Goal: Information Seeking & Learning: Understand process/instructions

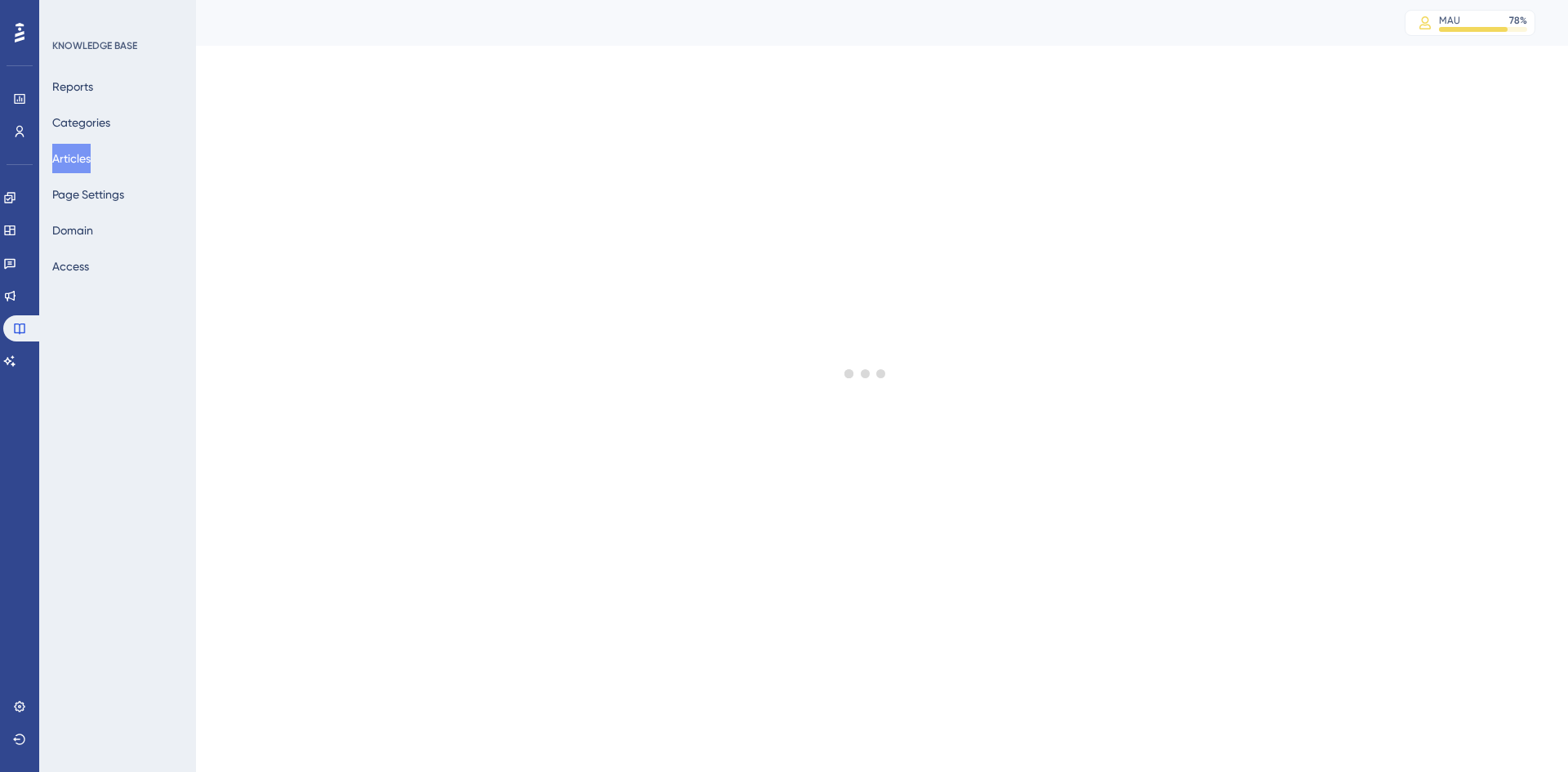
click at [91, 156] on button "Articles" at bounding box center [72, 159] width 39 height 29
click at [84, 157] on button "Articles" at bounding box center [72, 159] width 39 height 29
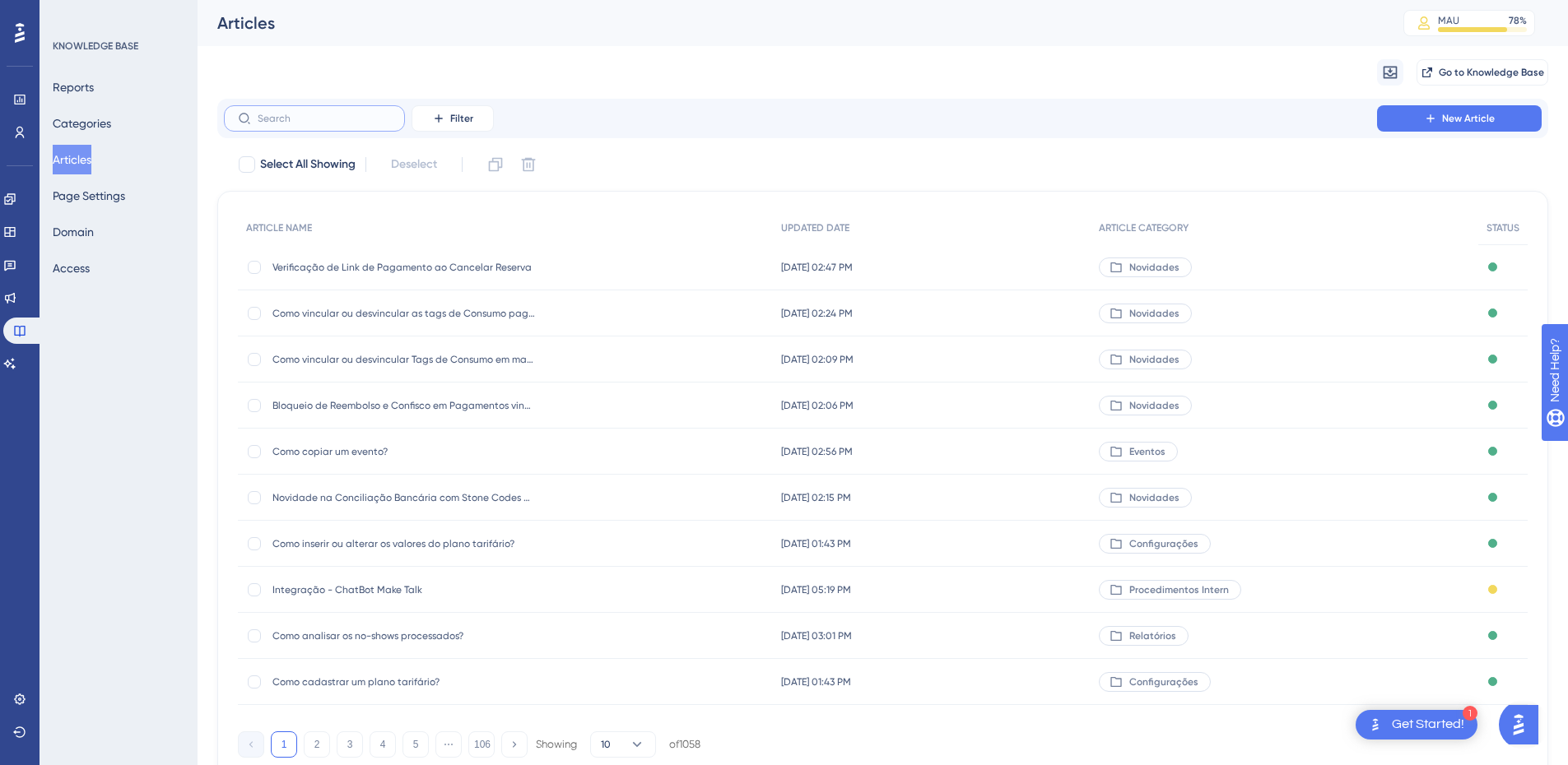
click at [309, 120] on input "text" at bounding box center [324, 118] width 133 height 11
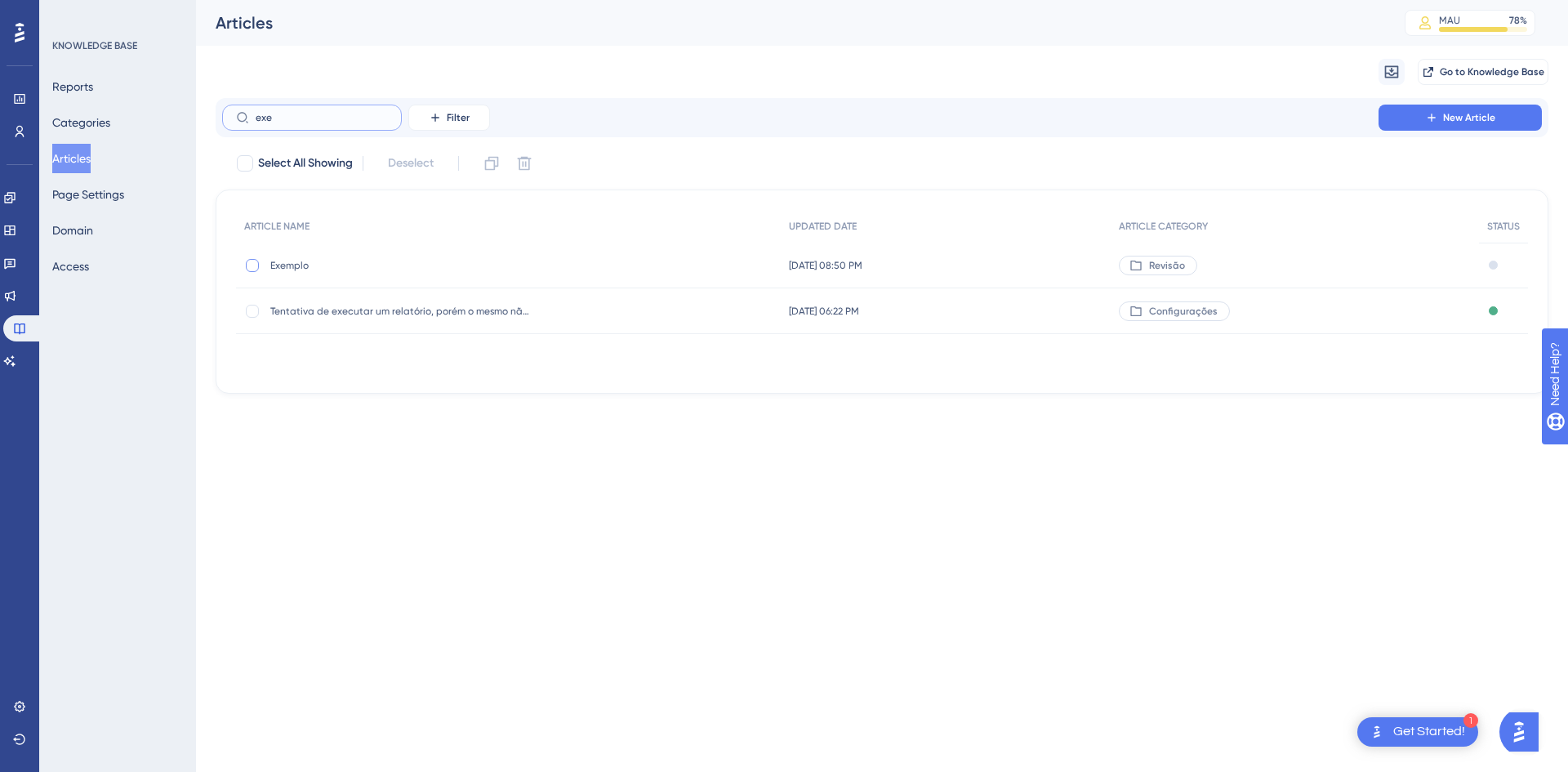
type input "exe"
click at [252, 261] on div at bounding box center [252, 265] width 13 height 13
click at [486, 163] on icon at bounding box center [491, 163] width 17 height 17
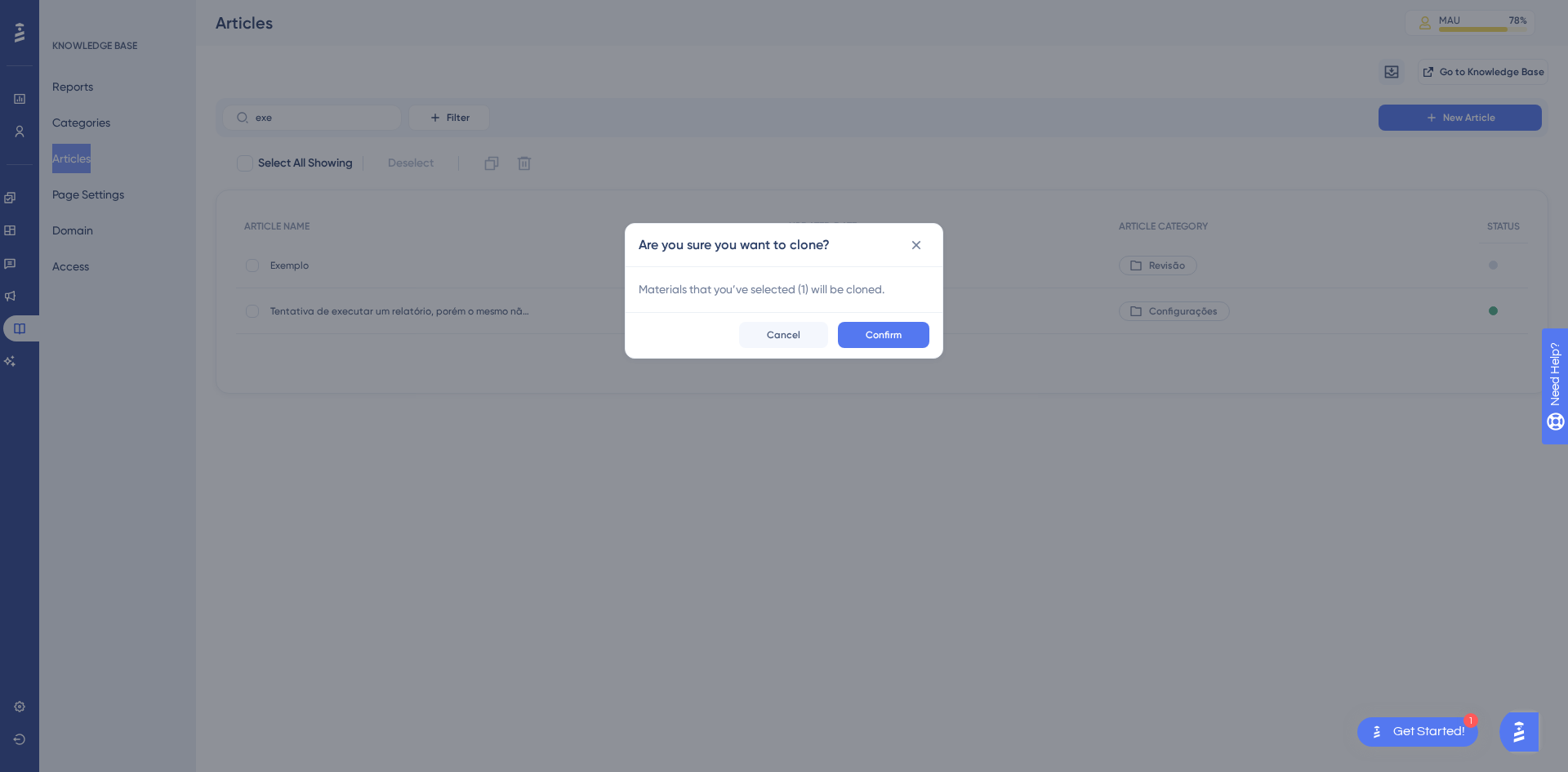
checkbox input "false"
click at [908, 344] on button "Confirm" at bounding box center [884, 335] width 92 height 27
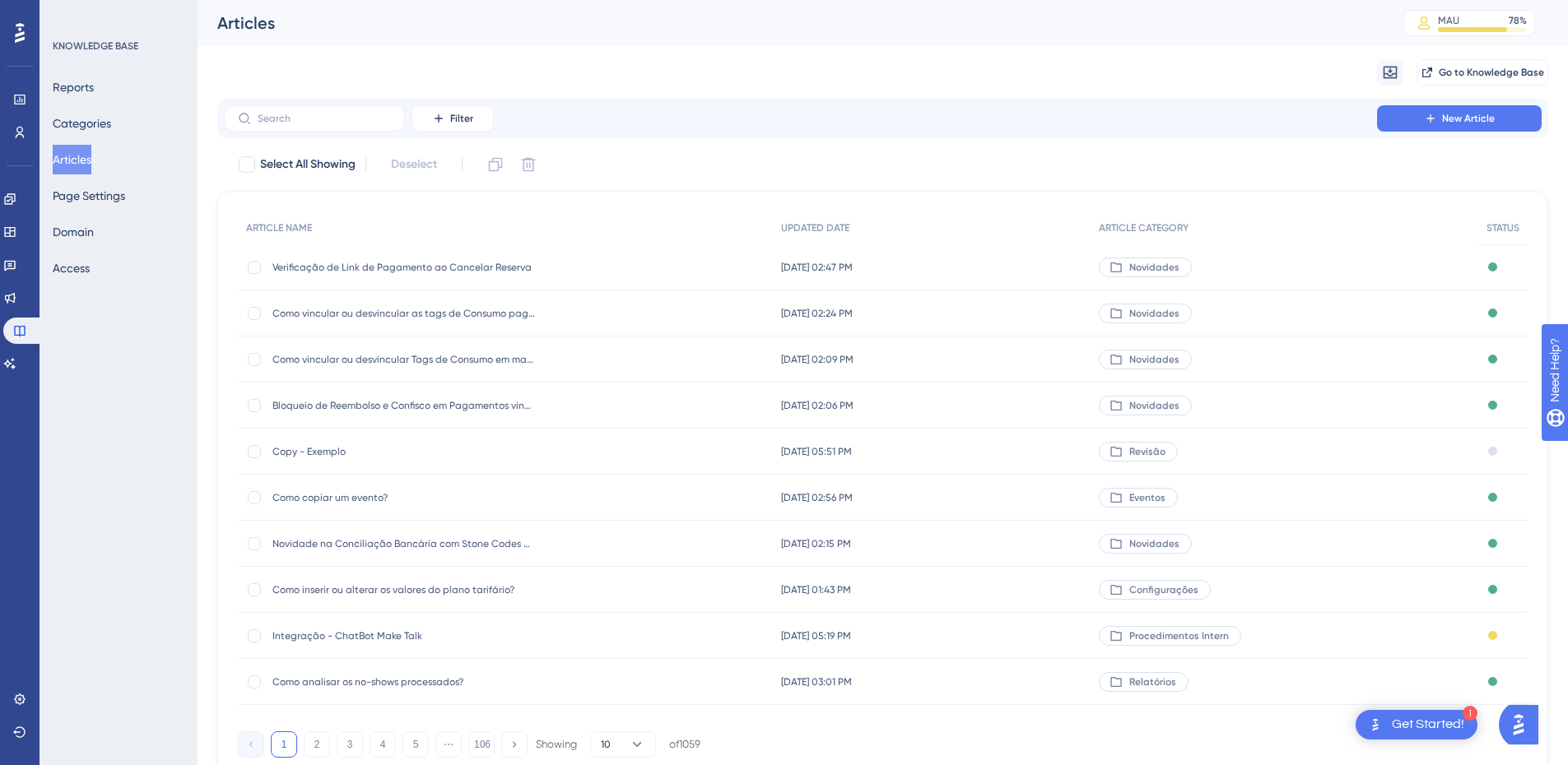
click at [313, 452] on span "Copy - Exemplo" at bounding box center [404, 452] width 263 height 13
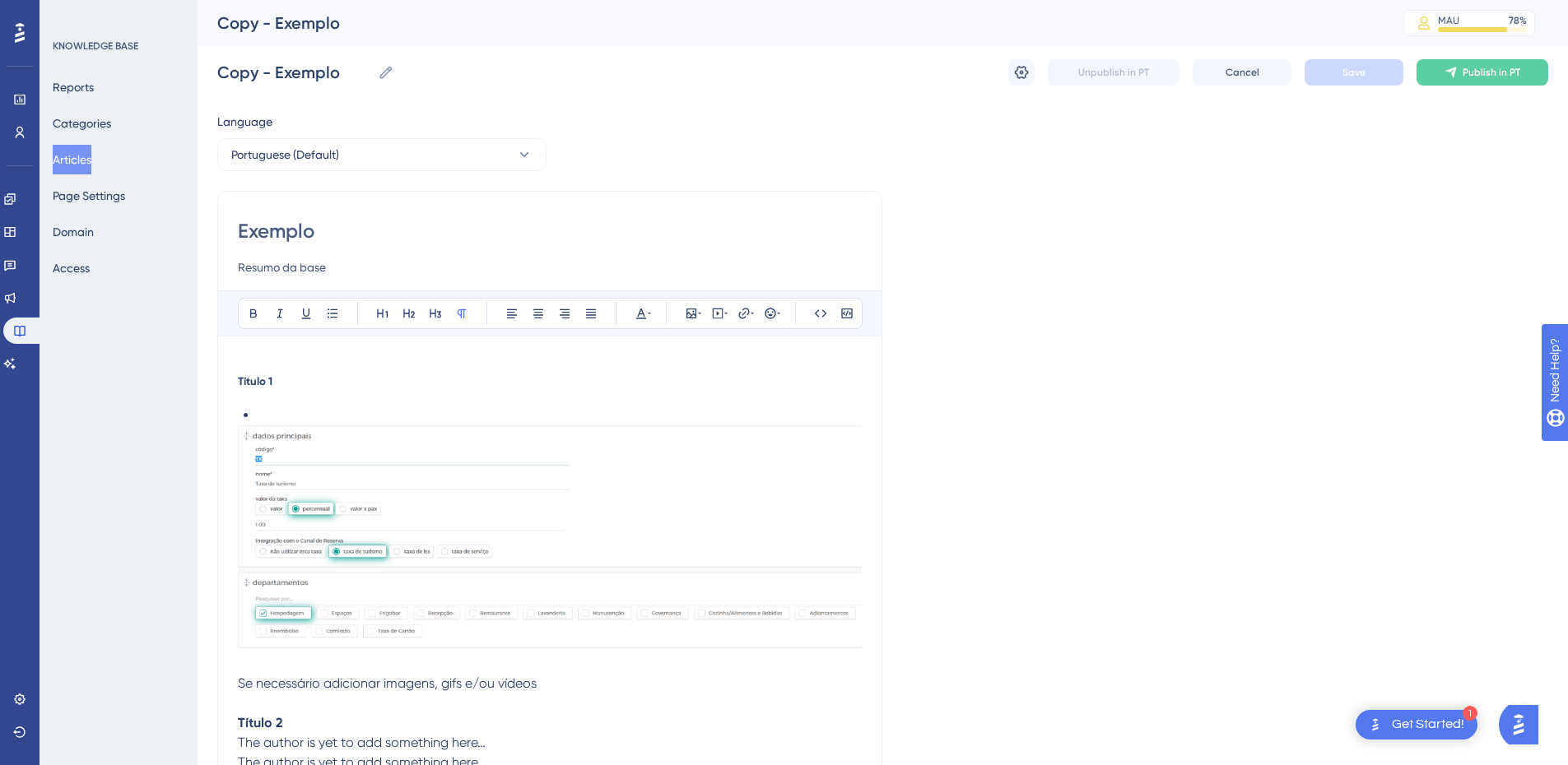
scroll to position [1, 0]
click at [242, 386] on strong "Título 1" at bounding box center [254, 380] width 34 height 13
click at [245, 385] on div "Exemplo Resumo da base Bold Italic Underline Bullet Point Heading 1 Heading 2 H…" at bounding box center [550, 600] width 665 height 820
click at [248, 388] on div "Título 1 Se necessário adicionar imagens, gifs e/ou vídeos Título 2 The author …" at bounding box center [549, 690] width 624 height 634
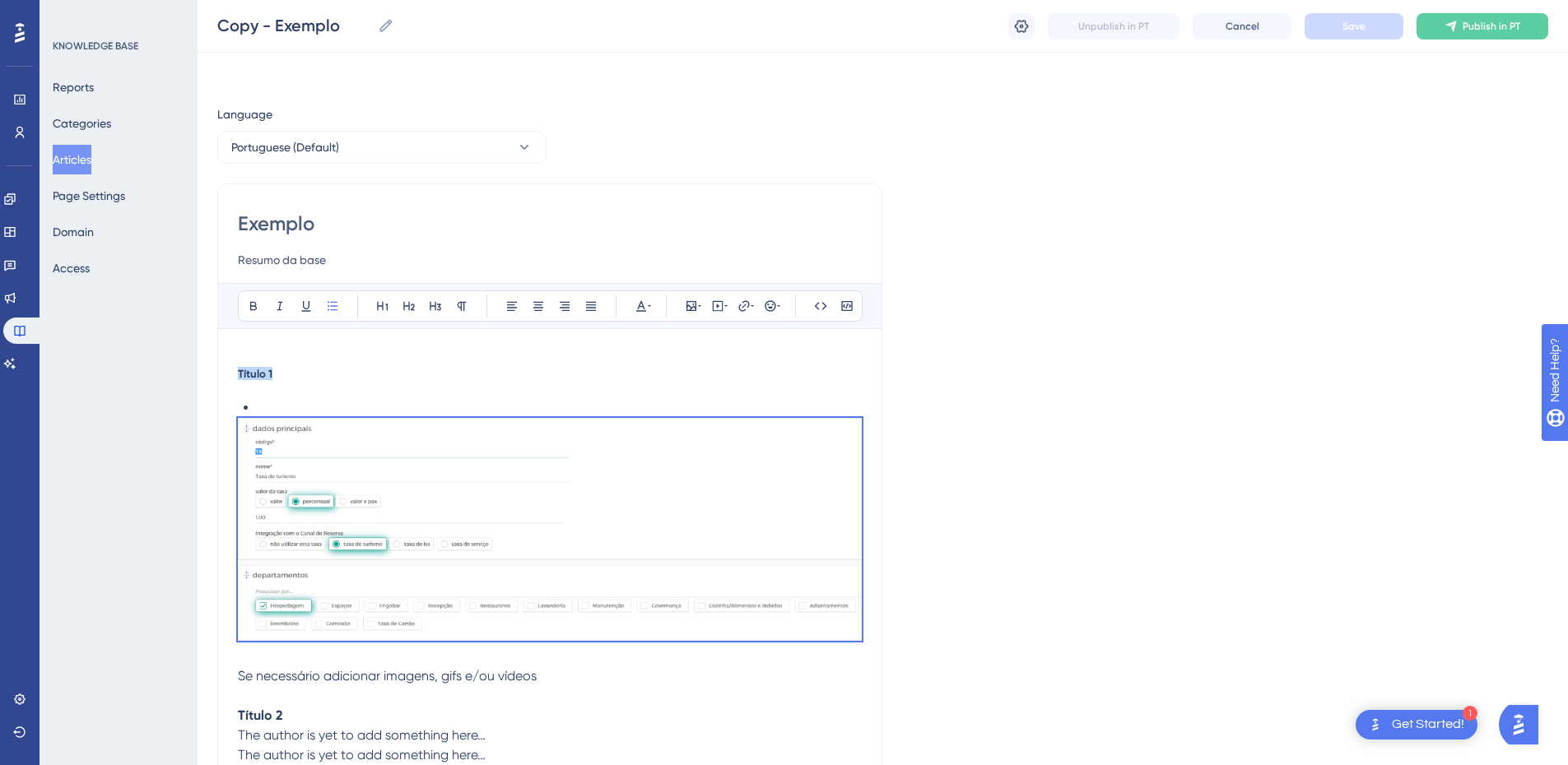
scroll to position [385, 0]
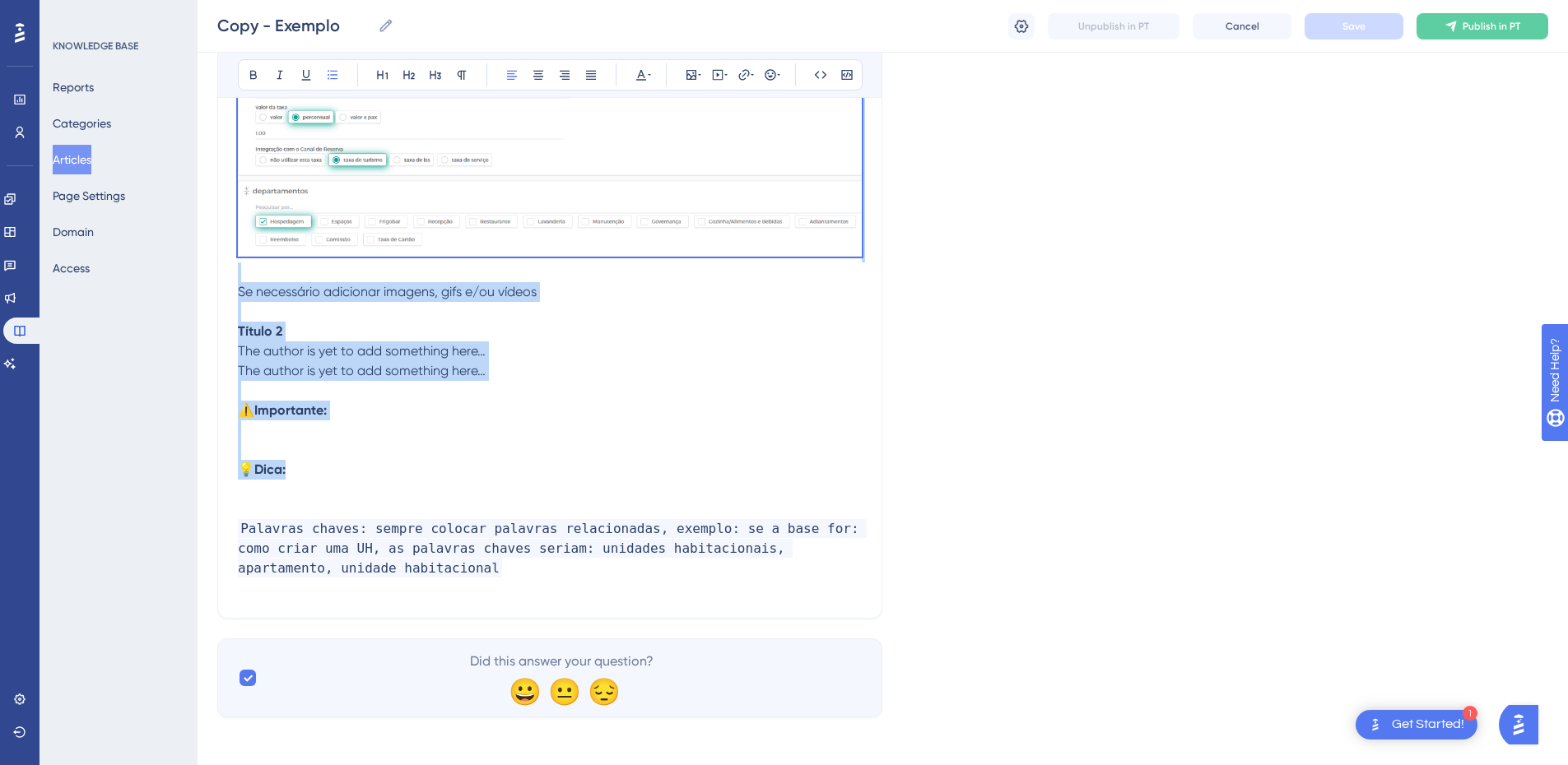
drag, startPoint x: 238, startPoint y: 381, endPoint x: 332, endPoint y: 472, distance: 130.8
click at [332, 472] on div "Título 1 Se necessário adicionar imagens, gifs e/ou vídeos Título 2 The author …" at bounding box center [549, 299] width 624 height 634
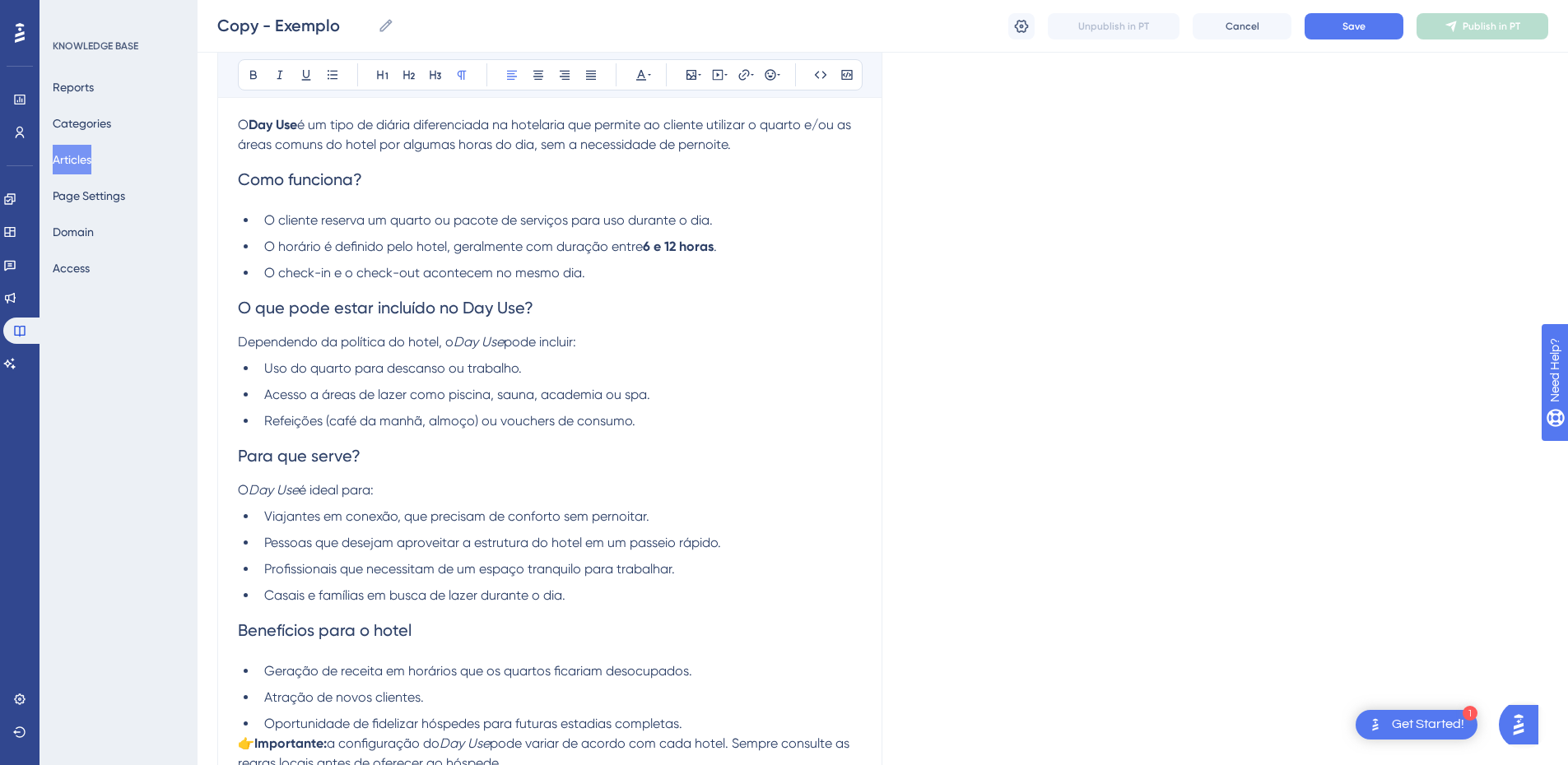
scroll to position [118, 0]
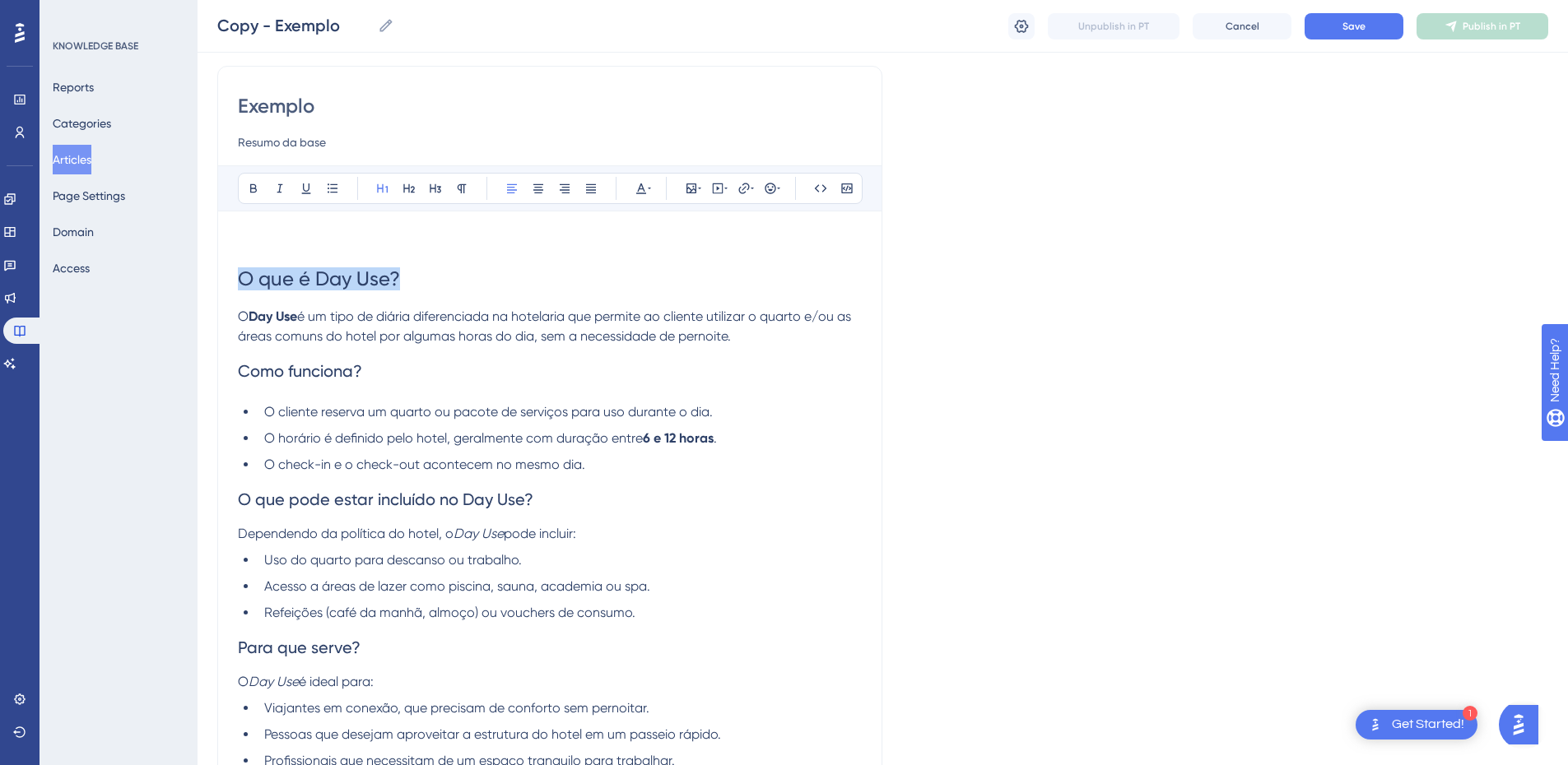
drag, startPoint x: 432, startPoint y: 291, endPoint x: 278, endPoint y: 229, distance: 166.0
click at [200, 276] on div "Performance Users Engagement Widgets Feedback Product Updates Knowledge Base AI…" at bounding box center [882, 546] width 1370 height 1329
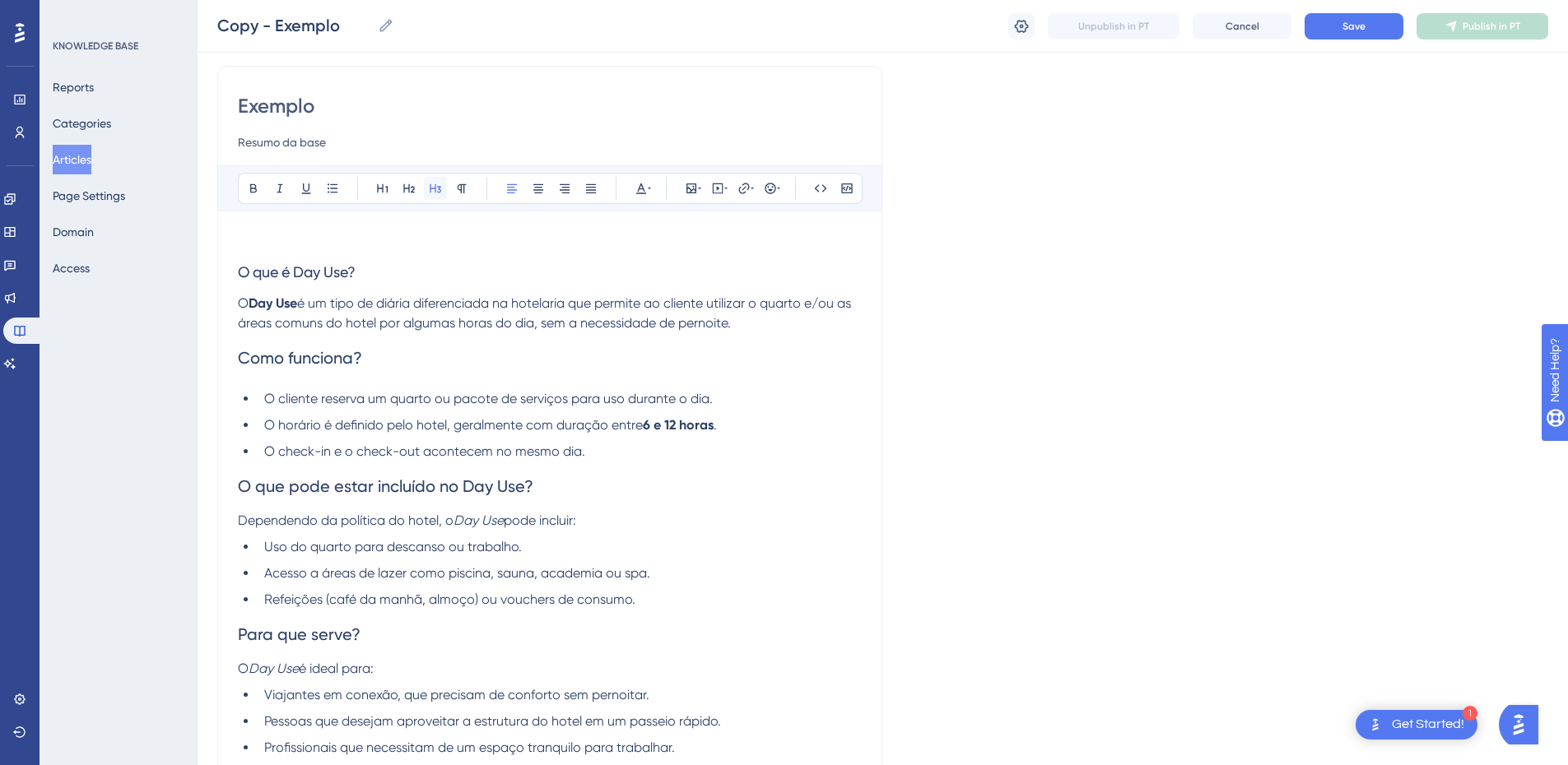
click at [433, 184] on icon at bounding box center [435, 188] width 13 height 13
click at [251, 188] on icon at bounding box center [253, 189] width 6 height 9
click at [365, 309] on span "é um tipo de diária diferenciada na hotelaria que permite ao cliente utilizar o…" at bounding box center [545, 313] width 616 height 35
click at [686, 301] on span "é um tipo de diária diferenciada na hotelaria que permite ao cliente utilizar o…" at bounding box center [545, 313] width 616 height 35
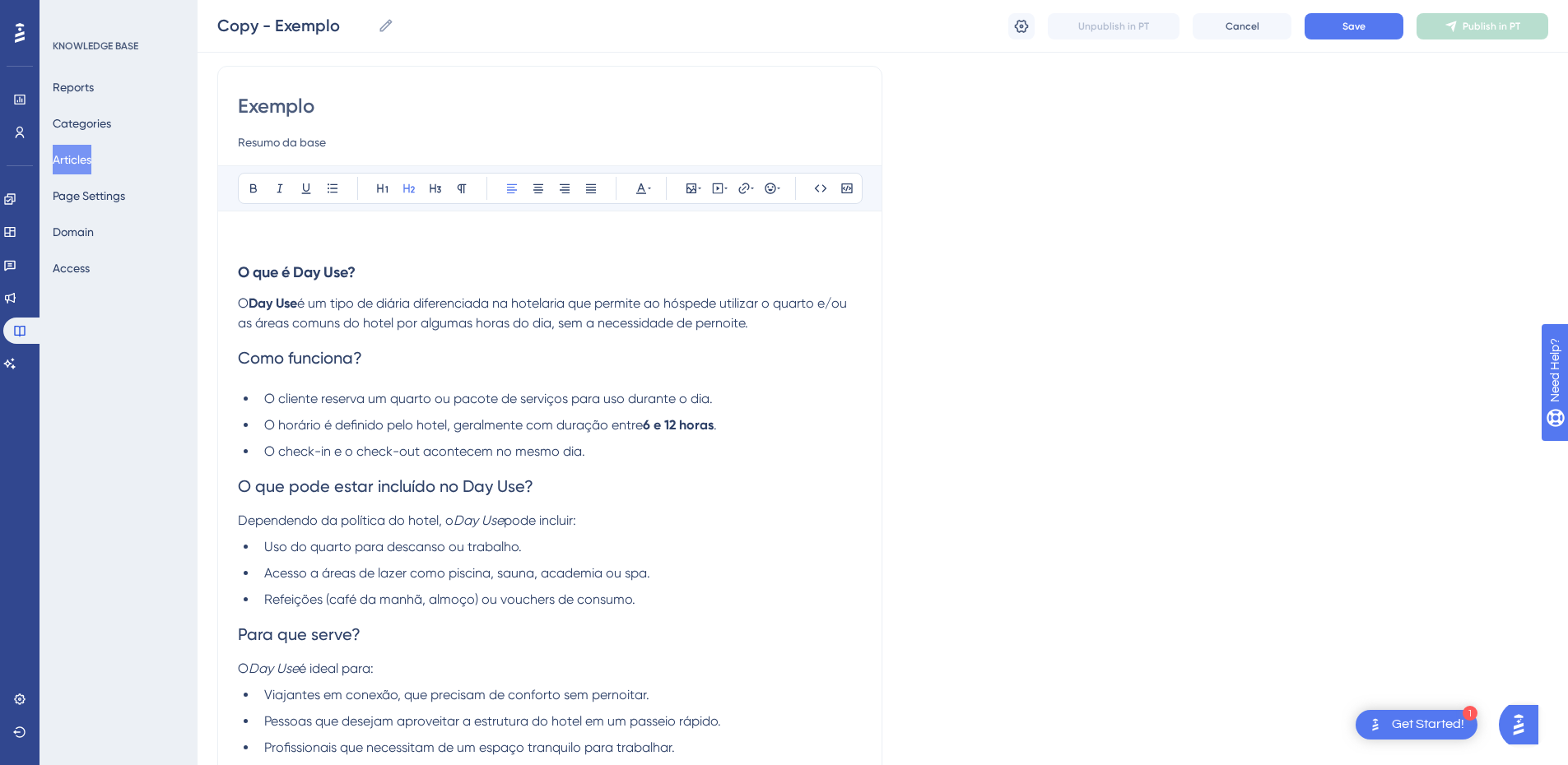
click at [286, 366] on span "Como funciona?" at bounding box center [299, 358] width 125 height 19
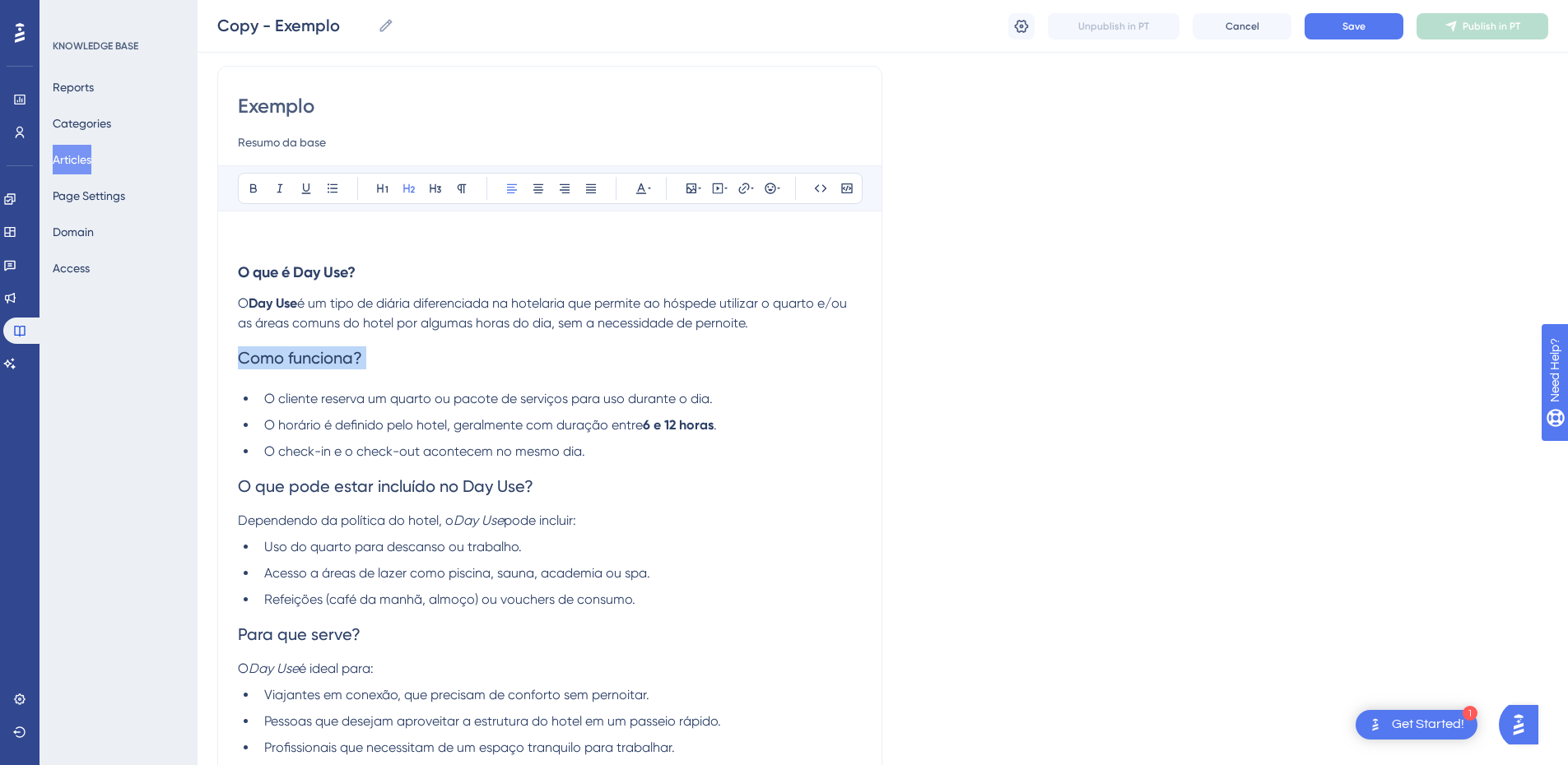
click at [286, 366] on span "Como funciona?" at bounding box center [299, 358] width 125 height 19
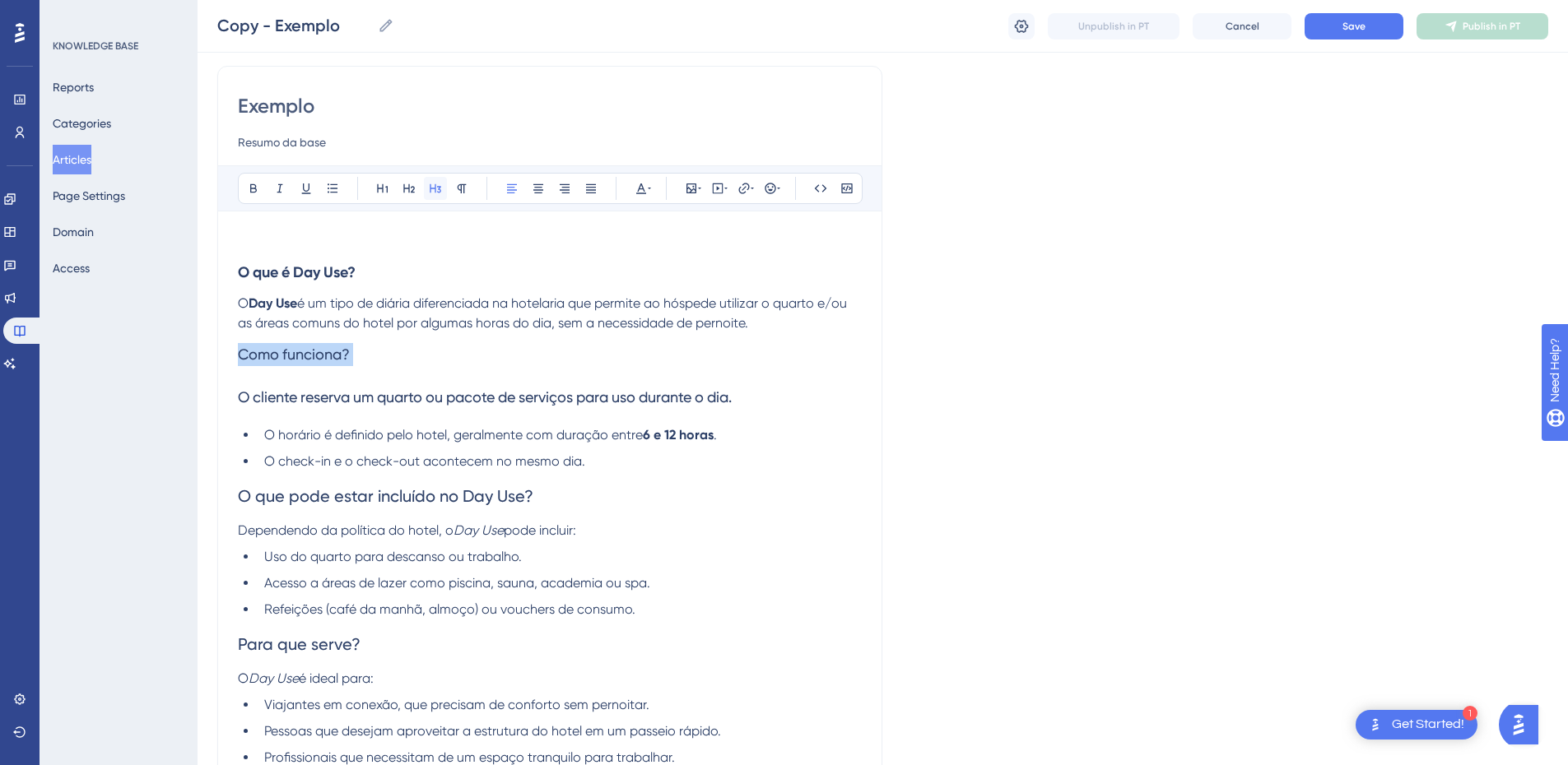
click at [432, 188] on icon at bounding box center [435, 189] width 11 height 9
click at [365, 343] on h3 "Como funciona?" at bounding box center [549, 355] width 624 height 42
click at [286, 350] on span "Como funciona?" at bounding box center [293, 354] width 112 height 18
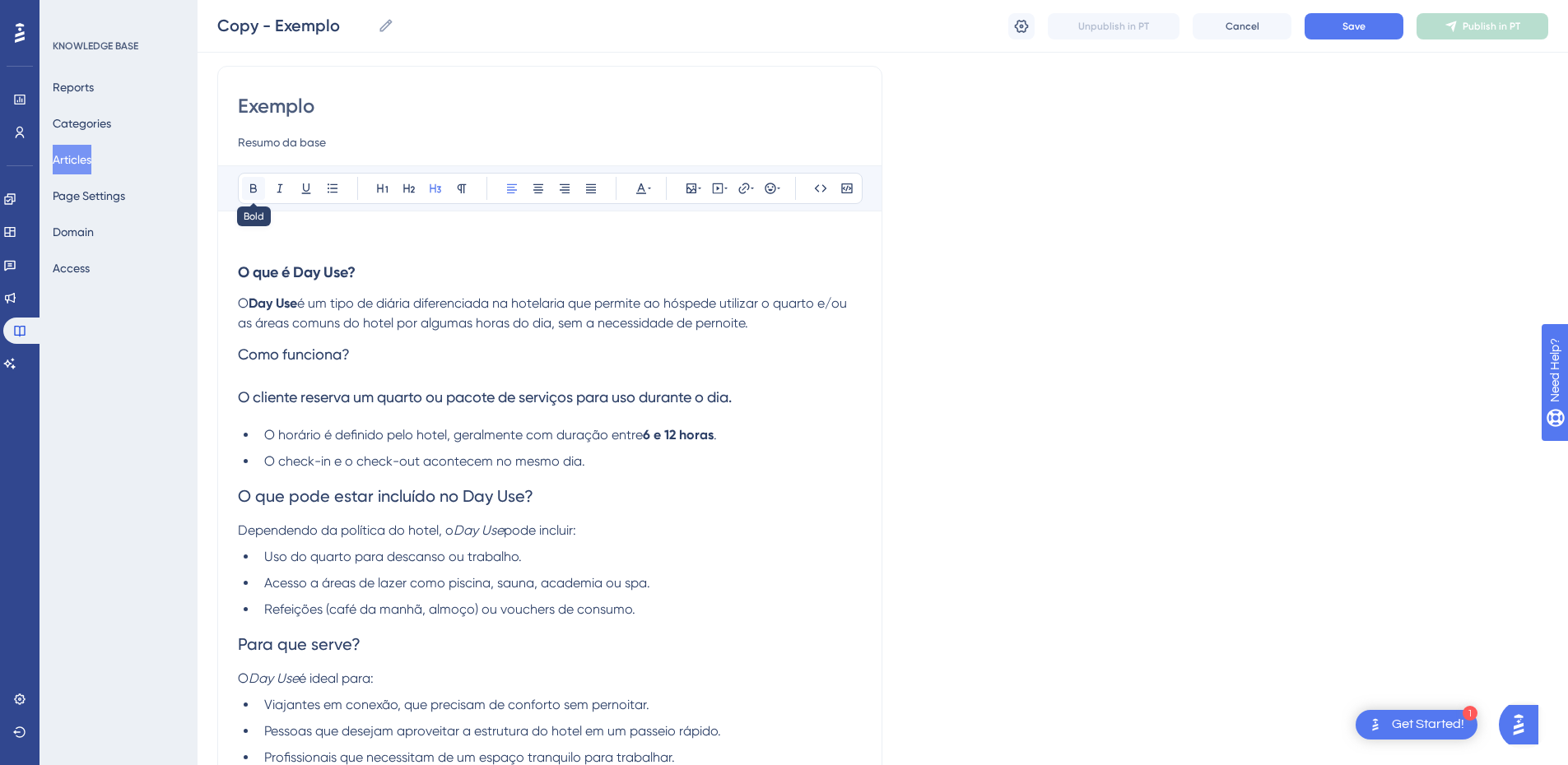
click at [249, 191] on icon at bounding box center [253, 188] width 13 height 13
click at [378, 350] on h3 "Como funciona?" at bounding box center [549, 355] width 624 height 42
click at [266, 391] on span "O cliente reserva um quarto ou pacote de serviços para uso durante o dia." at bounding box center [484, 396] width 493 height 18
drag, startPoint x: 729, startPoint y: 433, endPoint x: 448, endPoint y: 434, distance: 281.0
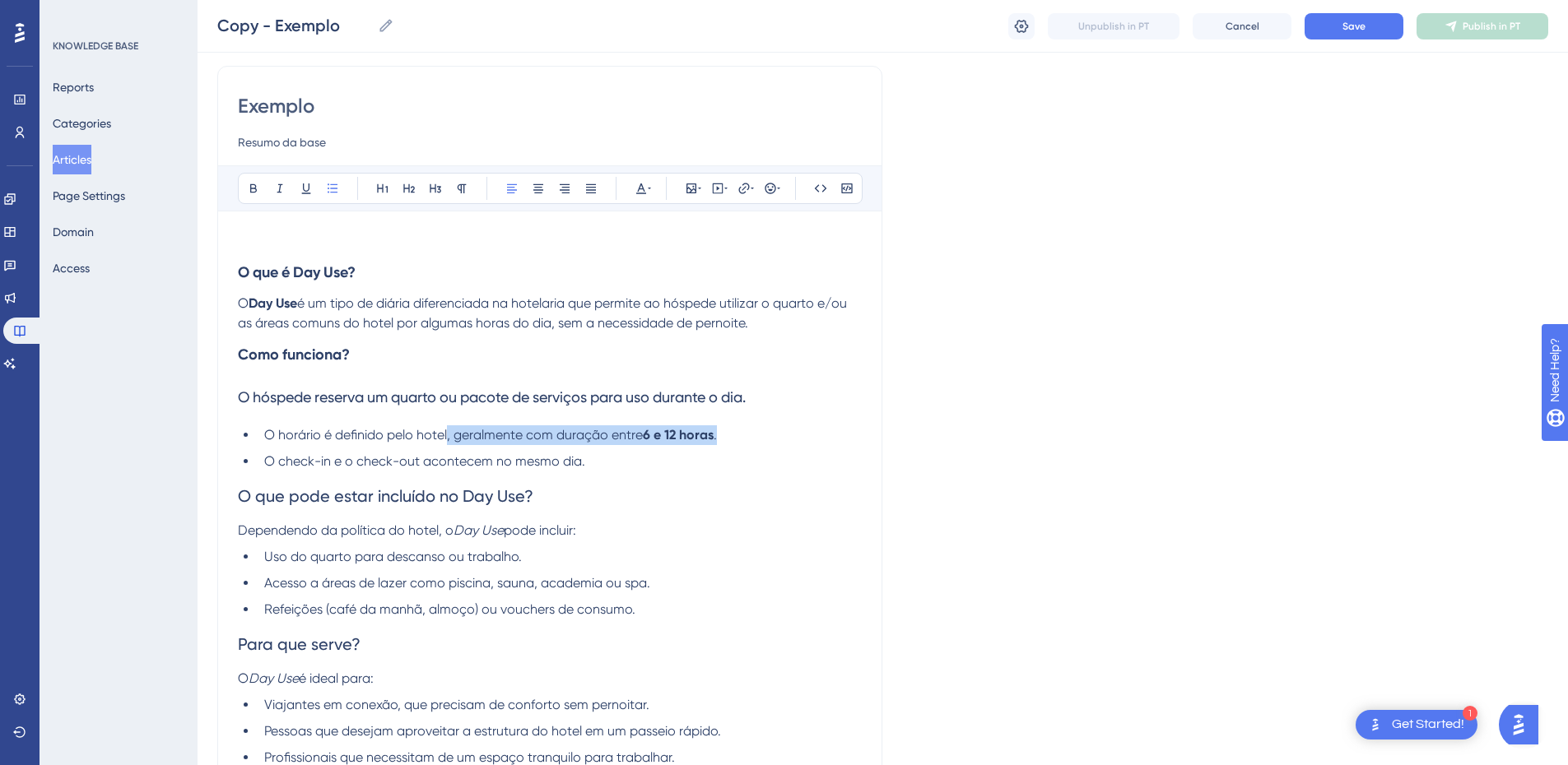
click at [448, 434] on li "O horário é definido pelo hotel, geralmente com duração entre 6 e 12 horas ." at bounding box center [560, 435] width 604 height 19
click at [333, 494] on span "O que pode estar incluído no Day Use?" at bounding box center [385, 495] width 296 height 19
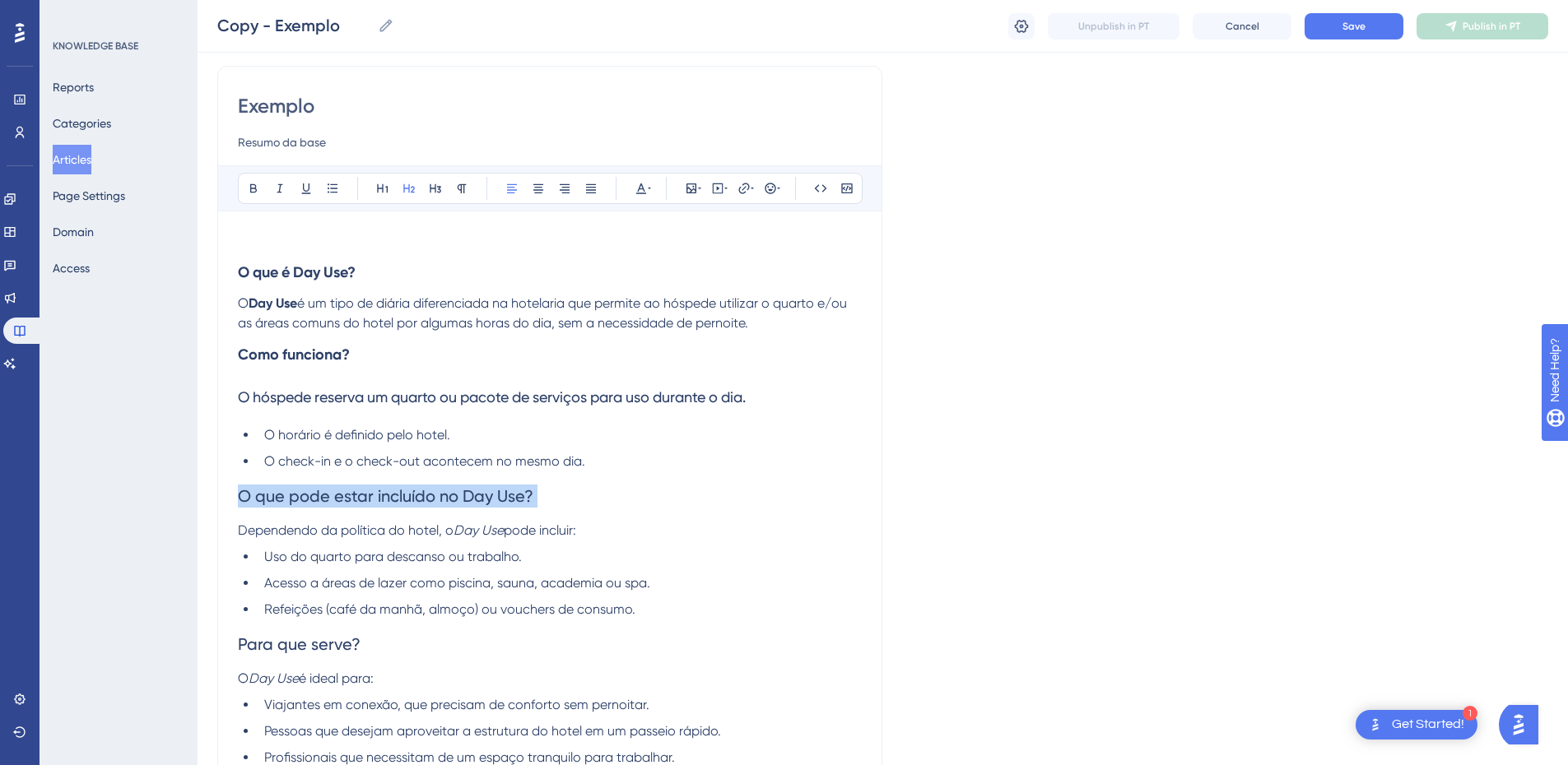
click at [333, 494] on span "O que pode estar incluído no Day Use?" at bounding box center [385, 495] width 296 height 19
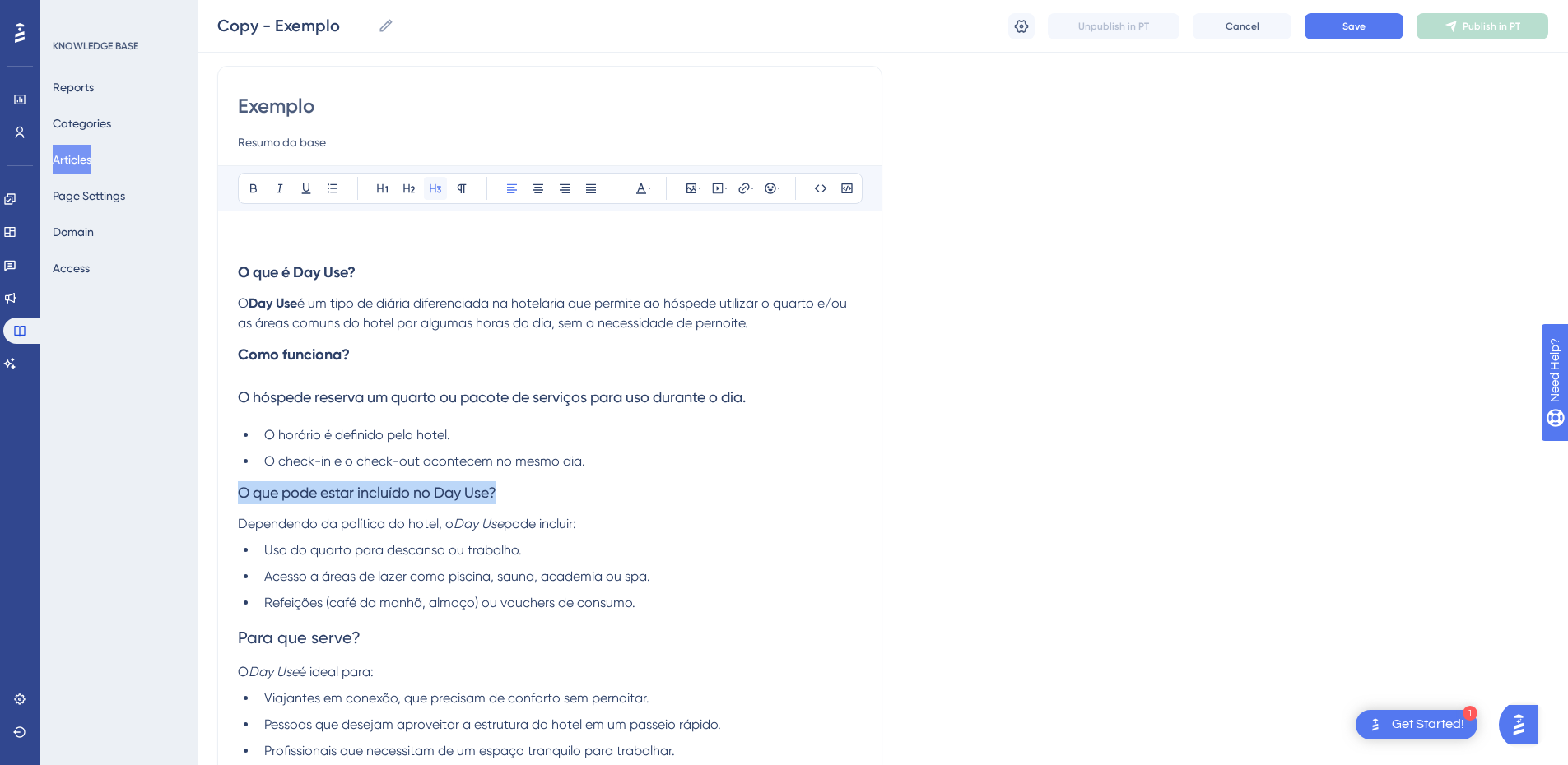
click at [439, 192] on icon at bounding box center [435, 189] width 11 height 9
click at [252, 185] on icon at bounding box center [253, 189] width 6 height 9
click at [433, 492] on strong "O que pode estar incluído no Day Use?" at bounding box center [367, 493] width 260 height 18
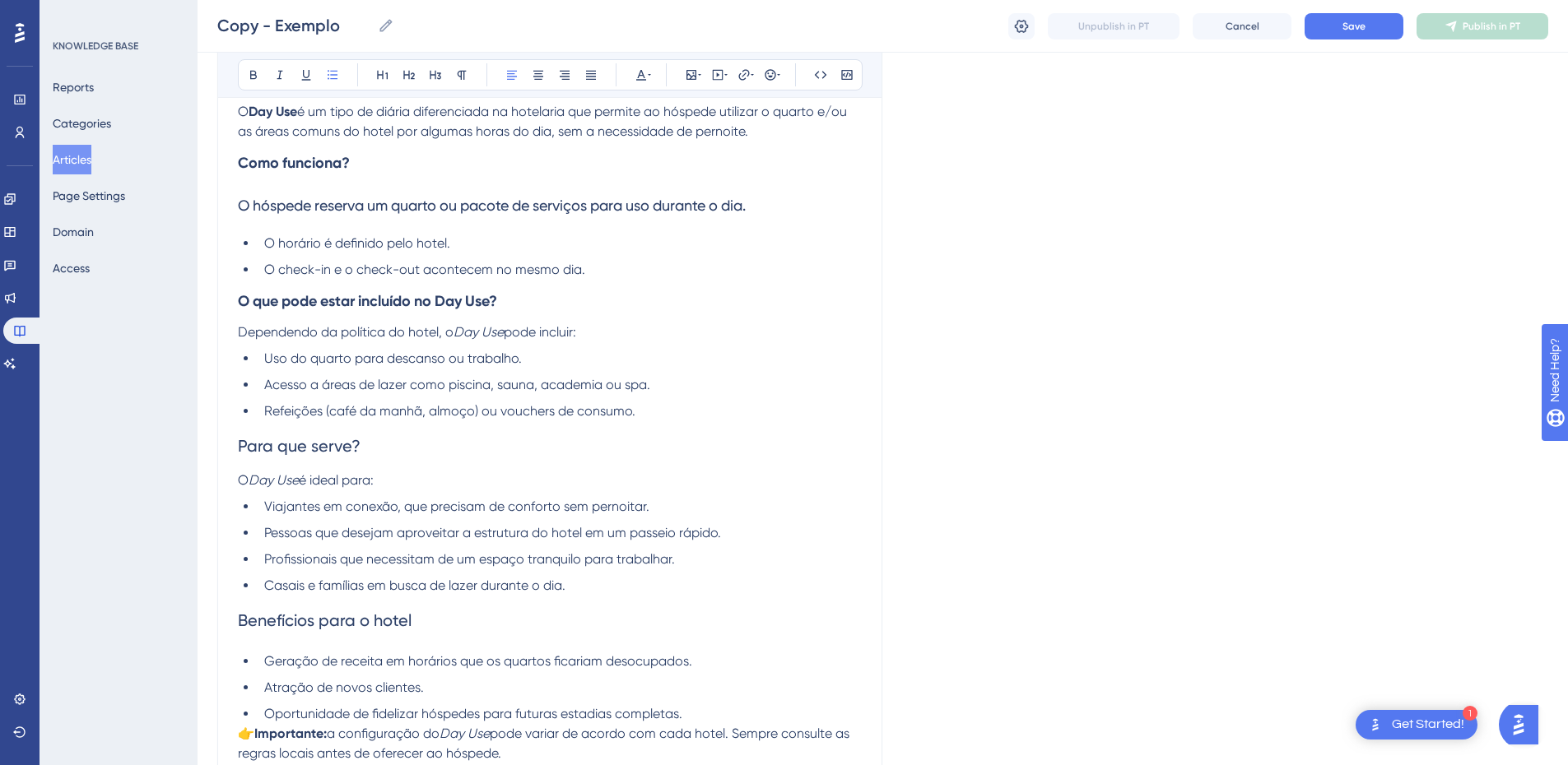
click at [659, 413] on li "Refeições (café da manhã, almoço) ou vouchers de consumo." at bounding box center [560, 411] width 604 height 19
drag, startPoint x: 659, startPoint y: 413, endPoint x: 483, endPoint y: 414, distance: 176.0
click at [483, 414] on li "Refeições (café da manhã, almoço) ou vouchers de consumo." at bounding box center [560, 411] width 604 height 19
click at [328, 413] on span "Refeições (café da manhã, almoço)" at bounding box center [371, 411] width 214 height 16
drag, startPoint x: 433, startPoint y: 411, endPoint x: 323, endPoint y: 411, distance: 110.0
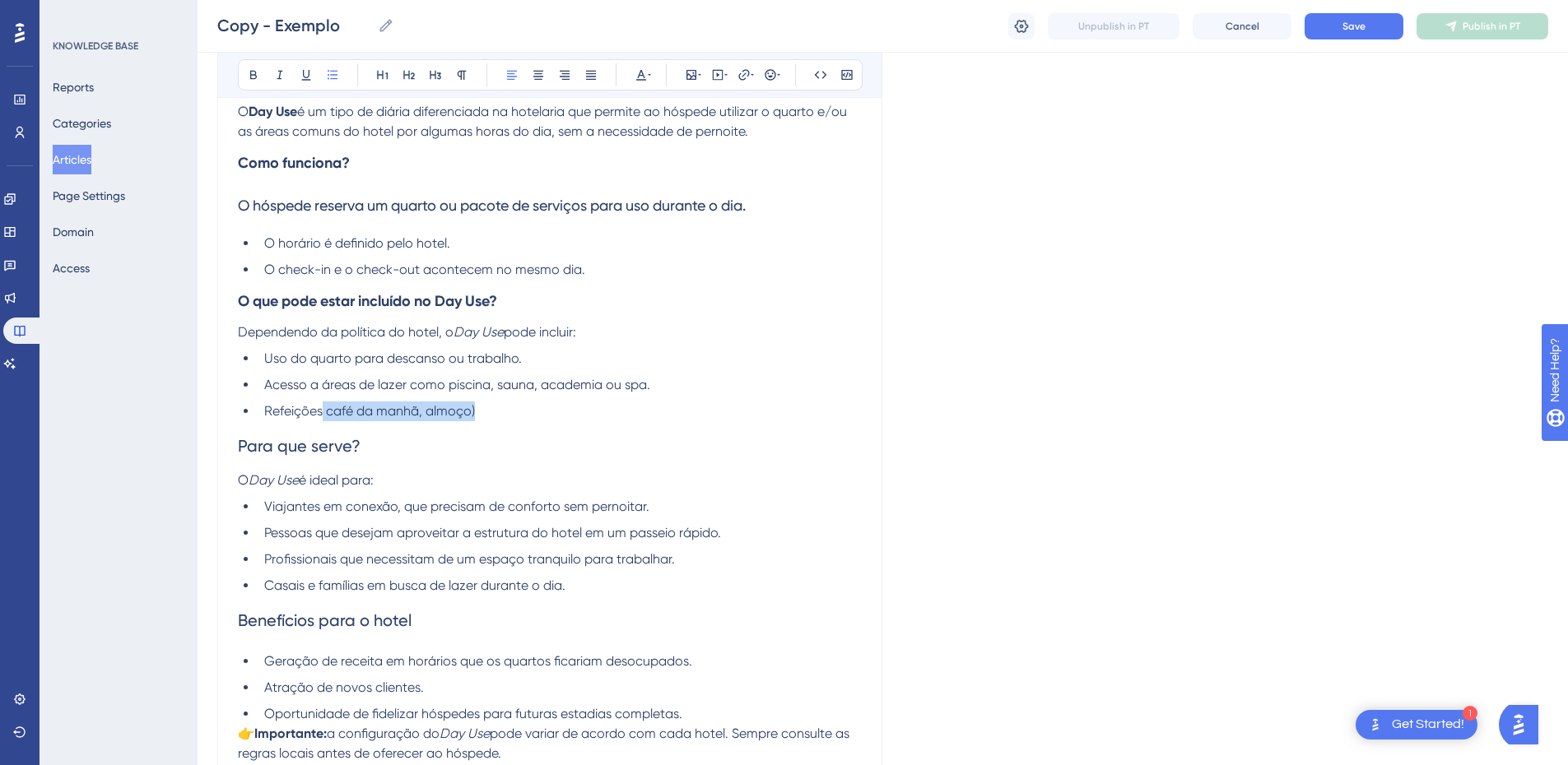
click at [323, 411] on li "Refeições café da manhã, almoço)" at bounding box center [560, 411] width 604 height 19
click at [302, 446] on span "Para que serve?" at bounding box center [298, 445] width 123 height 19
click at [301, 446] on span "Para que serve?" at bounding box center [298, 445] width 123 height 19
click at [432, 69] on icon at bounding box center [435, 75] width 13 height 13
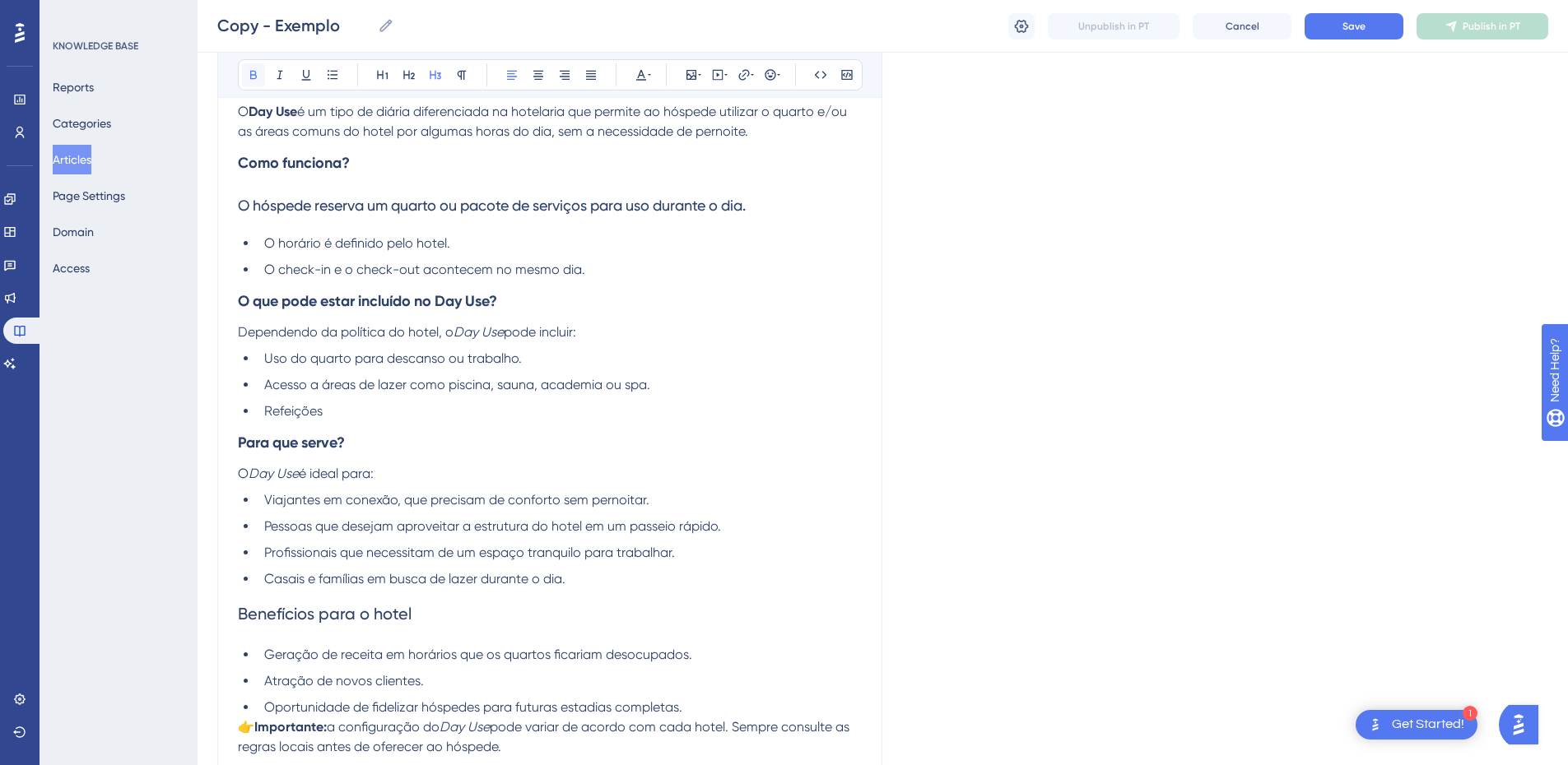
click at [247, 79] on icon at bounding box center [253, 75] width 13 height 13
click at [420, 446] on h3 "Para que serve?" at bounding box center [549, 443] width 624 height 42
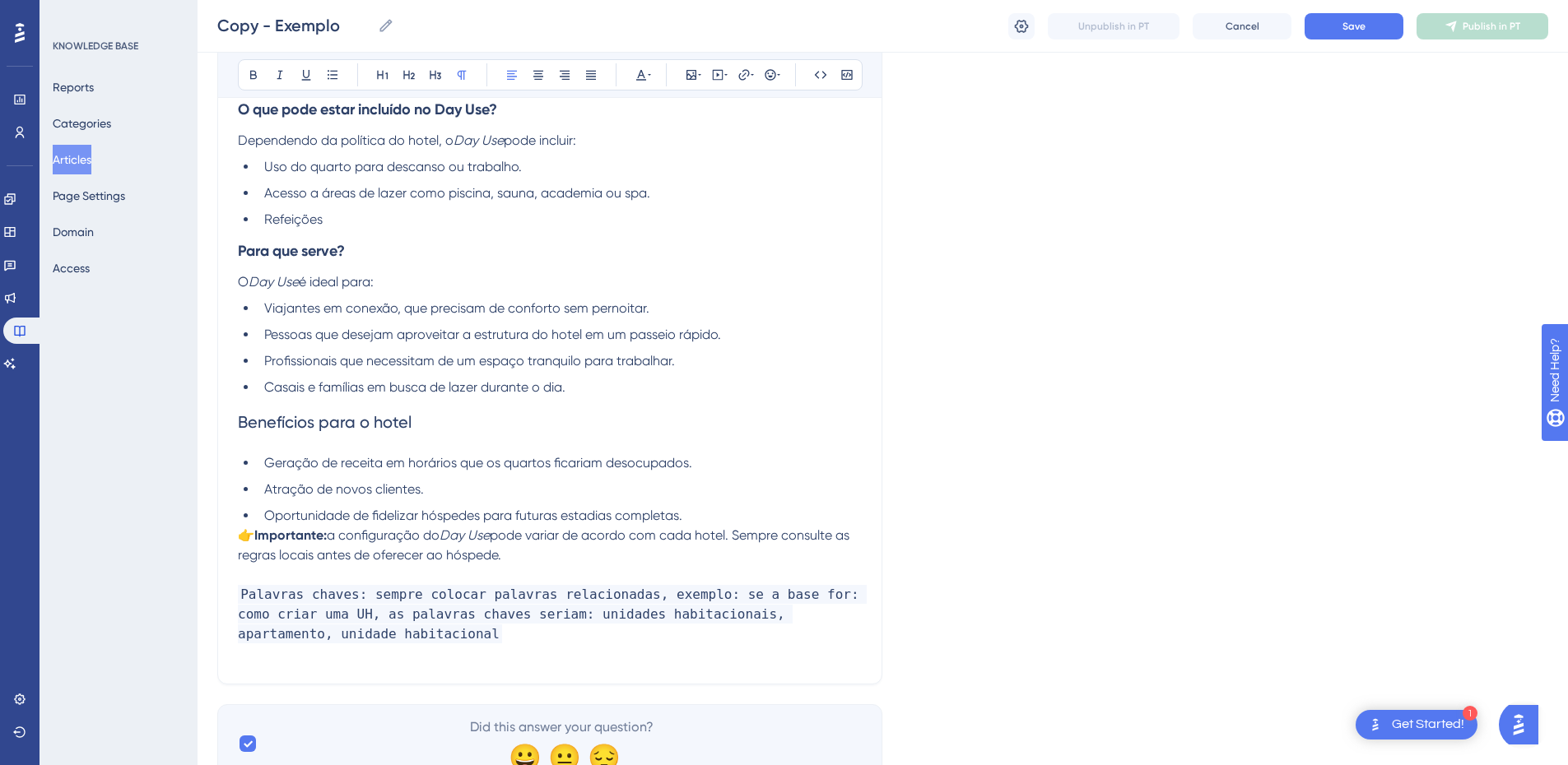
click at [411, 285] on p "O Day Use é ideal para:" at bounding box center [549, 282] width 624 height 19
click at [365, 426] on span "Benefícios para o hotel" at bounding box center [324, 421] width 174 height 19
click at [436, 73] on icon at bounding box center [435, 75] width 13 height 13
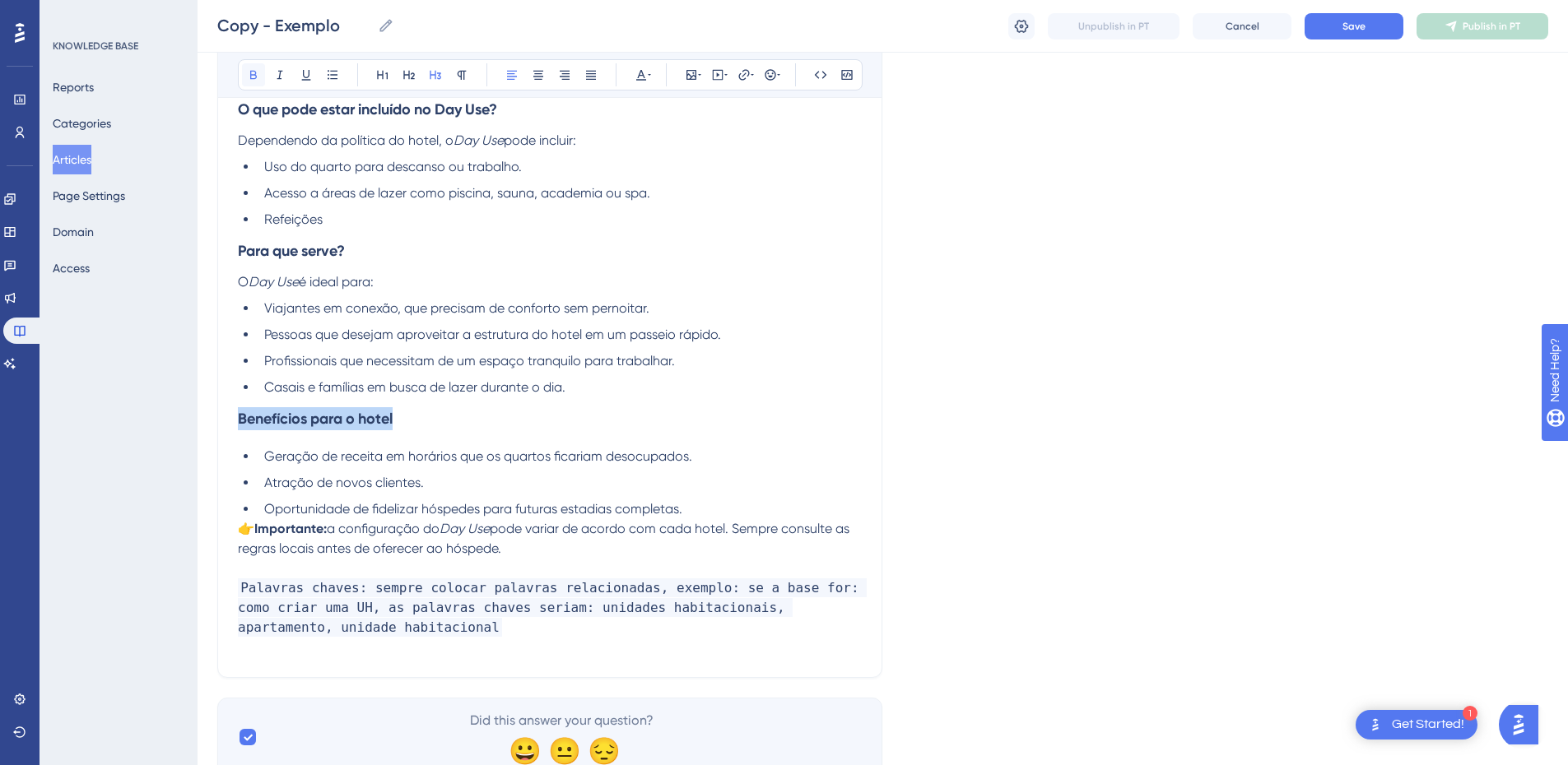
click at [249, 79] on icon at bounding box center [253, 75] width 13 height 13
click at [269, 450] on span "Geração de receita em horários que os quartos ficariam desocupados." at bounding box center [478, 455] width 428 height 16
click at [237, 532] on div "Exemplo Resumo da base Bold Italic Underline Bullet Point Heading 1 Heading 2 H…" at bounding box center [550, 180] width 665 height 996
click at [243, 532] on span "👉" at bounding box center [246, 528] width 17 height 16
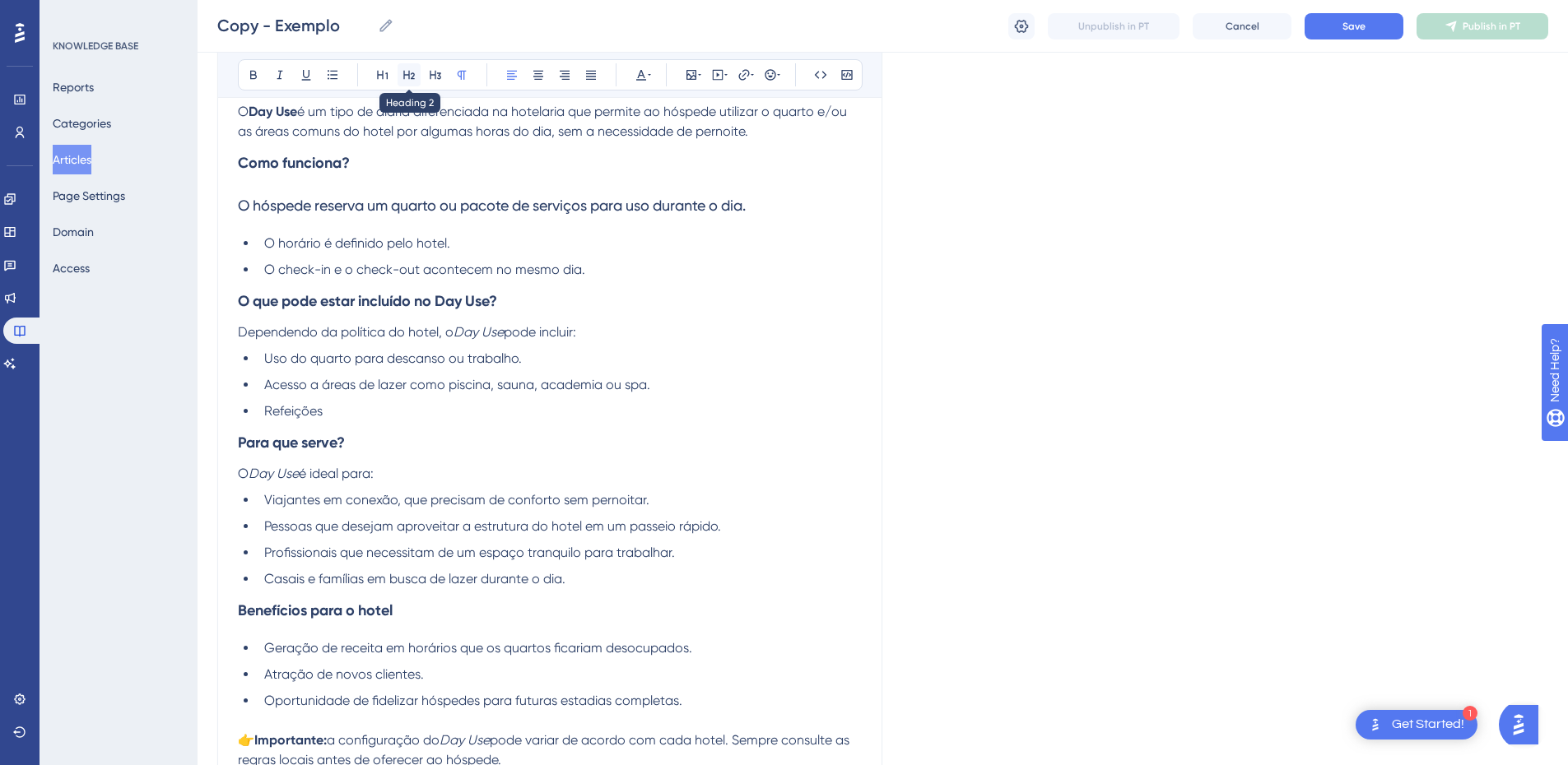
scroll to position [0, 0]
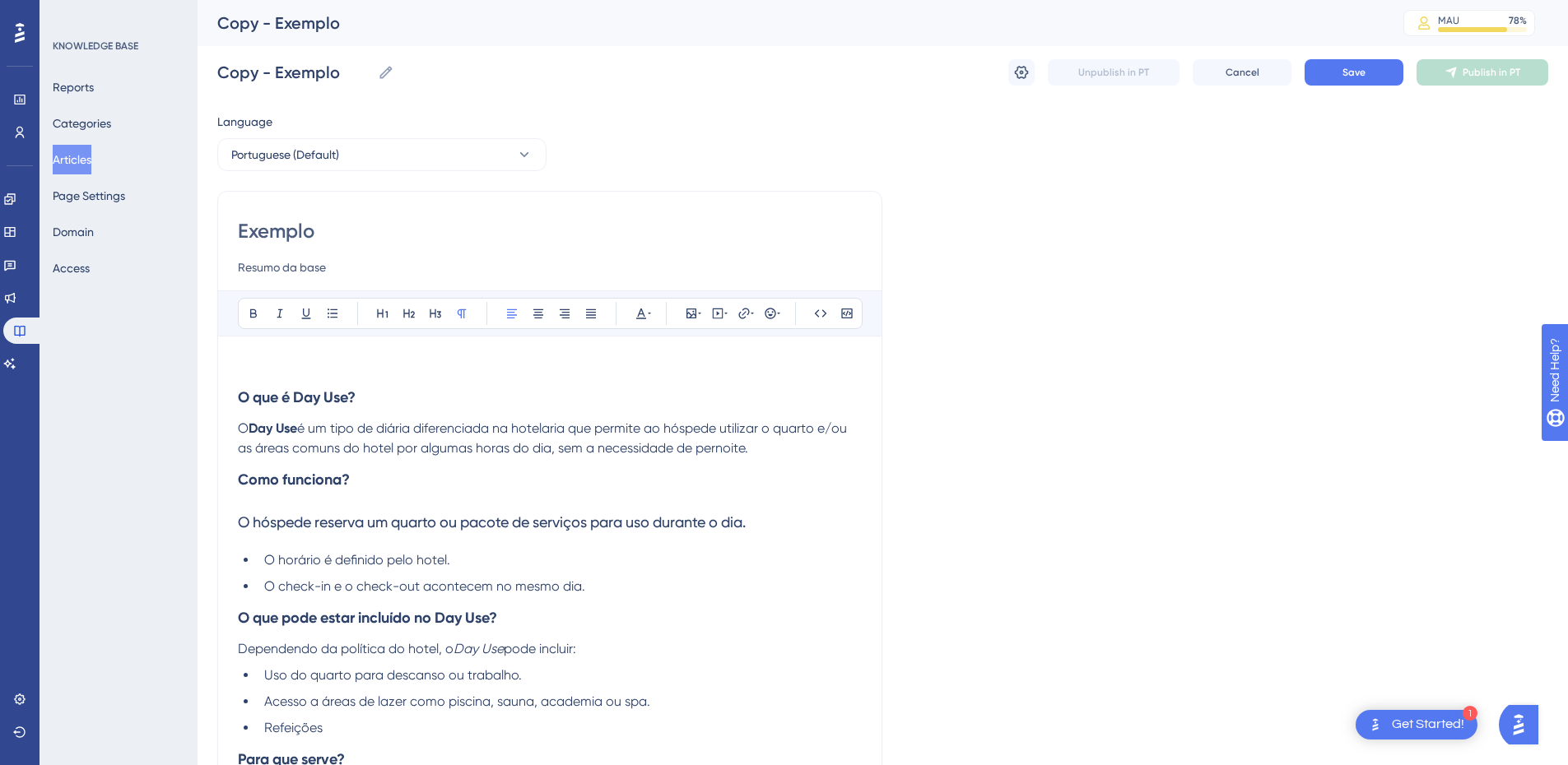
click at [231, 395] on div "Exemplo Resumo da base Bold Italic Underline Bullet Point Heading 1 Heading 2 H…" at bounding box center [550, 698] width 665 height 1015
click at [237, 397] on strong "O que é Day Use?" at bounding box center [296, 397] width 117 height 18
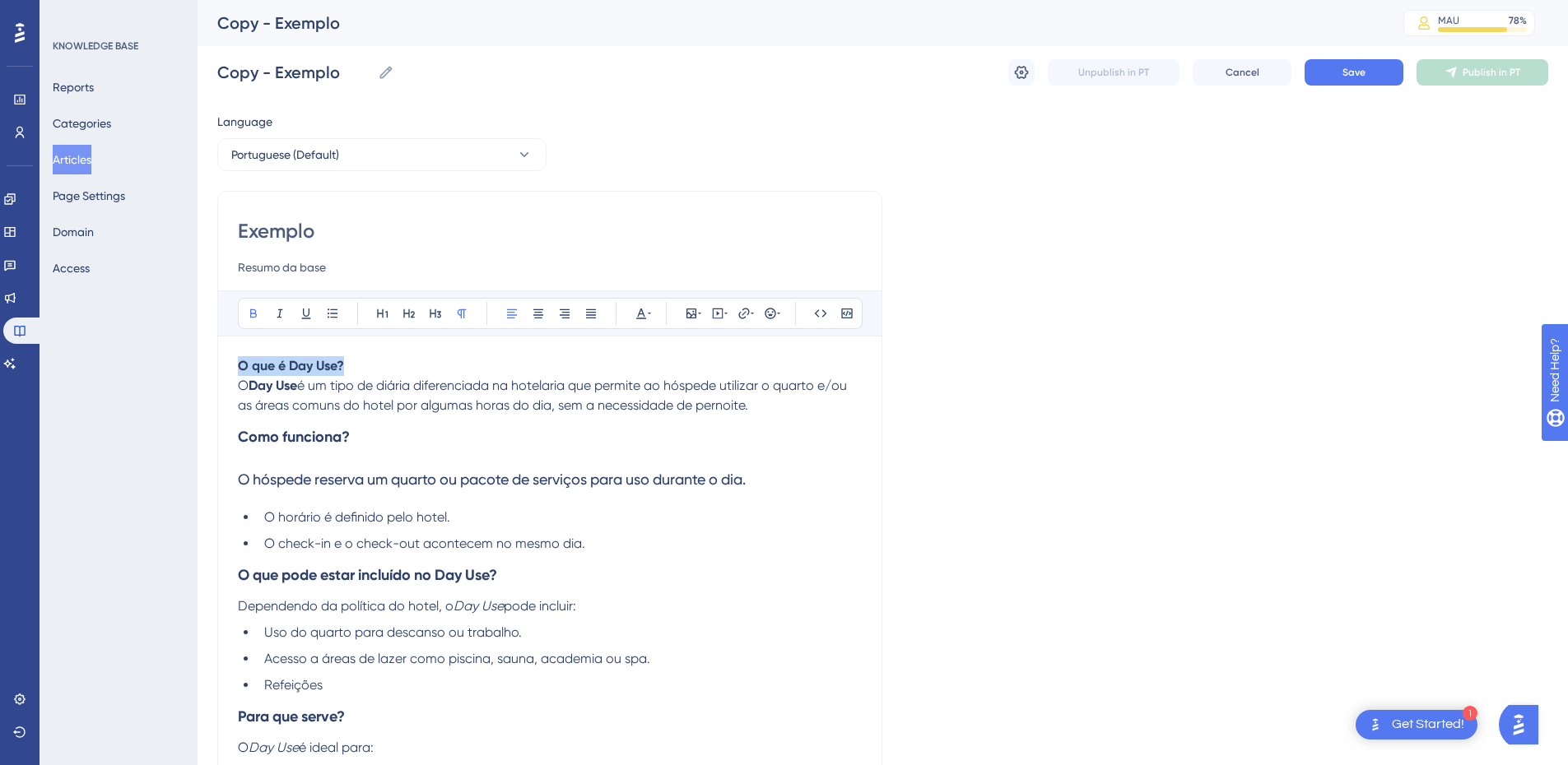
drag, startPoint x: 354, startPoint y: 365, endPoint x: 211, endPoint y: 363, distance: 143.0
click at [211, 363] on div "Performance Users Engagement Widgets Feedback Product Updates Knowledge Base AI…" at bounding box center [882, 644] width 1370 height 1289
click at [443, 310] on button at bounding box center [435, 313] width 23 height 23
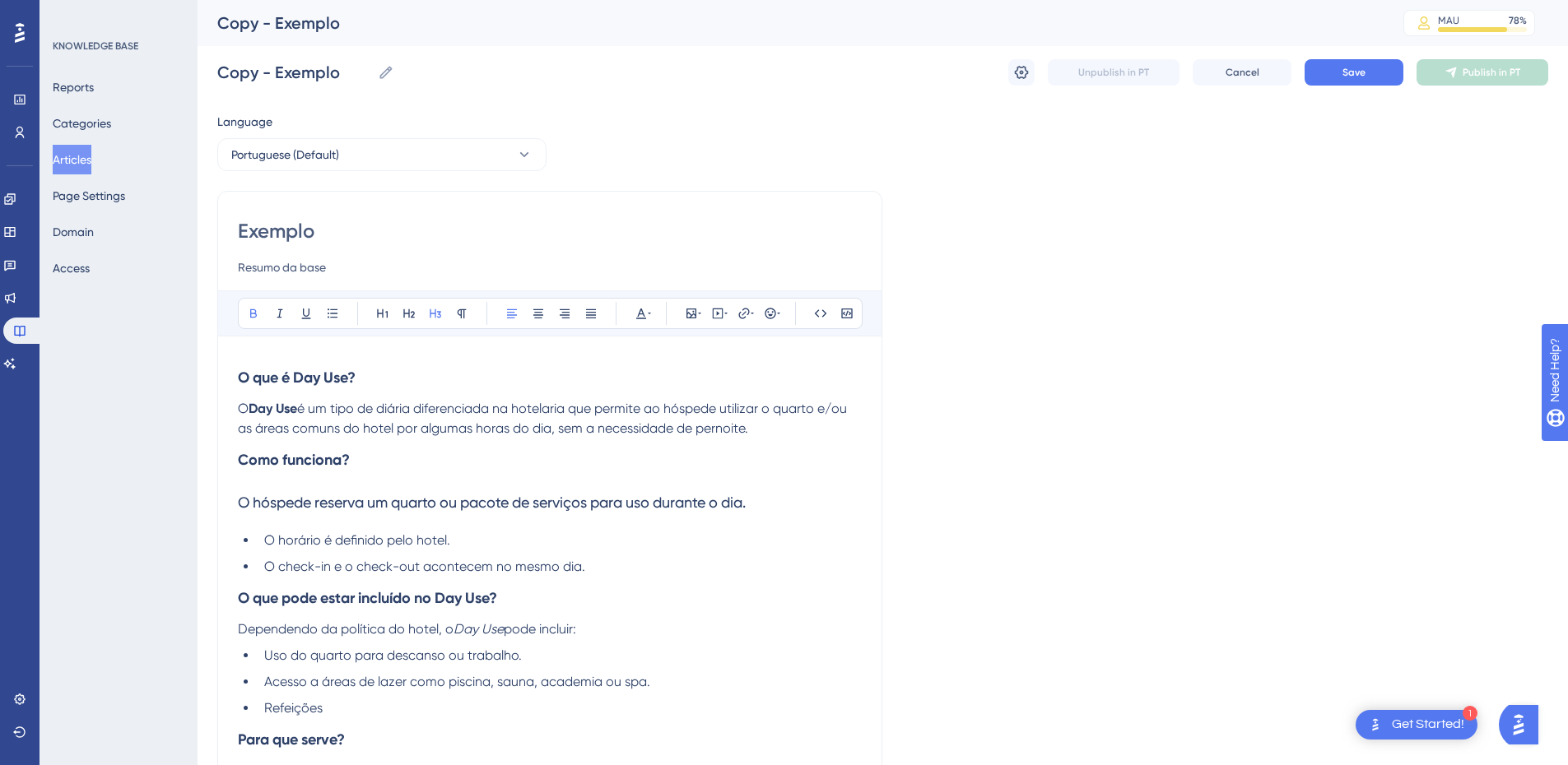
click at [334, 397] on h3 "O que é Day Use?" at bounding box center [549, 378] width 624 height 42
click at [298, 416] on strong "Day Use" at bounding box center [273, 408] width 49 height 16
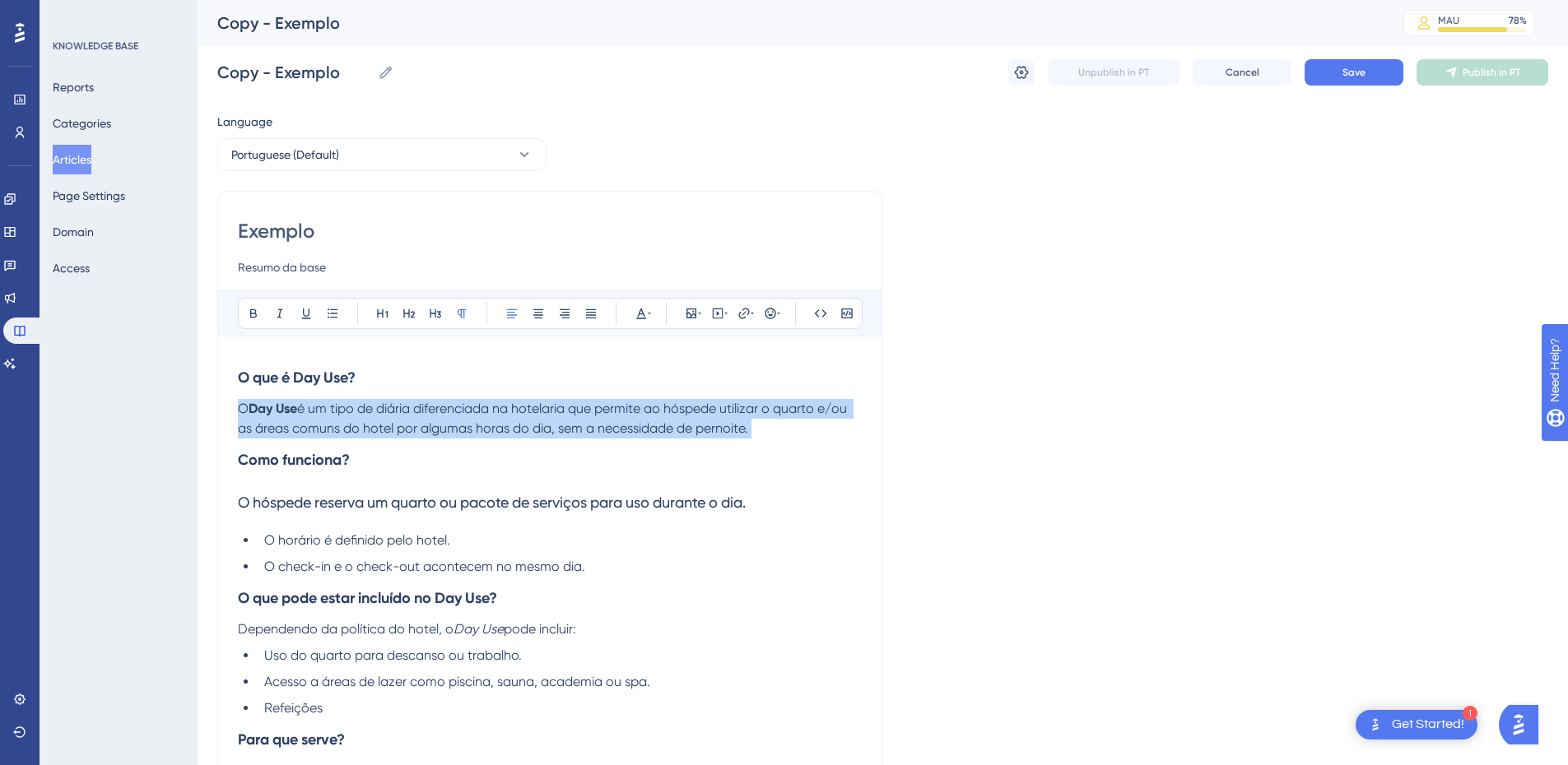
click at [298, 416] on strong "Day Use" at bounding box center [273, 408] width 49 height 16
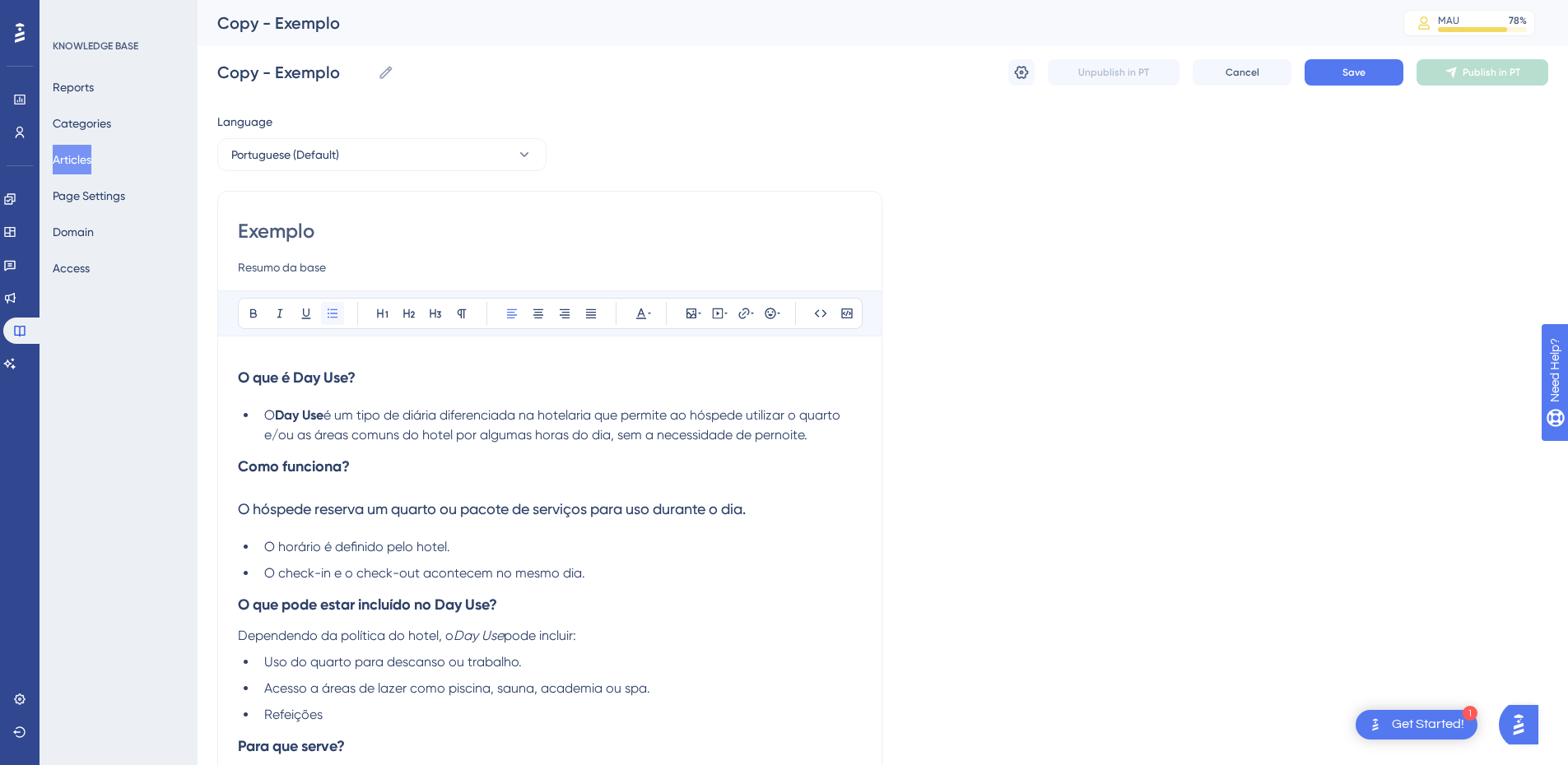
click at [327, 321] on button at bounding box center [332, 313] width 23 height 23
click at [386, 451] on h3 "Como funciona?" at bounding box center [549, 467] width 624 height 42
click at [296, 510] on span "O hóspede reserva um quarto ou pacote de serviços para uso durante o dia." at bounding box center [492, 509] width 508 height 18
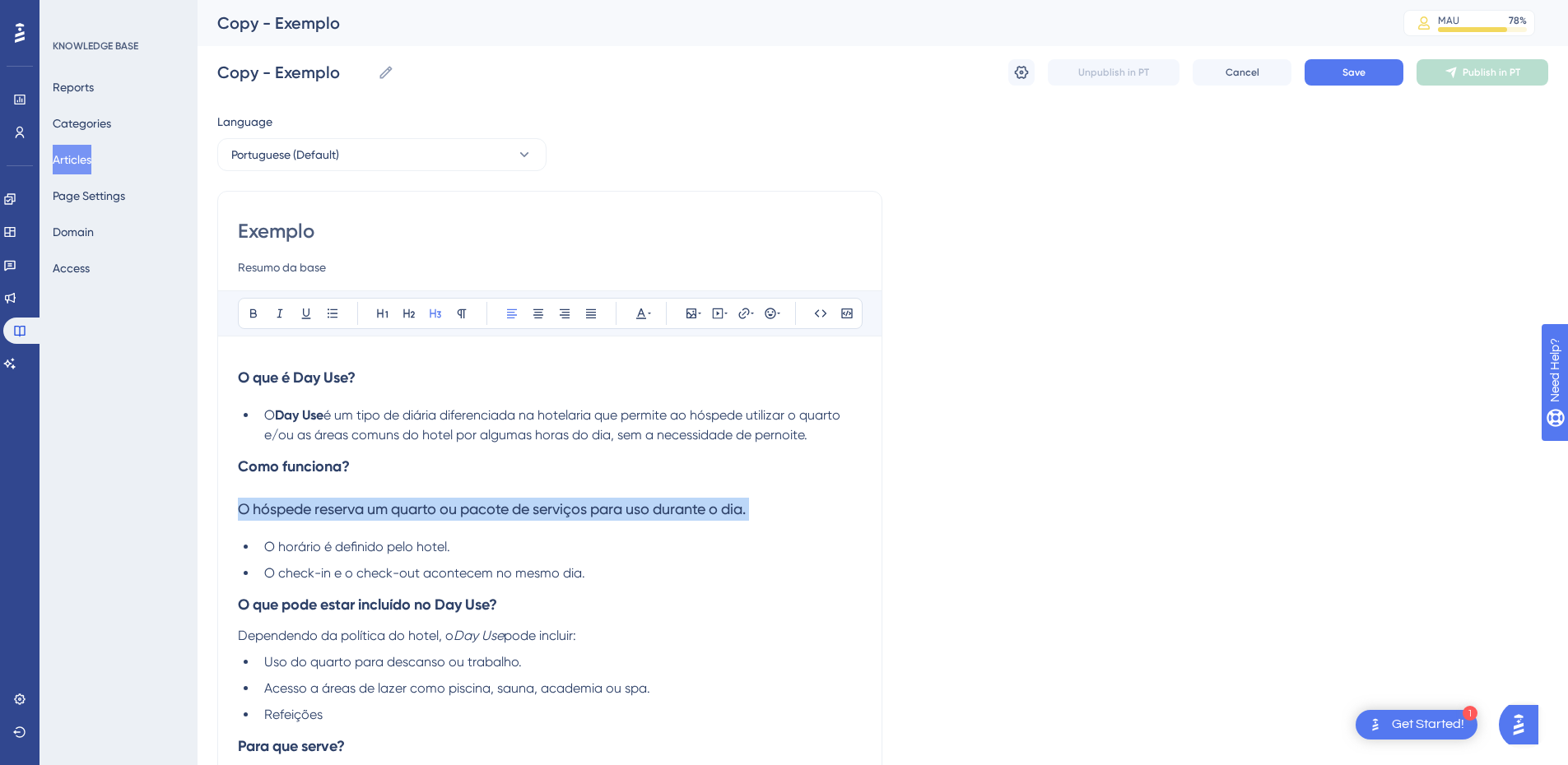
click at [296, 510] on span "O hóspede reserva um quarto ou pacote de serviços para uso durante o dia." at bounding box center [492, 509] width 508 height 18
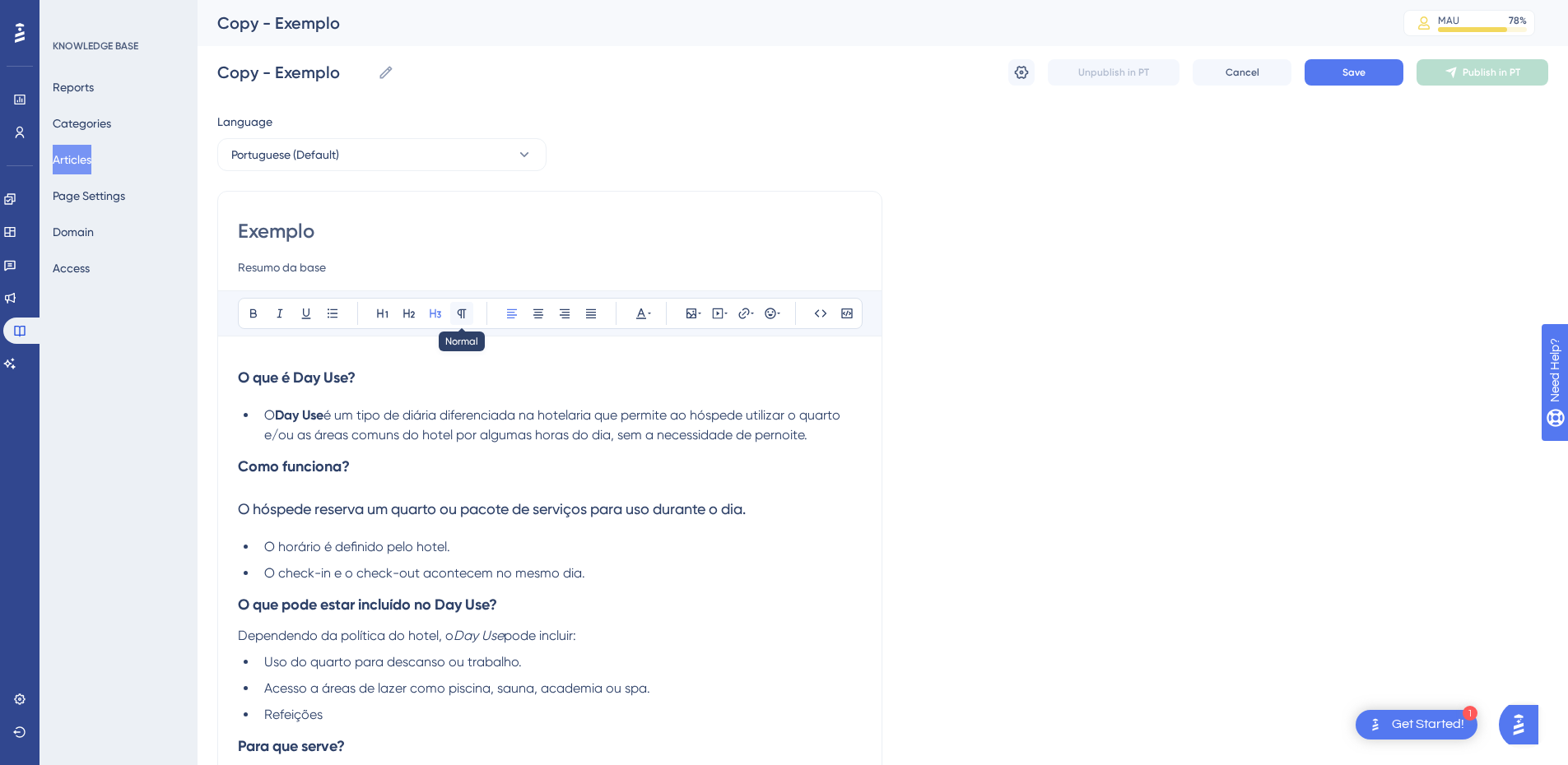
click at [457, 313] on icon at bounding box center [462, 314] width 9 height 9
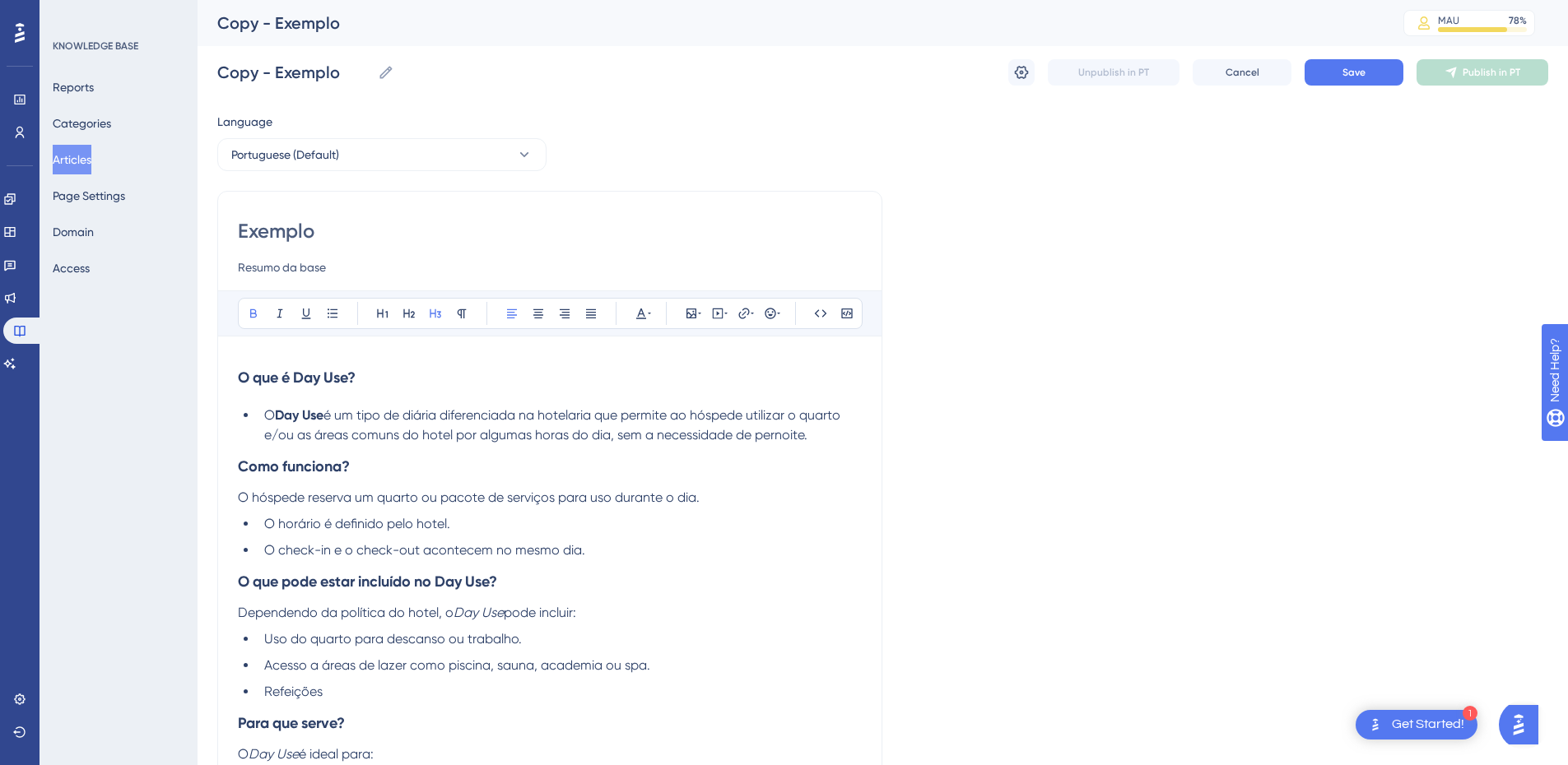
click at [384, 450] on h3 "Como funciona?" at bounding box center [549, 467] width 624 height 42
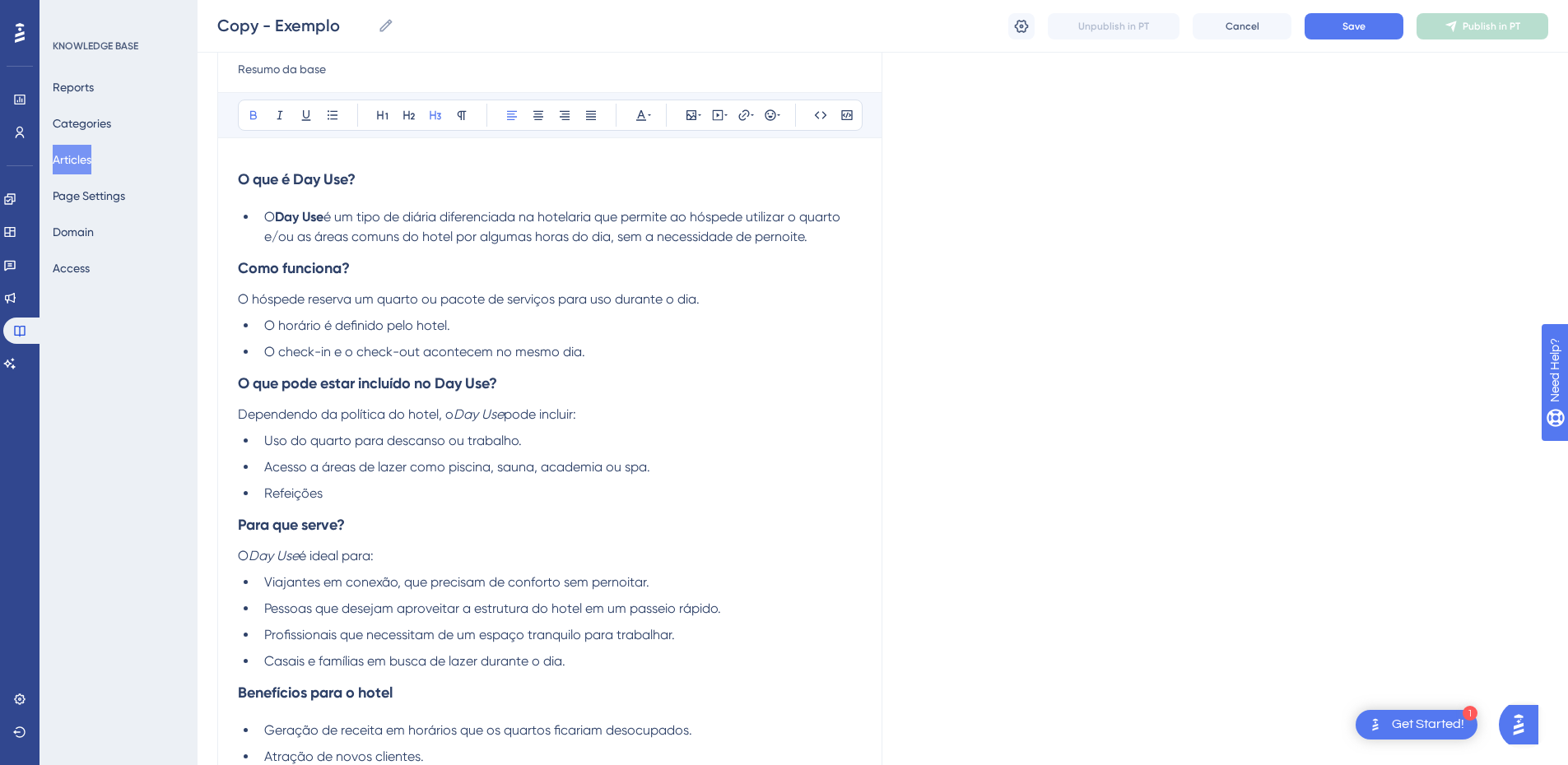
click at [278, 382] on strong "O que pode estar incluído no Day Use?" at bounding box center [367, 383] width 260 height 18
click at [507, 345] on span "O check-in e o check-out acontecem no mesmo dia." at bounding box center [424, 351] width 321 height 16
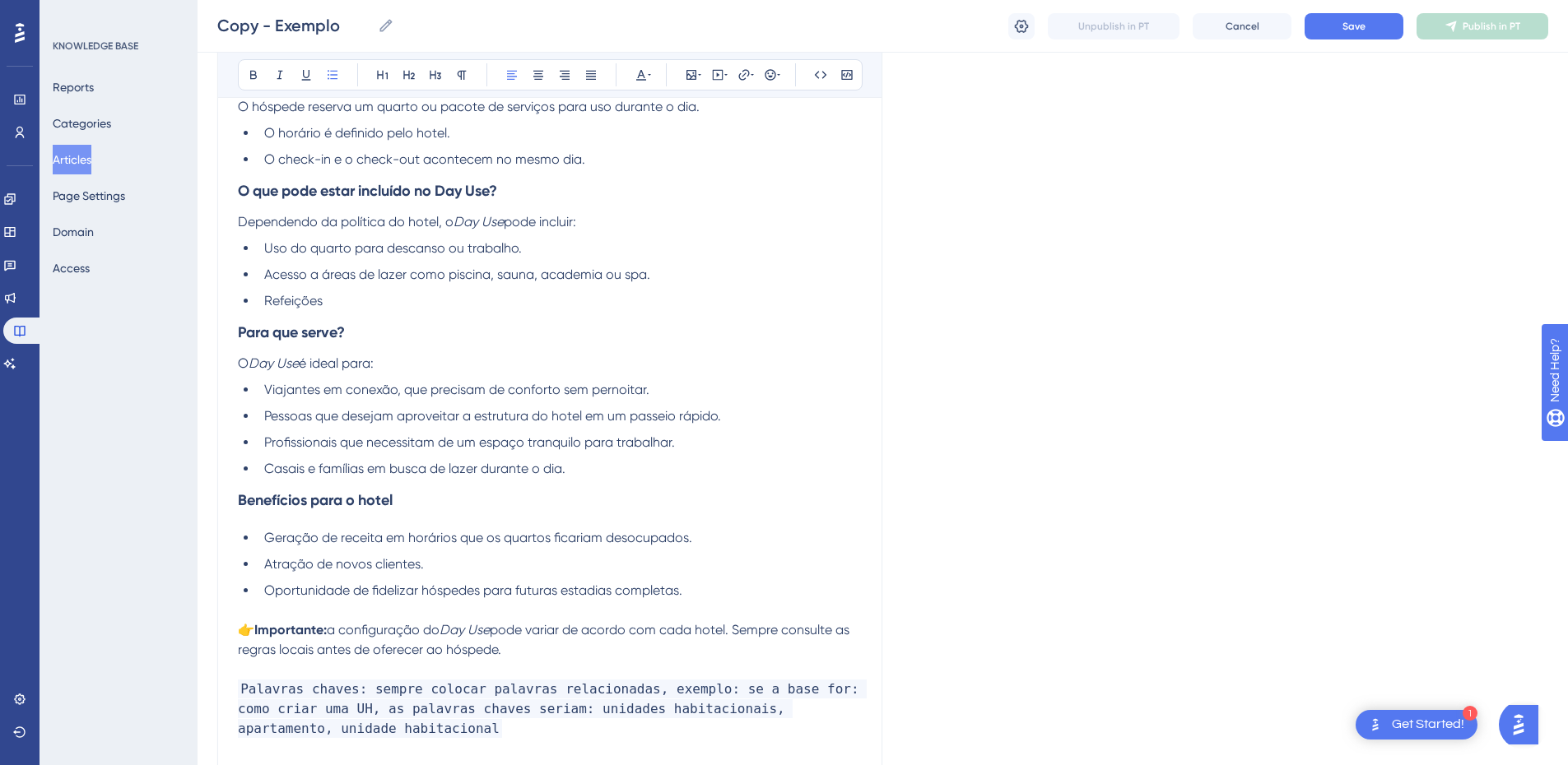
click at [468, 505] on h3 "Benefícios para o hotel" at bounding box center [549, 500] width 624 height 42
click at [611, 470] on li "Casais e famílias em busca de lazer durante o dia." at bounding box center [560, 468] width 604 height 19
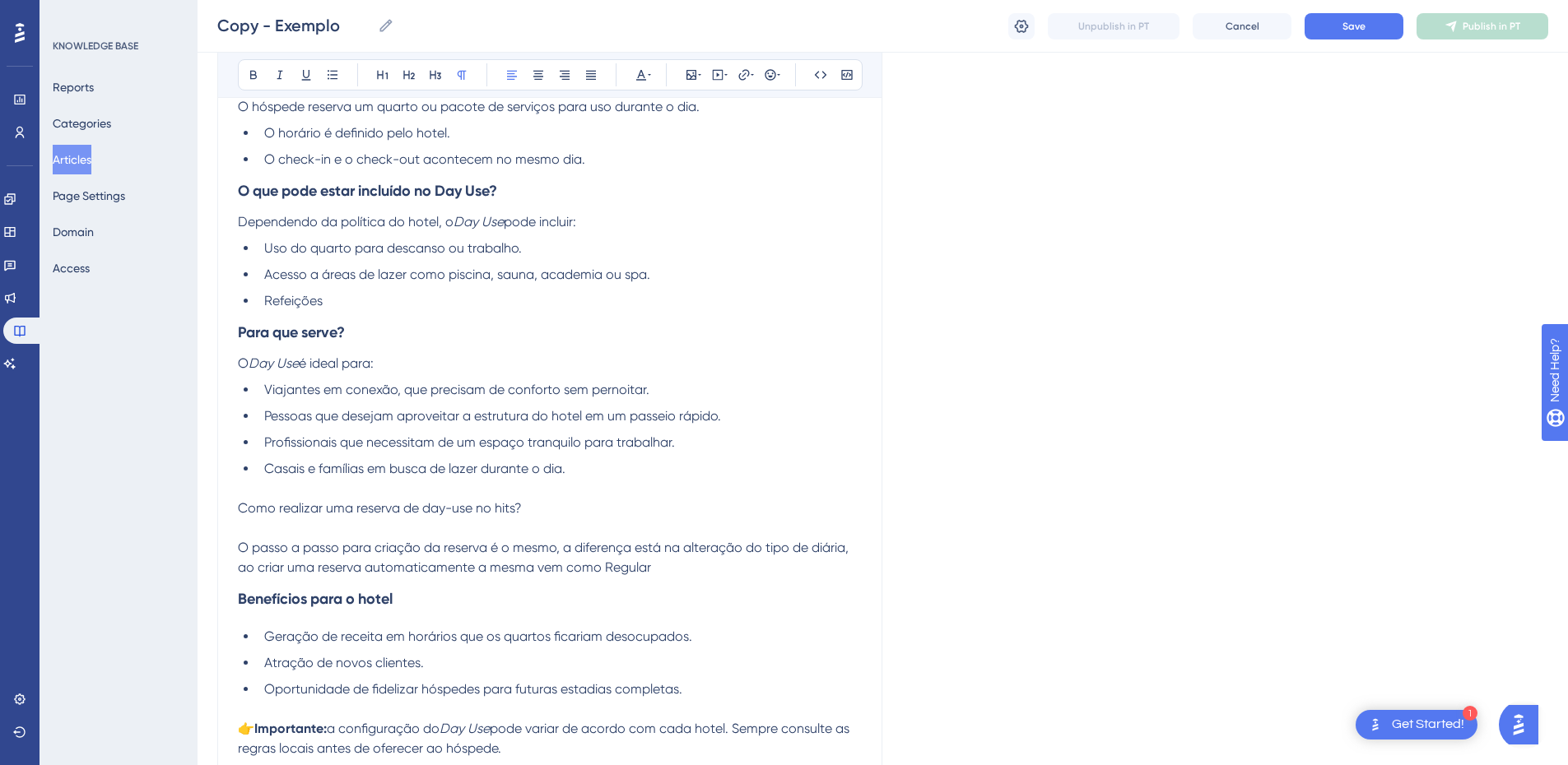
click at [690, 568] on p "Como realizar uma reserva de day-use no hits? O passo a passo para criação da r…" at bounding box center [549, 539] width 624 height 79
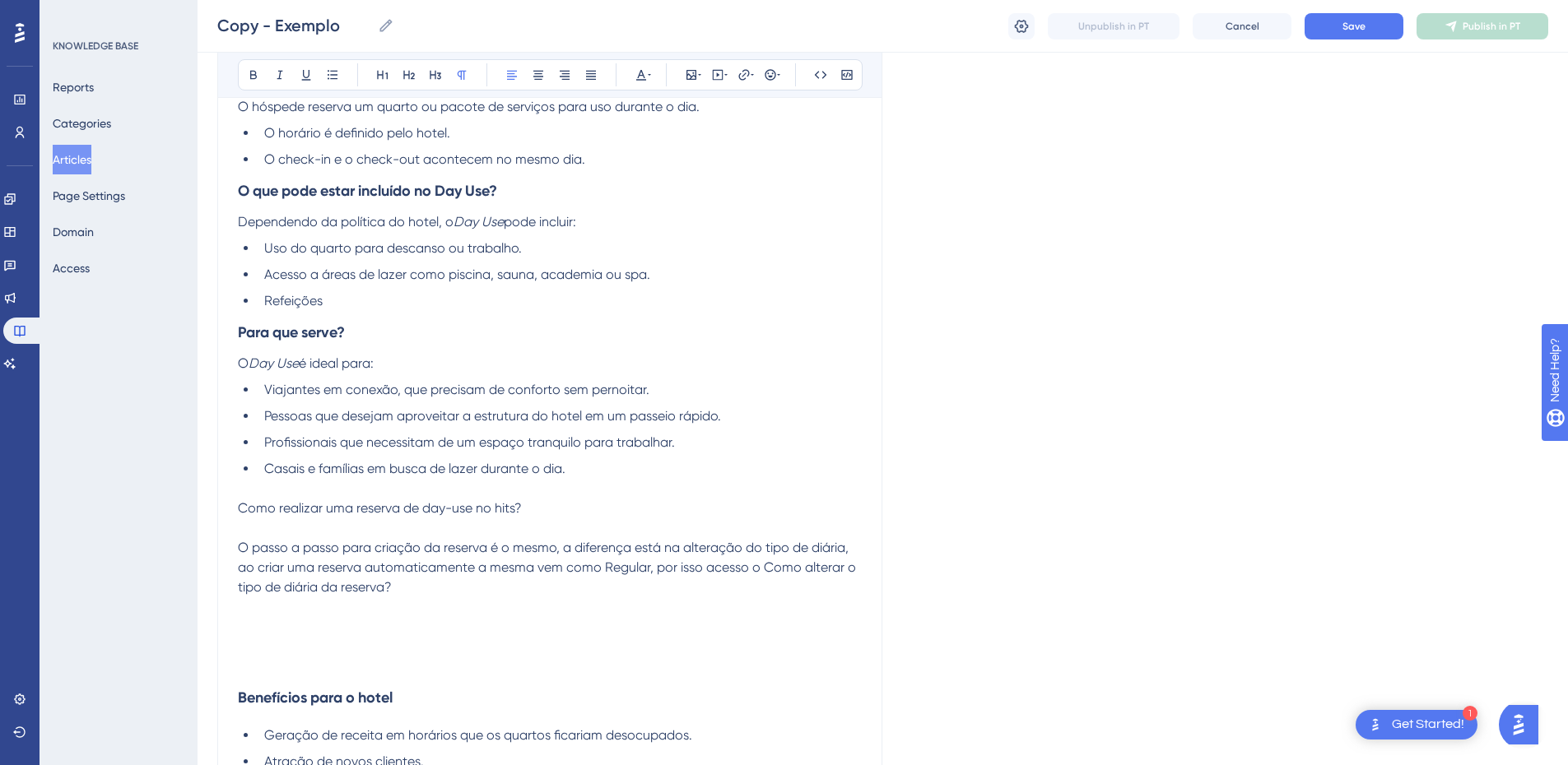
click at [551, 596] on p "Como realizar uma reserva de day-use no hits? O passo a passo para criação da r…" at bounding box center [549, 548] width 624 height 99
click at [591, 486] on p at bounding box center [549, 488] width 624 height 19
click at [584, 514] on p "Como realizar uma reserva de day-use no hits? O passo a passo para criação da r…" at bounding box center [549, 548] width 624 height 99
click at [562, 548] on span "O passo a passo para criação da reserva é o mesmo, a diferença está na alteraçã…" at bounding box center [548, 567] width 622 height 55
click at [550, 590] on p "Como realizar uma reserva de day-use no hits? O passo a passo para criação da r…" at bounding box center [549, 548] width 624 height 99
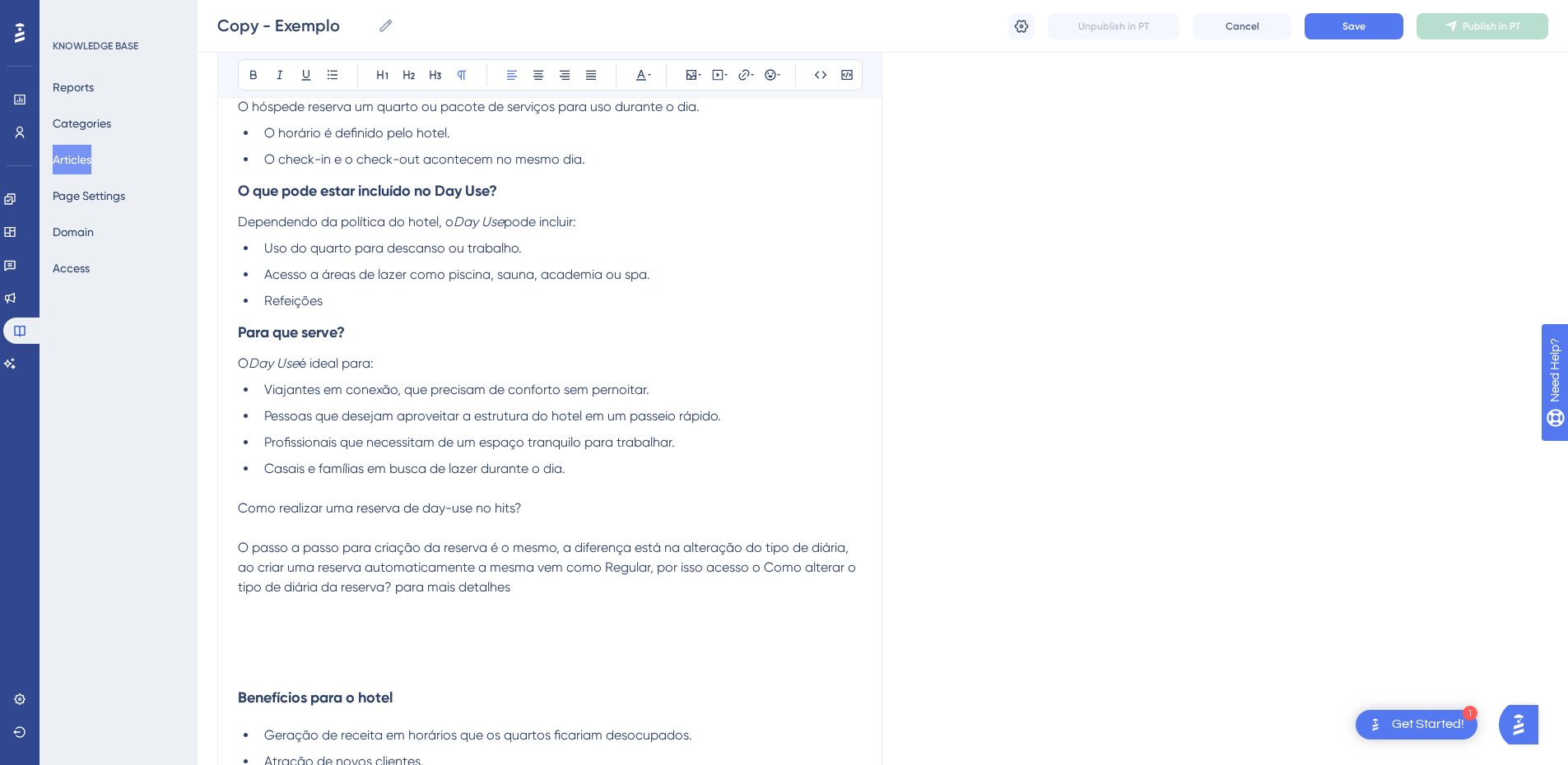
click at [566, 541] on span "O passo a passo para criação da reserva é o mesmo, a diferença está na alteraçã…" at bounding box center [548, 567] width 622 height 55
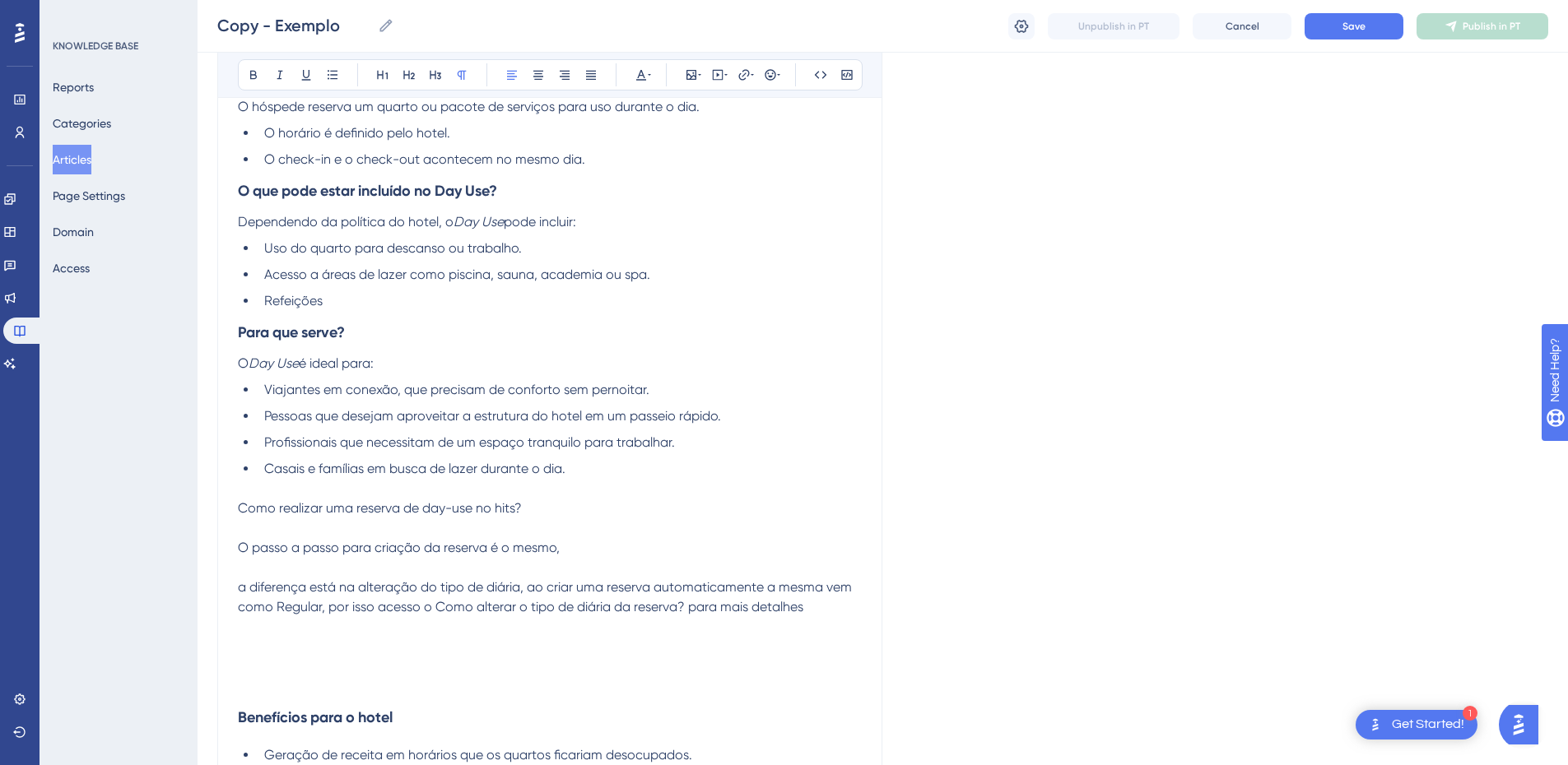
click at [589, 552] on p "Como realizar uma reserva de day-use no hits? O passo a passo para criação da r…" at bounding box center [549, 528] width 624 height 59
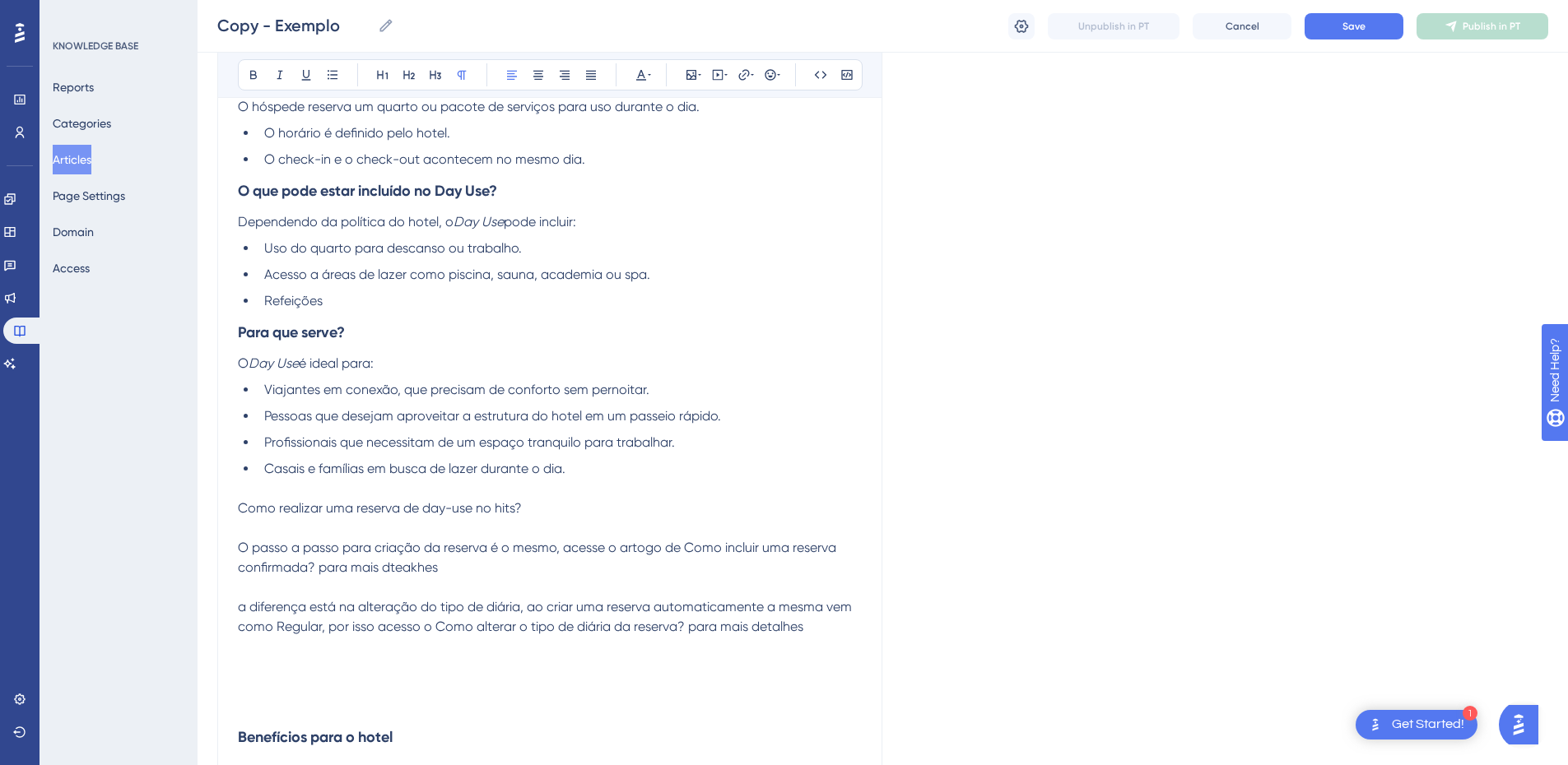
click at [820, 626] on p "a diferença está na alteração do tipo de diária, ao criar uma reserva automatic…" at bounding box center [549, 617] width 624 height 40
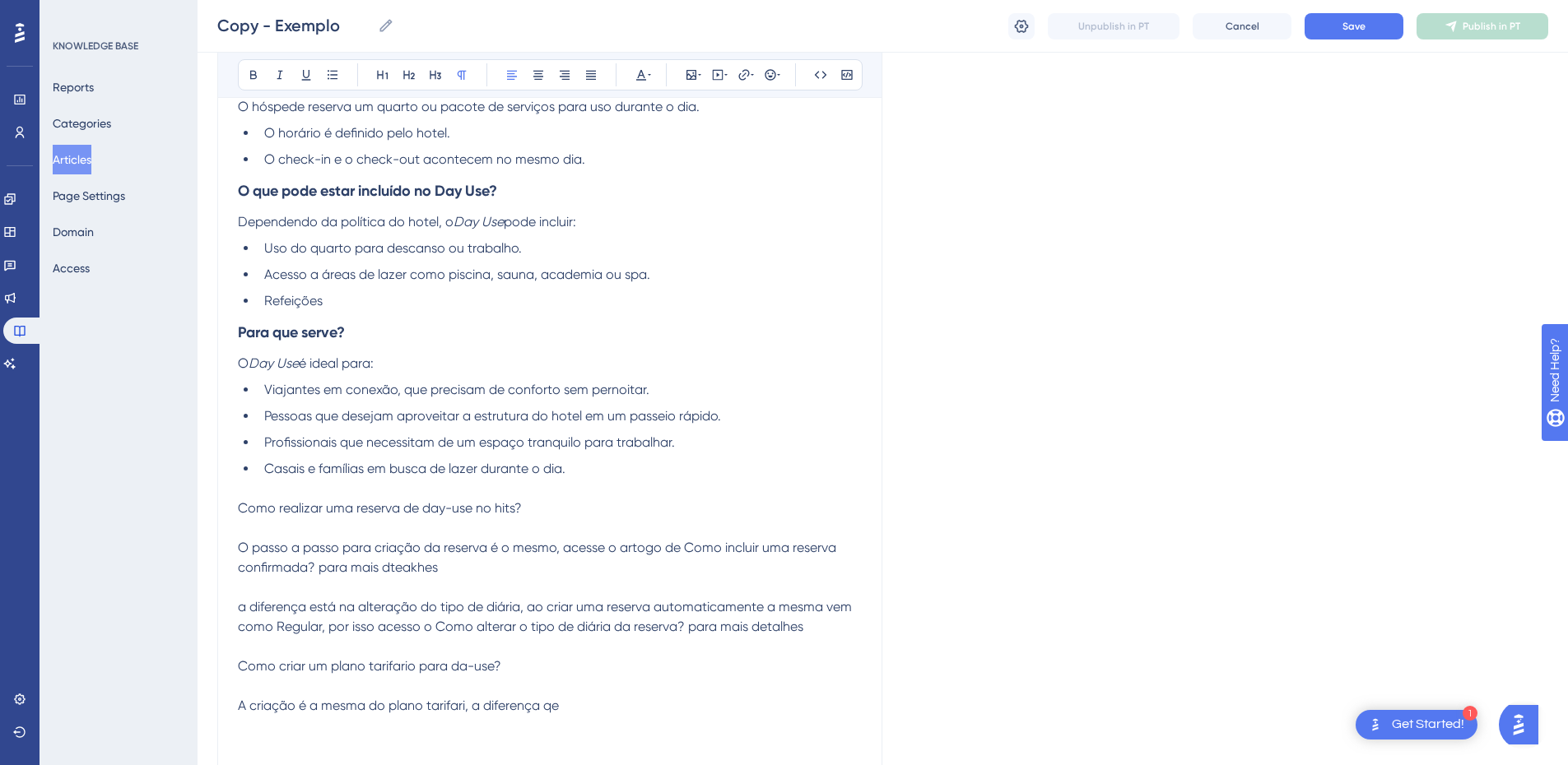
scroll to position [577, 0]
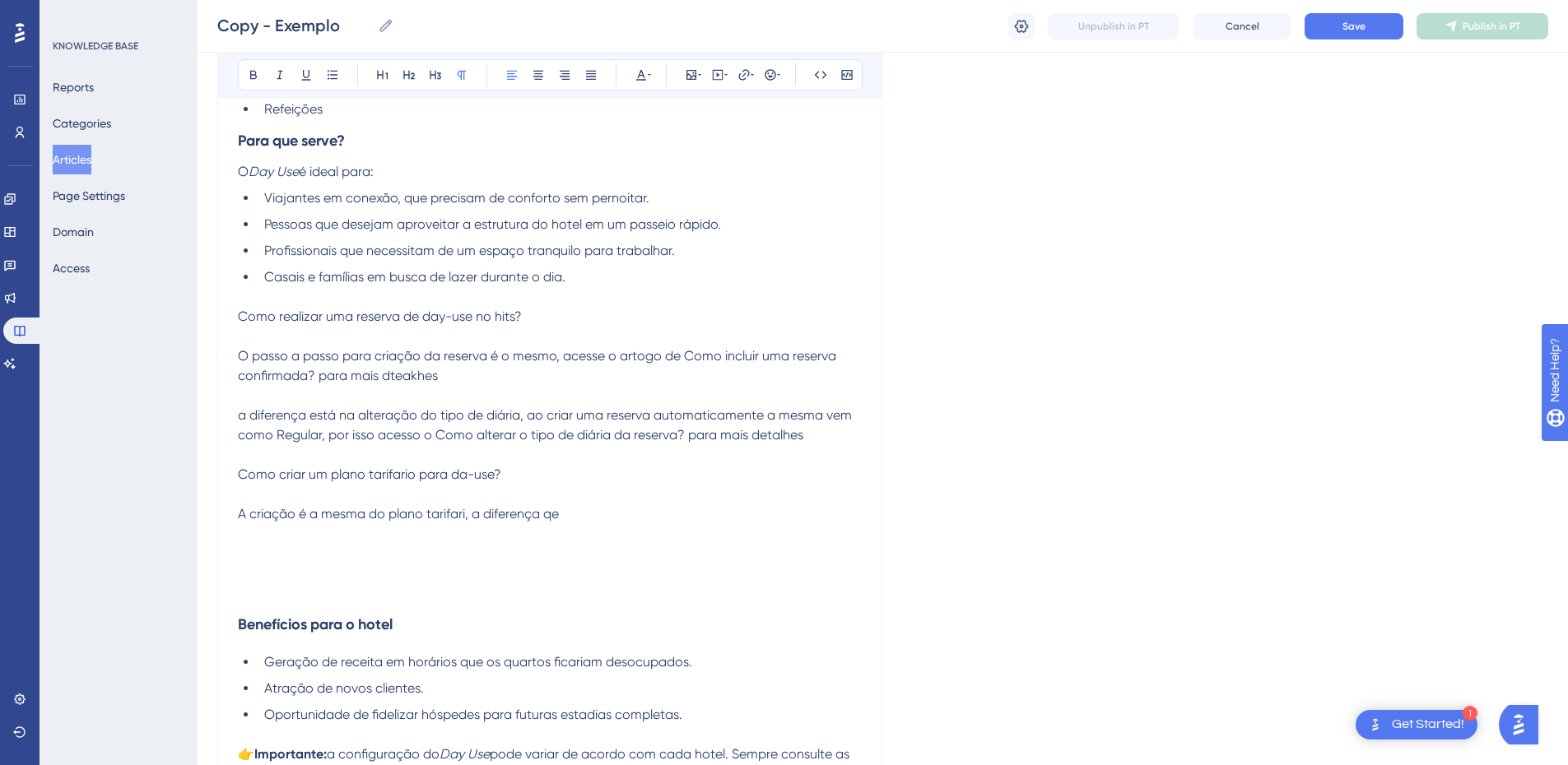
click at [599, 510] on p "A criação é a mesma do plano tarifari, a diferença qe" at bounding box center [549, 514] width 624 height 19
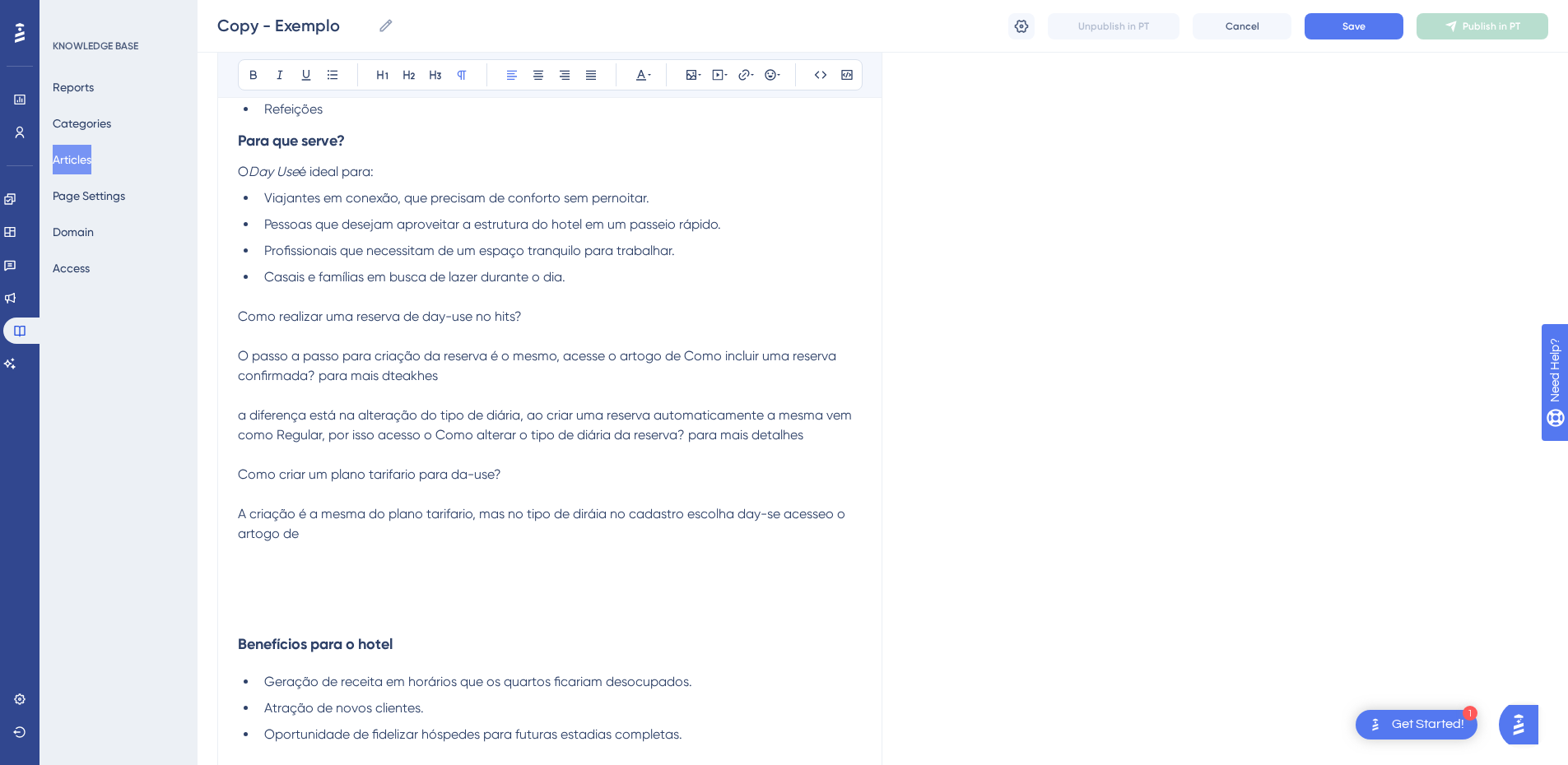
click at [364, 527] on p "A criação é a mesma do plano tarifario, mas no tipo de diráia no cadastro escol…" at bounding box center [549, 524] width 624 height 40
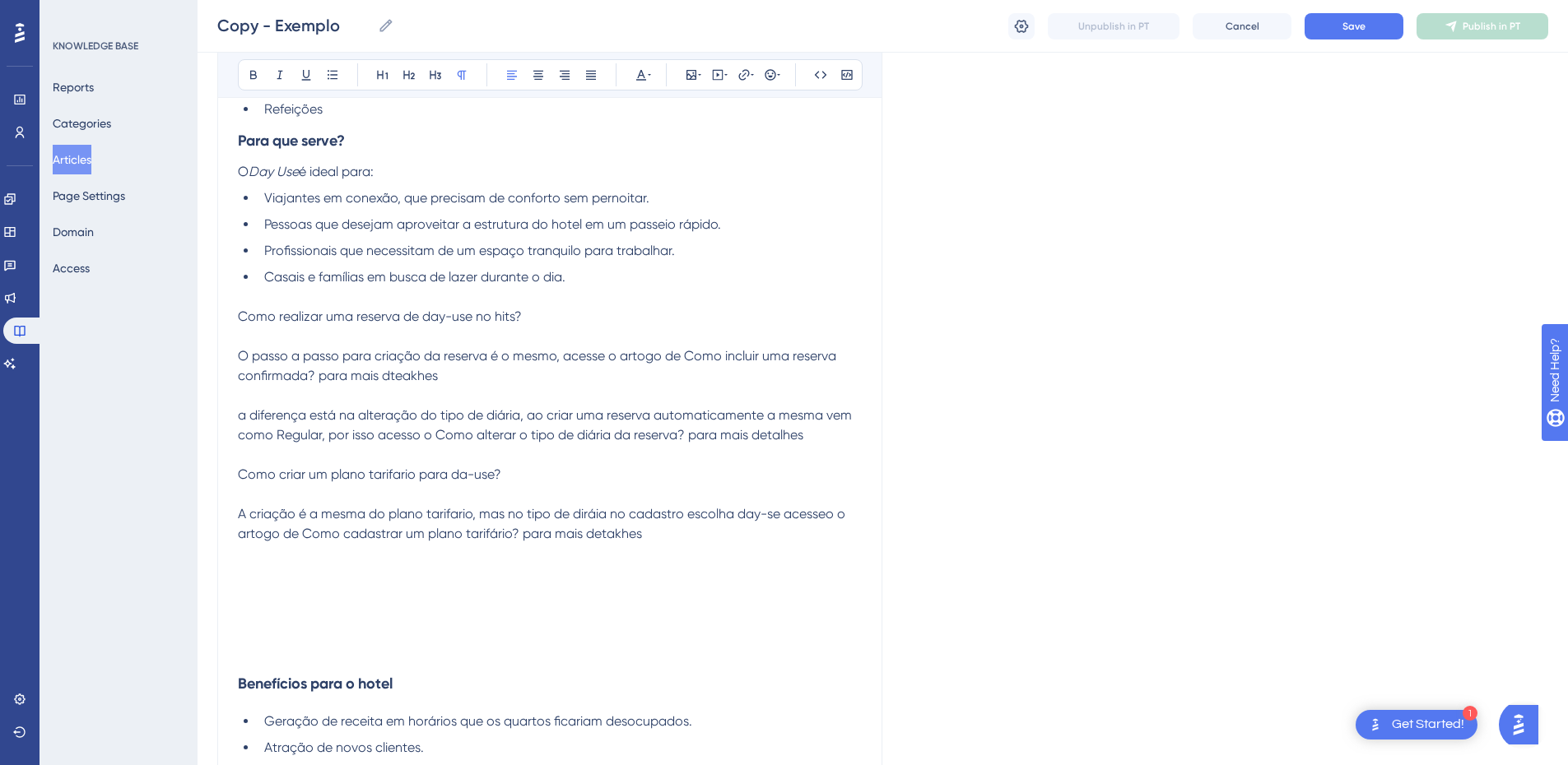
click at [238, 480] on span "Como criar um plano tarifario para da-use?" at bounding box center [369, 474] width 263 height 16
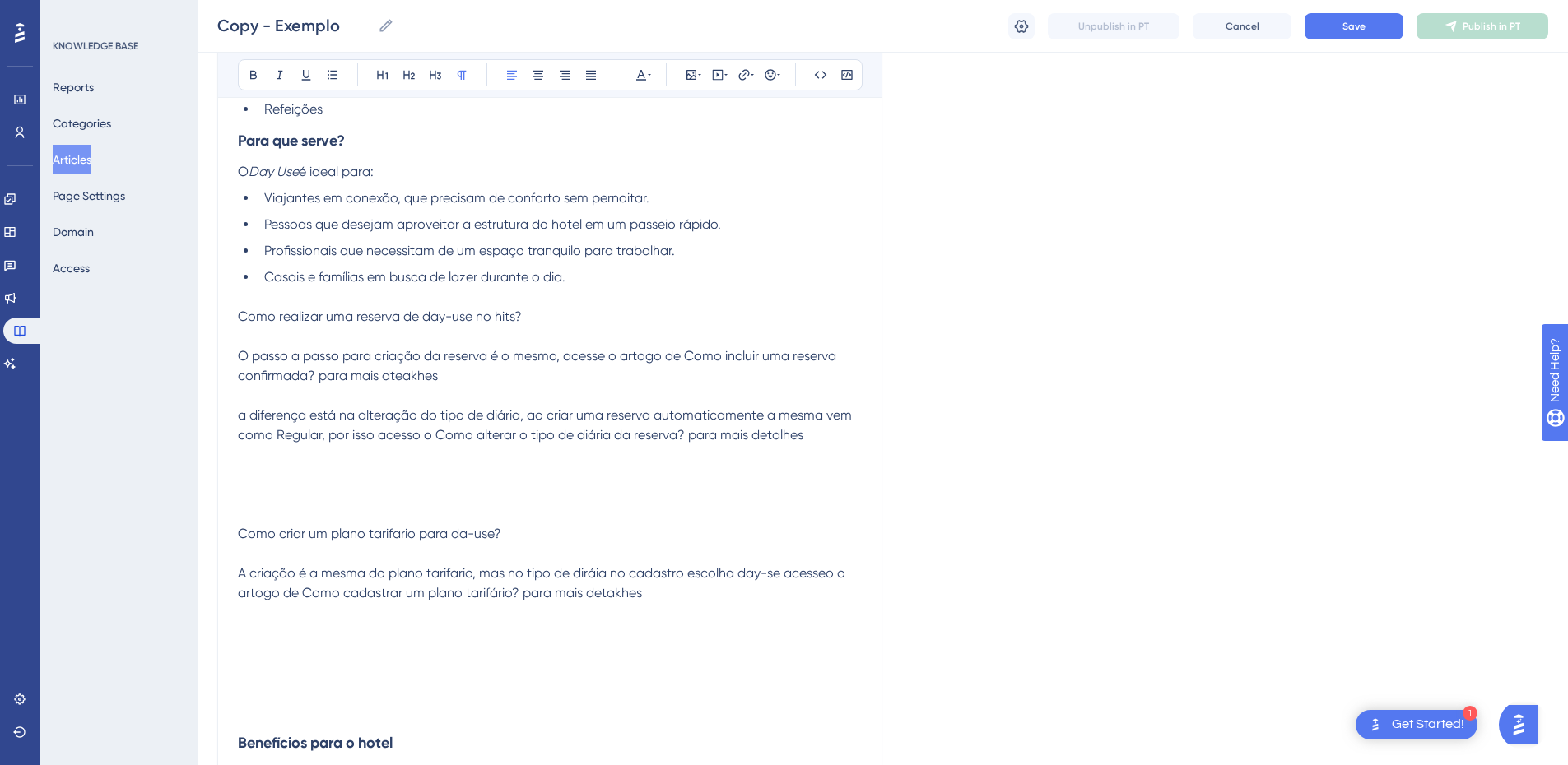
click at [254, 476] on p at bounding box center [549, 474] width 624 height 19
click at [539, 503] on p at bounding box center [549, 494] width 624 height 19
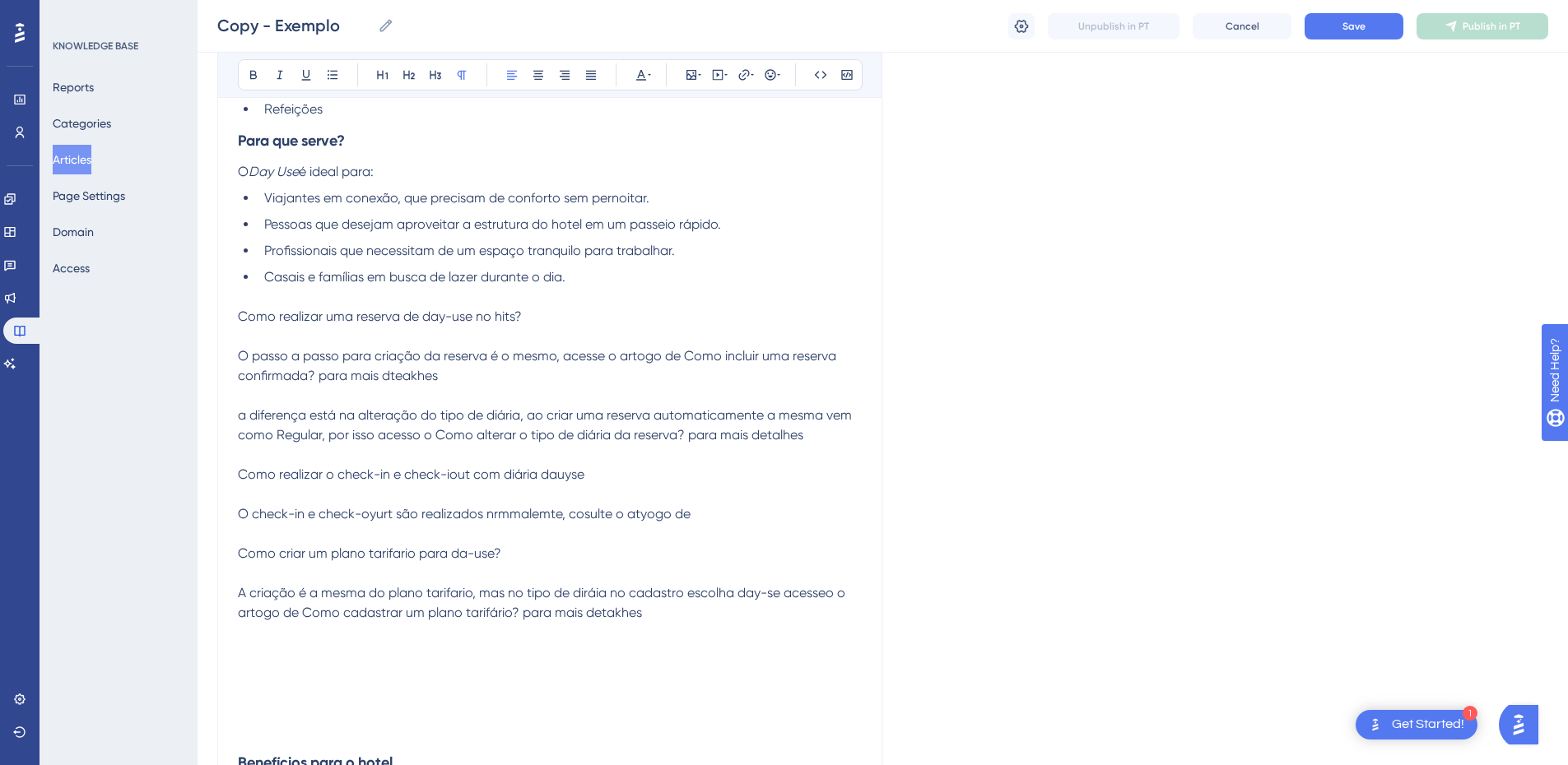
click at [728, 516] on p "O check-in e check-oyurt são realizados nrmmalemte, cosulte o atyogo de" at bounding box center [549, 514] width 624 height 19
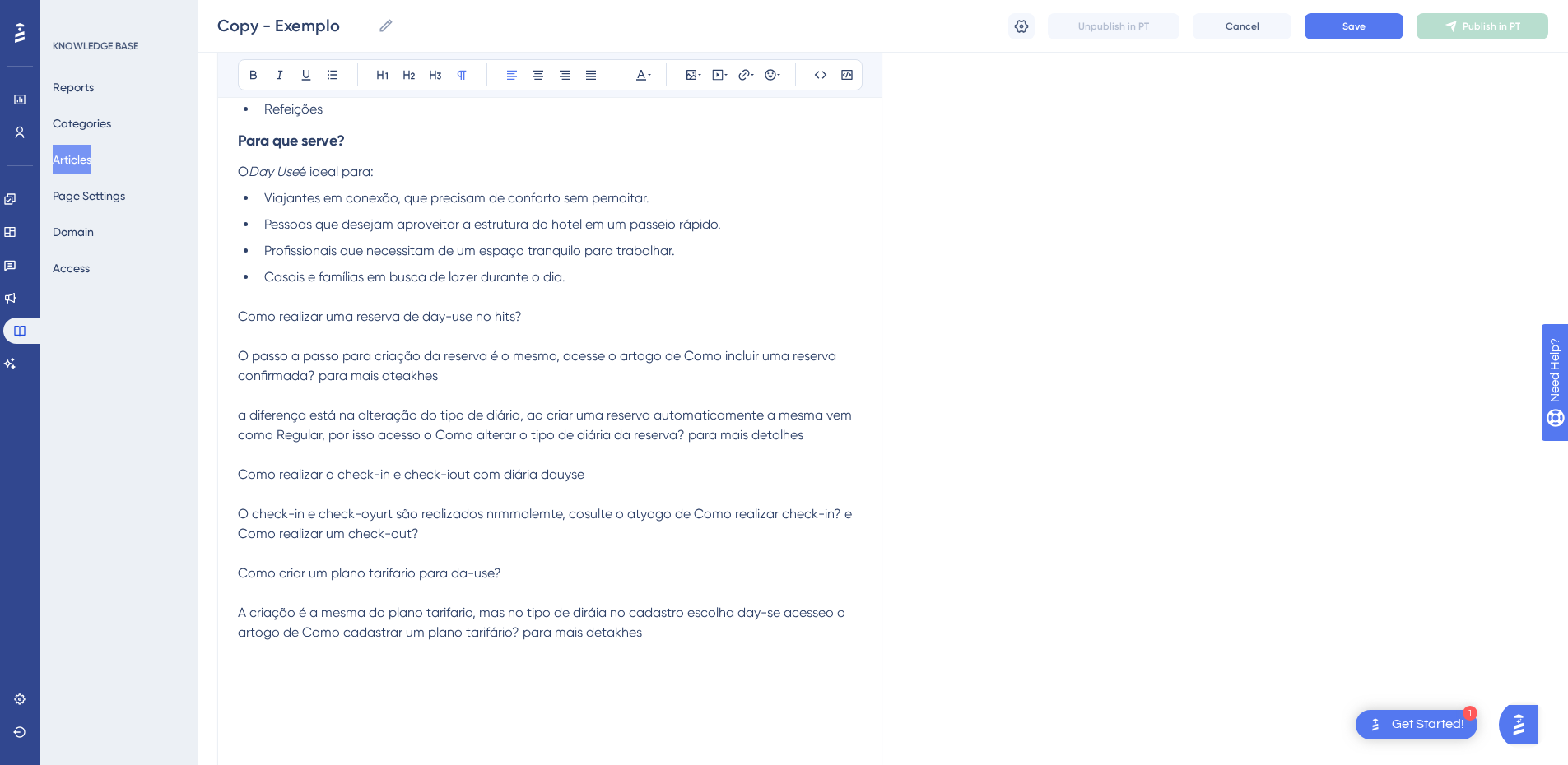
click at [696, 643] on p "A criação é a mesma do plano tarifario, mas no tipo de diráia no cadastro escol…" at bounding box center [549, 623] width 624 height 40
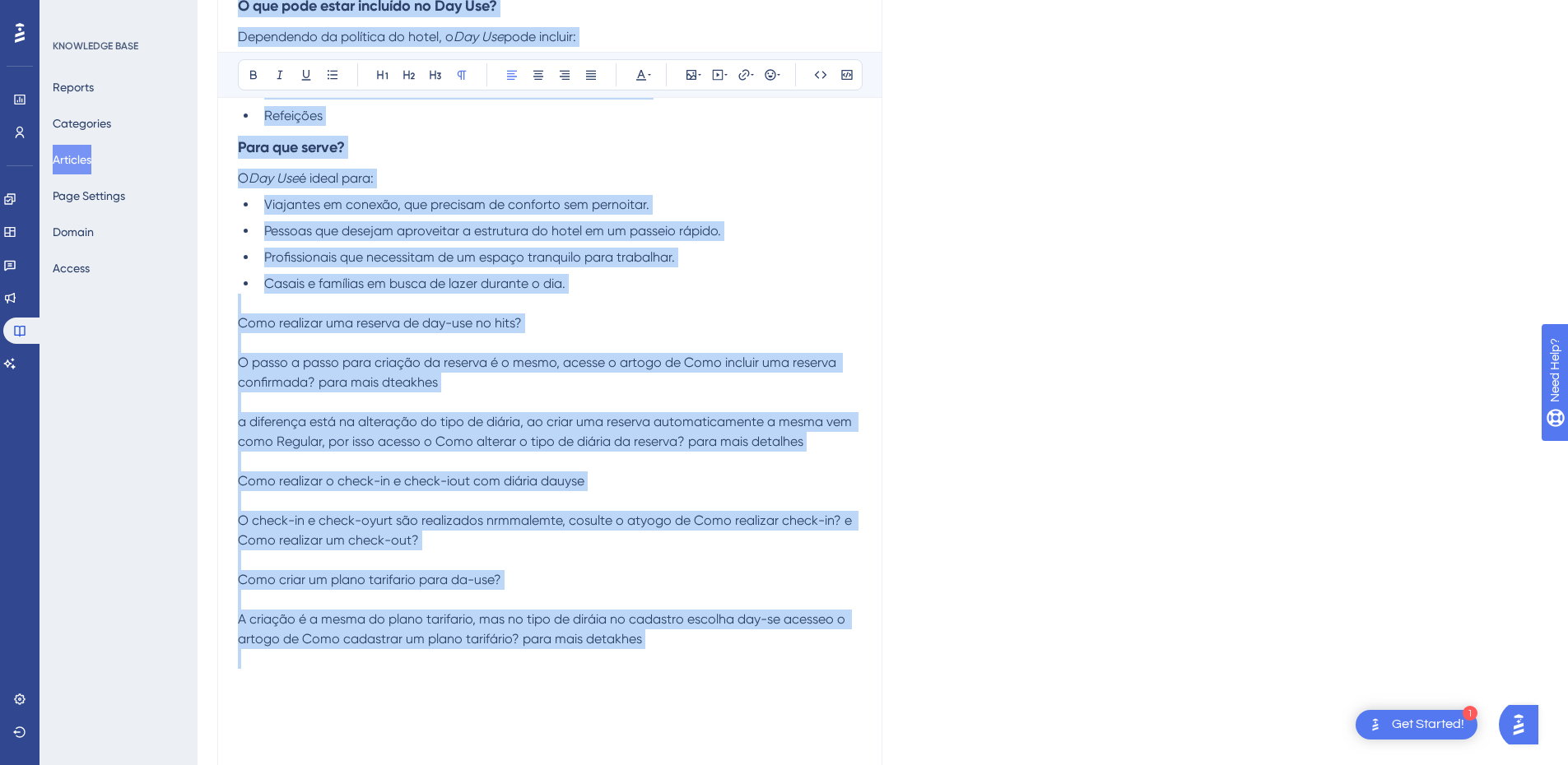
scroll to position [0, 0]
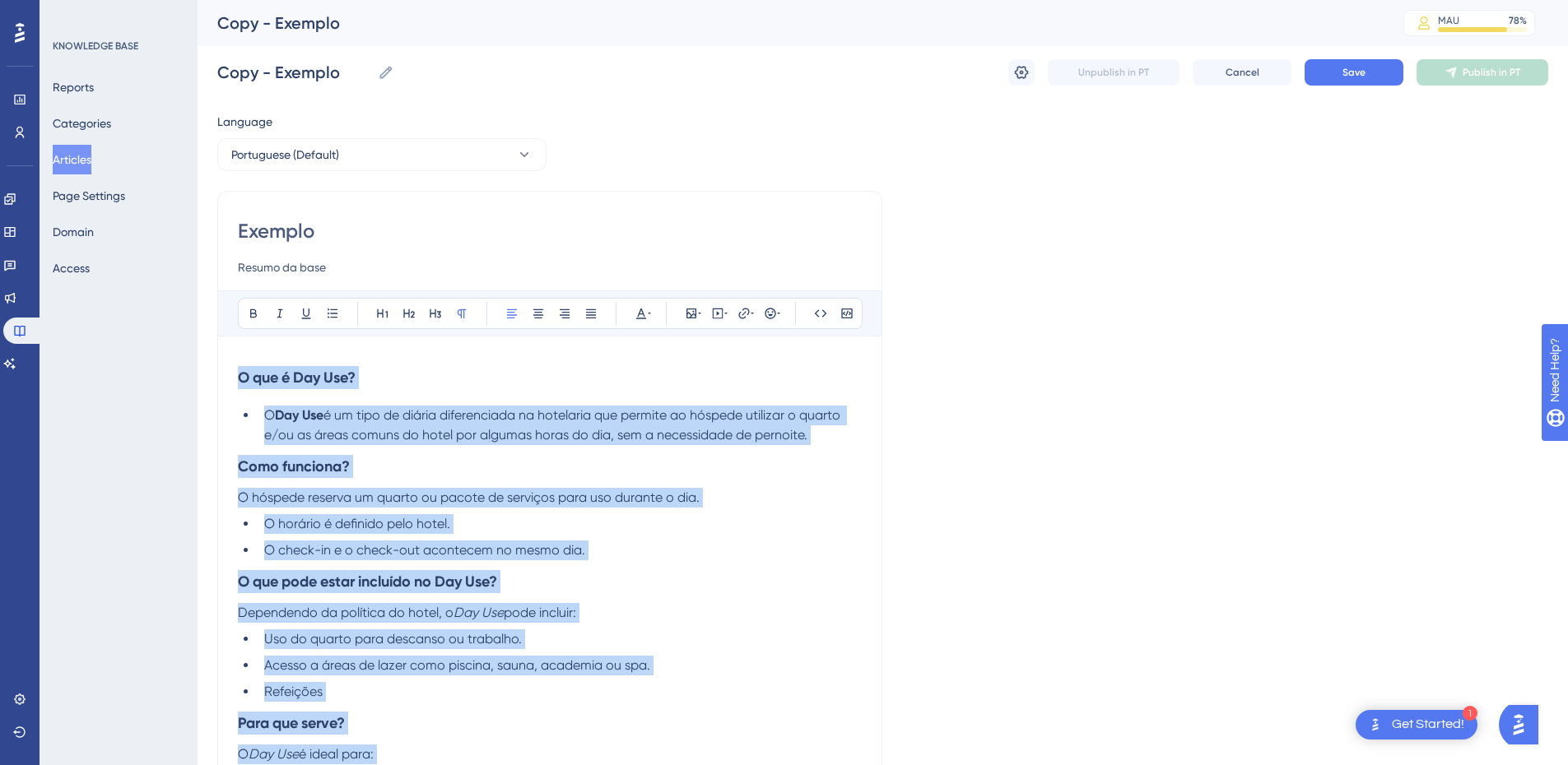
drag, startPoint x: 693, startPoint y: 662, endPoint x: 223, endPoint y: 323, distance: 579.5
copy div "O que é Day Use? O Day Use é um tipo de diária diferenciada na hotelaria que pe…"
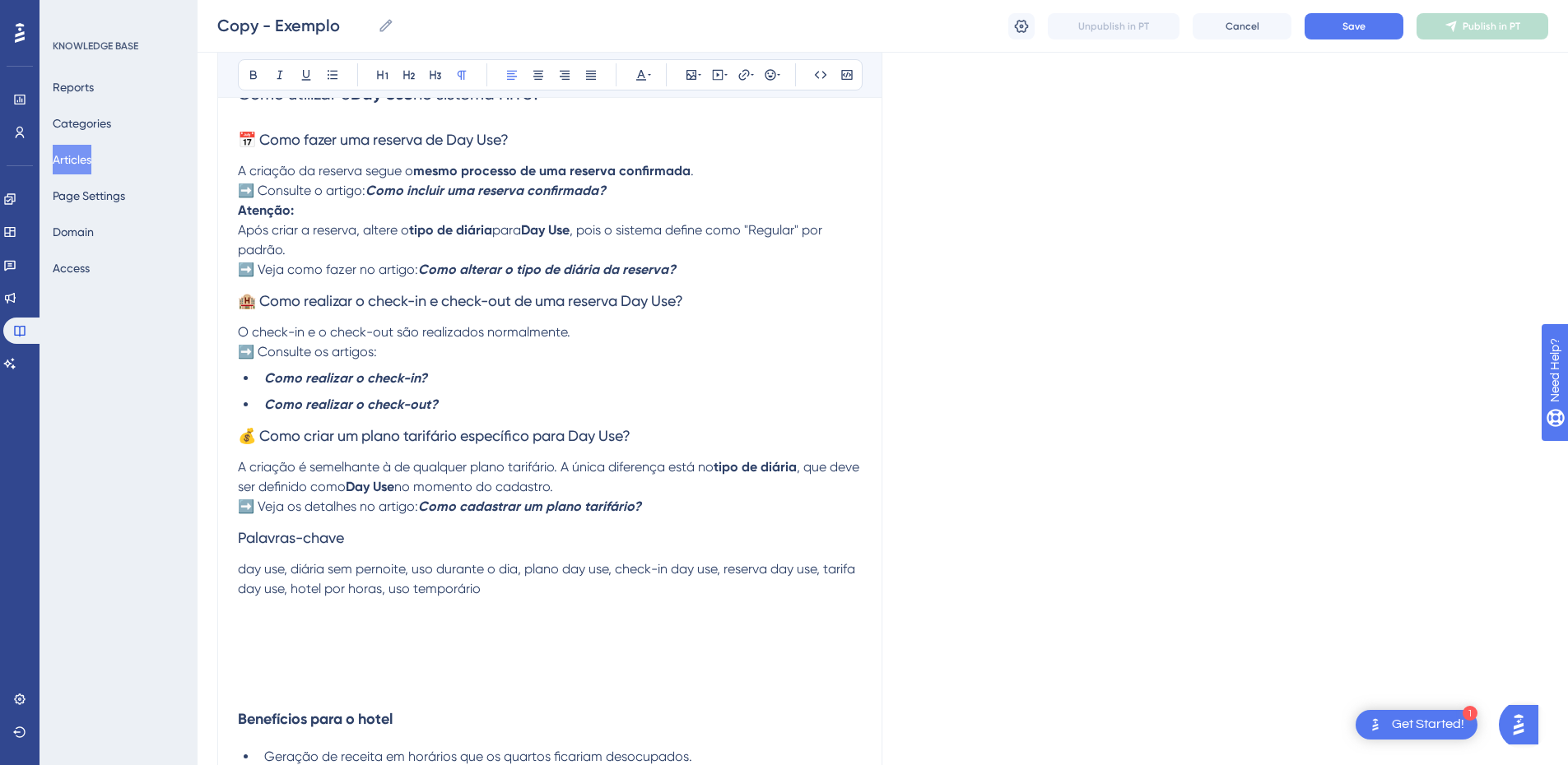
scroll to position [1185, 0]
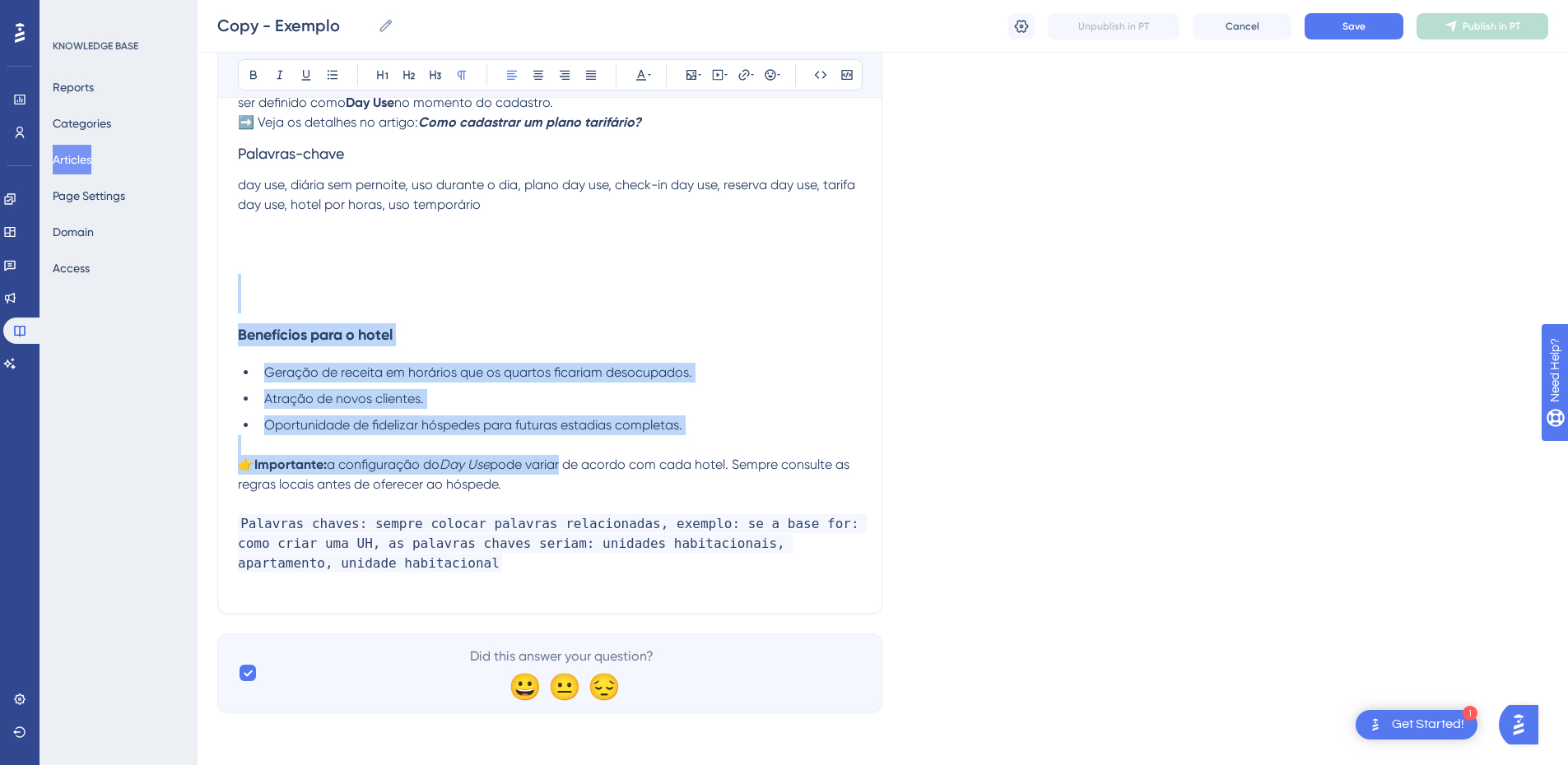
drag, startPoint x: 566, startPoint y: 472, endPoint x: 197, endPoint y: 309, distance: 403.4
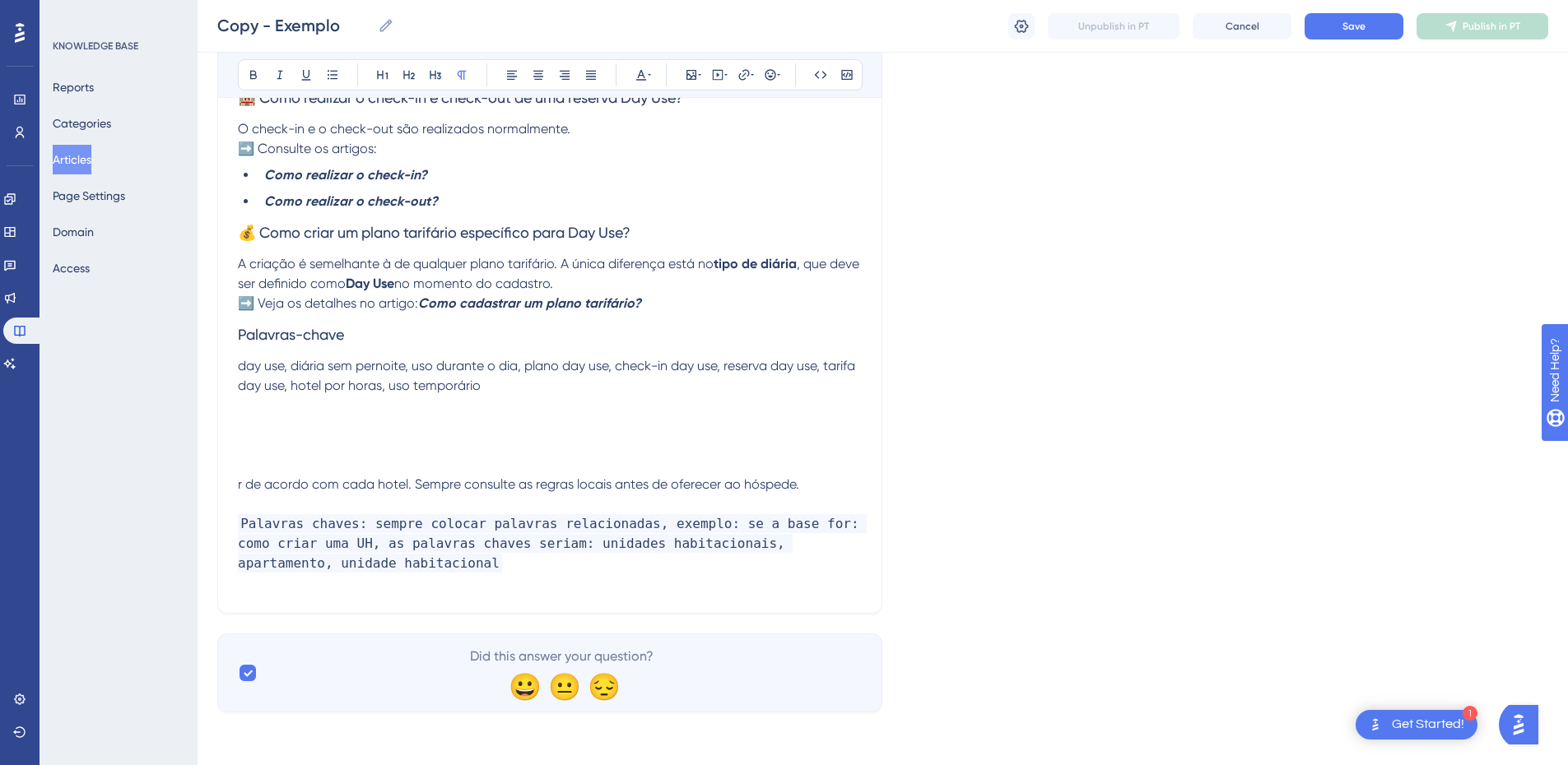
scroll to position [984, 0]
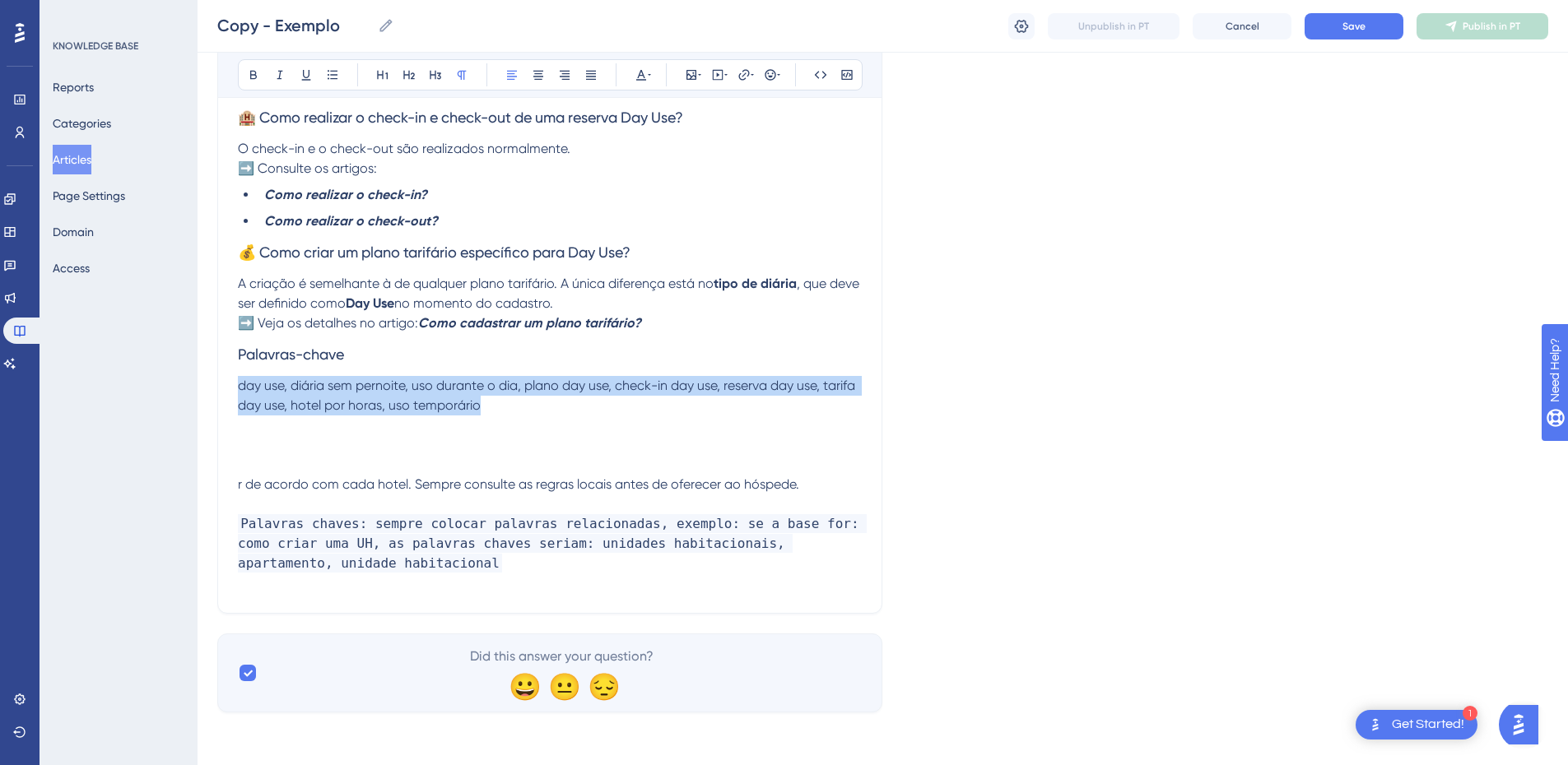
drag, startPoint x: 445, startPoint y: 404, endPoint x: 324, endPoint y: 405, distance: 121.0
copy span "day use, diária sem pernoite, uso durante o dia, plano day use, check-in day us…"
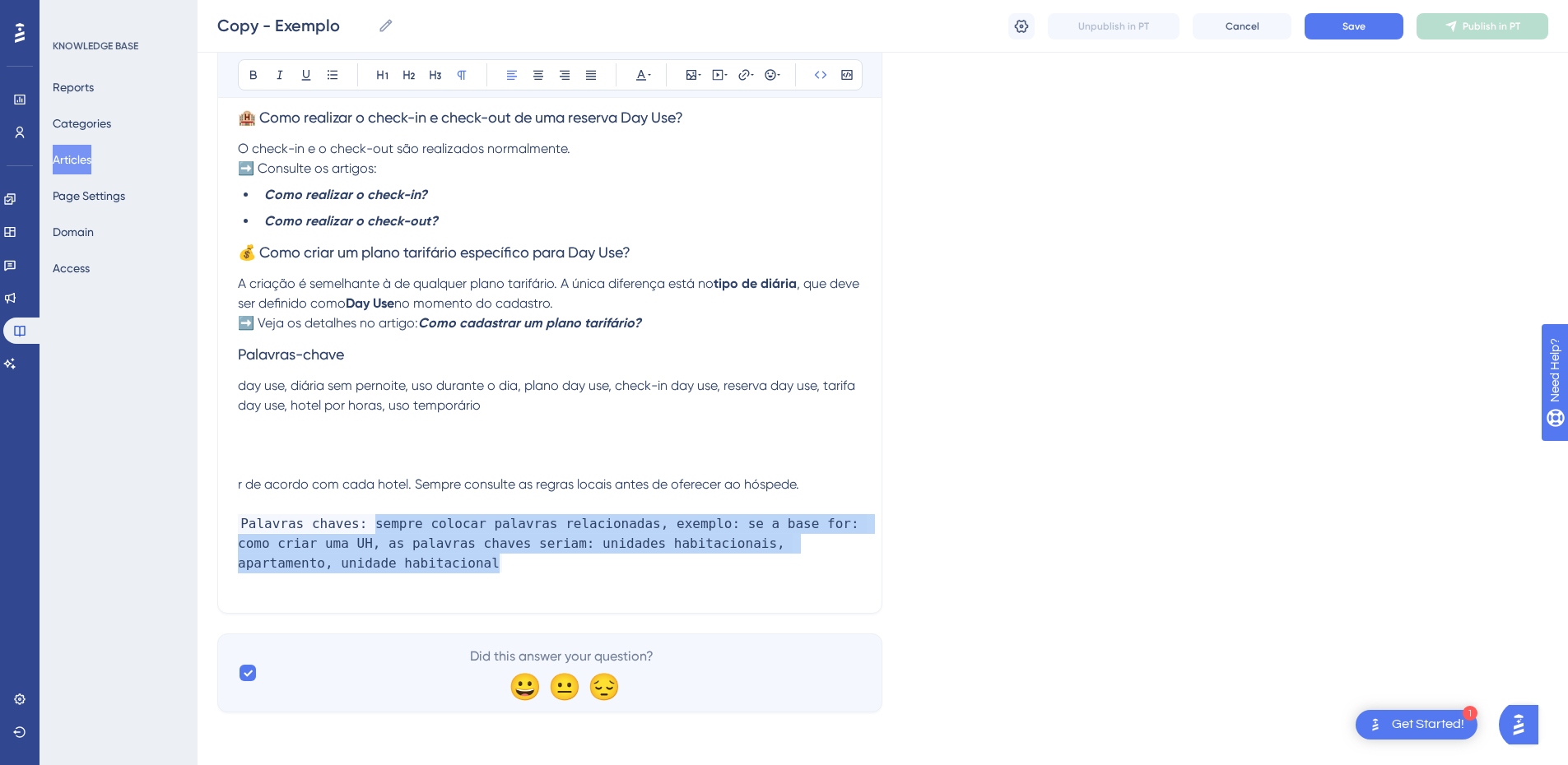
click at [364, 526] on p "Palavras chaves: sempre colocar palavras relacionadas, exemplo: se a base for: …" at bounding box center [549, 544] width 624 height 59
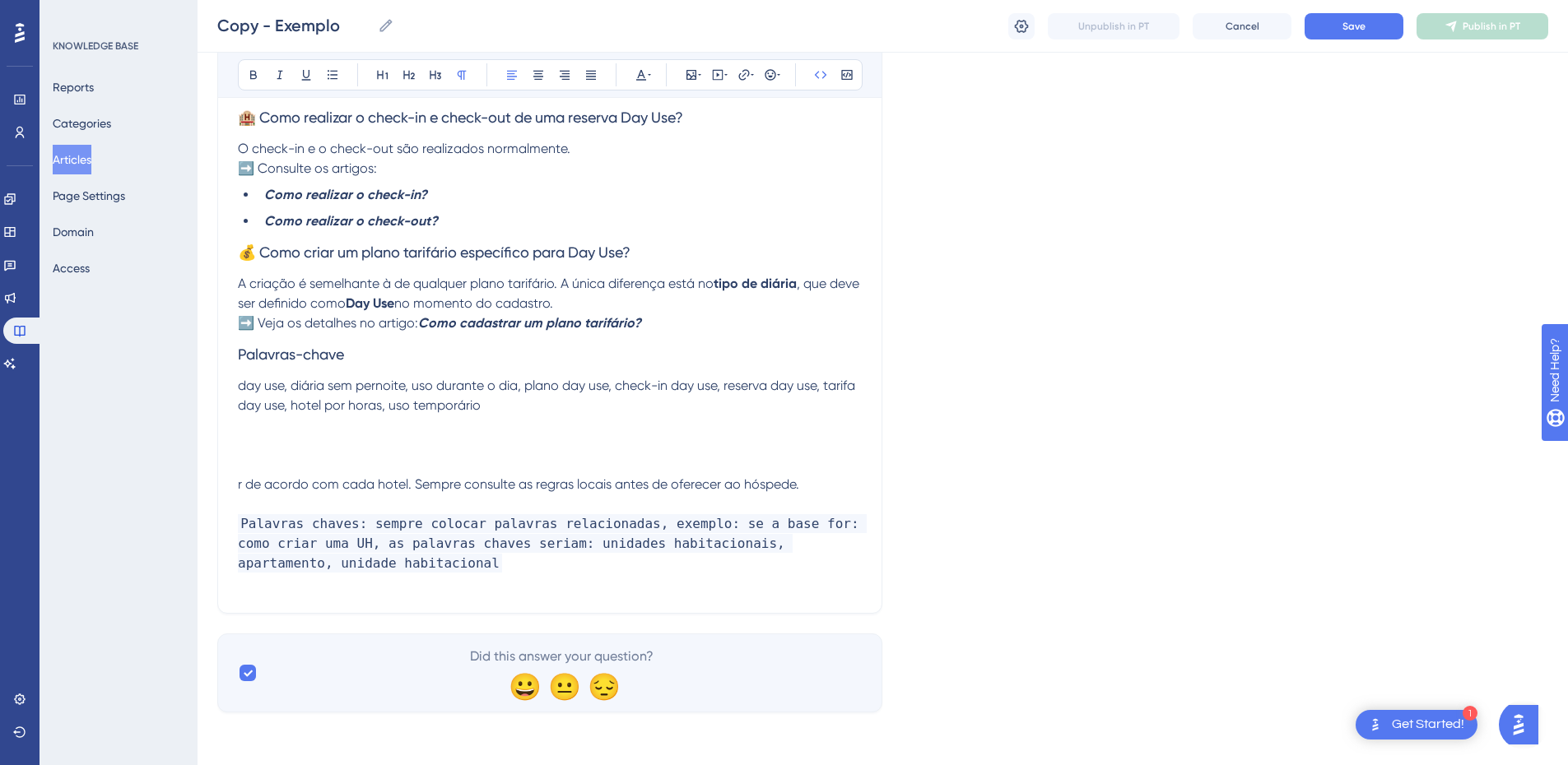
scroll to position [945, 0]
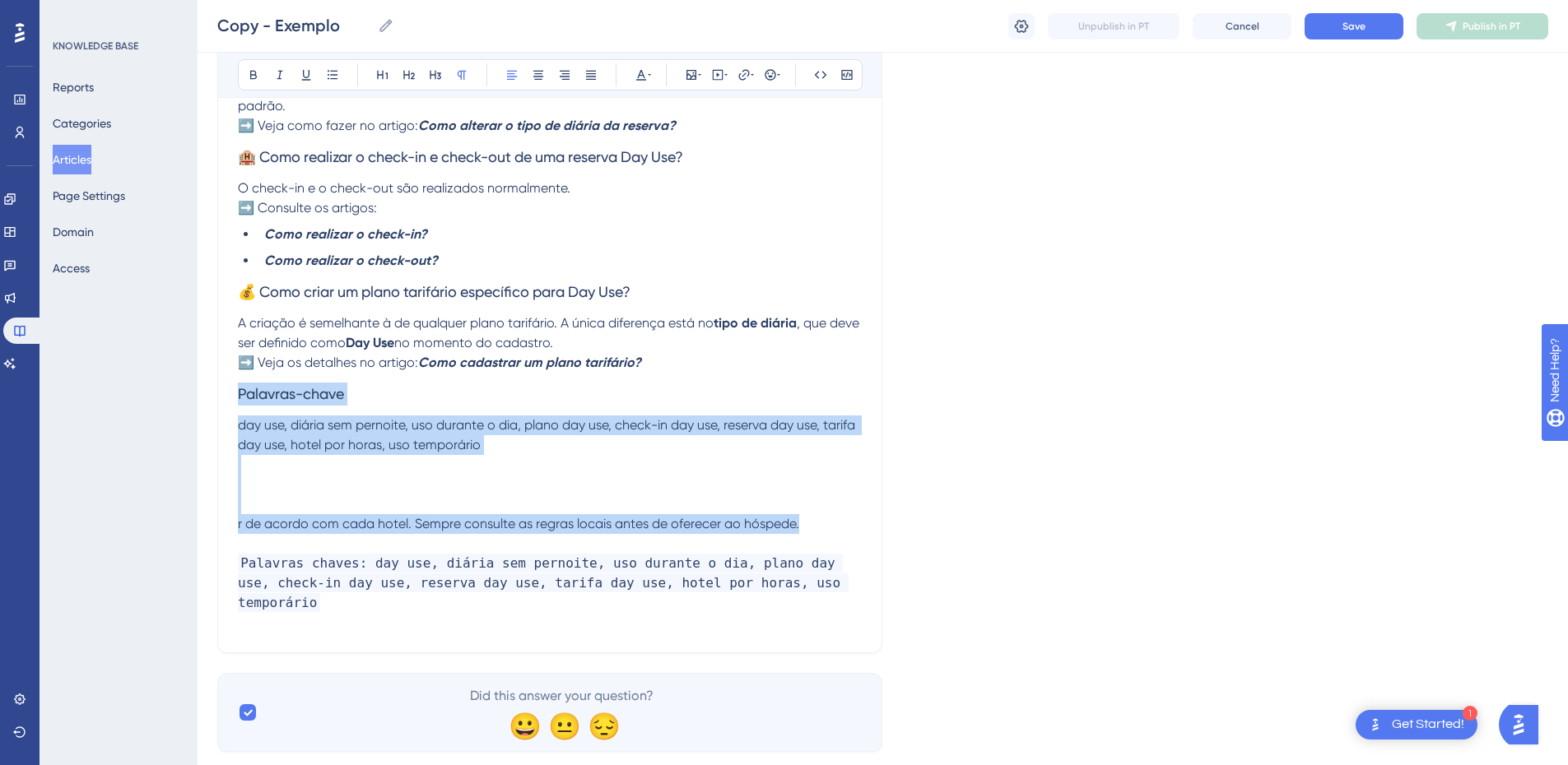
drag, startPoint x: 798, startPoint y: 528, endPoint x: 226, endPoint y: 408, distance: 584.5
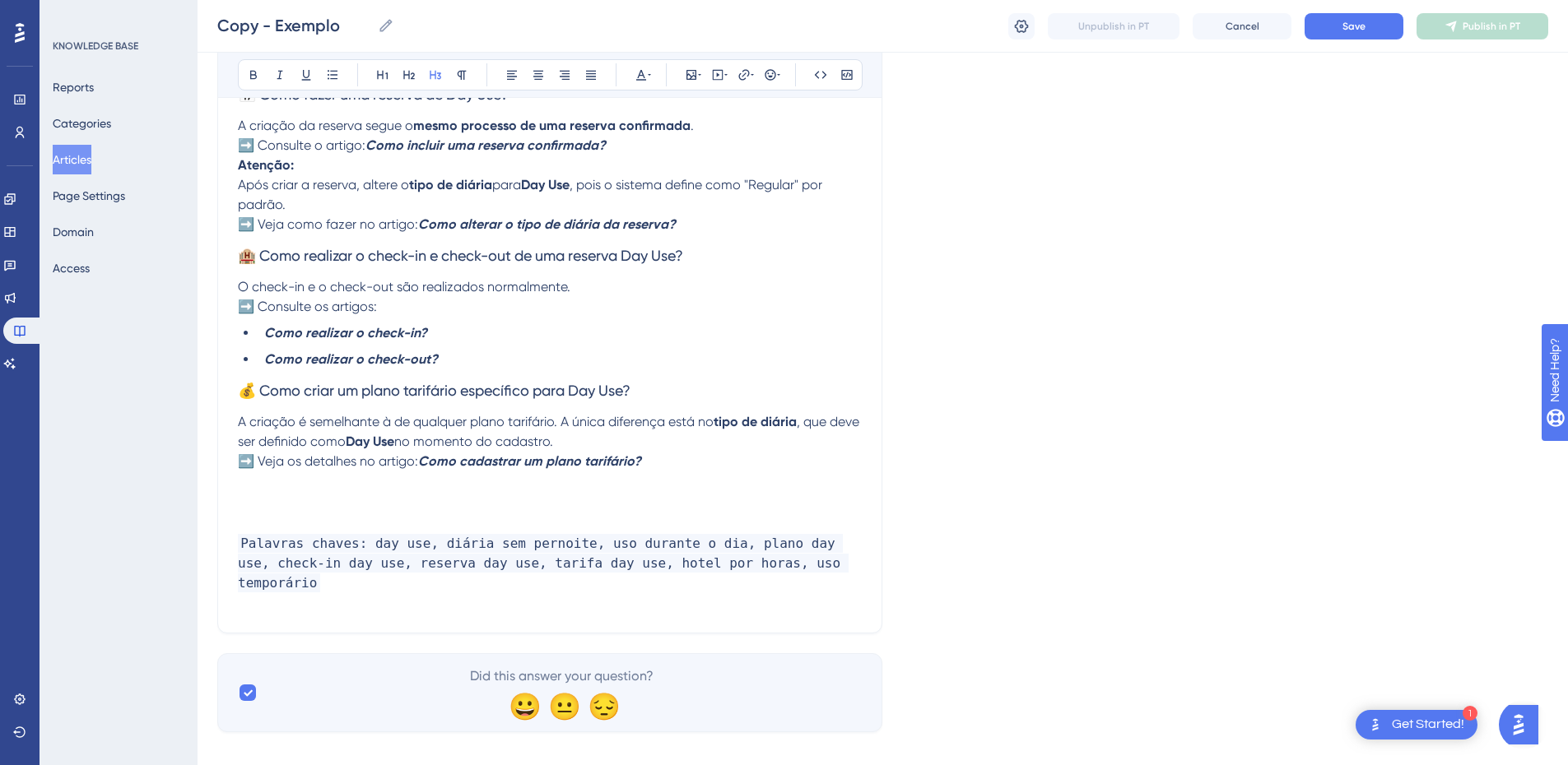
scroll to position [803, 0]
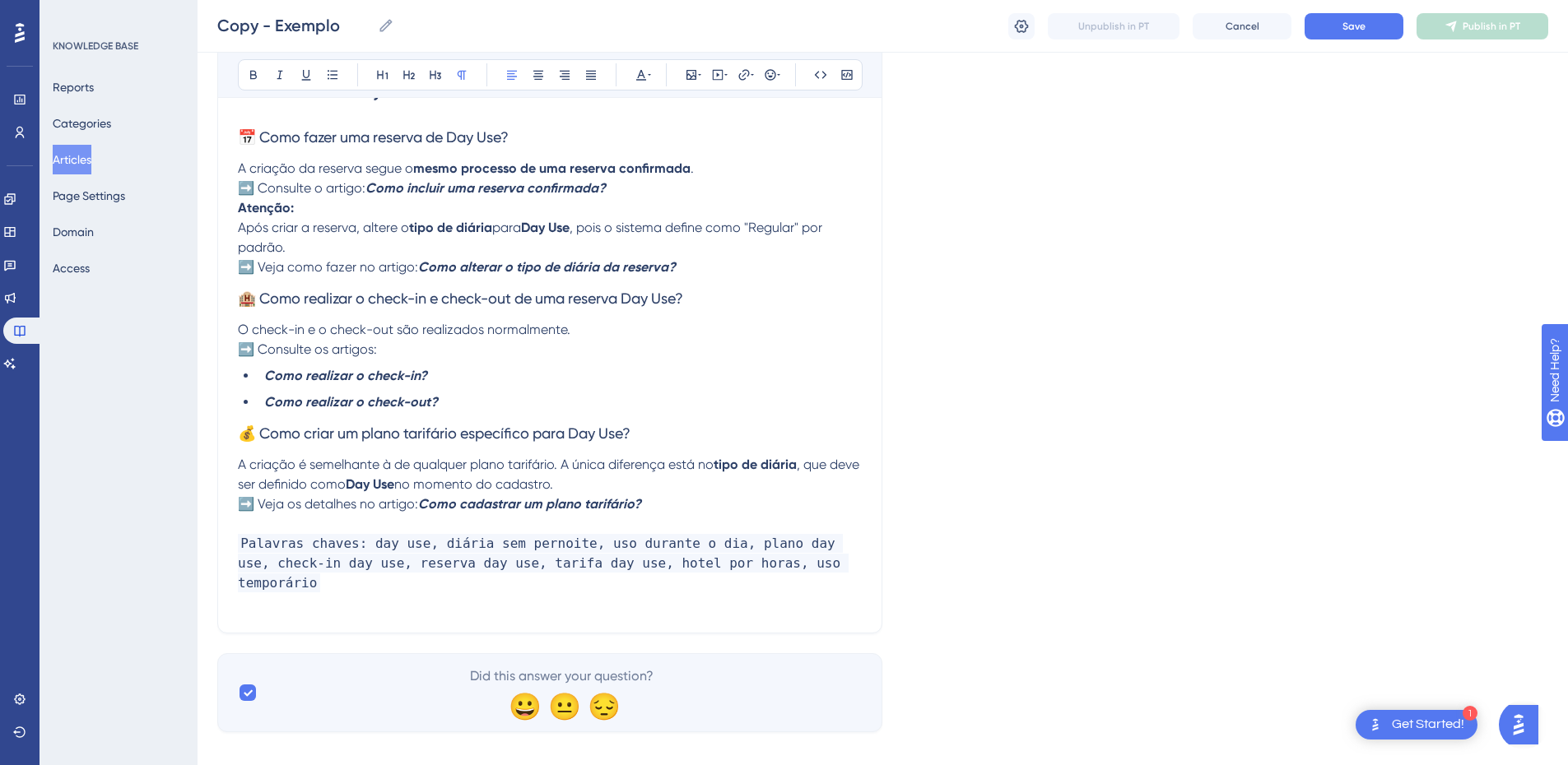
click at [338, 426] on span "💰 Como criar um plano tarifário específico para Day Use?" at bounding box center [433, 433] width 393 height 18
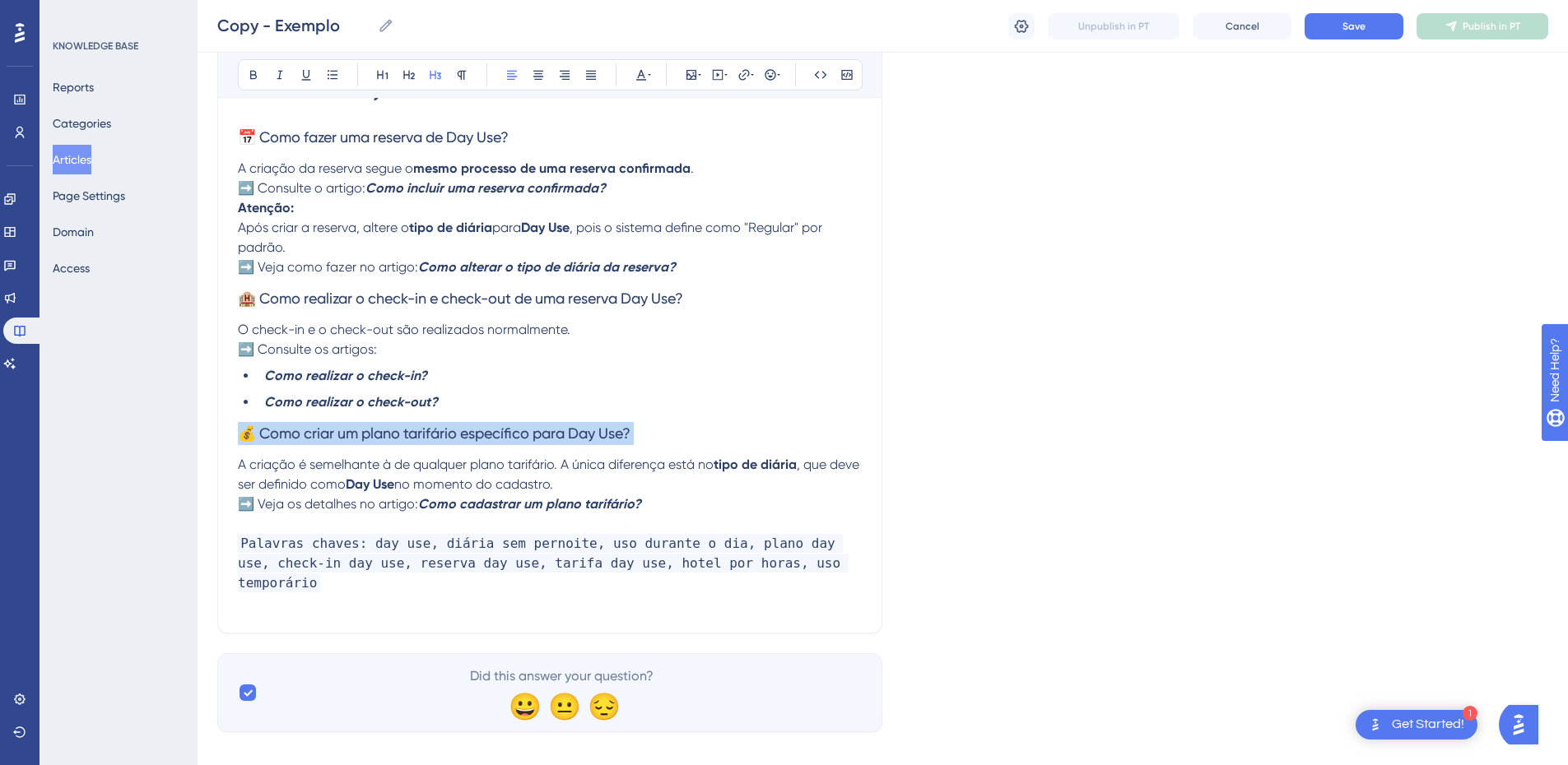
click at [338, 426] on span "💰 Como criar um plano tarifário específico para Day Use?" at bounding box center [433, 433] width 393 height 18
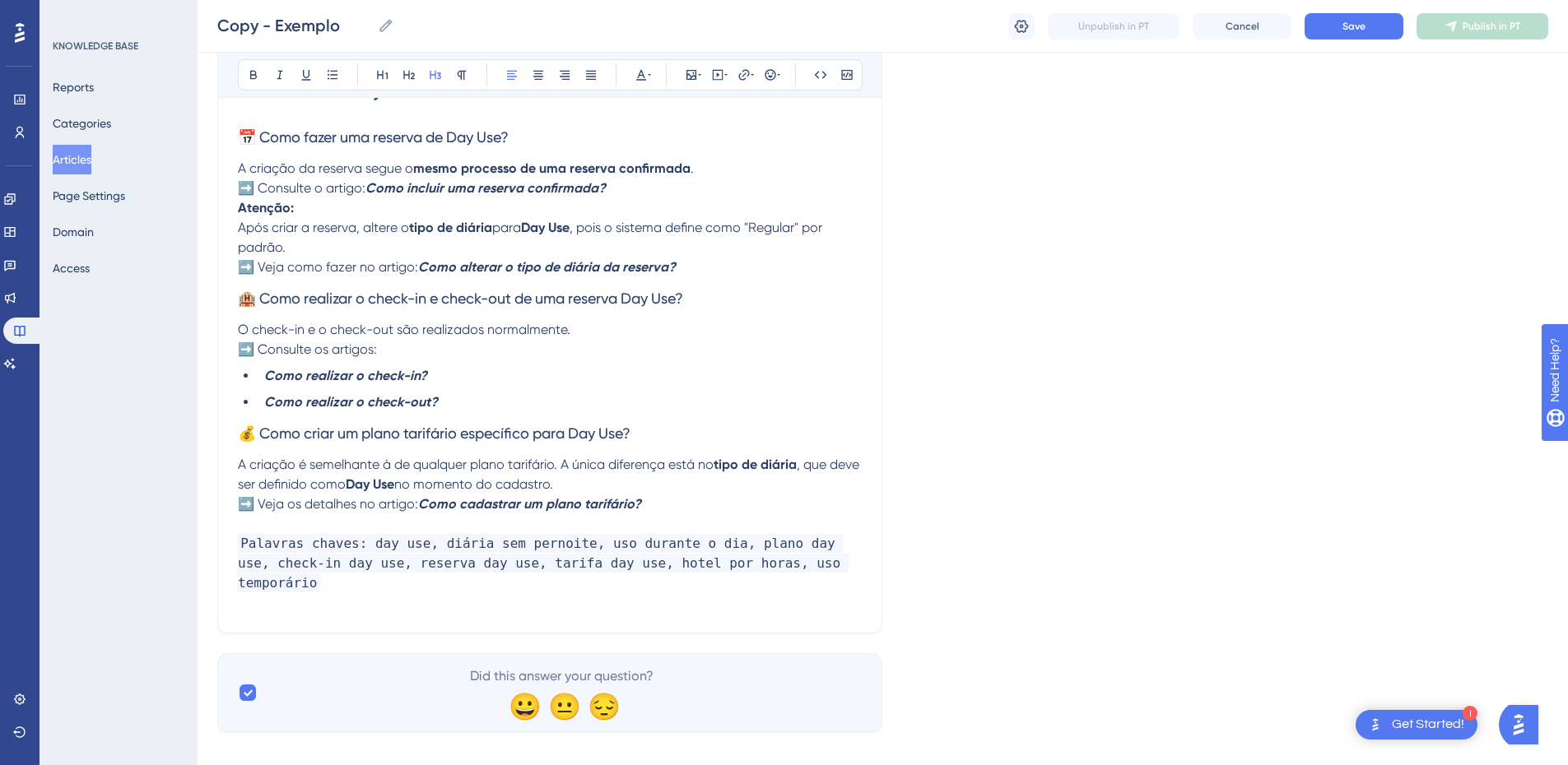
click at [264, 435] on span "💰 Como criar um plano tarifário específico para Day Use?" at bounding box center [433, 433] width 393 height 18
drag, startPoint x: 259, startPoint y: 434, endPoint x: 239, endPoint y: 435, distance: 20.0
click at [239, 435] on span "💰 Como criar um plano tarifário específico para Day Use?" at bounding box center [433, 433] width 393 height 18
click at [314, 438] on span "Como criar um plano tarifário específico para Day Use?" at bounding box center [423, 433] width 371 height 18
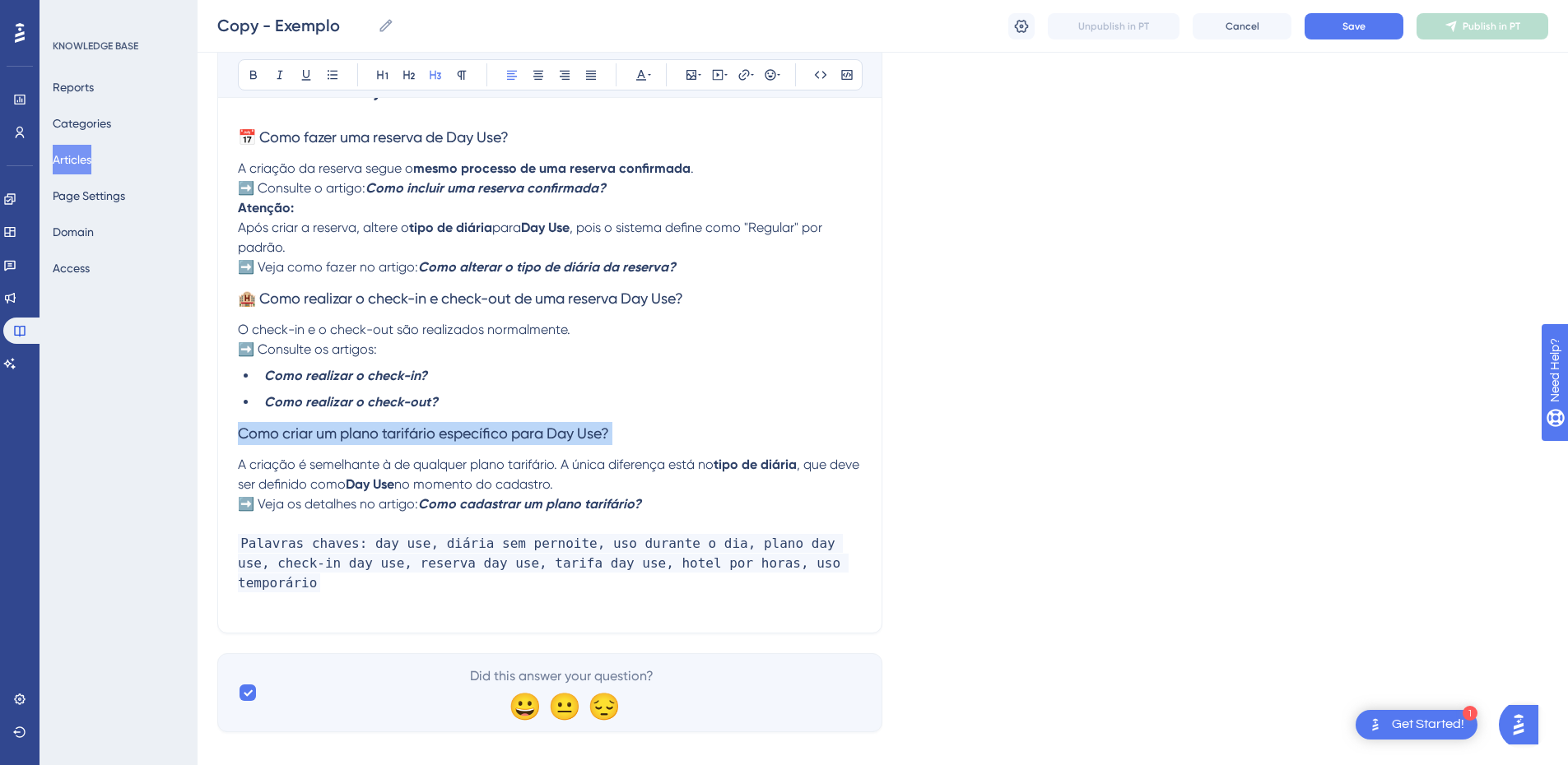
click at [314, 438] on span "Como criar um plano tarifário específico para Day Use?" at bounding box center [423, 433] width 371 height 18
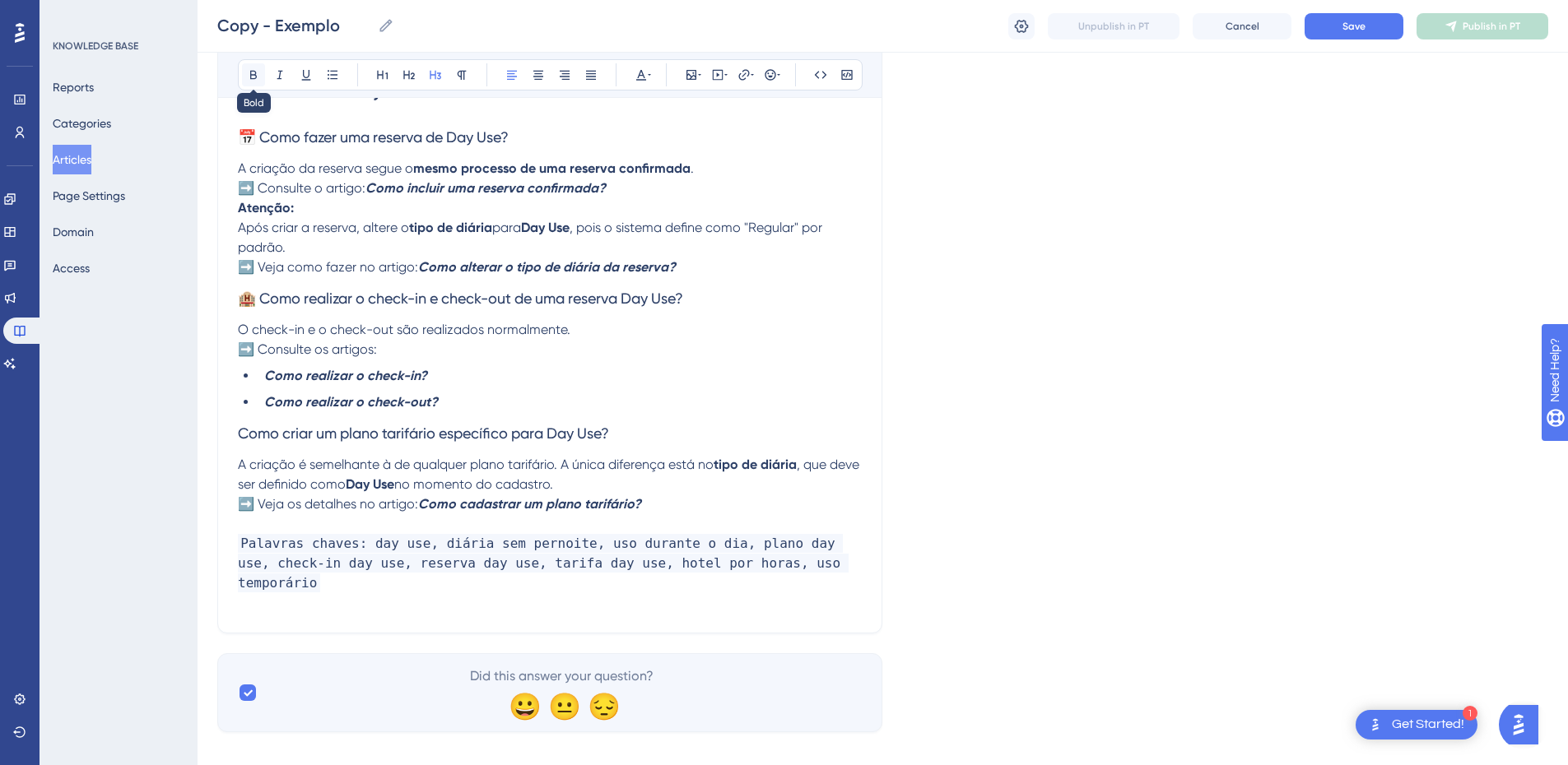
click at [253, 72] on icon at bounding box center [253, 75] width 13 height 13
click at [242, 431] on strong "Como criar um plano tarifário específico para Day Use?" at bounding box center [423, 434] width 372 height 18
drag, startPoint x: 565, startPoint y: 485, endPoint x: 237, endPoint y: 463, distance: 328.7
click at [237, 463] on div "Exemplo Resumo da base Bold Italic Underline Bullet Point Heading 1 Heading 2 H…" at bounding box center [550, 7] width 665 height 1253
click at [261, 501] on span "➡️ Veja os detalhes no artigo:" at bounding box center [327, 504] width 180 height 16
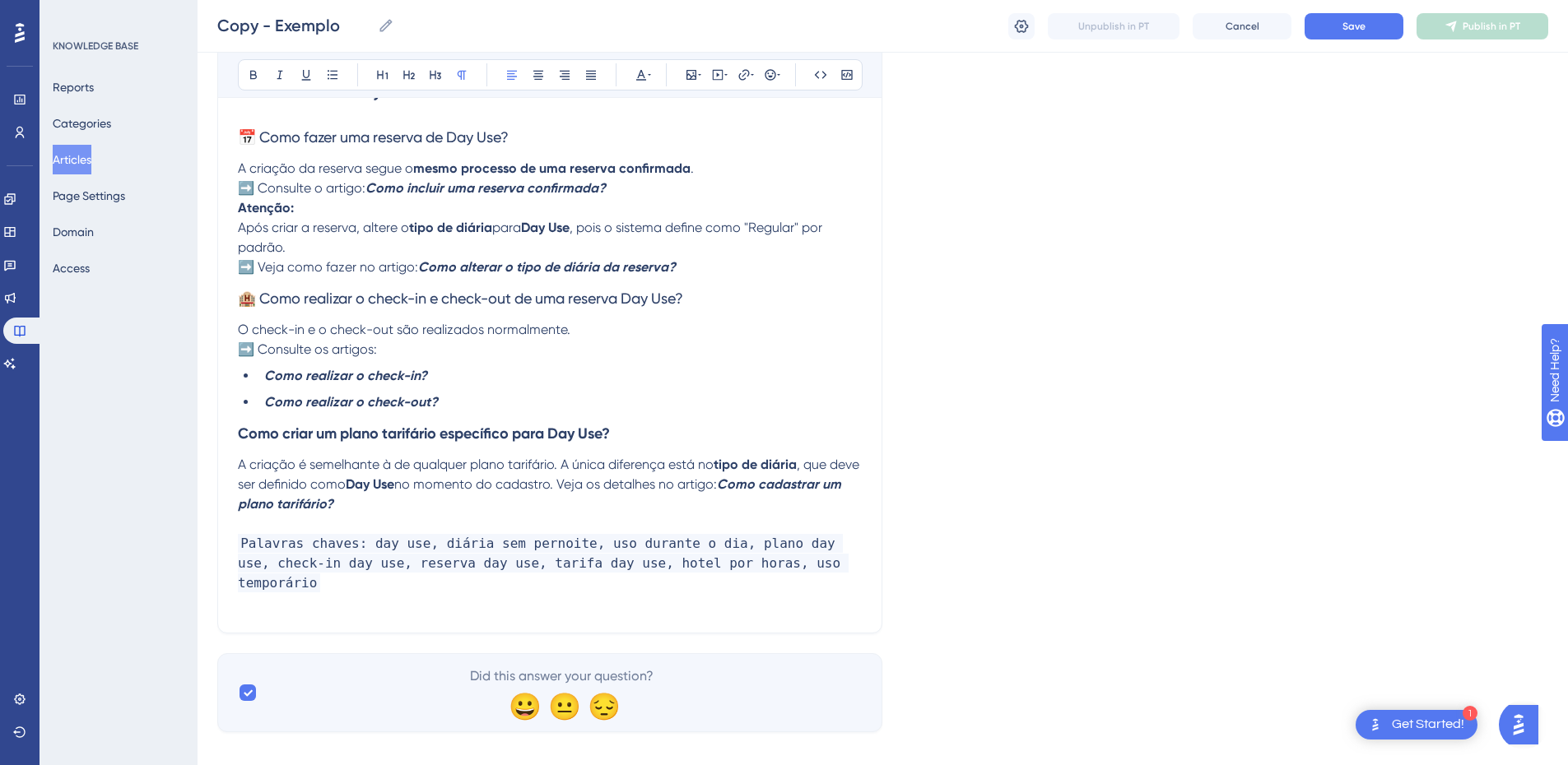
click at [273, 479] on span ", que deve ser definido como" at bounding box center [550, 474] width 625 height 35
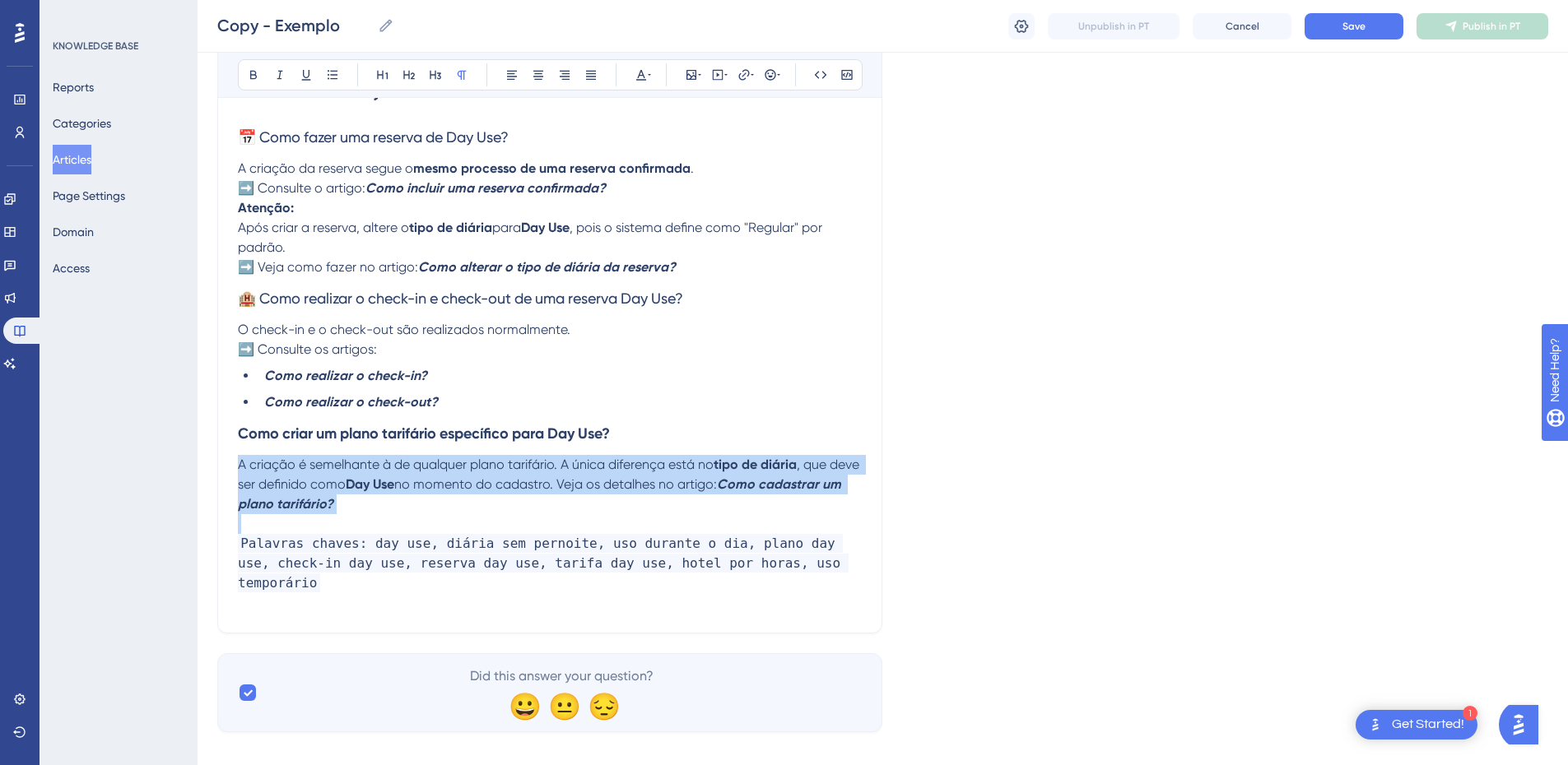
click at [273, 479] on span ", que deve ser definido como" at bounding box center [550, 474] width 625 height 35
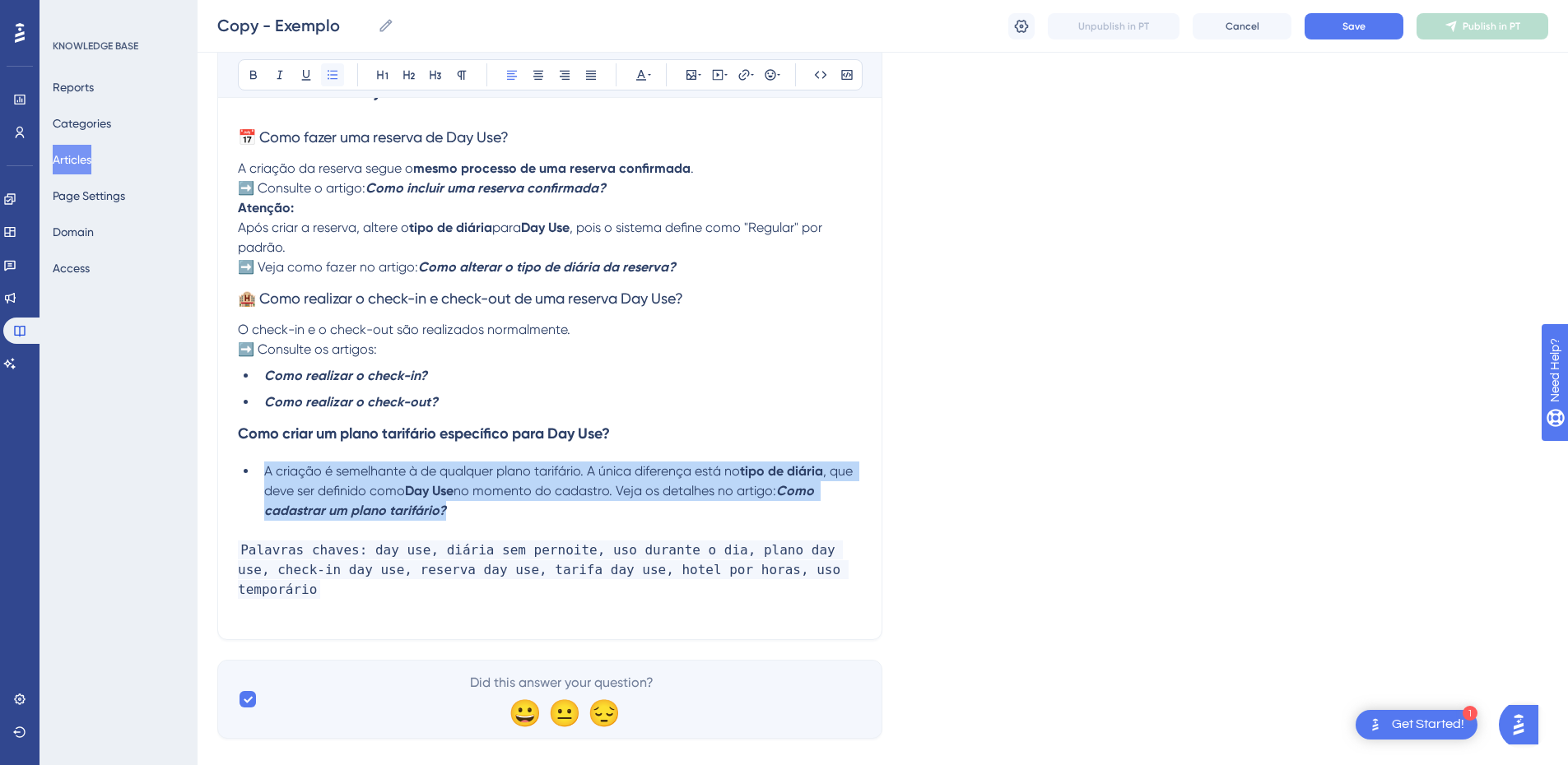
click at [327, 72] on icon at bounding box center [333, 75] width 13 height 13
click at [334, 476] on span "A criação é semelhante à de qualquer plano tarifário. A única diferença está no" at bounding box center [502, 471] width 476 height 16
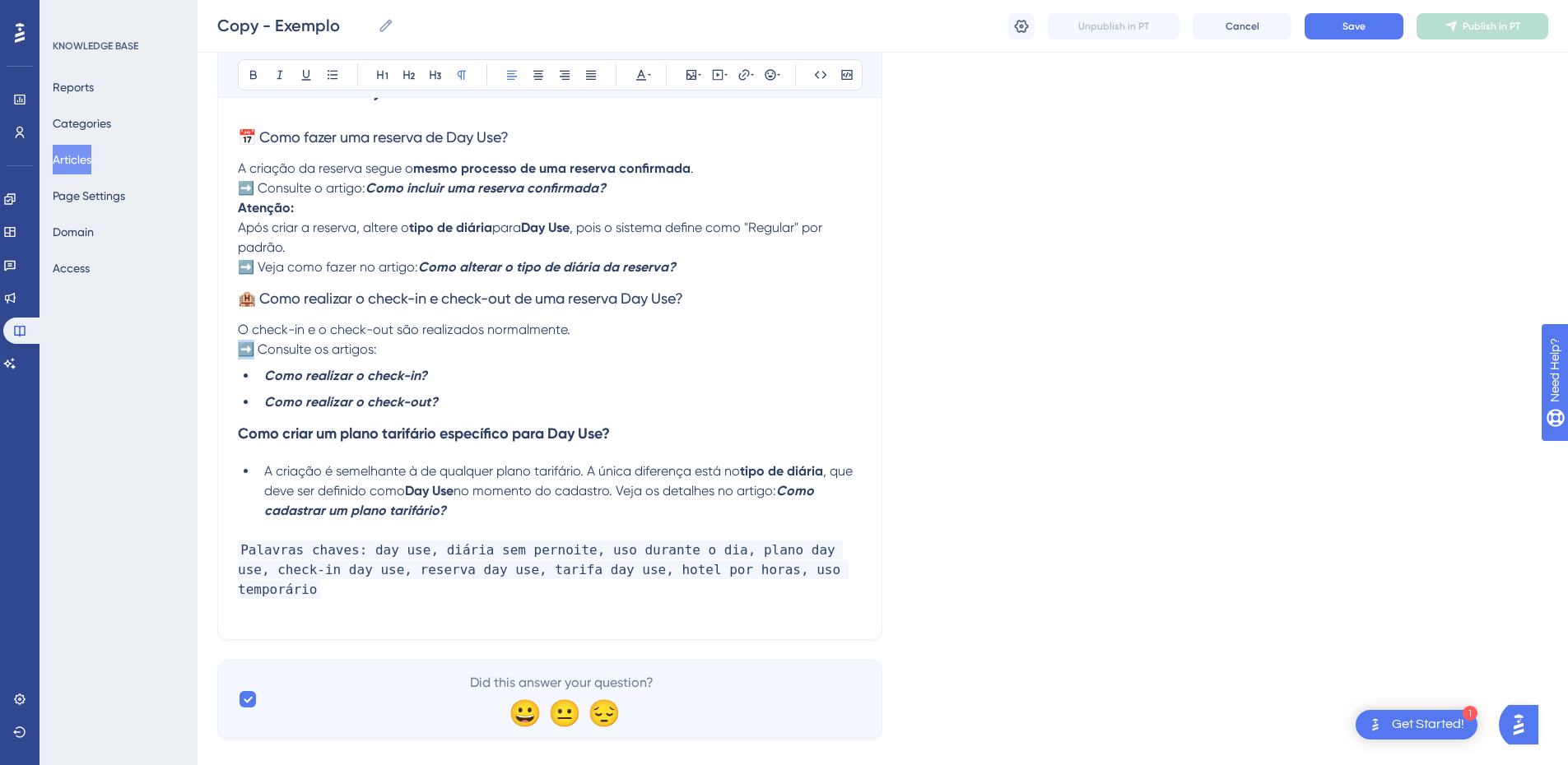
drag, startPoint x: 252, startPoint y: 349, endPoint x: 225, endPoint y: 350, distance: 27.0
click at [225, 350] on div "Exemplo Resumo da base Bold Italic Underline Bullet Point Heading 1 Heading 2 H…" at bounding box center [550, 10] width 665 height 1259
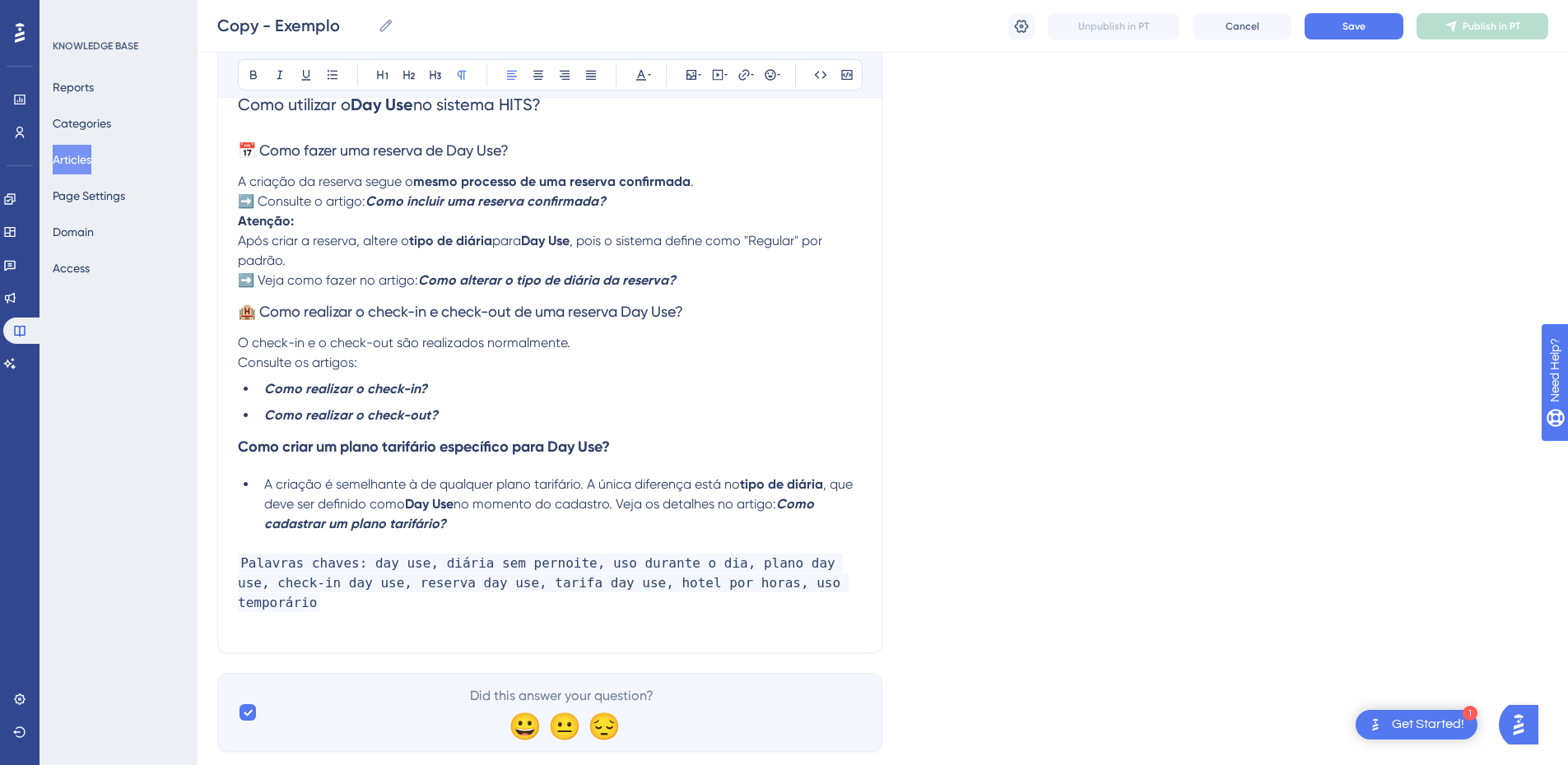
click at [239, 343] on span "O check-in e o check-out são realizados normalmente." at bounding box center [404, 343] width 333 height 16
drag, startPoint x: 263, startPoint y: 310, endPoint x: 227, endPoint y: 312, distance: 36.1
click at [227, 312] on div "Exemplo Resumo da base Bold Italic Underline Bullet Point Heading 1 Heading 2 H…" at bounding box center [550, 23] width 665 height 1259
click at [274, 311] on span "Como realizar o check-in e check-out de uma reserva Day Use?" at bounding box center [449, 311] width 424 height 18
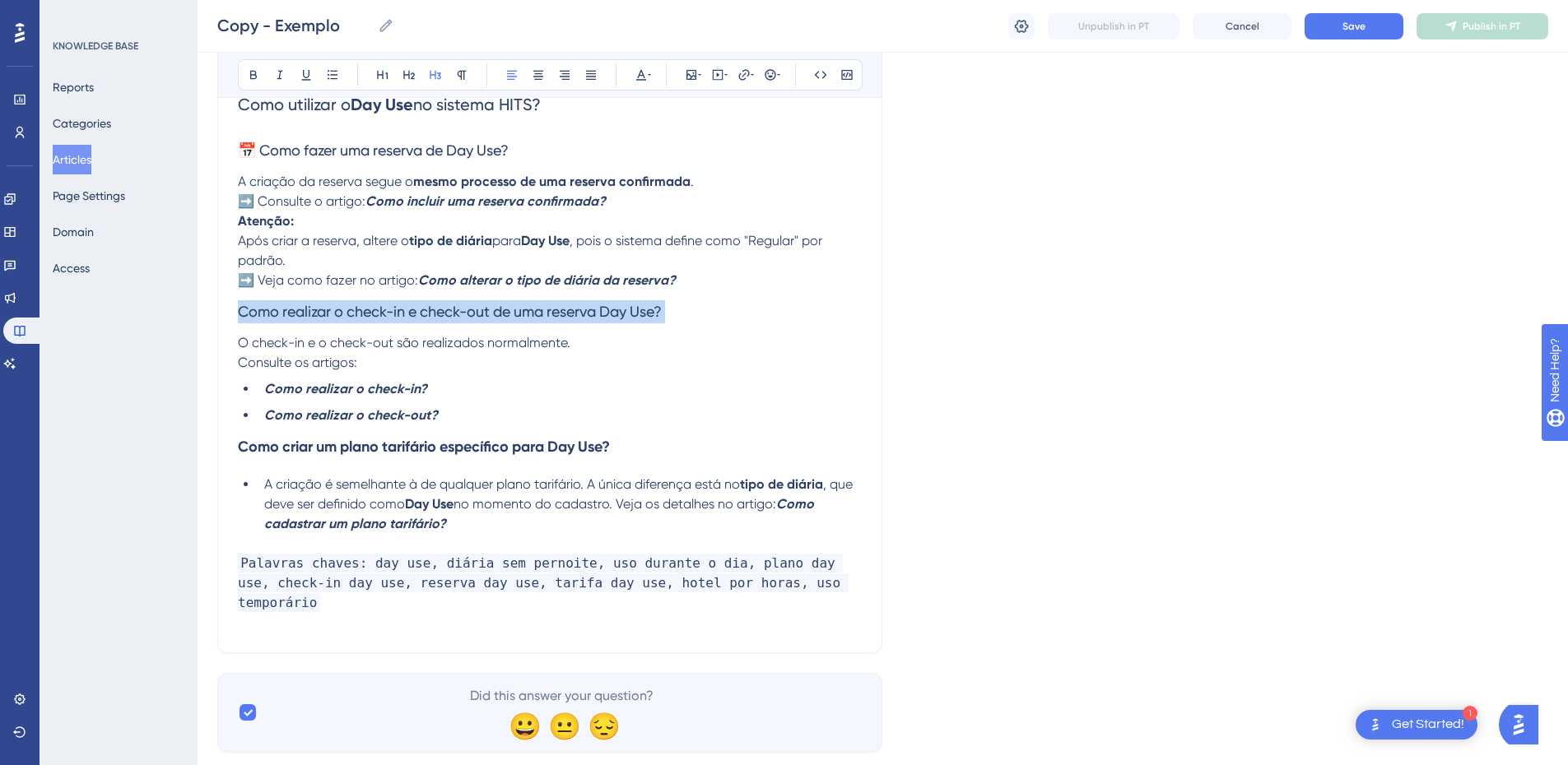
click at [274, 311] on span "Como realizar o check-in e check-out de uma reserva Day Use?" at bounding box center [449, 311] width 424 height 18
click at [248, 73] on icon at bounding box center [253, 75] width 13 height 13
click at [265, 345] on span "O check-in e o check-out são realizados normalmente." at bounding box center [404, 343] width 333 height 16
drag, startPoint x: 237, startPoint y: 366, endPoint x: 246, endPoint y: 365, distance: 9.1
click at [237, 365] on div "Exemplo Resumo da base Bold Italic Underline Bullet Point Heading 1 Heading 2 H…" at bounding box center [550, 23] width 665 height 1259
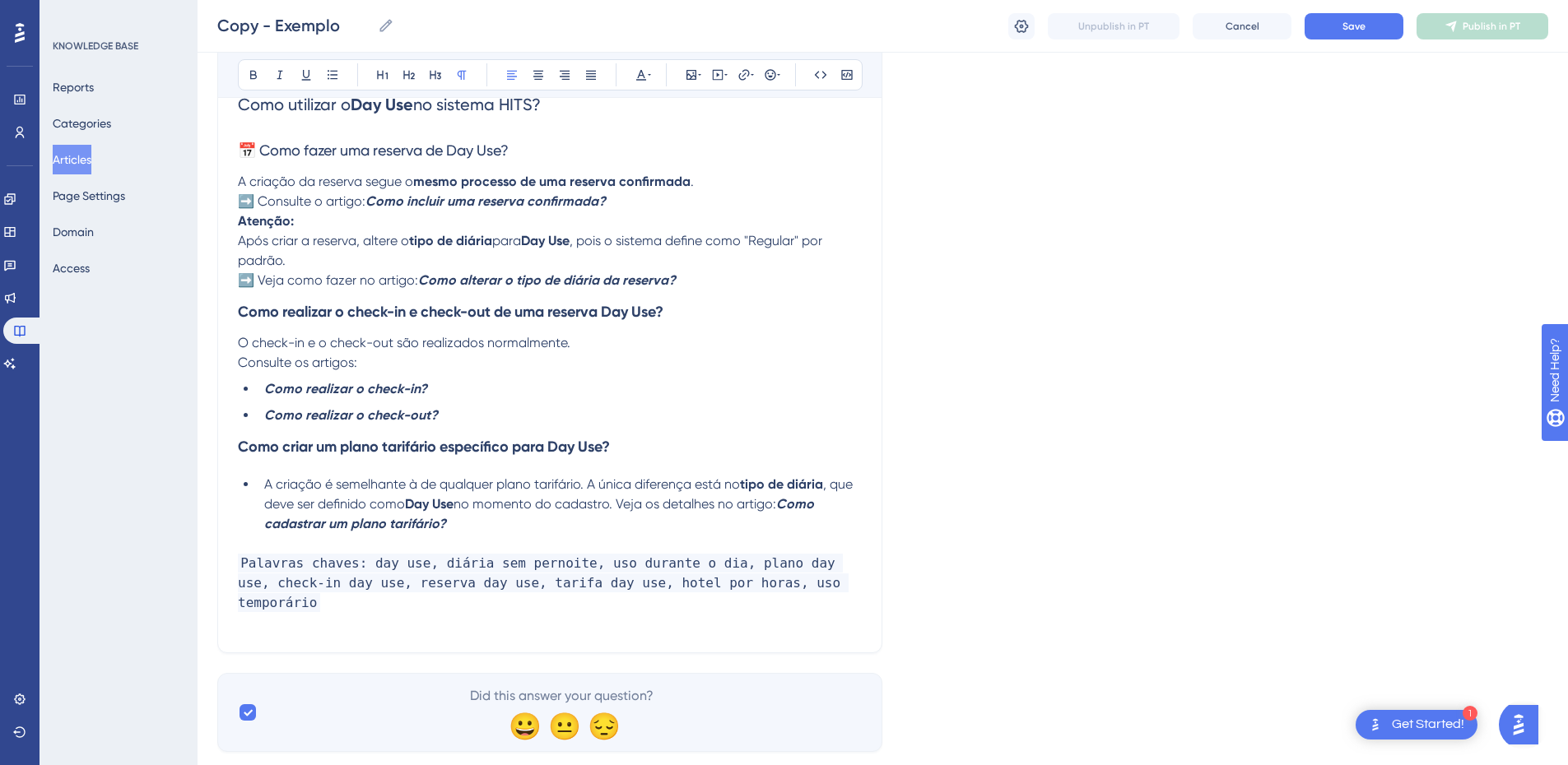
click at [243, 365] on span "Consulte os artigos:" at bounding box center [297, 362] width 119 height 16
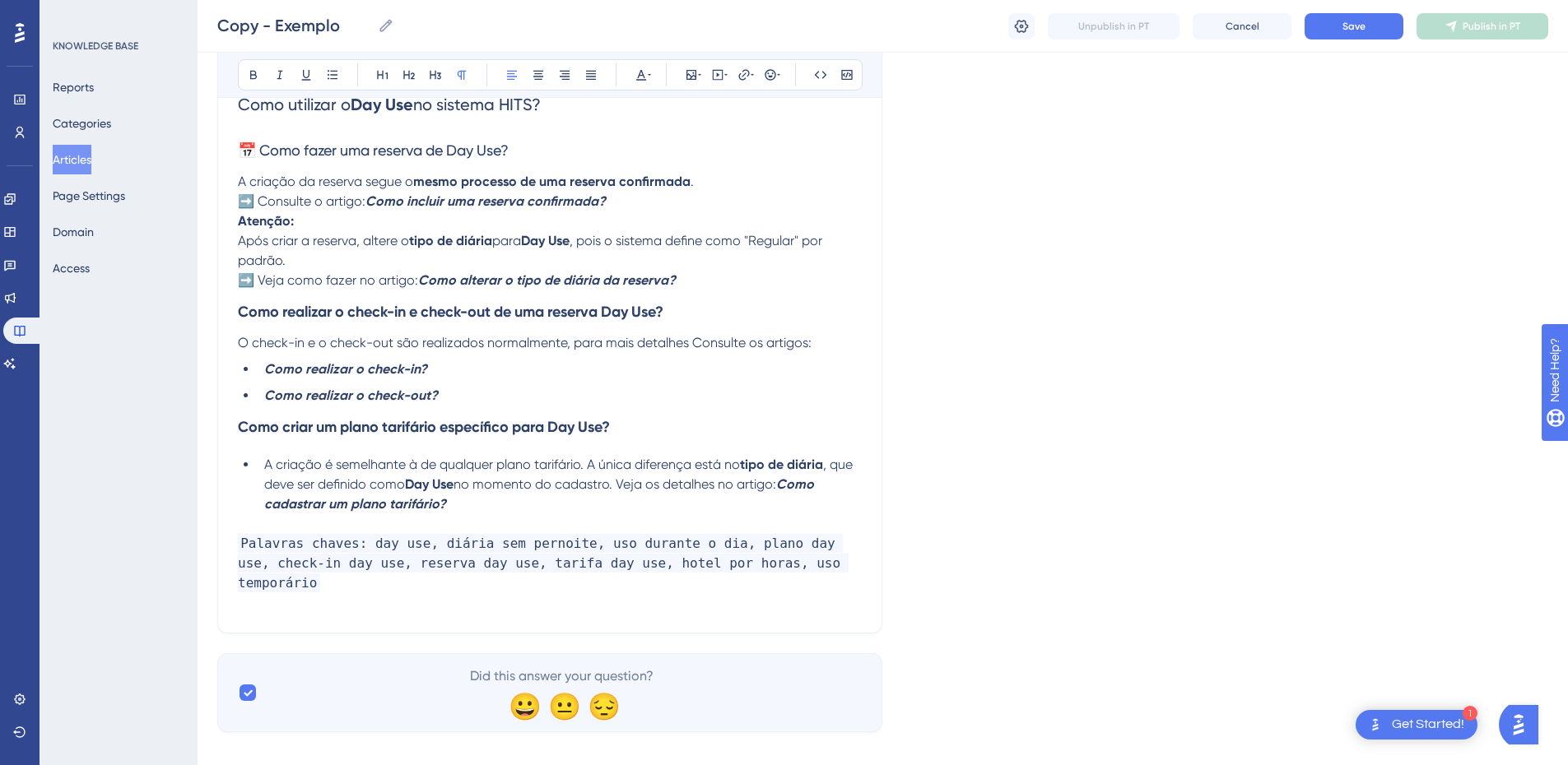
click at [697, 343] on span "O check-in e o check-out são realizados normalmente, para mais detalhes Consult…" at bounding box center [524, 343] width 574 height 16
click at [618, 376] on li "Como realizar o check-in?" at bounding box center [560, 369] width 604 height 19
drag, startPoint x: 260, startPoint y: 275, endPoint x: 234, endPoint y: 276, distance: 26.0
click at [234, 278] on div "Exemplo Resumo da base Bold Italic Underline Bullet Point Heading 1 Heading 2 H…" at bounding box center [550, 14] width 665 height 1240
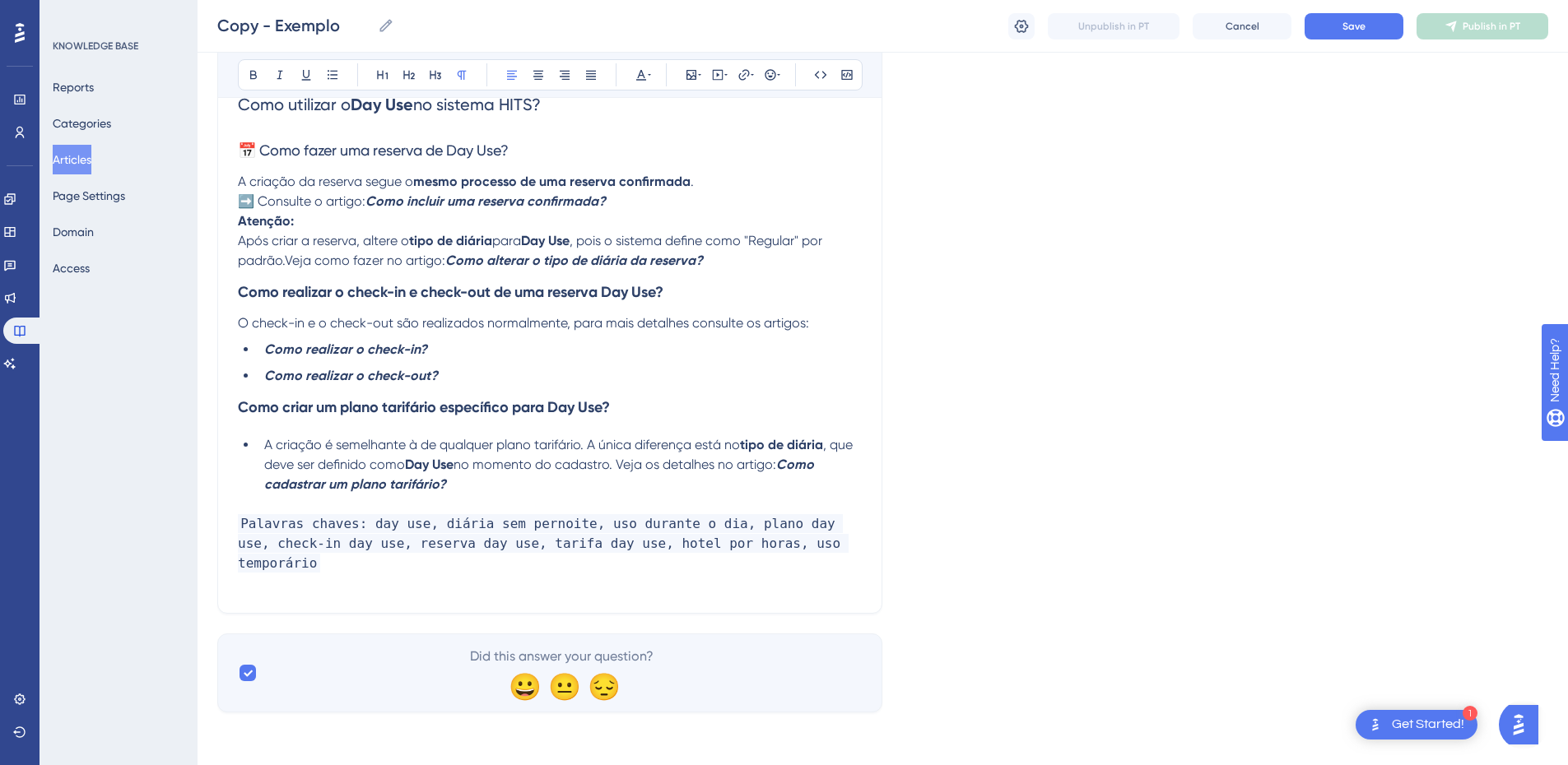
scroll to position [771, 0]
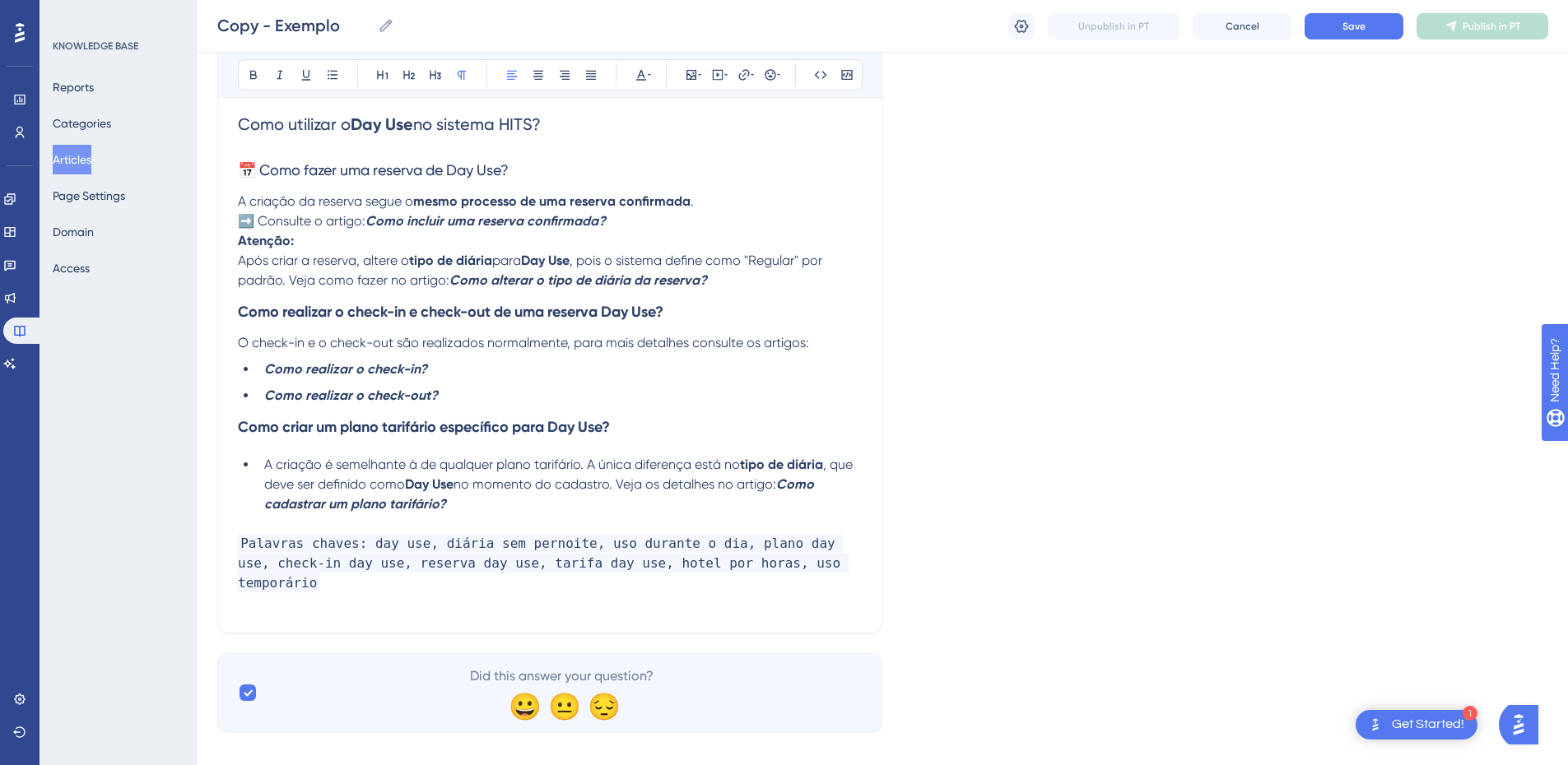
click at [239, 261] on span "Após criar a reserva, altere o" at bounding box center [322, 260] width 171 height 16
click at [240, 241] on strong "Atenção:" at bounding box center [265, 240] width 56 height 16
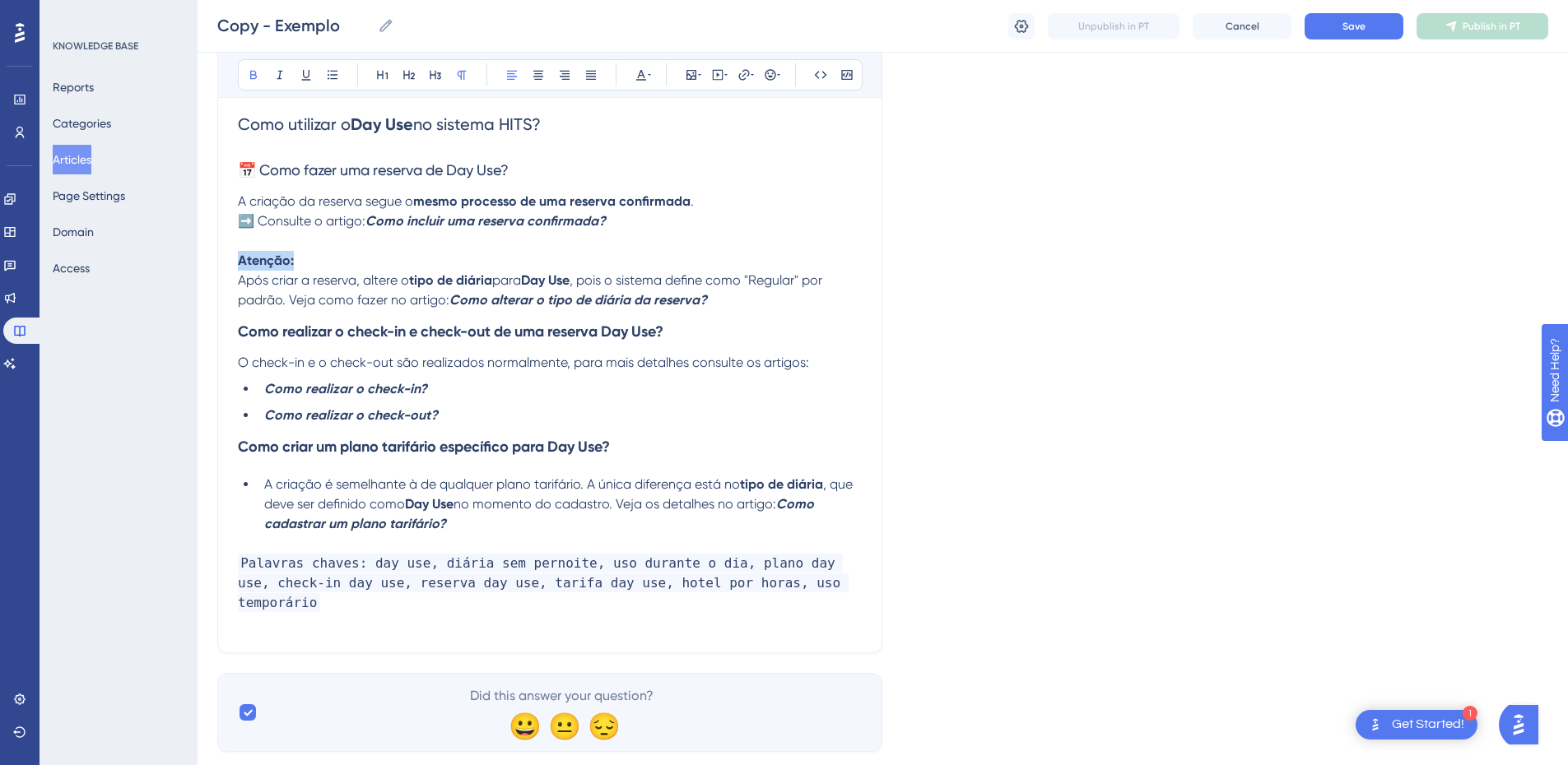
drag, startPoint x: 299, startPoint y: 259, endPoint x: 234, endPoint y: 261, distance: 65.0
click at [234, 261] on div "Exemplo Resumo da base Bold Italic Underline Bullet Point Heading 1 Heading 2 H…" at bounding box center [550, 34] width 665 height 1240
click at [238, 261] on strong "Importante:" at bounding box center [273, 260] width 72 height 16
click at [769, 79] on icon at bounding box center [771, 75] width 11 height 11
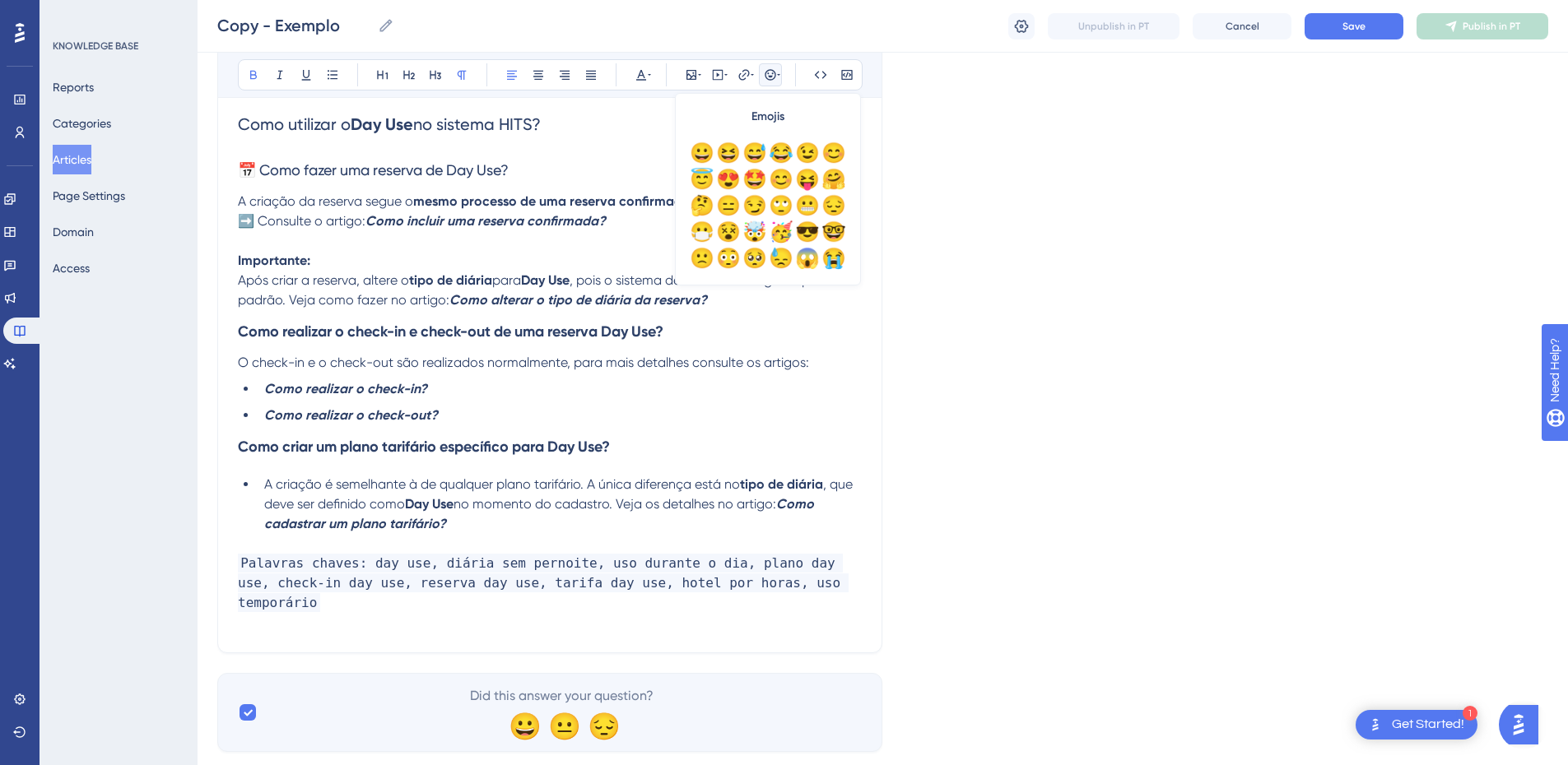
click at [859, 152] on div "Emojis 😀 😆 😅 😂 😉 😊 😇 😍 🤩 😊 😝 🤗 🤔 😑 😏 🙄 😬 😔 😷 😵 🤯 🥳 😎 🤓 🙁 😳 🥺 😓 😱 😭 😤 😠 ☠️ 🤡 👻 👽…" at bounding box center [767, 189] width 186 height 192
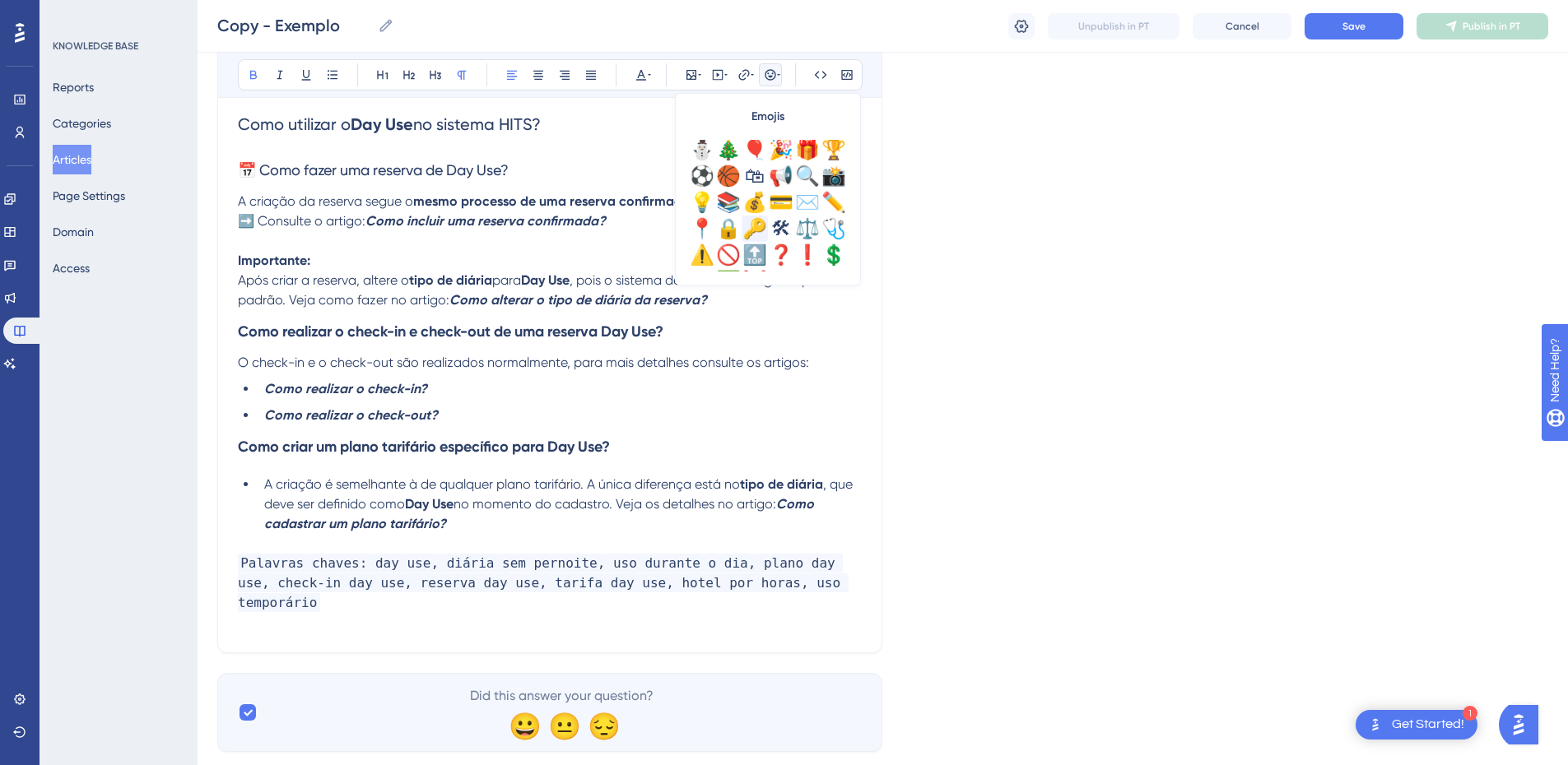
scroll to position [494, 0]
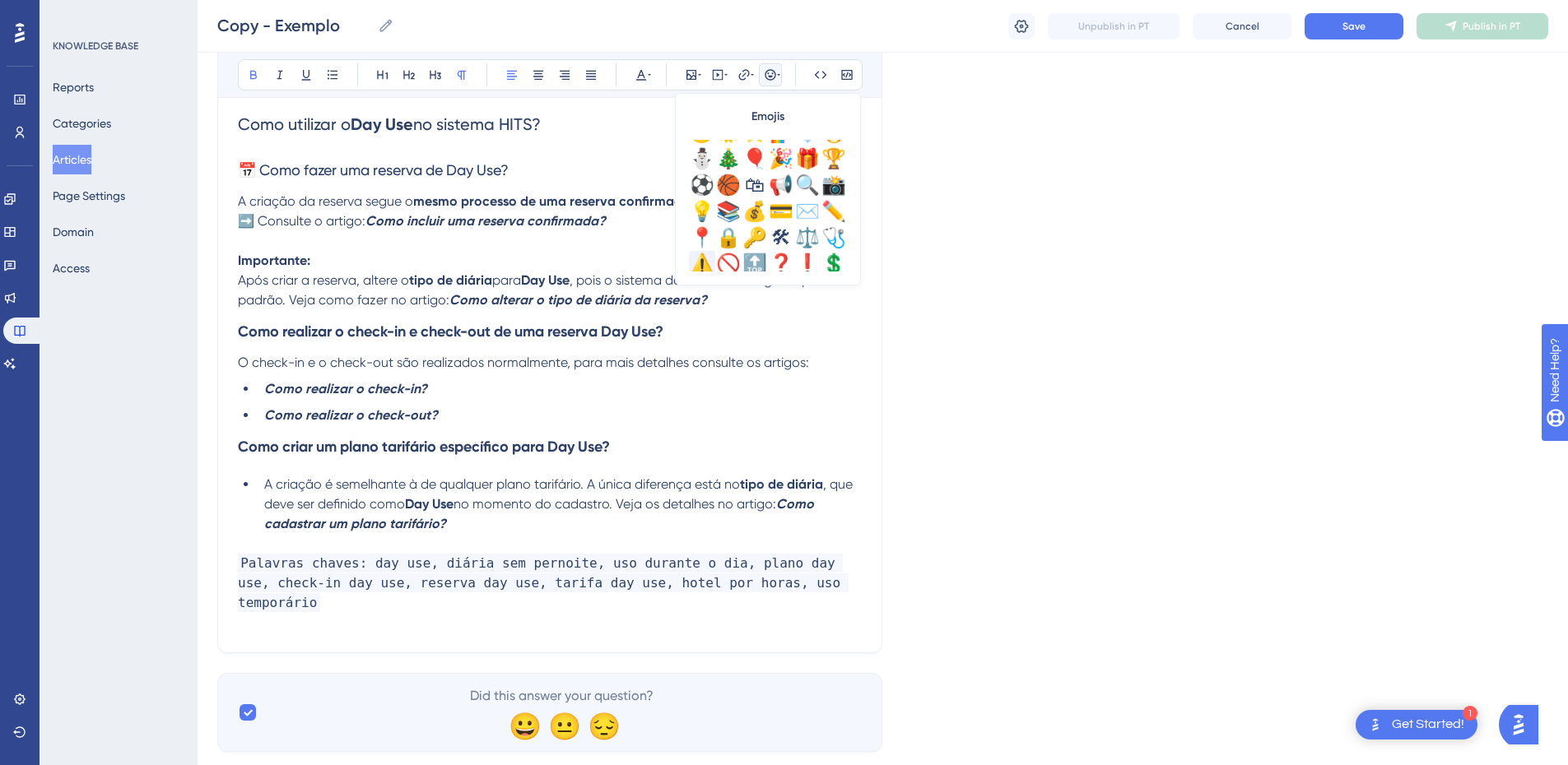
click at [706, 263] on div "⚠️" at bounding box center [702, 264] width 27 height 27
drag, startPoint x: 259, startPoint y: 286, endPoint x: 242, endPoint y: 285, distance: 17.0
click at [258, 286] on span "Após criar a reserva, altere o" at bounding box center [322, 280] width 171 height 16
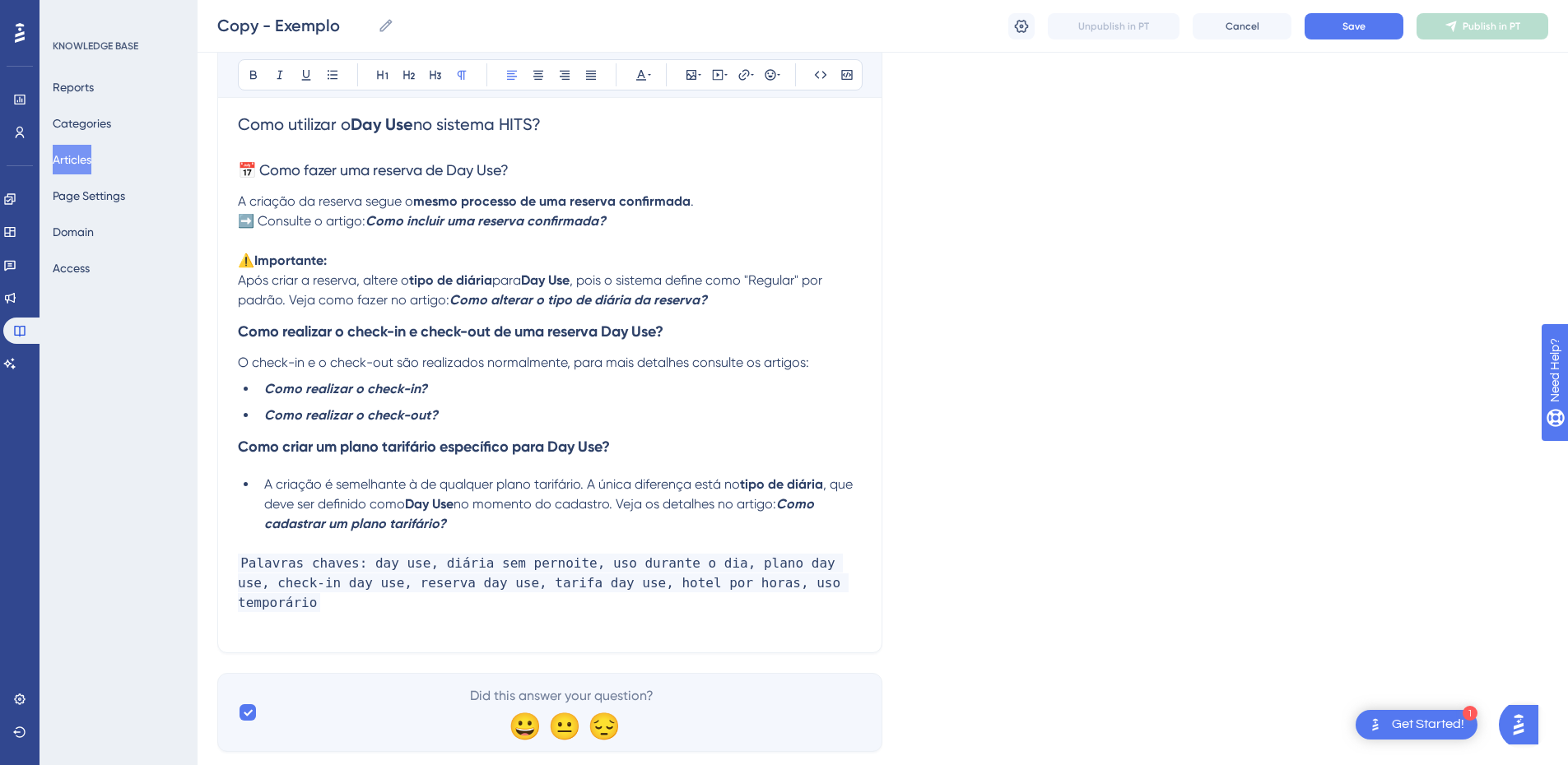
click at [235, 283] on div "Exemplo Resumo da base Bold Italic Underline Bullet Point Heading 1 Heading 2 H…" at bounding box center [550, 34] width 665 height 1240
click at [242, 283] on span "Após criar a reserva, altere o" at bounding box center [322, 280] width 171 height 16
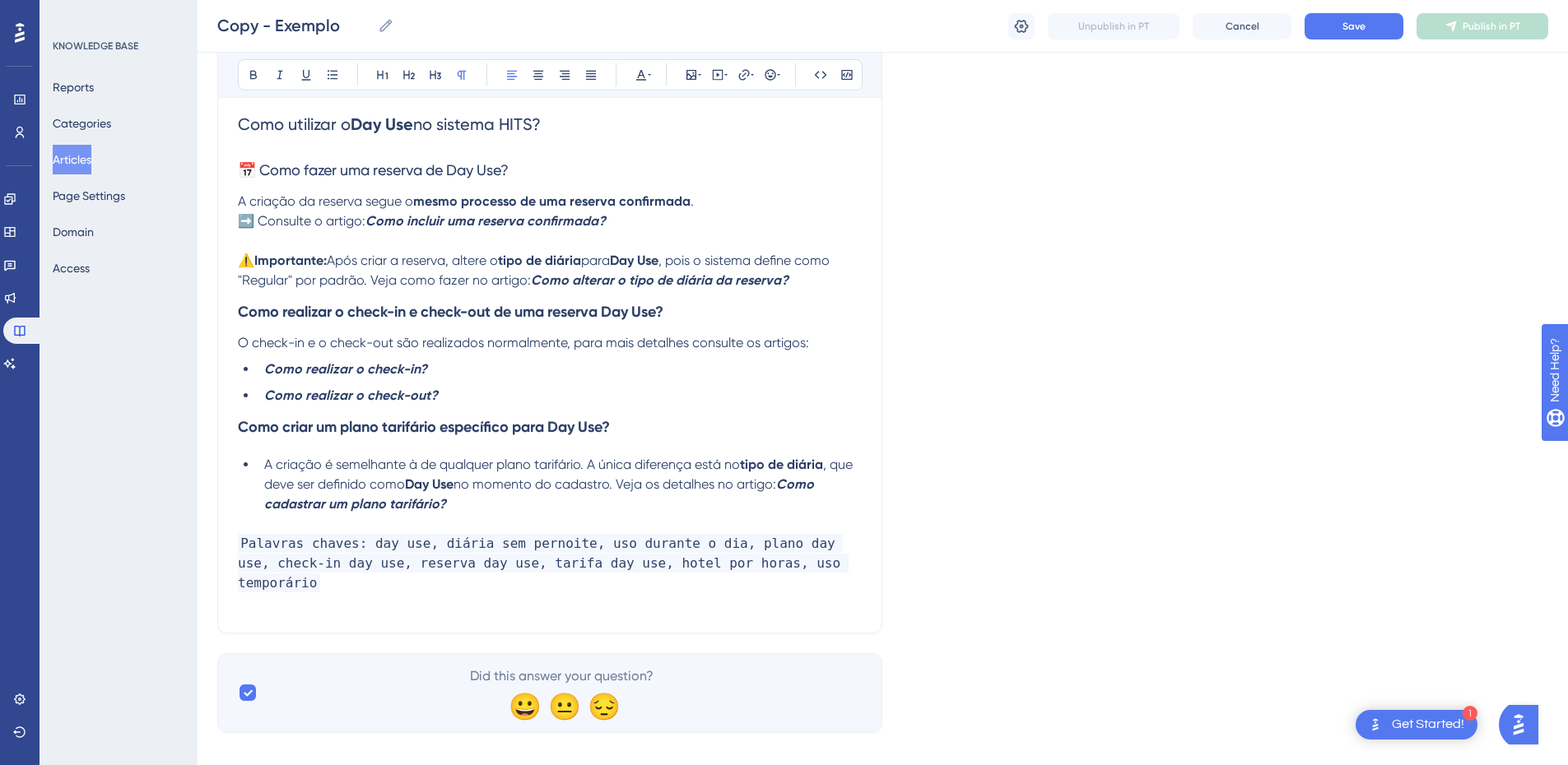
click at [797, 275] on p "⚠️ Importante: Após criar a reserva, altere o tipo de diária para Day Use , poi…" at bounding box center [549, 271] width 624 height 40
drag, startPoint x: 260, startPoint y: 221, endPoint x: 210, endPoint y: 217, distance: 50.2
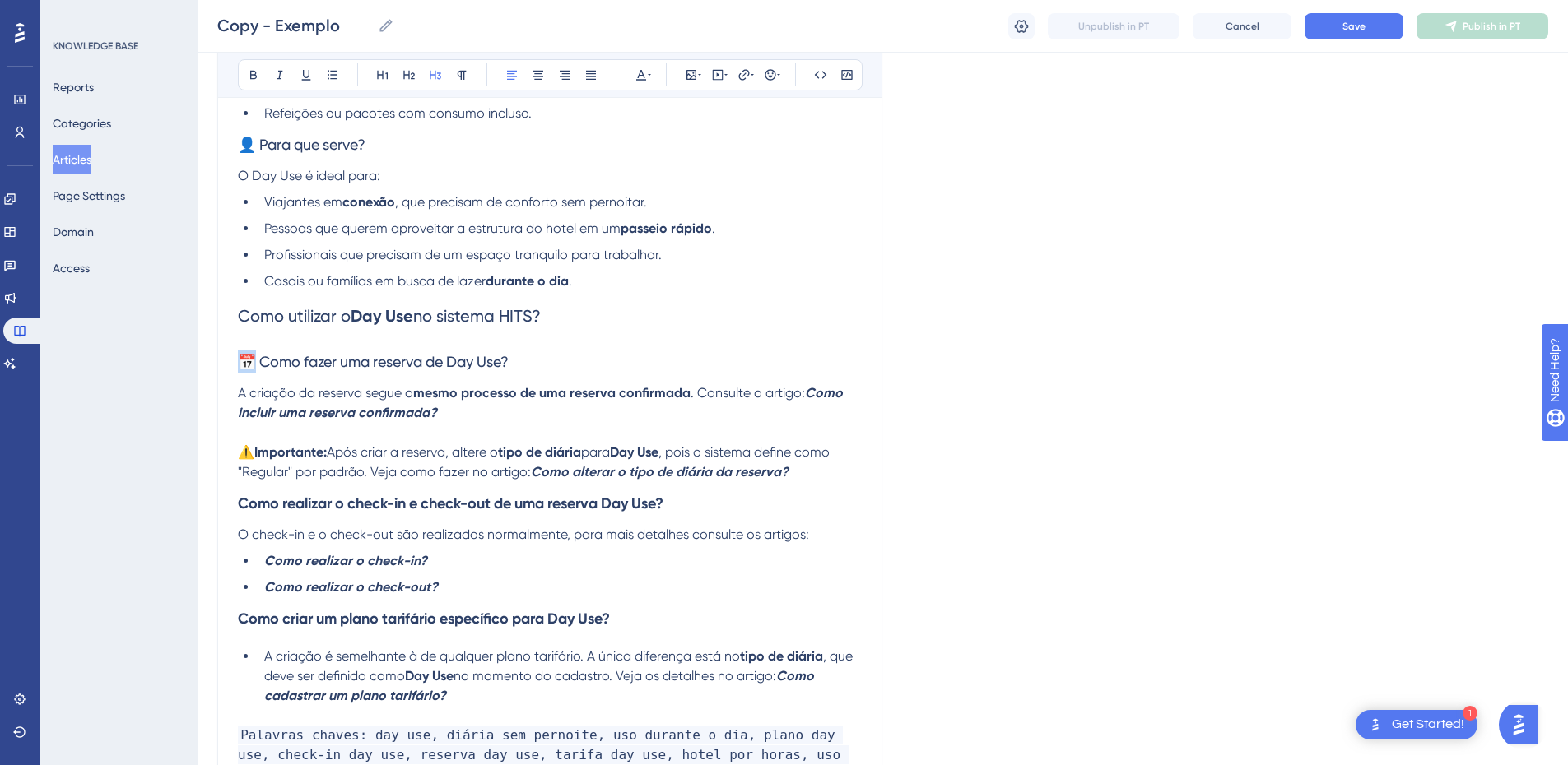
drag, startPoint x: 260, startPoint y: 361, endPoint x: 228, endPoint y: 361, distance: 32.0
click at [228, 361] on div "Exemplo Resumo da base Bold Italic Underline Bullet Point Heading 1 Heading 2 H…" at bounding box center [550, 215] width 665 height 1220
click at [289, 361] on span "Como fazer uma reserva de Day Use?" at bounding box center [362, 361] width 249 height 18
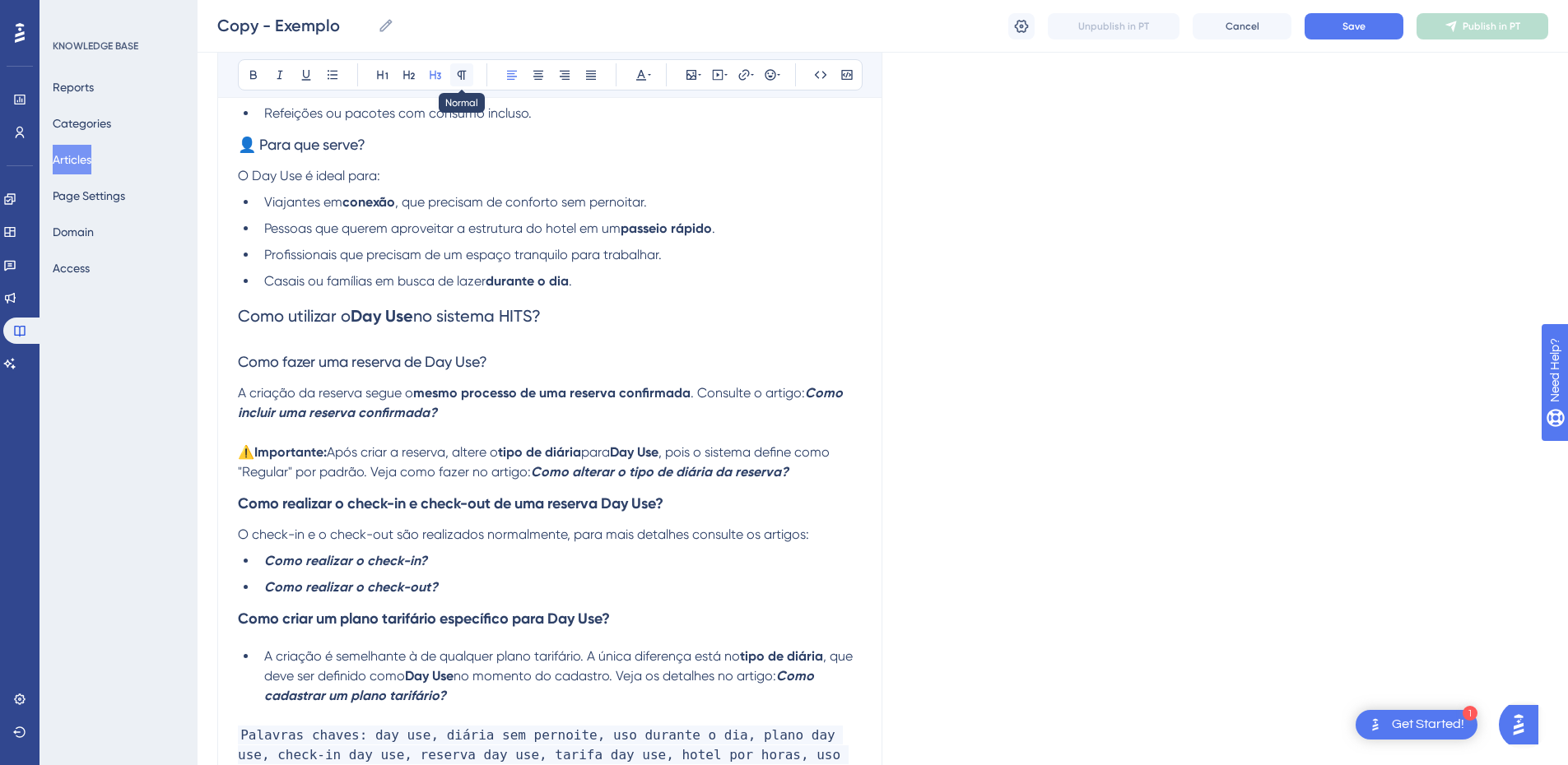
click at [462, 80] on icon at bounding box center [462, 75] width 13 height 13
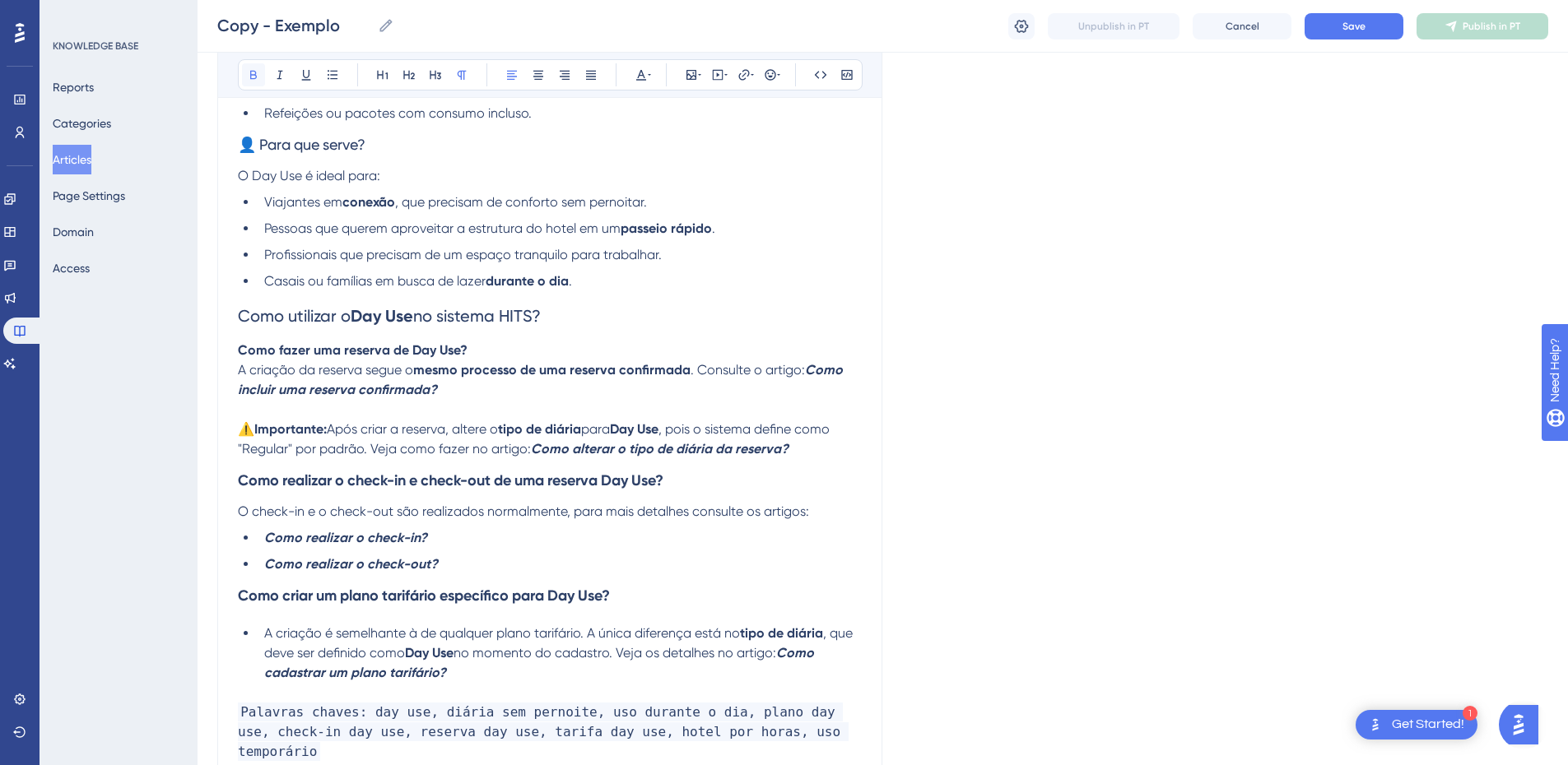
click at [250, 73] on icon at bounding box center [253, 76] width 6 height 9
click at [439, 72] on icon at bounding box center [435, 75] width 13 height 13
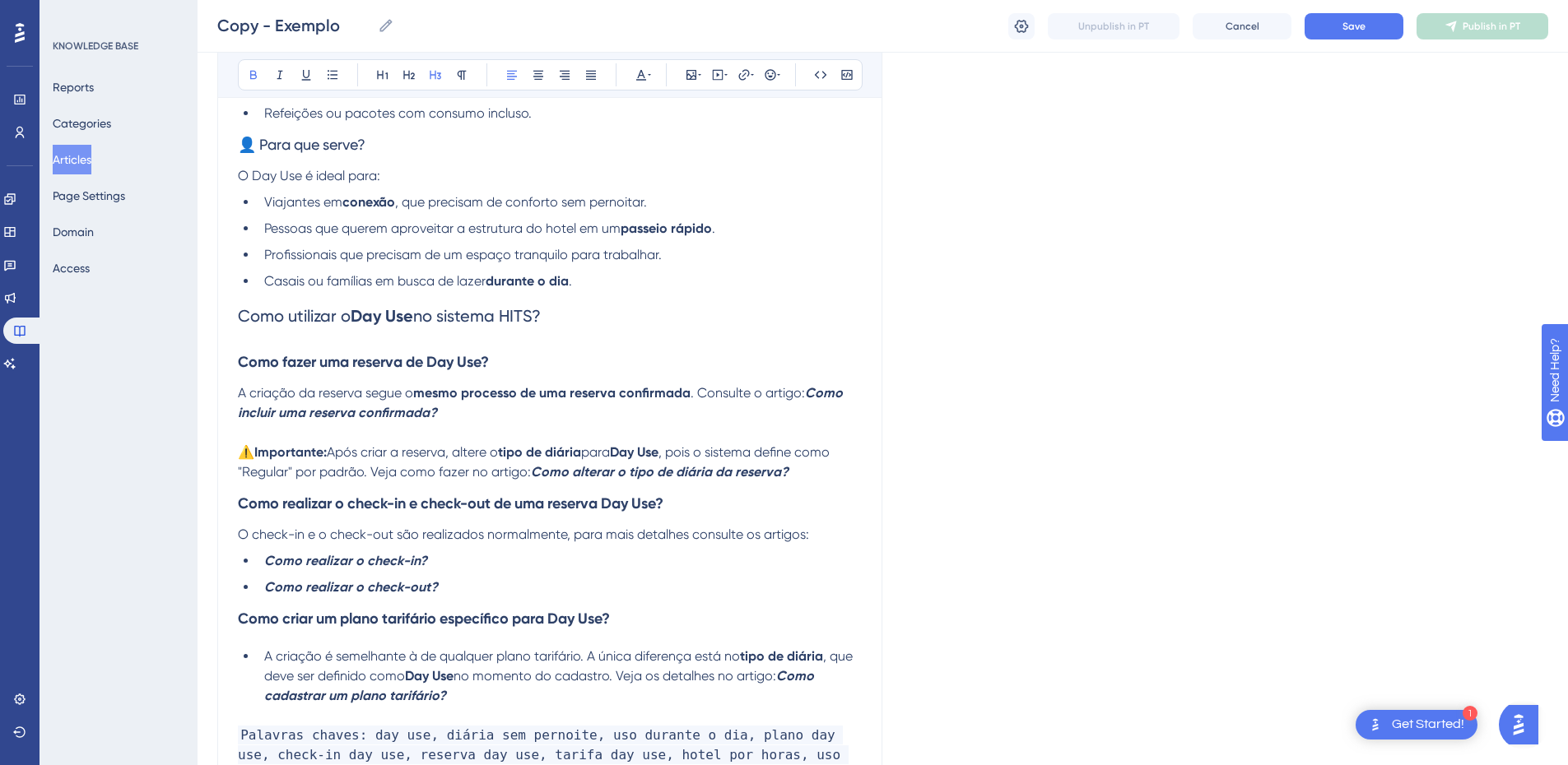
click at [257, 399] on span "A criação da reserva segue o" at bounding box center [325, 393] width 176 height 16
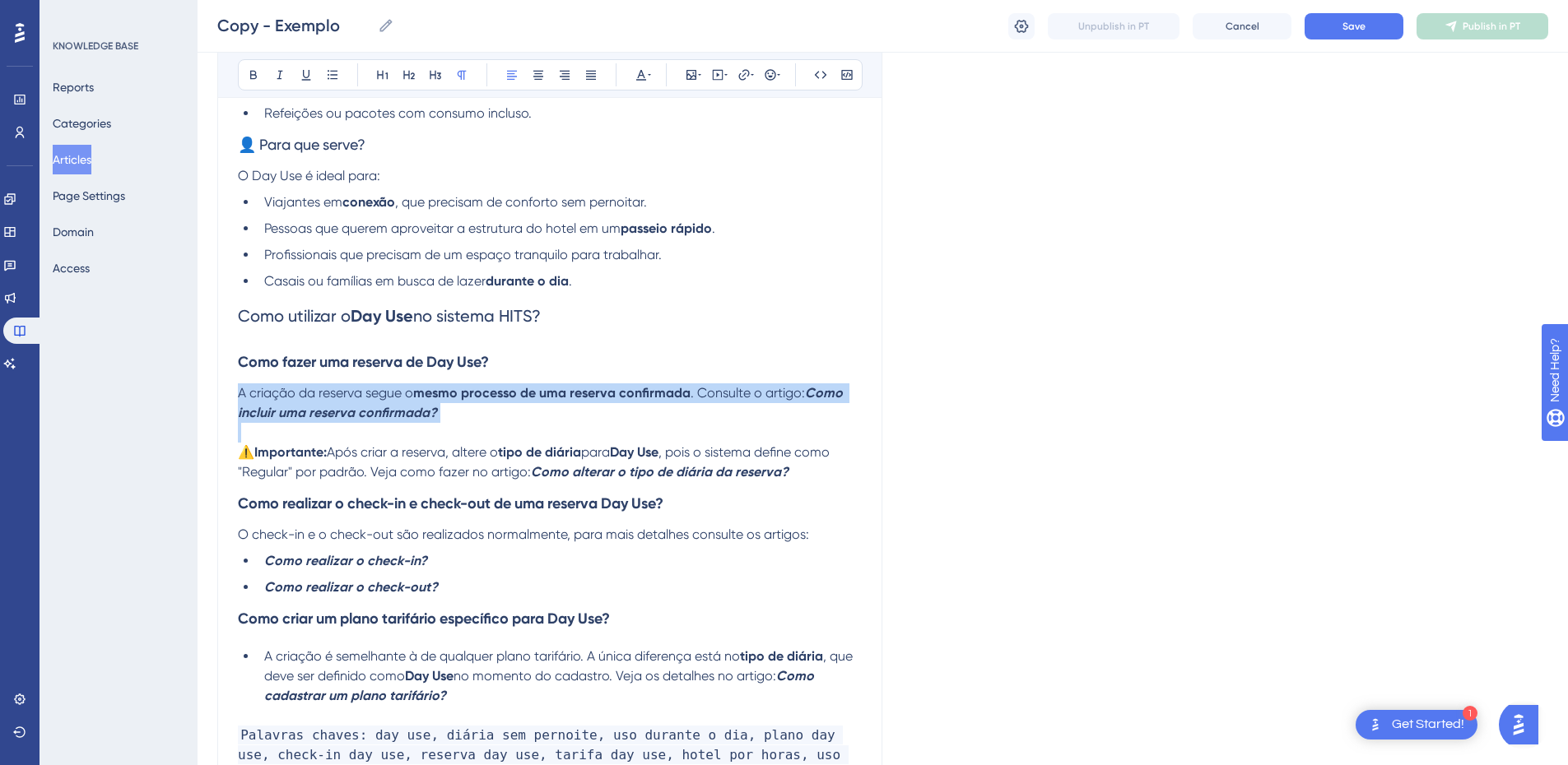
click at [257, 399] on span "A criação da reserva segue o" at bounding box center [325, 393] width 176 height 16
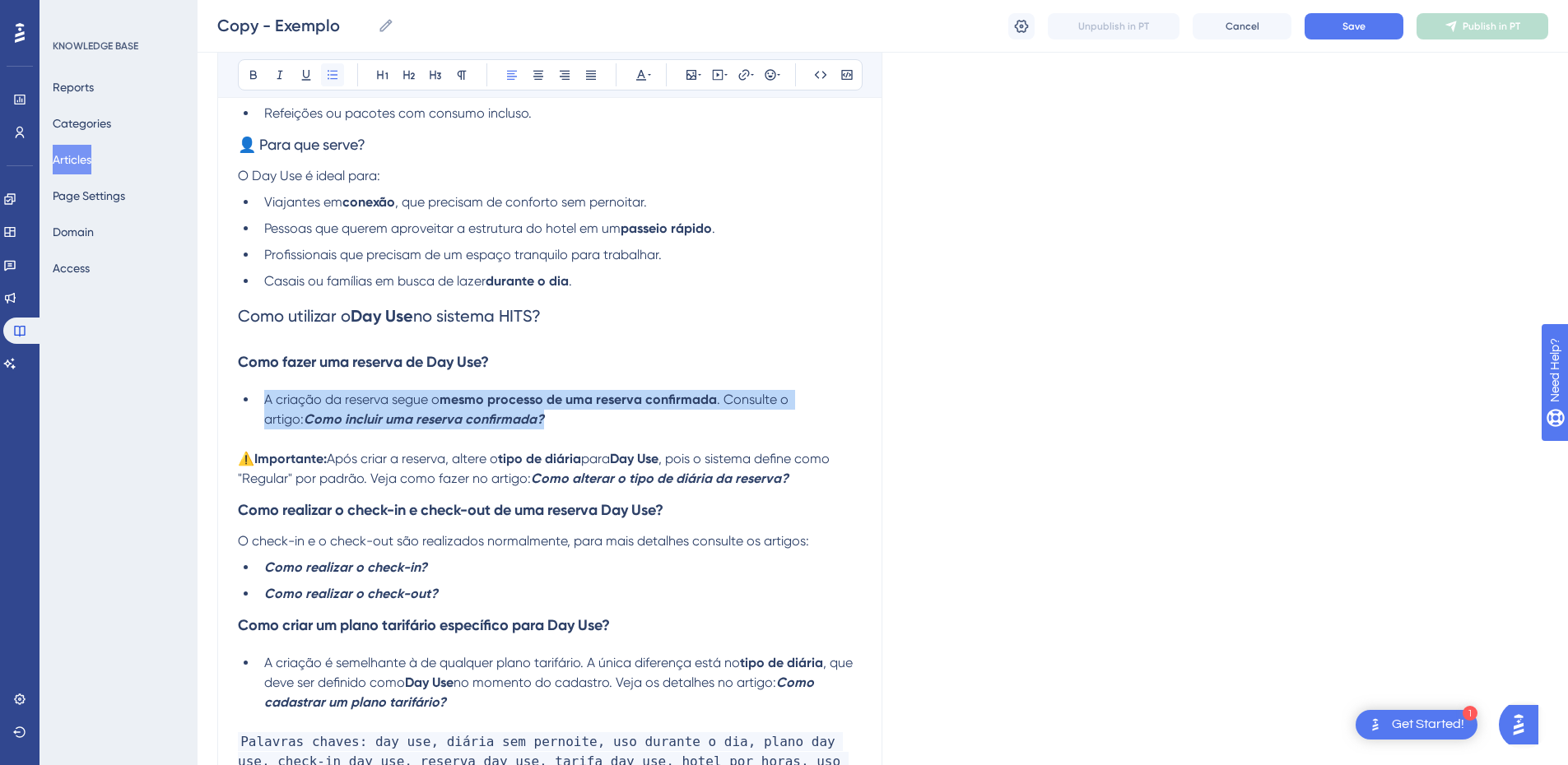
click at [324, 69] on button at bounding box center [332, 75] width 23 height 23
click at [343, 407] on span "A criação da reserva segue o" at bounding box center [352, 399] width 176 height 16
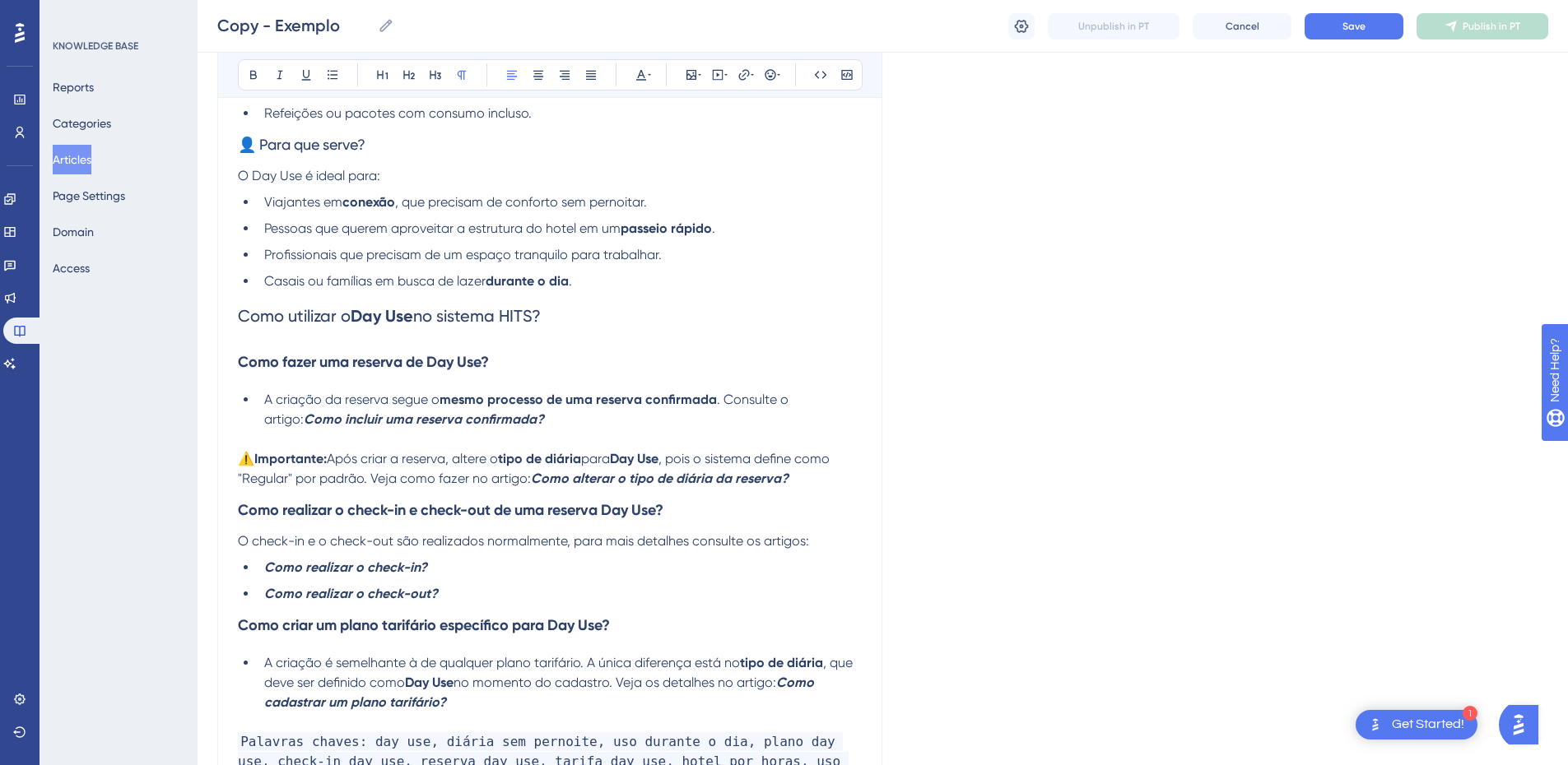
click at [333, 459] on span "Após criar a reserva, altere o" at bounding box center [412, 458] width 171 height 16
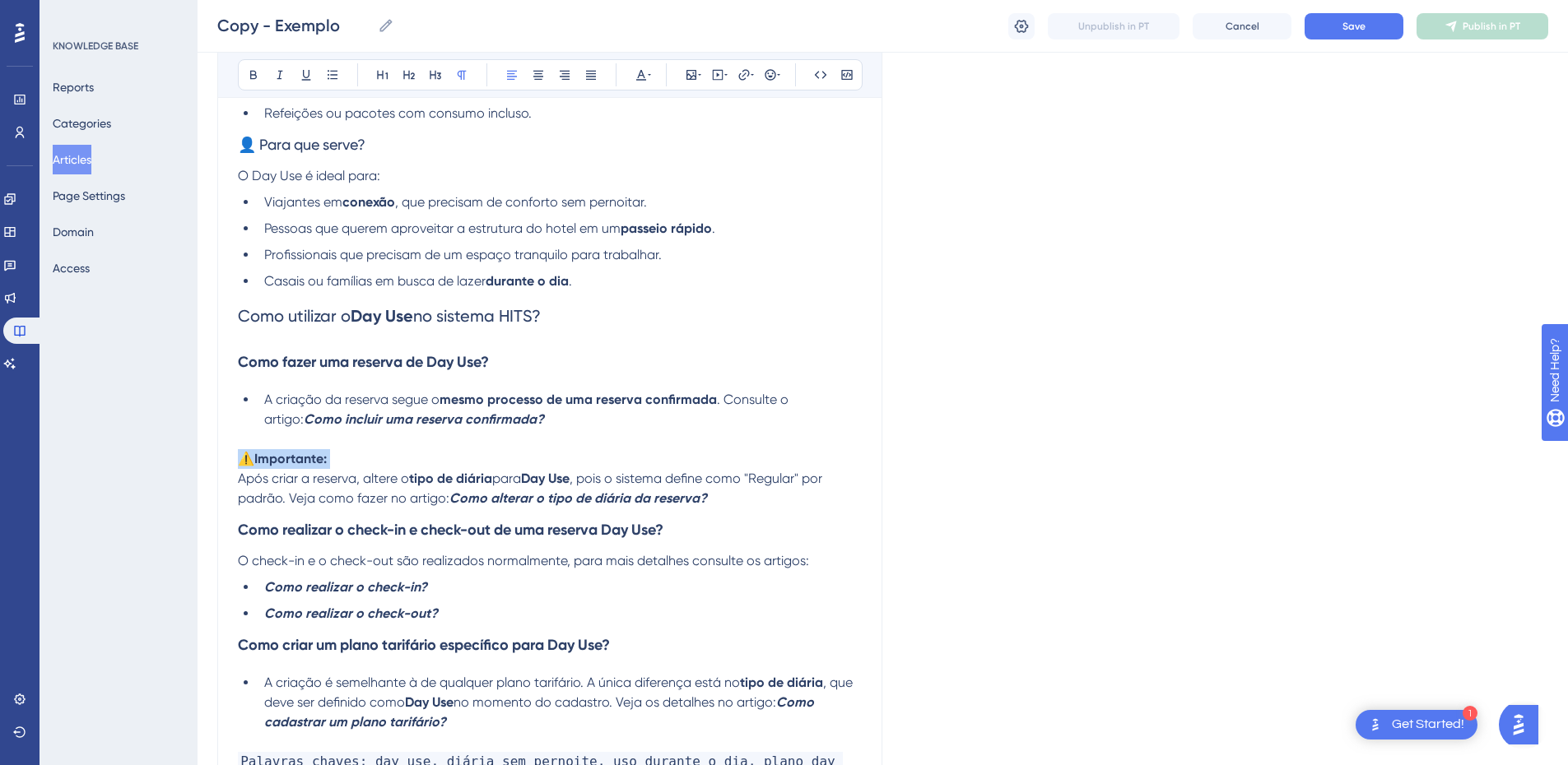
drag, startPoint x: 352, startPoint y: 456, endPoint x: 224, endPoint y: 453, distance: 128.0
click at [224, 453] on div "Exemplo Resumo da base Bold Italic Underline Bullet Point Heading 1 Heading 2 H…" at bounding box center [550, 228] width 665 height 1246
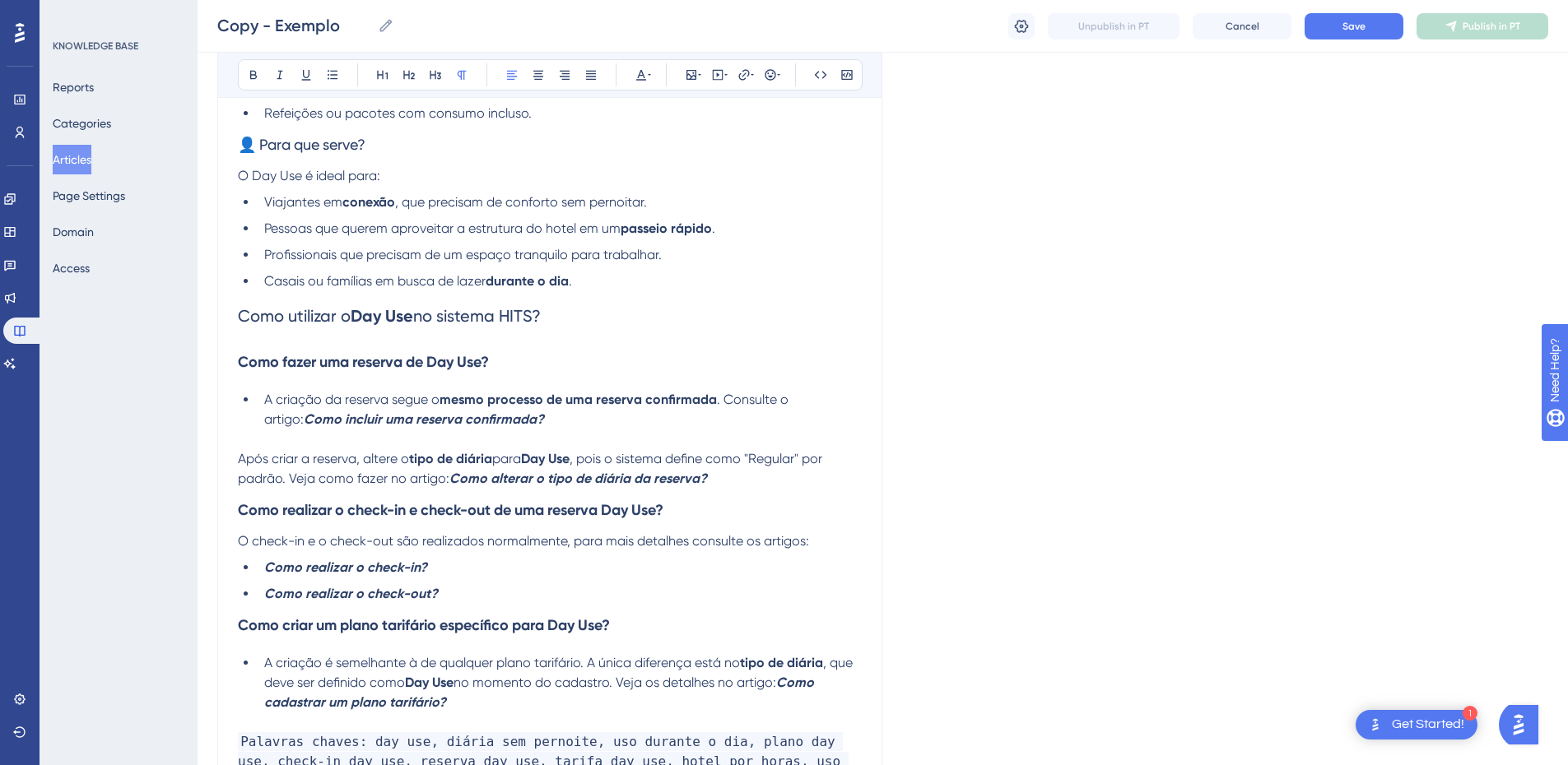
click at [237, 462] on span "Após criar a reserva, altere o" at bounding box center [322, 458] width 171 height 16
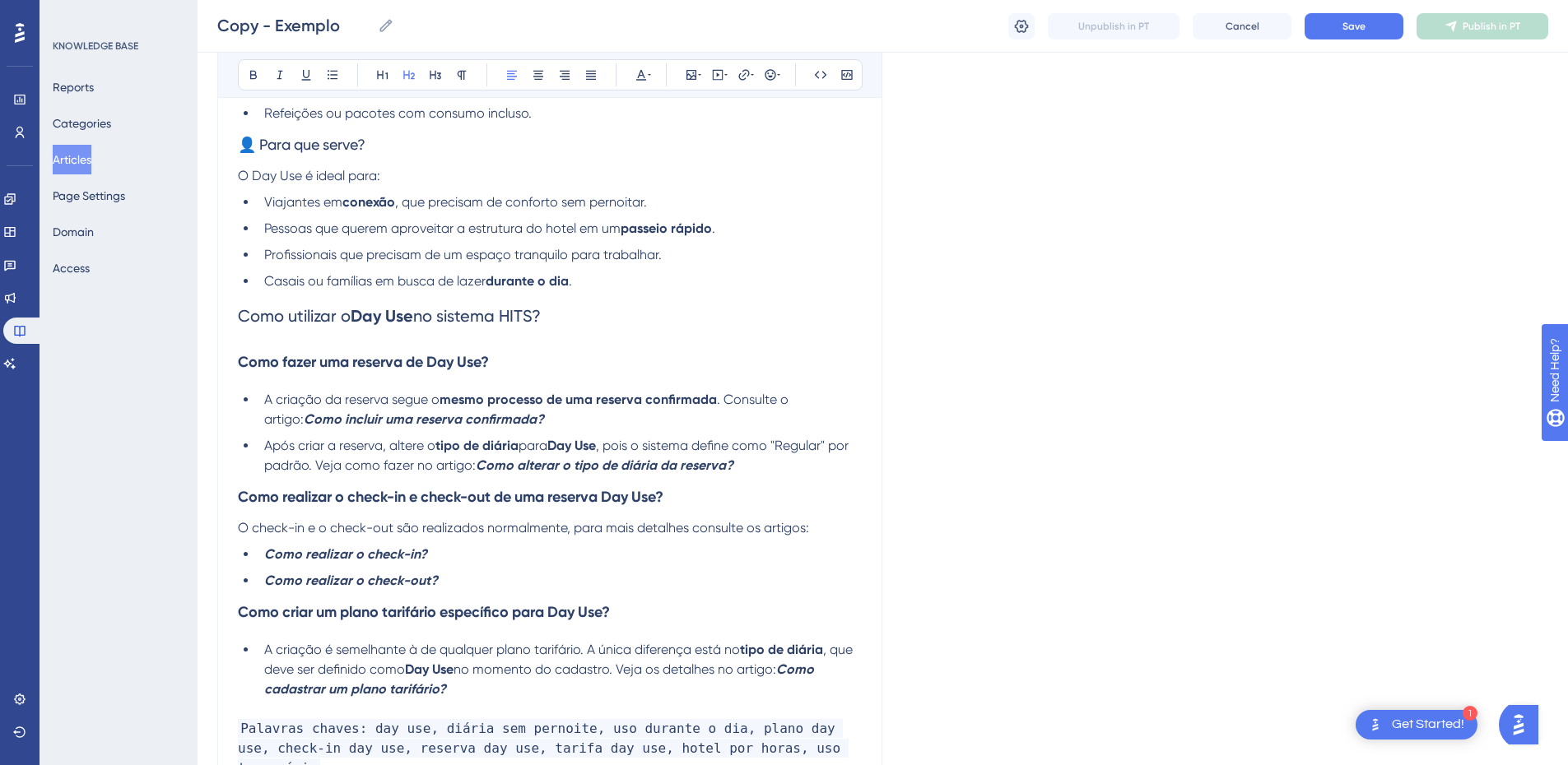
click at [311, 313] on span "Como utilizar o" at bounding box center [294, 315] width 113 height 19
click at [246, 70] on button at bounding box center [253, 75] width 23 height 23
click at [298, 310] on strong "Como utilizar o Day Use no sistema HITS?" at bounding box center [395, 315] width 317 height 19
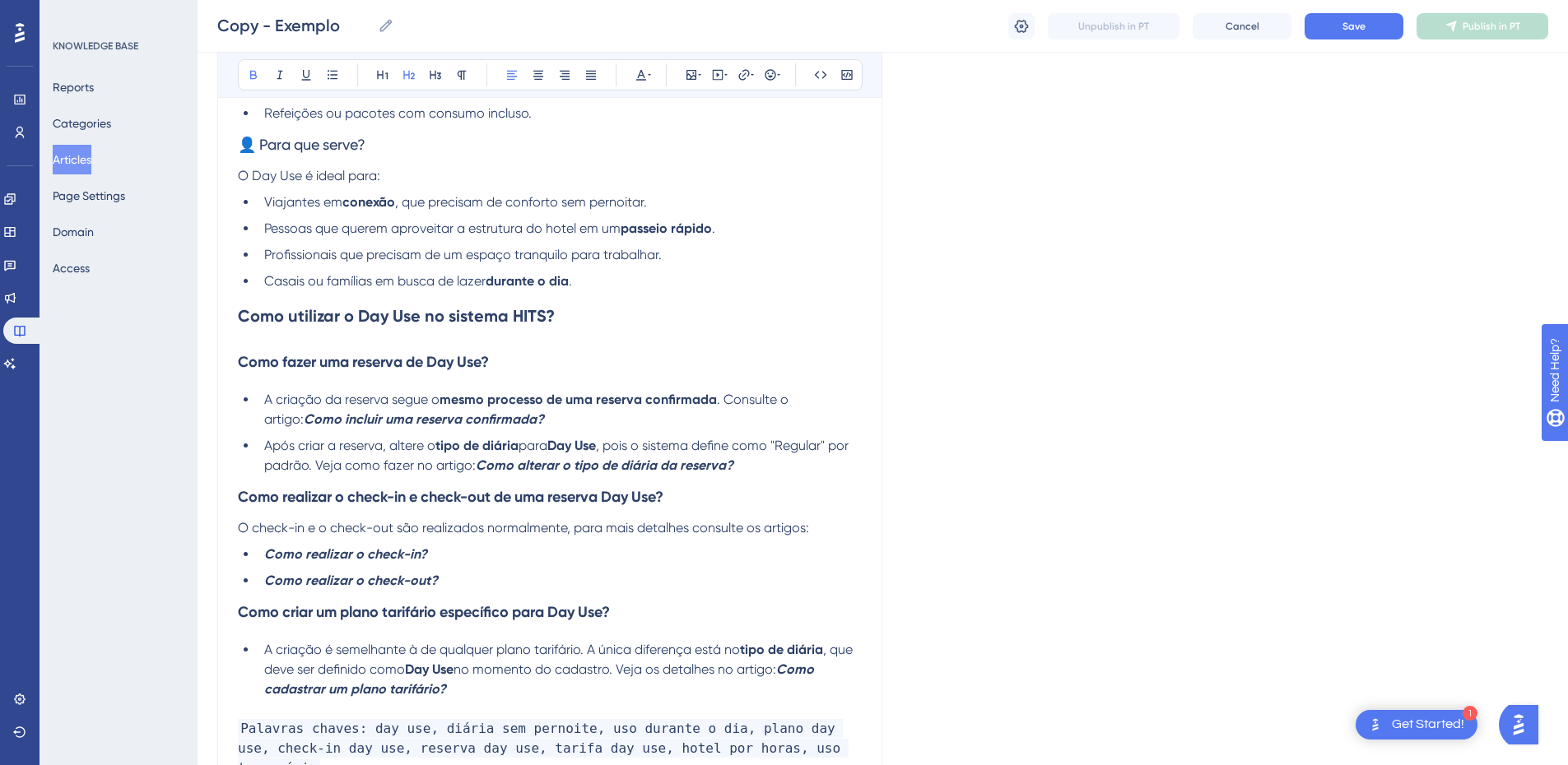
scroll to position [386, 0]
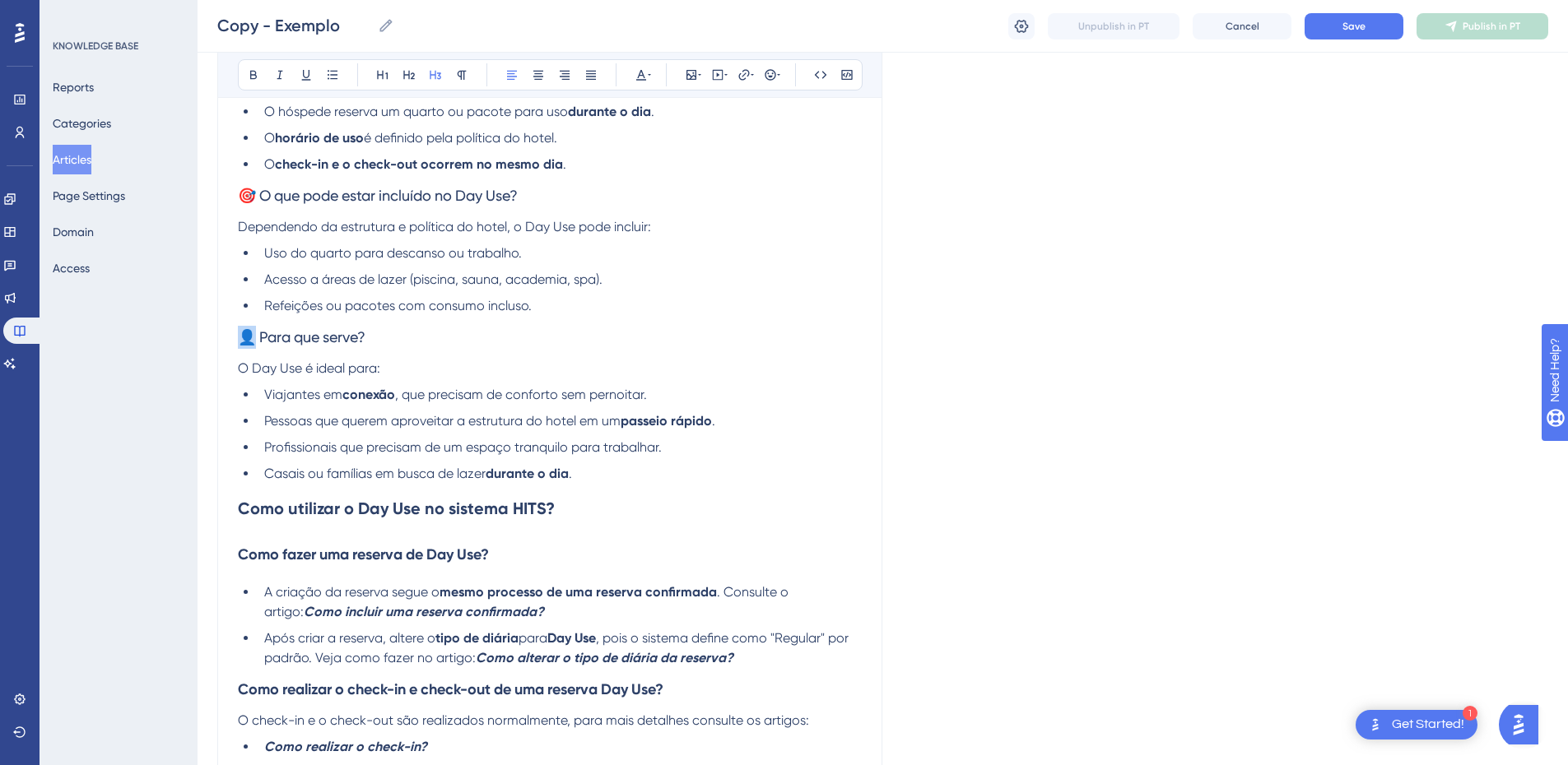
drag, startPoint x: 260, startPoint y: 335, endPoint x: 215, endPoint y: 342, distance: 45.5
click at [215, 342] on div "Performance Users Engagement Widgets Feedback Product Updates Knowledge Base AI…" at bounding box center [882, 375] width 1370 height 1523
click at [289, 336] on span "Para que serve?" at bounding box center [290, 336] width 106 height 18
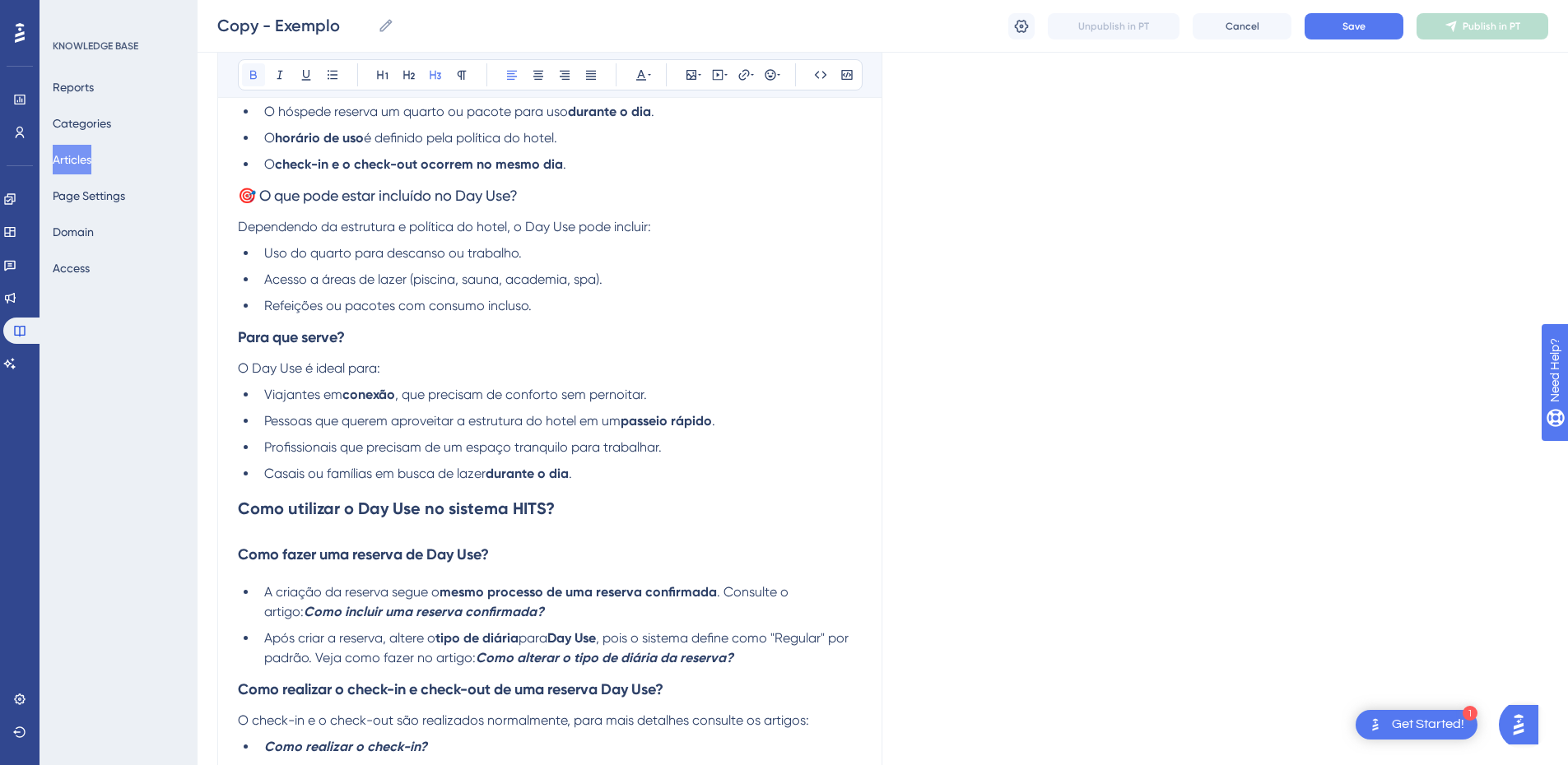
click at [249, 73] on icon at bounding box center [253, 75] width 13 height 13
click at [344, 318] on h3 "Para que serve?" at bounding box center [549, 337] width 624 height 42
click at [239, 373] on span "O Day Use é ideal para:" at bounding box center [309, 368] width 142 height 16
click at [246, 334] on strong "Para que serve?" at bounding box center [291, 337] width 107 height 18
click at [239, 334] on strong "Para que serve?" at bounding box center [291, 337] width 107 height 18
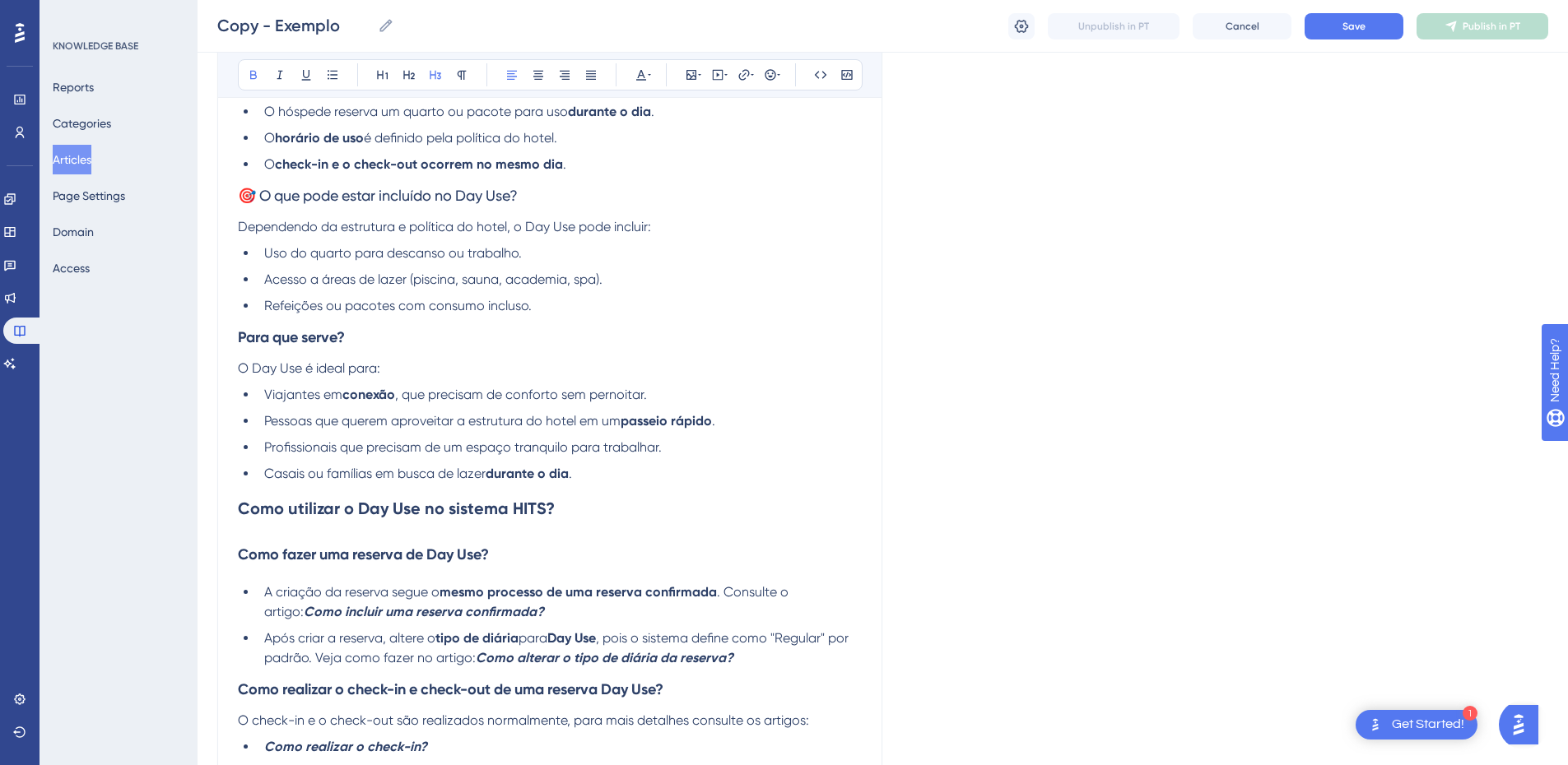
click at [244, 335] on strong "Para que serve?" at bounding box center [291, 337] width 107 height 18
click at [305, 196] on span "🎯 O que pode estar incluído no Day Use?" at bounding box center [377, 195] width 280 height 18
click at [322, 196] on span "🎯 O que pode estar incluído no Day Use?" at bounding box center [377, 195] width 280 height 18
click at [317, 191] on span "🎯 O que pode estar incluído no Day Use?" at bounding box center [377, 195] width 280 height 18
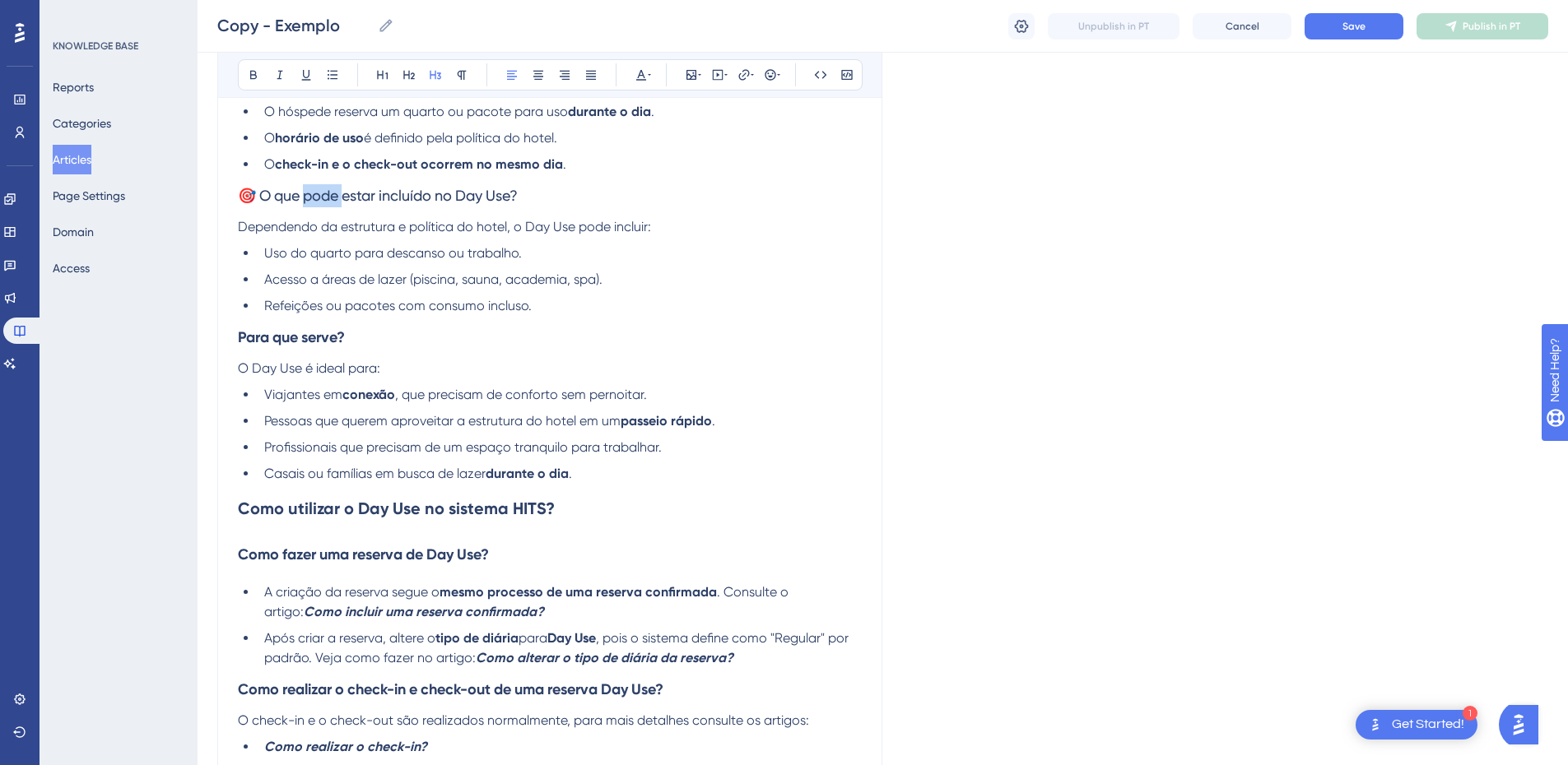
click at [317, 191] on span "🎯 O que pode estar incluído no Day Use?" at bounding box center [377, 195] width 280 height 18
click at [249, 71] on icon at bounding box center [253, 75] width 13 height 13
click at [259, 189] on strong "🎯 O que pode estar incluído no Day Use?" at bounding box center [378, 196] width 281 height 18
drag, startPoint x: 258, startPoint y: 195, endPoint x: 235, endPoint y: 191, distance: 23.3
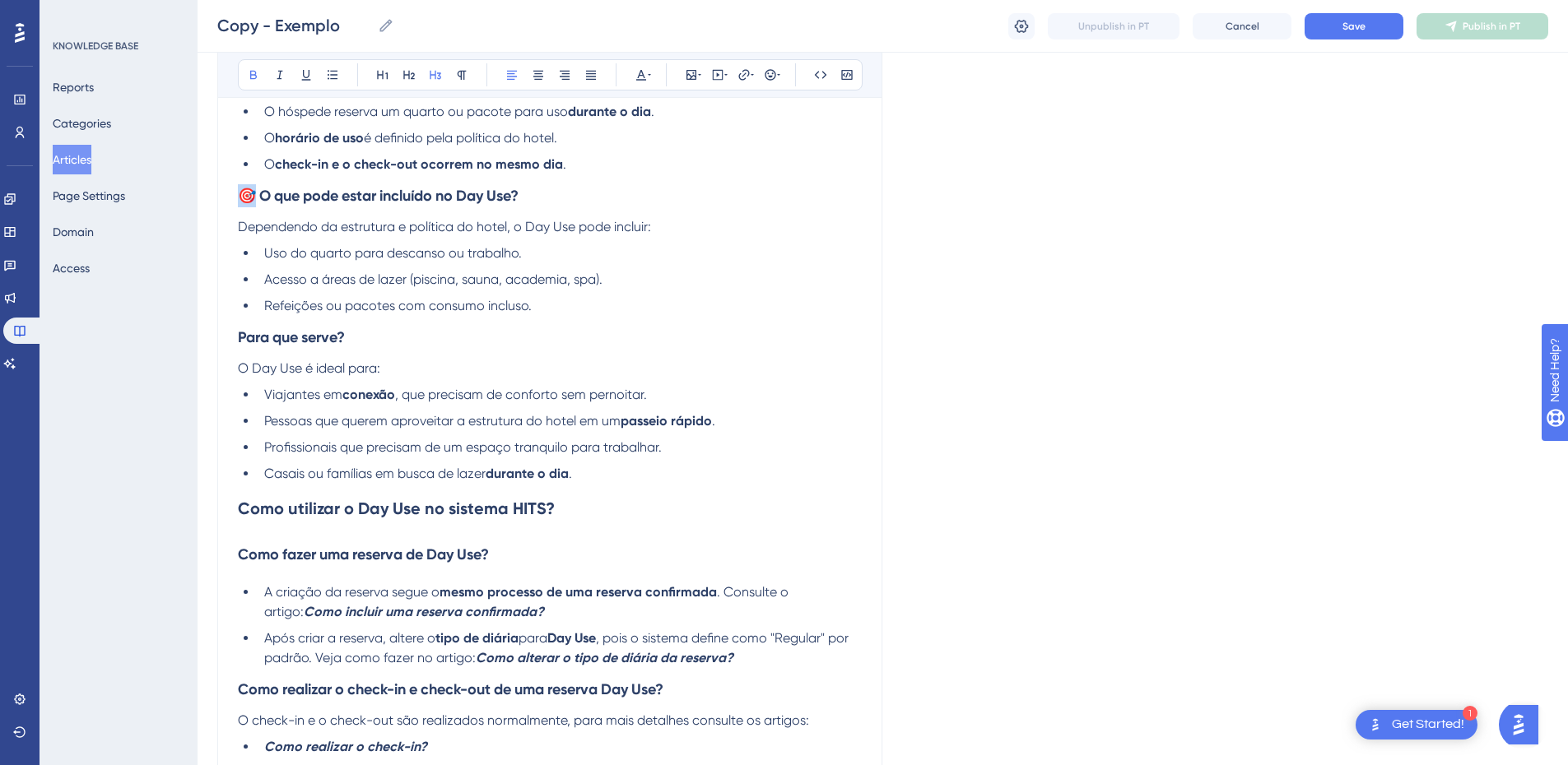
click at [235, 191] on div "Exemplo Resumo da base Bold Italic Underline Bullet Point Heading 1 Heading 2 H…" at bounding box center [550, 405] width 665 height 1213
click at [247, 193] on strong "O que pode estar incluído no Day Use?" at bounding box center [367, 196] width 260 height 18
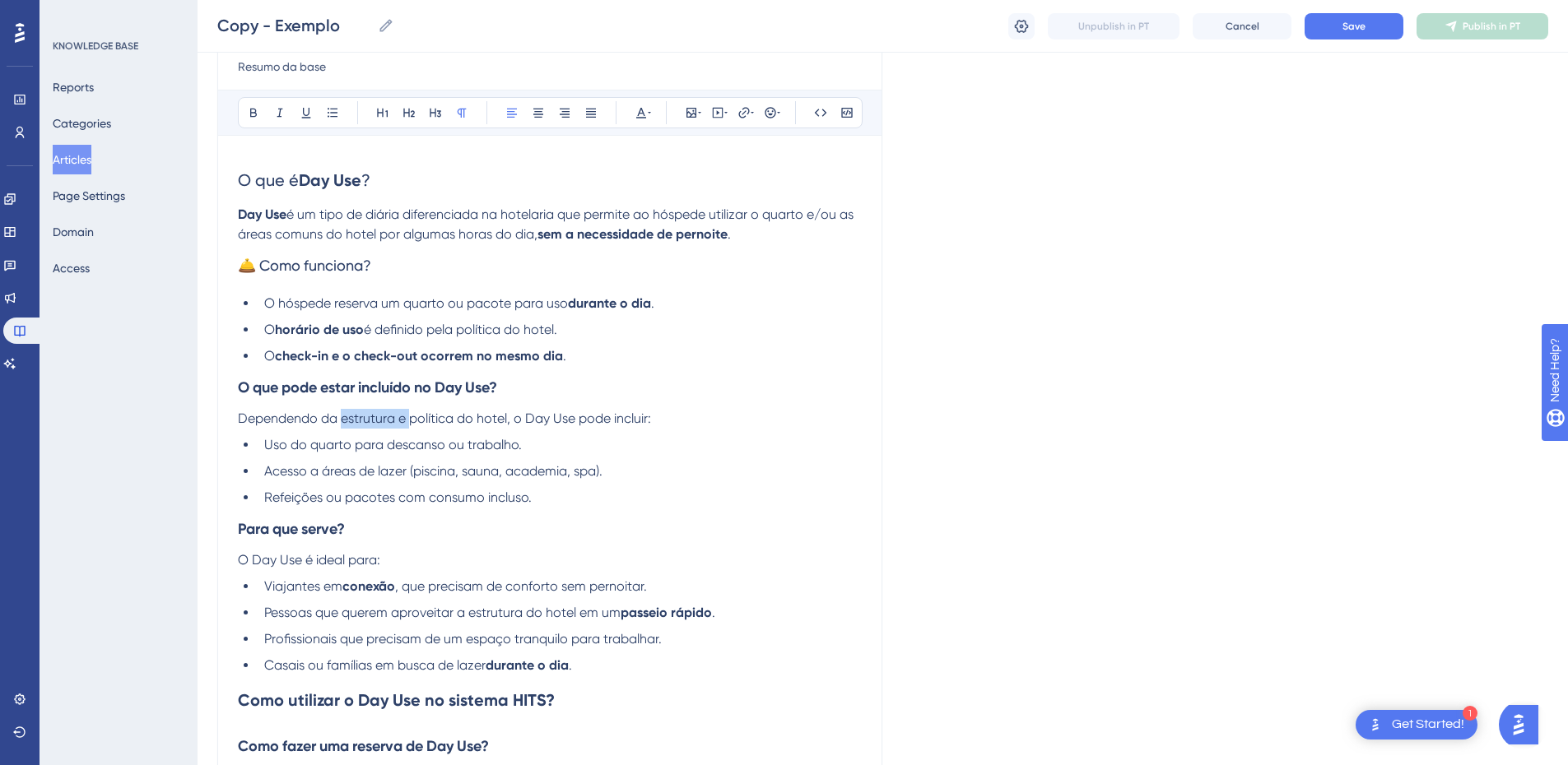
drag, startPoint x: 408, startPoint y: 418, endPoint x: 340, endPoint y: 416, distance: 68.0
click at [340, 416] on span "Dependendo da estrutura e política do hotel, o Day Use pode incluir:" at bounding box center [444, 419] width 413 height 16
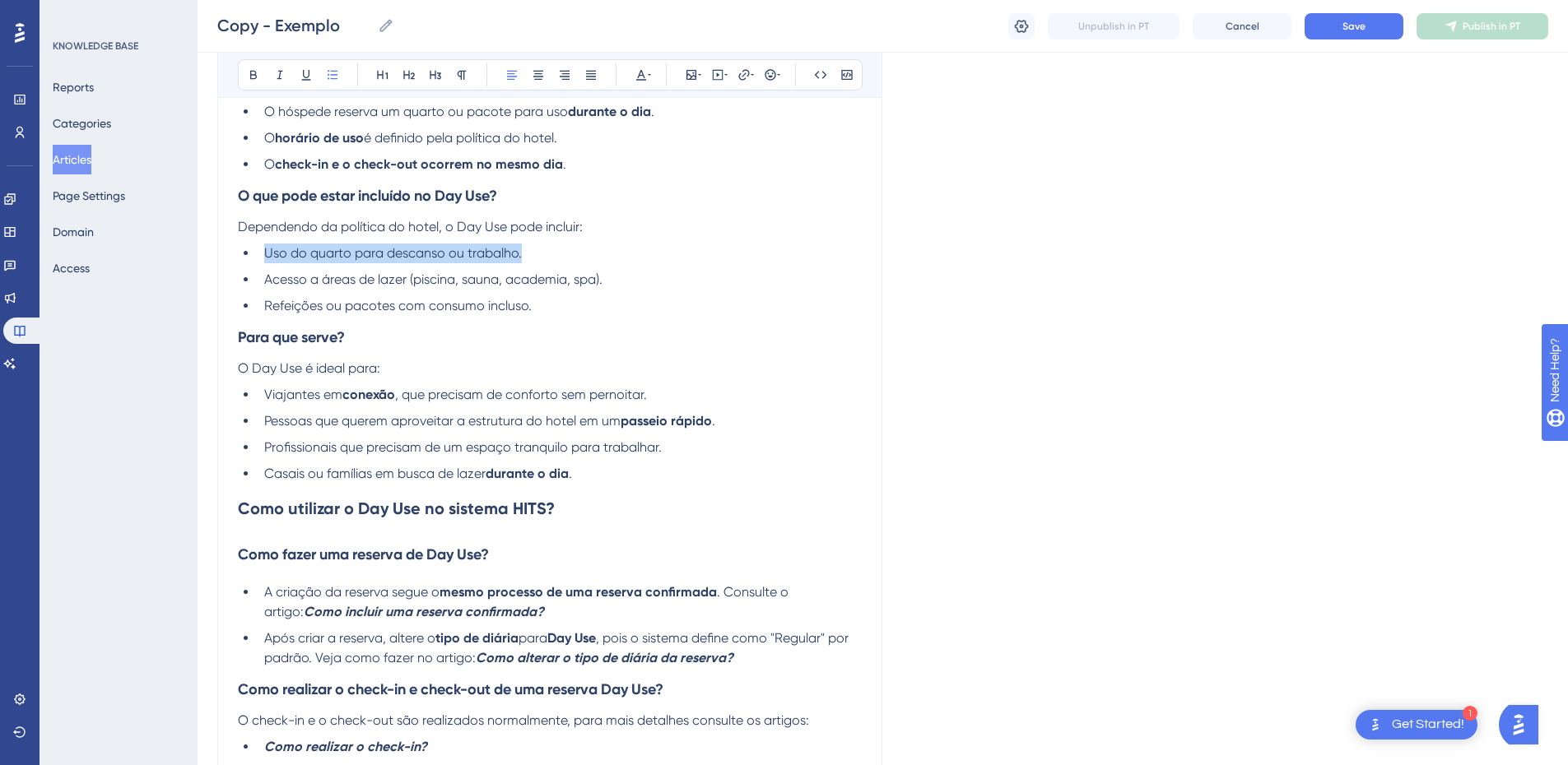
drag, startPoint x: 539, startPoint y: 252, endPoint x: 264, endPoint y: 249, distance: 275.0
click at [264, 249] on li "Uso do quarto para descanso ou trabalho." at bounding box center [560, 253] width 604 height 19
click at [367, 250] on span "Uso do quarto para descanso ou trabalho." at bounding box center [393, 252] width 258 height 16
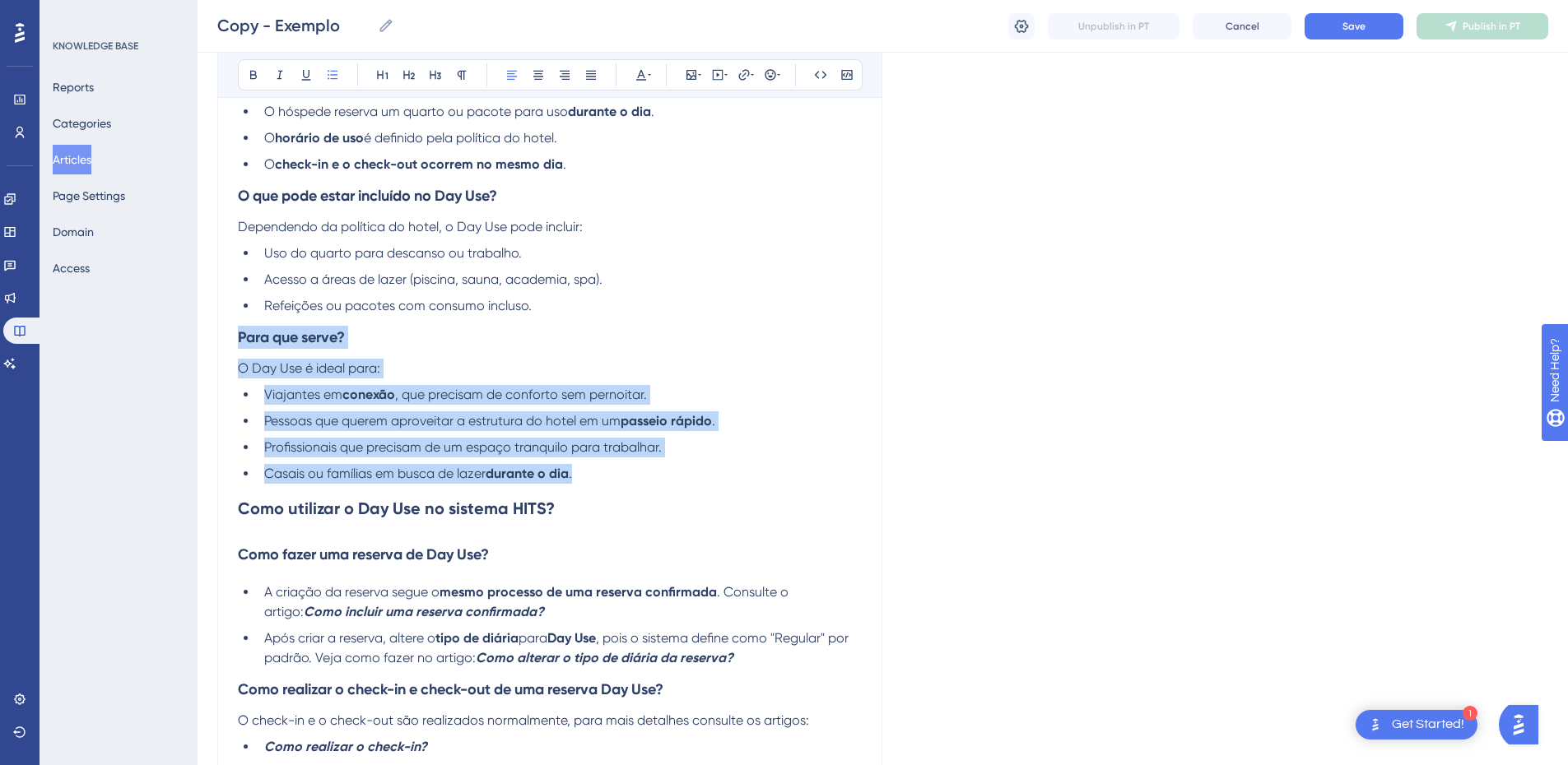
drag, startPoint x: 593, startPoint y: 474, endPoint x: 223, endPoint y: 329, distance: 397.4
click at [223, 329] on div "Exemplo Resumo da base Bold Italic Underline Bullet Point Heading 1 Heading 2 H…" at bounding box center [550, 405] width 665 height 1213
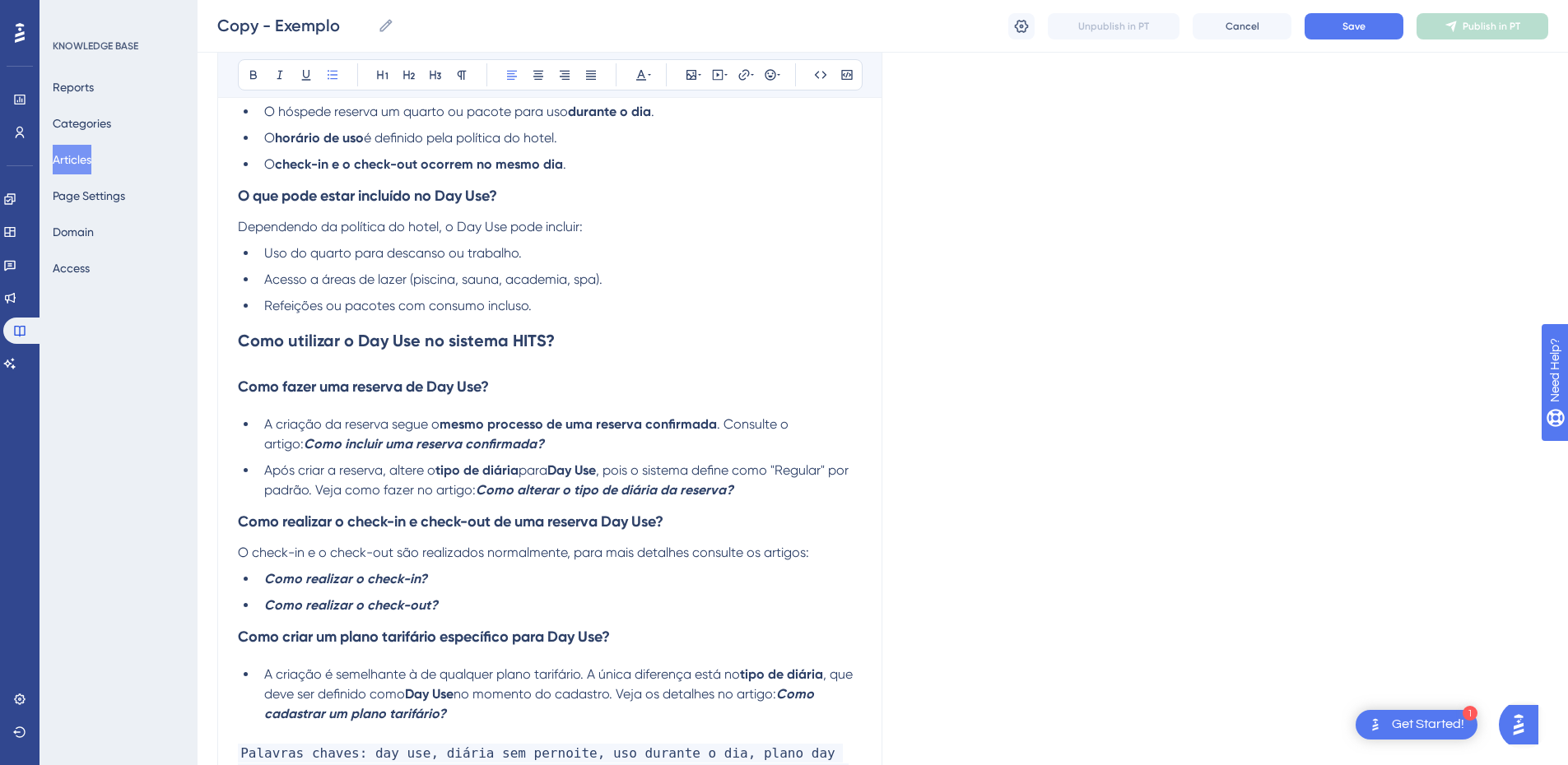
scroll to position [194, 0]
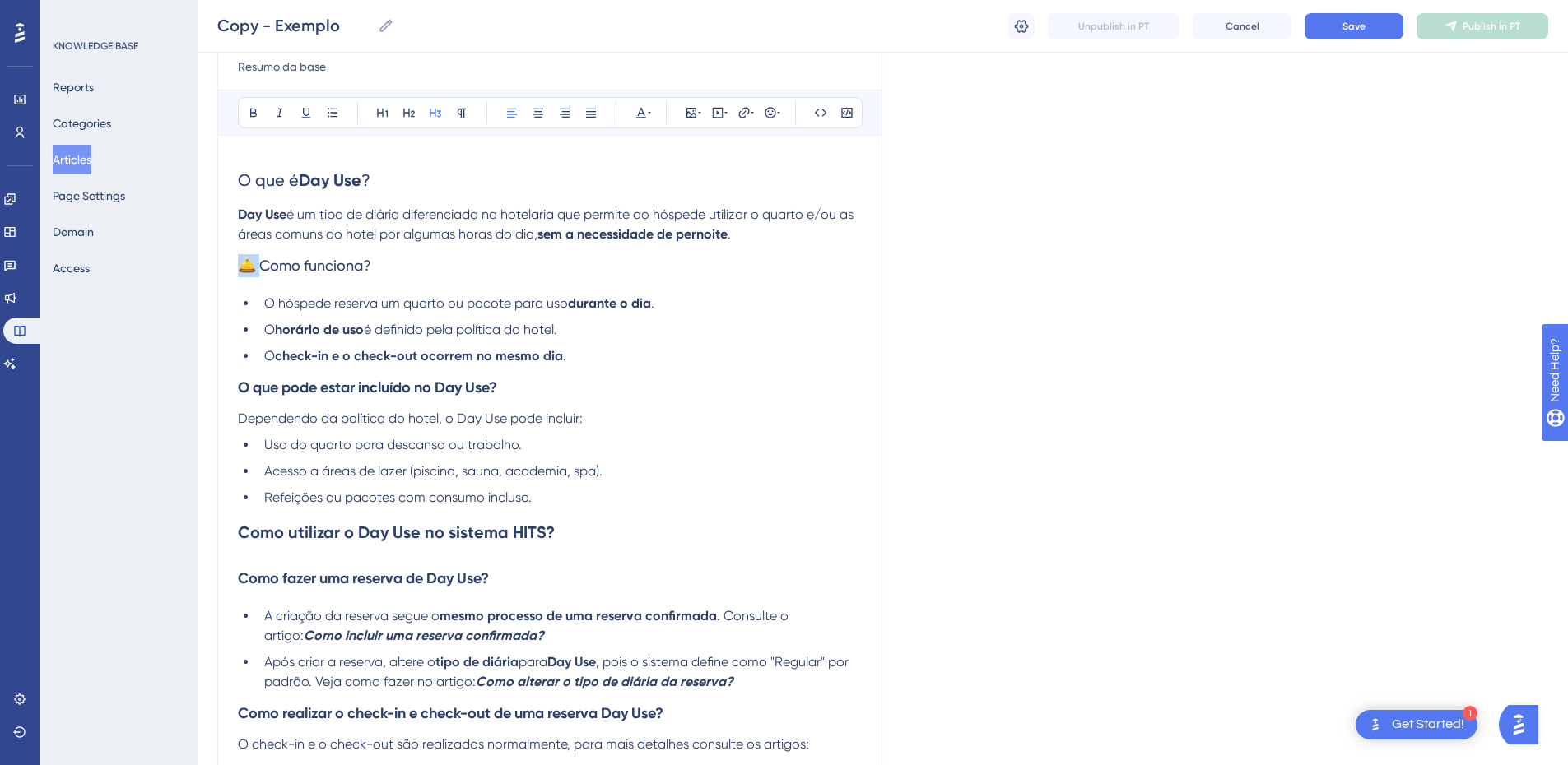
drag, startPoint x: 261, startPoint y: 261, endPoint x: 238, endPoint y: 261, distance: 23.0
click at [238, 261] on span "🛎️ Como funciona?" at bounding box center [304, 265] width 133 height 18
click at [290, 282] on h3 "🛎️ Como funciona?" at bounding box center [549, 266] width 624 height 42
drag, startPoint x: 251, startPoint y: 261, endPoint x: 220, endPoint y: 260, distance: 31.0
click at [220, 260] on div "Exemplo Resumo da base Bold Italic Underline Bullet Point Heading 1 Heading 2 H…" at bounding box center [550, 512] width 665 height 1045
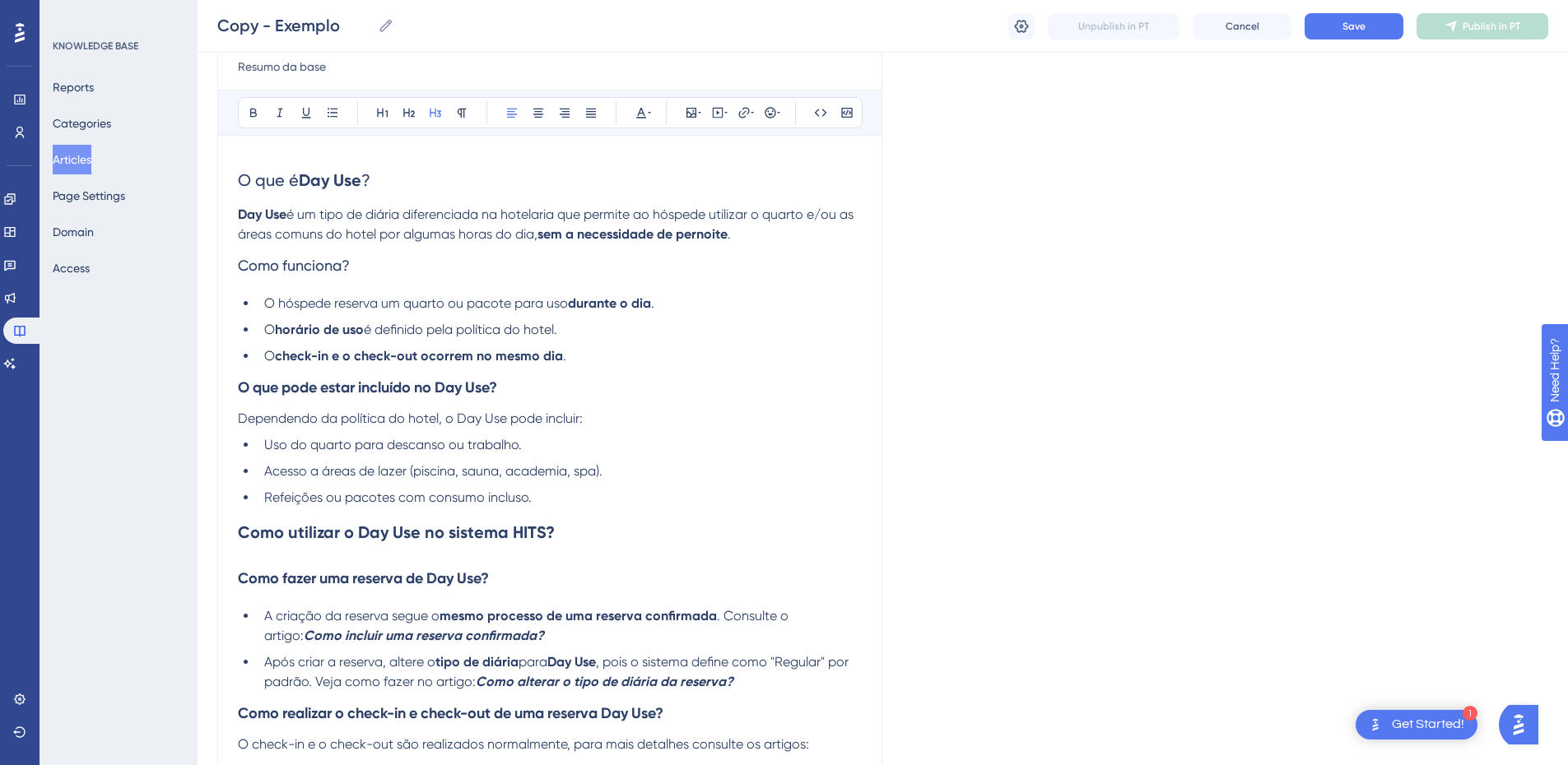
click at [309, 266] on span "Como funciona?" at bounding box center [293, 265] width 112 height 18
click at [253, 104] on button at bounding box center [253, 113] width 23 height 23
click at [315, 283] on h3 "Como funciona?" at bounding box center [549, 266] width 624 height 42
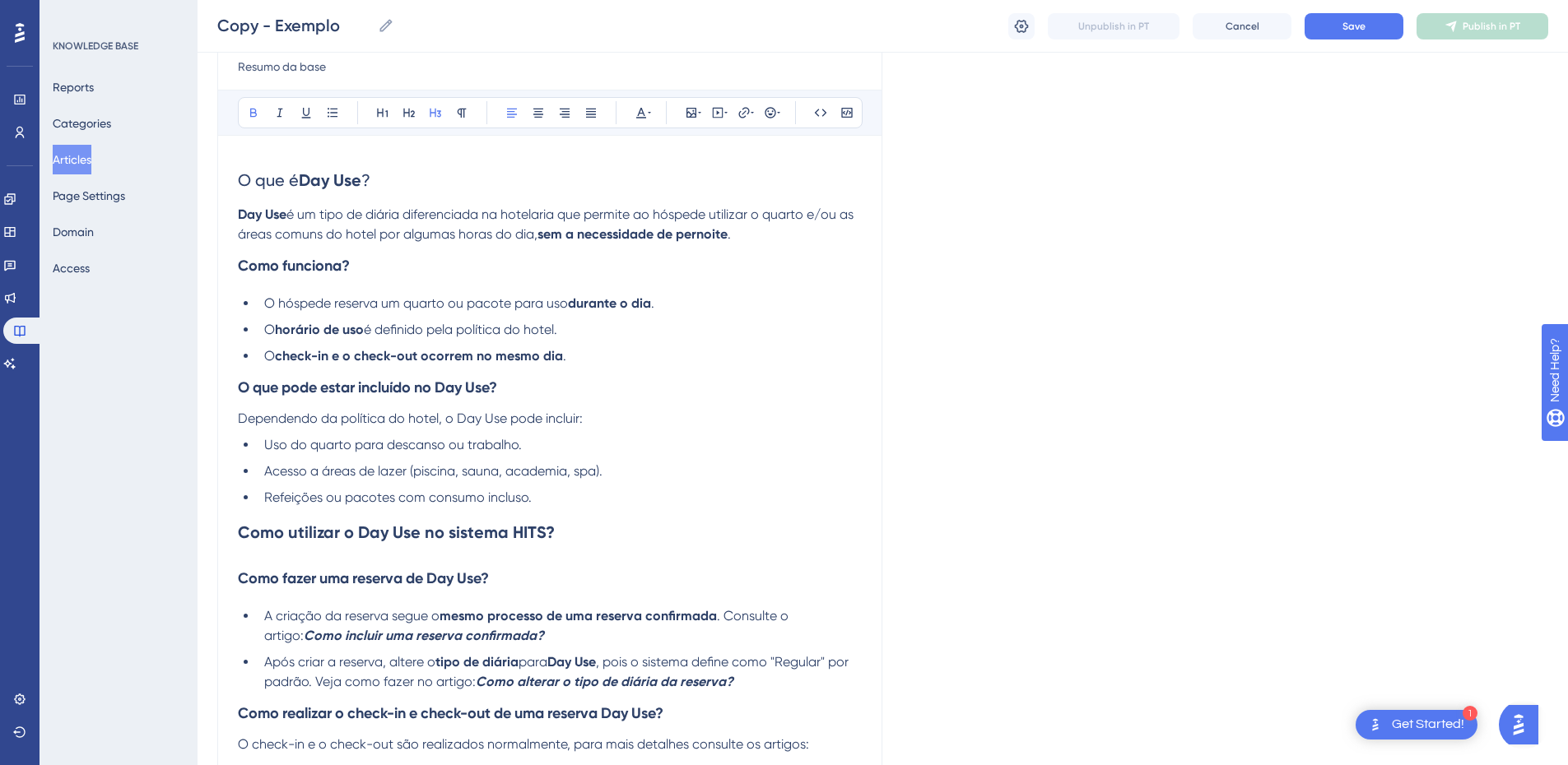
drag, startPoint x: 261, startPoint y: 254, endPoint x: 155, endPoint y: 241, distance: 106.8
click at [198, 241] on div "Performance Users Engagement Widgets Feedback Product Updates Knowledge Base AI…" at bounding box center [882, 483] width 1370 height 1354
click at [335, 262] on strong "Como funciona?" at bounding box center [293, 266] width 112 height 18
drag, startPoint x: 382, startPoint y: 269, endPoint x: 414, endPoint y: 103, distance: 169.1
click at [209, 260] on div "Performance Users Engagement Widgets Feedback Product Updates Knowledge Base AI…" at bounding box center [882, 483] width 1370 height 1354
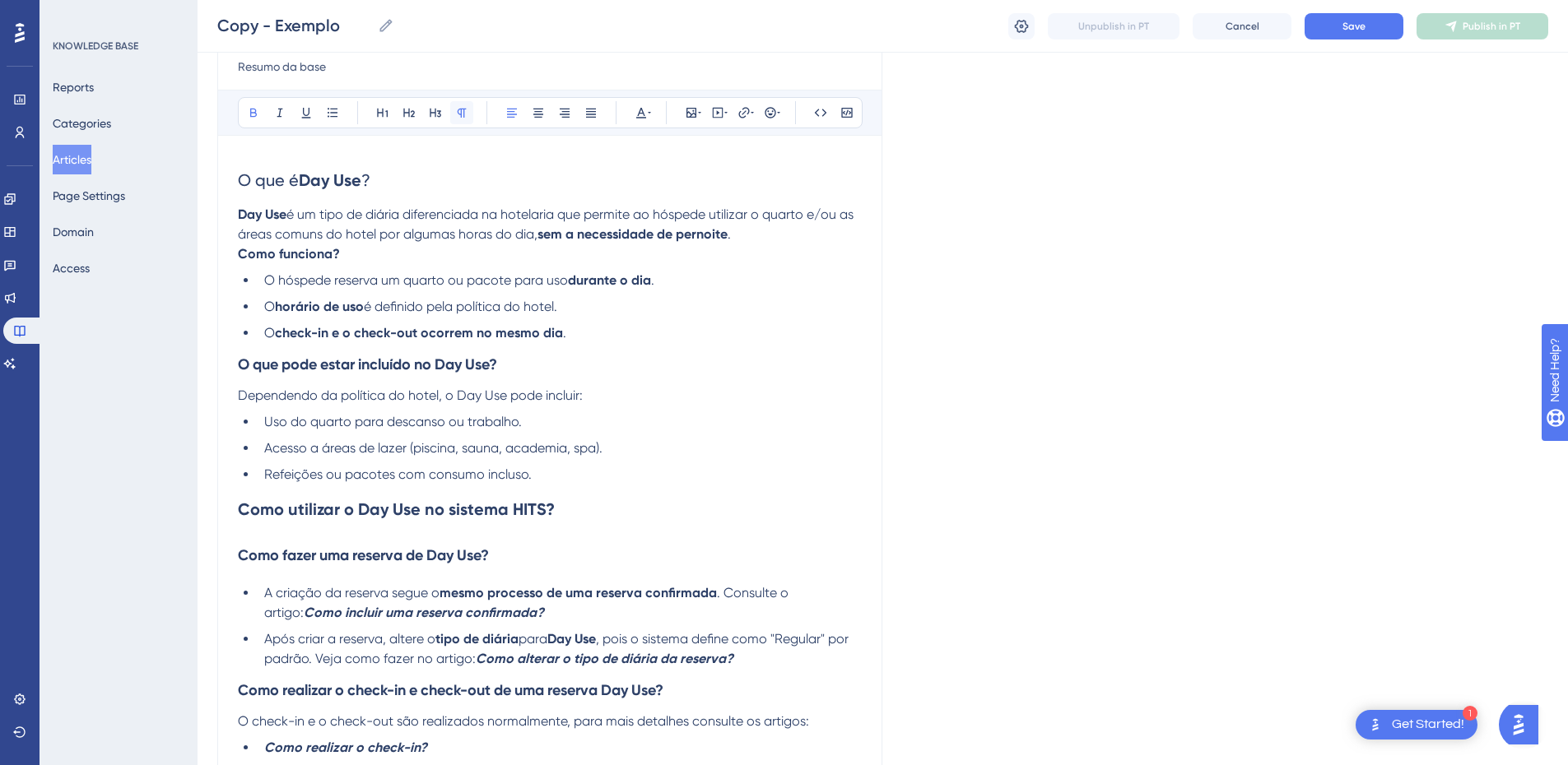
click at [461, 110] on icon at bounding box center [462, 114] width 9 height 9
click at [283, 252] on strong "Como funciona?" at bounding box center [288, 253] width 102 height 16
click at [241, 255] on strong "Como funciona?" at bounding box center [288, 253] width 102 height 16
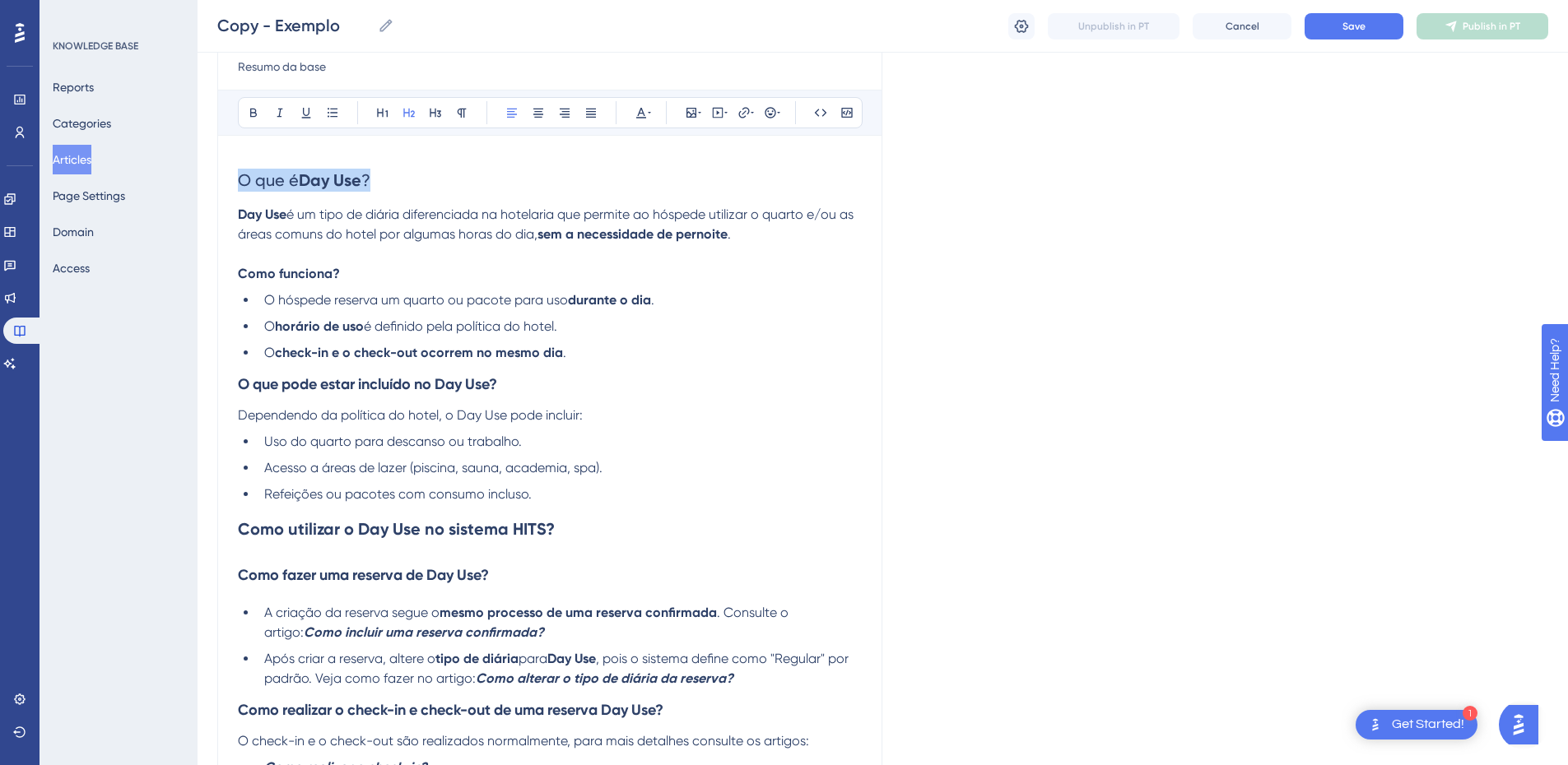
drag, startPoint x: 388, startPoint y: 177, endPoint x: 227, endPoint y: 177, distance: 161.0
click at [227, 177] on div "Exemplo Resumo da base Bold Italic Underline Bullet Point Heading 1 Heading 2 H…" at bounding box center [550, 511] width 665 height 1042
click at [430, 108] on icon at bounding box center [435, 113] width 13 height 13
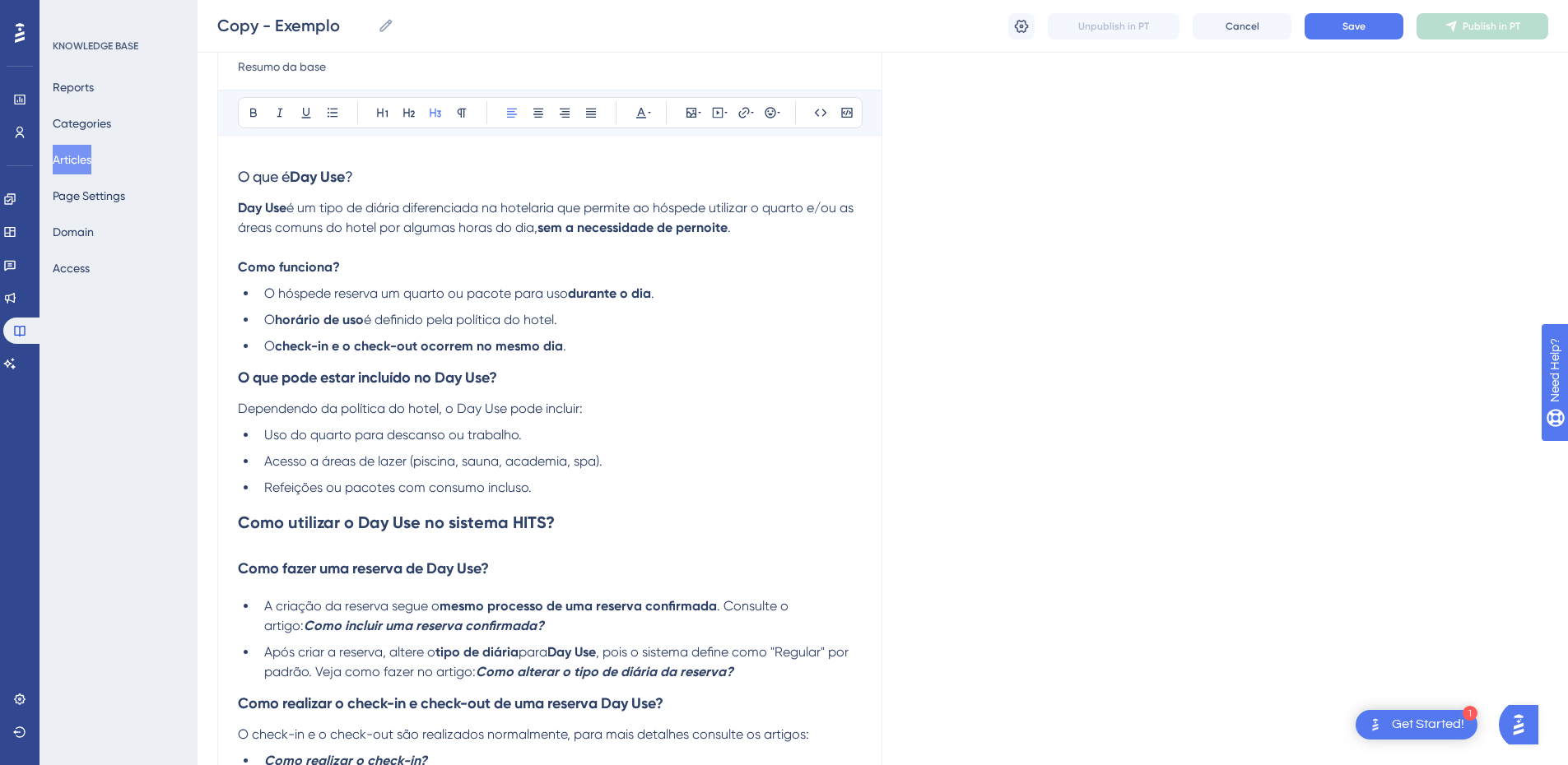
click at [298, 206] on span "é um tipo de diária diferenciada na hotelaria que permite ao hóspede utilizar o…" at bounding box center [547, 217] width 619 height 35
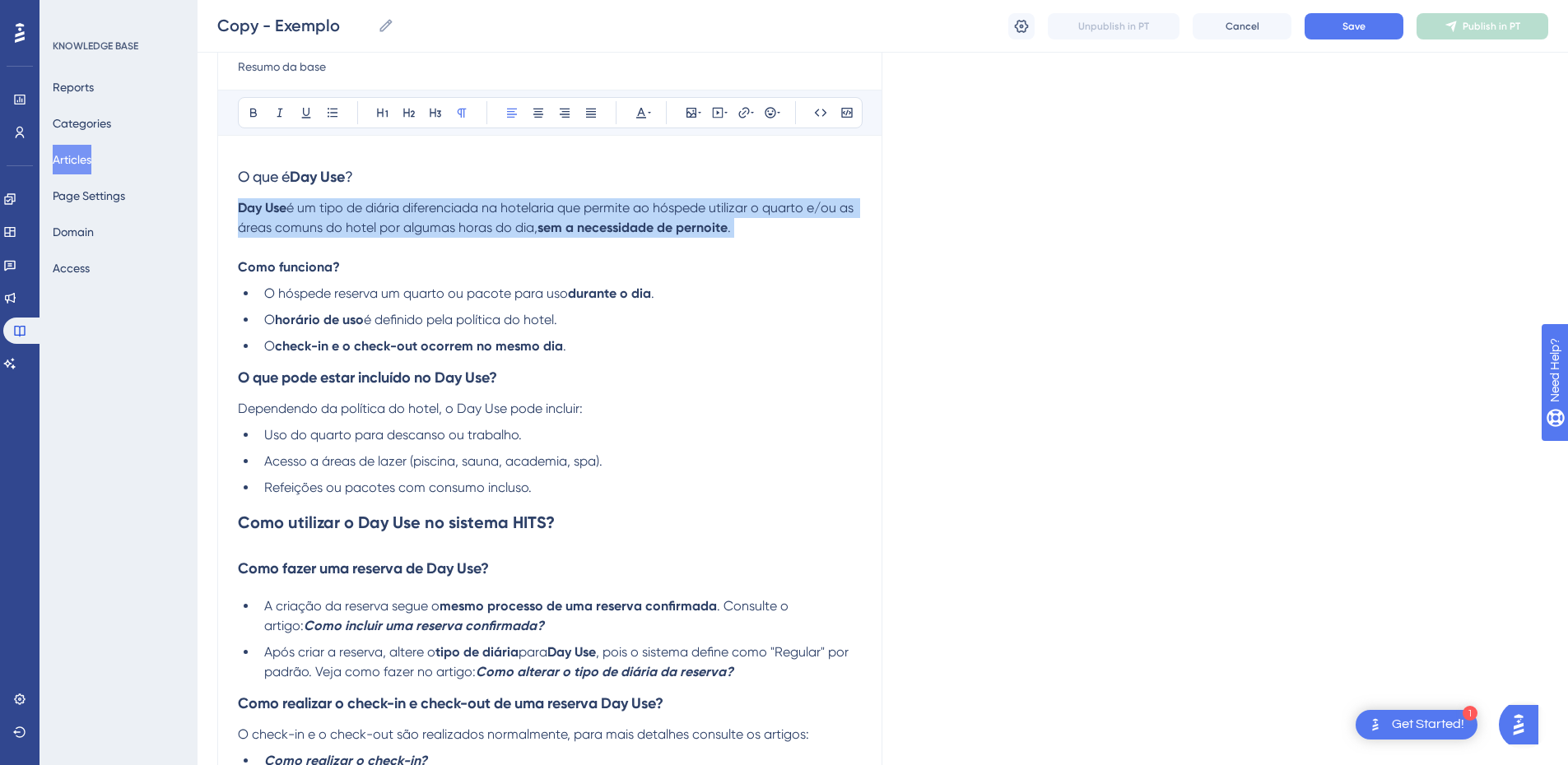
click at [298, 206] on span "é um tipo de diária diferenciada na hotelaria que permite ao hóspede utilizar o…" at bounding box center [547, 217] width 619 height 35
click at [335, 103] on button at bounding box center [332, 113] width 23 height 23
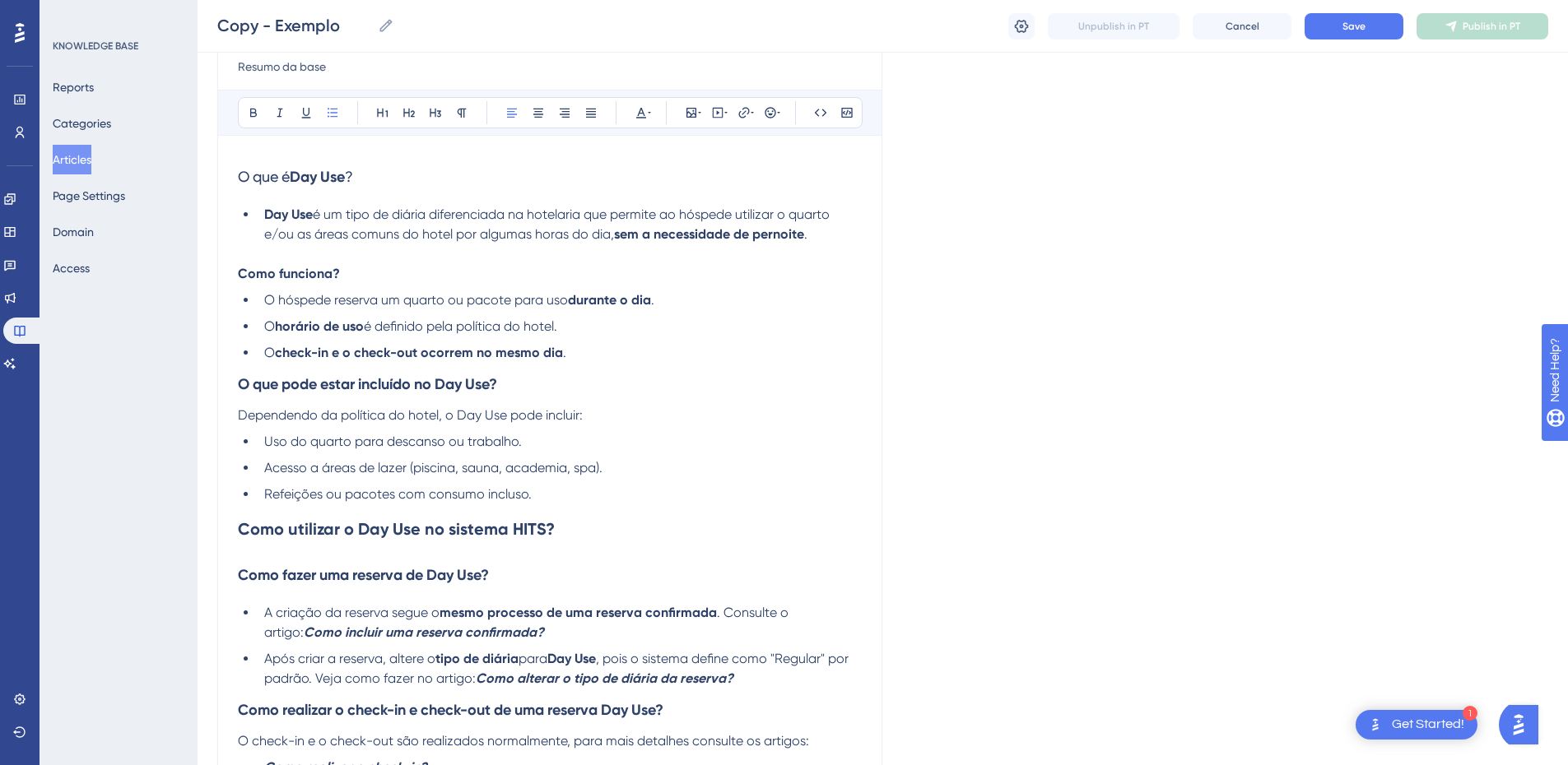
click at [290, 245] on p at bounding box center [549, 254] width 624 height 19
drag, startPoint x: 369, startPoint y: 177, endPoint x: 207, endPoint y: 170, distance: 162.2
click at [207, 170] on div "Performance Users Engagement Widgets Feedback Product Updates Knowledge Base AI…" at bounding box center [882, 481] width 1370 height 1352
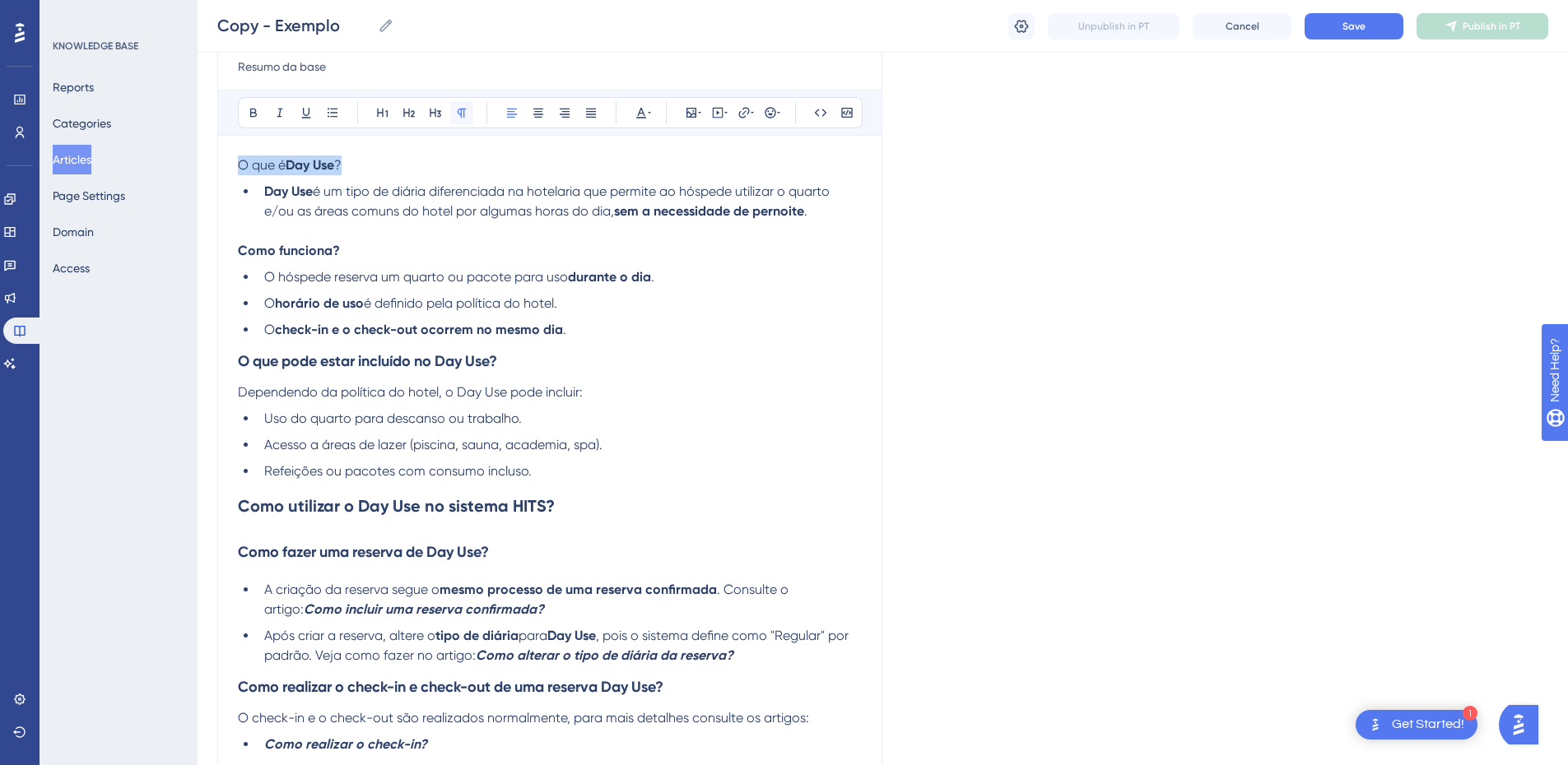
click at [458, 115] on icon at bounding box center [462, 113] width 13 height 13
click at [310, 207] on span "é um tipo de diária diferenciada na hotelaria que permite ao hóspede utilizar o…" at bounding box center [549, 201] width 569 height 35
drag, startPoint x: 371, startPoint y: 165, endPoint x: 255, endPoint y: 121, distance: 124.1
click at [227, 164] on div "Exemplo Resumo da base Bold Italic Underline Bullet Point Heading 1 Heading 2 H…" at bounding box center [550, 499] width 665 height 1019
click at [249, 109] on icon at bounding box center [253, 113] width 13 height 13
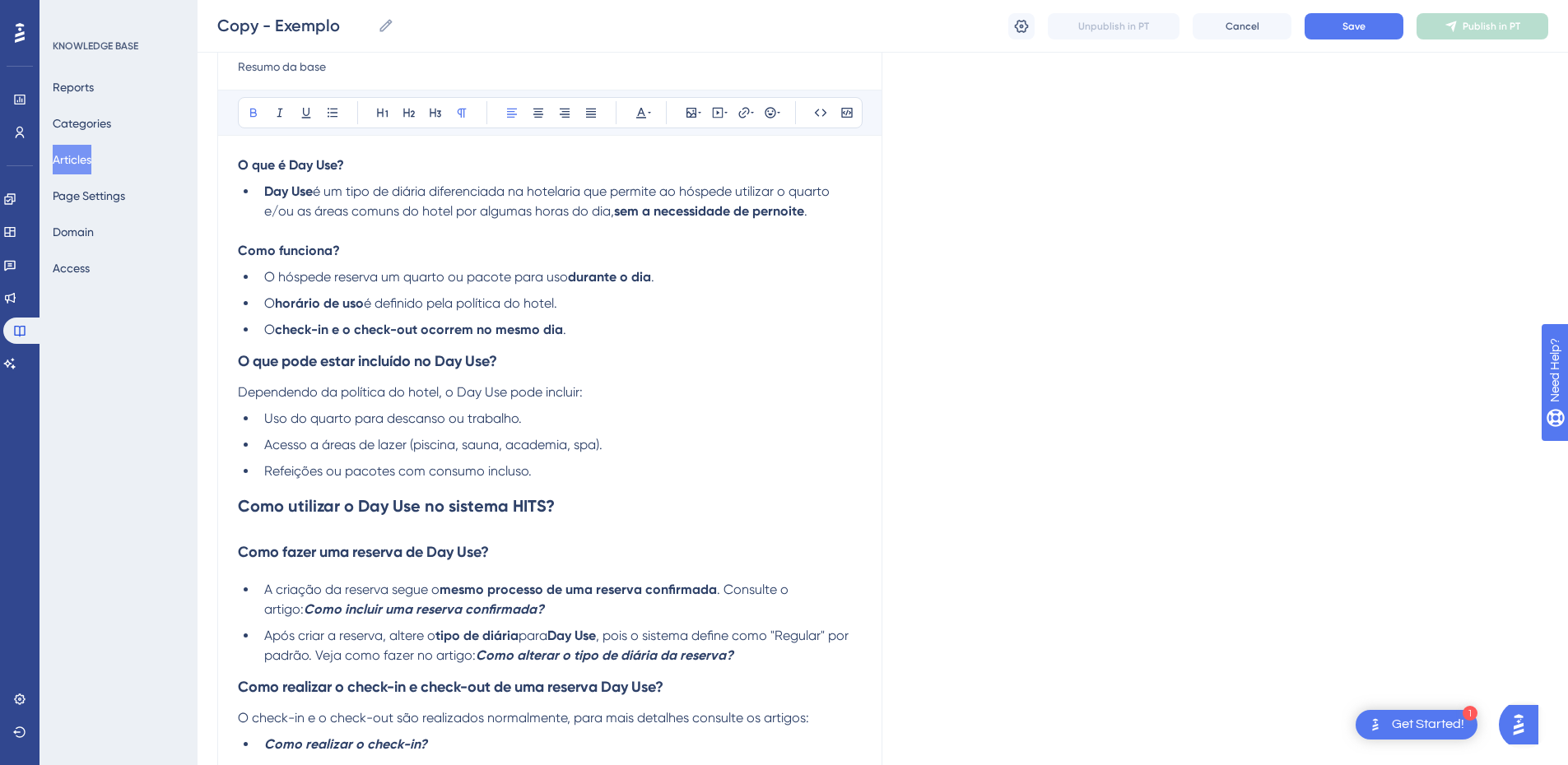
click at [364, 175] on p "O que é Day Use?" at bounding box center [549, 164] width 624 height 19
click at [401, 257] on p "Como funciona?" at bounding box center [549, 250] width 624 height 19
click at [580, 512] on h2 "Como utilizar o Day Use no sistema HITS?" at bounding box center [549, 505] width 624 height 49
click at [237, 504] on strong "Como utilizar o Day Use no sistema HITS?" at bounding box center [395, 505] width 317 height 19
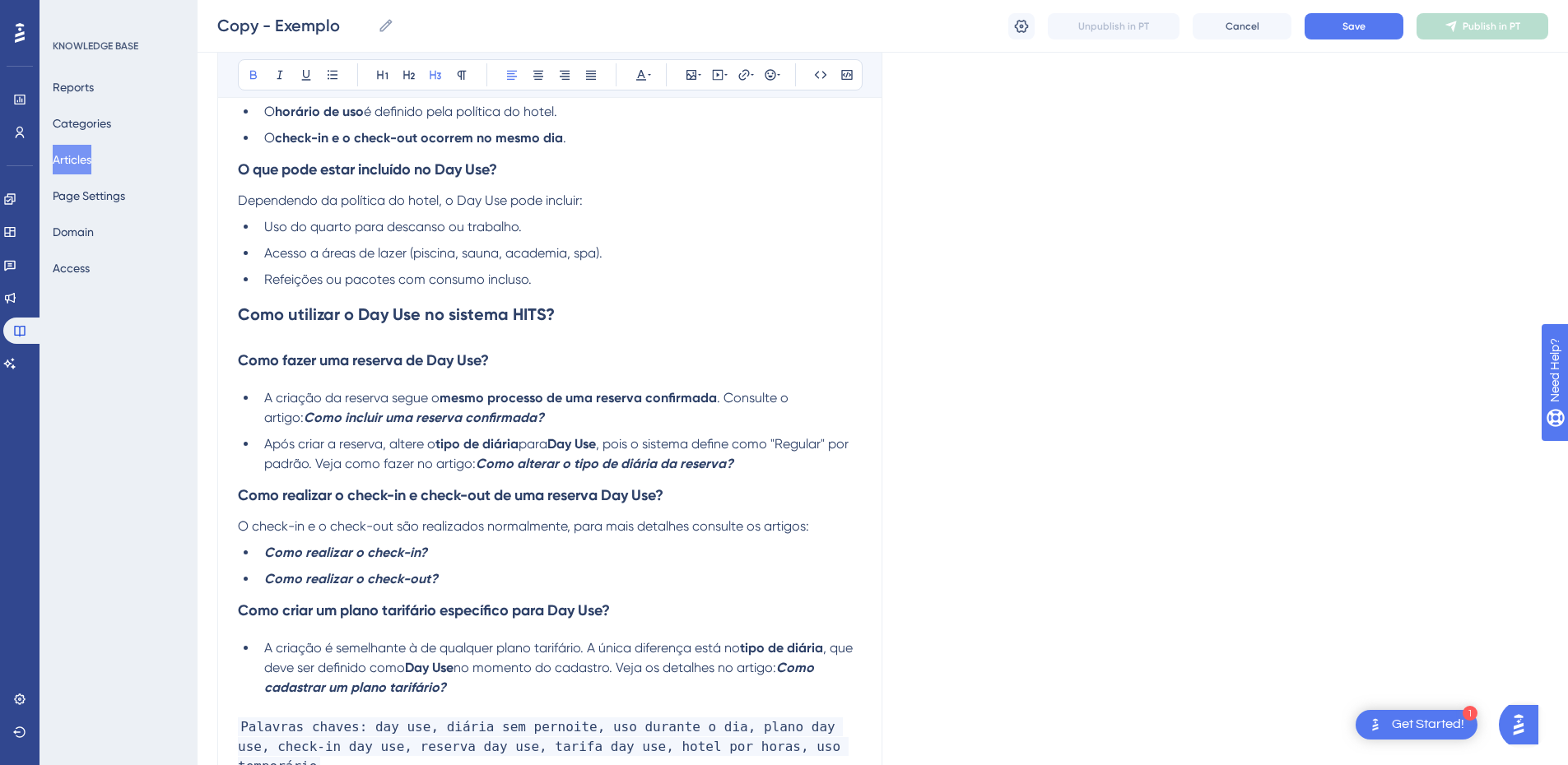
drag, startPoint x: 523, startPoint y: 362, endPoint x: 208, endPoint y: 329, distance: 316.7
click at [204, 344] on div "Performance Users Engagement Widgets Feedback Product Updates Knowledge Base AI…" at bounding box center [882, 278] width 1370 height 1329
click at [458, 76] on icon at bounding box center [462, 76] width 9 height 9
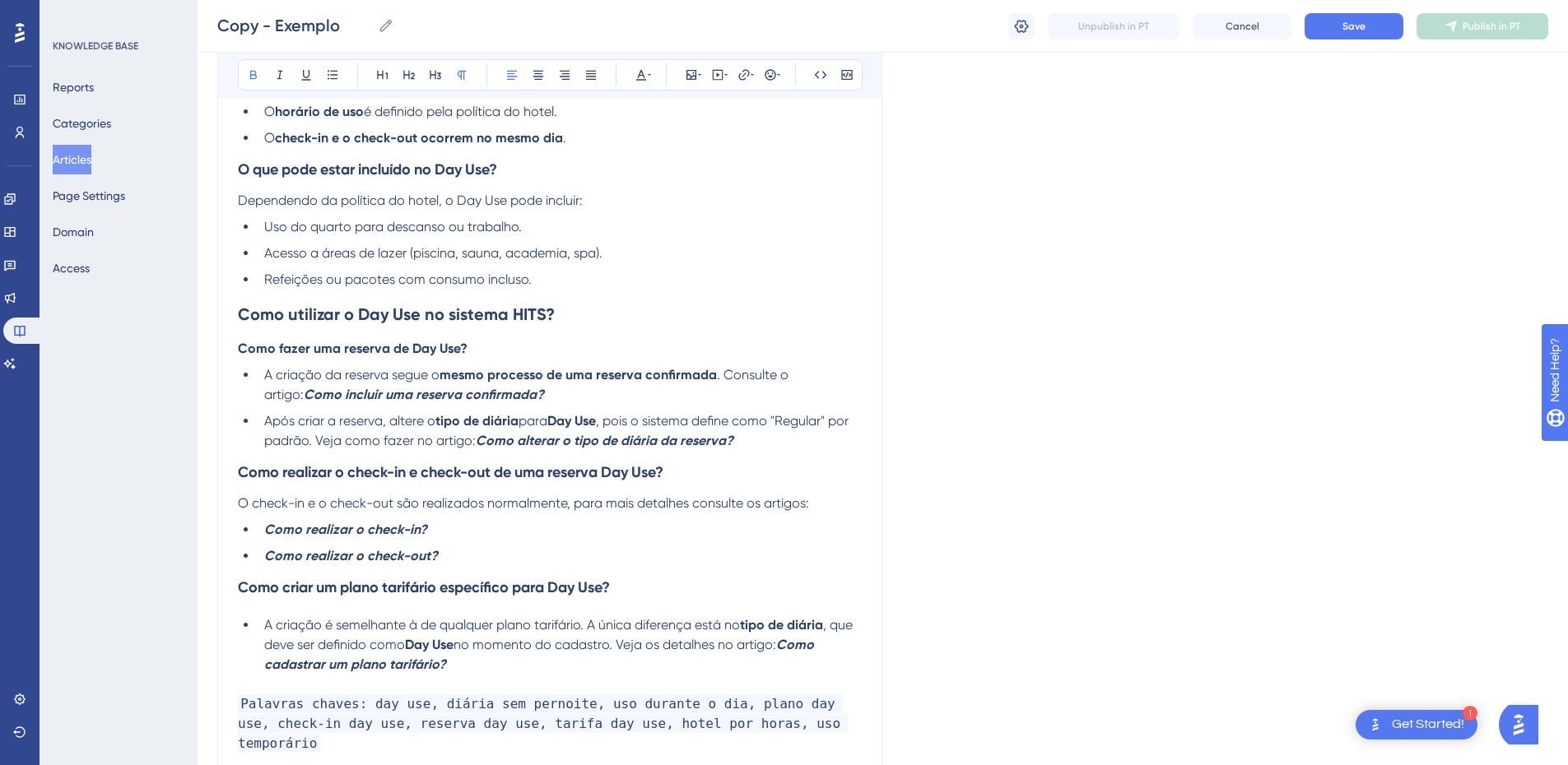
click at [273, 353] on strong "Como fazer uma reserva de Day Use?" at bounding box center [352, 348] width 230 height 16
click at [242, 351] on strong "Como fazer uma reserva de Day Use?" at bounding box center [352, 348] width 230 height 16
click at [242, 317] on strong "Como utilizar o Day Use no sistema HITS?" at bounding box center [395, 314] width 317 height 19
click at [289, 476] on strong "Como realizar o check-in e check-out de uma reserva Day Use?" at bounding box center [450, 473] width 426 height 18
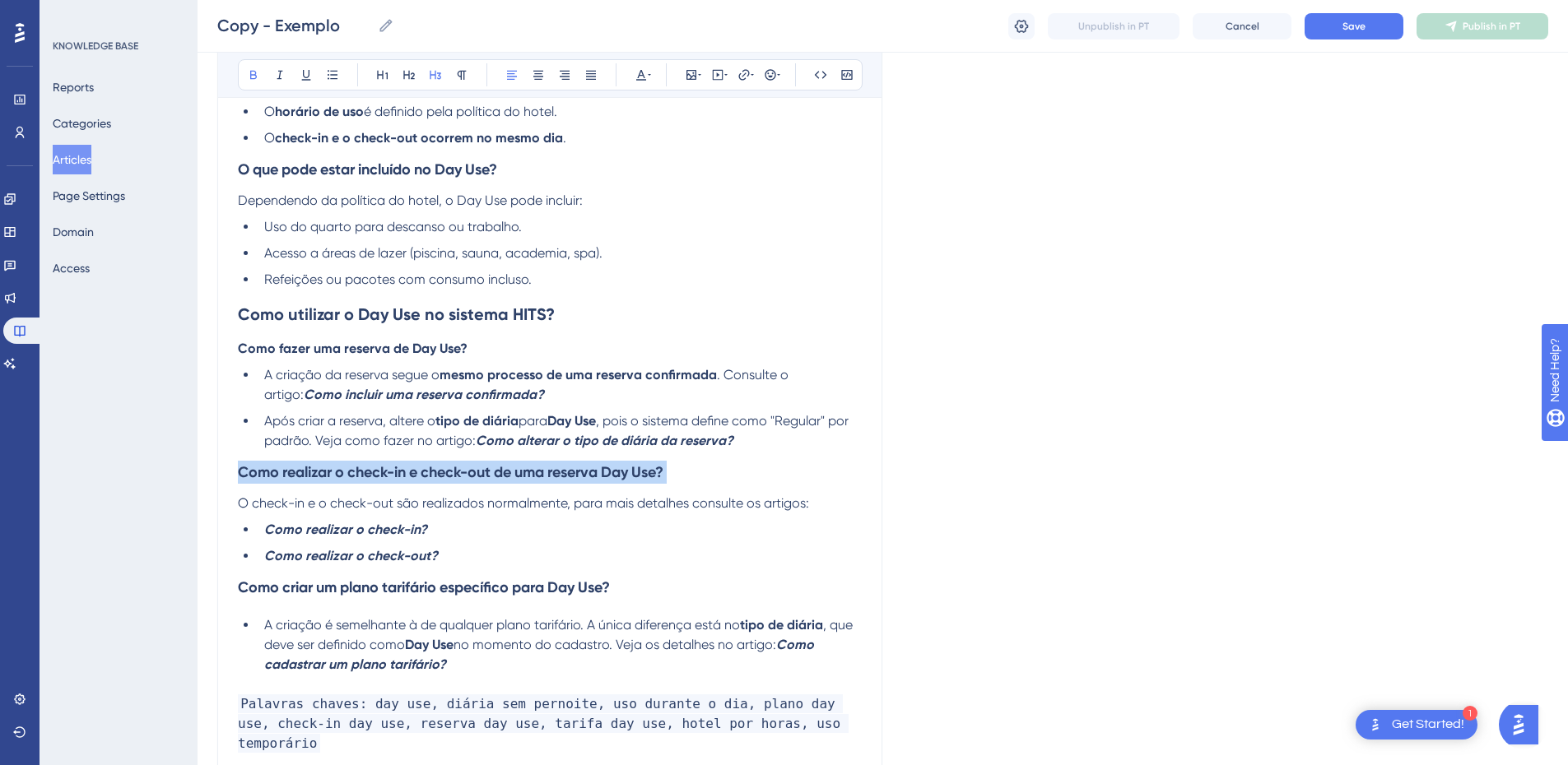
click at [289, 476] on strong "Como realizar o check-in e check-out de uma reserva Day Use?" at bounding box center [450, 473] width 426 height 18
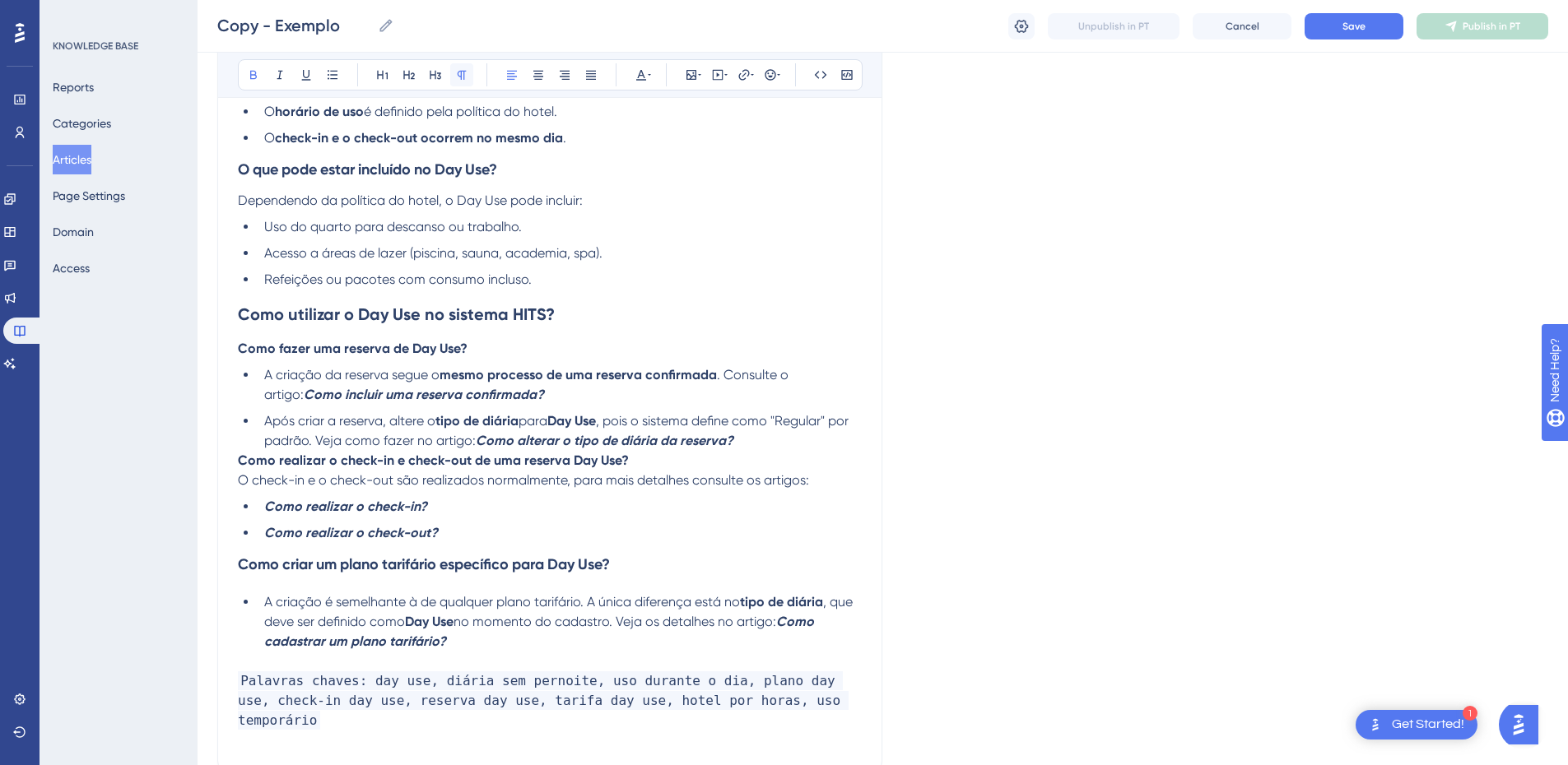
click at [464, 70] on icon at bounding box center [462, 75] width 13 height 13
click at [237, 460] on strong "Como realizar o check-in e check-out de uma reserva Day Use?" at bounding box center [432, 460] width 391 height 16
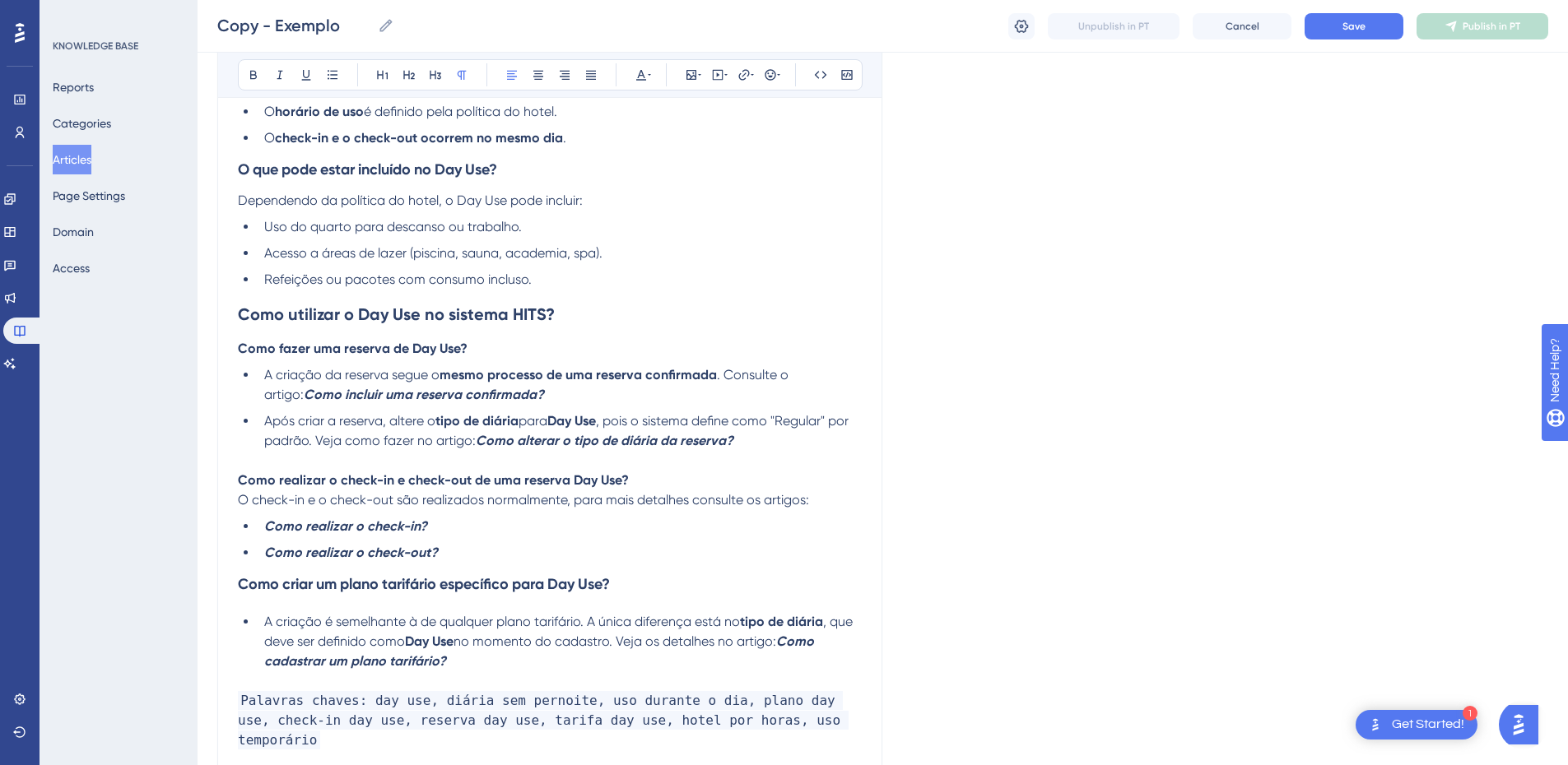
click at [270, 502] on span "O check-in e o check-out são realizados normalmente, para mais detalhes consult…" at bounding box center [523, 500] width 571 height 16
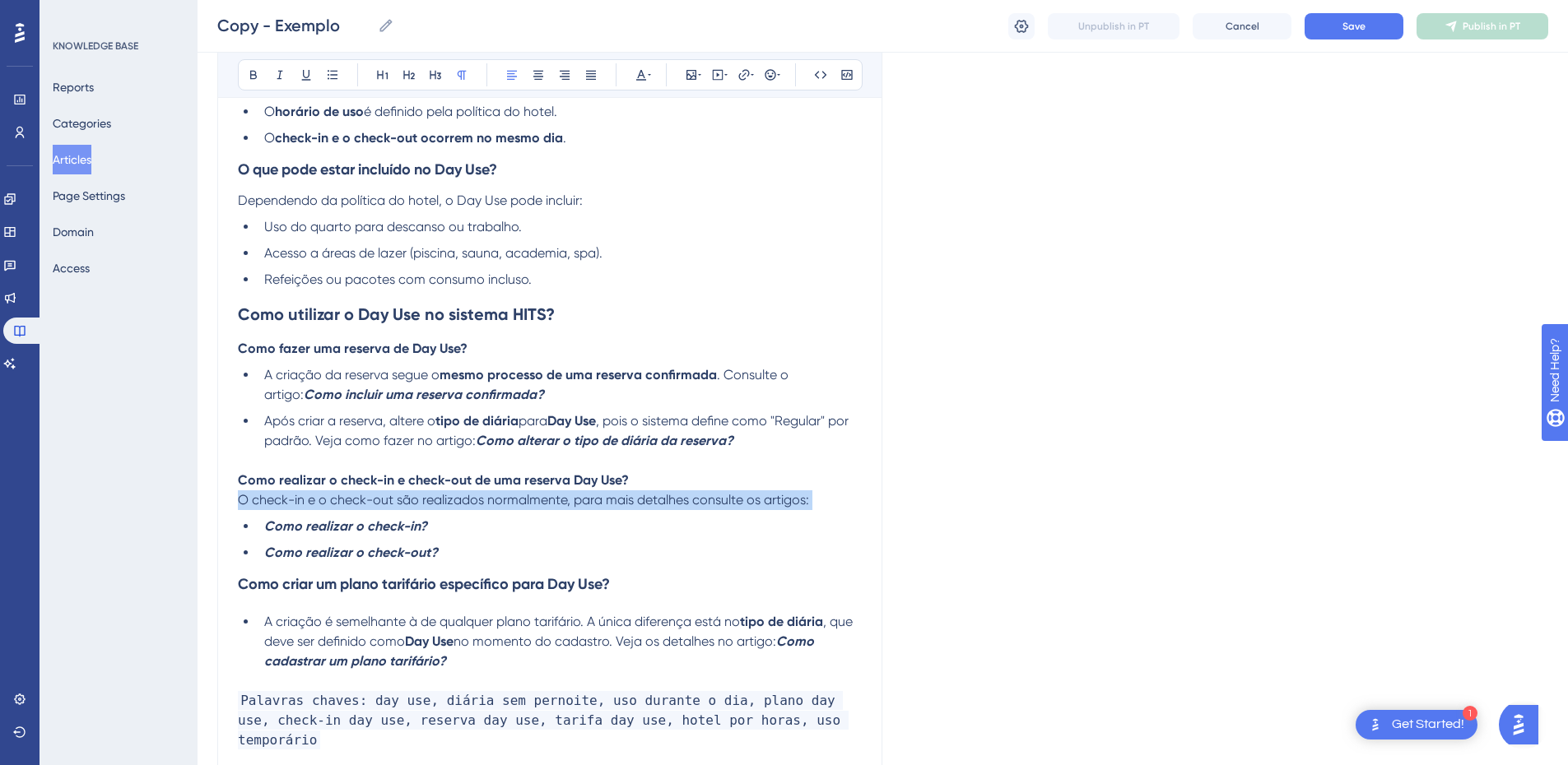
click at [270, 502] on span "O check-in e o check-out são realizados normalmente, para mais detalhes consult…" at bounding box center [523, 500] width 571 height 16
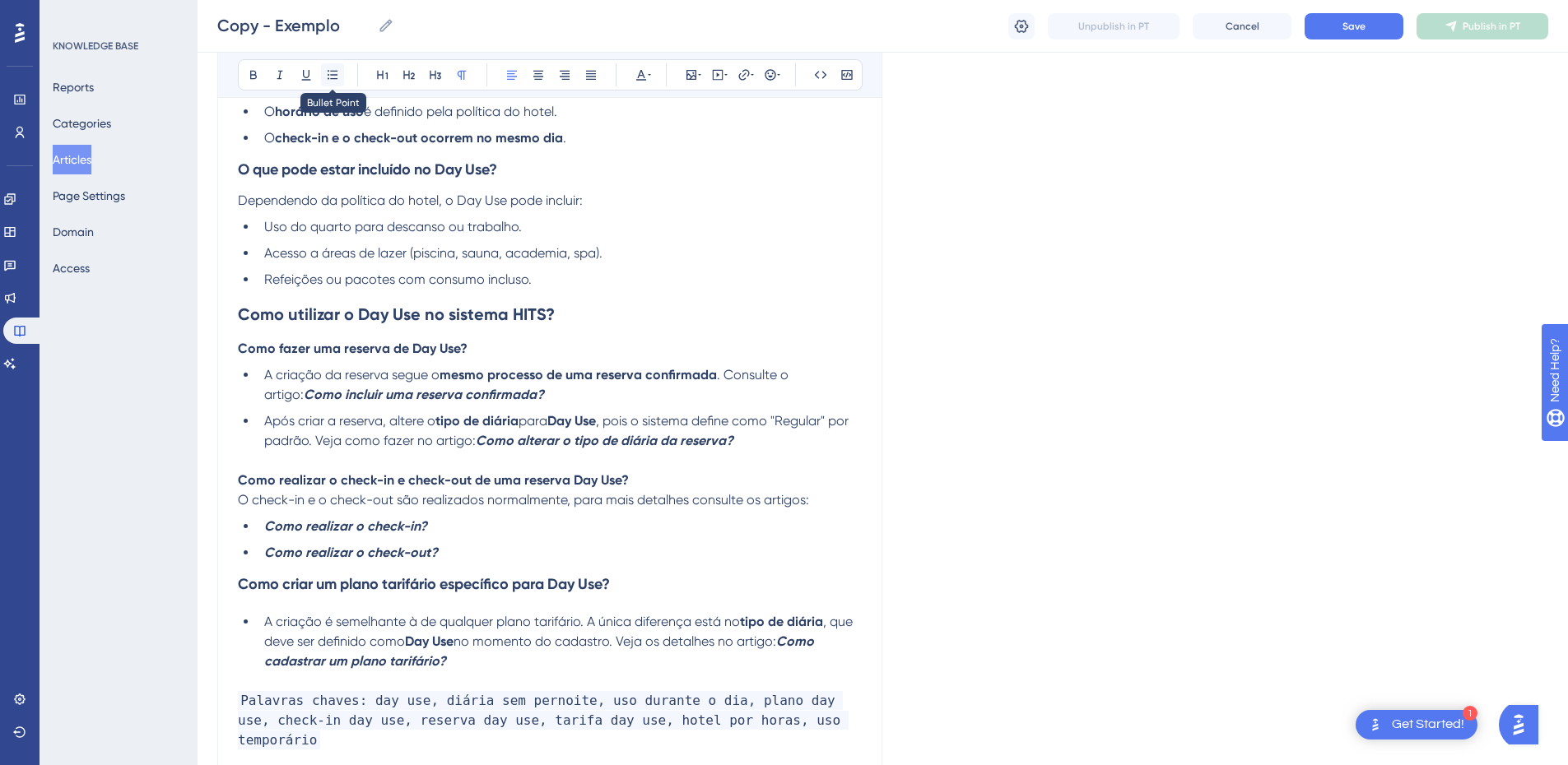
click at [337, 80] on icon at bounding box center [333, 75] width 13 height 13
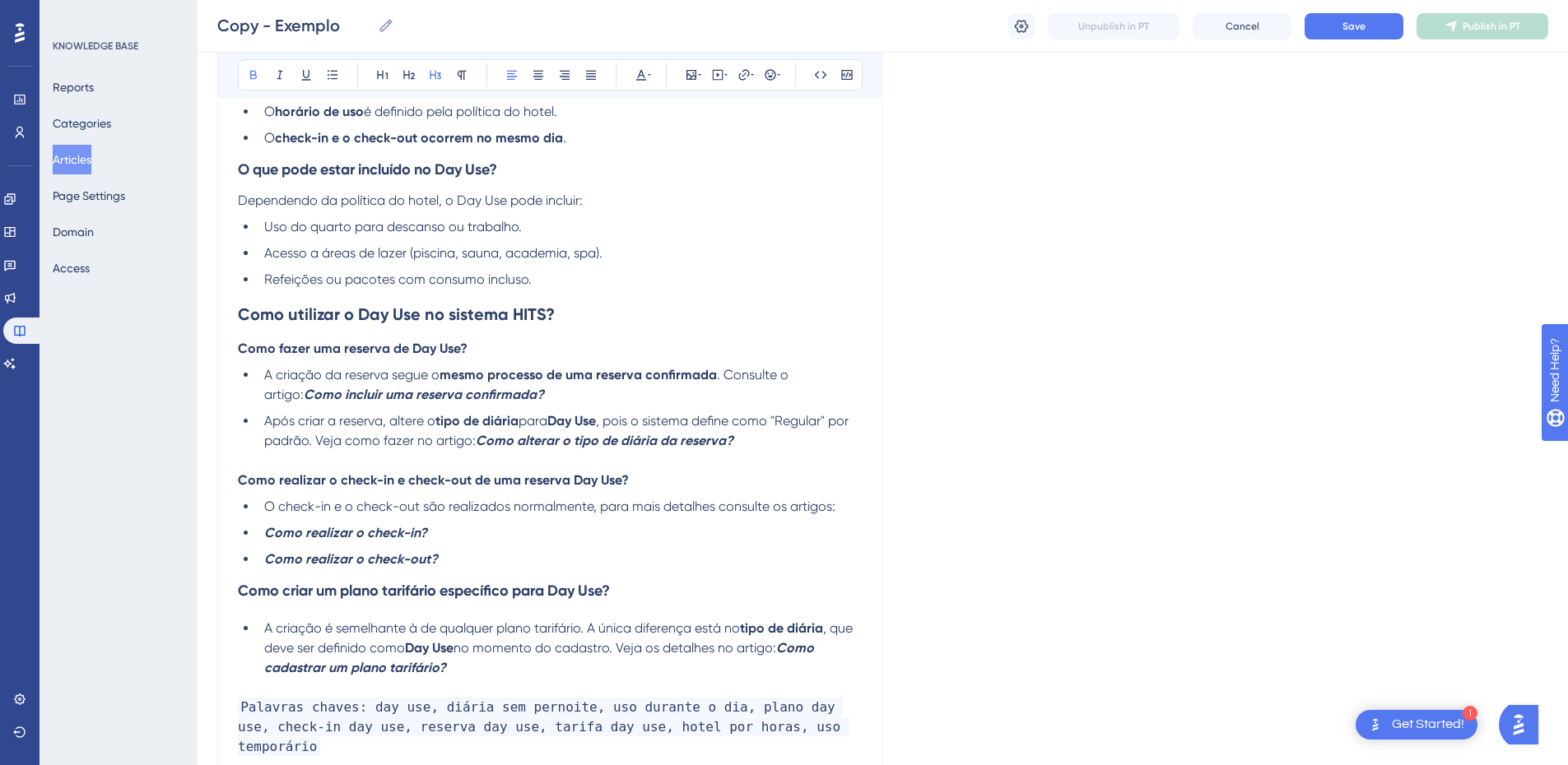
click at [254, 571] on h3 "Como criar um plano tarifário específico para Day Use?" at bounding box center [549, 590] width 624 height 42
click at [260, 531] on li "Como realizar o check-in?" at bounding box center [560, 533] width 604 height 19
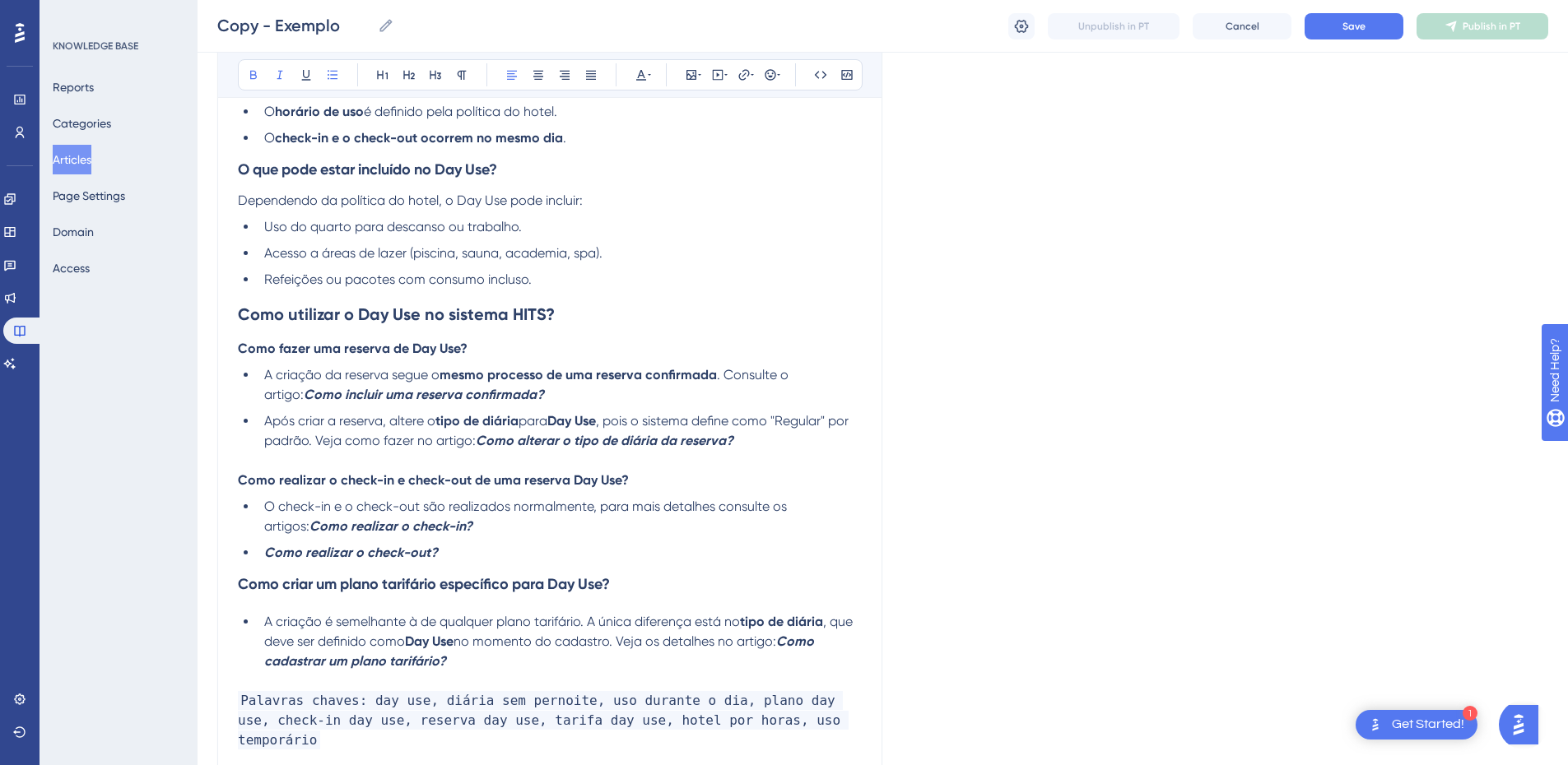
click at [263, 550] on li "Como realizar o check-out?" at bounding box center [560, 552] width 604 height 19
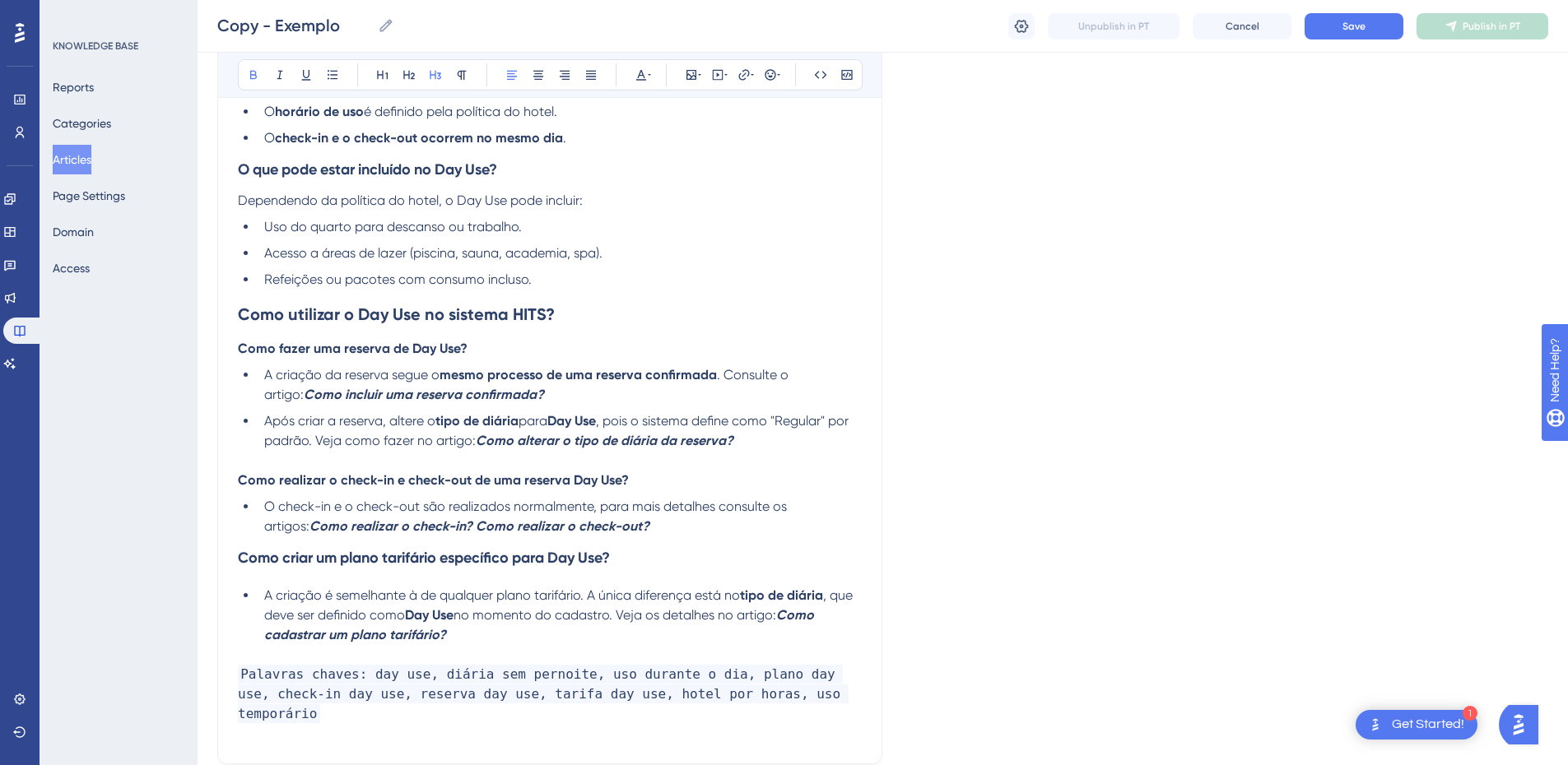
click at [306, 556] on strong "Como criar um plano tarifário específico para Day Use?" at bounding box center [423, 558] width 372 height 18
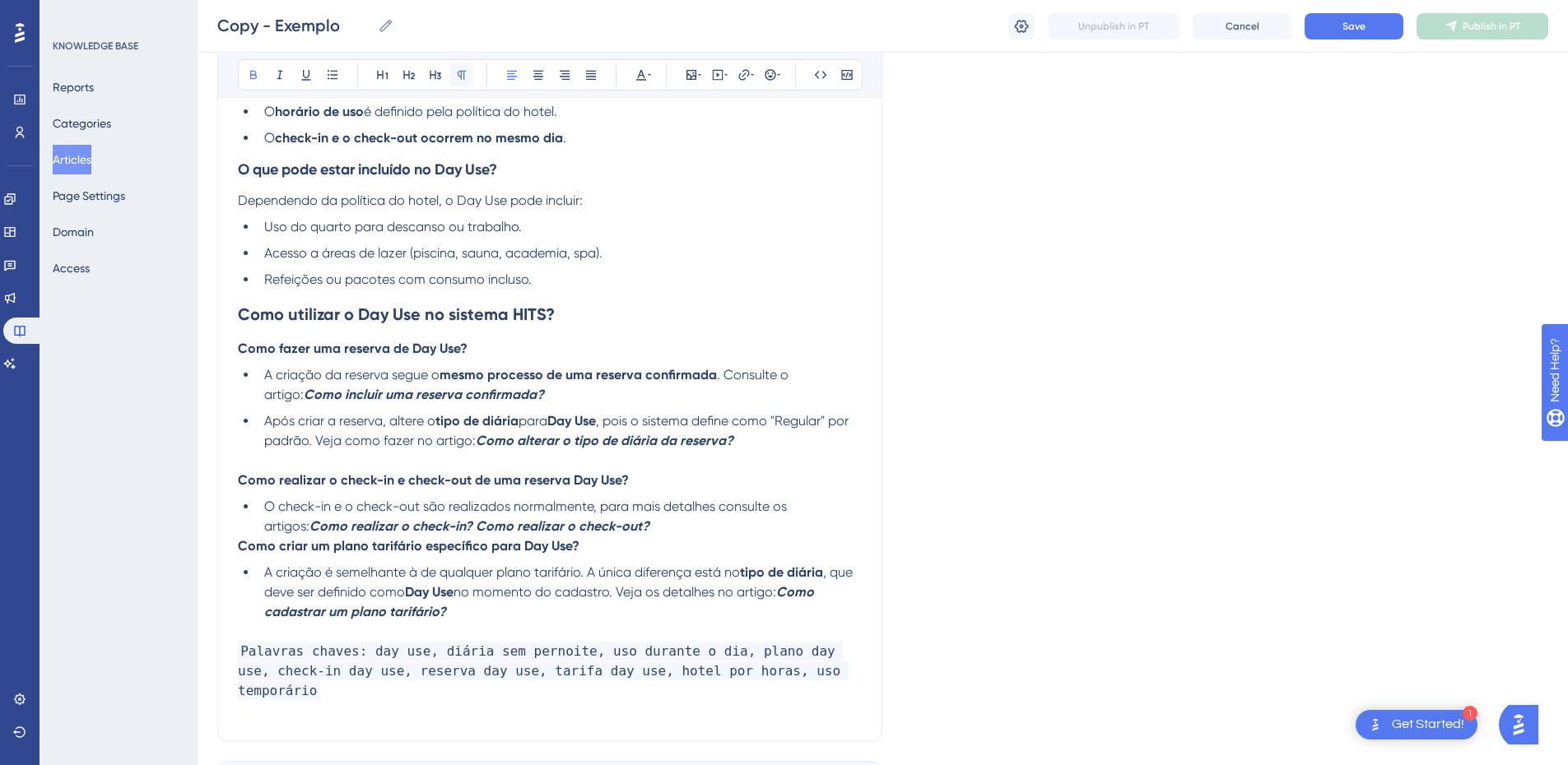
click at [458, 80] on icon at bounding box center [462, 75] width 13 height 13
click at [249, 543] on strong "Como criar um plano tarifário específico para Day Use?" at bounding box center [408, 546] width 342 height 16
click at [238, 545] on strong "Como criar um plano tarifário específico para Day Use?" at bounding box center [408, 546] width 342 height 16
click at [245, 544] on strong "Como criar um plano tarifário específico para Day Use?" at bounding box center [408, 546] width 342 height 16
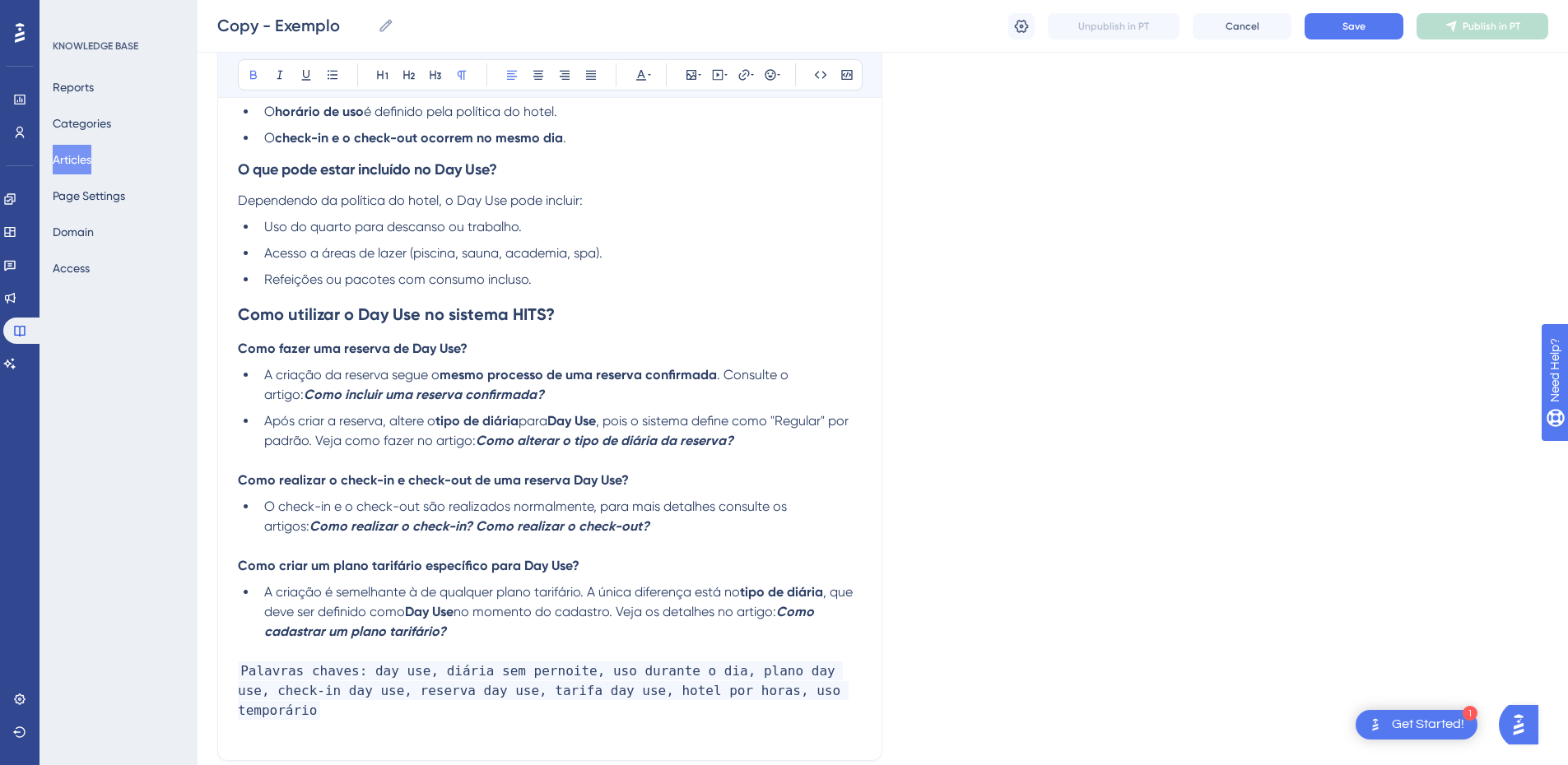
click at [284, 313] on strong "Como utilizar o Day Use no sistema HITS?" at bounding box center [395, 314] width 317 height 19
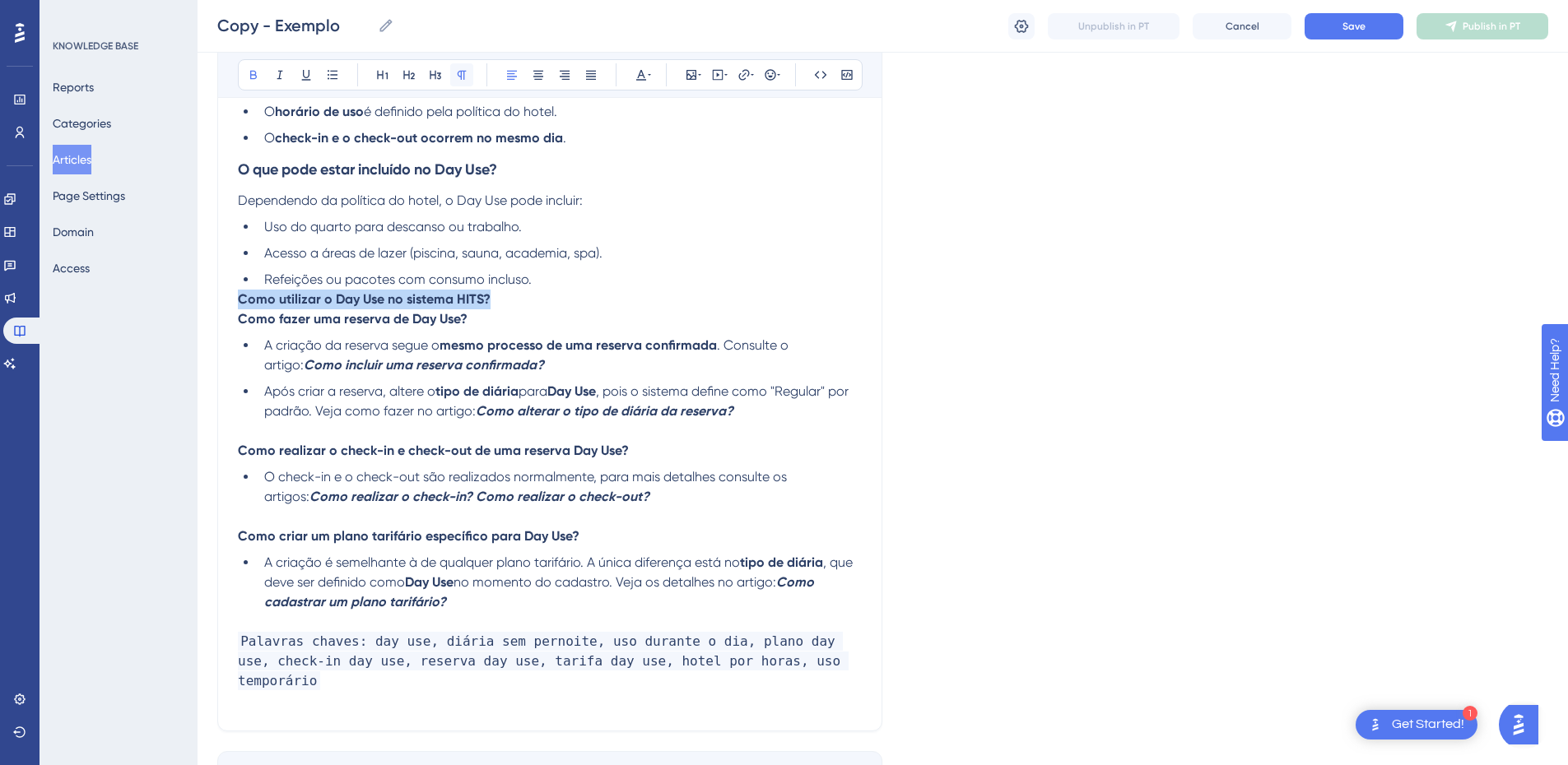
click at [462, 72] on icon at bounding box center [462, 76] width 9 height 9
click at [239, 298] on strong "Como utilizar o Day Use no sistema HITS?" at bounding box center [363, 298] width 252 height 16
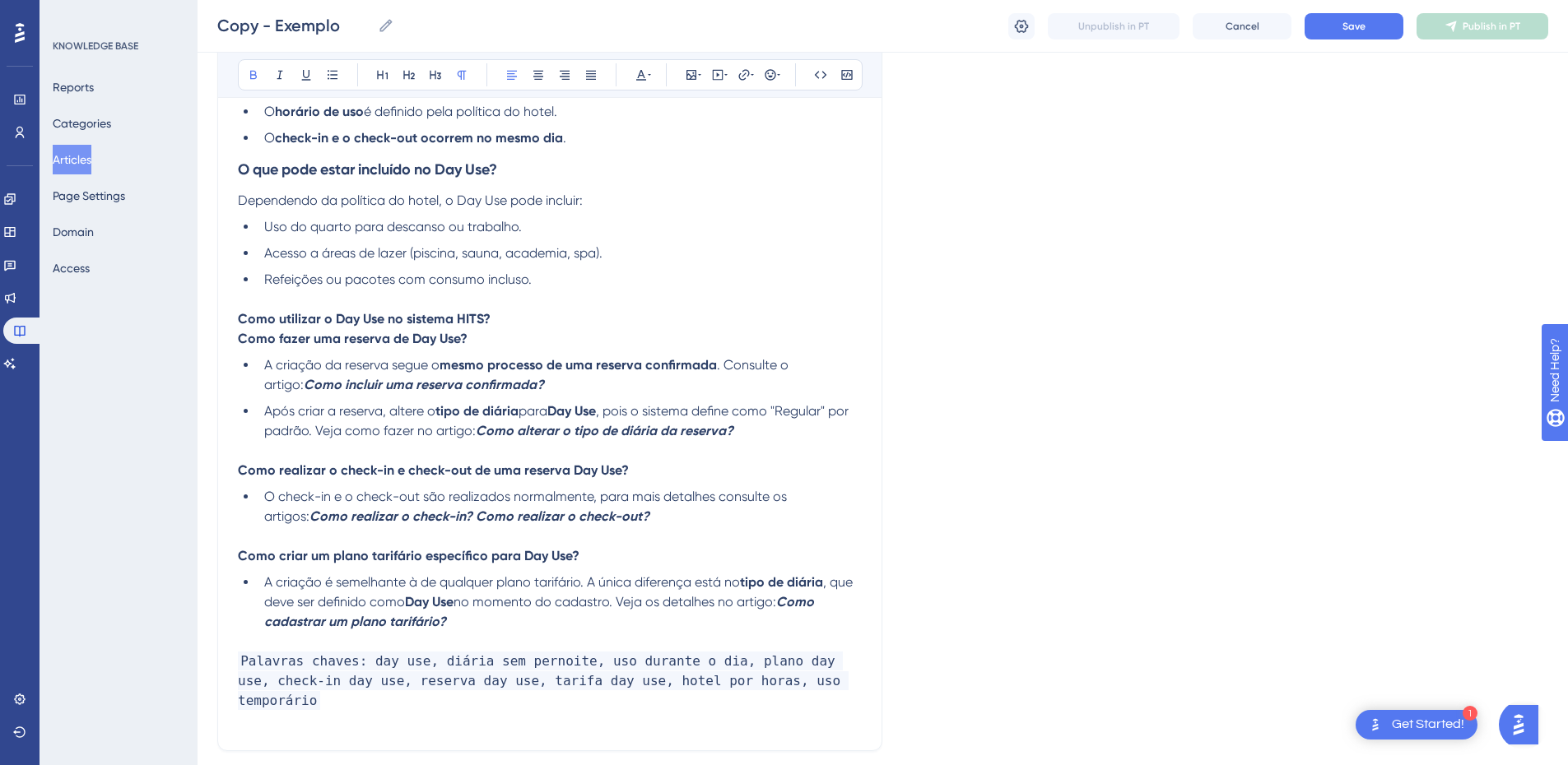
click at [260, 321] on strong "Como utilizar o Day Use no sistema HITS?" at bounding box center [363, 319] width 252 height 16
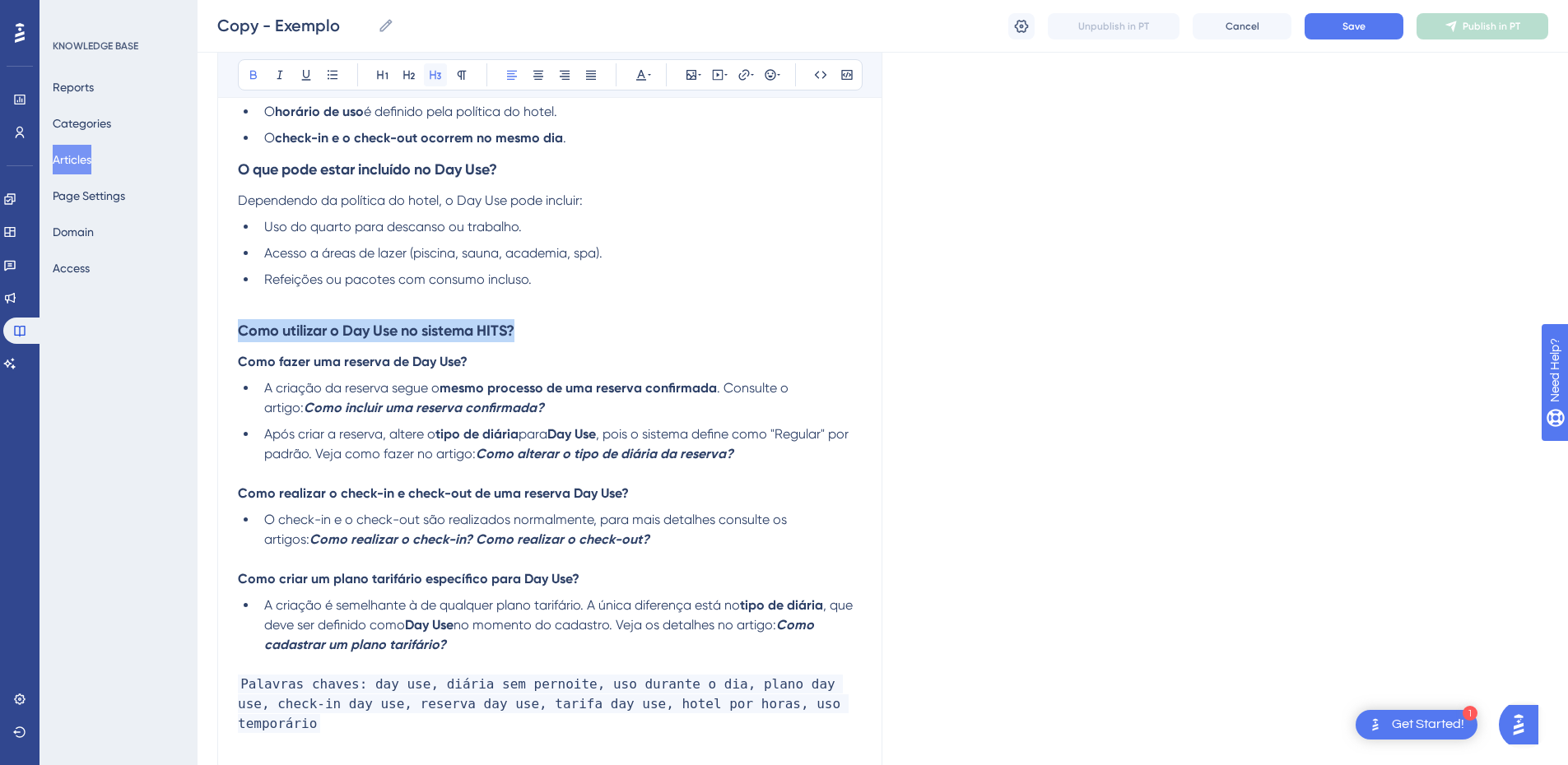
click at [438, 77] on icon at bounding box center [435, 75] width 13 height 13
click at [556, 331] on h3 "Como utilizar o Day Use no sistema HITS?" at bounding box center [549, 331] width 624 height 42
click at [304, 411] on strong "Como incluir uma reserva confirmada?" at bounding box center [424, 407] width 240 height 16
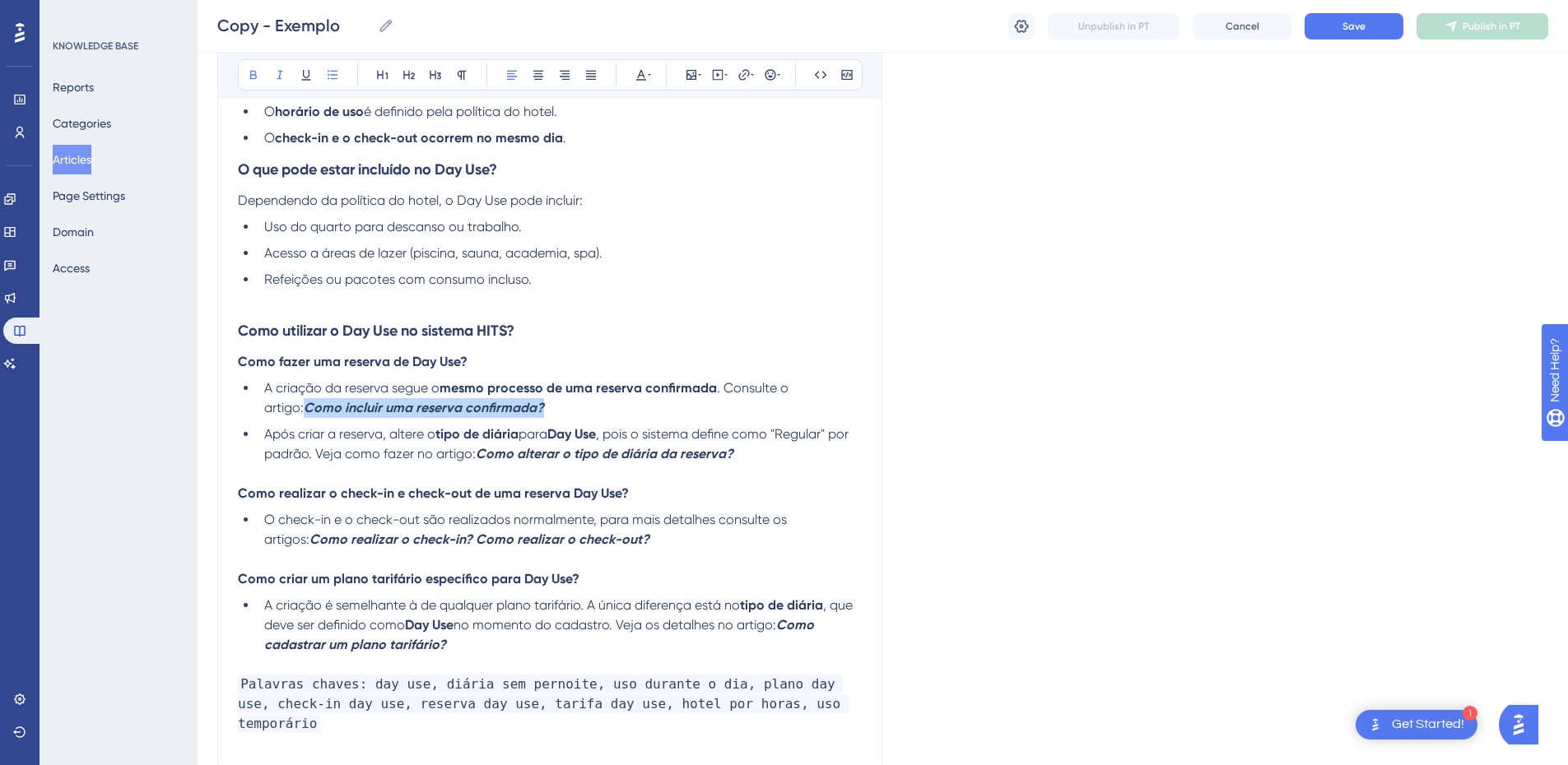
drag, startPoint x: 509, startPoint y: 405, endPoint x: 292, endPoint y: 137, distance: 344.8
click at [262, 406] on li "A criação da reserva segue o mesmo processo de uma reserva confirmada . Consult…" at bounding box center [560, 398] width 604 height 40
click at [276, 82] on button at bounding box center [279, 75] width 23 height 23
click at [256, 409] on ul "A criação da reserva segue o mesmo processo de uma reserva confirmada . Consult…" at bounding box center [549, 421] width 624 height 86
drag, startPoint x: 381, startPoint y: 408, endPoint x: 492, endPoint y: 371, distance: 117.0
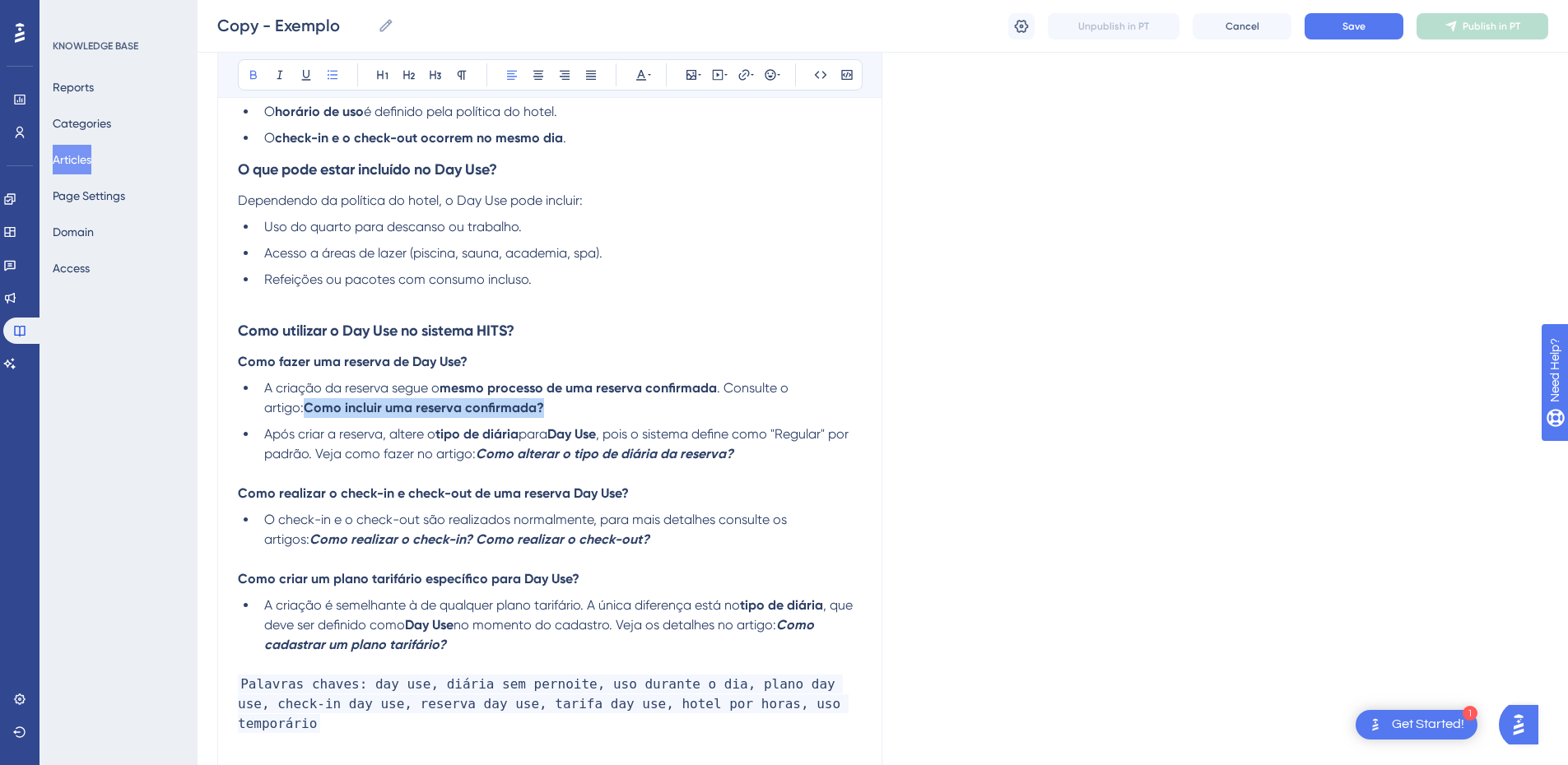
click at [518, 410] on li "A criação da reserva segue o mesmo processo de uma reserva confirmada . Consult…" at bounding box center [560, 398] width 604 height 40
click at [245, 79] on button at bounding box center [253, 75] width 23 height 23
click at [226, 431] on div "Exemplo Resumo da base Bold Italic Underline Bullet Point Heading 1 Heading 2 H…" at bounding box center [550, 286] width 665 height 977
click at [265, 406] on span ". Consulte o artigo: Como incluir uma reserva confirmada?" at bounding box center [549, 398] width 570 height 35
click at [263, 437] on li "Após criar a reserva, altere o tipo de diária para Day Use , pois o sistema def…" at bounding box center [560, 444] width 604 height 40
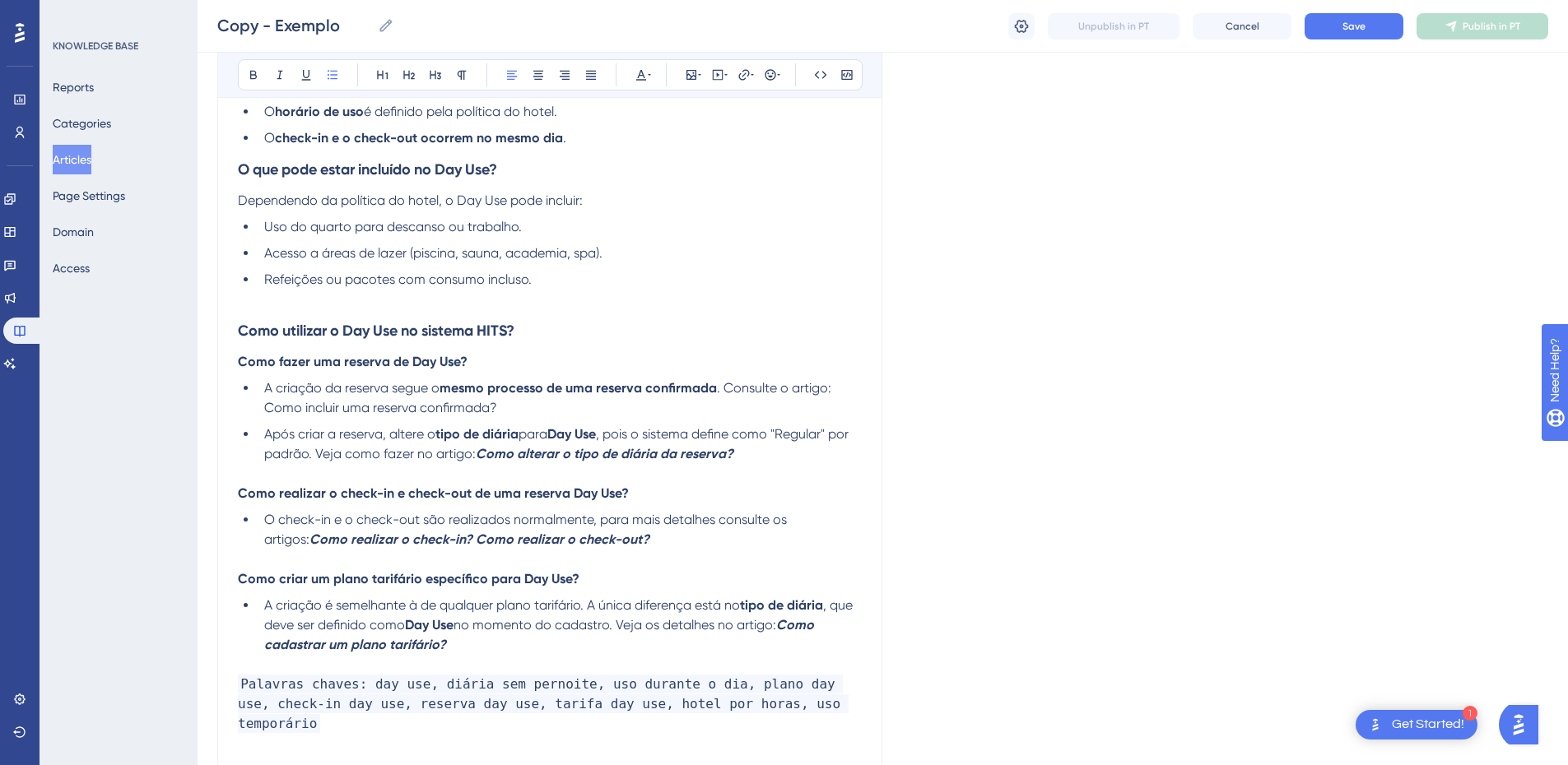
click at [789, 436] on span ", pois o sistema define como "Regular" por padrão. Veja como fazer no artigo:" at bounding box center [558, 443] width 588 height 35
click at [785, 435] on span ", pois o sistema define como "Regular" por padrão. Veja como fazer no artigo:" at bounding box center [558, 443] width 588 height 35
click at [835, 431] on span ", pois o sistema define como Regular" por padrão. Veja como fazer no artigo:" at bounding box center [556, 443] width 584 height 35
click at [829, 431] on span ", pois o sistema define como Regular" por padrão. Veja como fazer no artigo:" at bounding box center [556, 443] width 584 height 35
click at [833, 431] on span ", pois o sistema define como Regular" por padrão. Veja como fazer no artigo:" at bounding box center [556, 443] width 584 height 35
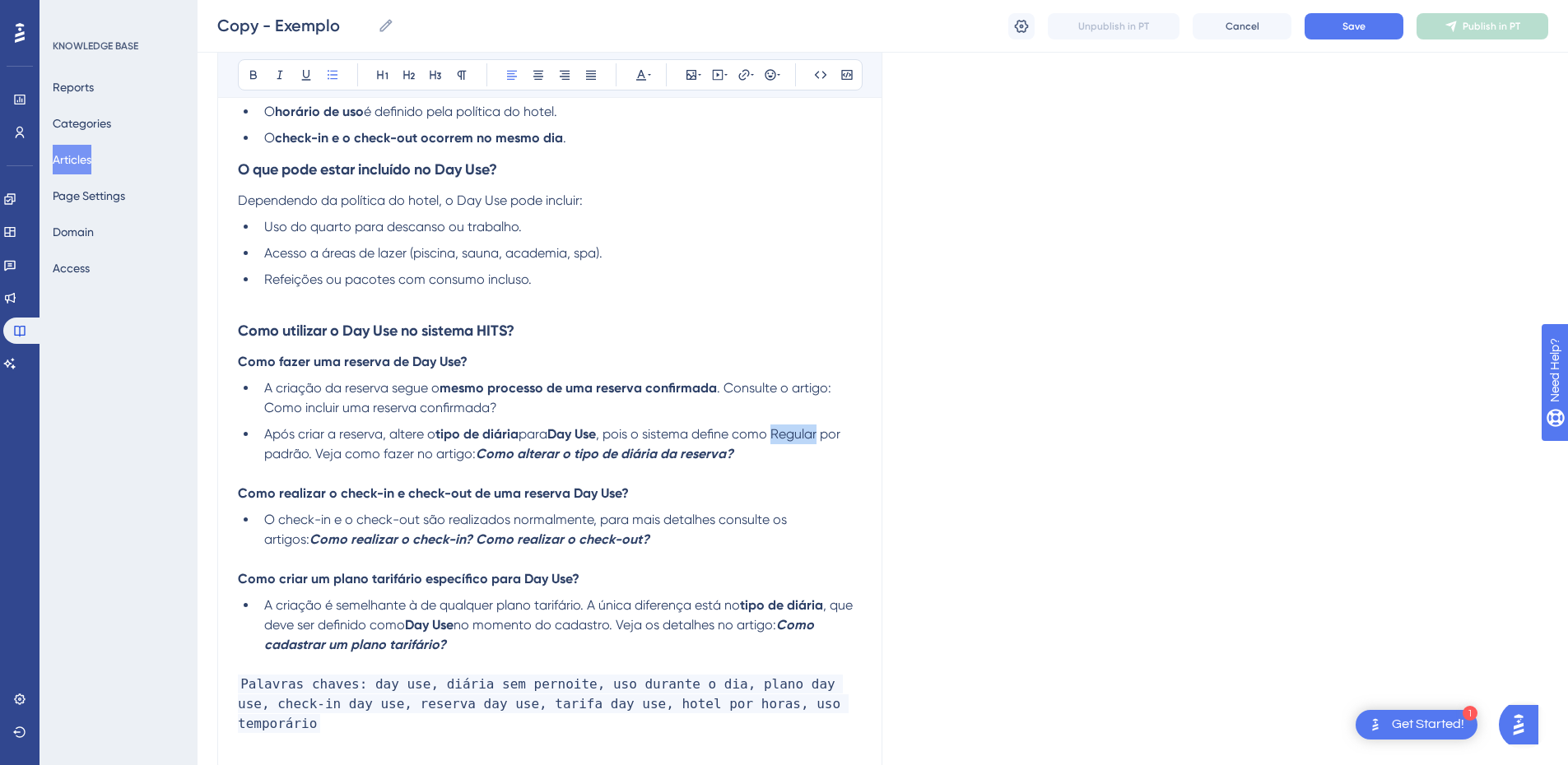
drag, startPoint x: 829, startPoint y: 435, endPoint x: 781, endPoint y: 431, distance: 48.2
click at [781, 431] on span ", pois o sistema define como Regular por padrão. Veja como fazer no artigo:" at bounding box center [553, 443] width 579 height 35
click at [789, 445] on li "Após criar a reserva, altere o tipo de diária para Day Use , pois o sistema def…" at bounding box center [560, 444] width 604 height 40
drag, startPoint x: 745, startPoint y: 450, endPoint x: 479, endPoint y: 455, distance: 266.0
click at [479, 455] on li "Após criar a reserva, altere o tipo de diária para Day Use , pois o sistema def…" at bounding box center [560, 444] width 604 height 40
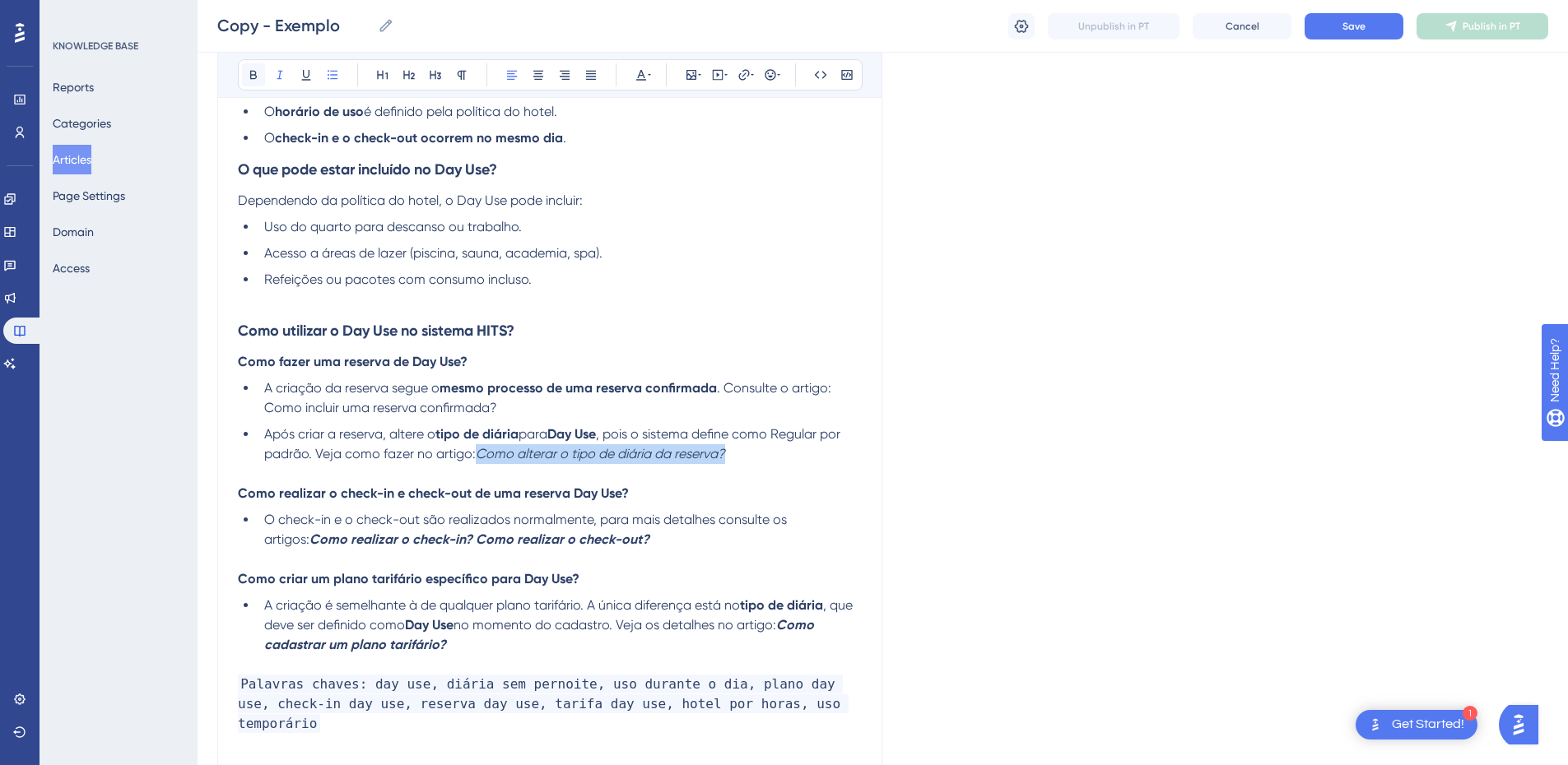
click at [255, 67] on button at bounding box center [253, 75] width 23 height 23
click at [374, 486] on strong "Como realizar o check-in e check-out de uma reserva Day Use?" at bounding box center [432, 493] width 391 height 16
drag, startPoint x: 732, startPoint y: 450, endPoint x: 481, endPoint y: 448, distance: 251.0
click at [481, 448] on li "Após criar a reserva, altere o tipo de diária para Day Use , pois o sistema def…" at bounding box center [560, 444] width 604 height 40
click at [280, 74] on icon at bounding box center [280, 76] width 6 height 9
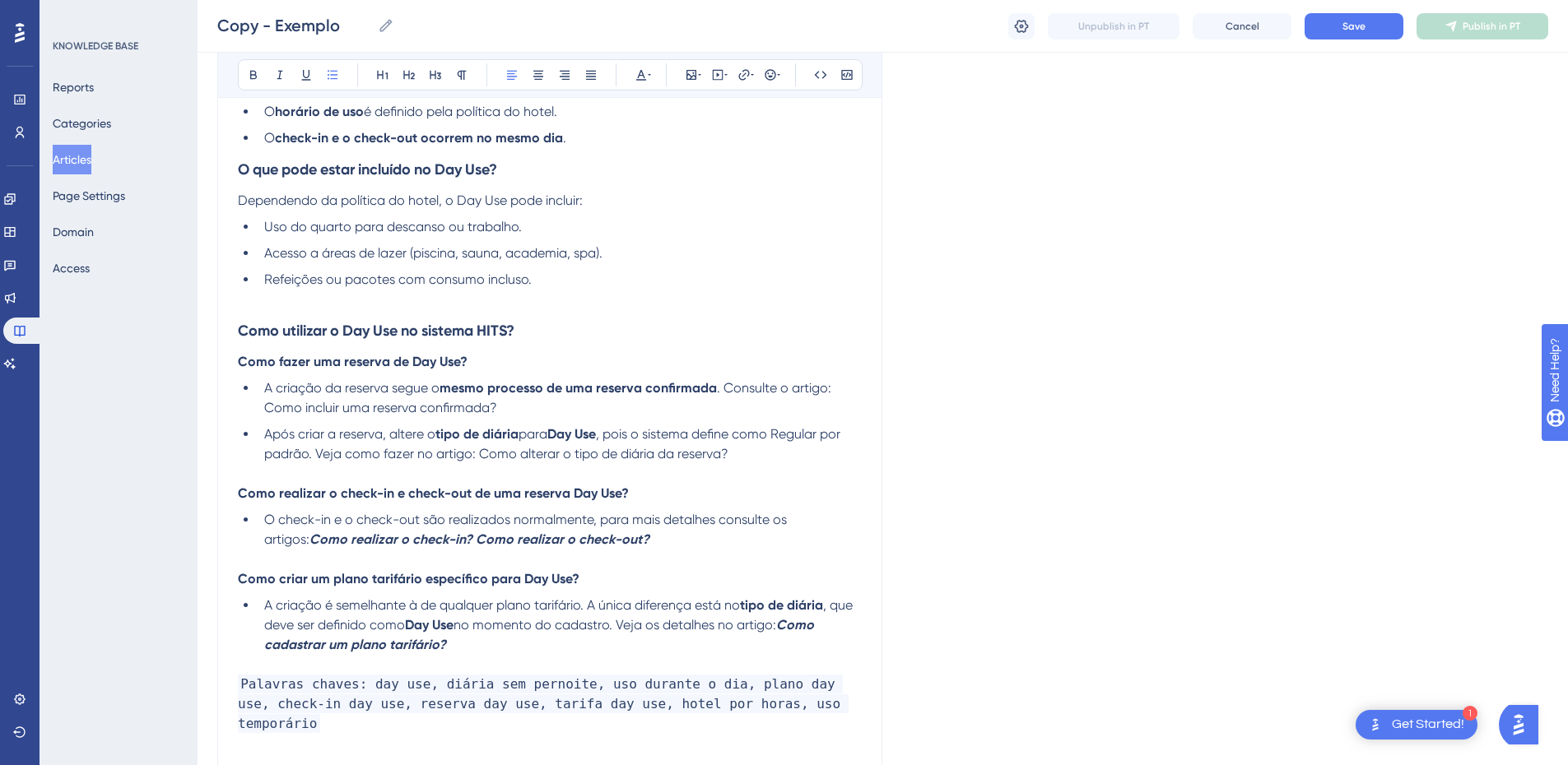
click at [375, 464] on p at bounding box center [549, 473] width 624 height 19
drag, startPoint x: 475, startPoint y: 455, endPoint x: 373, endPoint y: 451, distance: 102.1
click at [318, 451] on span ", pois o sistema define como Regular por padrão. Veja como fazer no artigo: Com…" at bounding box center [553, 443] width 579 height 35
drag, startPoint x: 624, startPoint y: 540, endPoint x: 432, endPoint y: 543, distance: 192.0
click at [432, 543] on li "O check-in e o check-out são realizados normalmente, para mais detalhes consult…" at bounding box center [560, 529] width 604 height 40
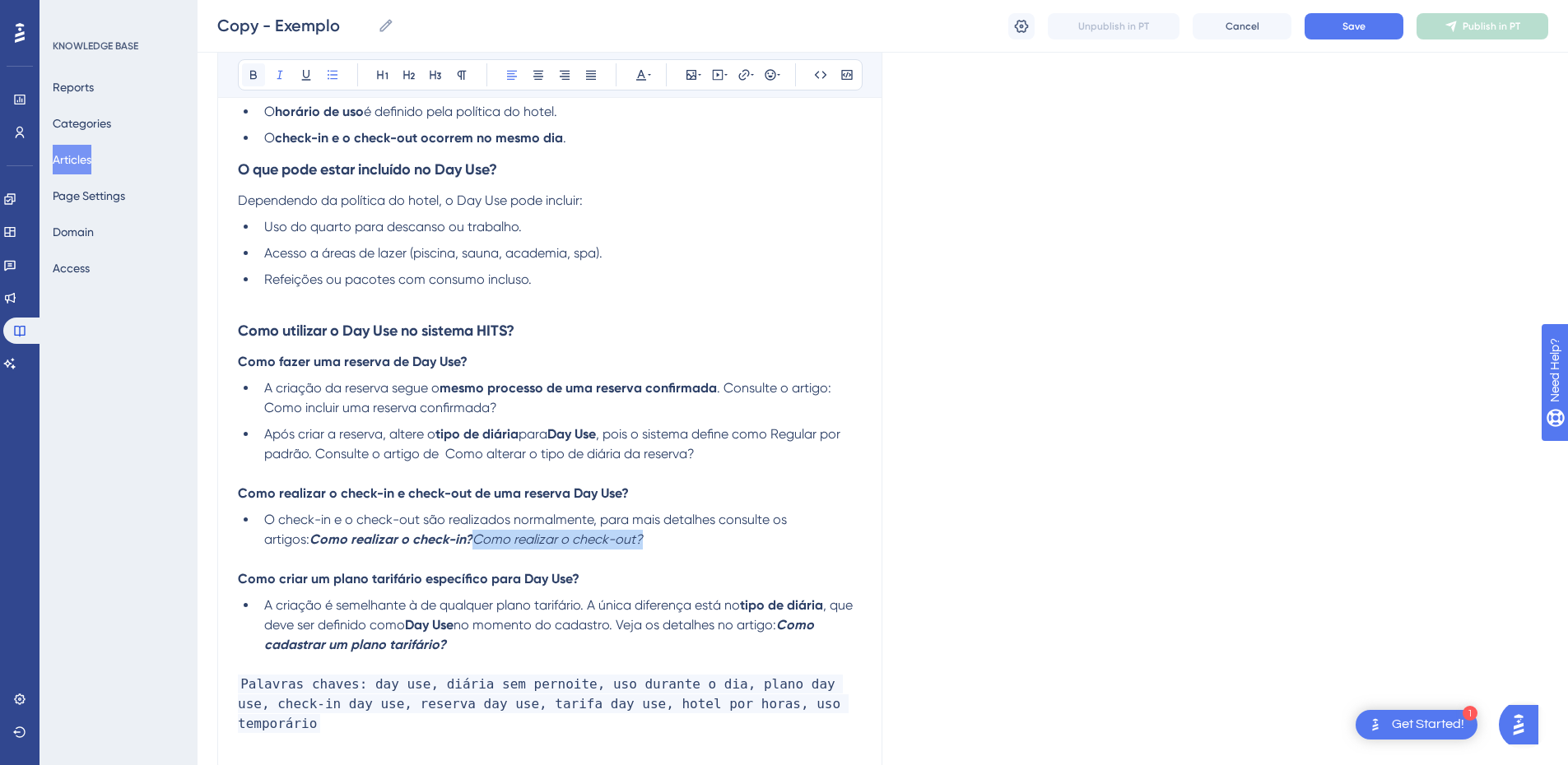
click at [248, 77] on icon at bounding box center [253, 75] width 13 height 13
click at [281, 72] on icon at bounding box center [280, 76] width 6 height 9
click at [738, 74] on icon at bounding box center [744, 75] width 13 height 13
type input "h"
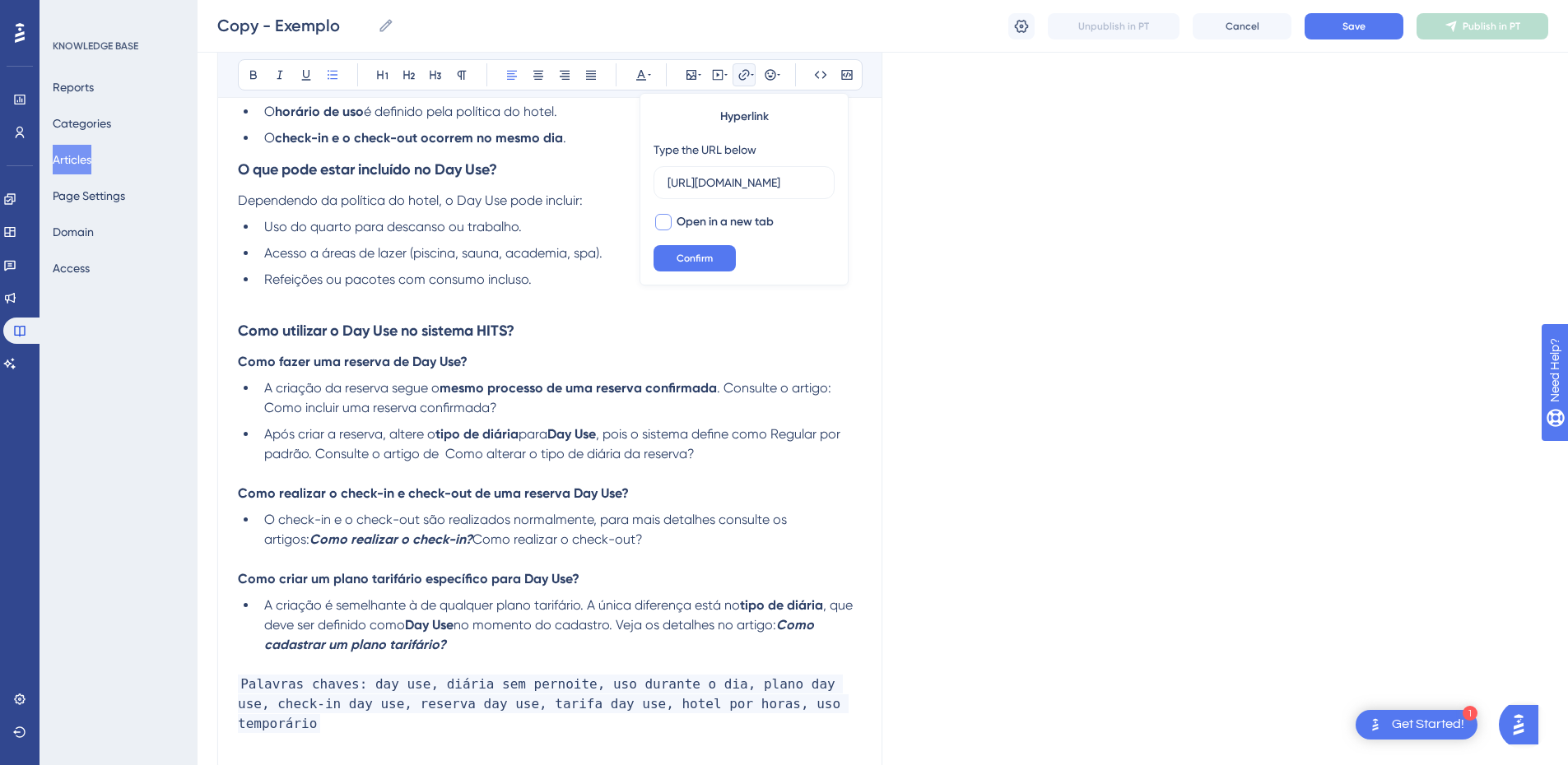
scroll to position [0, 320]
type input "https://appsistemas.help.userguiding.com/pt/articles/7913-como-realizar-um-chec…"
click at [693, 217] on span "Open in a new tab" at bounding box center [724, 222] width 97 height 19
checkbox input "true"
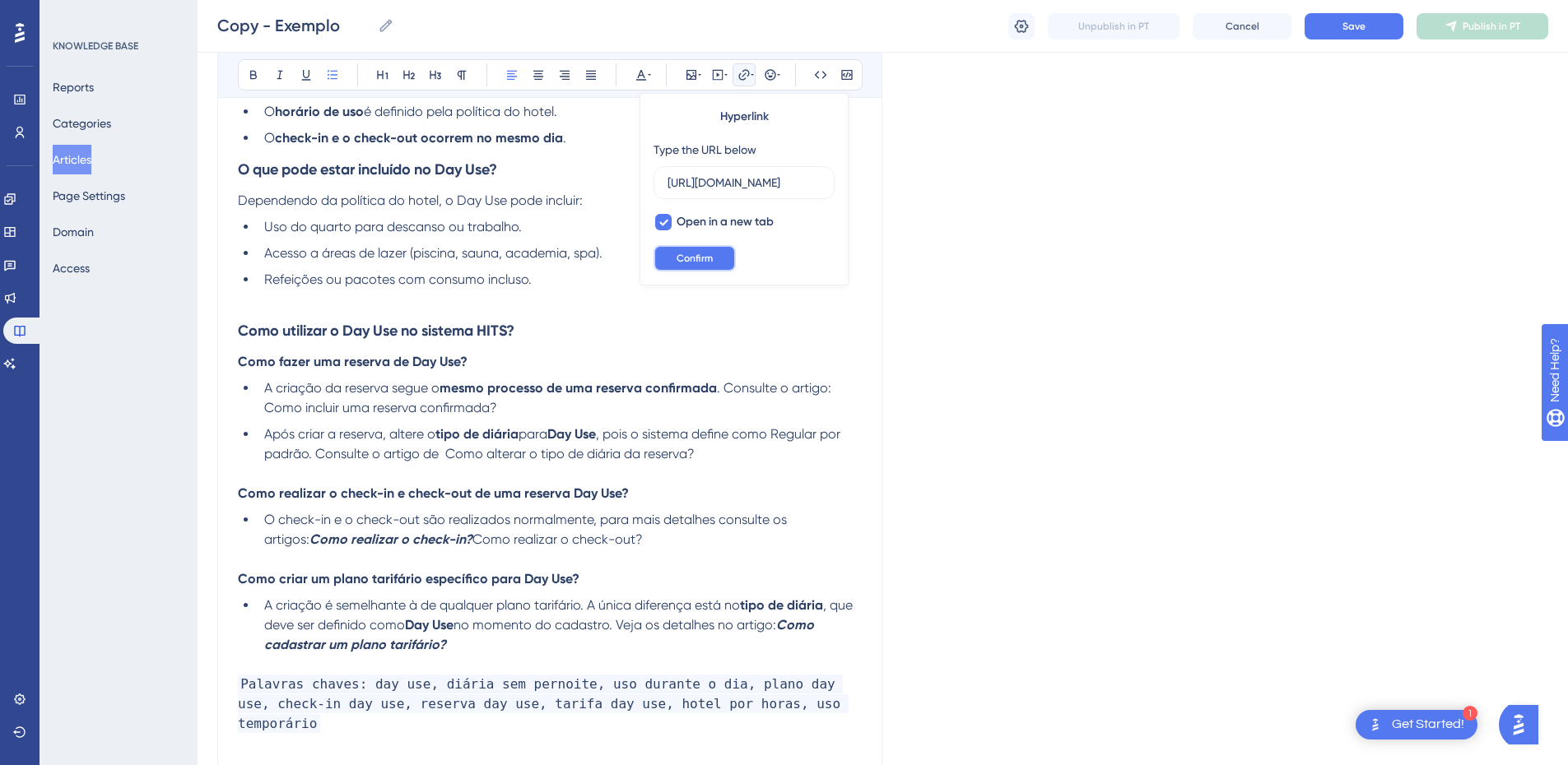
click at [690, 266] on button "Confirm" at bounding box center [694, 258] width 82 height 27
click at [381, 551] on p at bounding box center [549, 559] width 624 height 19
drag, startPoint x: 424, startPoint y: 539, endPoint x: 265, endPoint y: 540, distance: 159.0
click at [310, 540] on strong "Como realizar o check-in?" at bounding box center [391, 539] width 163 height 16
drag, startPoint x: 426, startPoint y: 539, endPoint x: 237, endPoint y: 370, distance: 253.5
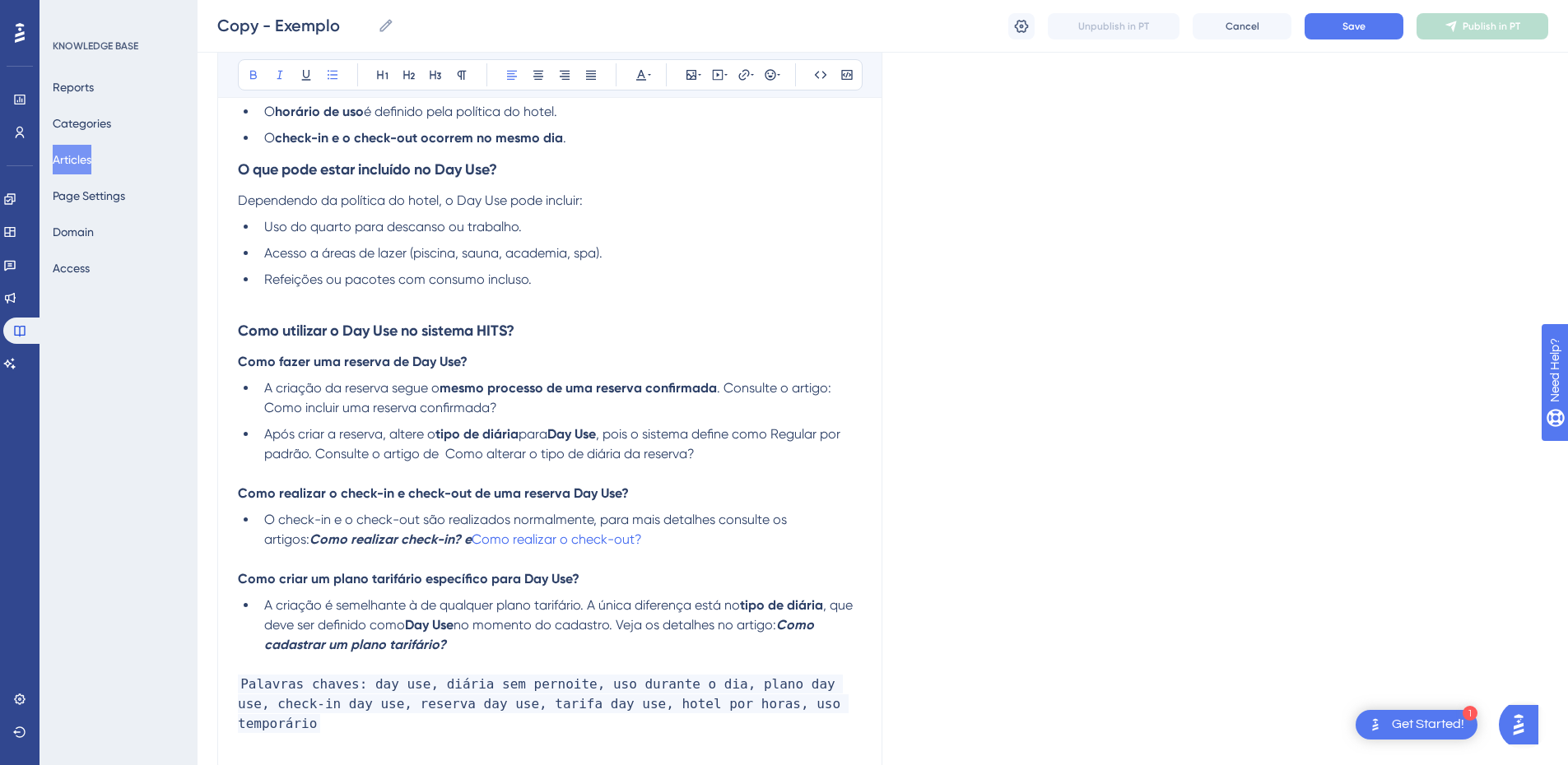
click at [244, 531] on ul "O check-in e o check-out são realizados normalmente, para mais detalhes consult…" at bounding box center [549, 529] width 624 height 40
click at [245, 75] on button at bounding box center [253, 75] width 23 height 23
click at [323, 565] on p at bounding box center [549, 559] width 624 height 19
drag, startPoint x: 405, startPoint y: 540, endPoint x: 250, endPoint y: 530, distance: 155.3
click at [251, 537] on ul "O check-in e o check-out são realizados normalmente, para mais detalhes consult…" at bounding box center [549, 529] width 624 height 40
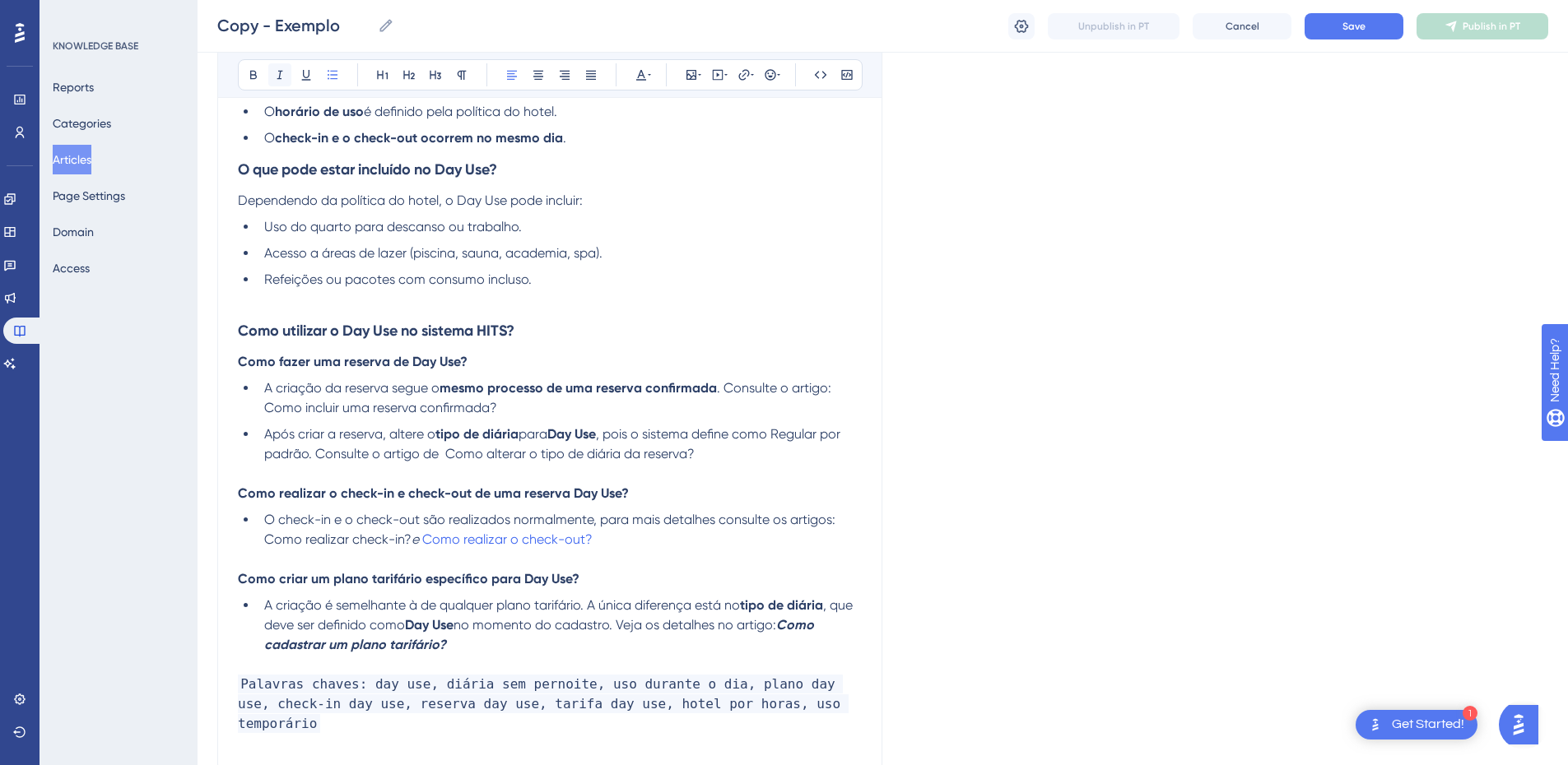
click at [276, 78] on icon at bounding box center [280, 75] width 13 height 13
click at [743, 80] on icon at bounding box center [744, 75] width 13 height 13
type input "h"
type input "https://appsistemas.help.userguiding.com/pt/articles/7740-como-realizar-checkin"
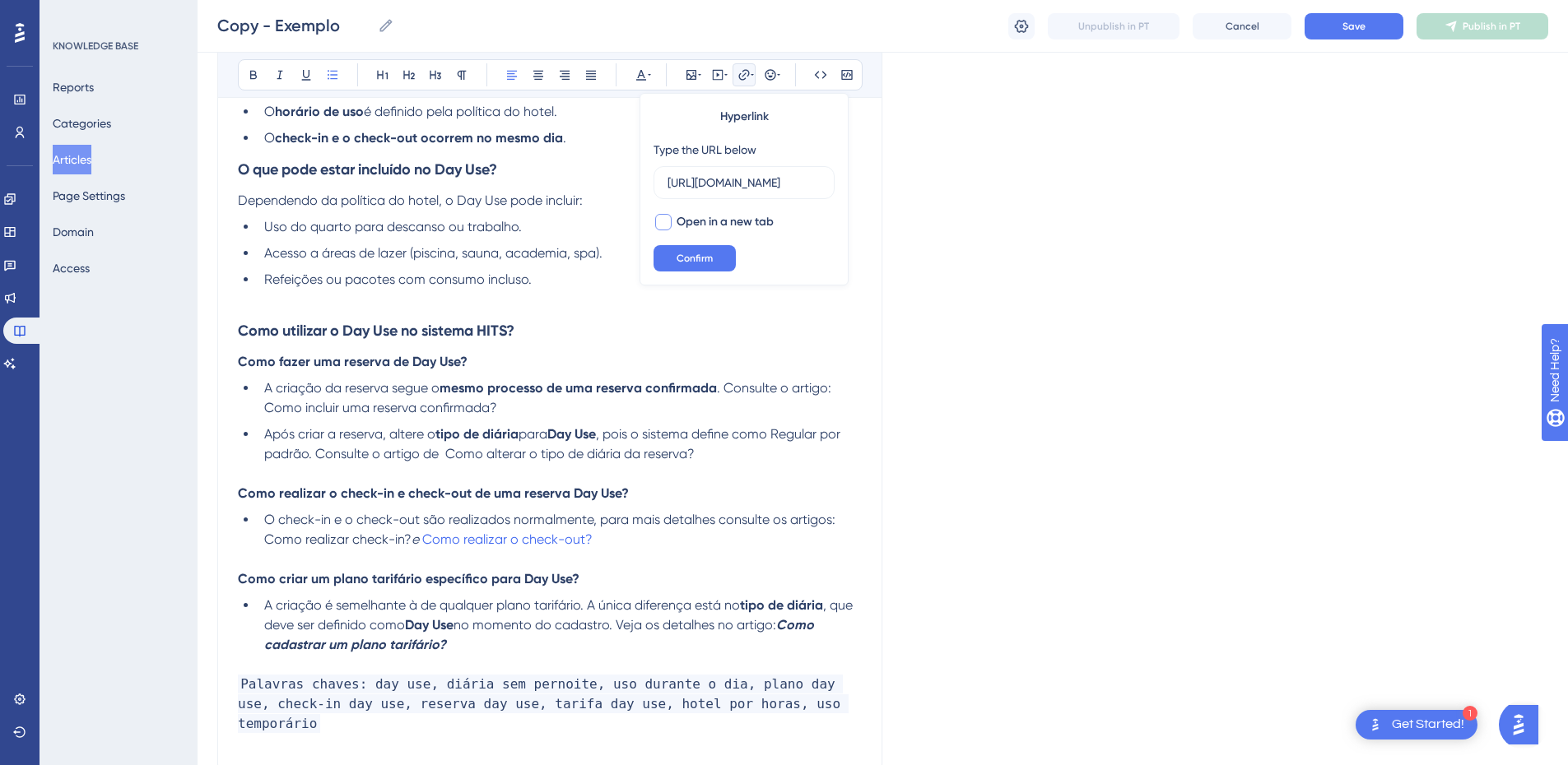
click at [672, 223] on div at bounding box center [662, 222] width 19 height 19
checkbox input "true"
click at [672, 257] on button "Confirm" at bounding box center [694, 258] width 82 height 27
click at [369, 546] on span "Como realizar check-in?" at bounding box center [337, 539] width 147 height 16
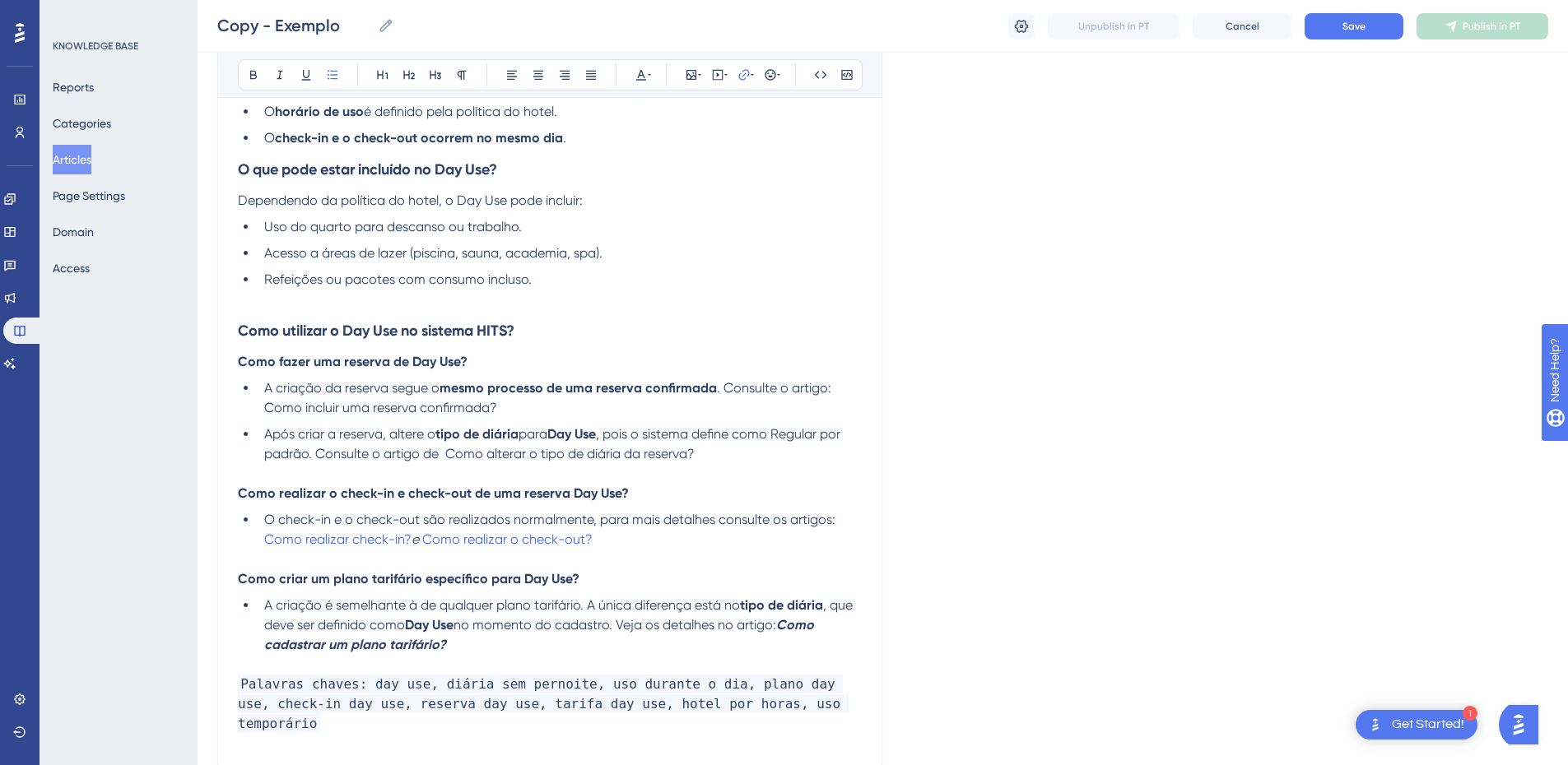
click at [370, 562] on p at bounding box center [549, 559] width 624 height 19
click at [1343, 29] on span "Save" at bounding box center [1354, 26] width 23 height 13
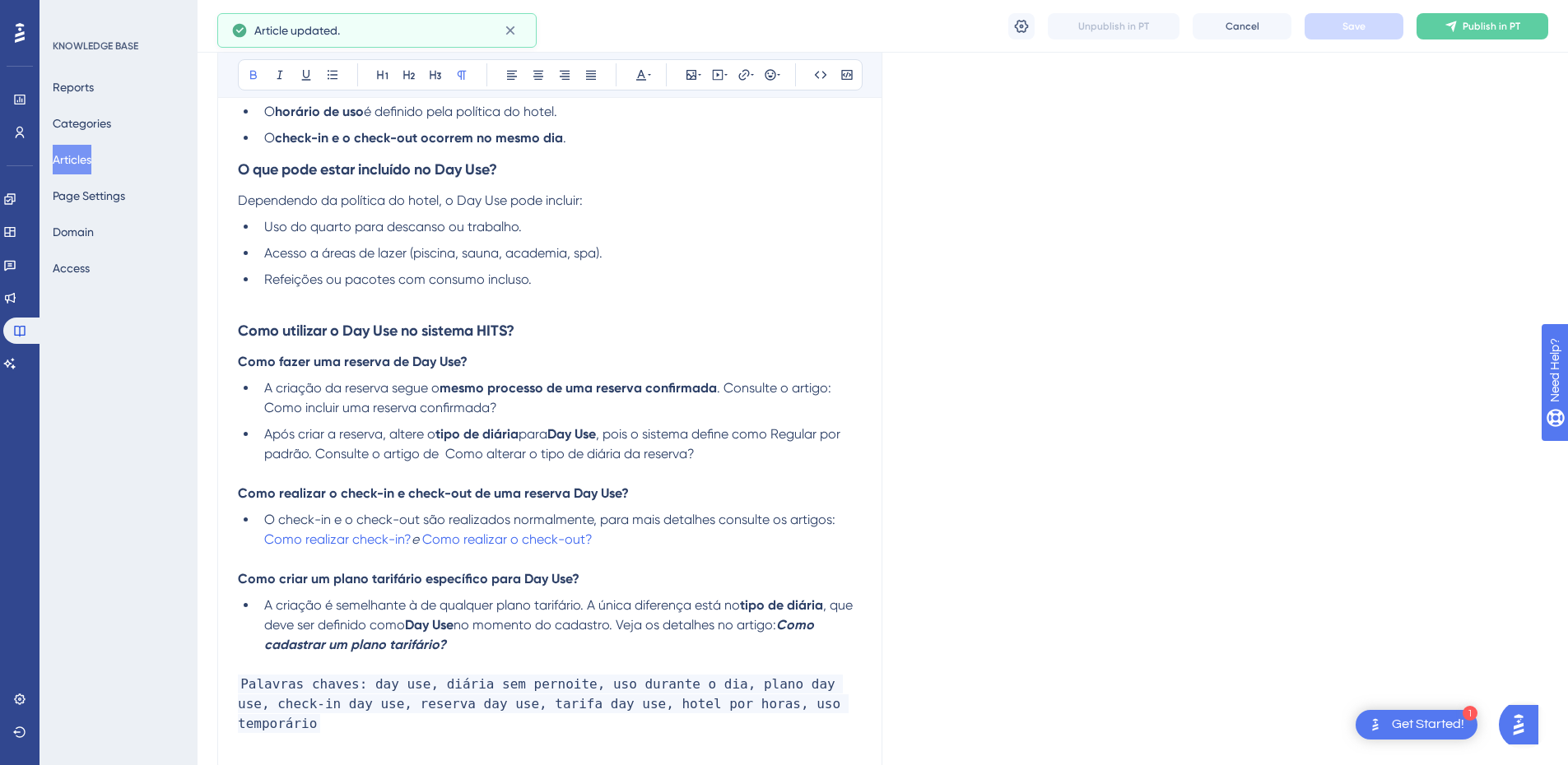
click at [334, 580] on strong "Como criar um plano tarifário específico para Day Use?" at bounding box center [408, 578] width 342 height 16
drag, startPoint x: 787, startPoint y: 626, endPoint x: 789, endPoint y: 640, distance: 14.1
click at [789, 640] on li "A criação é semelhante à de qualquer plano tarifário. A única diferença está no…" at bounding box center [560, 625] width 604 height 59
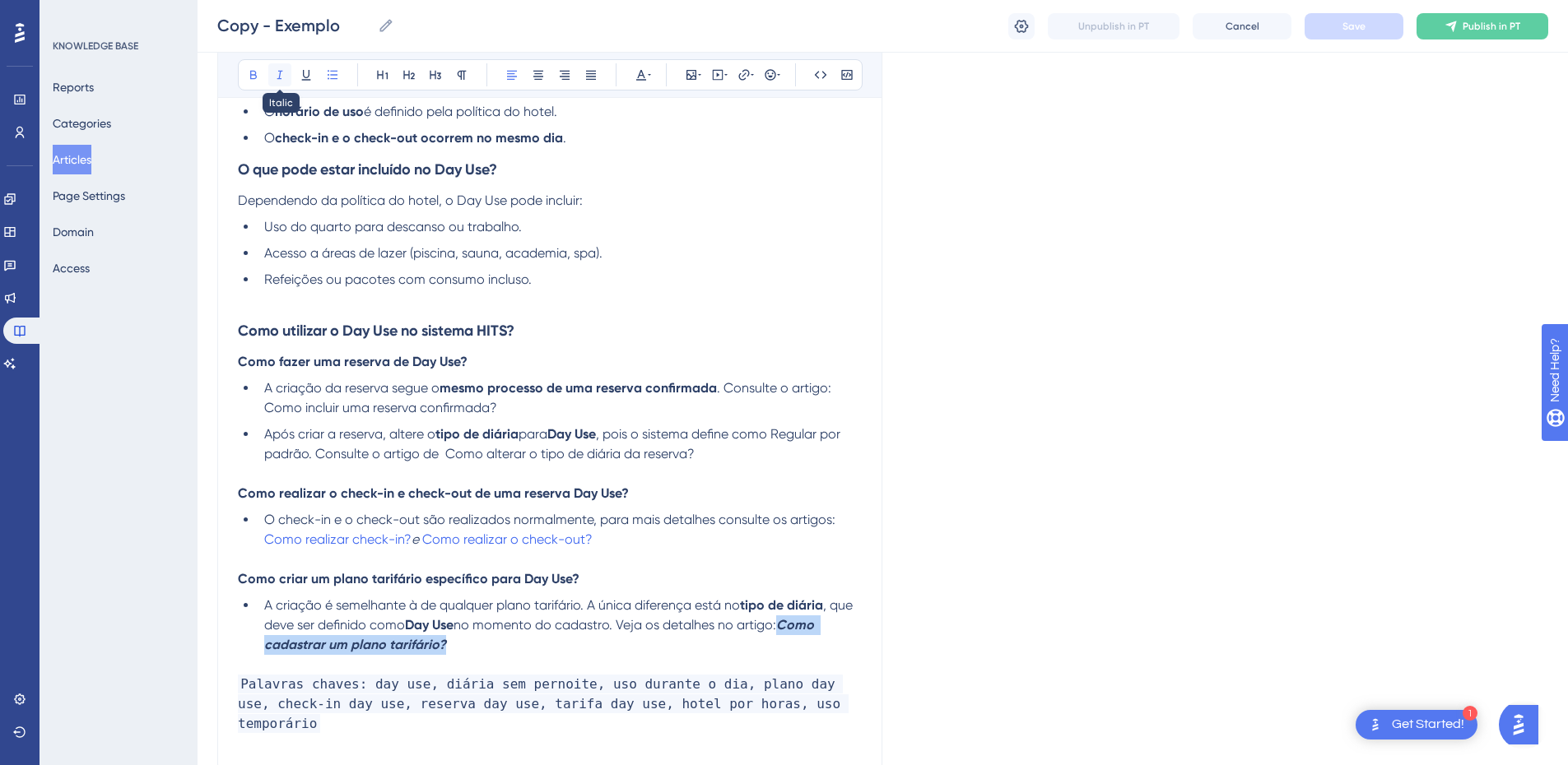
click at [283, 79] on icon at bounding box center [280, 75] width 13 height 13
click at [246, 73] on button at bounding box center [253, 75] width 23 height 23
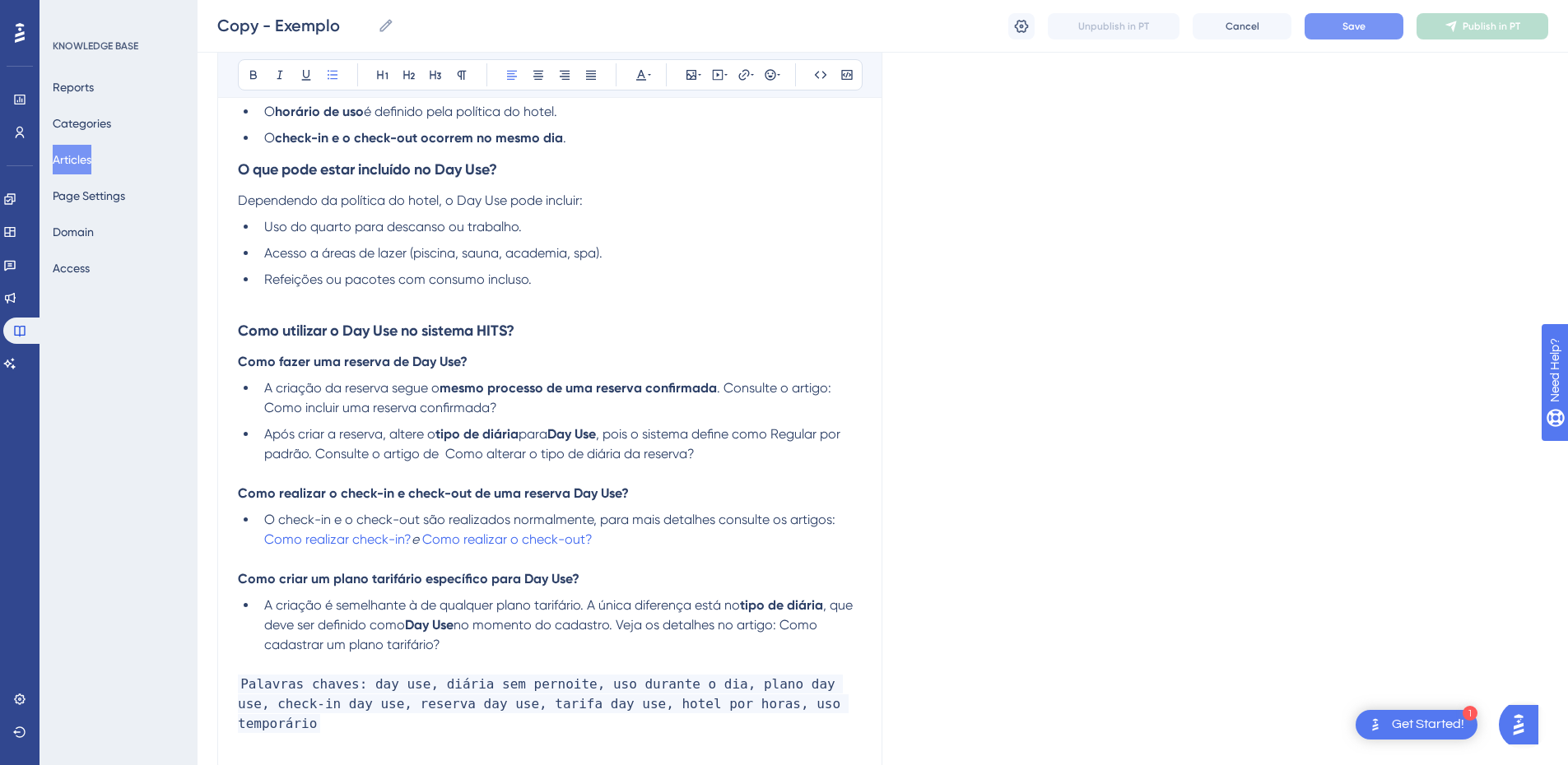
copy strong "Como cadastrar um plano tarifário?"
click at [735, 74] on button at bounding box center [744, 75] width 23 height 23
type input "h"
type input "https://appsistemas.help.userguiding.com/pt/articles/7504-como-cadastrar-um-pla…"
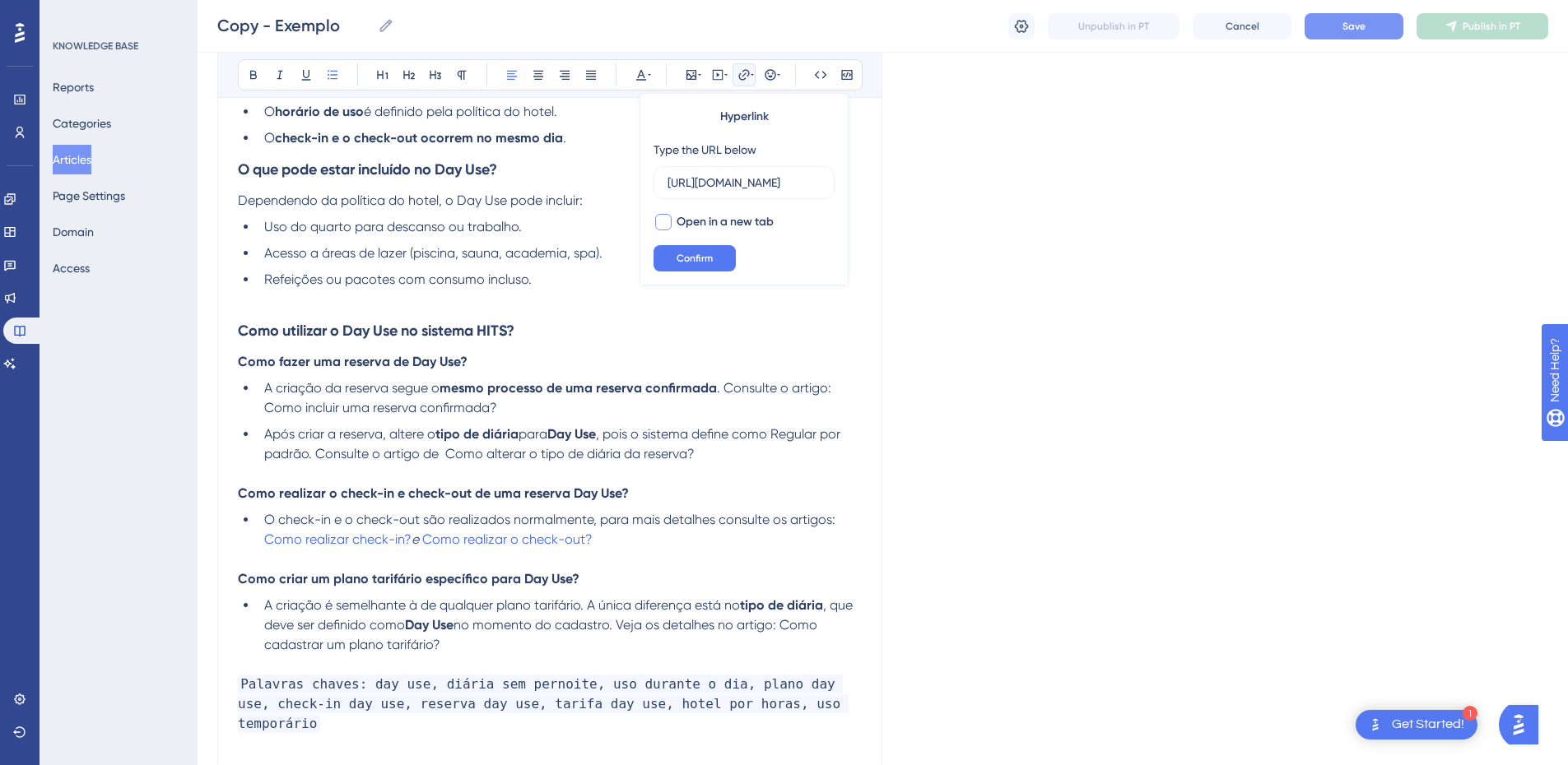
click at [675, 230] on label "Open in a new tab" at bounding box center [713, 222] width 120 height 19
checkbox input "true"
click at [681, 258] on span "Confirm" at bounding box center [694, 259] width 36 height 13
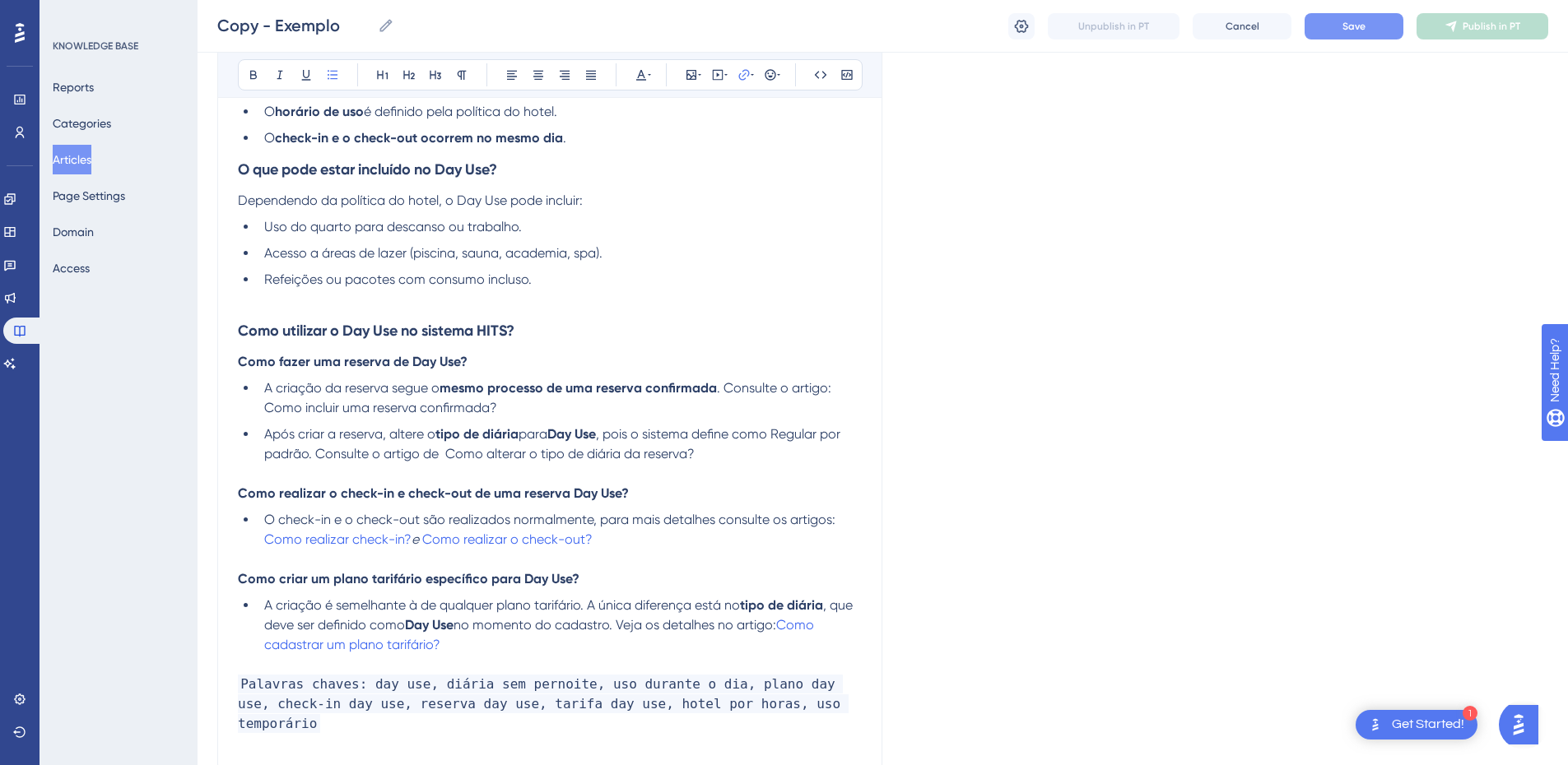
click at [508, 660] on p at bounding box center [549, 664] width 624 height 19
drag, startPoint x: 442, startPoint y: 454, endPoint x: 317, endPoint y: 456, distance: 125.0
click at [317, 456] on span ", pois o sistema define como Regular por padrão. Consulte o artigo de Como alte…" at bounding box center [553, 443] width 579 height 35
copy span "Consulte o artigo de"
drag, startPoint x: 782, startPoint y: 629, endPoint x: 634, endPoint y: 623, distance: 148.1
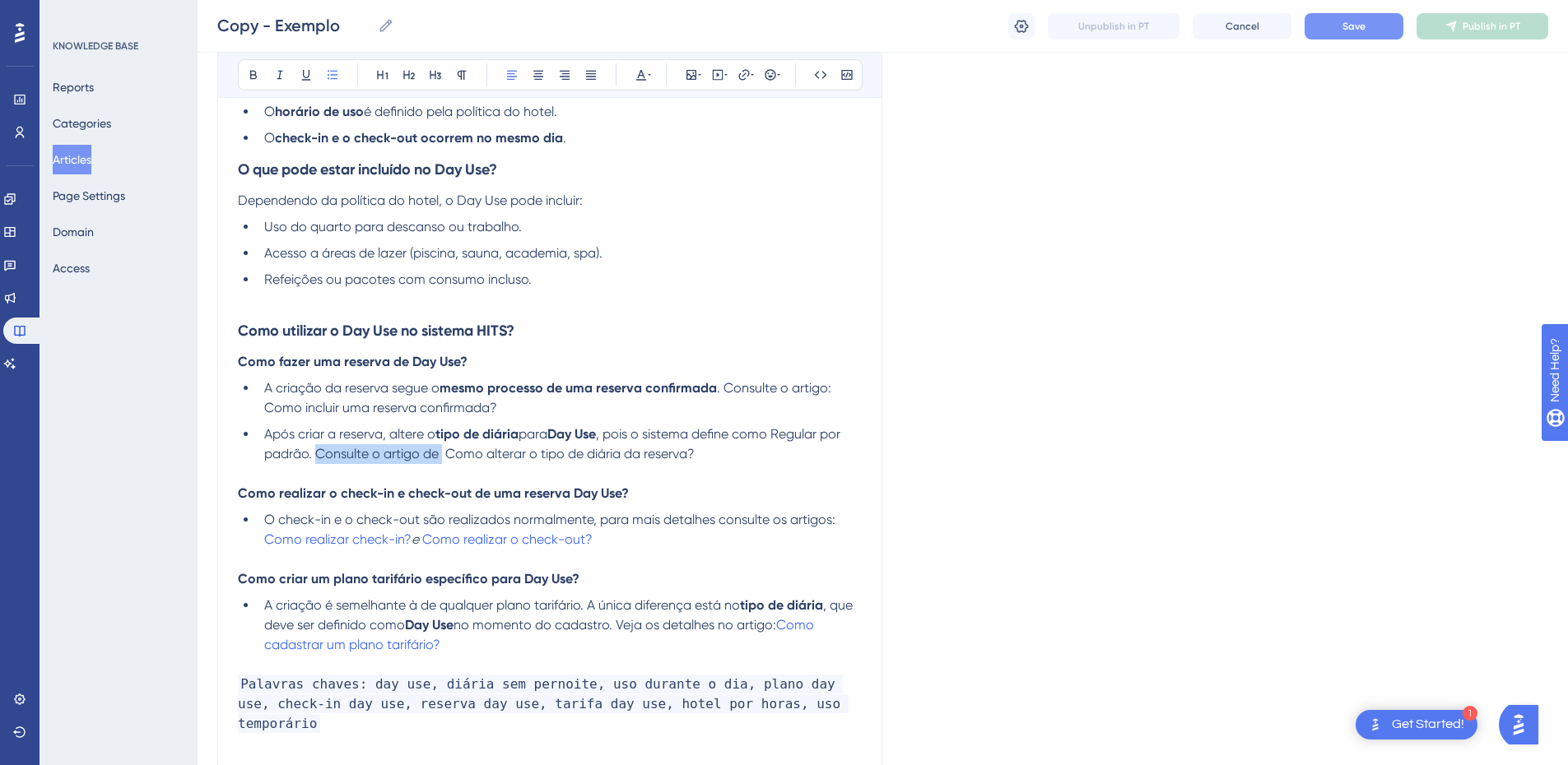
click at [634, 623] on span "no momento do cadastro. Veja os detalhes no artigo:" at bounding box center [614, 625] width 322 height 16
click at [634, 623] on span "no momento do cadastro, Consulte o artigo de" at bounding box center [596, 625] width 286 height 16
click at [513, 644] on li "A criação é semelhante à de qualquer plano tarifário. A única diferença está no…" at bounding box center [560, 625] width 604 height 59
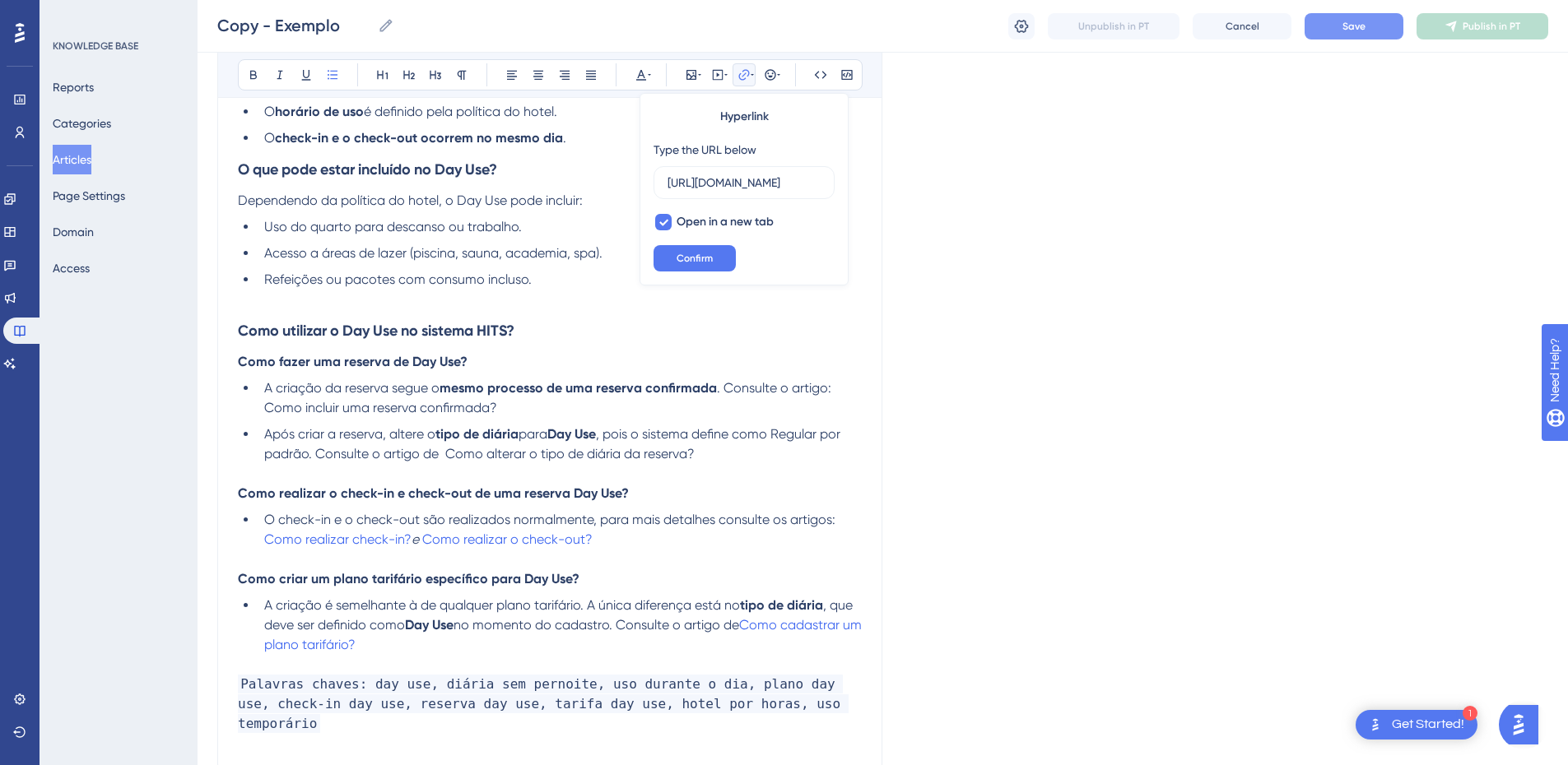
scroll to position [0, 366]
click at [552, 582] on strong "Como criar um plano tarifário específico para Day Use?" at bounding box center [408, 578] width 342 height 16
click at [433, 561] on p at bounding box center [549, 559] width 624 height 19
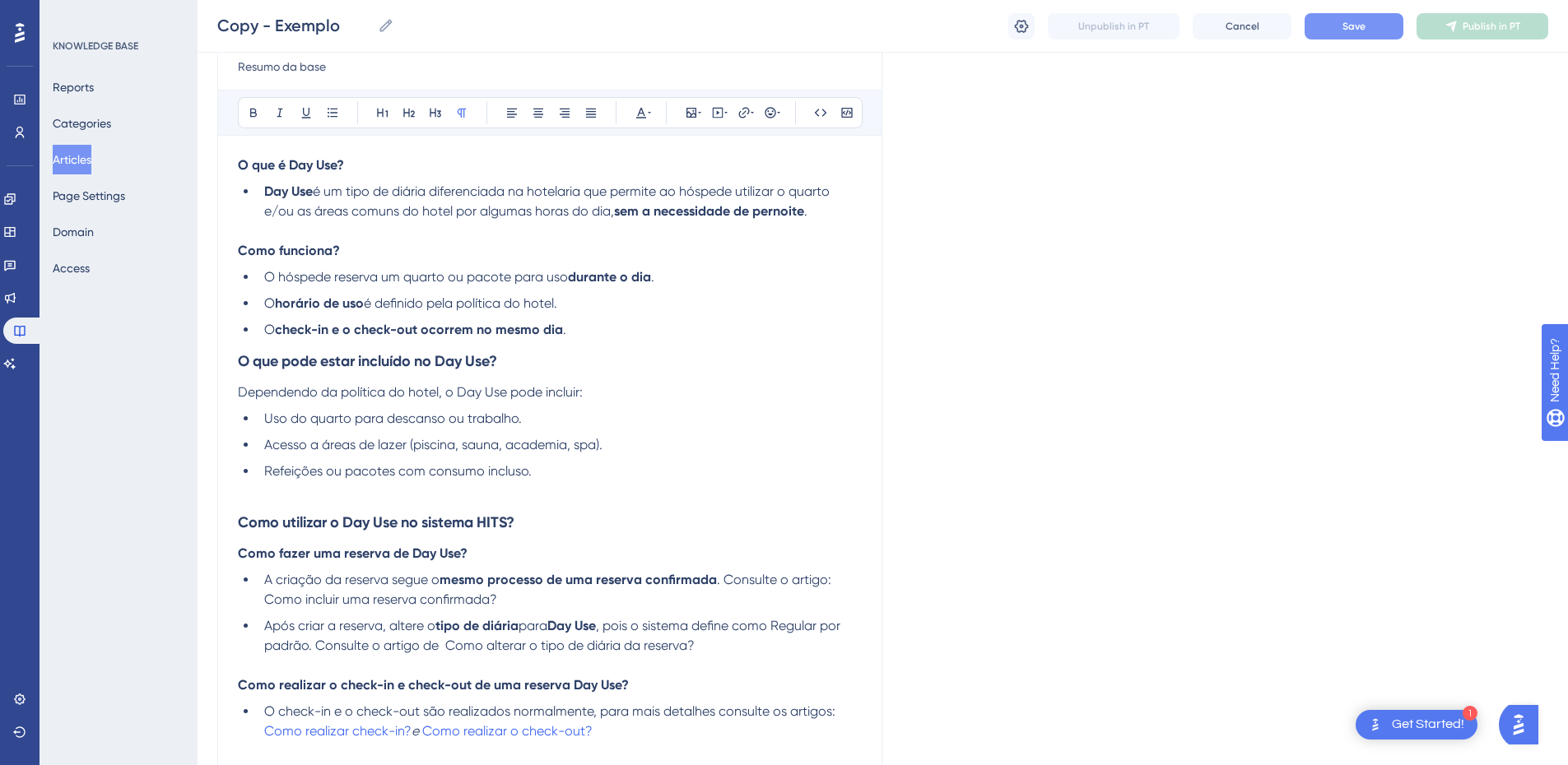
click at [330, 355] on strong "O que pode estar incluído no Day Use?" at bounding box center [367, 361] width 260 height 18
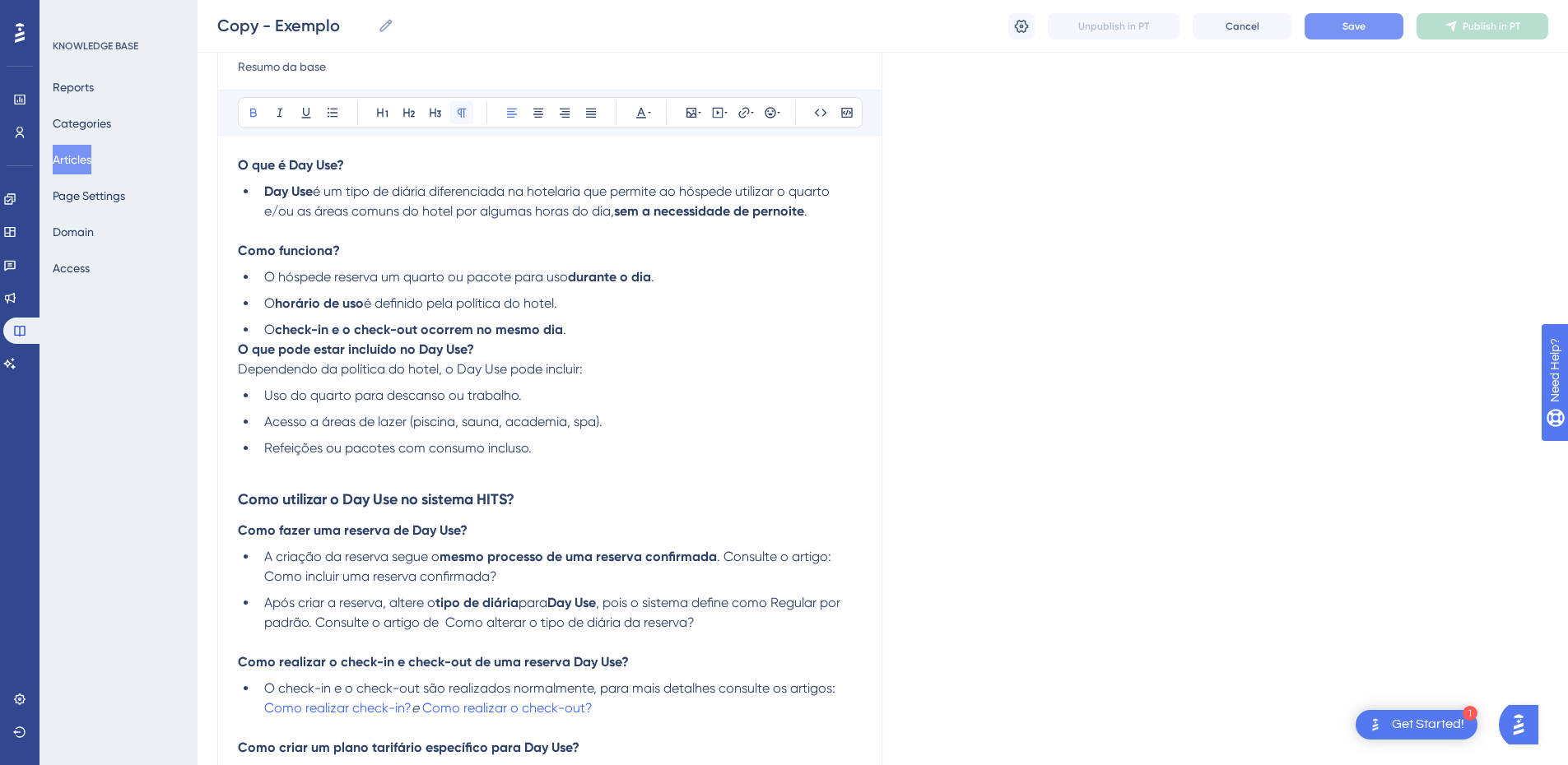
click at [456, 123] on button at bounding box center [461, 113] width 23 height 23
click at [367, 300] on span "é definido pela política do hotel." at bounding box center [460, 303] width 193 height 16
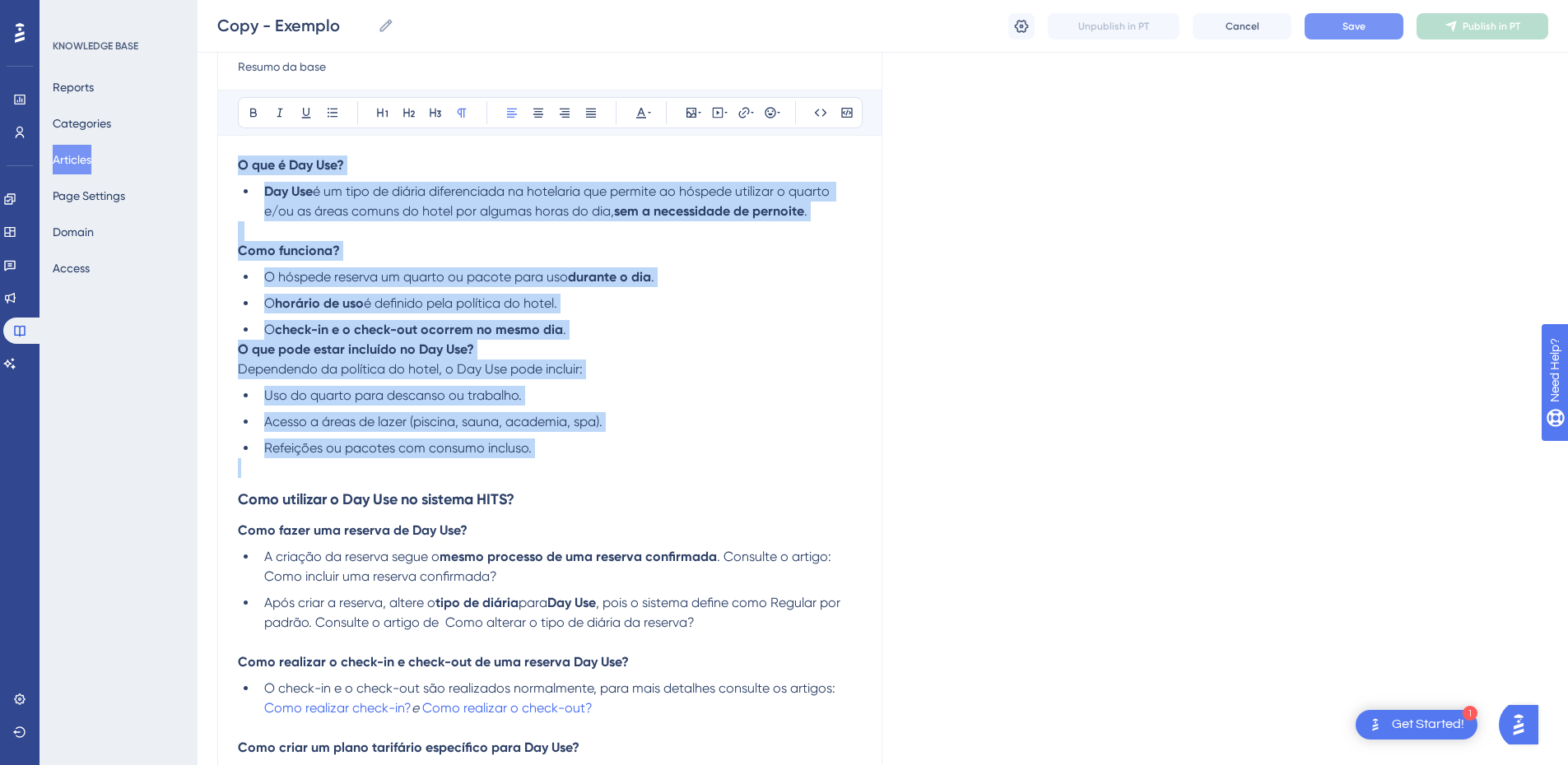
drag, startPoint x: 579, startPoint y: 465, endPoint x: 214, endPoint y: 153, distance: 480.2
click at [214, 153] on div "Performance Users Engagement Widgets Feedback Product Updates Knowledge Base AI…" at bounding box center [882, 437] width 1370 height 1263
copy div "O que é Day Use? Day Use é um tipo de diária diferenciada na hotelaria que perm…"
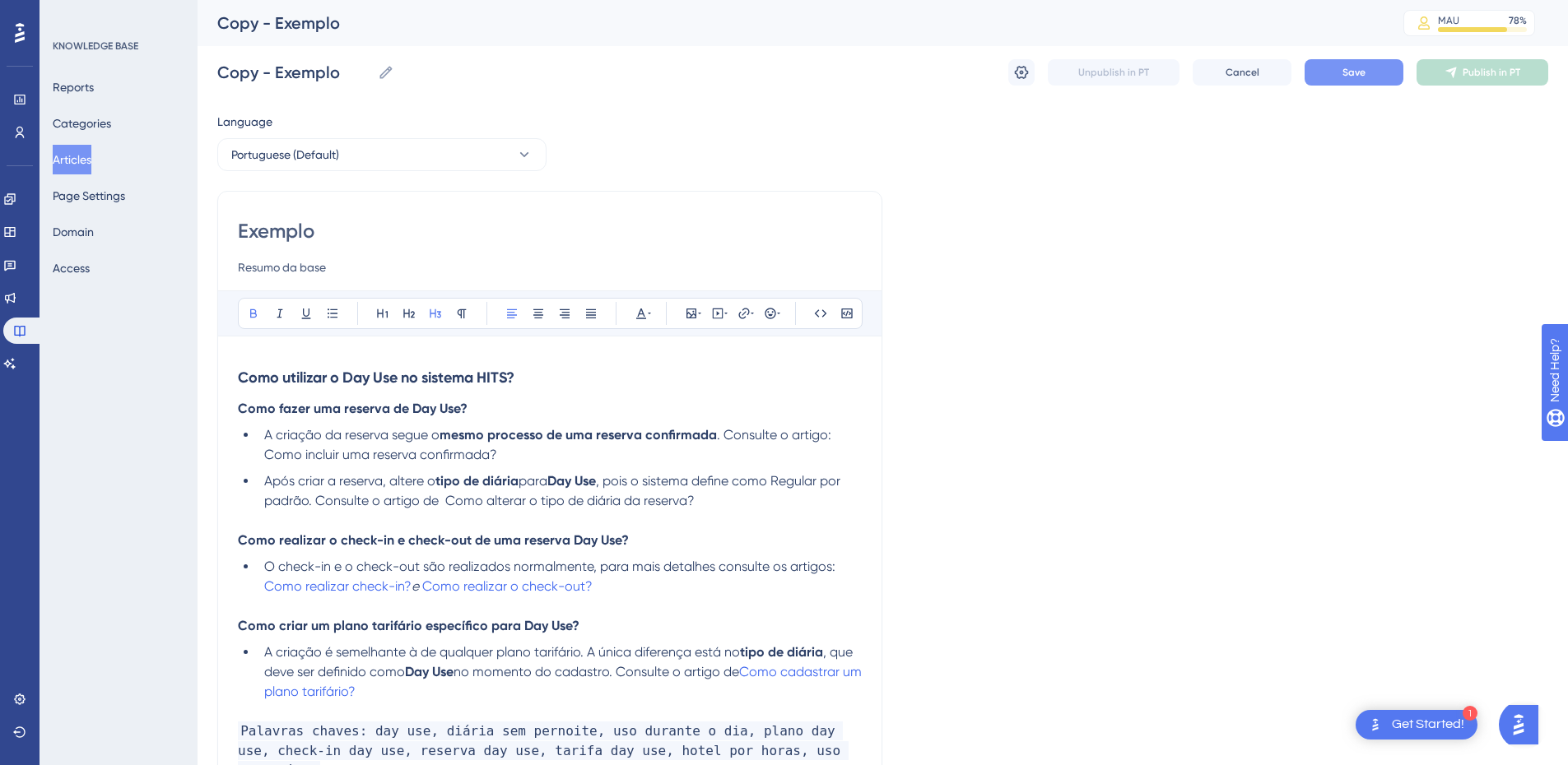
scroll to position [181, 0]
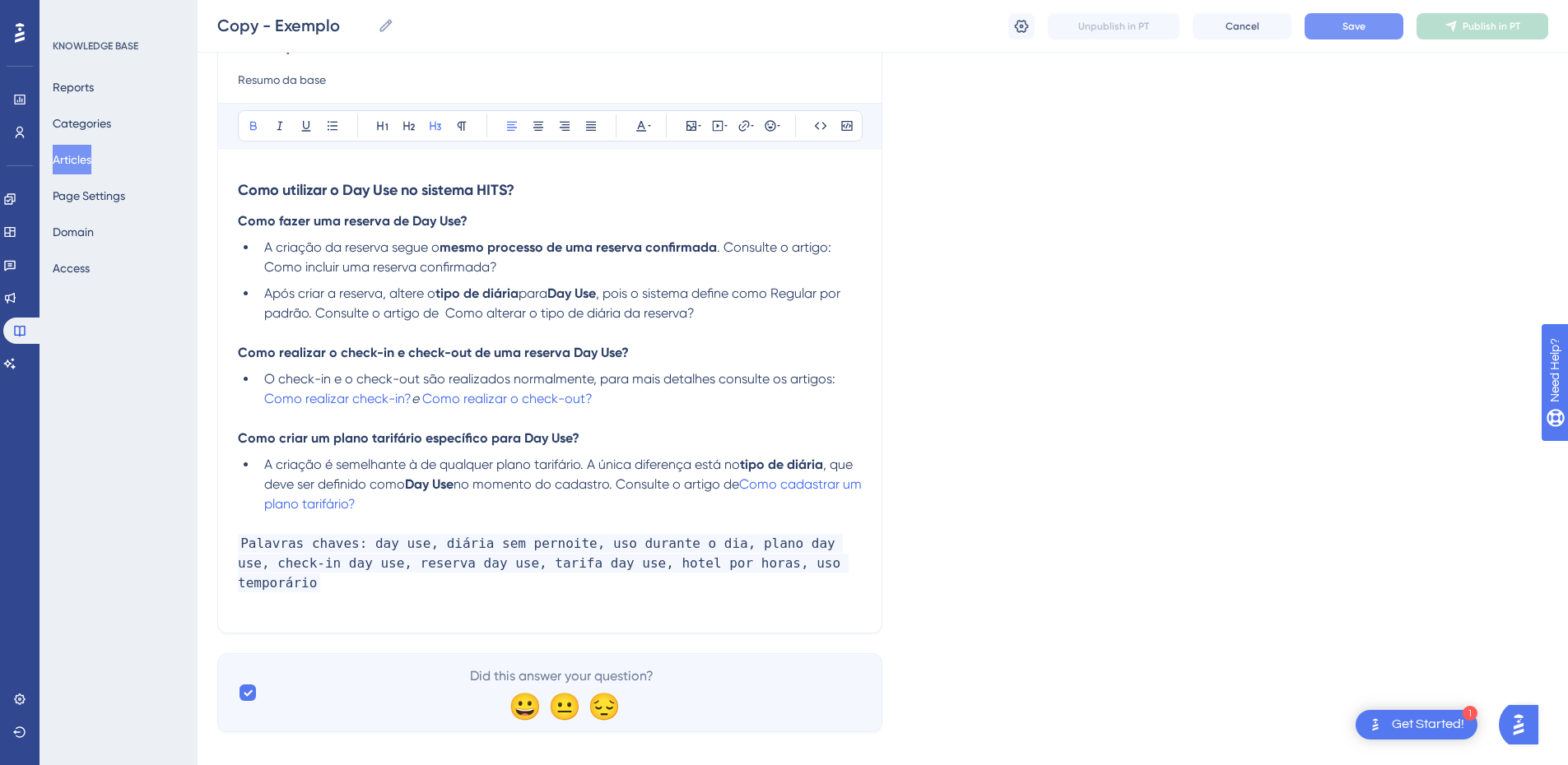
click at [462, 516] on p at bounding box center [549, 524] width 624 height 19
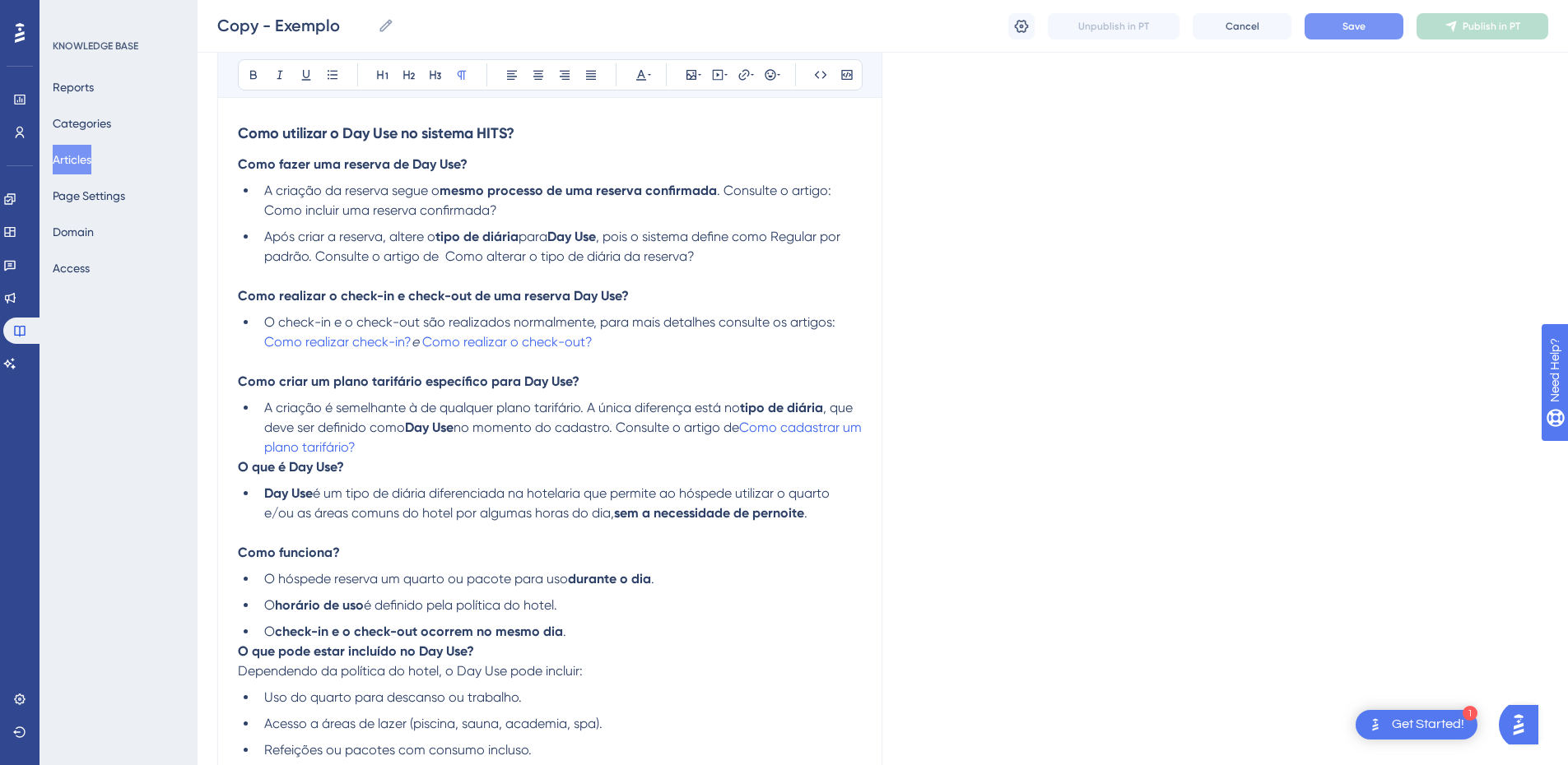
scroll to position [430, 0]
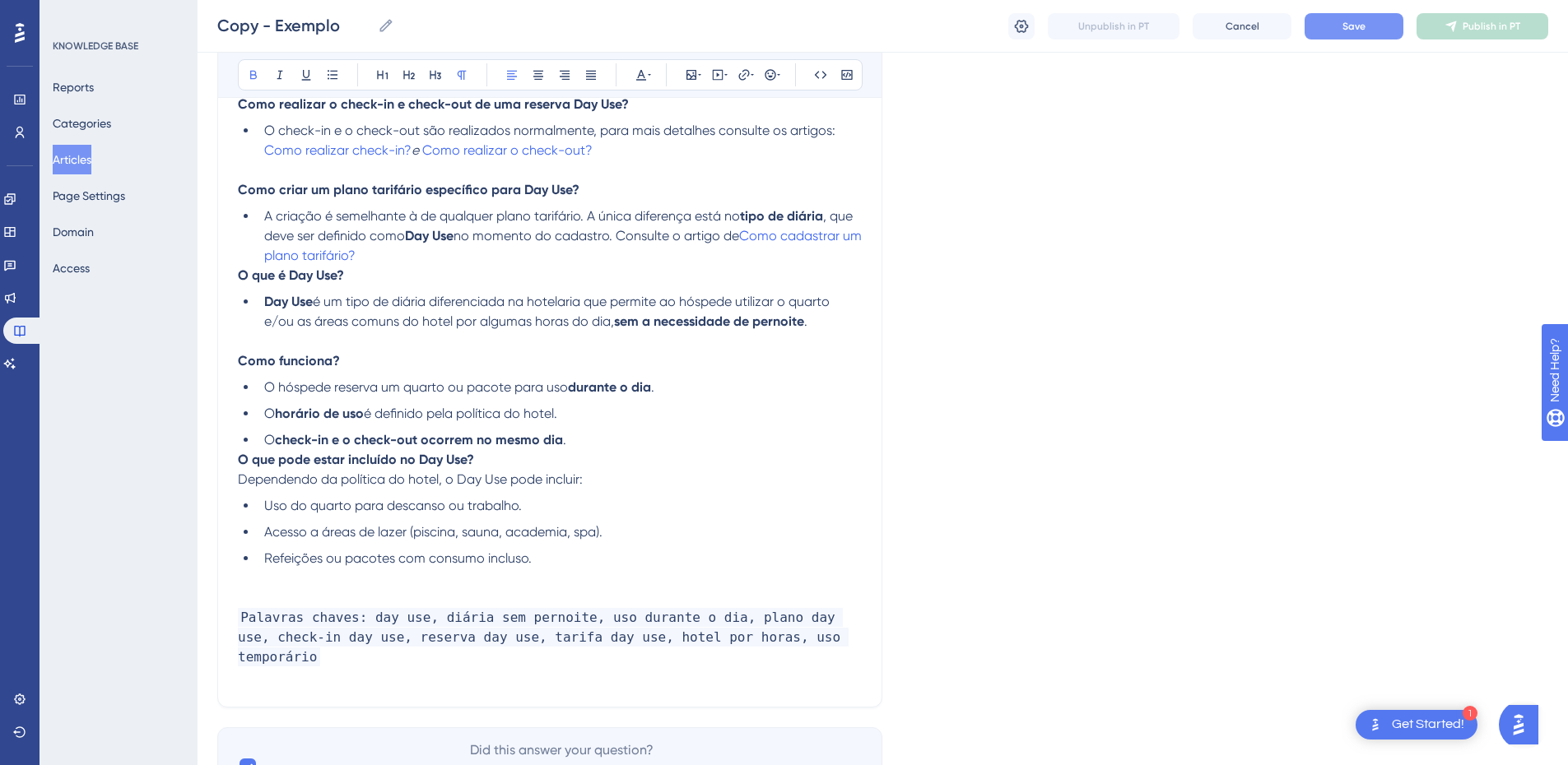
click at [239, 273] on strong "O que é Day Use?" at bounding box center [290, 275] width 106 height 16
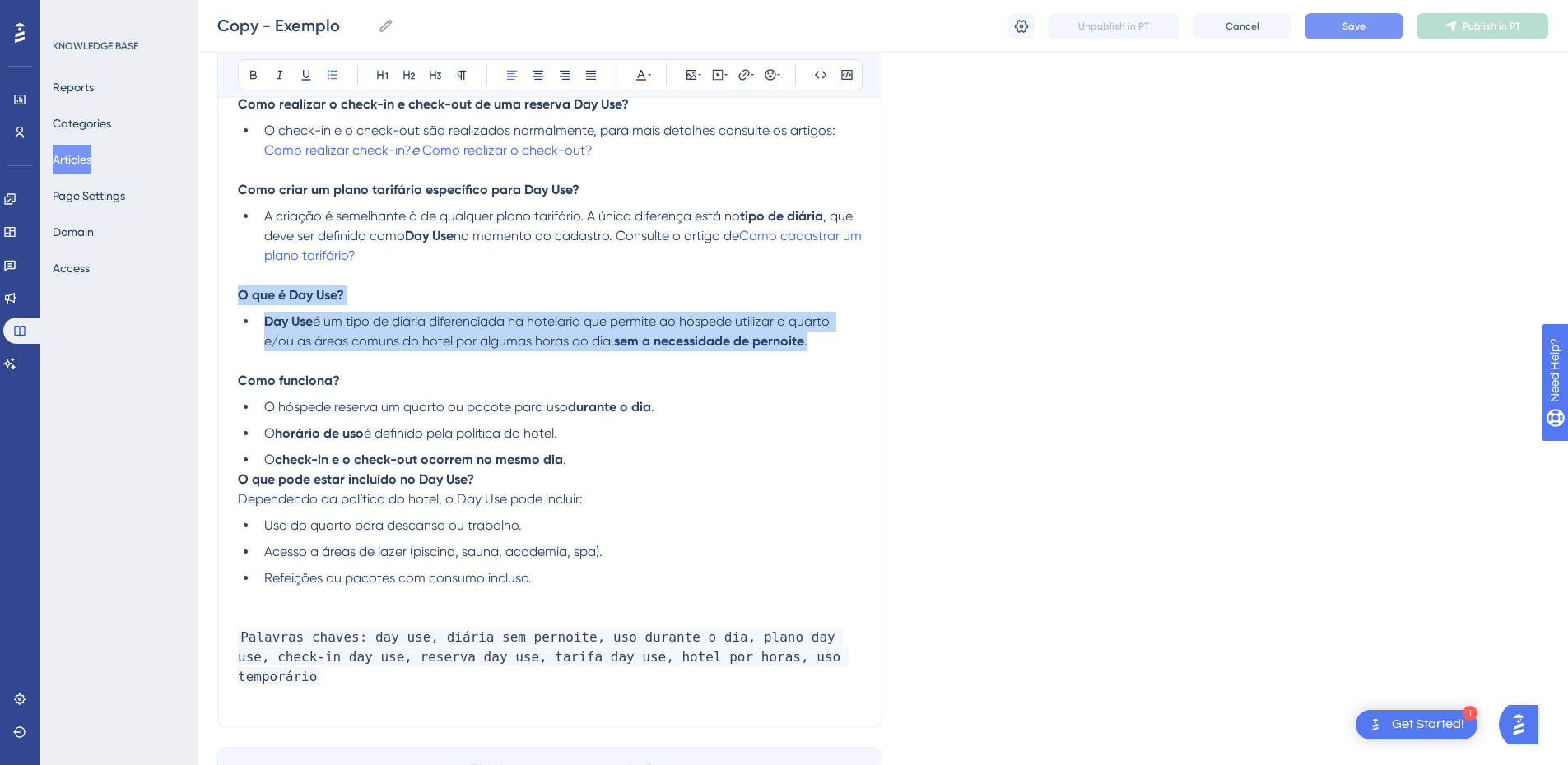
drag, startPoint x: 827, startPoint y: 344, endPoint x: 228, endPoint y: 291, distance: 601.3
click at [228, 291] on div "Exemplo Resumo da base Bold Italic Underline Bullet Point Heading 1 Heading 2 H…" at bounding box center [550, 241] width 665 height 973
copy div "O que é Day Use? Day Use é um tipo de diária diferenciada na hotelaria que perm…"
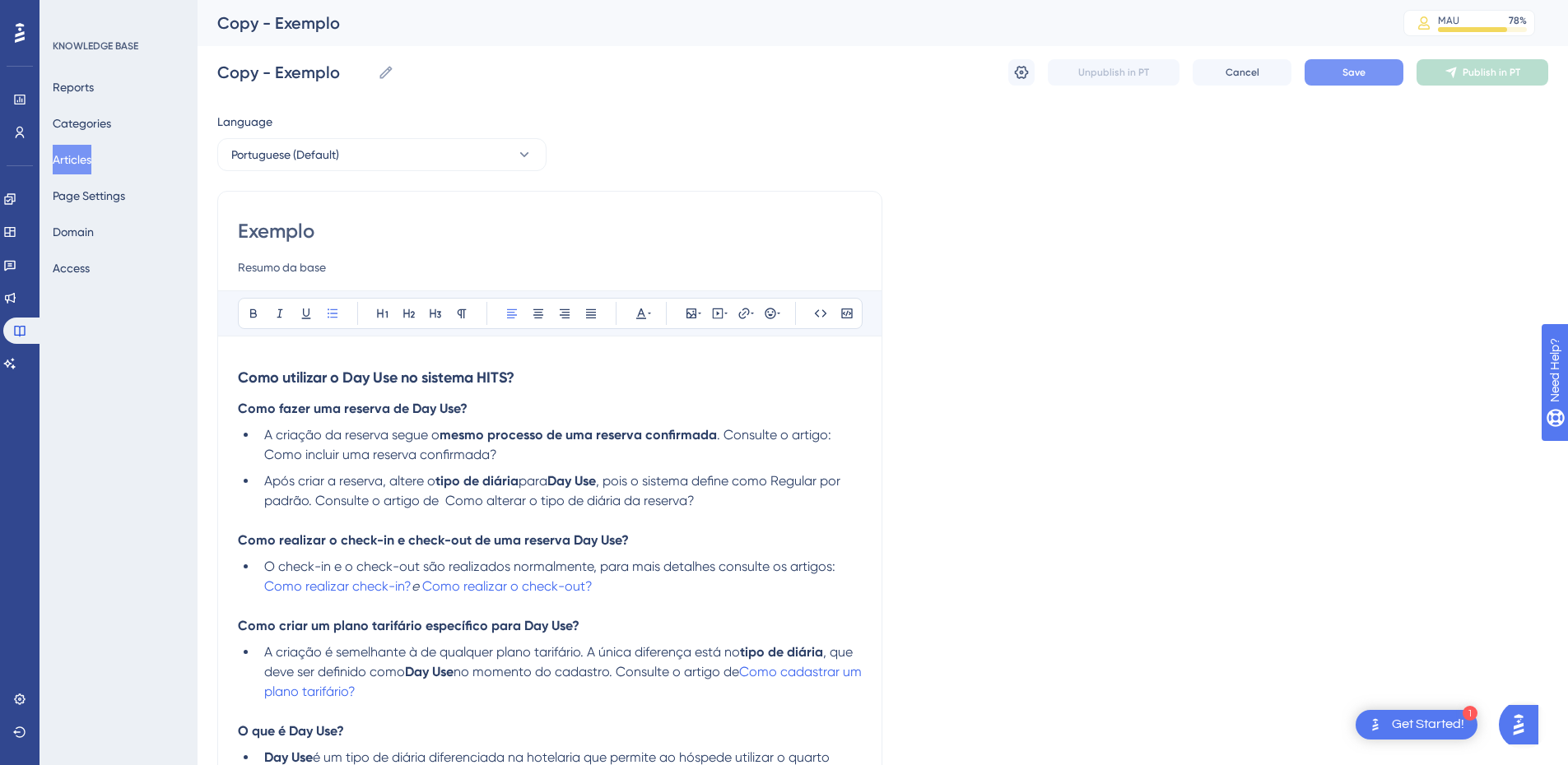
click at [244, 372] on strong "Como utilizar o Day Use no sistema HITS?" at bounding box center [375, 378] width 276 height 18
click at [239, 373] on strong "Como utilizar o Day Use no sistema HITS?" at bounding box center [375, 378] width 276 height 18
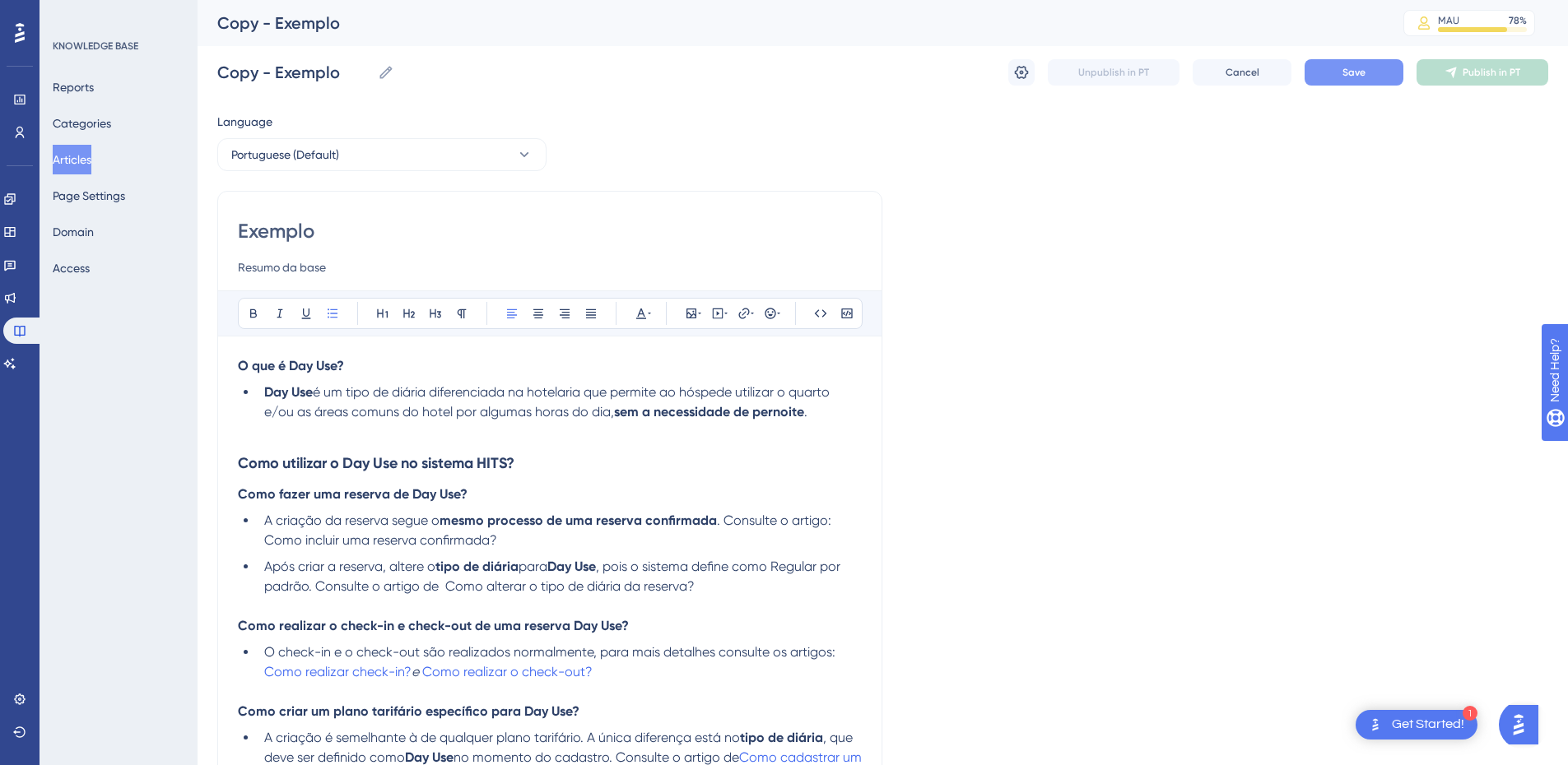
scroll to position [609, 0]
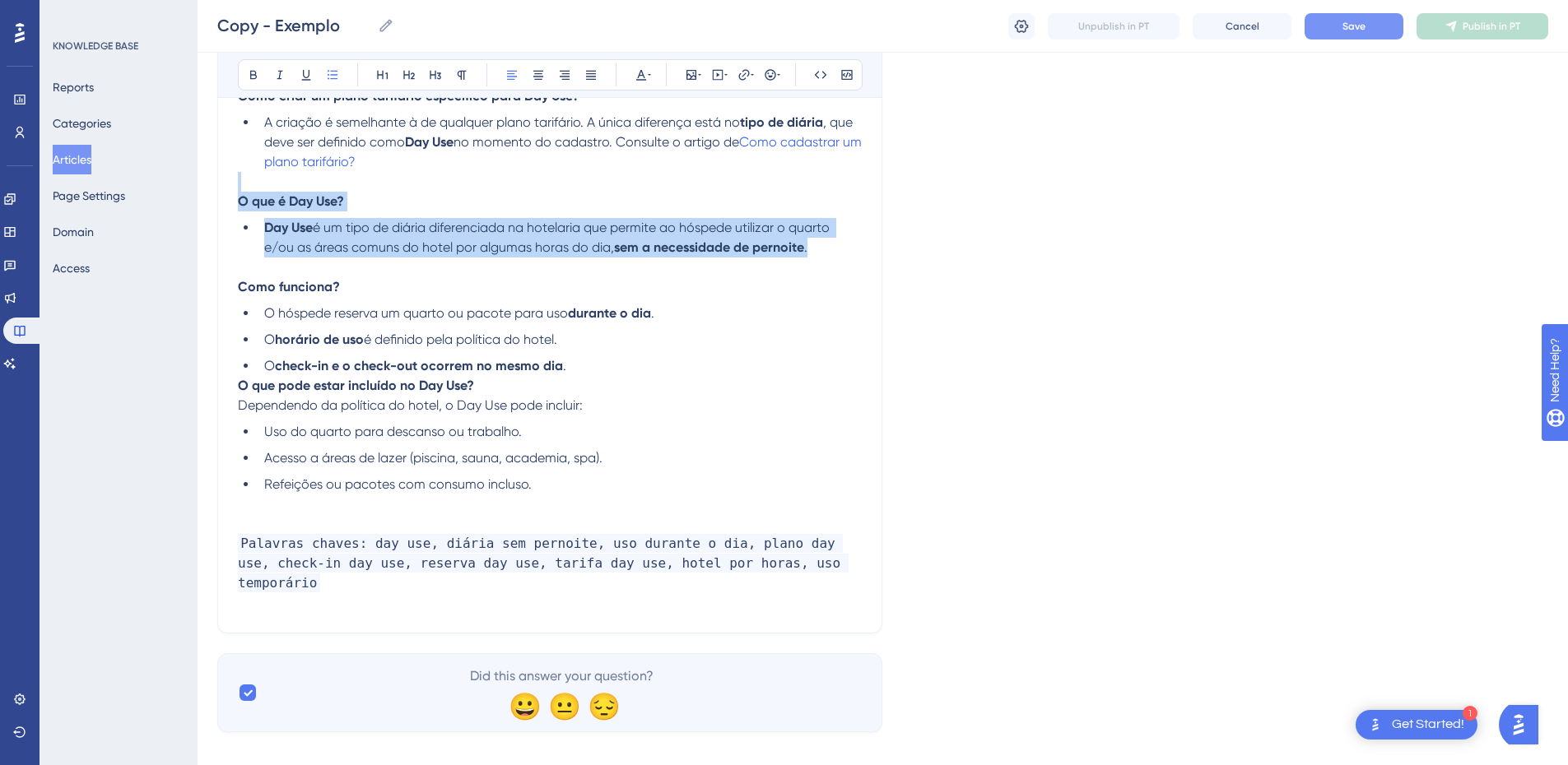
drag, startPoint x: 821, startPoint y: 252, endPoint x: 208, endPoint y: 188, distance: 616.3
click at [208, 188] on div "Performance Users Engagement Widgets Feedback Product Updates Knowledge Base AI…" at bounding box center [882, 75] width 1370 height 1368
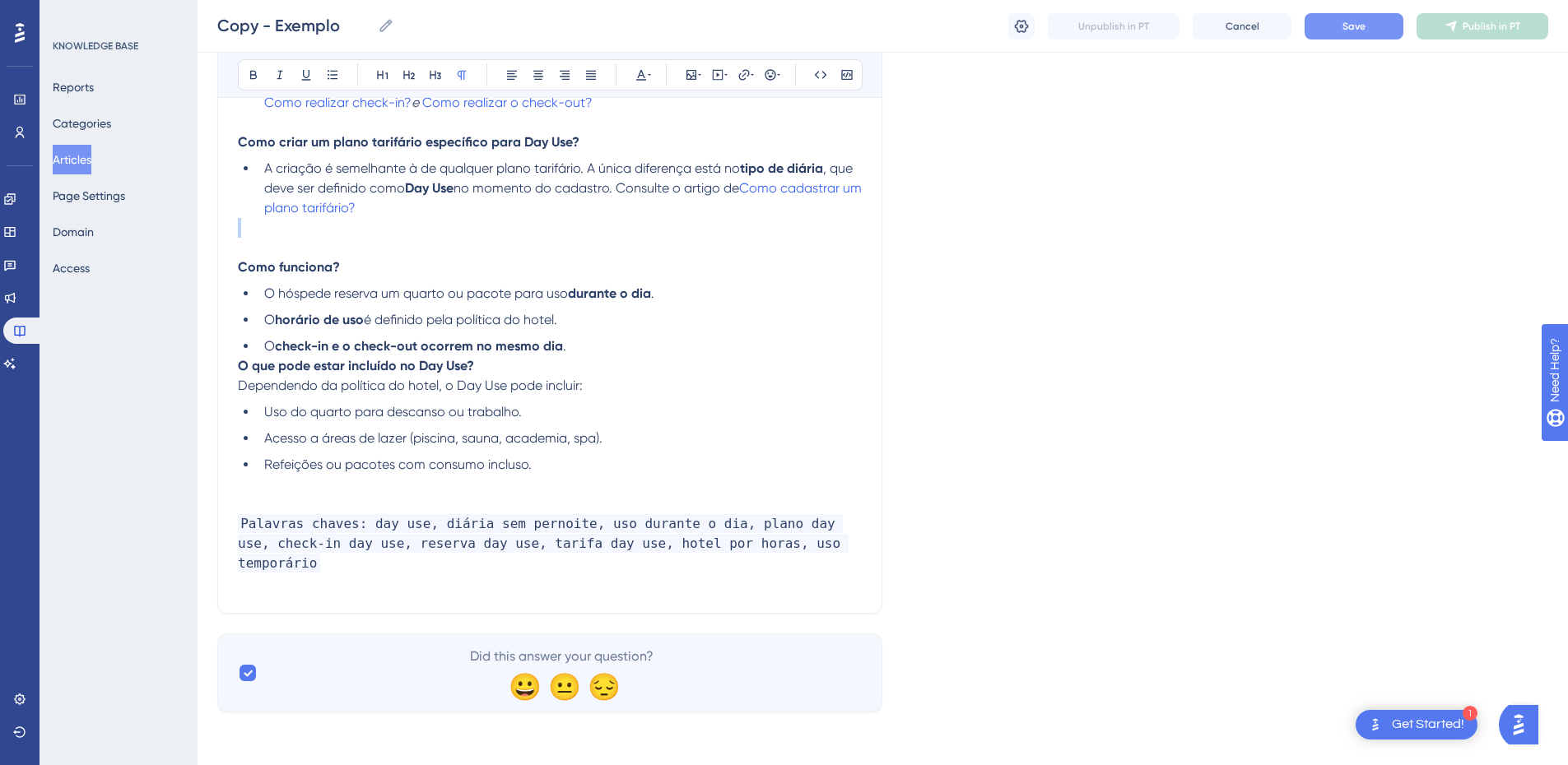
scroll to position [543, 0]
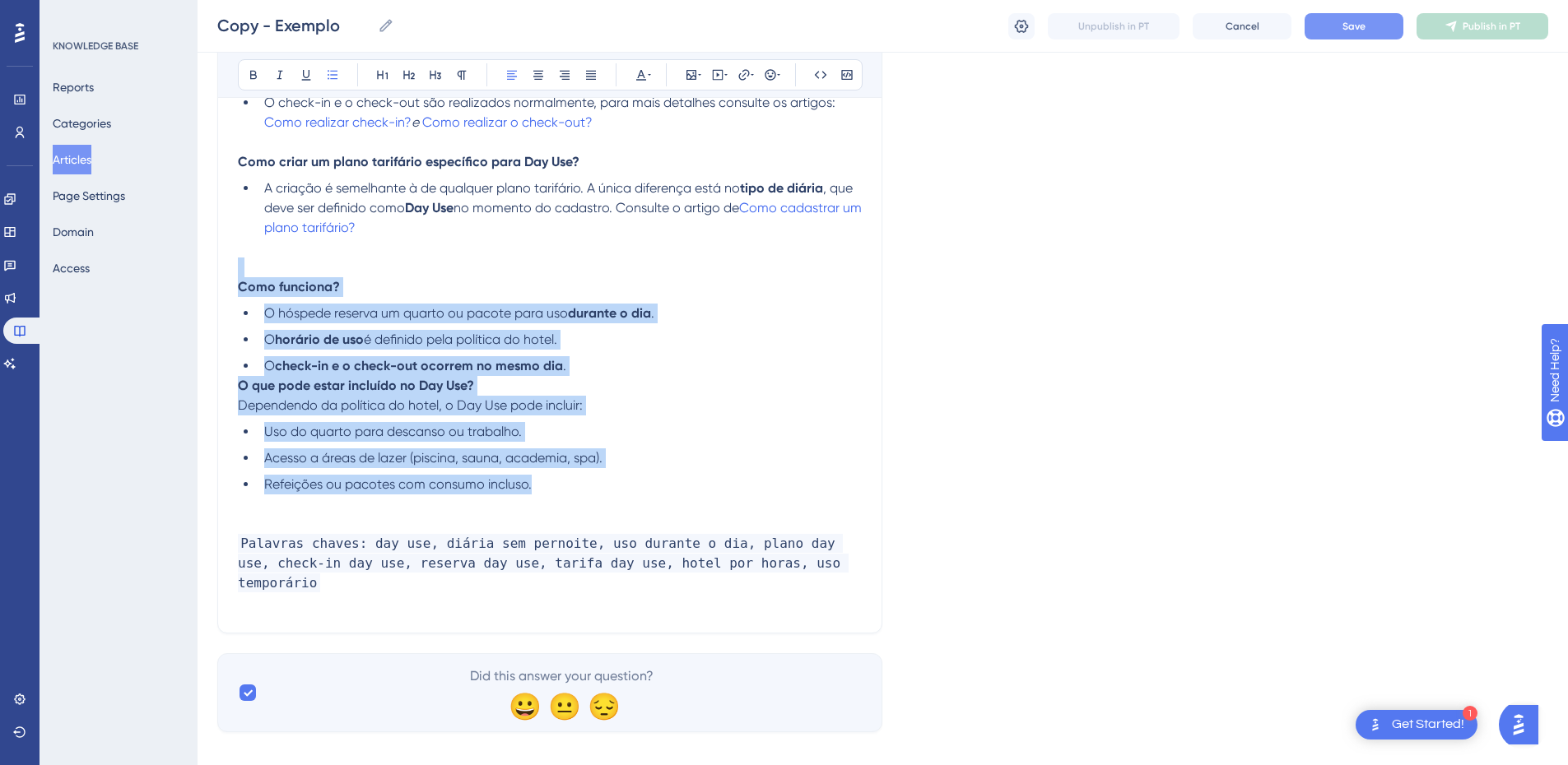
drag, startPoint x: 553, startPoint y: 483, endPoint x: 234, endPoint y: 276, distance: 380.3
click at [234, 276] on div "Exemplo Resumo da base Bold Italic Underline Bullet Point Heading 1 Heading 2 H…" at bounding box center [550, 138] width 665 height 992
copy div "Como funciona? O hóspede reserva um quarto ou pacote para uso durante o dia . O…"
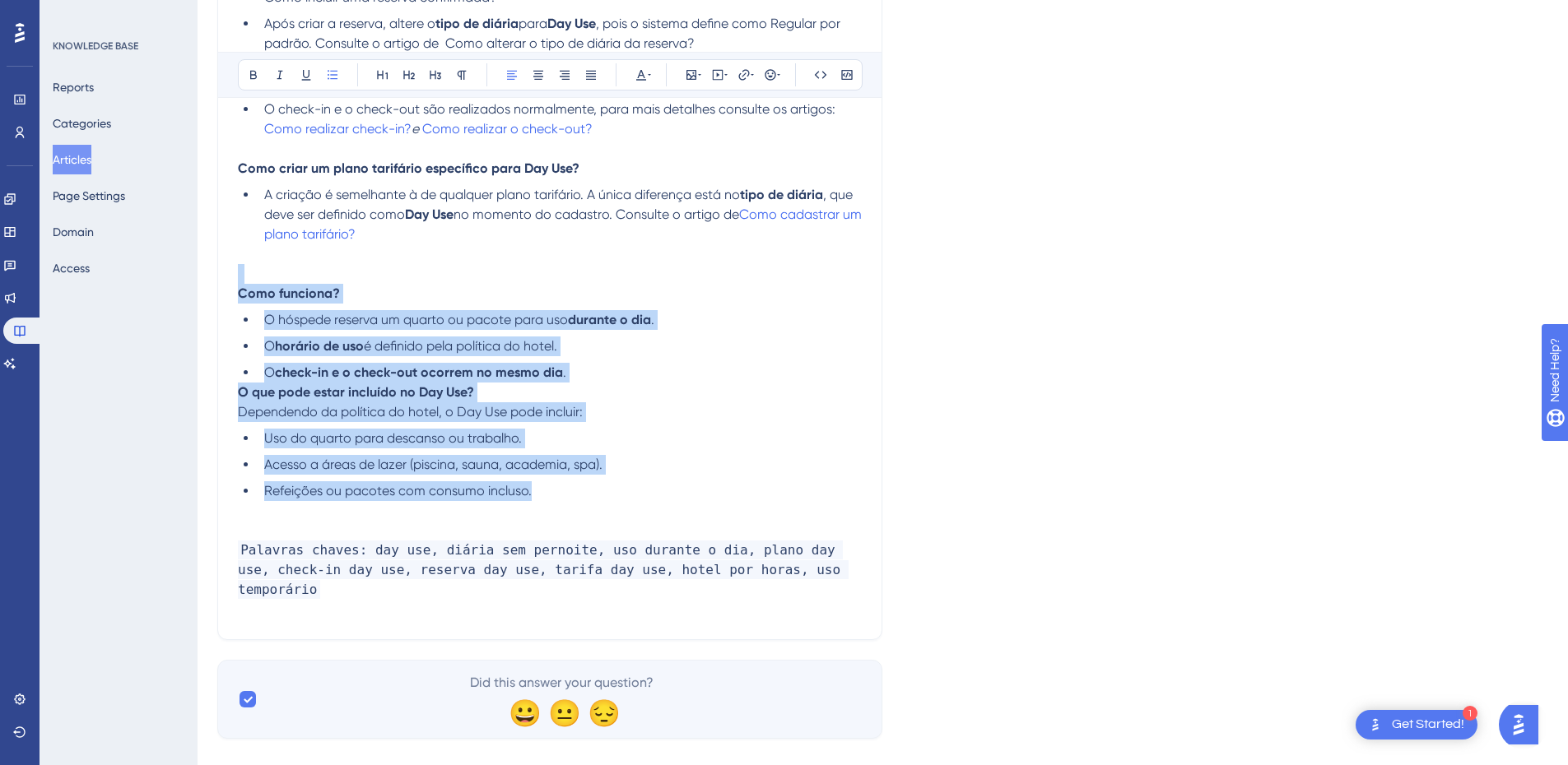
scroll to position [0, 0]
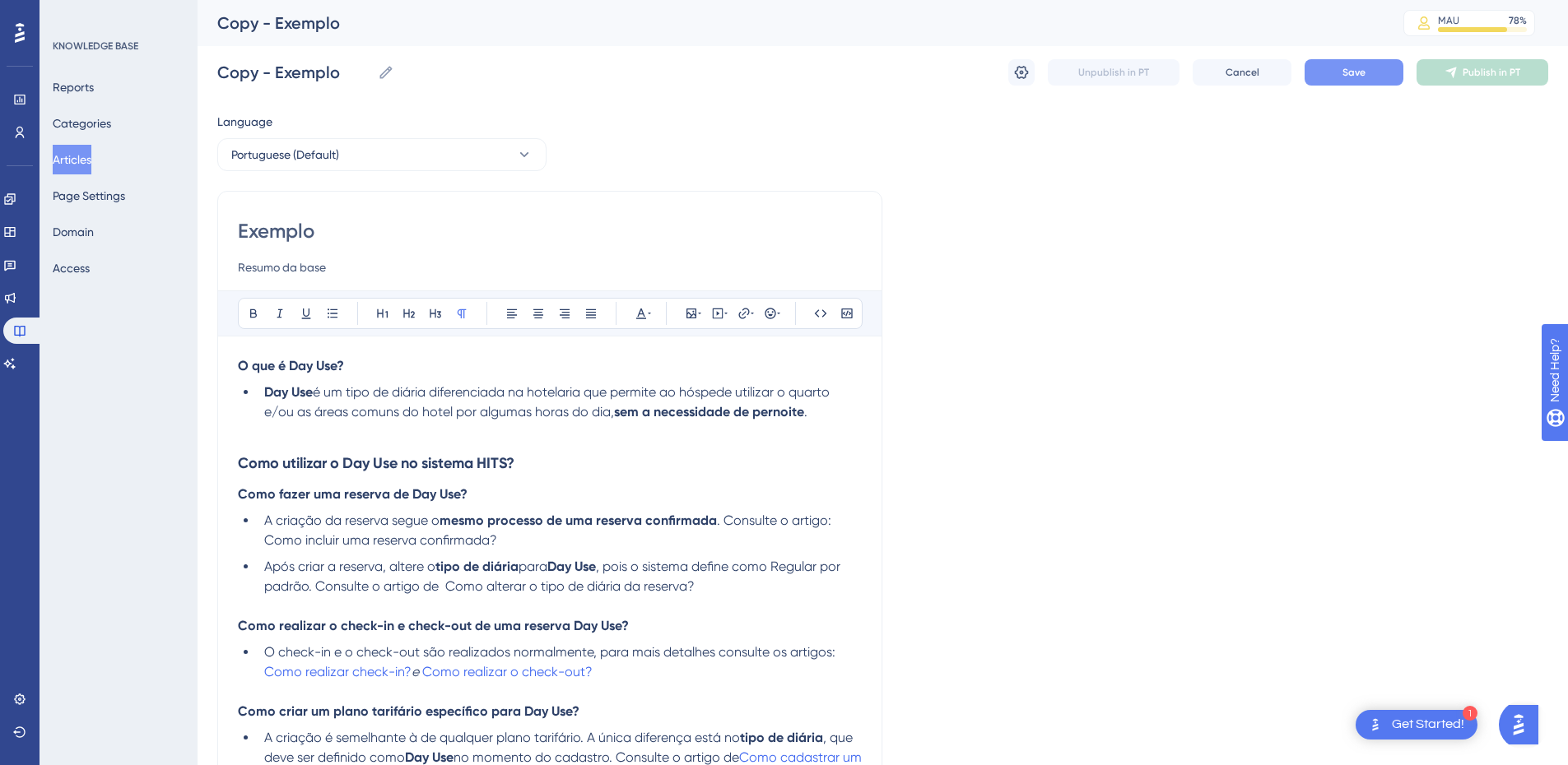
click at [355, 436] on p at bounding box center [549, 431] width 624 height 19
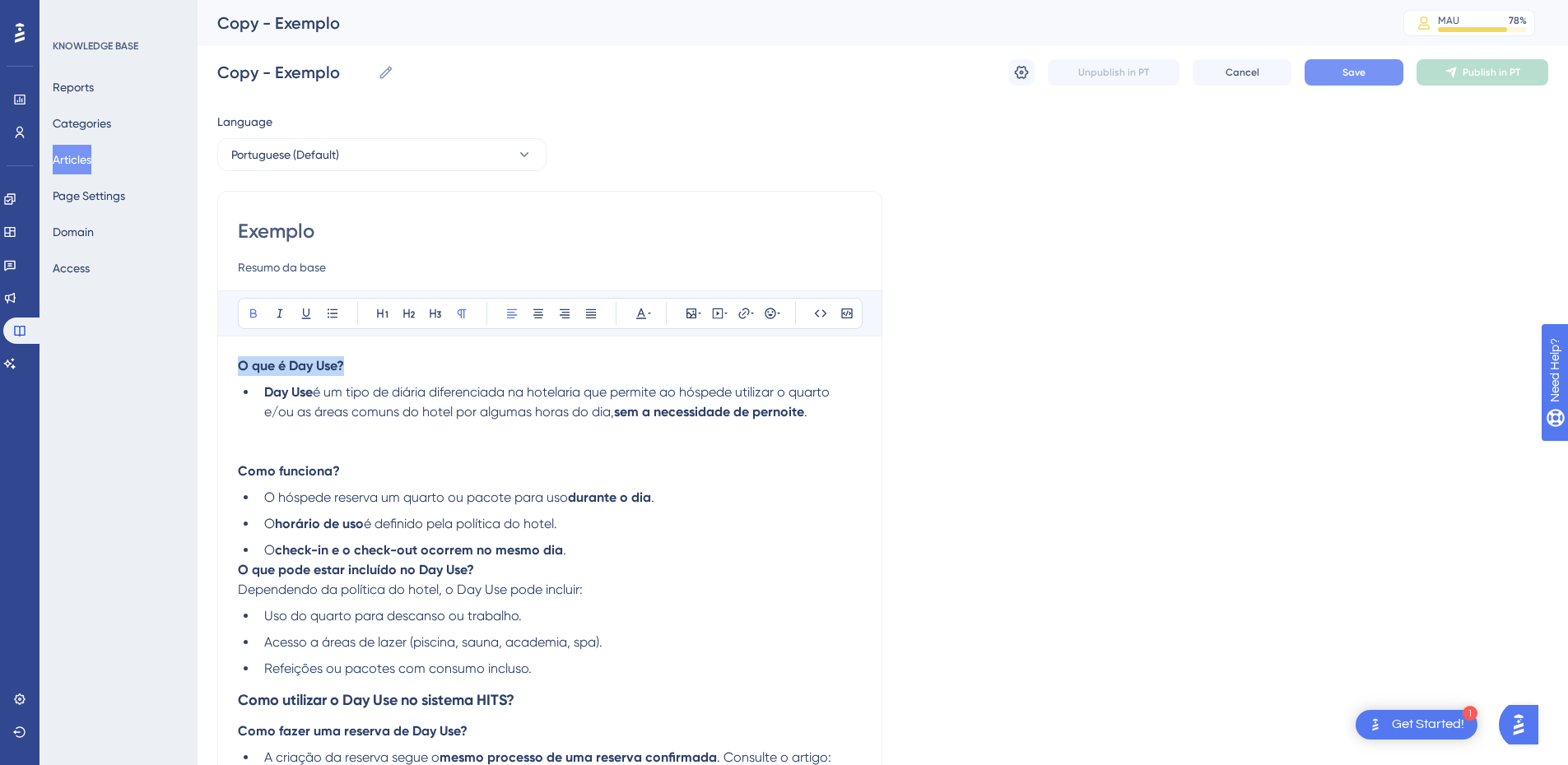
drag, startPoint x: 373, startPoint y: 366, endPoint x: 199, endPoint y: 367, distance: 174.0
click at [199, 367] on div "Performance Users Engagement Widgets Feedback Product Updates Knowledge Base AI…" at bounding box center [882, 772] width 1370 height 1546
click at [437, 316] on icon at bounding box center [435, 313] width 13 height 13
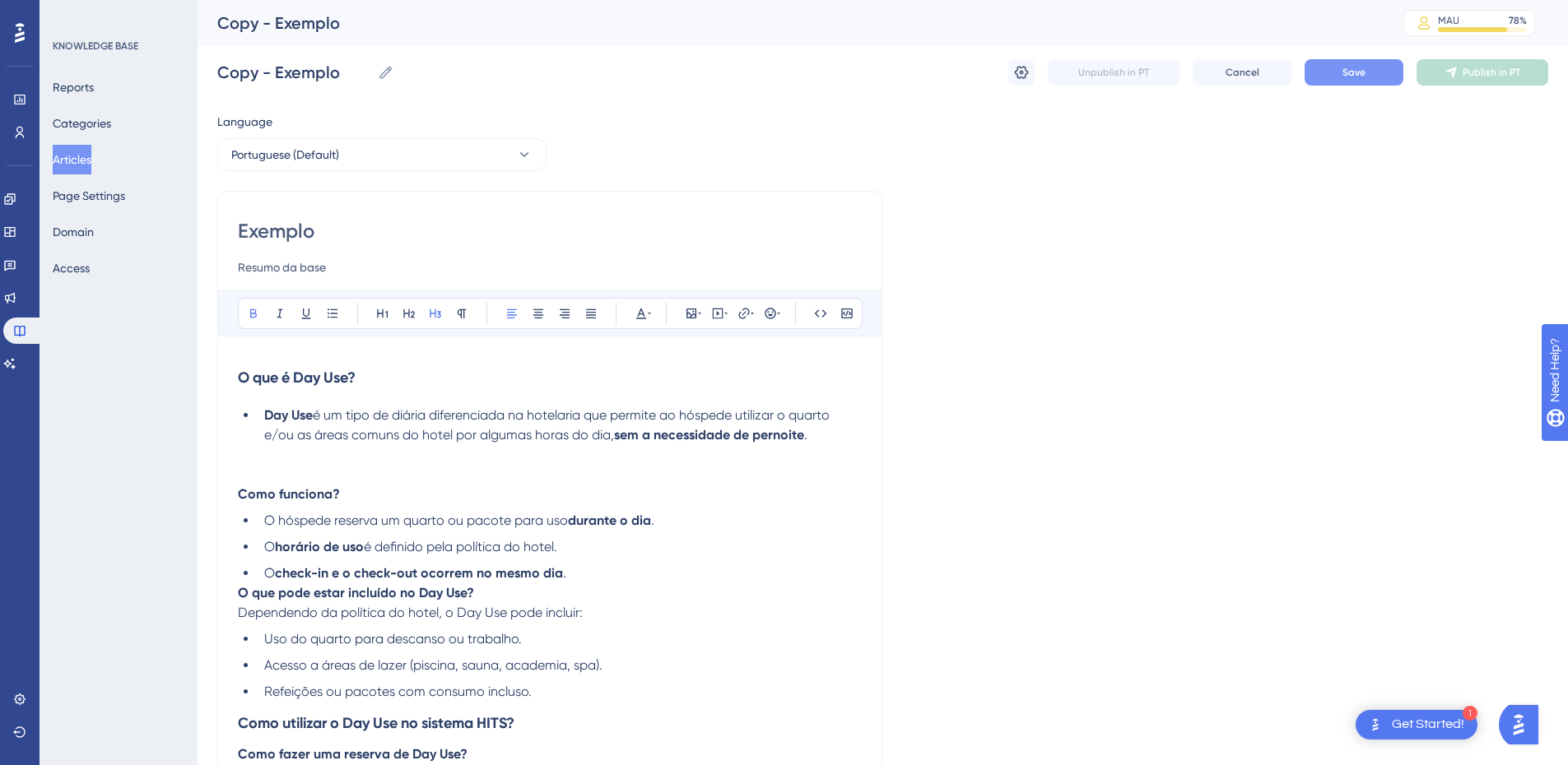
click at [330, 485] on p "Como funciona?" at bounding box center [549, 494] width 624 height 19
drag, startPoint x: 285, startPoint y: 498, endPoint x: 202, endPoint y: 491, distance: 83.3
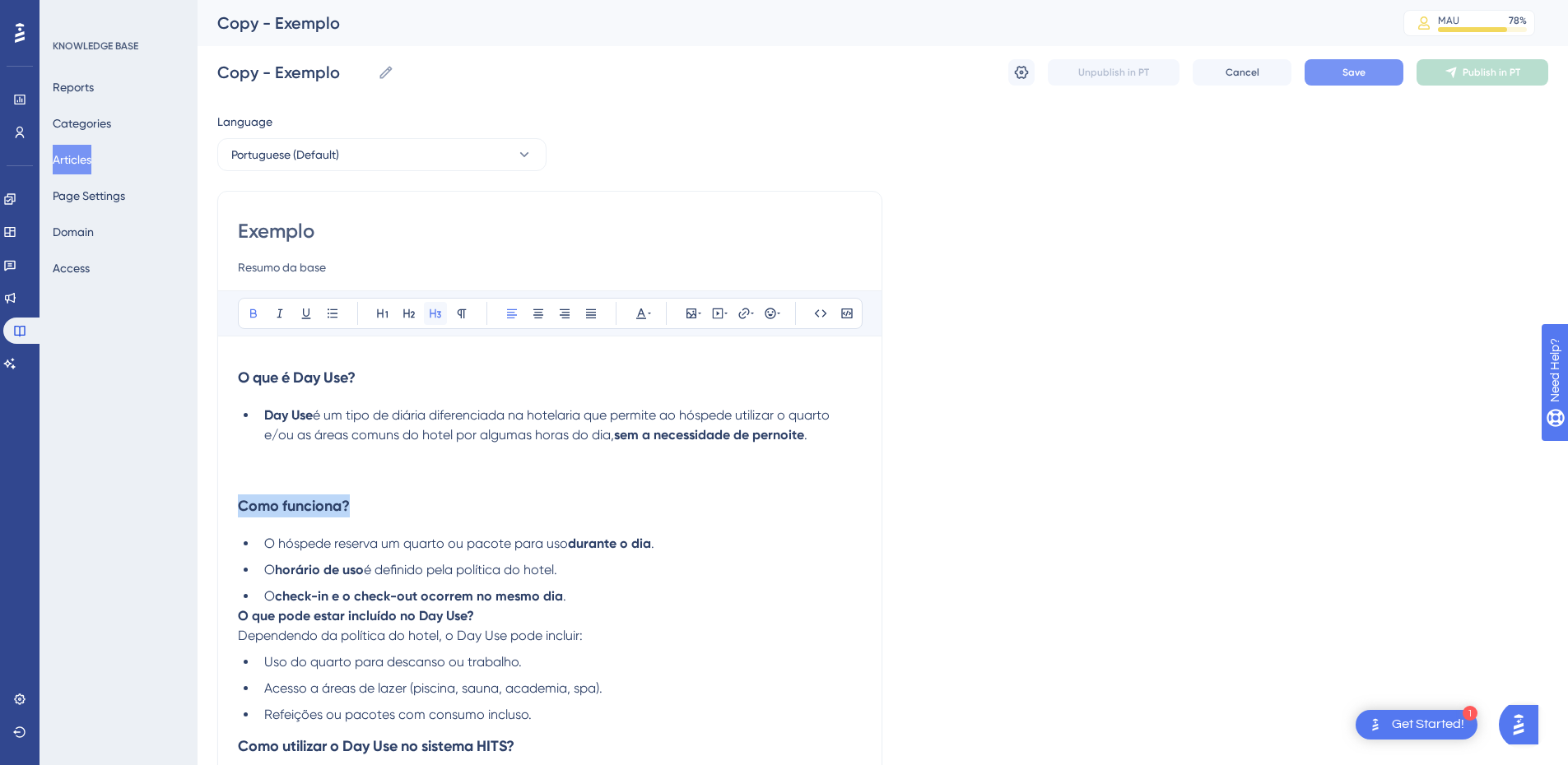
click at [445, 309] on button at bounding box center [435, 313] width 23 height 23
click at [274, 464] on p at bounding box center [549, 455] width 624 height 19
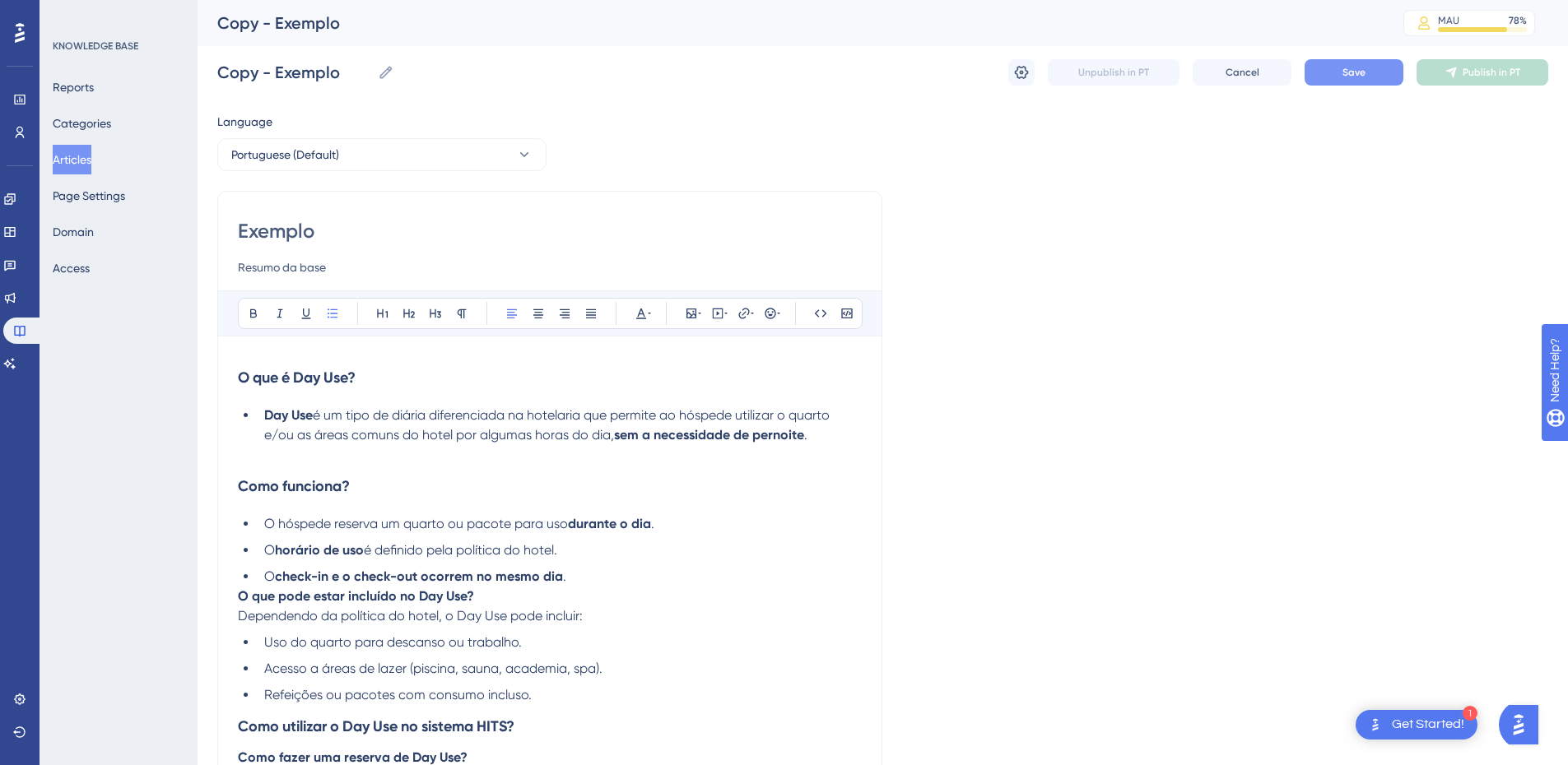
click at [270, 465] on h3 "Como funciona?" at bounding box center [549, 486] width 624 height 42
click at [249, 456] on p at bounding box center [549, 455] width 624 height 19
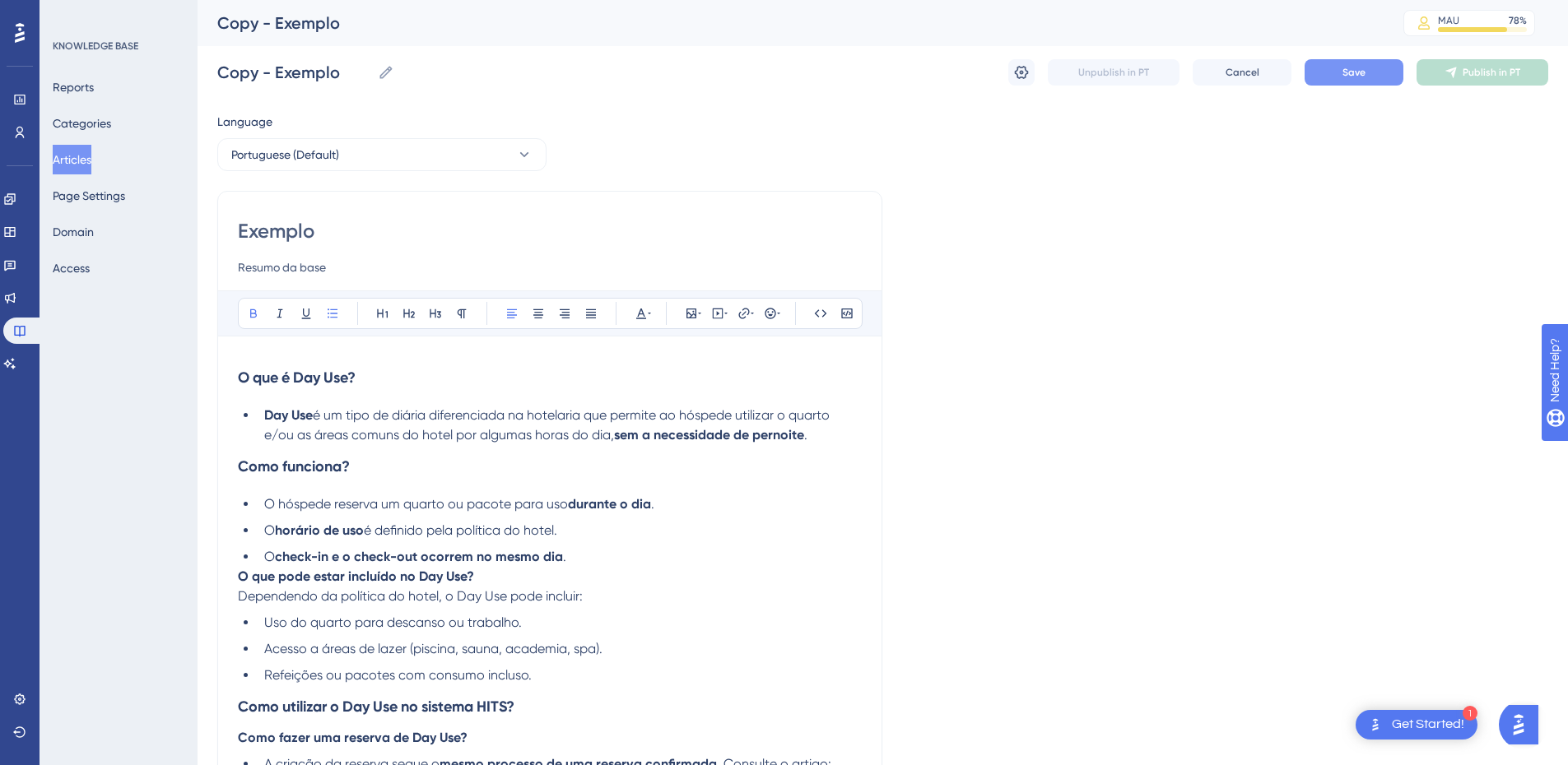
scroll to position [192, 0]
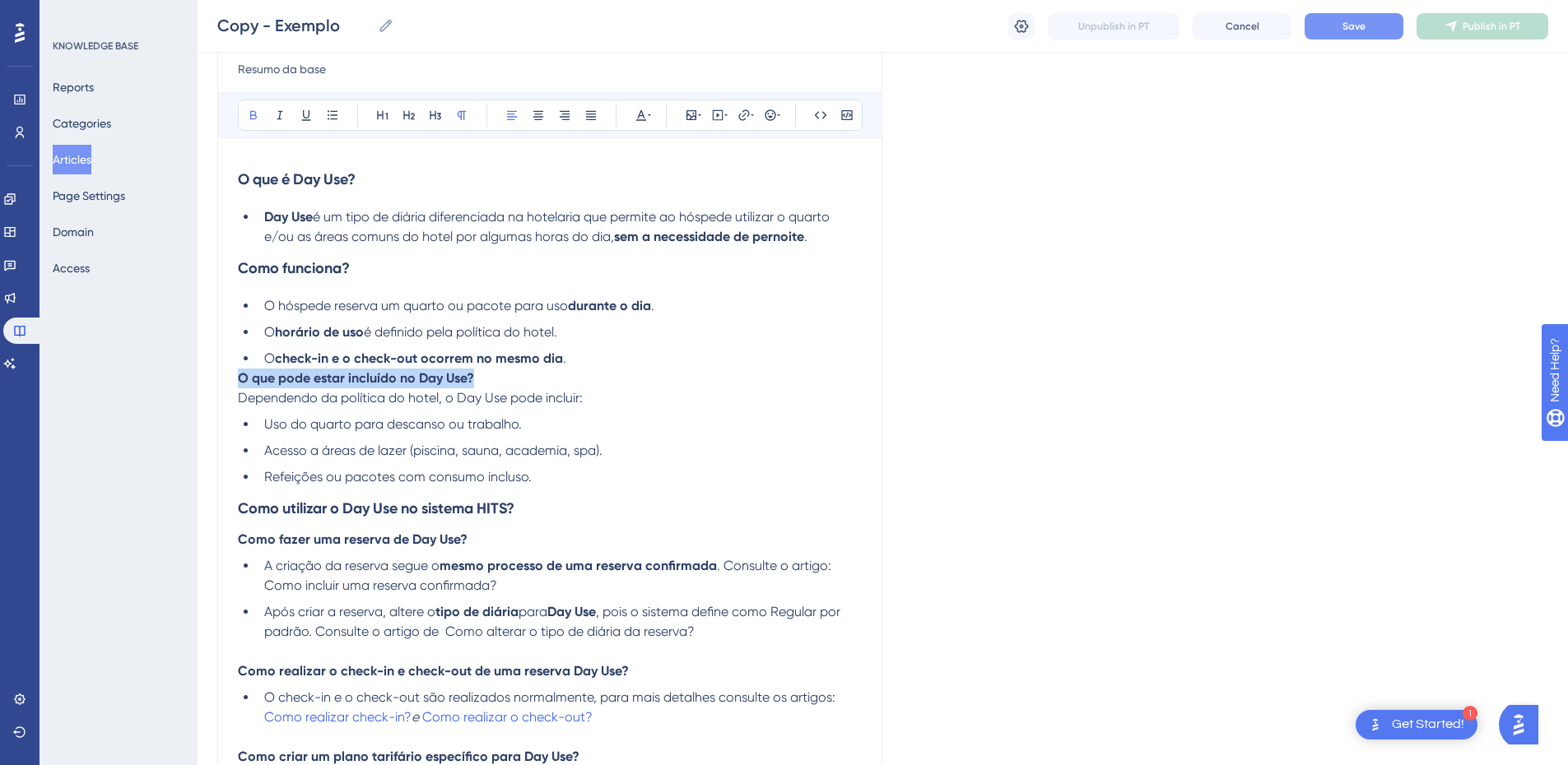
drag, startPoint x: 240, startPoint y: 375, endPoint x: 495, endPoint y: 374, distance: 255.0
click at [495, 374] on p "O que pode estar incluído no Day Use?" at bounding box center [549, 378] width 624 height 19
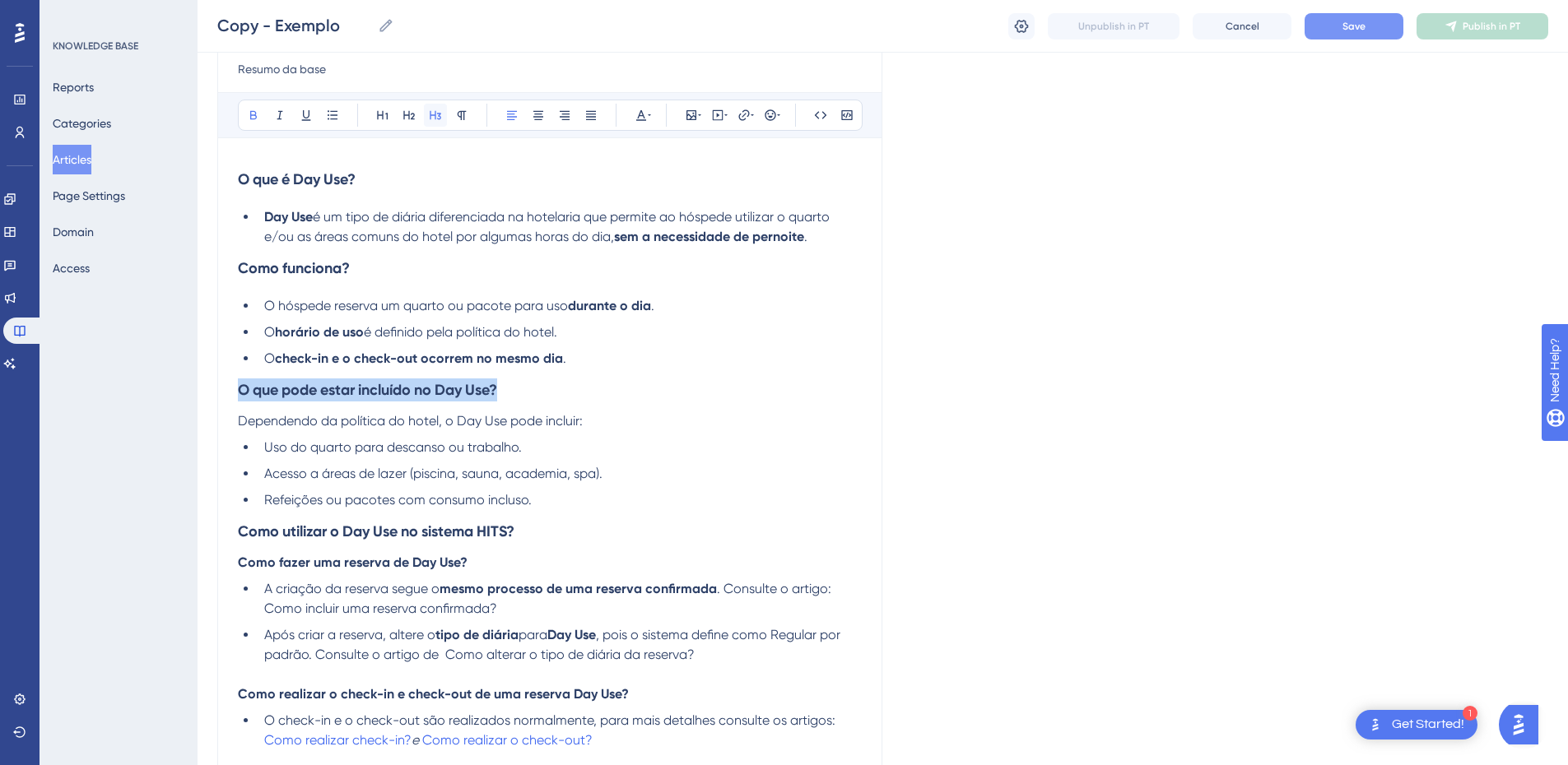
click at [438, 105] on button at bounding box center [435, 115] width 23 height 23
click at [233, 383] on div "Exemplo Resumo da base Bold Italic Underline Bullet Point Heading 1 Heading 2 H…" at bounding box center [550, 622] width 665 height 1259
click at [542, 392] on h3 "O que pode estar incluído no Day Use?" at bounding box center [549, 390] width 624 height 42
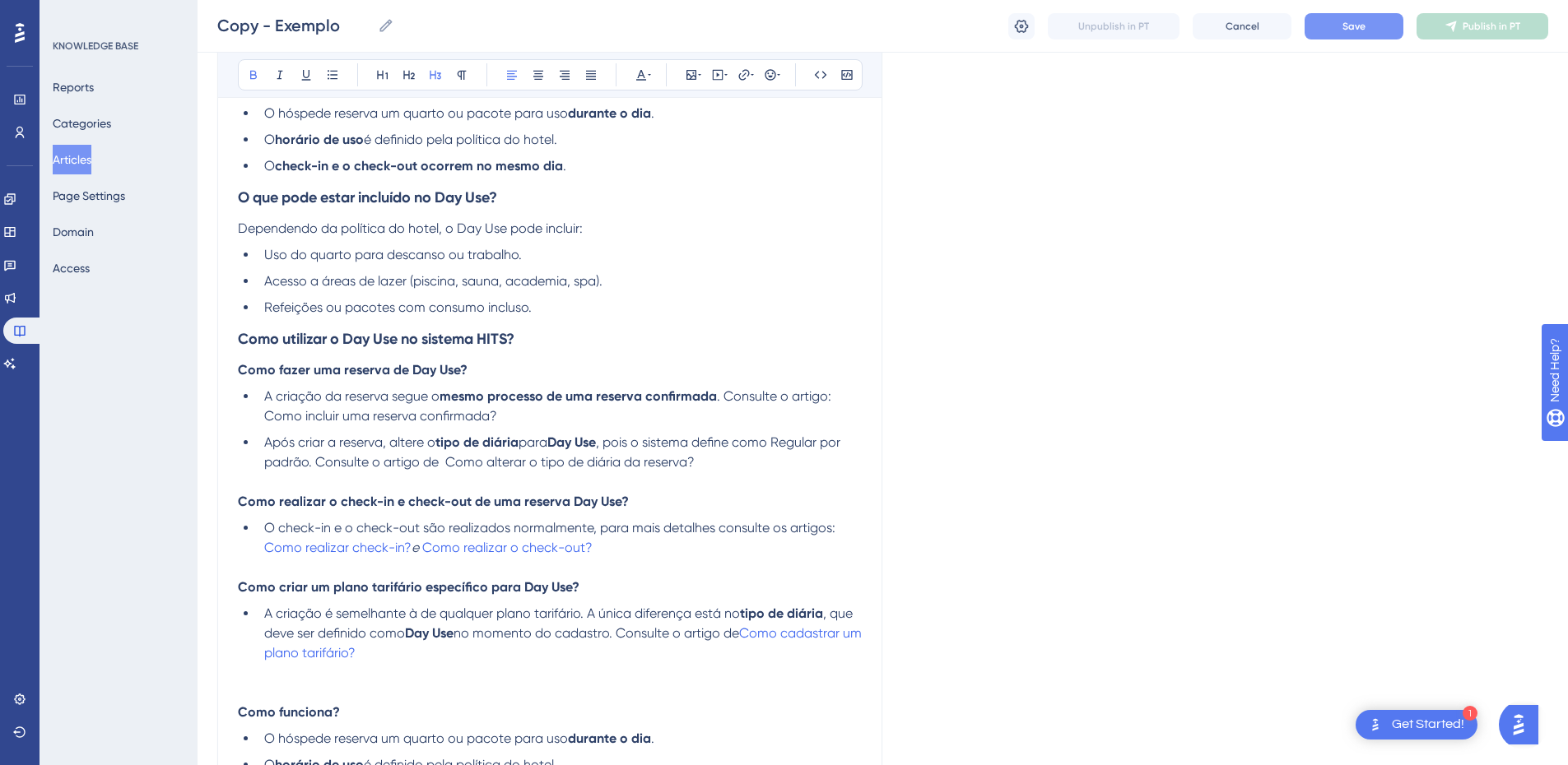
click at [534, 339] on h3 "Como utilizar o Day Use no sistema HITS?" at bounding box center [549, 339] width 624 height 42
drag, startPoint x: 497, startPoint y: 376, endPoint x: 236, endPoint y: 381, distance: 261.0
click at [236, 381] on div "Exemplo Resumo da base Bold Italic Underline Bullet Point Heading 1 Heading 2 H…" at bounding box center [550, 430] width 665 height 1259
click at [270, 372] on strong "Como fazer uma reserva de Day Use?" at bounding box center [352, 370] width 230 height 16
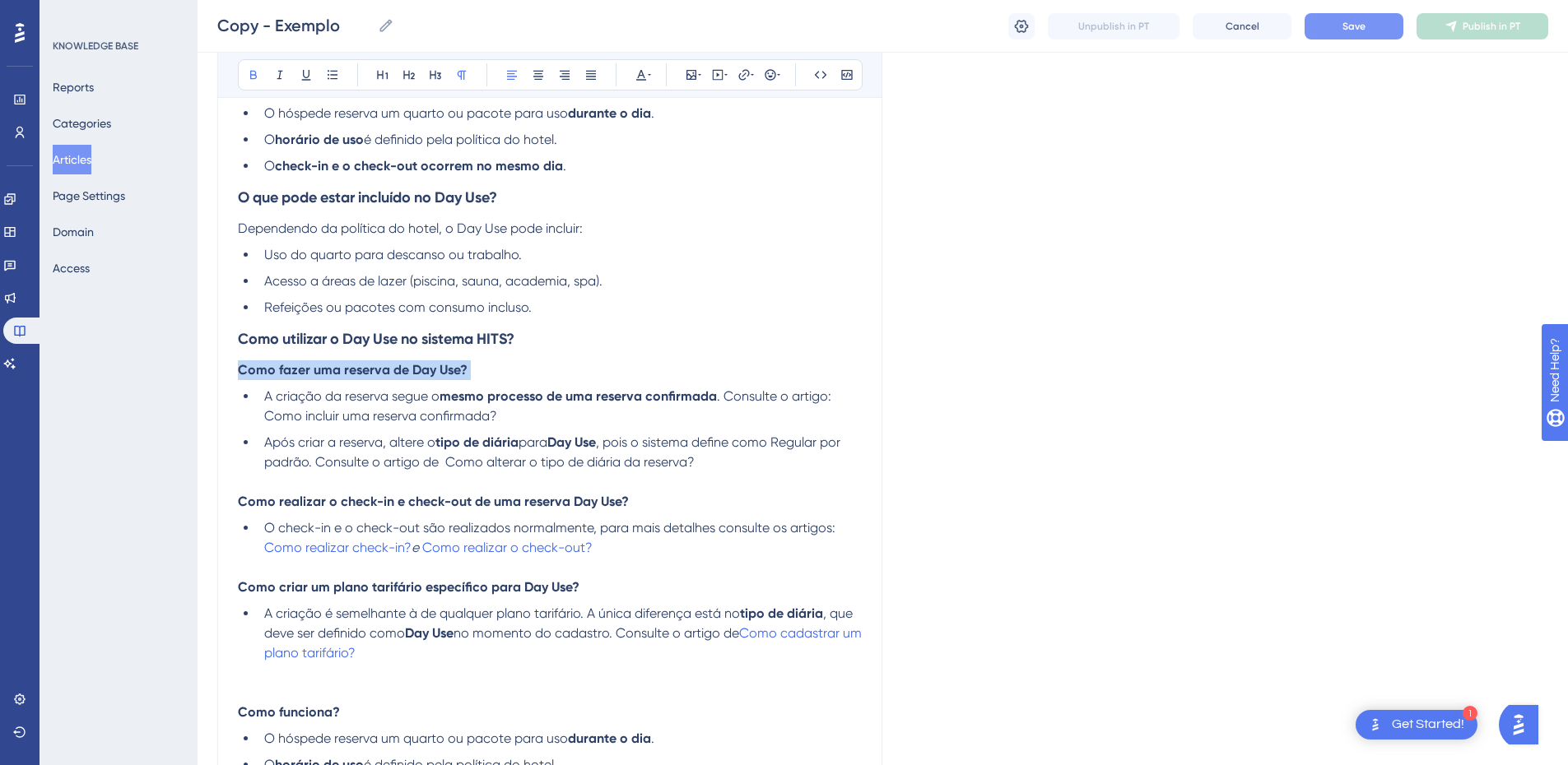
click at [270, 372] on strong "Como fazer uma reserva de Day Use?" at bounding box center [352, 370] width 230 height 16
click at [251, 70] on icon at bounding box center [253, 75] width 13 height 13
click at [232, 385] on div "Exemplo Resumo da base Bold Italic Underline Bullet Point Heading 1 Heading 2 H…" at bounding box center [550, 430] width 665 height 1259
click at [277, 373] on span "Como fazer uma reserva de Day Use?" at bounding box center [351, 370] width 228 height 16
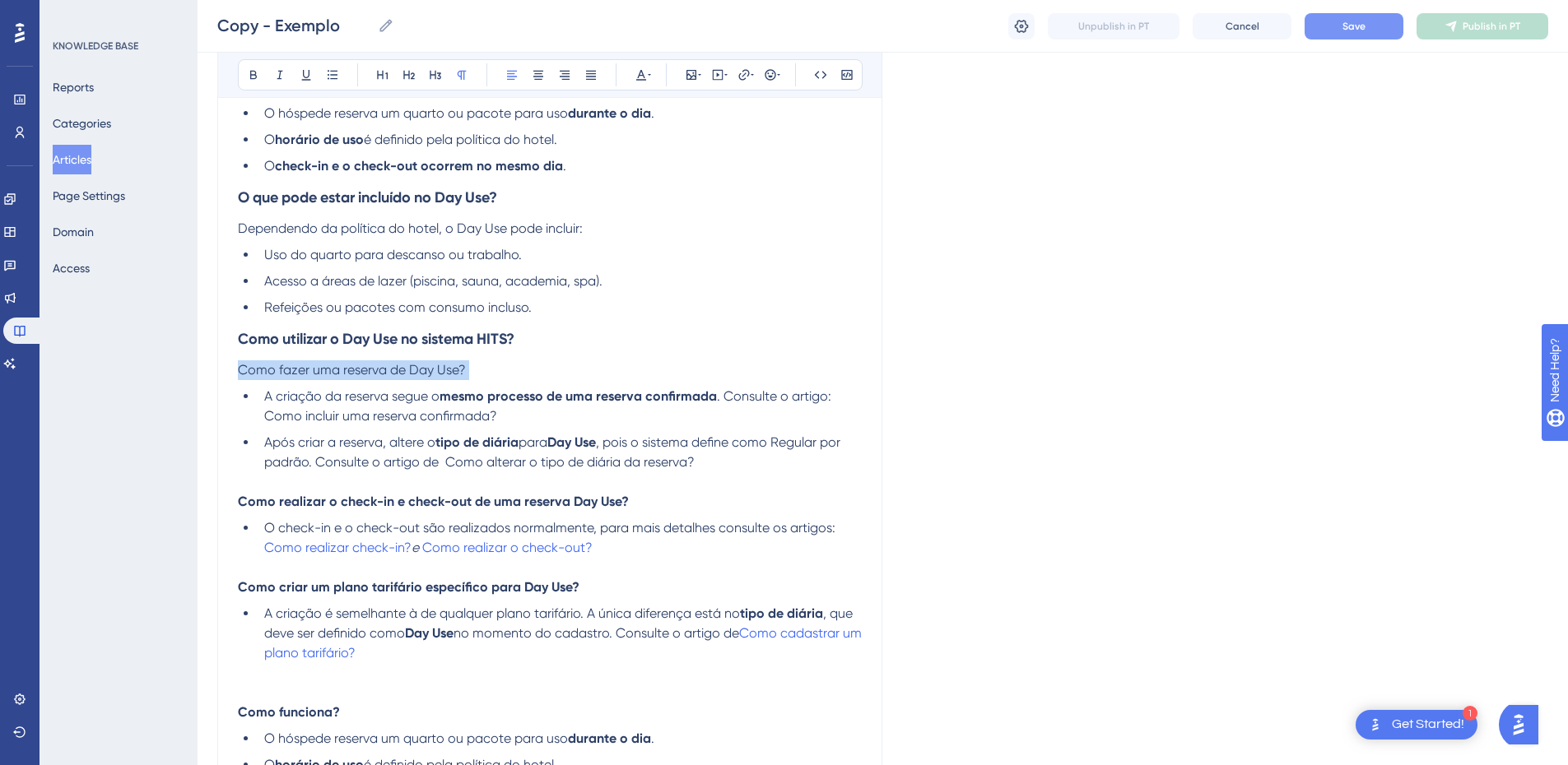
click at [277, 373] on span "Como fazer uma reserva de Day Use?" at bounding box center [351, 370] width 228 height 16
click at [253, 79] on icon at bounding box center [253, 76] width 6 height 9
drag, startPoint x: 513, startPoint y: 419, endPoint x: 261, endPoint y: 404, distance: 252.4
click at [261, 404] on li "A criação da reserva segue o mesmo processo de uma reserva confirmada . Consult…" at bounding box center [560, 407] width 604 height 40
click at [252, 75] on icon at bounding box center [253, 76] width 6 height 9
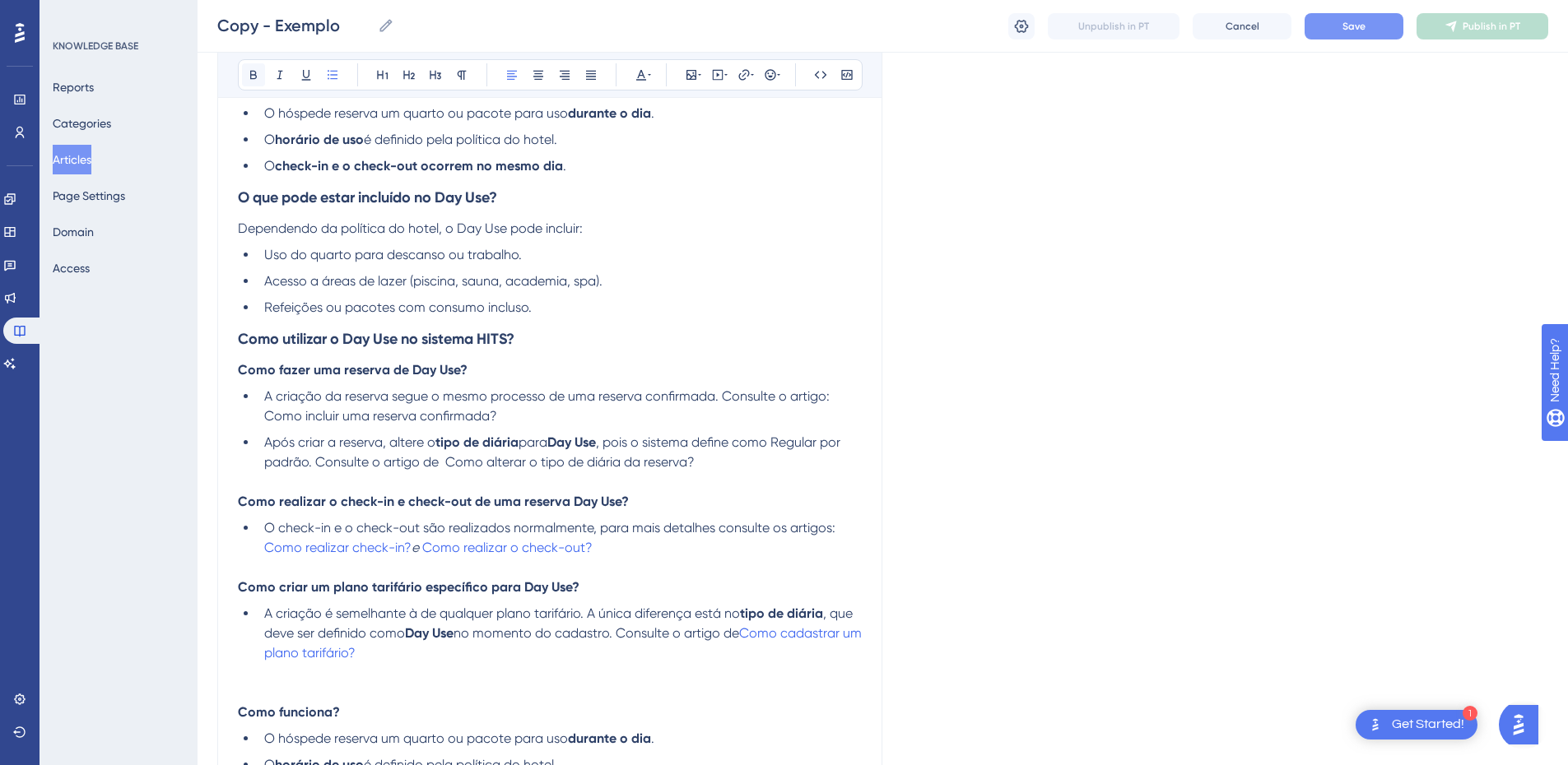
click at [252, 75] on icon at bounding box center [253, 76] width 6 height 9
click at [509, 417] on li "A criação da reserva segue o mesmo processo de uma reserva confirmada. Consulte…" at bounding box center [560, 407] width 604 height 40
drag, startPoint x: 510, startPoint y: 416, endPoint x: 260, endPoint y: 418, distance: 250.0
click at [260, 418] on li "A criação da reserva segue o mesmo processo de uma reserva confirmada. Consulte…" at bounding box center [560, 407] width 604 height 40
copy span "Como incluir uma reserva confirmada?"
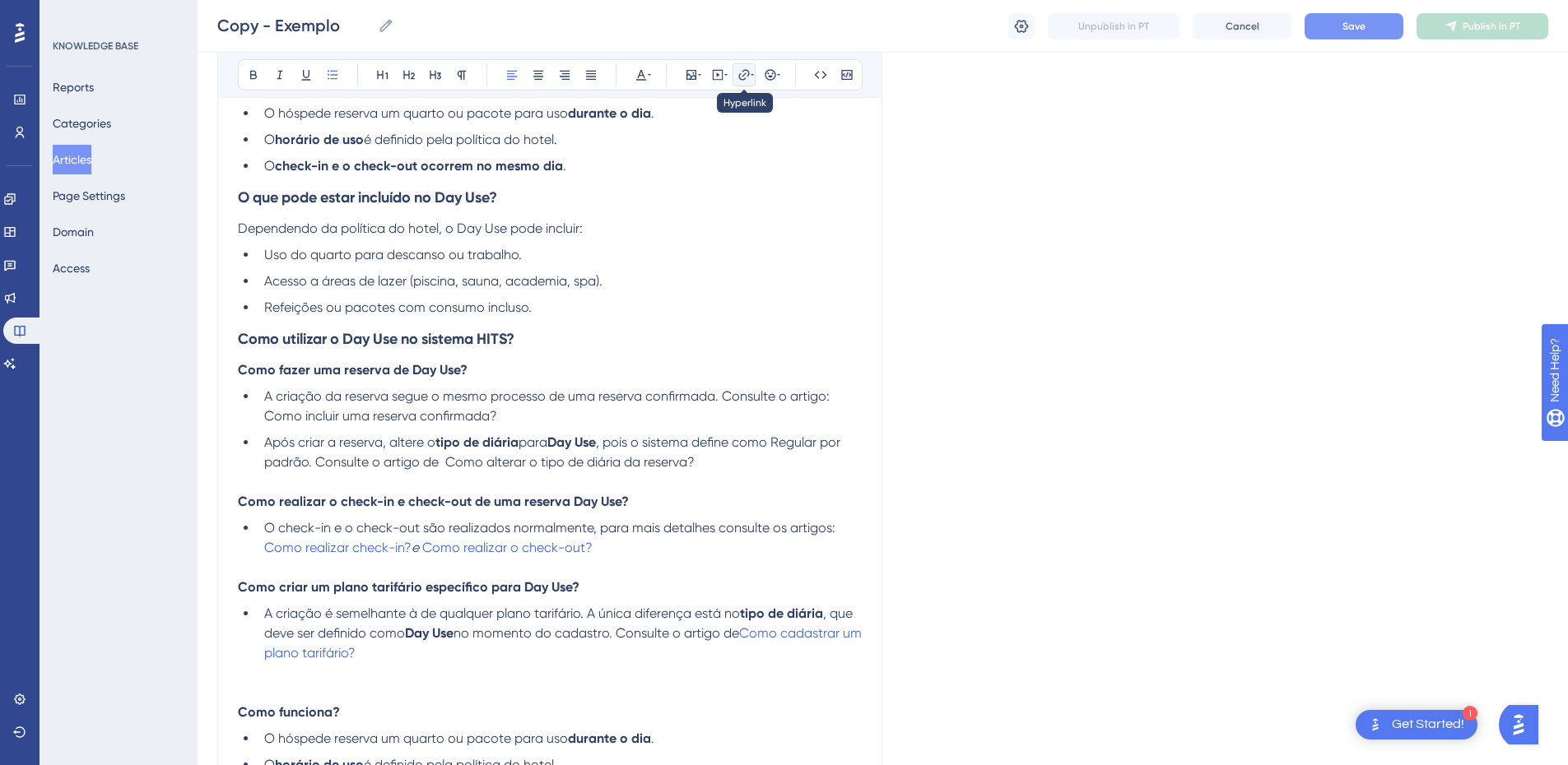
click at [740, 79] on icon at bounding box center [744, 75] width 11 height 11
type input "h"
type input "https://appsistemas.help.userguiding.com/pt/articles/7451-como-incluir-uma-rese…"
click at [705, 224] on span "Open in a new tab" at bounding box center [724, 222] width 97 height 19
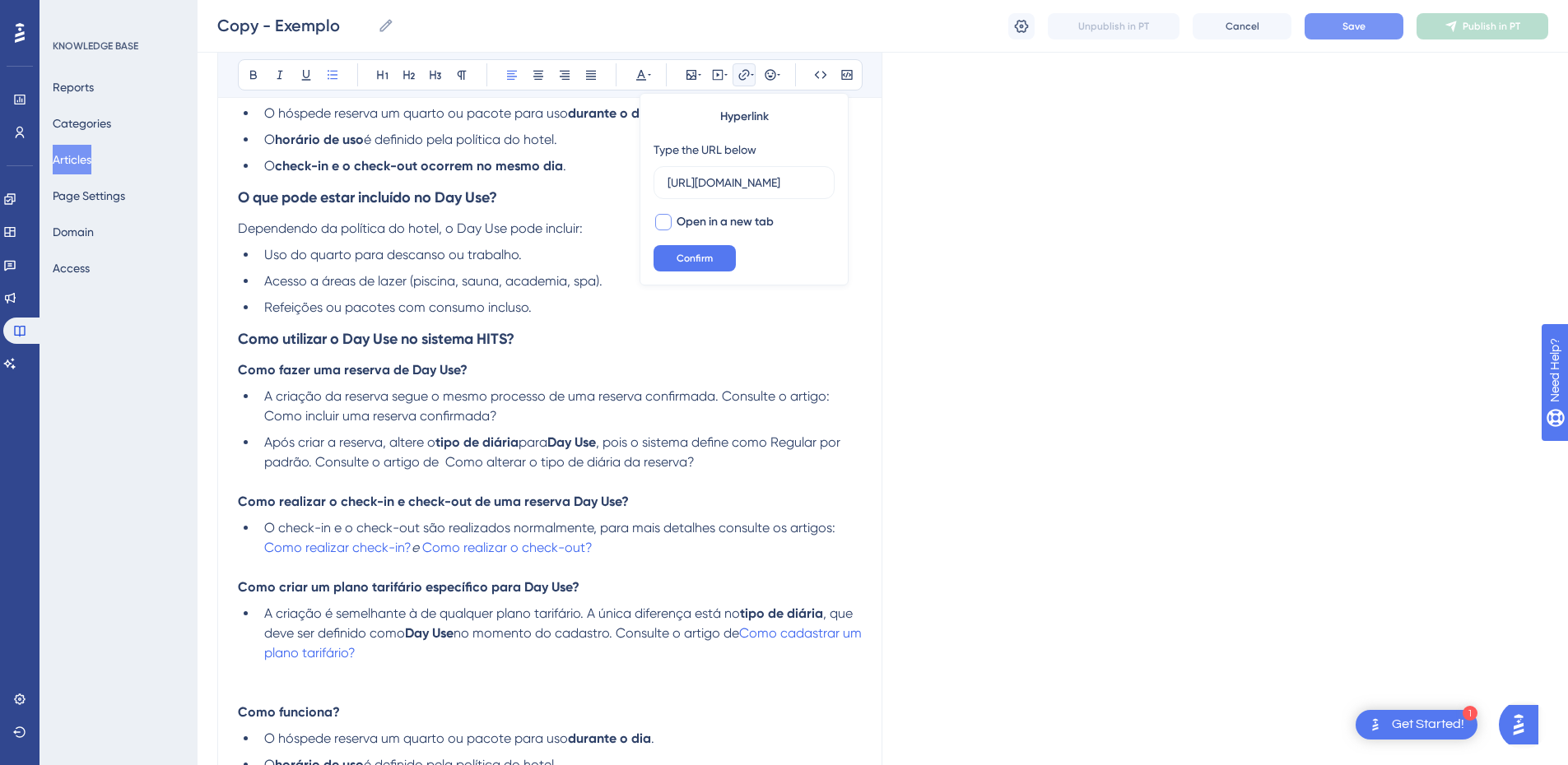
checkbox input "true"
click at [690, 261] on span "Confirm" at bounding box center [694, 259] width 36 height 13
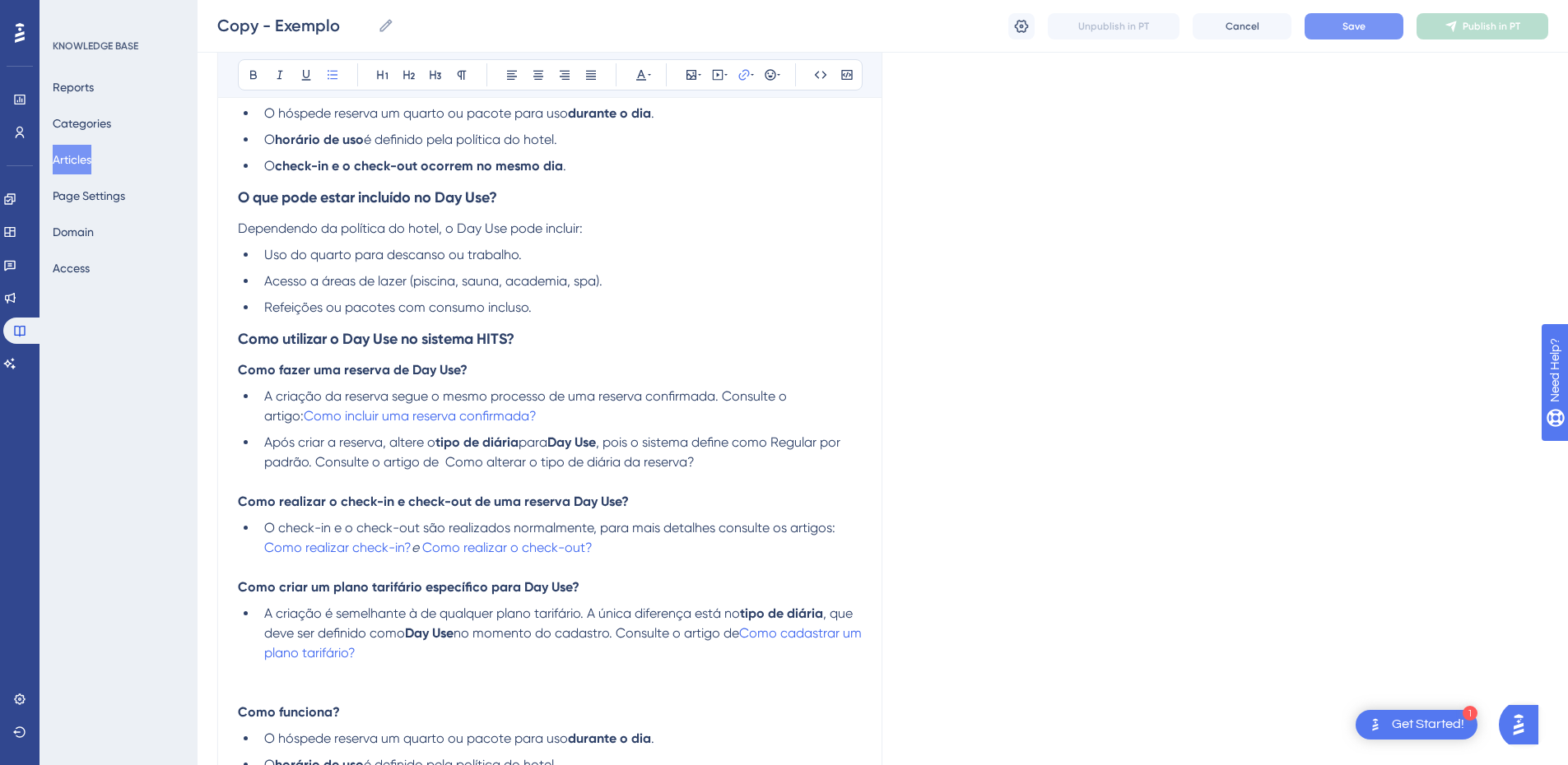
click at [567, 416] on li "A criação da reserva segue o mesmo processo de uma reserva confirmada. Consulte…" at bounding box center [560, 407] width 604 height 40
click at [449, 463] on span ", pois o sistema define como Regular por padrão. Consulte o artigo de Como alte…" at bounding box center [553, 452] width 579 height 35
drag, startPoint x: 706, startPoint y: 464, endPoint x: 442, endPoint y: 468, distance: 264.0
click at [442, 468] on li "Após criar a reserva, altere o tipo de diária para Day Use , pois o sistema def…" at bounding box center [560, 453] width 604 height 40
copy span "Como alterar o tipo de diária da reserva?"
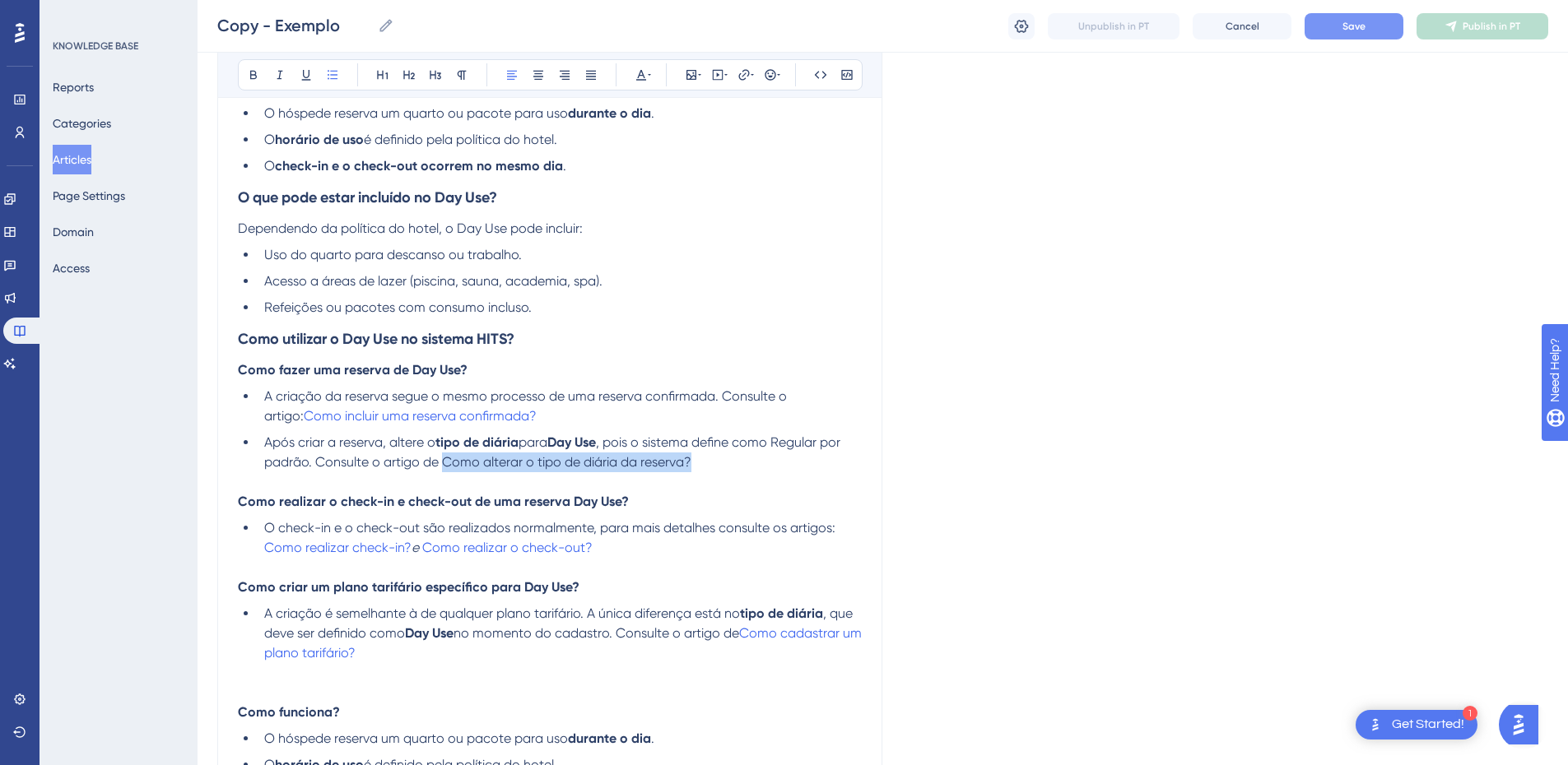
click at [748, 469] on li "Após criar a reserva, altere o tipo de diária para Day Use , pois o sistema def…" at bounding box center [560, 453] width 604 height 40
drag, startPoint x: 726, startPoint y: 460, endPoint x: 446, endPoint y: 468, distance: 280.1
click at [446, 468] on li "Após criar a reserva, altere o tipo de diária para Day Use , pois o sistema def…" at bounding box center [560, 453] width 604 height 40
click at [742, 468] on li "Após criar a reserva, altere o tipo de diária para Day Use , pois o sistema def…" at bounding box center [560, 453] width 604 height 40
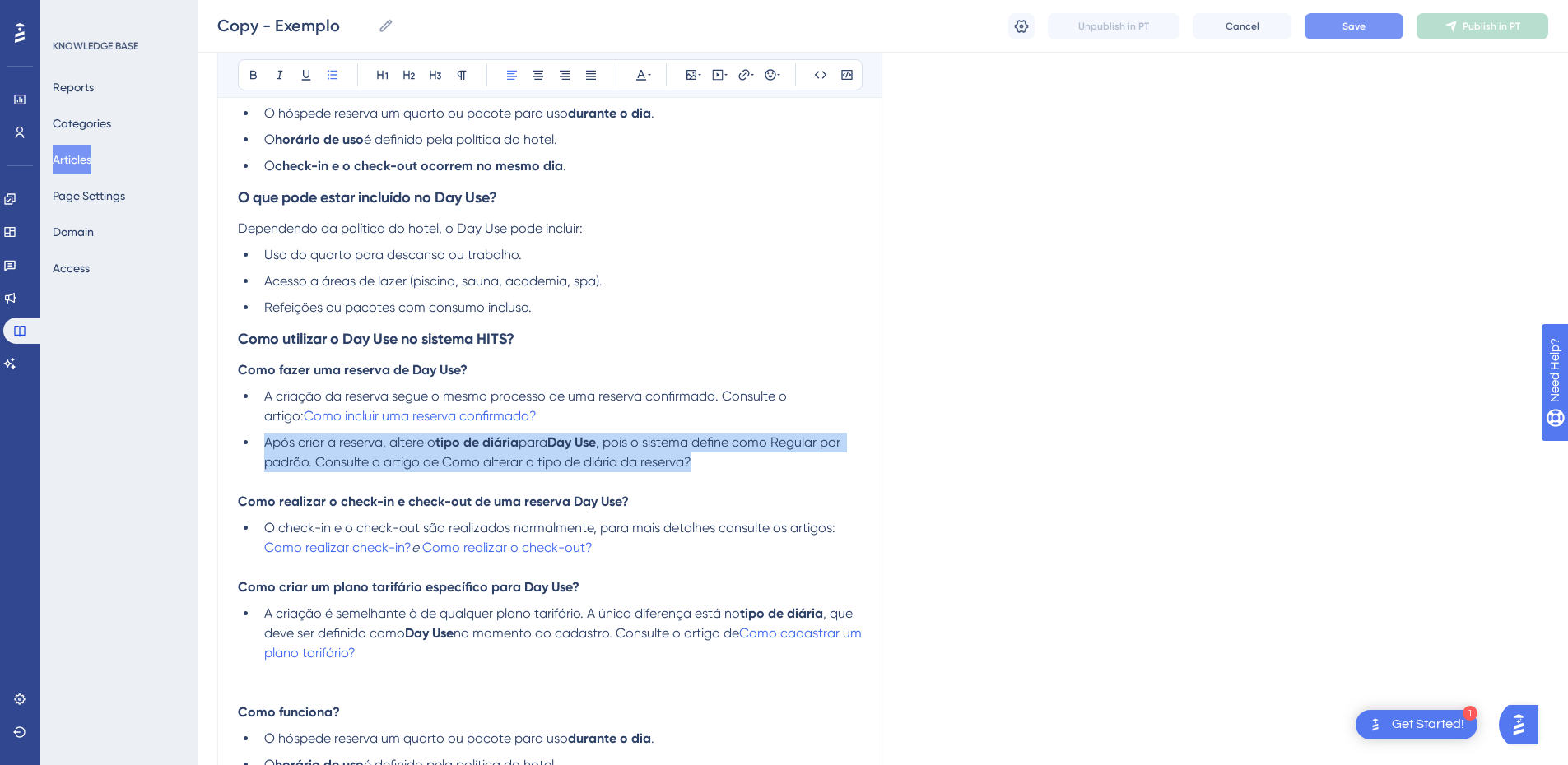
drag, startPoint x: 735, startPoint y: 459, endPoint x: 263, endPoint y: 448, distance: 472.1
click at [263, 448] on li "Após criar a reserva, altere o tipo de diária para Day Use , pois o sistema def…" at bounding box center [560, 453] width 604 height 40
click at [251, 78] on icon at bounding box center [253, 76] width 6 height 9
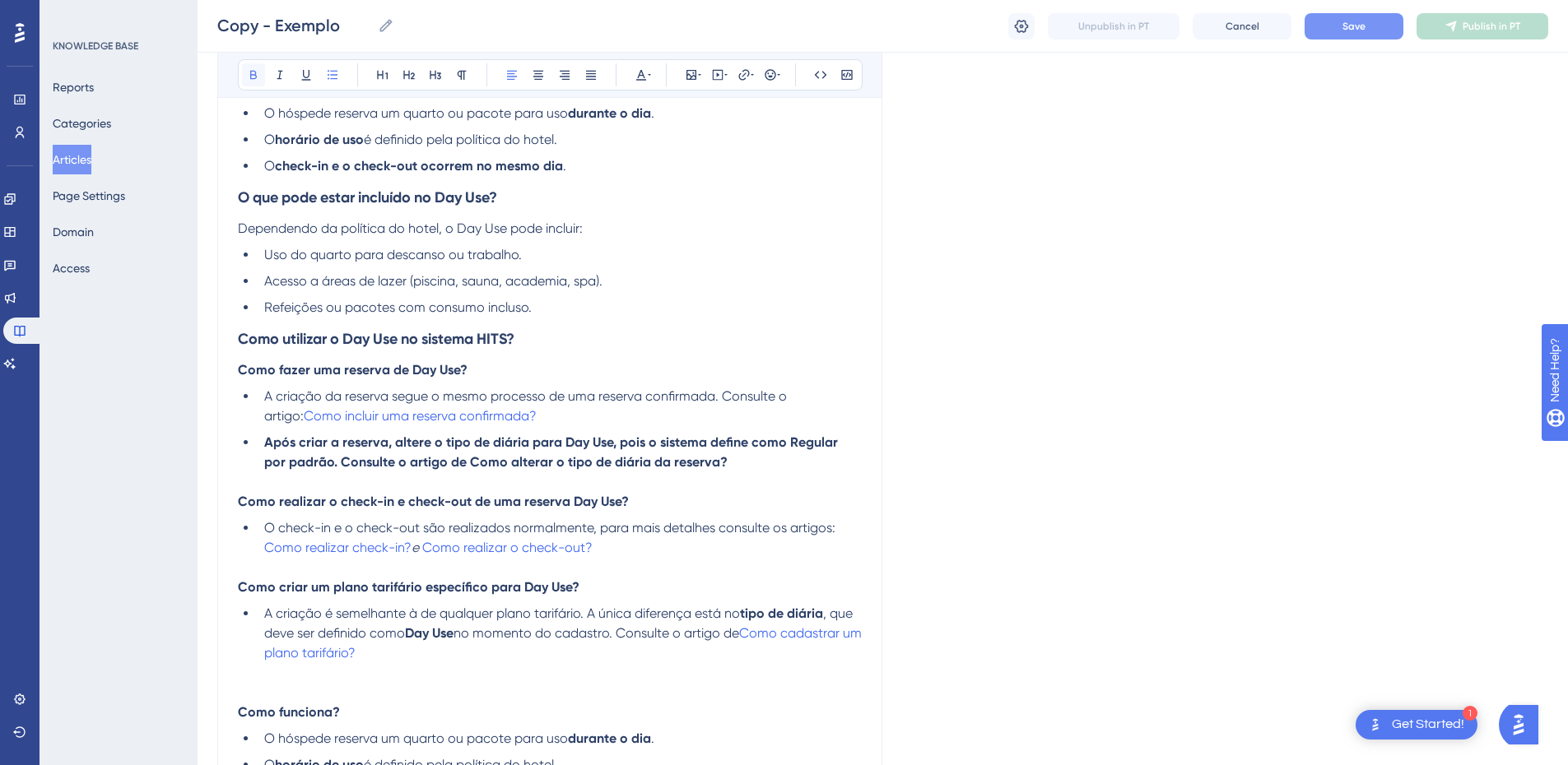
click at [251, 78] on icon at bounding box center [253, 76] width 6 height 9
click at [736, 466] on li "Após criar a reserva, altere o tipo de diária para Day Use, pois o sistema defi…" at bounding box center [560, 453] width 604 height 40
drag, startPoint x: 710, startPoint y: 460, endPoint x: 444, endPoint y: 464, distance: 266.0
click at [444, 464] on li "Após criar a reserva, altere o tipo de diária para Day Use, pois o sistema defi…" at bounding box center [560, 453] width 604 height 40
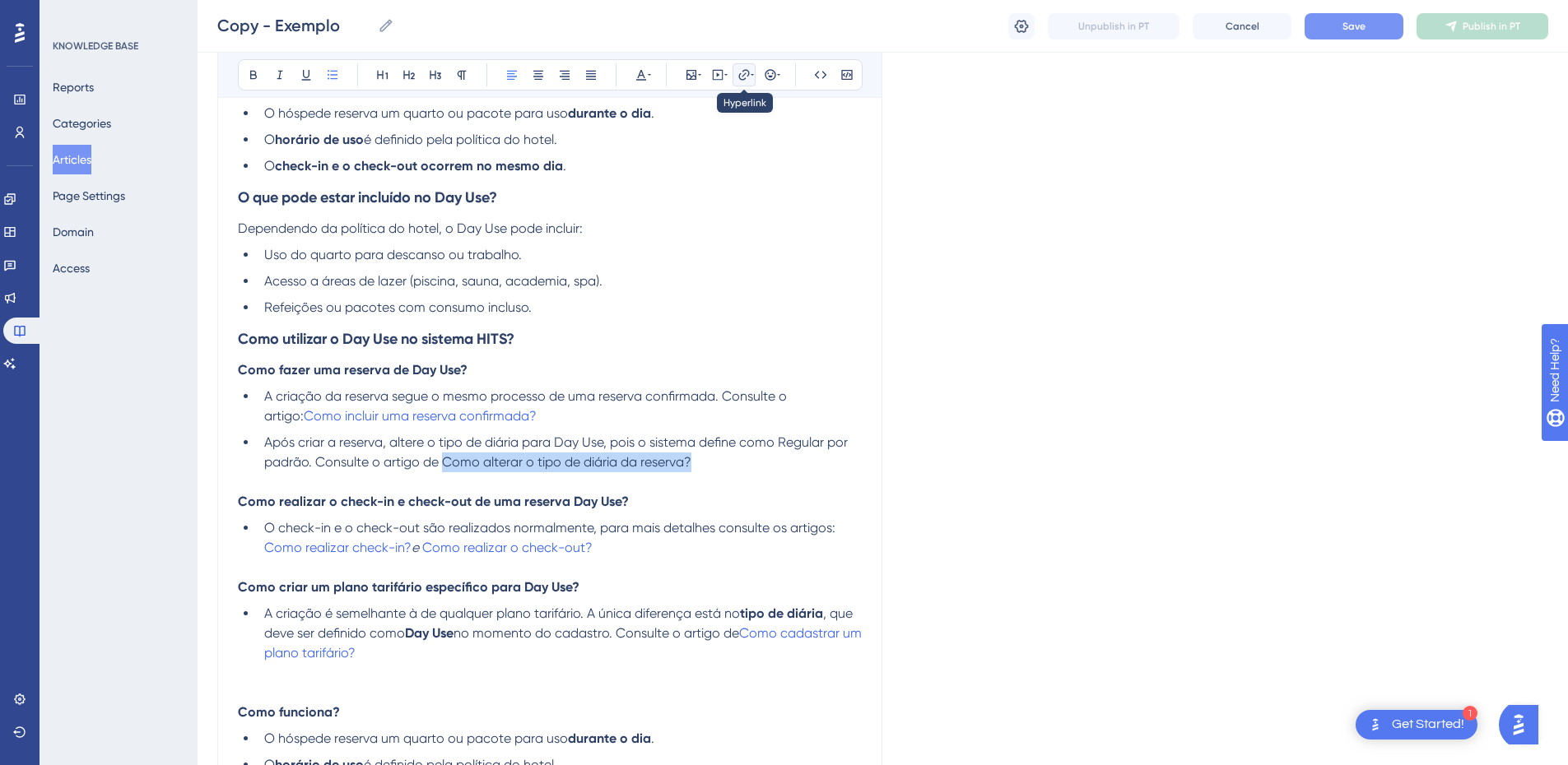
click at [746, 80] on icon at bounding box center [744, 75] width 13 height 13
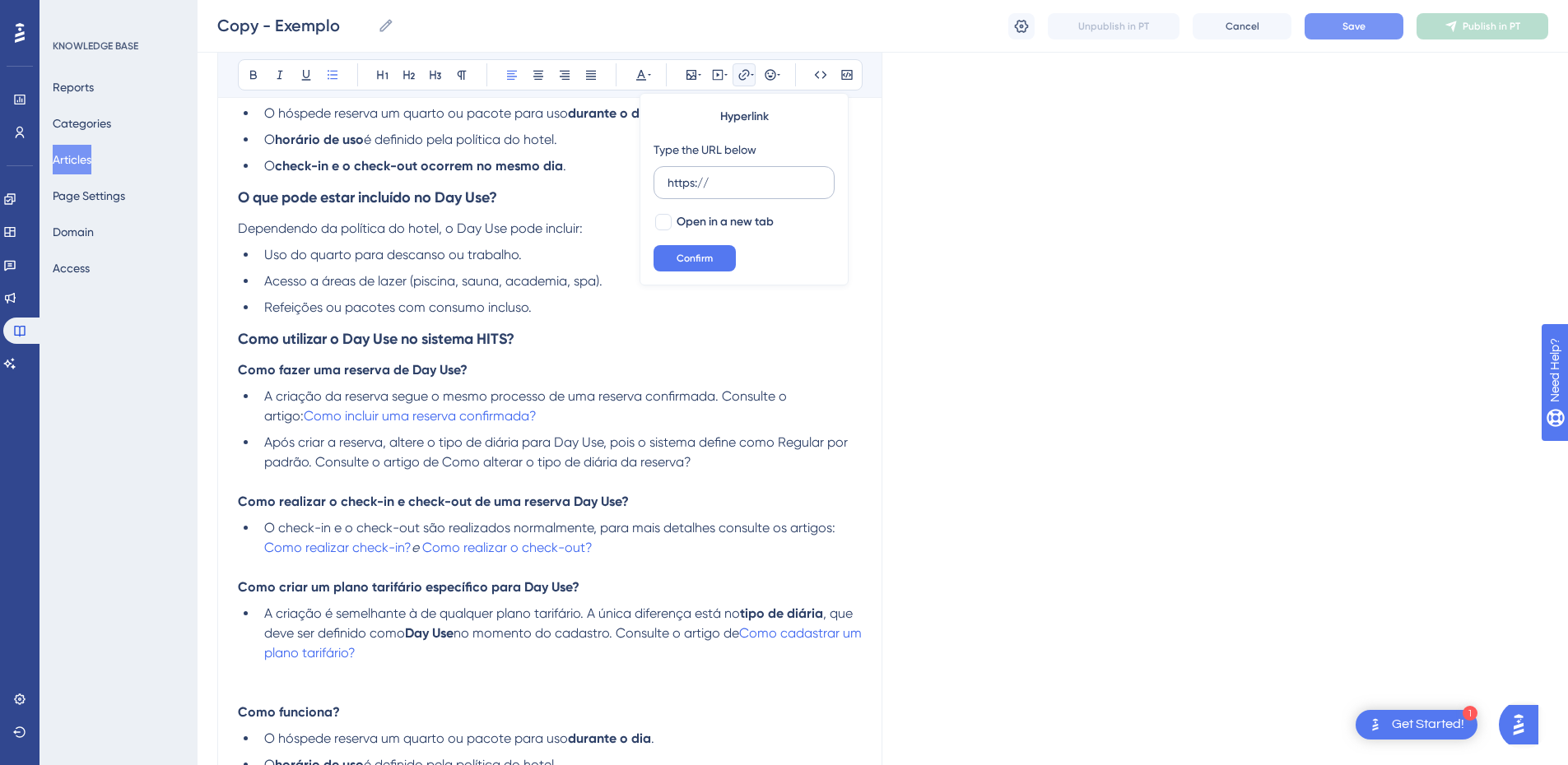
drag, startPoint x: 720, startPoint y: 176, endPoint x: 678, endPoint y: 178, distance: 42.0
click at [678, 178] on input "https://" at bounding box center [744, 183] width 153 height 18
click at [683, 181] on input "https://" at bounding box center [744, 183] width 153 height 18
drag, startPoint x: 723, startPoint y: 182, endPoint x: 652, endPoint y: 182, distance: 71.0
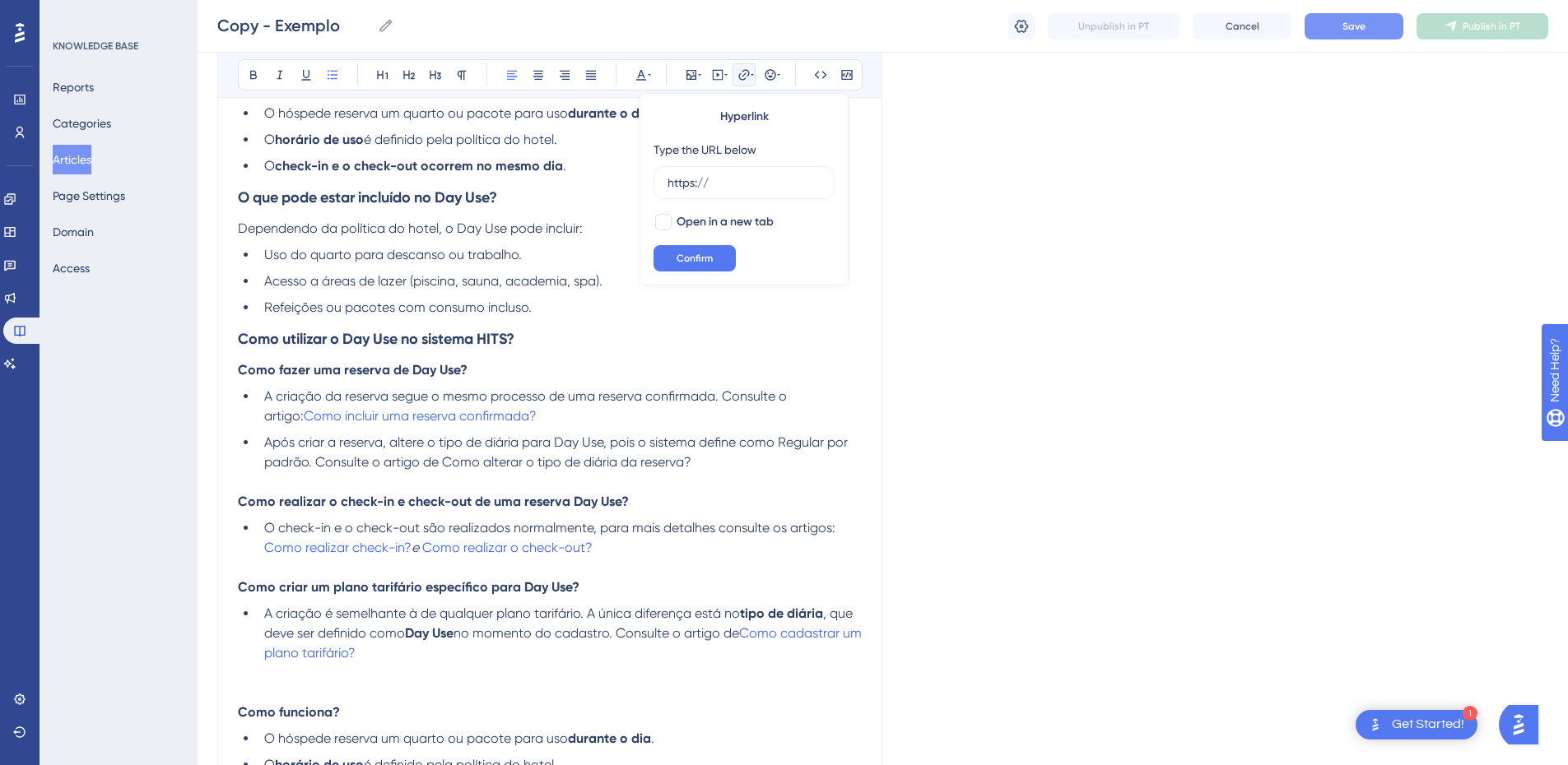
click at [652, 182] on div "Hyperlink Type the URL below https:// Open in a new tab Confirm" at bounding box center [744, 189] width 209 height 192
type input "https://appsistemas.help.userguiding.com/pt/articles/7451-como-incluir-uma-rese…"
click at [705, 226] on span "Open in a new tab" at bounding box center [724, 222] width 97 height 19
checkbox input "true"
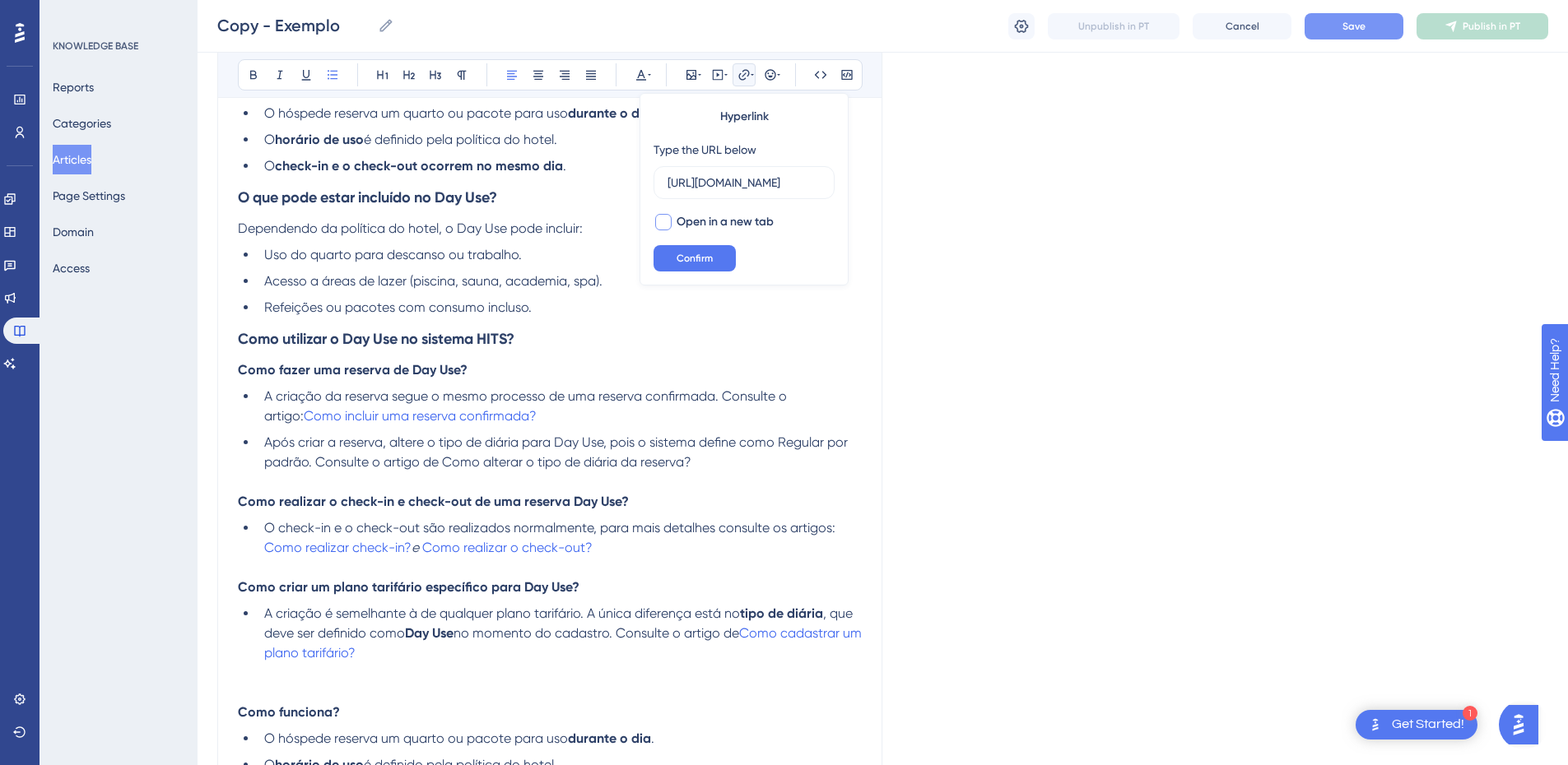
scroll to position [0, 0]
click at [707, 265] on button "Confirm" at bounding box center [694, 258] width 82 height 27
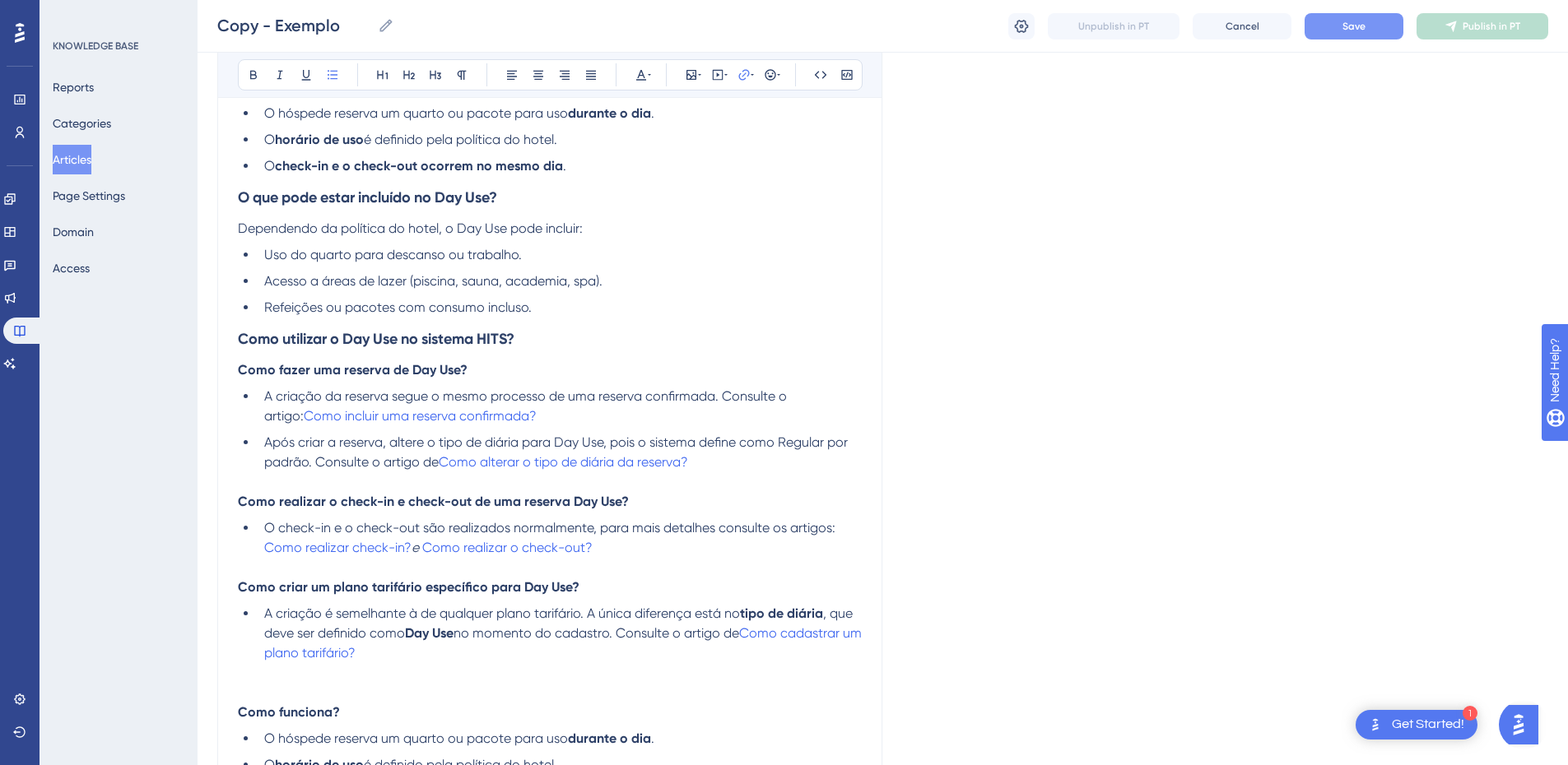
click at [694, 498] on p "Como realizar o check-in e check-out de uma reserva Day Use?" at bounding box center [549, 502] width 624 height 19
click at [478, 504] on strong "Como realizar o check-in e check-out de uma reserva Day Use?" at bounding box center [432, 501] width 391 height 16
click at [306, 504] on strong "Como realizar o check-in e check-out de uma reserva Day Use?" at bounding box center [432, 501] width 391 height 16
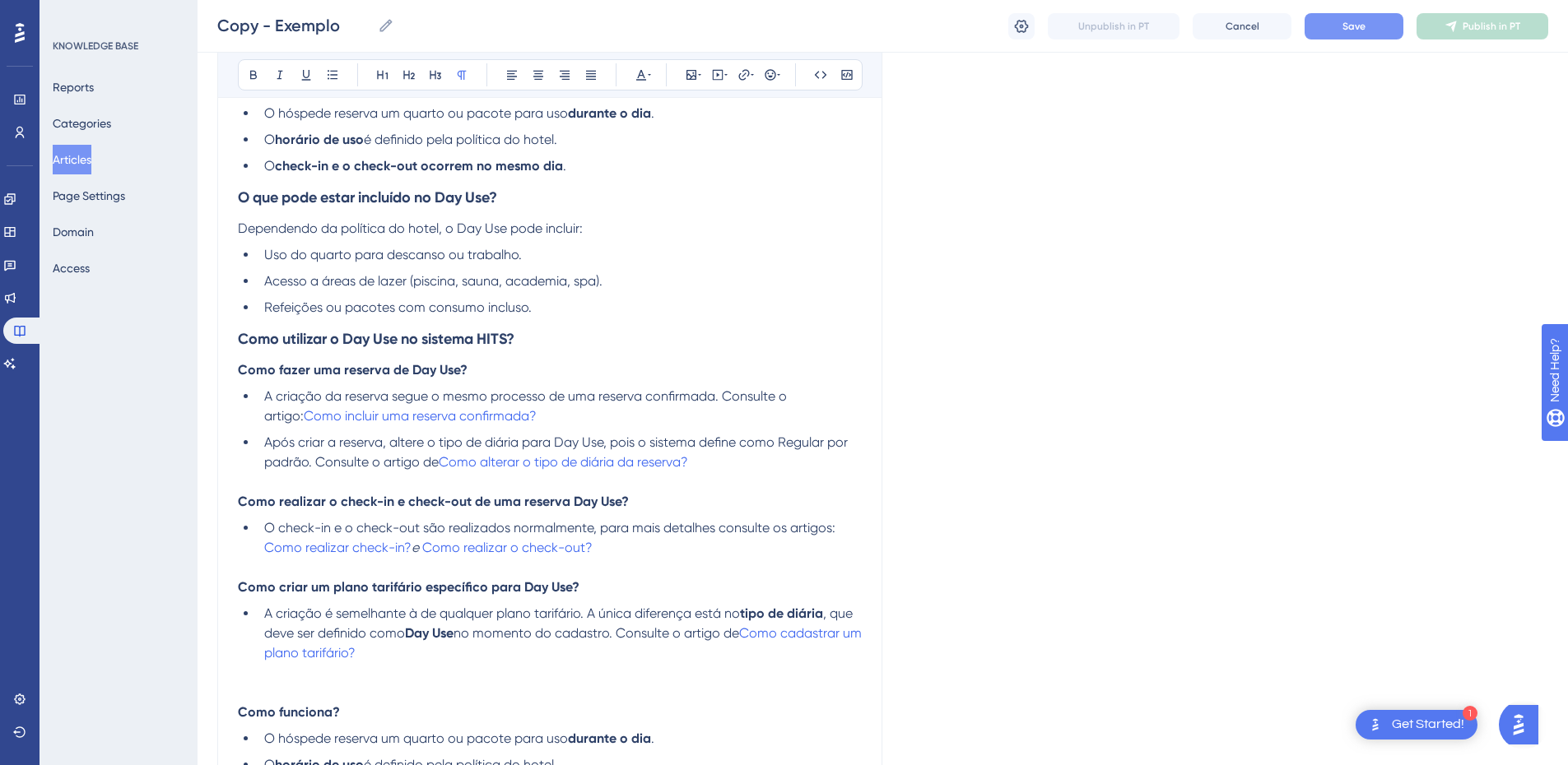
click at [246, 484] on p at bounding box center [549, 481] width 624 height 19
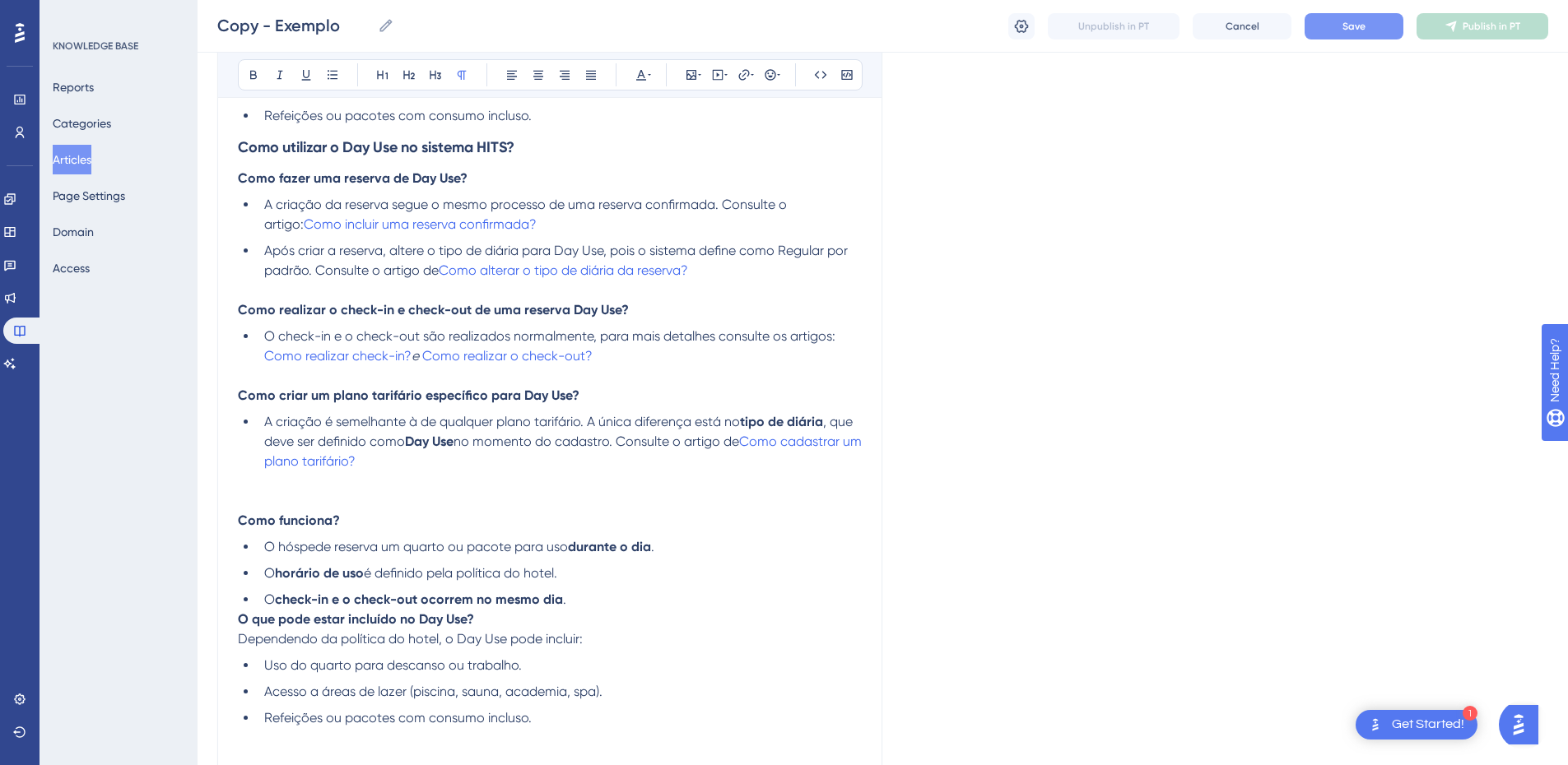
click at [256, 498] on p at bounding box center [549, 501] width 624 height 19
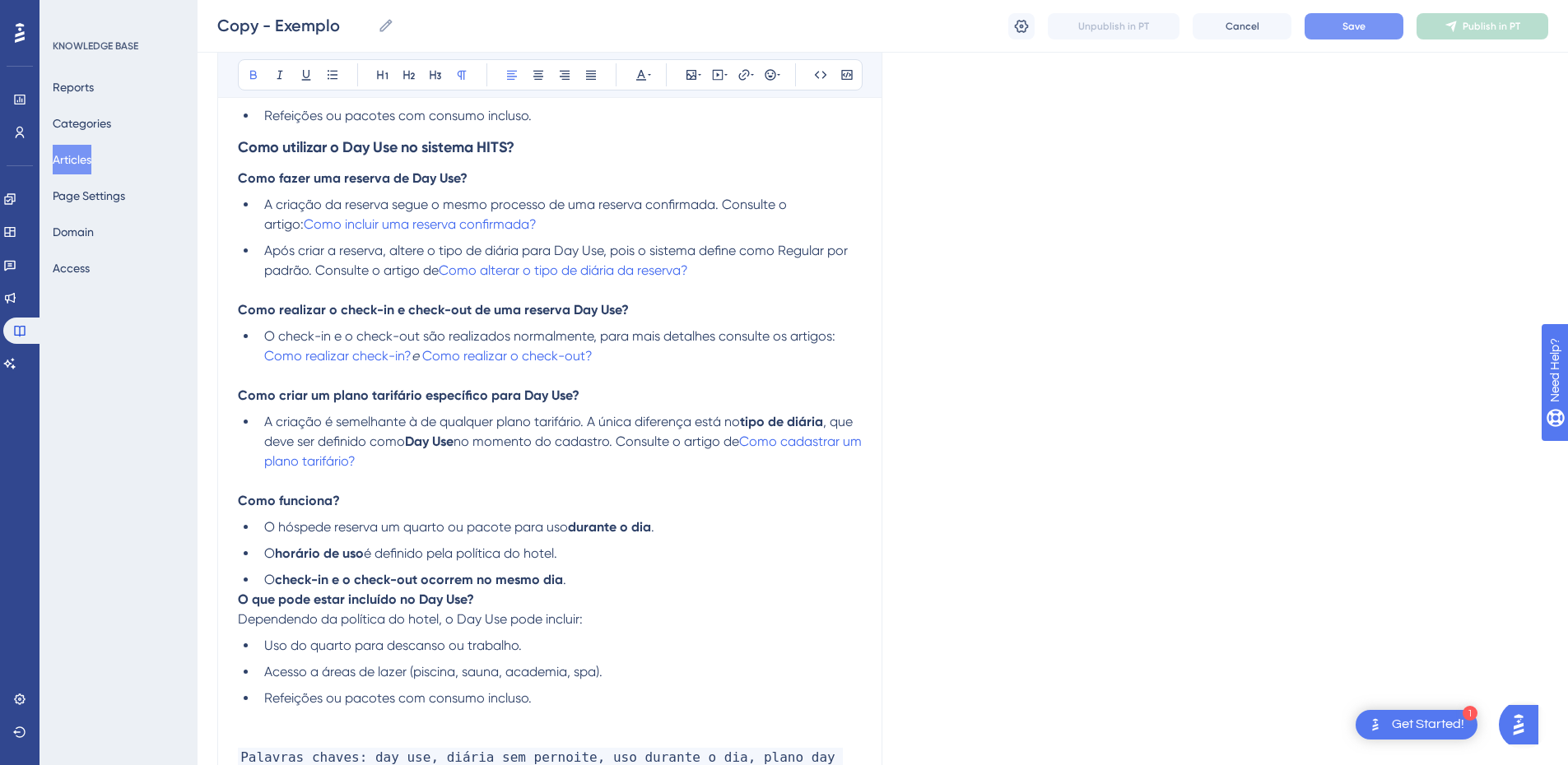
click at [242, 601] on strong "O que pode estar incluído no Day Use?" at bounding box center [356, 599] width 237 height 16
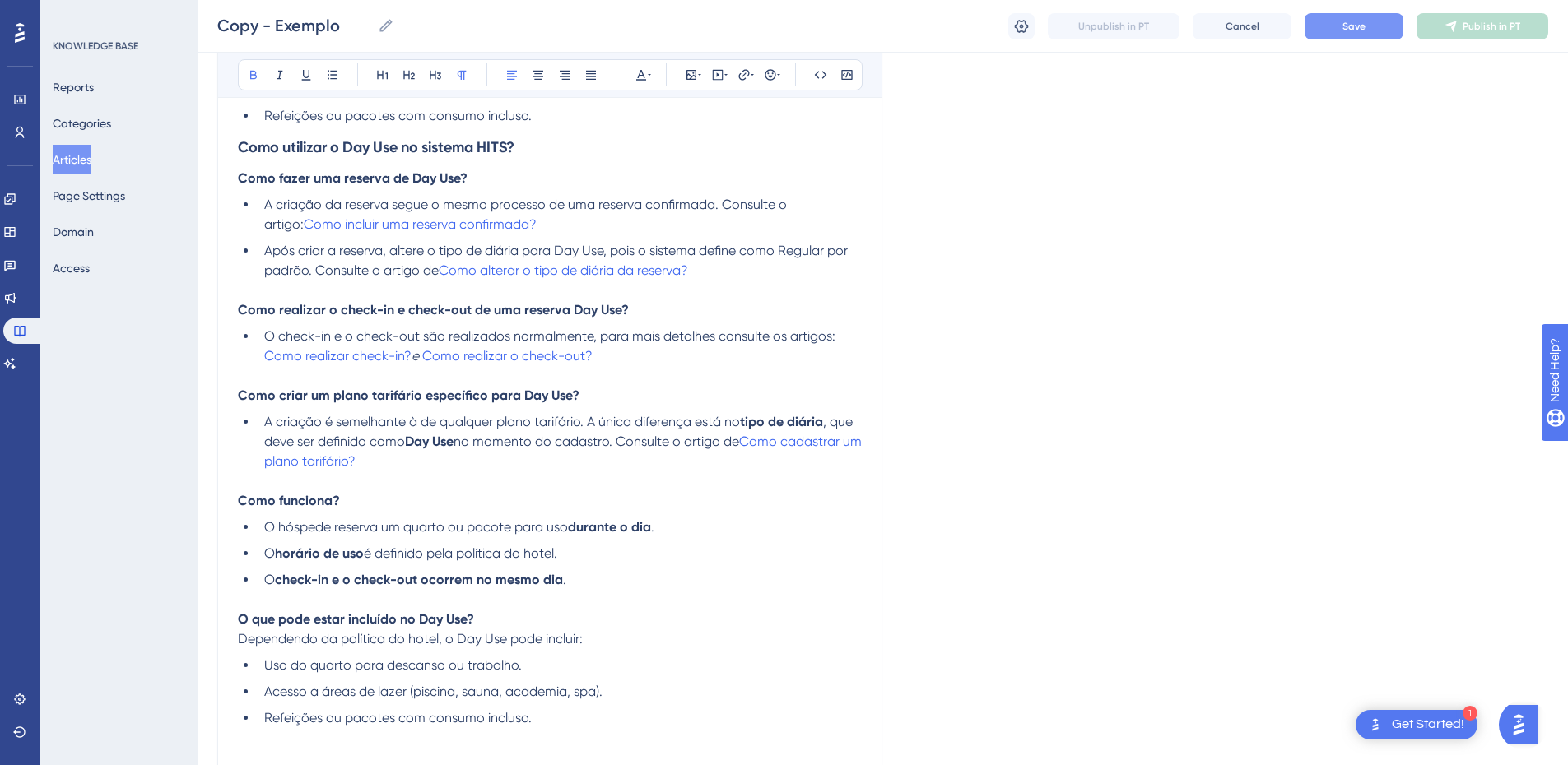
click at [546, 627] on p "O que pode estar incluído no Day Use?" at bounding box center [549, 619] width 624 height 19
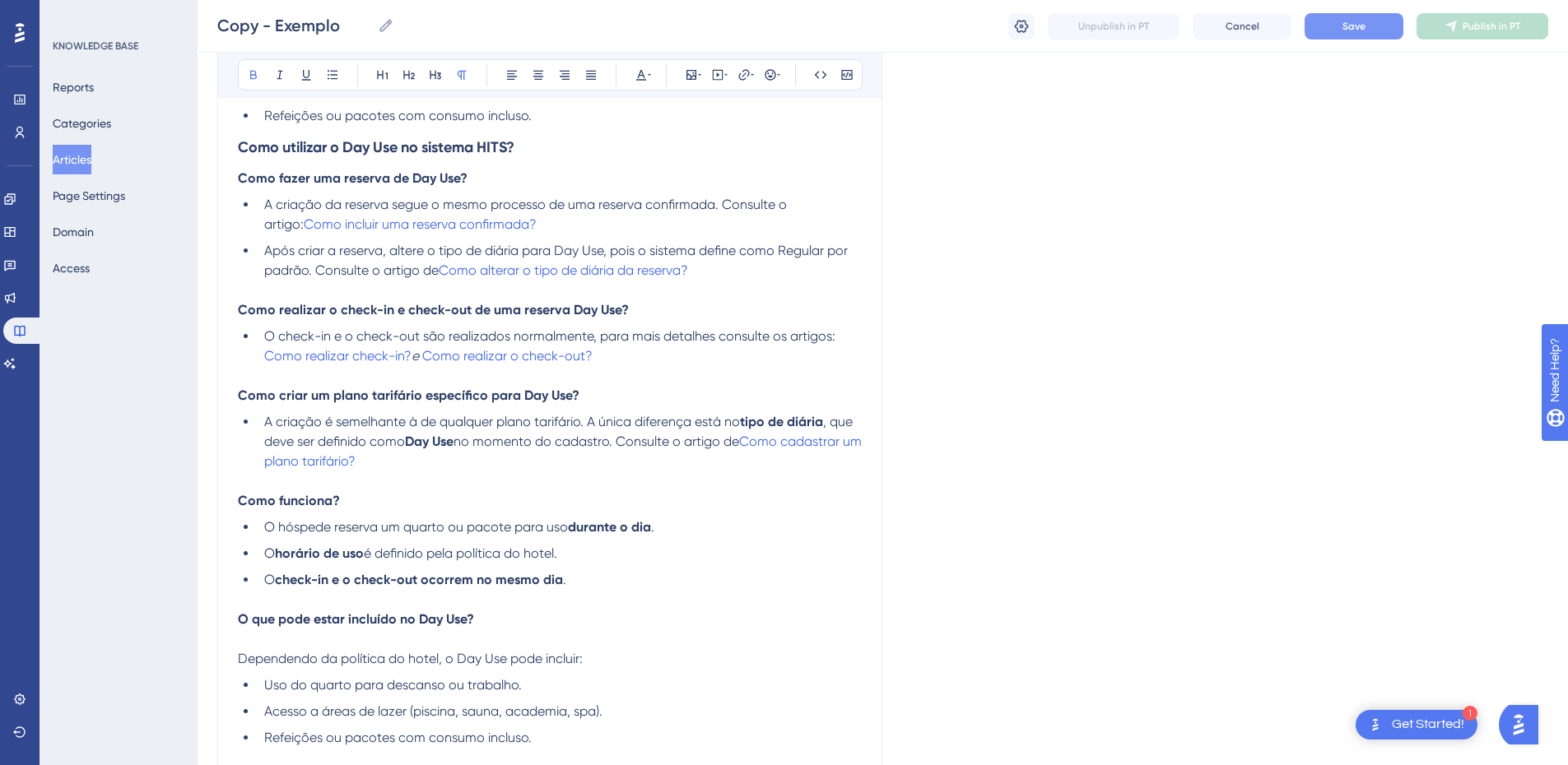
scroll to position [768, 0]
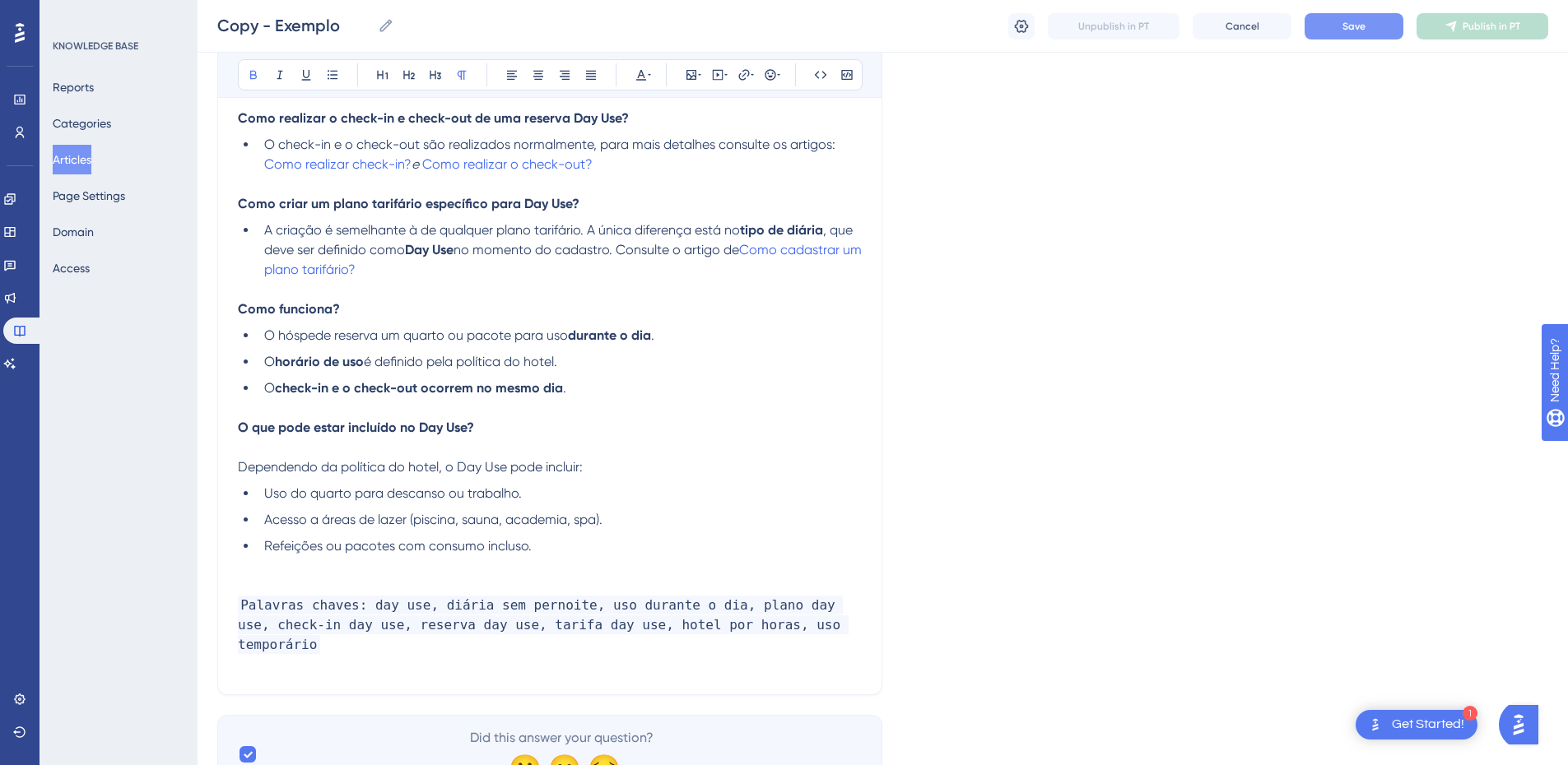
click at [297, 468] on span "Dependendo da política do hotel, o Day Use pode incluir:" at bounding box center [409, 467] width 345 height 16
click at [234, 469] on div "Exemplo Resumo da base Bold Italic Underline Bullet Point Heading 1 Heading 2 H…" at bounding box center [550, 55] width 665 height 1279
click at [237, 466] on span "Dependendo da política do hotel, o Day Use pode incluir:" at bounding box center [409, 467] width 345 height 16
click at [275, 451] on p at bounding box center [549, 447] width 624 height 19
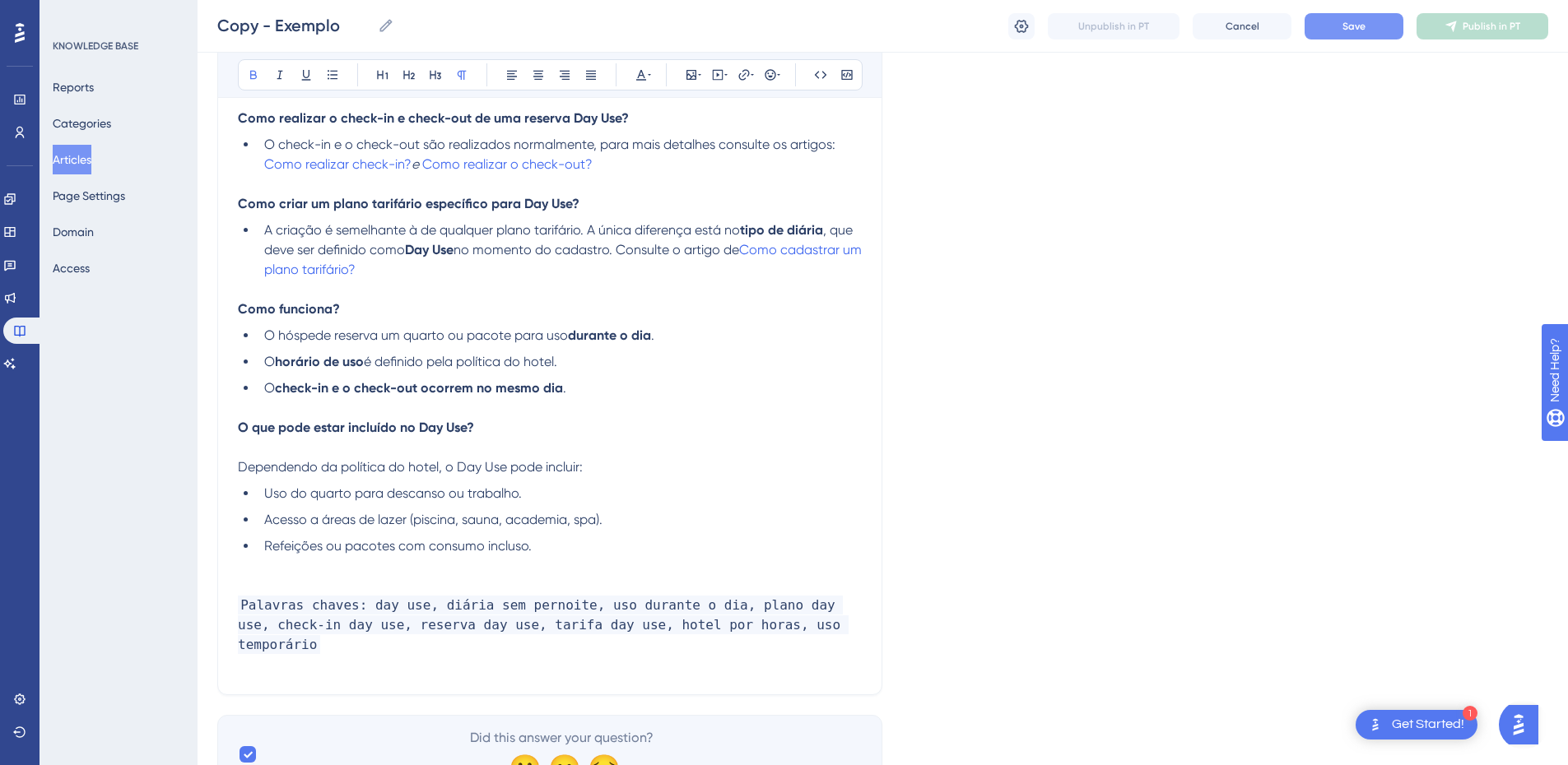
click at [690, 624] on span "Palavras chaves: day use, diária sem pernoite, uso durante o dia, plano day use…" at bounding box center [542, 625] width 611 height 58
click at [501, 623] on span "Palavras chaves: day use, diária sem pernoite, uso durante o dia, plano day use…" at bounding box center [542, 625] width 611 height 58
click at [277, 570] on p at bounding box center [549, 565] width 624 height 19
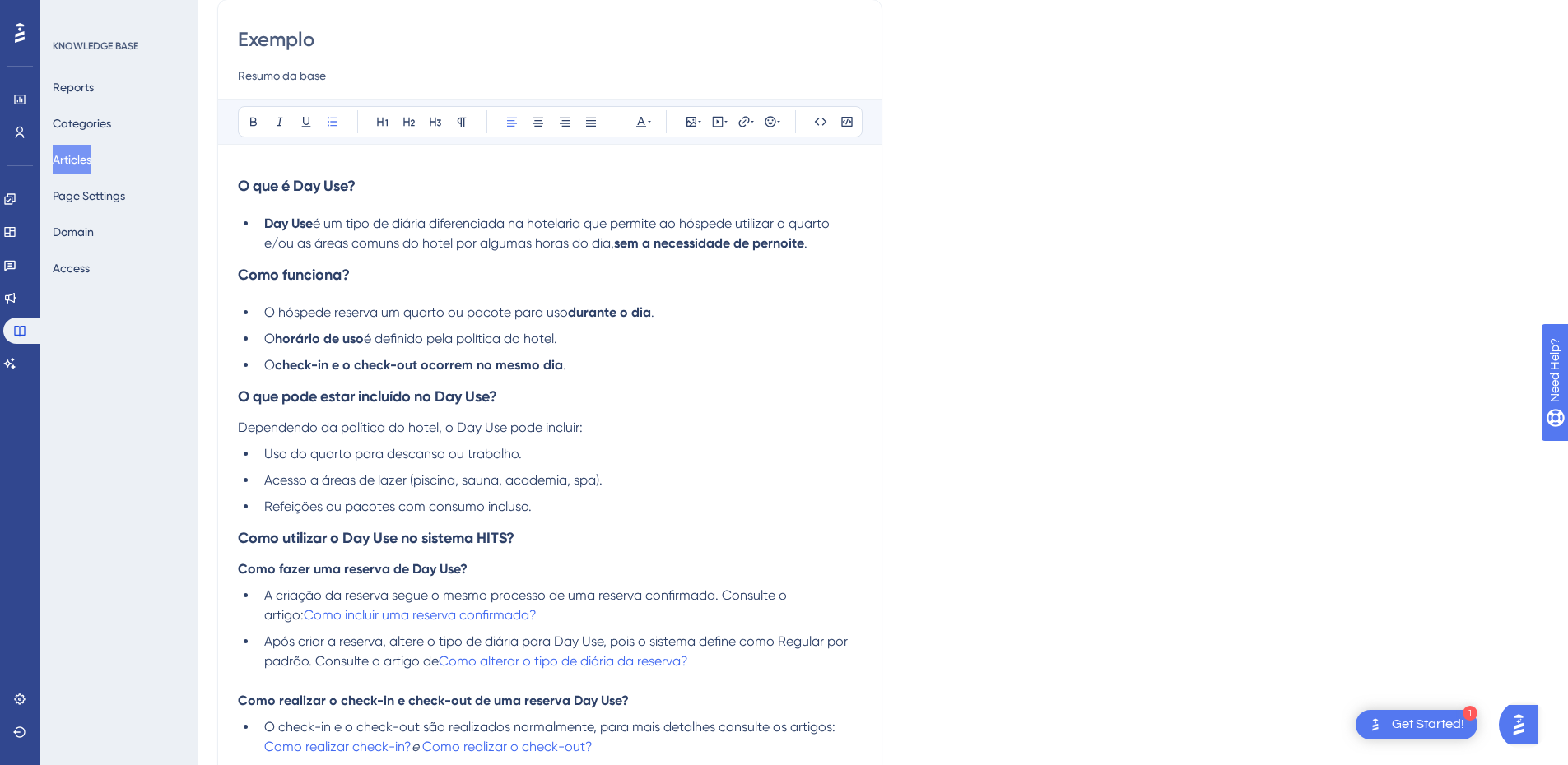
scroll to position [0, 0]
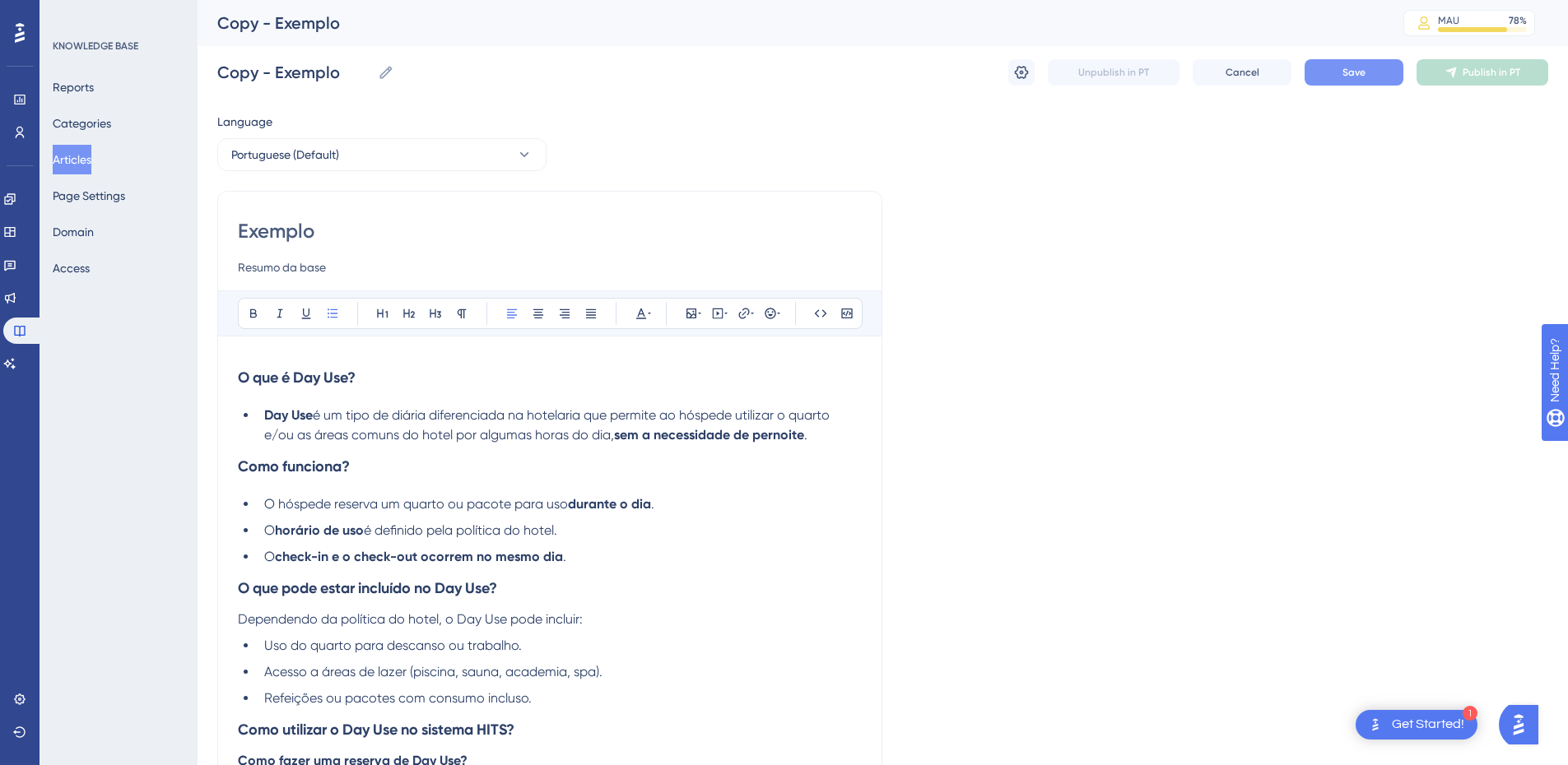
click at [1358, 64] on button "Save" at bounding box center [1354, 72] width 99 height 27
click at [293, 237] on input "Exemplo" at bounding box center [549, 231] width 624 height 27
click at [267, 226] on input "Como" at bounding box center [549, 231] width 624 height 27
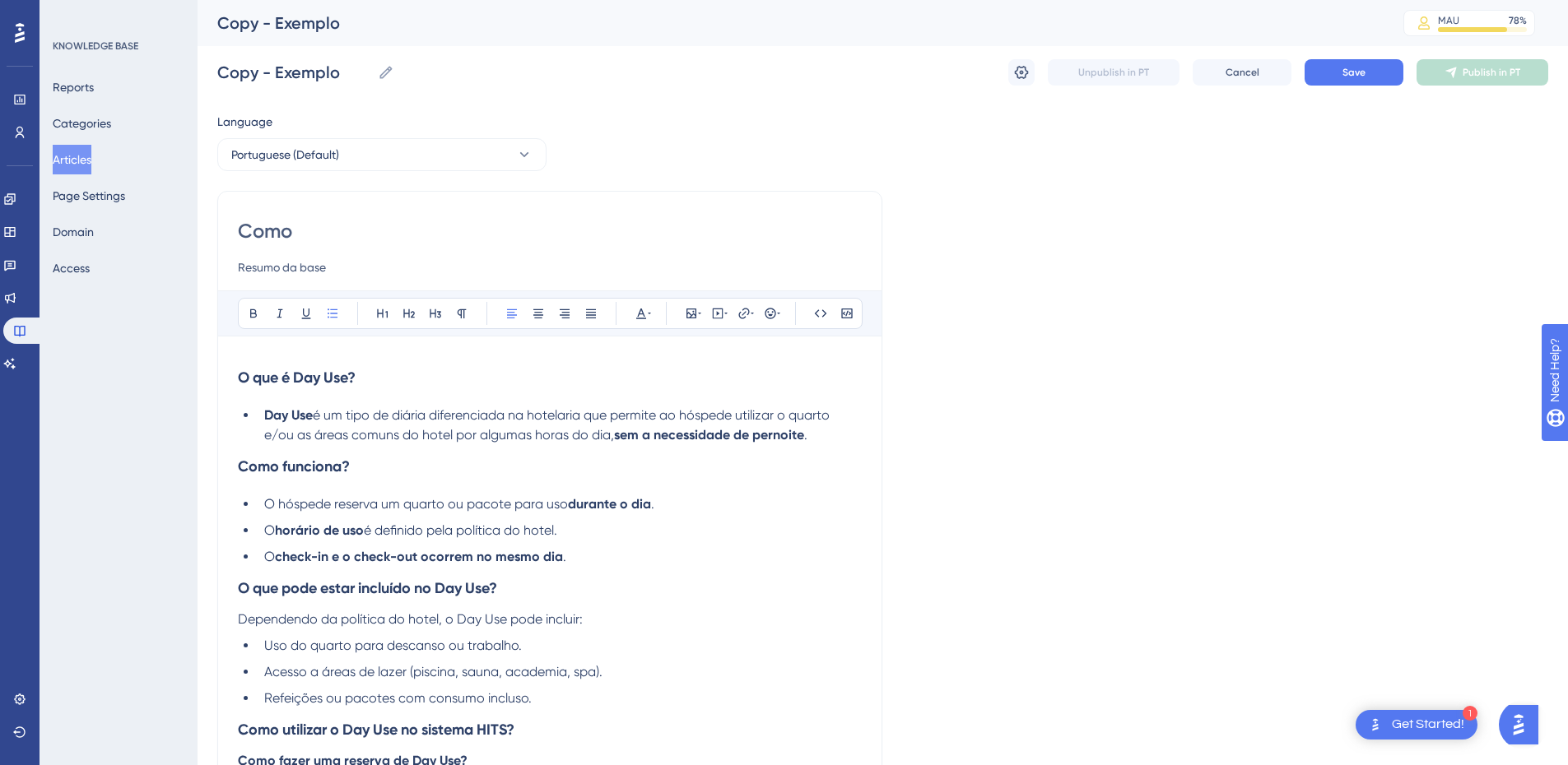
click at [267, 226] on input "Como" at bounding box center [549, 231] width 624 height 27
paste input "funciona o Day Use no sistema HITS"
drag, startPoint x: 641, startPoint y: 228, endPoint x: 476, endPoint y: 234, distance: 165.1
click at [476, 234] on input "Como funciona o Day Use no sistema HITS" at bounding box center [549, 231] width 624 height 27
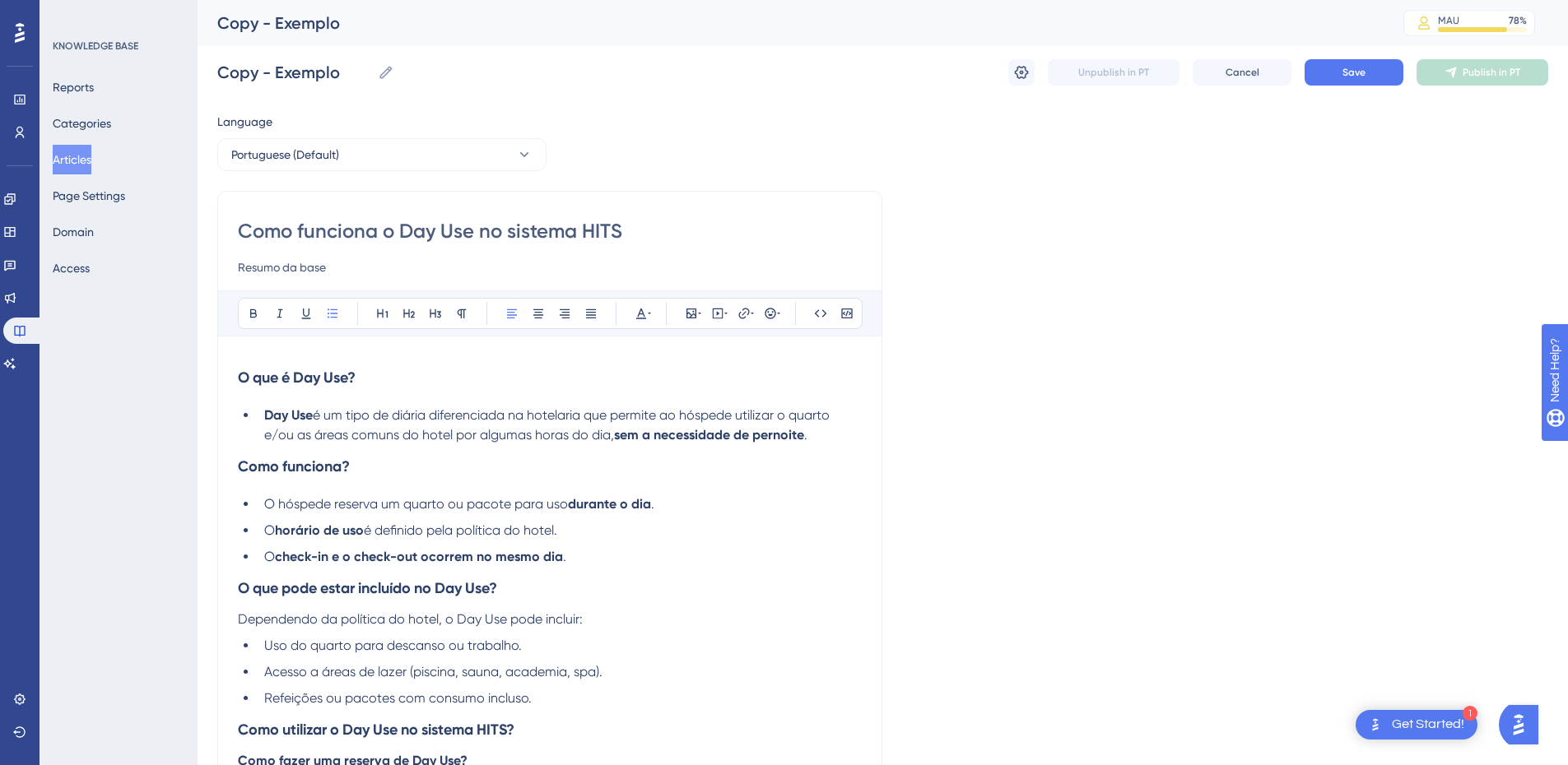
click at [331, 233] on input "Como funciona o Day Use no sistema HITS" at bounding box center [549, 231] width 624 height 27
paste input "Tudo o que você precisa saber sobre Day Use no"
click at [491, 236] on input "Tudo o que você precisa saber sobre Day Use no HITS" at bounding box center [549, 231] width 624 height 27
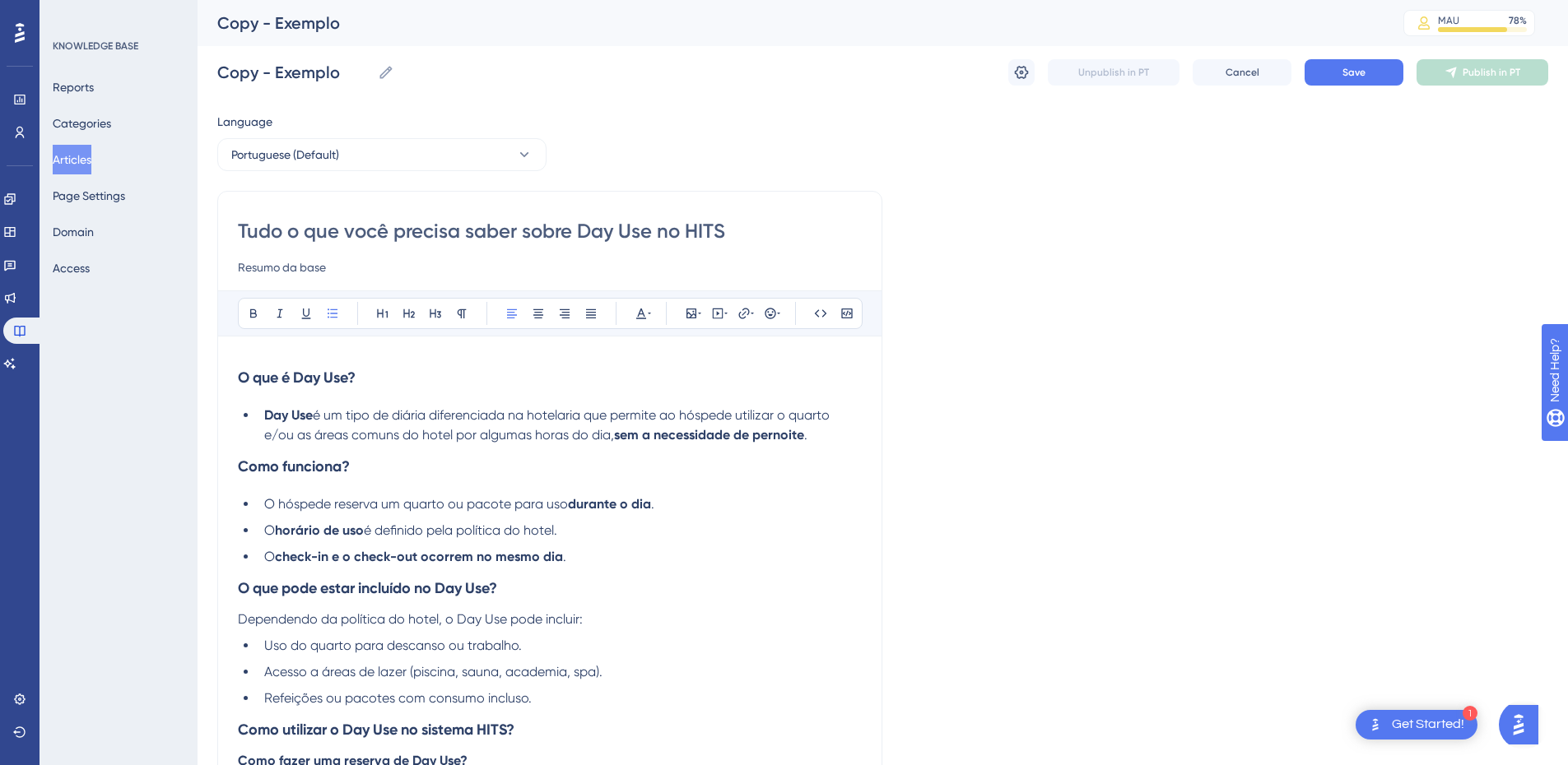
click at [491, 236] on input "Tudo o que você precisa saber sobre Day Use no HITS" at bounding box center [549, 231] width 624 height 27
click at [491, 234] on input "Tudo o que você precisa saber sobre Day Use no HITS" at bounding box center [549, 231] width 624 height 27
paste input "Como funciona o Day Use no sistema"
click at [571, 230] on input "Como funciona o Day Use no sistema HITS" at bounding box center [549, 231] width 624 height 27
drag, startPoint x: 578, startPoint y: 232, endPoint x: 502, endPoint y: 234, distance: 76.0
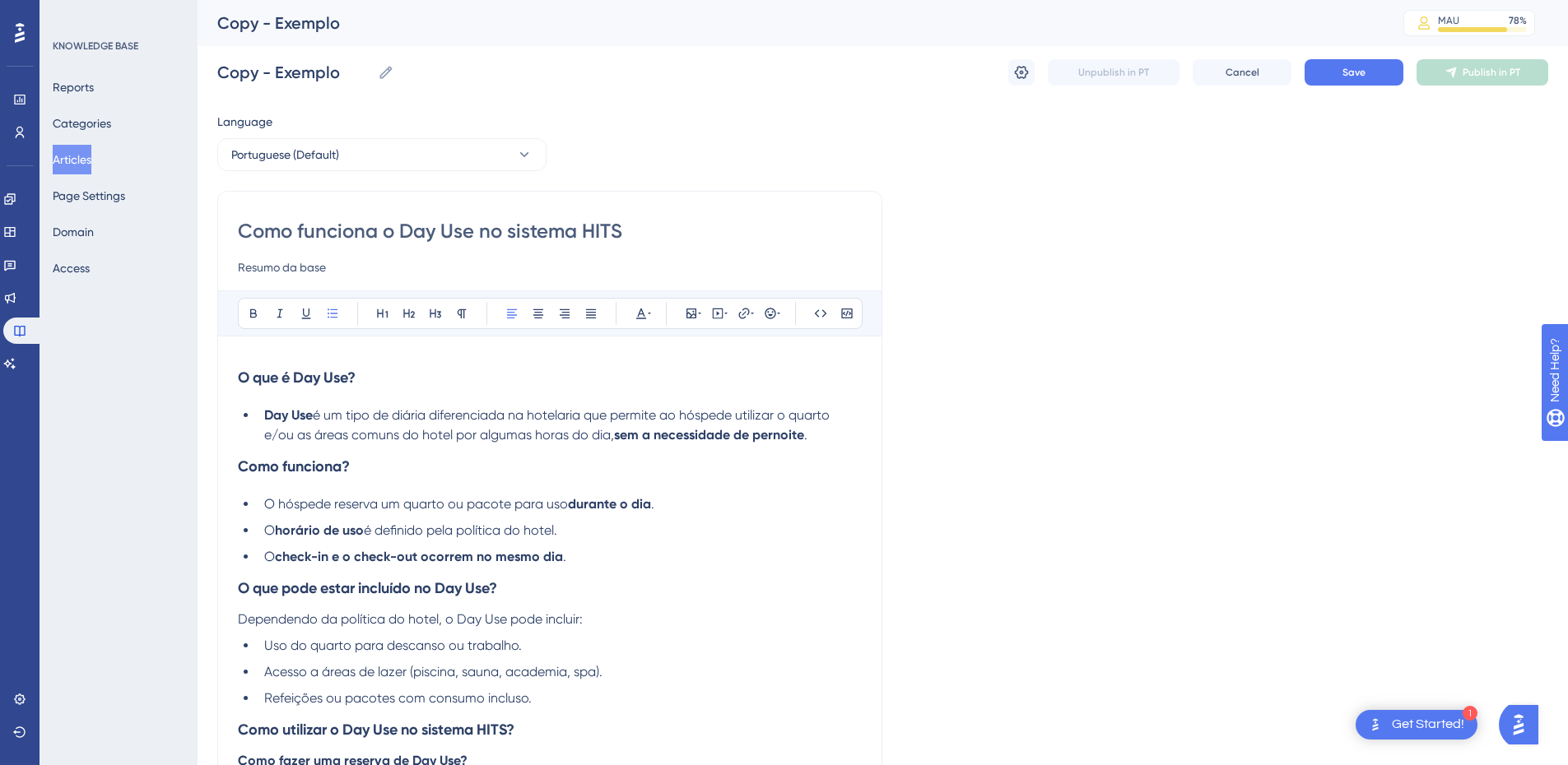
click at [502, 234] on input "Como funciona o Day Use no sistema HITS" at bounding box center [549, 231] width 624 height 27
click at [399, 392] on h3 "O que é Day Use?" at bounding box center [549, 378] width 624 height 42
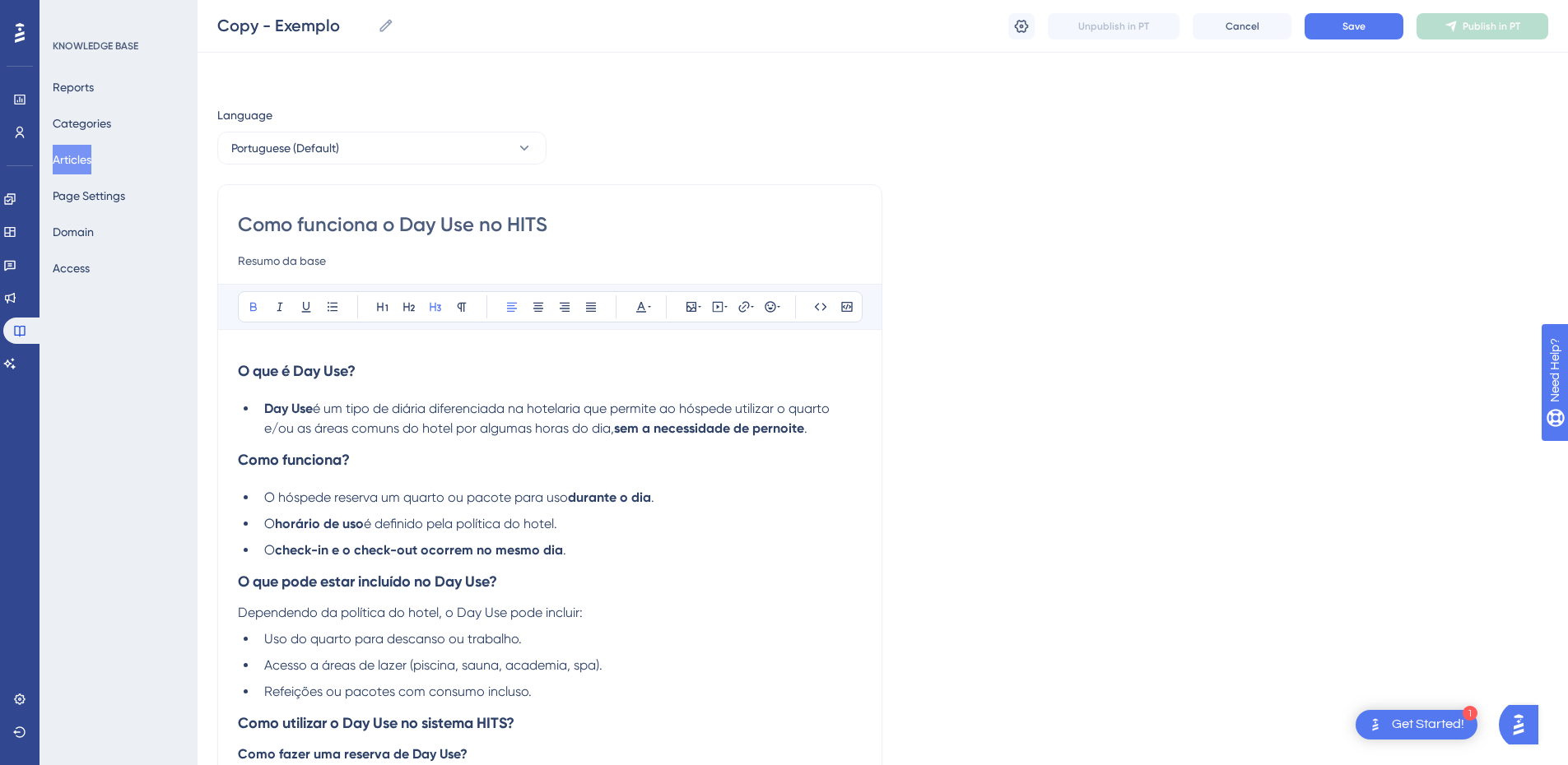
scroll to position [192, 0]
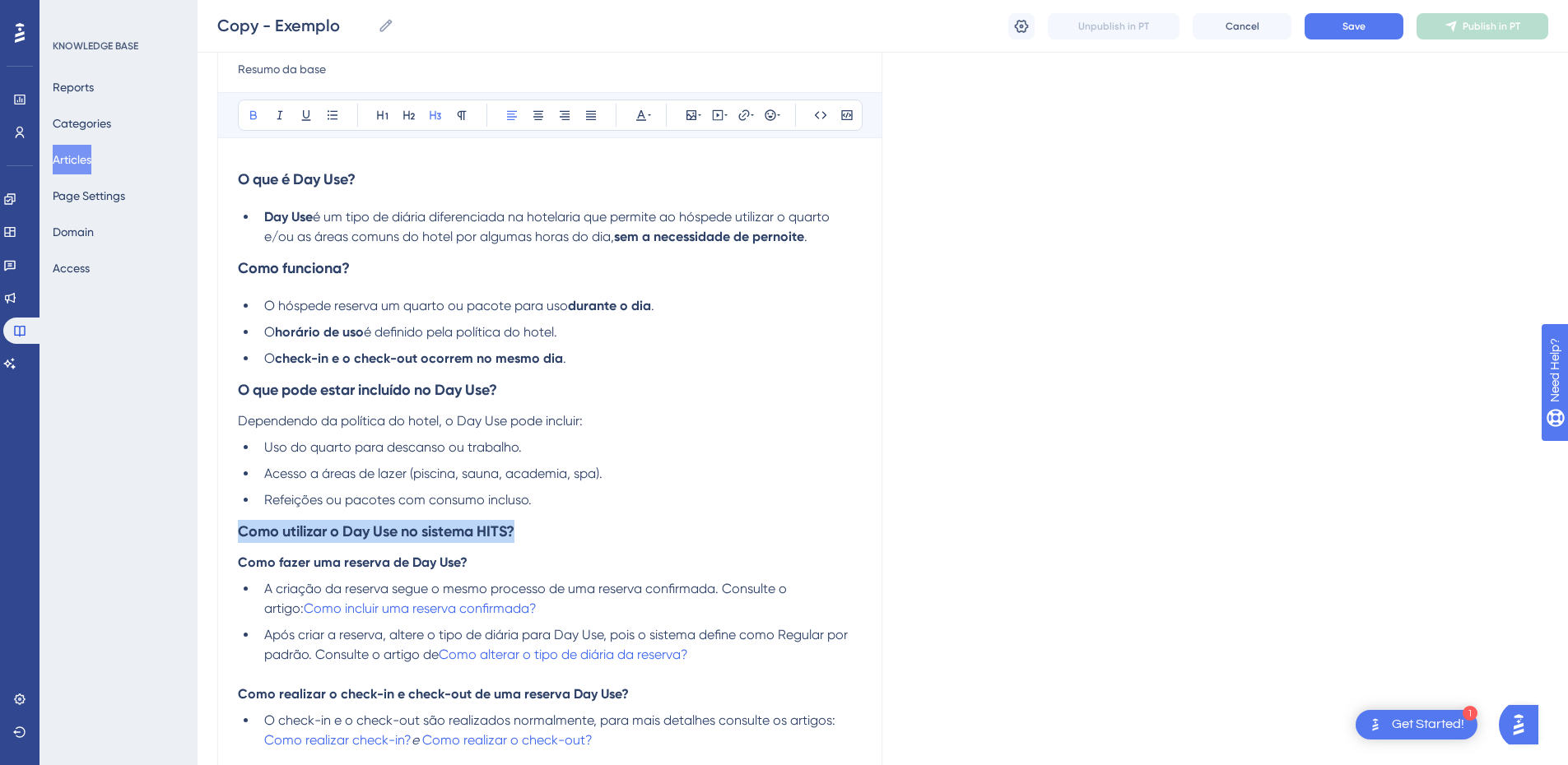
drag, startPoint x: 553, startPoint y: 521, endPoint x: 238, endPoint y: 539, distance: 315.5
click at [238, 539] on h3 "Como utilizar o Day Use no sistema HITS?" at bounding box center [549, 531] width 624 height 42
copy strong "Como utilizar o Day Use no sistema HITS?"
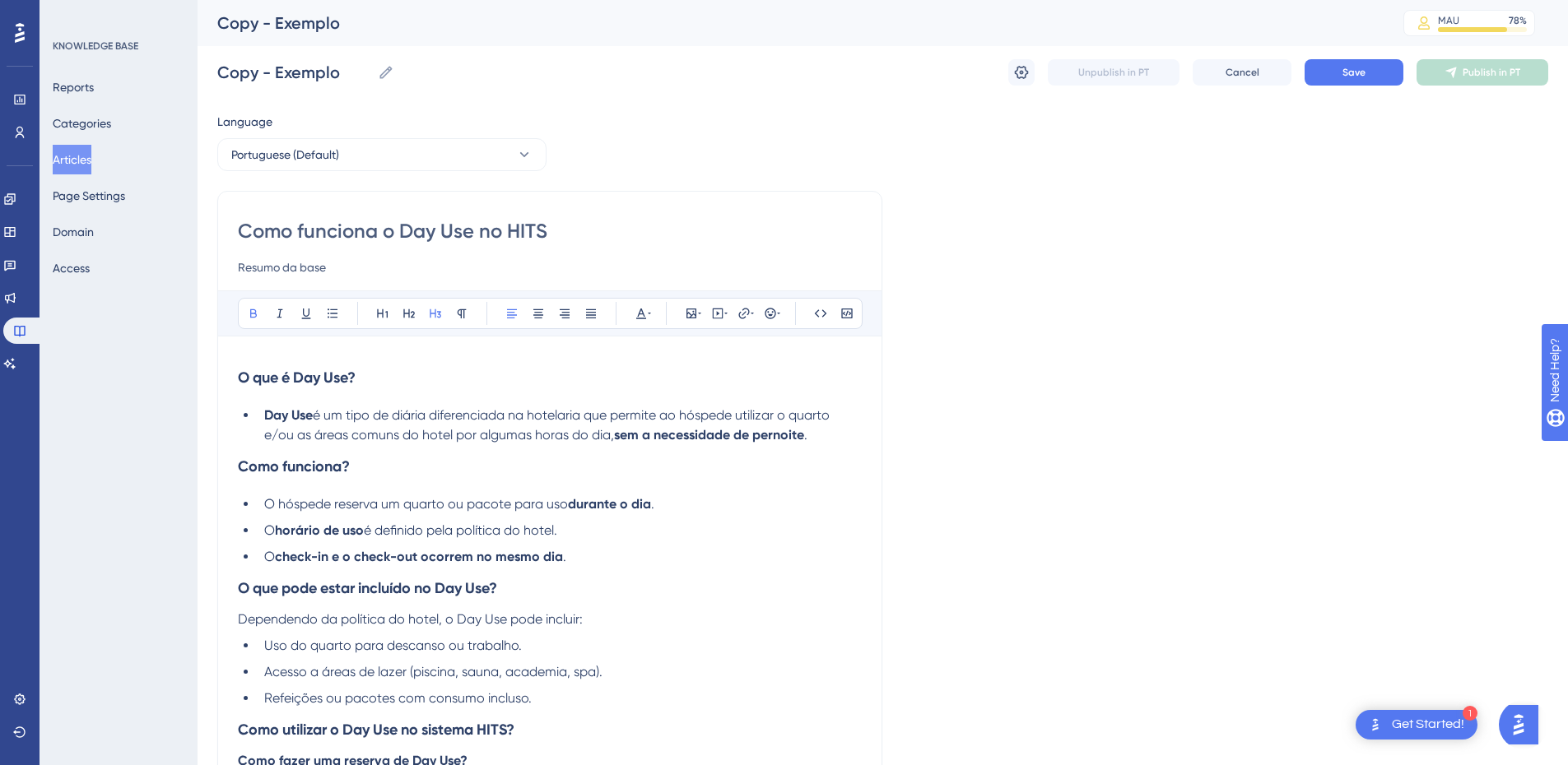
click at [278, 226] on input "Como funciona o Day Use no HITS" at bounding box center [549, 231] width 624 height 27
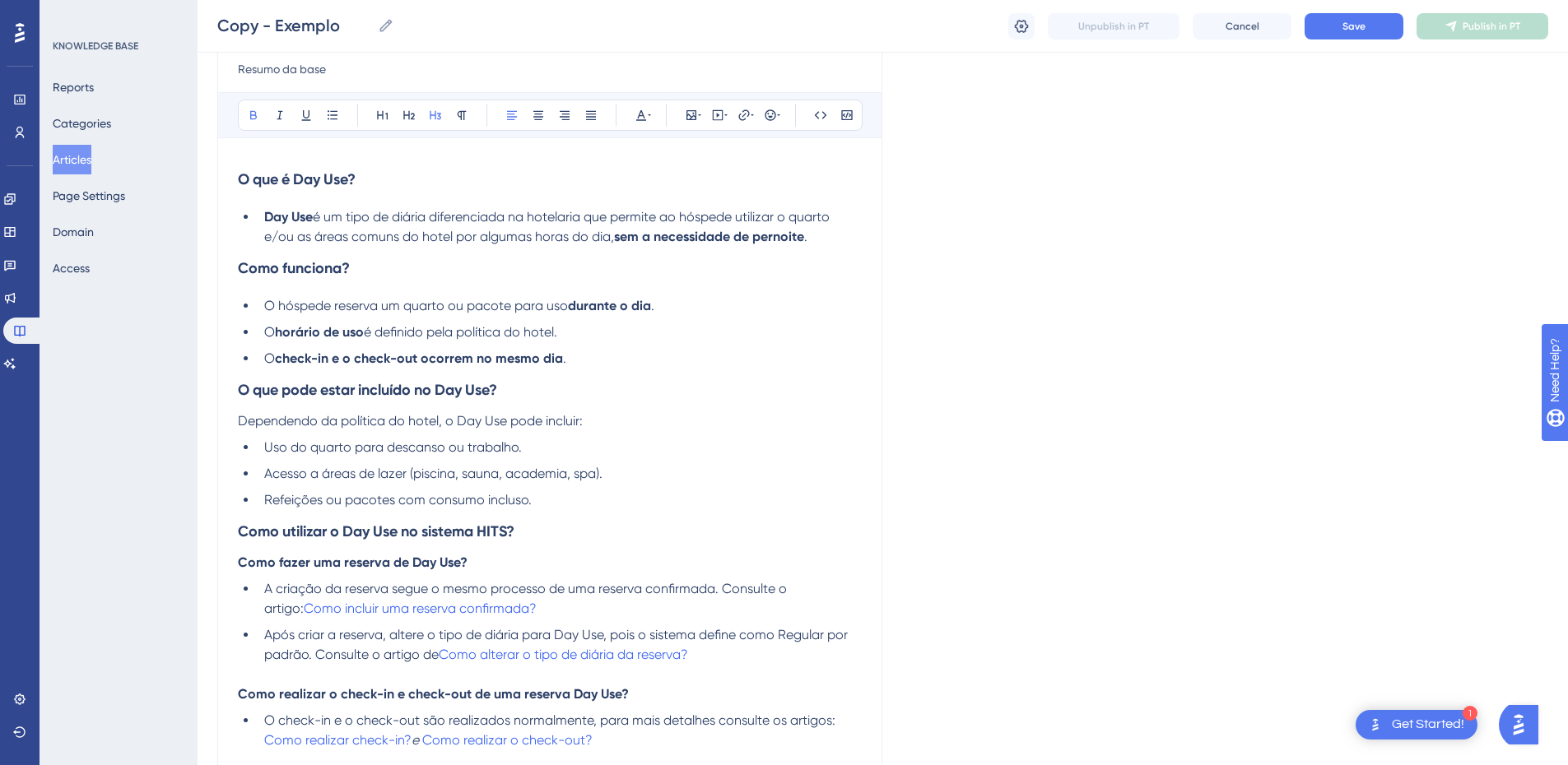
click at [330, 531] on strong "Como utilizar o Day Use no sistema HITS?" at bounding box center [375, 532] width 276 height 18
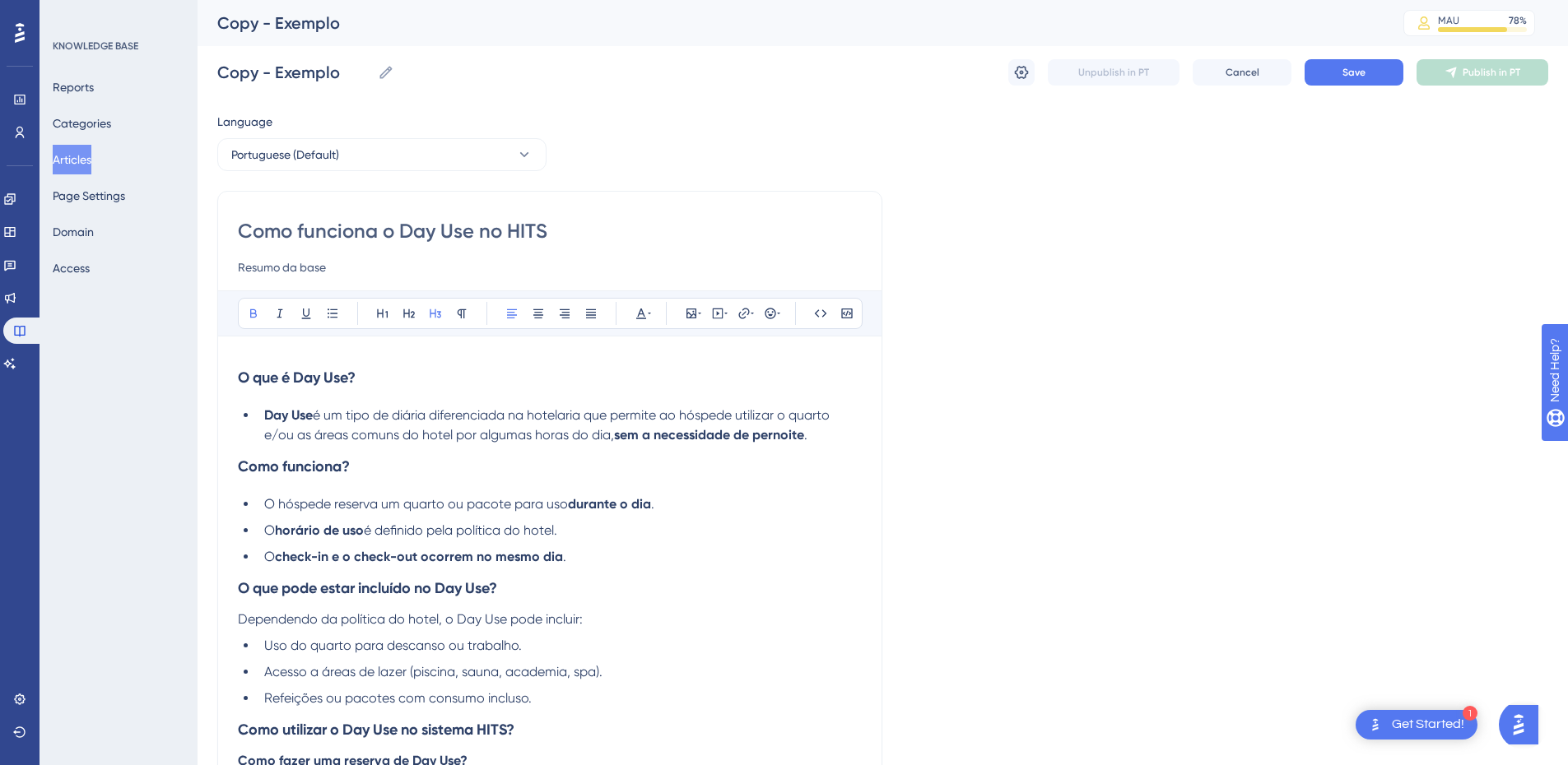
click at [306, 226] on input "Como funciona o Day Use no HITS" at bounding box center [549, 231] width 624 height 27
paste input "utilizar o Day Use no sistema HITS?"
click at [322, 230] on input "Como utilizar o Day Use no sistema HITS?" at bounding box center [549, 231] width 624 height 27
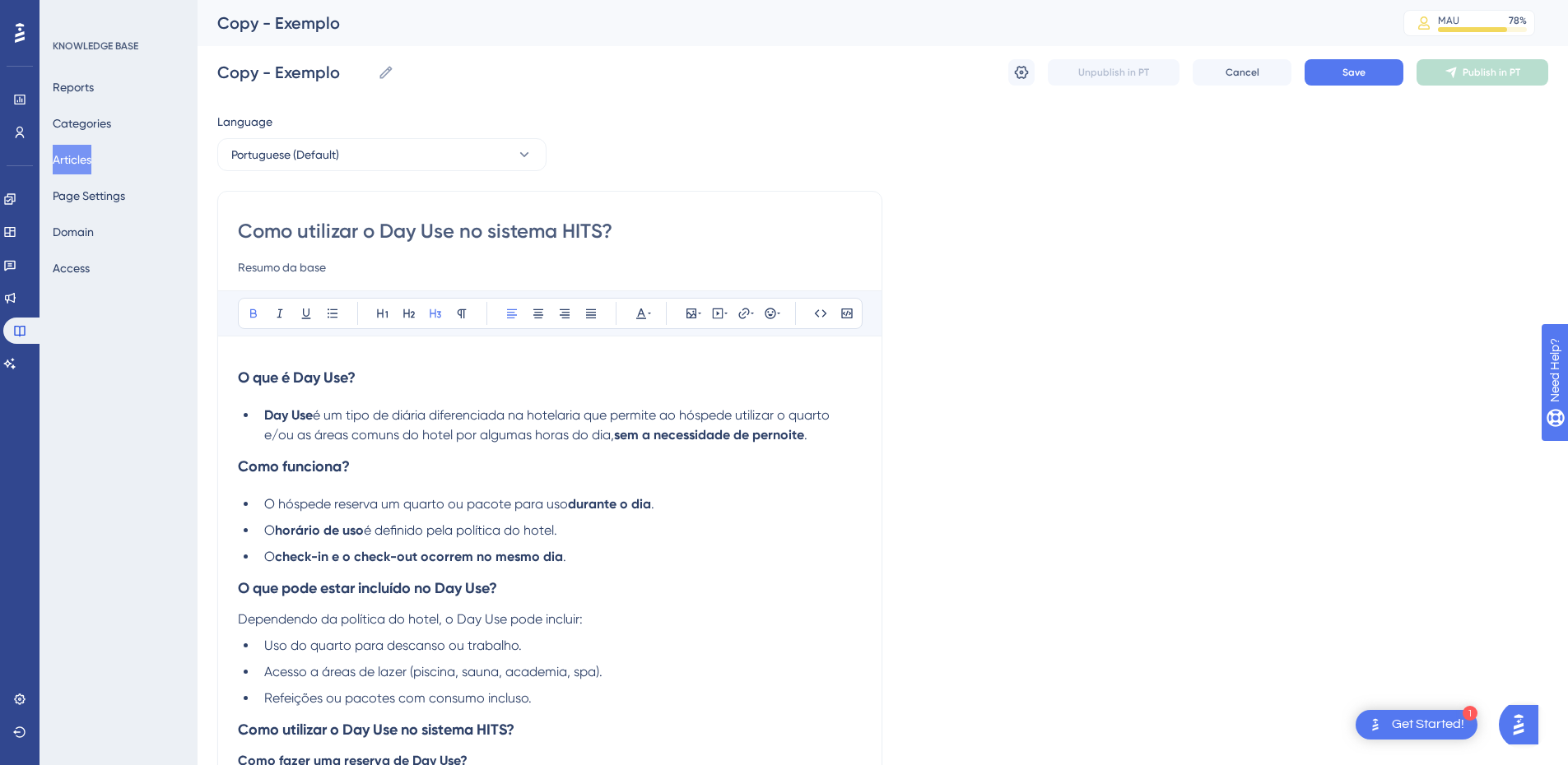
click at [322, 230] on input "Como utilizar o Day Use no sistema HITS?" at bounding box center [549, 231] width 624 height 27
click at [401, 229] on input "Como funciona o Day Use no sistema HITS?" at bounding box center [549, 231] width 624 height 27
click at [574, 220] on input "Como funciona Day Use no sistema HITS?" at bounding box center [549, 231] width 624 height 27
click at [539, 225] on input "Como funciona Day Use no sistema HITS?" at bounding box center [549, 231] width 624 height 27
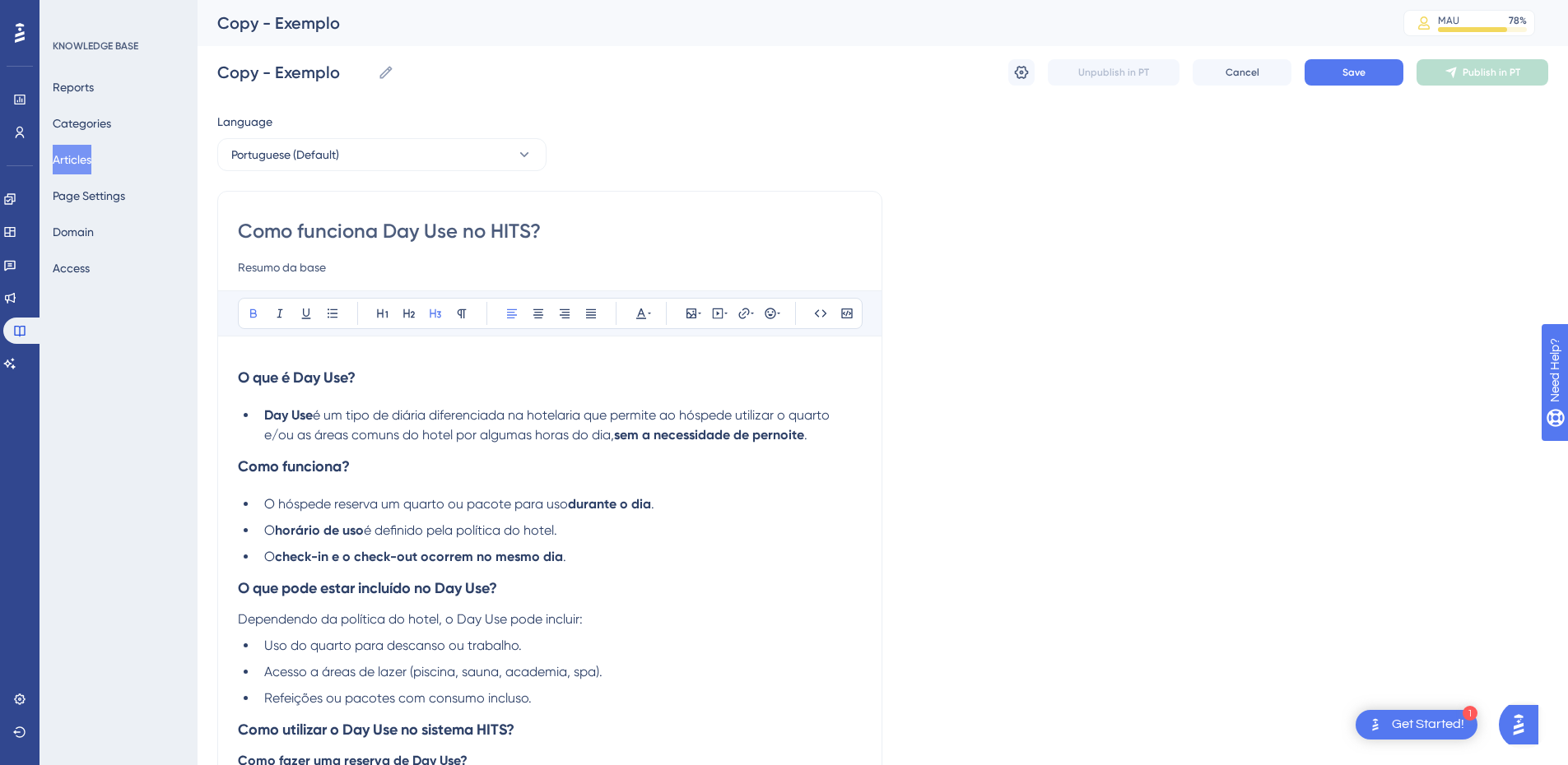
scroll to position [384, 0]
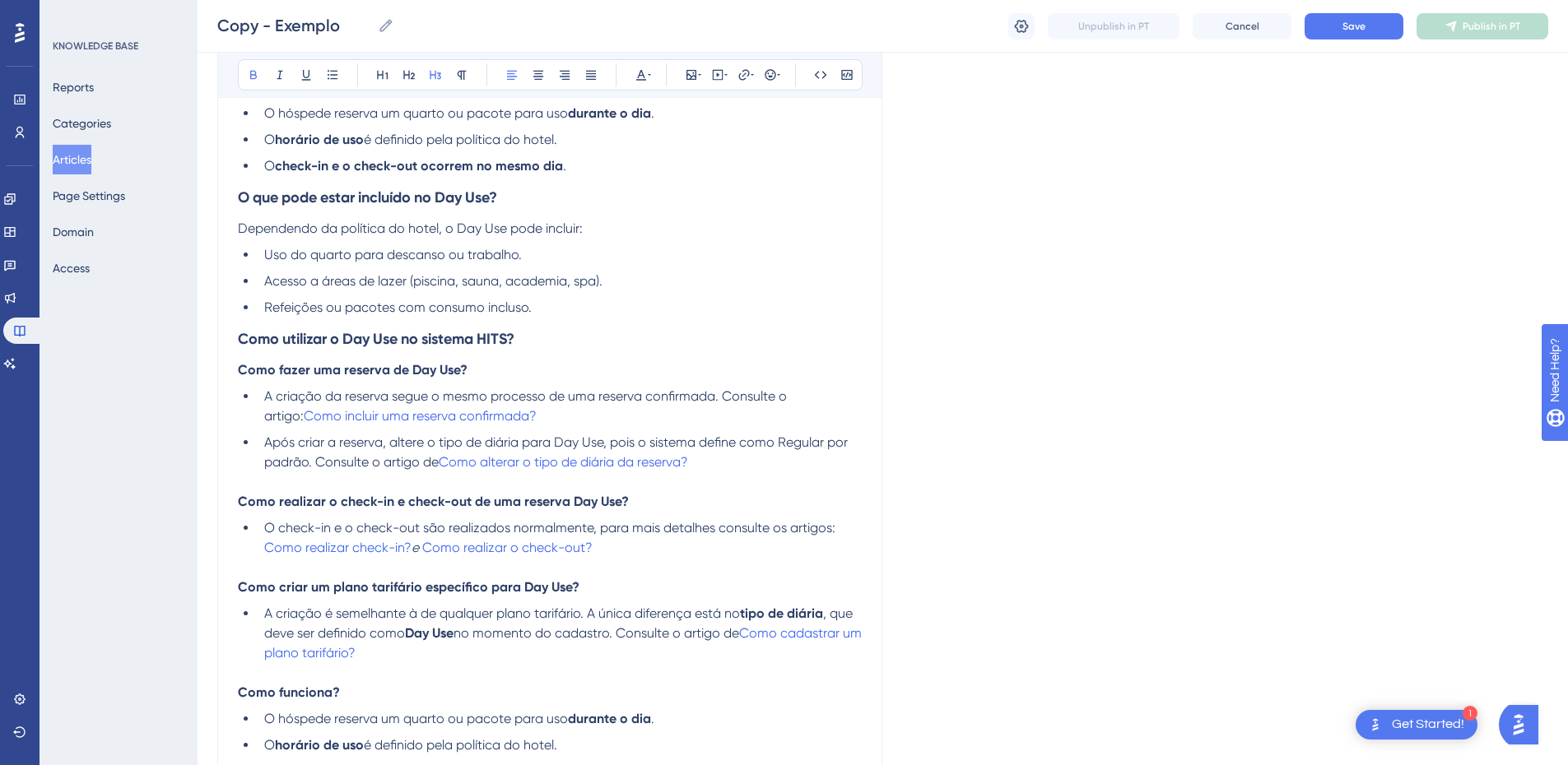
type input "Como funciona Day Use no HITS?"
click at [419, 332] on strong "Como utilizar o Day Use no sistema HITS?" at bounding box center [375, 339] width 276 height 18
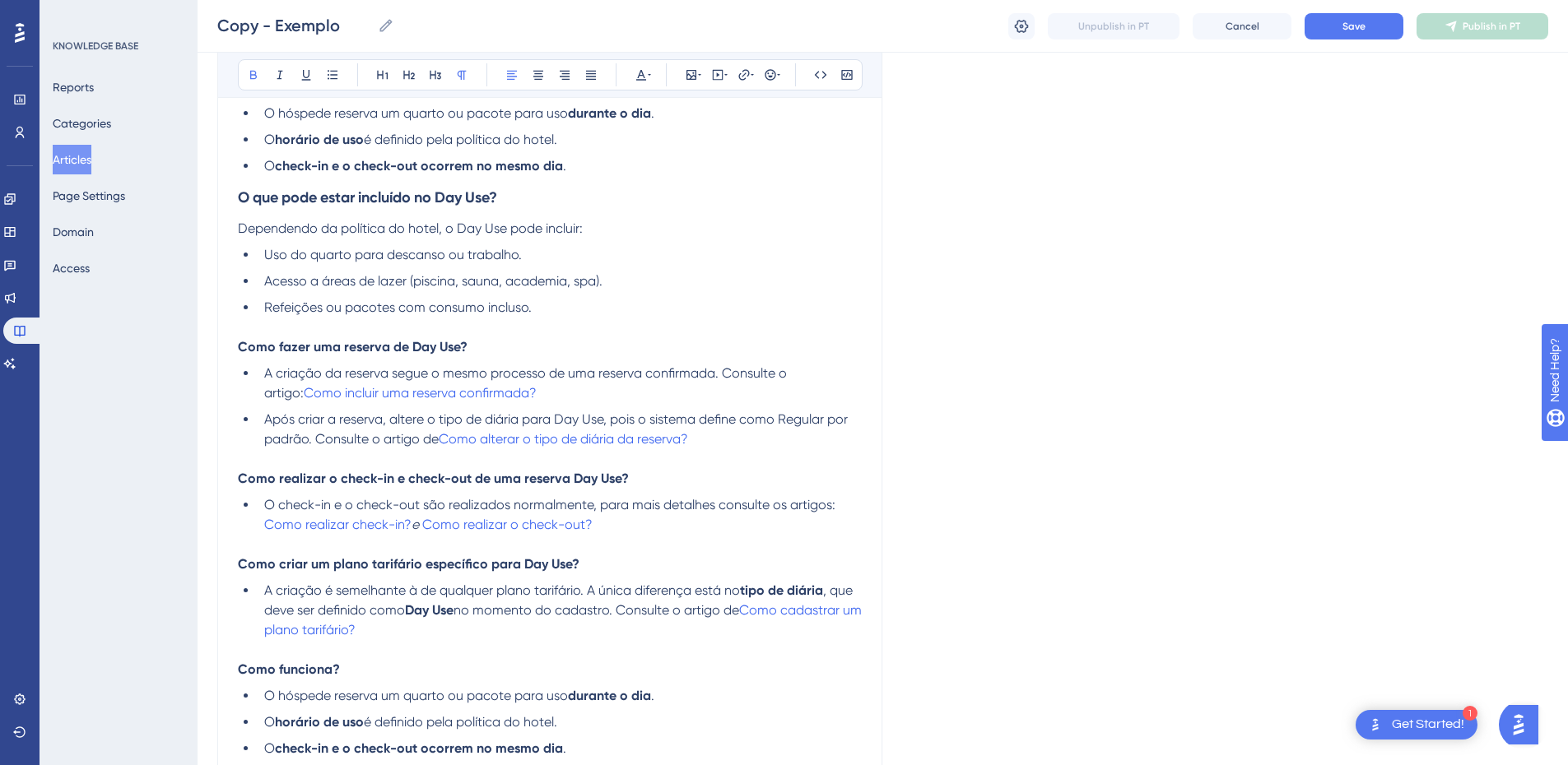
click at [464, 347] on strong "Como fazer uma reserva de Day Use?" at bounding box center [352, 346] width 230 height 16
click at [667, 479] on p "Como realizar o check-in e check-out de uma reserva Day Use?" at bounding box center [549, 479] width 624 height 19
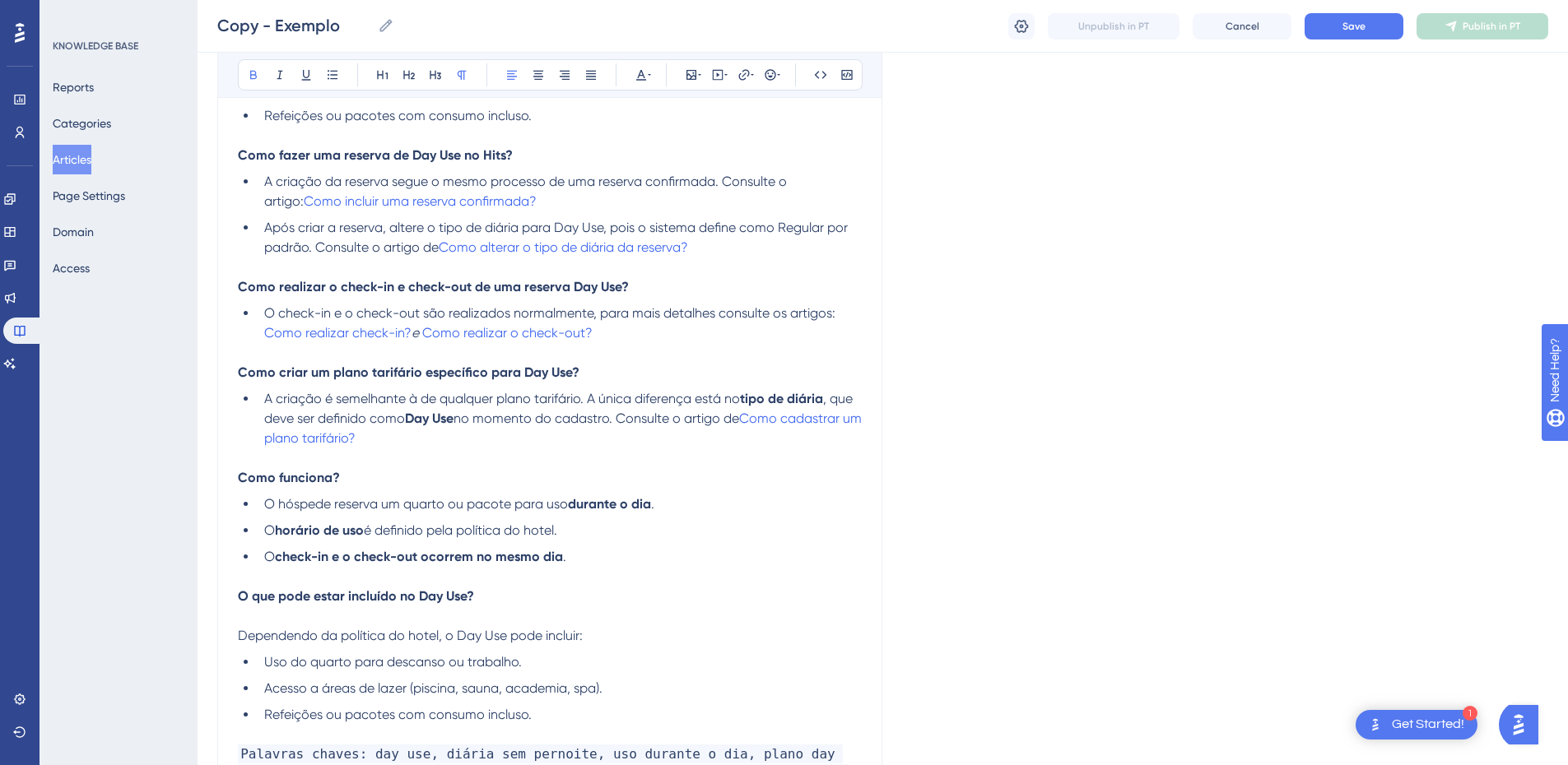
scroll to position [768, 0]
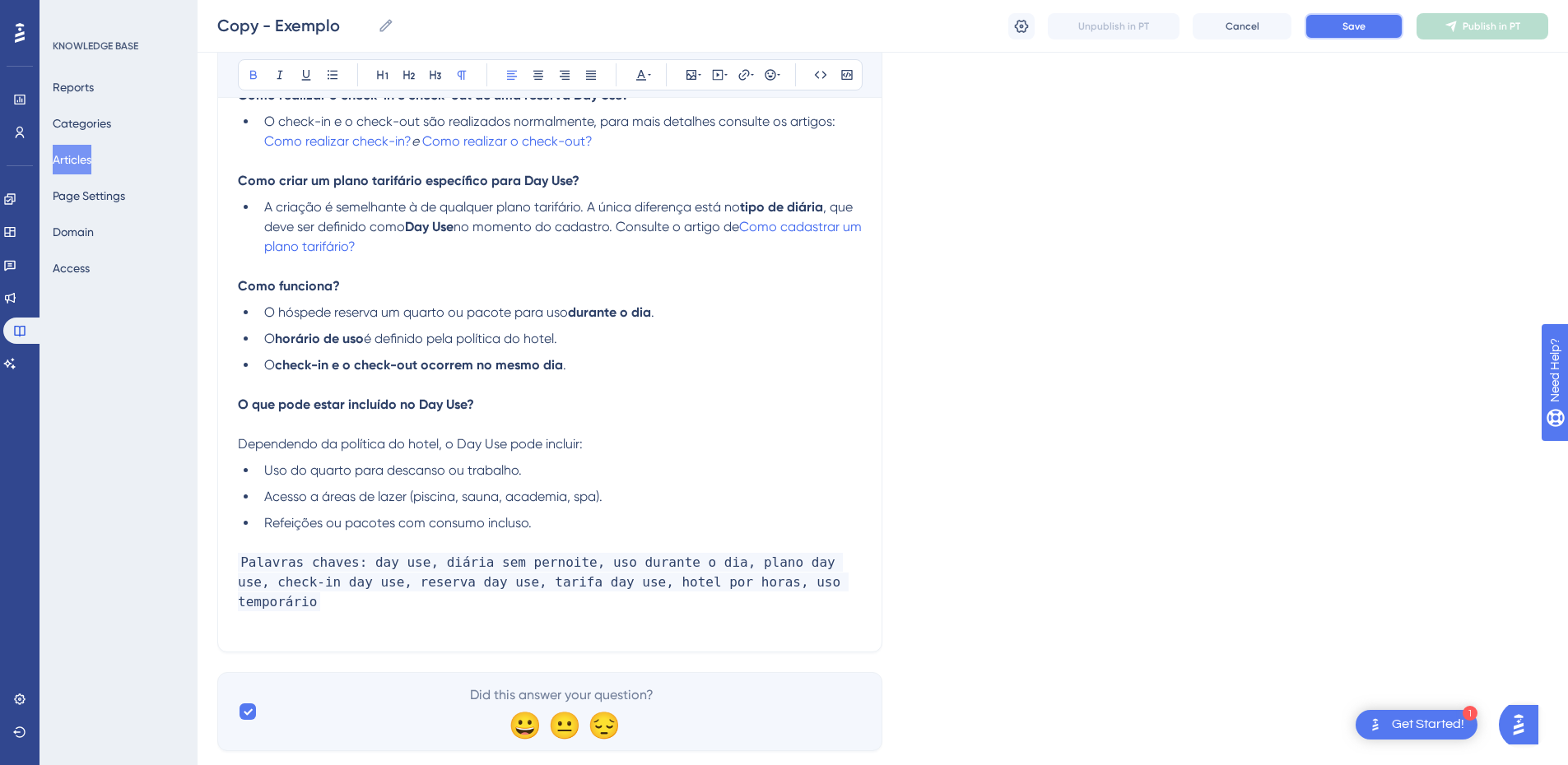
click at [1336, 34] on button "Save" at bounding box center [1354, 26] width 99 height 27
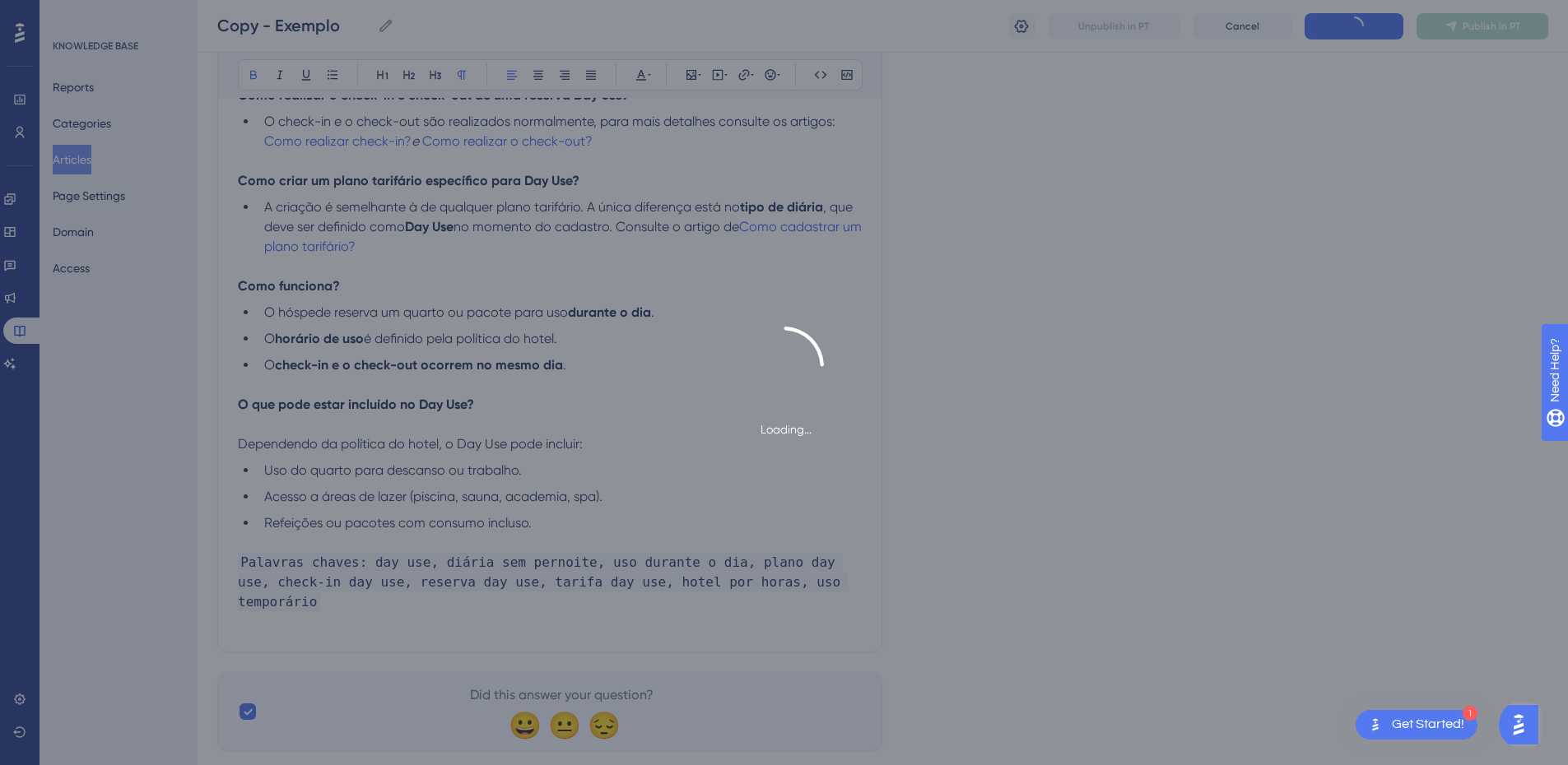
scroll to position [0, 0]
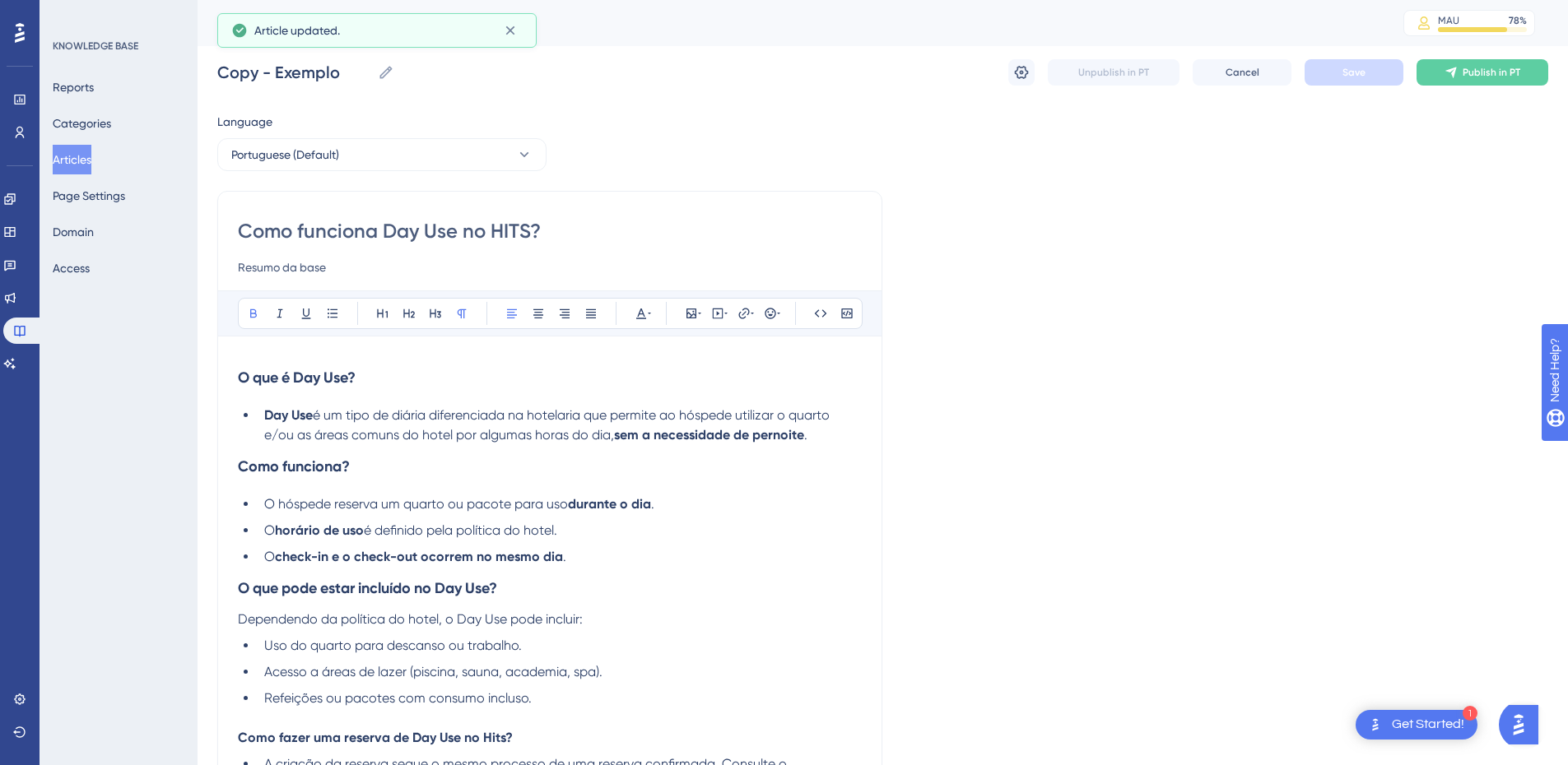
click at [348, 234] on input "Como funciona Day Use no HITS?" at bounding box center [549, 231] width 624 height 27
click at [260, 79] on input "Copy - Exemplo" at bounding box center [294, 72] width 154 height 23
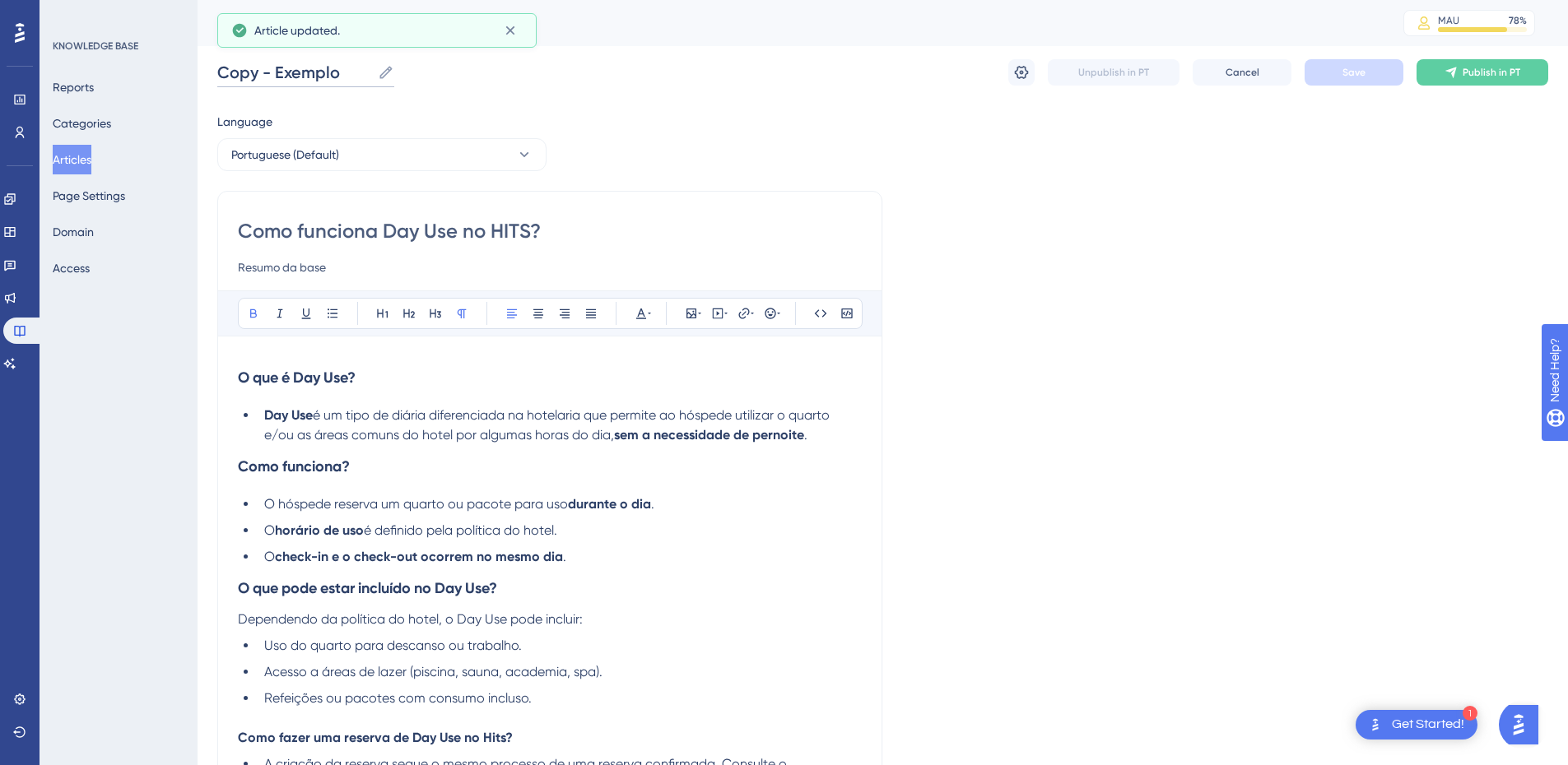
click at [260, 79] on input "Copy - Exemplo" at bounding box center [294, 72] width 154 height 23
paste input "mo funciona Day Use no HITS?"
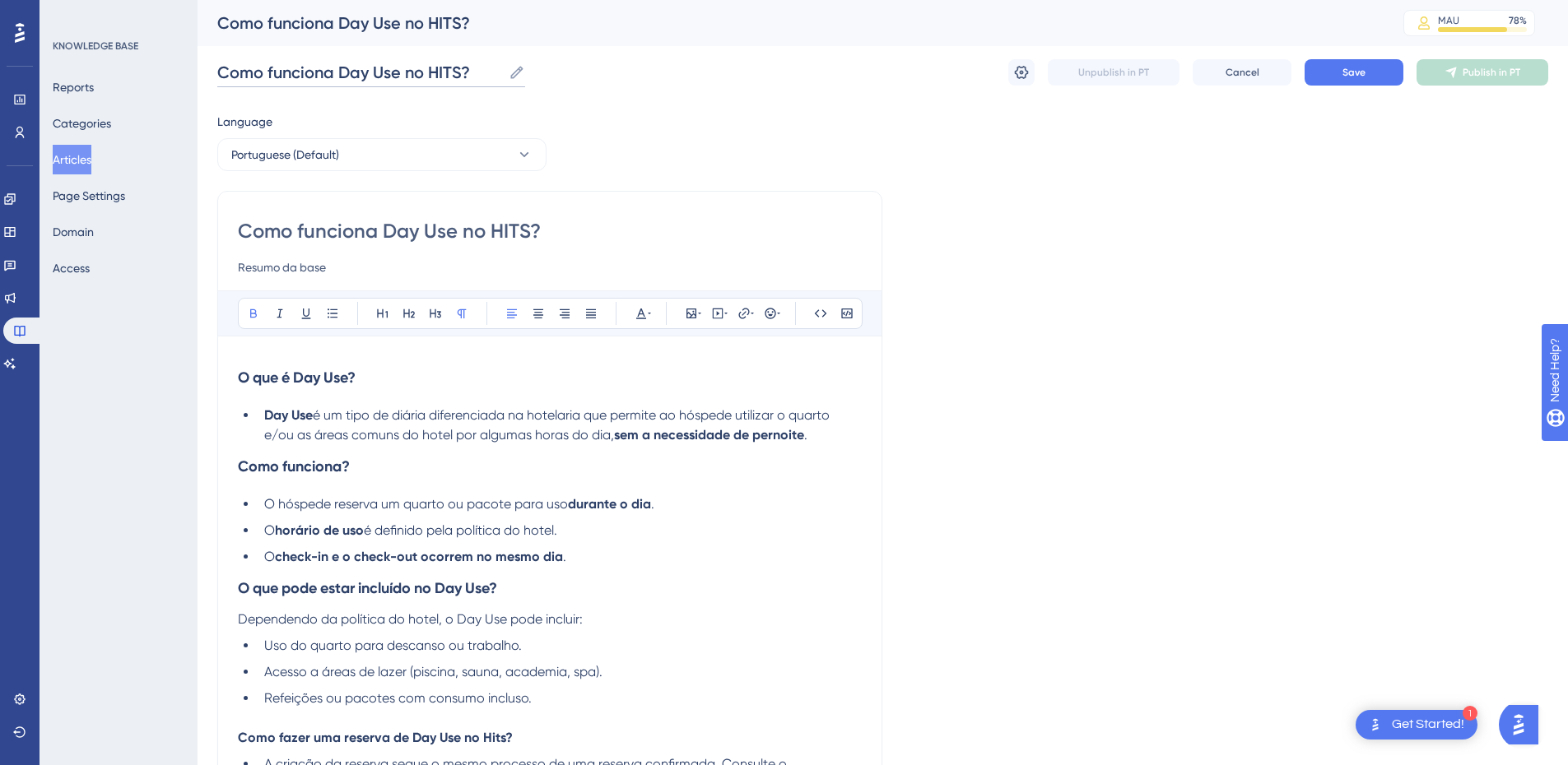
type input "Como funciona Day Use no HITS?"
click at [694, 245] on div "Como funciona Day Use no HITS? Resumo da base" at bounding box center [549, 248] width 624 height 59
click at [277, 268] on input "Resumo da base" at bounding box center [549, 267] width 624 height 19
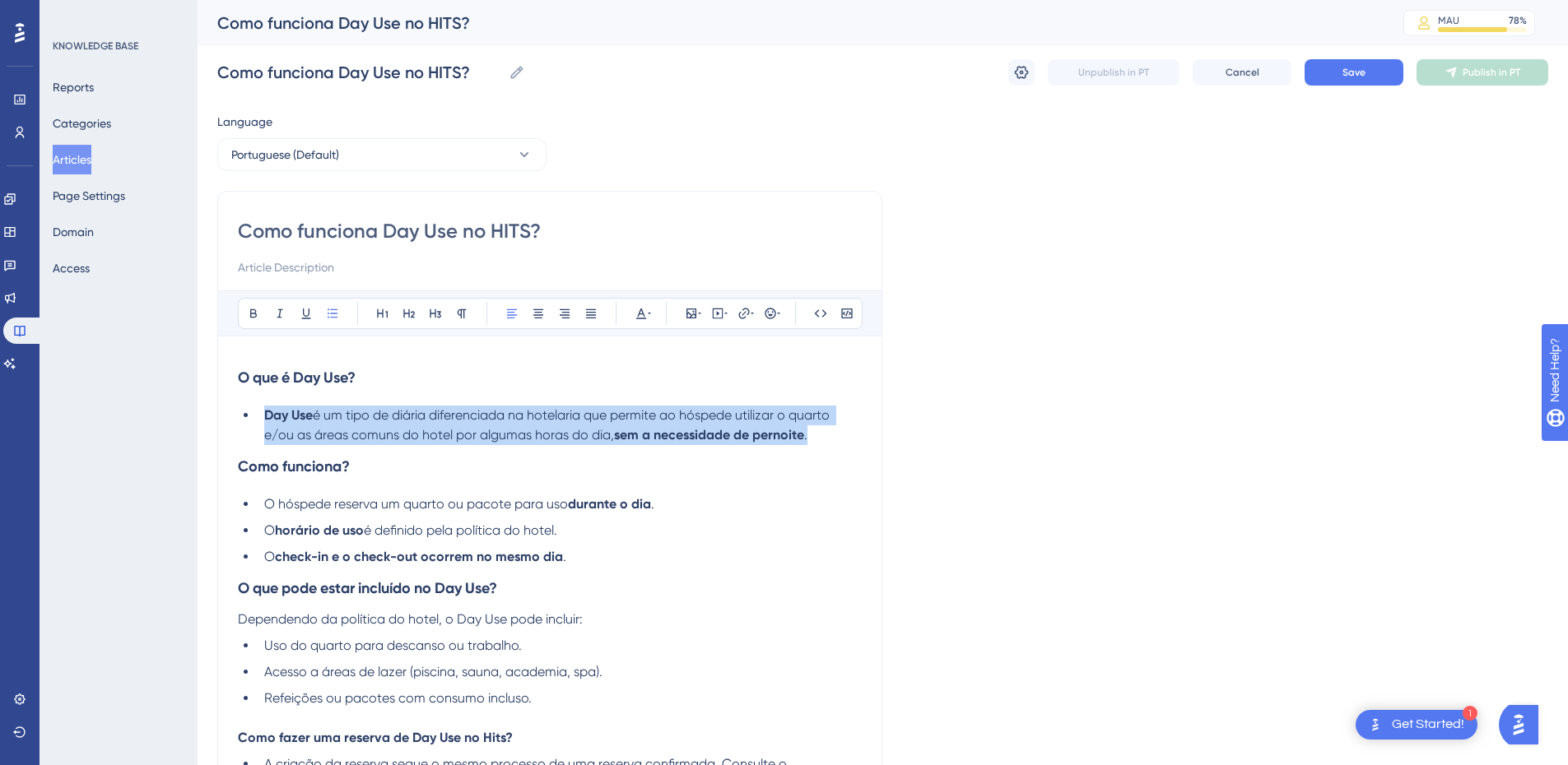
drag, startPoint x: 835, startPoint y: 433, endPoint x: 263, endPoint y: 420, distance: 572.1
click at [263, 420] on li "Day Use é um tipo de diária diferenciada na hotelaria que permite ao hóspede ut…" at bounding box center [560, 425] width 604 height 40
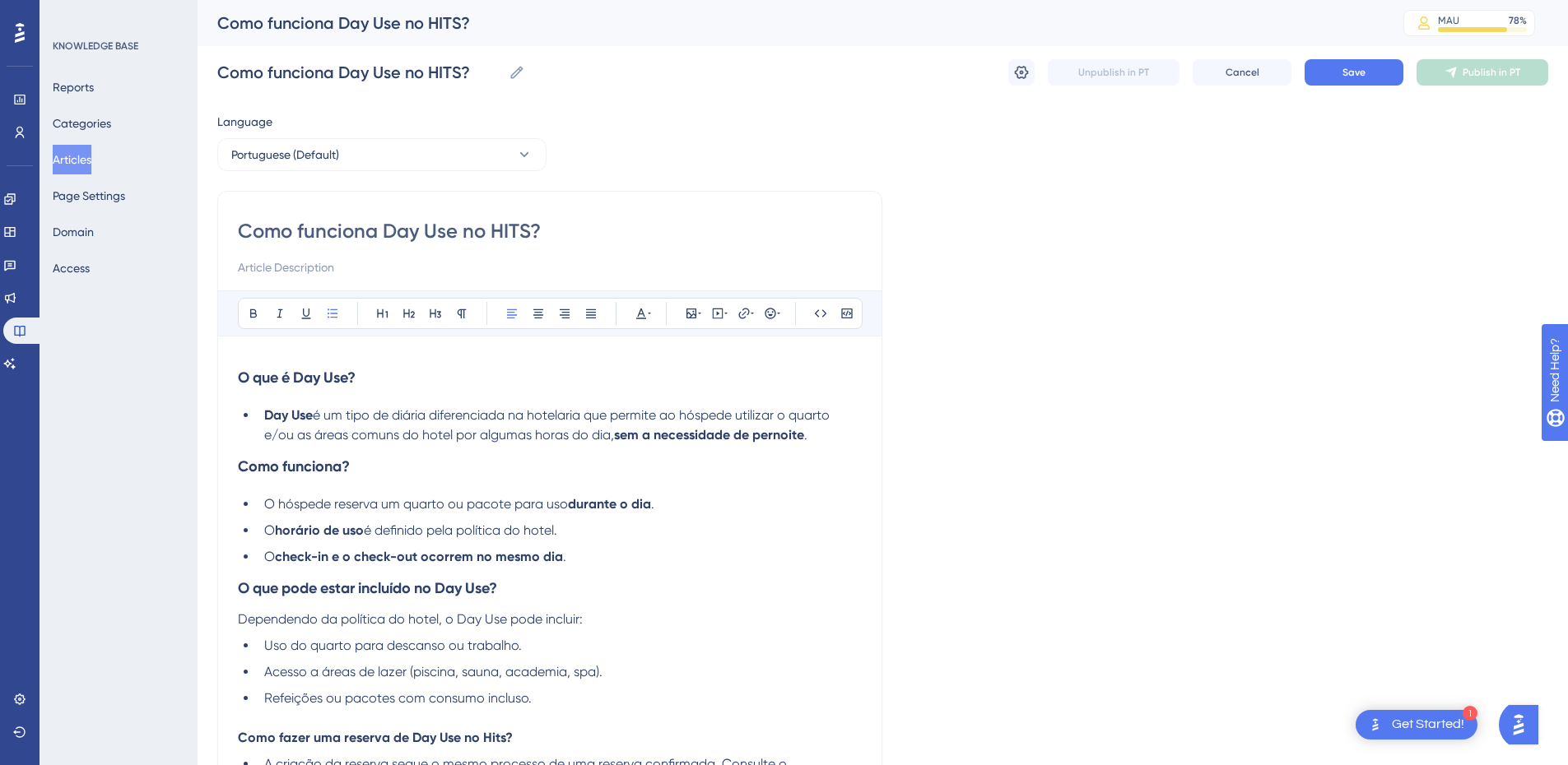
click at [242, 375] on strong "O que é Day Use?" at bounding box center [296, 378] width 117 height 18
click at [284, 257] on div "Como funciona Day Use no HITS?" at bounding box center [549, 248] width 624 height 59
click at [279, 267] on input at bounding box center [549, 267] width 624 height 19
paste input "Neste artigo, explicamos o que é o Day Use, suas principais aplicações e como u…"
drag, startPoint x: 298, startPoint y: 264, endPoint x: 154, endPoint y: 259, distance: 144.1
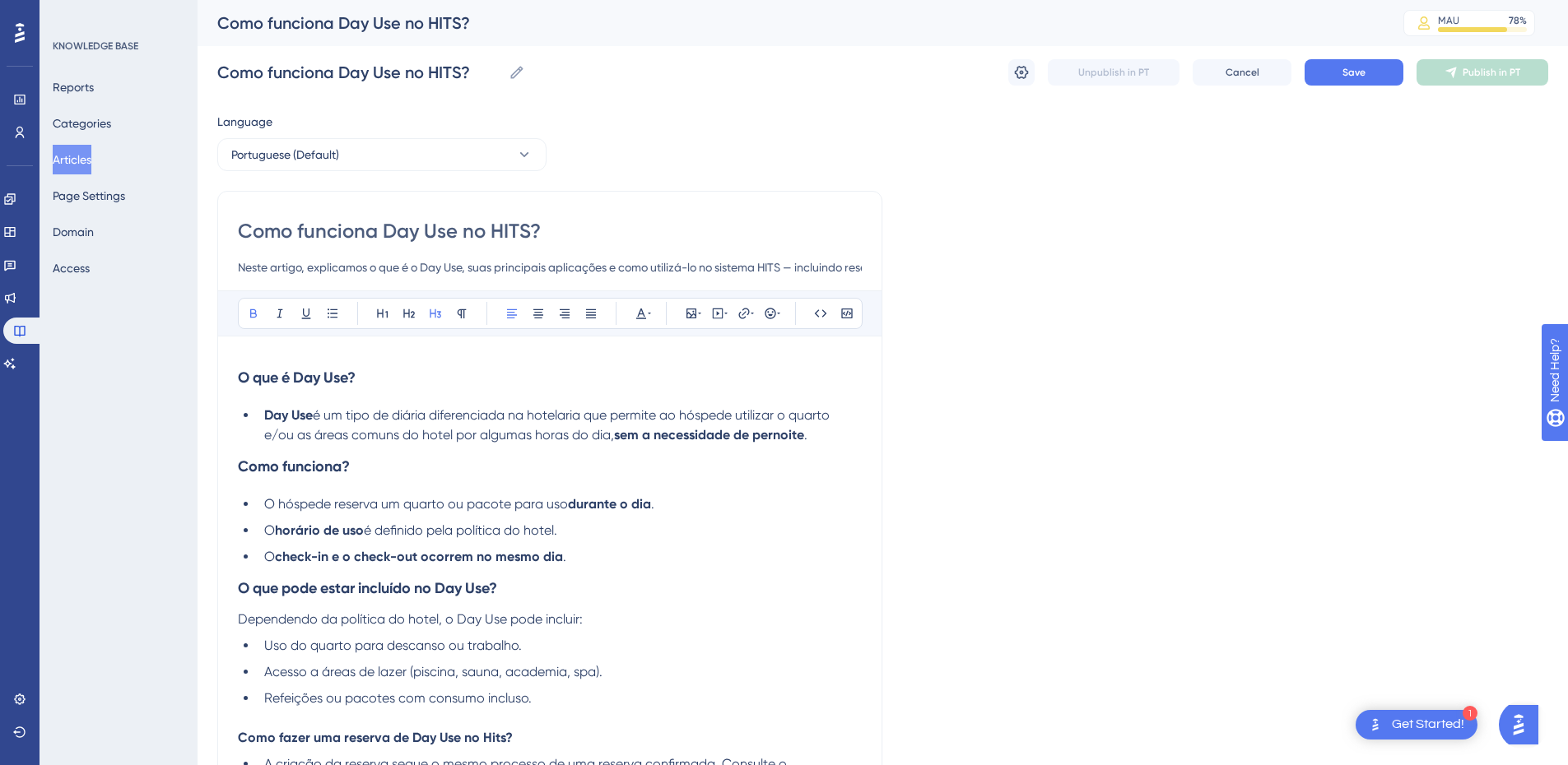
click at [198, 259] on div "Performance Users Engagement Widgets Feedback Product Updates Knowledge Base AI…" at bounding box center [882, 776] width 1370 height 1552
click at [439, 262] on input "Neste artigo, explicamos o que é o Day Use, suas principais aplicações e como u…" at bounding box center [549, 267] width 624 height 19
click at [645, 265] on input "Neste artigo, explicamos o que é o Day Use, suas principais aplicações e como u…" at bounding box center [549, 267] width 624 height 19
drag, startPoint x: 768, startPoint y: 271, endPoint x: 800, endPoint y: 271, distance: 32.0
click at [800, 271] on input "Neste artigo, explicamos o que é o Day Use, suas principais aplicações e como u…" at bounding box center [549, 267] width 624 height 19
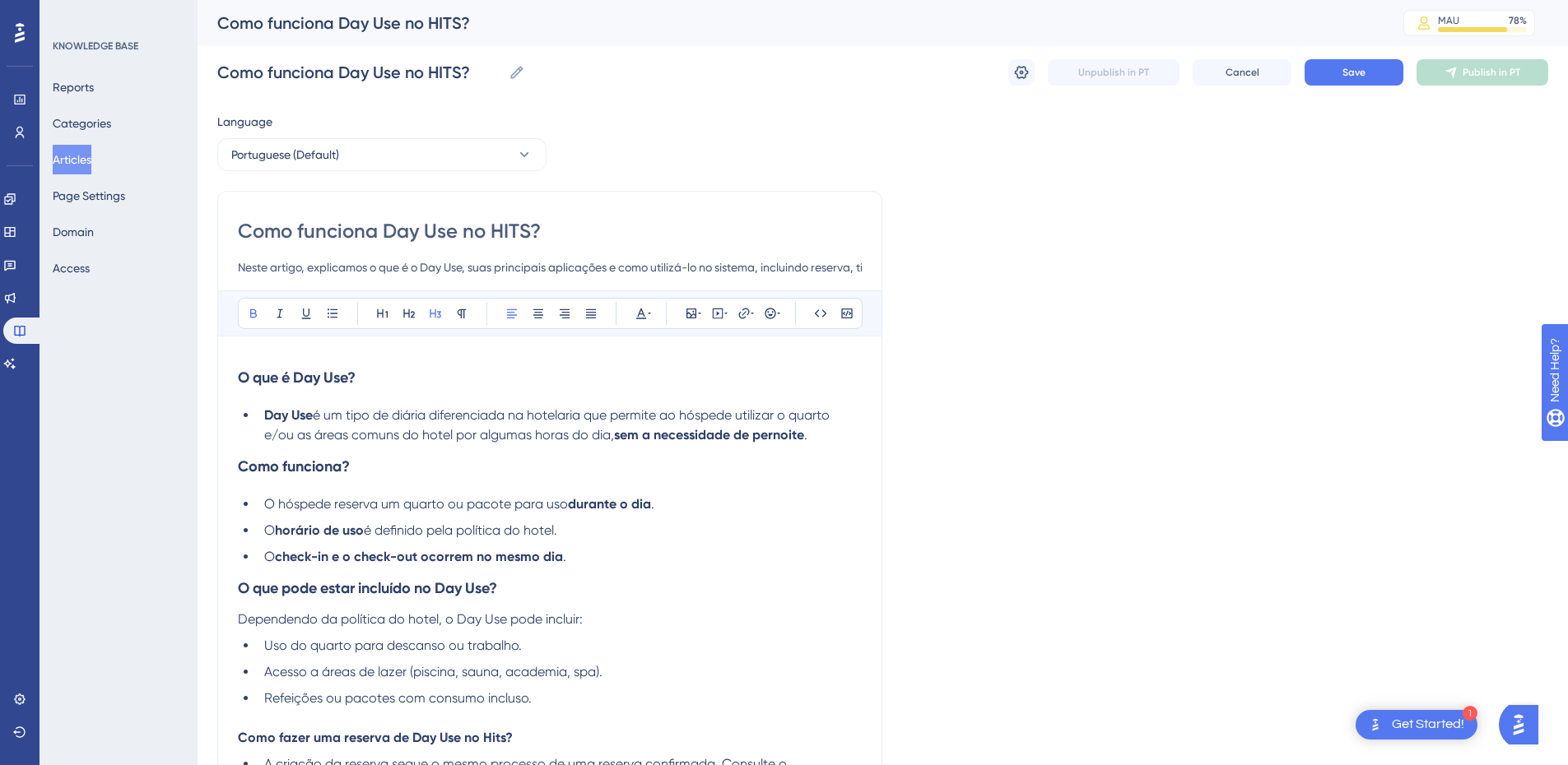
drag, startPoint x: 780, startPoint y: 268, endPoint x: 128, endPoint y: 273, distance: 652.0
click at [198, 273] on div "Performance Users Engagement Widgets Feedback Product Updates Knowledge Base AI…" at bounding box center [882, 776] width 1370 height 1552
type input "Neste artigo, explicamos o que é o Day Use, suas principais aplicações e como u…"
click at [310, 257] on div "Como funciona Day Use no HITS? Neste artigo, explicamos o que é o Day Use, suas…" at bounding box center [549, 248] width 624 height 59
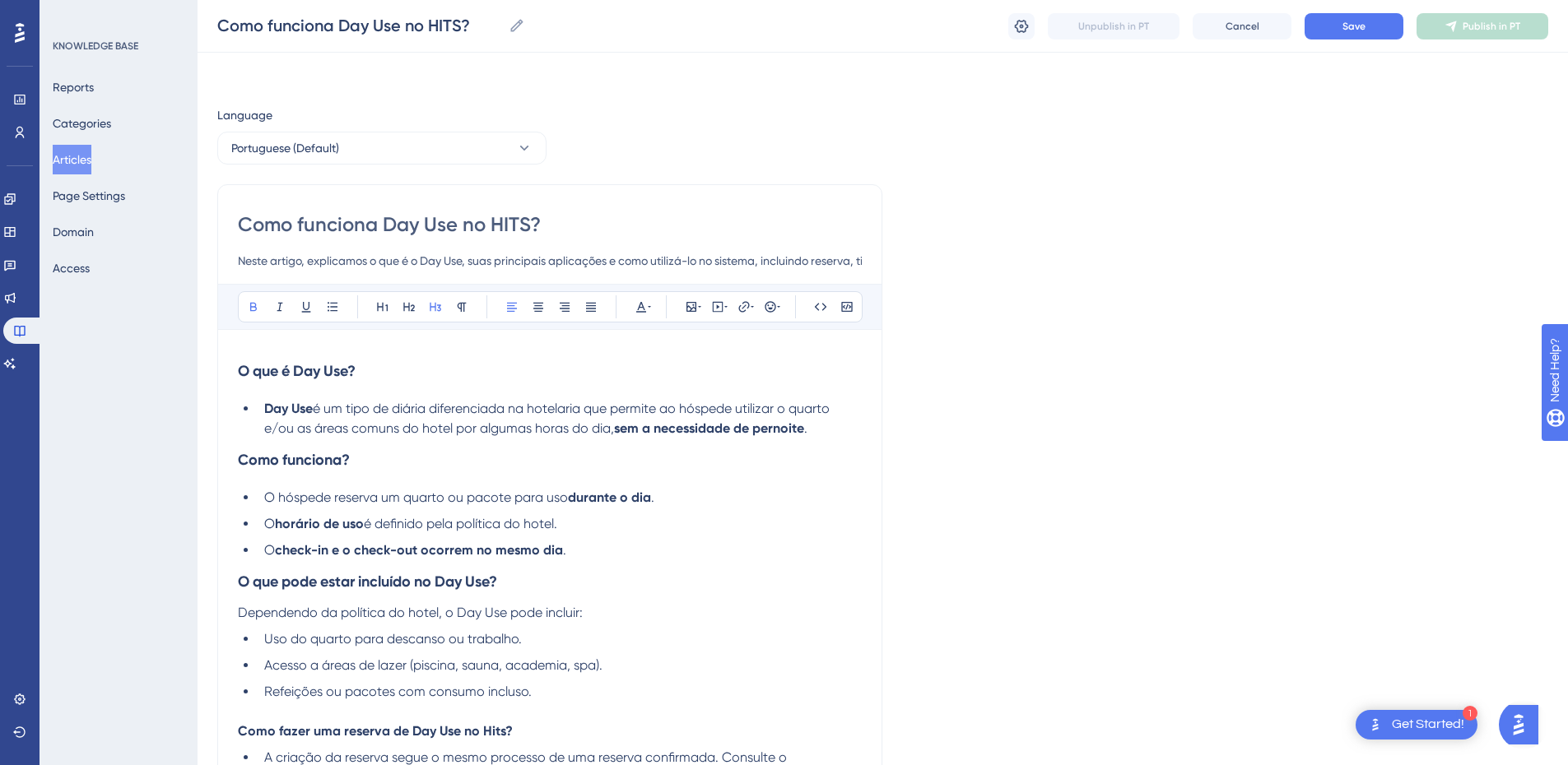
scroll to position [787, 0]
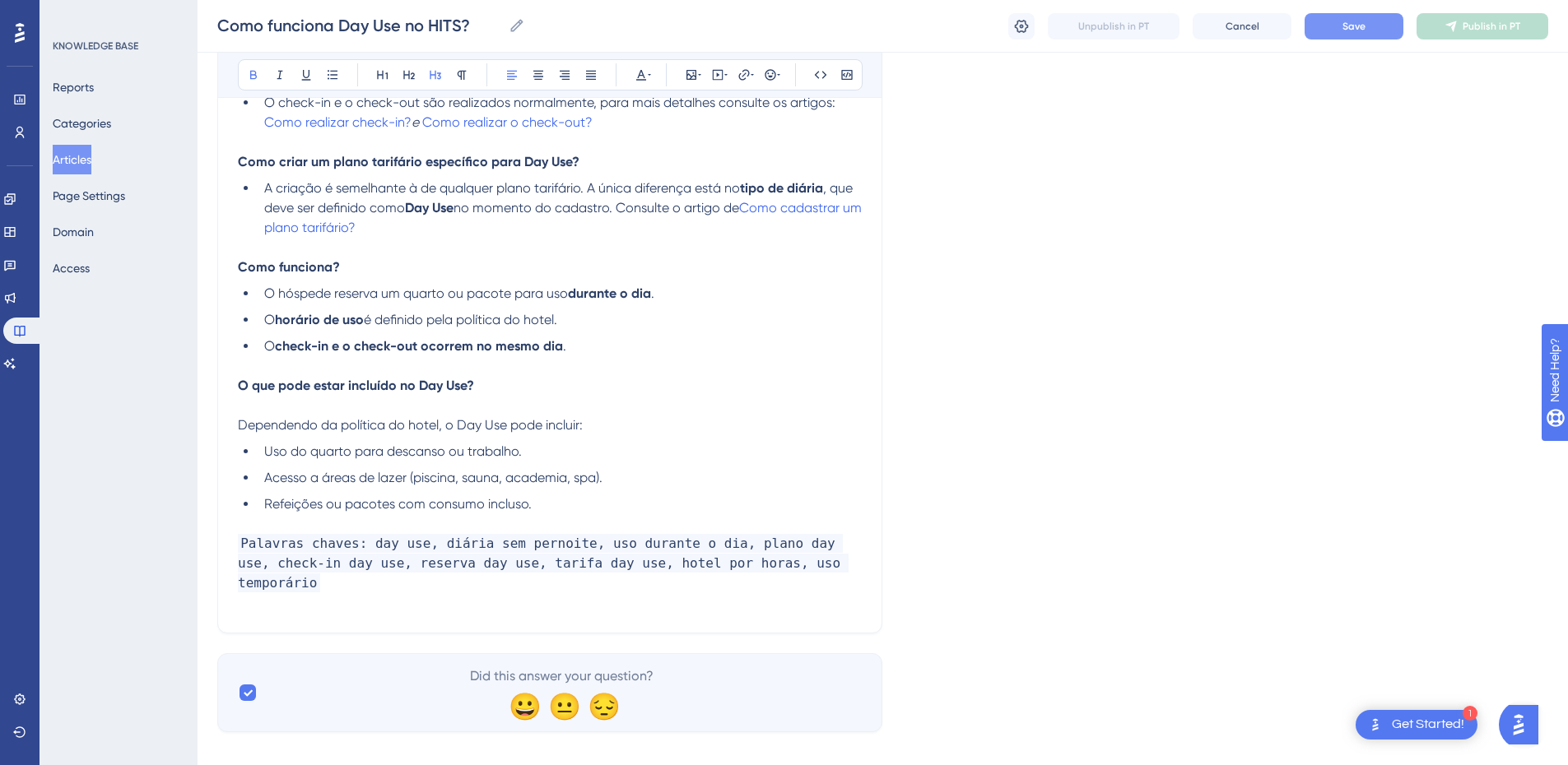
click at [1322, 32] on button "Save" at bounding box center [1354, 26] width 99 height 27
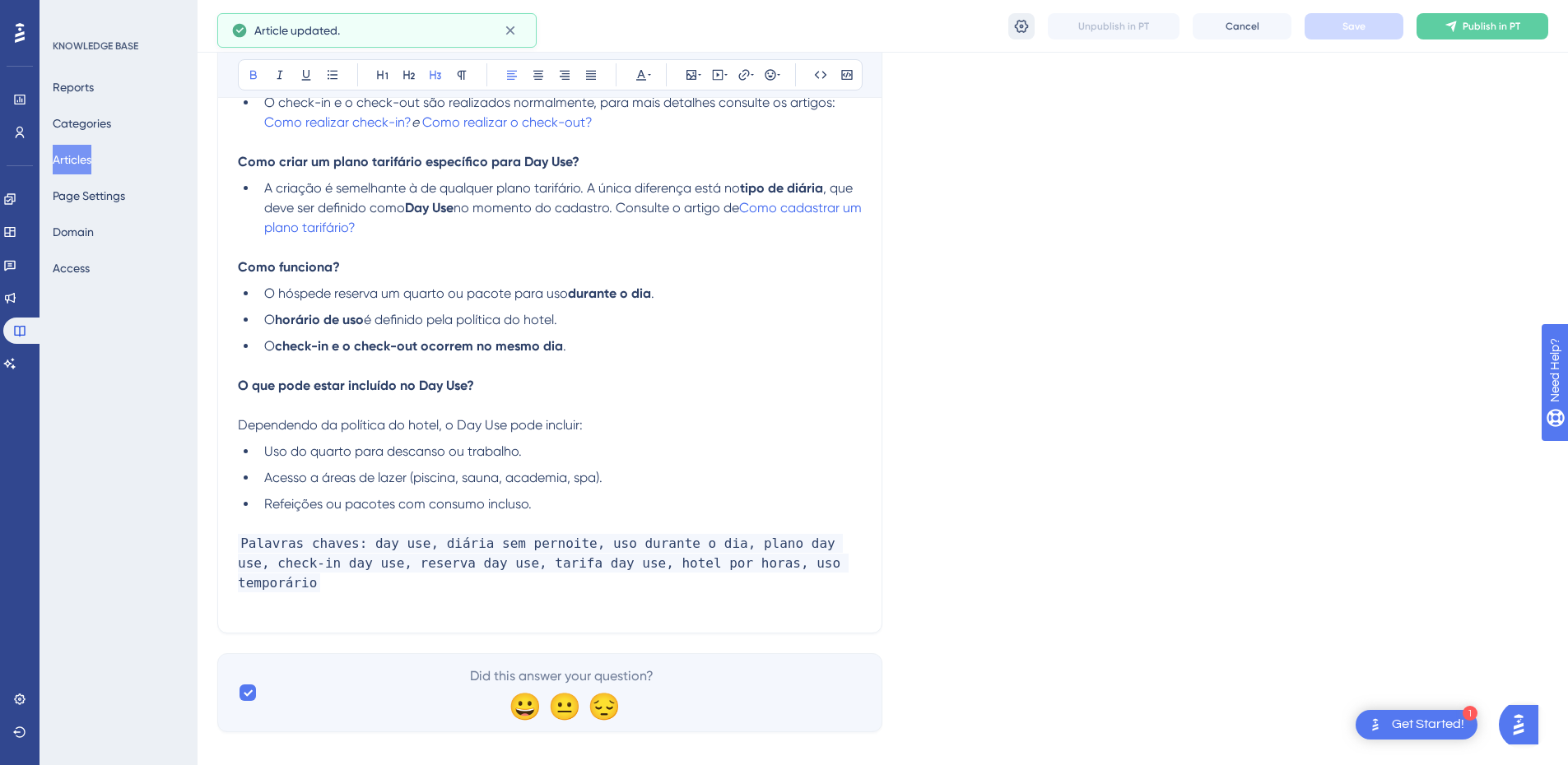
click at [1017, 24] on icon at bounding box center [1021, 25] width 14 height 13
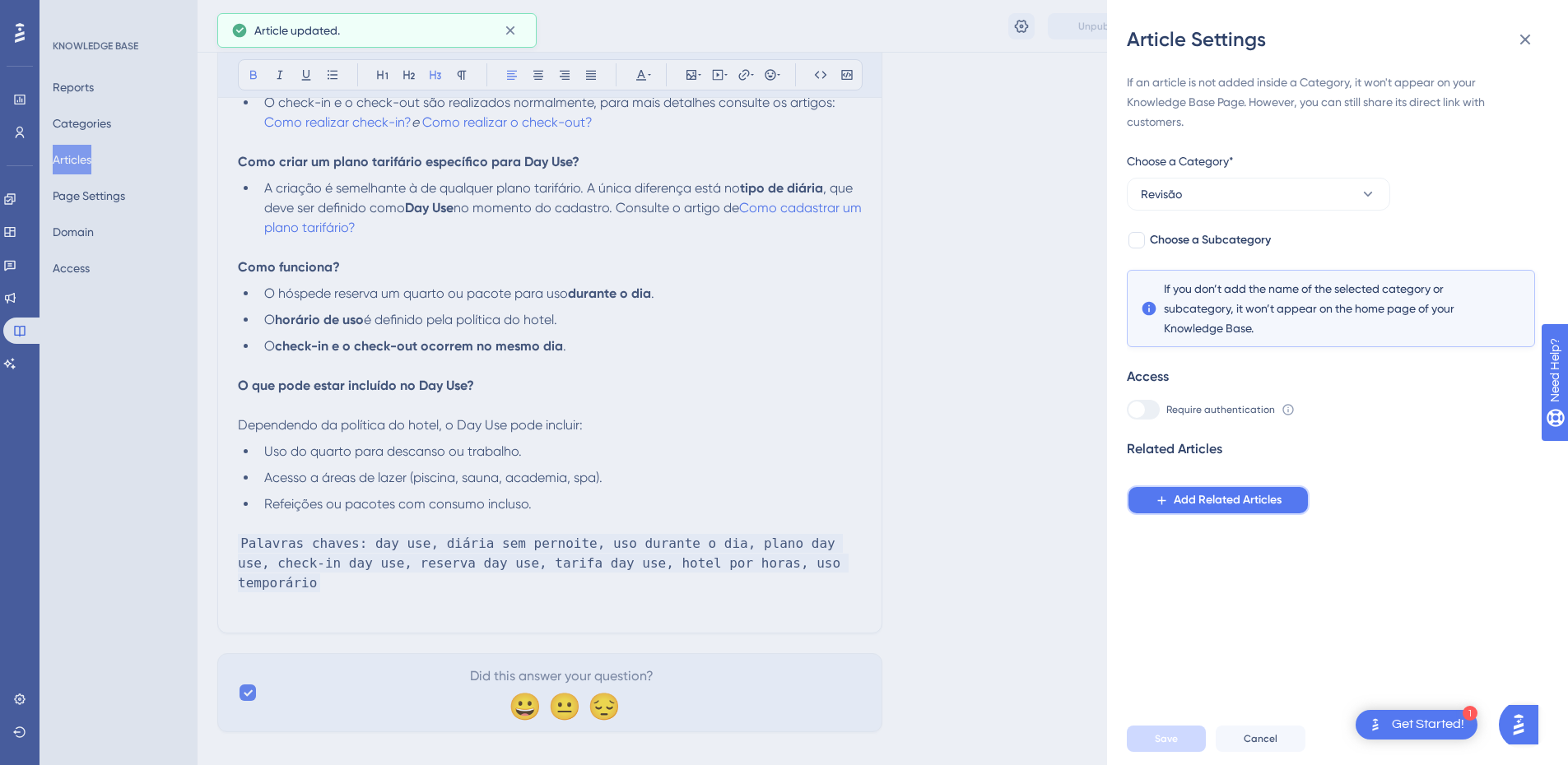
click at [1162, 501] on icon at bounding box center [1161, 500] width 8 height 8
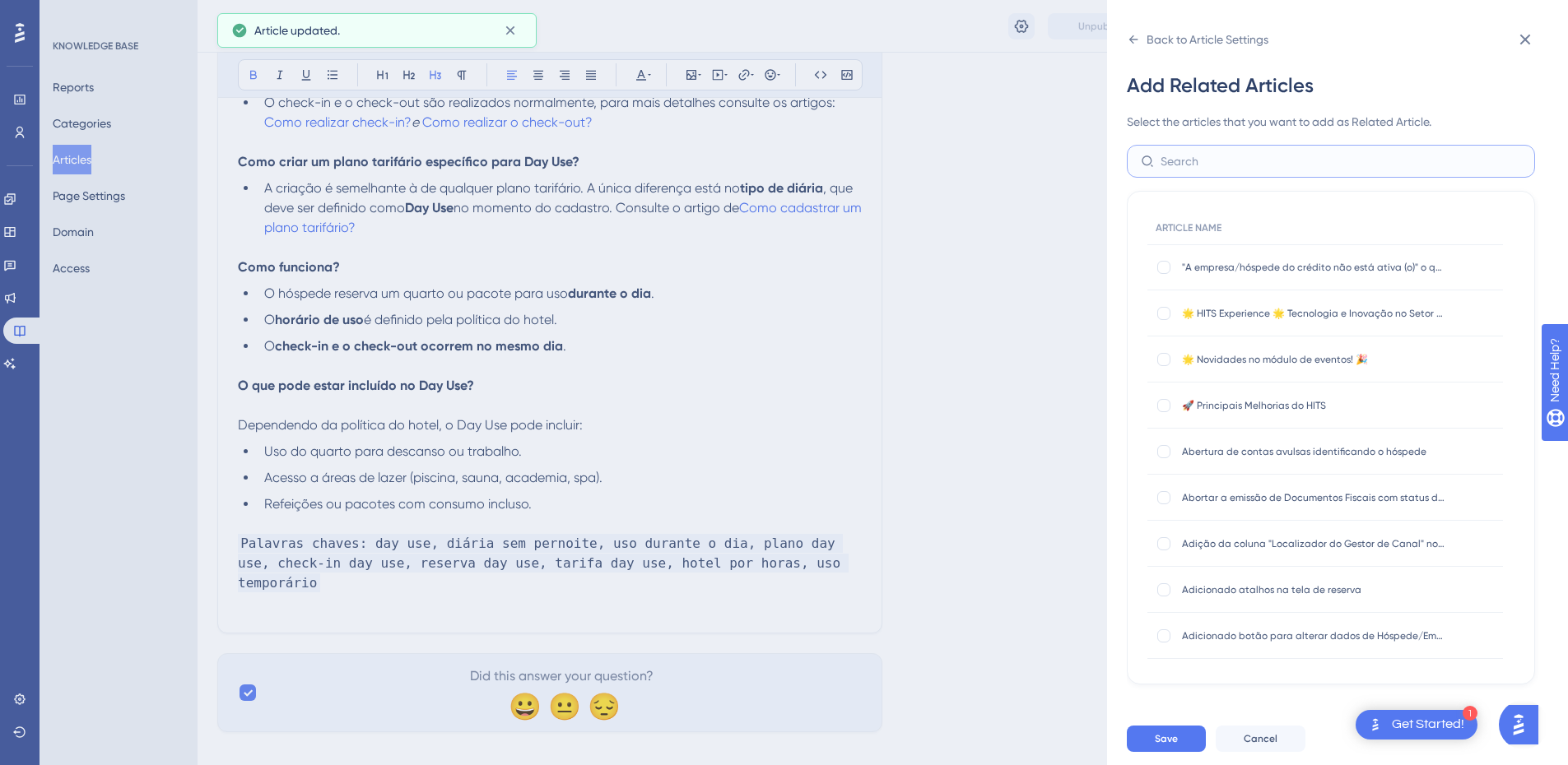
click at [1208, 155] on input "text" at bounding box center [1341, 162] width 360 height 18
type input "diá"
click at [1158, 400] on div at bounding box center [1163, 406] width 13 height 13
checkbox input "true"
click at [1165, 351] on div at bounding box center [1164, 359] width 17 height 17
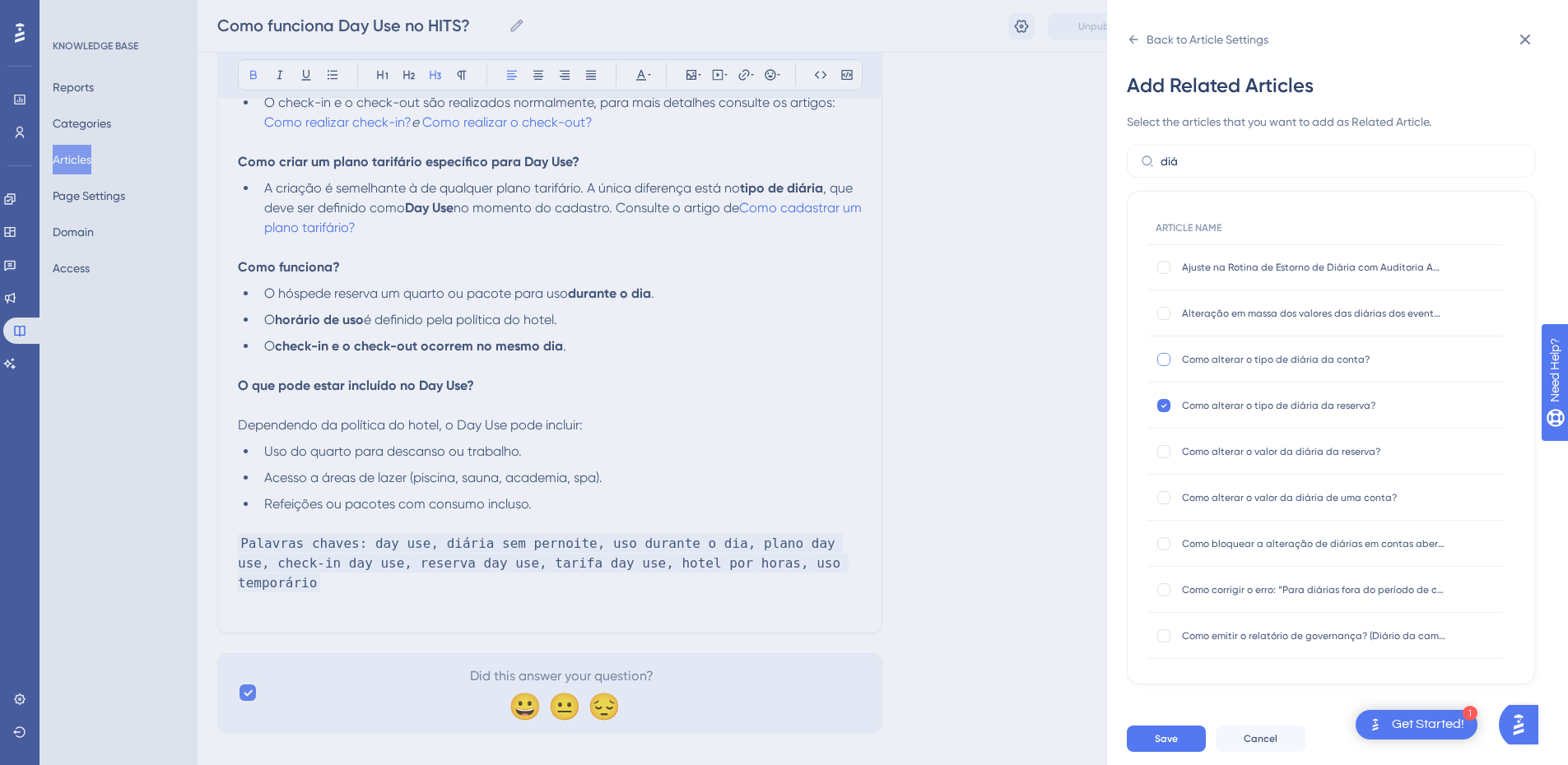
checkbox input "true"
click at [1173, 165] on input "diá" at bounding box center [1341, 162] width 360 height 18
click at [1187, 158] on input "text" at bounding box center [1341, 162] width 360 height 18
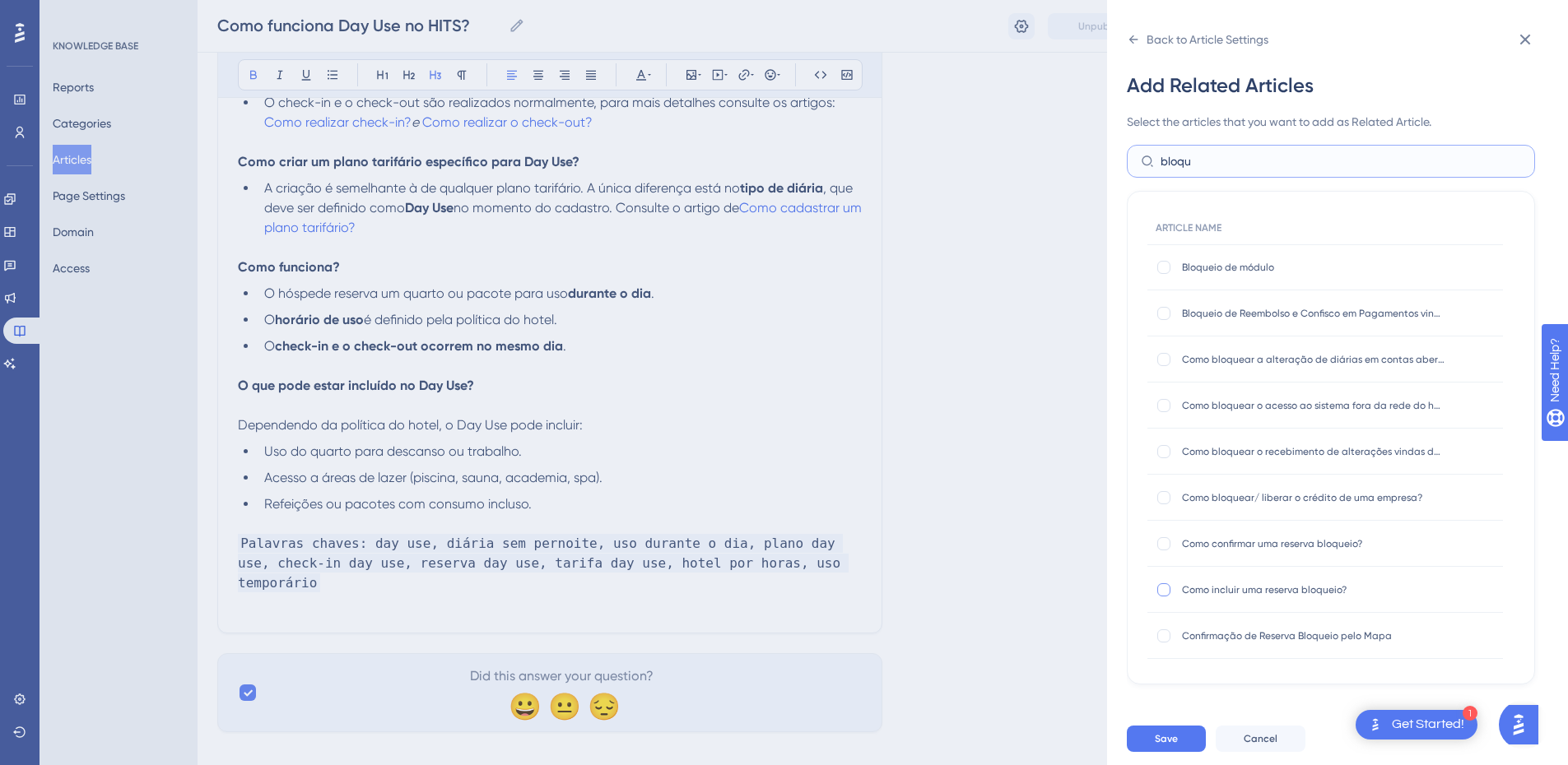
type input "bloqu"
click at [1171, 584] on div at bounding box center [1164, 590] width 17 height 17
checkbox input "true"
click at [1163, 549] on div at bounding box center [1163, 544] width 13 height 13
click at [1163, 549] on icon at bounding box center [1163, 544] width 6 height 13
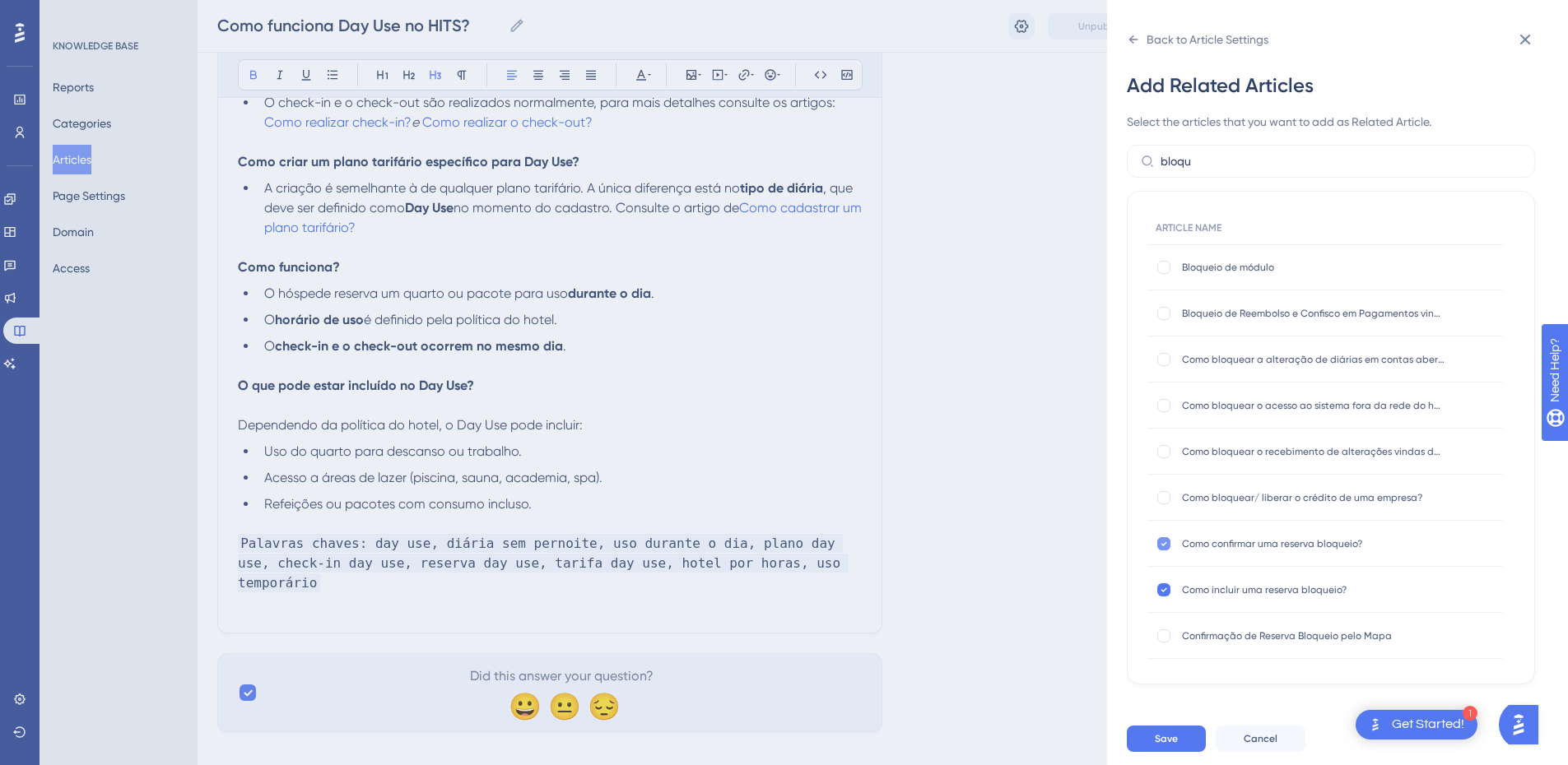
checkbox input "false"
click at [1169, 743] on button "Save" at bounding box center [1167, 739] width 79 height 27
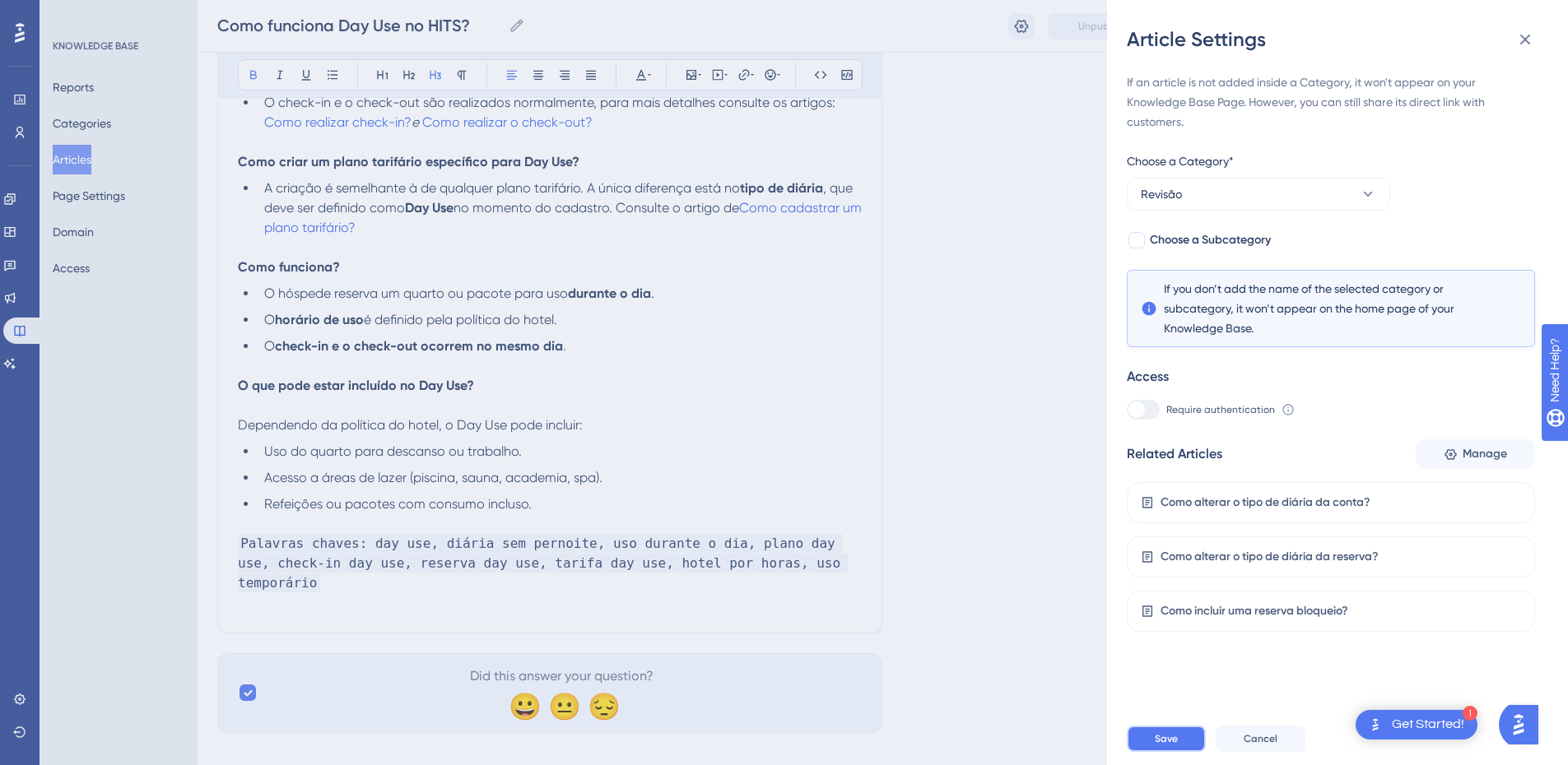
click at [1169, 743] on button "Save" at bounding box center [1167, 739] width 79 height 27
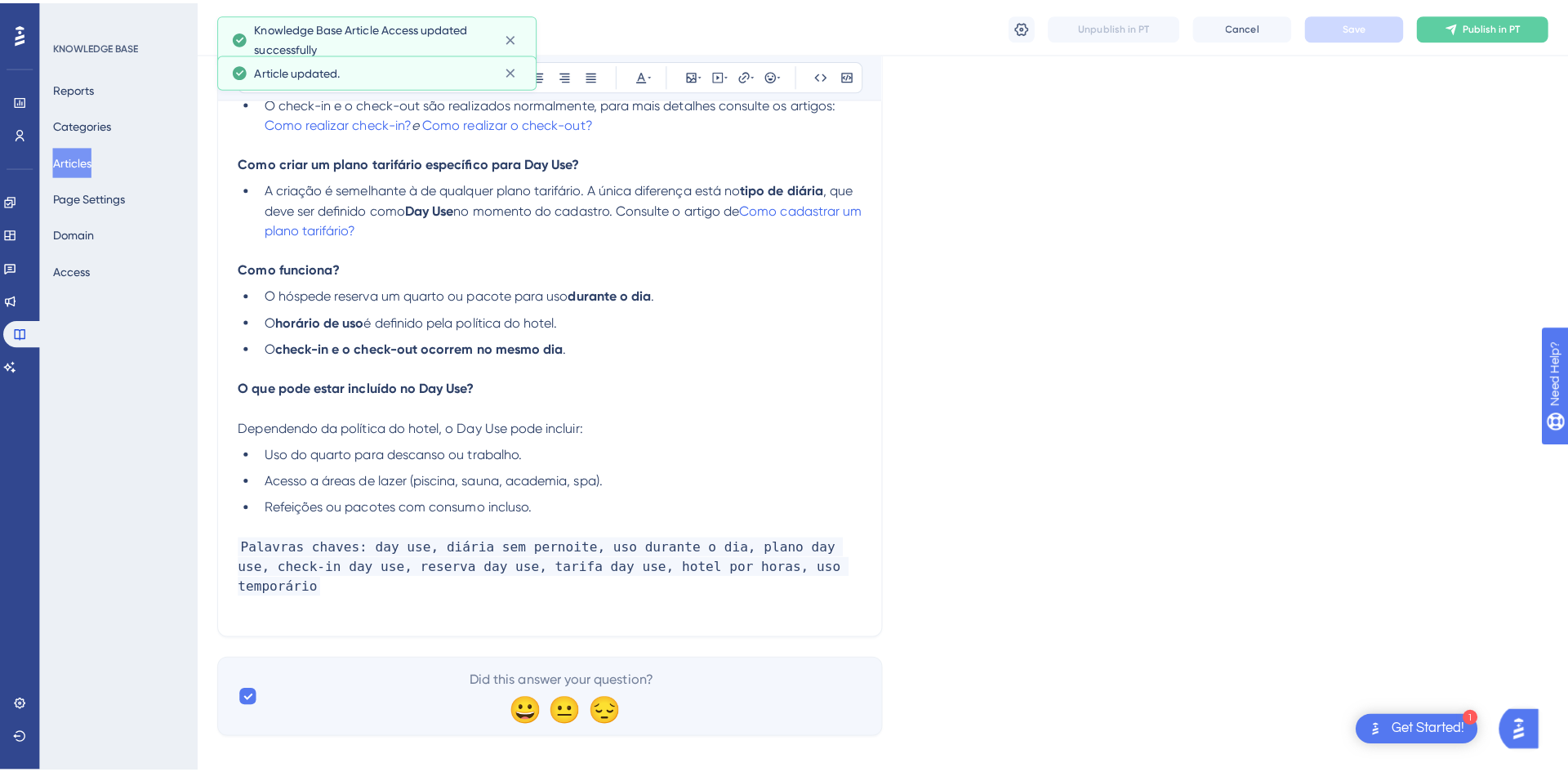
scroll to position [0, 0]
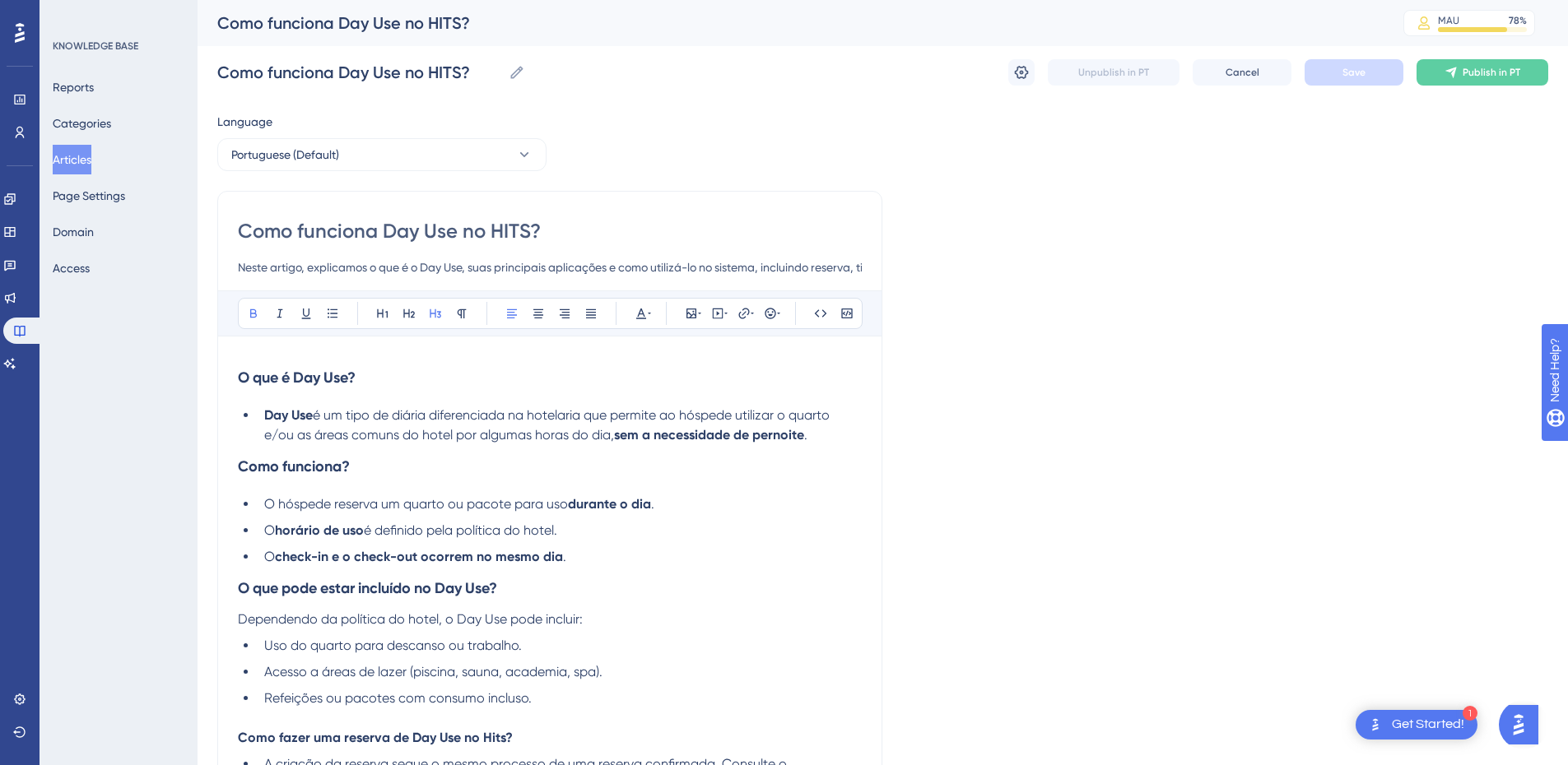
click at [91, 158] on button "Articles" at bounding box center [72, 160] width 39 height 30
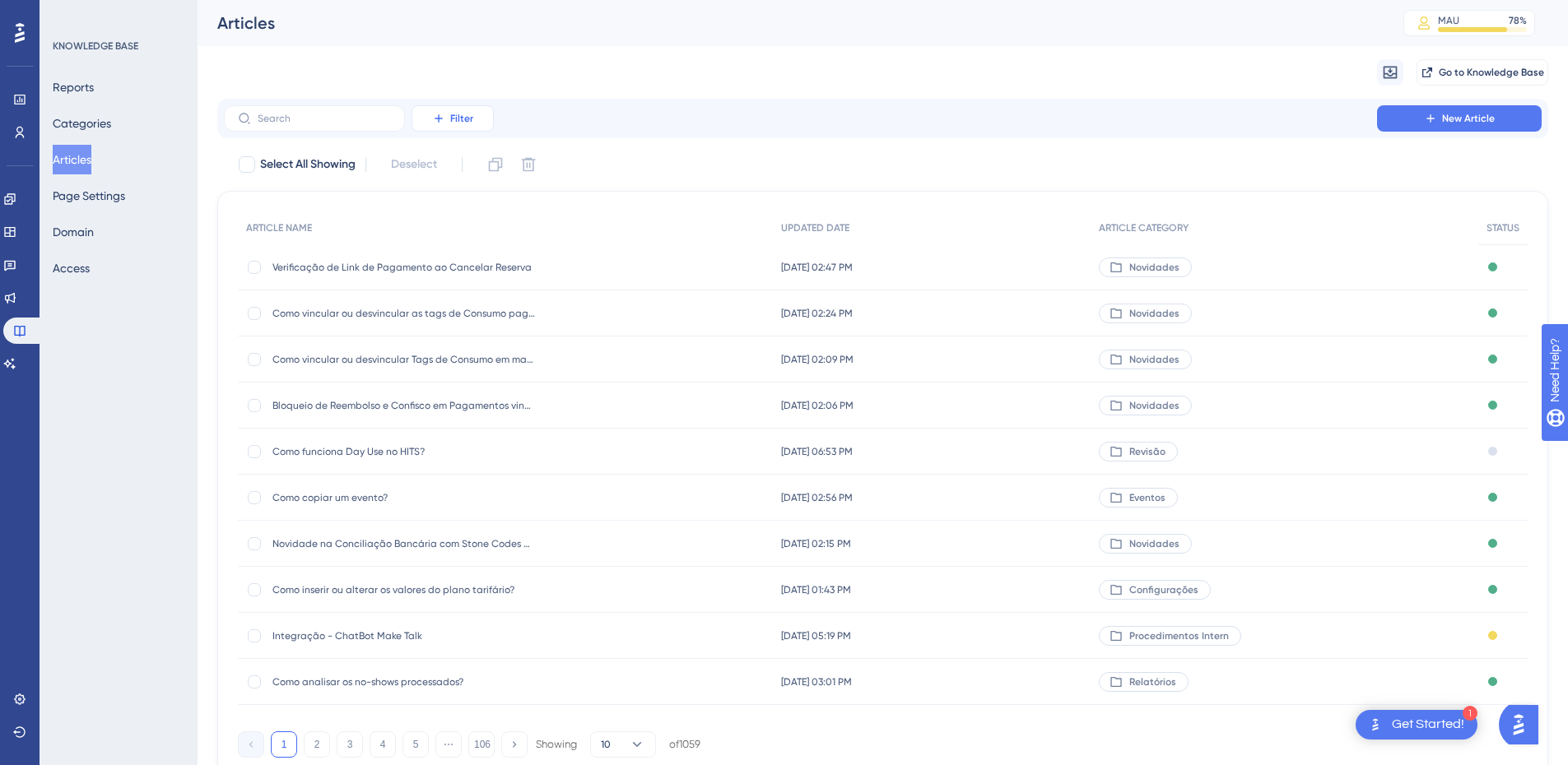
click at [448, 116] on button "Filter" at bounding box center [452, 118] width 82 height 27
drag, startPoint x: 16, startPoint y: 361, endPoint x: 284, endPoint y: 406, distance: 271.8
click at [16, 361] on icon at bounding box center [10, 364] width 13 height 13
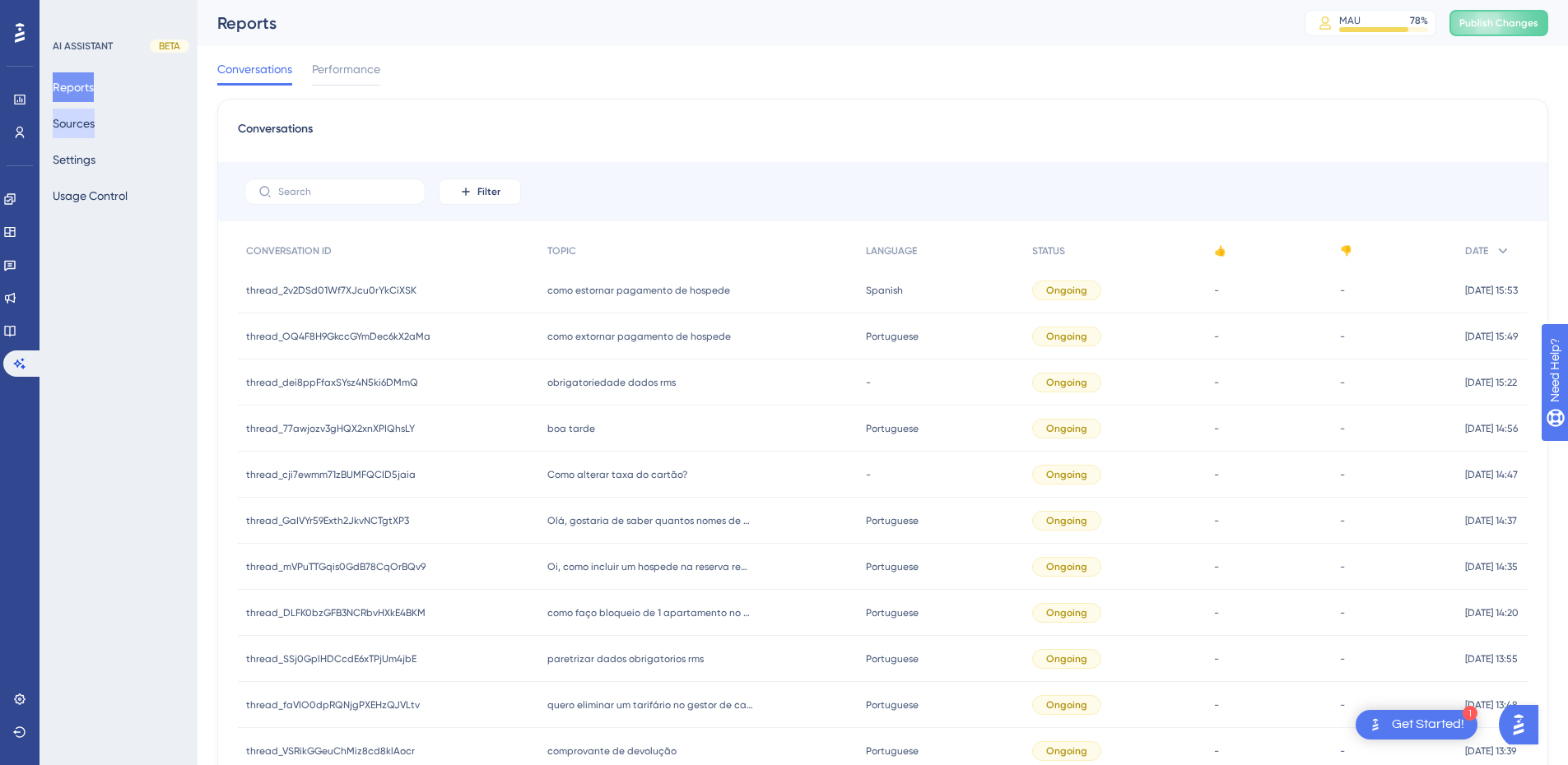
click at [91, 117] on button "Sources" at bounding box center [73, 124] width 42 height 30
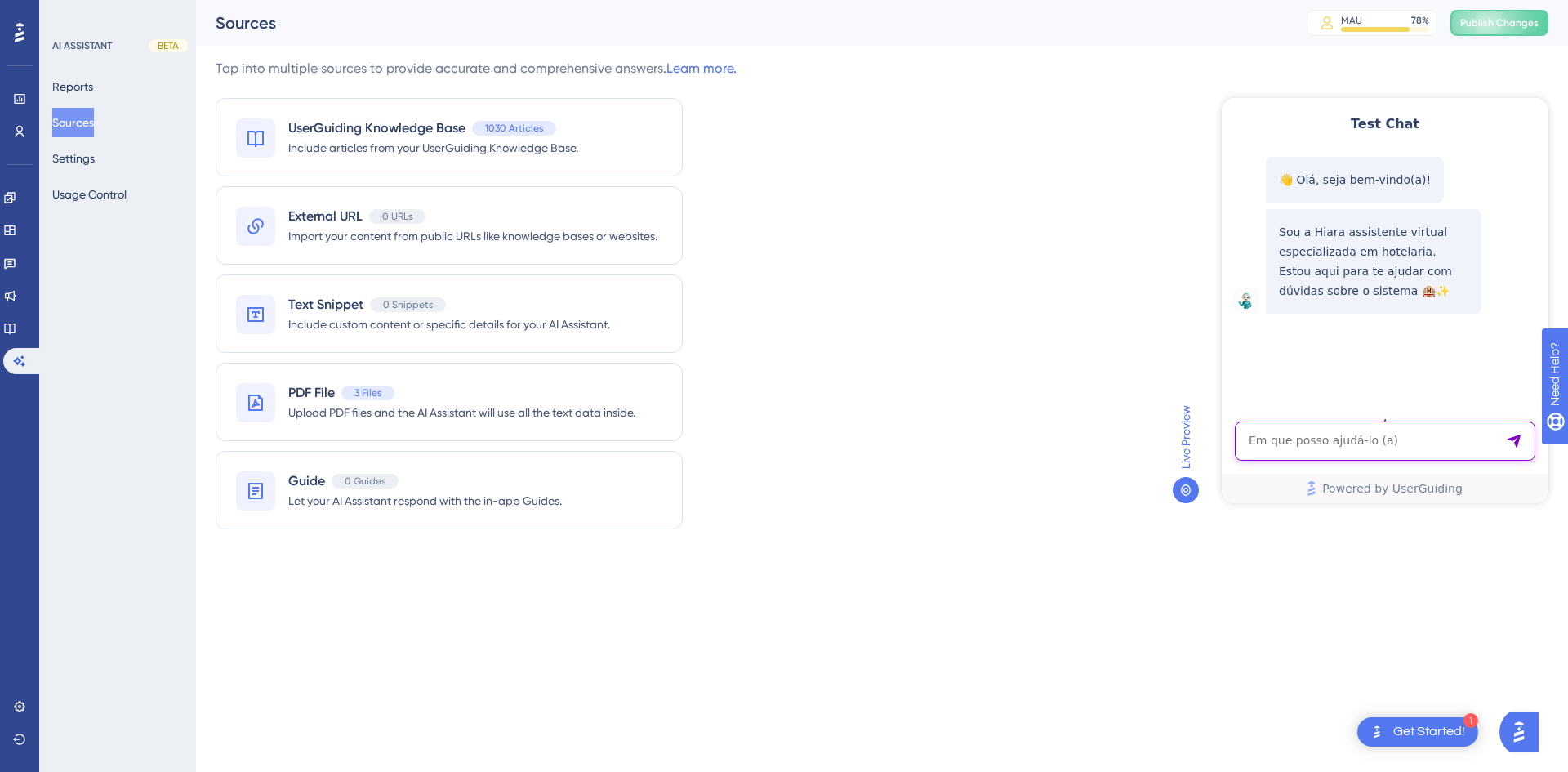
click at [1258, 438] on textarea "AI Assistant Text Input" at bounding box center [1386, 441] width 301 height 39
paste textarea "Hiara como eu faço para atualizar o estoque"
type textarea "Hiara como eu faço para atualizar o estoque"
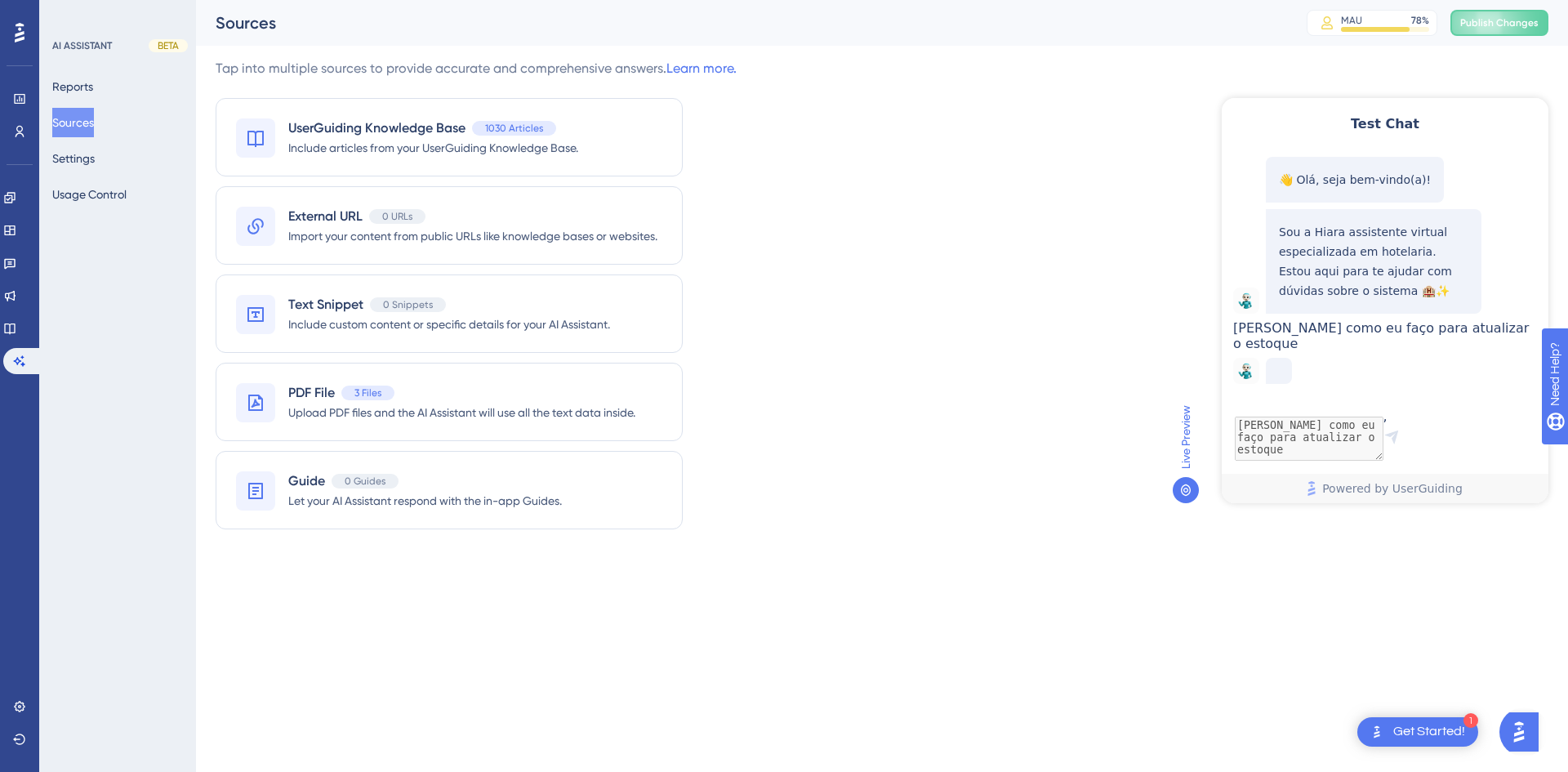
scroll to position [39, 0]
click at [1477, 25] on span "Publish Changes" at bounding box center [1500, 23] width 79 height 13
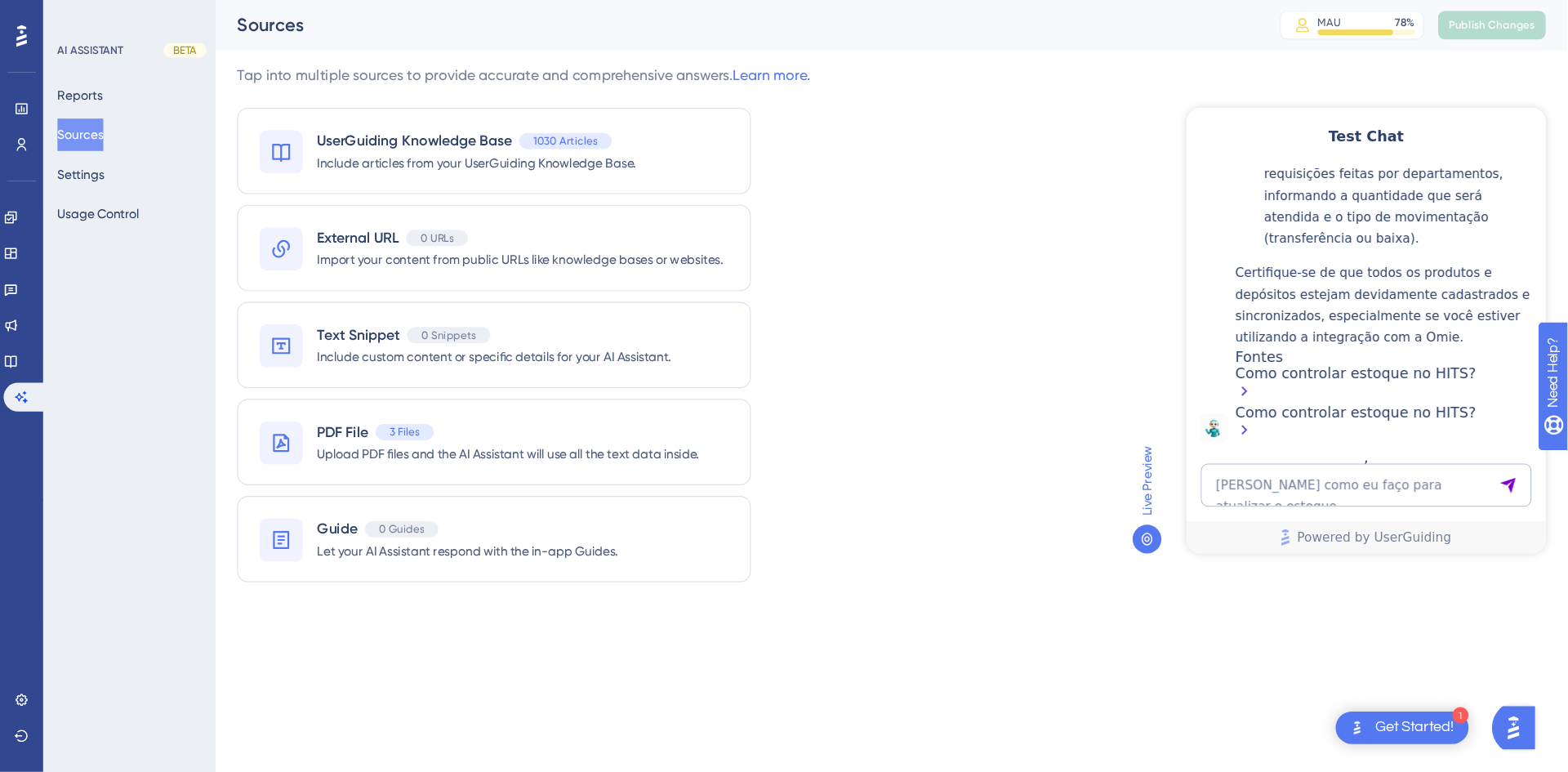
scroll to position [680, 0]
drag, startPoint x: 1522, startPoint y: 2, endPoint x: 952, endPoint y: 246, distance: 620.0
click at [952, 246] on div "Tap into multiple sources to provide accurate and comprehensive answers. Learn …" at bounding box center [811, 303] width 1190 height 490
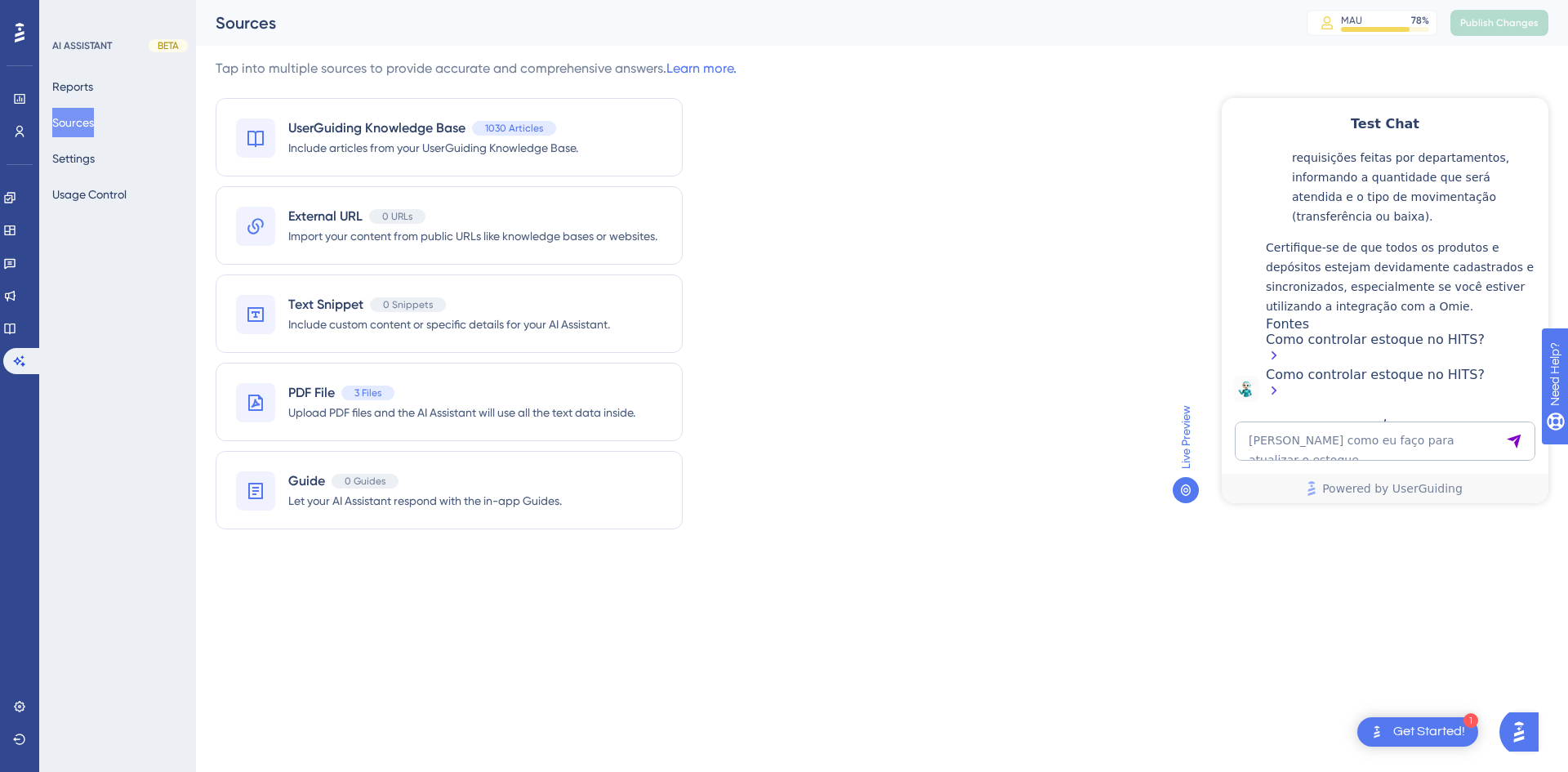
drag, startPoint x: 2496, startPoint y: 120, endPoint x: 1223, endPoint y: 239, distance: 1278.5
click at [1223, 239] on div "👋 Olá, seja bem-vindo(a)! Sou a Hiara assistente virtual especializada em hotel…" at bounding box center [1384, 279] width 326 height 258
click at [1318, 445] on textarea "Hiara como eu faço para atualizar o estoque" at bounding box center [1386, 441] width 301 height 39
click at [1320, 436] on textarea "Hiara como eu faço para atualizar o estoque" at bounding box center [1386, 441] width 301 height 39
type textarea "e na omie"
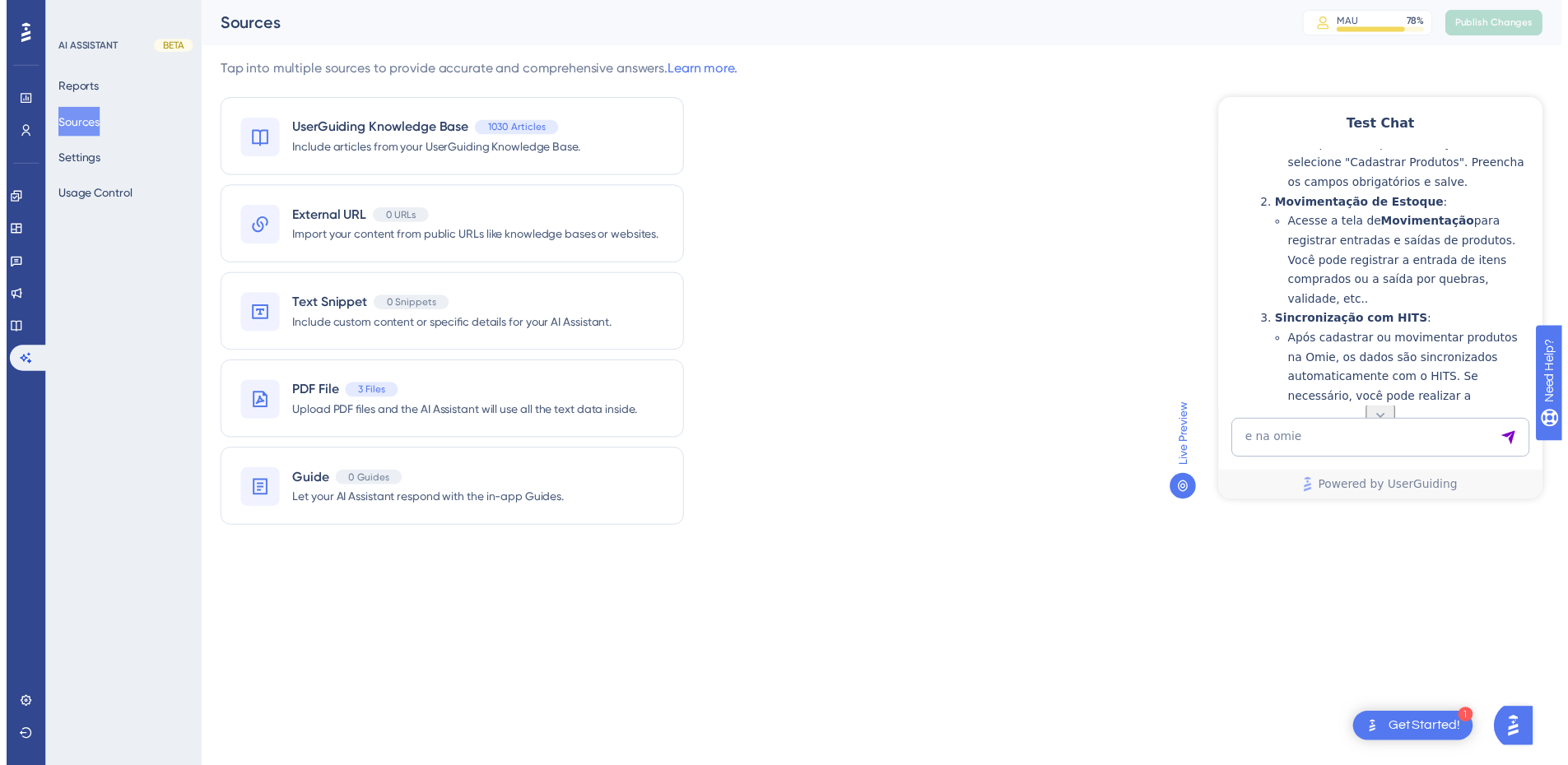
scroll to position [856, 0]
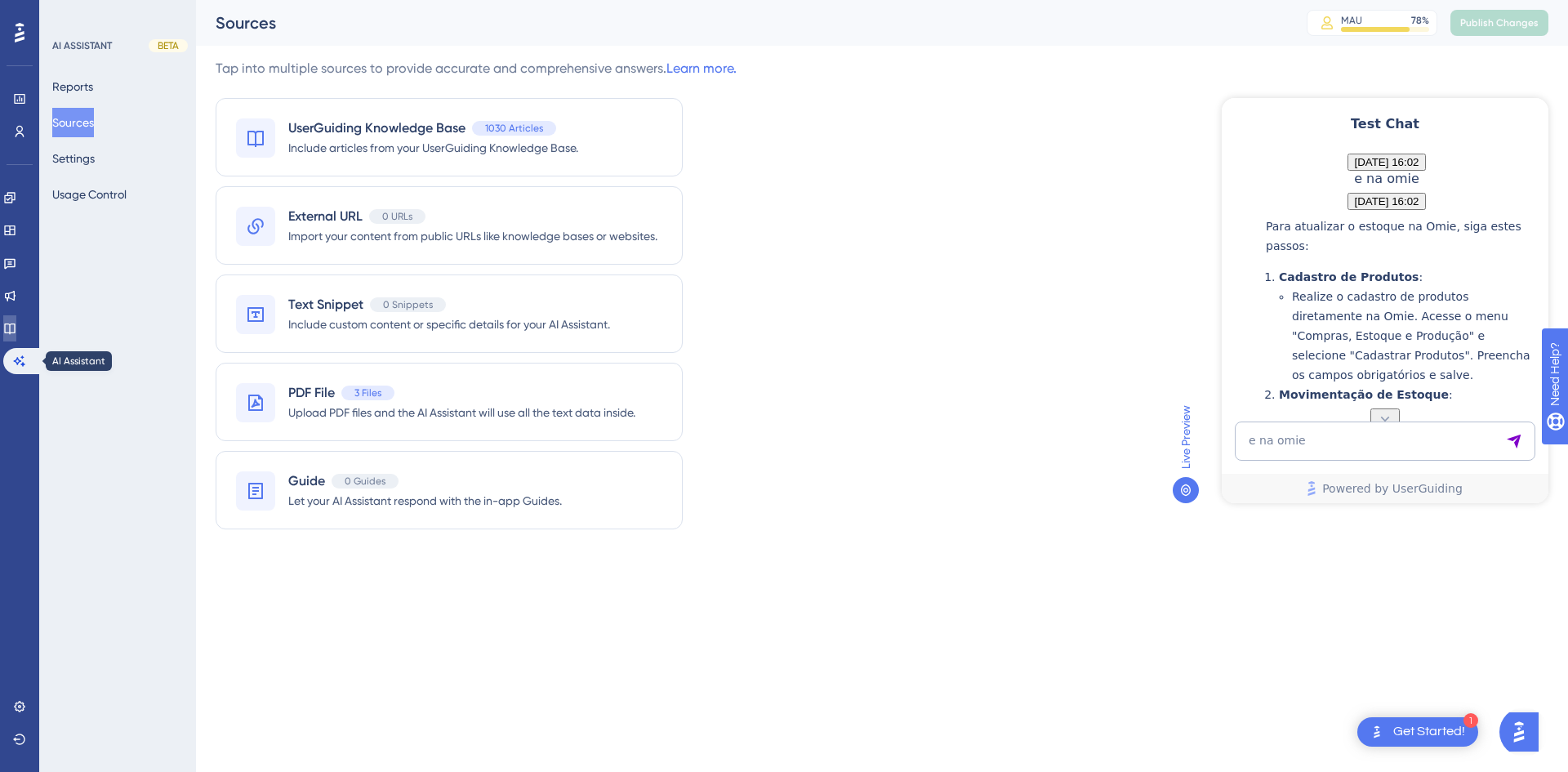
click at [17, 332] on icon at bounding box center [10, 328] width 13 height 13
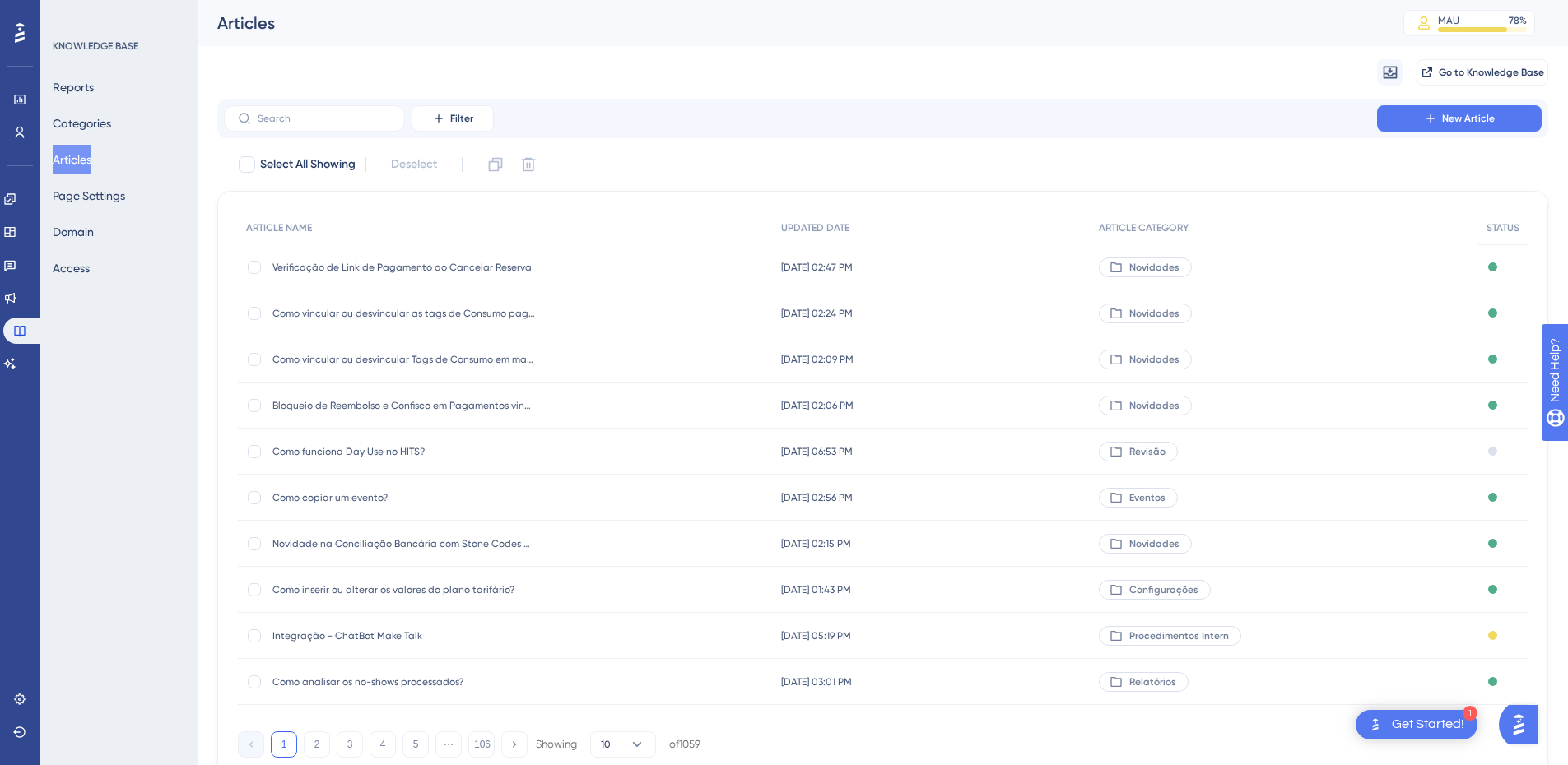
click at [344, 456] on span "Como funciona Day Use no HITS?" at bounding box center [404, 452] width 263 height 13
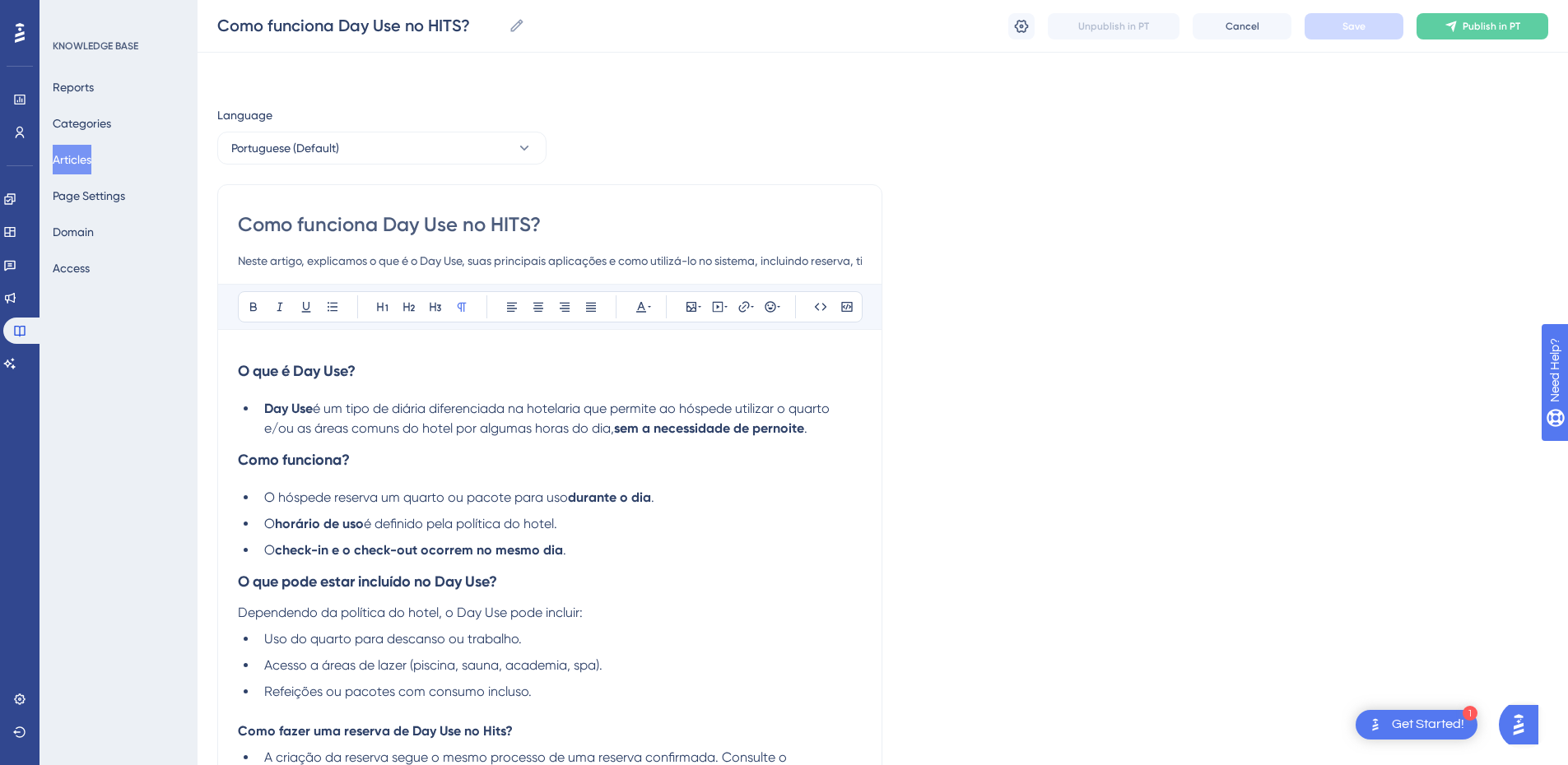
scroll to position [607, 0]
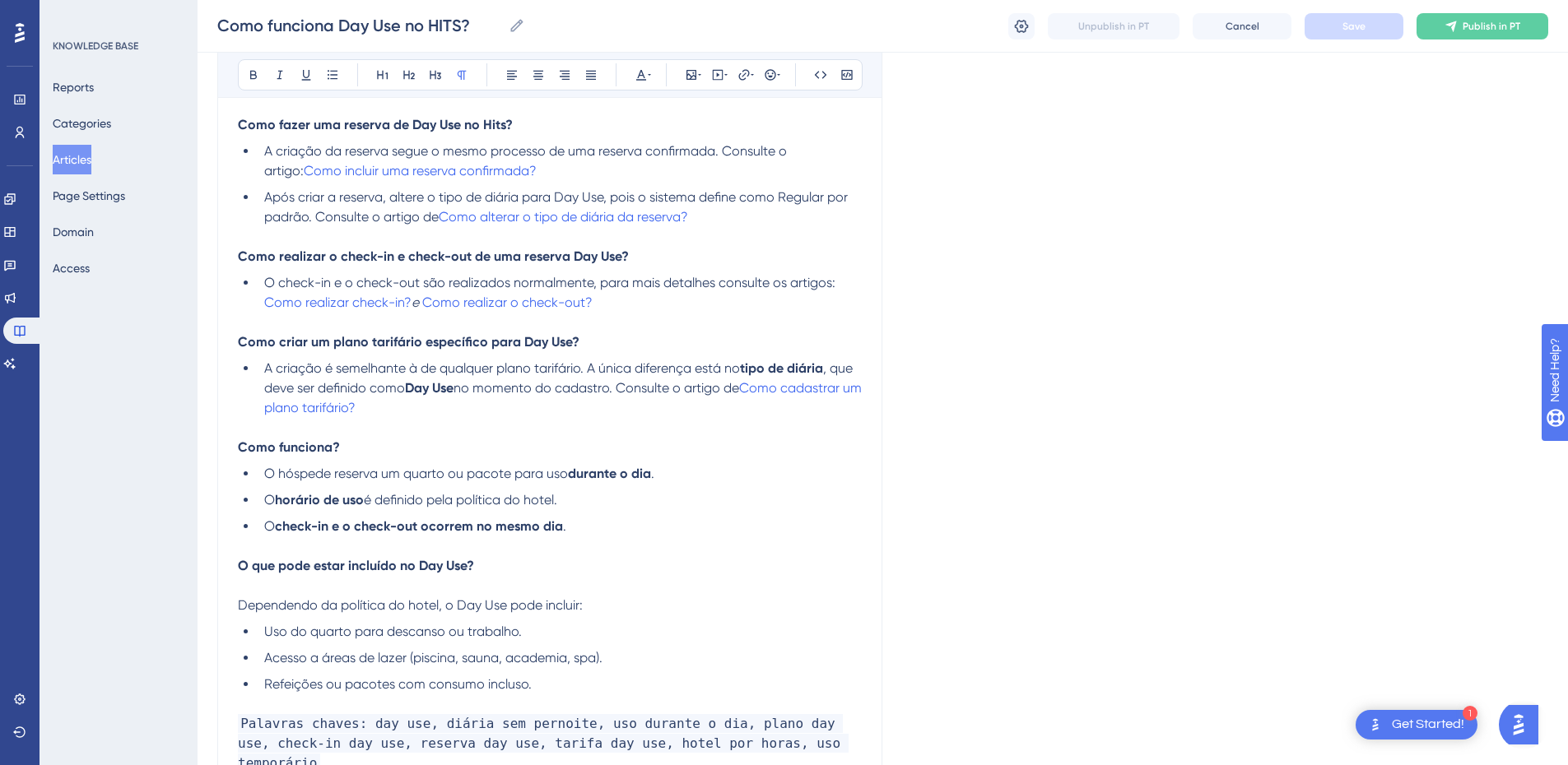
click at [81, 156] on button "Articles" at bounding box center [72, 160] width 39 height 30
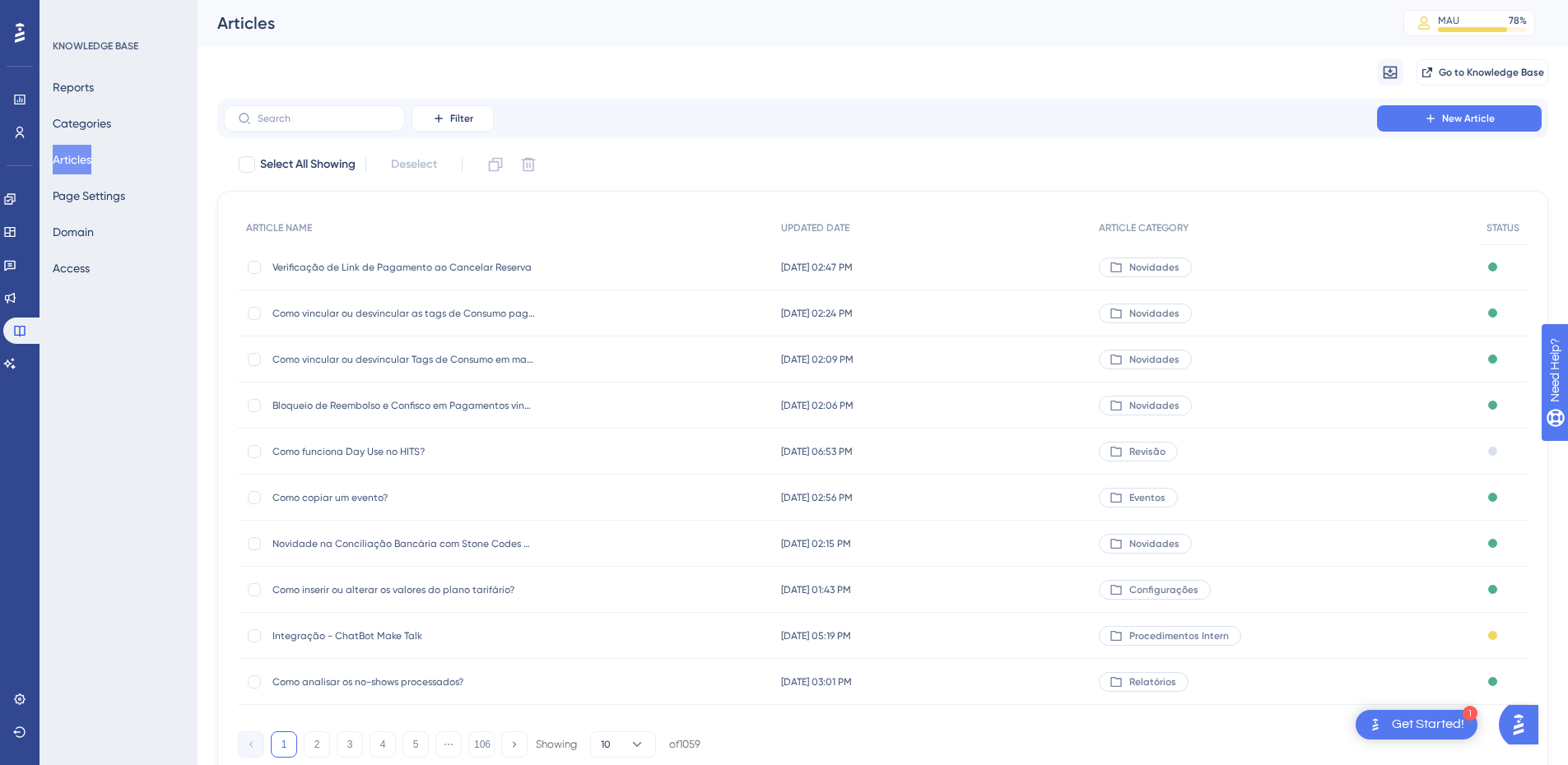
click at [366, 680] on span "Como analisar os no-shows processados?" at bounding box center [404, 682] width 263 height 13
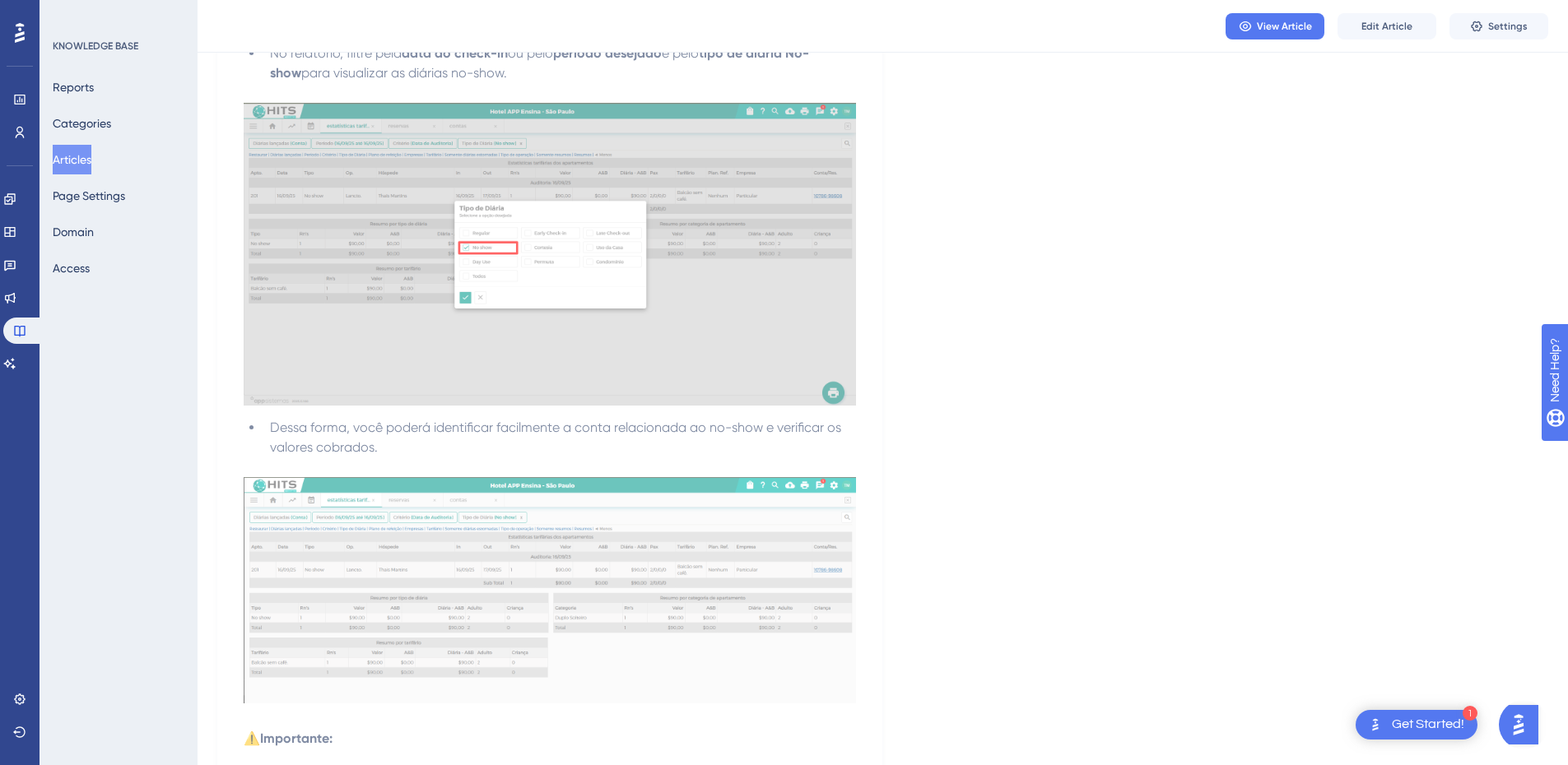
scroll to position [2374, 0]
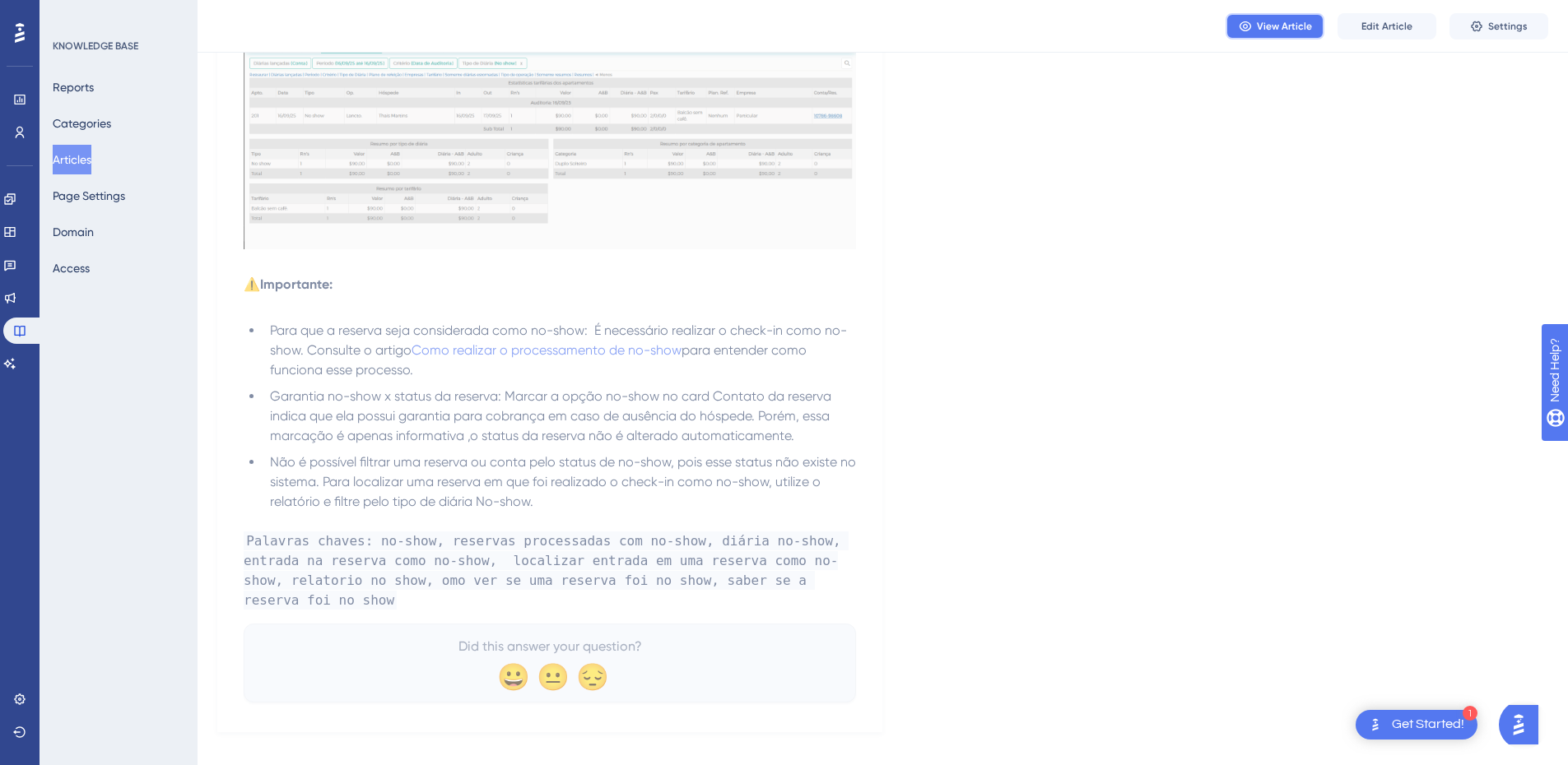
click at [1261, 27] on span "View Article" at bounding box center [1284, 26] width 55 height 13
click at [64, 160] on button "Articles" at bounding box center [72, 160] width 39 height 30
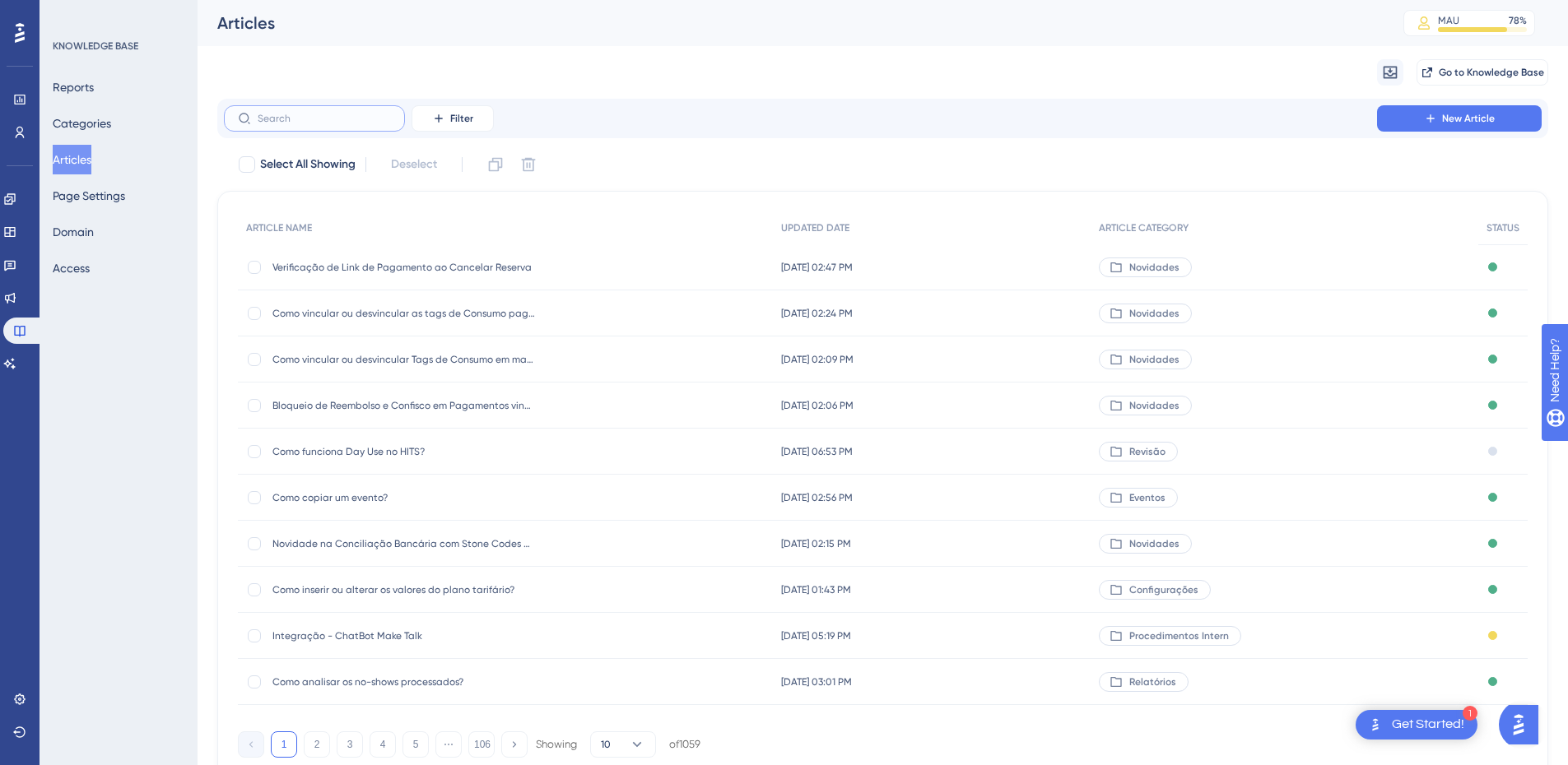
click at [328, 118] on input "text" at bounding box center [324, 118] width 133 height 11
click at [291, 122] on input "text" at bounding box center [324, 118] width 133 height 11
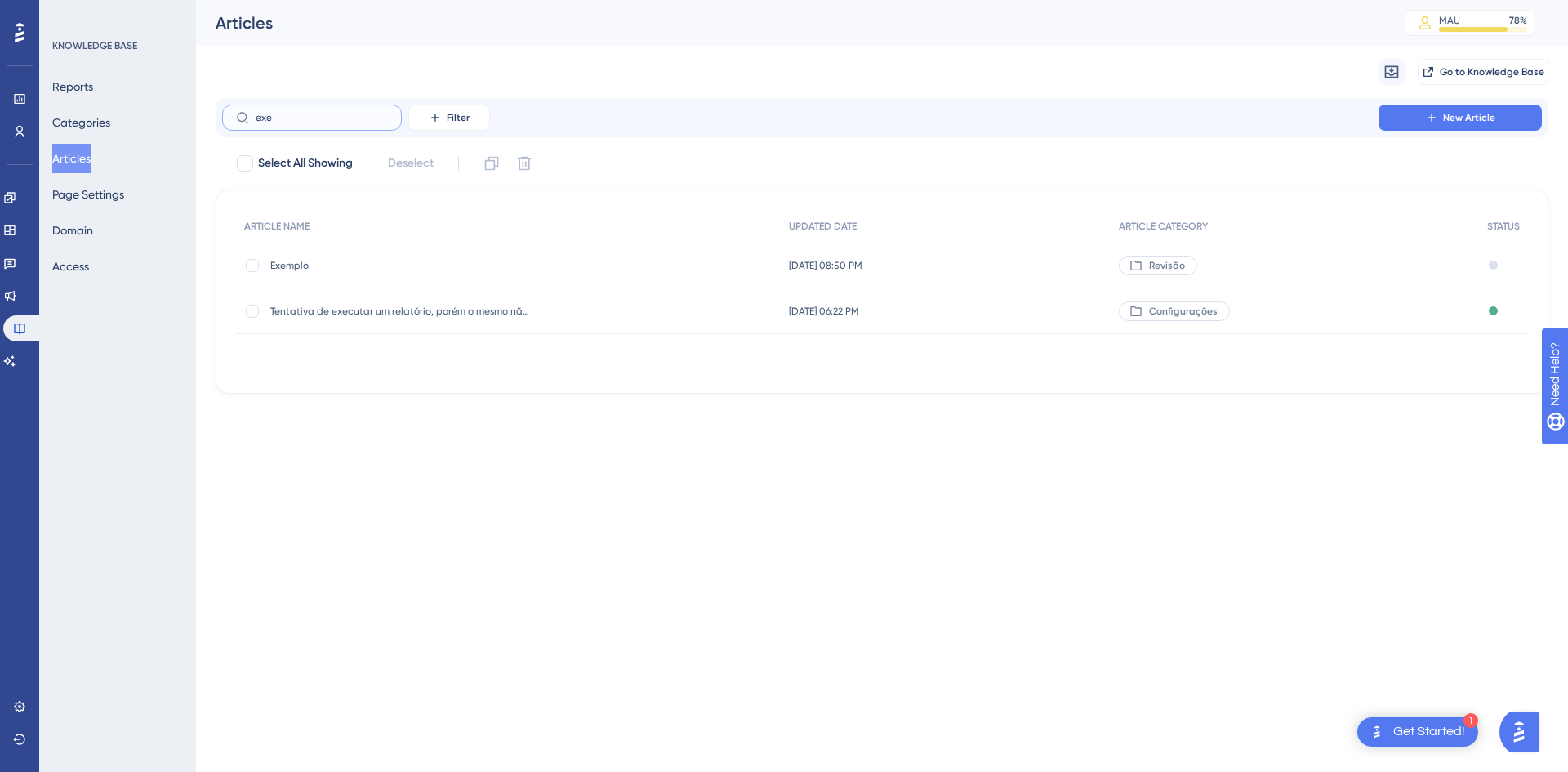
type input "exe"
click at [243, 269] on div "Exemplo Exemplo" at bounding box center [508, 266] width 545 height 46
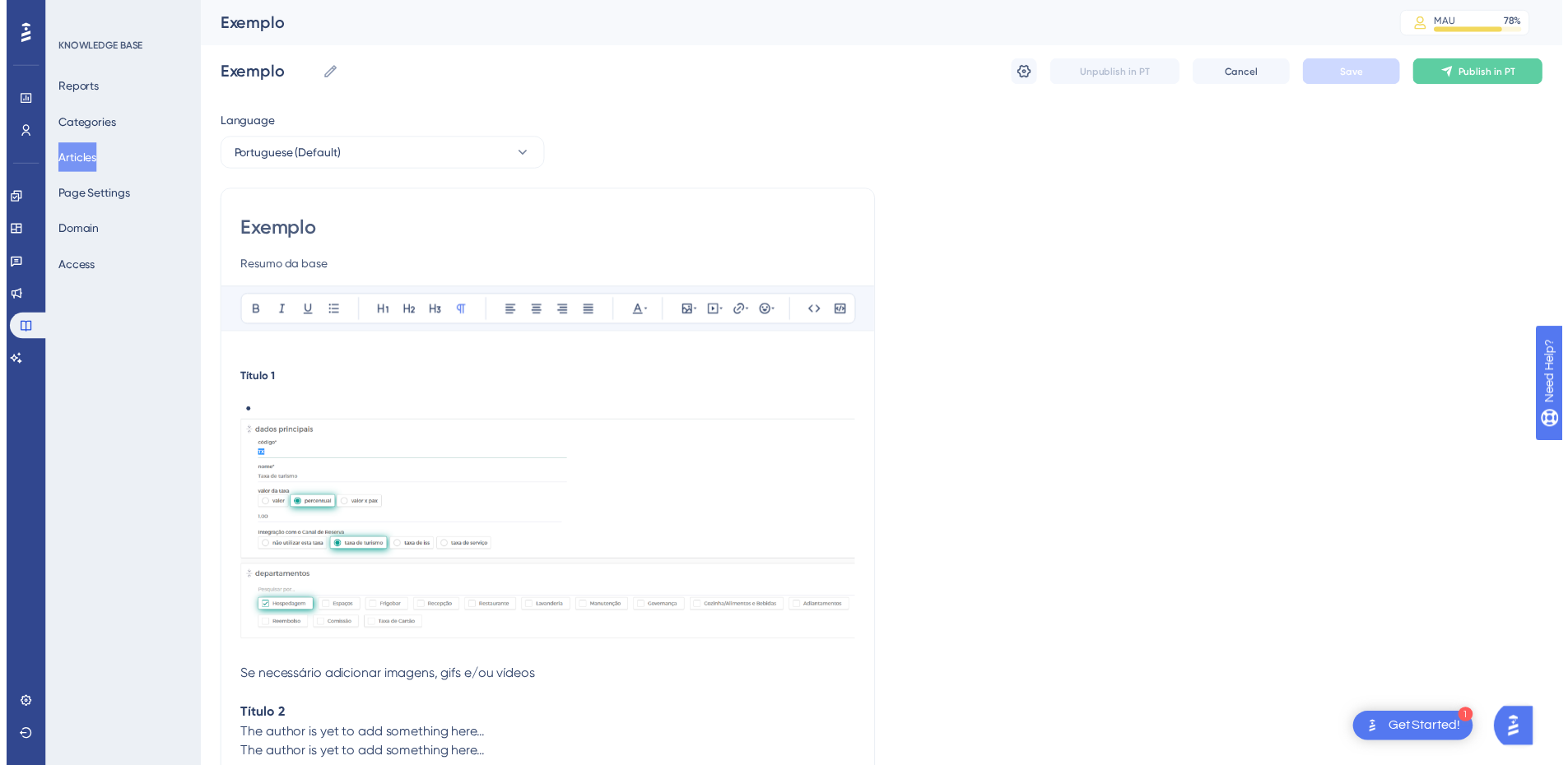
scroll to position [1, 0]
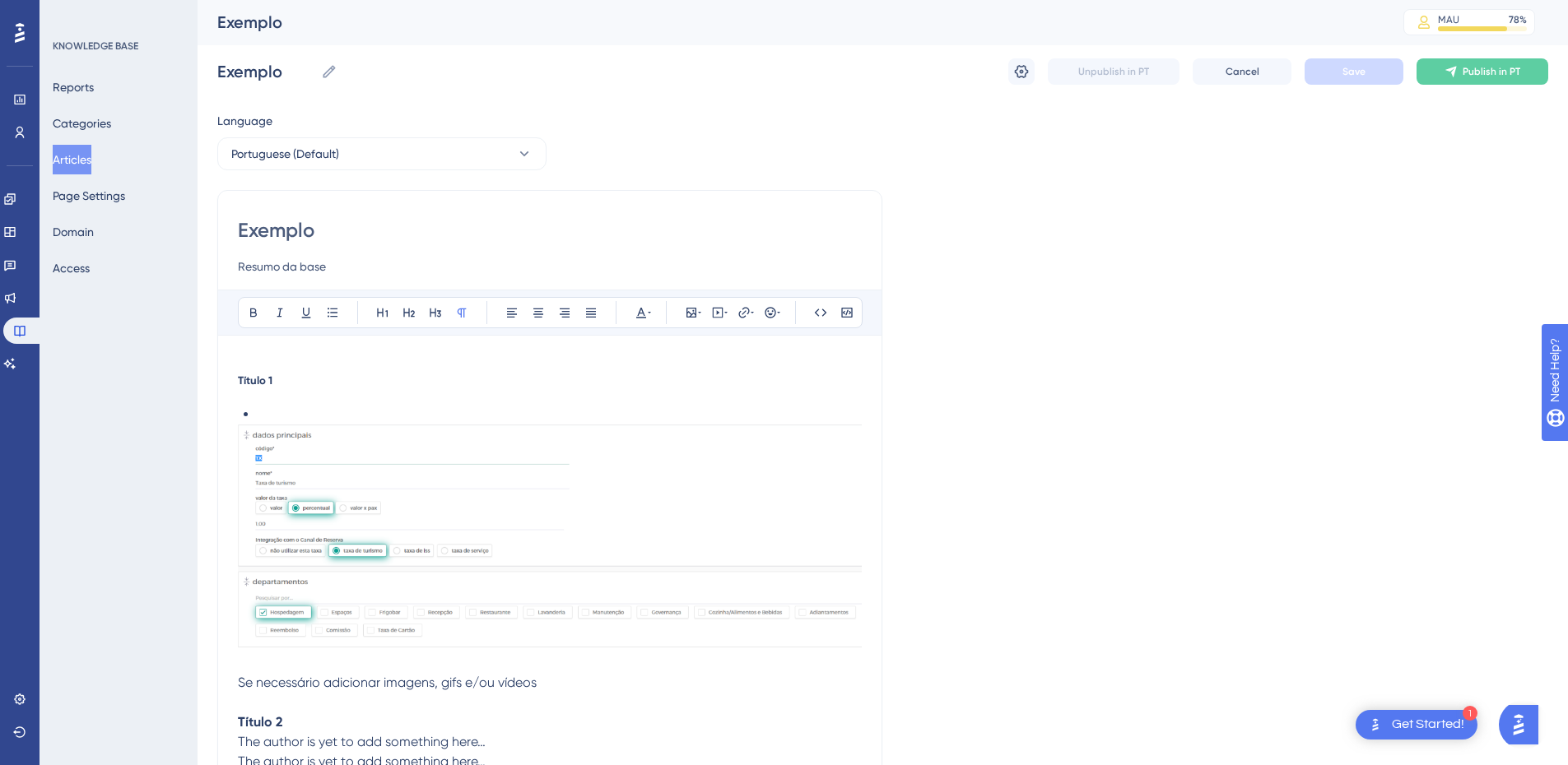
click at [86, 158] on button "Articles" at bounding box center [72, 160] width 39 height 30
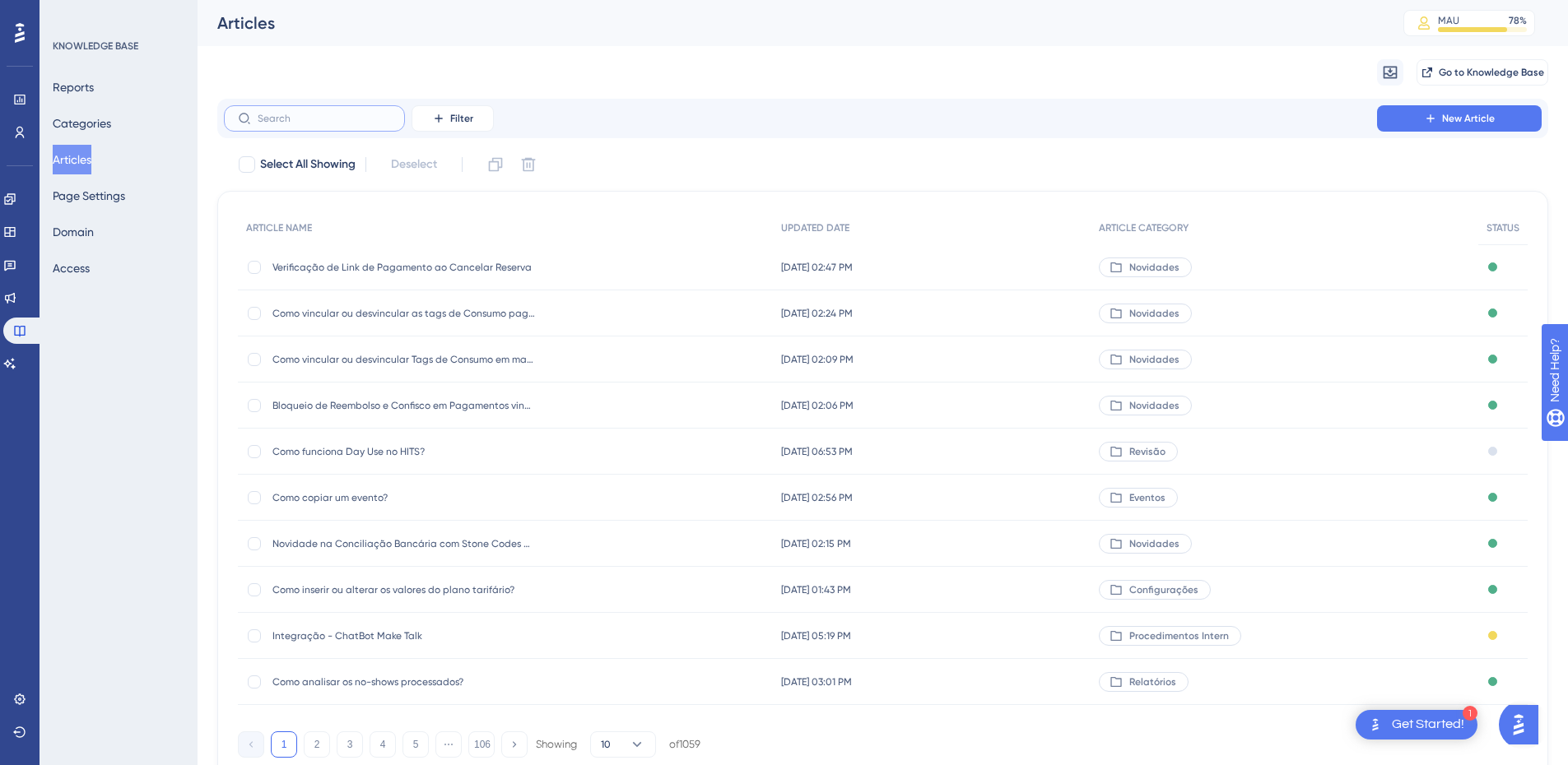
click at [304, 116] on input "text" at bounding box center [324, 118] width 133 height 11
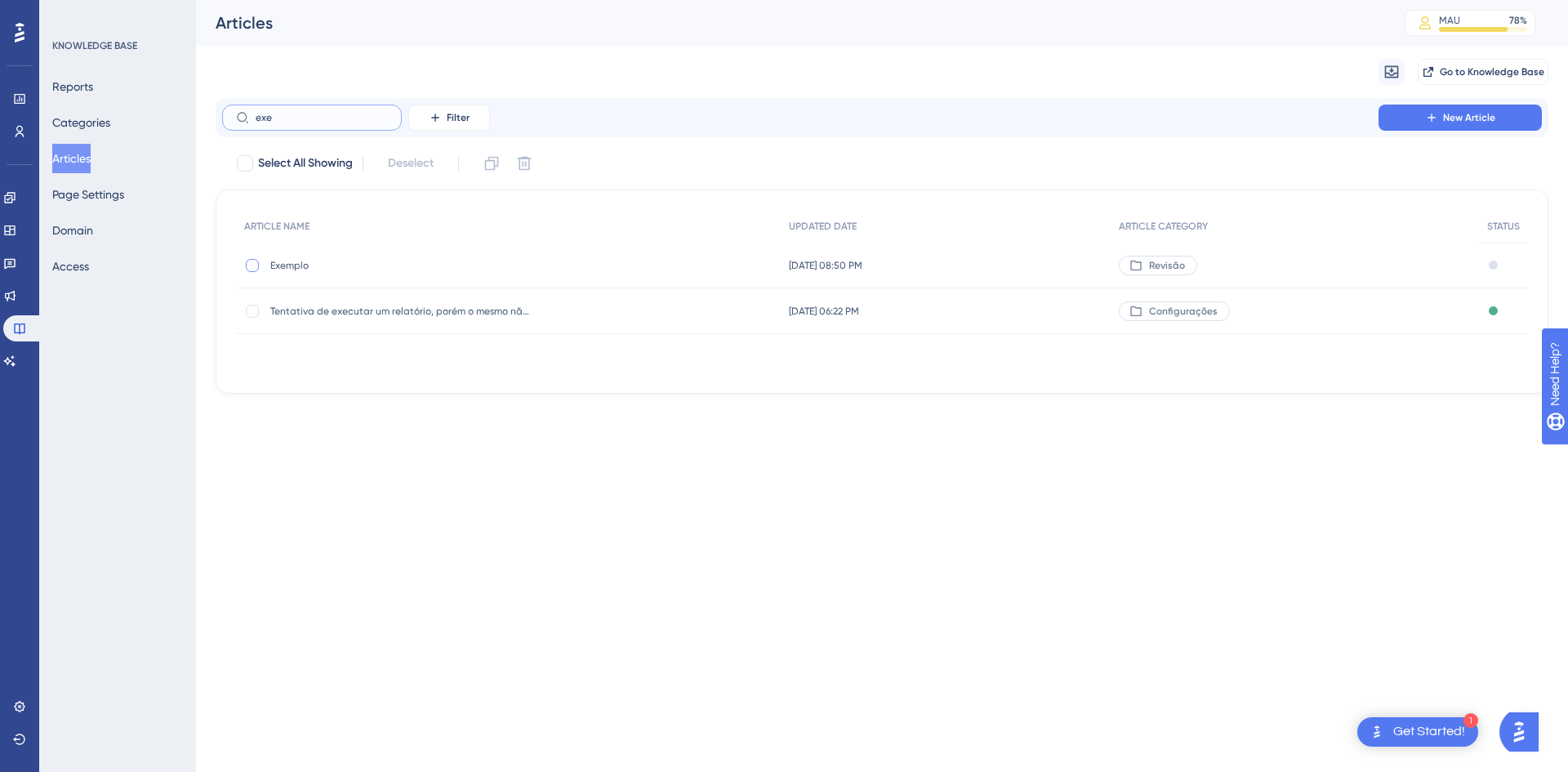
type input "exe"
click at [252, 270] on div at bounding box center [252, 265] width 13 height 13
click at [499, 167] on icon at bounding box center [491, 163] width 14 height 14
checkbox input "false"
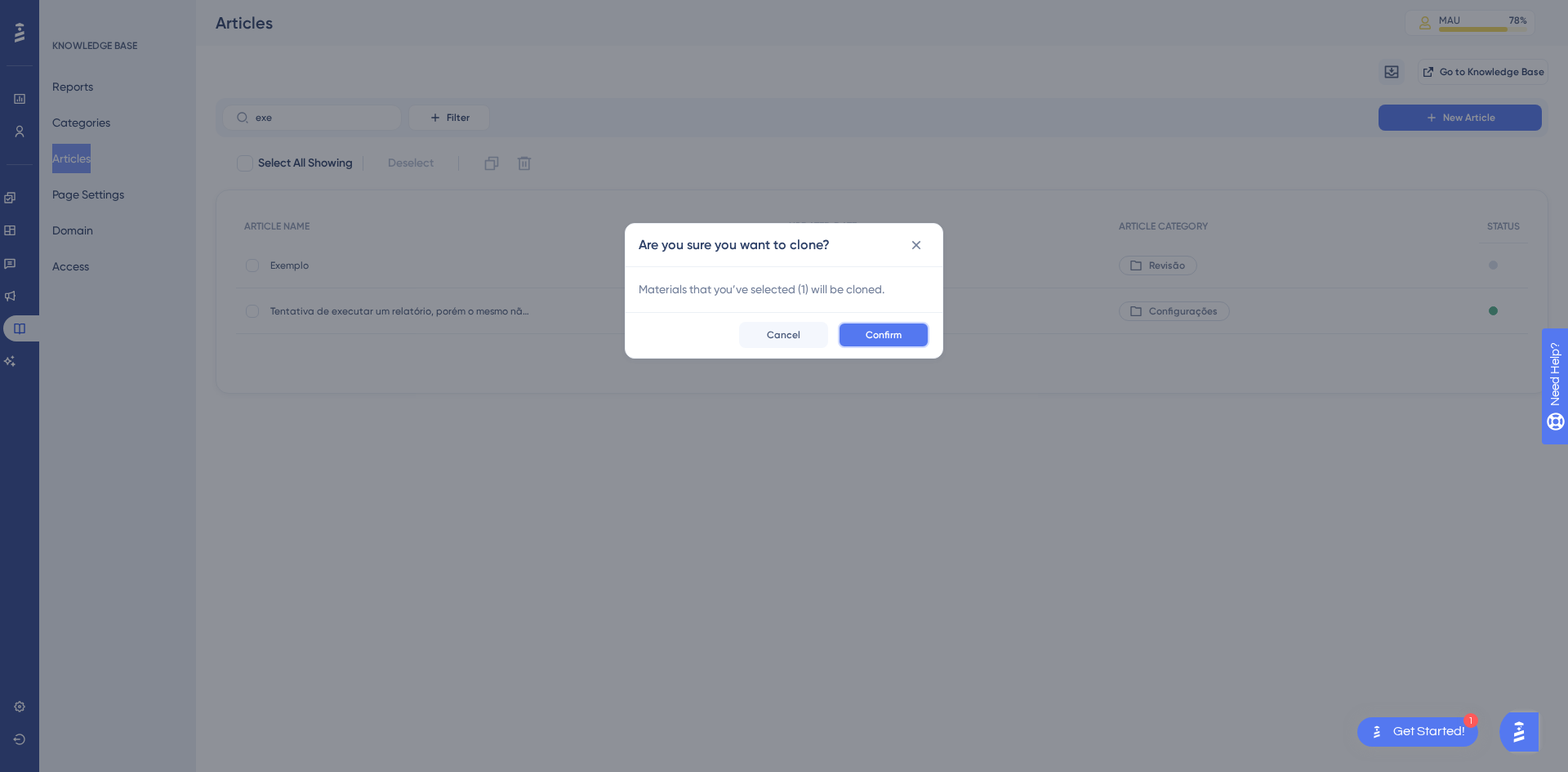
click at [880, 340] on span "Confirm" at bounding box center [883, 335] width 36 height 13
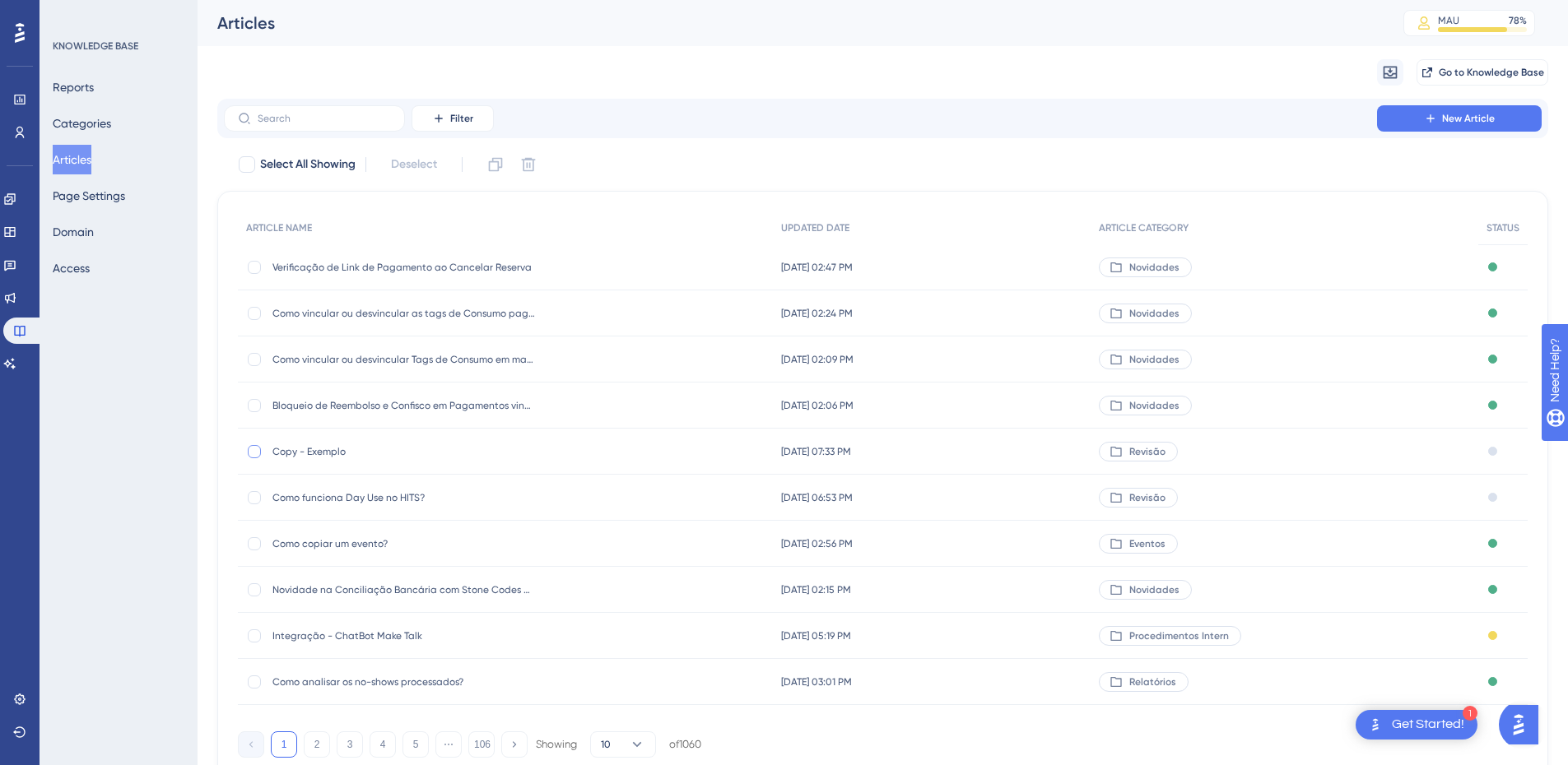
click at [254, 456] on div at bounding box center [254, 452] width 13 height 13
checkbox input "true"
click at [351, 454] on span "Copy - Exemplo" at bounding box center [404, 452] width 263 height 13
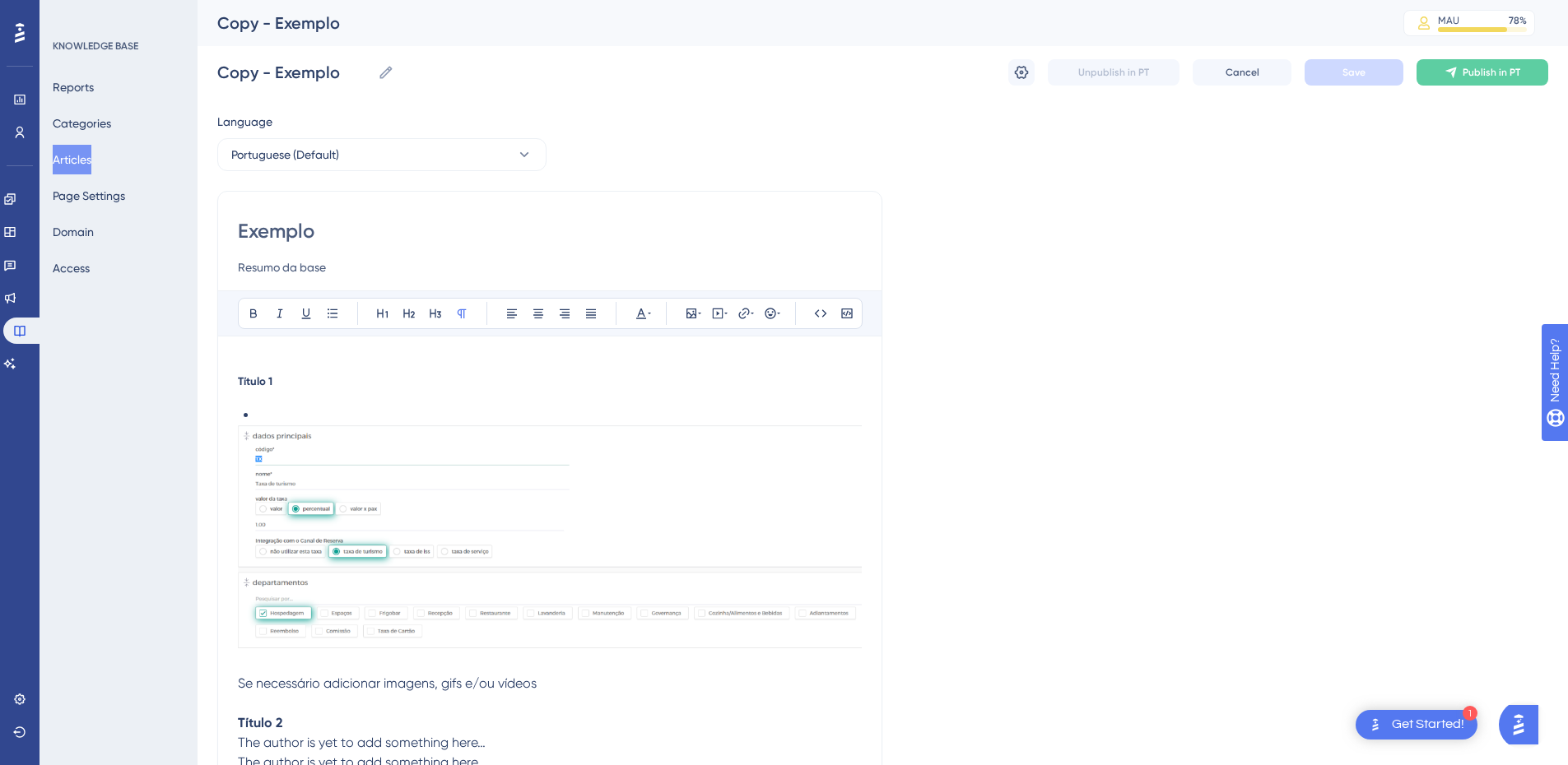
scroll to position [1, 0]
click at [281, 67] on input "Copy - Exemplo" at bounding box center [294, 71] width 154 height 23
drag, startPoint x: 281, startPoint y: 67, endPoint x: 253, endPoint y: 227, distance: 162.4
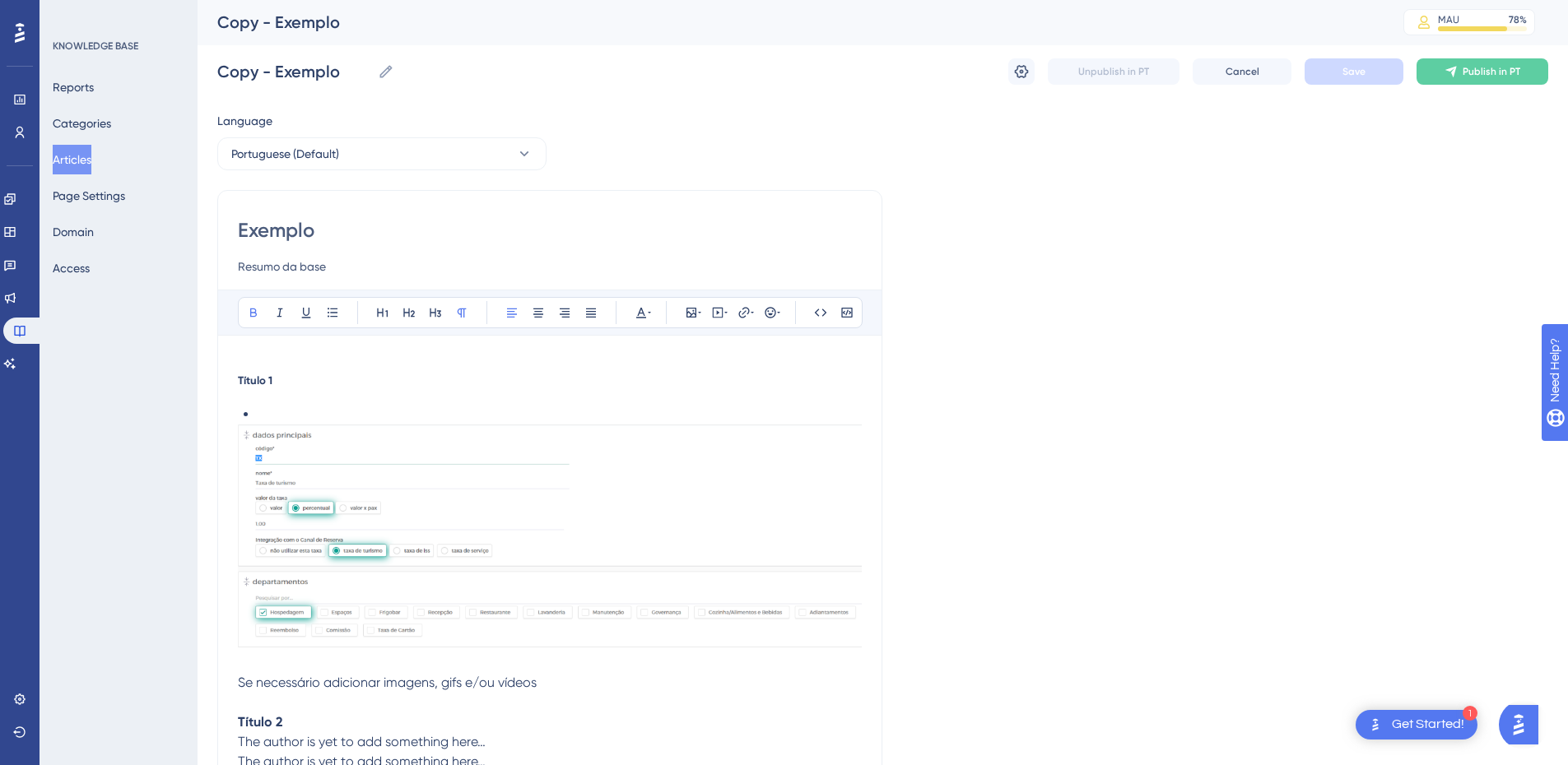
click at [253, 227] on input "Exemplo" at bounding box center [549, 230] width 624 height 27
paste input "Manutenção de hospede em reserva em grupo"
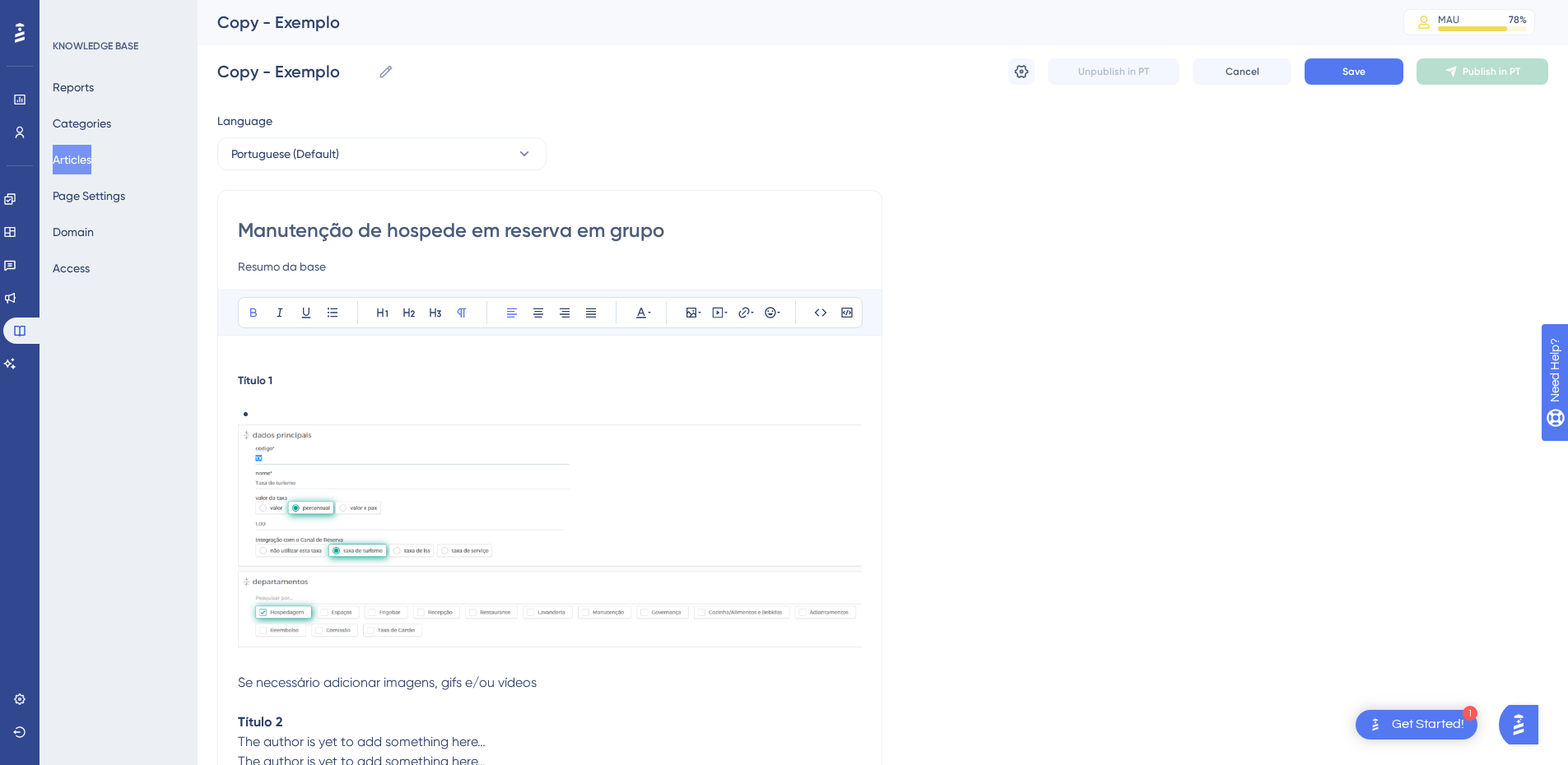
click at [705, 228] on input "Manutenção de hospede em reserva em grupo" at bounding box center [549, 230] width 624 height 27
type input "Manutenção de hospede em reserva em grupo"
click at [256, 378] on strong "Título 1" at bounding box center [254, 380] width 34 height 13
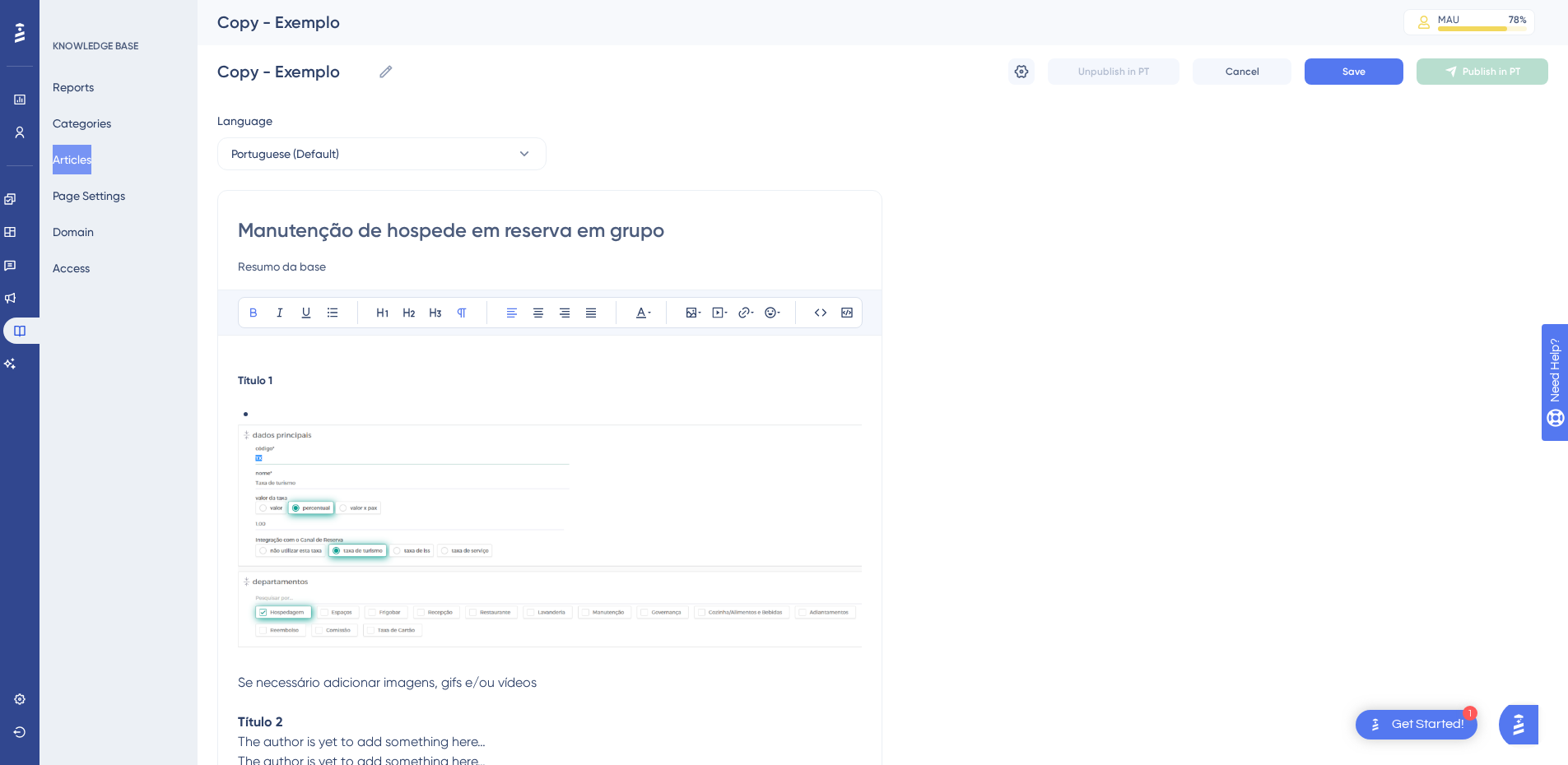
click at [269, 273] on input "Resumo da base" at bounding box center [549, 266] width 624 height 19
click at [249, 380] on strong "Título 1" at bounding box center [254, 380] width 34 height 13
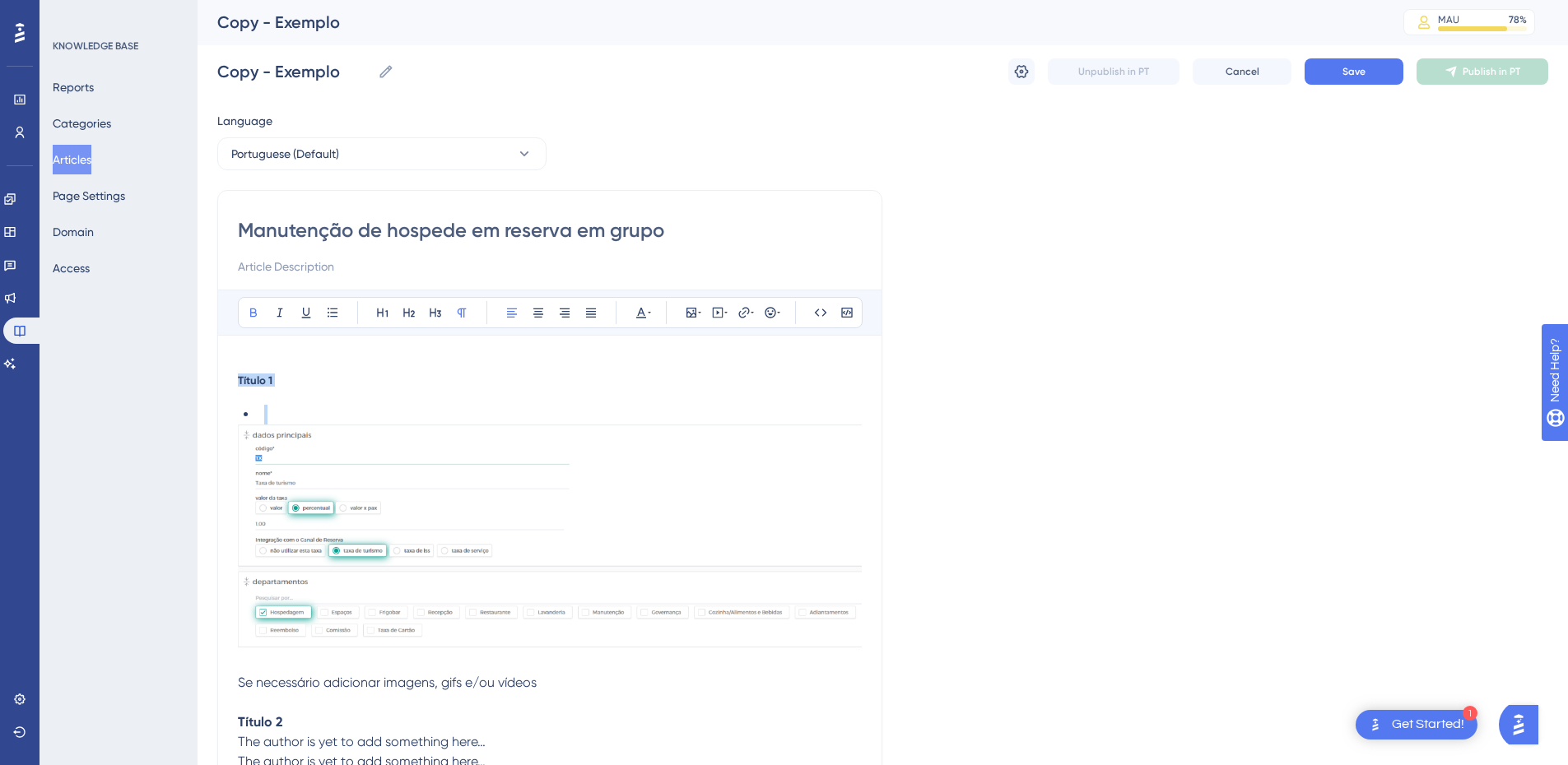
click at [249, 380] on strong "Título 1" at bounding box center [254, 380] width 34 height 13
click at [236, 380] on div "Manutenção de hospede em reserva em grupo Bold Italic Underline Bullet Point He…" at bounding box center [550, 600] width 665 height 820
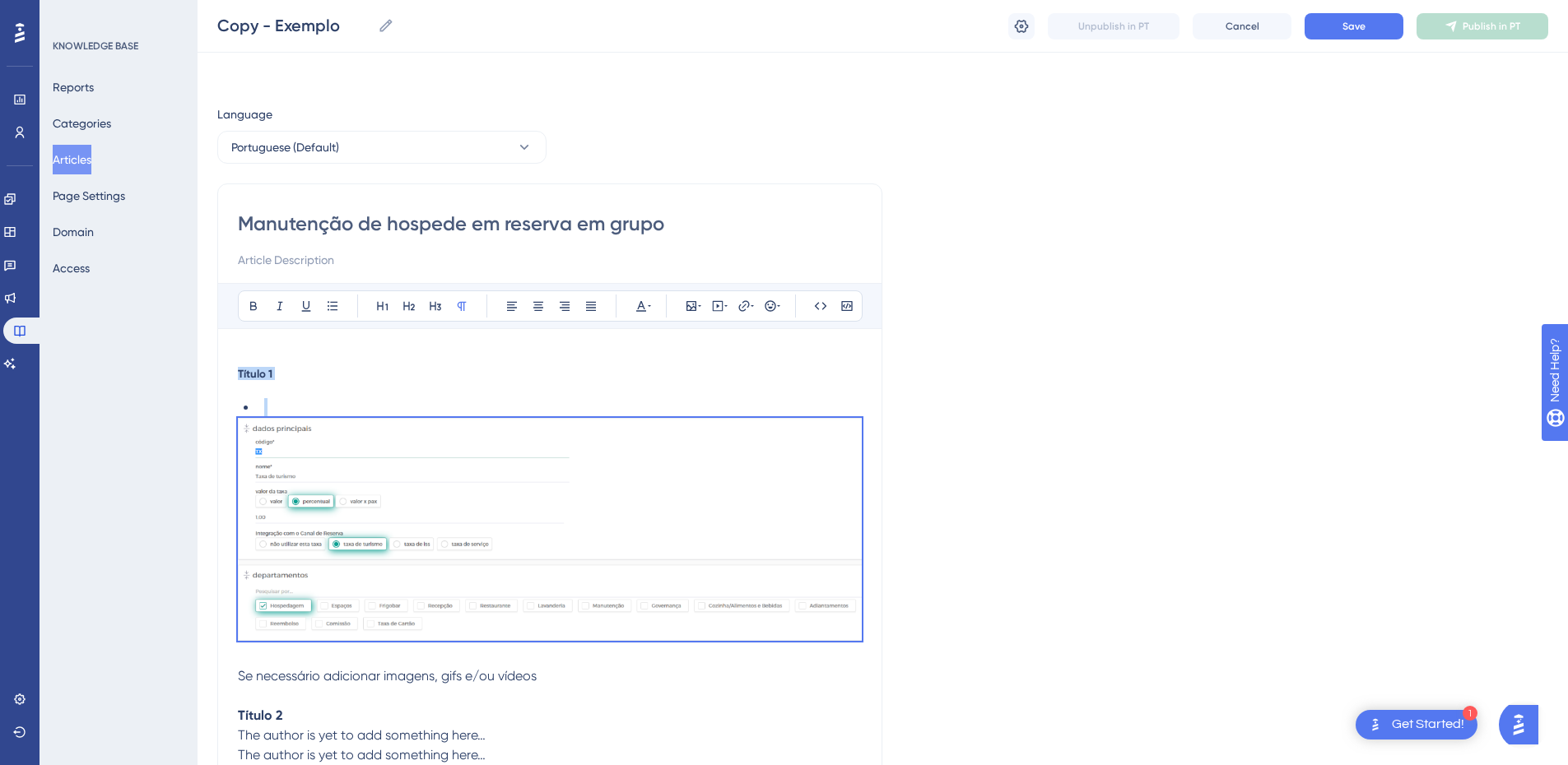
scroll to position [385, 0]
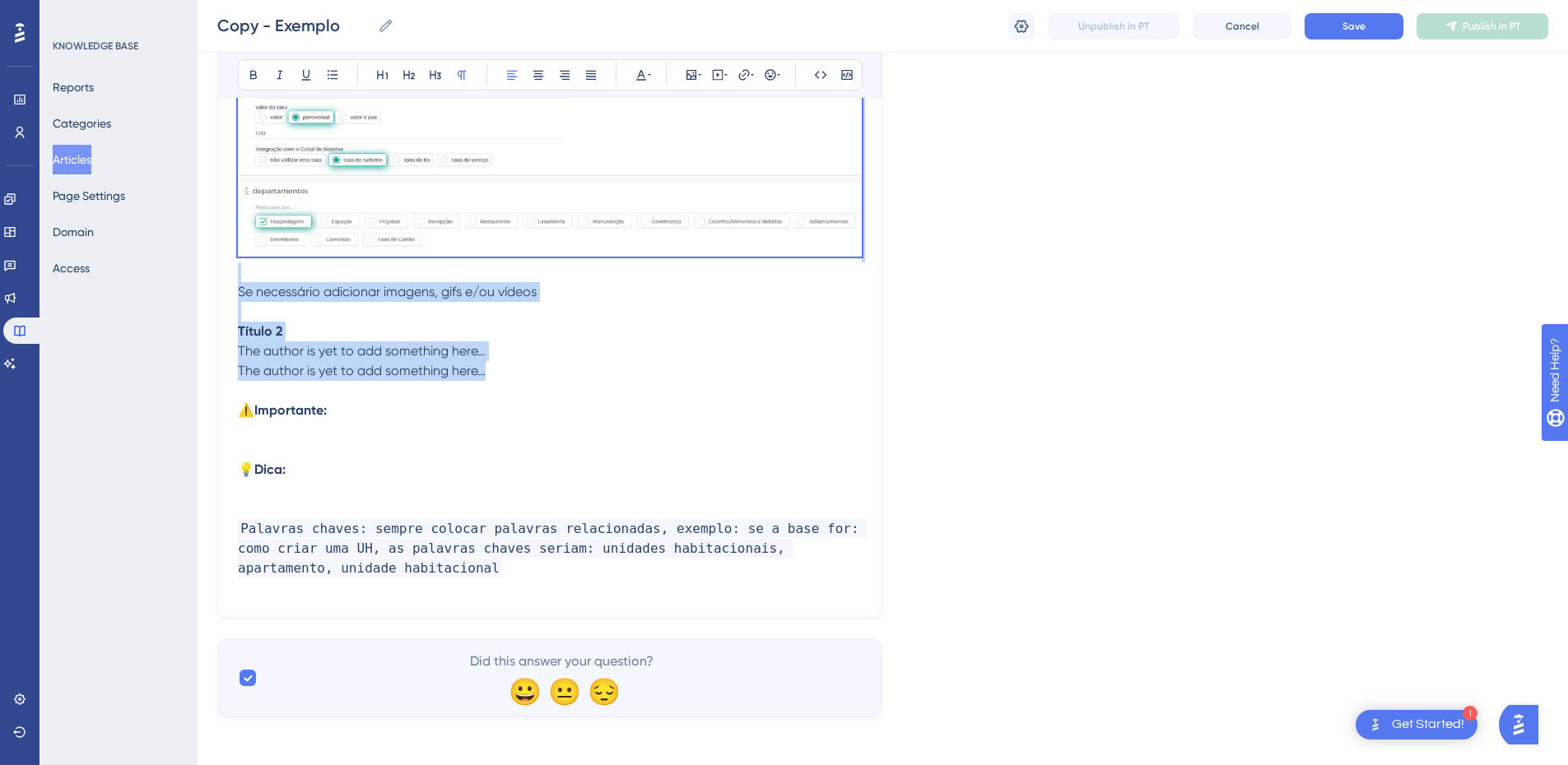
drag, startPoint x: 240, startPoint y: 375, endPoint x: 504, endPoint y: 375, distance: 264.0
click at [503, 375] on div "Título 1 Se necessário adicionar imagens, gifs e/ou vídeos Título 2 The author …" at bounding box center [549, 299] width 624 height 634
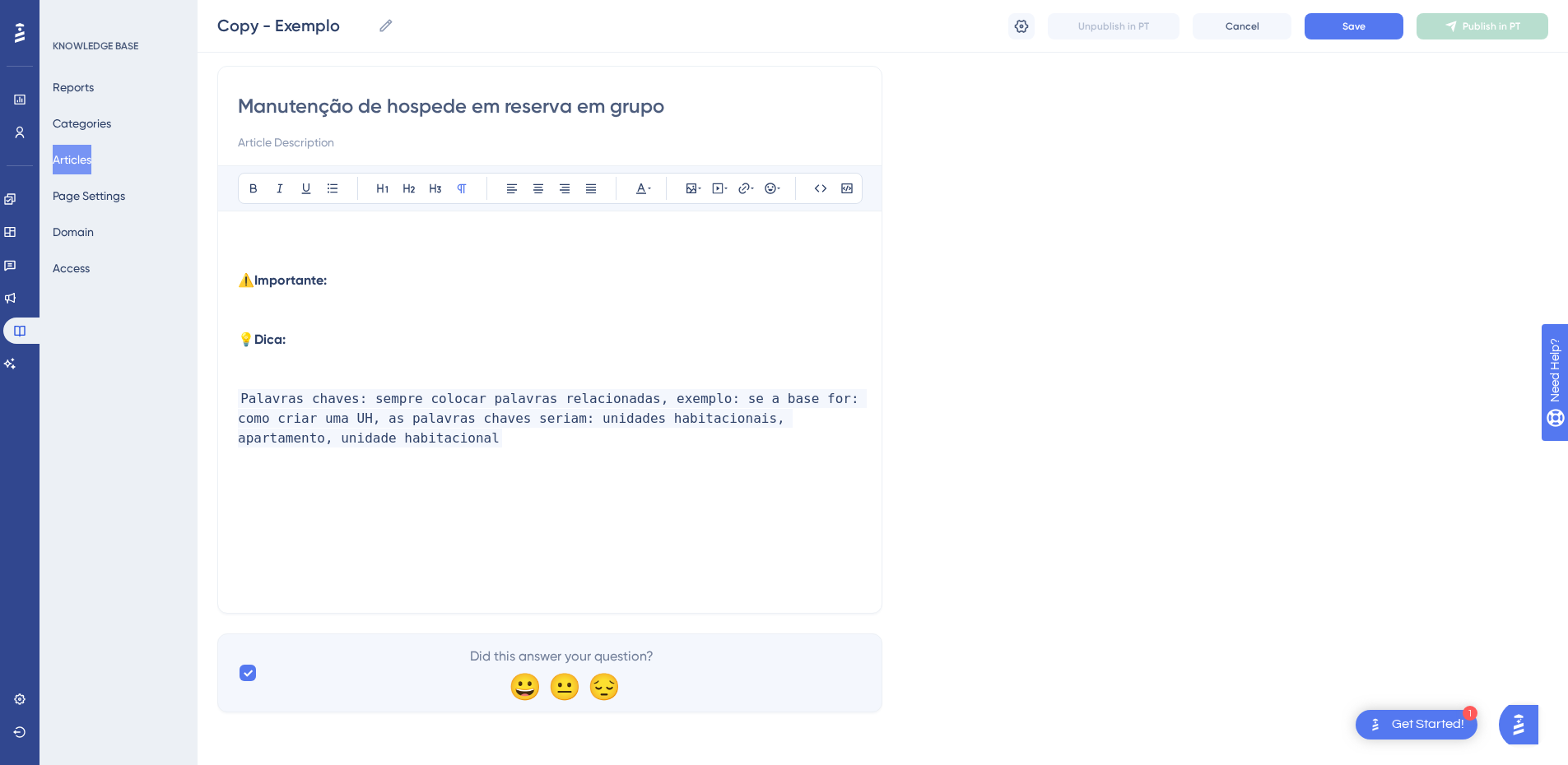
click at [260, 243] on p at bounding box center [549, 240] width 624 height 19
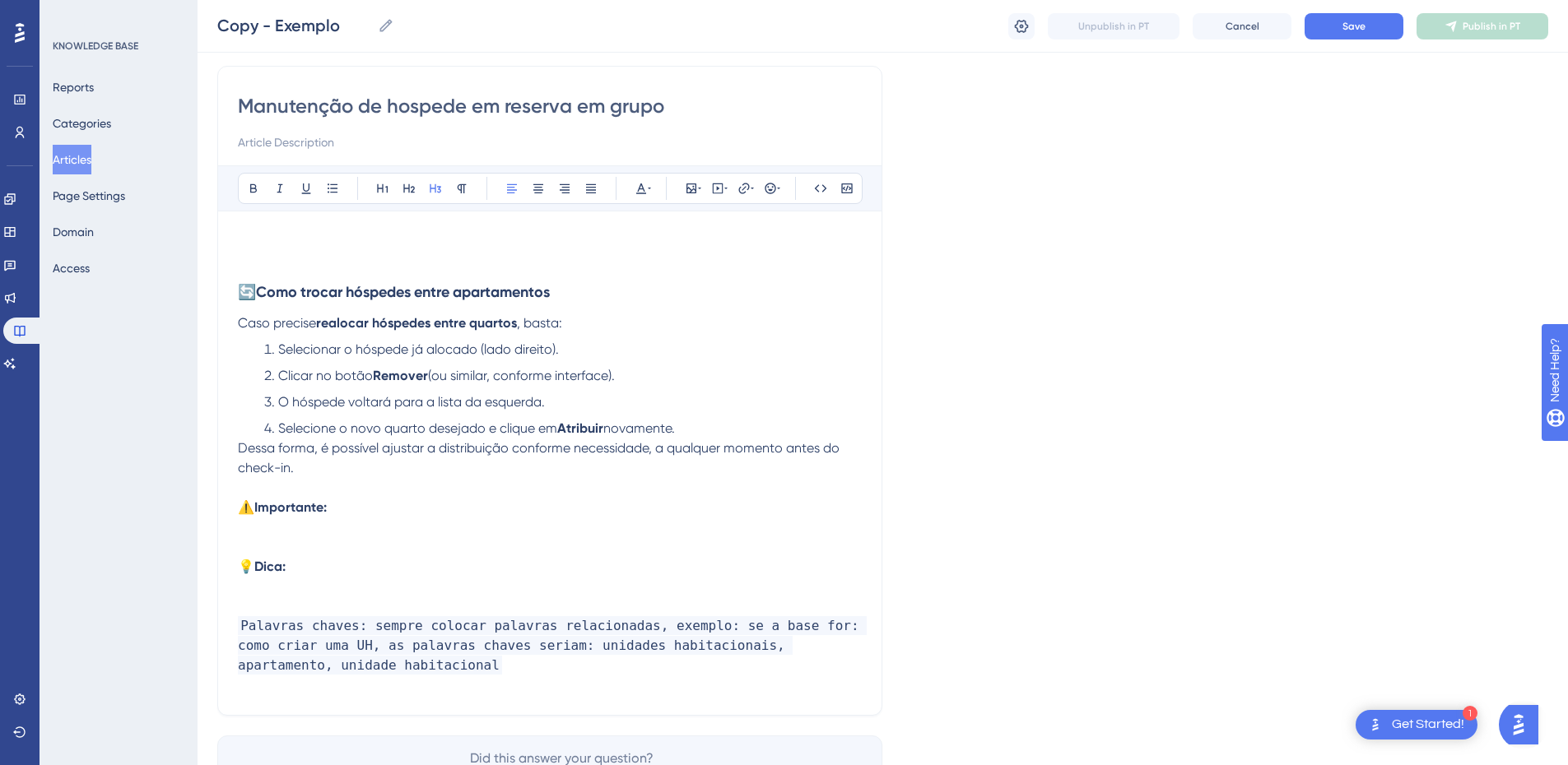
click at [242, 294] on span "🔄" at bounding box center [247, 291] width 18 height 18
click at [261, 254] on p at bounding box center [549, 261] width 624 height 19
click at [243, 509] on span "⚠️" at bounding box center [246, 507] width 17 height 16
click at [237, 446] on span "Dessa forma, é possível ajustar a distribuição conforme necessidade, a qualquer…" at bounding box center [540, 458] width 605 height 35
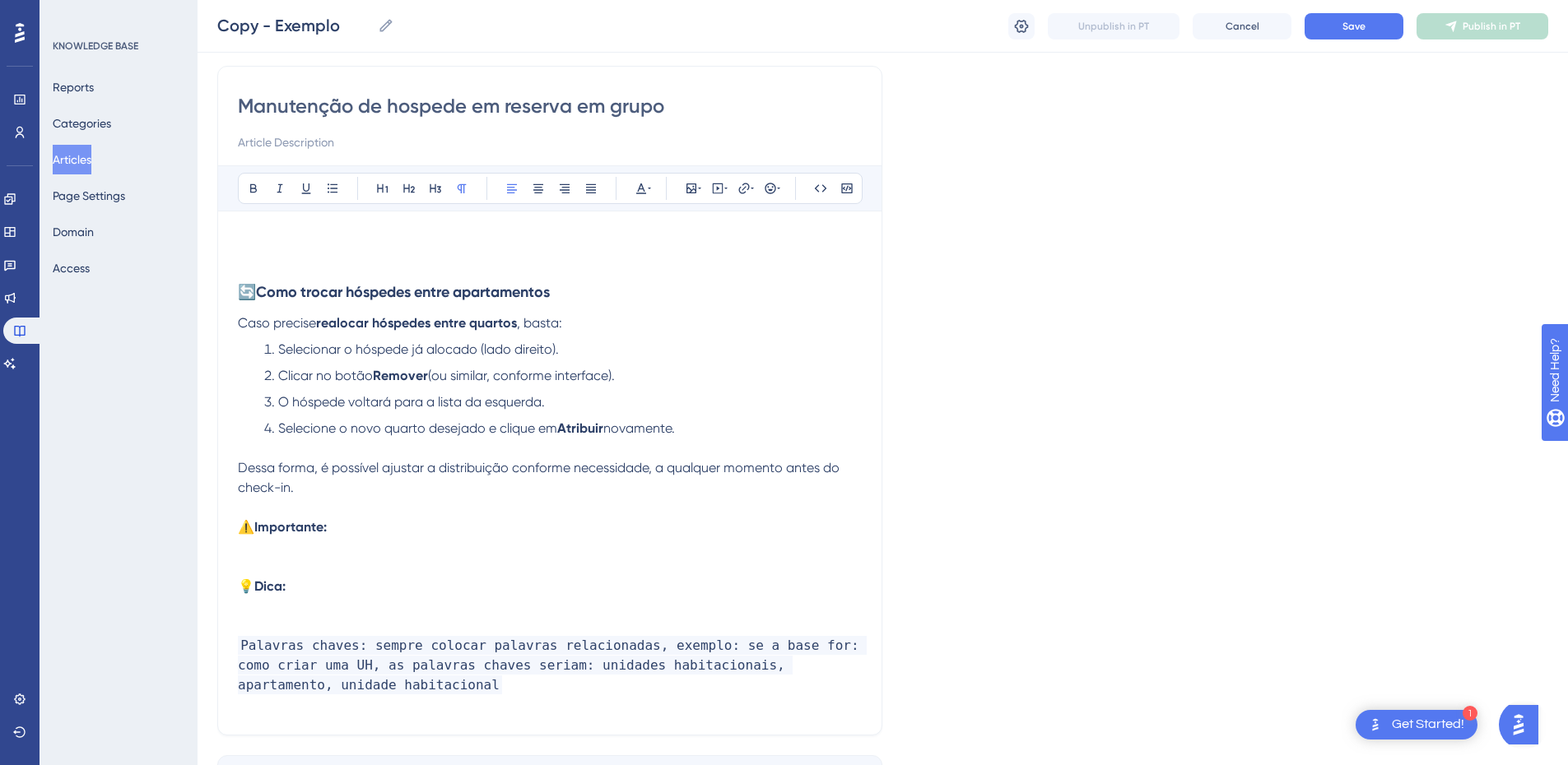
click at [255, 290] on span "🔄" at bounding box center [247, 291] width 18 height 18
click at [261, 253] on p at bounding box center [549, 261] width 624 height 19
click at [274, 258] on span "Ao realizar uma Reserva em" at bounding box center [321, 260] width 167 height 16
click at [468, 261] on p "Ao incluir uma Reserva em" at bounding box center [549, 261] width 624 height 19
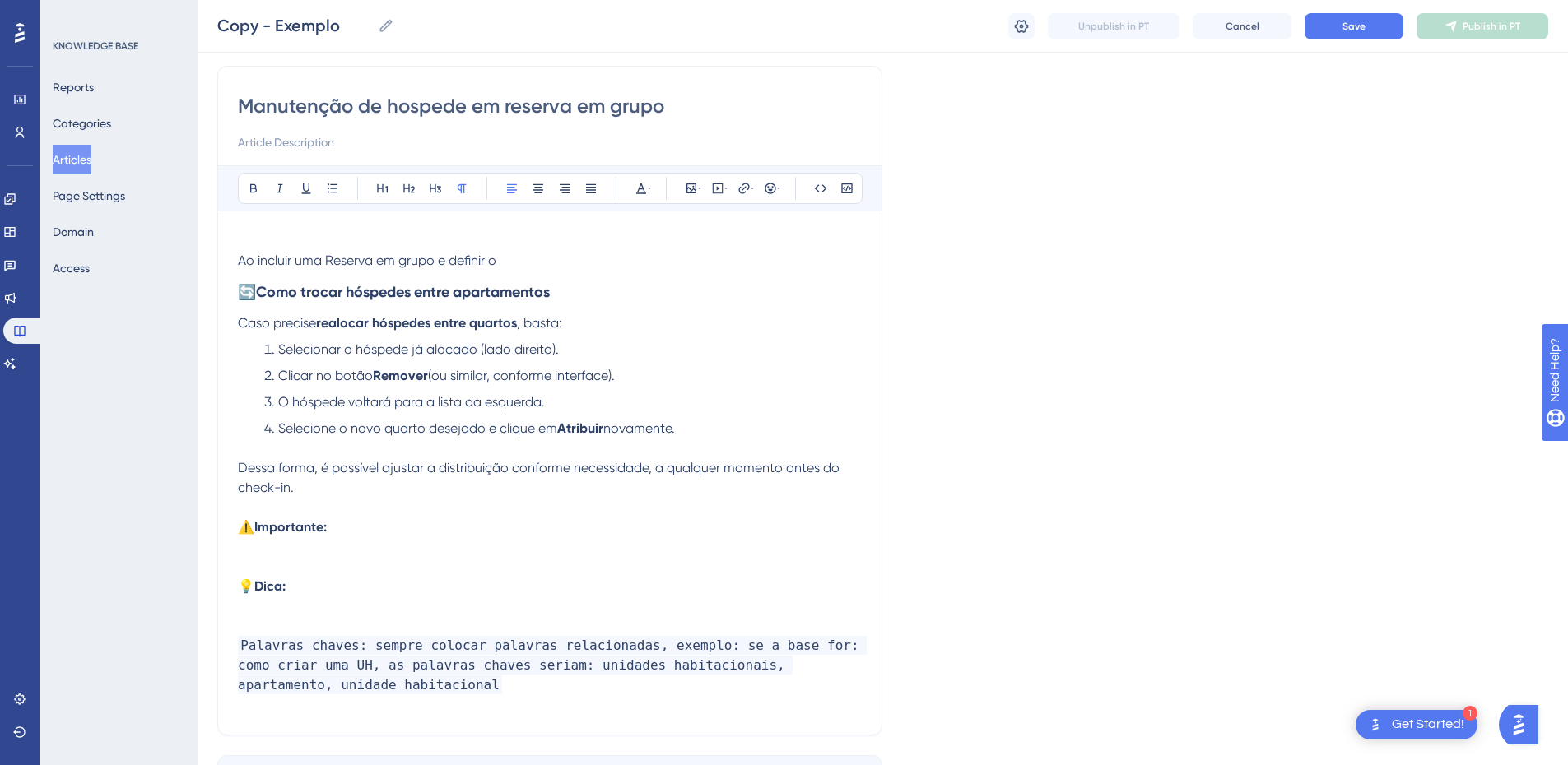
click at [511, 263] on p "Ao incluir uma Reserva em grupo e definir o" at bounding box center [549, 261] width 624 height 19
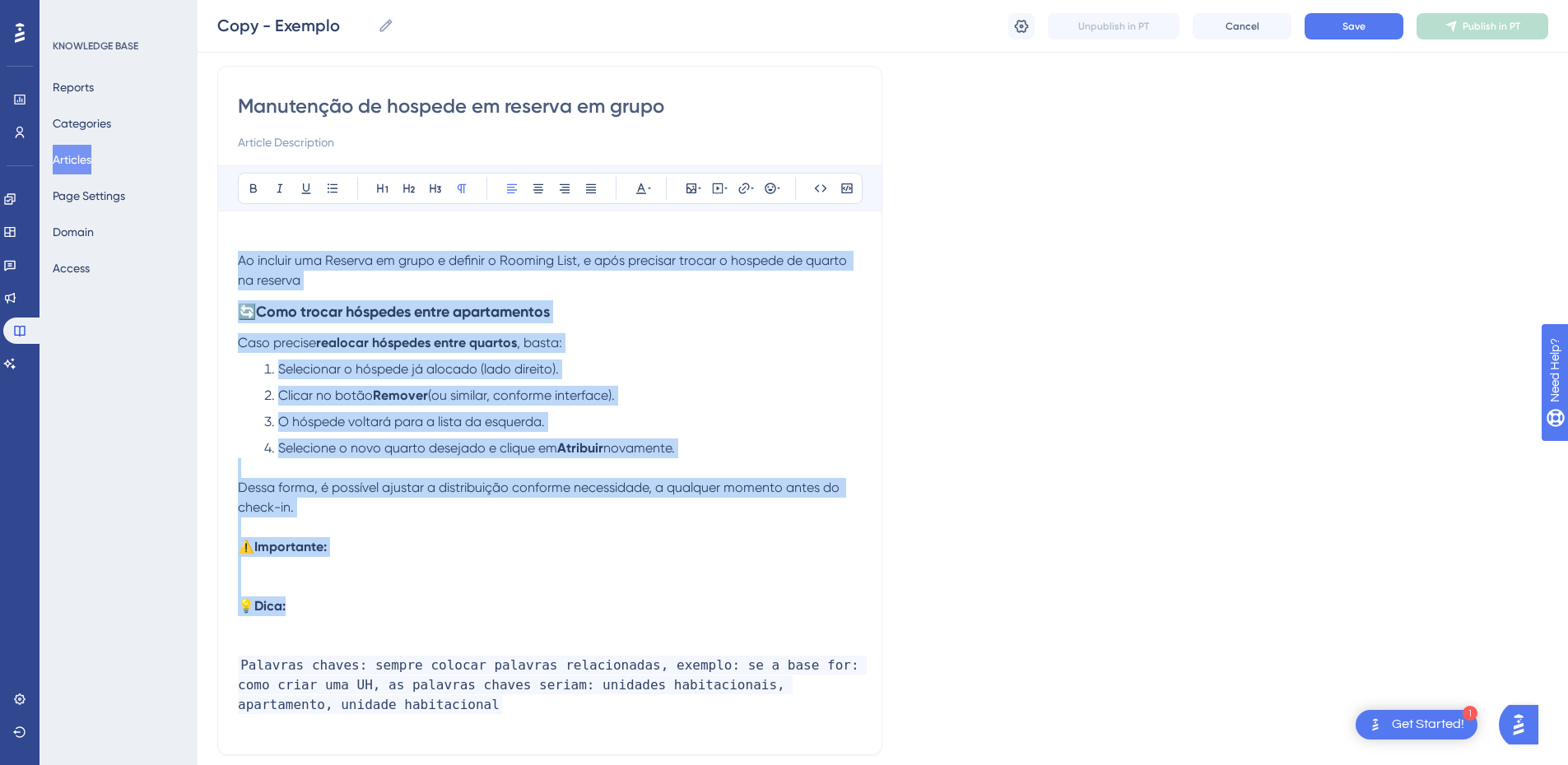
drag, startPoint x: 302, startPoint y: 608, endPoint x: 230, endPoint y: 262, distance: 353.4
click at [230, 262] on div "Manutenção de hospede em reserva em grupo Bold Italic Underline Bullet Point He…" at bounding box center [550, 410] width 665 height 690
click at [312, 599] on p "💡 Dica:" at bounding box center [549, 606] width 624 height 19
drag, startPoint x: 307, startPoint y: 603, endPoint x: 207, endPoint y: 261, distance: 356.3
click at [207, 261] on div "Performance Users Engagement Widgets Feedback Product Updates Knowledge Base AI…" at bounding box center [882, 381] width 1370 height 999
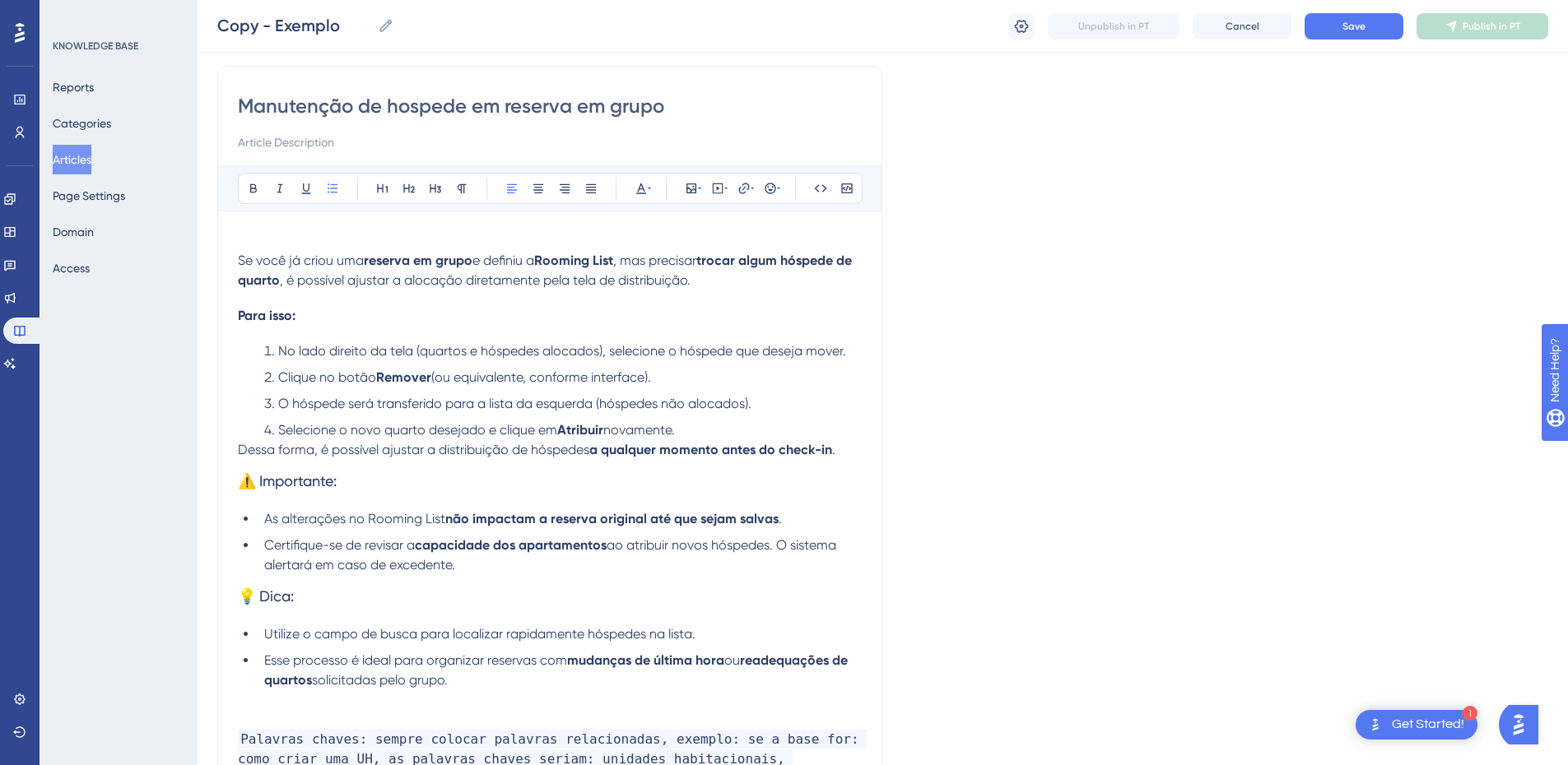
click at [238, 262] on span "Se você já criou uma" at bounding box center [300, 260] width 126 height 16
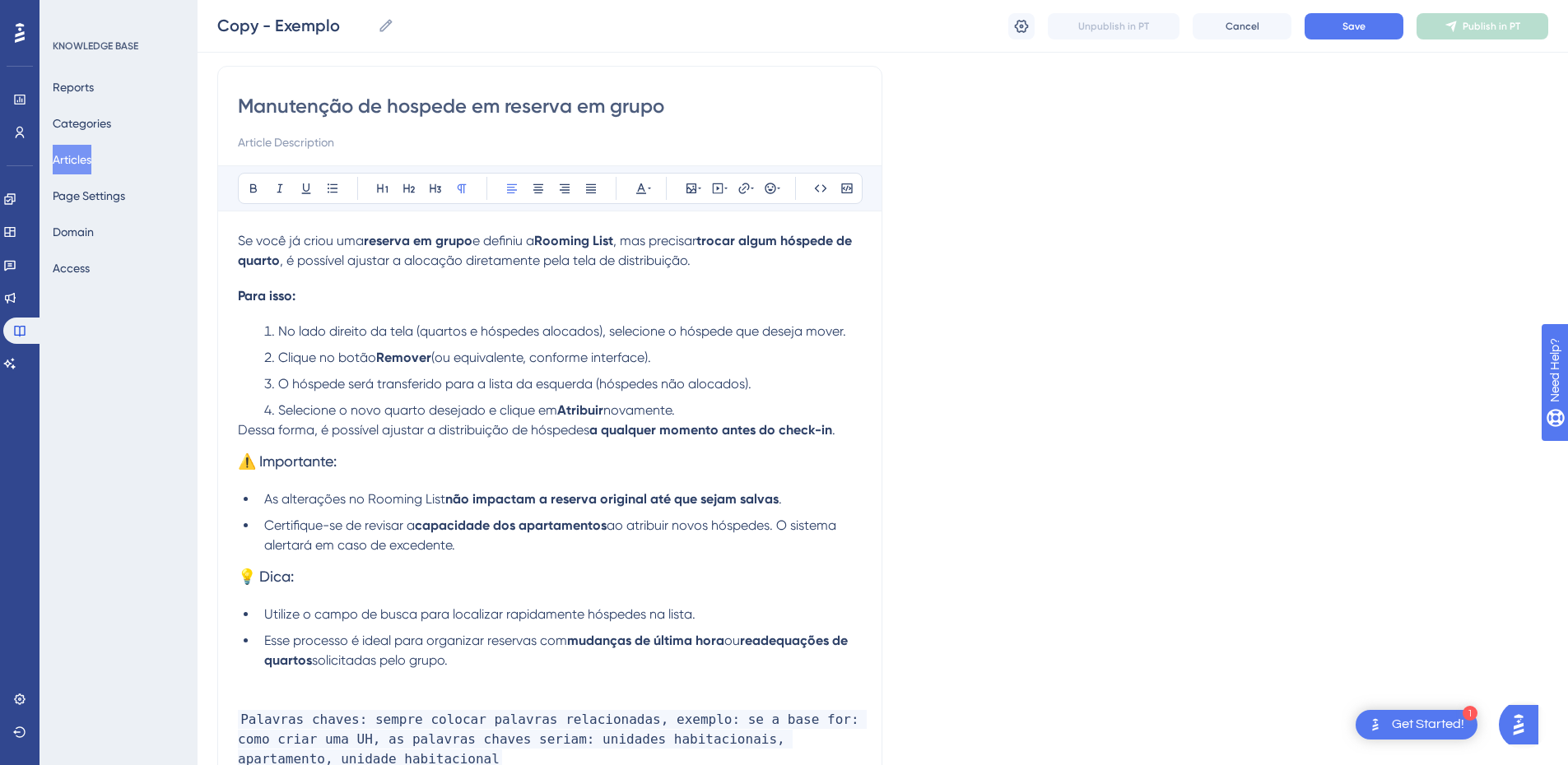
click at [359, 291] on h4 "Para isso:" at bounding box center [549, 296] width 624 height 16
click at [265, 464] on span "⚠️ Importante:" at bounding box center [286, 461] width 99 height 18
drag, startPoint x: 356, startPoint y: 458, endPoint x: 286, endPoint y: 248, distance: 221.4
click at [245, 461] on h3 "⚠️ Importante:" at bounding box center [549, 462] width 624 height 42
click at [253, 184] on icon at bounding box center [253, 188] width 13 height 13
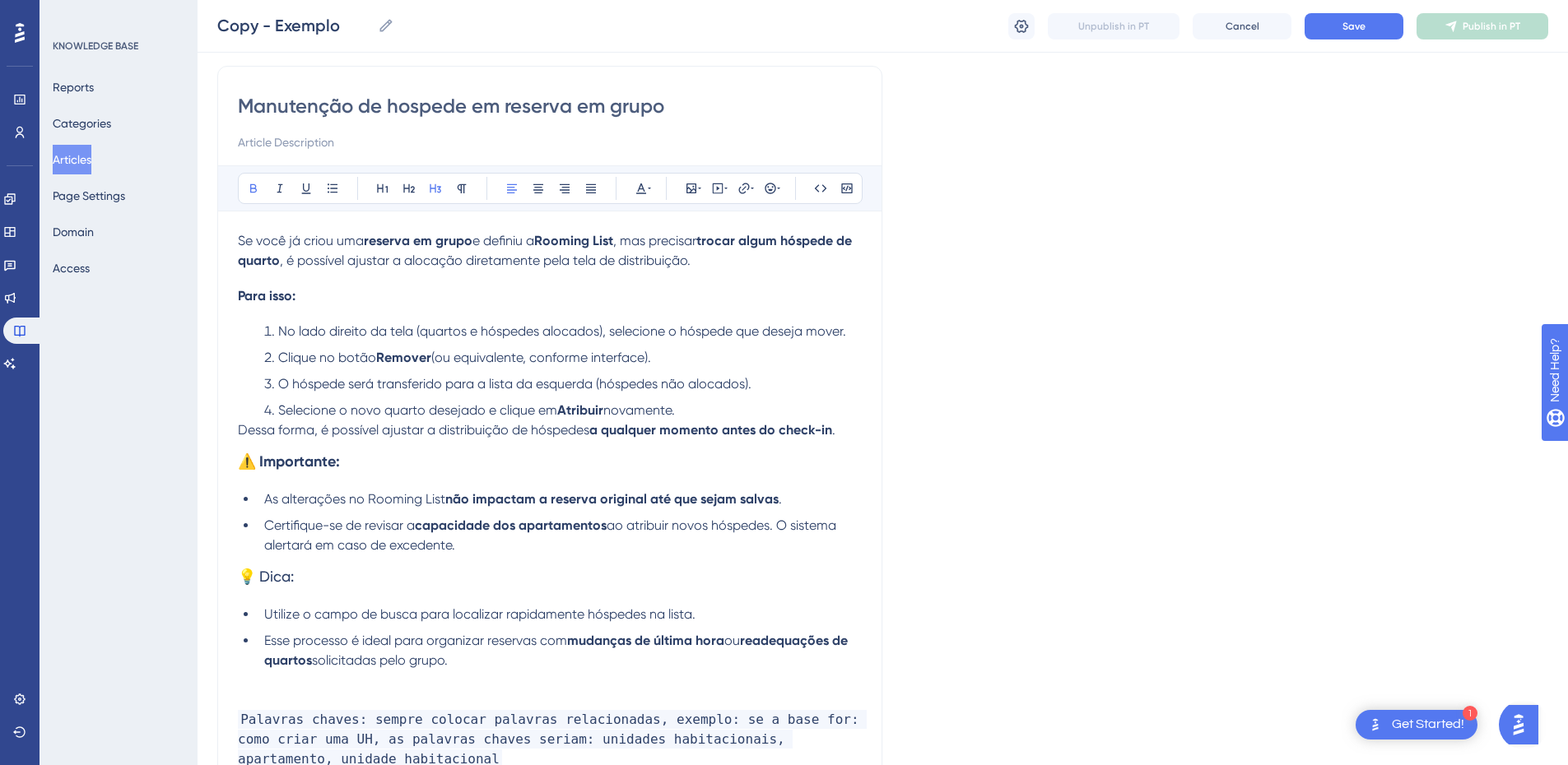
click at [274, 466] on strong "⚠️ Importante:" at bounding box center [288, 462] width 102 height 18
click at [261, 461] on strong "⚠️ Importante:" at bounding box center [288, 462] width 102 height 18
drag, startPoint x: 305, startPoint y: 581, endPoint x: 213, endPoint y: 200, distance: 392.0
click at [237, 579] on div "Manutenção de hospede em reserva em grupo Bold Italic Underline Bullet Point He…" at bounding box center [550, 437] width 665 height 744
click at [254, 192] on icon at bounding box center [253, 189] width 6 height 9
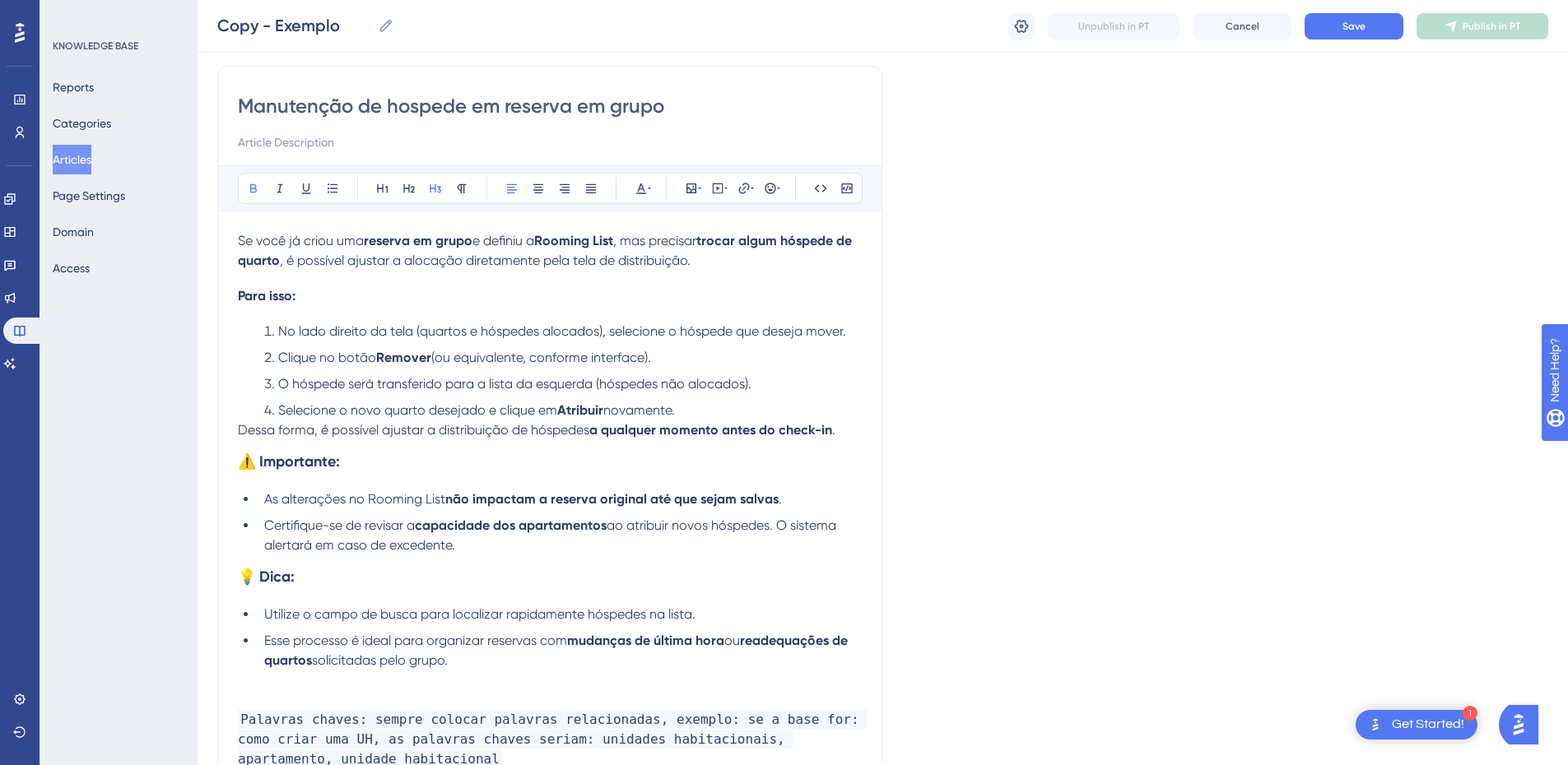
click at [297, 596] on h3 "💡 Dica:" at bounding box center [549, 577] width 624 height 42
click at [260, 607] on li "Utilize o campo de busca para localizar rapidamente hóspedes na lista." at bounding box center [560, 614] width 604 height 19
drag, startPoint x: 302, startPoint y: 574, endPoint x: 372, endPoint y: 192, distance: 388.4
click at [228, 574] on div "Manutenção de hospede em reserva em grupo Bold Italic Underline Bullet Point He…" at bounding box center [550, 437] width 665 height 744
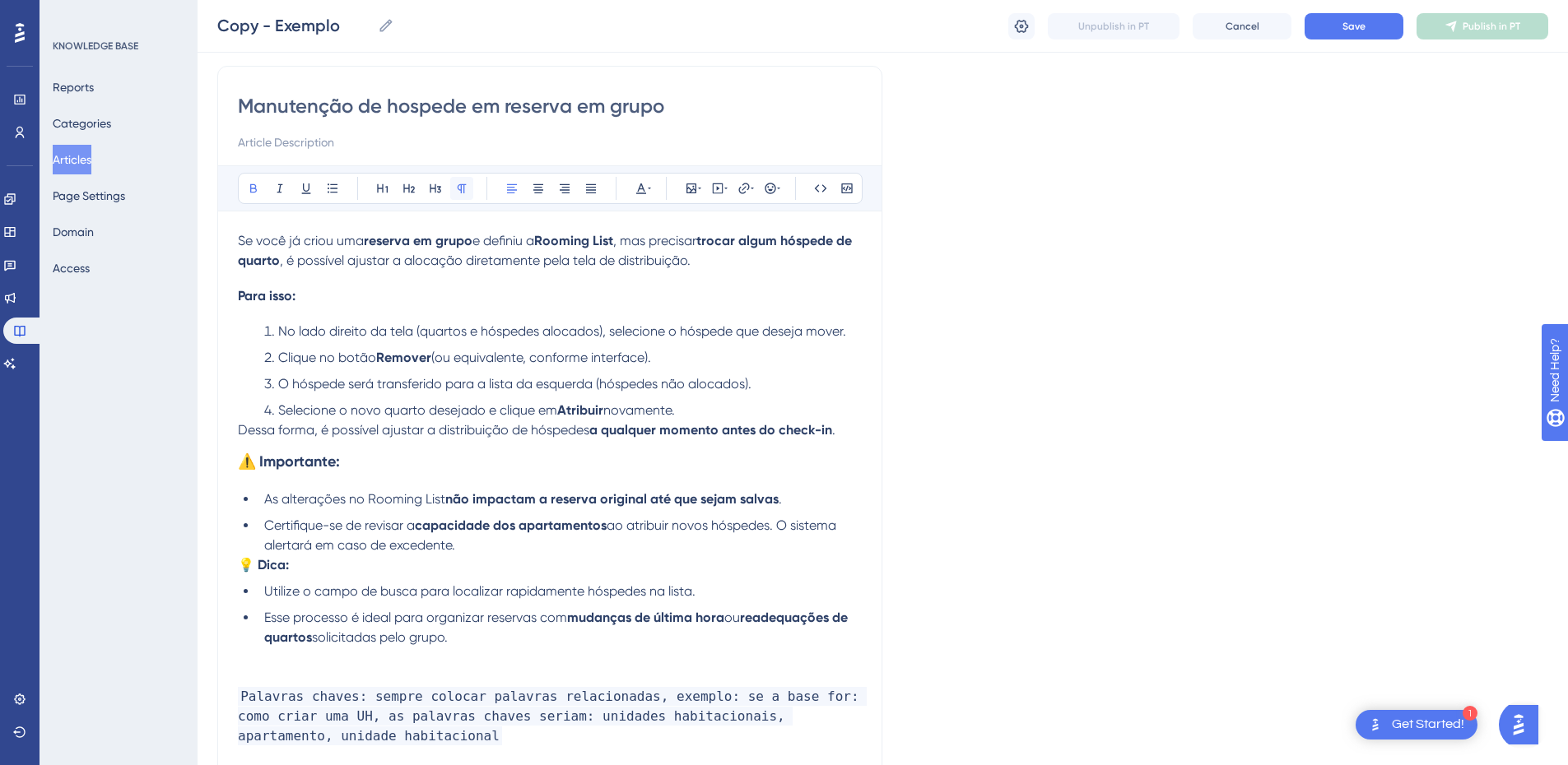
click at [470, 188] on button at bounding box center [461, 188] width 23 height 23
click at [301, 563] on p "💡 Dica:" at bounding box center [549, 565] width 624 height 19
click at [242, 571] on strong "💡 Dica:" at bounding box center [262, 565] width 51 height 16
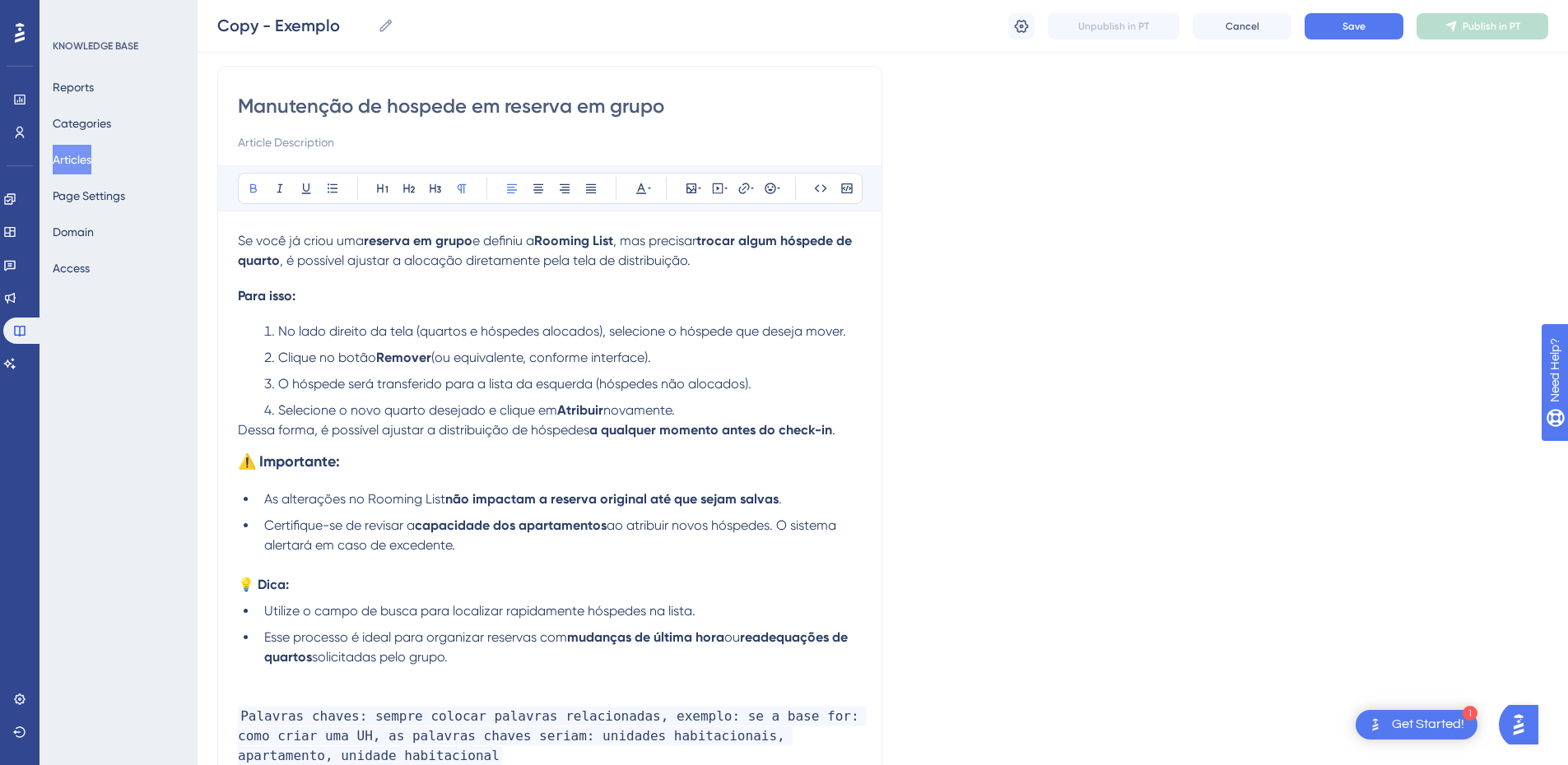
click at [261, 612] on li "Utilize o campo de busca para localizar rapidamente hóspedes na lista." at bounding box center [560, 611] width 604 height 19
click at [260, 504] on li "As alterações no Rooming List não impactam a reserva original até que sejam sal…" at bounding box center [560, 499] width 604 height 19
click at [303, 479] on h3 "⚠️ Importante:" at bounding box center [549, 462] width 624 height 42
click at [258, 491] on li "As alterações no Rooming List não impactam a reserva original até que sejam sal…" at bounding box center [560, 499] width 604 height 19
drag, startPoint x: 276, startPoint y: 459, endPoint x: 215, endPoint y: 459, distance: 61.0
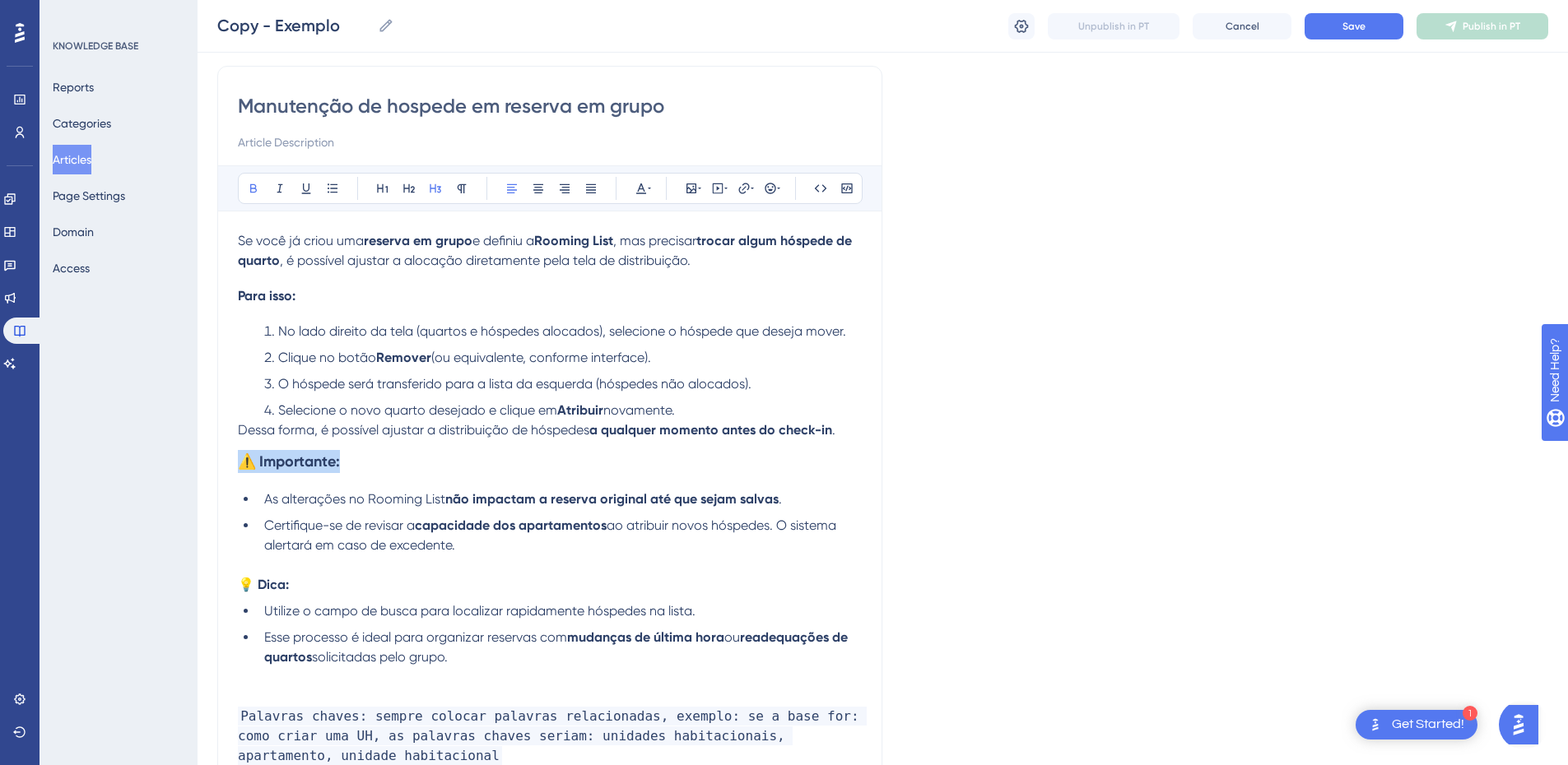
click at [215, 459] on div "Performance Users Engagement Widgets Feedback Product Updates Knowledge Base AI…" at bounding box center [882, 407] width 1370 height 1050
click at [464, 192] on icon at bounding box center [462, 189] width 9 height 9
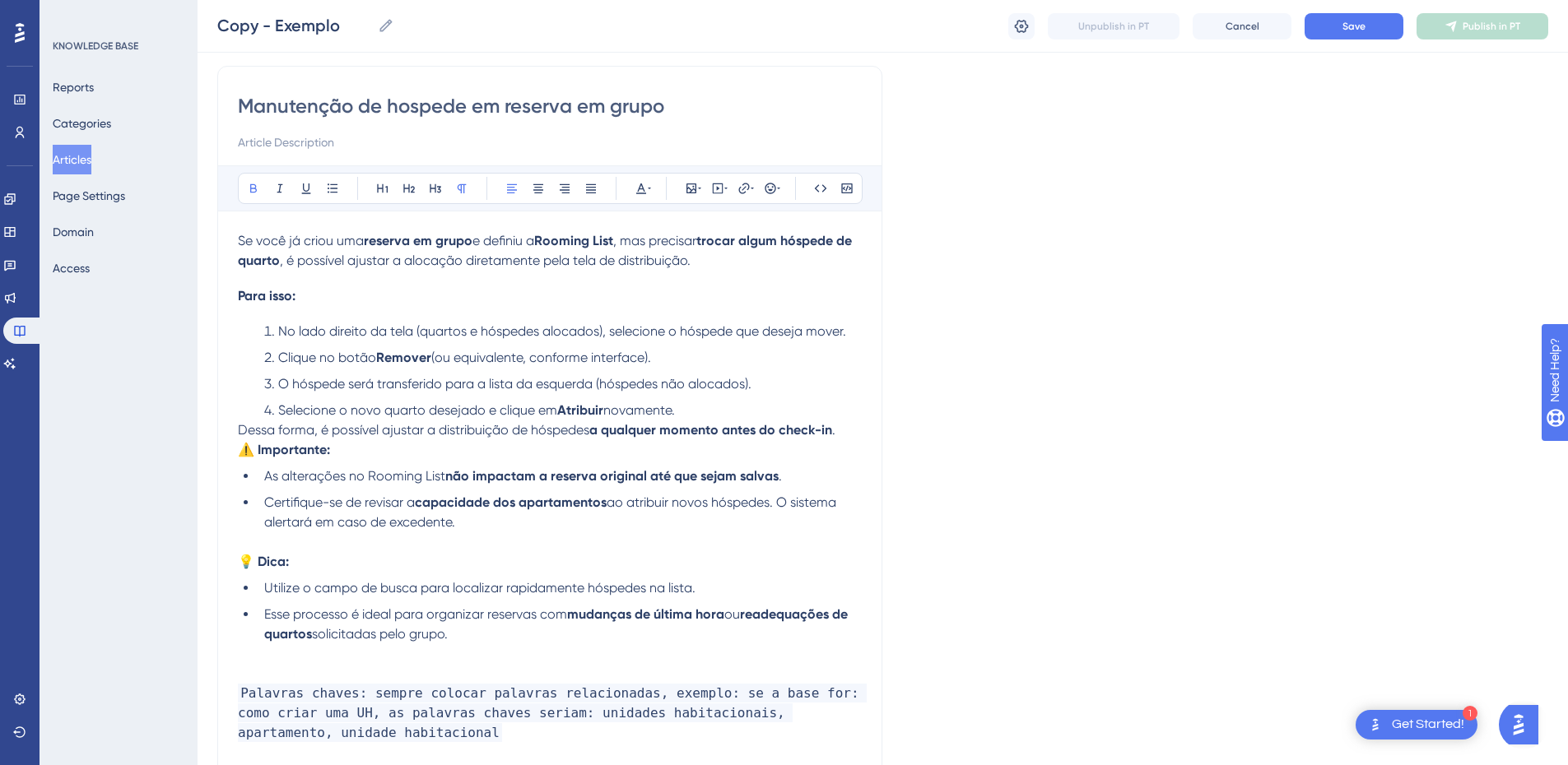
click at [238, 456] on strong "⚠️ Importante:" at bounding box center [284, 449] width 92 height 16
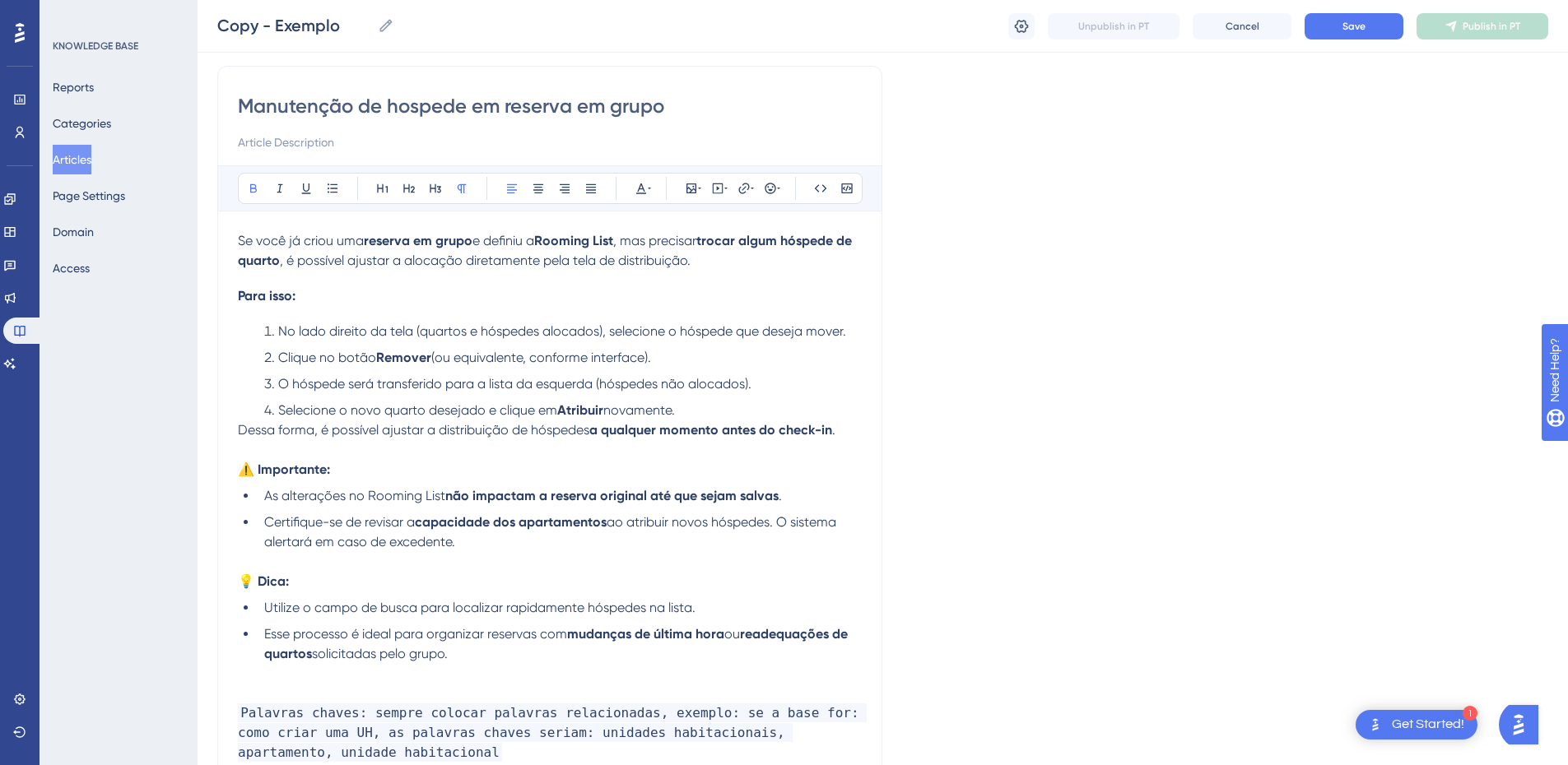
click at [238, 434] on span "Dessa forma, é possível ajustar a distribuição de hóspedes" at bounding box center [413, 430] width 351 height 16
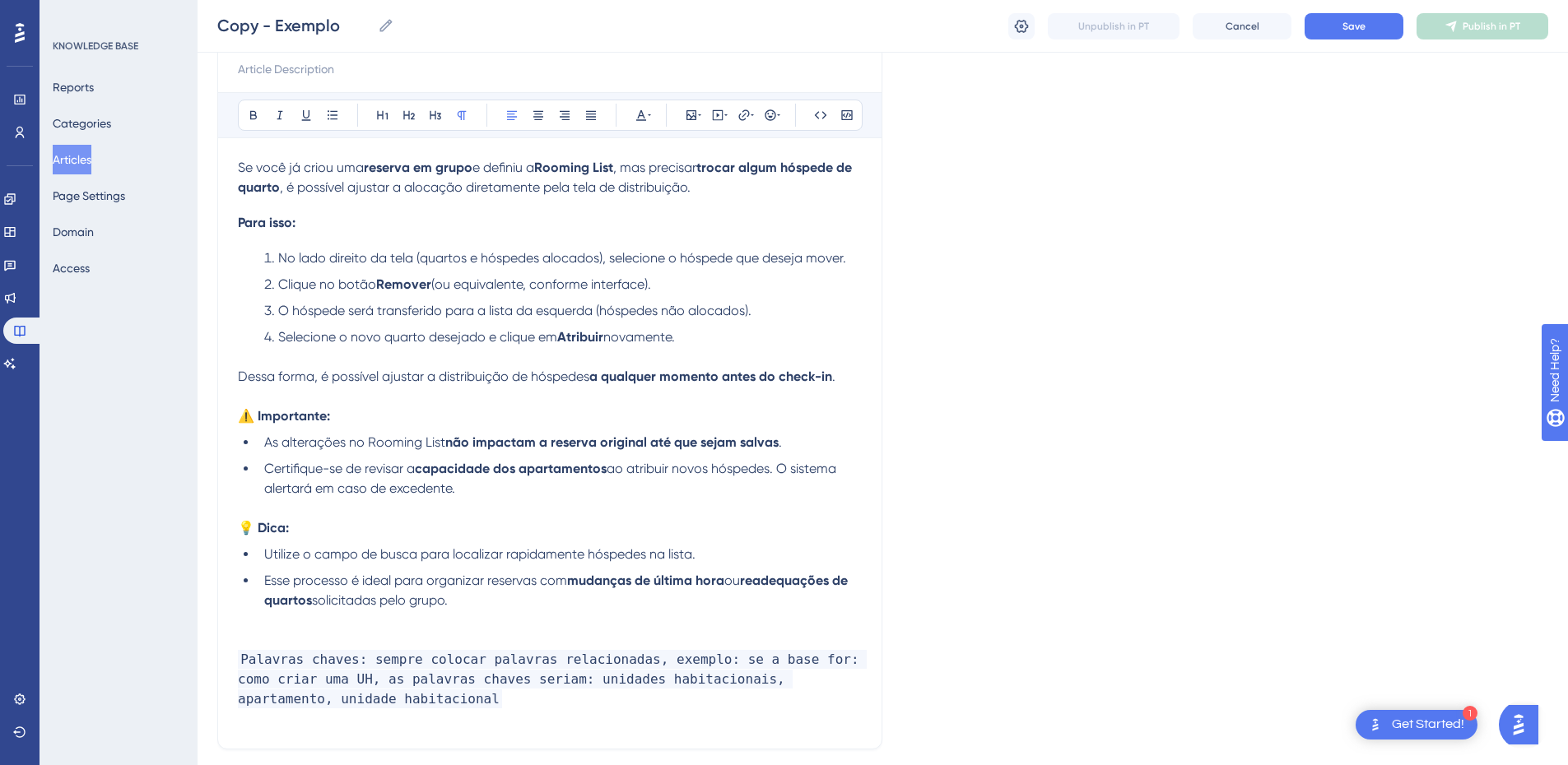
scroll to position [0, 0]
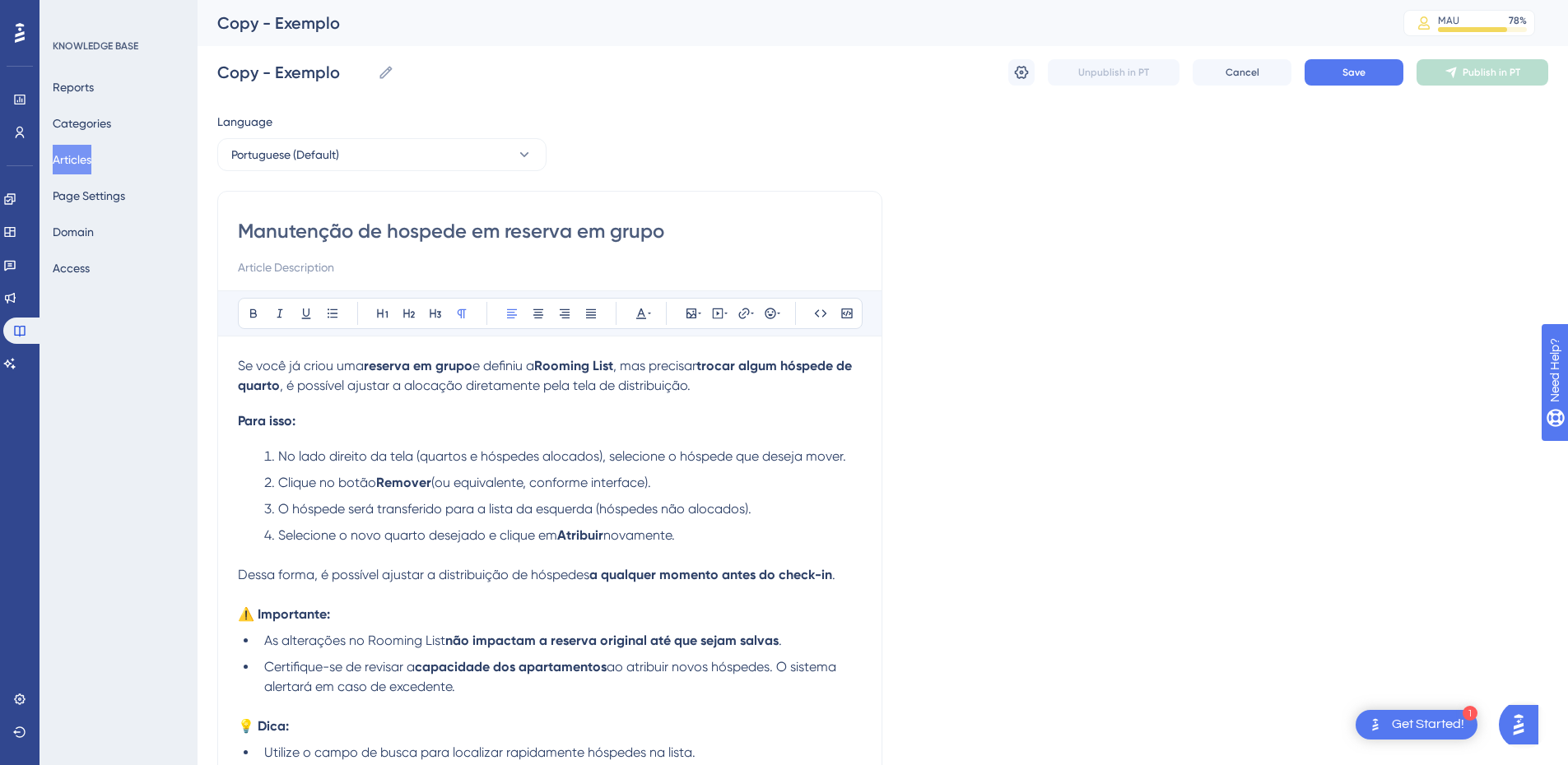
click at [237, 360] on div "Manutenção de hospede em reserva em grupo Bold Italic Underline Bullet Point He…" at bounding box center [550, 570] width 665 height 758
click at [241, 362] on span "Se você já criou uma" at bounding box center [300, 366] width 126 height 16
click at [331, 227] on input "Manutenção de hospede em reserva em grupo" at bounding box center [549, 231] width 624 height 27
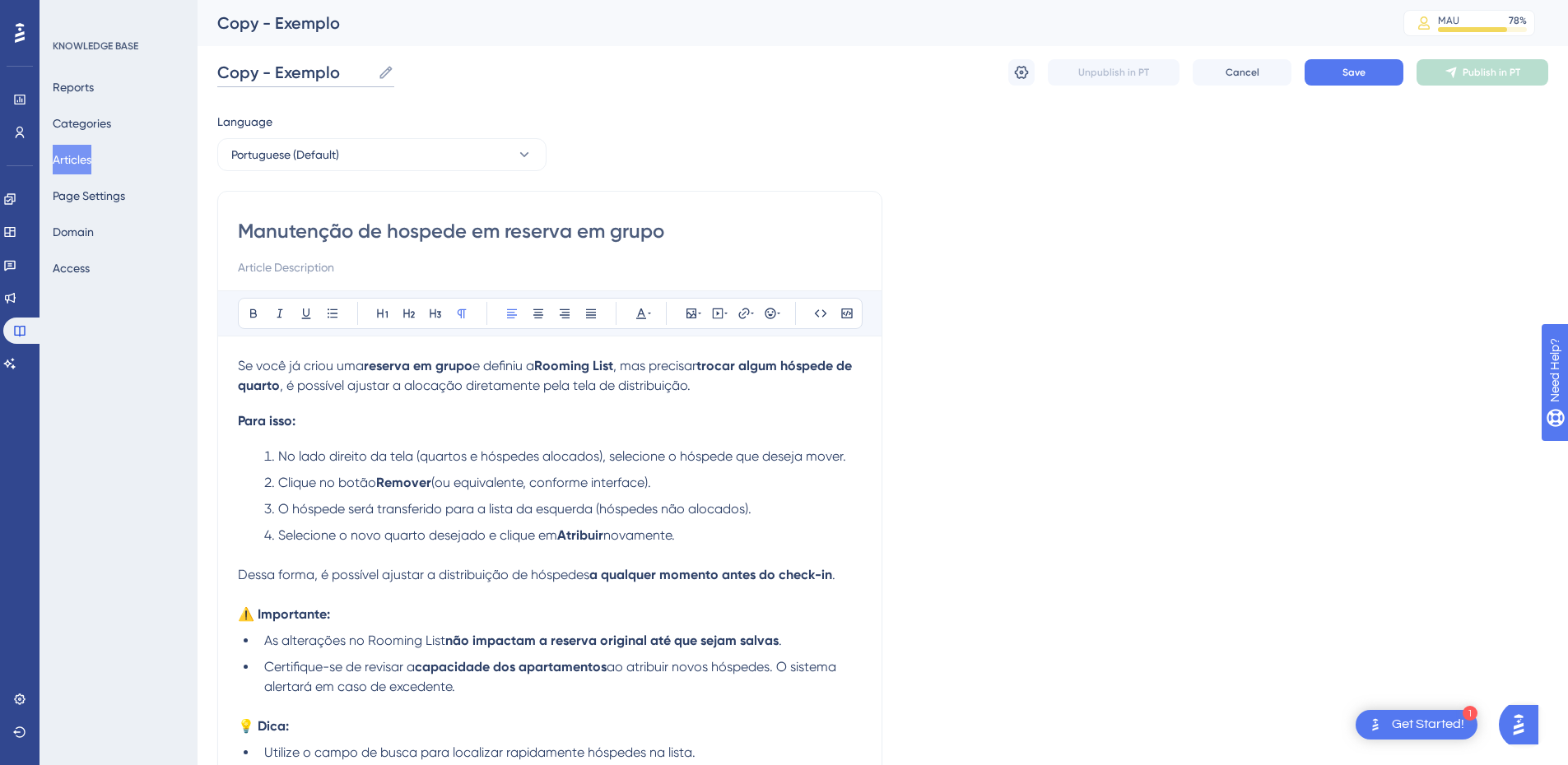
click at [298, 69] on input "Copy - Exemplo" at bounding box center [294, 72] width 154 height 23
paste input "Manutenção de hospede em reserva em grupo"
type input "Manutenção de hospede em reserva em grupo"
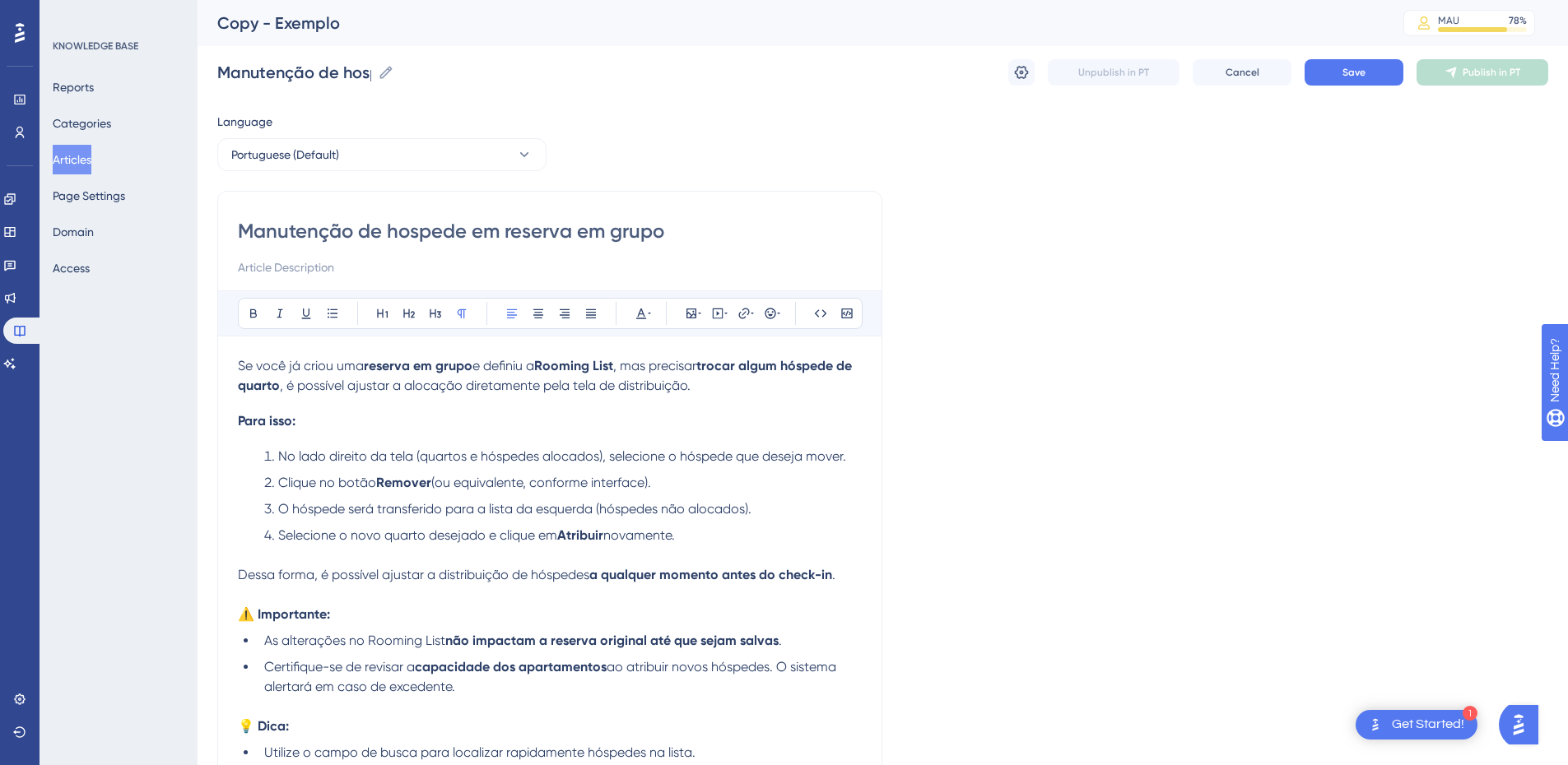
click at [343, 227] on input "Manutenção de hospede em reserva em grupo" at bounding box center [549, 231] width 624 height 27
click at [661, 230] on input "Manutenção de hospede em reserva em grupo" at bounding box center [549, 231] width 624 height 27
drag, startPoint x: 706, startPoint y: 232, endPoint x: 671, endPoint y: 224, distance: 35.9
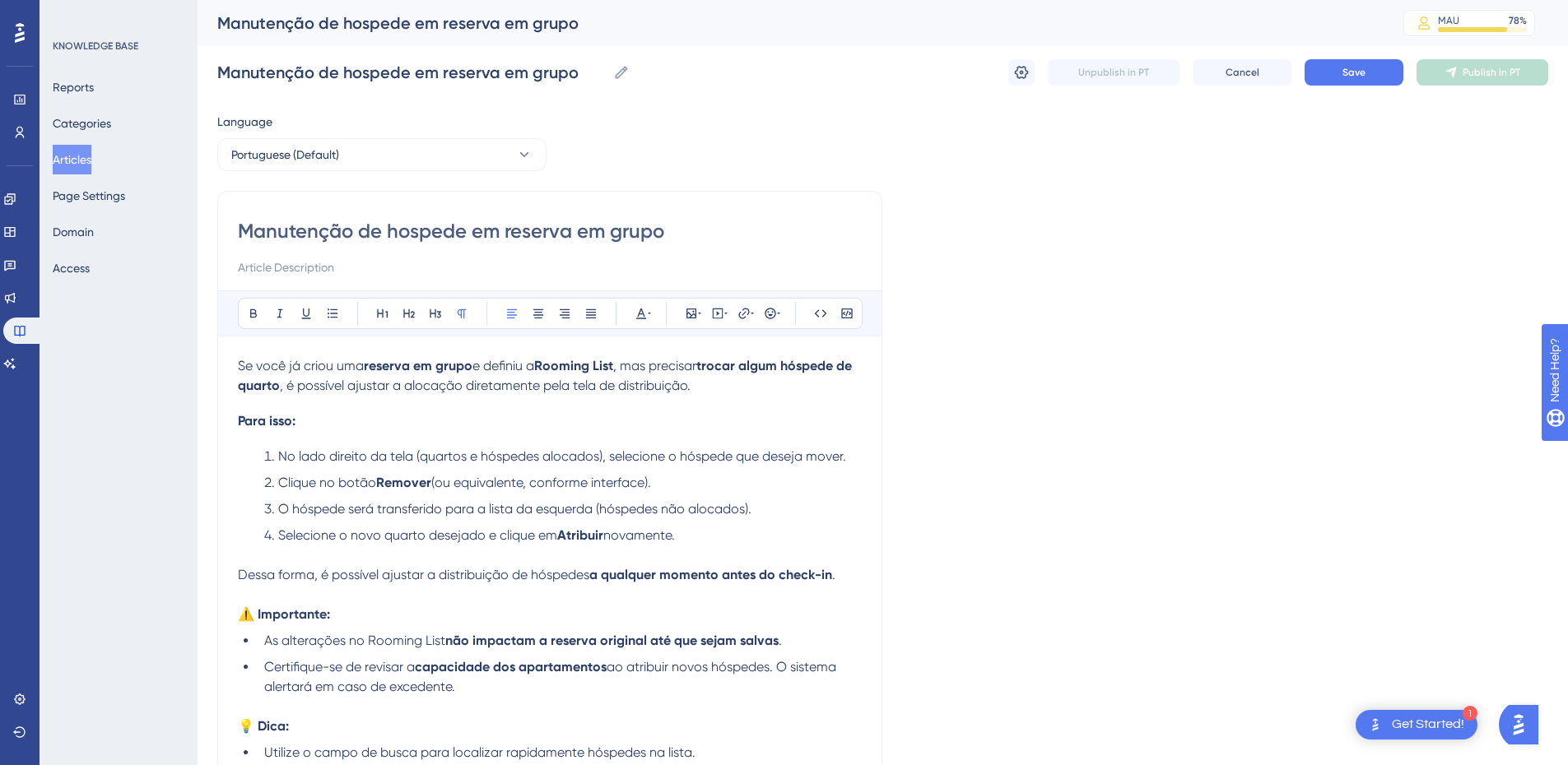
click at [705, 231] on input "Manutenção de hospede em reserva em grupo" at bounding box center [549, 231] width 624 height 27
click at [739, 383] on p "Se você já criou uma reserva em grupo e definiu a Rooming List , mas precisar t…" at bounding box center [549, 376] width 624 height 40
click at [339, 442] on div "Se você já criou uma reserva em grupo e definiu a Rooming List , mas precisar t…" at bounding box center [549, 642] width 624 height 571
click at [280, 459] on span "No lado direito da tela (quartos e hóspedes alocados), selecione o hóspede que …" at bounding box center [562, 455] width 568 height 16
click at [725, 533] on li "Selecione o novo quarto desejado e clique em Atribuir novamente." at bounding box center [560, 535] width 604 height 19
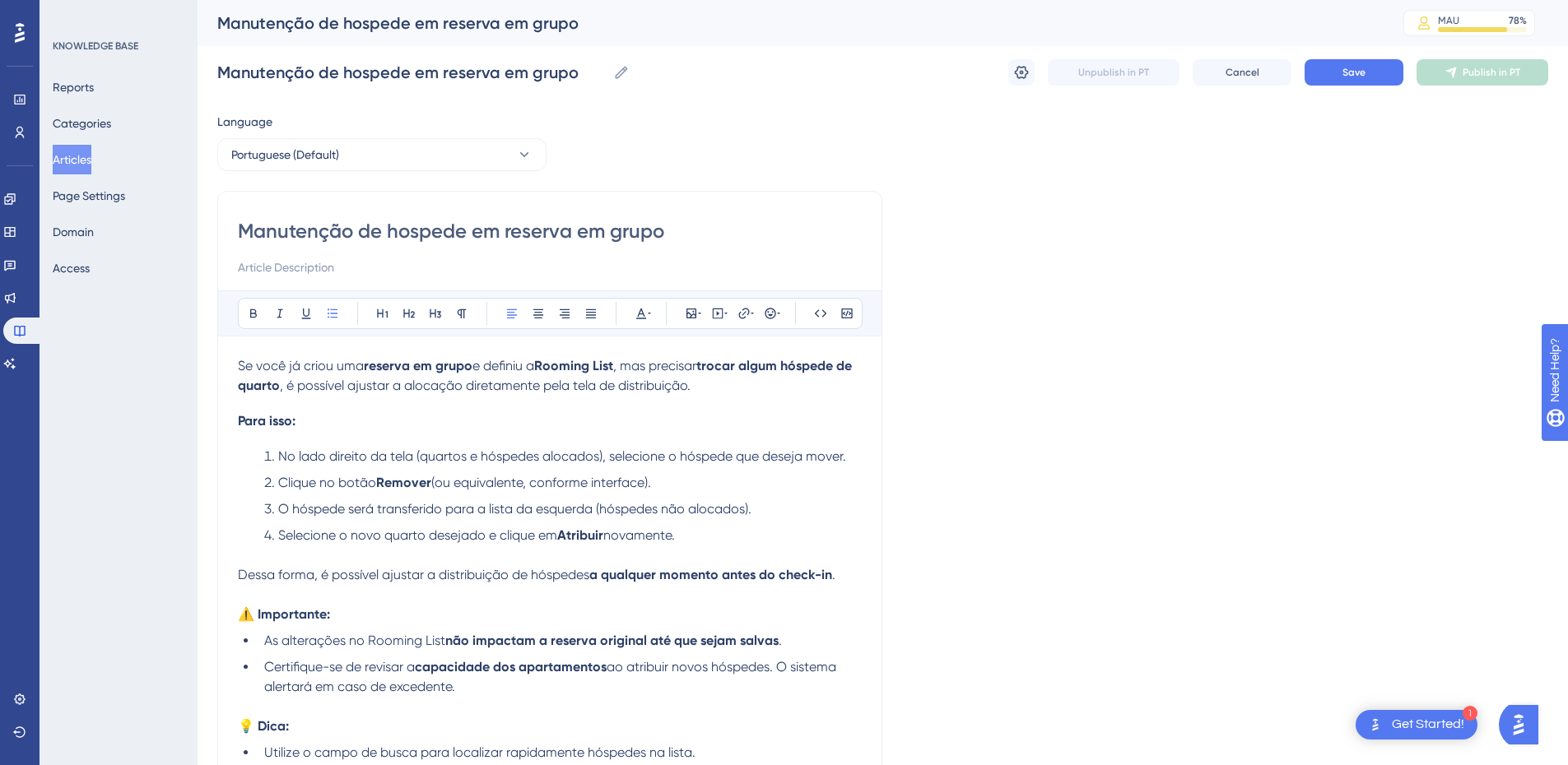
click at [328, 414] on h4 "Para isso:" at bounding box center [549, 420] width 624 height 16
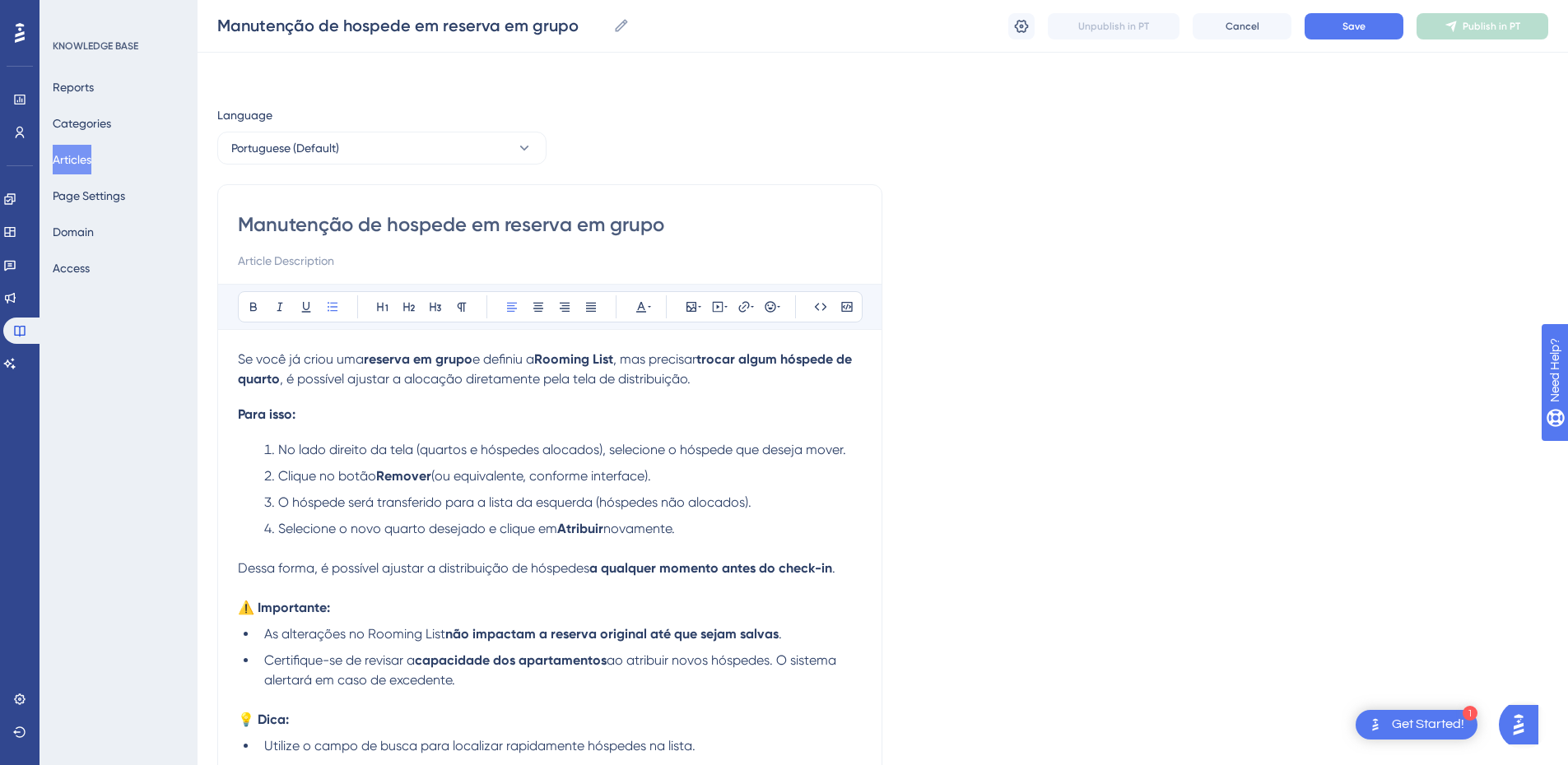
scroll to position [192, 0]
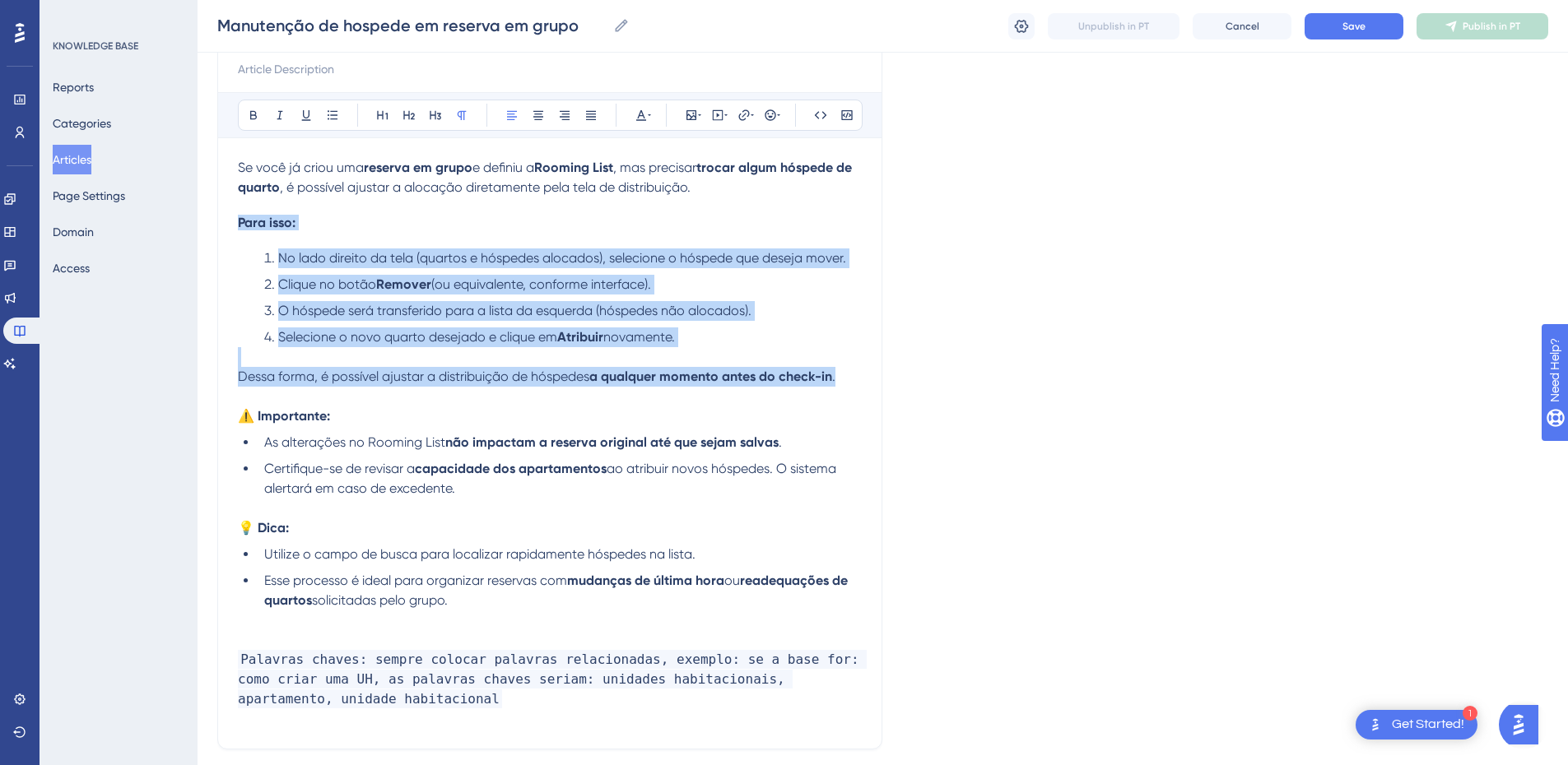
drag, startPoint x: 848, startPoint y: 376, endPoint x: 219, endPoint y: 225, distance: 646.9
click at [219, 225] on div "Manutenção de hospede em reserva em grupo Bold Italic Underline Bullet Point He…" at bounding box center [550, 371] width 665 height 758
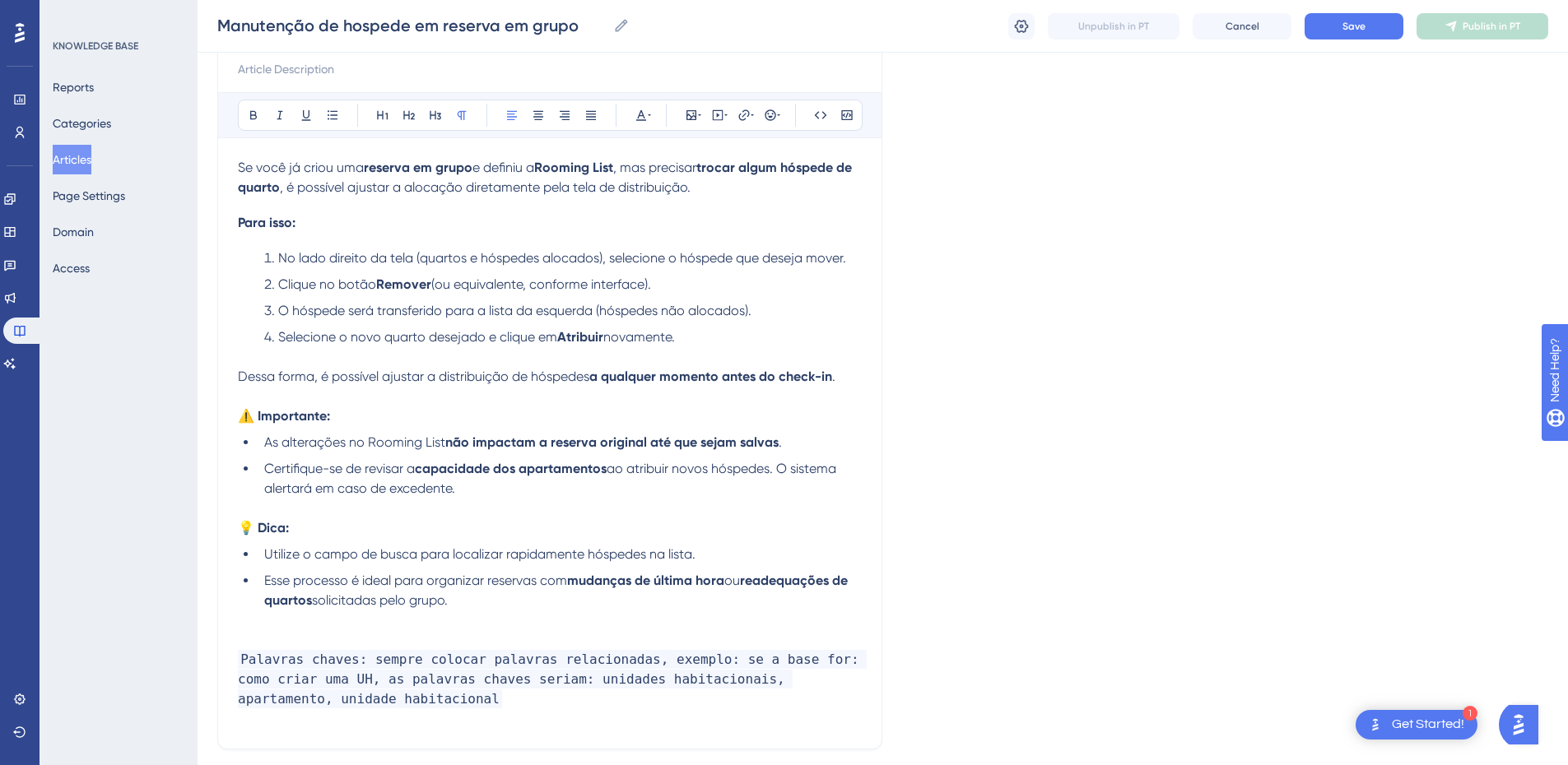
scroll to position [189, 0]
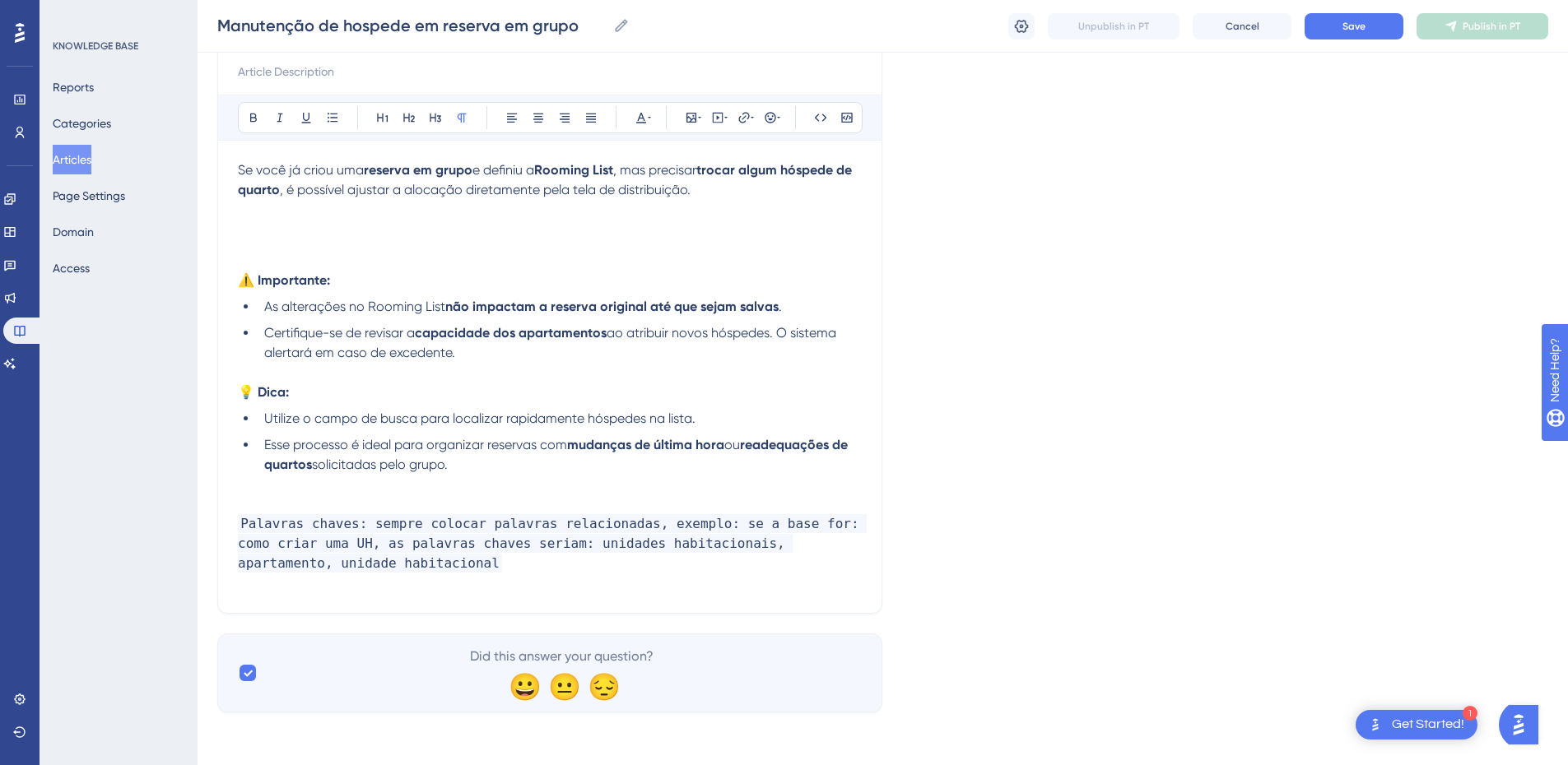
click at [529, 242] on div "Se você já criou uma reserva em grupo e definiu a Rooming List , mas precisar t…" at bounding box center [549, 377] width 624 height 433
click at [289, 223] on h4 at bounding box center [549, 225] width 624 height 16
click at [450, 220] on h4 "Na reserva deseja, acesse o" at bounding box center [549, 225] width 624 height 16
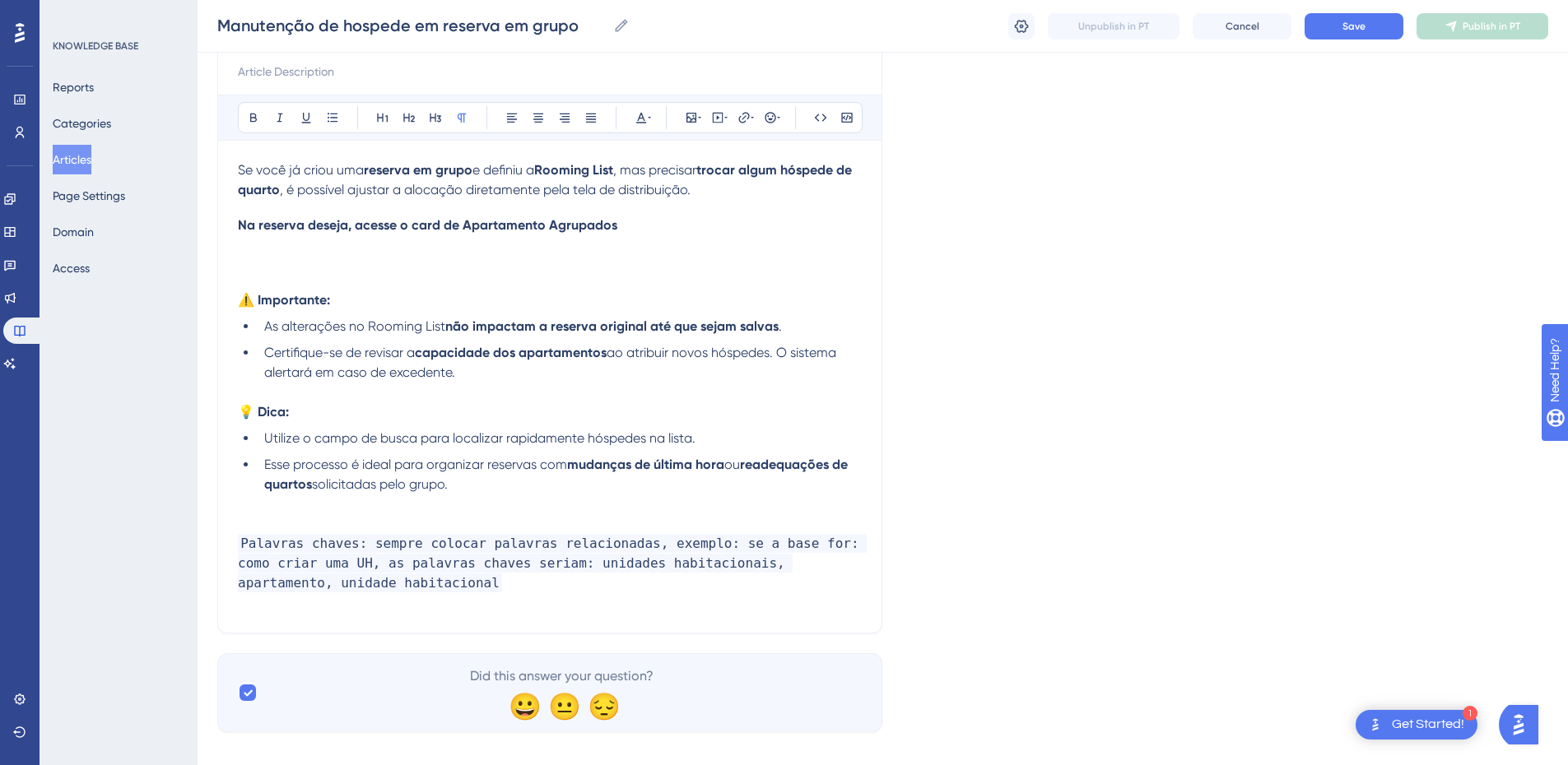
click at [646, 220] on h4 "Na reserva deseja, acesse o card de Apartamento Agrupados" at bounding box center [549, 225] width 624 height 16
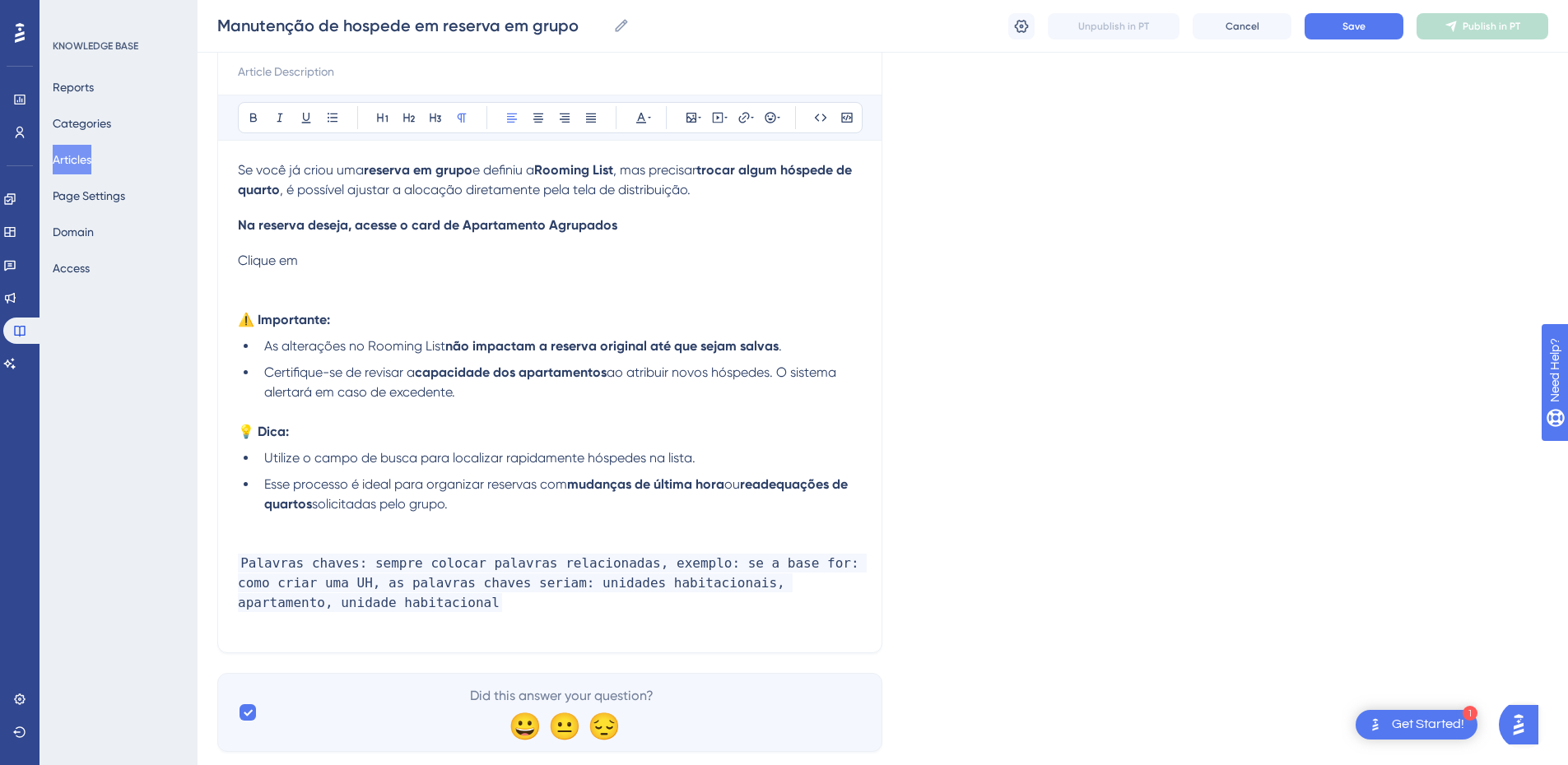
click at [370, 261] on p "Clique em" at bounding box center [549, 261] width 624 height 19
click at [460, 257] on p "Clique em Relacionar roming list" at bounding box center [549, 261] width 624 height 19
click at [241, 261] on span "Clique em Relacionar roming list" at bounding box center [334, 260] width 192 height 16
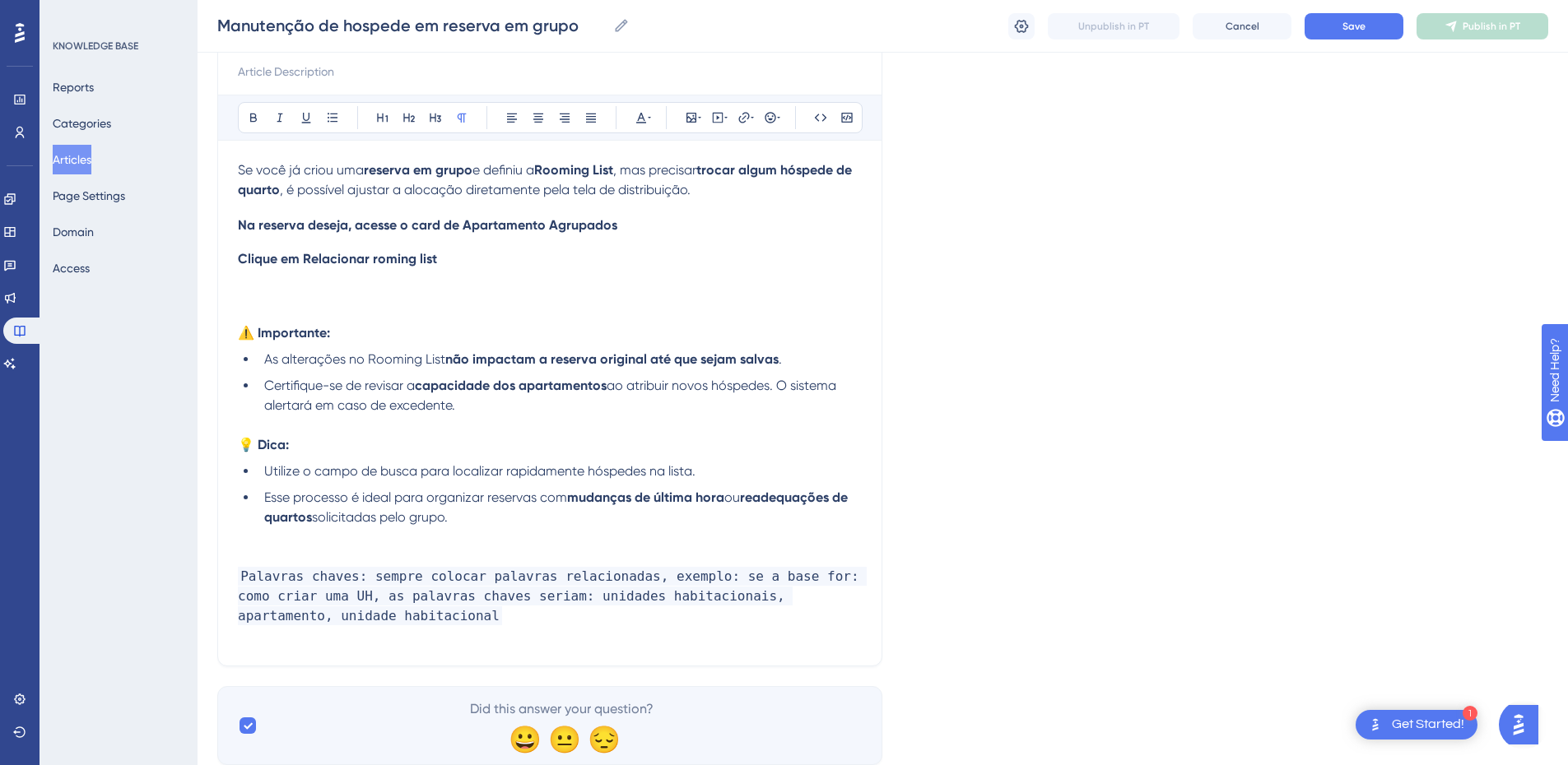
click at [462, 267] on div "Se você já criou uma reserva em grupo e definiu a Rooming List , mas precisar t…" at bounding box center [549, 404] width 624 height 486
drag, startPoint x: 530, startPoint y: 295, endPoint x: 231, endPoint y: 286, distance: 299.1
click at [231, 286] on div "Manutenção de hospede em reserva em grupo Bold Italic Underline Bullet Point He…" at bounding box center [550, 331] width 665 height 672
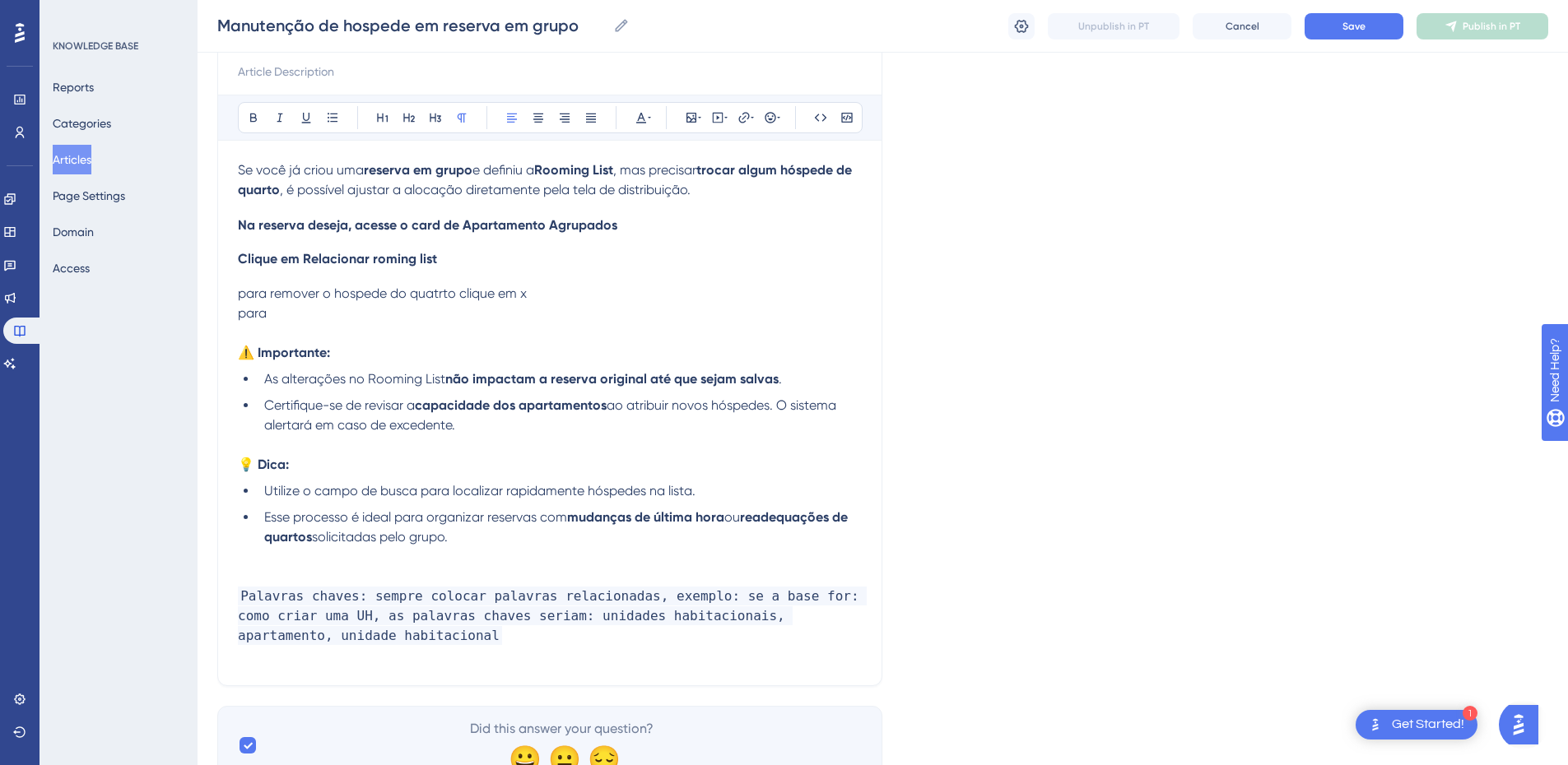
drag, startPoint x: 318, startPoint y: 311, endPoint x: 244, endPoint y: 312, distance: 74.0
click at [244, 312] on p "para" at bounding box center [549, 313] width 624 height 19
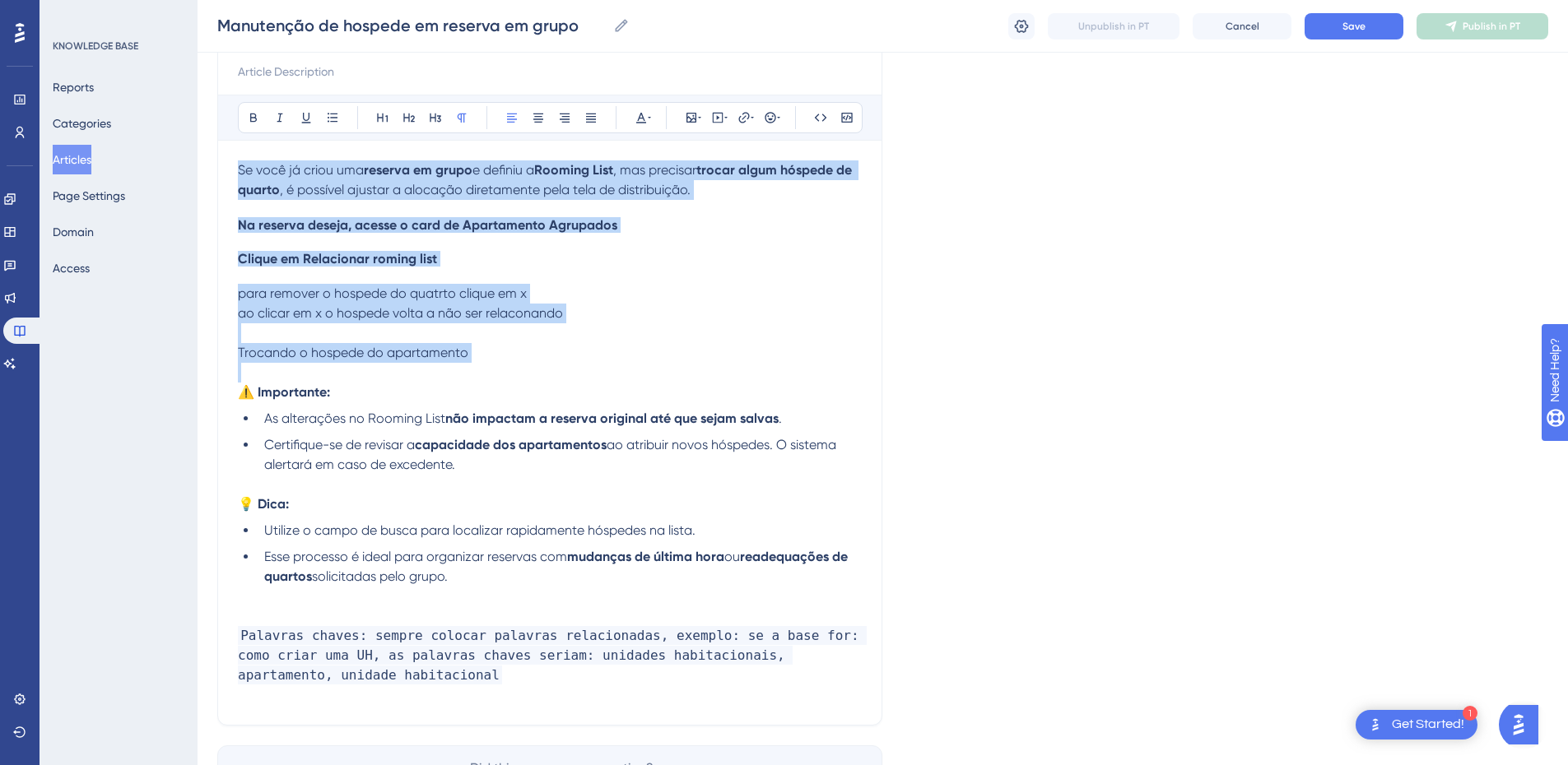
drag, startPoint x: 478, startPoint y: 346, endPoint x: 230, endPoint y: 165, distance: 307.0
click at [230, 165] on div "Manutenção de hospede em reserva em grupo Bold Italic Underline Bullet Point He…" at bounding box center [550, 360] width 665 height 731
click at [502, 354] on p "Trocando o hospede do apartamento" at bounding box center [549, 352] width 624 height 19
drag, startPoint x: 488, startPoint y: 349, endPoint x: 235, endPoint y: 168, distance: 311.1
click at [235, 168] on div "Manutenção de hospede em reserva em grupo Bold Italic Underline Bullet Point He…" at bounding box center [550, 360] width 665 height 731
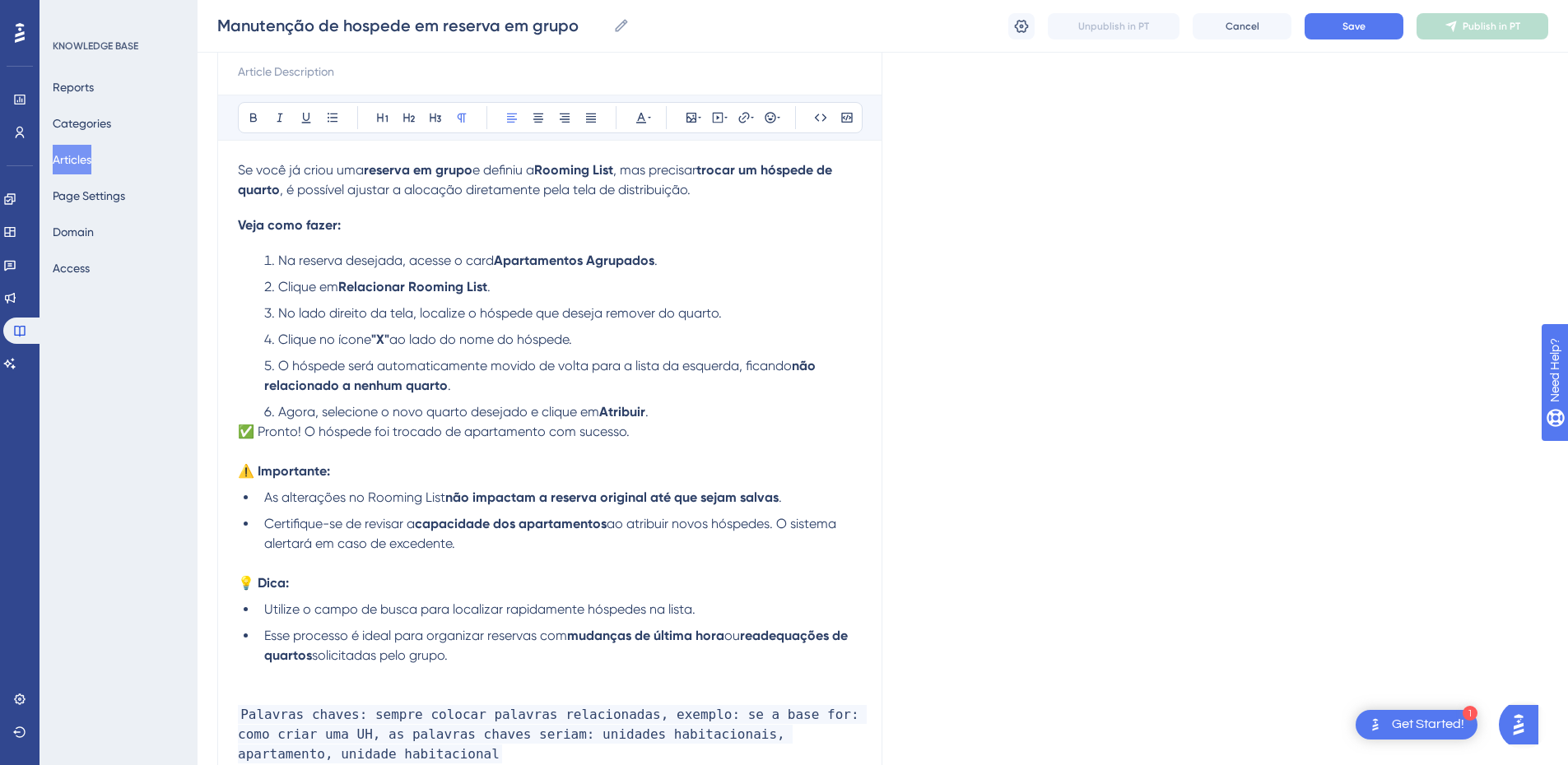
click at [333, 239] on div "Se você já criou uma reserva em grupo e definiu a Rooming List , mas precisar t…" at bounding box center [549, 472] width 624 height 624
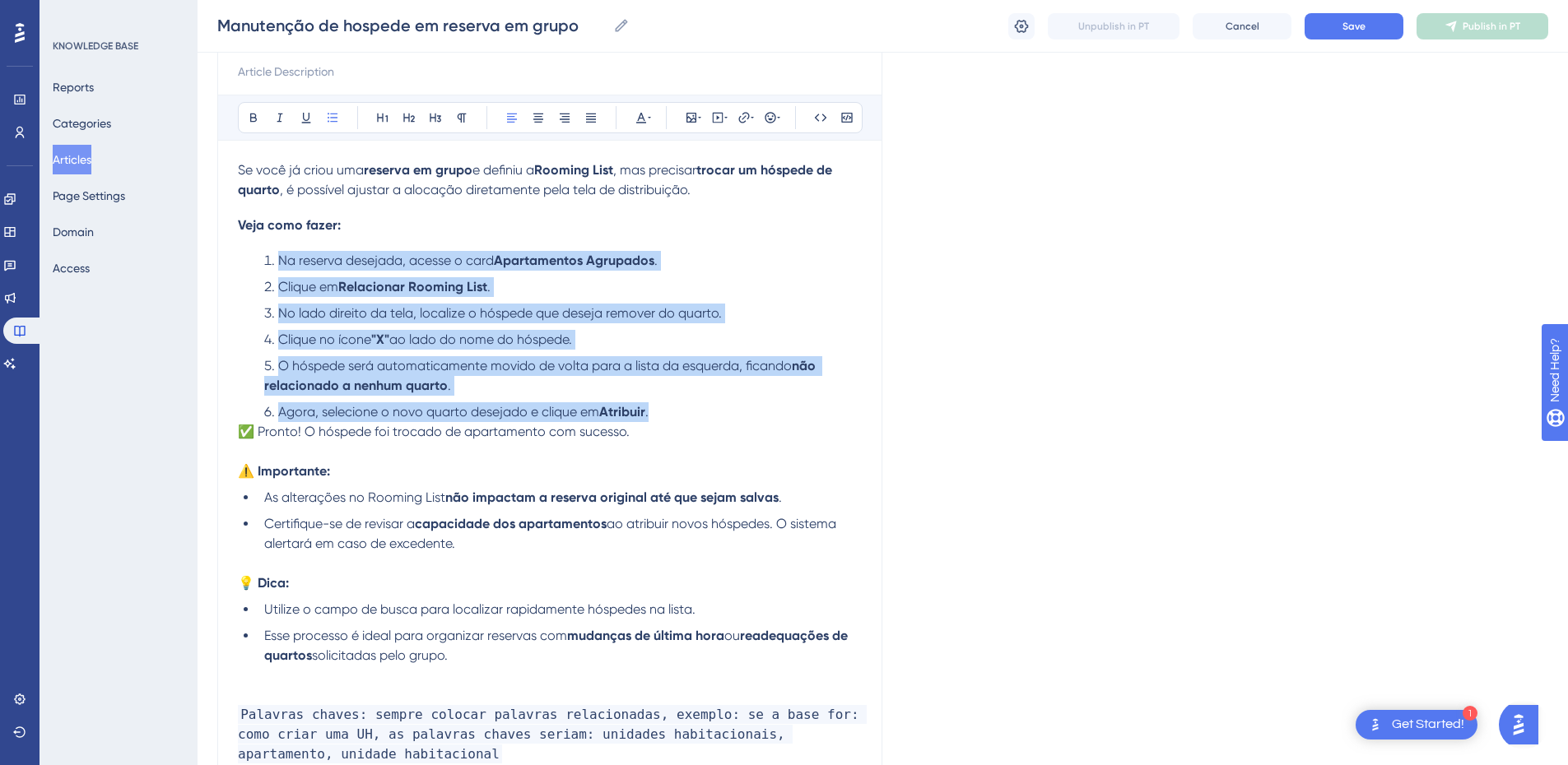
drag, startPoint x: 680, startPoint y: 409, endPoint x: 271, endPoint y: 268, distance: 432.6
click at [271, 268] on ol "Na reserva desejada, acesse o card Apartamentos Agrupados . Clique em Relaciona…" at bounding box center [549, 336] width 624 height 171
click at [335, 119] on icon at bounding box center [333, 117] width 13 height 13
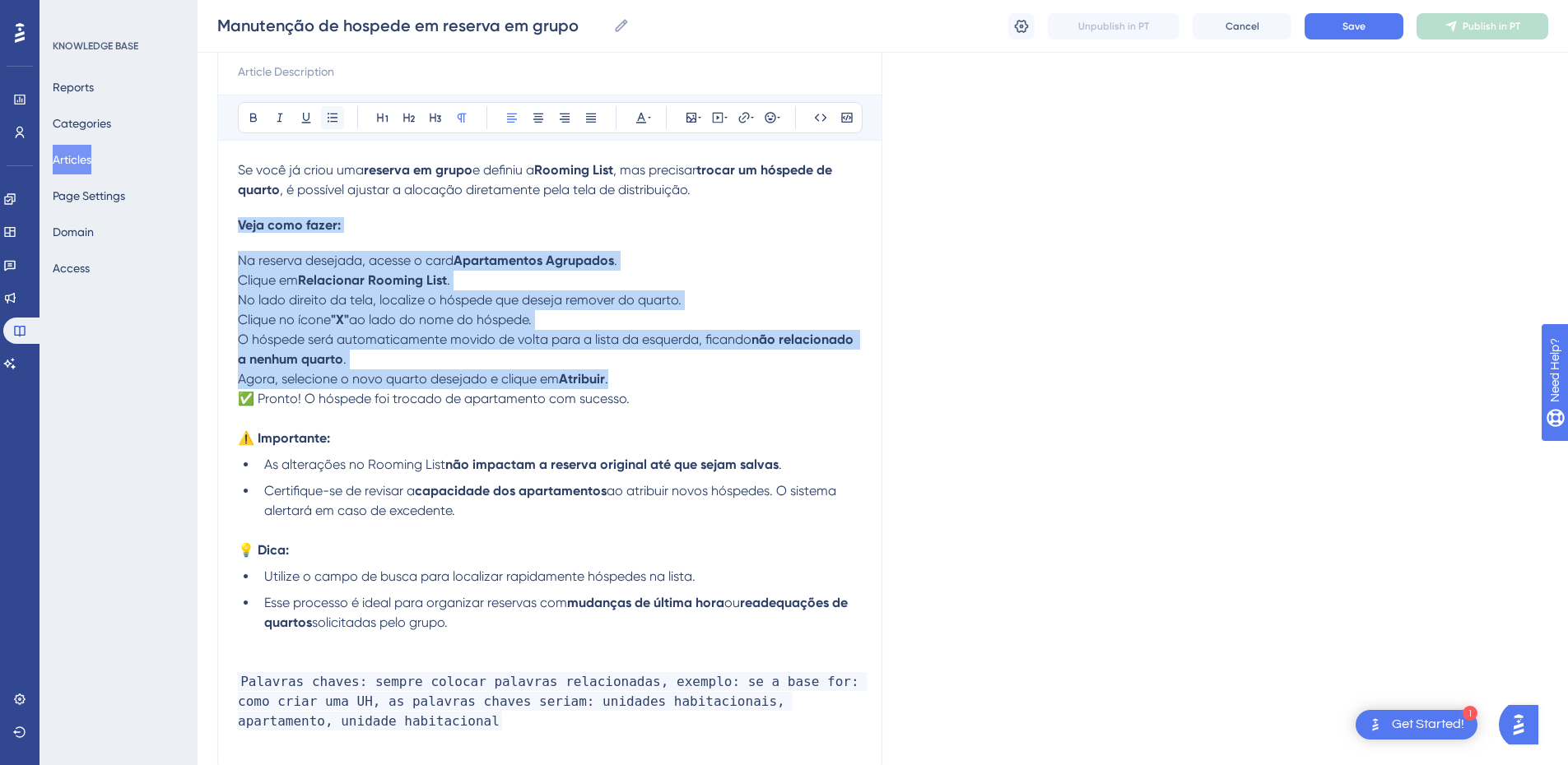
click at [335, 119] on icon at bounding box center [333, 117] width 13 height 13
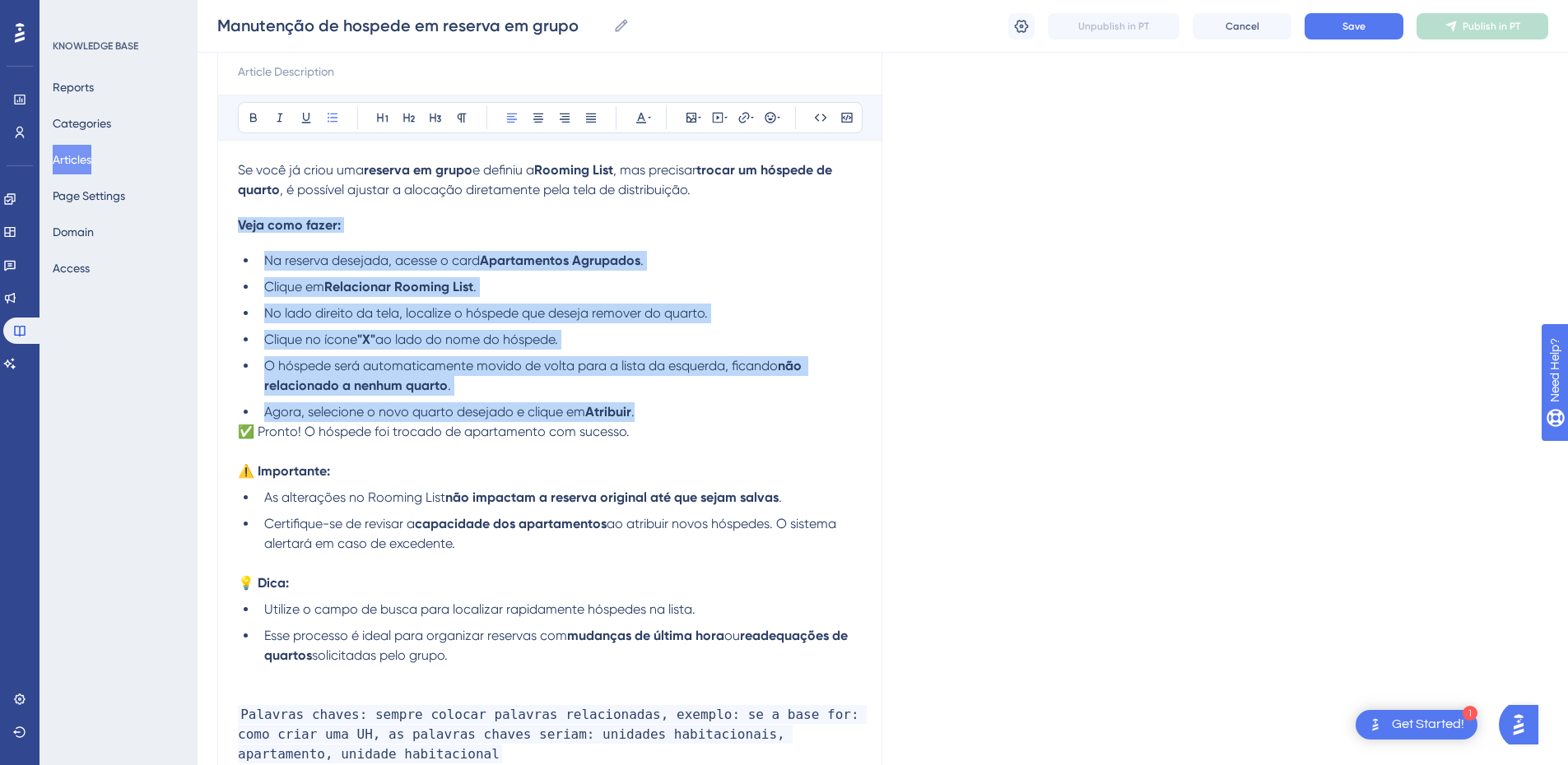
click at [689, 415] on li "Agora, selecione o novo quarto desejado e clique em Atribuir ." at bounding box center [560, 412] width 604 height 19
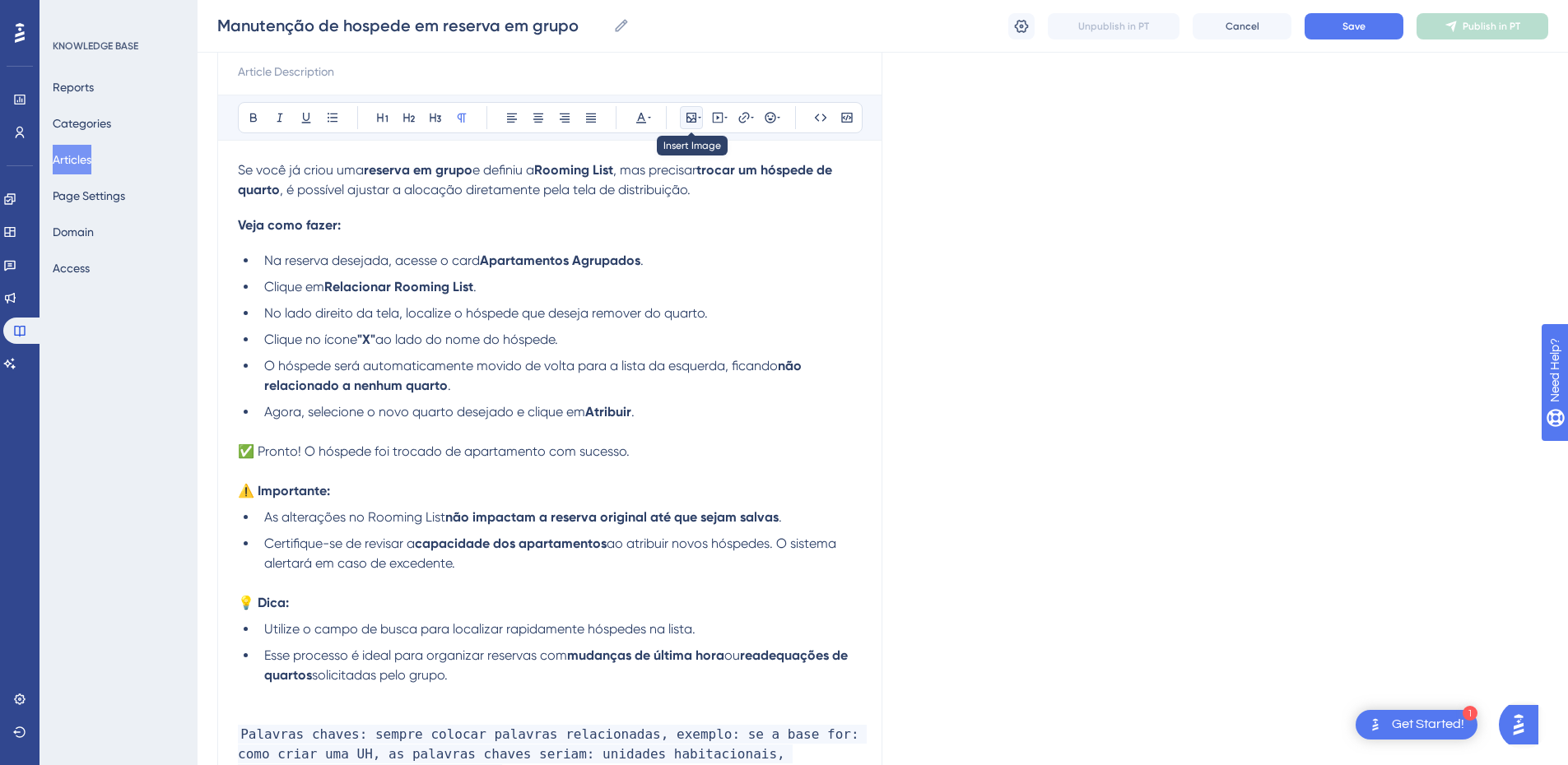
click at [691, 113] on icon at bounding box center [691, 117] width 10 height 10
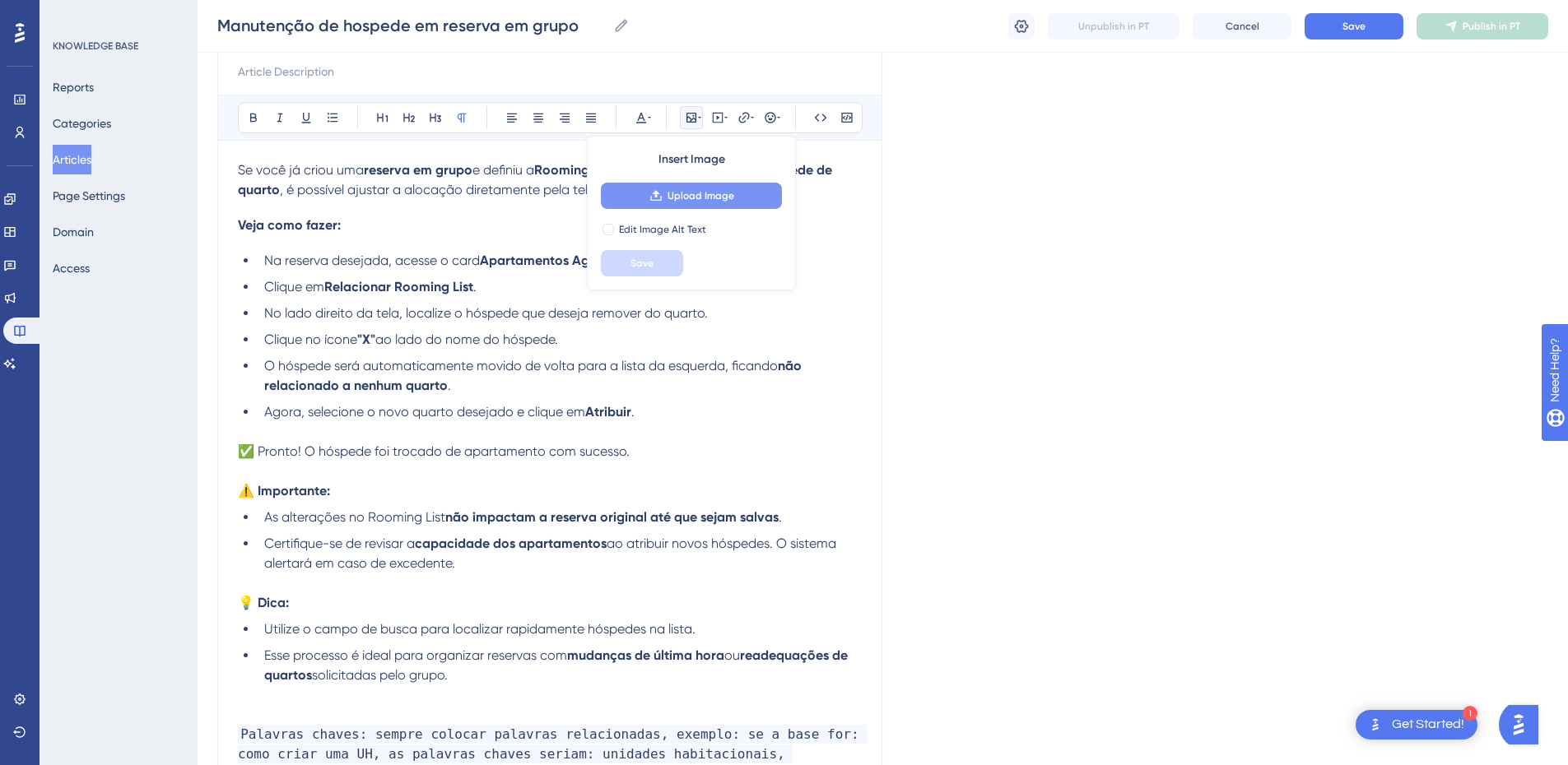
click at [676, 187] on button "Upload Image" at bounding box center [691, 196] width 181 height 27
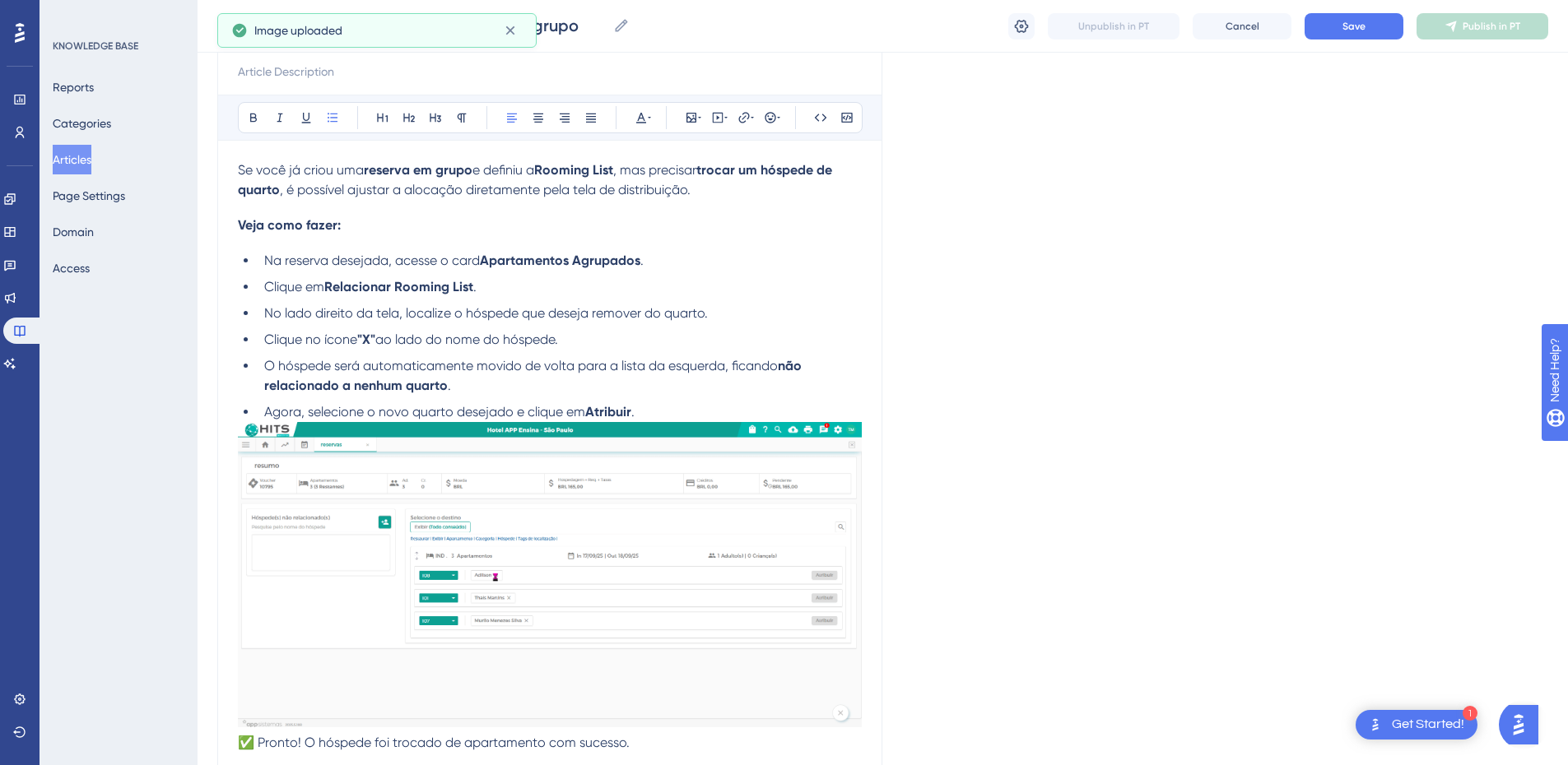
click at [688, 413] on li "Agora, selecione o novo quarto desejado e clique em Atribuir ." at bounding box center [560, 412] width 604 height 19
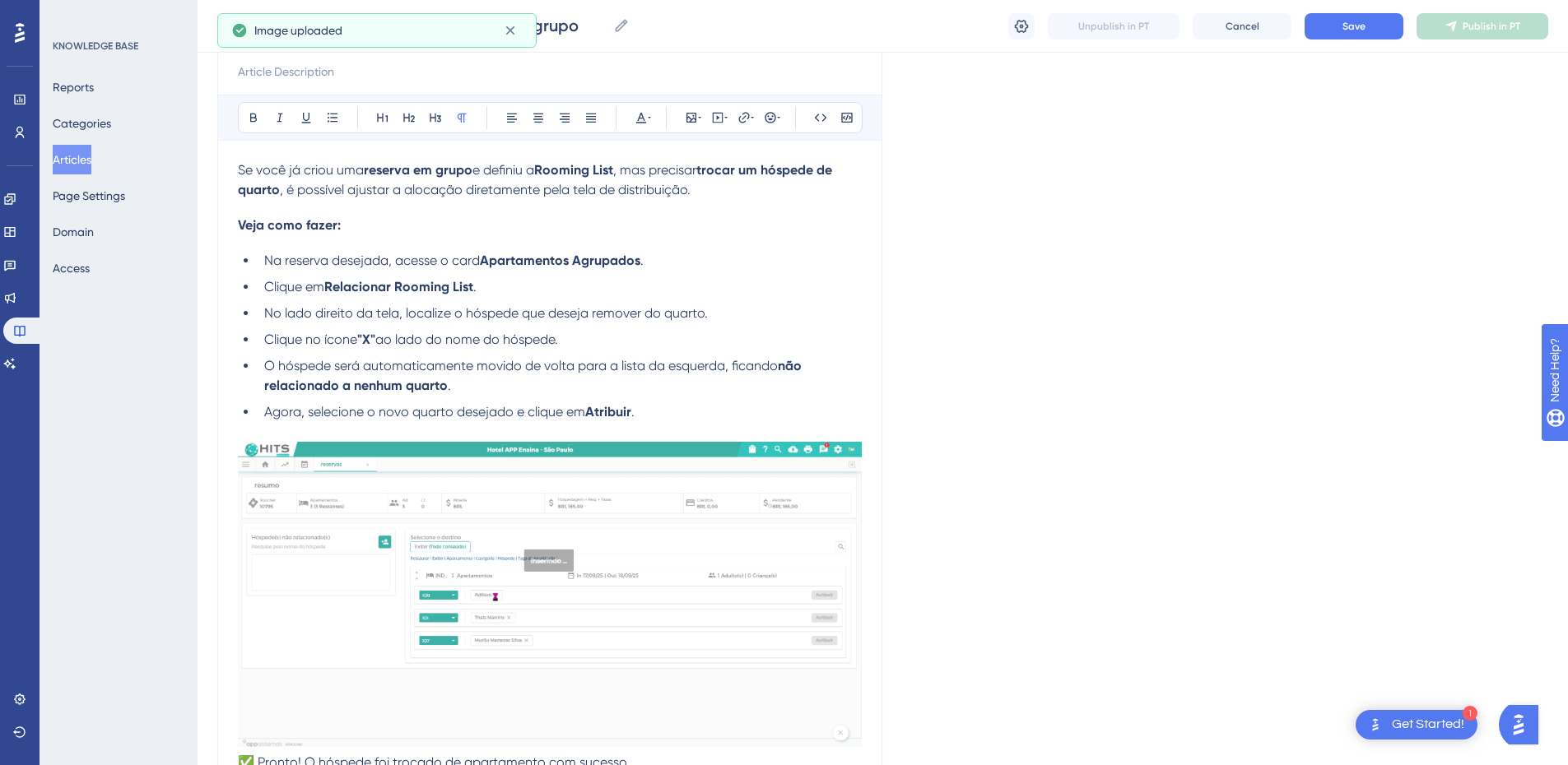
scroll to position [381, 0]
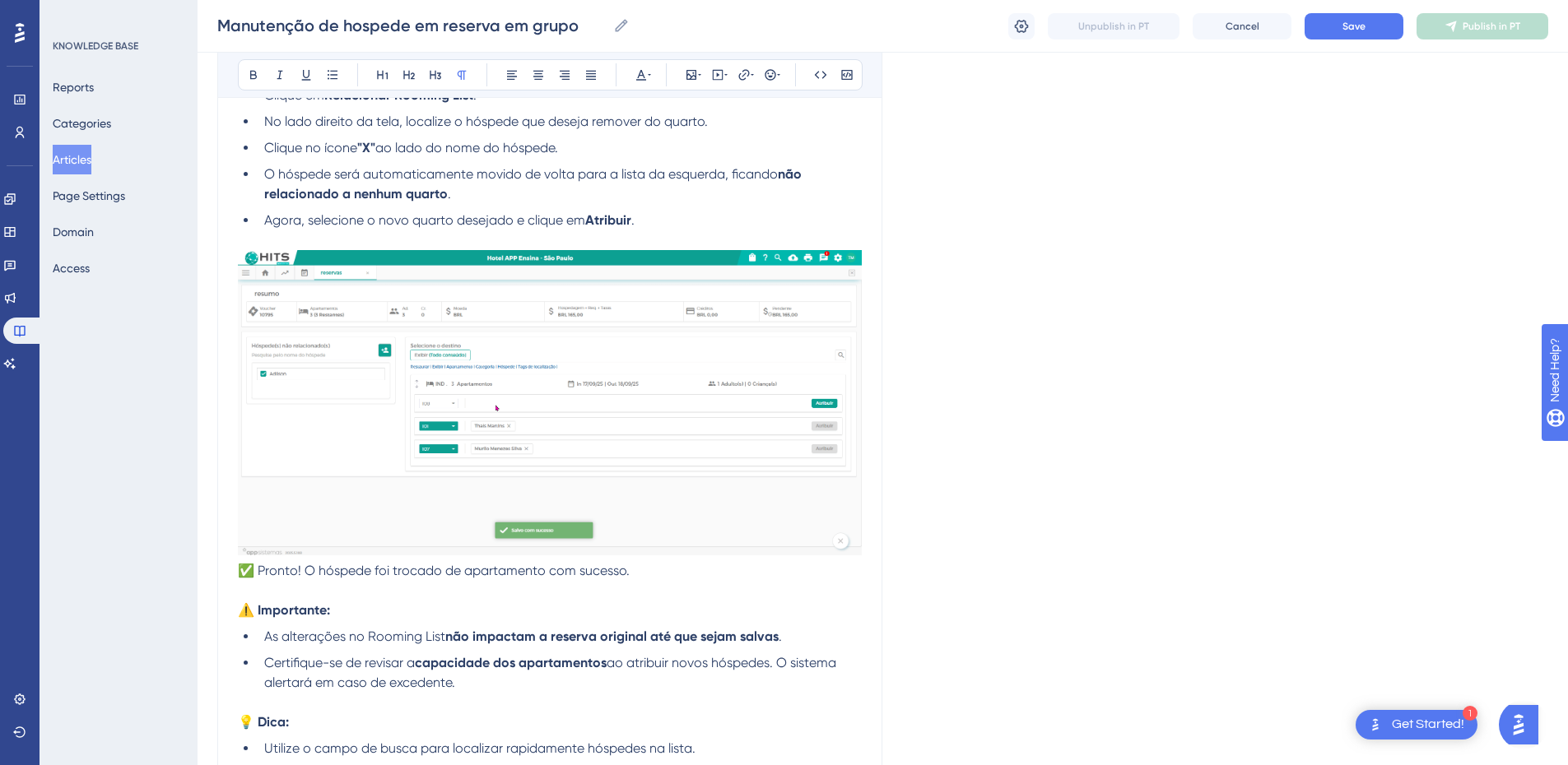
click at [243, 567] on span "✅ Pronto! O hóspede foi trocado de apartamento com sucesso." at bounding box center [433, 570] width 392 height 16
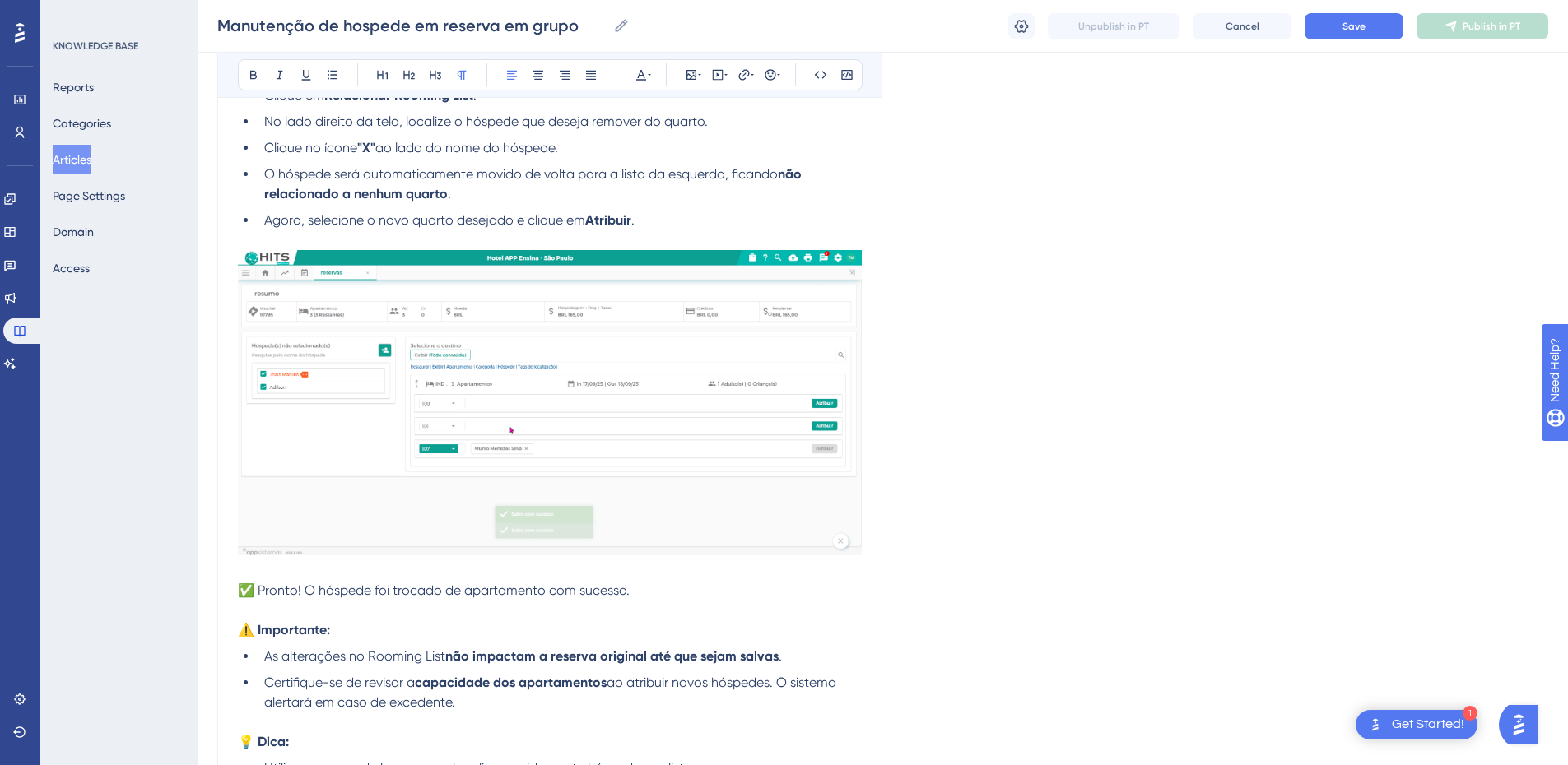
click at [395, 591] on span "✅ Pronto! O hóspede foi trocado de apartamento com sucesso." at bounding box center [433, 590] width 392 height 16
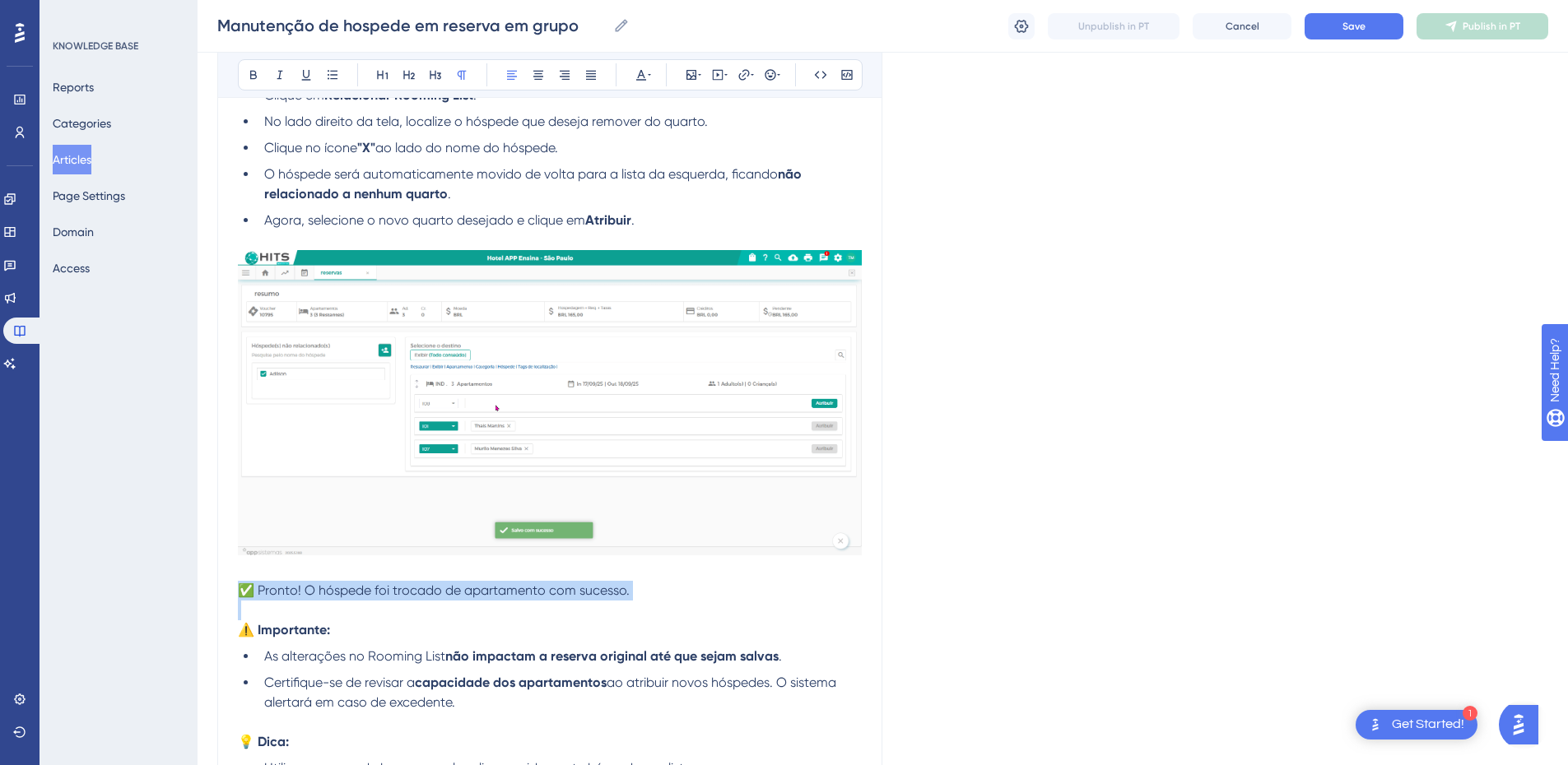
click at [395, 591] on span "✅ Pronto! O hóspede foi trocado de apartamento com sucesso." at bounding box center [433, 590] width 392 height 16
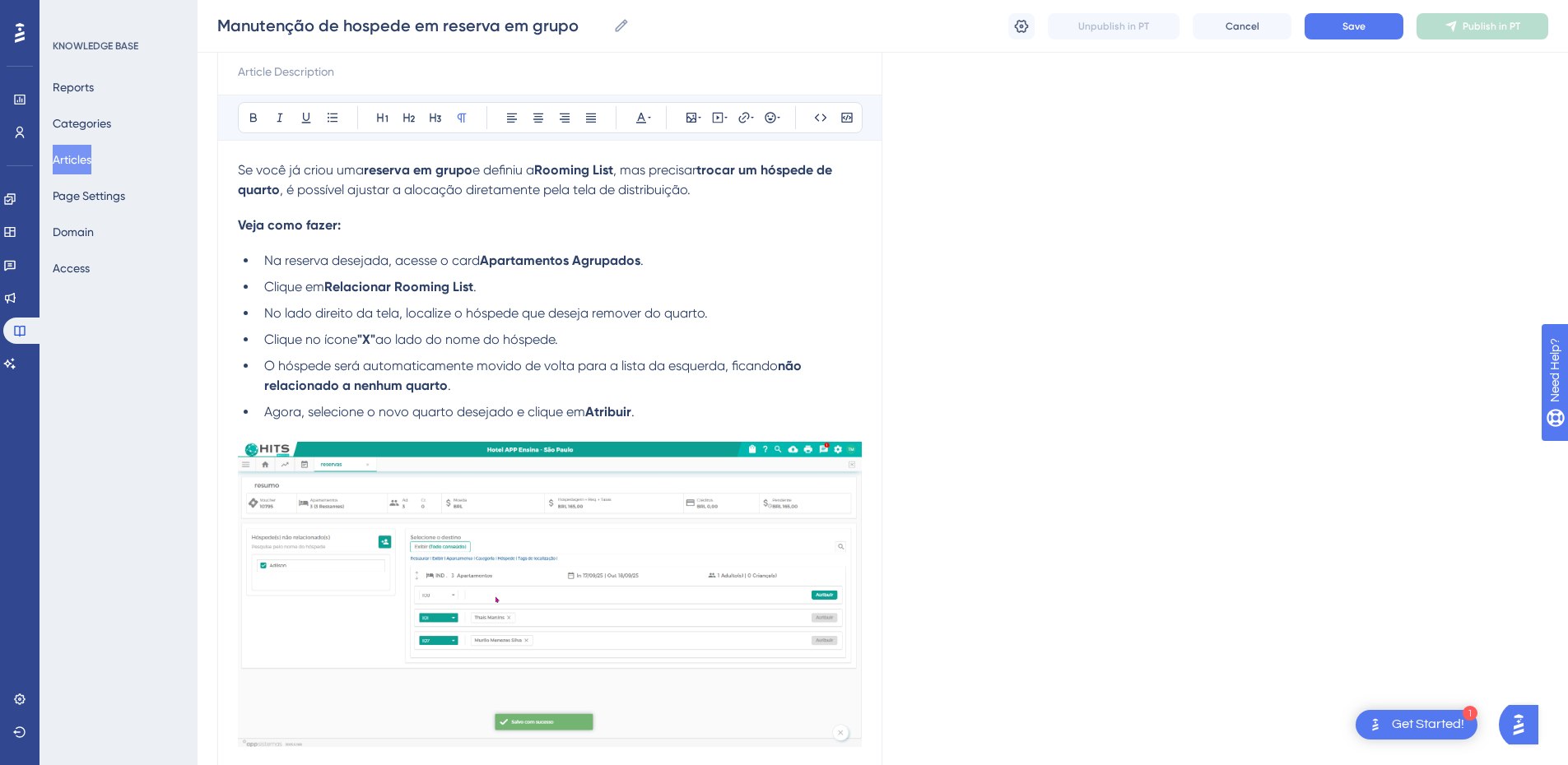
scroll to position [0, 0]
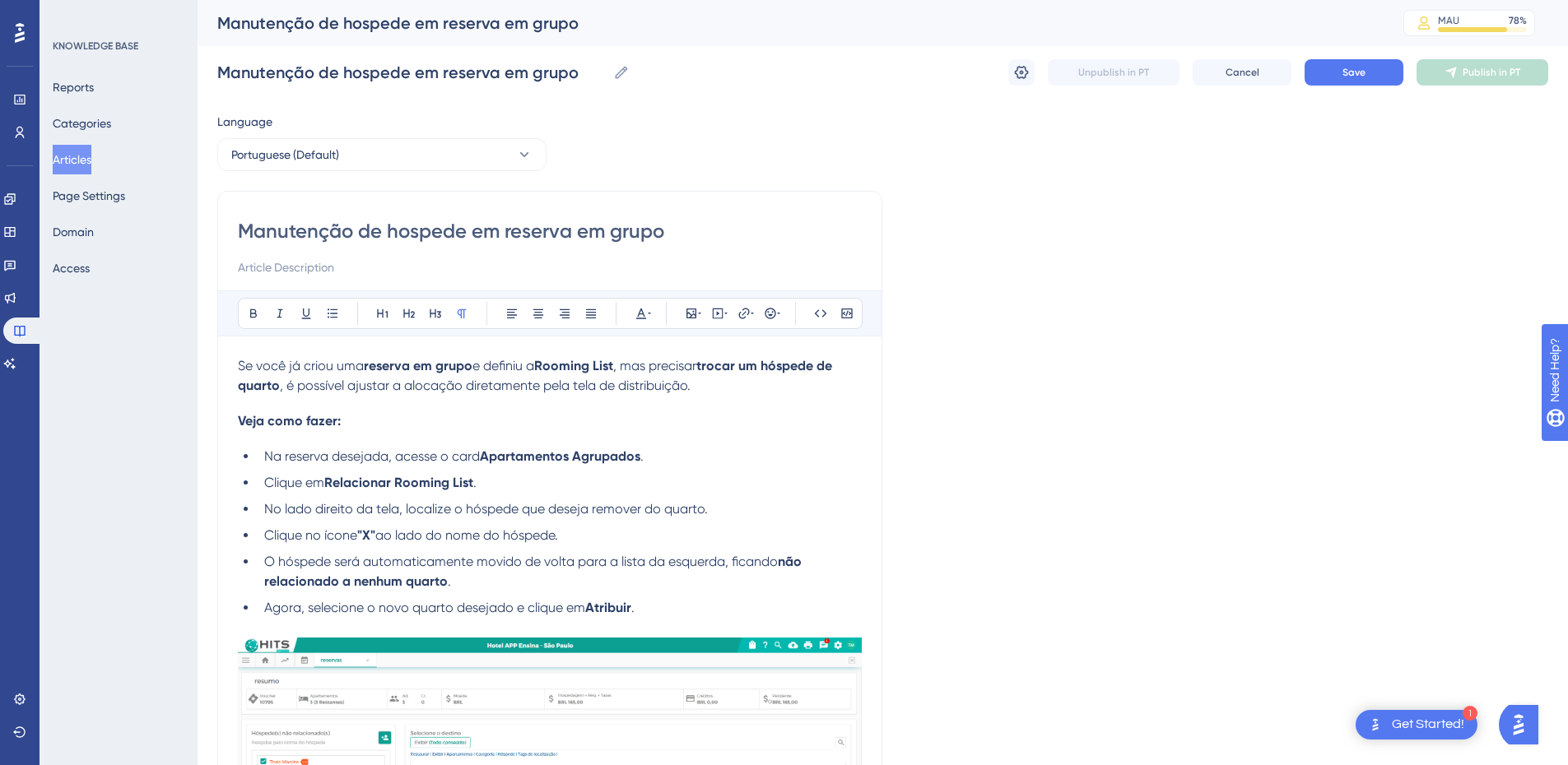
click at [278, 387] on strong "trocar um hóspede de quarto" at bounding box center [536, 376] width 598 height 35
drag, startPoint x: 616, startPoint y: 364, endPoint x: 543, endPoint y: 366, distance: 73.0
click at [543, 366] on strong "Rooming List" at bounding box center [574, 366] width 79 height 16
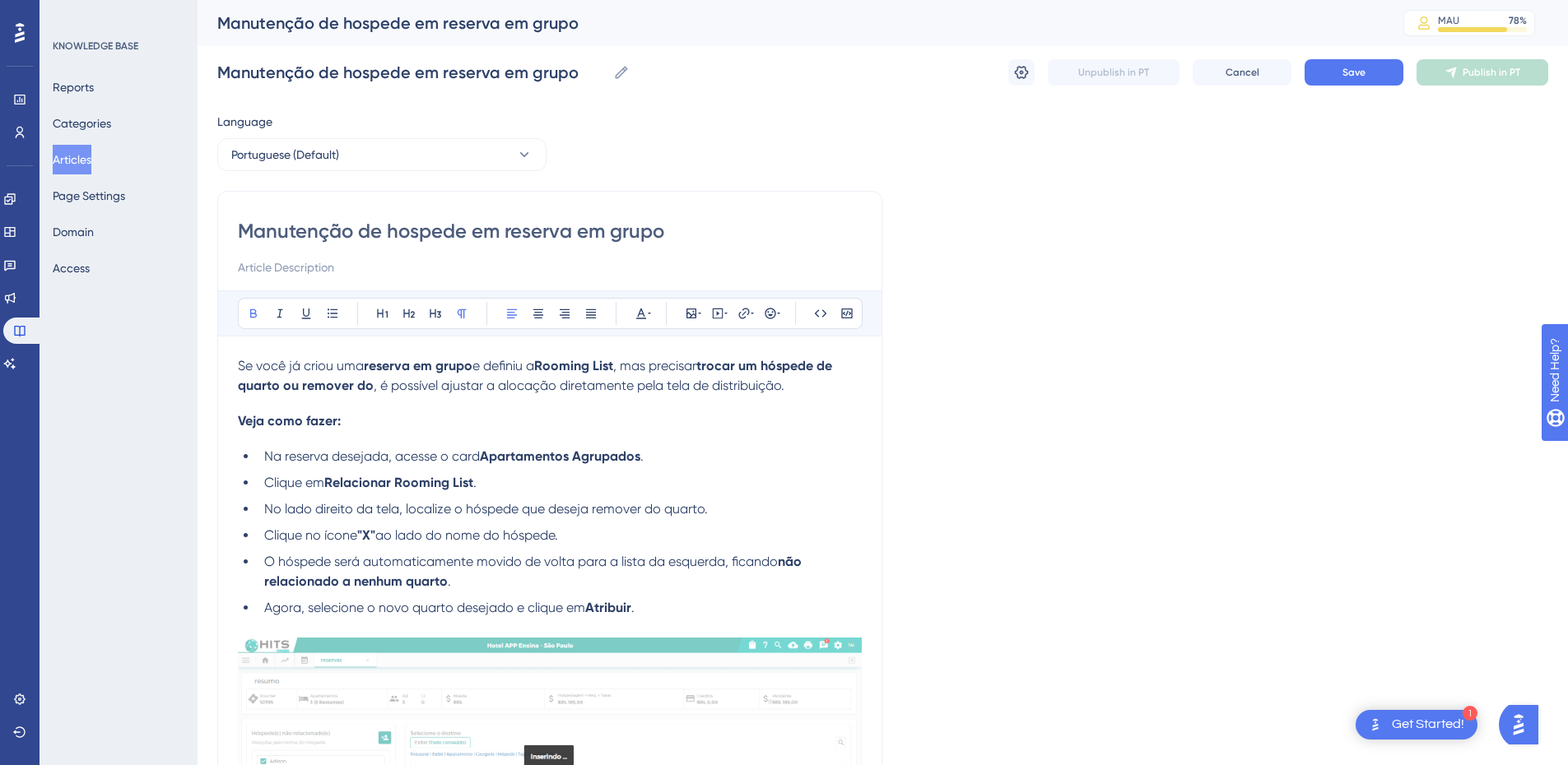
drag, startPoint x: 368, startPoint y: 382, endPoint x: 491, endPoint y: 352, distance: 126.6
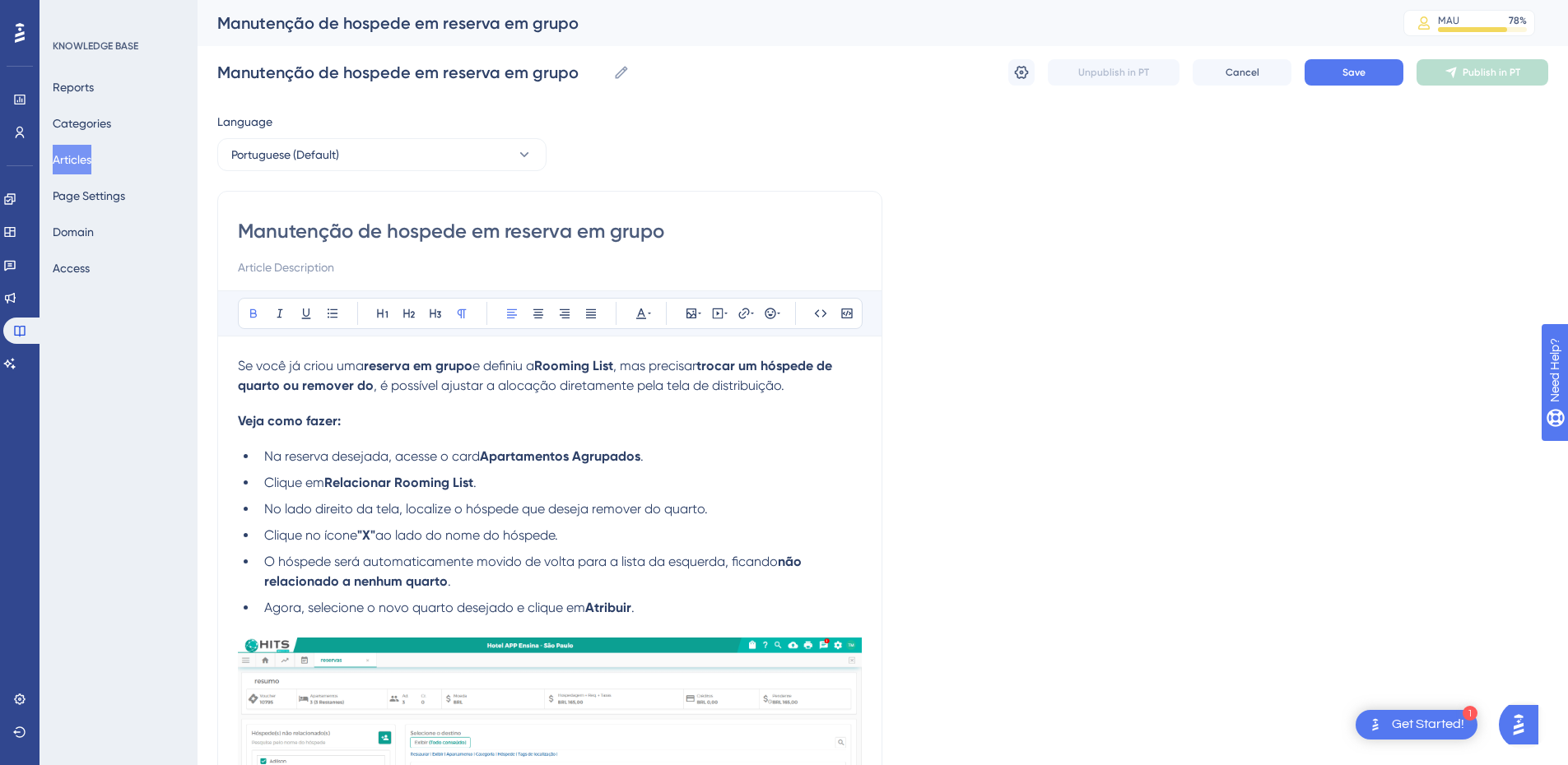
click at [370, 382] on strong "trocar um hóspede de quarto ou remover do" at bounding box center [536, 376] width 598 height 35
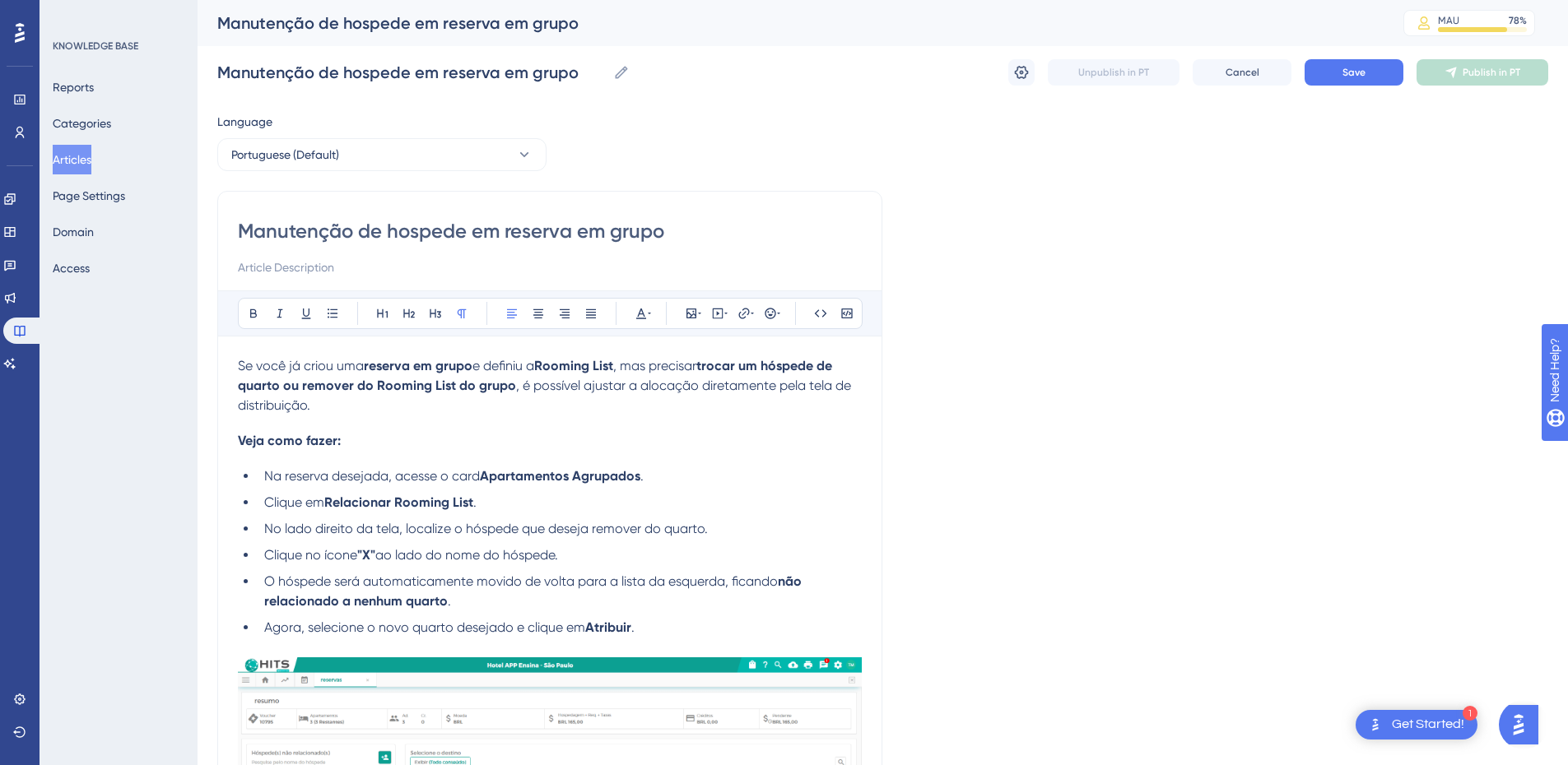
click at [407, 396] on p "Se você já criou uma reserva em grupo e definiu a Rooming List , mas precisar t…" at bounding box center [549, 386] width 624 height 59
drag, startPoint x: 321, startPoint y: 405, endPoint x: 220, endPoint y: 405, distance: 101.0
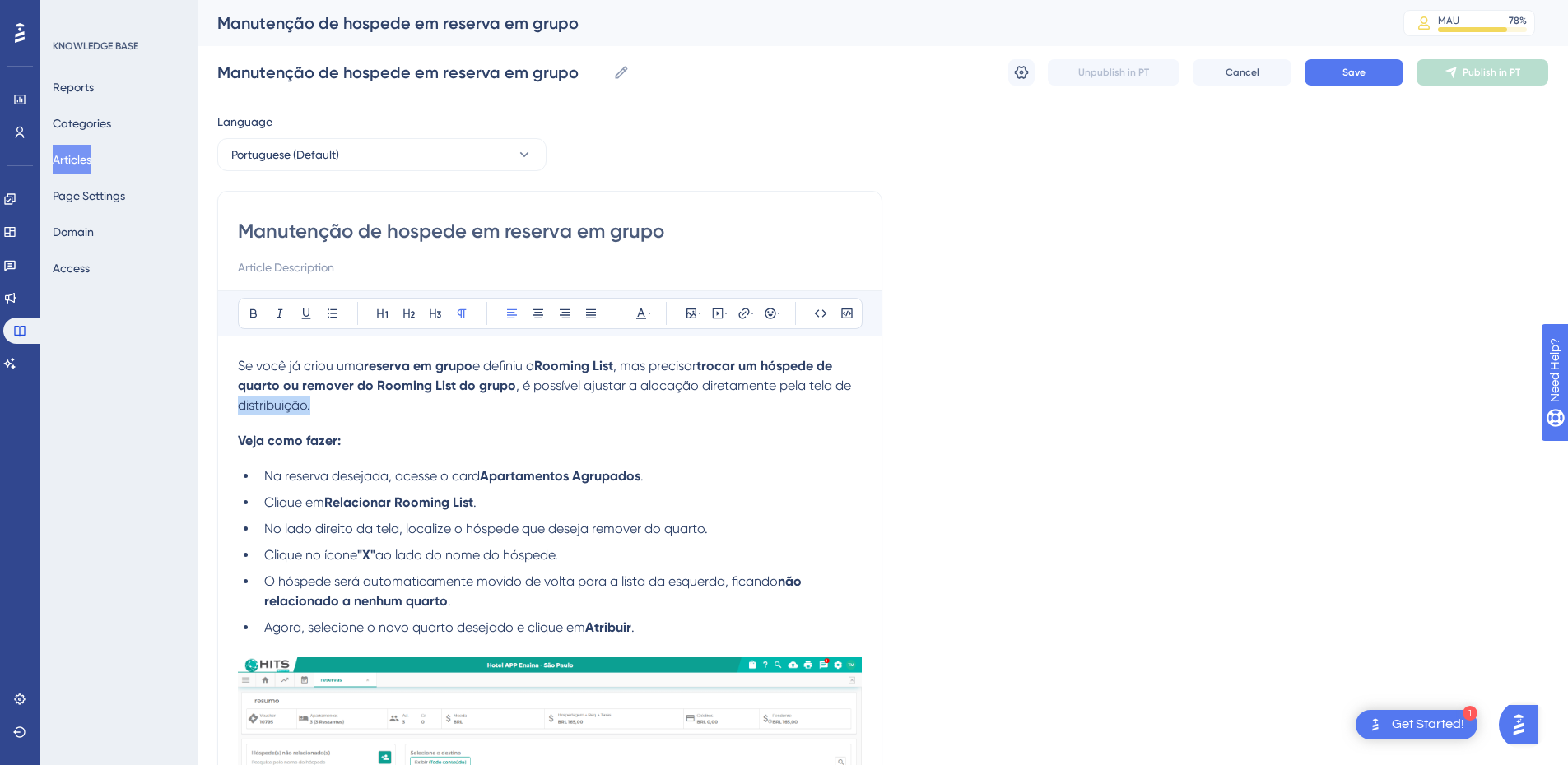
click at [368, 402] on p "Se você já criou uma reserva em grupo e definiu a Rooming List , mas precisar t…" at bounding box center [549, 386] width 624 height 59
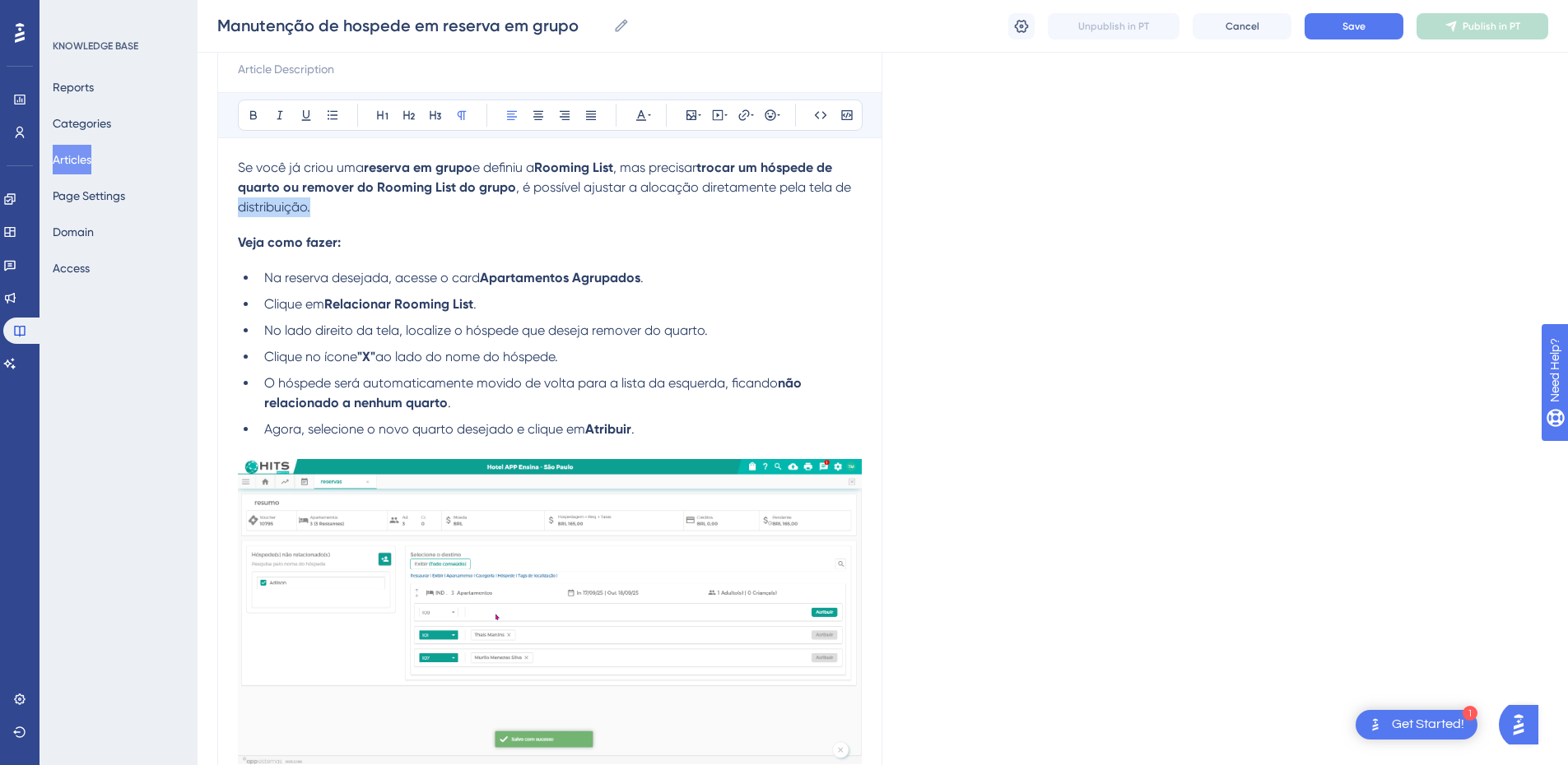
drag, startPoint x: 326, startPoint y: 205, endPoint x: 229, endPoint y: 207, distance: 97.0
click at [229, 207] on div "Manutenção de hospede em reserva em grupo Bold Italic Underline Bullet Point He…" at bounding box center [550, 582] width 665 height 1180
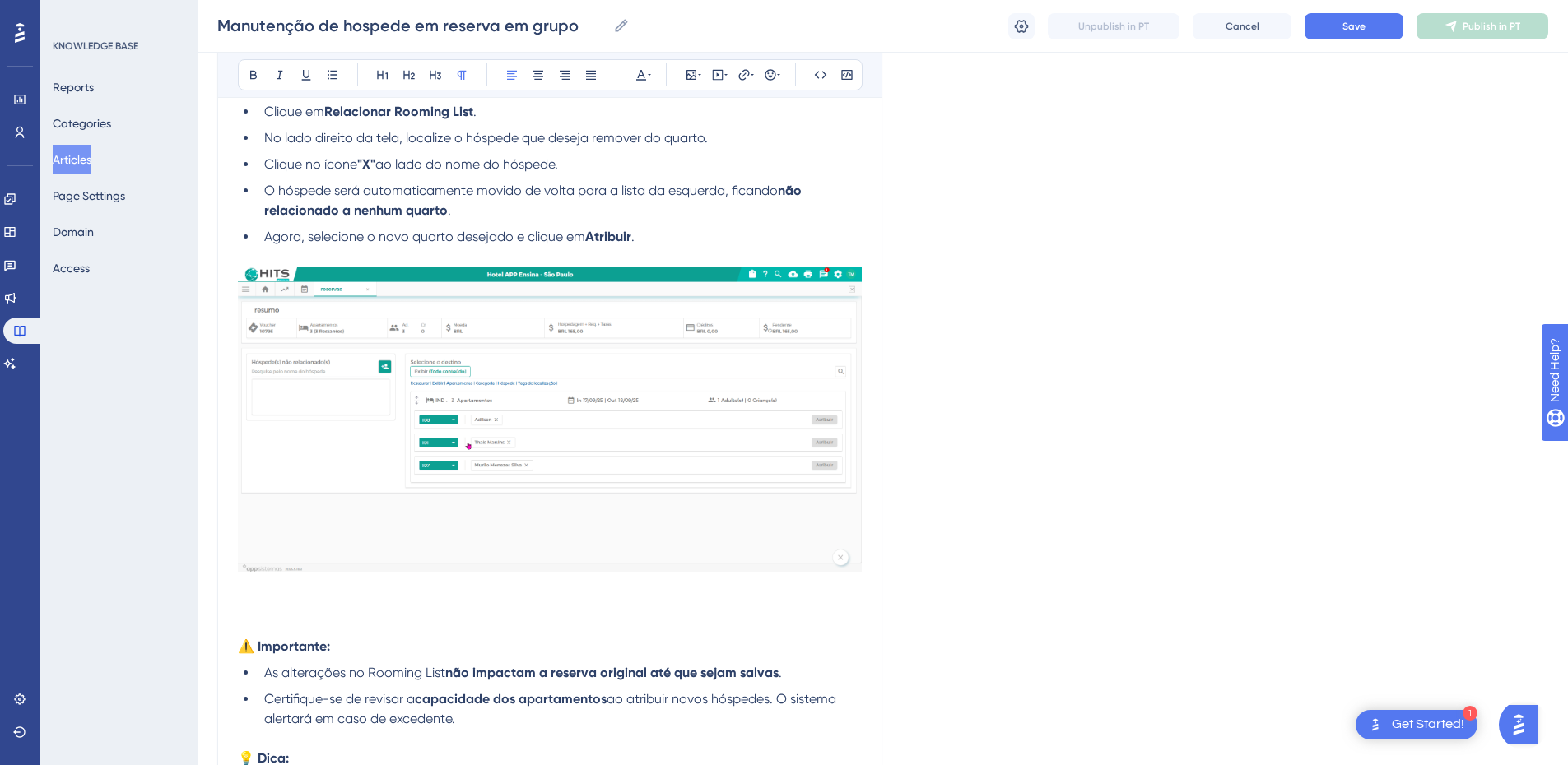
click at [310, 614] on p at bounding box center [549, 607] width 624 height 19
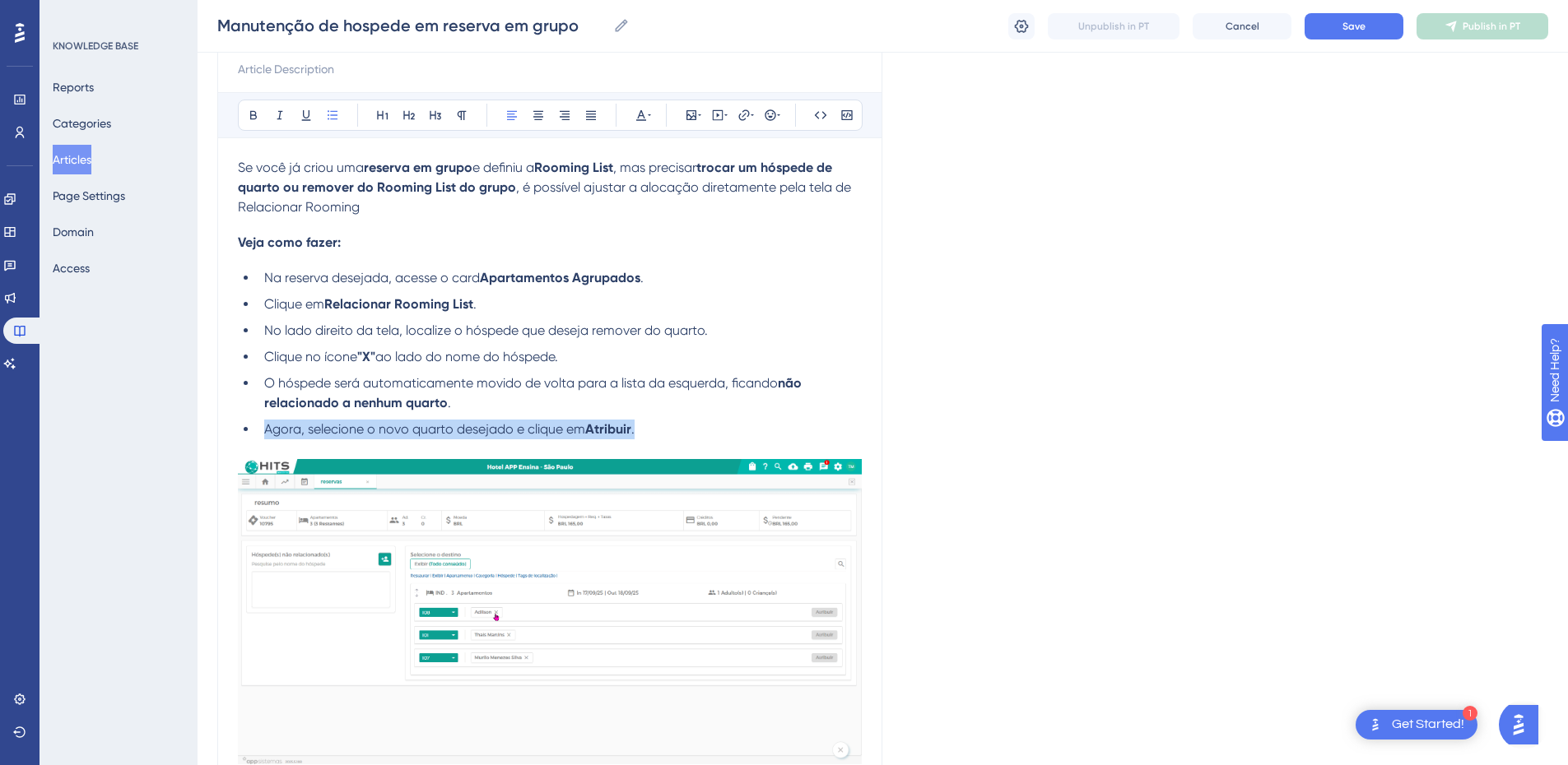
drag, startPoint x: 662, startPoint y: 426, endPoint x: 247, endPoint y: 430, distance: 415.0
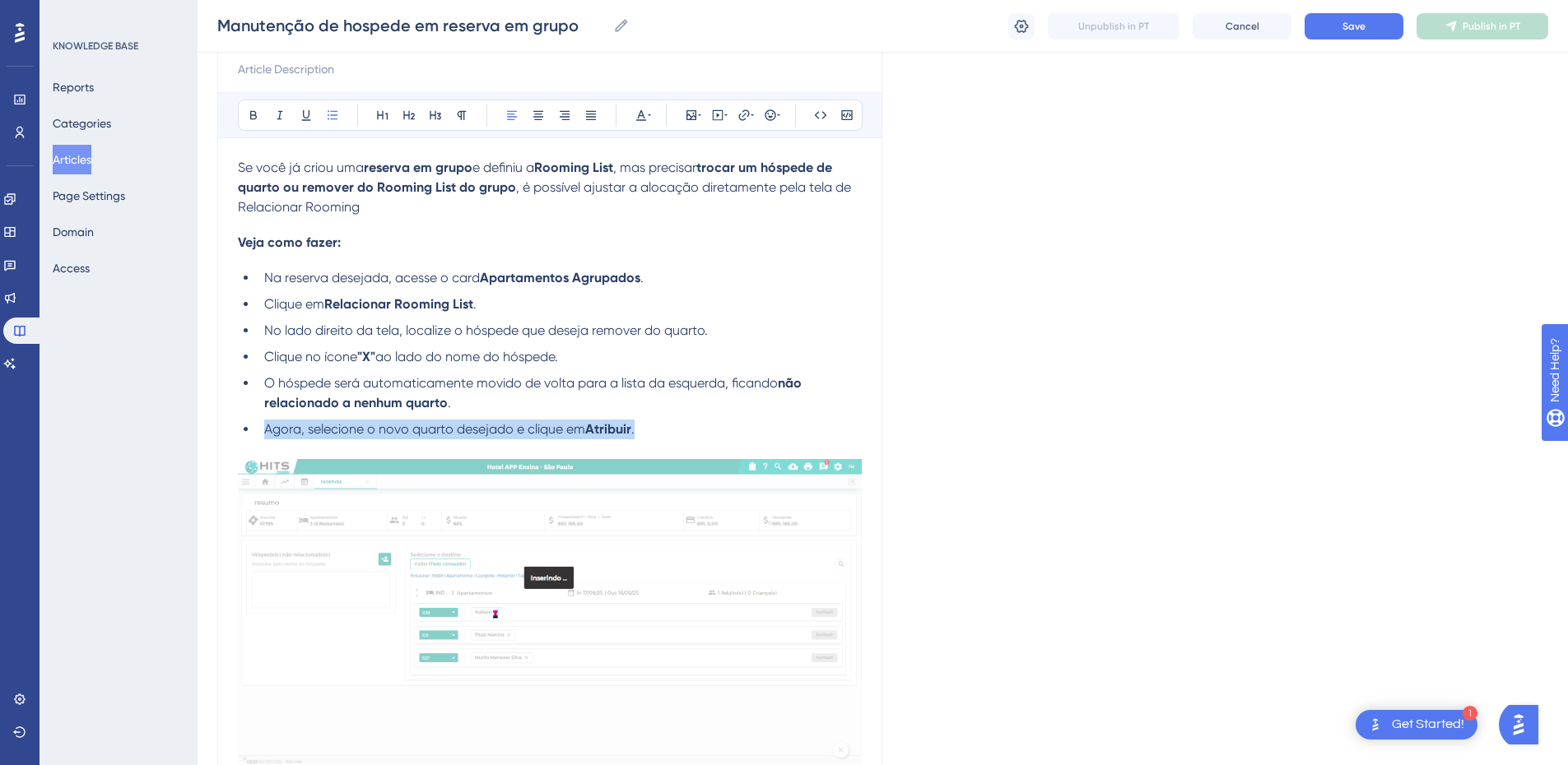
click at [258, 430] on li "Agora, selecione o novo quarto desejado e clique em Atribuir ." at bounding box center [560, 429] width 604 height 19
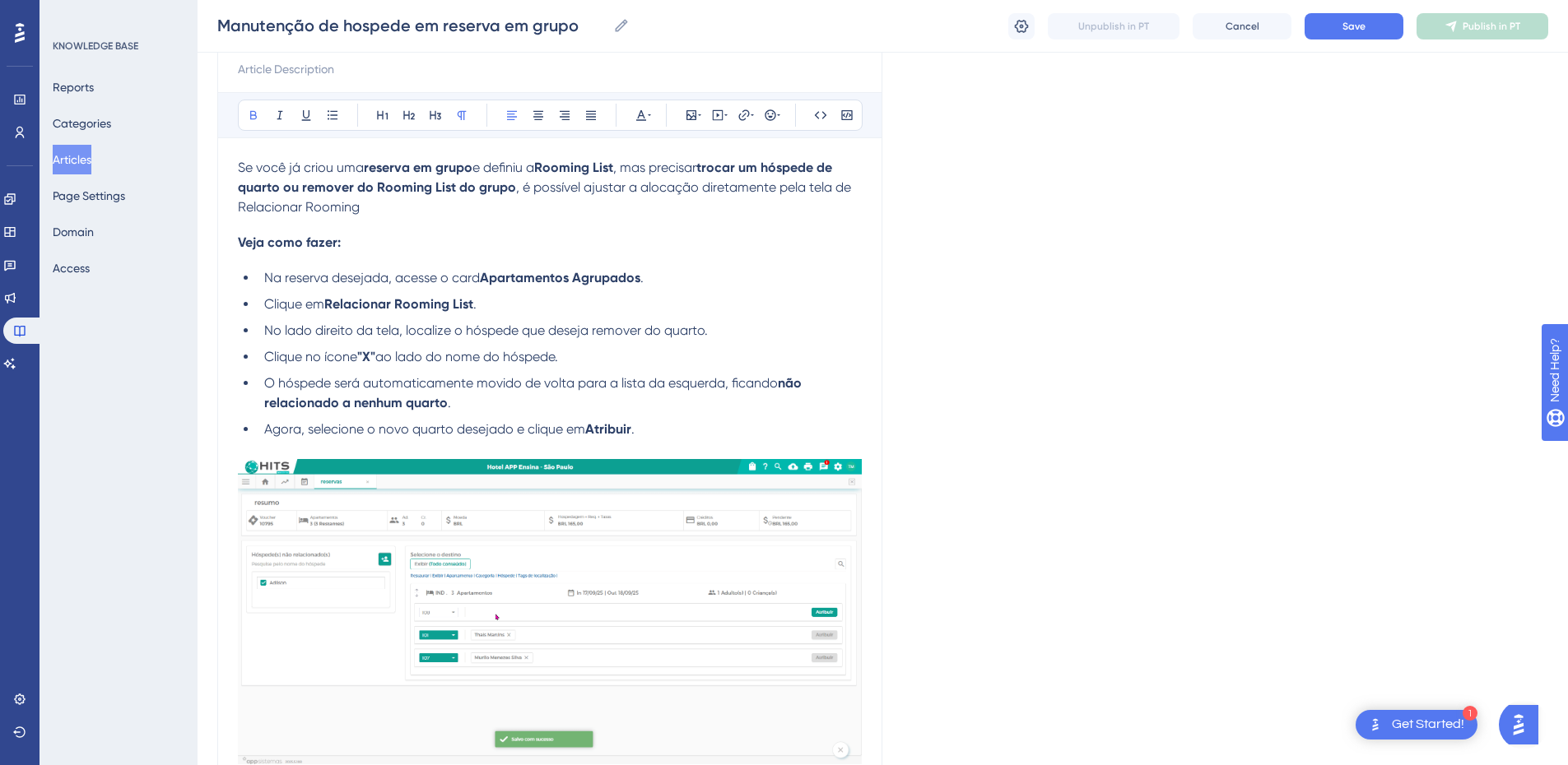
click at [509, 190] on strong "trocar um hóspede de quarto ou remover do Rooming List do grupo" at bounding box center [536, 177] width 598 height 35
click at [510, 185] on strong "trocar um hóspede de quarto ou remover do Rooming List do grupo" at bounding box center [536, 177] width 598 height 35
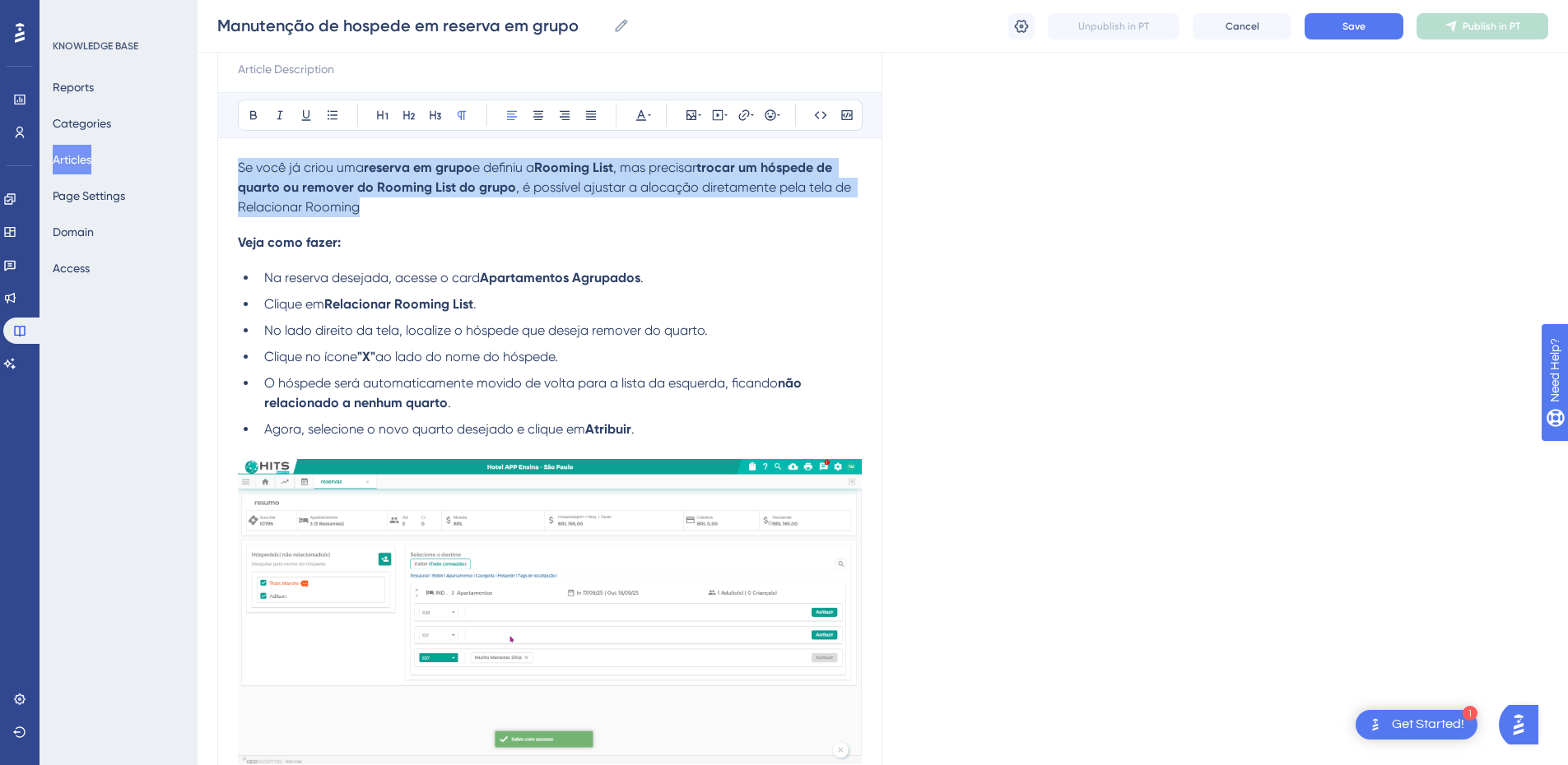
drag, startPoint x: 404, startPoint y: 212, endPoint x: 223, endPoint y: 162, distance: 187.8
click at [223, 162] on div "Manutenção de hospede em reserva em grupo Bold Italic Underline Bullet Point He…" at bounding box center [550, 582] width 665 height 1180
click at [341, 176] on p "Se você já criou uma reserva em grupo e definiu a Rooming List , mas precisar t…" at bounding box center [549, 188] width 624 height 59
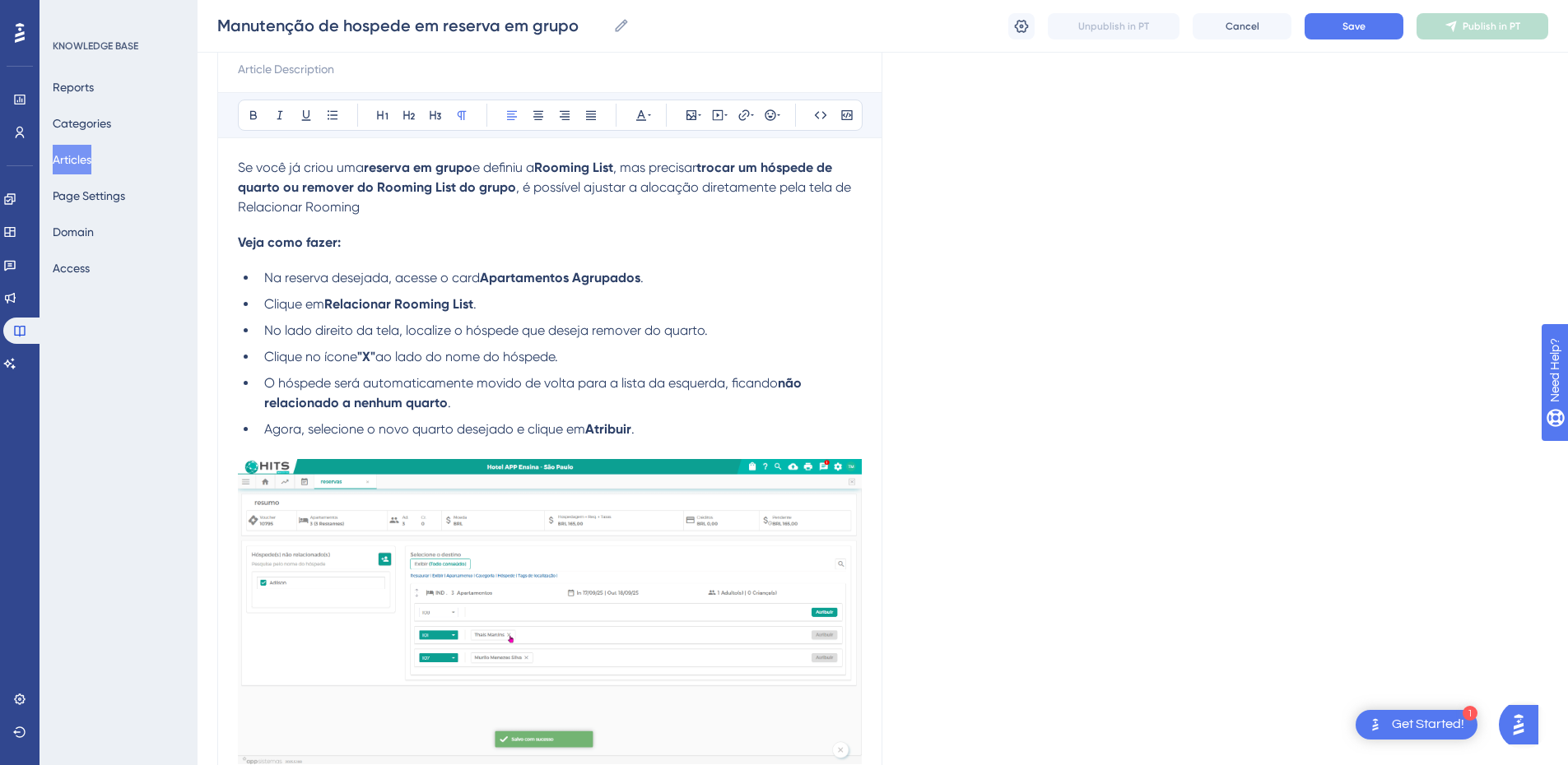
click at [341, 176] on p "Se você já criou uma reserva em grupo e definiu a Rooming List , mas precisar t…" at bounding box center [549, 188] width 624 height 59
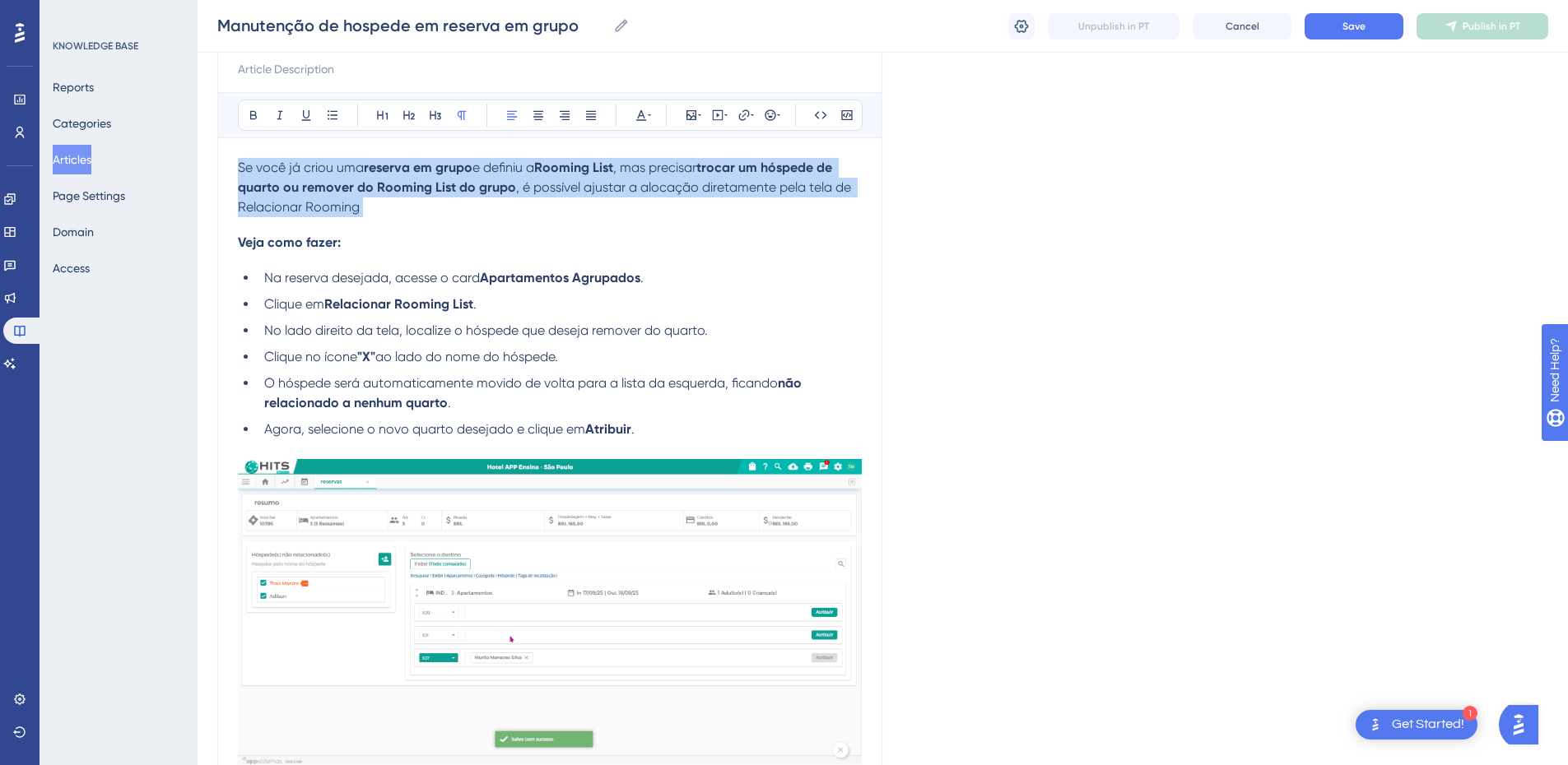
click at [341, 176] on p "Se você já criou uma reserva em grupo e definiu a Rooming List , mas precisar t…" at bounding box center [549, 188] width 624 height 59
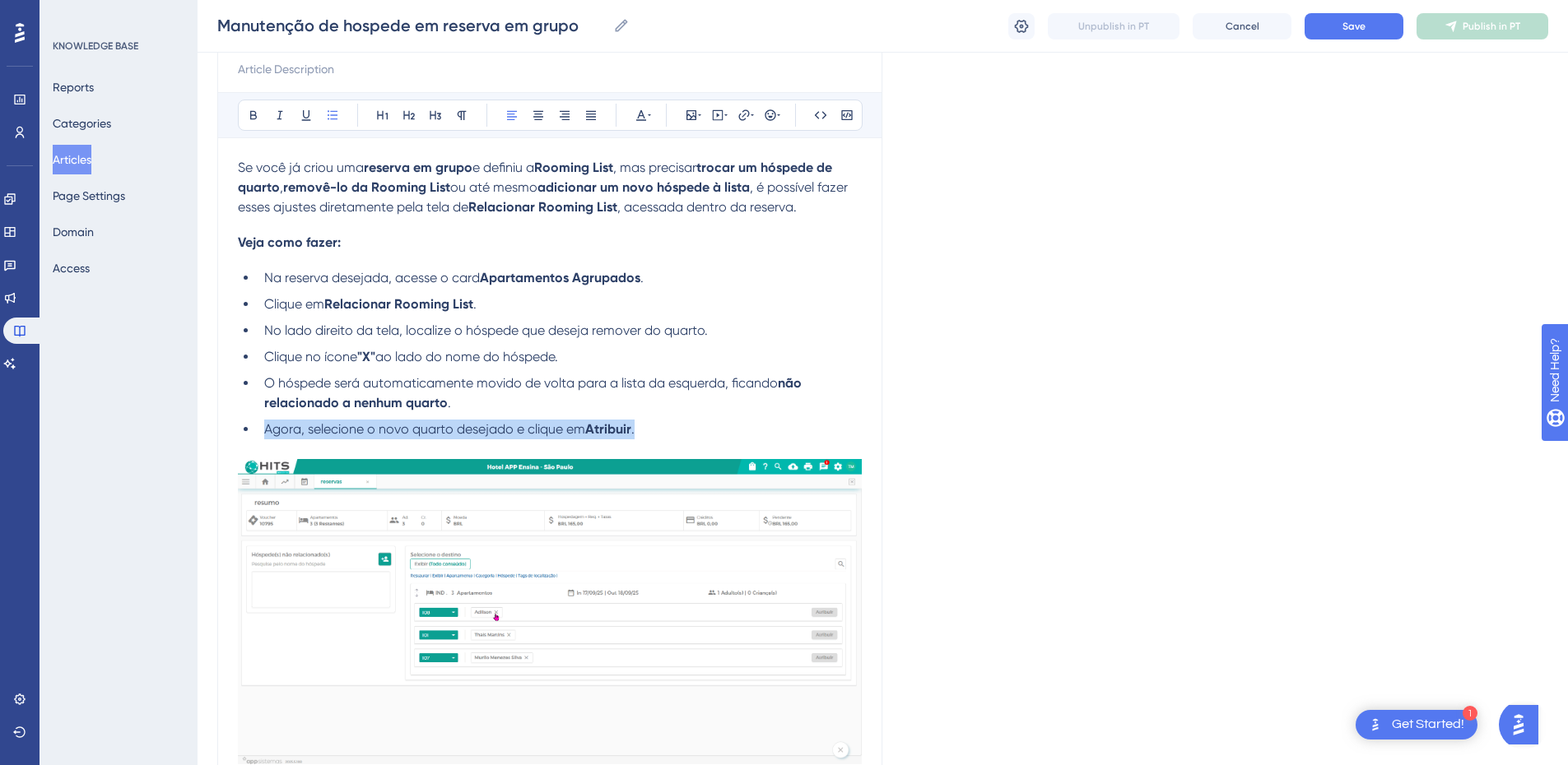
drag, startPoint x: 668, startPoint y: 423, endPoint x: 260, endPoint y: 432, distance: 408.1
click at [260, 432] on li "Agora, selecione o novo quarto desejado e clique em Atribuir ." at bounding box center [560, 429] width 604 height 19
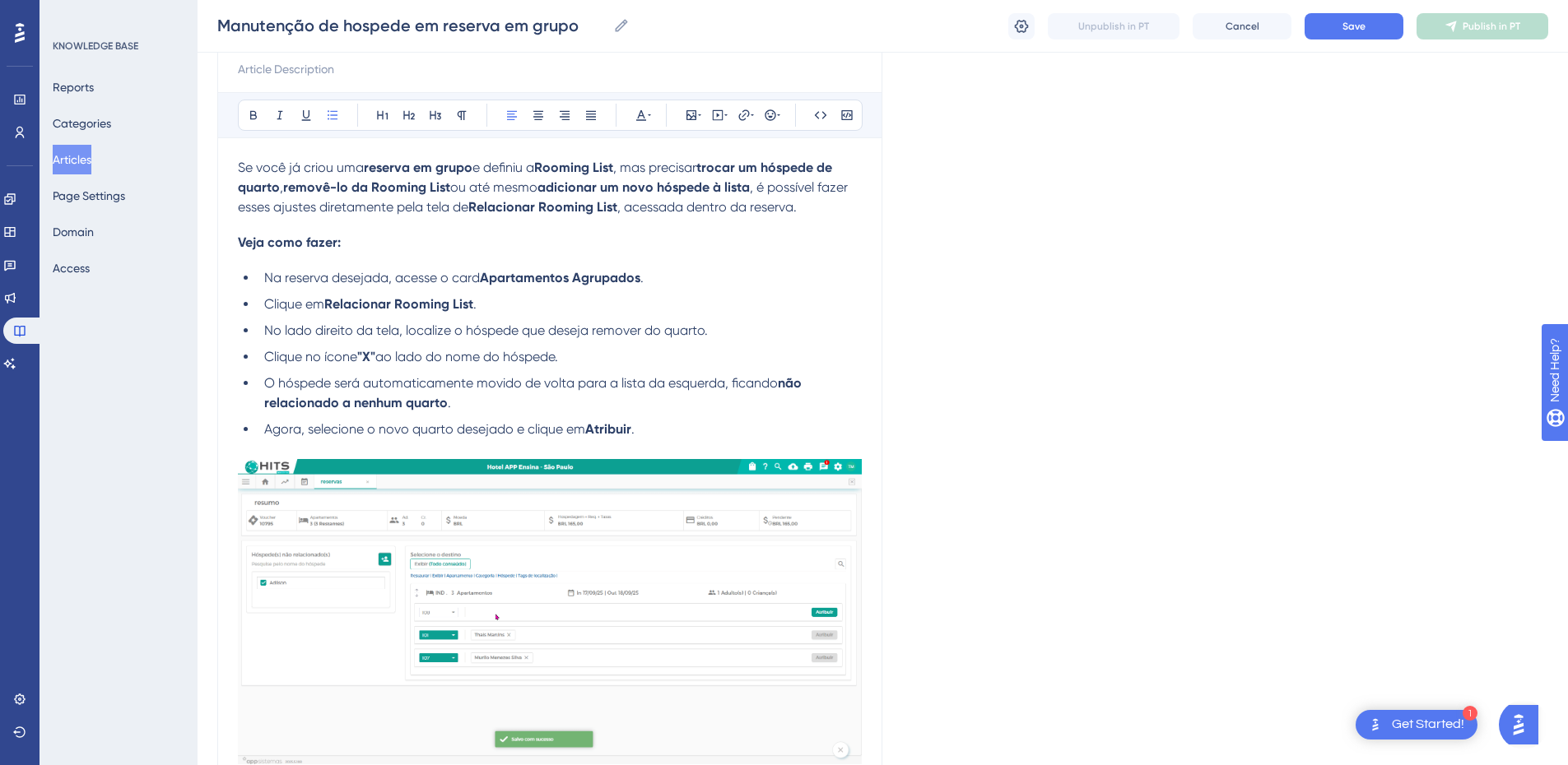
click at [359, 247] on h4 "Veja como fazer:" at bounding box center [549, 242] width 624 height 16
drag, startPoint x: 360, startPoint y: 245, endPoint x: 235, endPoint y: 245, distance: 125.0
click at [235, 245] on div "Manutenção de hospede em reserva em grupo Bold Italic Underline Bullet Point He…" at bounding box center [550, 582] width 665 height 1180
click at [374, 243] on h4 "Veja como fazer:" at bounding box center [549, 242] width 624 height 16
drag, startPoint x: 383, startPoint y: 242, endPoint x: 239, endPoint y: 247, distance: 144.1
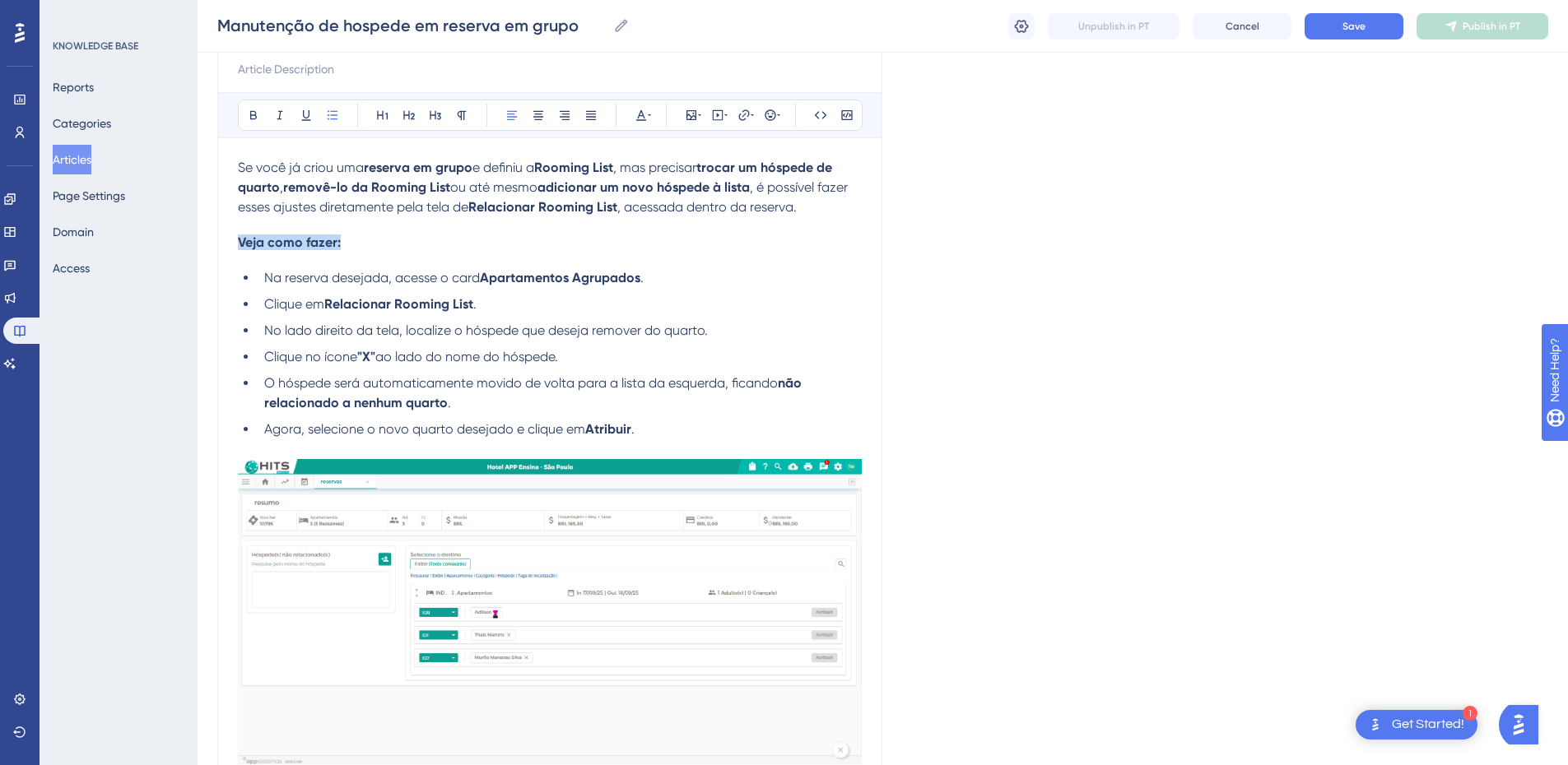
click at [239, 247] on h4 "Veja como fazer:" at bounding box center [549, 242] width 624 height 16
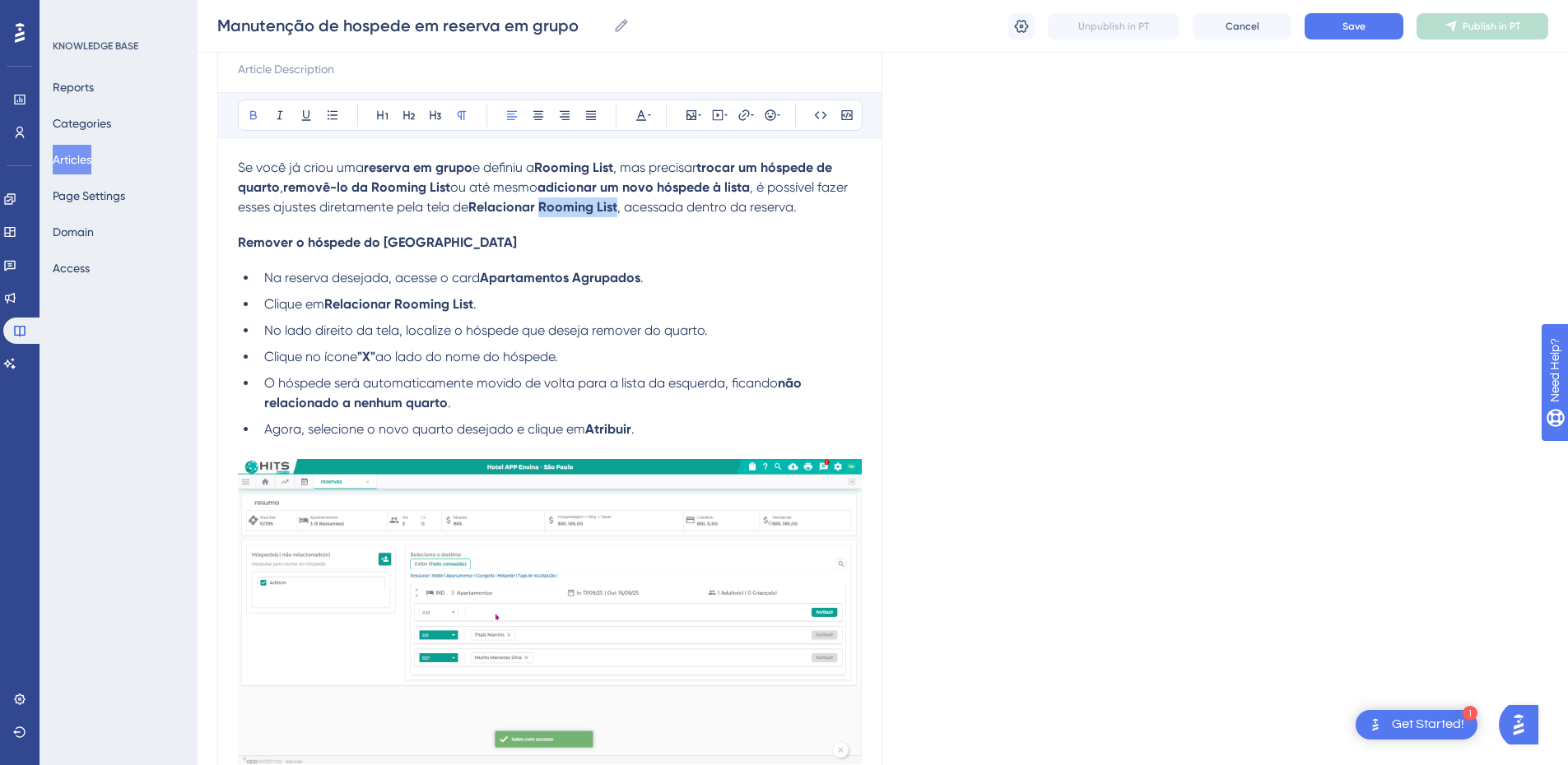
drag, startPoint x: 619, startPoint y: 207, endPoint x: 544, endPoint y: 200, distance: 75.3
click at [544, 200] on p "Se você já criou uma reserva em grupo e definiu a Rooming List , mas precisar t…" at bounding box center [549, 188] width 624 height 59
click at [445, 239] on h4 "Remover o hóspede do rom" at bounding box center [549, 242] width 624 height 16
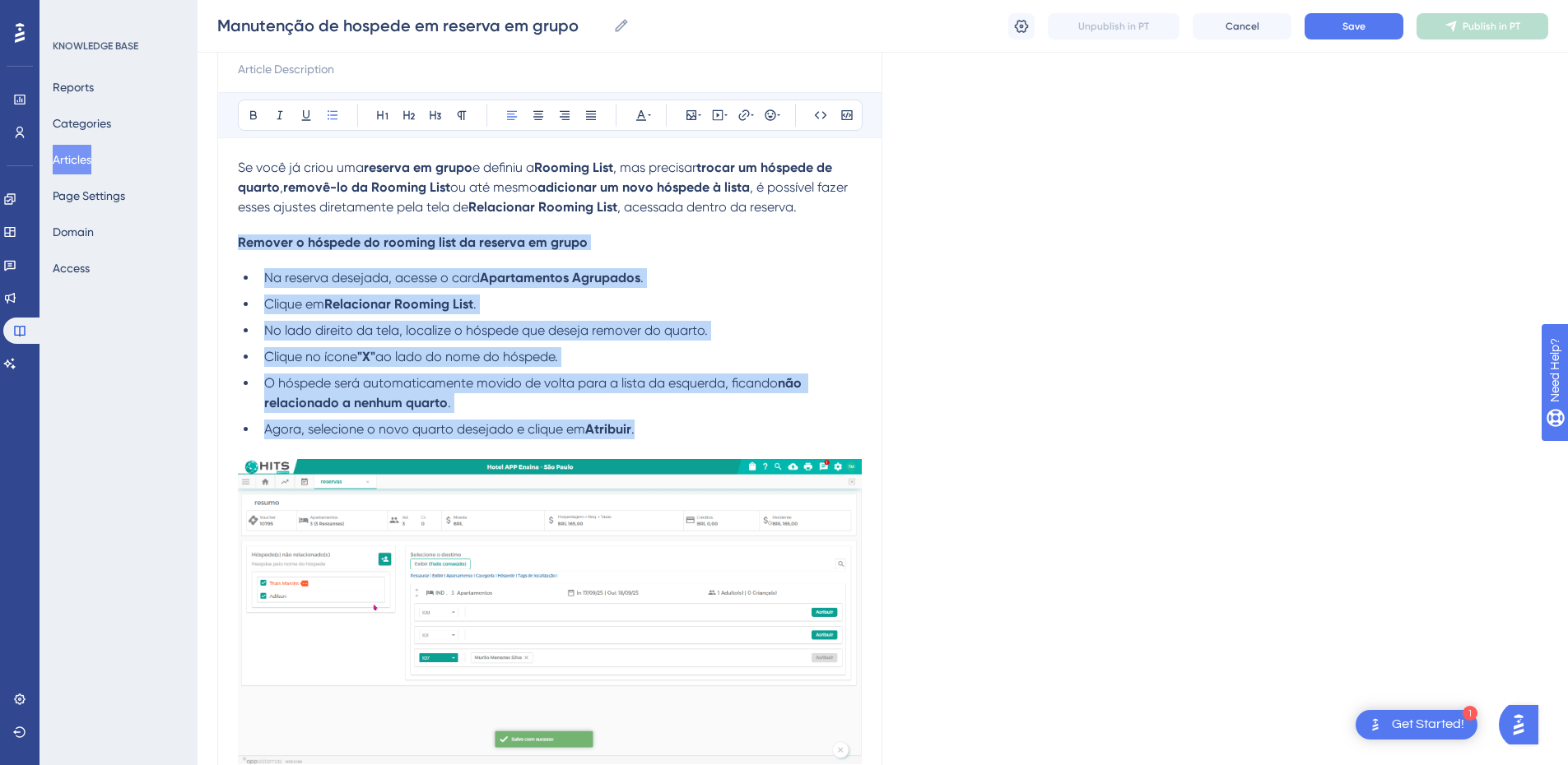
drag, startPoint x: 652, startPoint y: 426, endPoint x: 240, endPoint y: 238, distance: 452.9
click at [240, 238] on div "Se você já criou uma reserva em grupo e definiu a Rooming List , mas precisar t…" at bounding box center [549, 655] width 624 height 994
click at [241, 245] on span "Remover o hóspede do rooming list da reserva em grupo" at bounding box center [412, 242] width 350 height 16
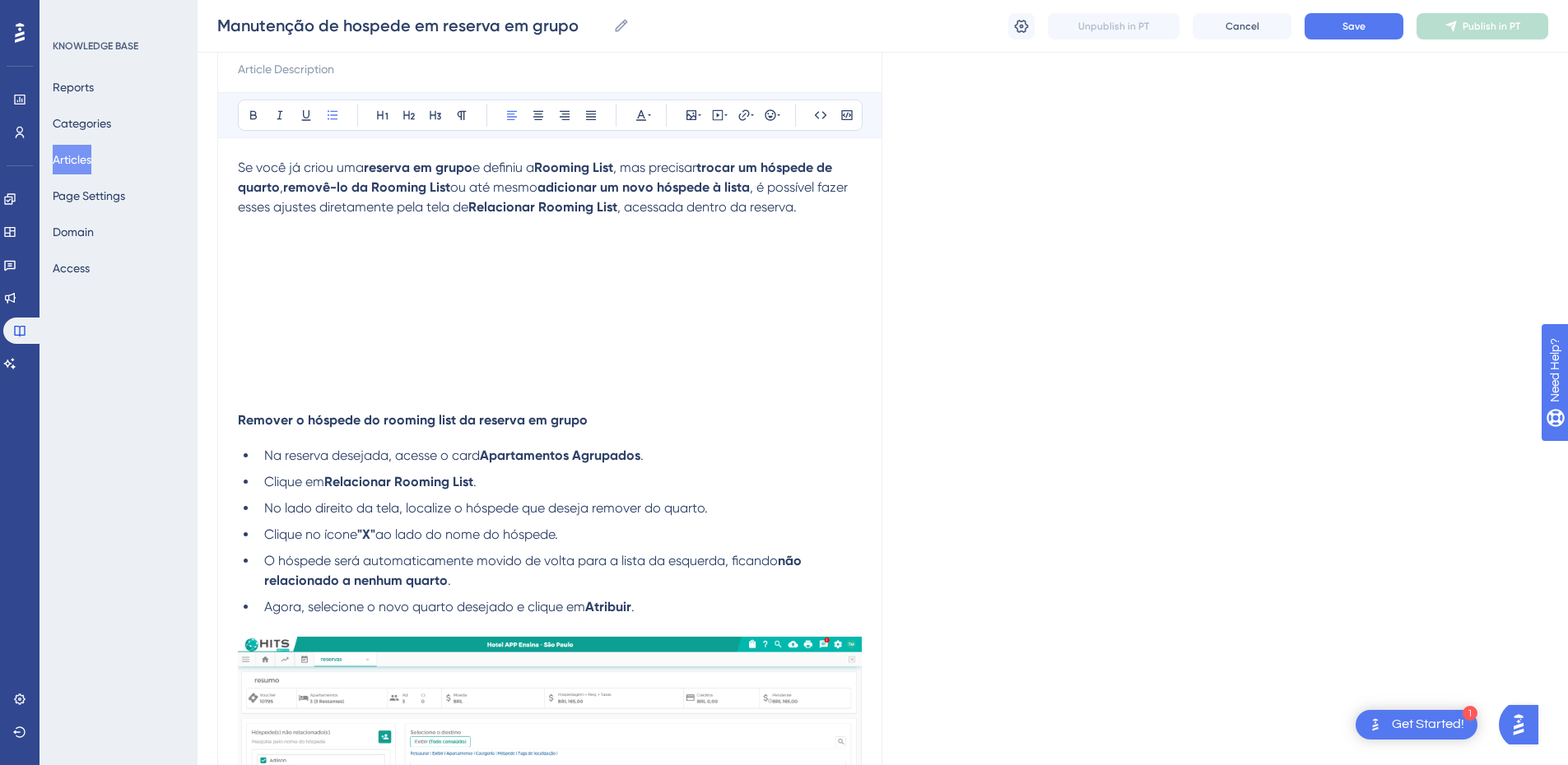
click at [263, 284] on p at bounding box center [549, 285] width 624 height 19
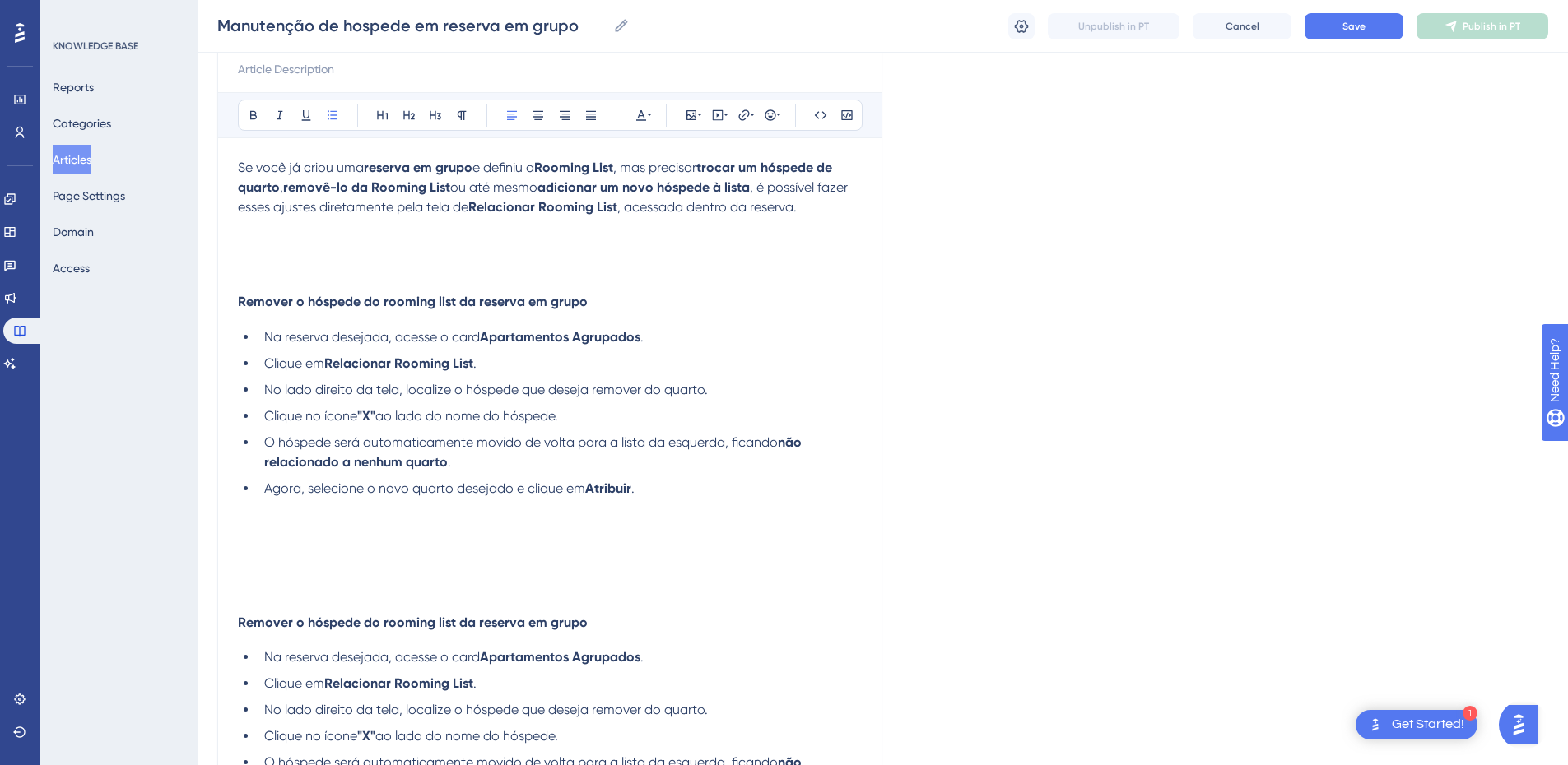
click at [616, 298] on h4 "Remover o hóspede do rooming list da reserva em grupo" at bounding box center [549, 301] width 624 height 16
drag, startPoint x: 305, startPoint y: 303, endPoint x: 225, endPoint y: 306, distance: 80.1
click at [225, 306] on div "Manutenção de hospede em reserva em grupo Bold Italic Underline Bullet Point He…" at bounding box center [550, 772] width 665 height 1560
click at [362, 306] on span "Trocar o hóspede do rooming list da reserva em grupo" at bounding box center [405, 301] width 335 height 16
drag, startPoint x: 546, startPoint y: 303, endPoint x: 456, endPoint y: 305, distance: 90.0
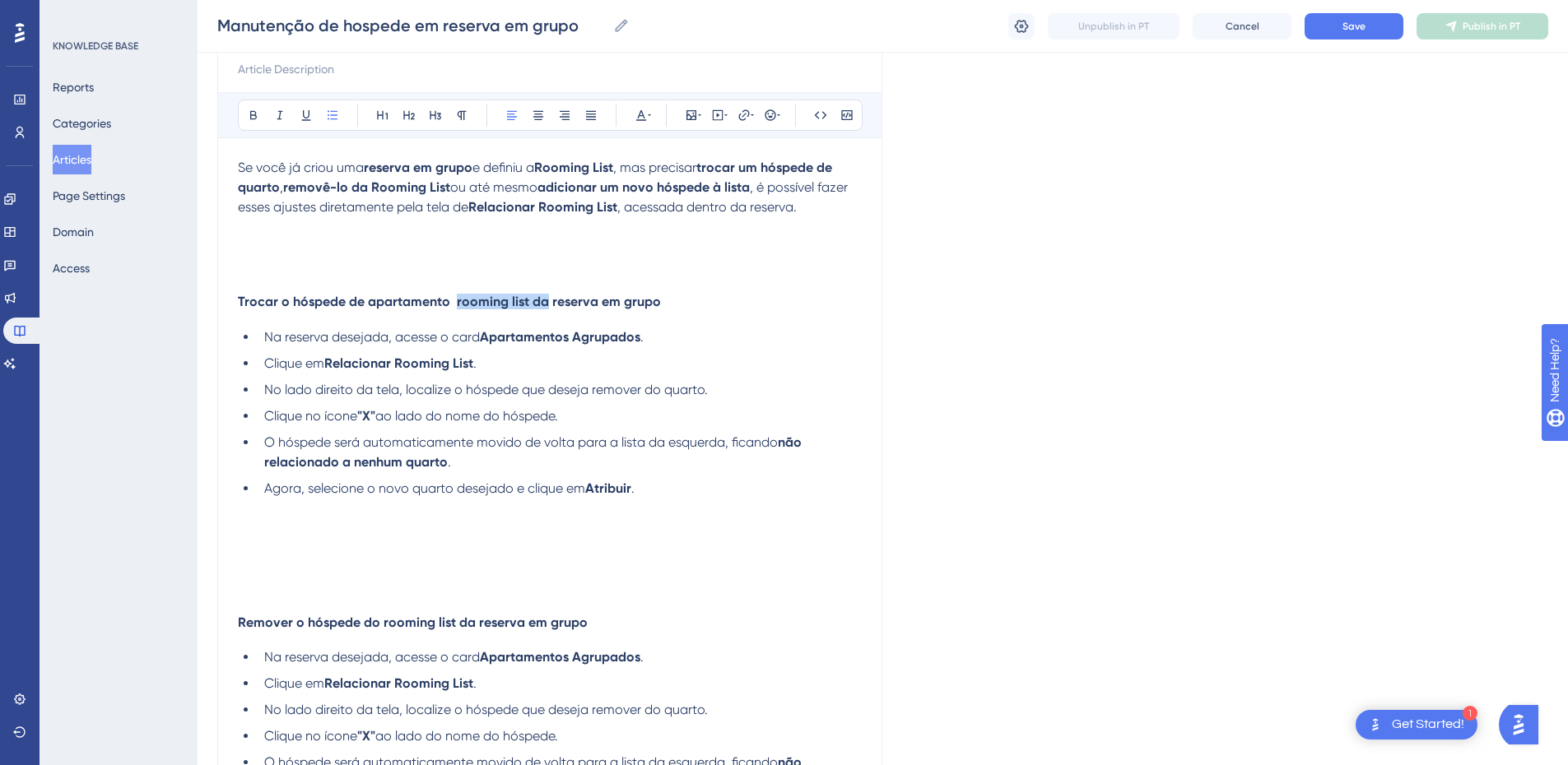
click at [456, 305] on span "Trocar o hóspede de apartamento rooming list da reserva em grupo" at bounding box center [449, 301] width 423 height 16
click at [590, 414] on li "Clique no ícone "X" ao lado do nome do hóspede." at bounding box center [560, 416] width 604 height 19
drag, startPoint x: 596, startPoint y: 388, endPoint x: 644, endPoint y: 385, distance: 48.1
click at [644, 385] on span "No lado direito da tela, localize o hóspede que deseja remover do quarto." at bounding box center [486, 389] width 444 height 16
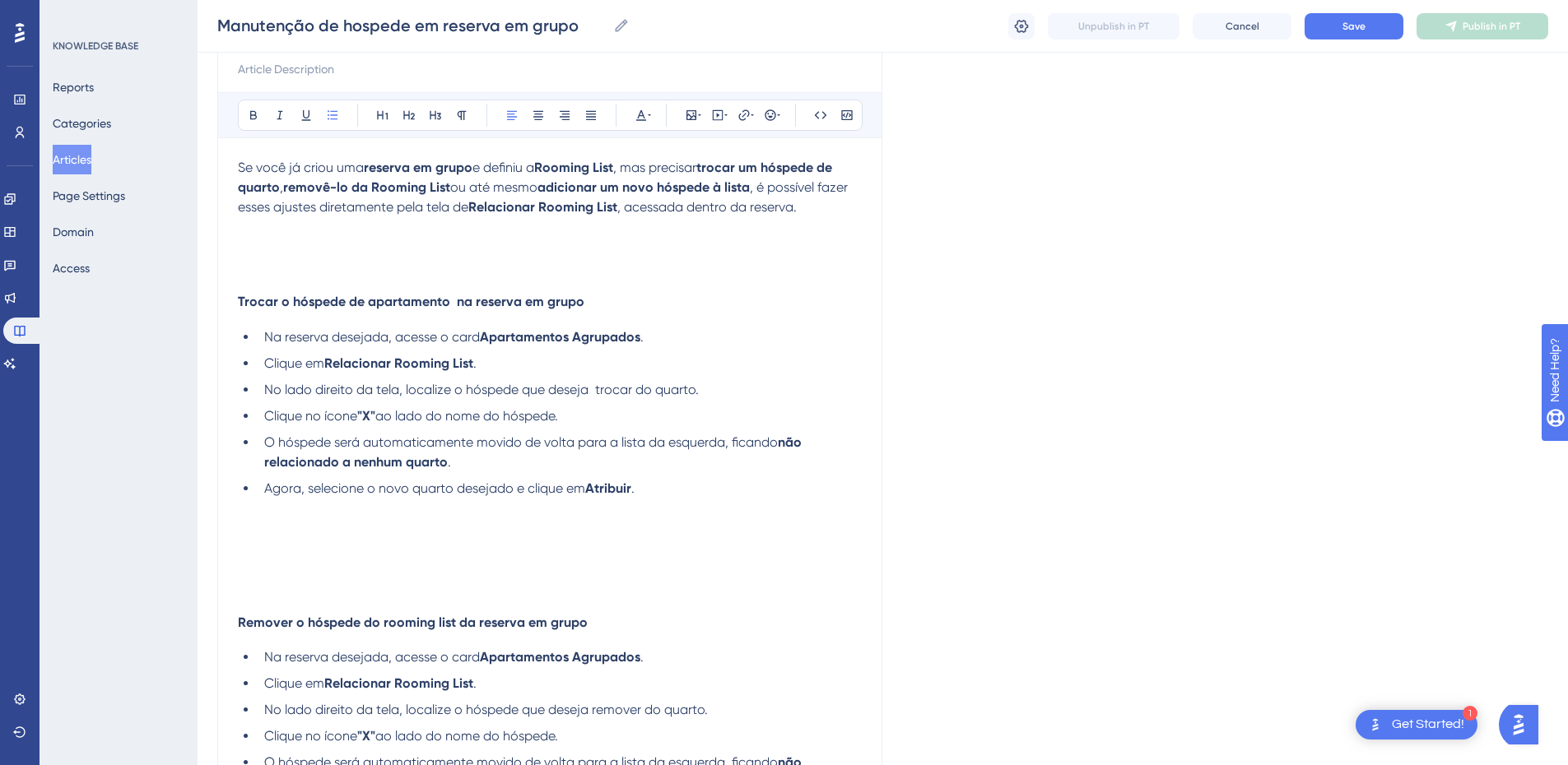
click at [658, 390] on span "No lado direito da tela, localize o hóspede que deseja trocar do quarto." at bounding box center [481, 389] width 434 height 16
click at [653, 385] on span "No lado direito da tela, localize o hóspede que deseja trocar do quarto." at bounding box center [481, 389] width 434 height 16
click at [579, 419] on li "Clique no ícone "X" ao lado do nome do hóspede." at bounding box center [560, 416] width 604 height 19
drag, startPoint x: 617, startPoint y: 423, endPoint x: 267, endPoint y: 419, distance: 350.0
click at [267, 419] on li "Clique no ícone "X" ao lado do nome do hóspede." at bounding box center [560, 416] width 604 height 19
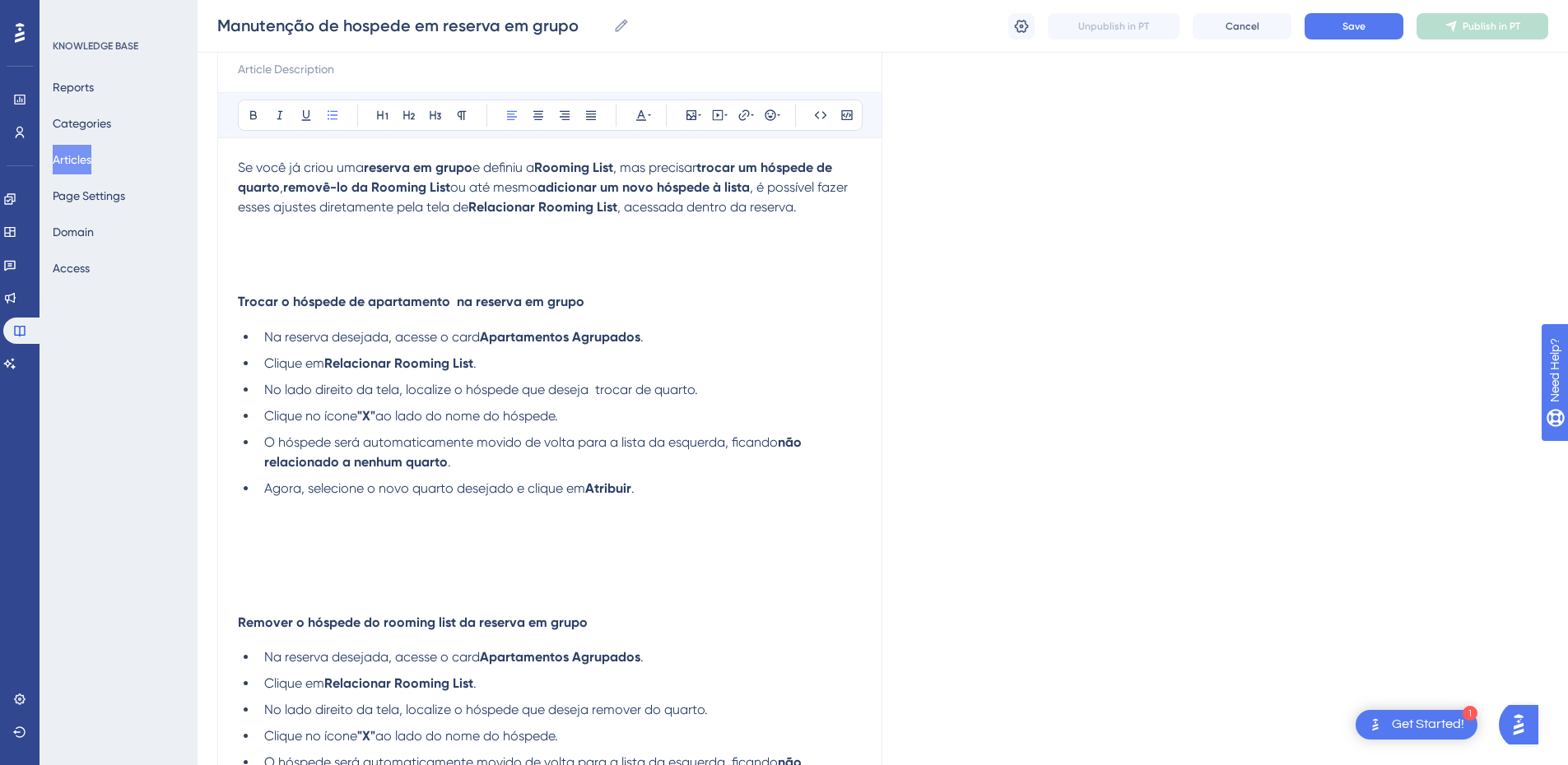
click at [602, 412] on li "Clique no ícone "X" ao lado do nome do hóspede." at bounding box center [560, 416] width 604 height 19
drag, startPoint x: 577, startPoint y: 419, endPoint x: 260, endPoint y: 419, distance: 317.0
click at [260, 419] on li "Clique no ícone "X" ao lado do nome do hóspede." at bounding box center [560, 416] width 604 height 19
click at [609, 405] on ul "Na reserva desejada, acesse o card Apartamentos Agrupados . Clique em Relaciona…" at bounding box center [549, 413] width 624 height 171
drag, startPoint x: 590, startPoint y: 412, endPoint x: 321, endPoint y: 419, distance: 269.1
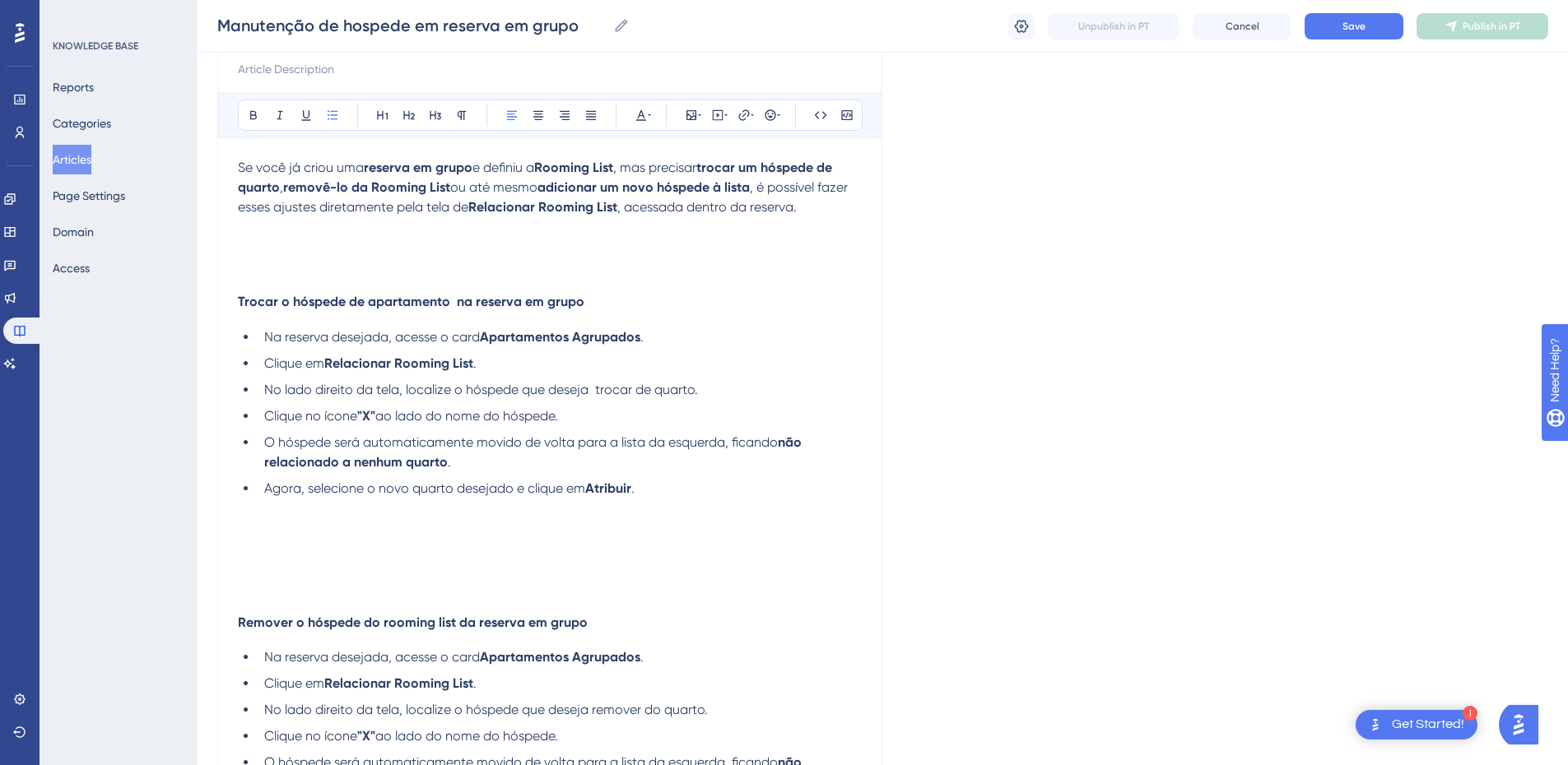
click at [321, 419] on li "Clique no ícone "X" ao lado do nome do hóspede." at bounding box center [560, 416] width 604 height 19
drag, startPoint x: 426, startPoint y: 417, endPoint x: 266, endPoint y: 420, distance: 160.0
click at [266, 420] on li "Clique no apartamento" at bounding box center [560, 416] width 604 height 19
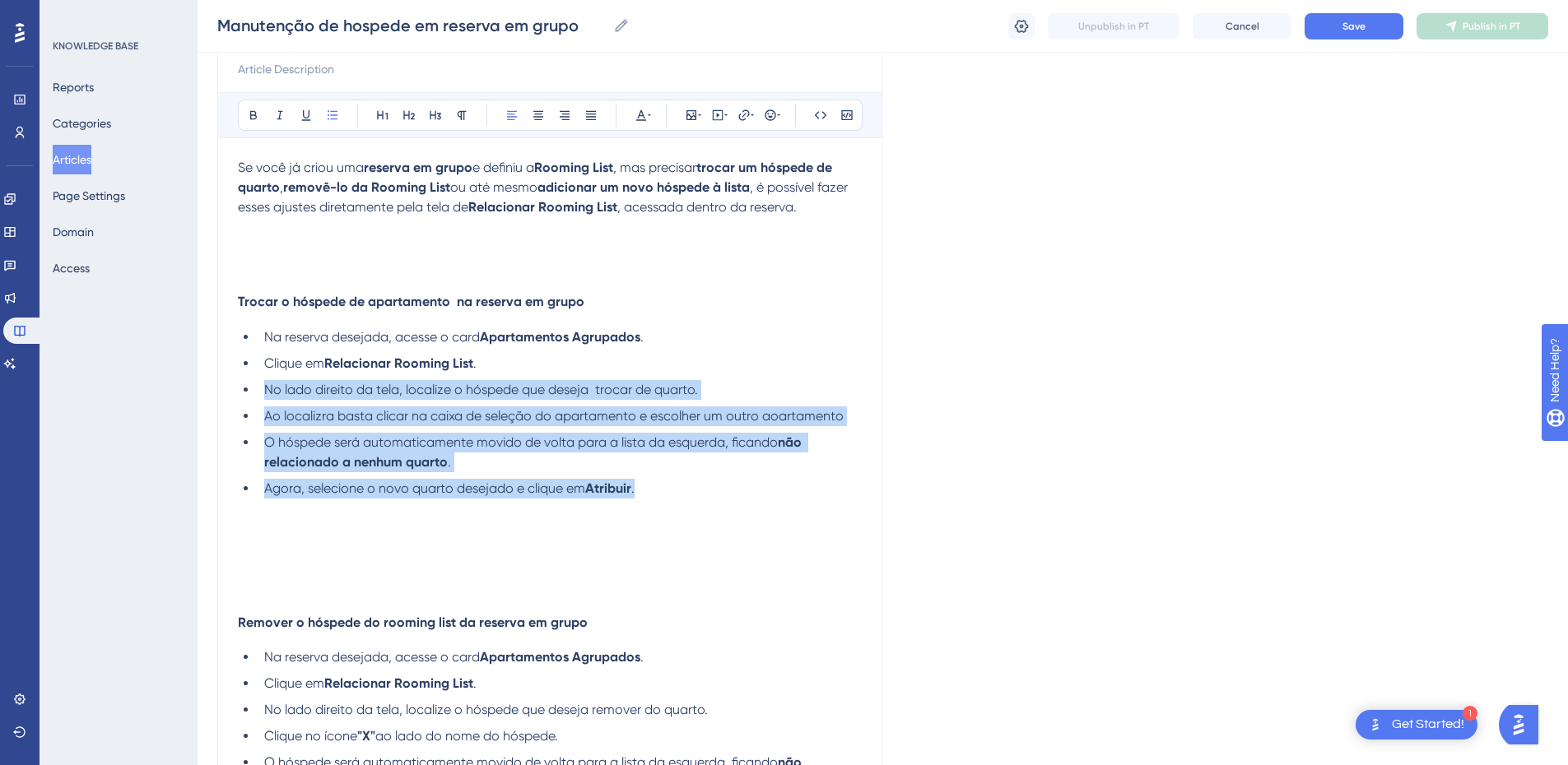
drag, startPoint x: 541, startPoint y: 458, endPoint x: 264, endPoint y: 394, distance: 284.3
click at [264, 394] on ul "Na reserva desejada, acesse o card Apartamentos Agrupados . Clique em Relaciona…" at bounding box center [549, 413] width 624 height 171
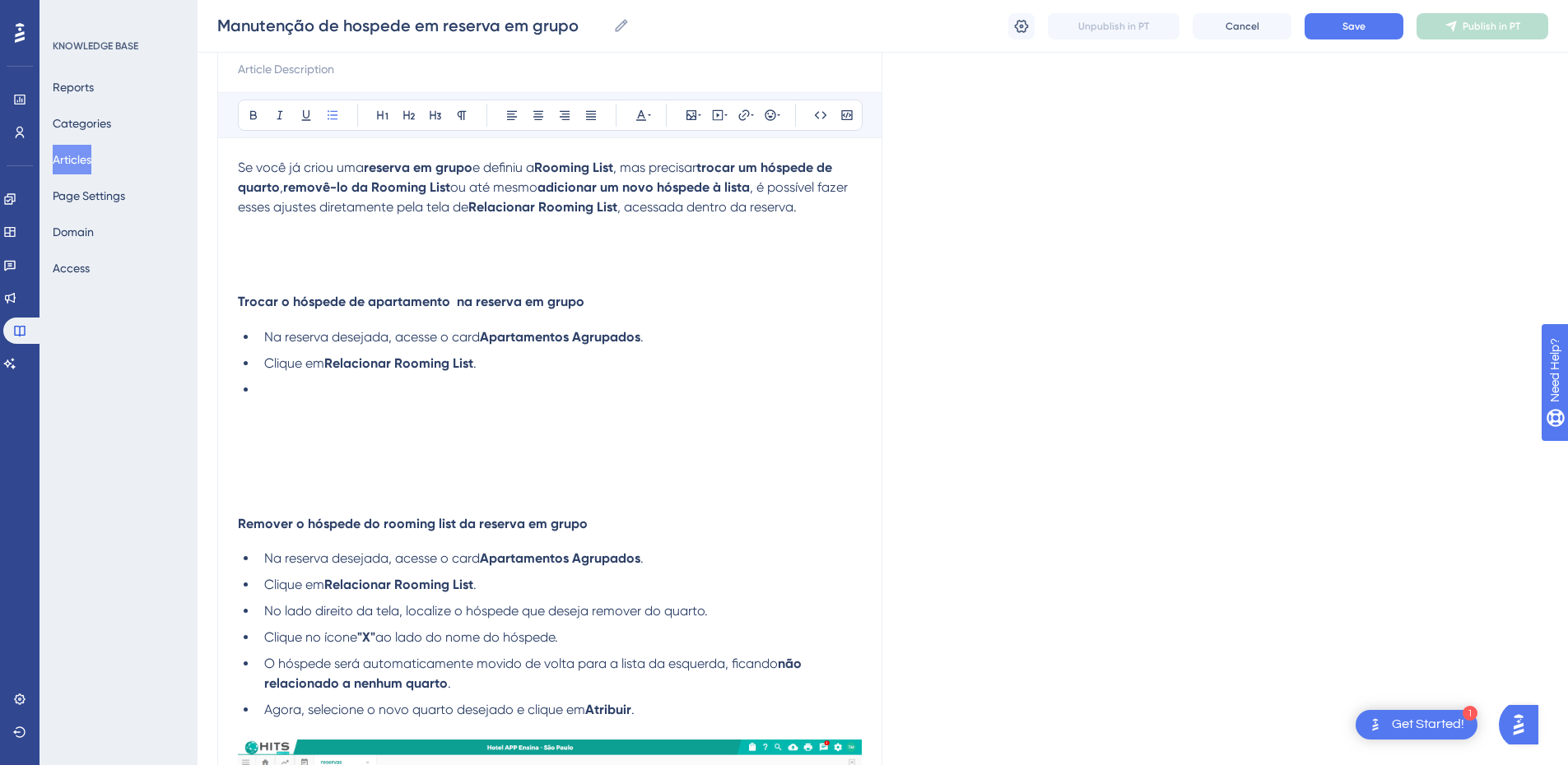
click at [555, 365] on li "Clique em Relacionar Rooming List ." at bounding box center [560, 363] width 604 height 19
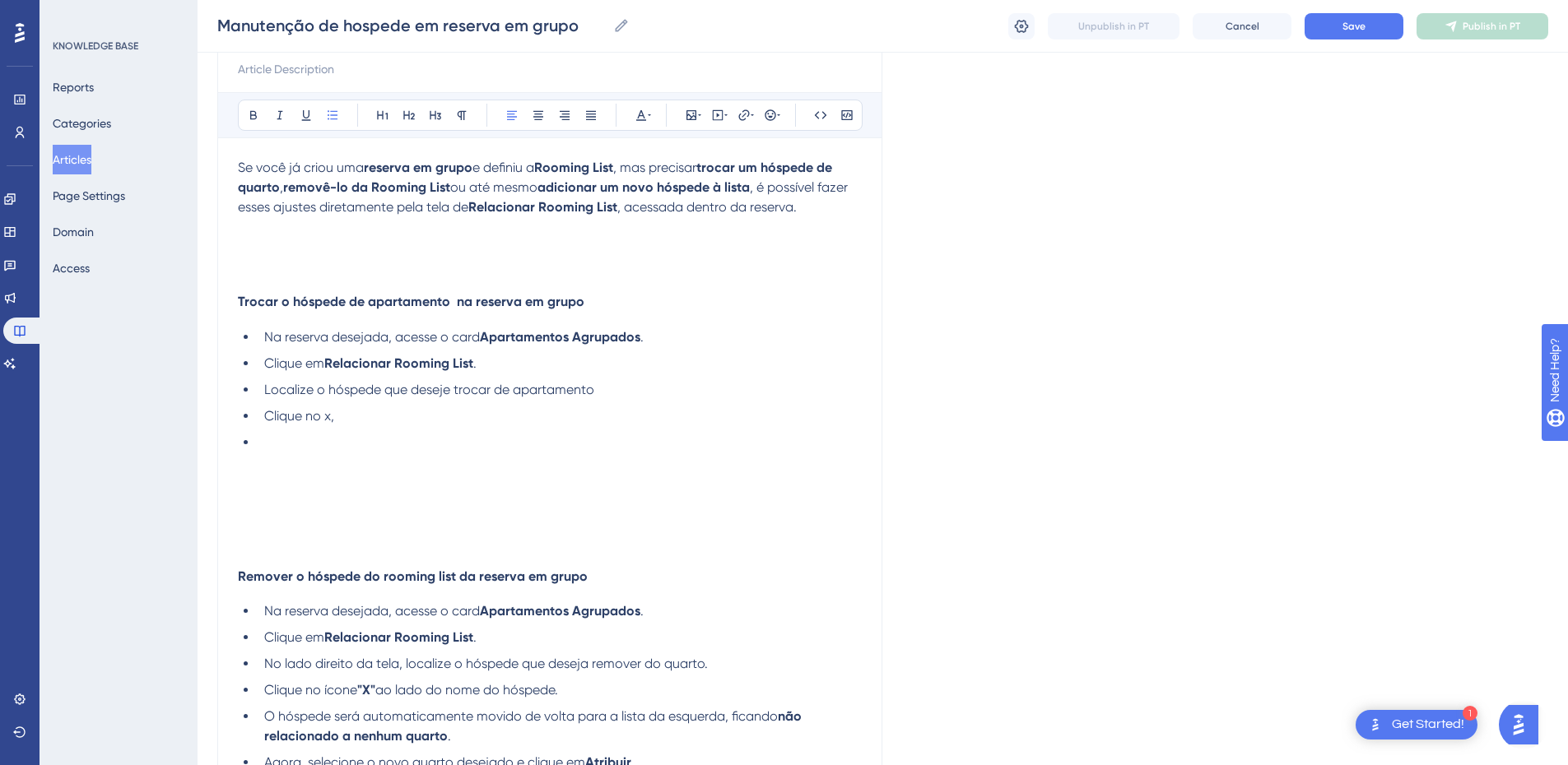
drag, startPoint x: 590, startPoint y: 687, endPoint x: 237, endPoint y: 691, distance: 353.0
click at [237, 691] on div "Manutenção de hospede em reserva em grupo Bold Italic Underline Bullet Point He…" at bounding box center [550, 749] width 665 height 1514
click at [317, 422] on span "Clique no x," at bounding box center [299, 416] width 70 height 16
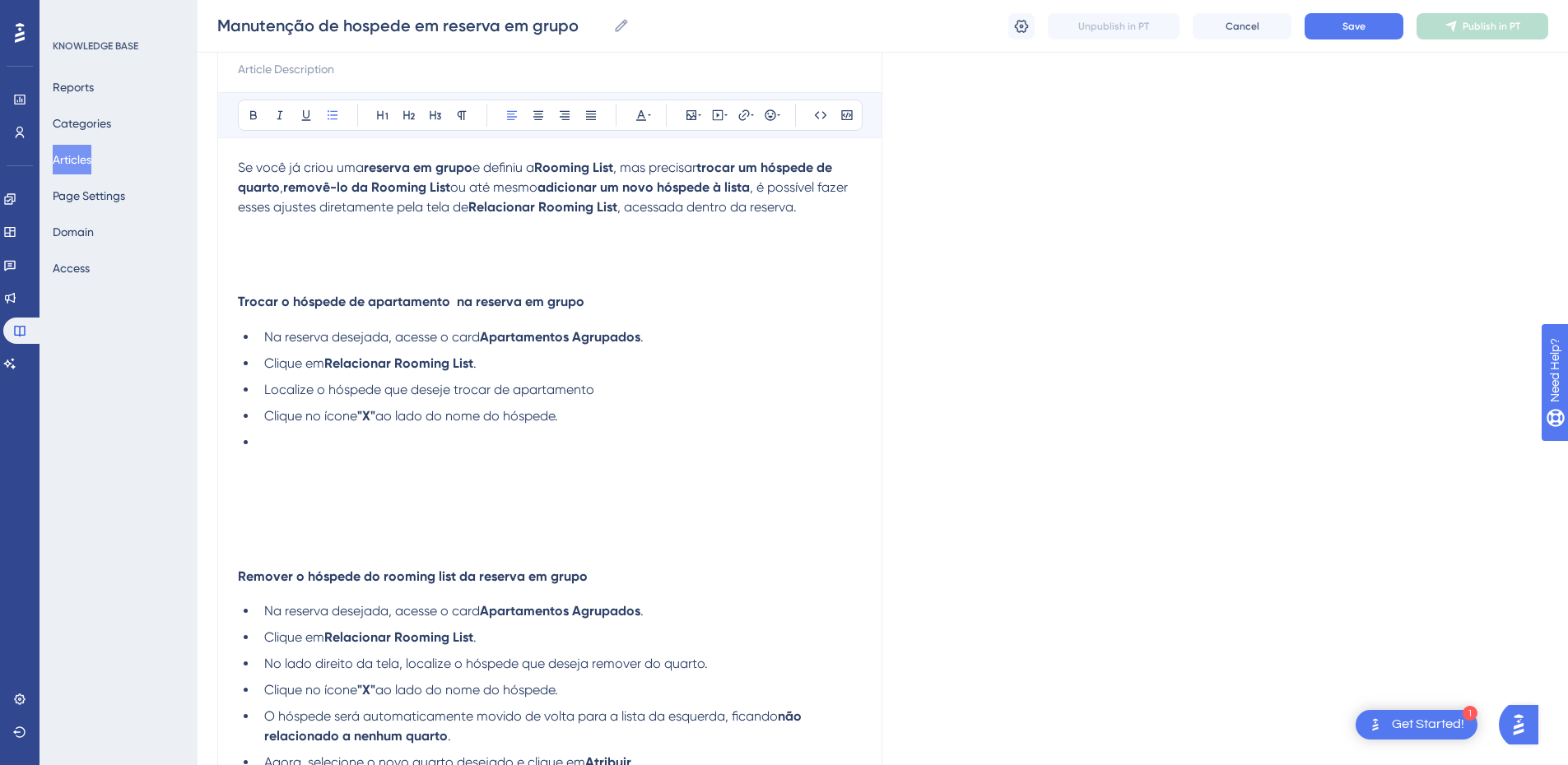
scroll to position [384, 0]
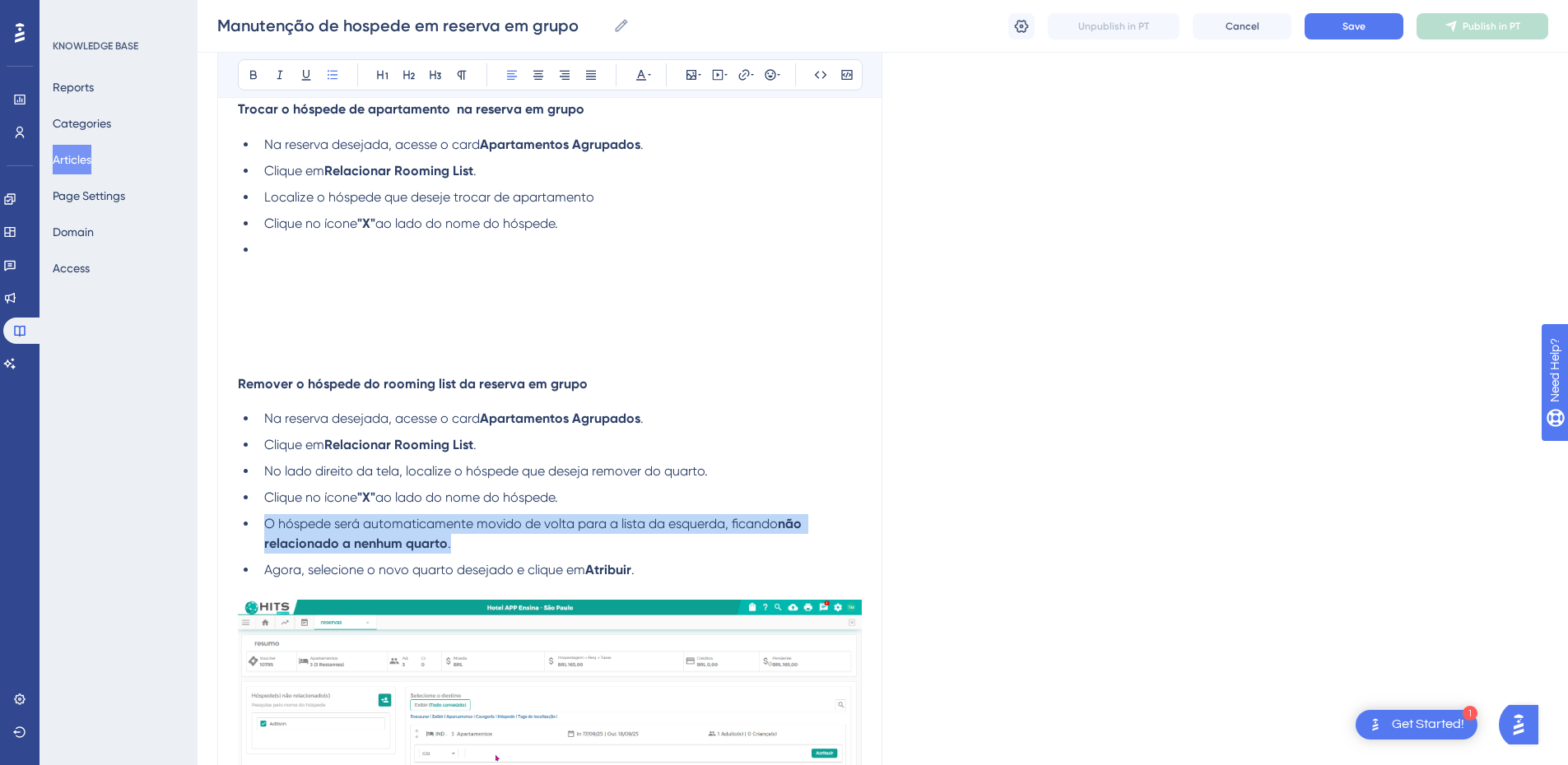
drag, startPoint x: 463, startPoint y: 545, endPoint x: 262, endPoint y: 525, distance: 202.0
click at [262, 525] on li "O hóspede será automaticamente movido de volta para a lista da esquerda, ficand…" at bounding box center [560, 534] width 604 height 40
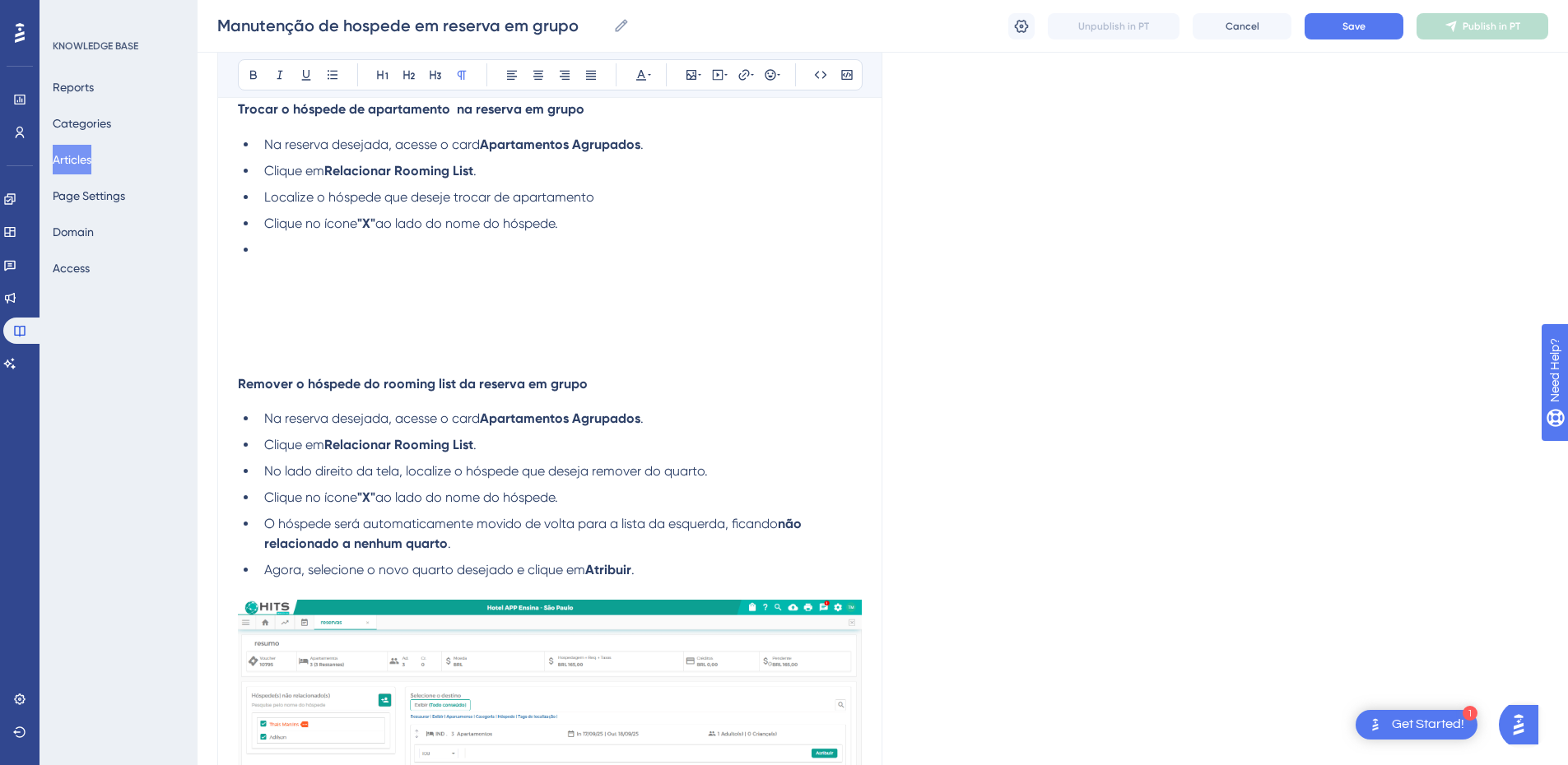
click at [338, 263] on p at bounding box center [549, 269] width 624 height 19
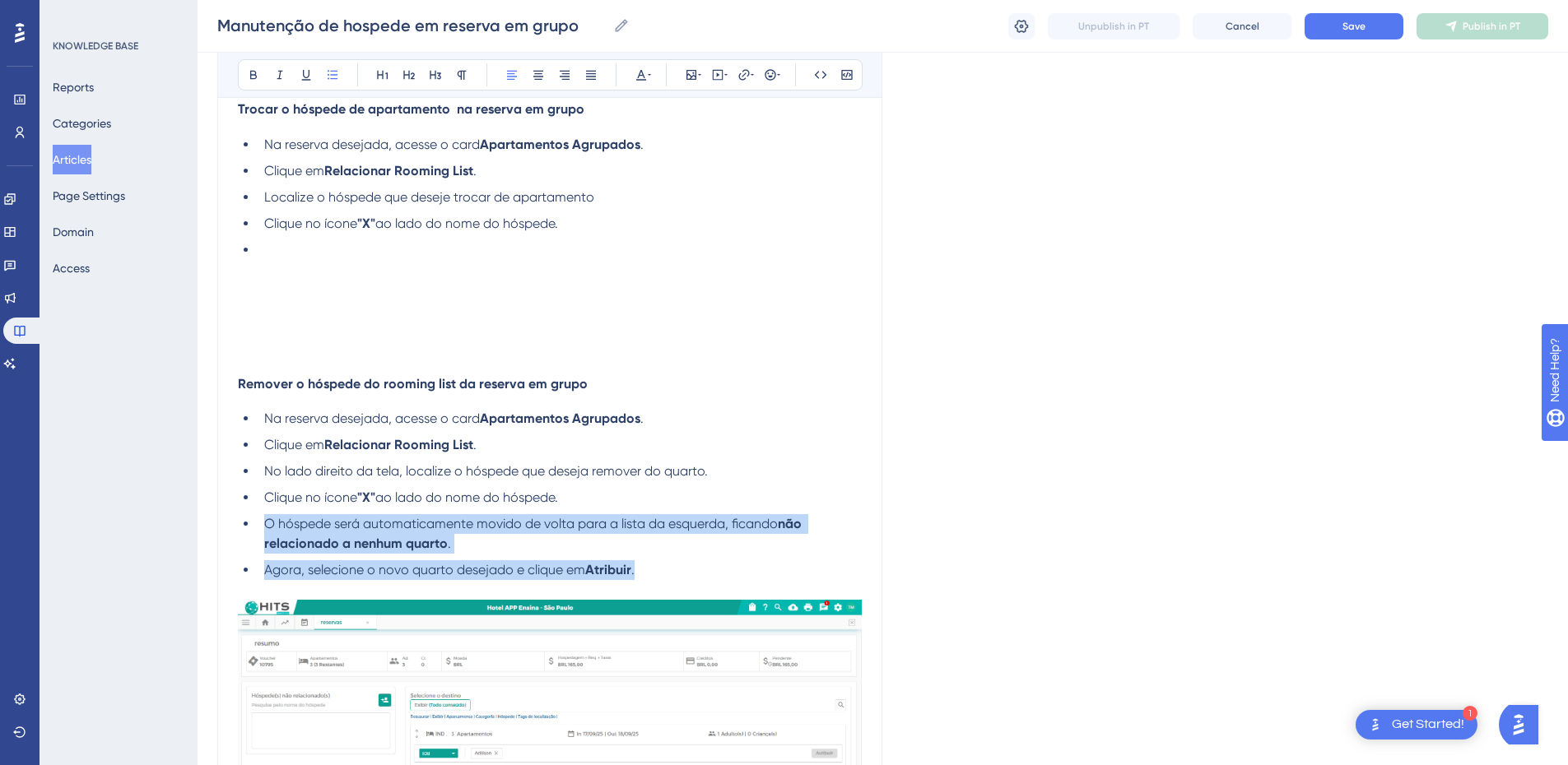
drag, startPoint x: 646, startPoint y: 567, endPoint x: 267, endPoint y: 528, distance: 381.0
click at [267, 528] on ul "Na reserva desejada, acesse o card Apartamentos Agrupados . Clique em Relaciona…" at bounding box center [549, 494] width 624 height 171
drag, startPoint x: 583, startPoint y: 228, endPoint x: 263, endPoint y: 231, distance: 320.0
click at [263, 231] on li "Clique no ícone "X" ao lado do nome do hóspede." at bounding box center [560, 224] width 604 height 19
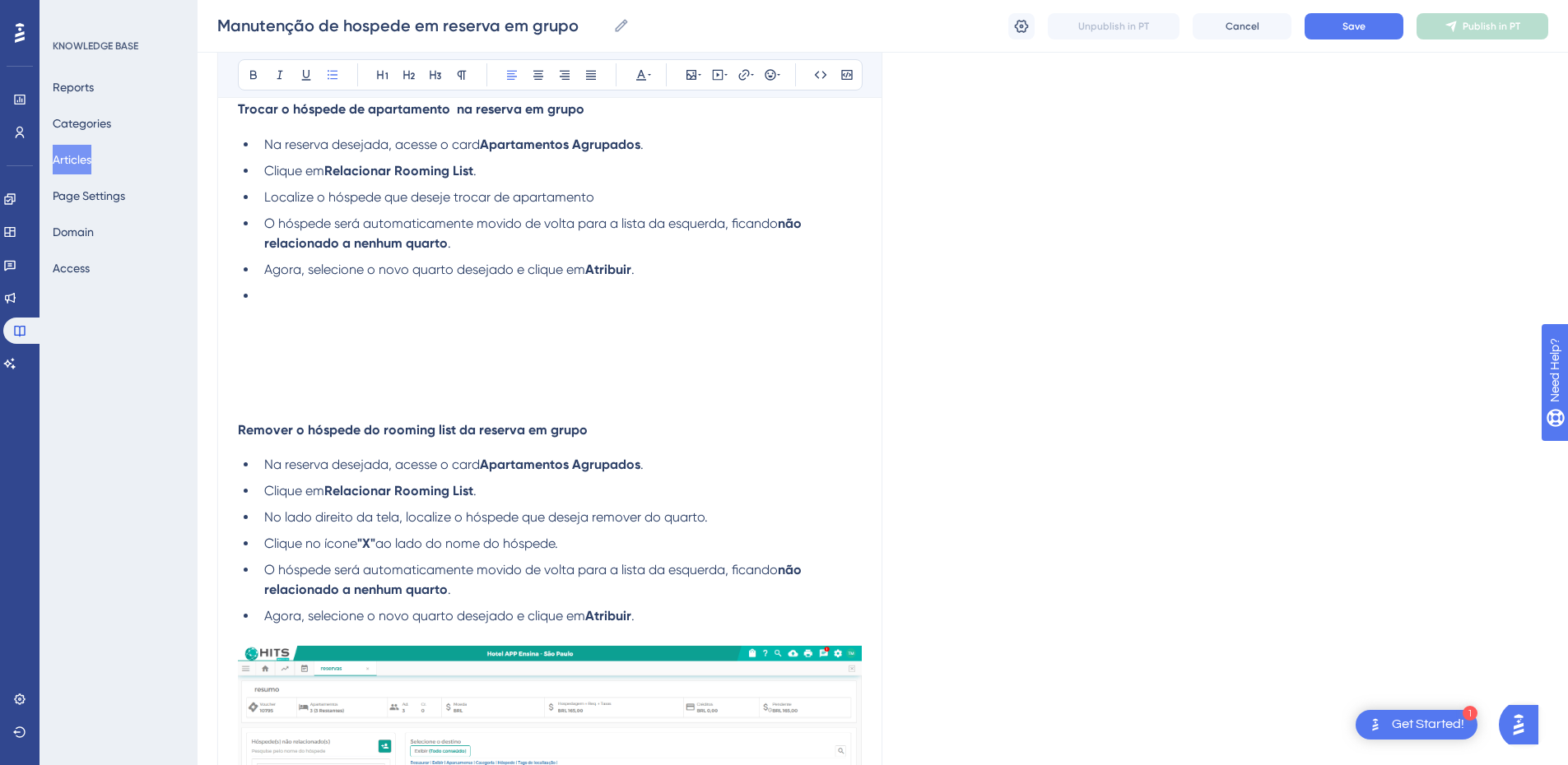
click at [339, 298] on li at bounding box center [560, 296] width 604 height 19
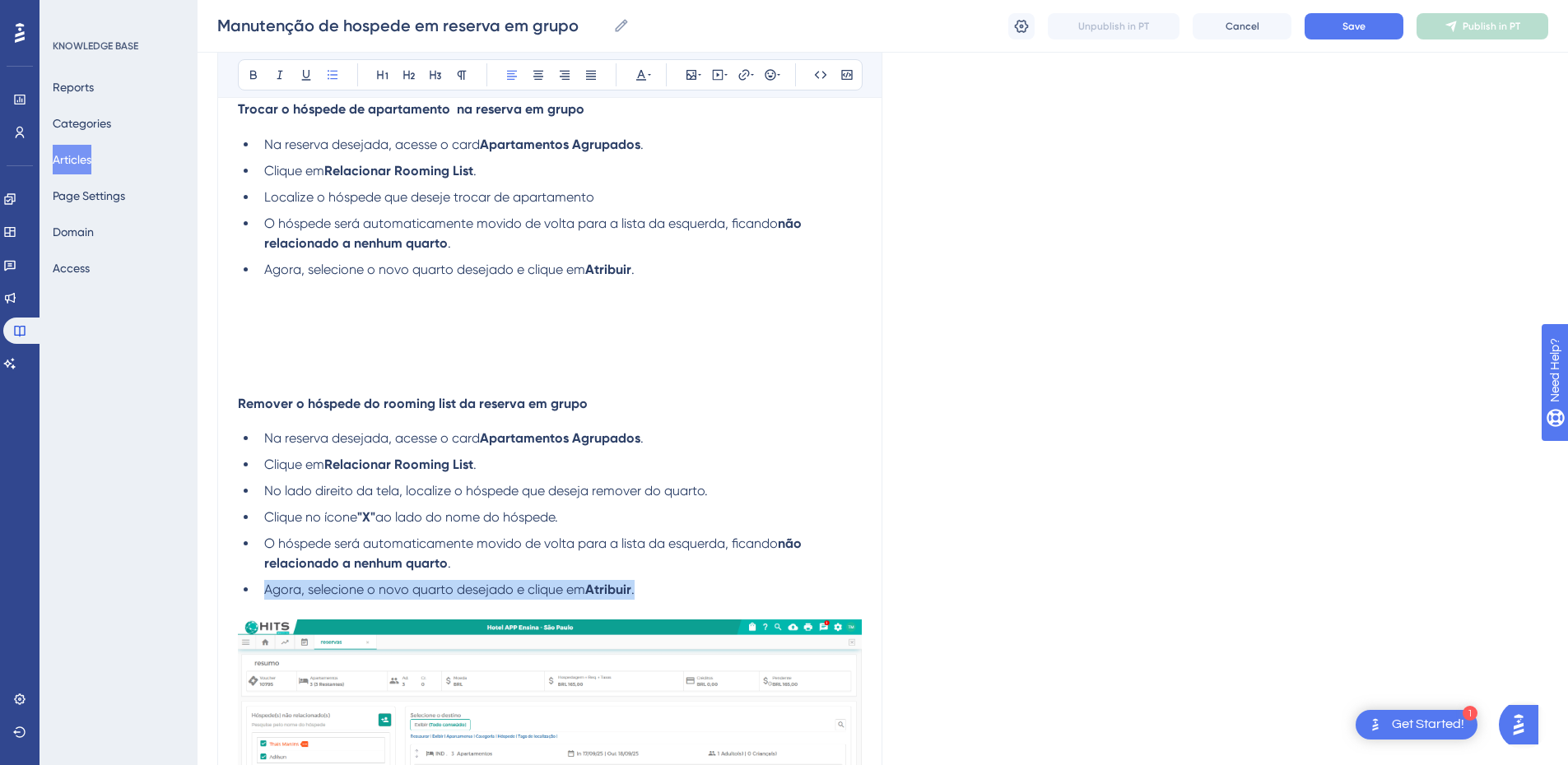
drag, startPoint x: 615, startPoint y: 577, endPoint x: 258, endPoint y: 577, distance: 357.0
click at [255, 580] on ul "Na reserva desejada, acesse o card Apartamentos Agrupados . Clique em Relaciona…" at bounding box center [549, 514] width 624 height 171
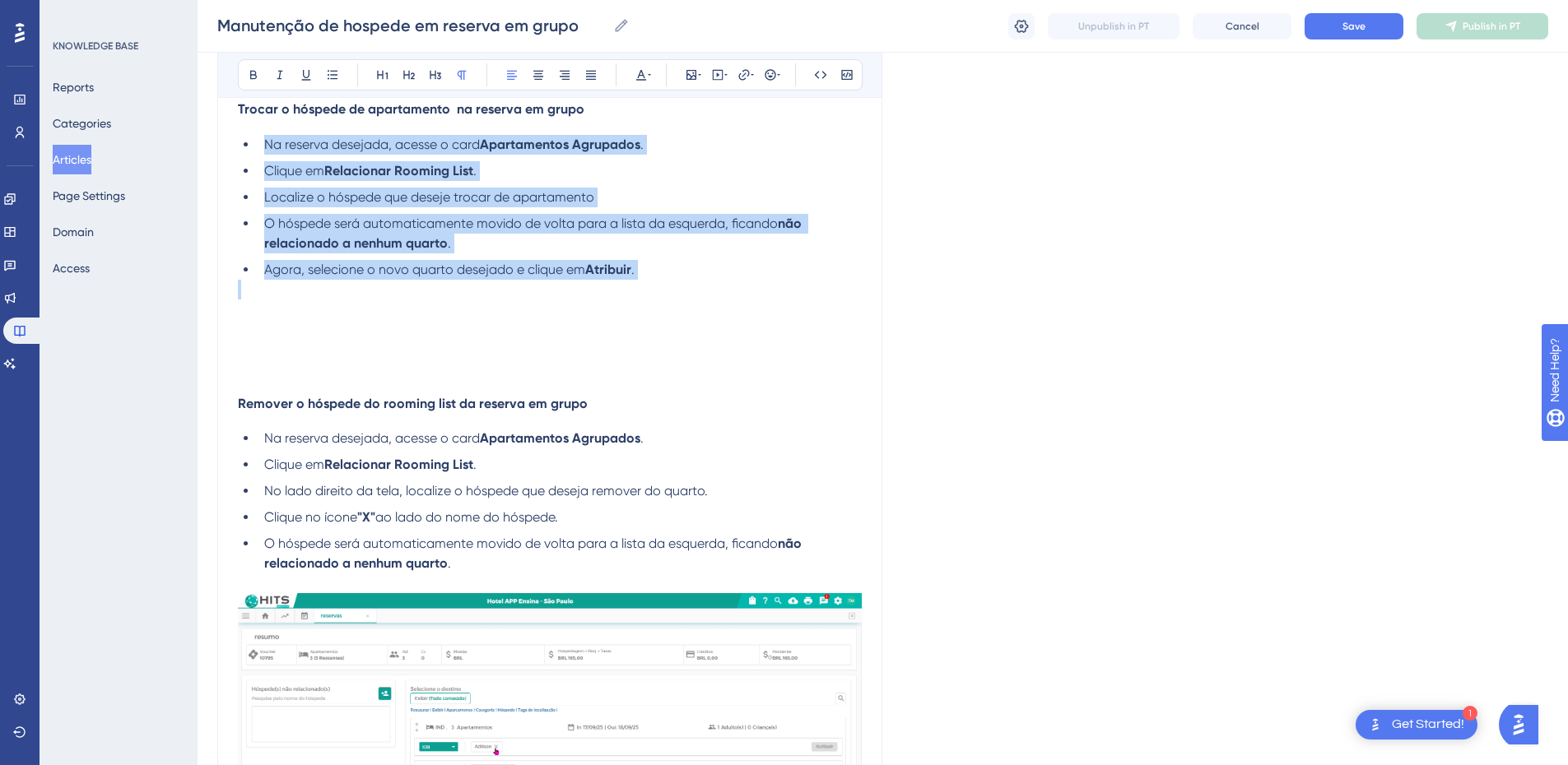
drag, startPoint x: 282, startPoint y: 149, endPoint x: 261, endPoint y: 140, distance: 22.8
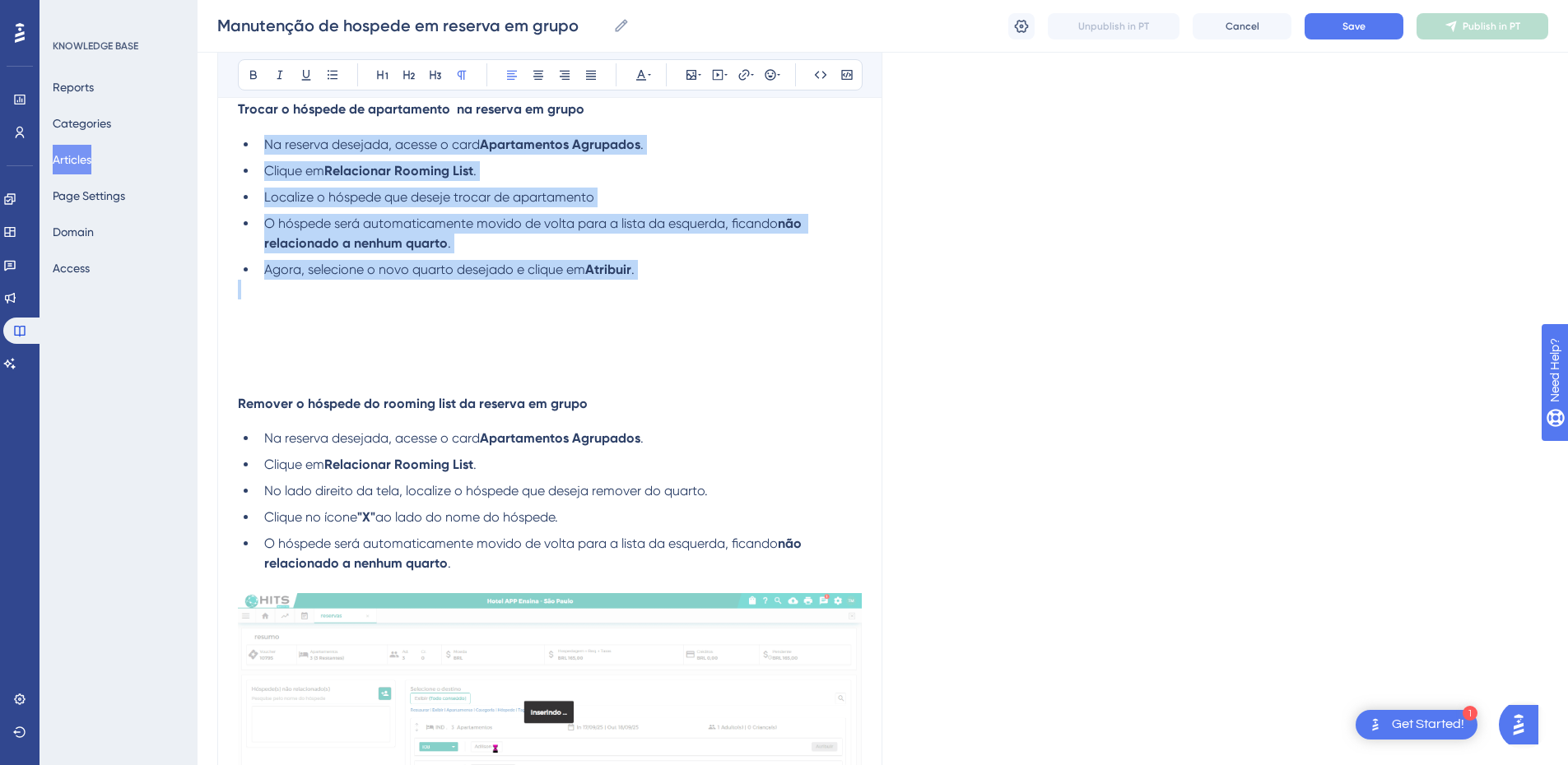
click at [261, 140] on div "Se você já criou uma reserva em grupo e definiu a Rooming List , mas precisar t…" at bounding box center [549, 626] width 624 height 1322
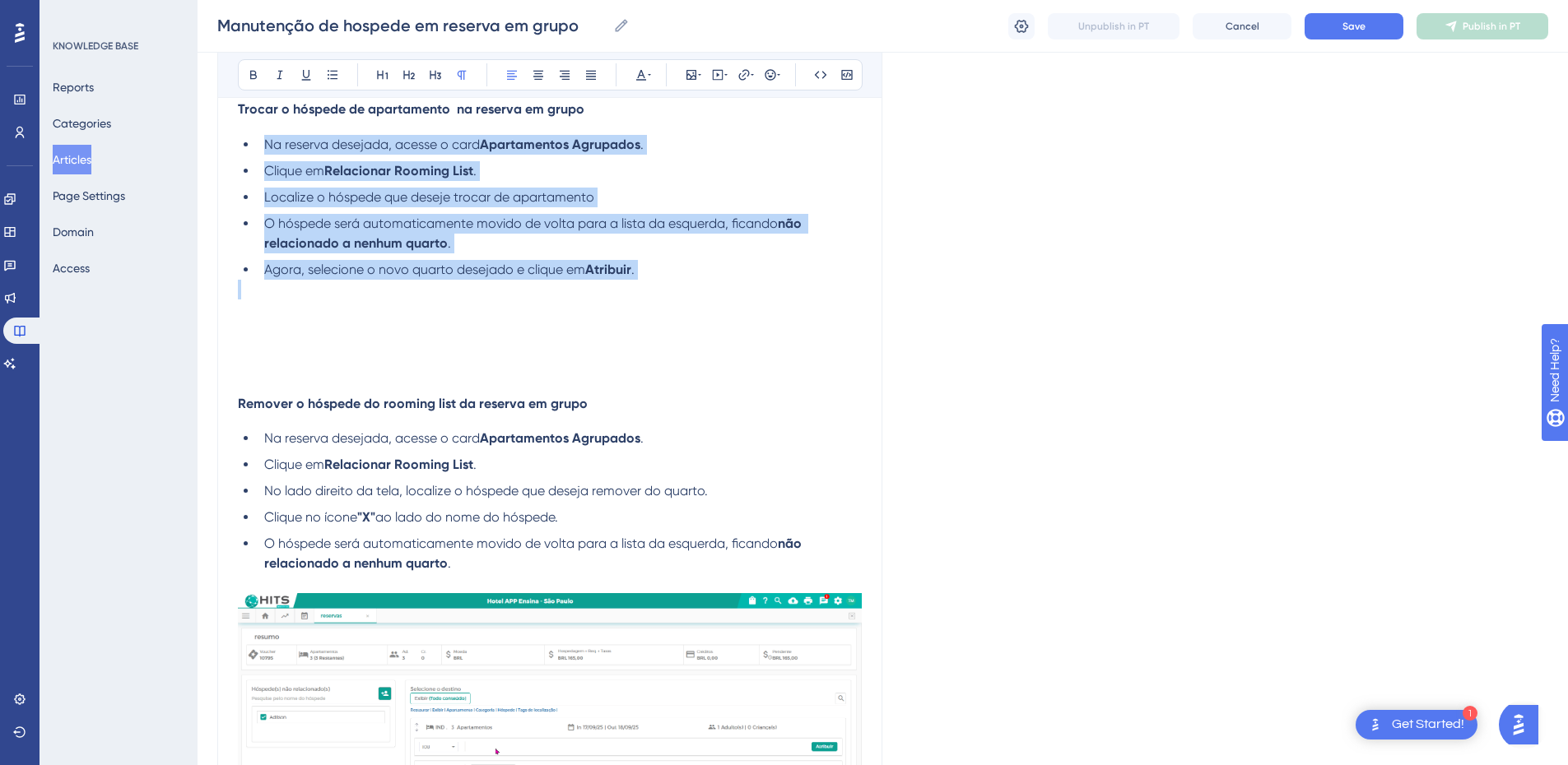
drag, startPoint x: 334, startPoint y: 171, endPoint x: 264, endPoint y: 150, distance: 73.1
click at [264, 150] on span "Na reserva desejada, acesse o card" at bounding box center [371, 144] width 215 height 16
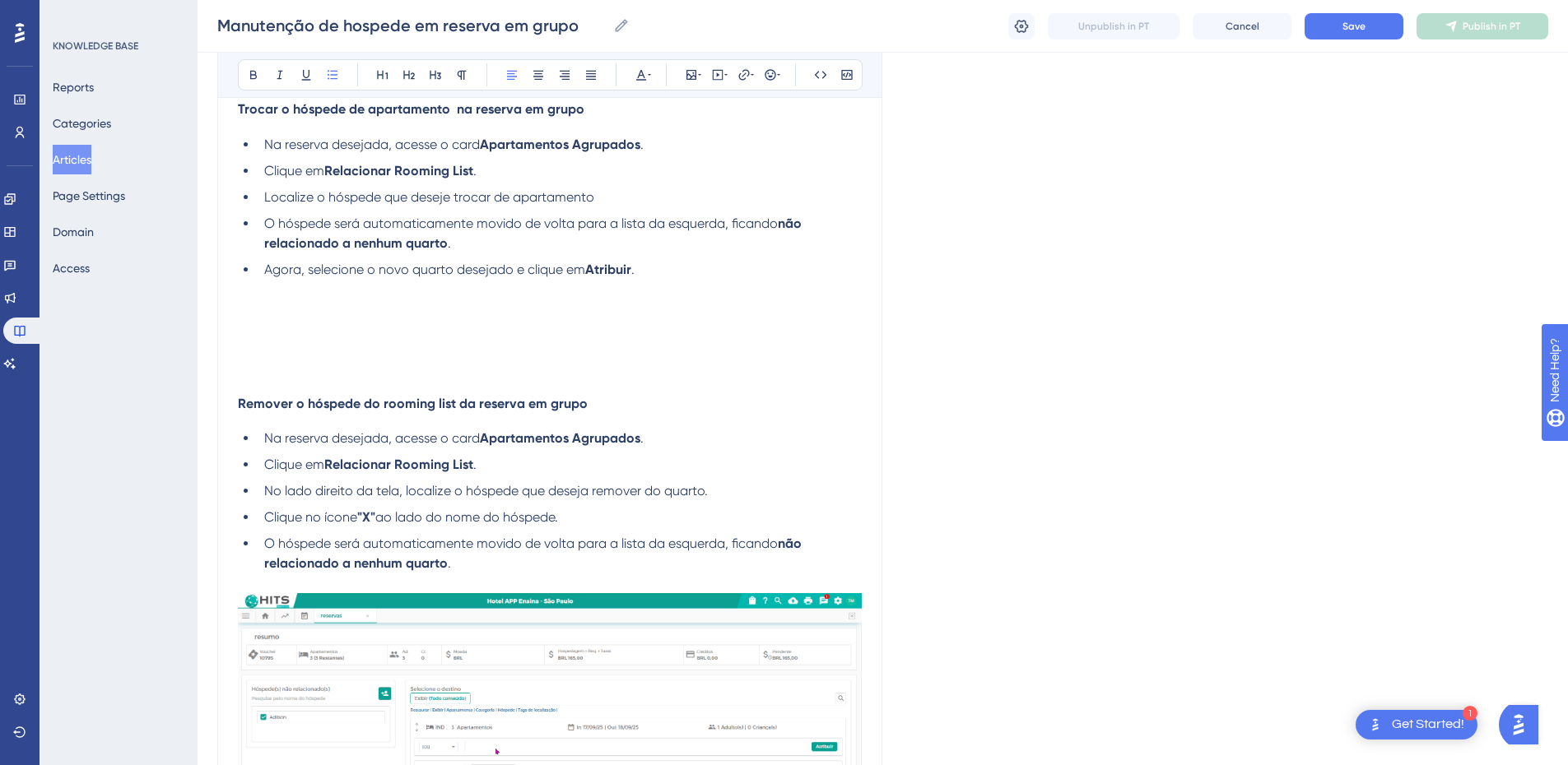
click at [241, 107] on span "Trocar o hóspede de apartamento na reserva em grupo" at bounding box center [410, 109] width 346 height 16
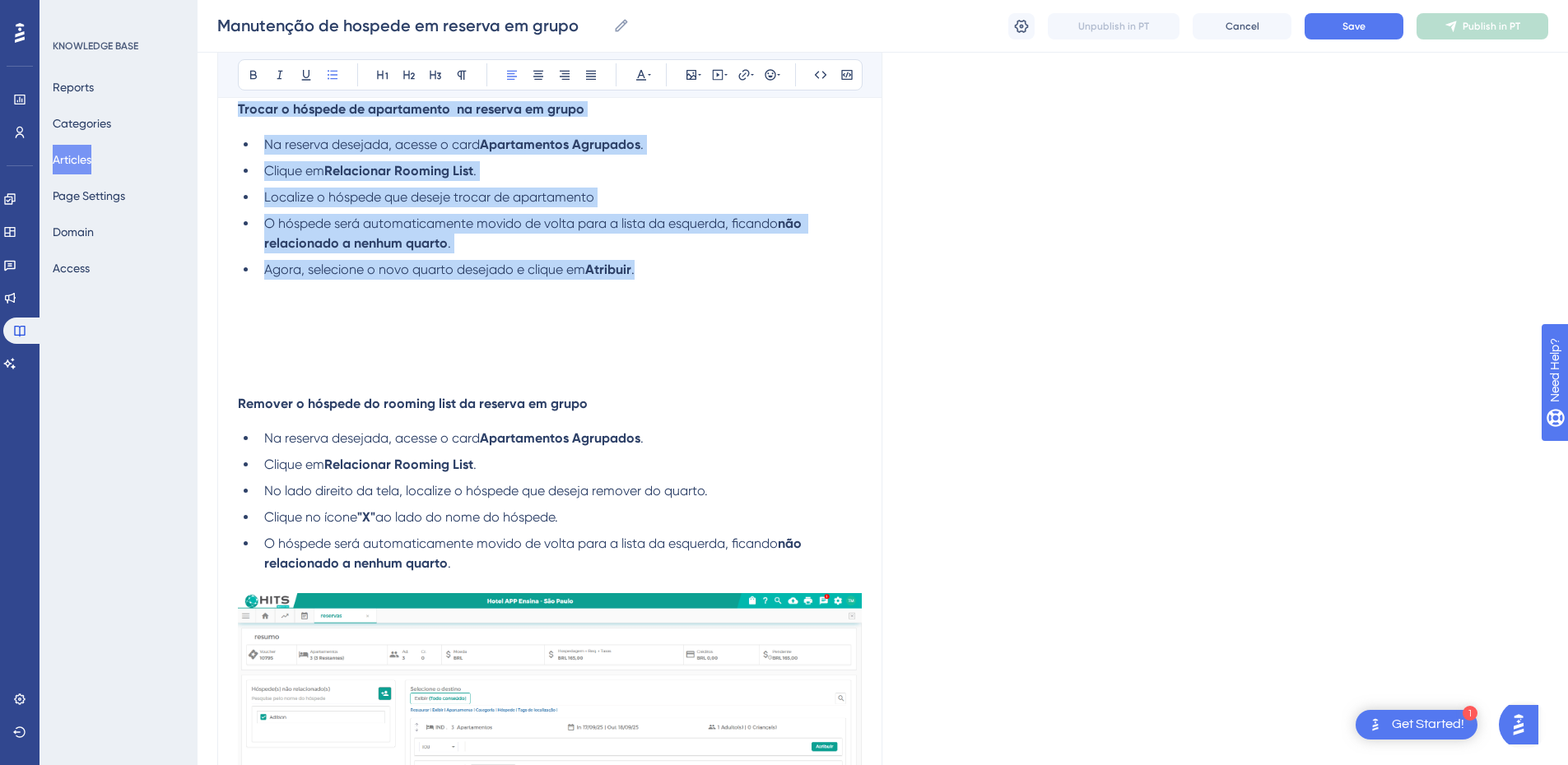
drag, startPoint x: 240, startPoint y: 107, endPoint x: 649, endPoint y: 268, distance: 439.5
click at [649, 268] on div "Se você já criou uma reserva em grupo e definiu a Rooming List , mas precisar t…" at bounding box center [549, 626] width 624 height 1322
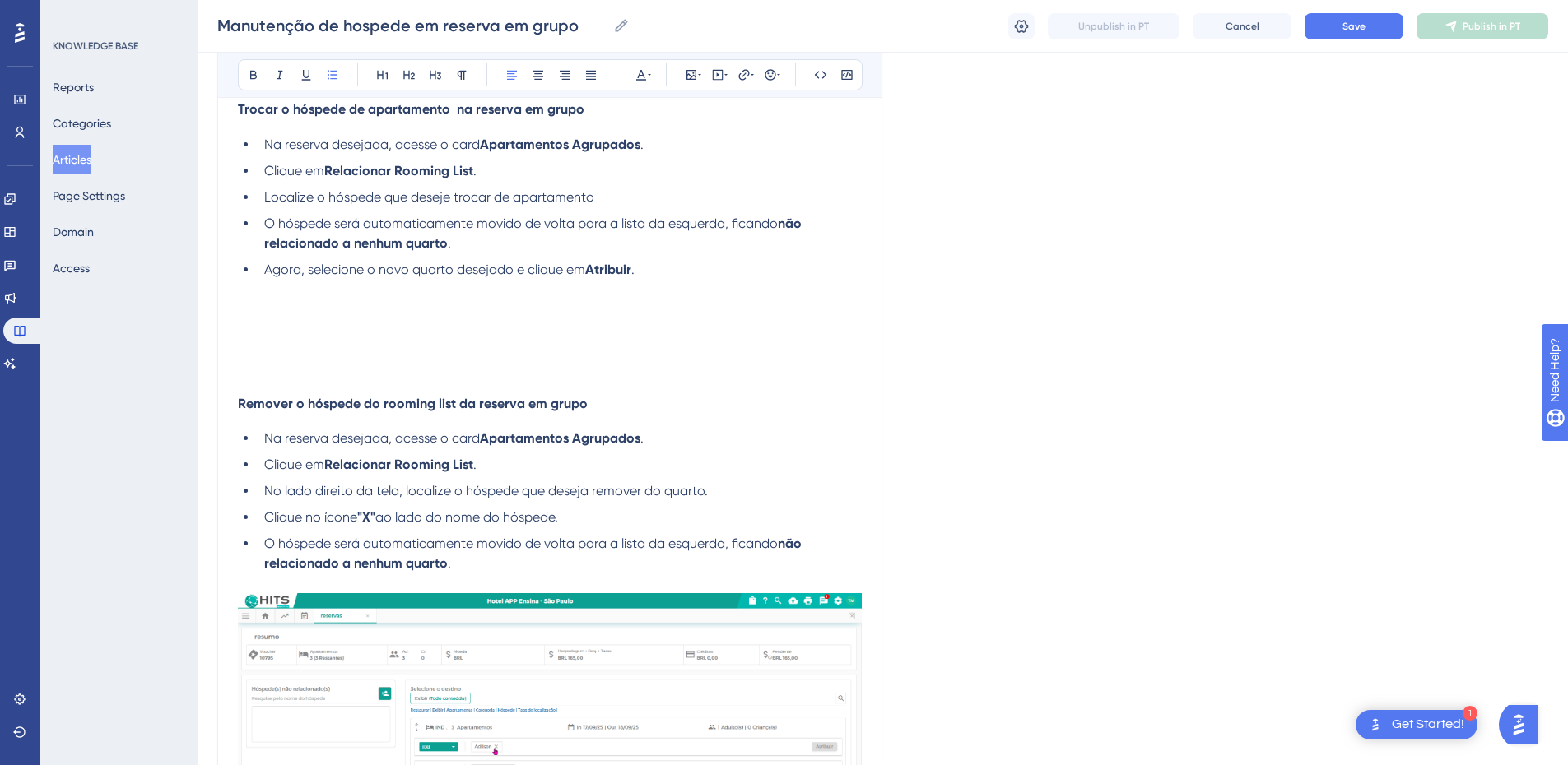
click at [657, 283] on p at bounding box center [549, 289] width 624 height 19
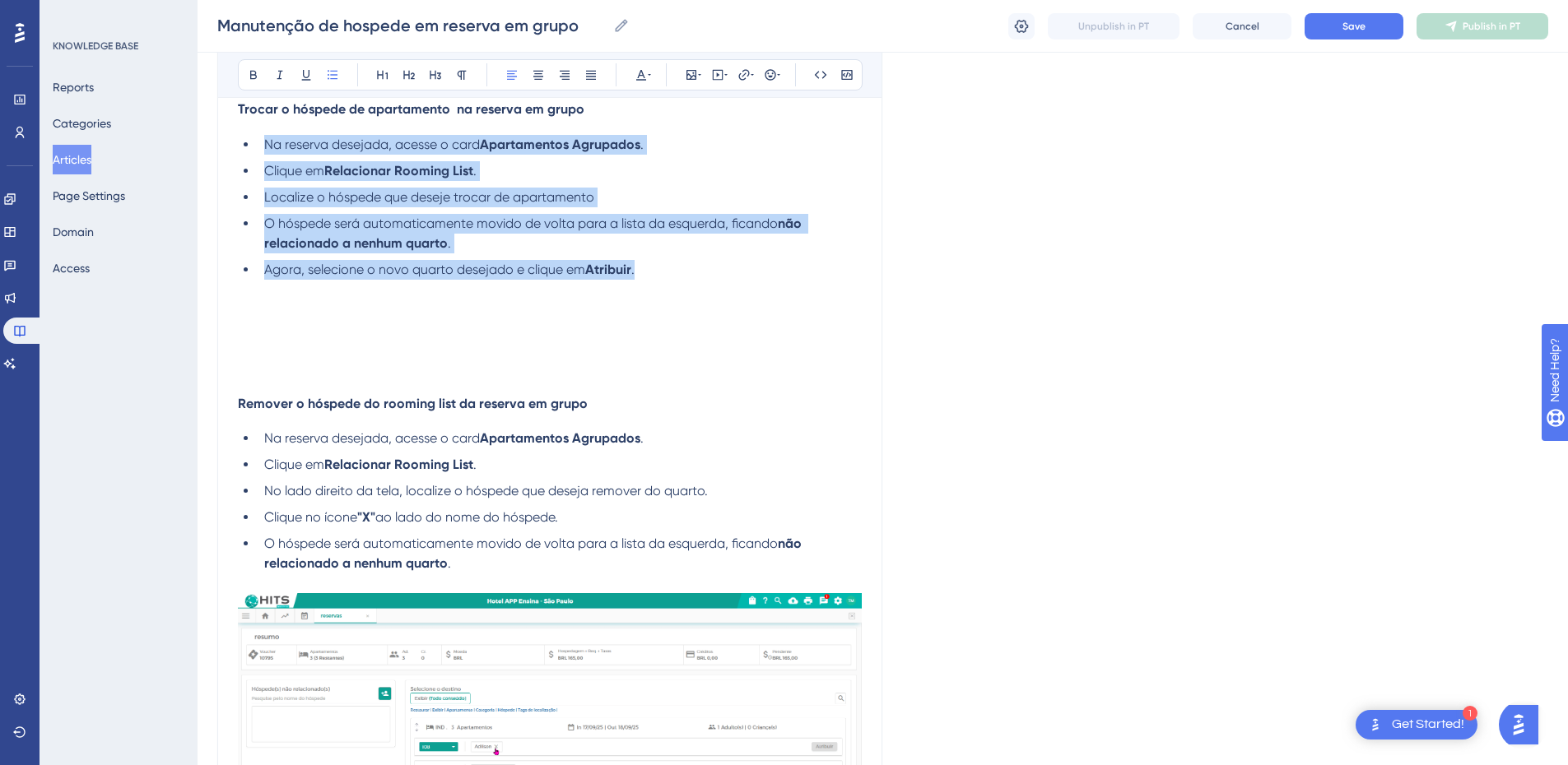
drag, startPoint x: 656, startPoint y: 278, endPoint x: 260, endPoint y: 154, distance: 415.0
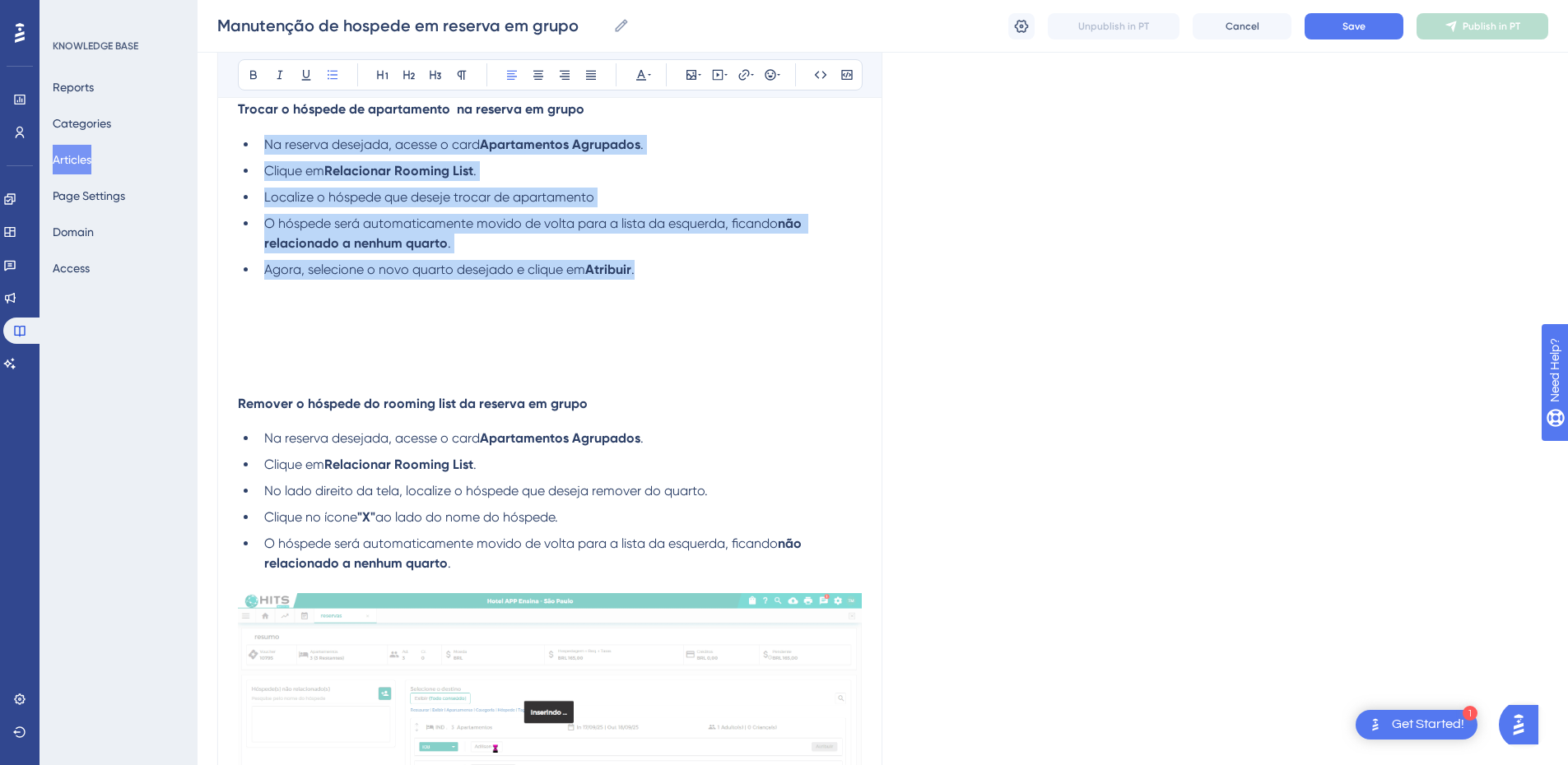
click at [260, 154] on ul "Na reserva desejada, acesse o card Apartamentos Agrupados . Clique em Relaciona…" at bounding box center [549, 207] width 624 height 145
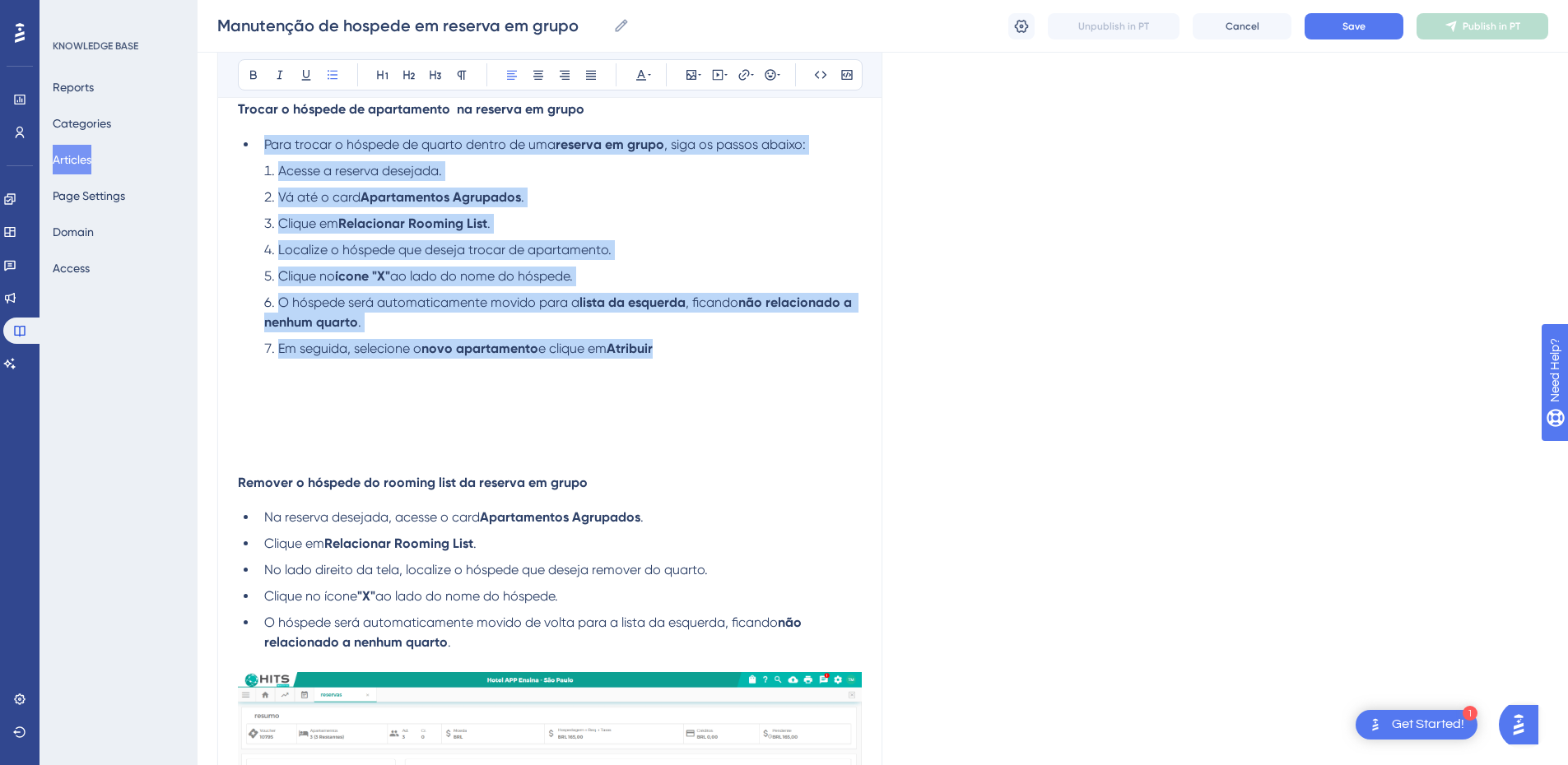
drag, startPoint x: 663, startPoint y: 350, endPoint x: 261, endPoint y: 145, distance: 451.3
click at [261, 145] on div "Se você já criou uma reserva em grupo e definiu a Rooming List , mas precisar t…" at bounding box center [549, 666] width 624 height 1401
click at [334, 80] on icon at bounding box center [333, 75] width 13 height 13
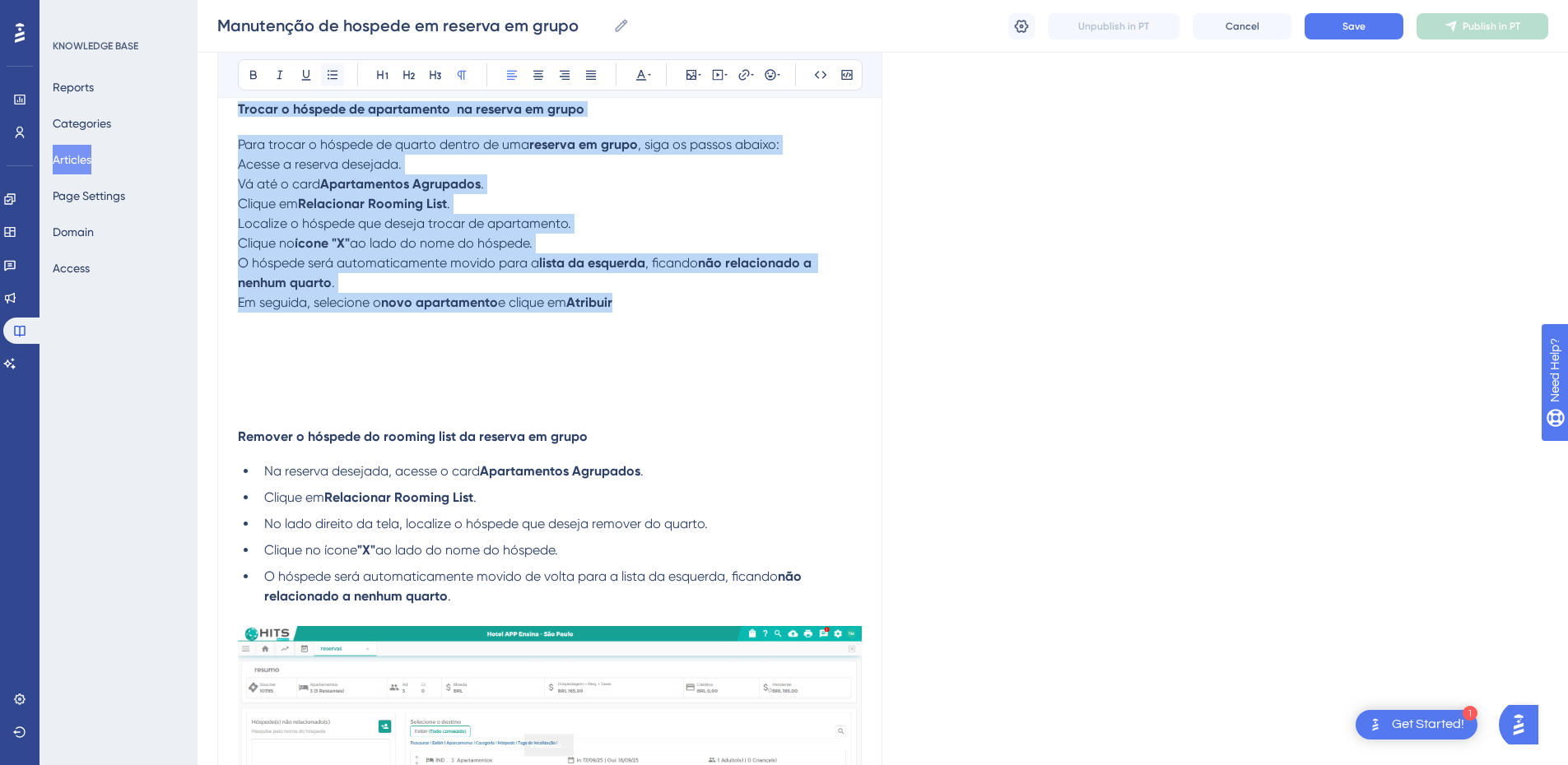
click at [334, 80] on icon at bounding box center [333, 75] width 13 height 13
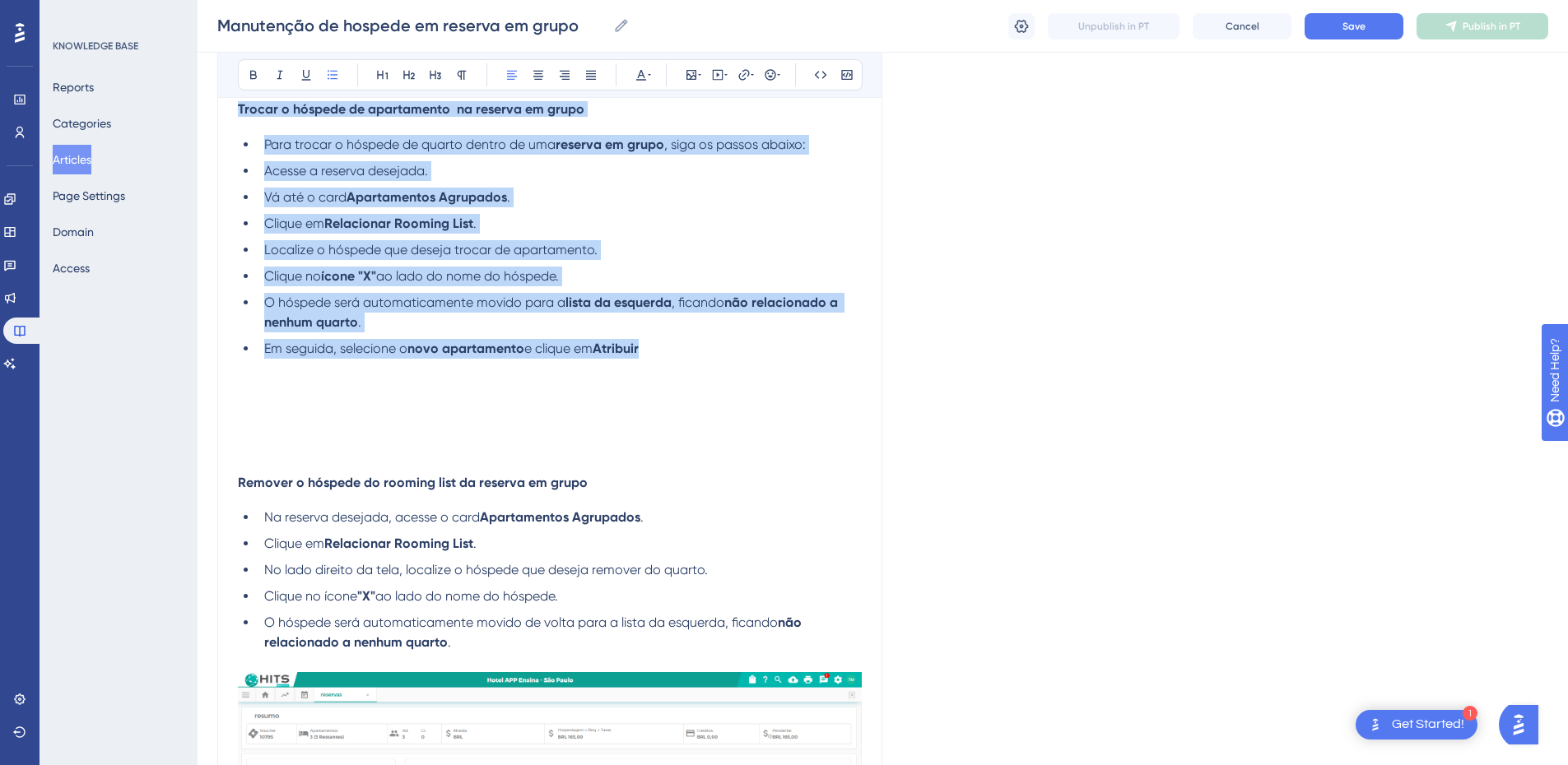
click at [343, 189] on span "Vá até o card" at bounding box center [305, 197] width 82 height 16
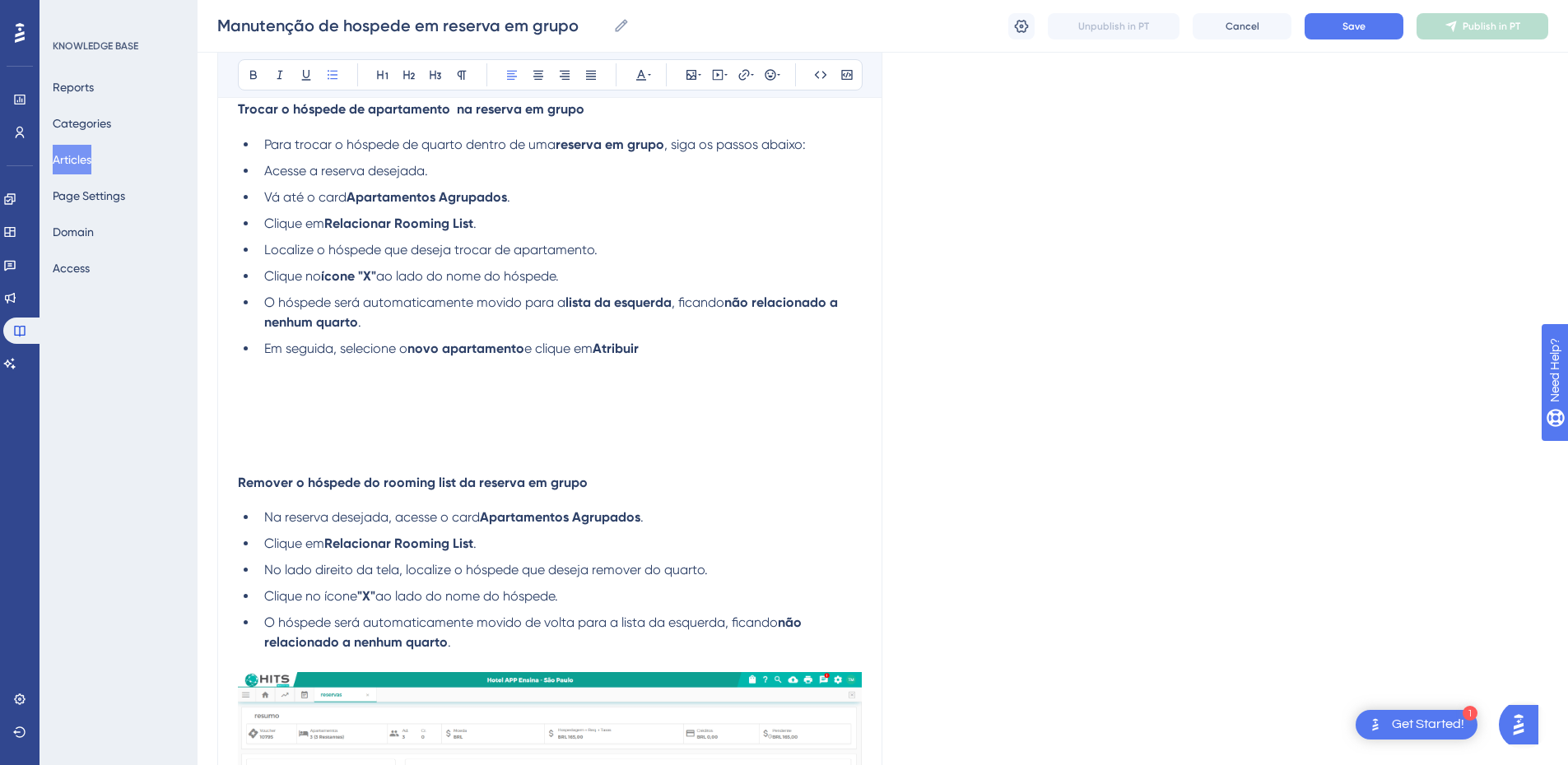
scroll to position [192, 0]
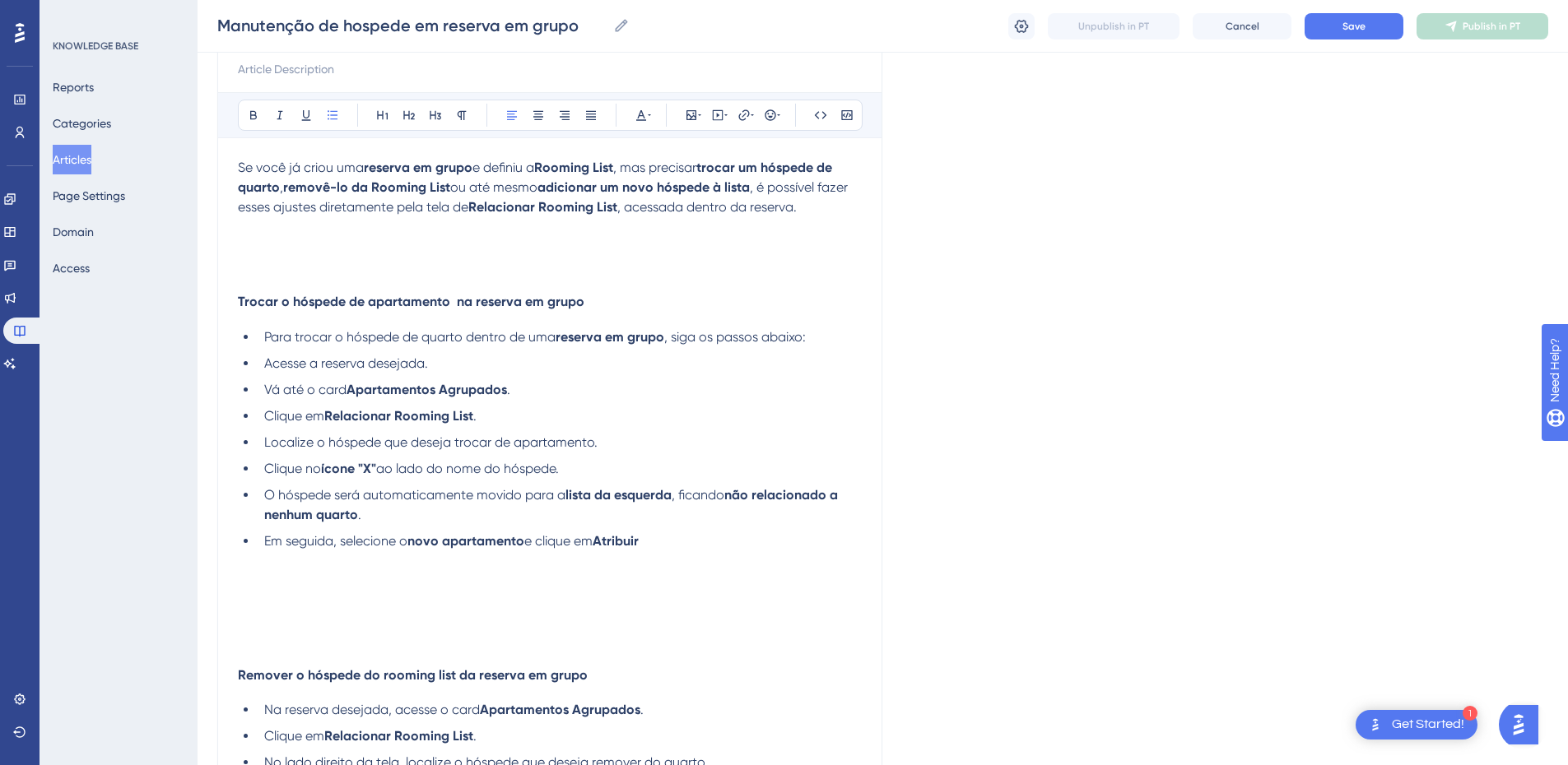
click at [309, 267] on p at bounding box center [549, 266] width 624 height 19
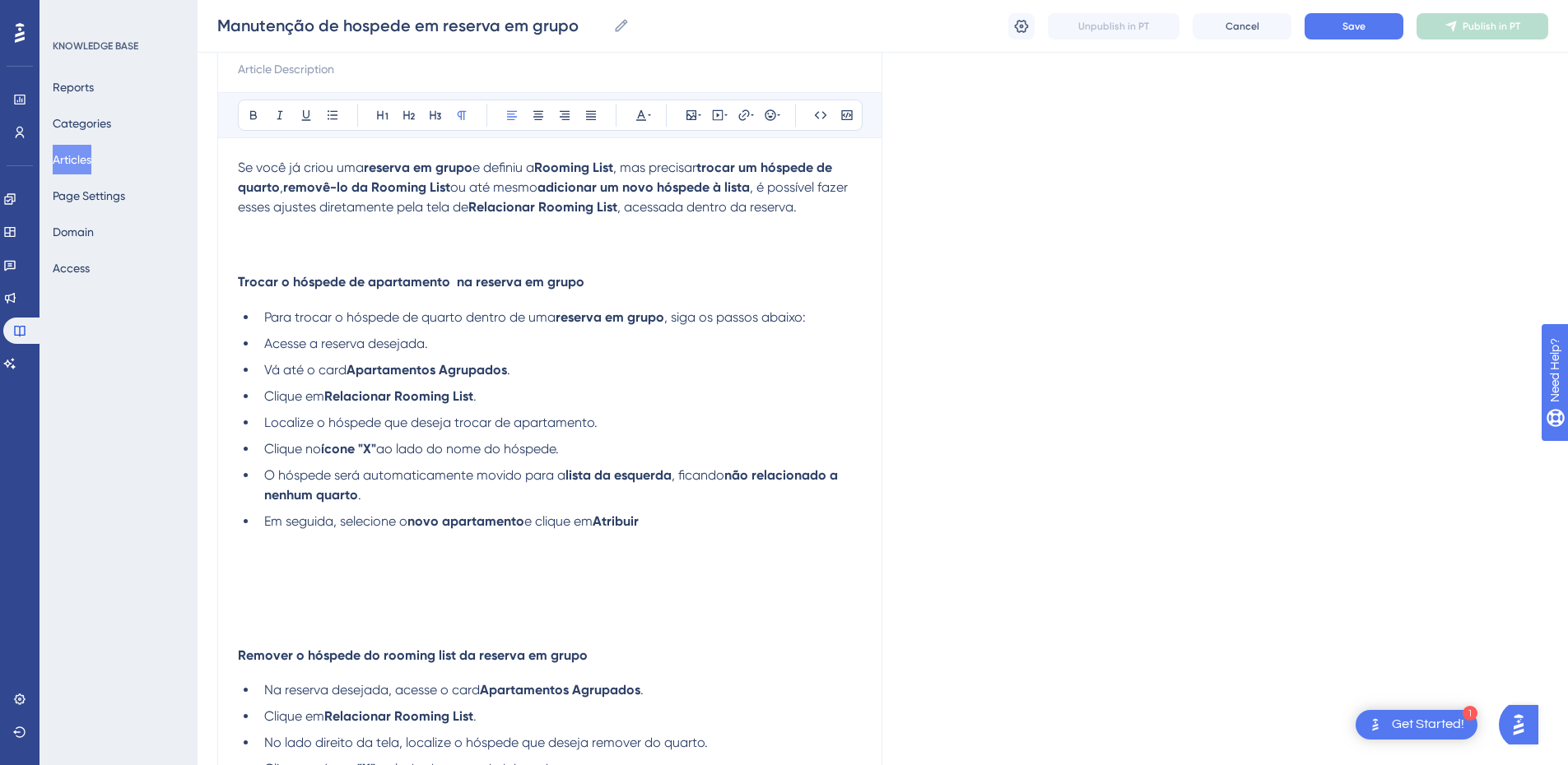
click at [263, 249] on p at bounding box center [549, 247] width 624 height 19
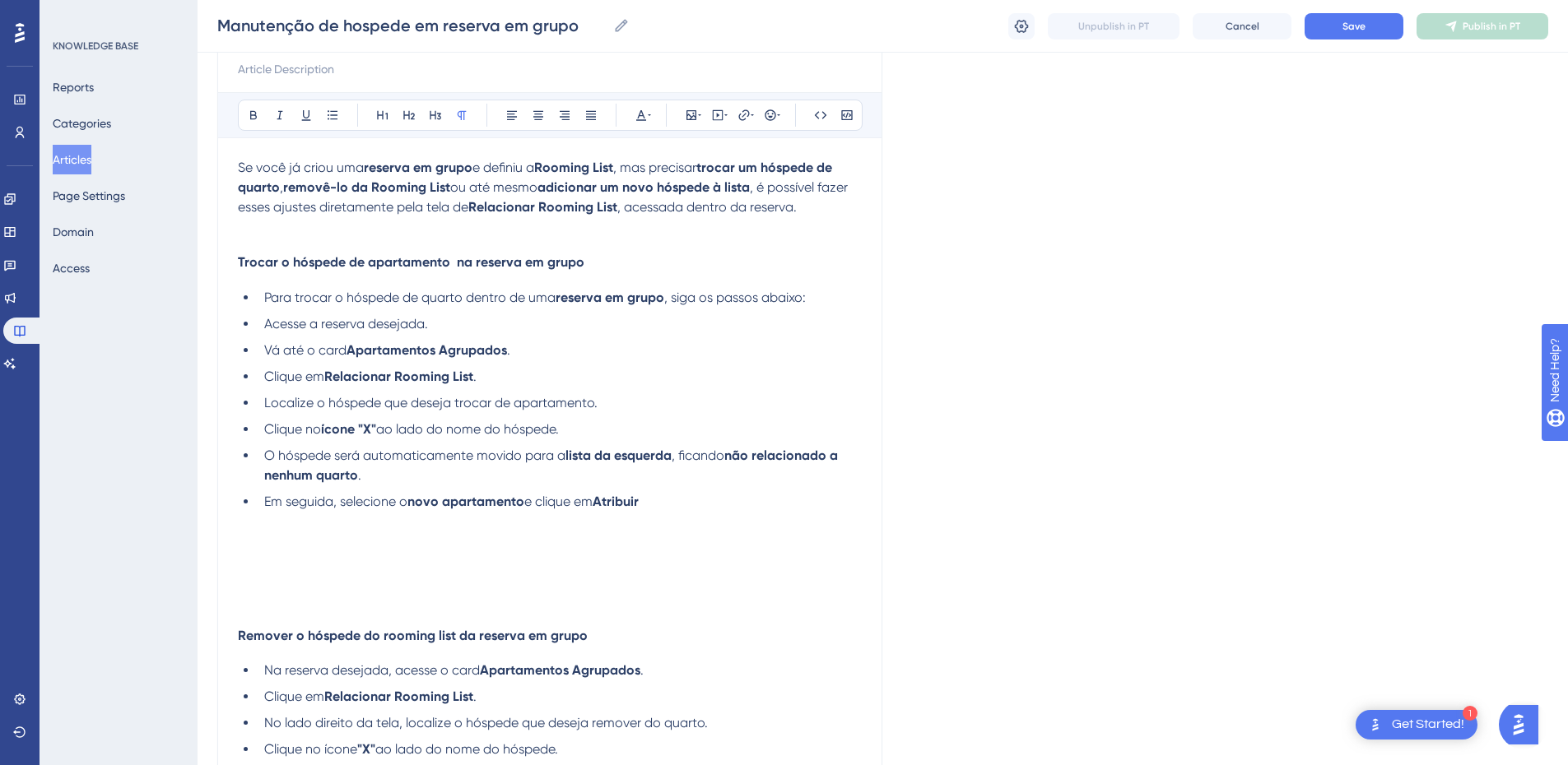
click at [429, 539] on p at bounding box center [549, 540] width 624 height 19
click at [687, 116] on icon at bounding box center [691, 115] width 10 height 10
click at [678, 195] on span "Upload Image" at bounding box center [700, 193] width 67 height 13
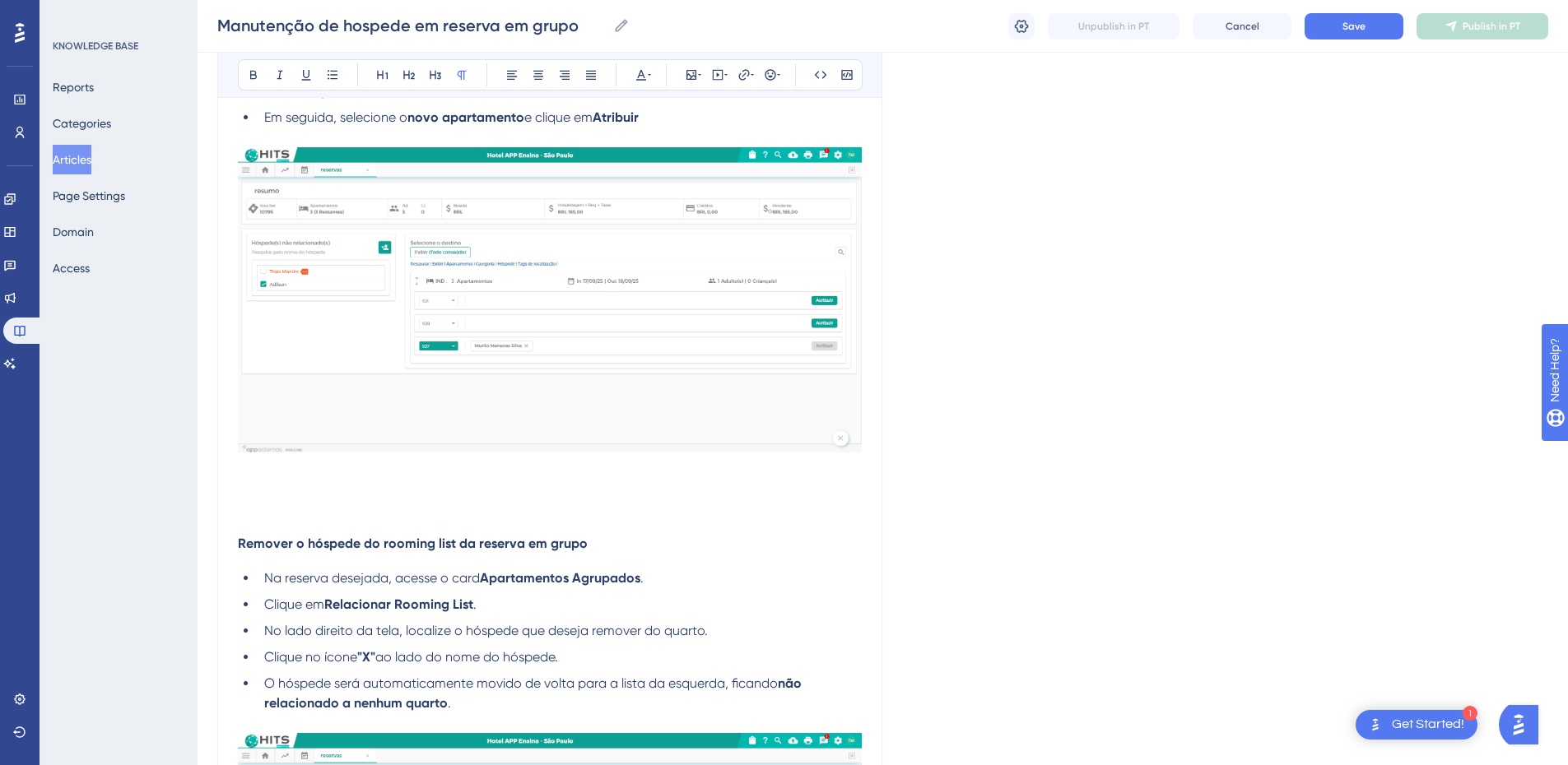
scroll to position [768, 0]
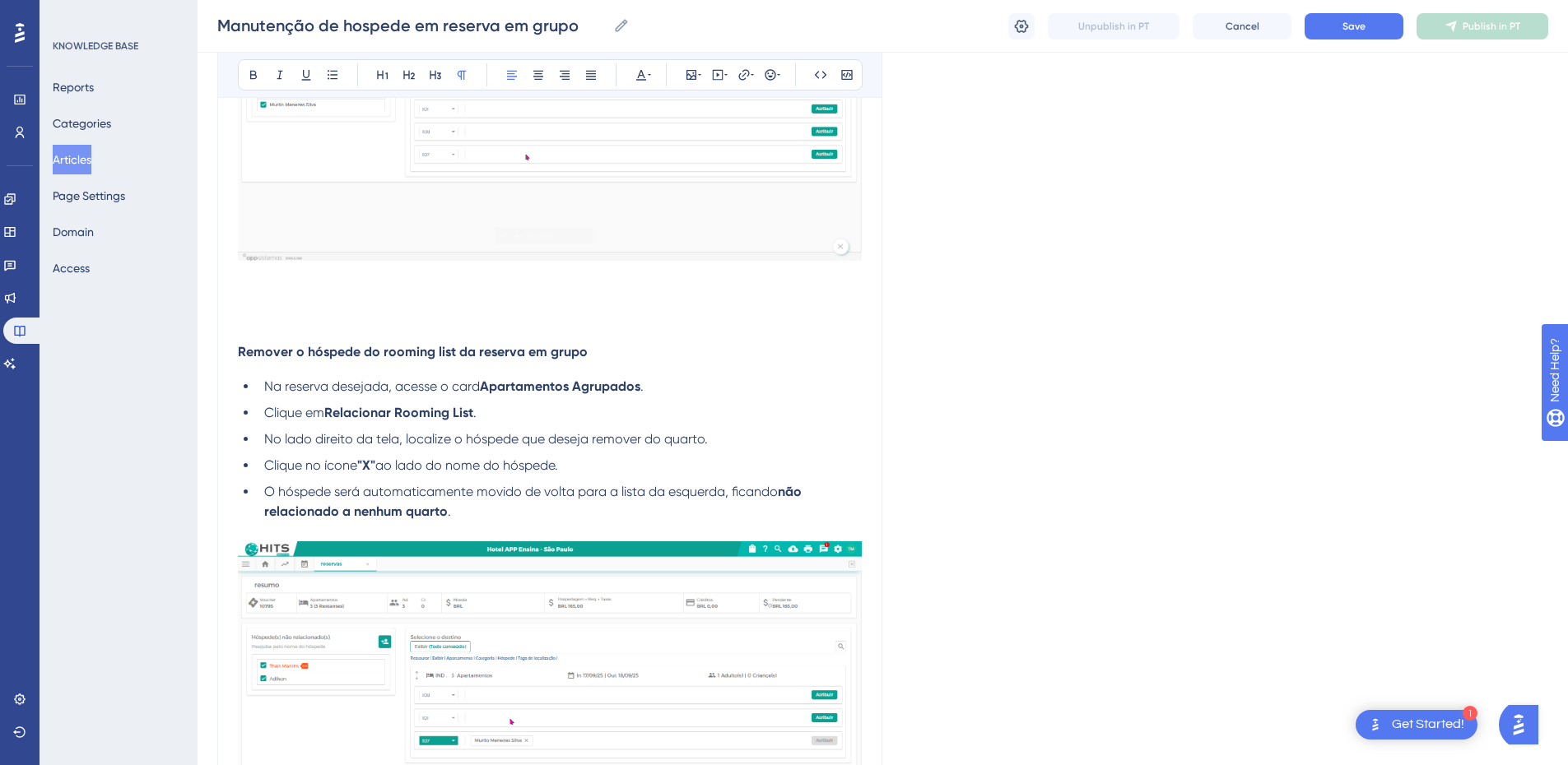
click at [350, 328] on div "Se você já criou uma reserva em grupo e definiu a Rooming List , mas precisar t…" at bounding box center [549, 408] width 624 height 1654
click at [305, 318] on p at bounding box center [549, 315] width 624 height 19
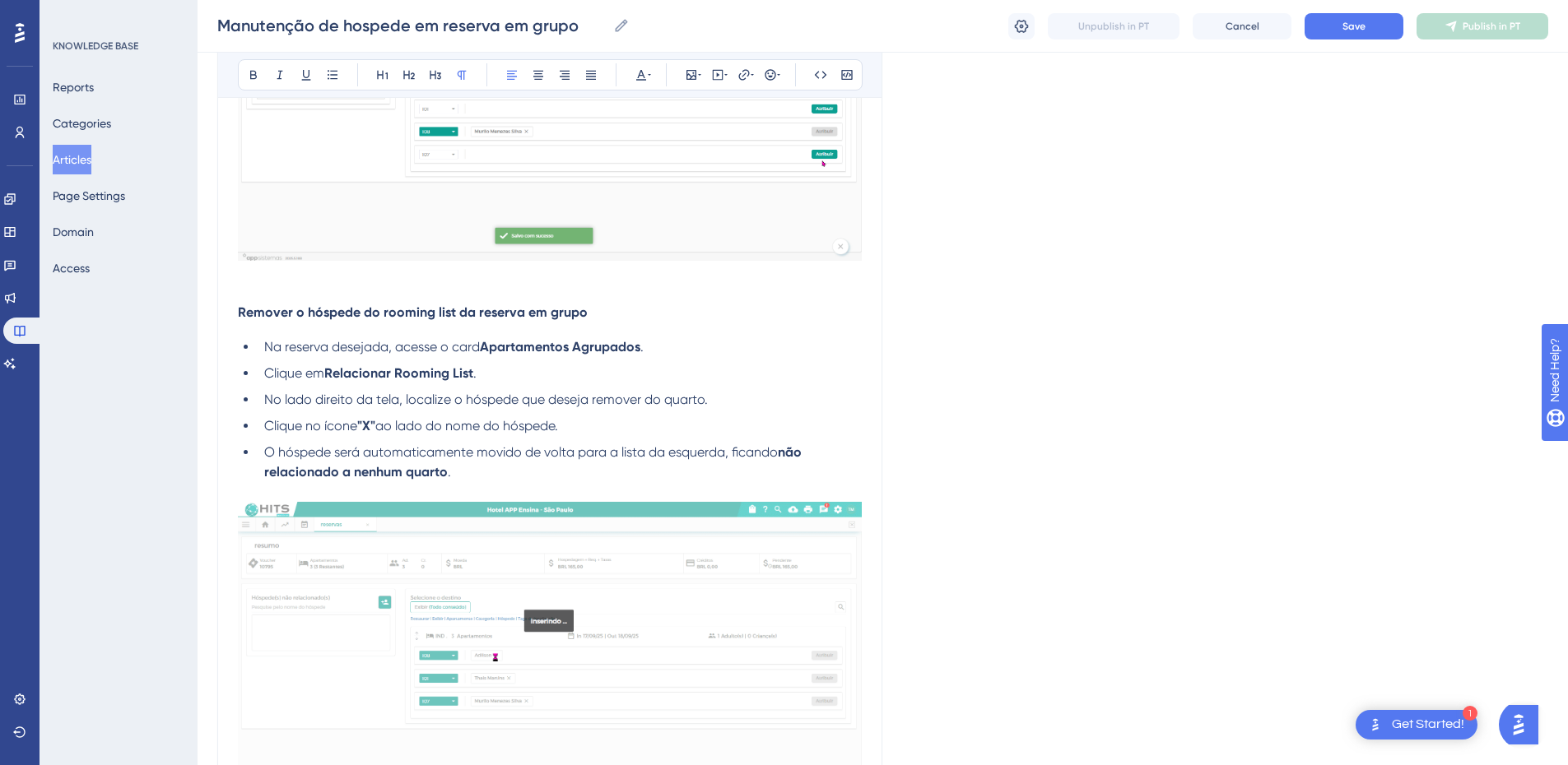
click at [253, 289] on div "Se você já criou uma reserva em grupo e definiu a Rooming List , mas precisar t…" at bounding box center [549, 388] width 624 height 1614
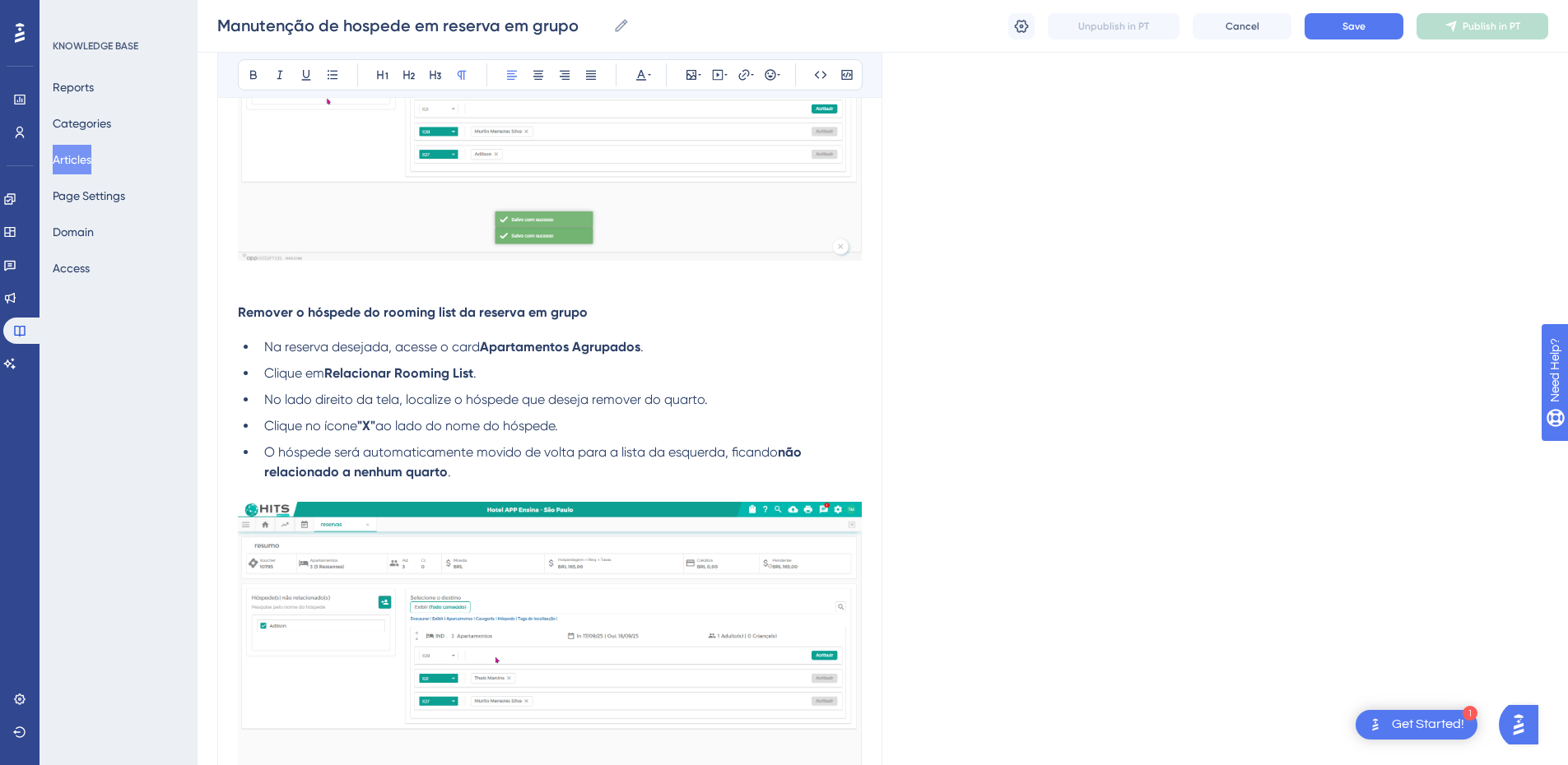
click at [246, 287] on div "Se você já criou uma reserva em grupo e definiu a Rooming List , mas precisar t…" at bounding box center [549, 388] width 624 height 1614
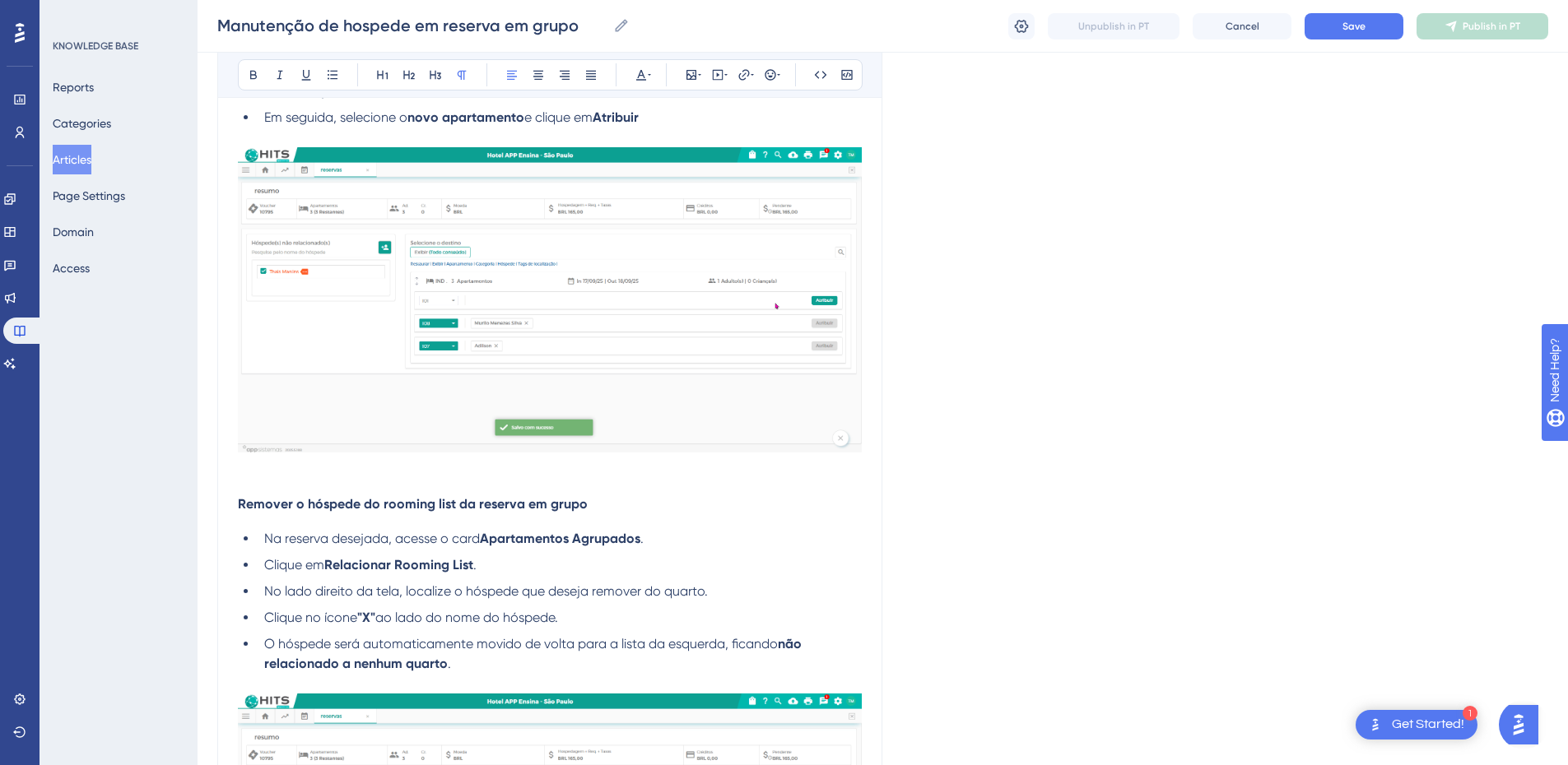
scroll to position [1152, 0]
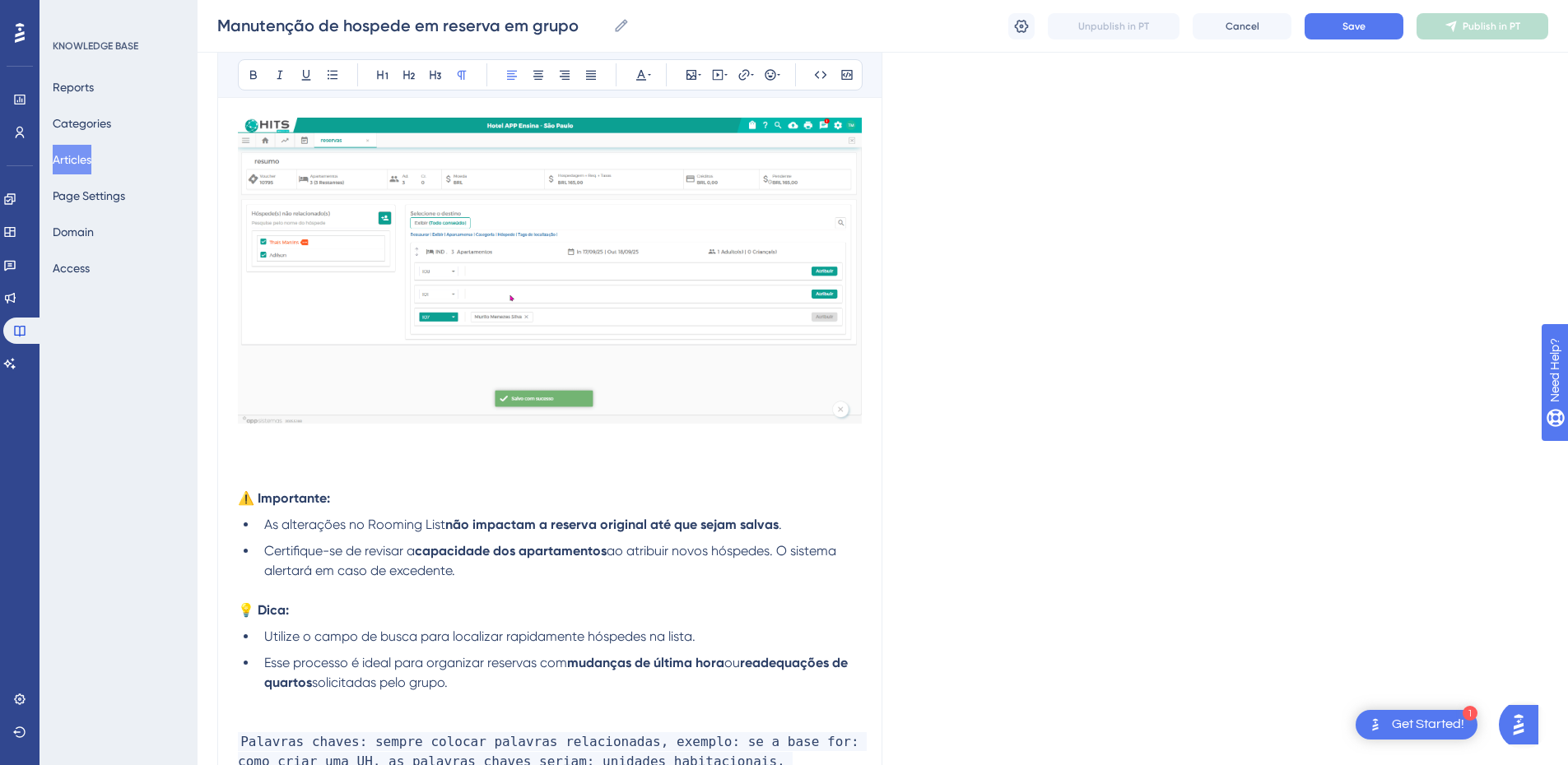
click at [241, 444] on p at bounding box center [549, 439] width 624 height 19
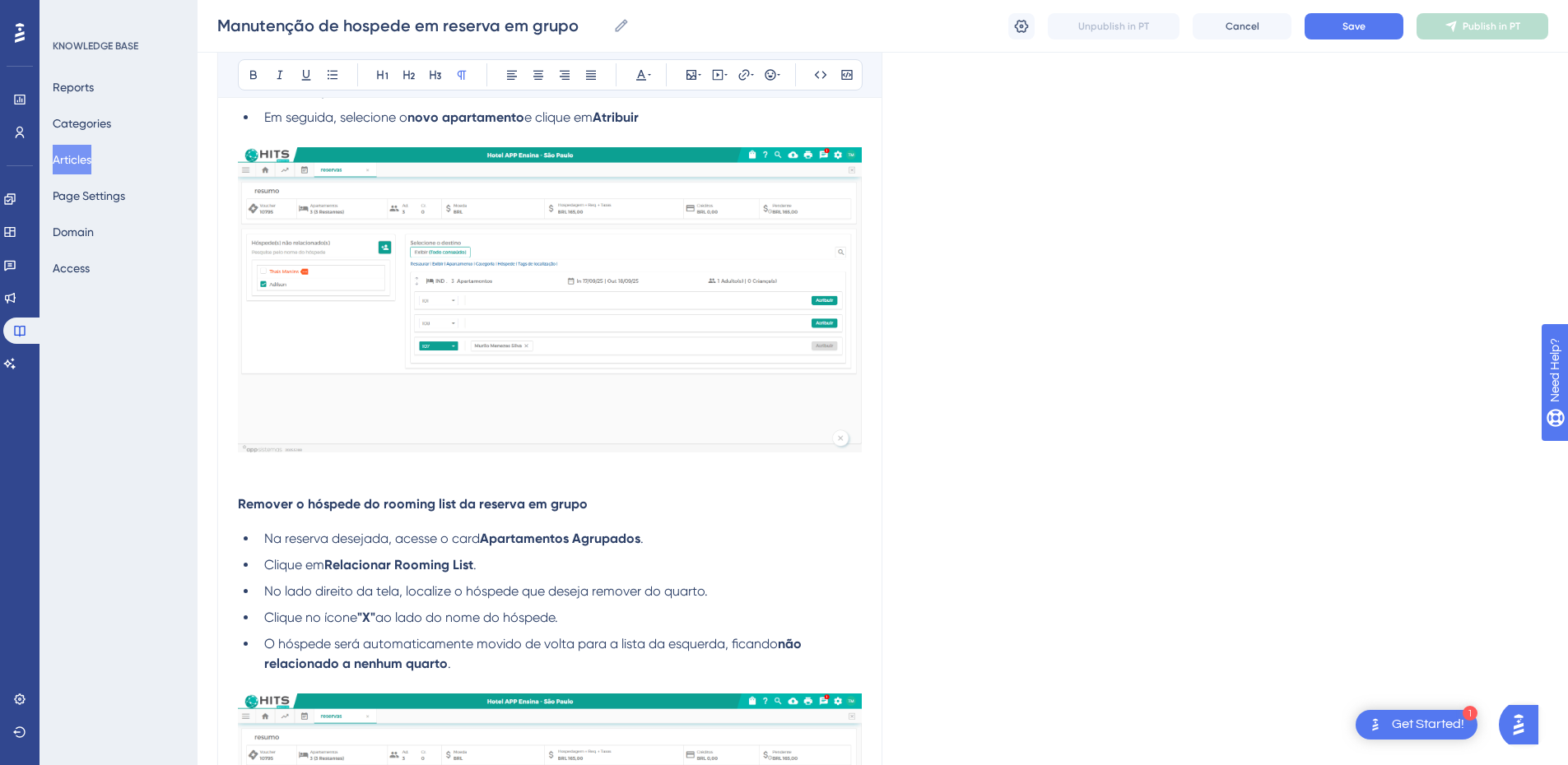
scroll to position [961, 0]
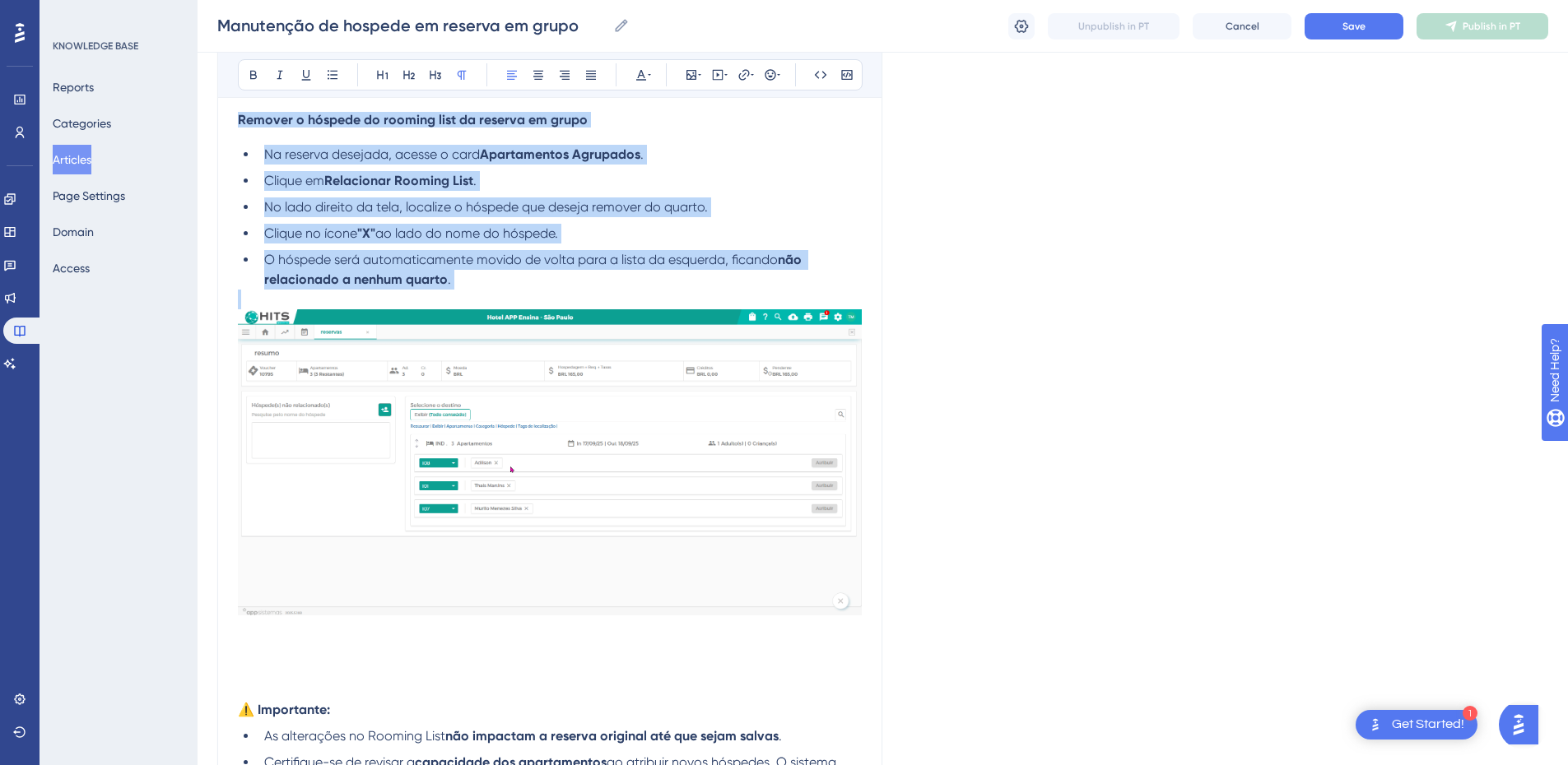
drag, startPoint x: 479, startPoint y: 290, endPoint x: 234, endPoint y: 123, distance: 296.5
click at [234, 123] on div "Manutenção de hospede em reserva em grupo Bold Italic Underline Bullet Point He…" at bounding box center [550, 134] width 665 height 1820
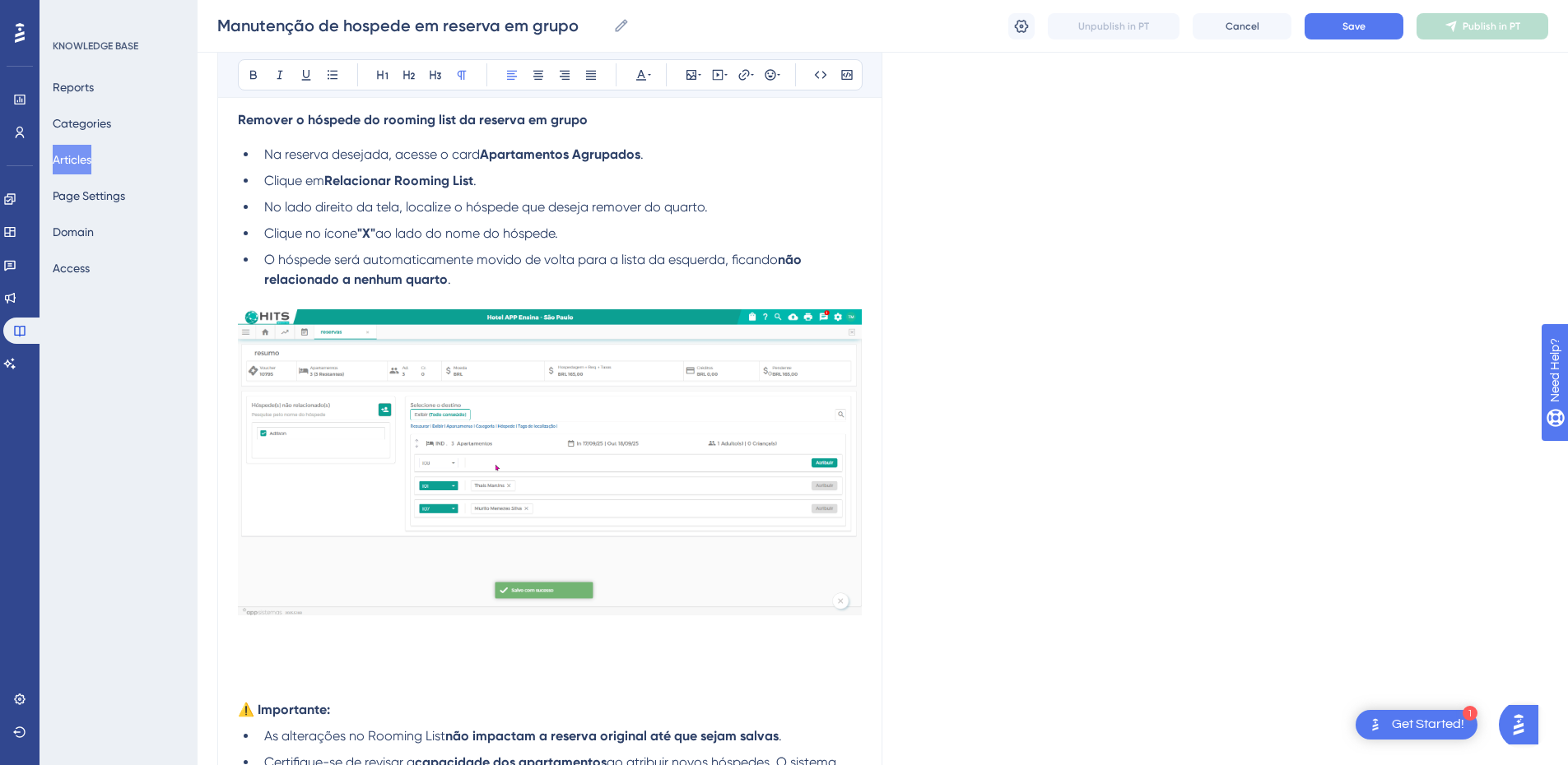
click at [269, 645] on p at bounding box center [549, 650] width 624 height 19
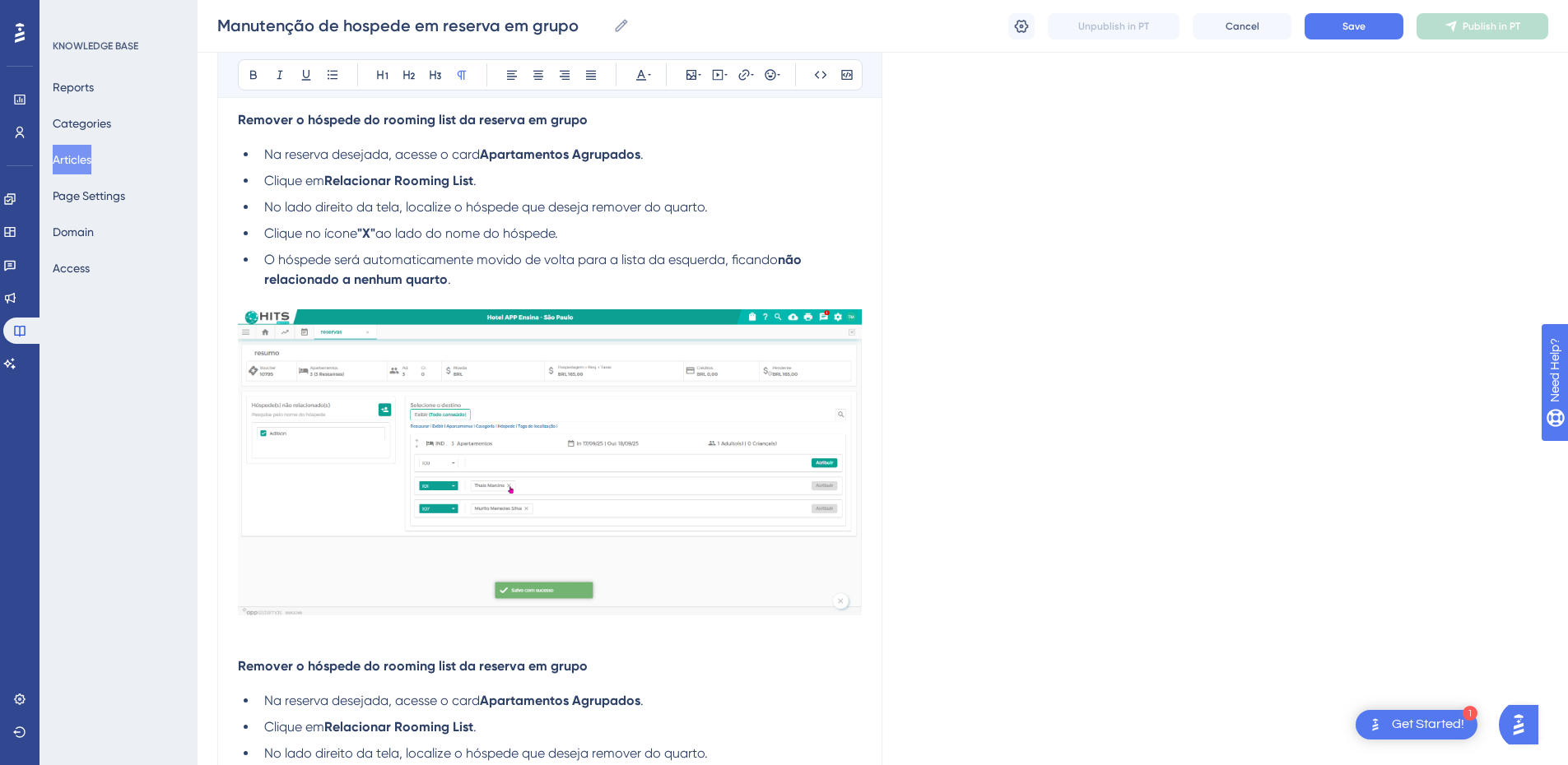
scroll to position [1037, 0]
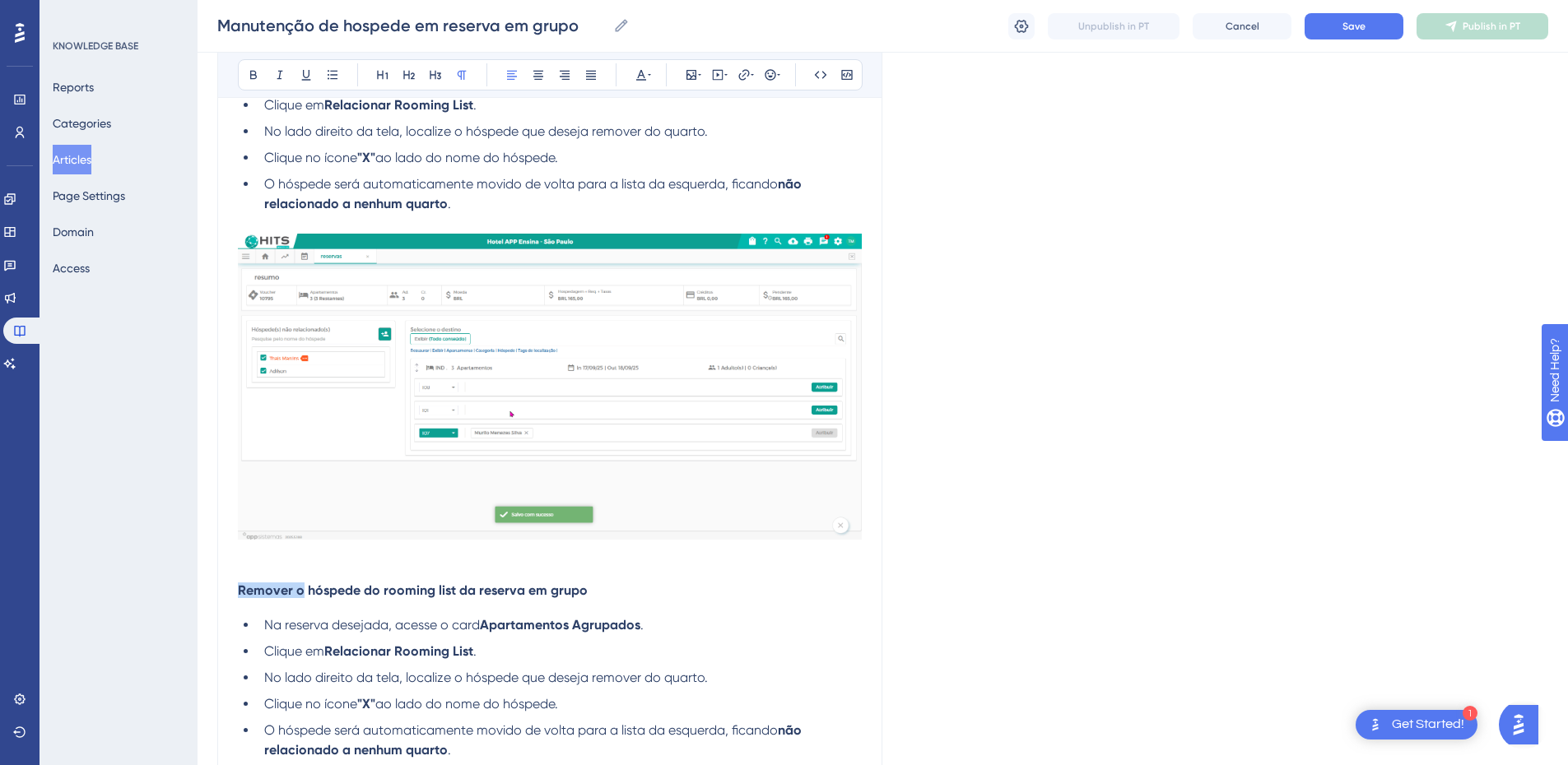
drag, startPoint x: 304, startPoint y: 590, endPoint x: 224, endPoint y: 584, distance: 80.2
click at [227, 584] on div "Manutenção de hospede em reserva em grupo Bold Italic Underline Bullet Point He…" at bounding box center [550, 155] width 665 height 2015
click at [652, 565] on div "Se você já criou uma reserva em grupo e definiu a Rooming List , mas precisar t…" at bounding box center [549, 227] width 624 height 1828
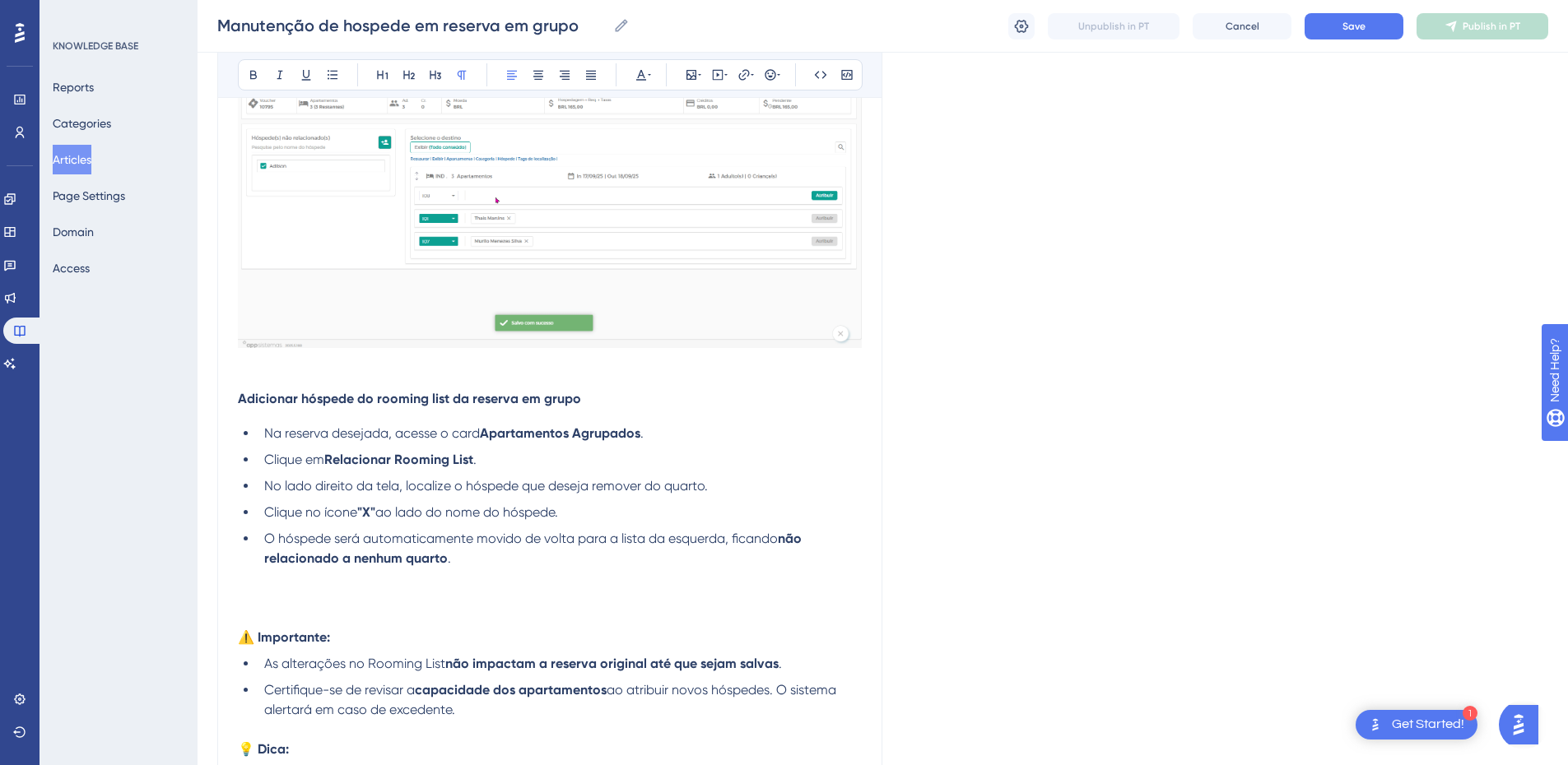
click at [493, 456] on li "Clique em Relacionar Rooming List ." at bounding box center [560, 459] width 604 height 19
click at [562, 447] on ul "Na reserva desejada, acesse o card Apartamentos Agrupados . Clique em Relaciona…" at bounding box center [549, 496] width 624 height 145
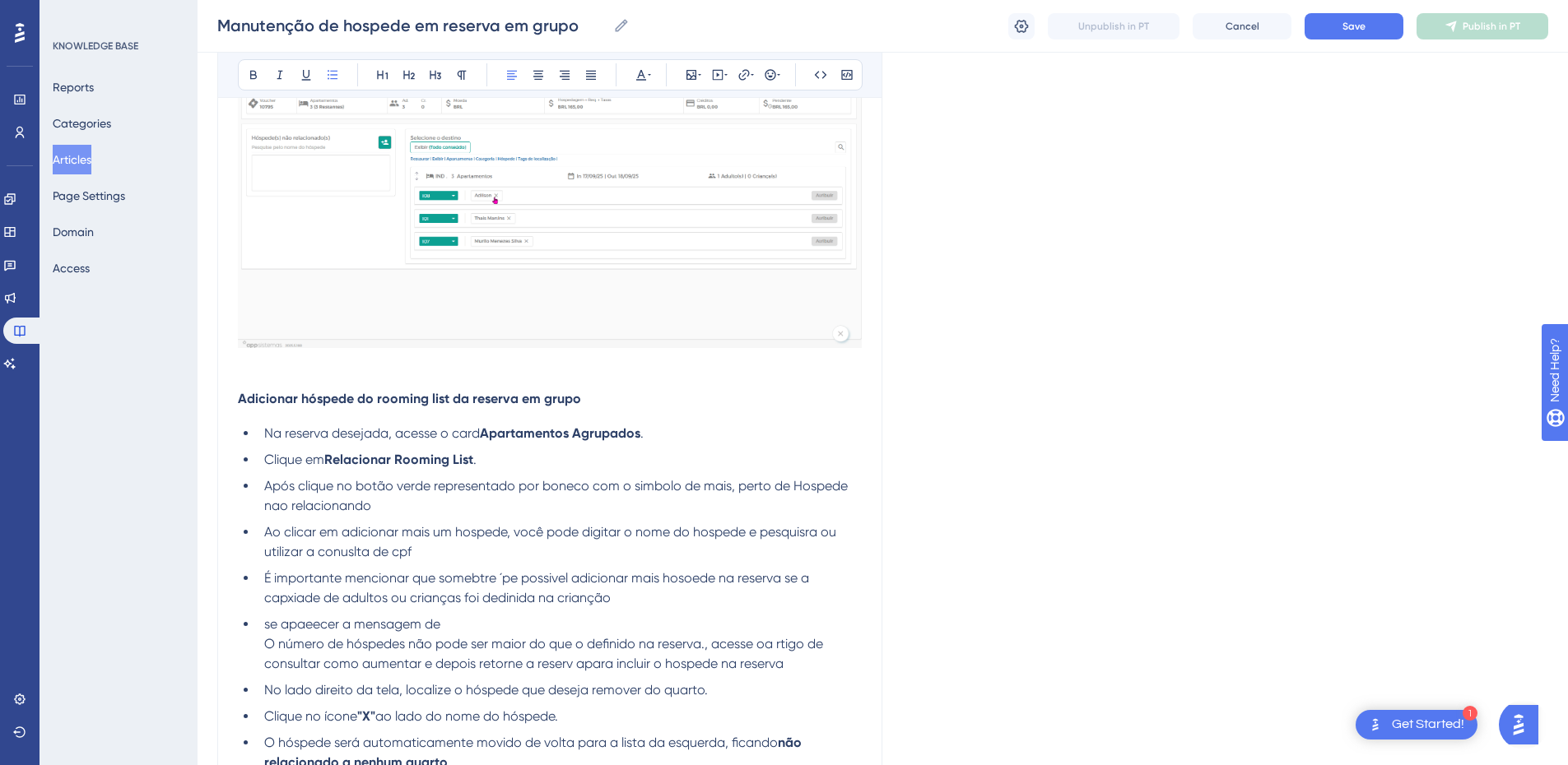
scroll to position [1420, 0]
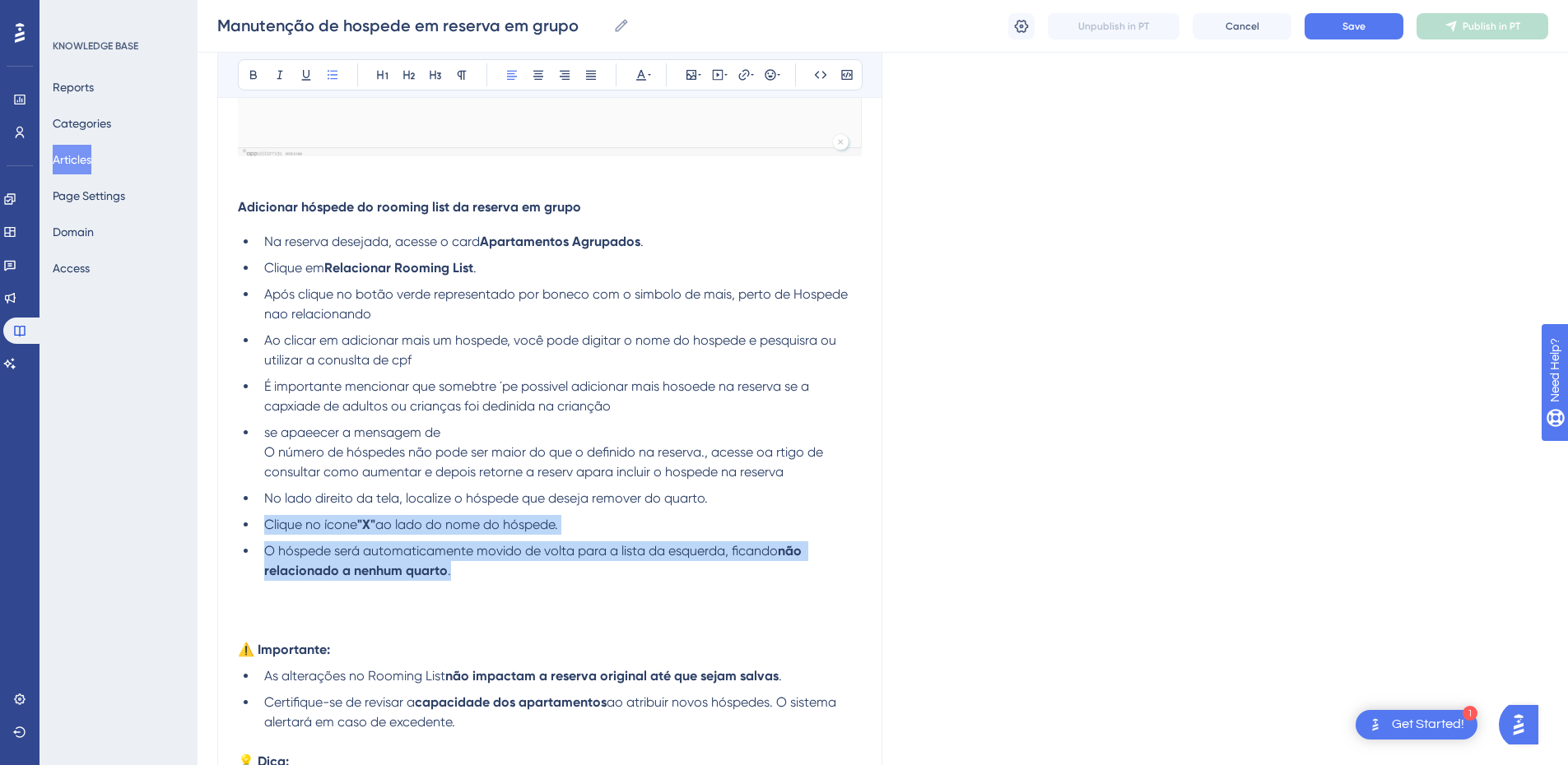
drag, startPoint x: 430, startPoint y: 570, endPoint x: 247, endPoint y: 523, distance: 188.9
click at [247, 523] on ul "Na reserva desejada, acesse o card Apartamentos Agrupados . Clique em Relaciona…" at bounding box center [549, 407] width 624 height 349
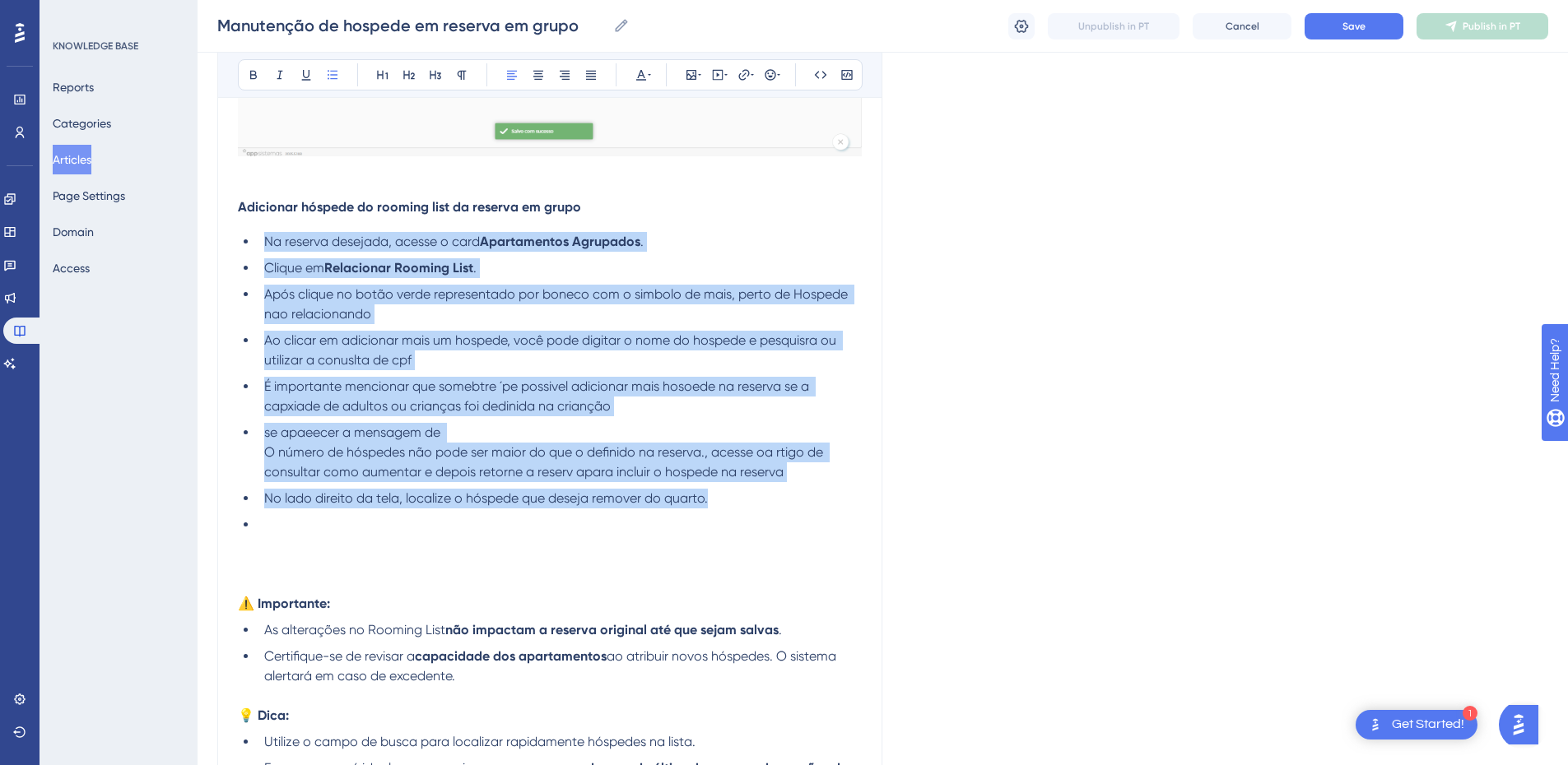
drag, startPoint x: 743, startPoint y: 503, endPoint x: 262, endPoint y: 244, distance: 546.3
click at [262, 244] on ul "Na reserva desejada, acesse o card Apartamentos Agrupados . Clique em Relaciona…" at bounding box center [549, 383] width 624 height 303
click at [731, 488] on ul "Na reserva desejada, acesse o card Apartamentos Agrupados . Clique em Relaciona…" at bounding box center [549, 383] width 624 height 303
drag, startPoint x: 601, startPoint y: 458, endPoint x: 253, endPoint y: 244, distance: 408.5
click at [256, 244] on ul "Na reserva desejada, acesse o card Apartamentos Agrupados . Clique em Relaciona…" at bounding box center [549, 383] width 624 height 303
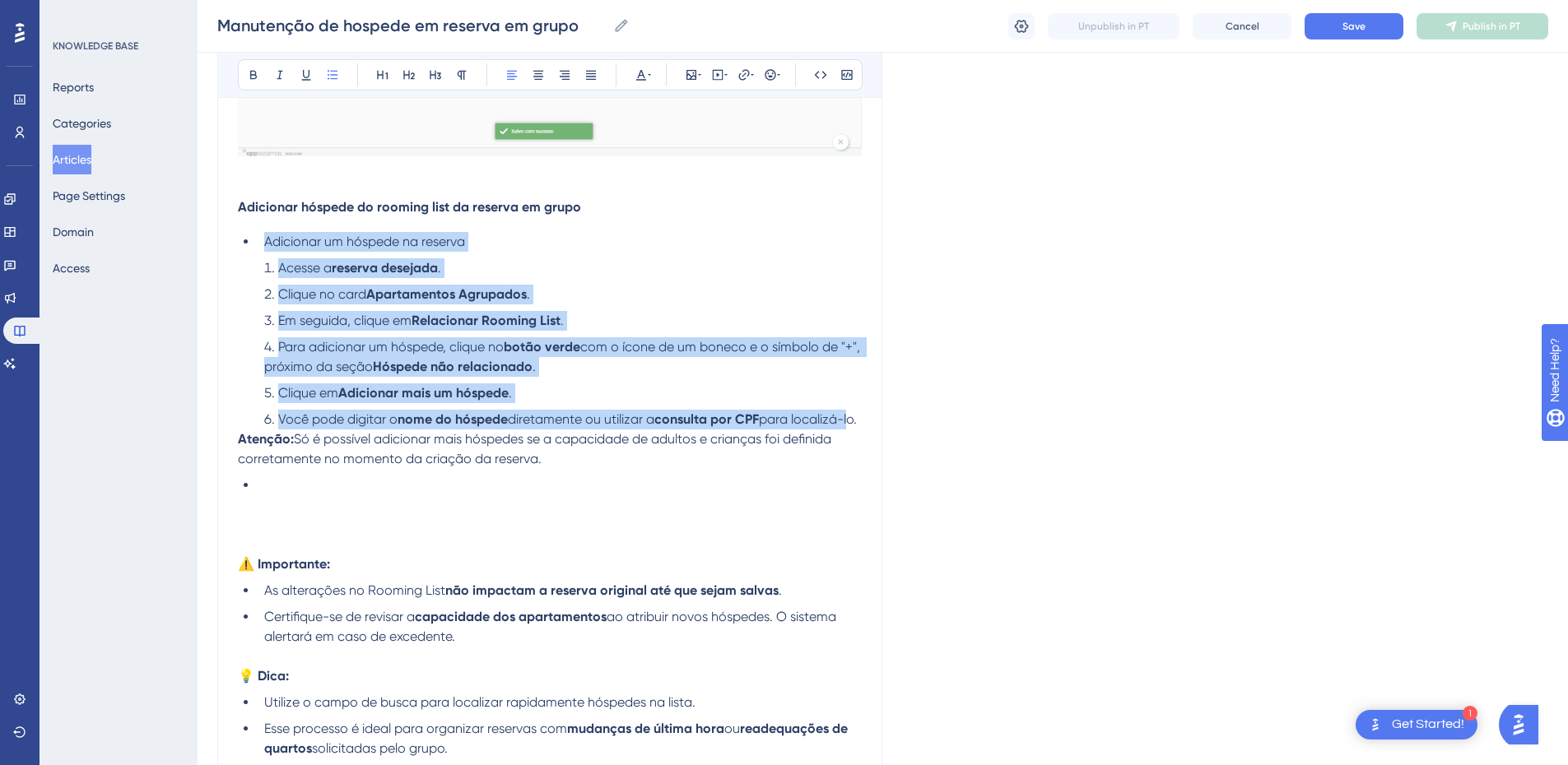
drag, startPoint x: 860, startPoint y: 424, endPoint x: 261, endPoint y: 237, distance: 627.5
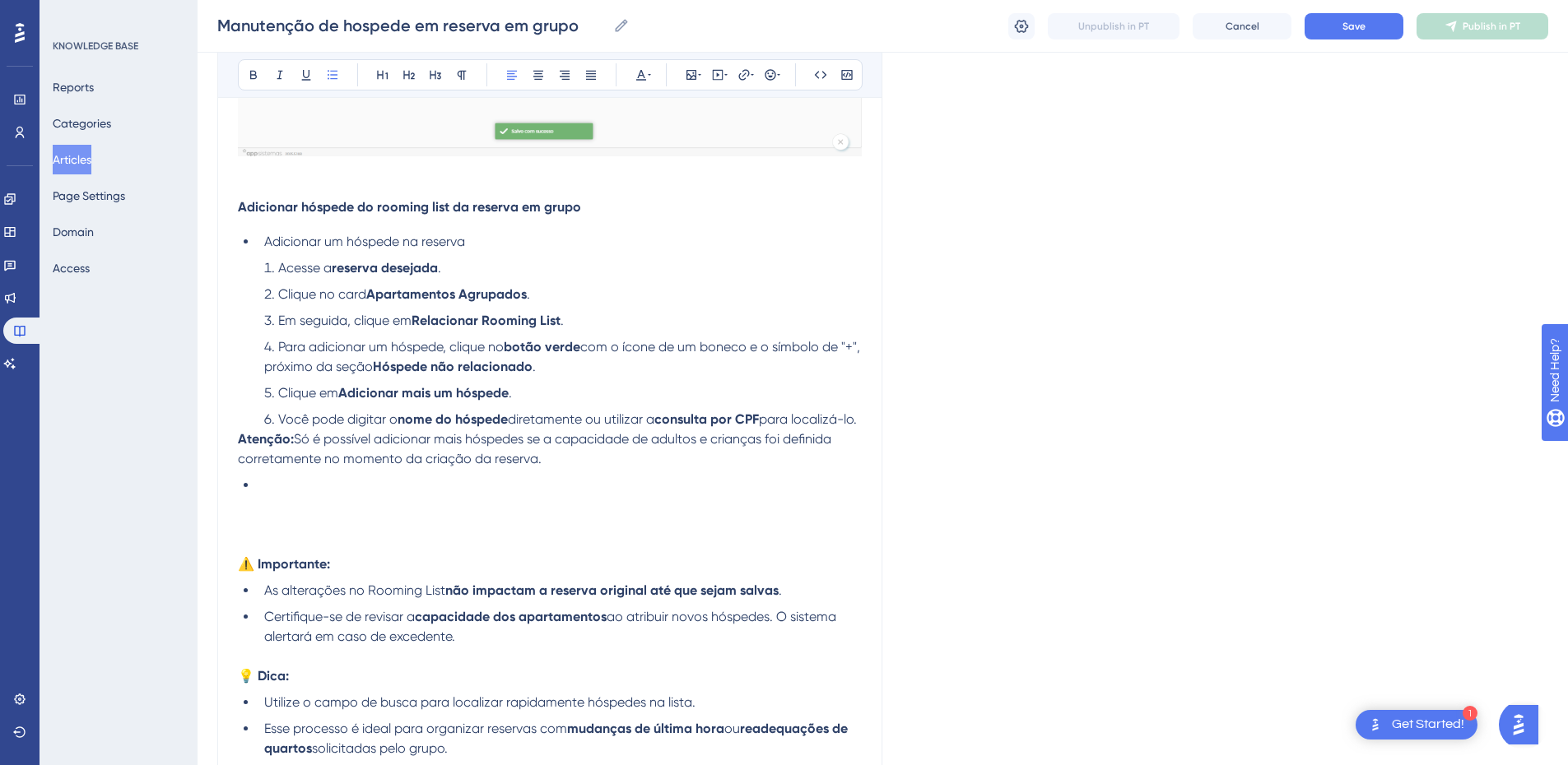
click at [324, 63] on div "Bold Italic Underline Bullet Point Heading 1 Heading 2 Heading 3 Normal Align L…" at bounding box center [550, 75] width 625 height 31
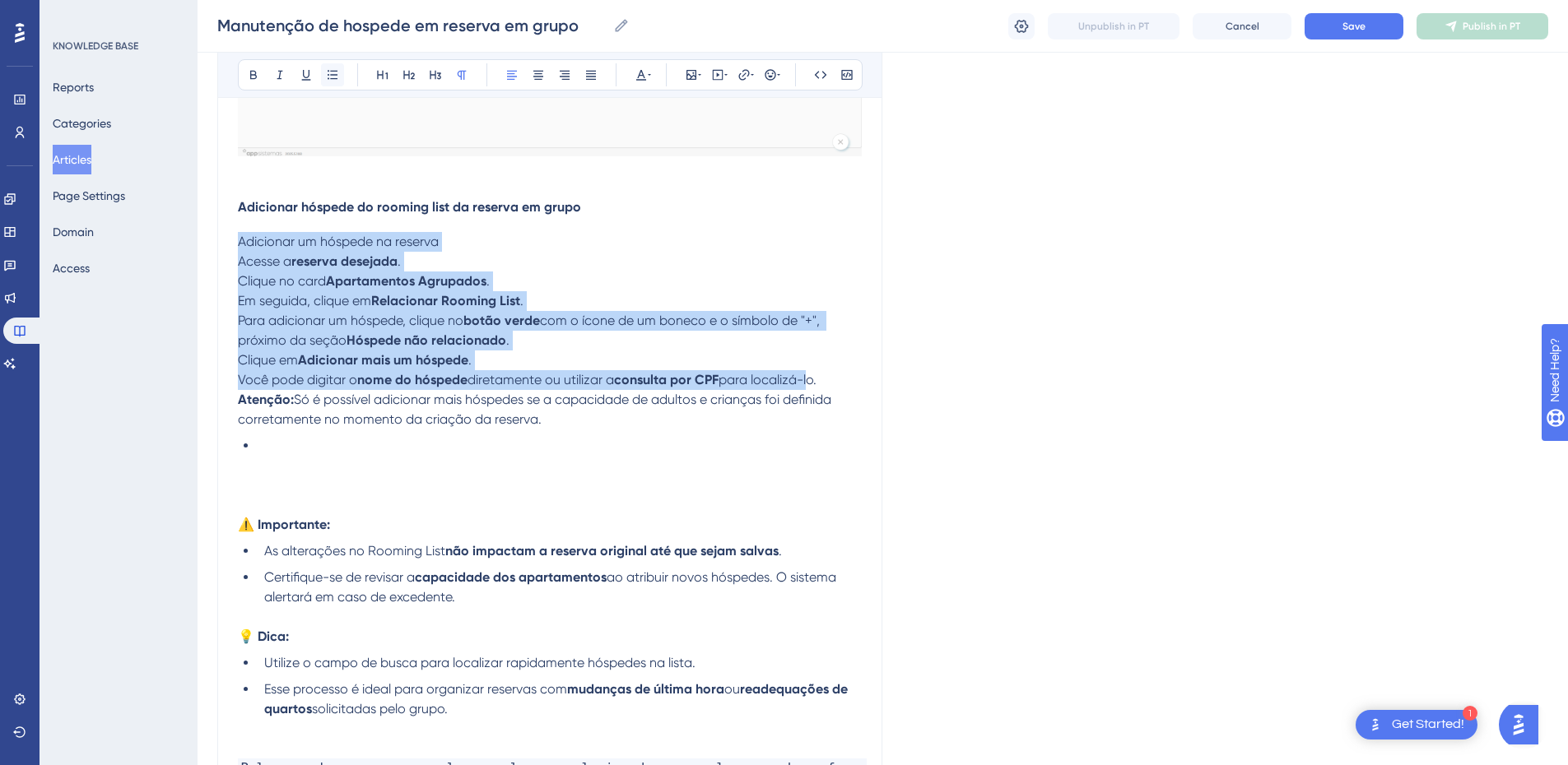
click at [334, 69] on icon at bounding box center [333, 75] width 13 height 13
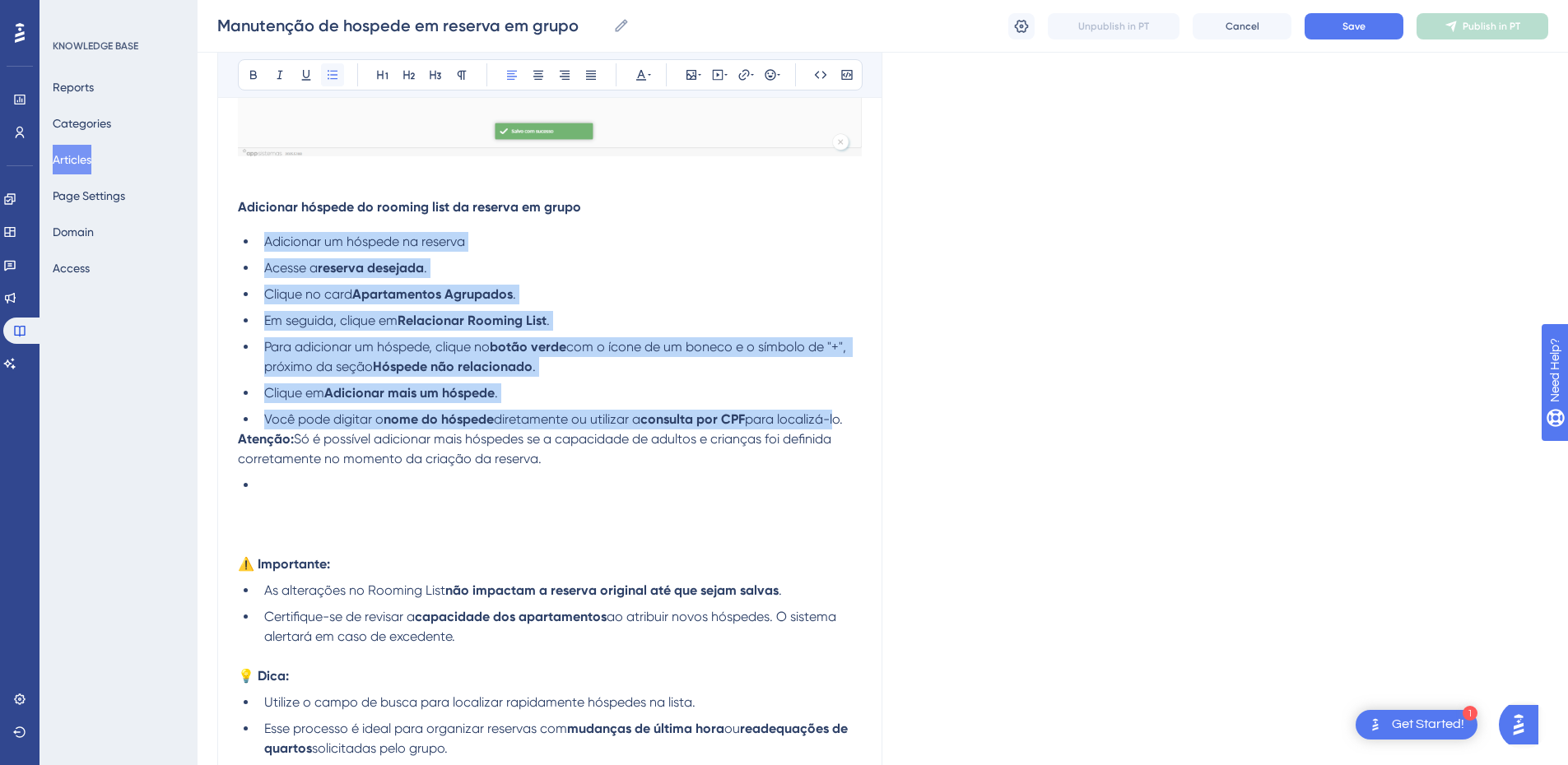
click at [334, 69] on icon at bounding box center [333, 75] width 13 height 13
click at [269, 265] on span "Acesse a" at bounding box center [291, 267] width 54 height 16
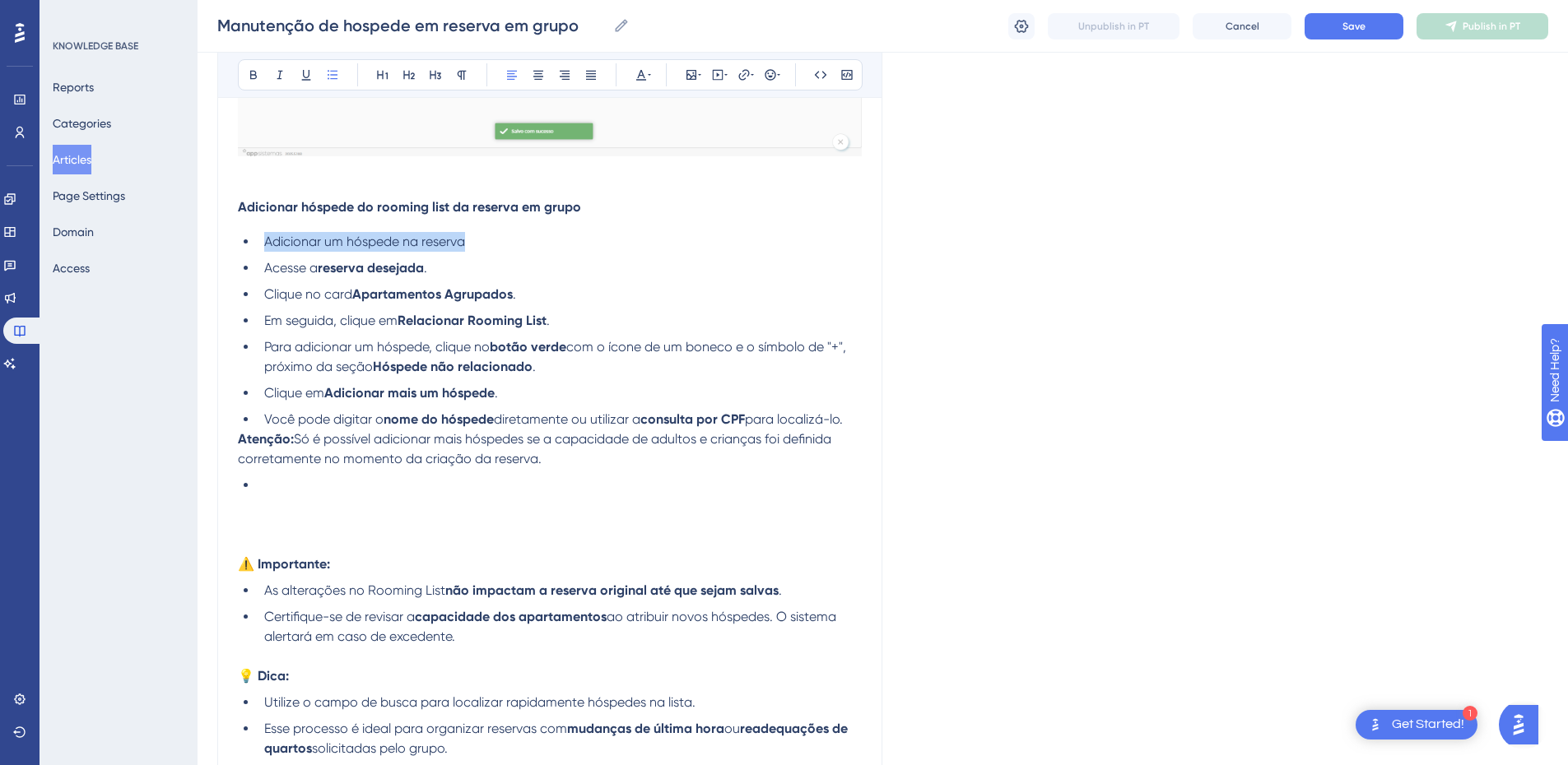
drag, startPoint x: 519, startPoint y: 240, endPoint x: 265, endPoint y: 242, distance: 254.0
click at [265, 242] on li "Adicionar um hóspede na reserva" at bounding box center [560, 241] width 604 height 19
click at [262, 270] on li "Acesse a reserva desejada ." at bounding box center [560, 268] width 604 height 19
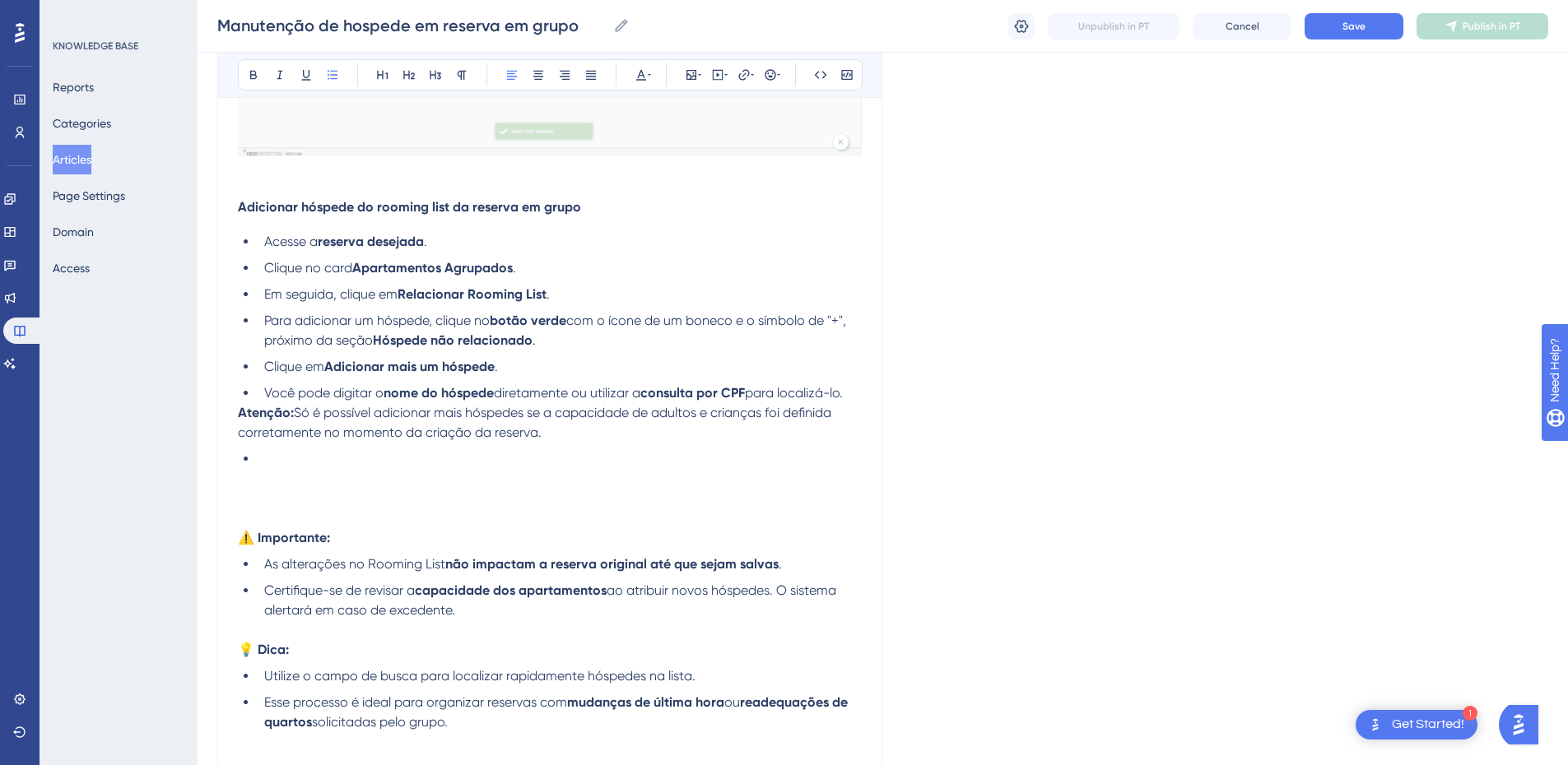
click at [261, 268] on li "Clique no card Apartamentos Agrupados ." at bounding box center [560, 268] width 604 height 19
click at [374, 207] on span "Adicionar hóspede do rooming list da reserva em grupo" at bounding box center [408, 207] width 343 height 16
click at [430, 206] on span "Adicionar hóspede na tela de rooming list da reserva em grupo" at bounding box center [432, 207] width 388 height 16
click at [453, 252] on li "Acesse a reserva desejada ." at bounding box center [560, 241] width 604 height 19
drag, startPoint x: 350, startPoint y: 267, endPoint x: 262, endPoint y: 263, distance: 88.1
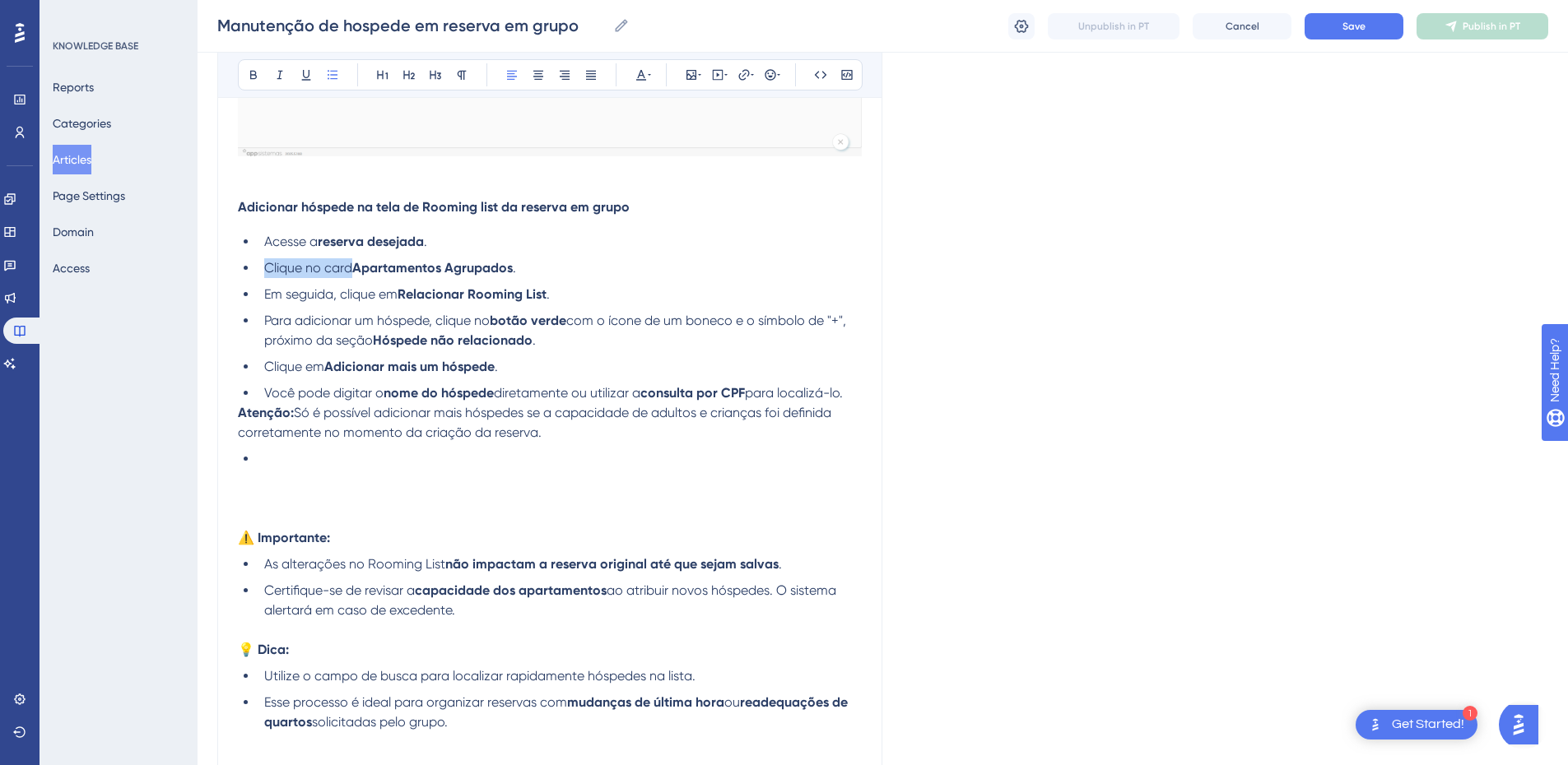
click at [262, 263] on li "Clique no card Apartamentos Agrupados ." at bounding box center [560, 268] width 604 height 19
click at [262, 297] on li "Em seguida, clique em Relacionar Rooming List ." at bounding box center [560, 294] width 604 height 19
click at [342, 270] on strong "Apartamentos Agrupados" at bounding box center [412, 267] width 161 height 16
drag, startPoint x: 338, startPoint y: 297, endPoint x: 238, endPoint y: 297, distance: 100.0
click at [238, 297] on ul "Acesse a reserva desejada . No card de Apartamentos Agrupados . Em seguida, cli…" at bounding box center [549, 317] width 624 height 171
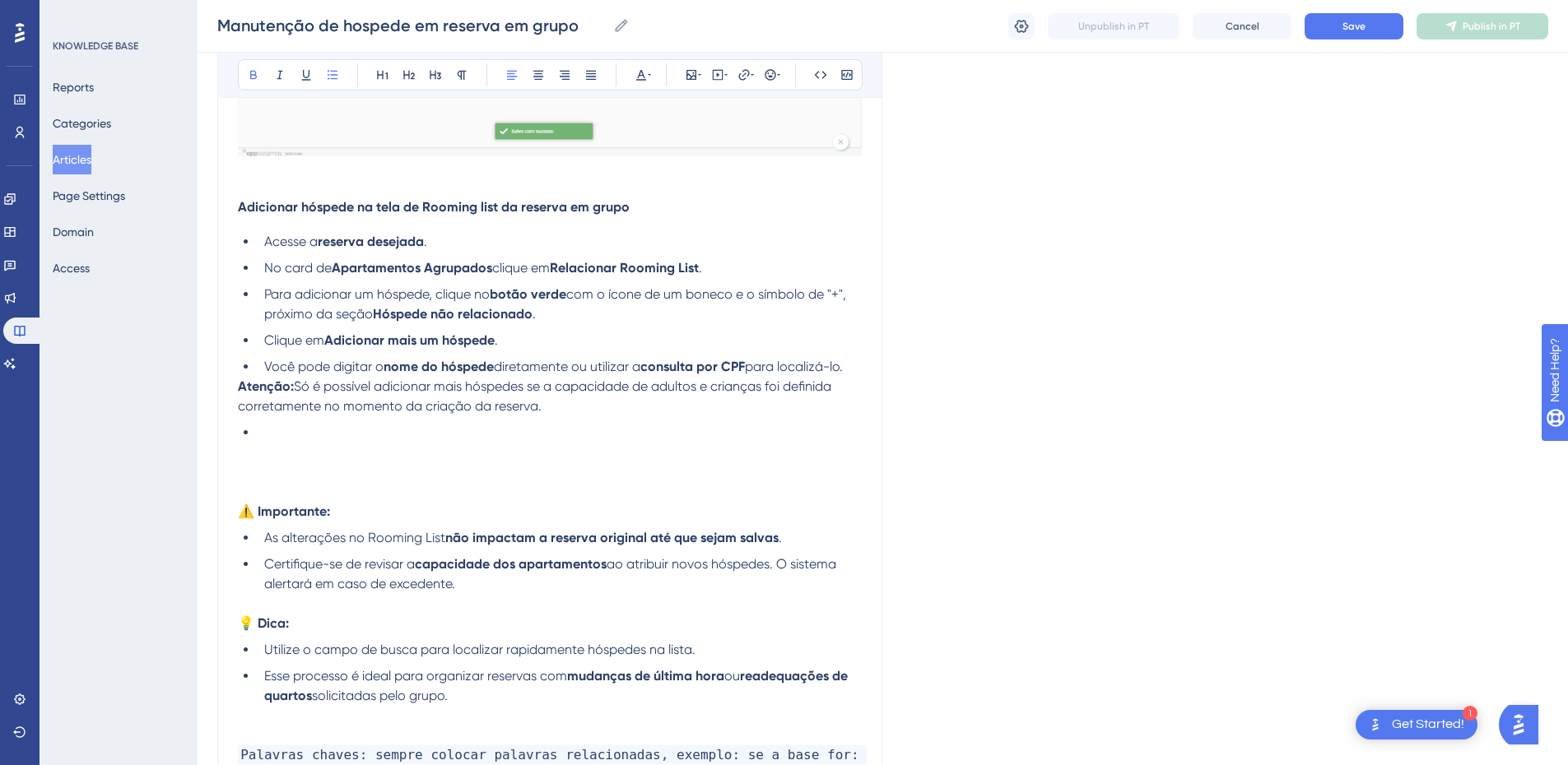
click at [565, 315] on li "Para adicionar um hóspede, clique no botão verde com o ícone de um boneco e o s…" at bounding box center [560, 304] width 604 height 40
click at [519, 342] on li "Clique em Adicionar mais um hóspede ." at bounding box center [560, 340] width 604 height 19
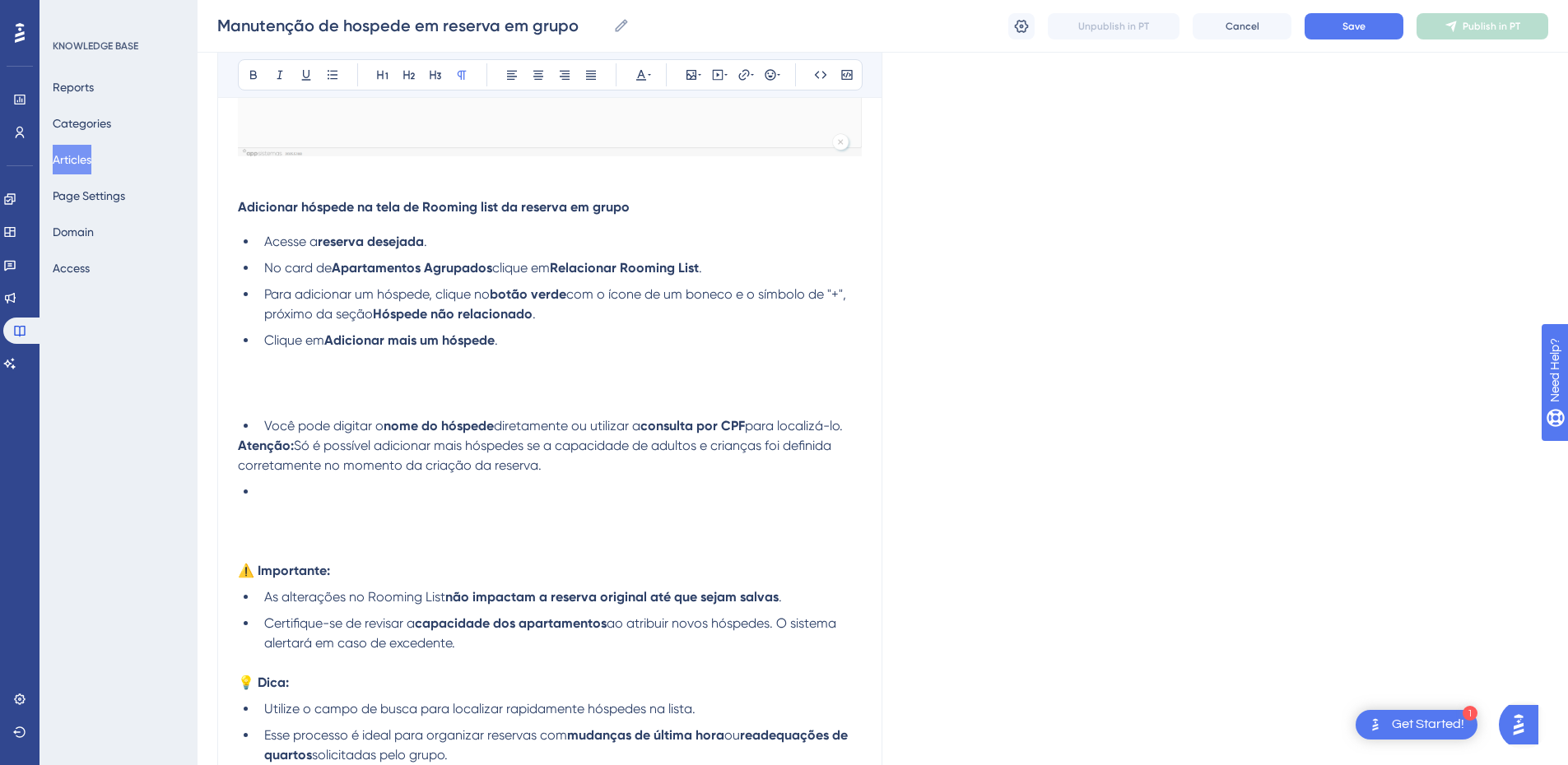
click at [410, 200] on span "Adicionar hóspede na tela de Rooming list da reserva em grupo" at bounding box center [433, 207] width 392 height 16
click at [675, 206] on h4 "Adicionar hóspede na tela de Rooming list da reserva em grupo" at bounding box center [549, 207] width 624 height 16
drag, startPoint x: 675, startPoint y: 206, endPoint x: 235, endPoint y: 207, distance: 440.0
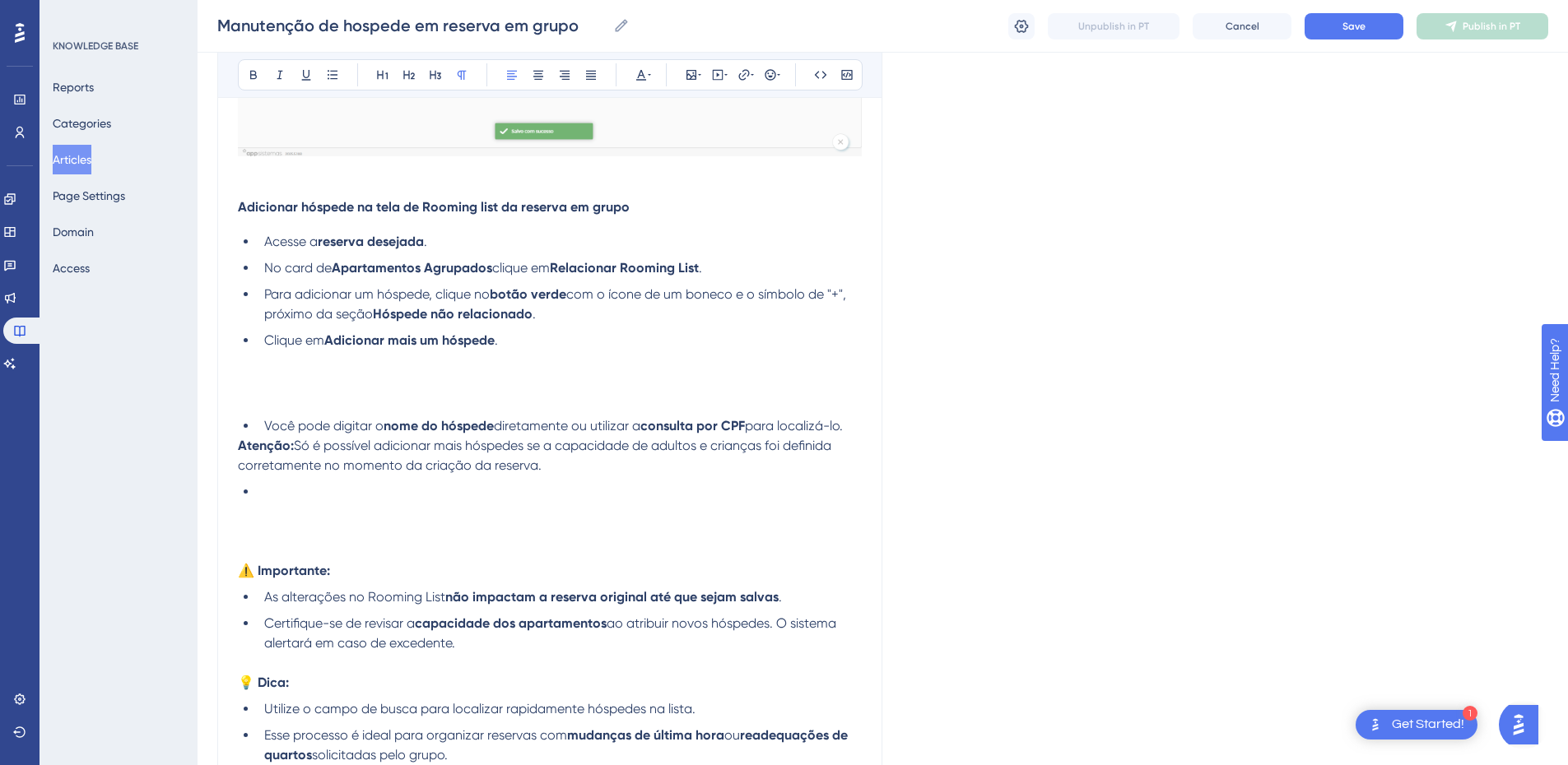
click at [390, 209] on span "Adicionar hóspede na tela de Rooming list da reserva em grupo" at bounding box center [433, 207] width 392 height 16
click at [403, 204] on span "Adicionar hóspede na tela de Rooming list da reserva em grupo" at bounding box center [433, 207] width 392 height 16
drag, startPoint x: 377, startPoint y: 208, endPoint x: 696, endPoint y: 205, distance: 319.0
click at [696, 205] on h4 "Adicionar hóspede na tela de Rooming list da reserva em grupo" at bounding box center [549, 207] width 624 height 16
click at [558, 352] on p at bounding box center [549, 359] width 624 height 19
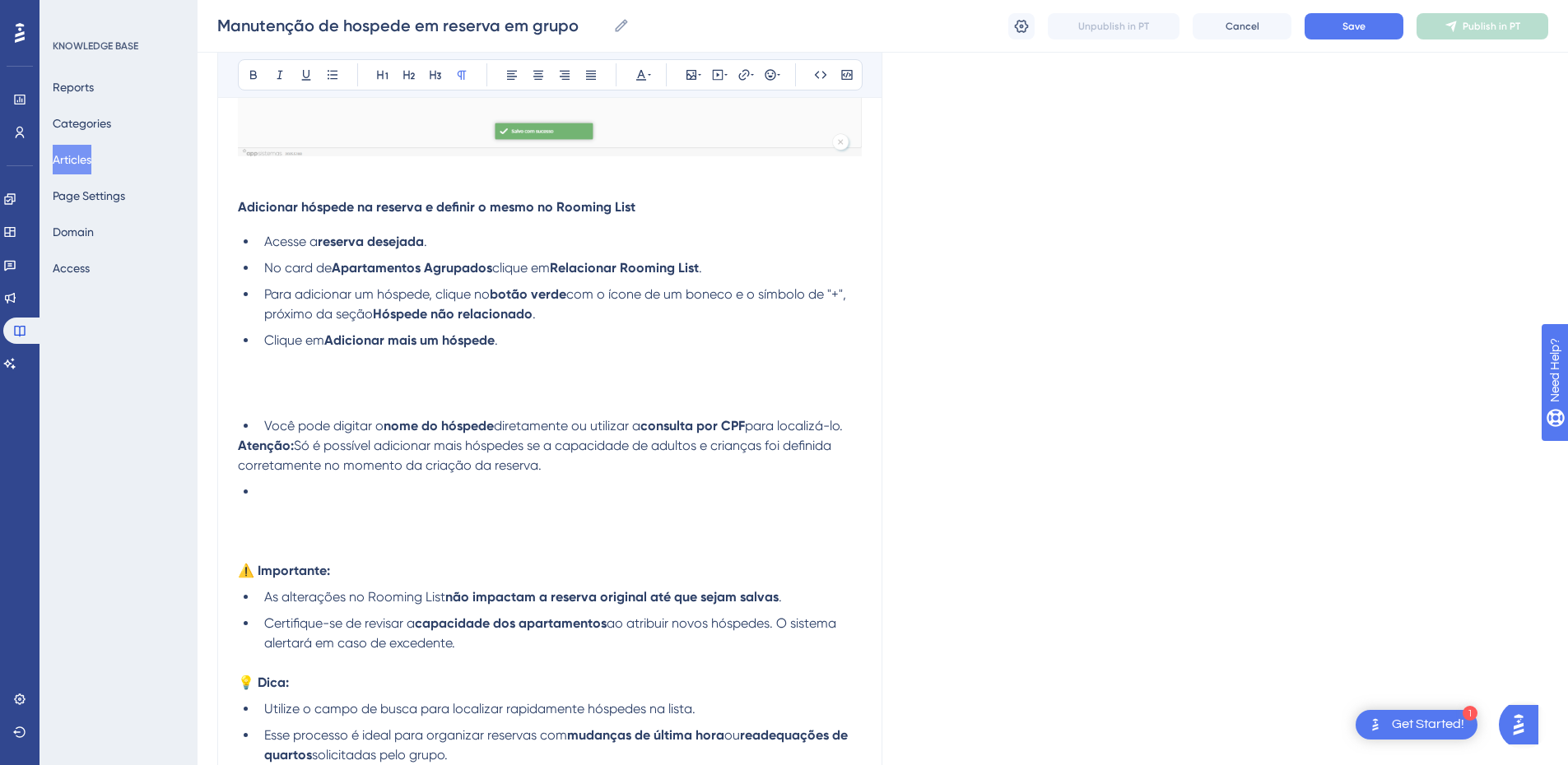
click at [395, 380] on p at bounding box center [549, 380] width 624 height 19
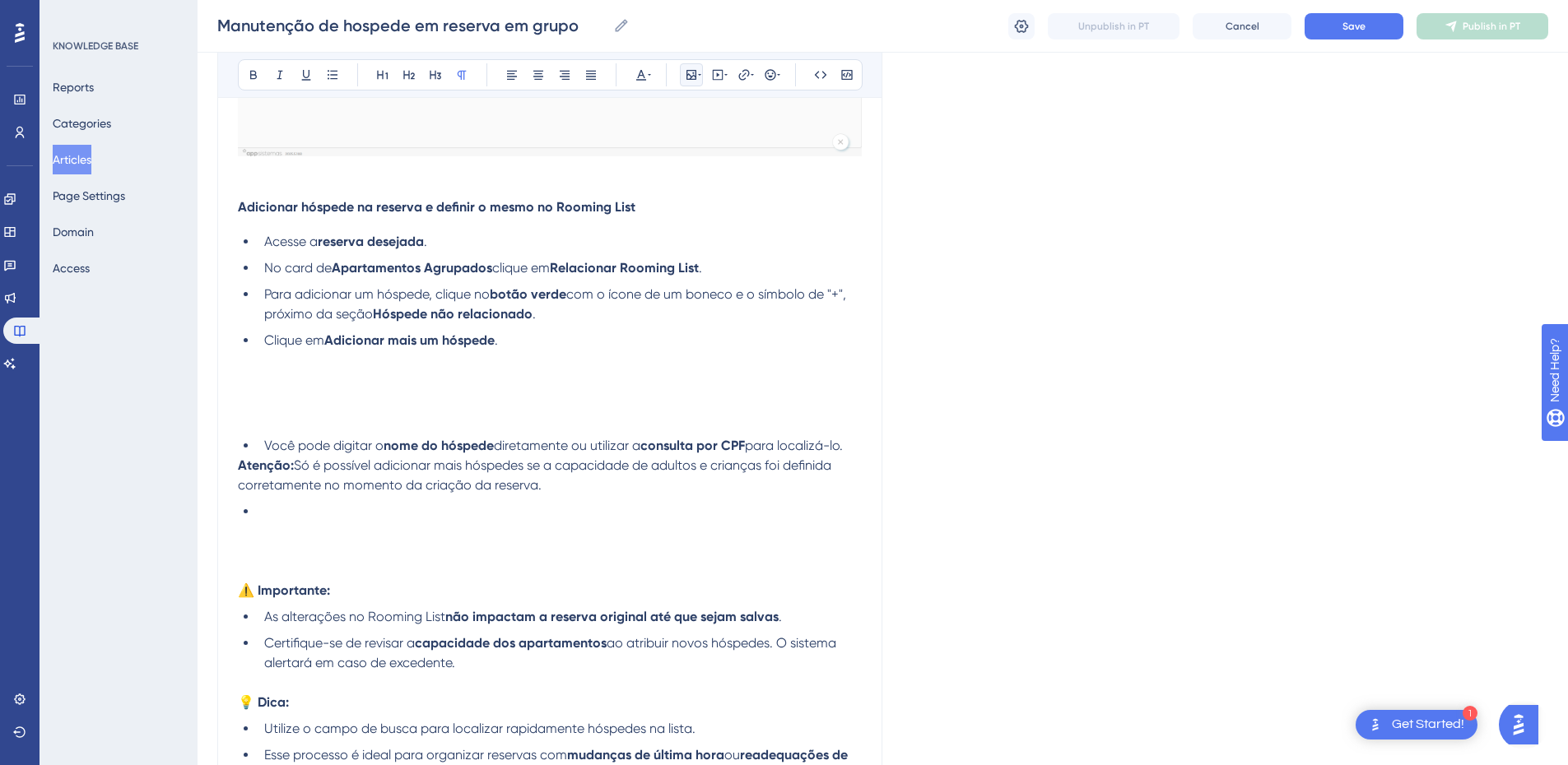
click at [699, 71] on icon at bounding box center [699, 75] width 4 height 13
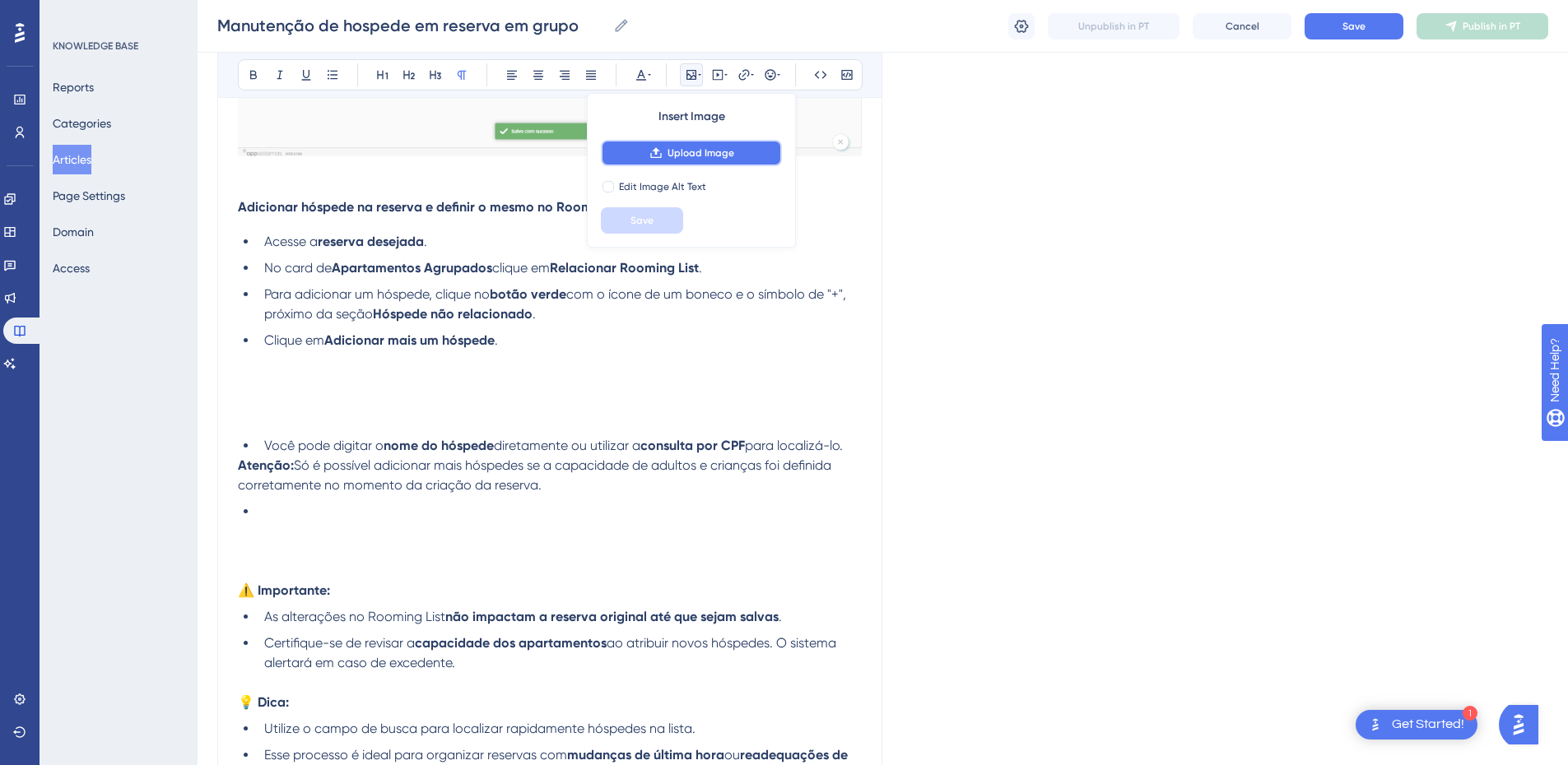
click at [685, 155] on span "Upload Image" at bounding box center [700, 153] width 67 height 13
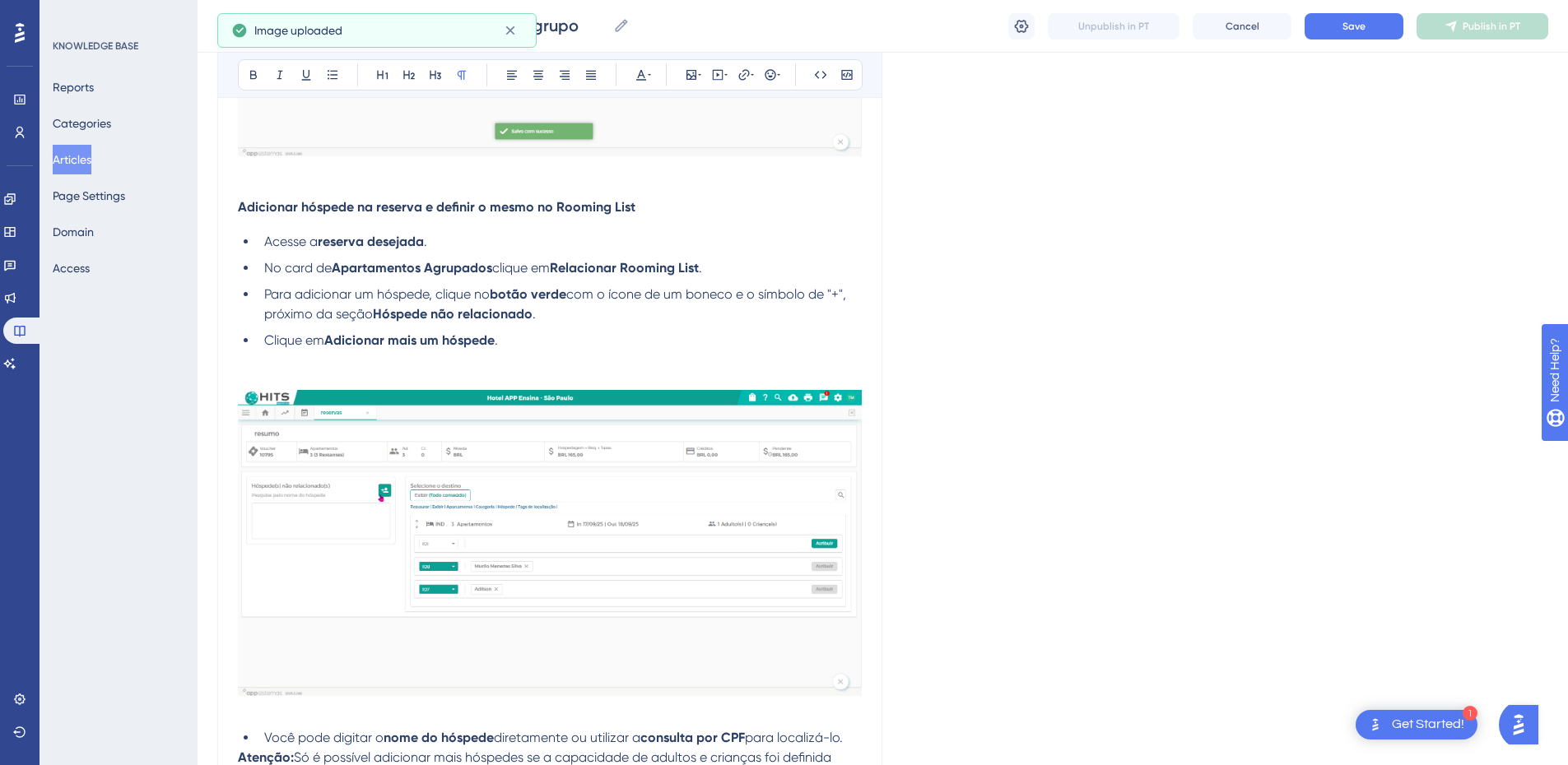
click at [296, 375] on p at bounding box center [549, 380] width 624 height 19
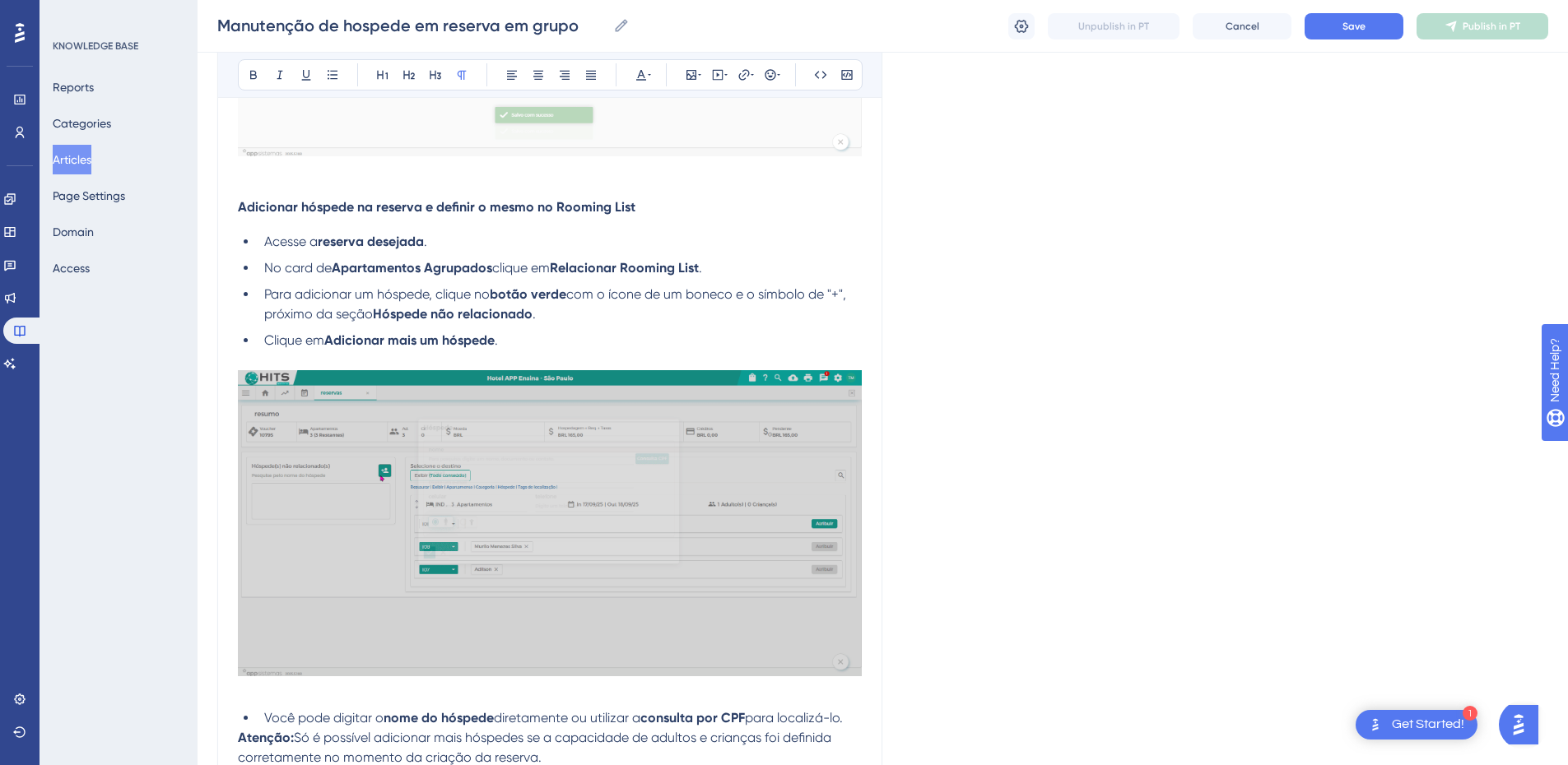
scroll to position [1612, 0]
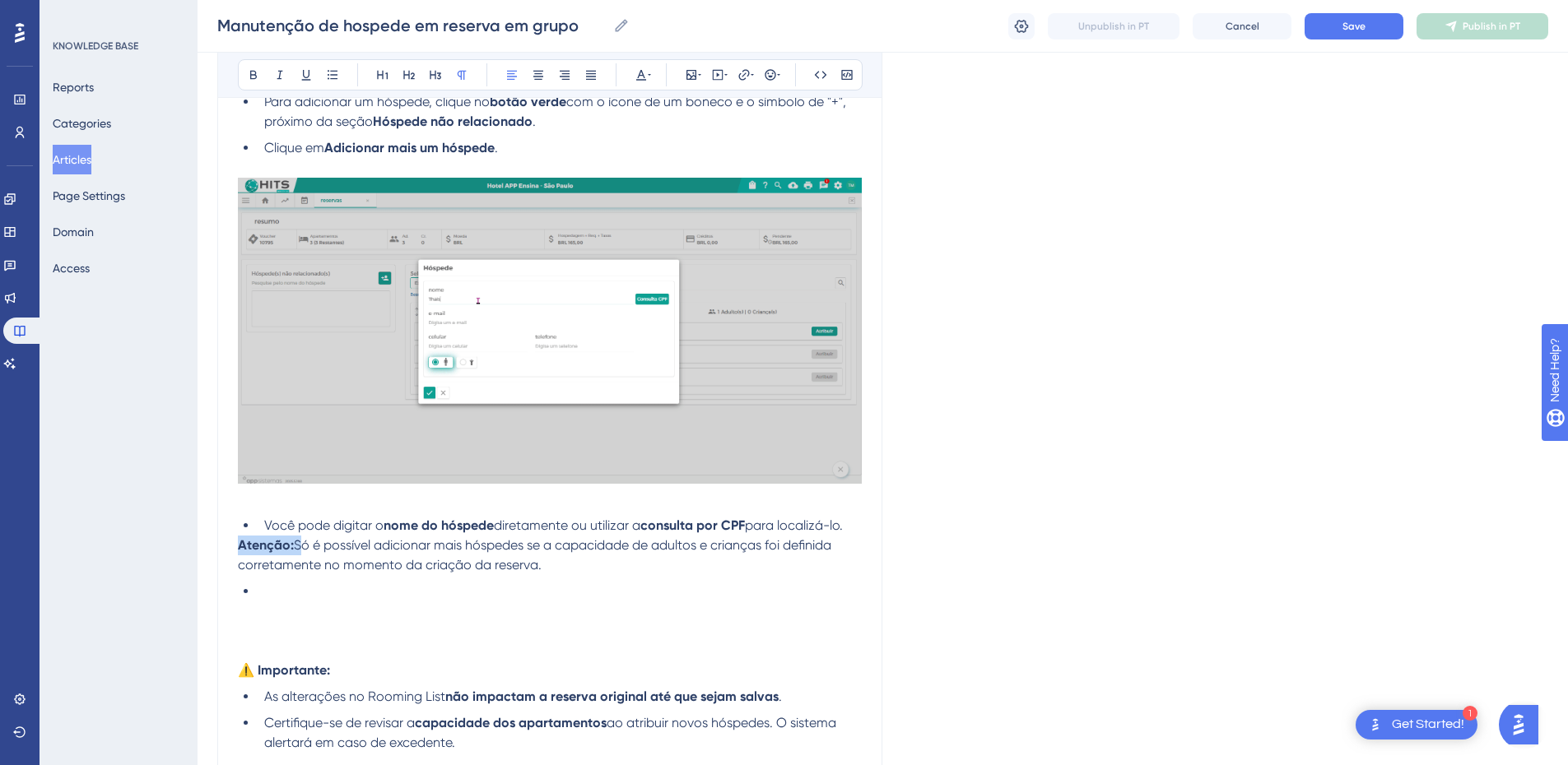
drag, startPoint x: 296, startPoint y: 546, endPoint x: 213, endPoint y: 540, distance: 83.2
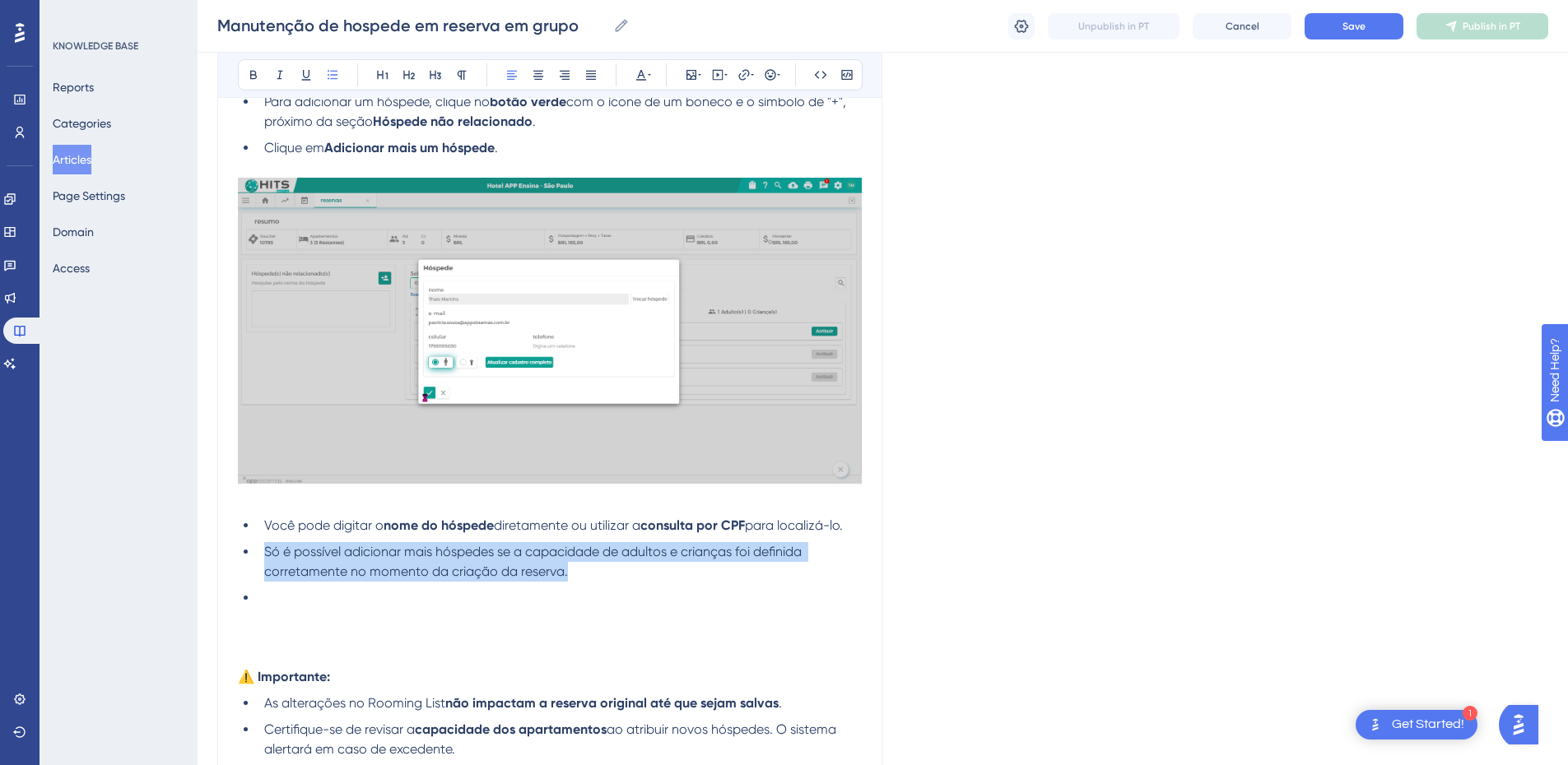
drag, startPoint x: 570, startPoint y: 569, endPoint x: 263, endPoint y: 553, distance: 307.4
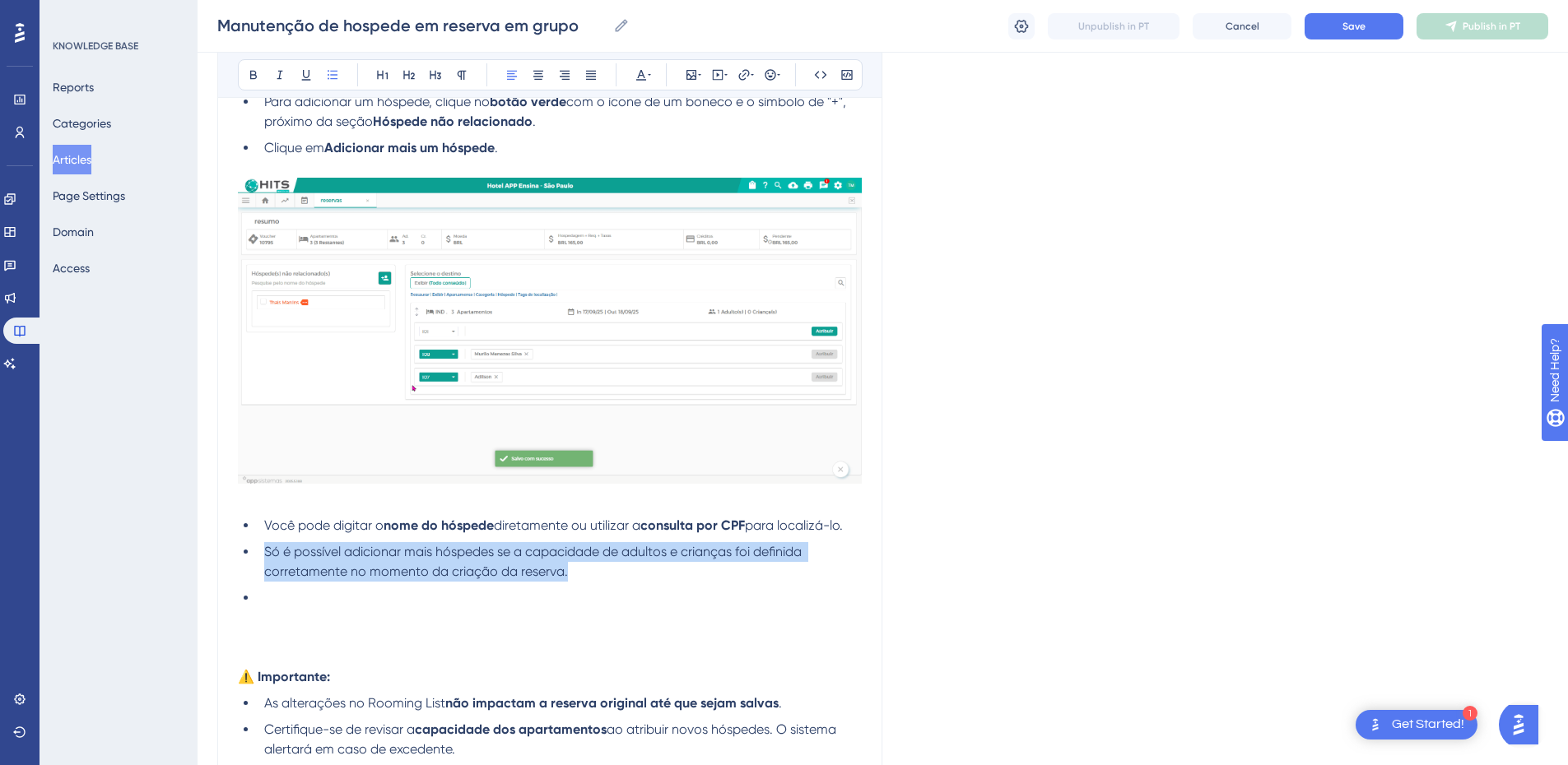
click at [263, 553] on li "Só é possível adicionar mais hóspedes se a capacidade de adultos e crianças foi…" at bounding box center [560, 562] width 604 height 40
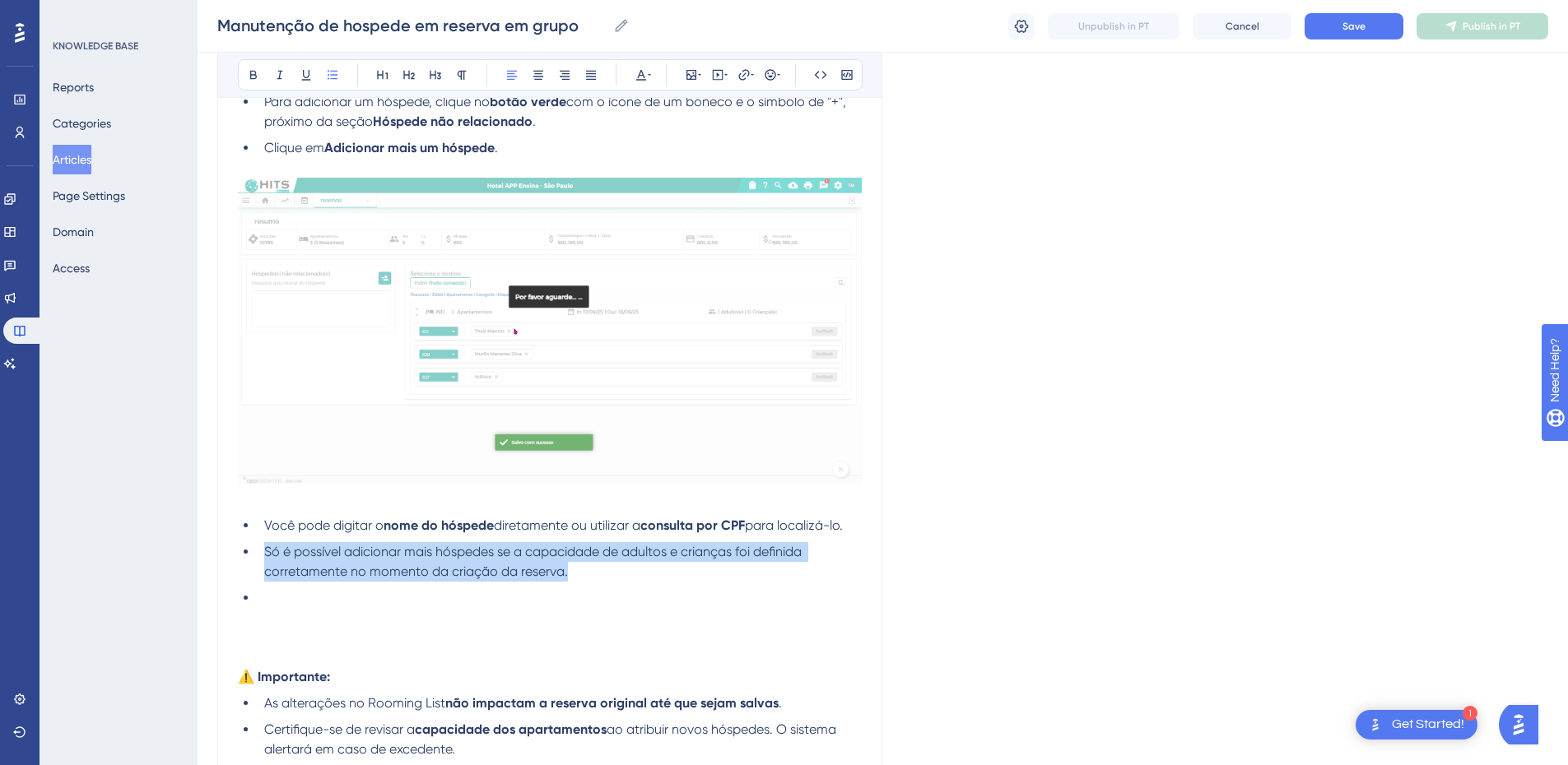
click at [610, 575] on li "Só é possível adicionar mais hóspedes se a capacidade de adultos e crianças foi…" at bounding box center [560, 562] width 604 height 40
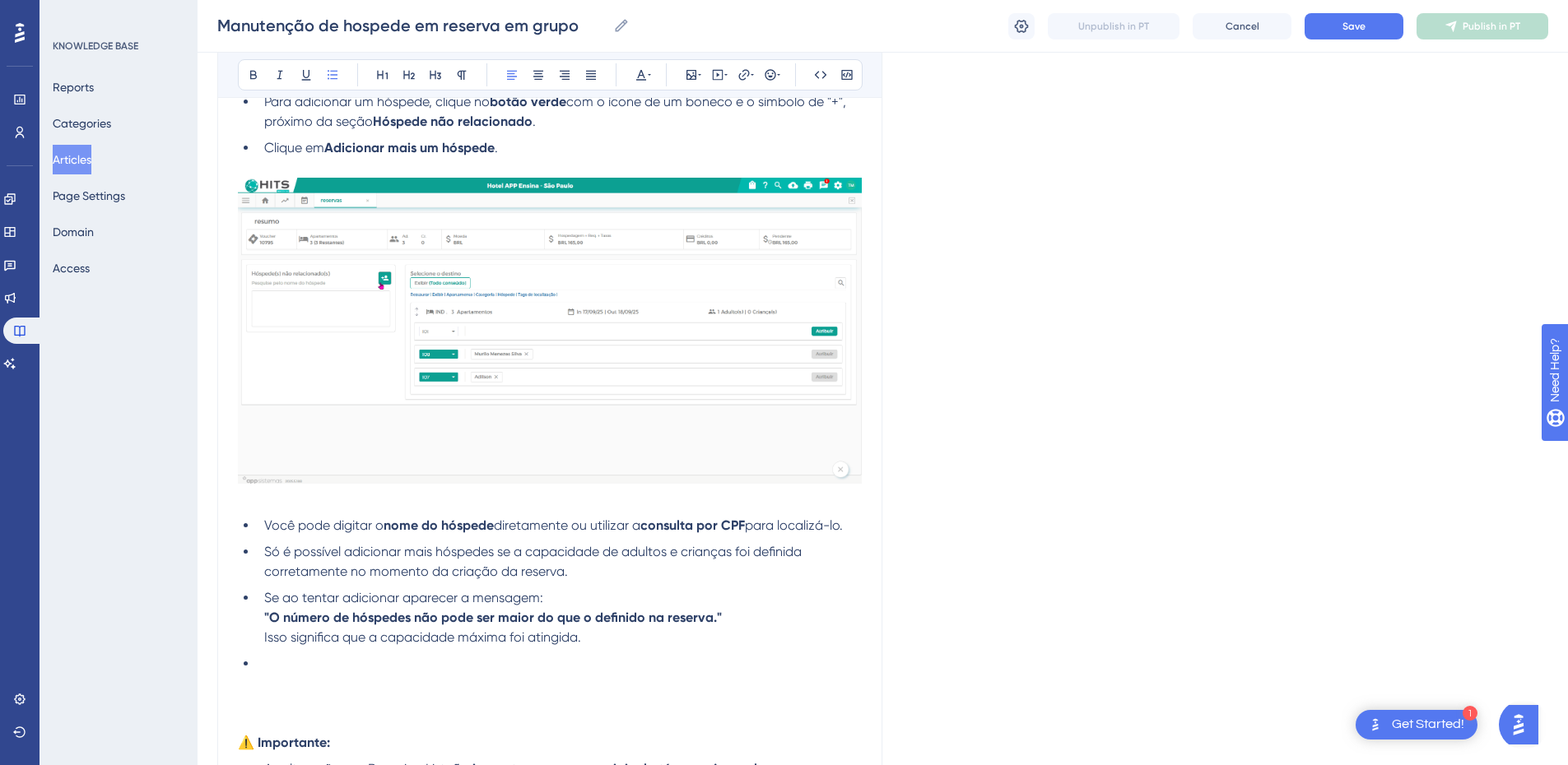
click at [261, 615] on li "Se ao tentar adicionar aparecer a mensagem: "O número de hóspedes não pode ser …" at bounding box center [560, 618] width 604 height 59
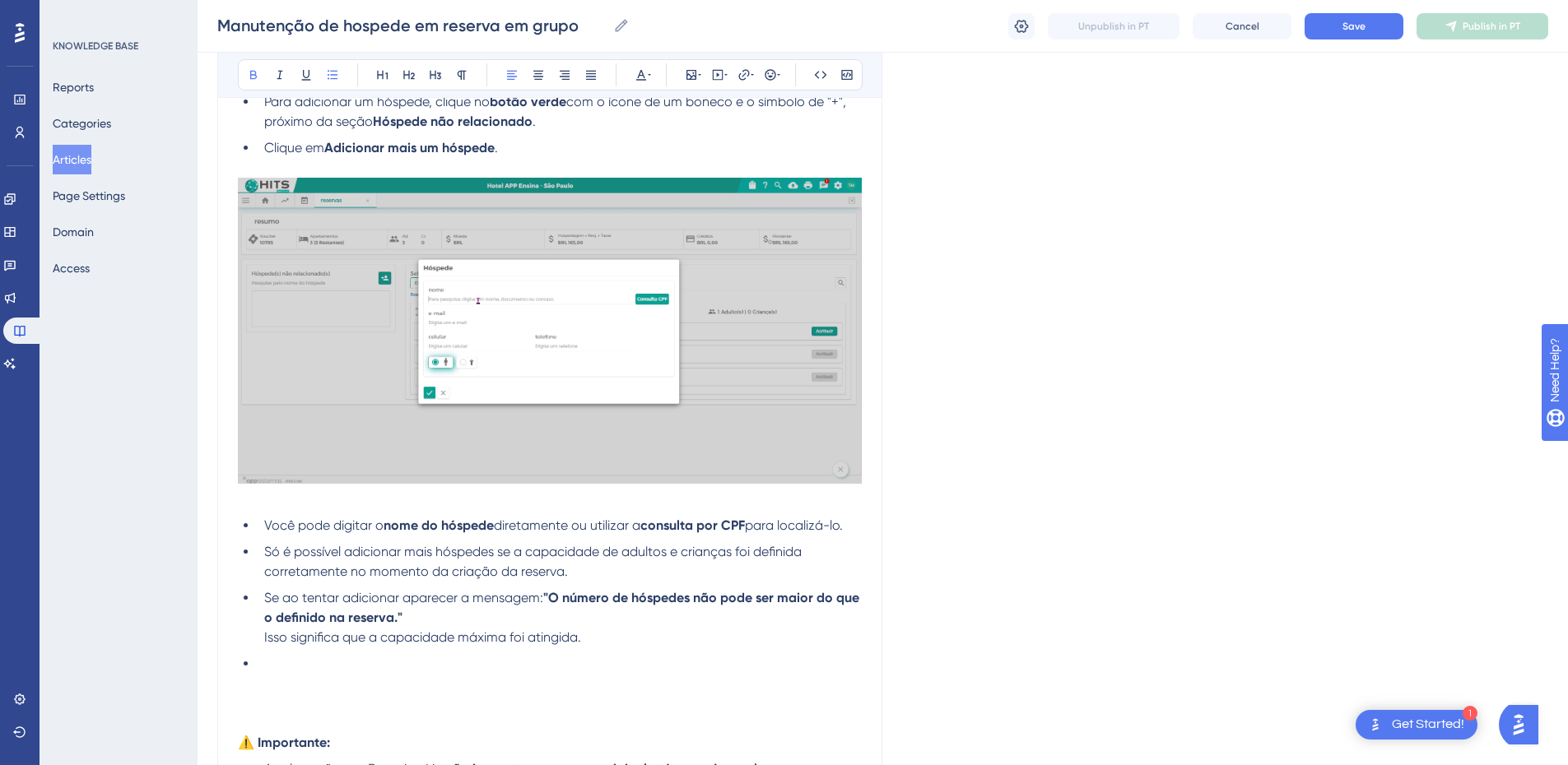
click at [259, 641] on li "Se ao tentar adicionar aparecer a mensagem: "O número de hóspedes não pode ser …" at bounding box center [560, 618] width 604 height 59
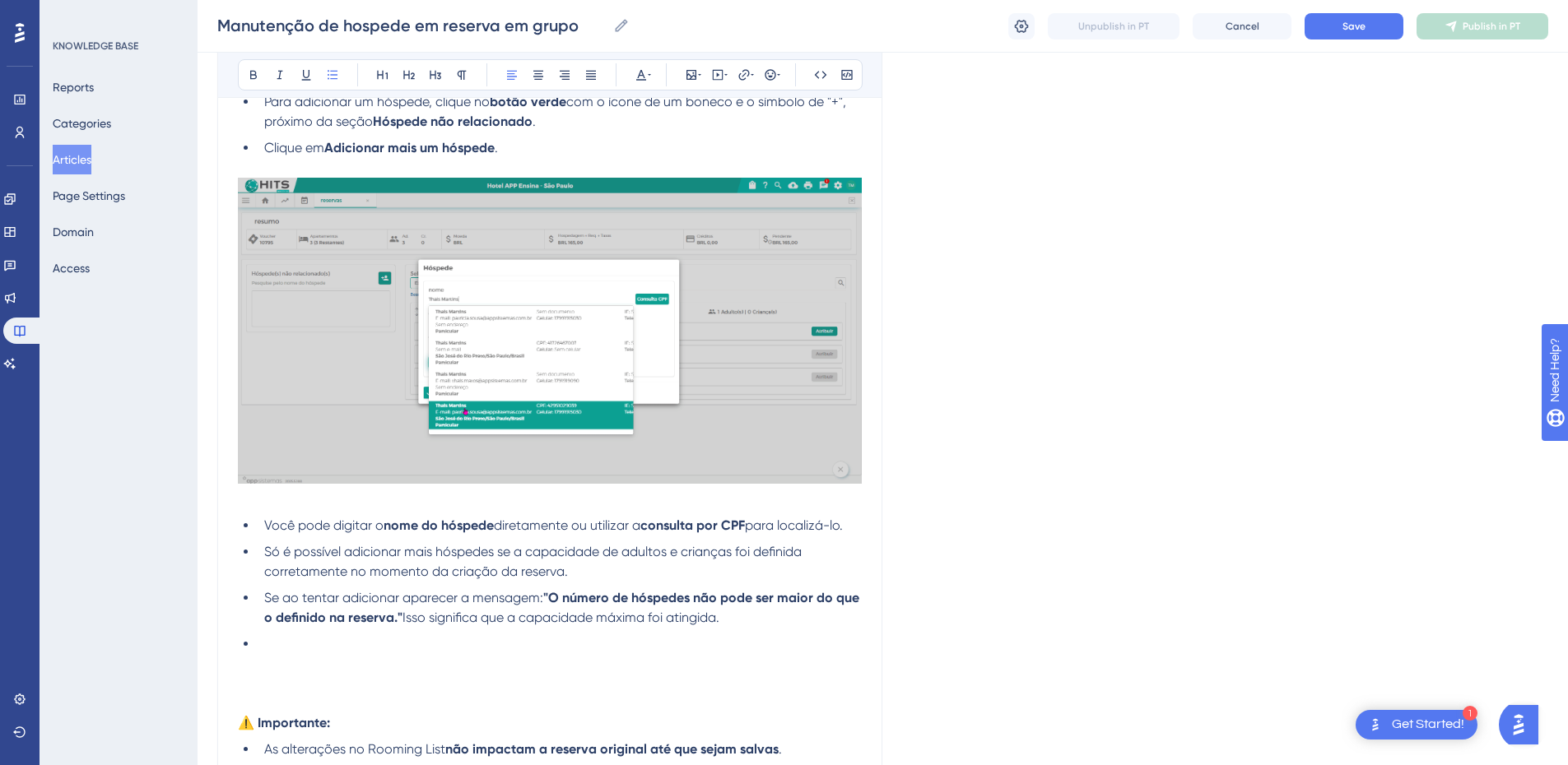
click at [803, 625] on li "Se ao tentar adicionar aparecer a mensagem: "O número de hóspedes não pode ser …" at bounding box center [560, 608] width 604 height 40
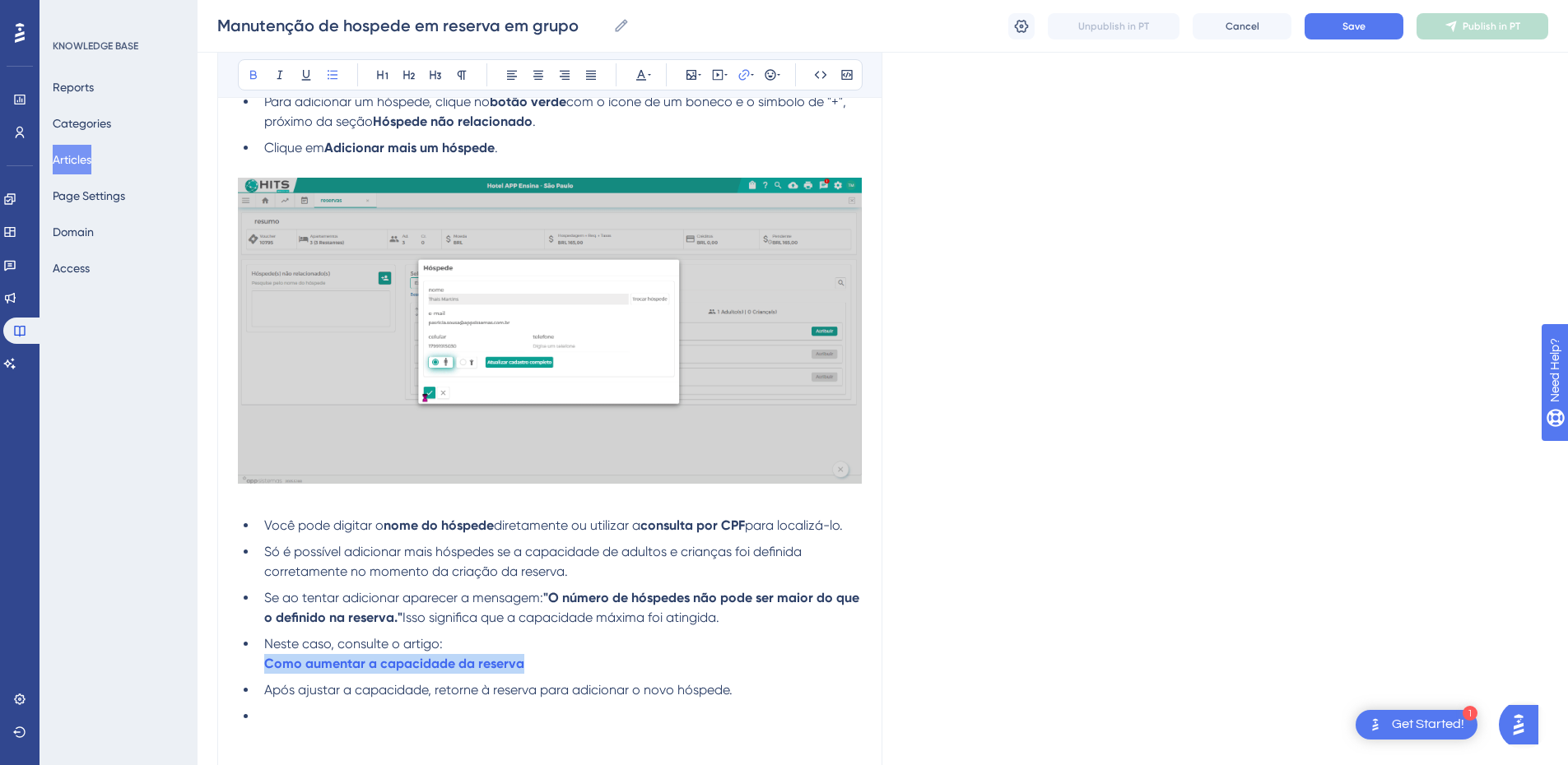
drag, startPoint x: 252, startPoint y: 667, endPoint x: 533, endPoint y: 435, distance: 364.4
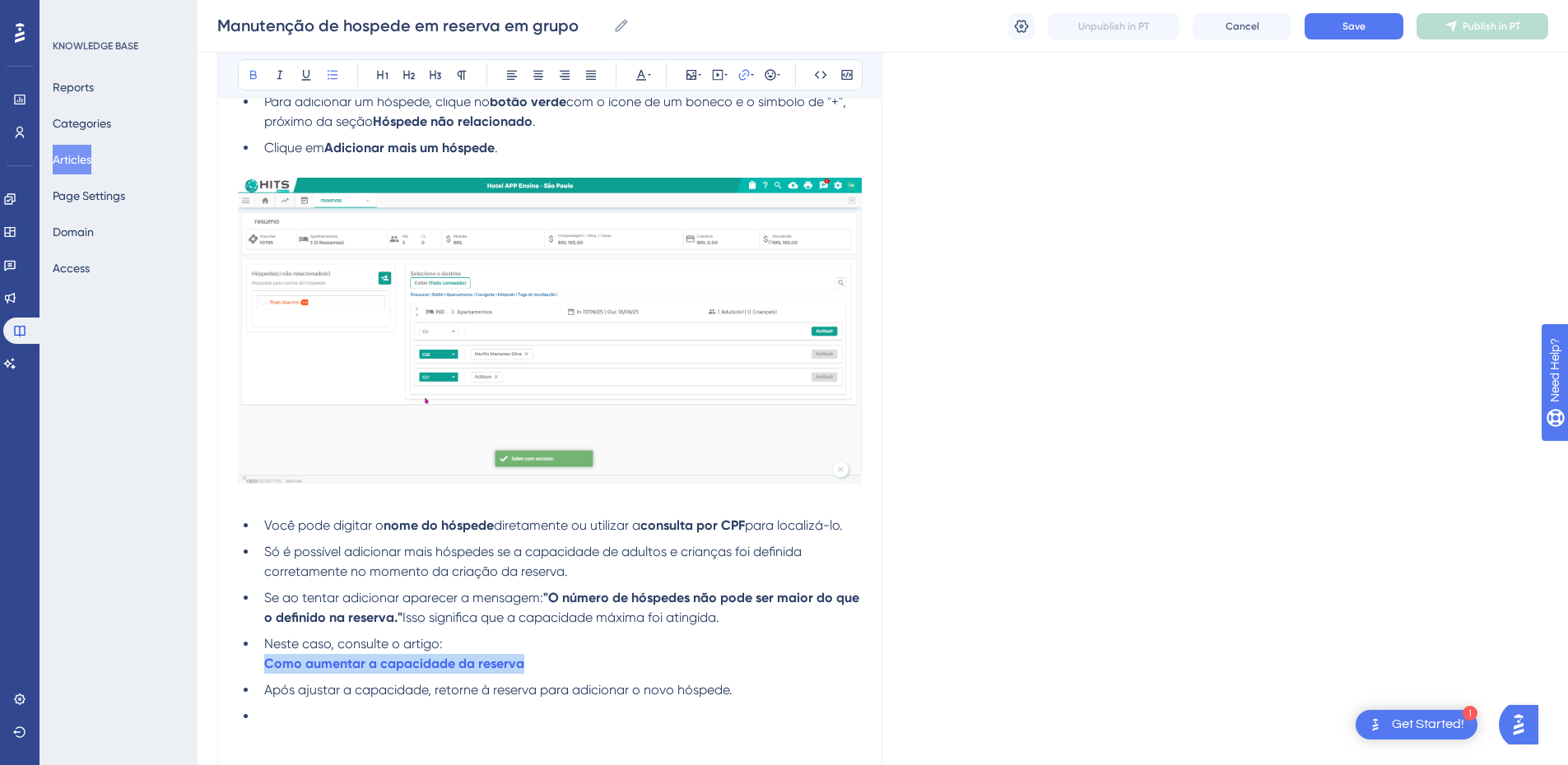
click at [551, 666] on ul "Você pode digitar o nome do hóspede diretamente ou utilizar a consulta por CPF …" at bounding box center [549, 622] width 624 height 211
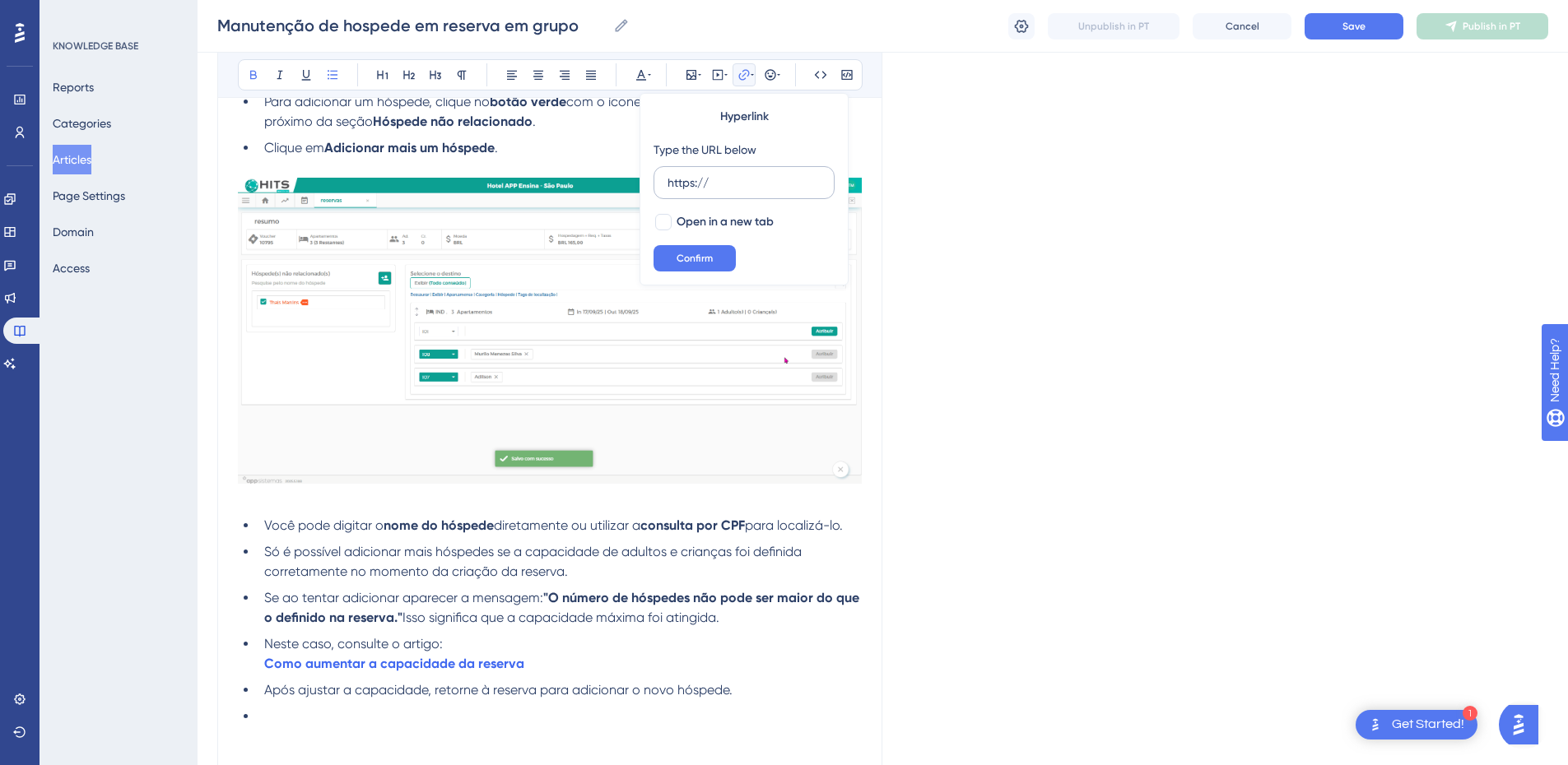
drag, startPoint x: 727, startPoint y: 169, endPoint x: 657, endPoint y: 170, distance: 70.0
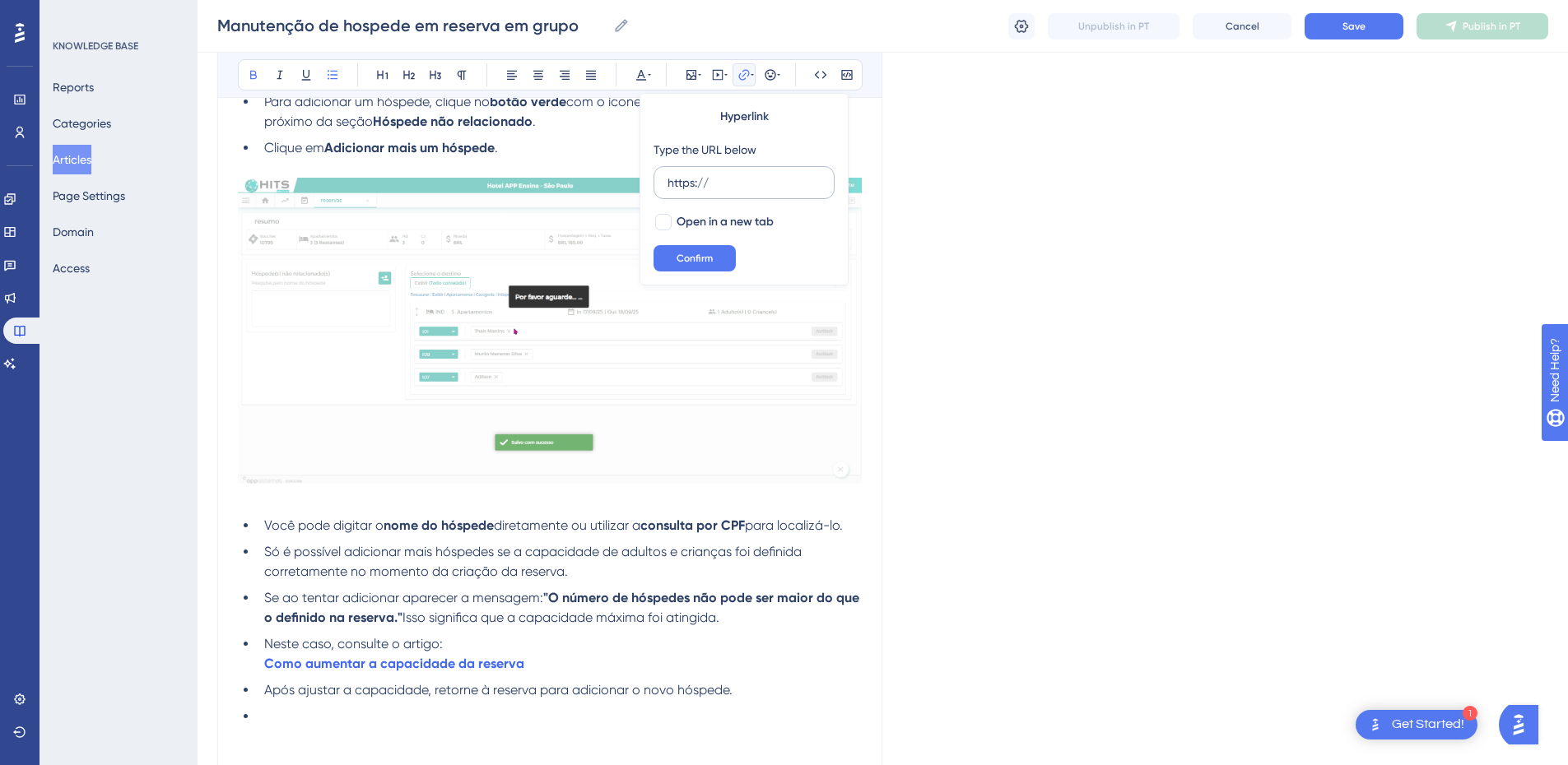
click at [657, 170] on label "https://" at bounding box center [744, 183] width 181 height 33
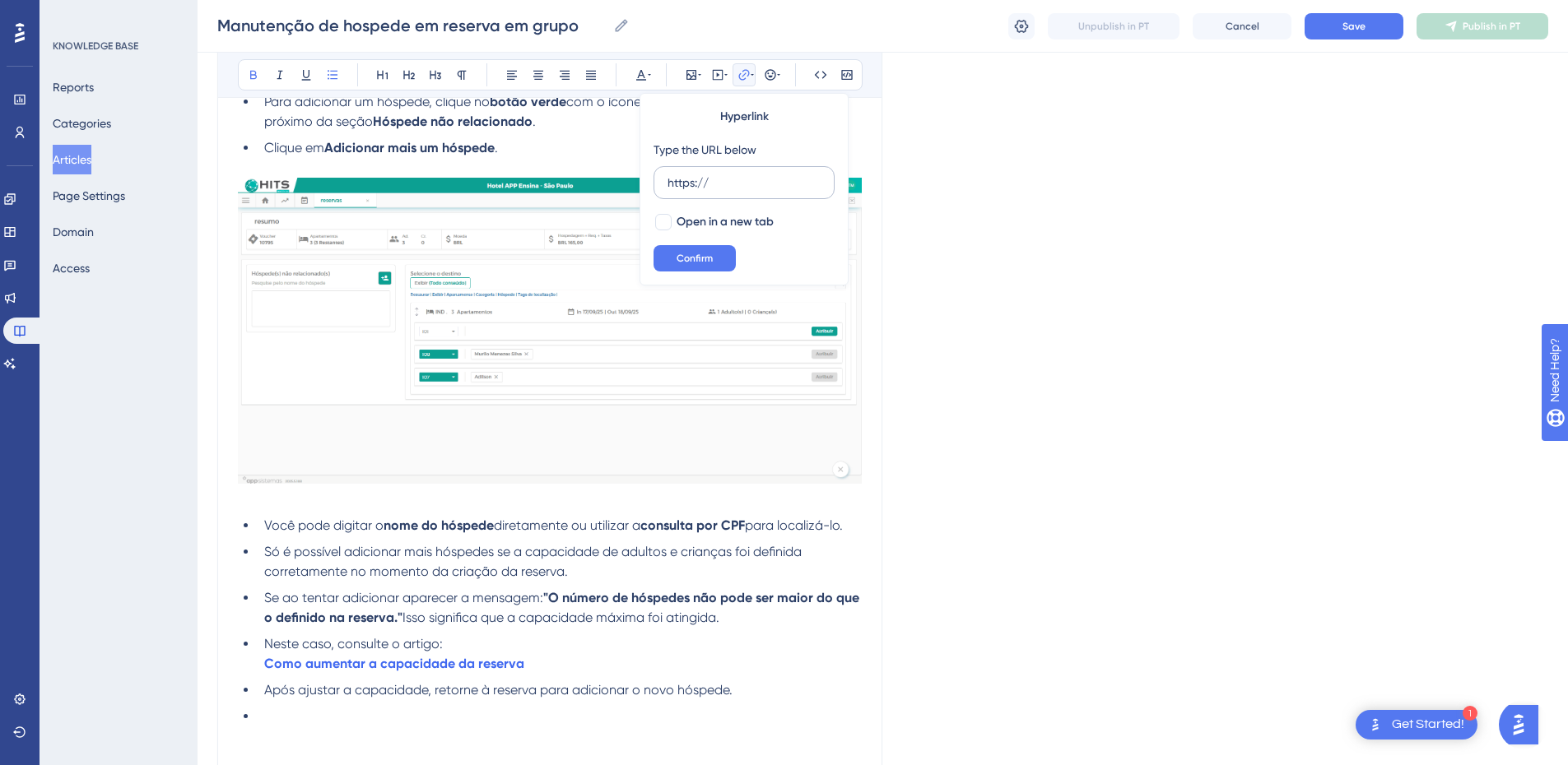
click at [667, 174] on input "https://" at bounding box center [744, 183] width 153 height 18
drag, startPoint x: 716, startPoint y: 183, endPoint x: 684, endPoint y: 209, distance: 41.2
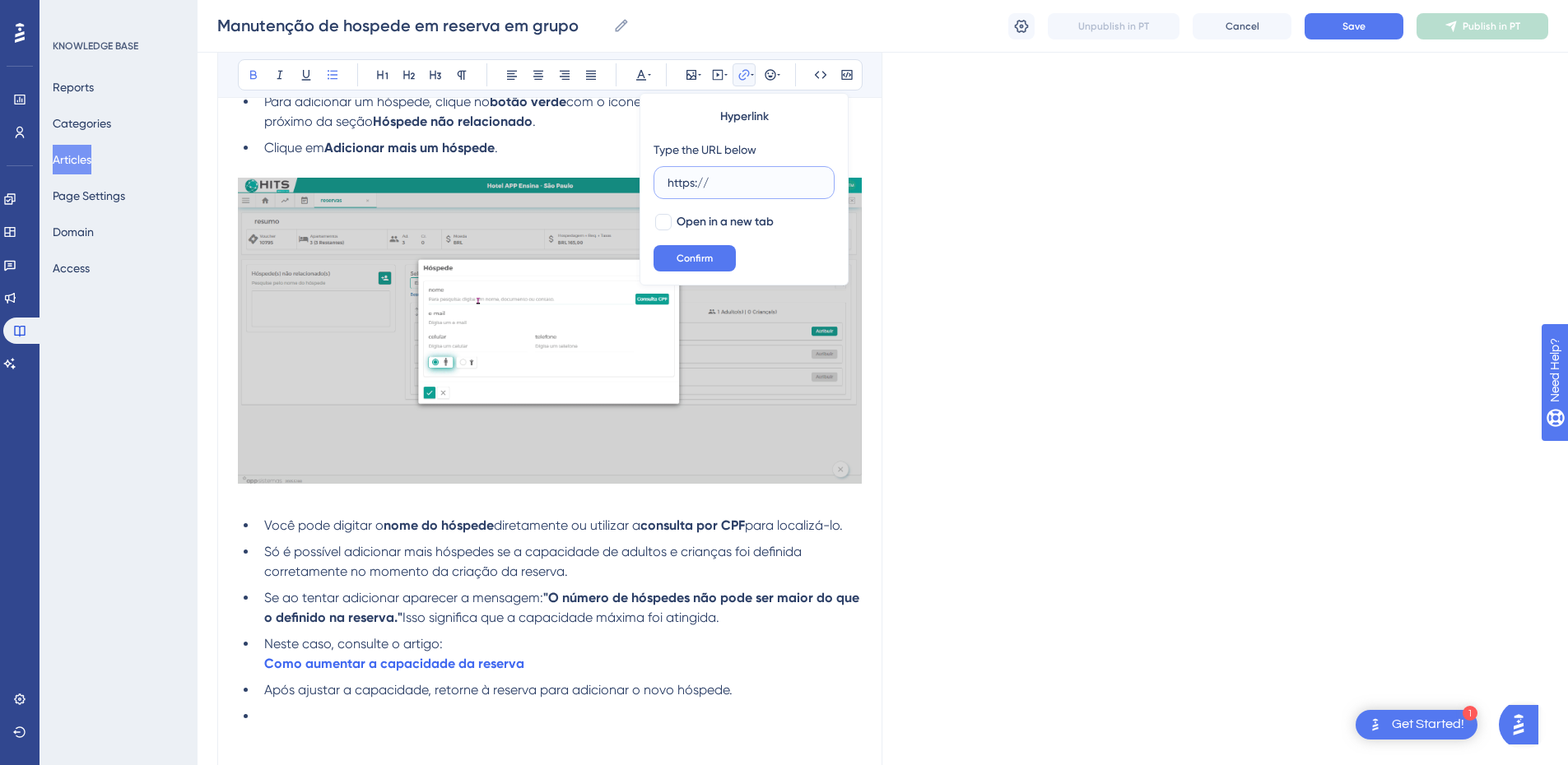
click at [645, 182] on div "Hyperlink Type the URL below https:// Open in a new tab Confirm" at bounding box center [744, 189] width 209 height 192
click at [700, 254] on span "Confirm" at bounding box center [694, 259] width 36 height 13
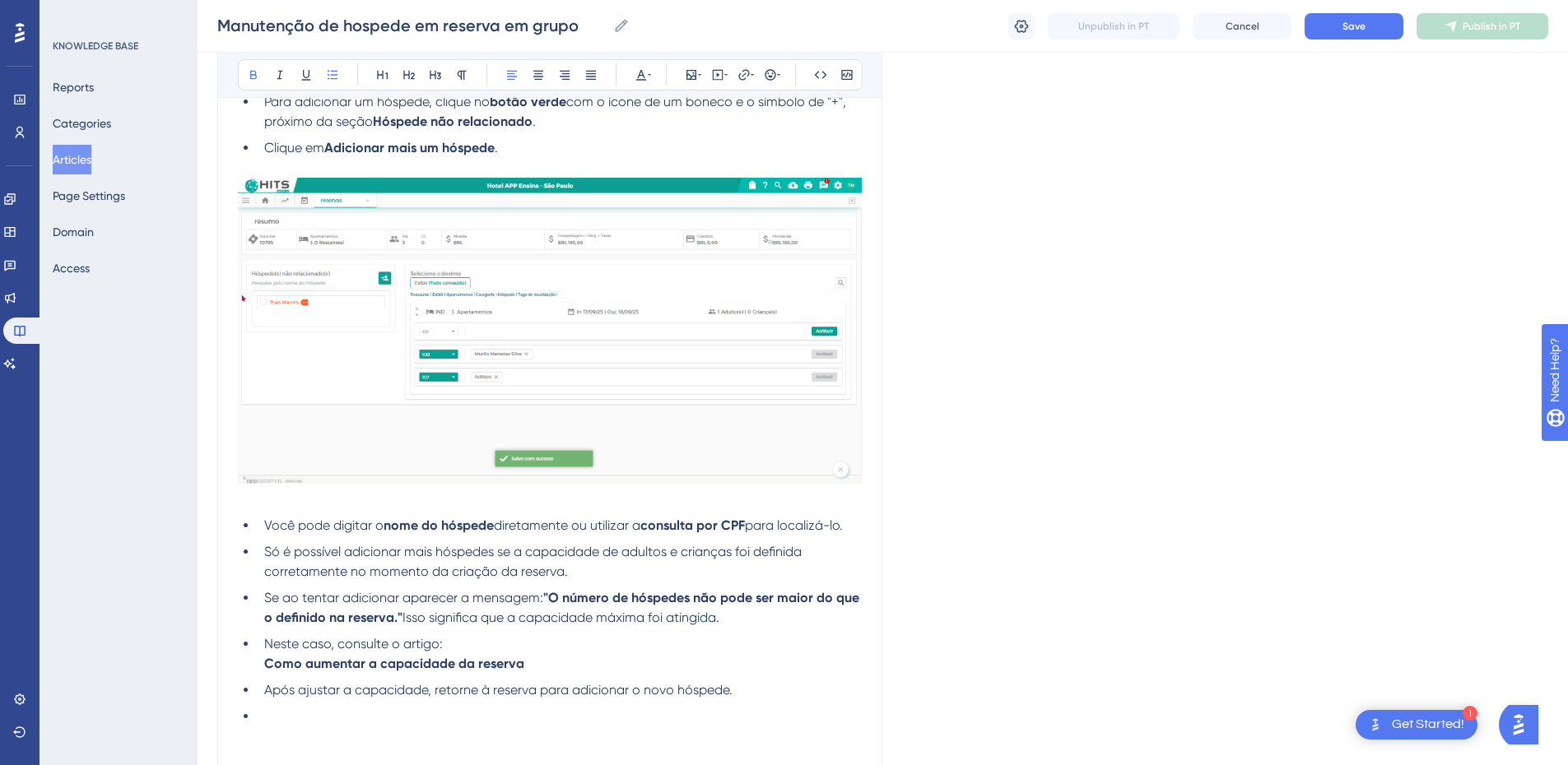
click at [279, 679] on ul "Você pode digitar o nome do hóspede diretamente ou utilizar a consulta por CPF …" at bounding box center [549, 622] width 624 height 211
drag, startPoint x: 261, startPoint y: 661, endPoint x: 270, endPoint y: 662, distance: 9.1
click at [286, 662] on li "Neste caso, consulte o artigo: Como aumentar a capacidade da reserva" at bounding box center [560, 654] width 604 height 40
click at [260, 662] on li "Neste caso, consulte o artigo: Como aumentar a capacidade da reserva" at bounding box center [560, 654] width 604 height 40
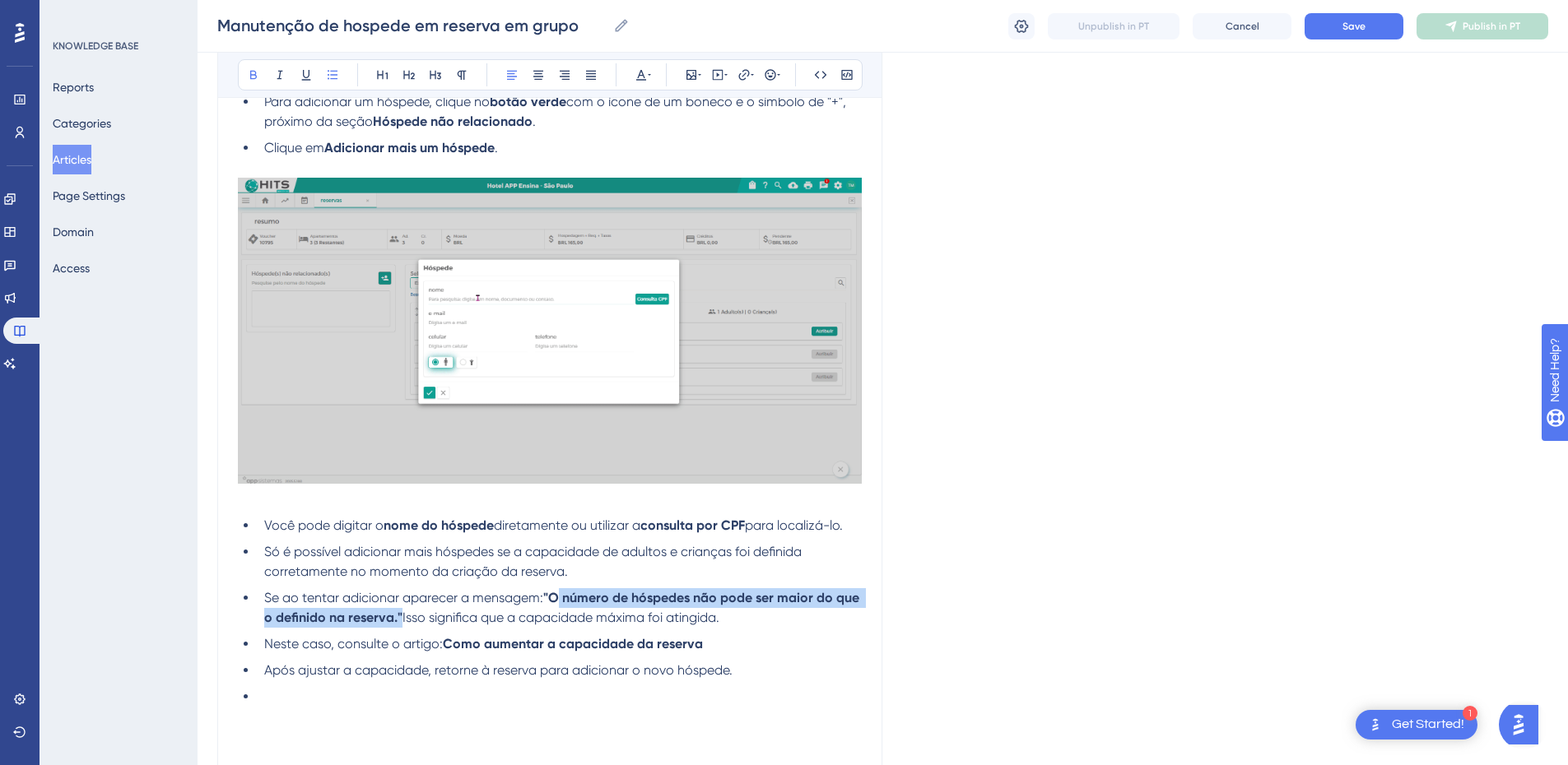
drag, startPoint x: 556, startPoint y: 601, endPoint x: 423, endPoint y: 615, distance: 133.7
click at [423, 615] on strong ""O número de hóspedes não pode ser maior do que o definido na reserva."" at bounding box center [564, 608] width 599 height 35
click at [750, 79] on icon at bounding box center [752, 75] width 4 height 13
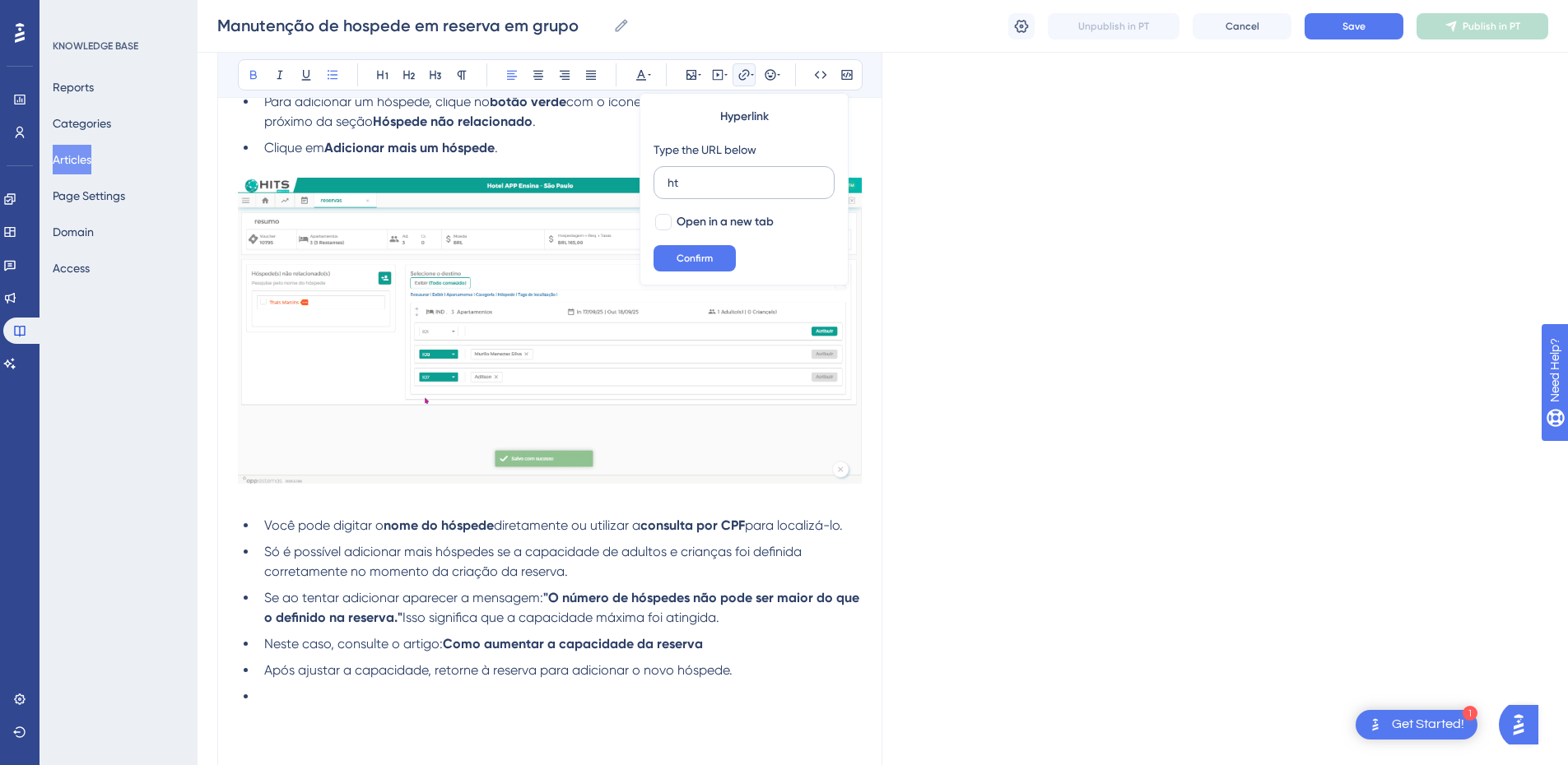
type input "h"
type input "https://appsistemas.help.userguiding.com/pt/articles/15000-o-numero-de-hospedes…"
click at [682, 215] on span "Open in a new tab" at bounding box center [724, 222] width 97 height 19
checkbox input "true"
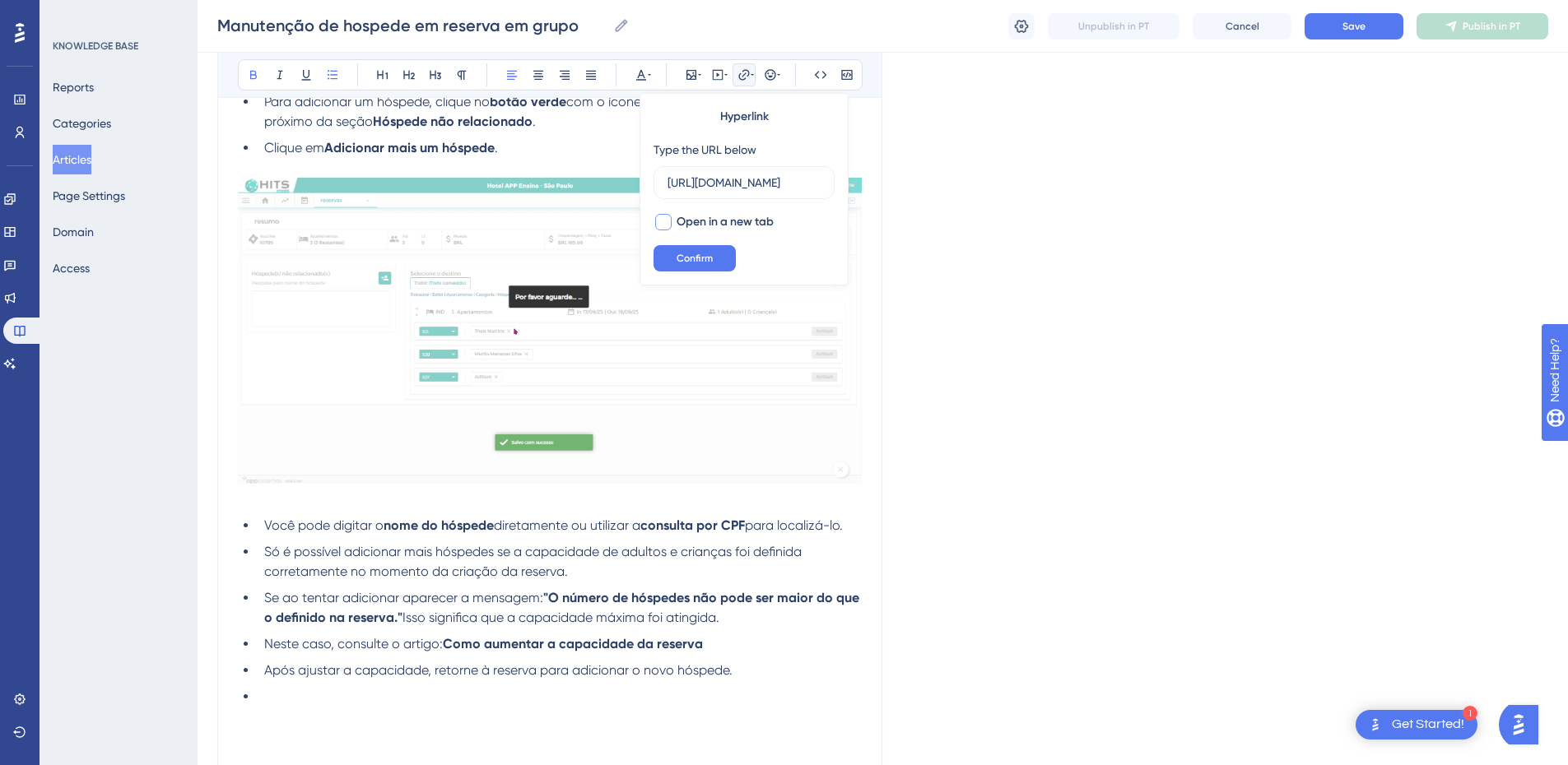
scroll to position [0, 0]
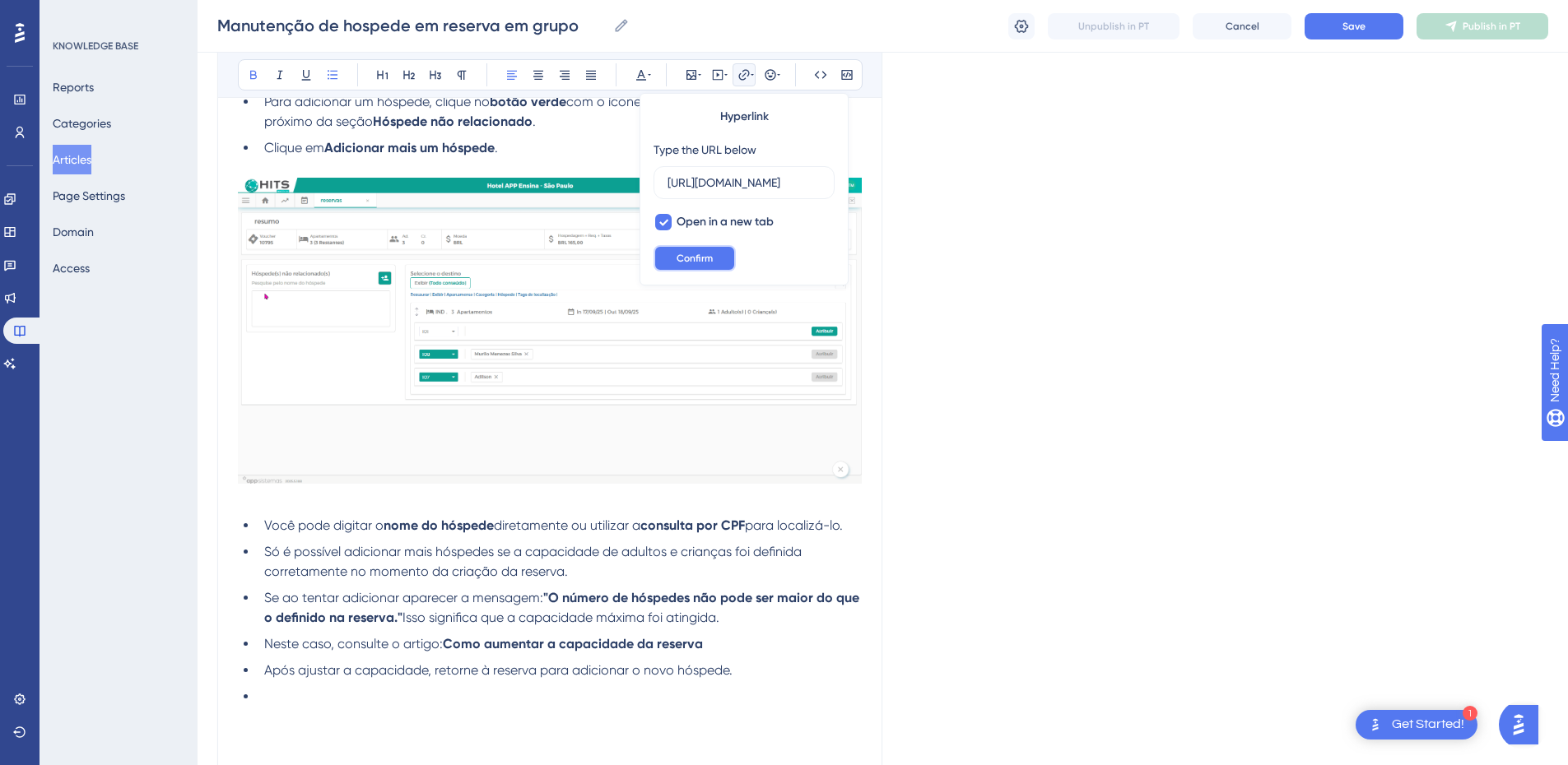
click at [688, 264] on span "Confirm" at bounding box center [694, 259] width 36 height 13
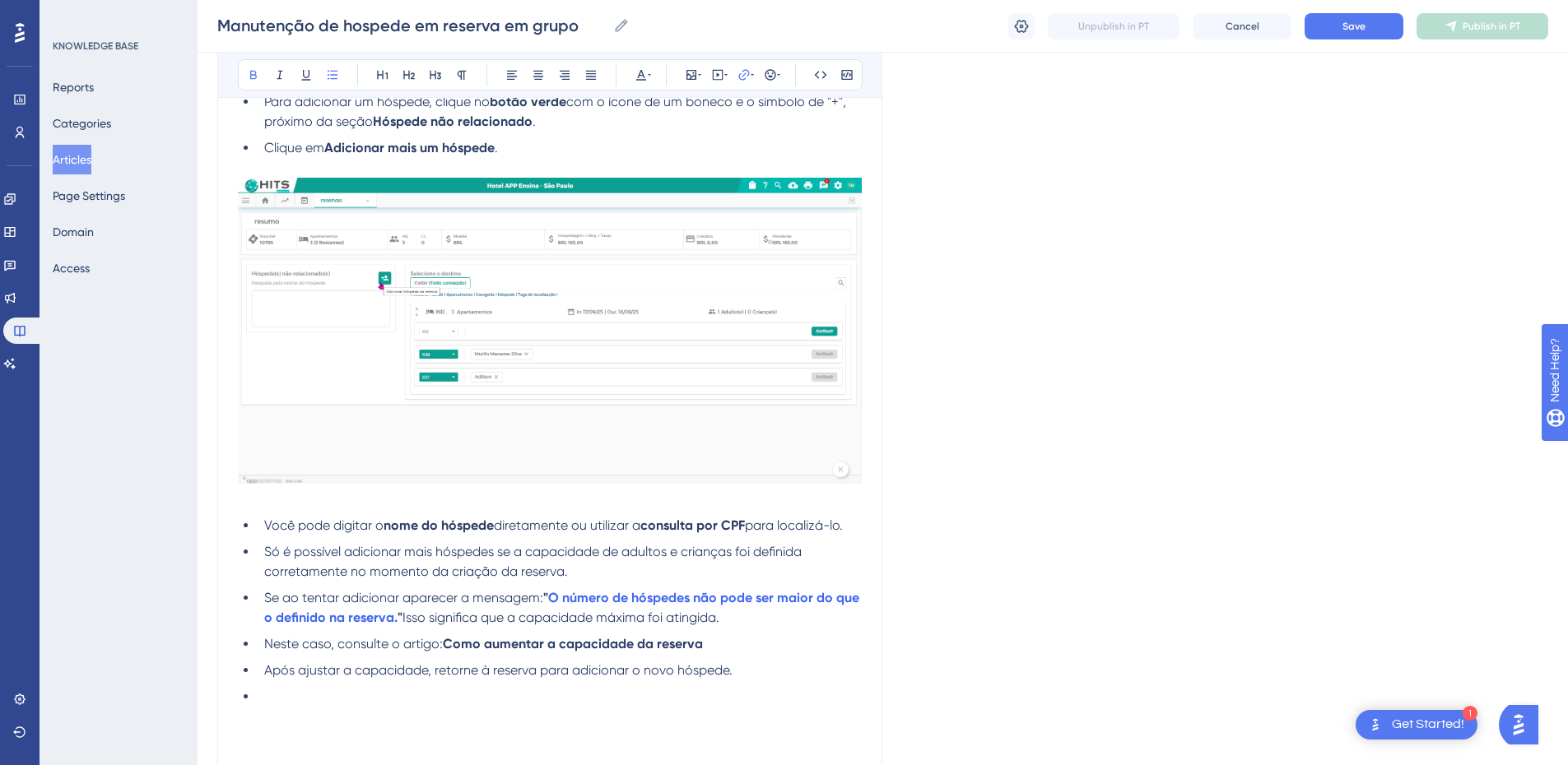
click at [541, 612] on span "Isso significa que a capacidade máxima foi atingida." at bounding box center [561, 617] width 317 height 16
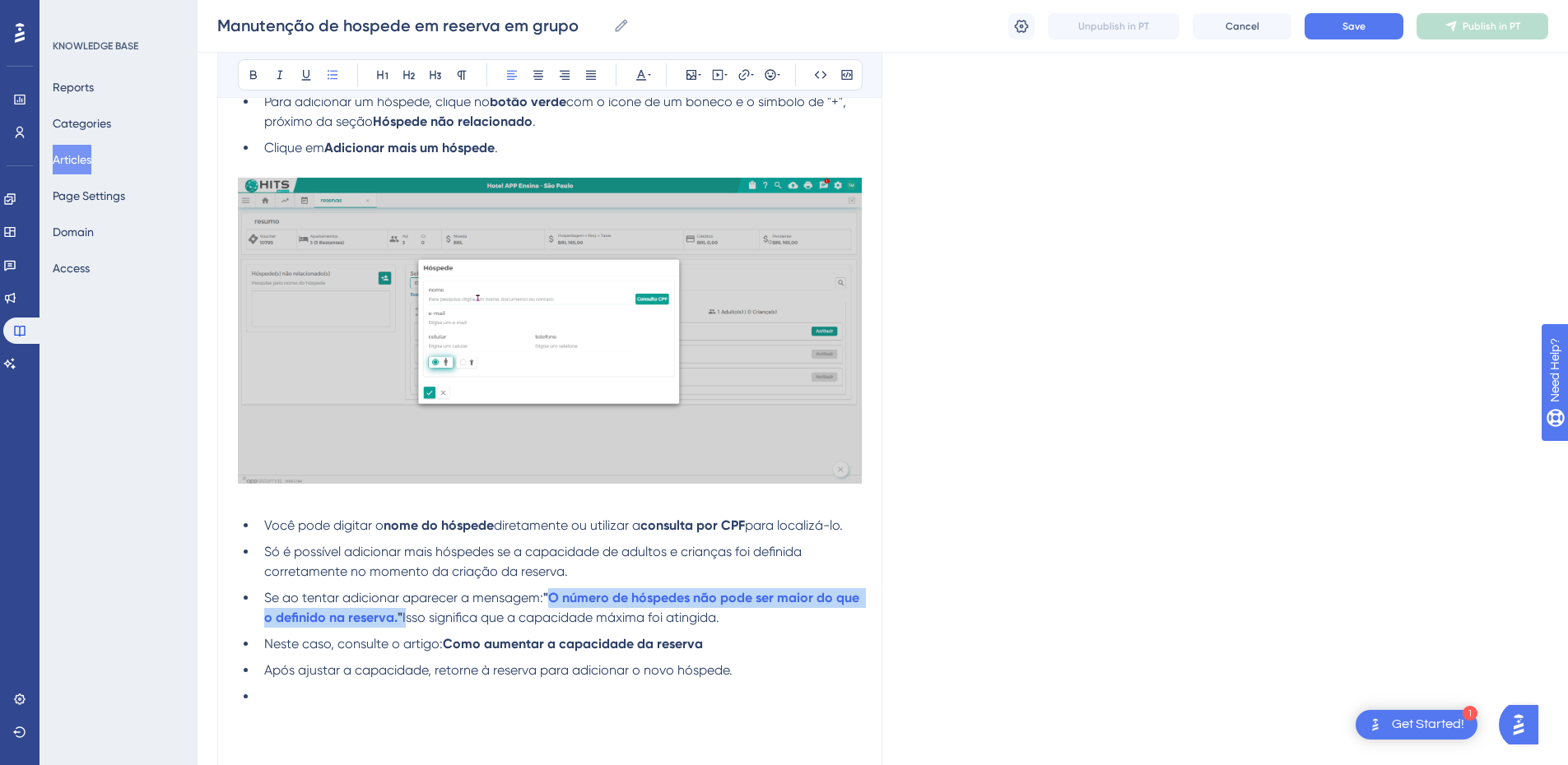
drag, startPoint x: 548, startPoint y: 595, endPoint x: 432, endPoint y: 622, distance: 119.1
click at [432, 622] on li "Se ao tentar adicionar aparecer a mensagem: " O número de hóspedes não pode ser…" at bounding box center [560, 608] width 604 height 40
click at [255, 72] on icon at bounding box center [253, 76] width 6 height 9
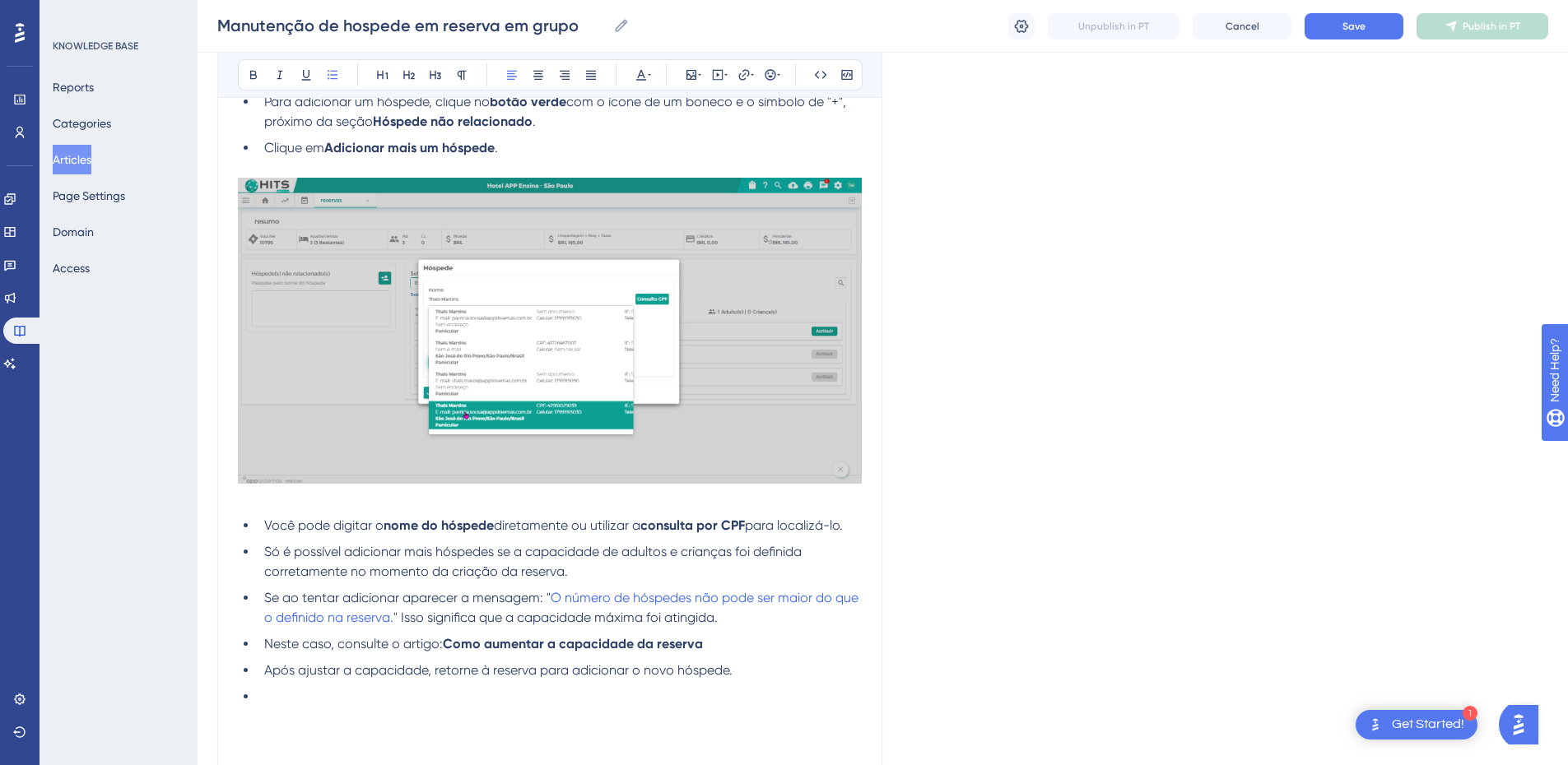
click at [403, 640] on span "Neste caso, consulte o artigo:" at bounding box center [353, 644] width 178 height 16
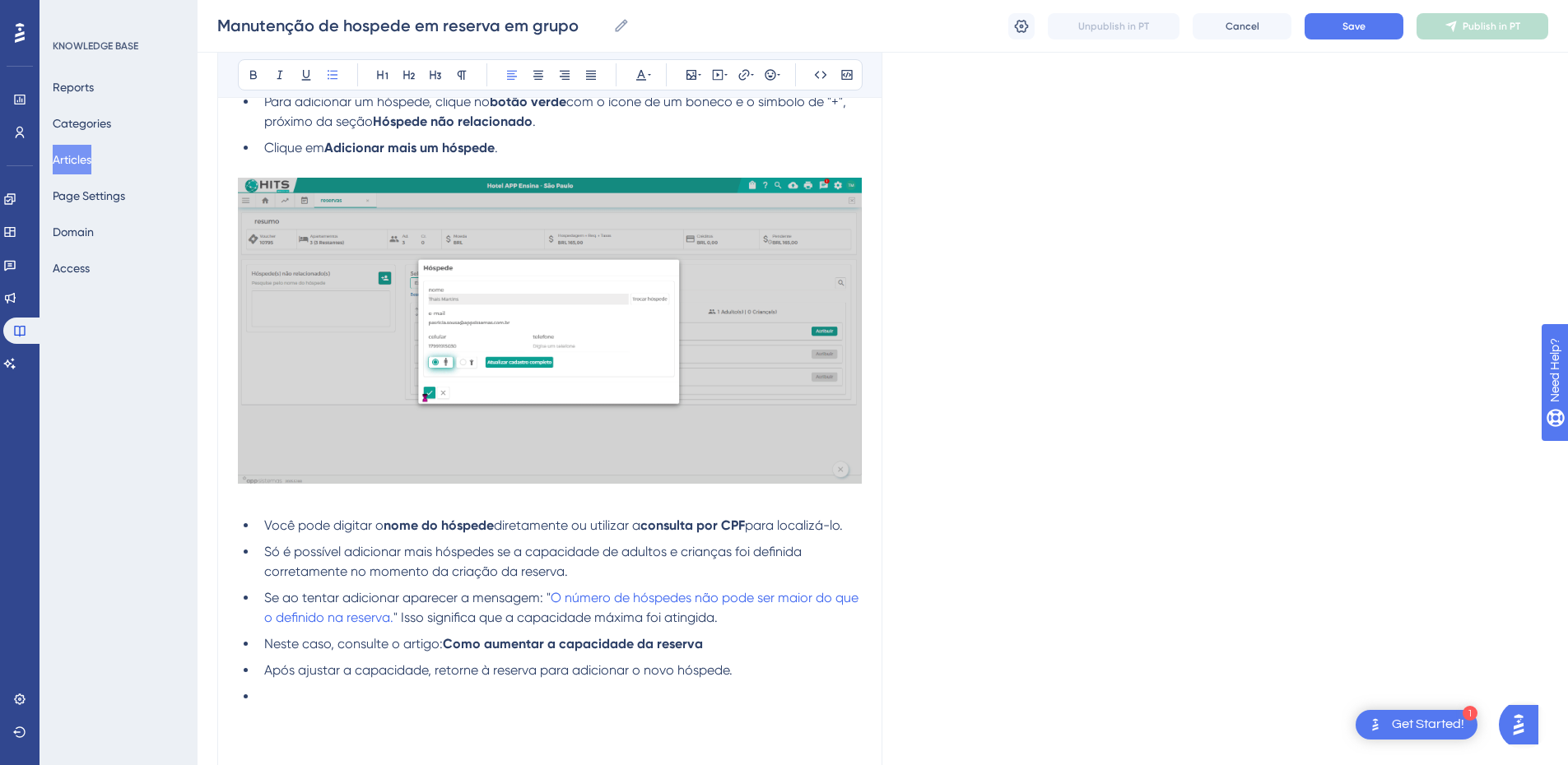
click at [399, 608] on li "Se ao tentar adicionar aparecer a mensagem: " O número de hóspedes não pode ser…" at bounding box center [560, 608] width 604 height 40
click at [400, 619] on span "" Isso significa que a capacidade máxima foi atingida." at bounding box center [555, 617] width 324 height 16
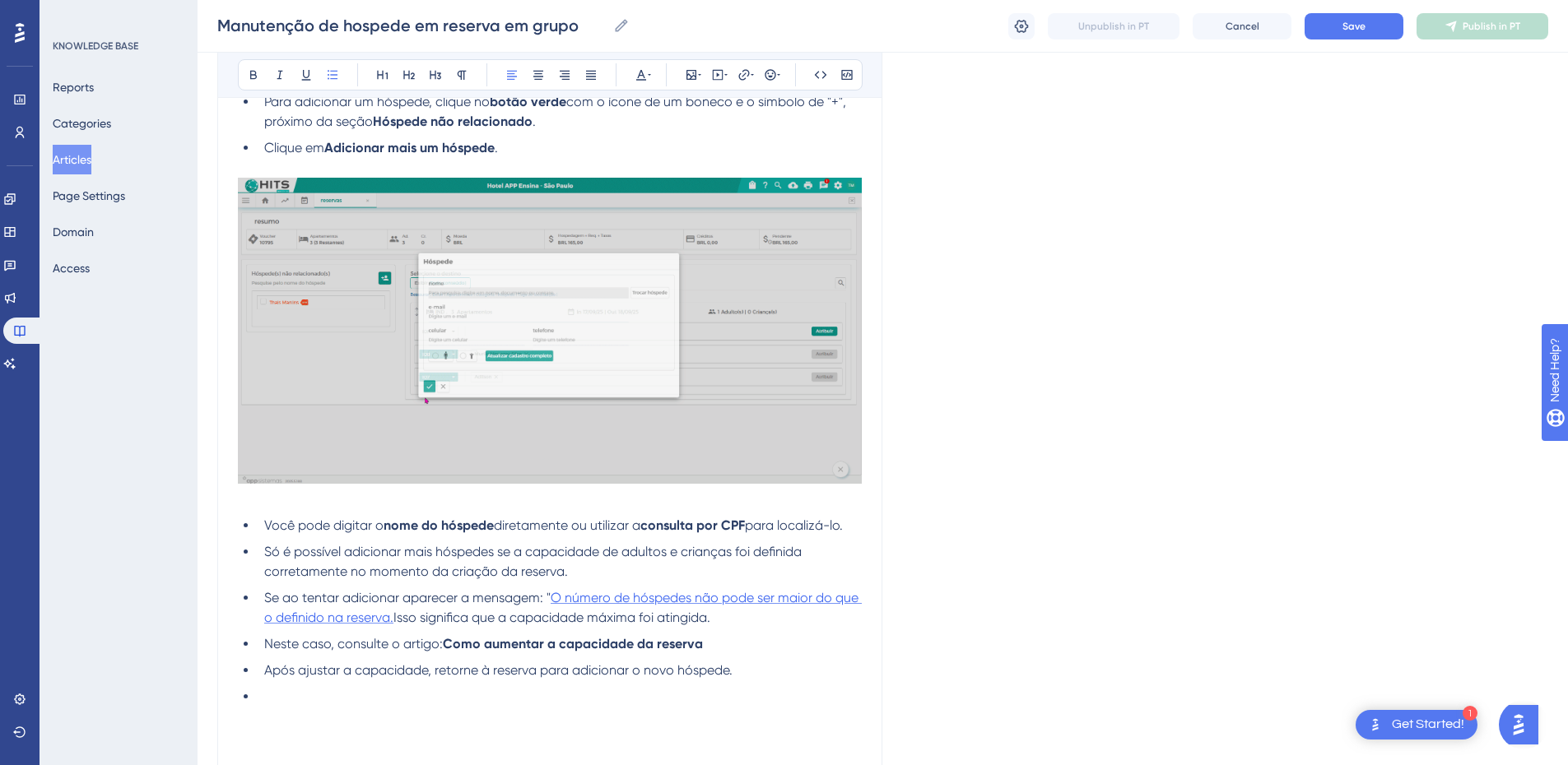
click at [553, 596] on span "O número de hóspedes não pode ser maior do que o definido na reserva." at bounding box center [563, 608] width 598 height 35
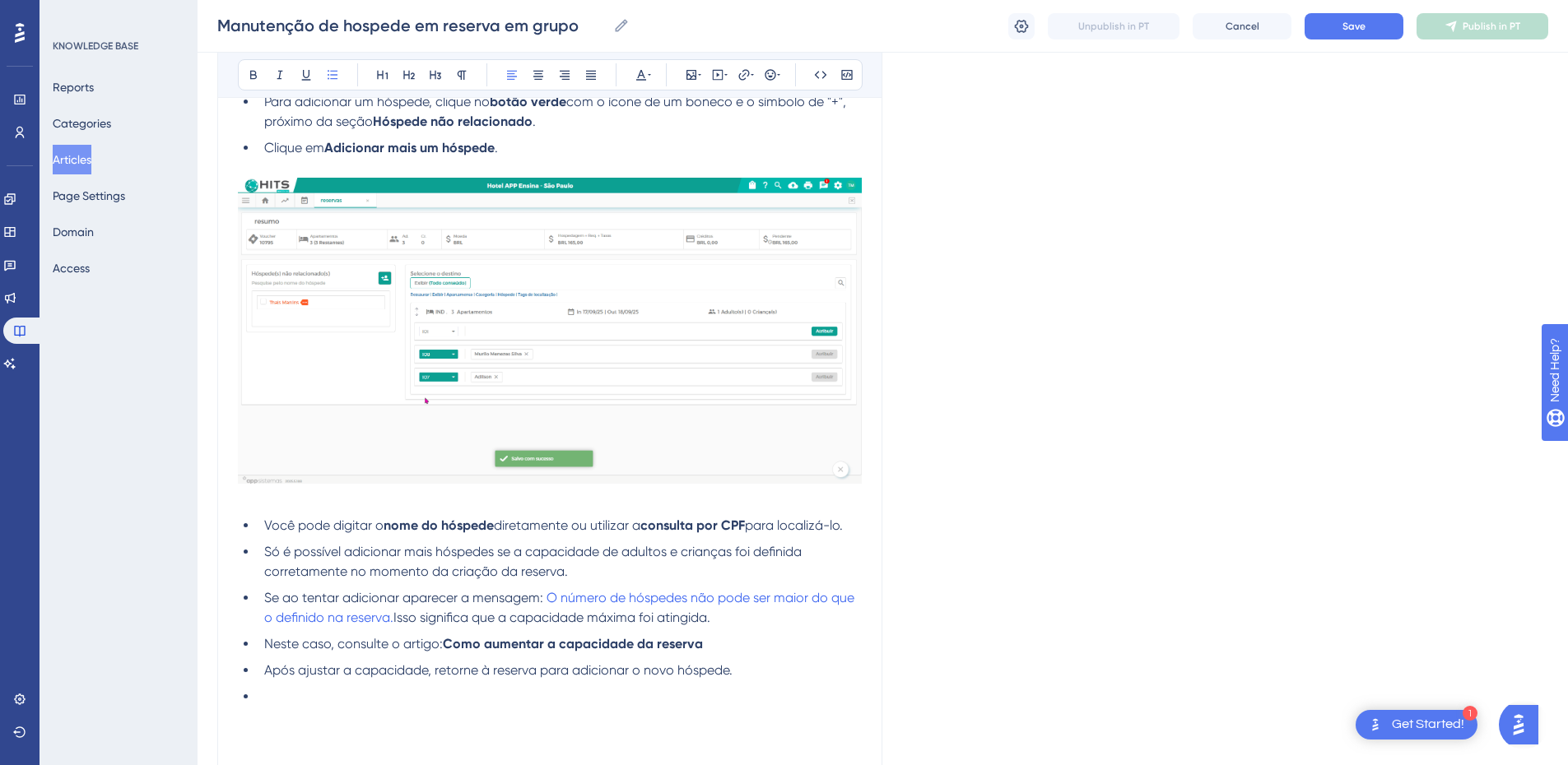
click at [395, 621] on span "Isso significa que a capacidade máxima foi atingida." at bounding box center [552, 617] width 317 height 16
click at [765, 622] on li "Se ao tentar adicionar aparecer a mensagem: O número de hóspedes não pode ser m…" at bounding box center [560, 608] width 604 height 40
click at [443, 647] on strong "Como aumentar a capacidade da reserva" at bounding box center [572, 644] width 260 height 16
click at [735, 650] on li "Neste caso, consulte o artigo: Como aumentar a capacidade da reserva" at bounding box center [560, 644] width 604 height 19
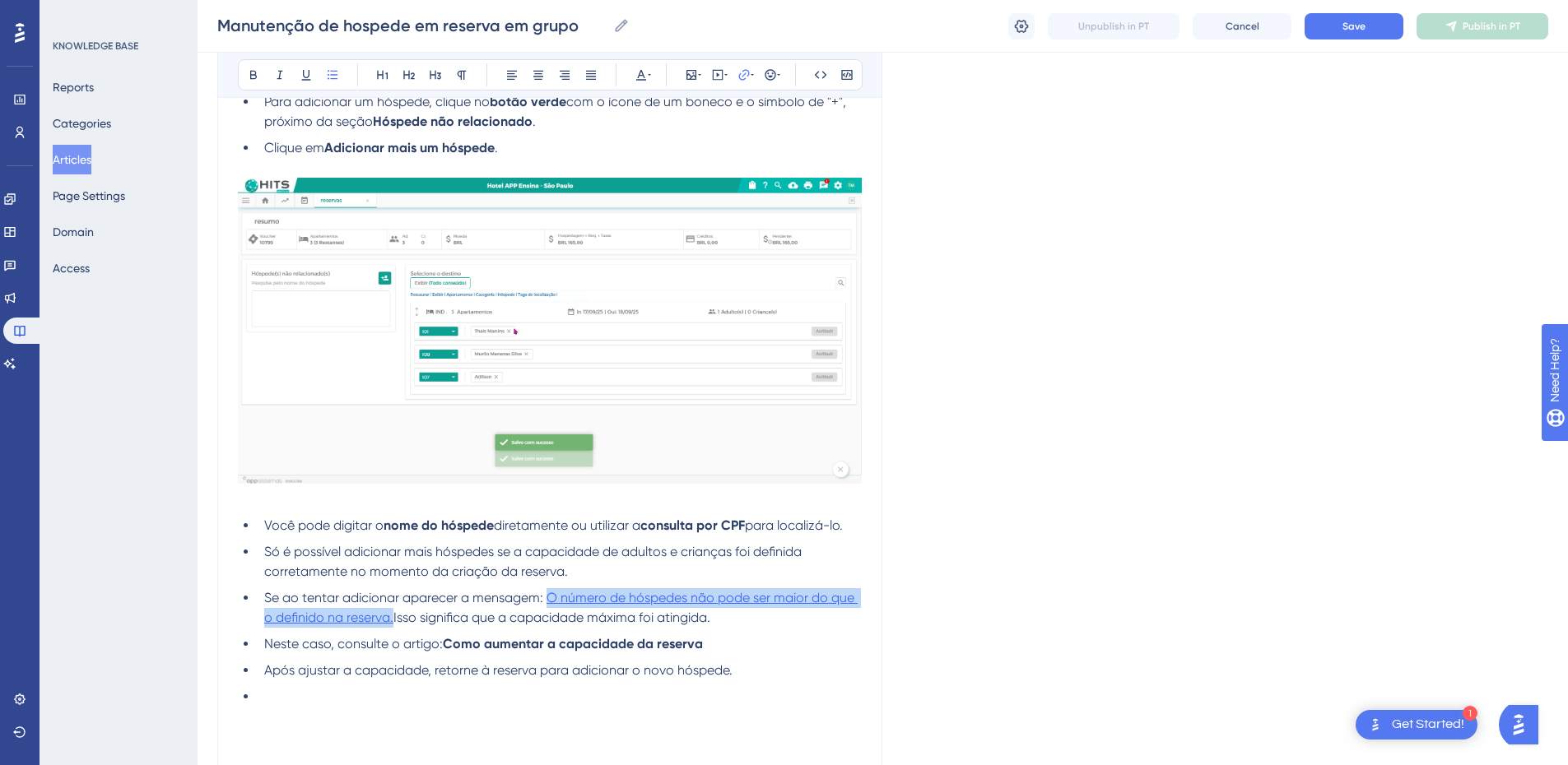
drag, startPoint x: 395, startPoint y: 620, endPoint x: 549, endPoint y: 601, distance: 155.2
click at [549, 601] on li "Se ao tentar adicionar aparecer a mensagem: O número de hóspedes não pode ser m…" at bounding box center [560, 608] width 604 height 40
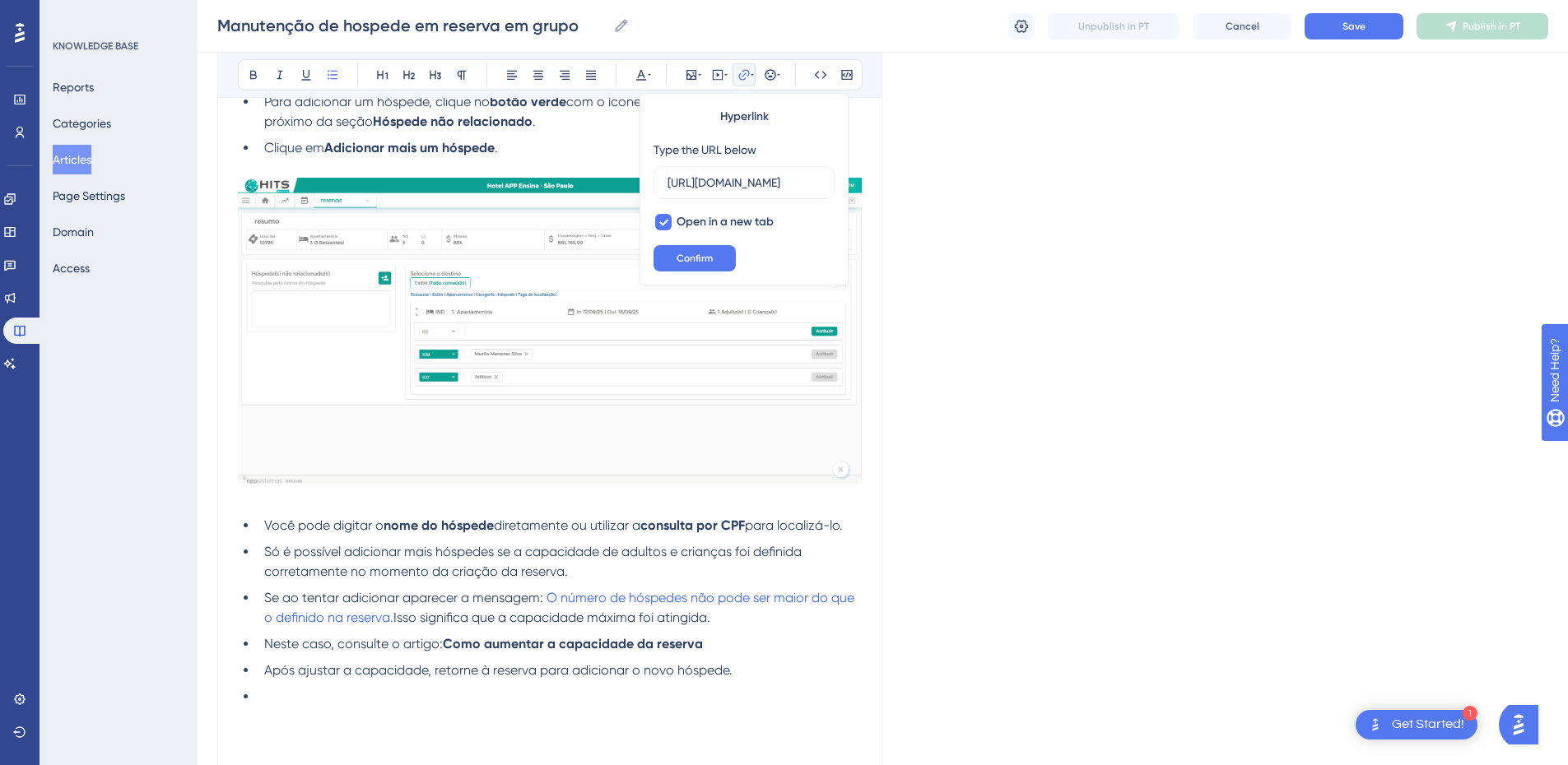
scroll to position [0, 486]
click at [709, 178] on input "https://appsistemas.help.userguiding.com/pt/articles/15000-o-numero-de-hospedes…" at bounding box center [744, 183] width 153 height 18
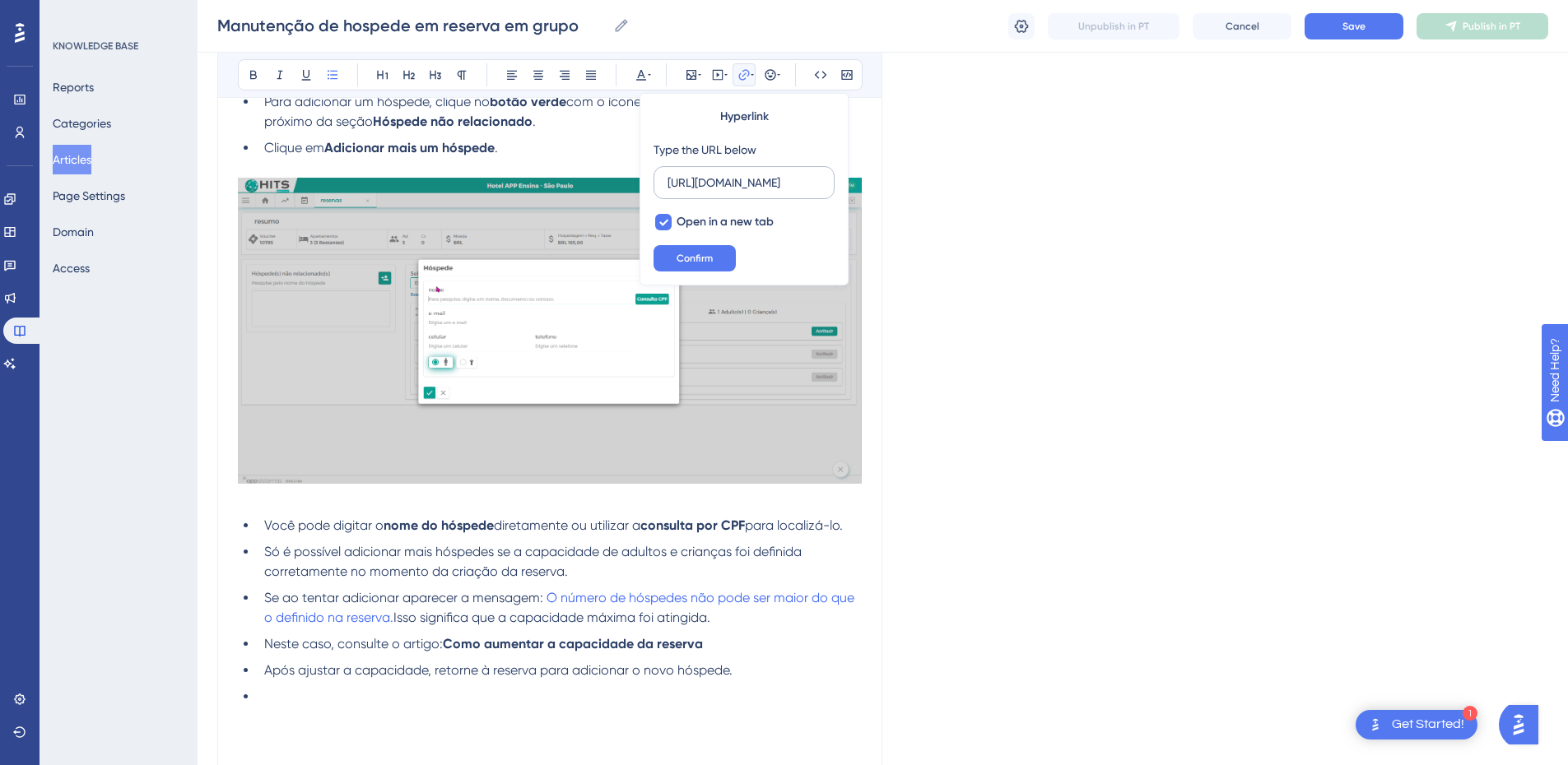
click at [709, 178] on input "https://appsistemas.help.userguiding.com/pt/articles/15000-o-numero-de-hospedes…" at bounding box center [744, 183] width 153 height 18
click at [704, 260] on span "Confirm" at bounding box center [694, 259] width 36 height 13
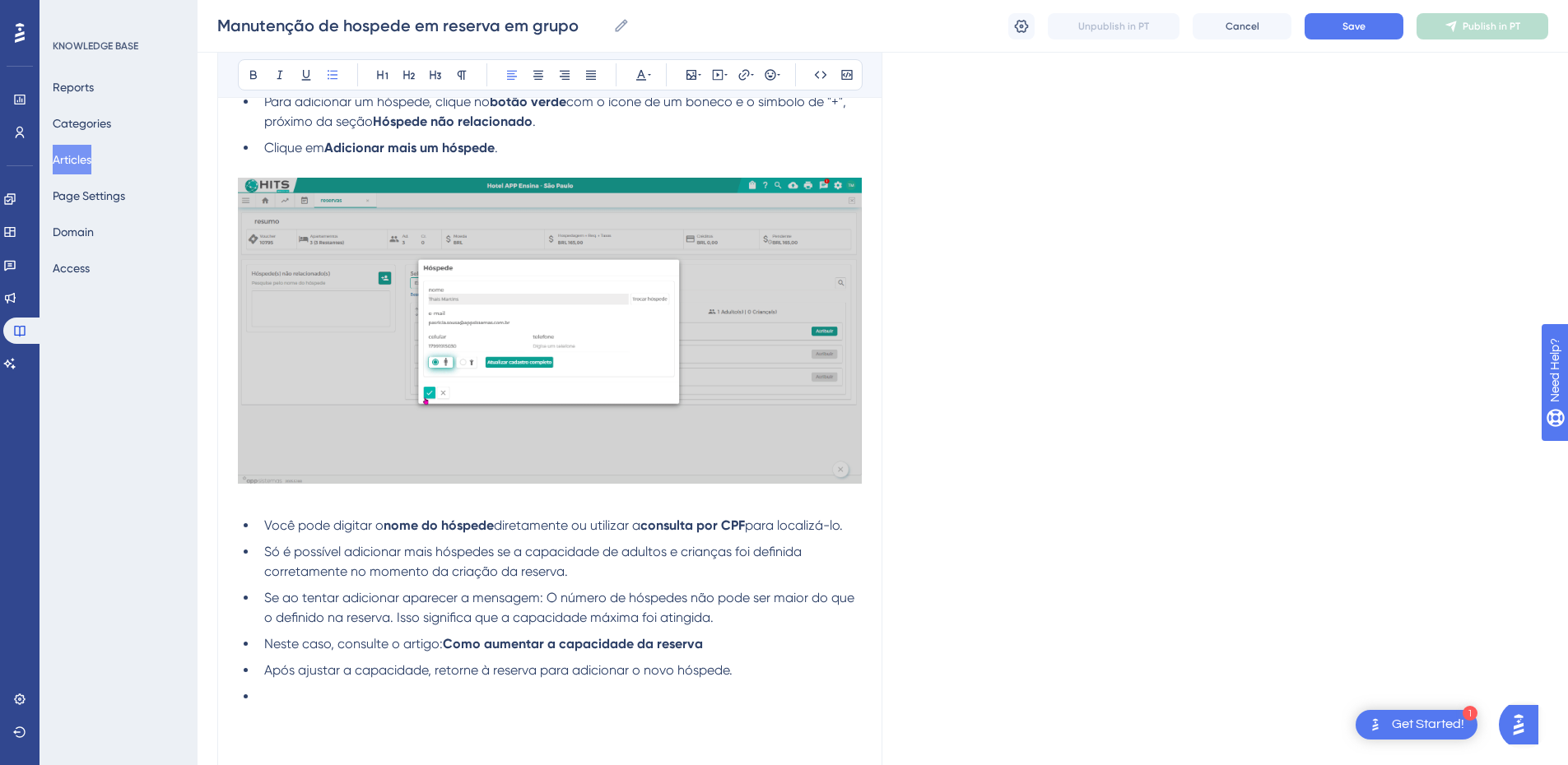
click at [451, 624] on span "O número de hóspedes não pode ser maior do que o definido na reserva. Isso sign…" at bounding box center [561, 608] width 593 height 35
click at [447, 648] on strong "Como aumentar a capacidade da reserva" at bounding box center [572, 644] width 260 height 16
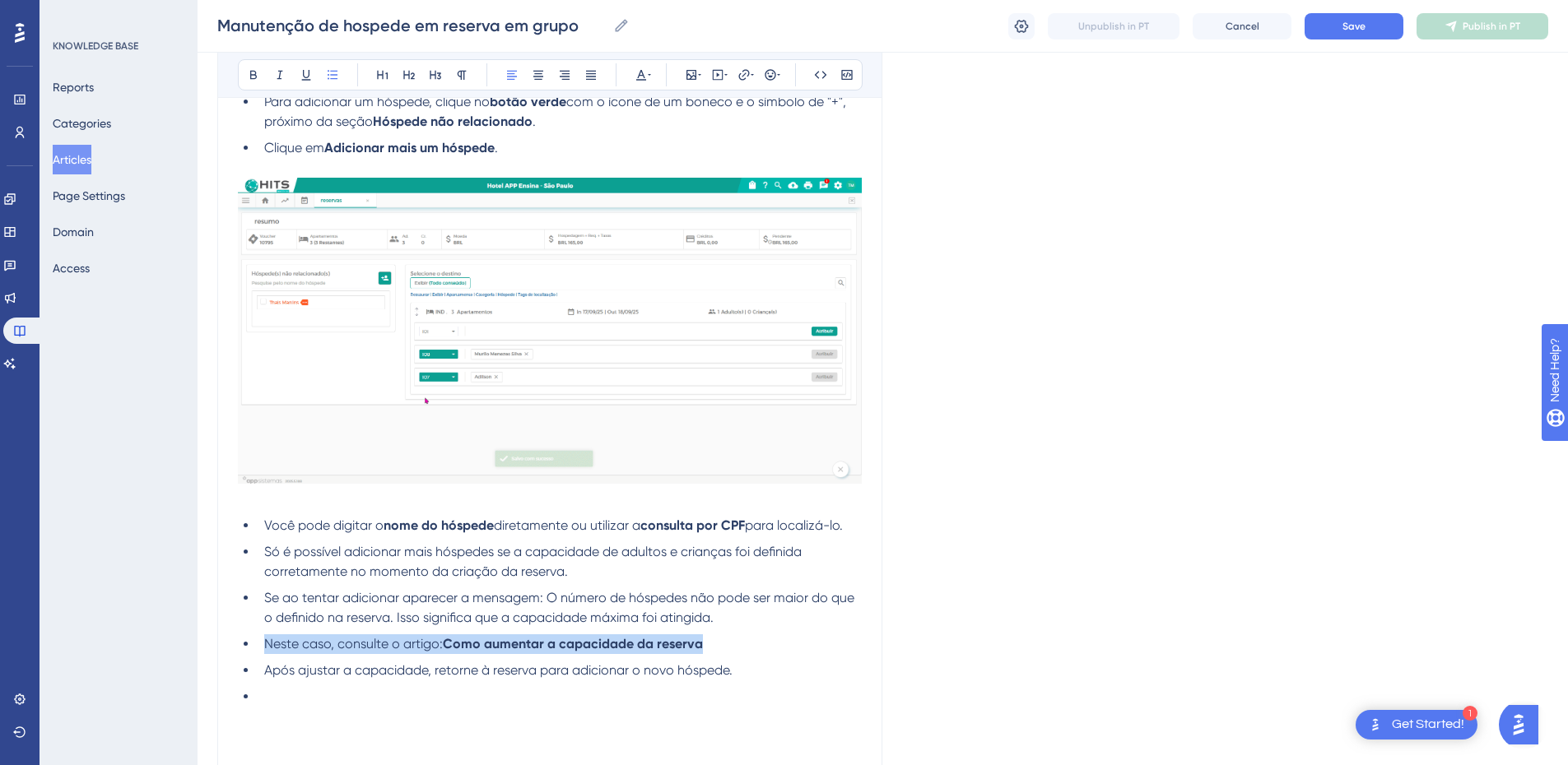
drag, startPoint x: 641, startPoint y: 644, endPoint x: 260, endPoint y: 647, distance: 381.0
click at [260, 647] on li "Neste caso, consulte o artigo: Como aumentar a capacidade da reserva" at bounding box center [560, 644] width 604 height 19
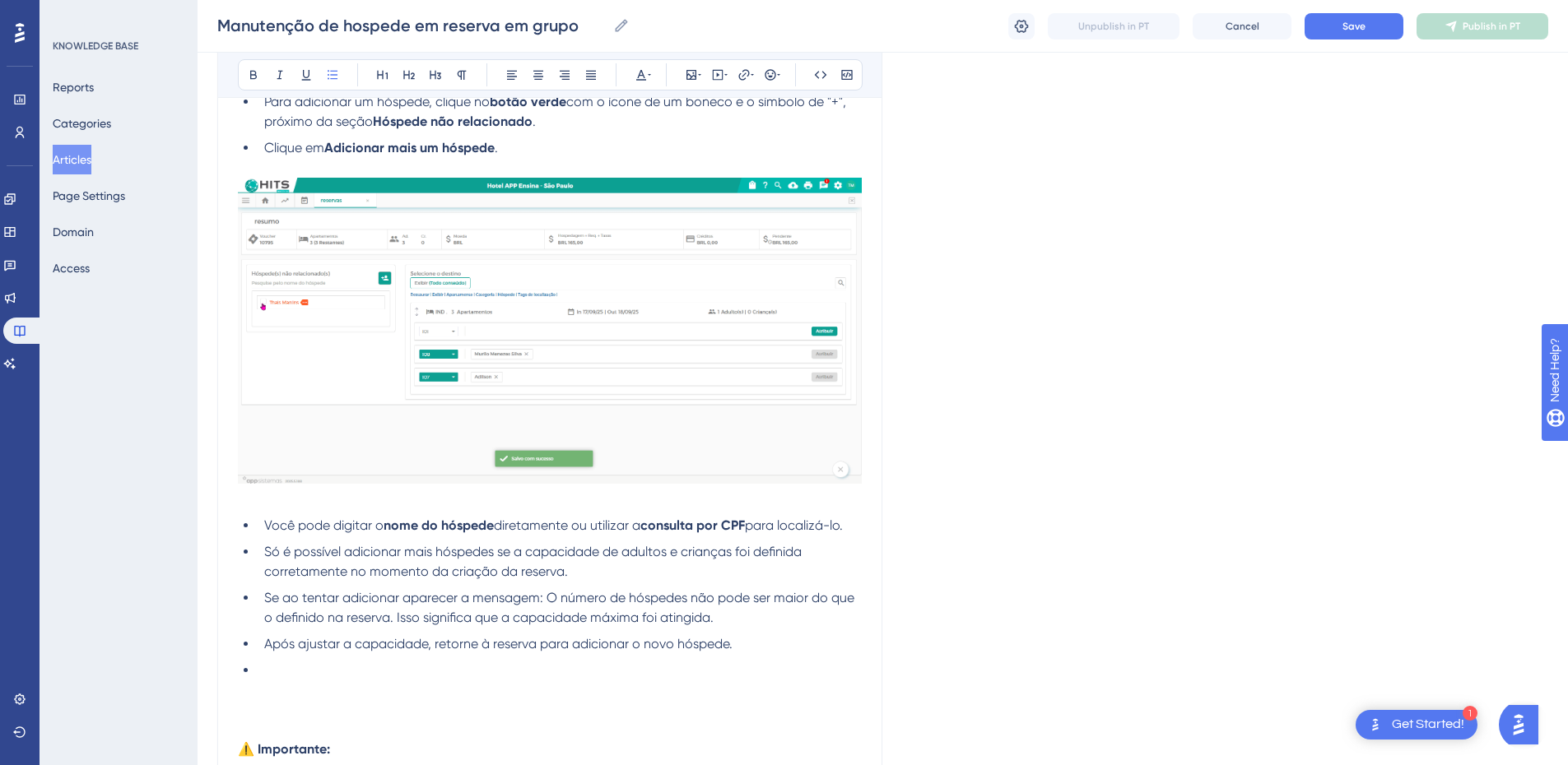
click at [275, 662] on li at bounding box center [560, 670] width 604 height 19
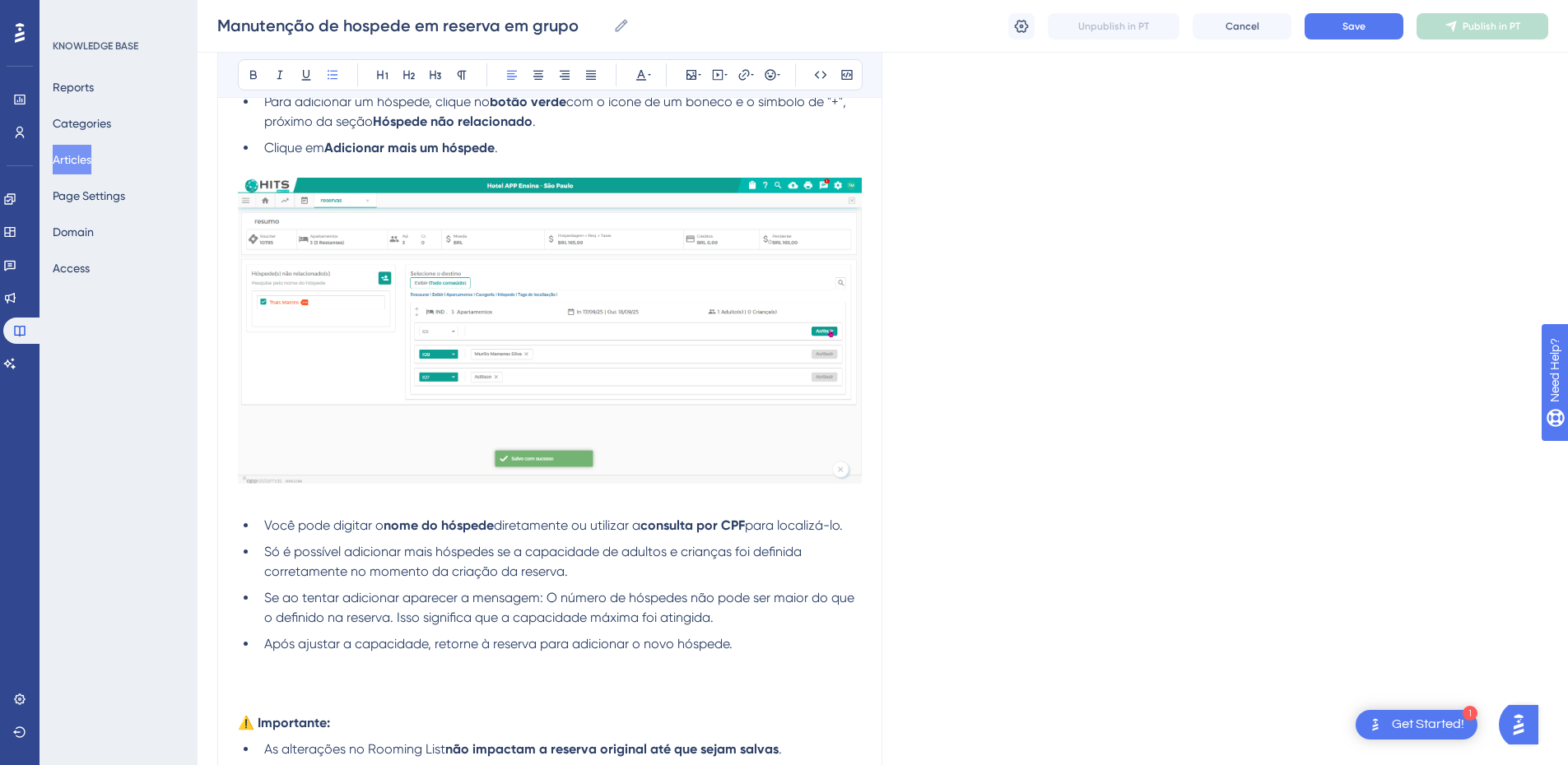
click at [751, 611] on li "Se ao tentar adicionar aparecer a mensagem: O número de hóspedes não pode ser m…" at bounding box center [560, 608] width 604 height 40
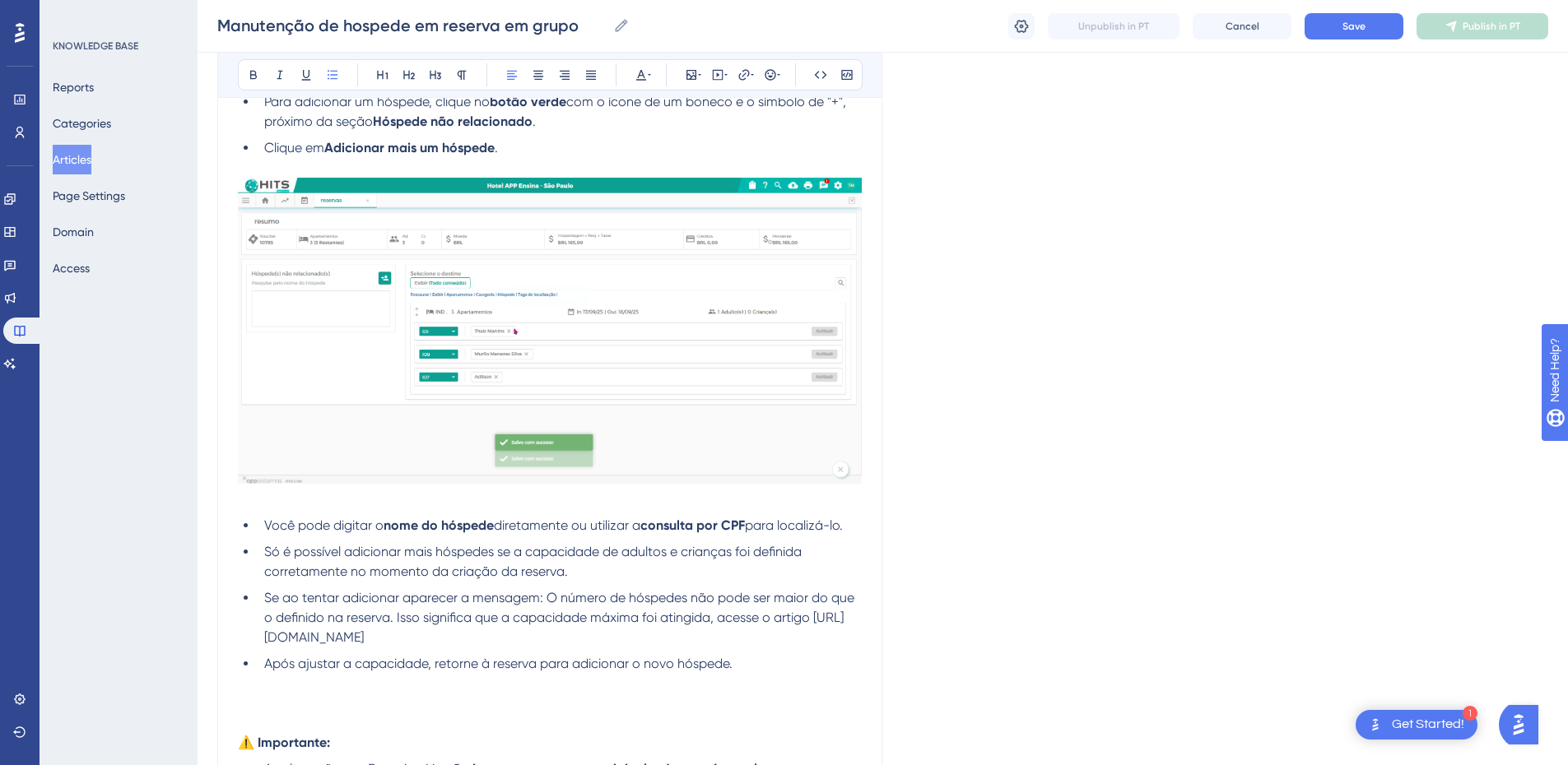
drag, startPoint x: 451, startPoint y: 657, endPoint x: 260, endPoint y: 641, distance: 191.7
click at [260, 641] on li "Se ao tentar adicionar aparecer a mensagem: O número de hóspedes não pode ser m…" at bounding box center [560, 618] width 604 height 59
click at [549, 599] on span "O número de hóspedes não pode ser maior do que o definido na reserva. Isso sign…" at bounding box center [561, 618] width 593 height 55
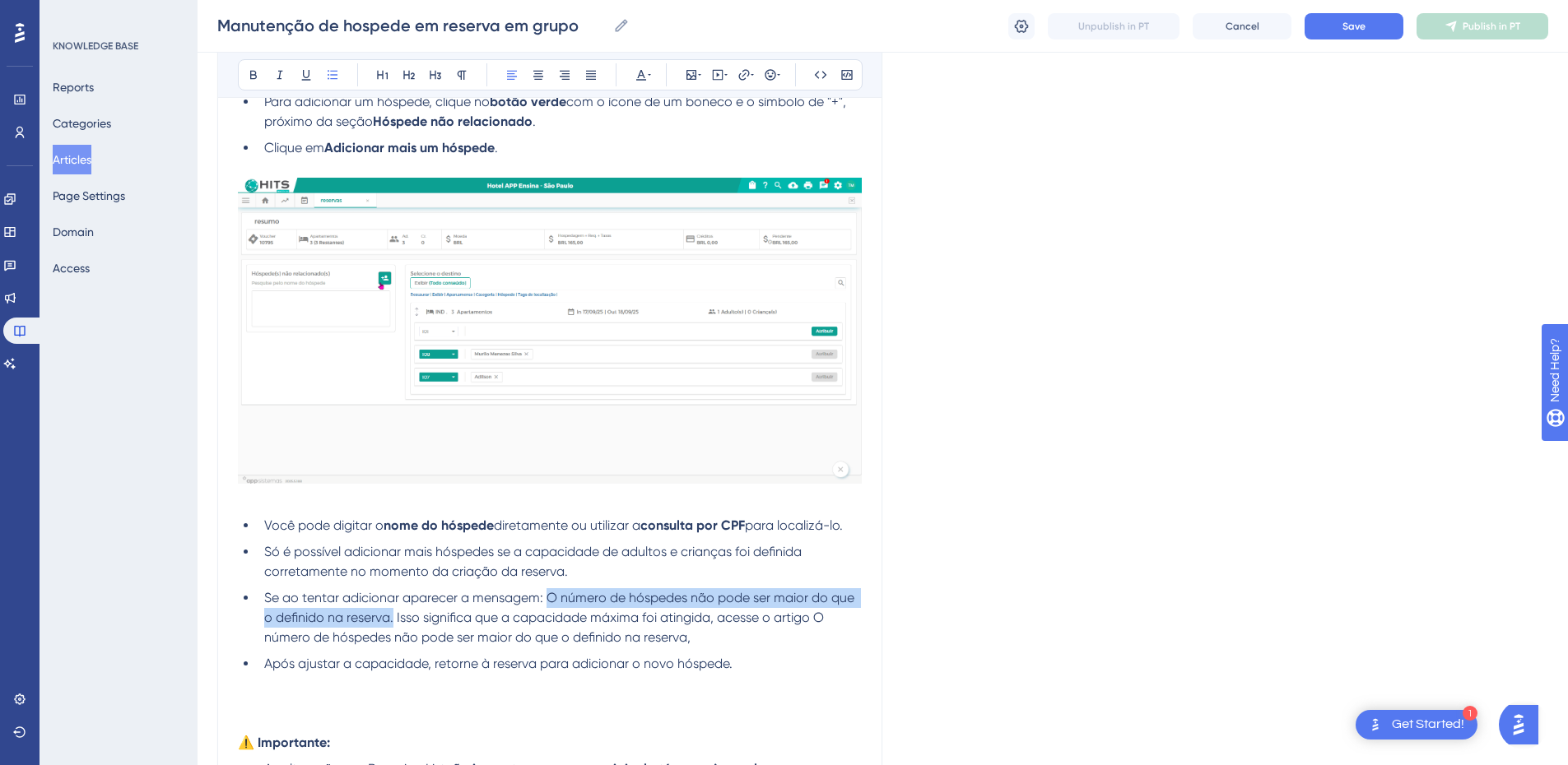
drag, startPoint x: 549, startPoint y: 599, endPoint x: 390, endPoint y: 621, distance: 160.5
click at [390, 621] on span "O número de hóspedes não pode ser maior do que o definido na reserva. Isso sign…" at bounding box center [561, 618] width 593 height 55
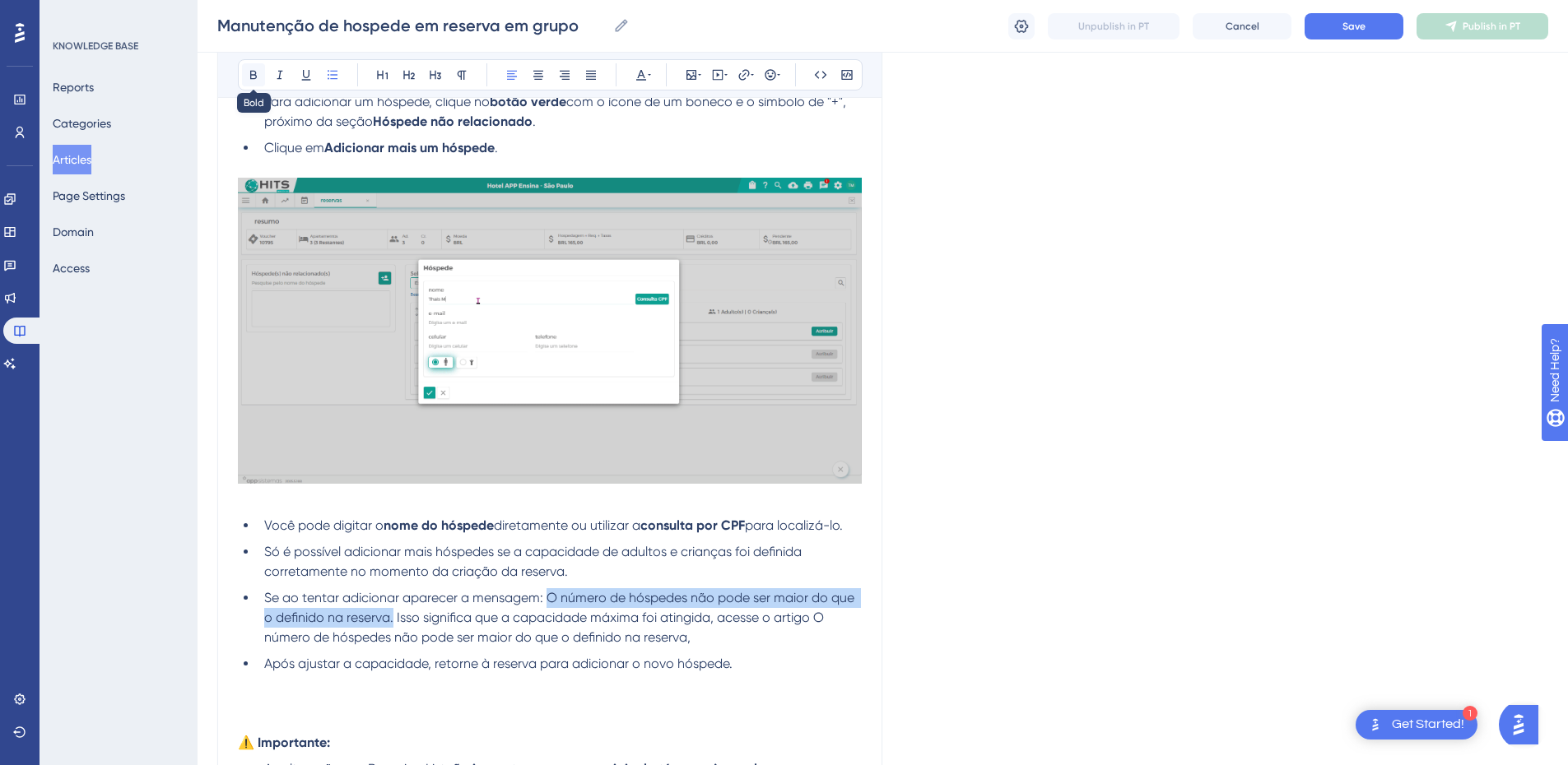
click at [252, 67] on button at bounding box center [253, 75] width 23 height 23
click at [426, 629] on li "Se ao tentar adicionar aparecer a mensagem: O número de hóspedes não pode ser m…" at bounding box center [560, 618] width 604 height 59
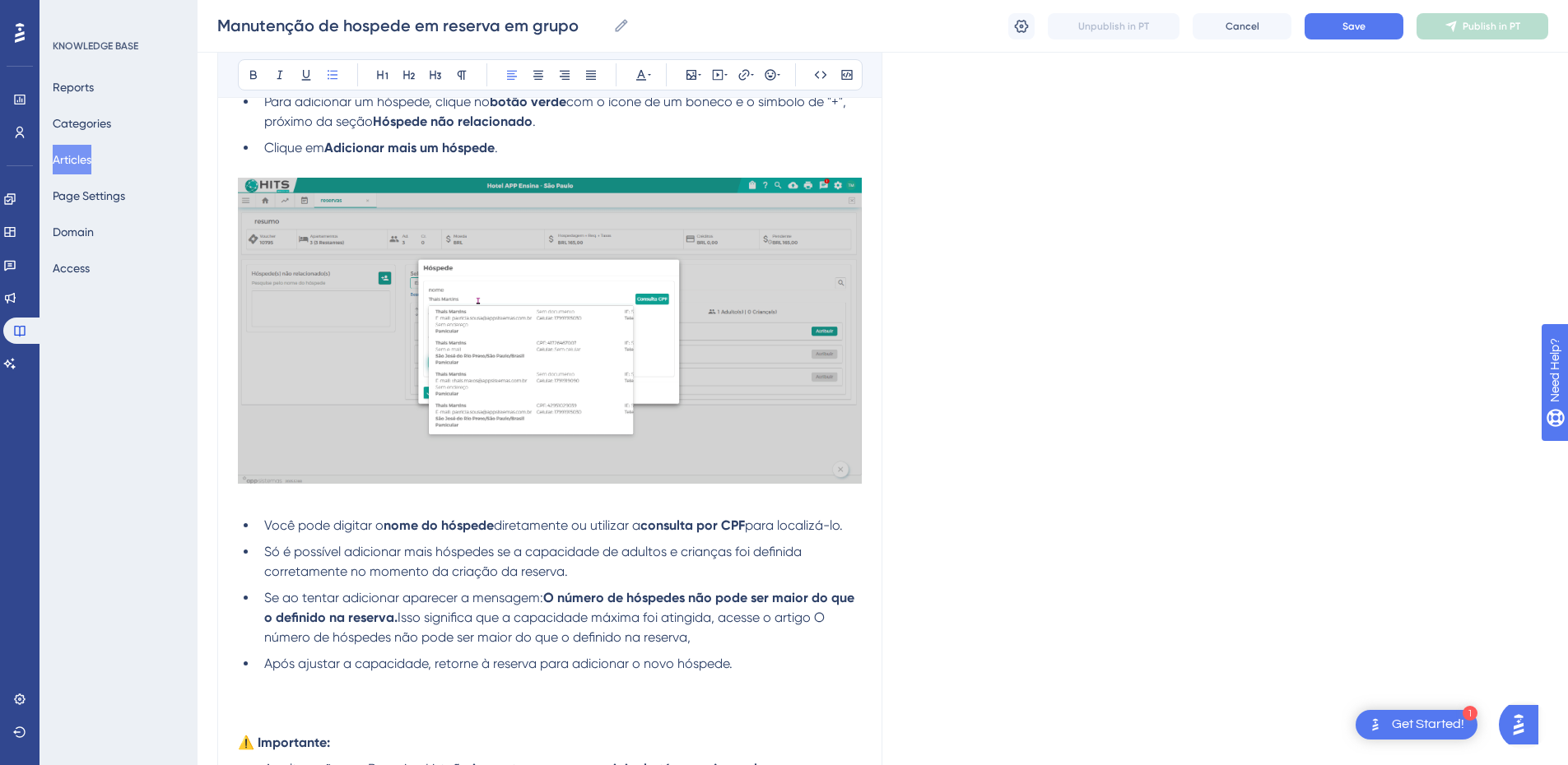
click at [737, 633] on li "Se ao tentar adicionar aparecer a mensagem: O número de hóspedes não pode ser m…" at bounding box center [560, 618] width 604 height 59
click at [258, 662] on li "Após ajustar a capacidade, retorne à reserva para adicionar o novo hóspede." at bounding box center [560, 663] width 604 height 19
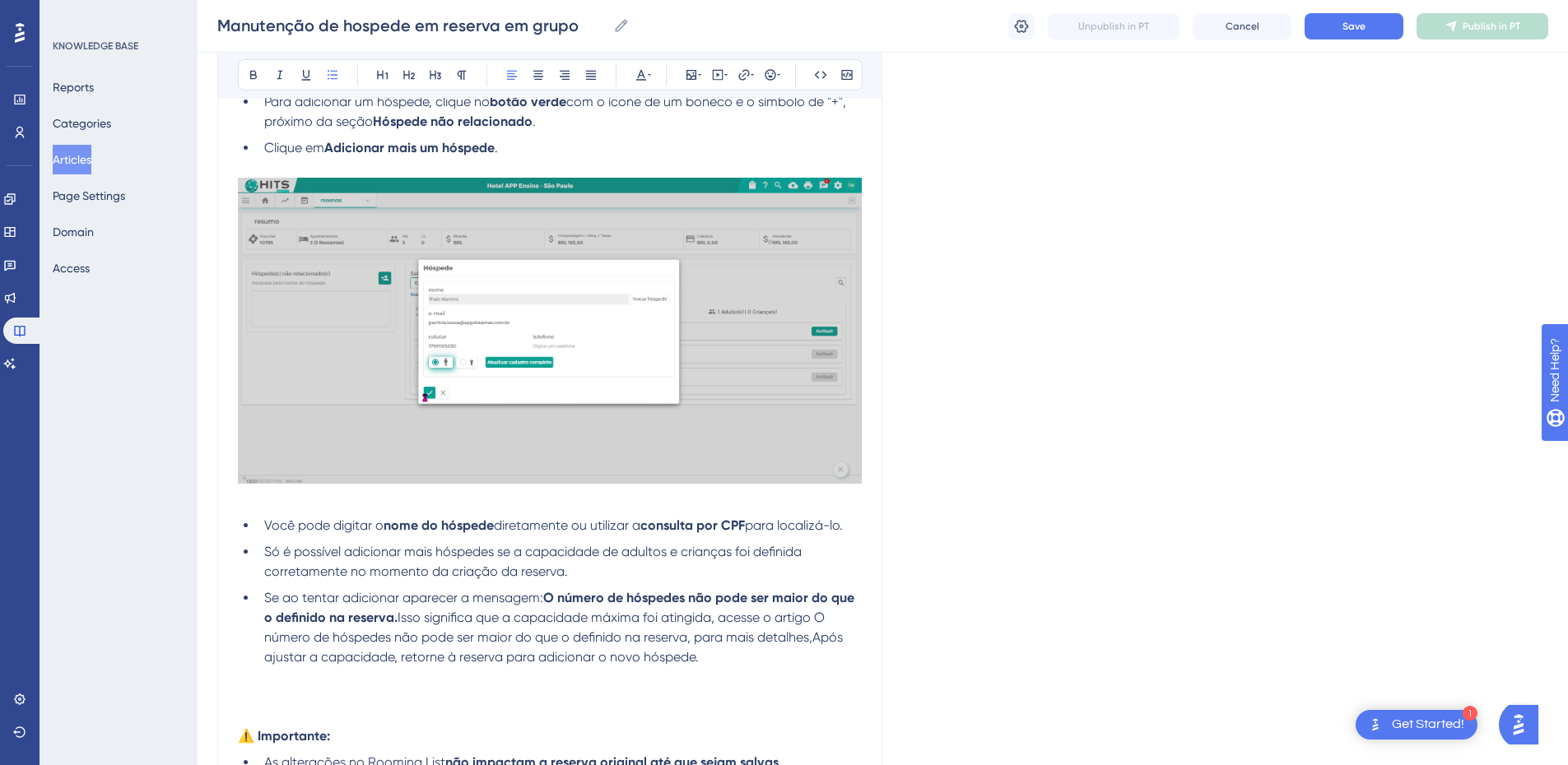
drag, startPoint x: 708, startPoint y: 666, endPoint x: 251, endPoint y: 601, distance: 461.6
click at [251, 601] on ul "Você pode digitar o nome do hóspede diretamente ou utilizar a consulta por CPF …" at bounding box center [549, 592] width 624 height 152
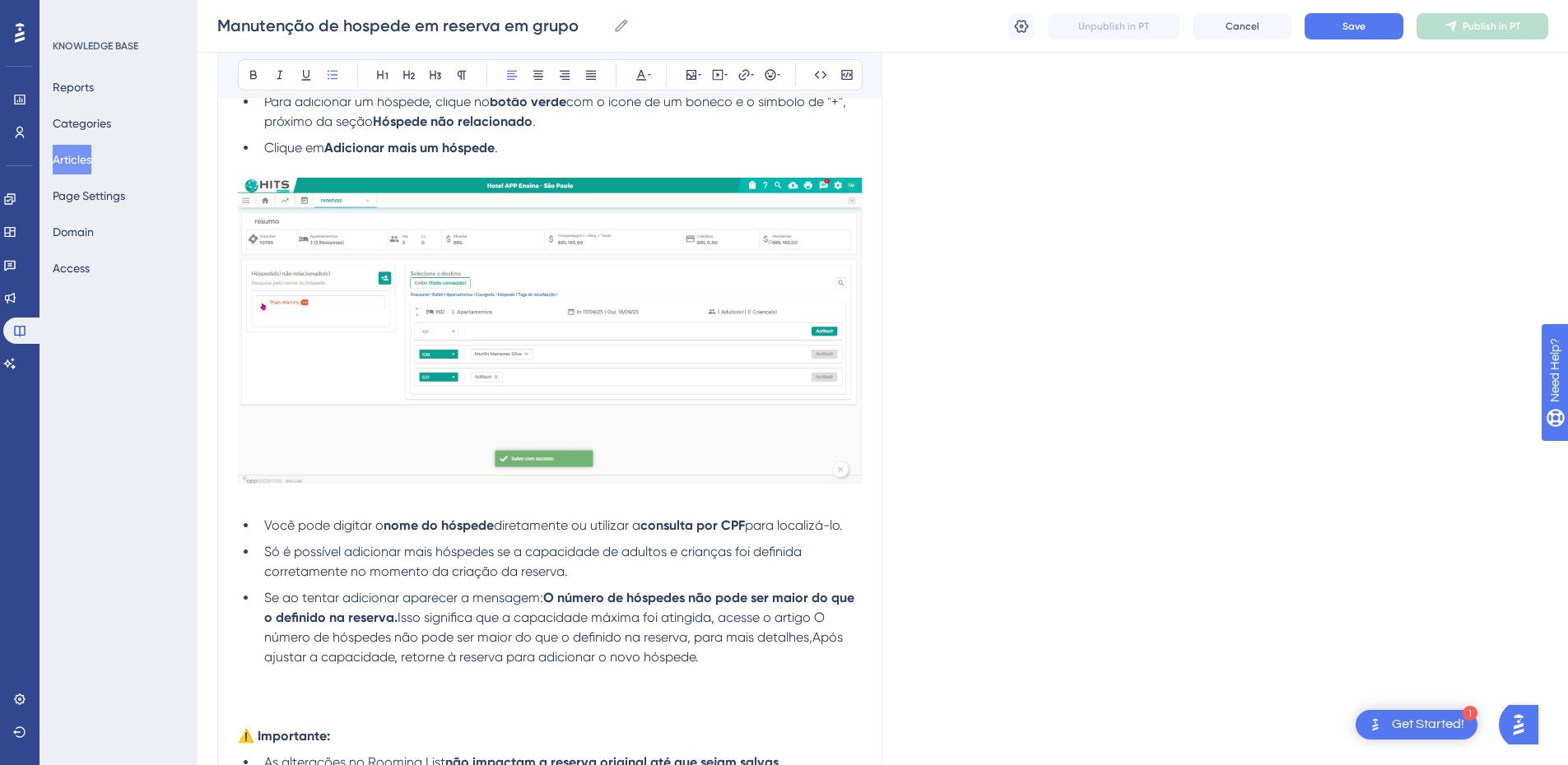
drag, startPoint x: 754, startPoint y: 654, endPoint x: 735, endPoint y: 657, distance: 19.2
click at [754, 654] on li "Se ao tentar adicionar aparecer a mensagem: O número de hóspedes não pode ser m…" at bounding box center [560, 628] width 604 height 79
drag, startPoint x: 724, startPoint y: 662, endPoint x: 263, endPoint y: 601, distance: 465.0
click at [263, 601] on li "Se ao tentar adicionar aparecer a mensagem: O número de hóspedes não pode ser m…" at bounding box center [560, 628] width 604 height 79
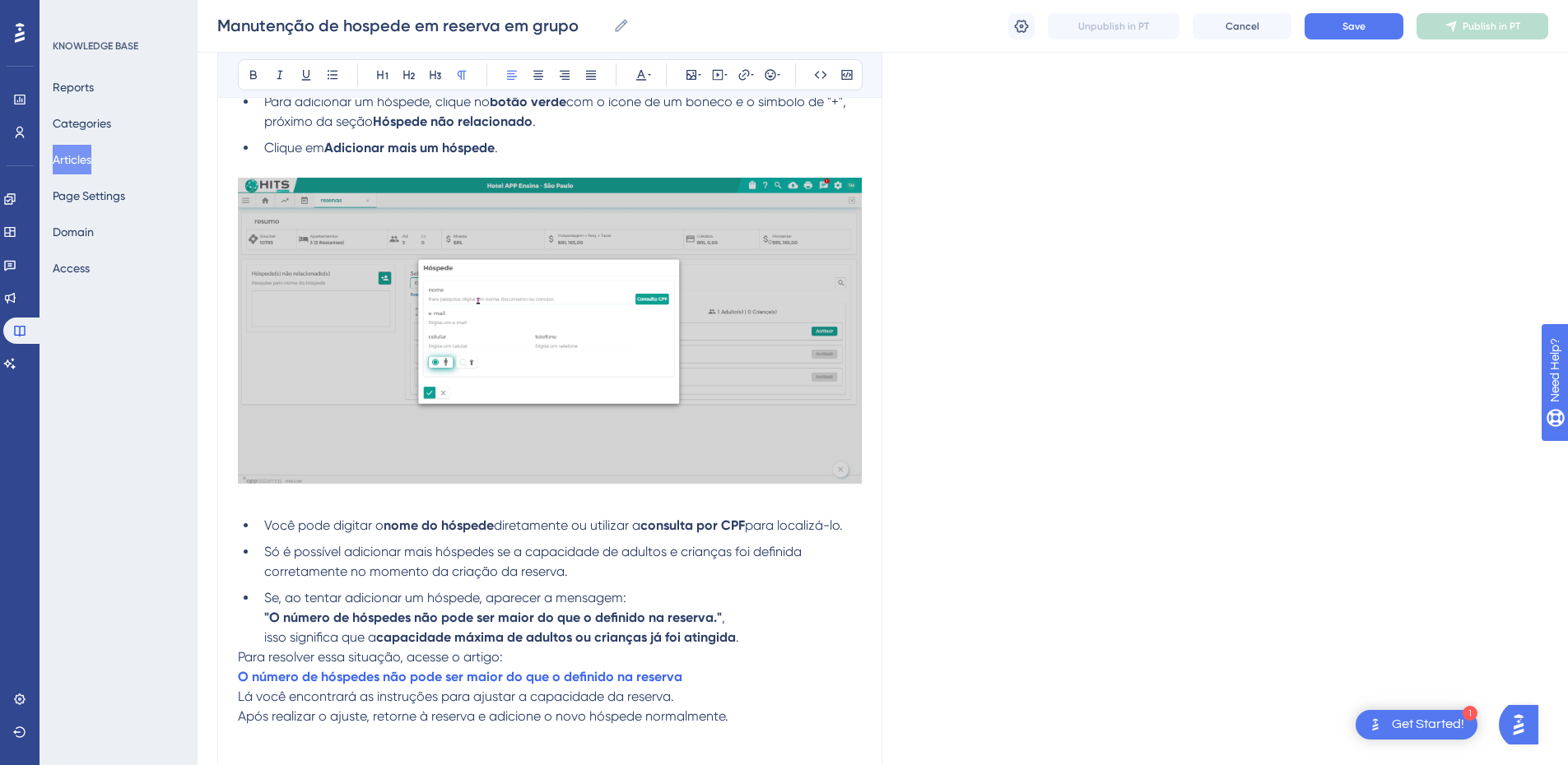
click at [258, 619] on li "Se, ao tentar adicionar um hóspede, aparecer a mensagem: "O número de hóspedes …" at bounding box center [560, 618] width 604 height 59
click at [261, 641] on li "Se, ao tentar adicionar um hóspede, aparecer a mensagem: "O número de hóspedes …" at bounding box center [560, 618] width 604 height 59
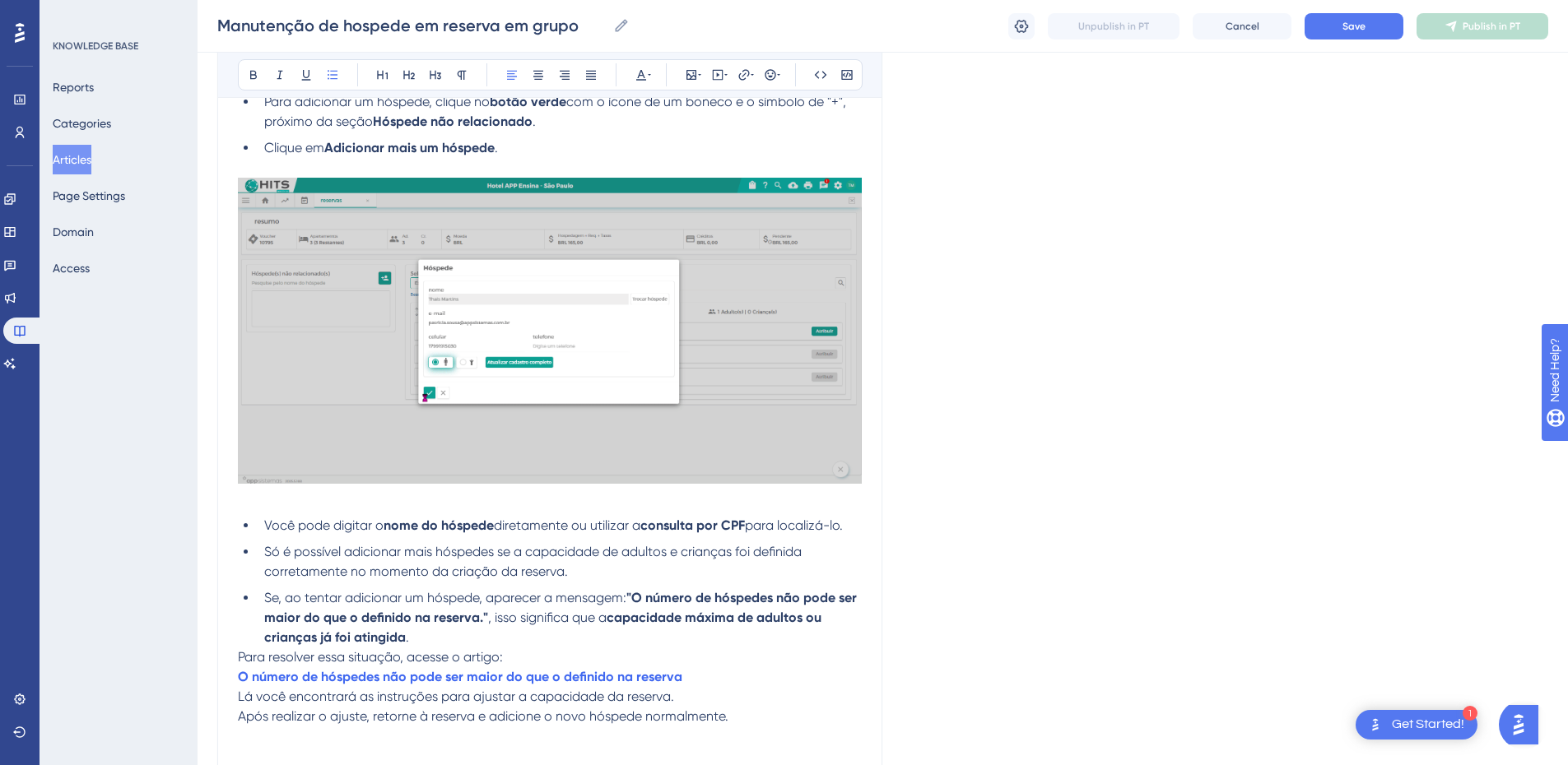
click at [237, 656] on span "Para resolver essa situação, acesse o artigo:" at bounding box center [370, 657] width 265 height 16
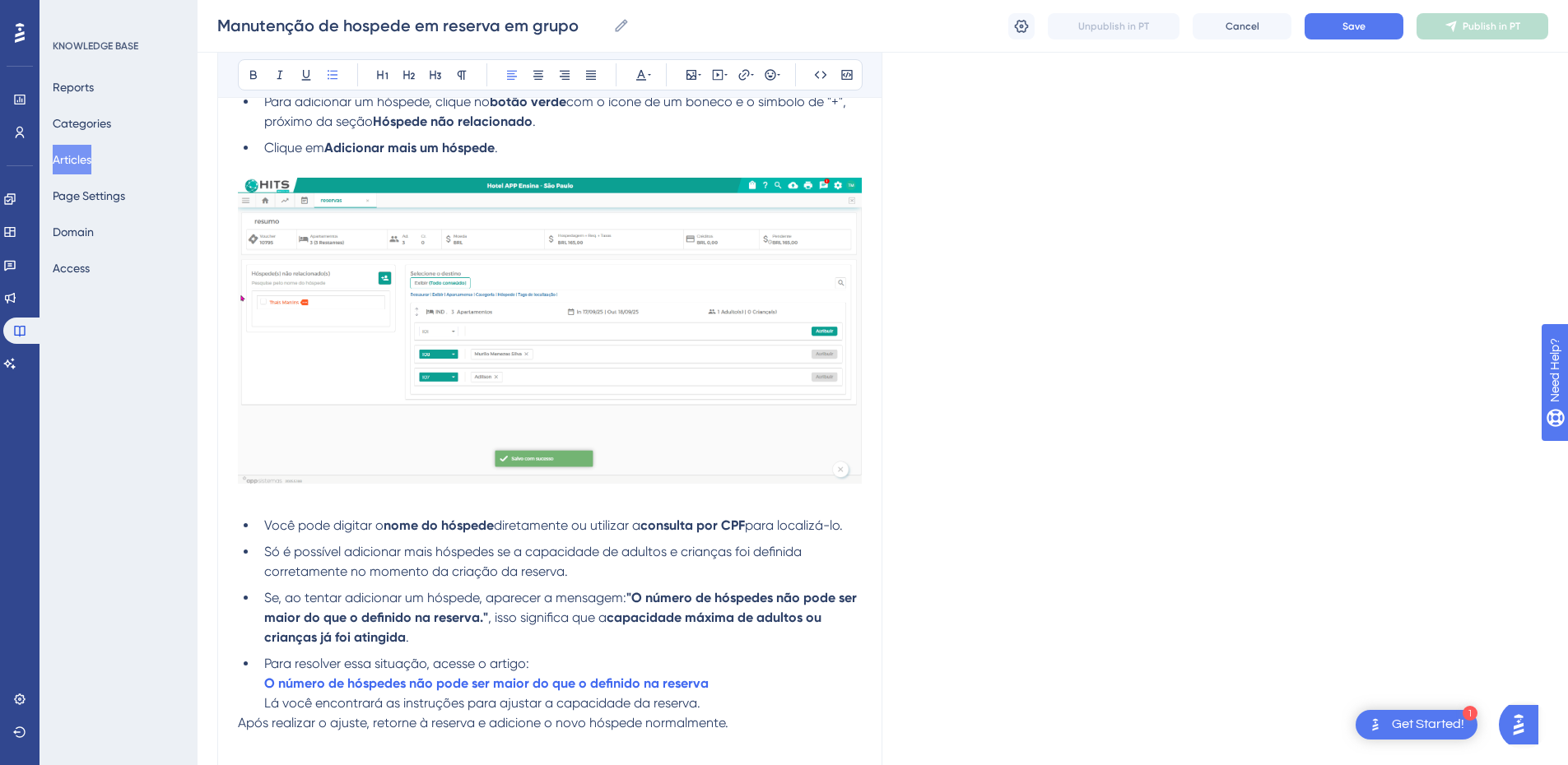
click at [252, 687] on ul "Você pode digitar o nome do hóspede diretamente ou utilizar a consulta por CPF …" at bounding box center [549, 615] width 624 height 198
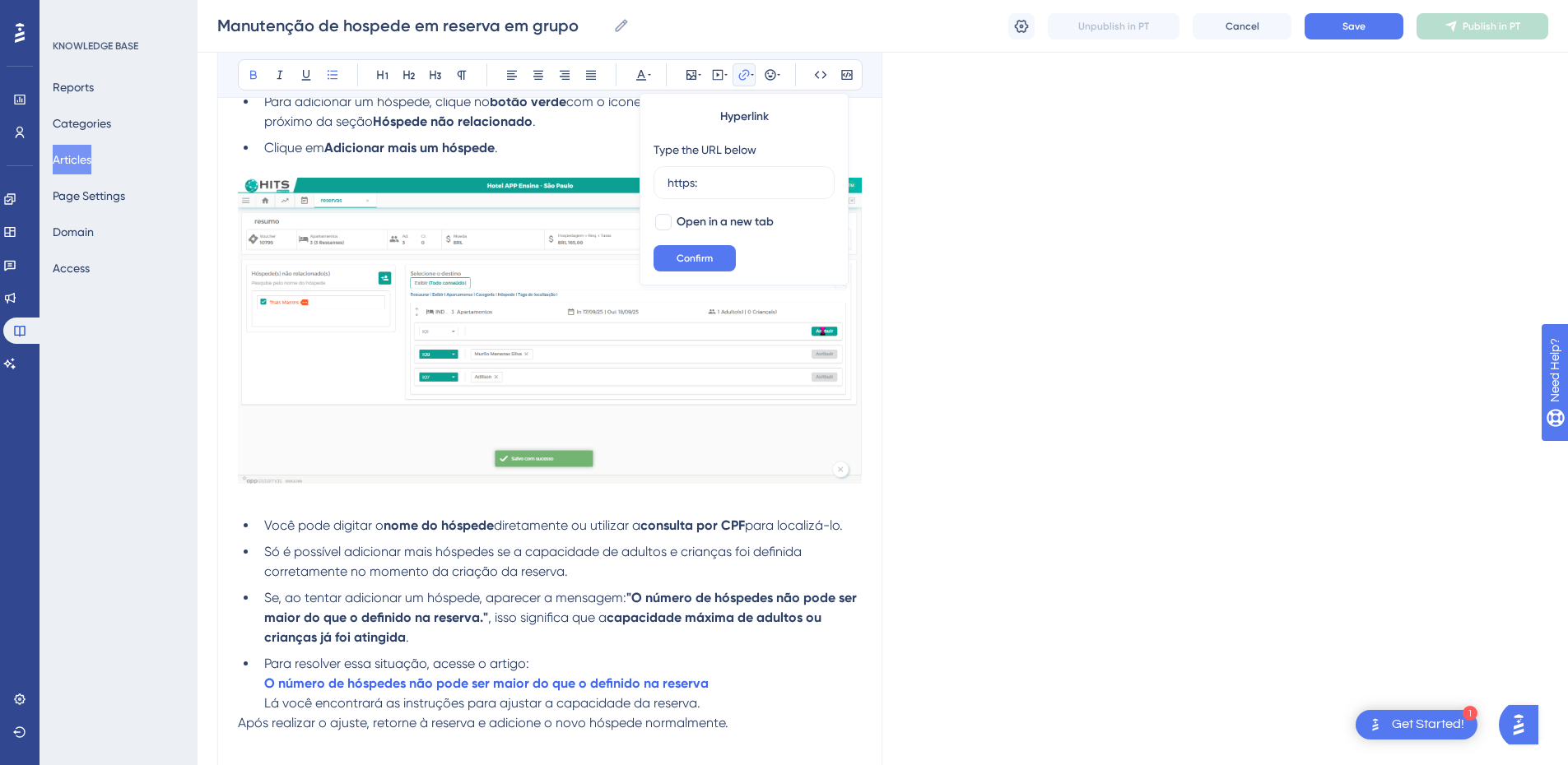
type input "https:"
click at [261, 685] on li "Para resolver essa situação, acesse o artigo: O número de hóspedes não pode ser…" at bounding box center [560, 684] width 604 height 59
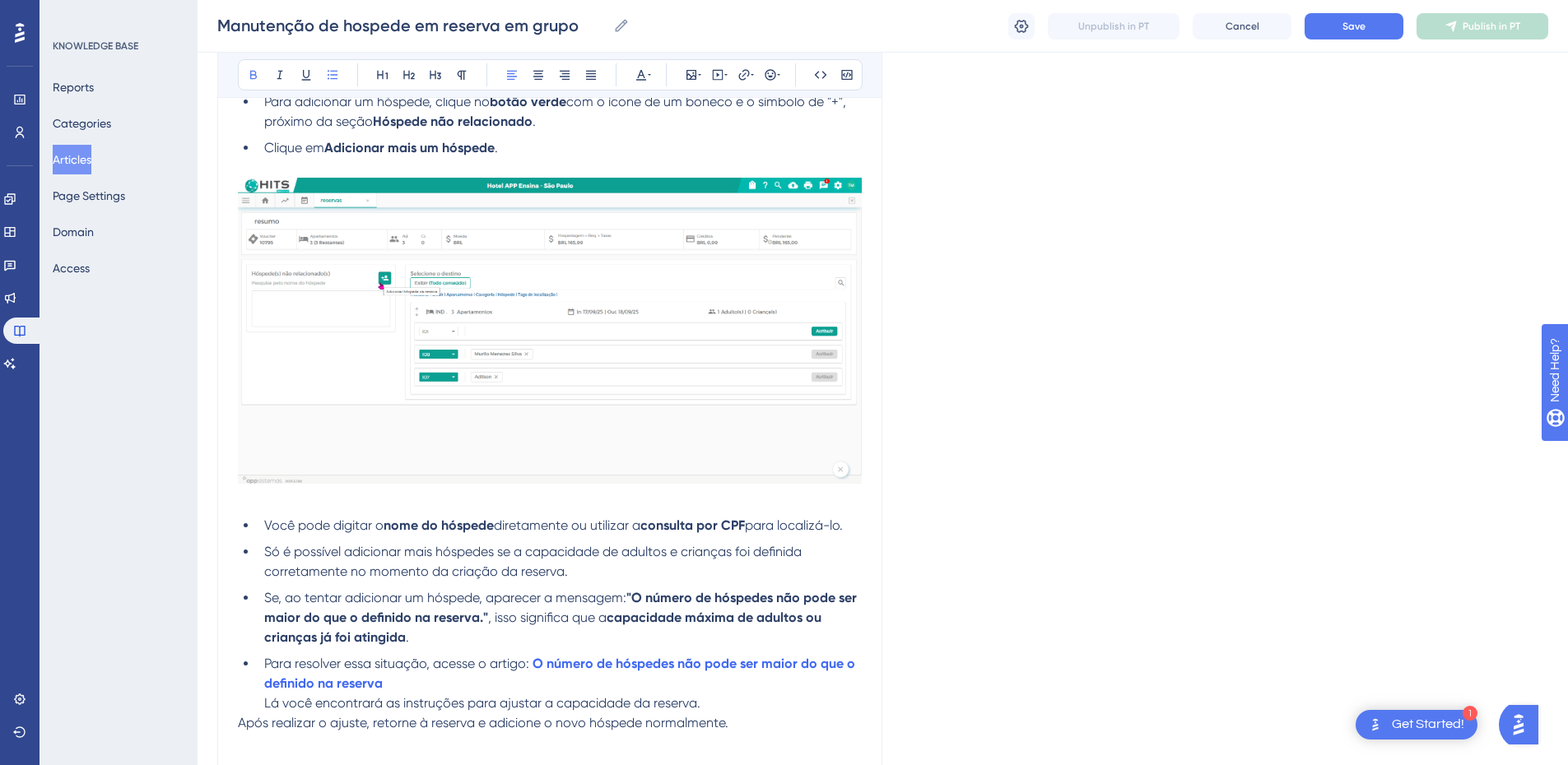
click at [249, 703] on ul "Você pode digitar o nome do hóspede diretamente ou utilizar a consulta por CPF …" at bounding box center [549, 615] width 624 height 198
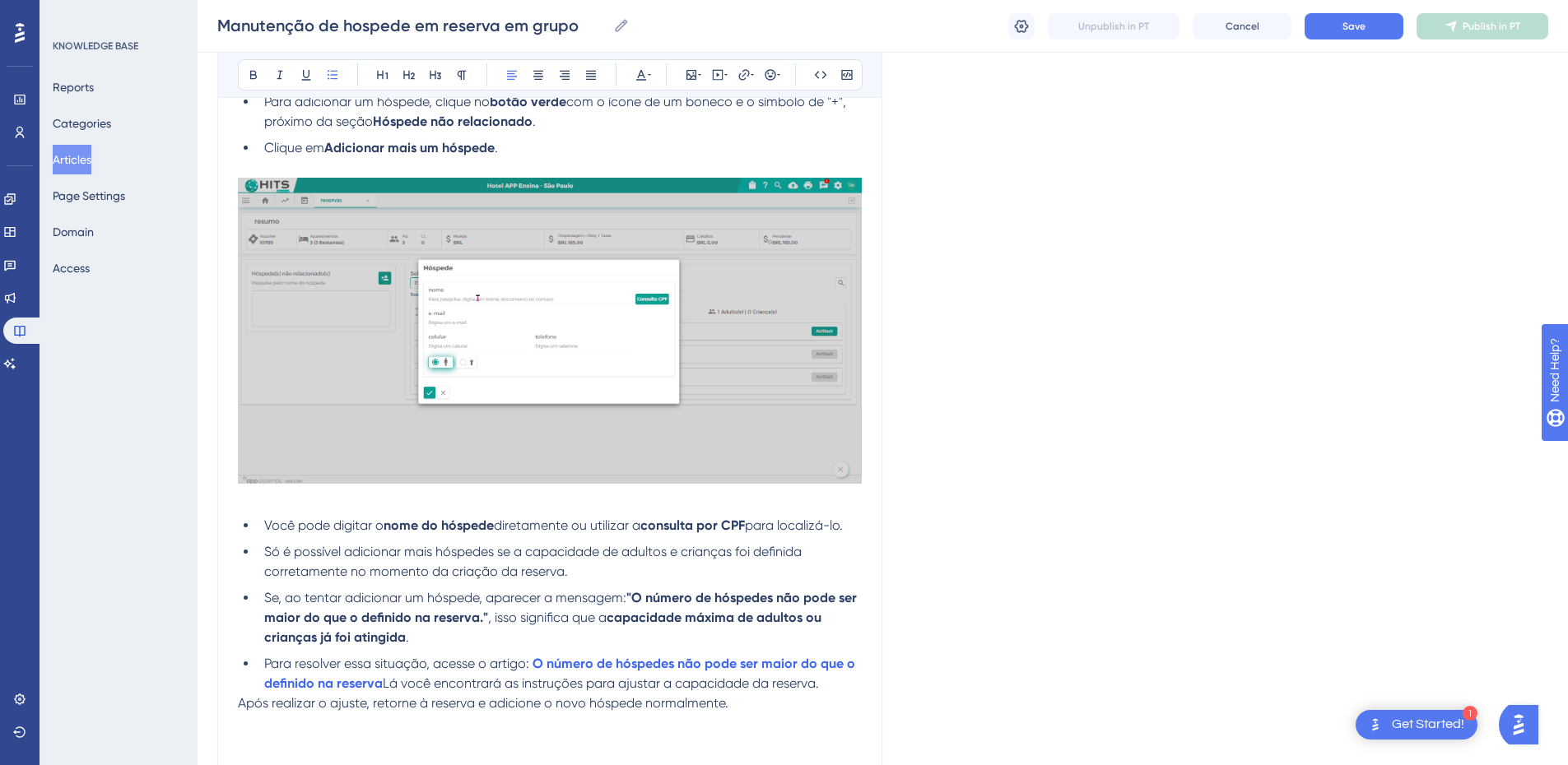
scroll to position [1804, 0]
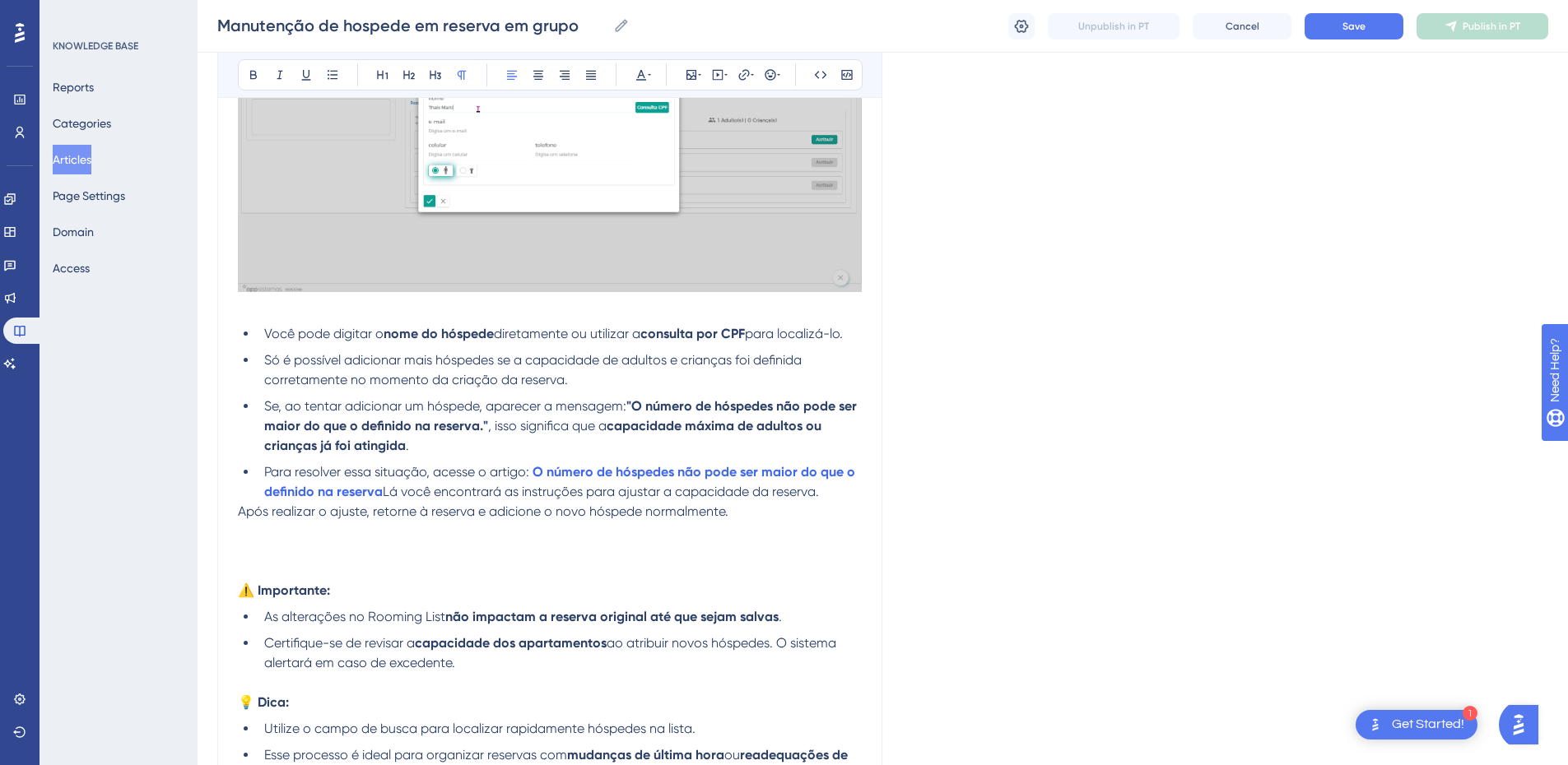
click at [241, 511] on span "Após realizar o ajuste, retorne à reserva e adicione o novo hóspede normalmente." at bounding box center [482, 511] width 491 height 16
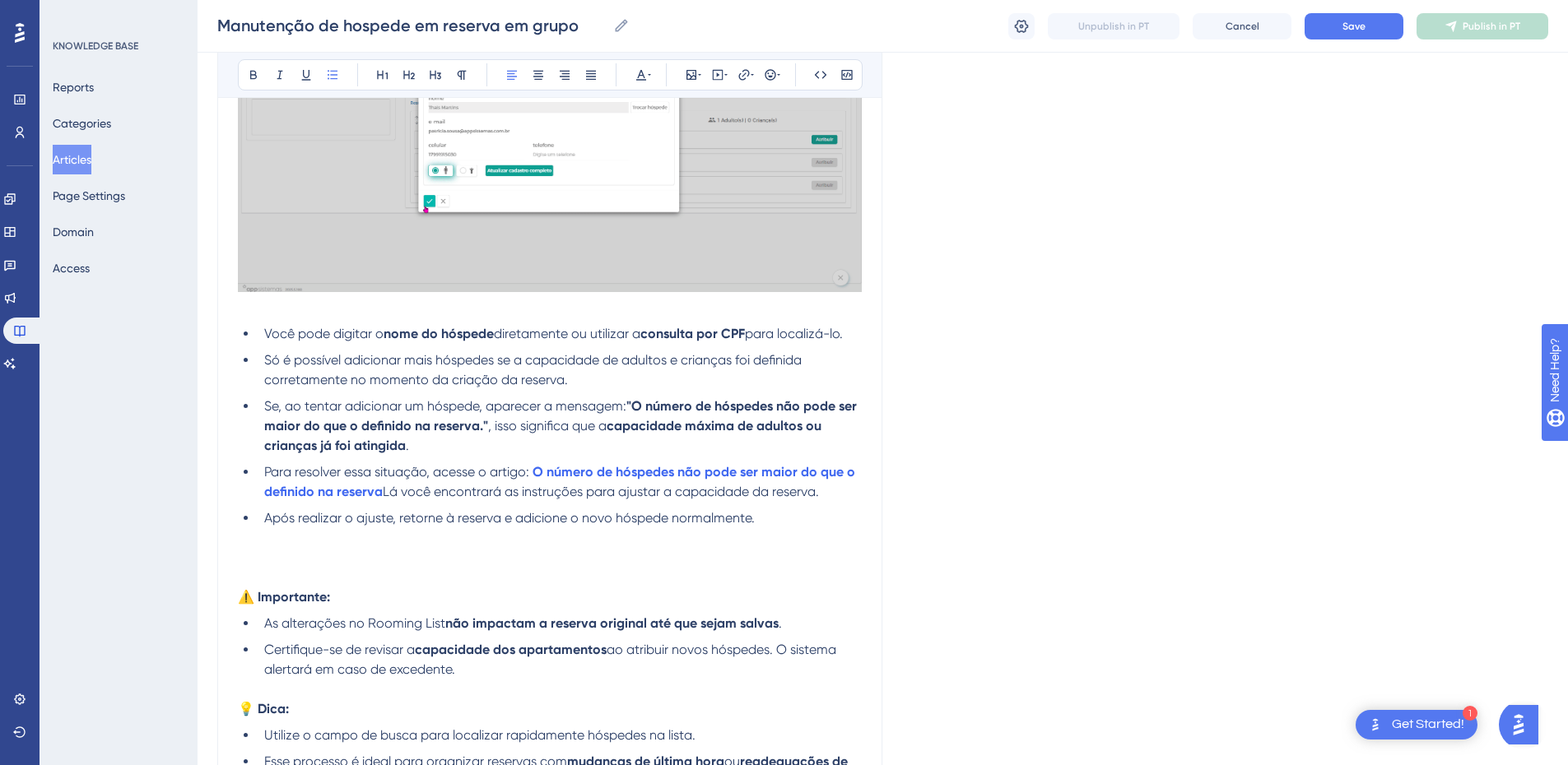
click at [386, 492] on span "Lá você encontrará as instruções para ajustar a capacidade da reserva." at bounding box center [601, 492] width 436 height 16
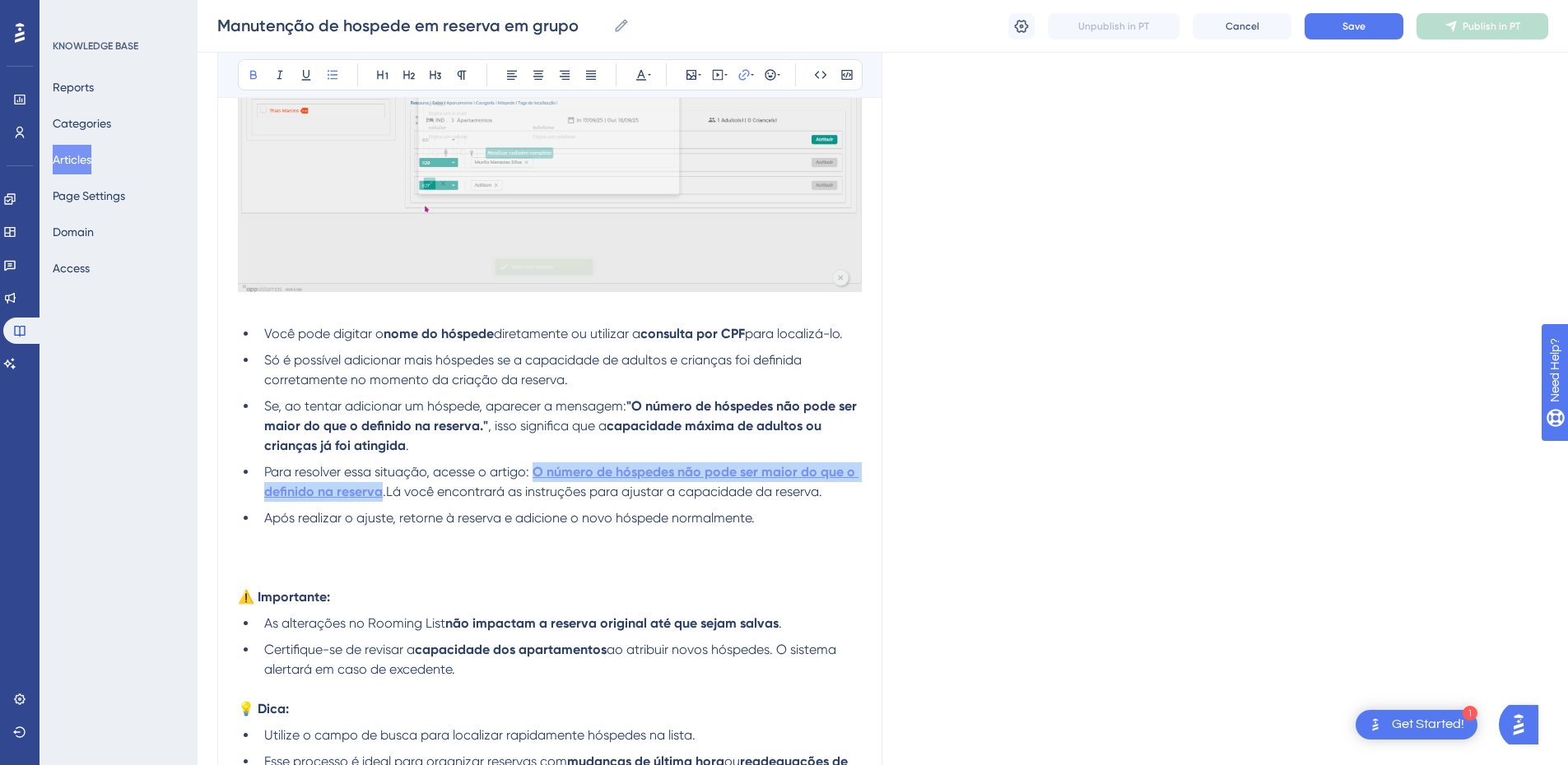
drag, startPoint x: 383, startPoint y: 493, endPoint x: 536, endPoint y: 469, distance: 154.9
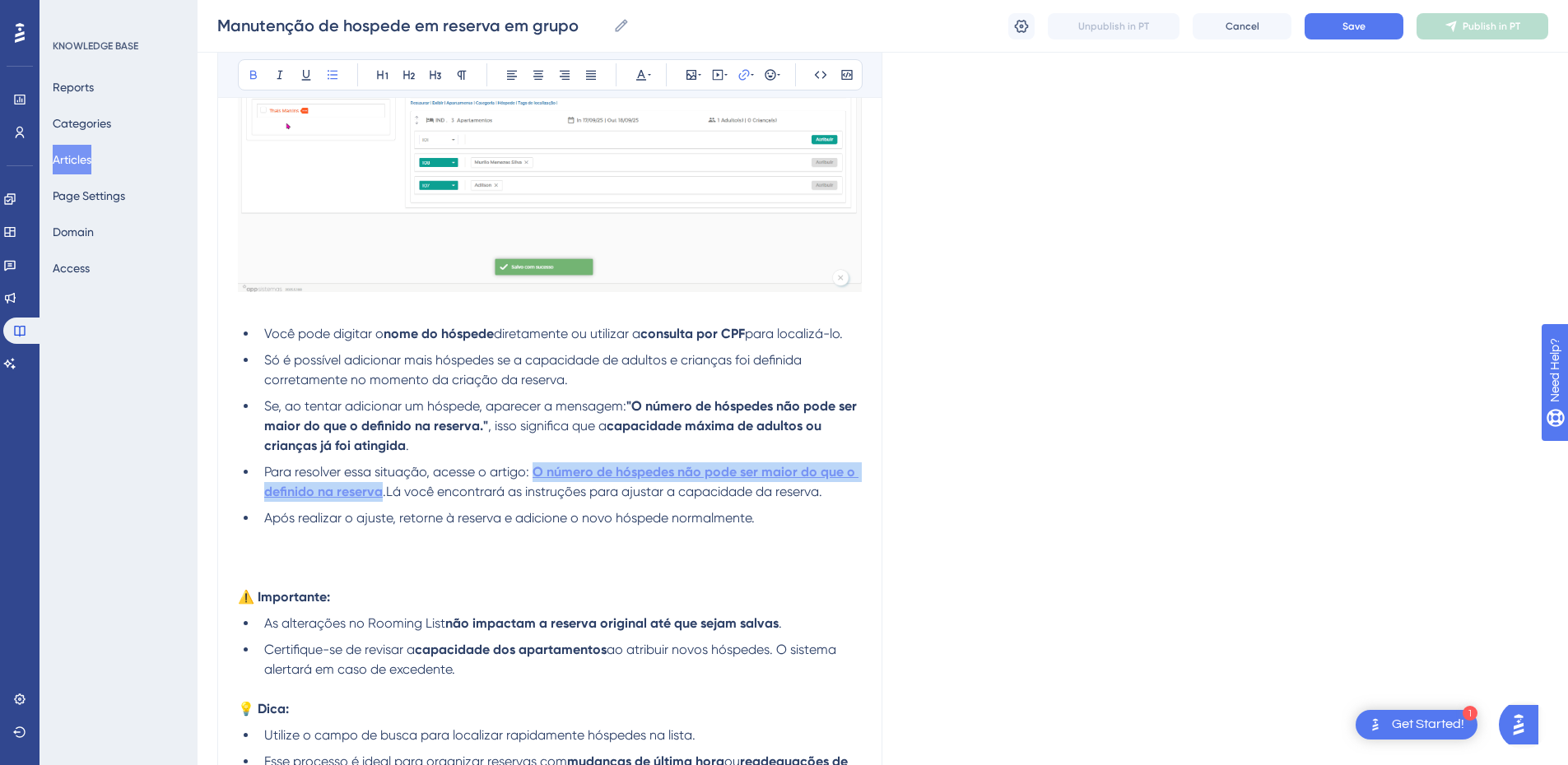
click at [536, 469] on li "Para resolver essa situação, acesse o artigo: O número de hóspedes não pode ser…" at bounding box center [560, 482] width 604 height 40
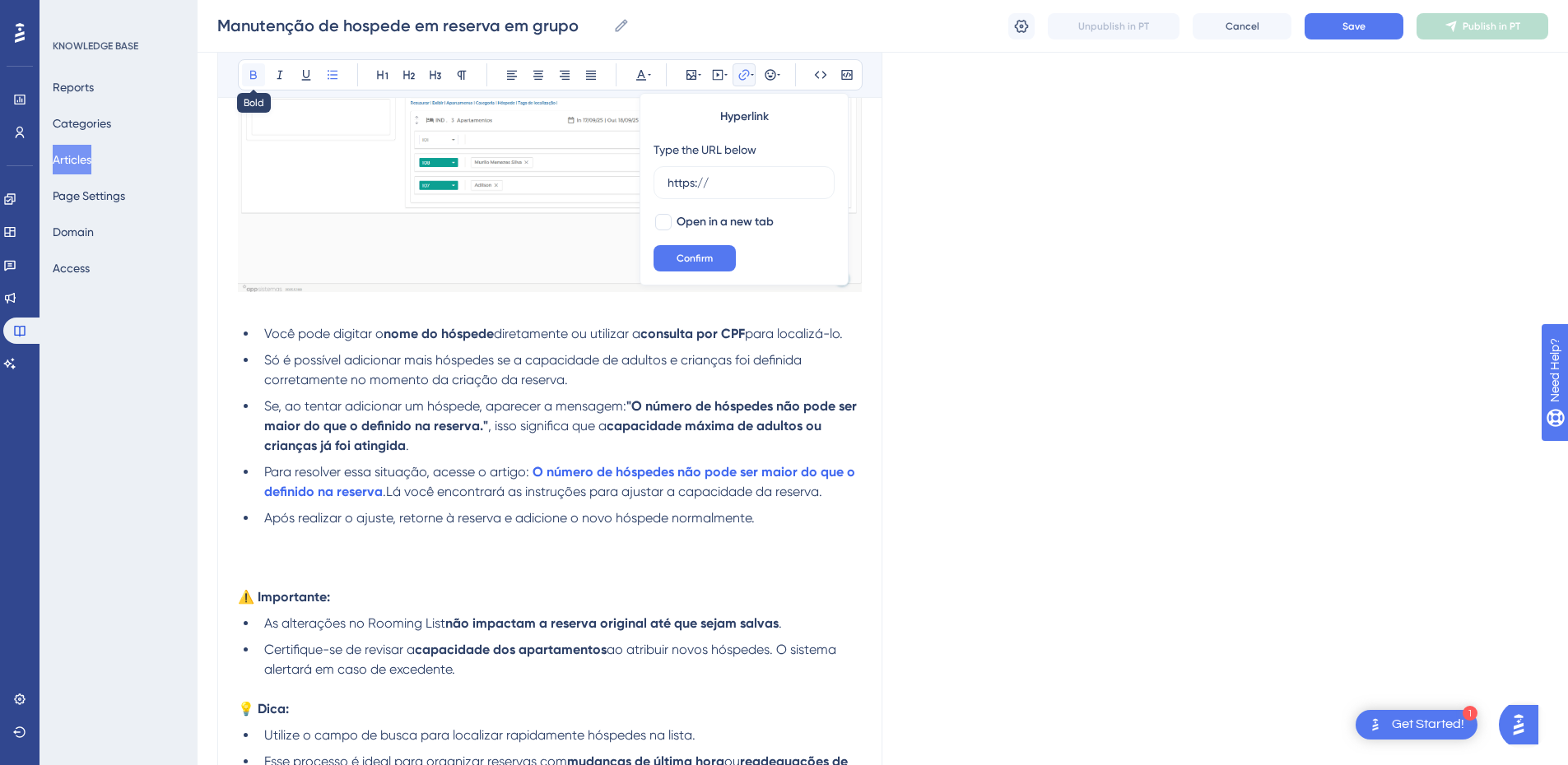
click at [252, 64] on button at bounding box center [253, 75] width 23 height 23
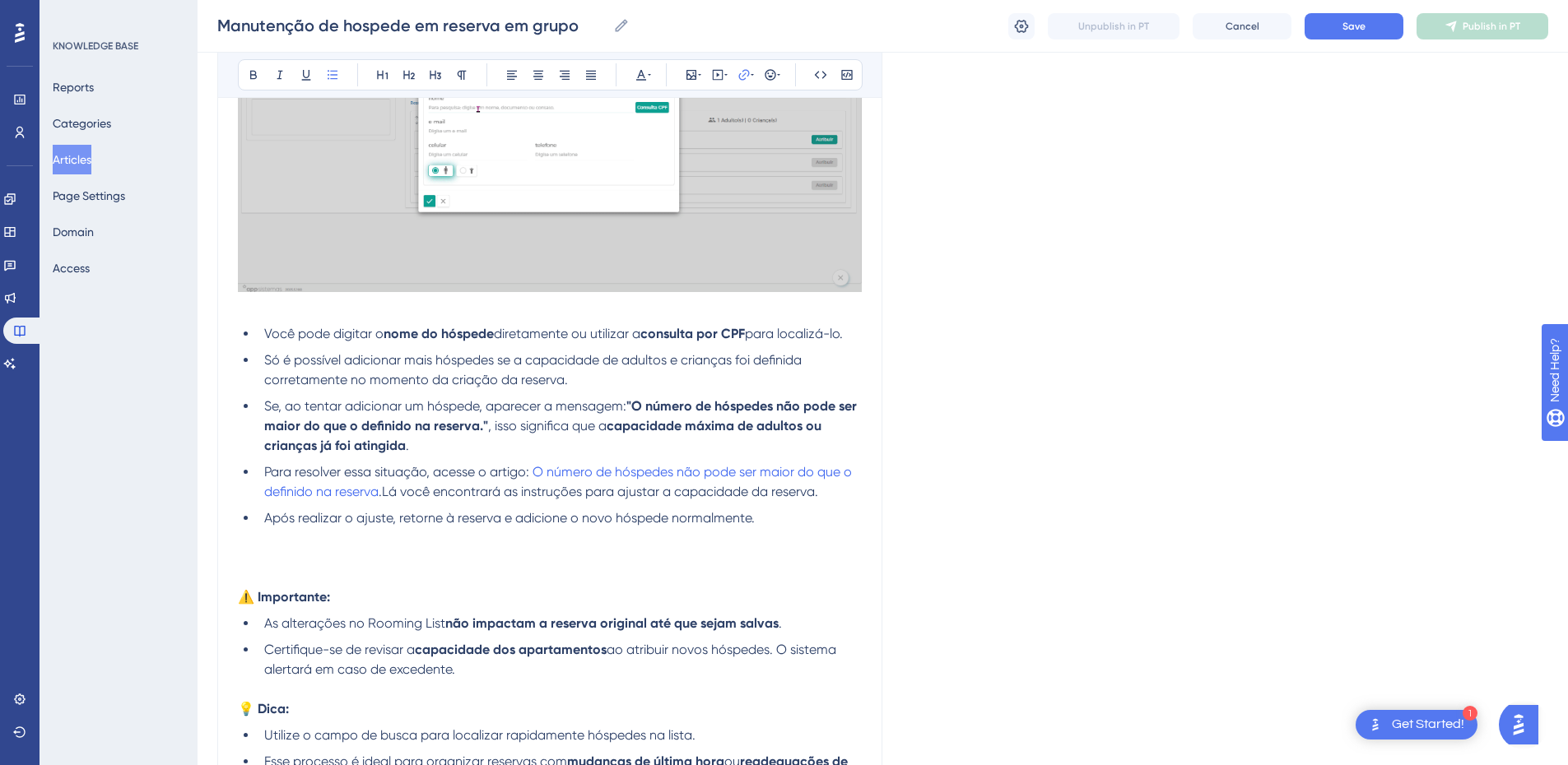
click at [437, 495] on span ".Lá você encontrará as instruções para ajustar a capacidade da reserva." at bounding box center [599, 492] width 440 height 16
drag, startPoint x: 432, startPoint y: 444, endPoint x: 310, endPoint y: 202, distance: 271.0
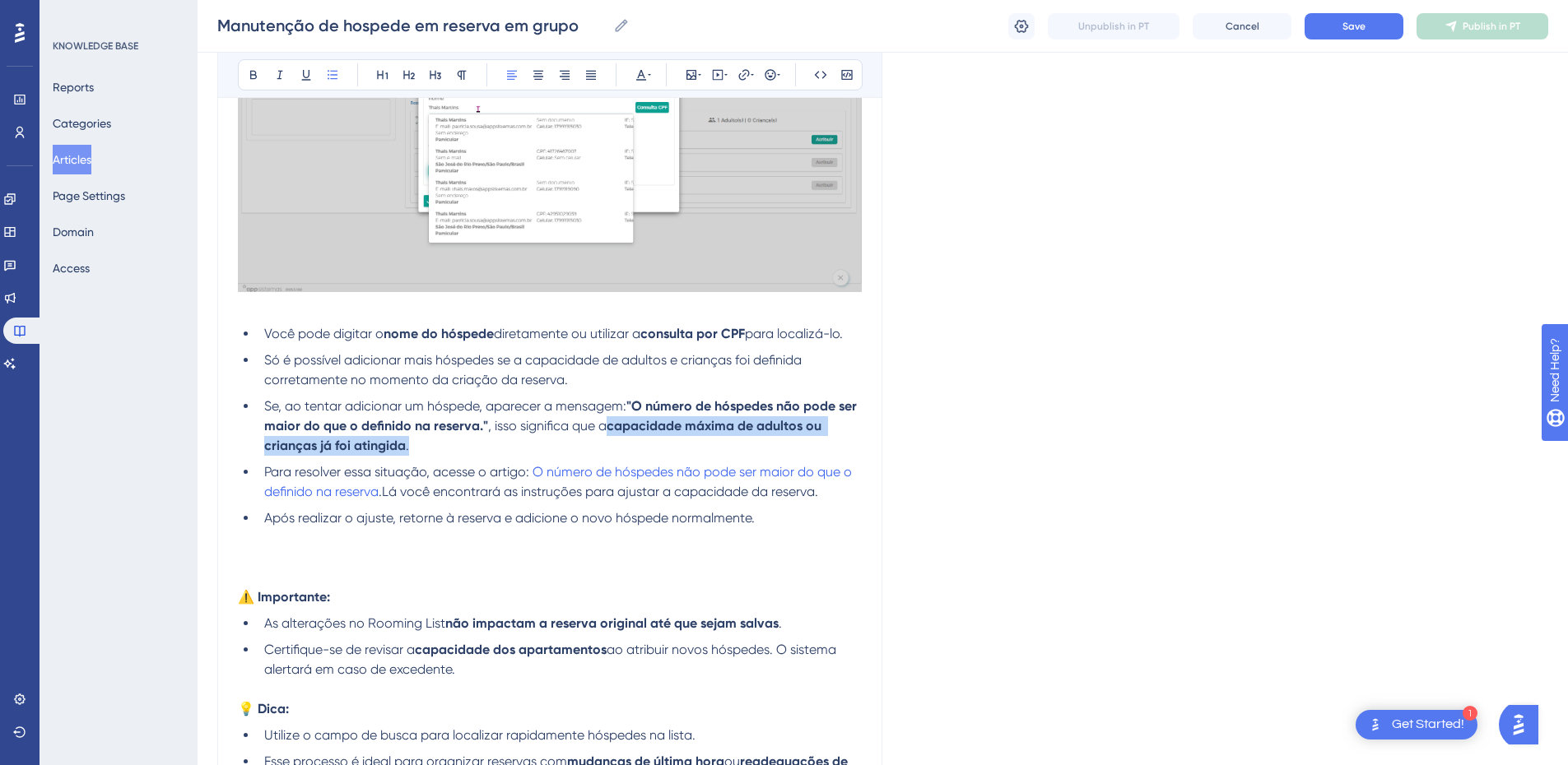
click at [607, 432] on li "Se, ao tentar adicionar um hóspede, aparecer a mensagem: "O número de hóspedes …" at bounding box center [560, 426] width 604 height 59
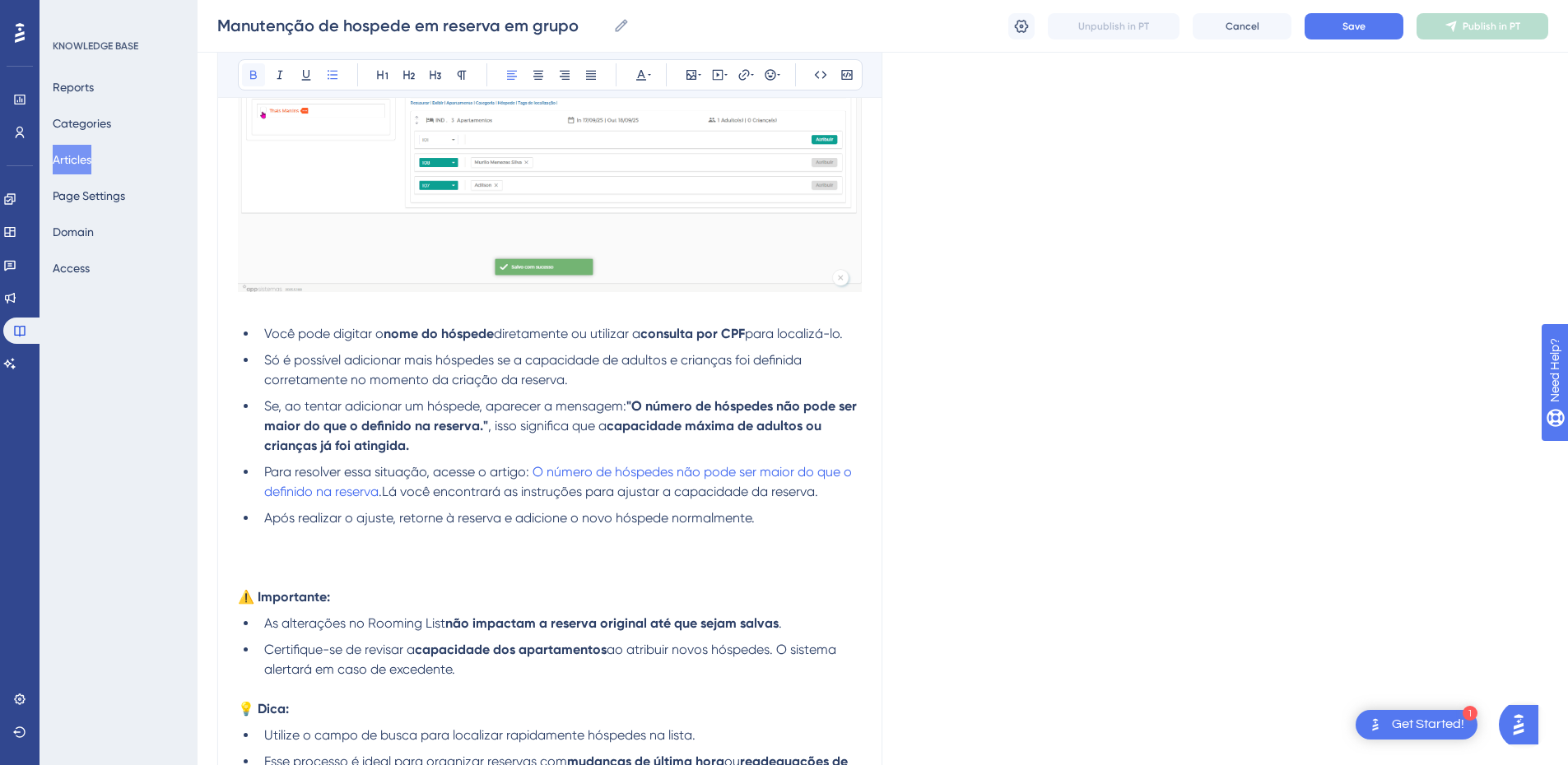
click at [249, 73] on icon at bounding box center [253, 75] width 13 height 13
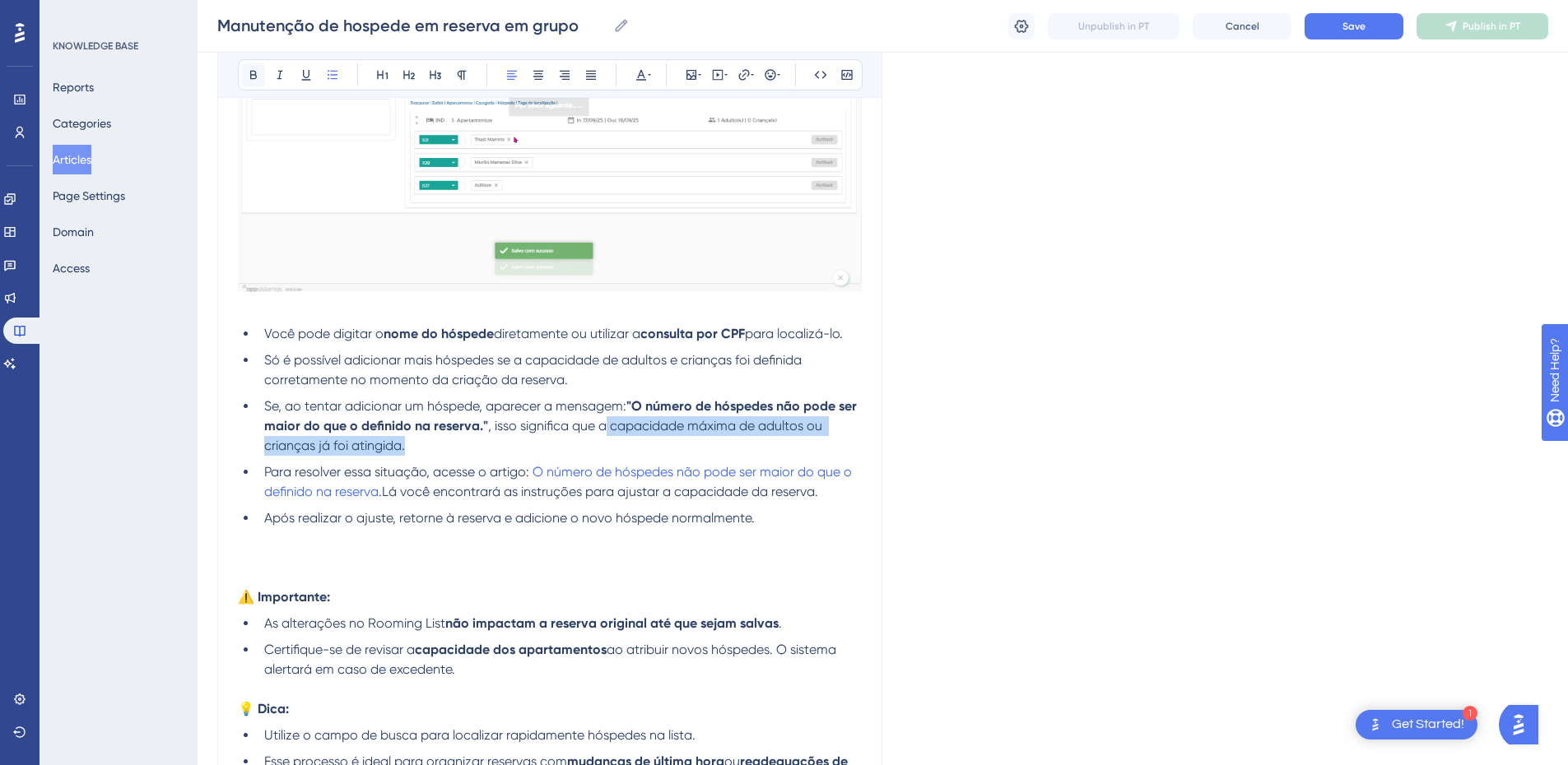
click at [249, 73] on icon at bounding box center [253, 75] width 13 height 13
click at [425, 453] on li "Se, ao tentar adicionar um hóspede, aparecer a mensagem: "O número de hóspedes …" at bounding box center [560, 426] width 604 height 59
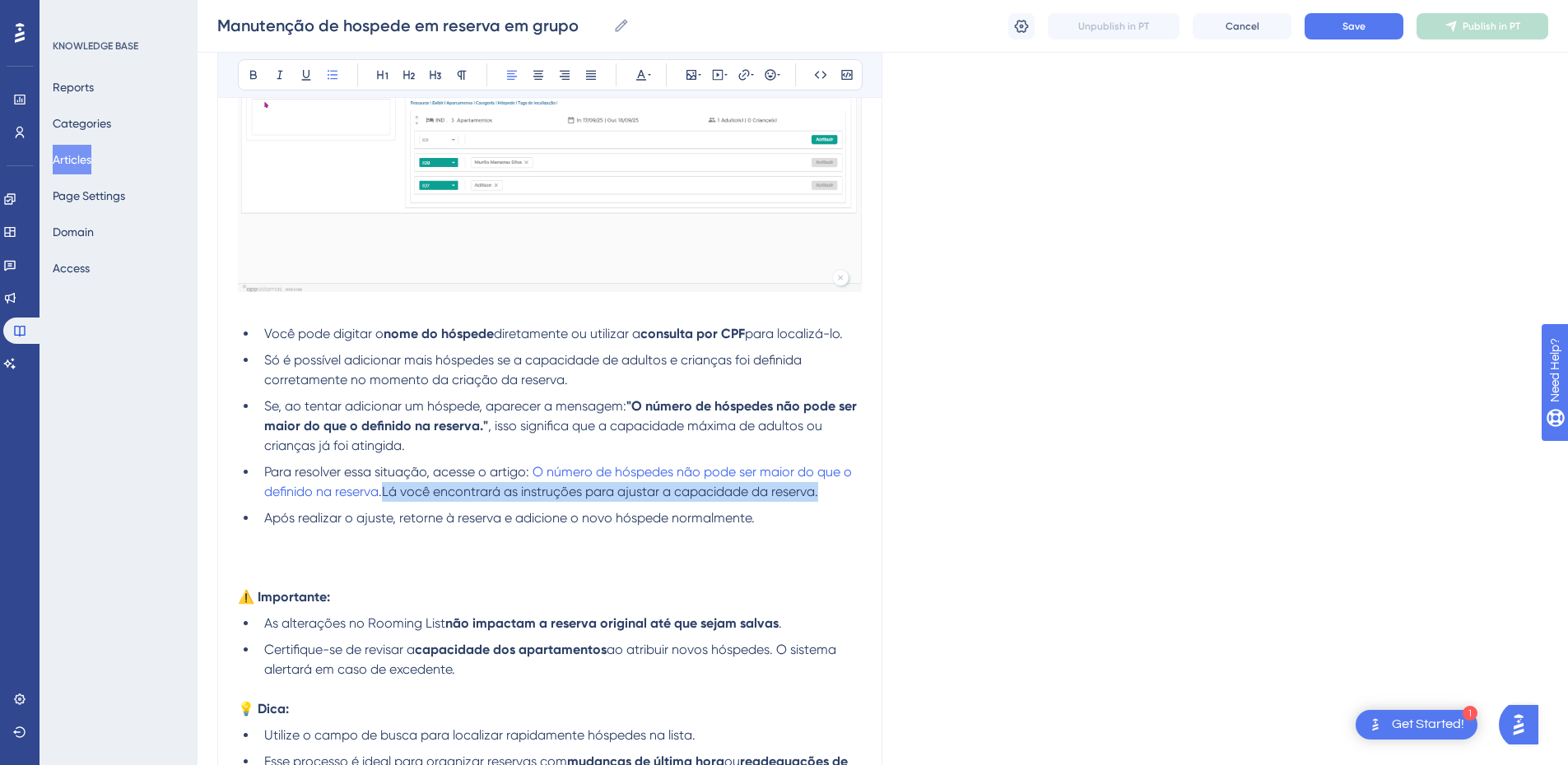
drag, startPoint x: 833, startPoint y: 495, endPoint x: 383, endPoint y: 495, distance: 450.0
click at [383, 495] on li "Para resolver essa situação, acesse o artigo: O número de hóspedes não pode ser…" at bounding box center [560, 482] width 604 height 40
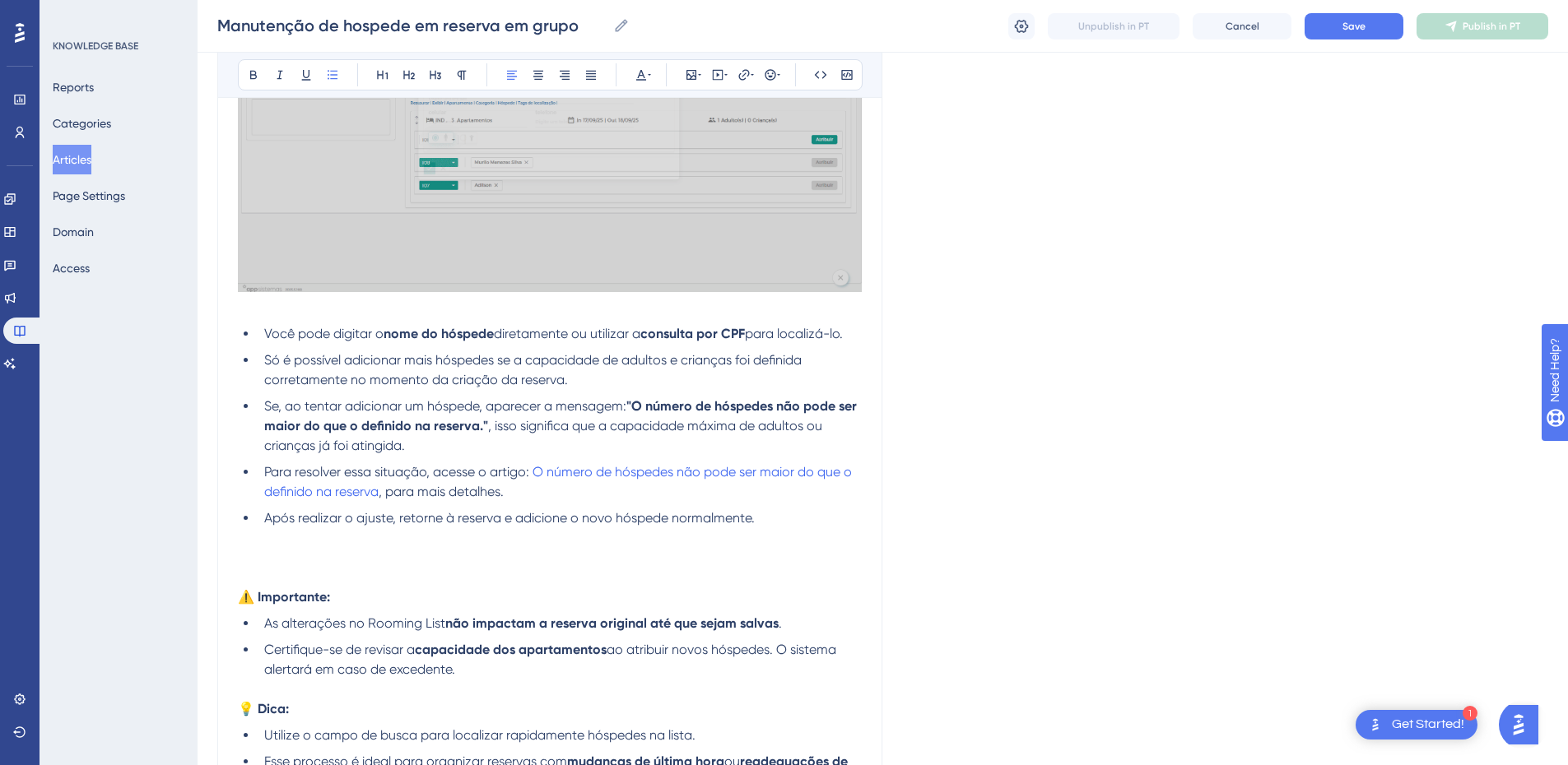
click at [261, 523] on li "Após realizar o ajuste, retorne à reserva e adicione o novo hóspede normalmente." at bounding box center [560, 518] width 604 height 19
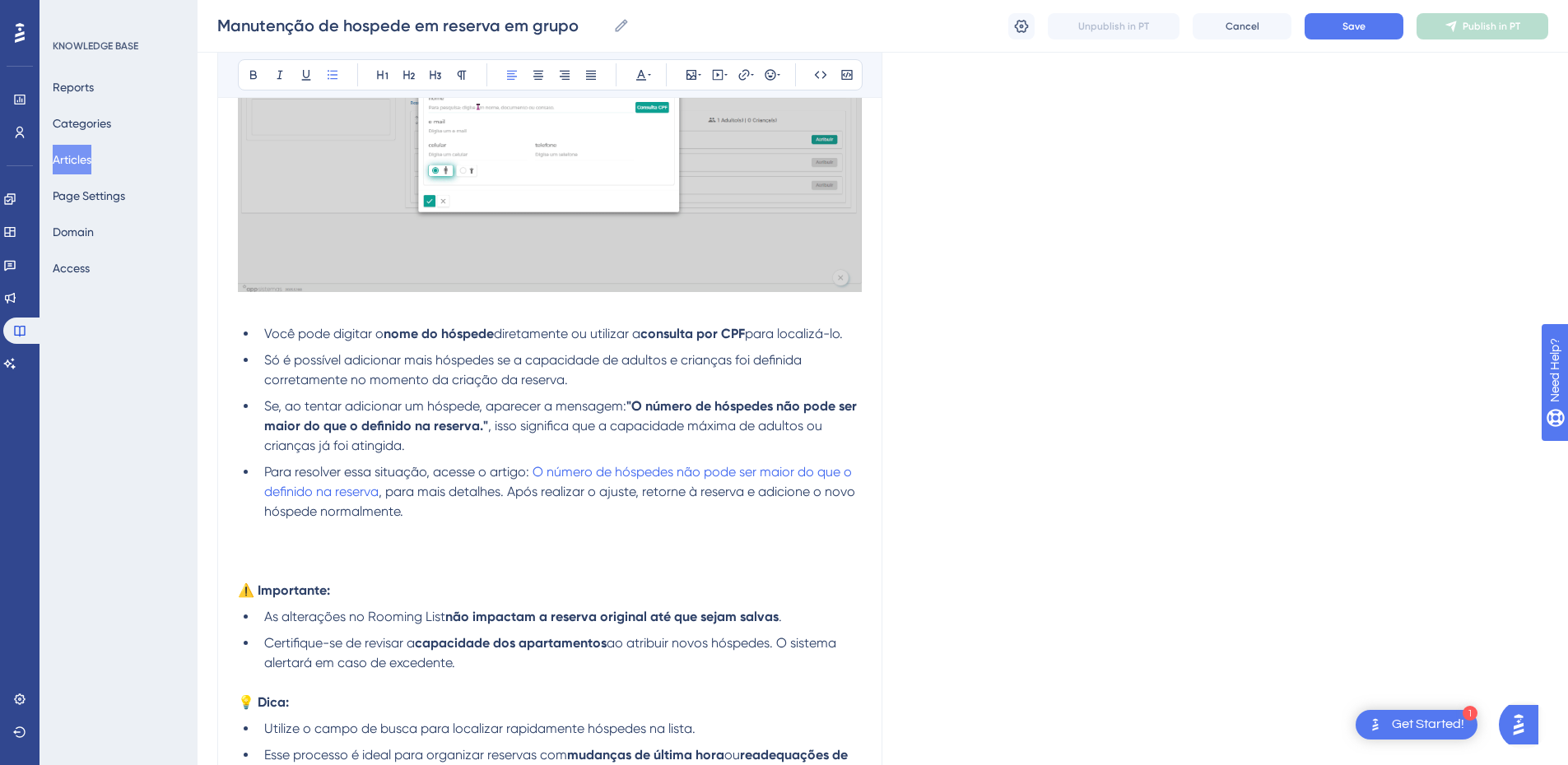
click at [486, 509] on li "Para resolver essa situação, acesse o artigo: O número de hóspedes não pode ser…" at bounding box center [560, 492] width 604 height 59
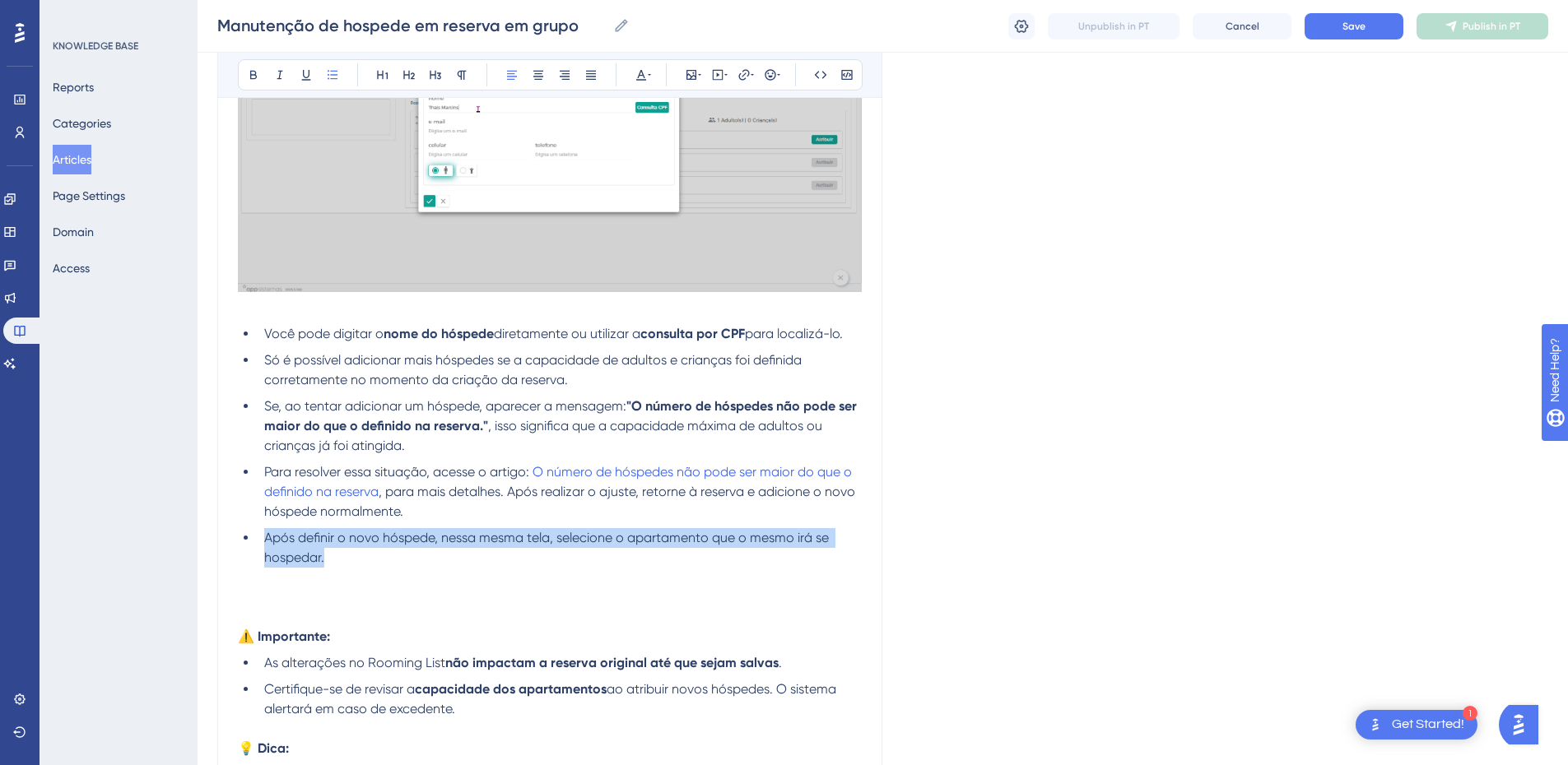
drag, startPoint x: 365, startPoint y: 556, endPoint x: 260, endPoint y: 524, distance: 109.8
click at [260, 524] on ul "Você pode digitar o nome do hóspede diretamente ou utilizar a consulta por CPF …" at bounding box center [549, 446] width 624 height 244
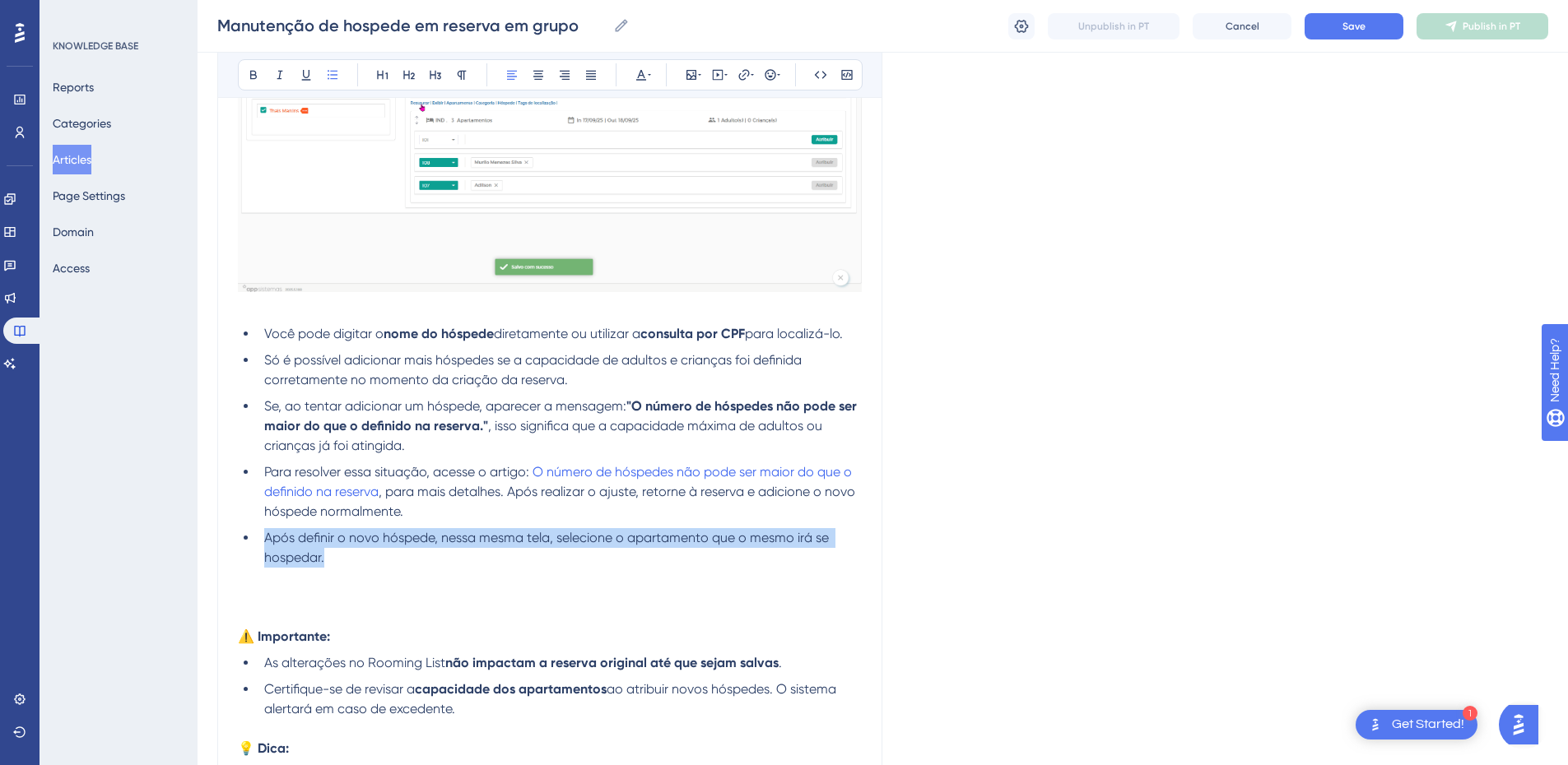
click at [343, 546] on span "Após definir o novo hóspede, nessa mesma tela, selecione o apartamento que o me…" at bounding box center [548, 548] width 568 height 35
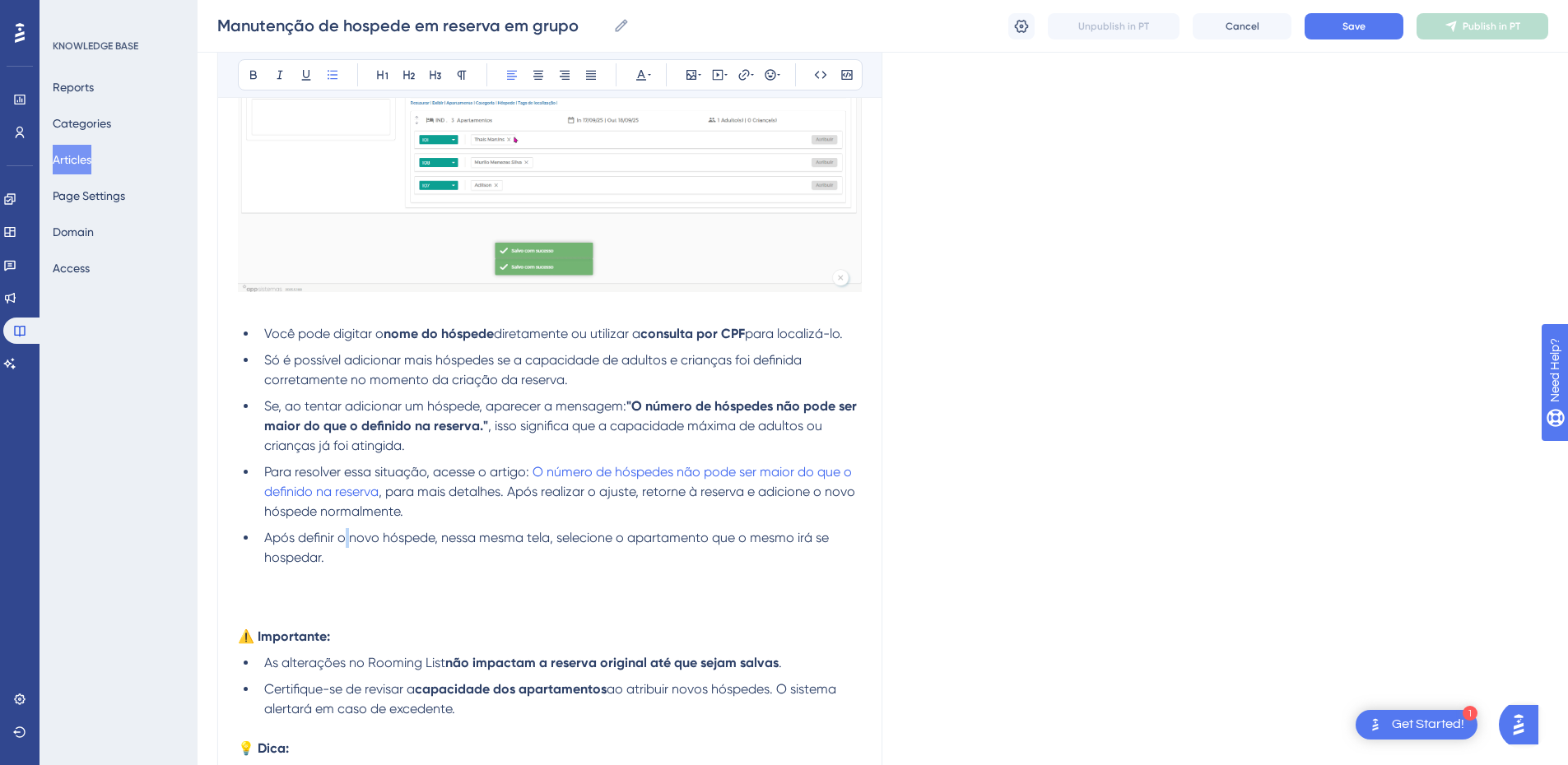
click at [343, 546] on span "Após definir o novo hóspede, nessa mesma tela, selecione o apartamento que o me…" at bounding box center [548, 548] width 568 height 35
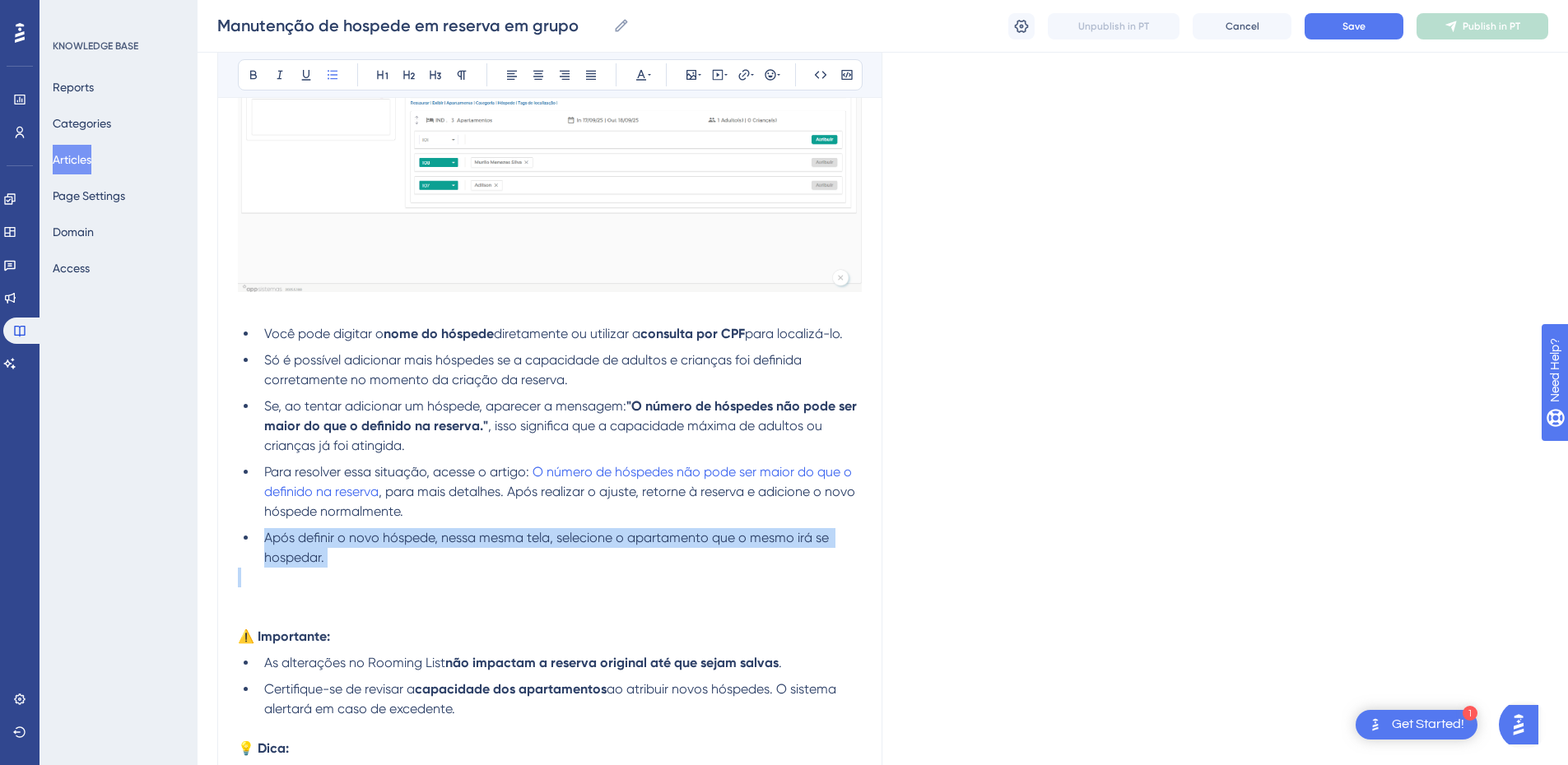
click at [343, 546] on span "Após definir o novo hóspede, nessa mesma tela, selecione o apartamento que o me…" at bounding box center [548, 548] width 568 height 35
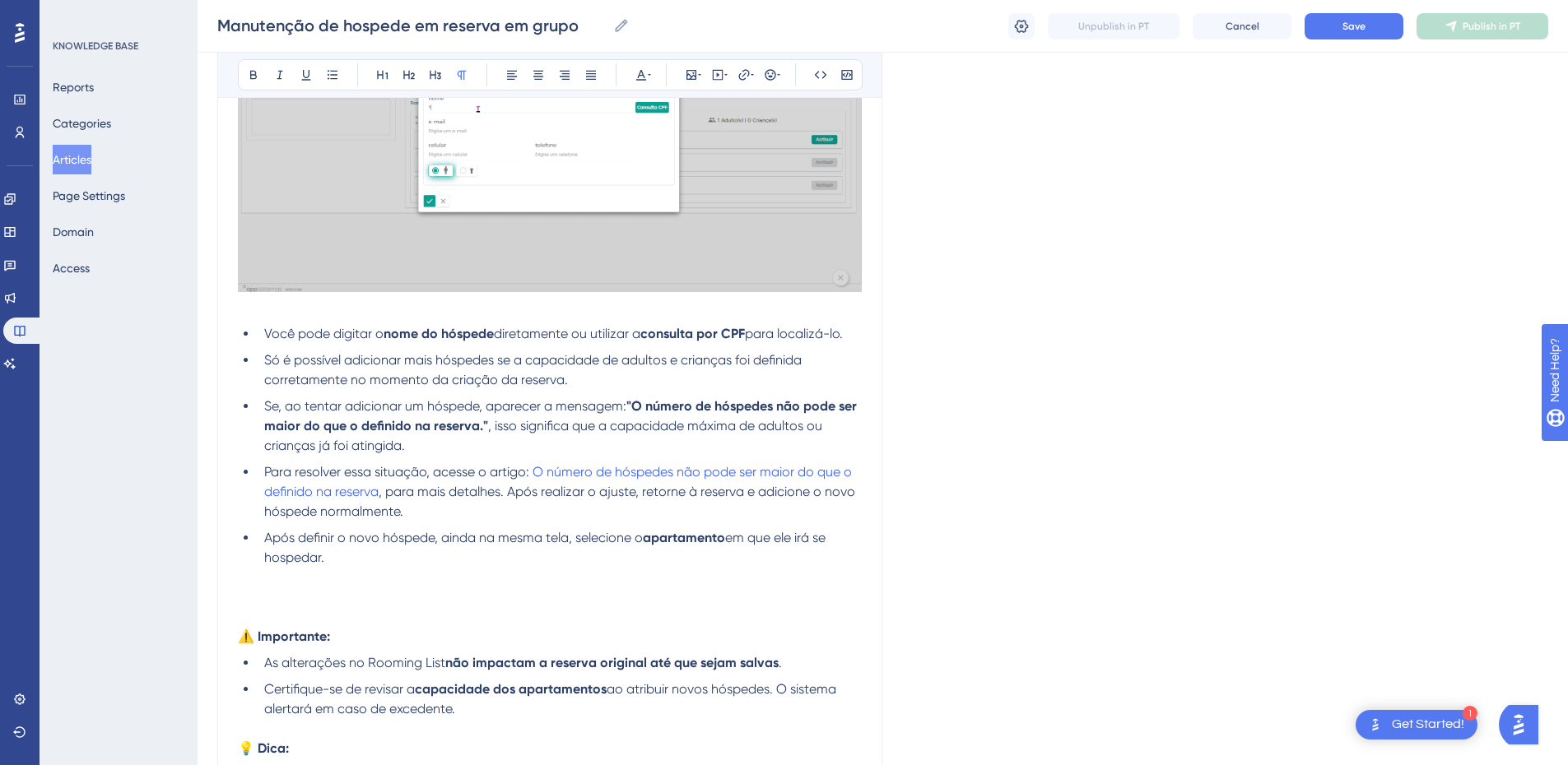
click at [393, 578] on p at bounding box center [549, 577] width 624 height 19
click at [264, 539] on span "Após definir o novo hóspede, ainda na mesma tela, selecione o" at bounding box center [454, 538] width 379 height 16
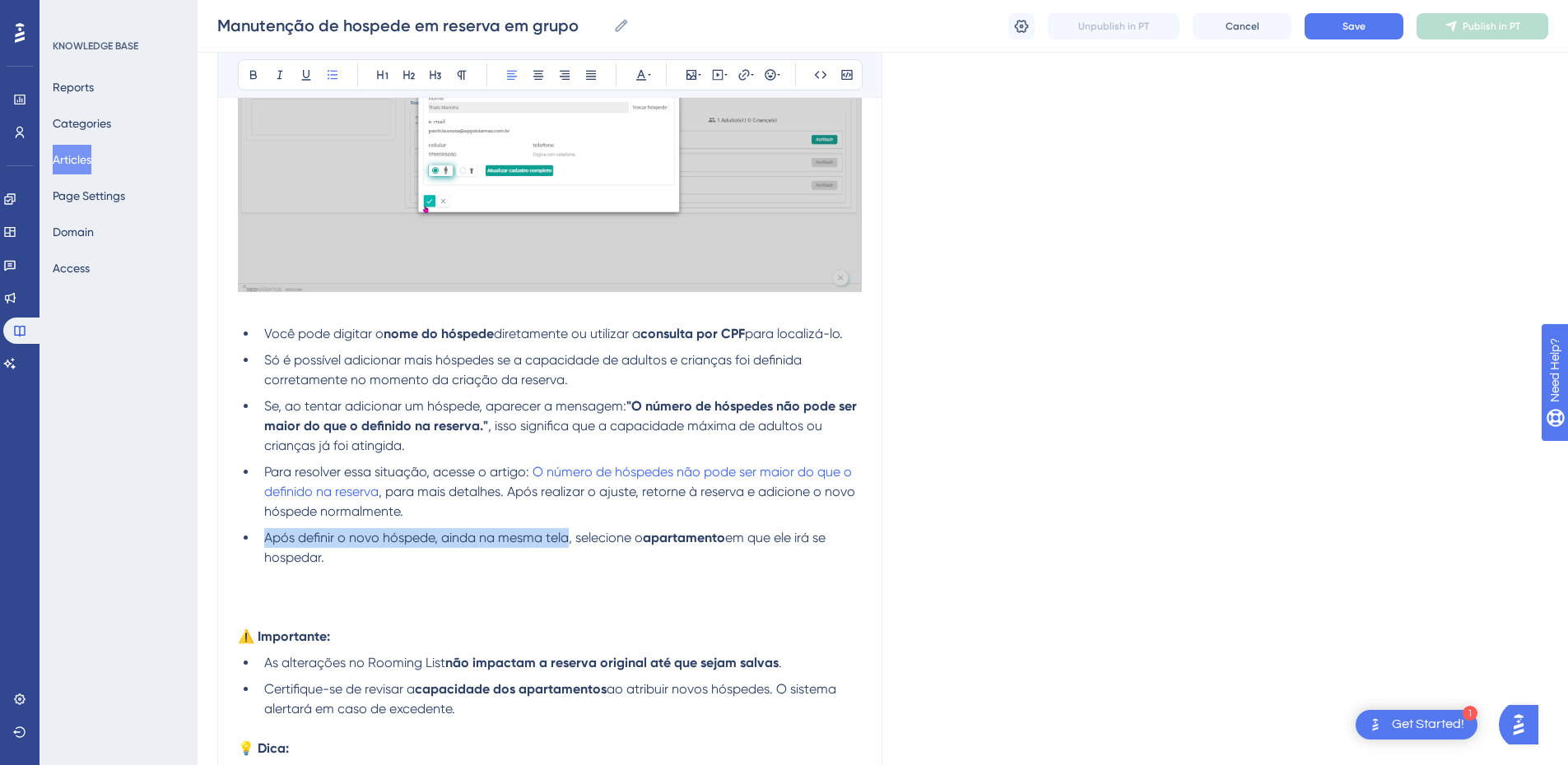
drag, startPoint x: 264, startPoint y: 539, endPoint x: 556, endPoint y: 536, distance: 292.0
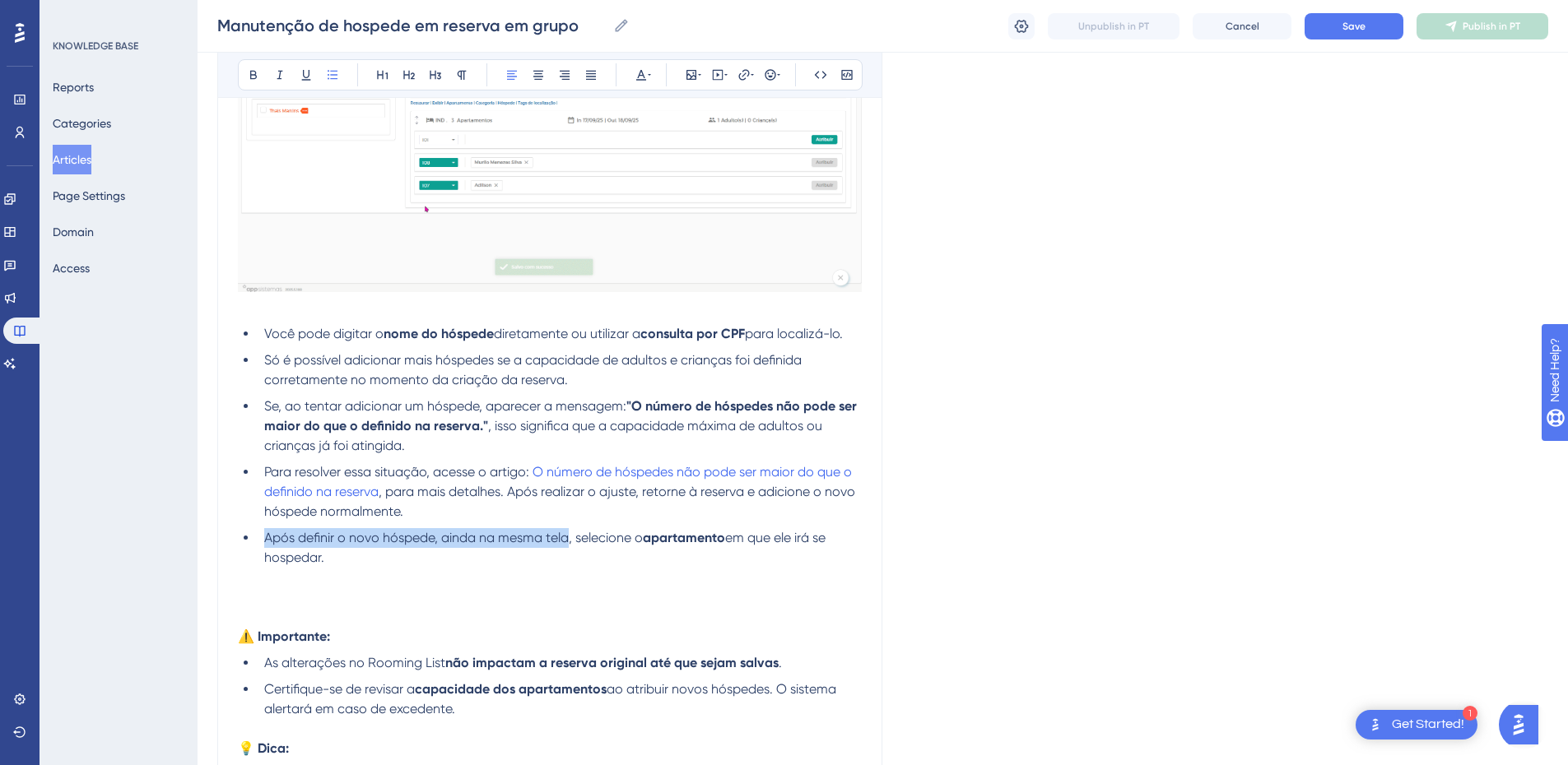
click at [556, 536] on span "Após definir o novo hóspede, ainda na mesma tela, selecione o" at bounding box center [454, 538] width 379 height 16
click at [553, 546] on span "Após definir o novo hóspede, ainda na mesma tela, selecione o" at bounding box center [454, 538] width 379 height 16
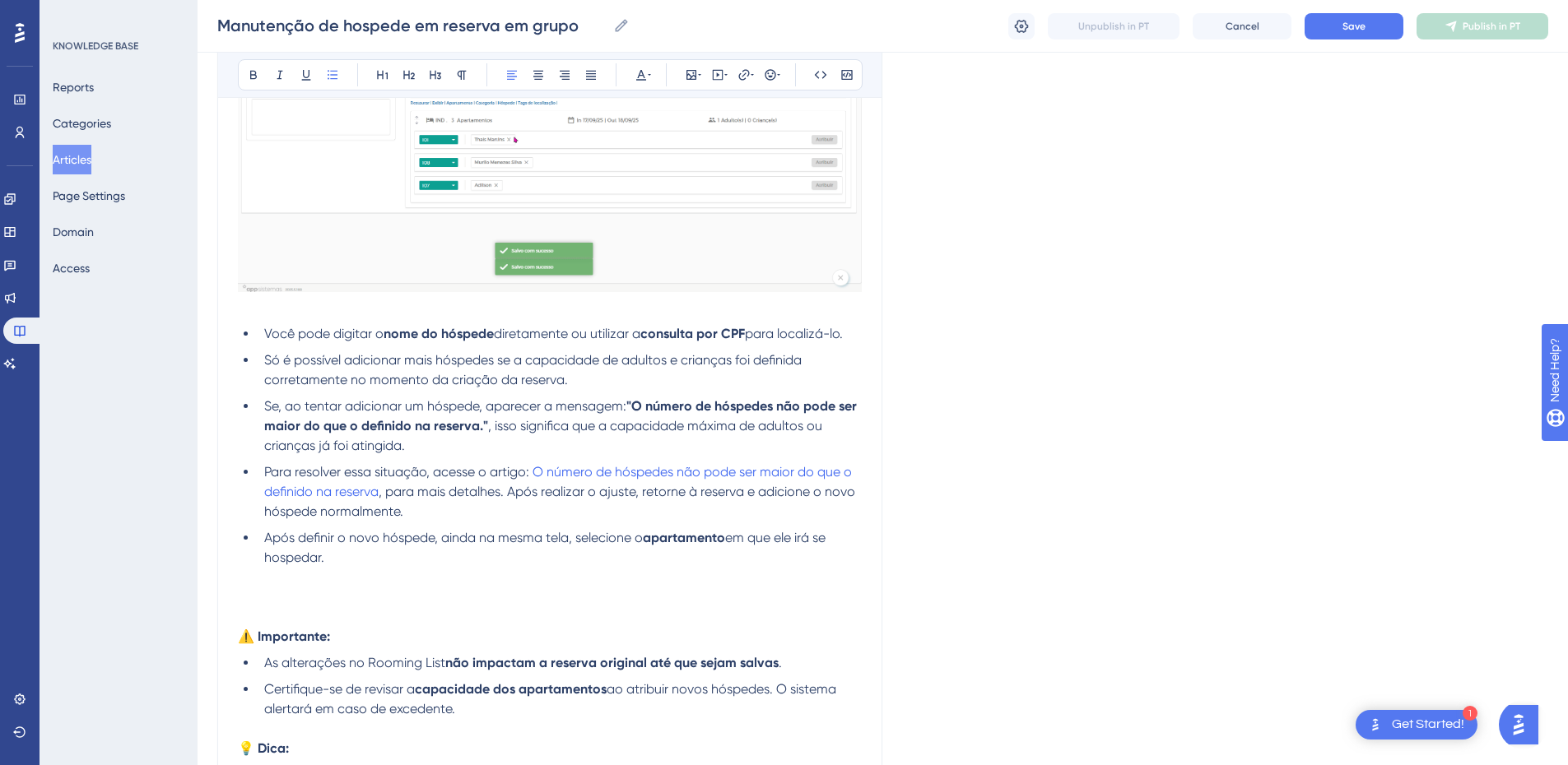
click at [373, 556] on li "Após definir o novo hóspede, ainda na mesma tela, selecione o apartamento em qu…" at bounding box center [560, 548] width 604 height 40
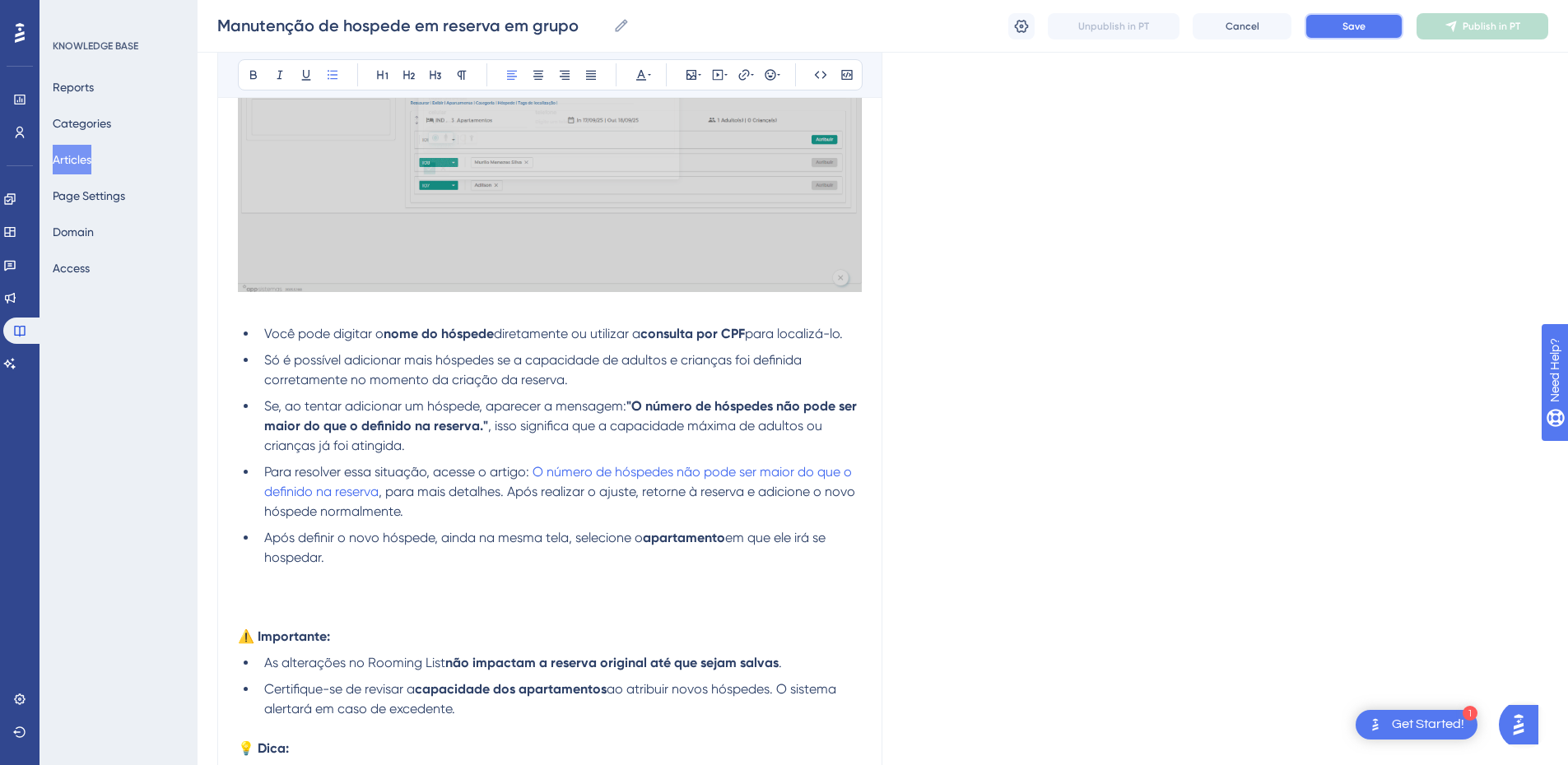
click at [1338, 27] on button "Save" at bounding box center [1354, 26] width 99 height 27
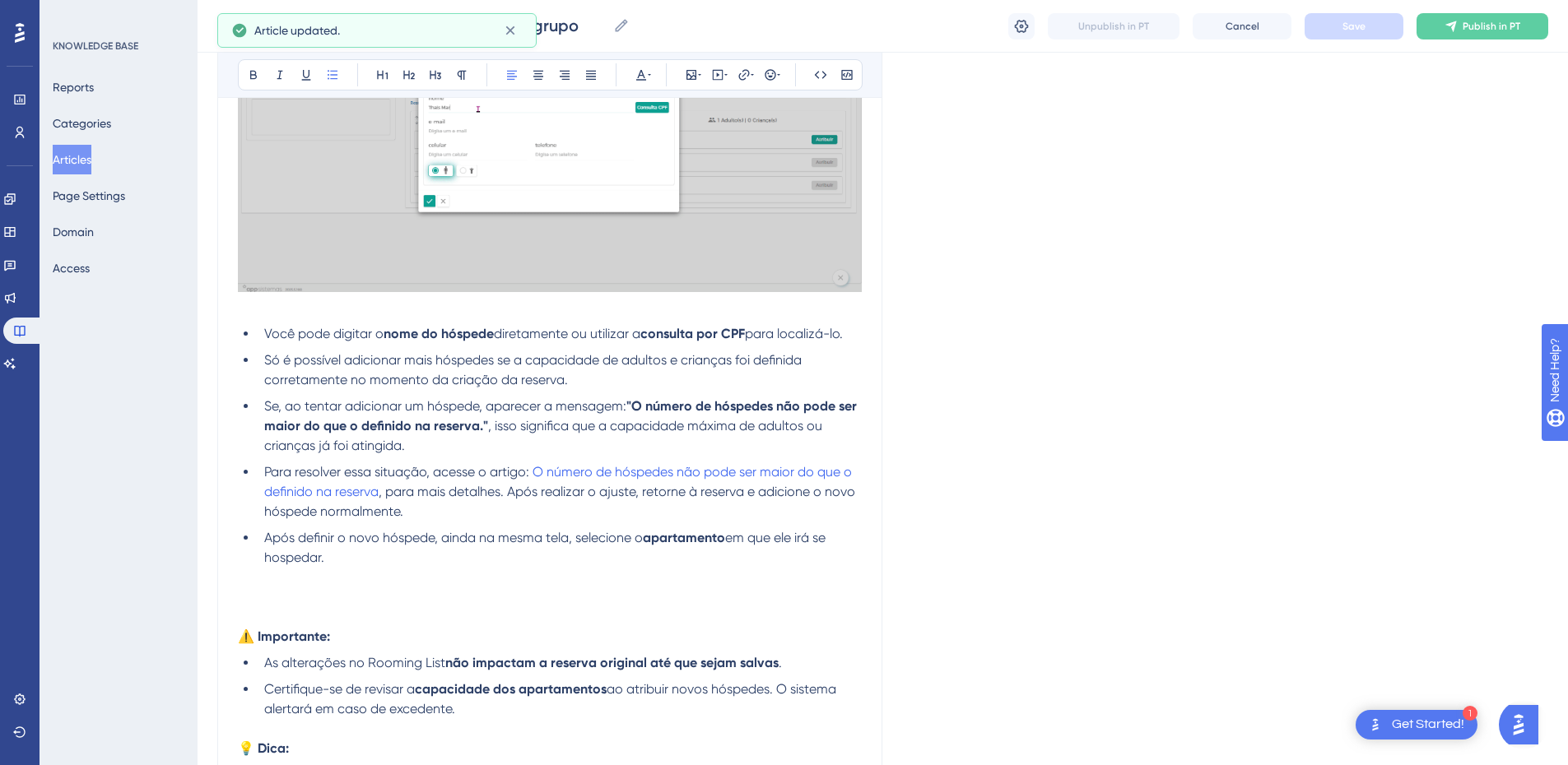
click at [302, 566] on li "Após definir o novo hóspede, ainda na mesma tela, selecione o apartamento em qu…" at bounding box center [560, 548] width 604 height 40
click at [255, 600] on p at bounding box center [549, 597] width 624 height 19
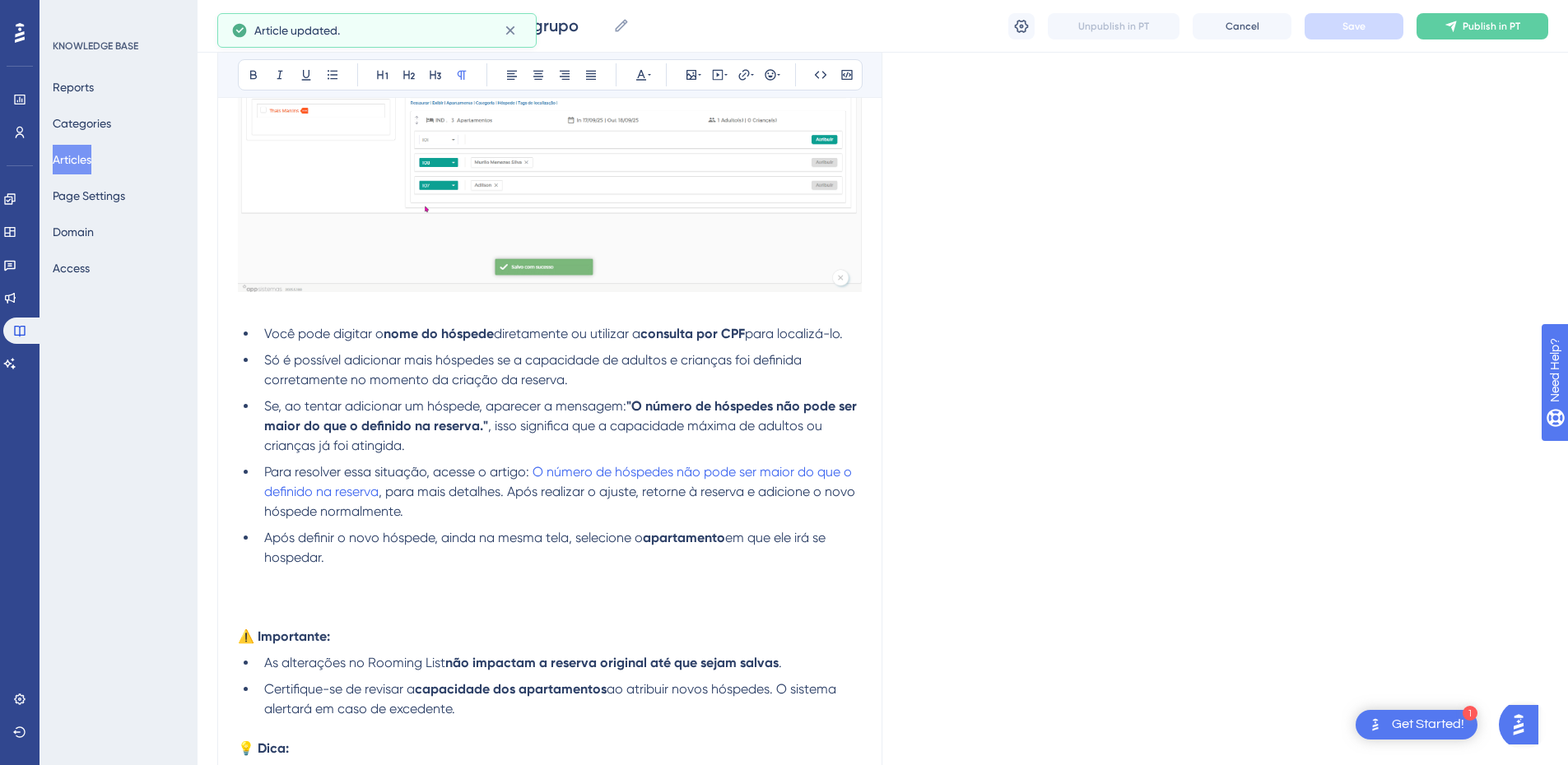
click at [249, 612] on p at bounding box center [549, 616] width 624 height 19
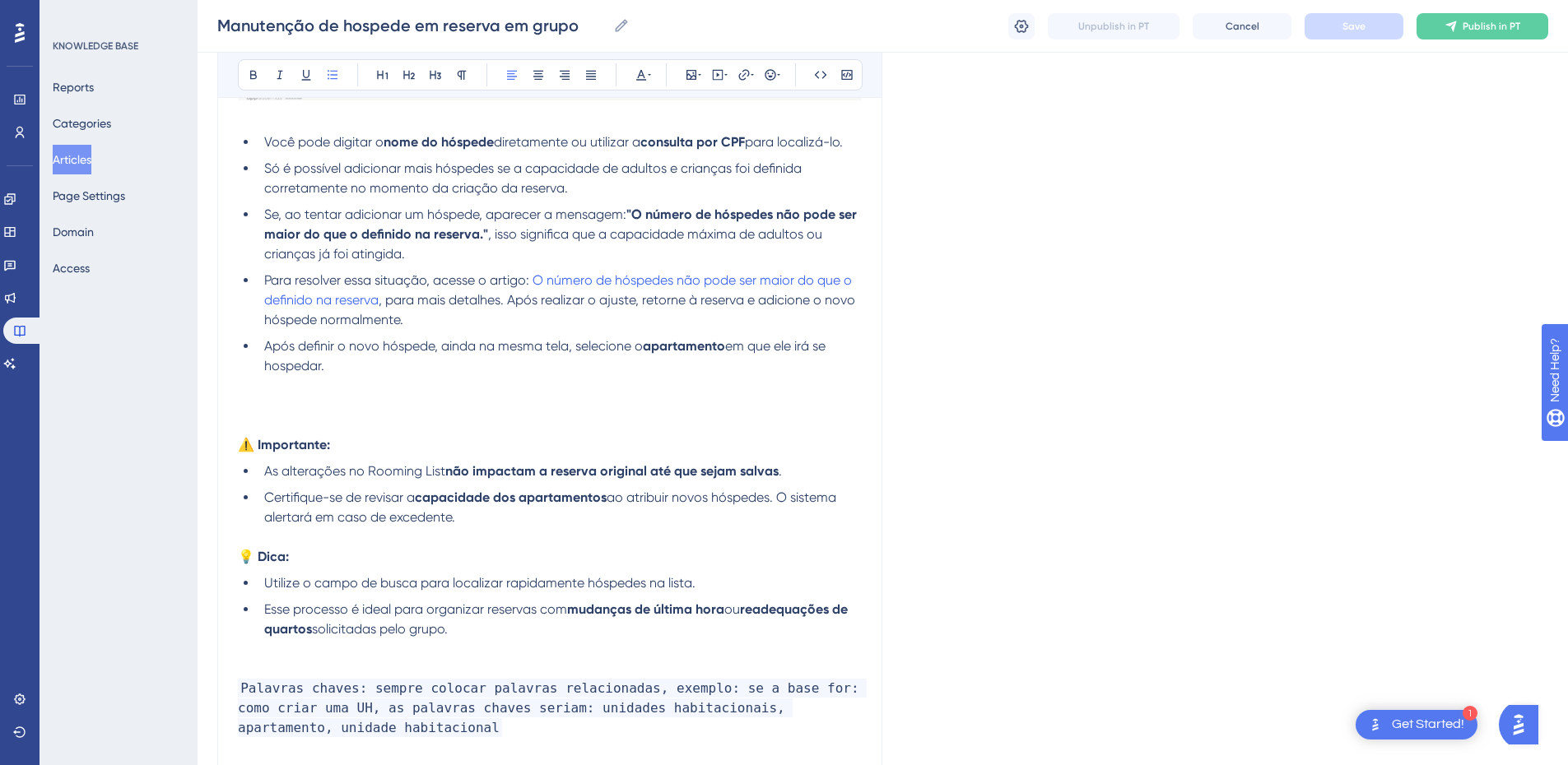
drag, startPoint x: 486, startPoint y: 522, endPoint x: 250, endPoint y: 445, distance: 248.2
click at [483, 523] on li "Certifique-se de revisar a capacidade dos apartamentos ao atribuir novos hósped…" at bounding box center [560, 507] width 604 height 40
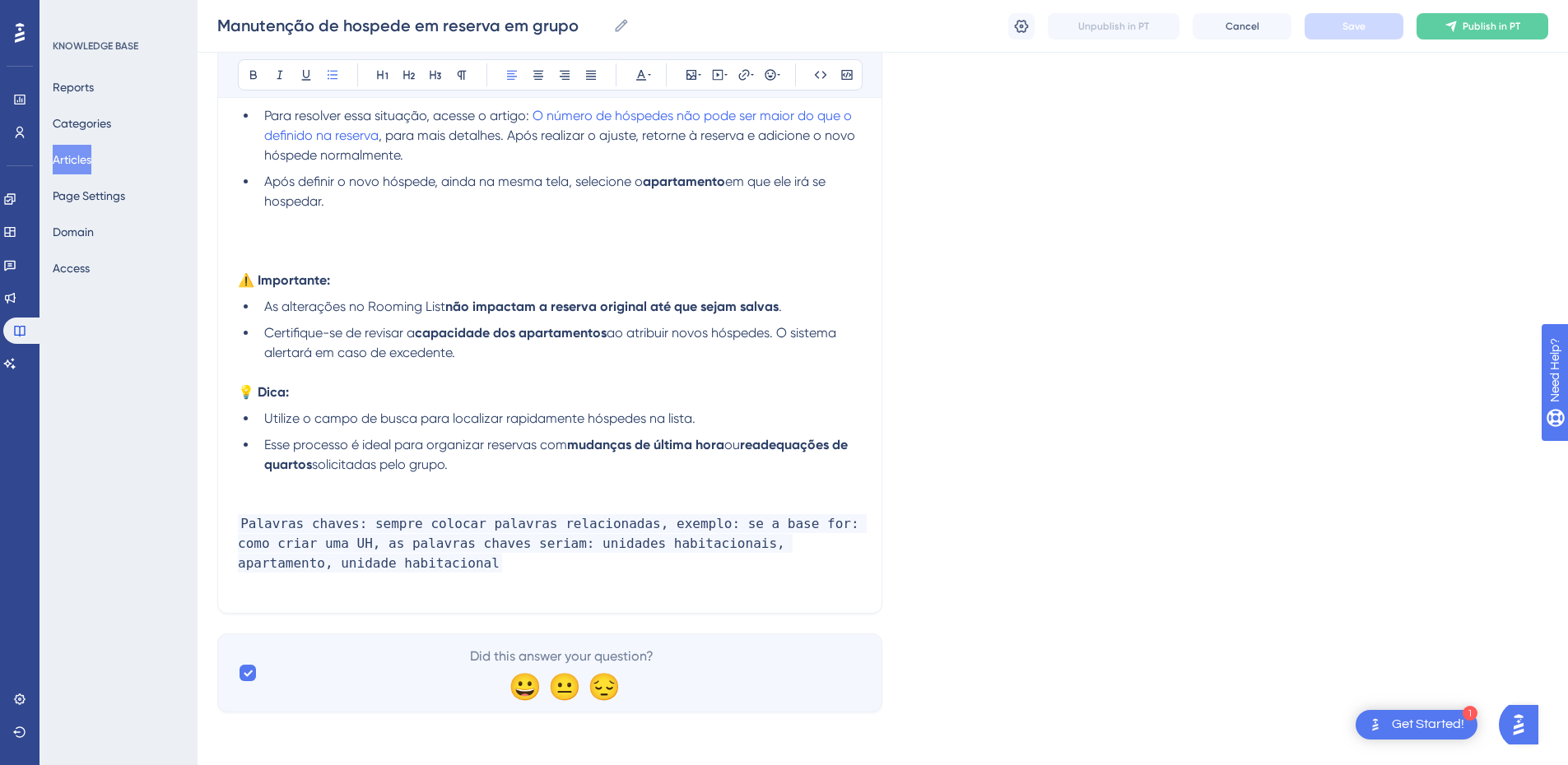
drag, startPoint x: 243, startPoint y: 306, endPoint x: 225, endPoint y: 280, distance: 31.6
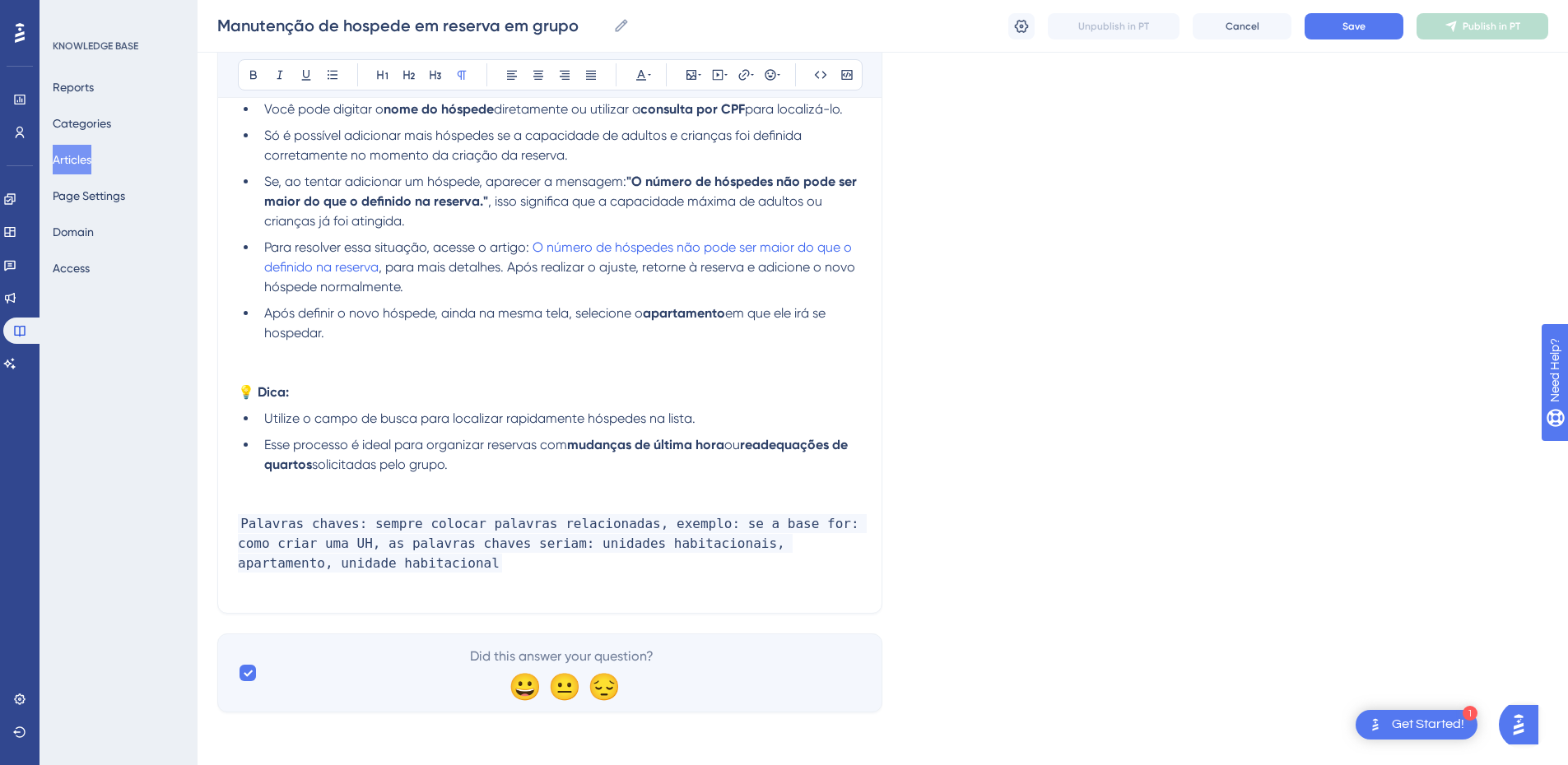
scroll to position [2009, 0]
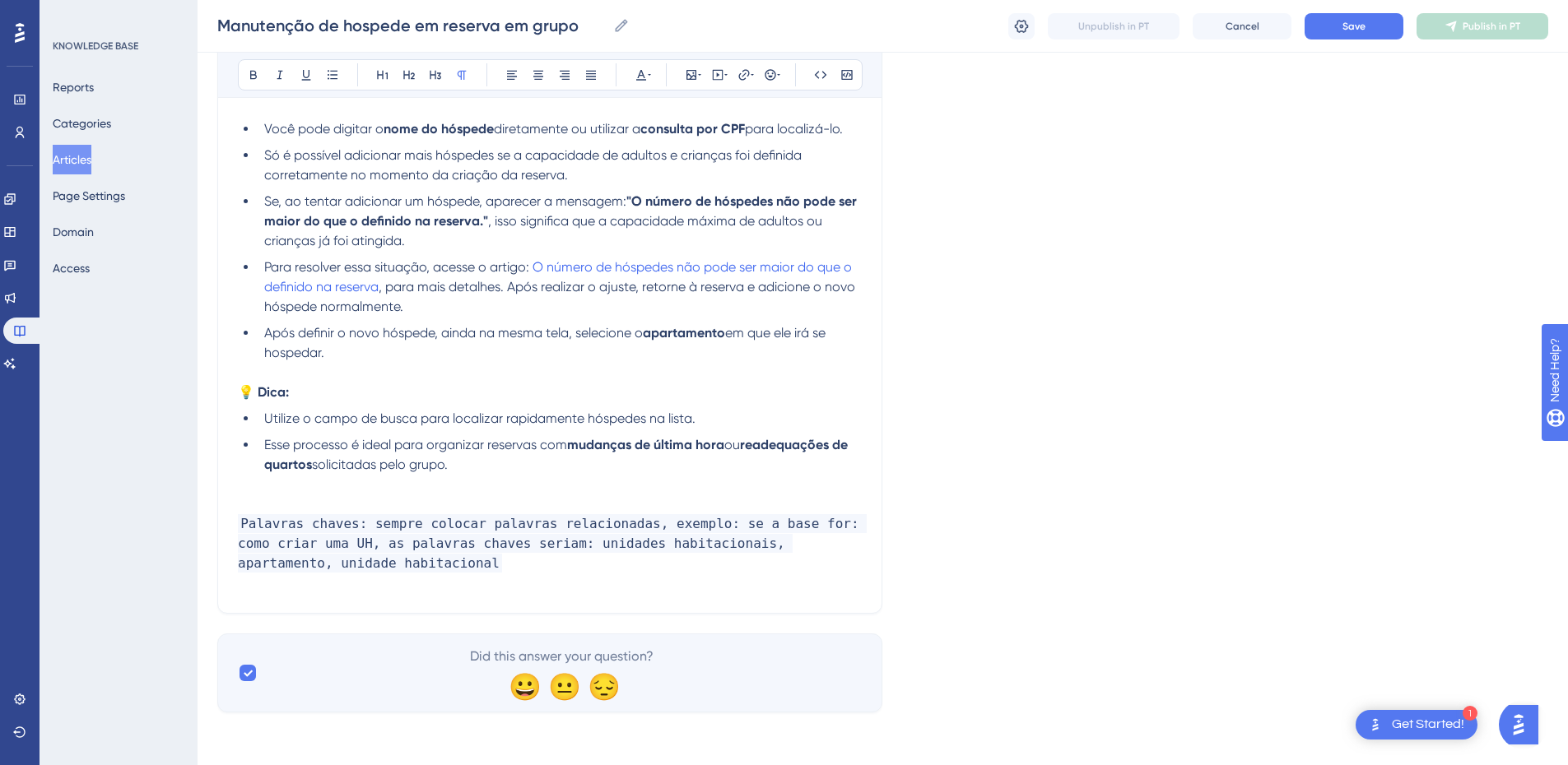
click at [274, 486] on p at bounding box center [549, 484] width 624 height 19
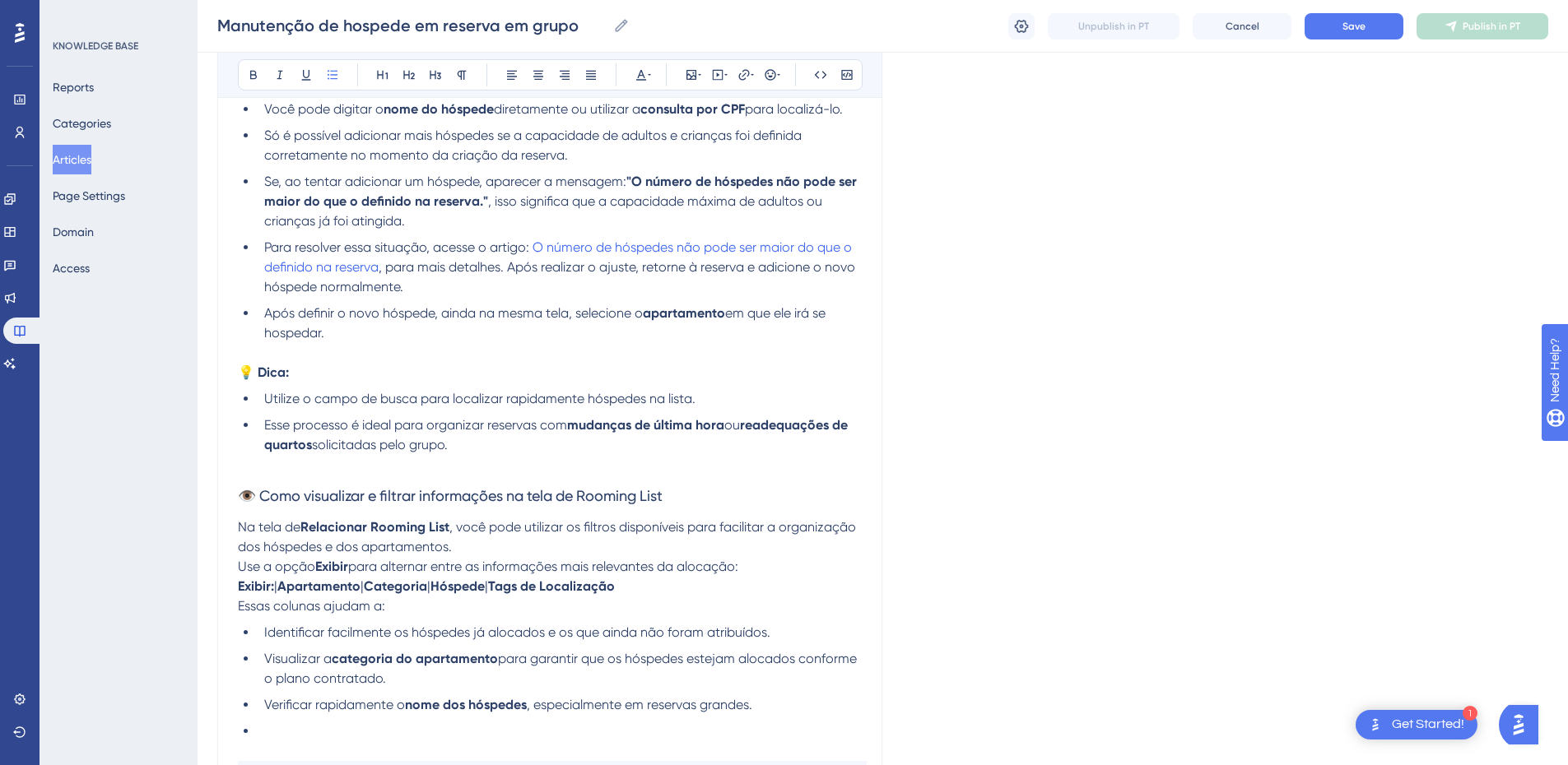
scroll to position [2160, 0]
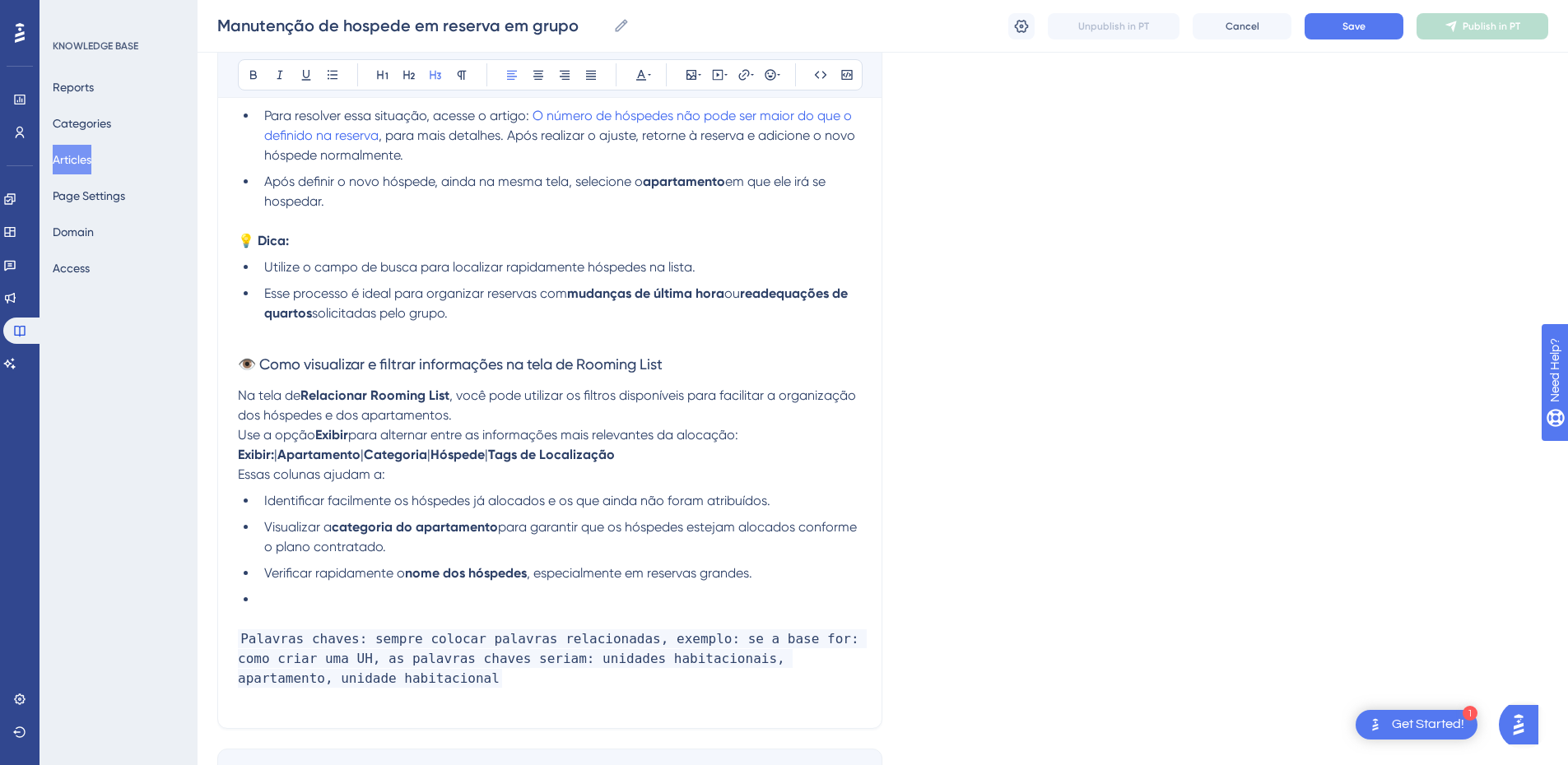
click at [269, 365] on span "👁️ Como visualizar e filtrar informações na tela de Rooming List" at bounding box center [450, 364] width 425 height 18
click at [395, 363] on span "👁️ Como visualizar e filtrar informações na tela de Rooming List" at bounding box center [450, 364] width 425 height 18
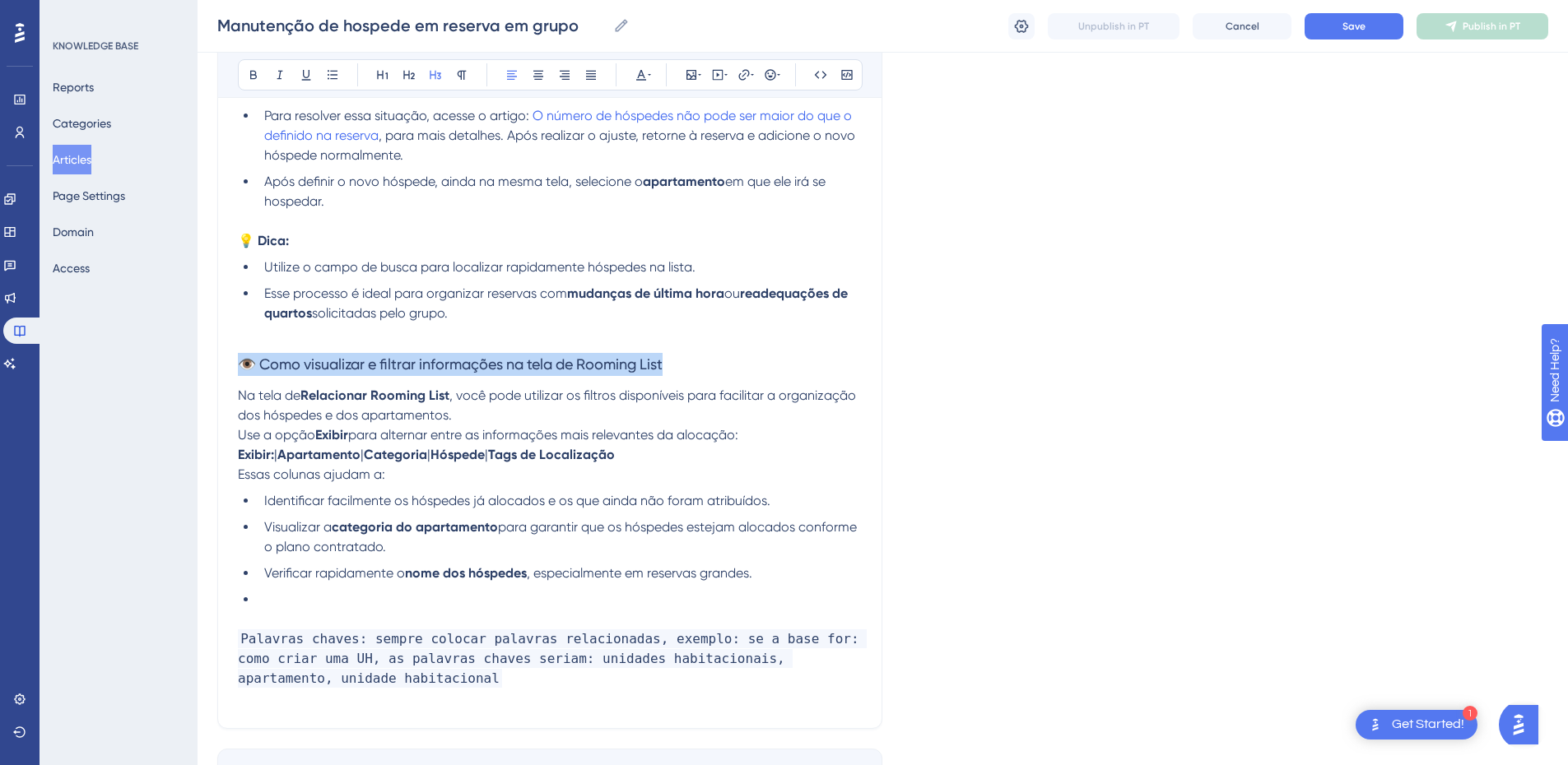
drag, startPoint x: 702, startPoint y: 363, endPoint x: 210, endPoint y: 356, distance: 492.0
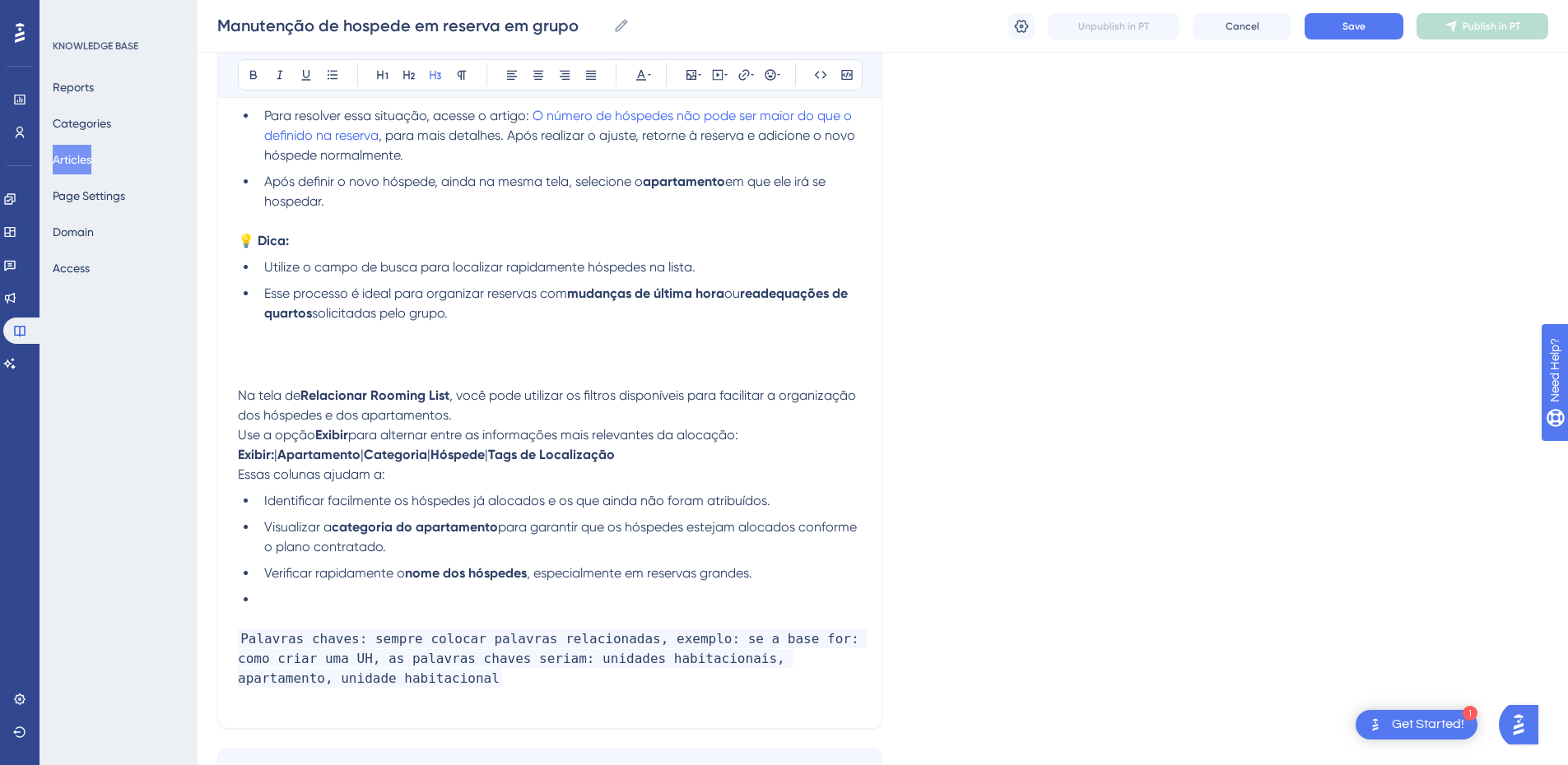
click at [242, 395] on span "Na tela de" at bounding box center [269, 395] width 63 height 16
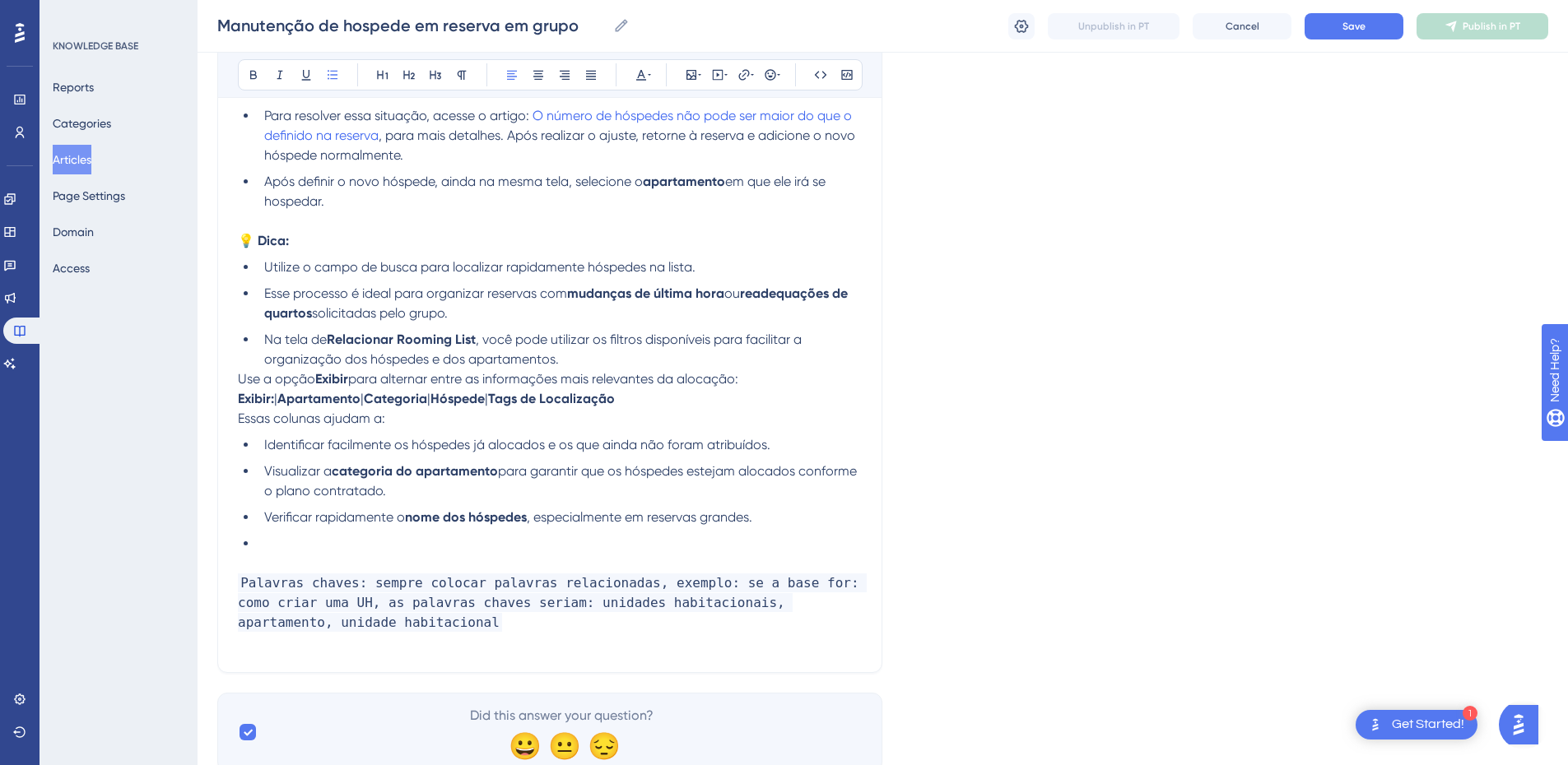
click at [288, 242] on strong "💡 Dica:" at bounding box center [262, 240] width 51 height 16
click at [237, 378] on span "Use a opção" at bounding box center [276, 379] width 78 height 16
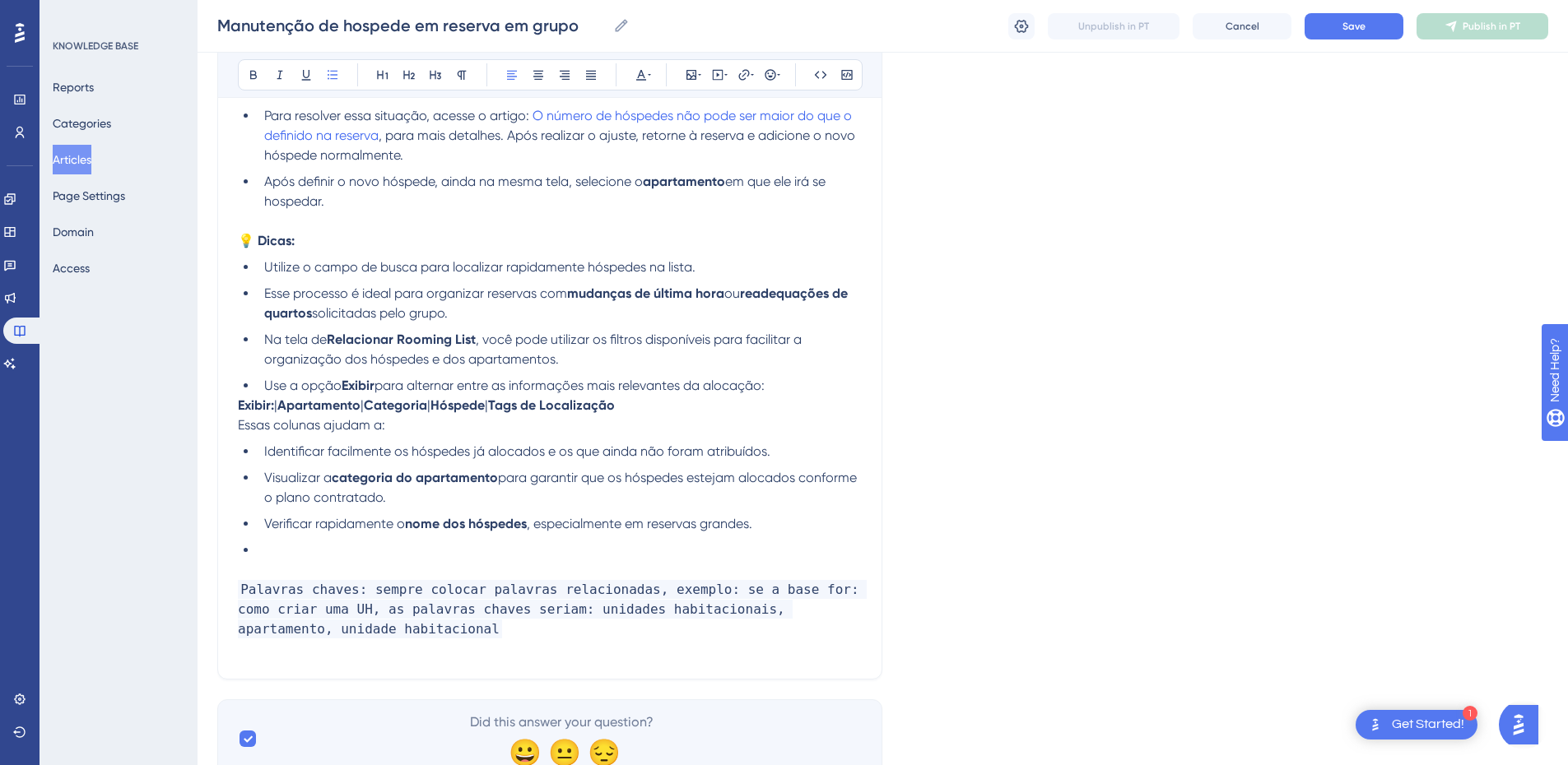
click at [240, 405] on strong "Exibir:" at bounding box center [255, 405] width 36 height 16
click at [239, 428] on span "Essas colunas ajudam a:" at bounding box center [310, 425] width 147 height 16
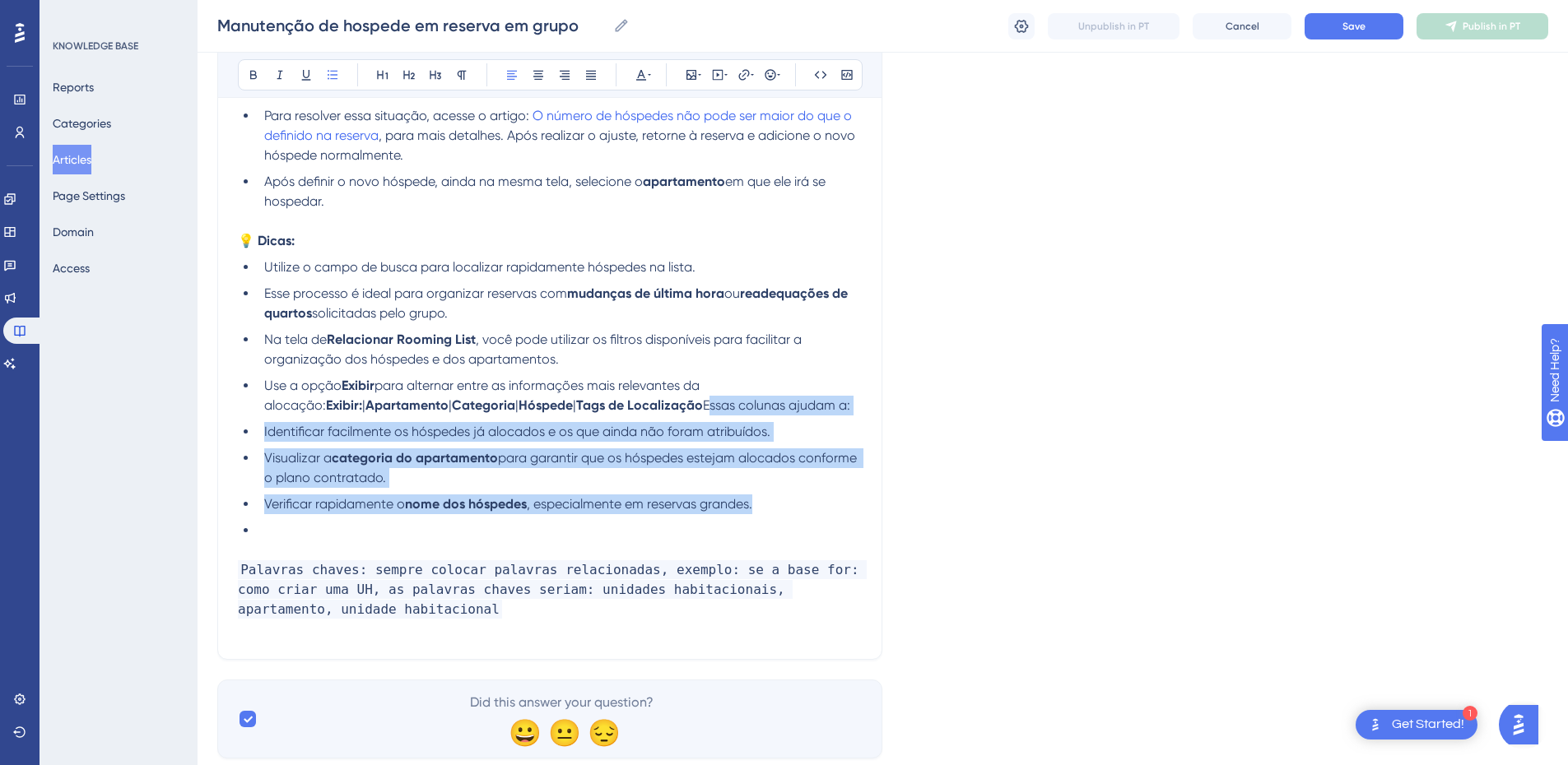
drag, startPoint x: 784, startPoint y: 506, endPoint x: 620, endPoint y: 407, distance: 191.6
click at [620, 407] on ul "Utilize o campo de busca para localizar rapidamente hóspedes na lista. Esse pro…" at bounding box center [549, 399] width 624 height 283
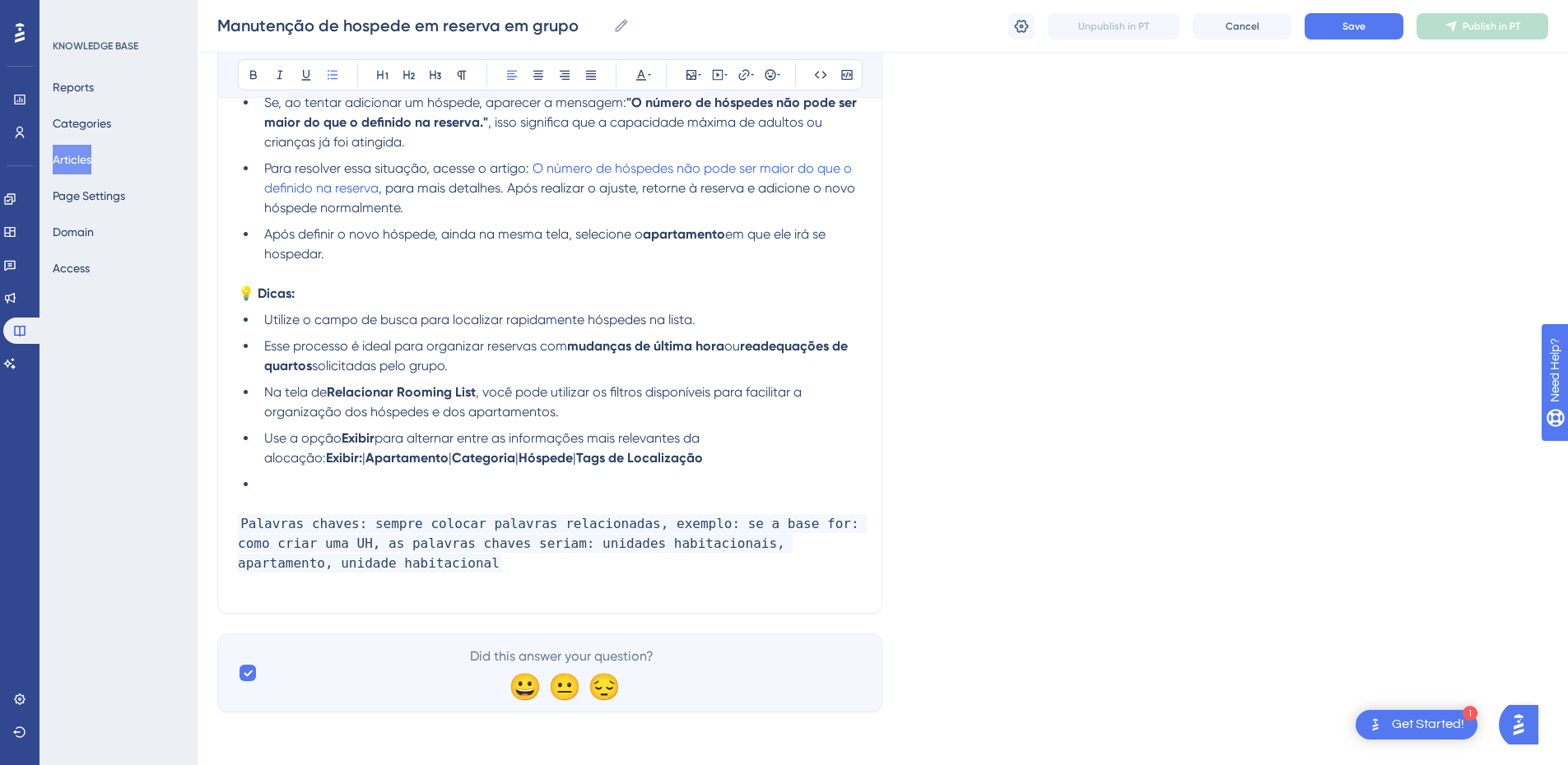
scroll to position [2107, 0]
click at [584, 502] on p at bounding box center [549, 504] width 624 height 19
drag, startPoint x: 773, startPoint y: 439, endPoint x: 277, endPoint y: 431, distance: 496.1
click at [259, 435] on li "Use a opção Exibir para alternar entre as informações mais relevantes da alocaç…" at bounding box center [560, 448] width 604 height 40
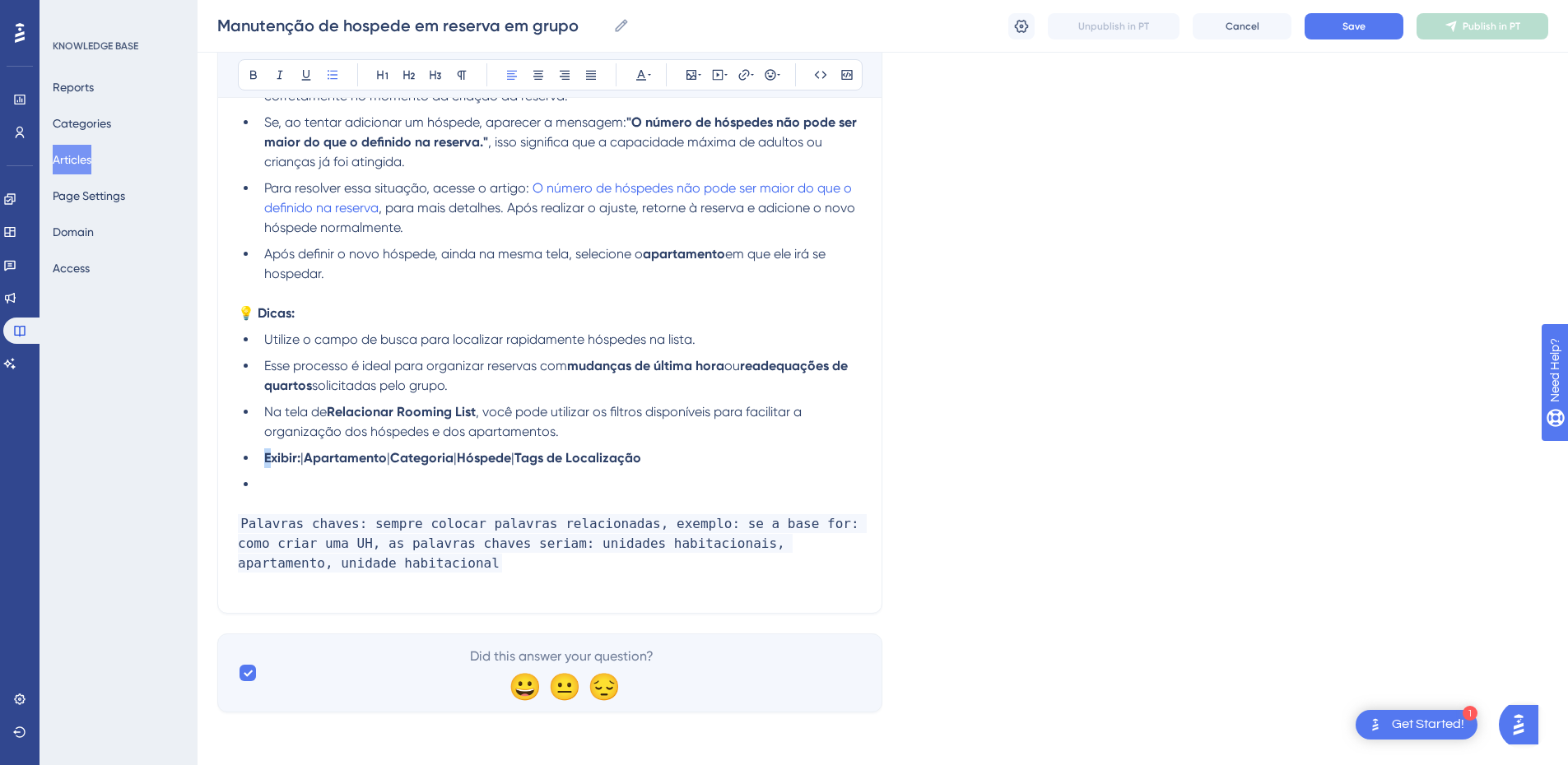
scroll to position [2088, 0]
click at [628, 351] on ul "Utilize o campo de busca para localizar rapidamente hóspedes na lista. Esse pro…" at bounding box center [549, 412] width 624 height 164
click at [636, 431] on li "Na tela de Relacionar Rooming List , você pode utilizar os filtros disponíveis …" at bounding box center [560, 422] width 604 height 40
drag, startPoint x: 302, startPoint y: 459, endPoint x: 243, endPoint y: 460, distance: 59.0
click at [258, 460] on li "Exibir: | Apartamento | Categoria | Hóspede | Tags de Localização" at bounding box center [560, 457] width 604 height 19
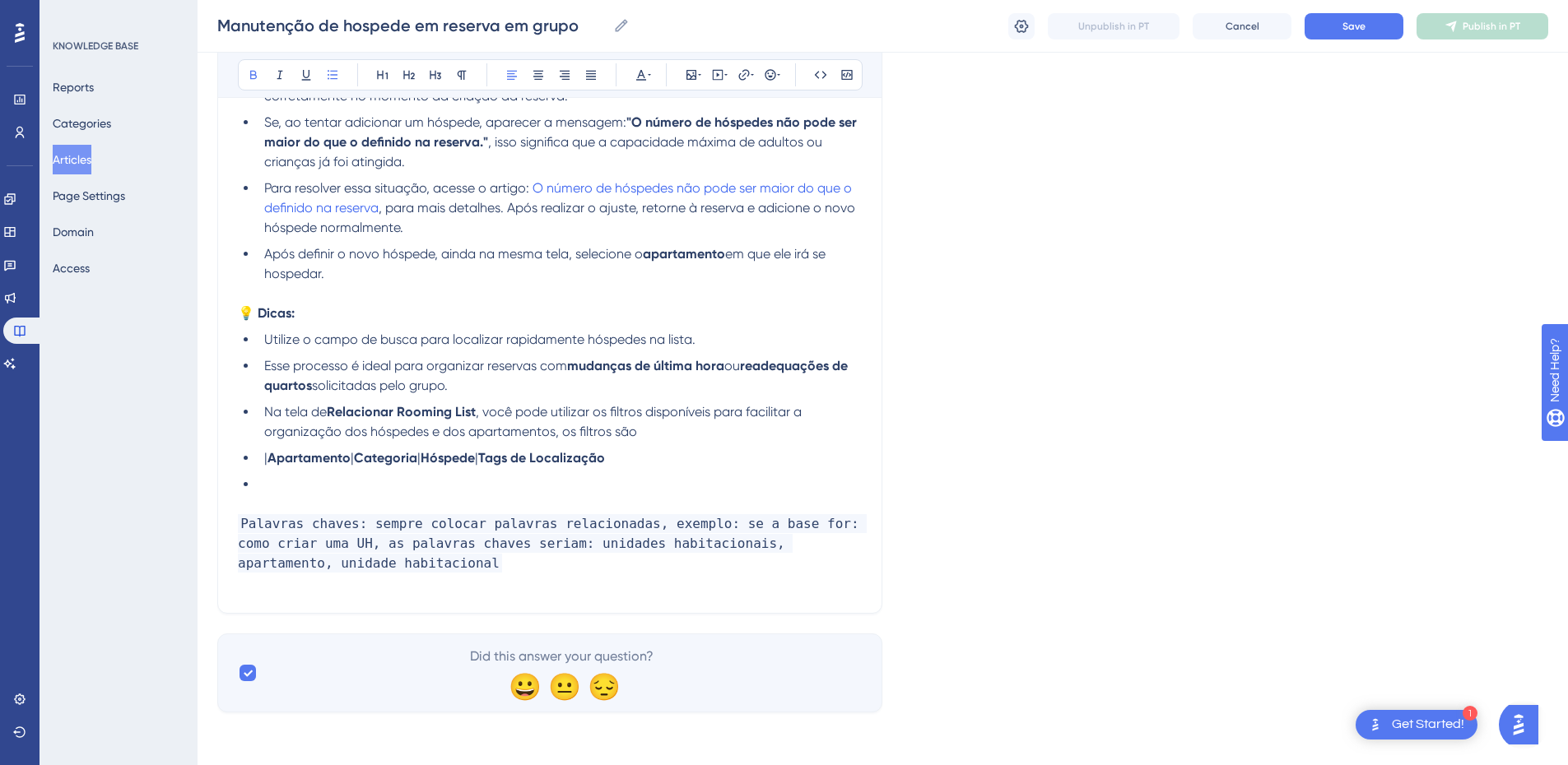
scroll to position [2082, 0]
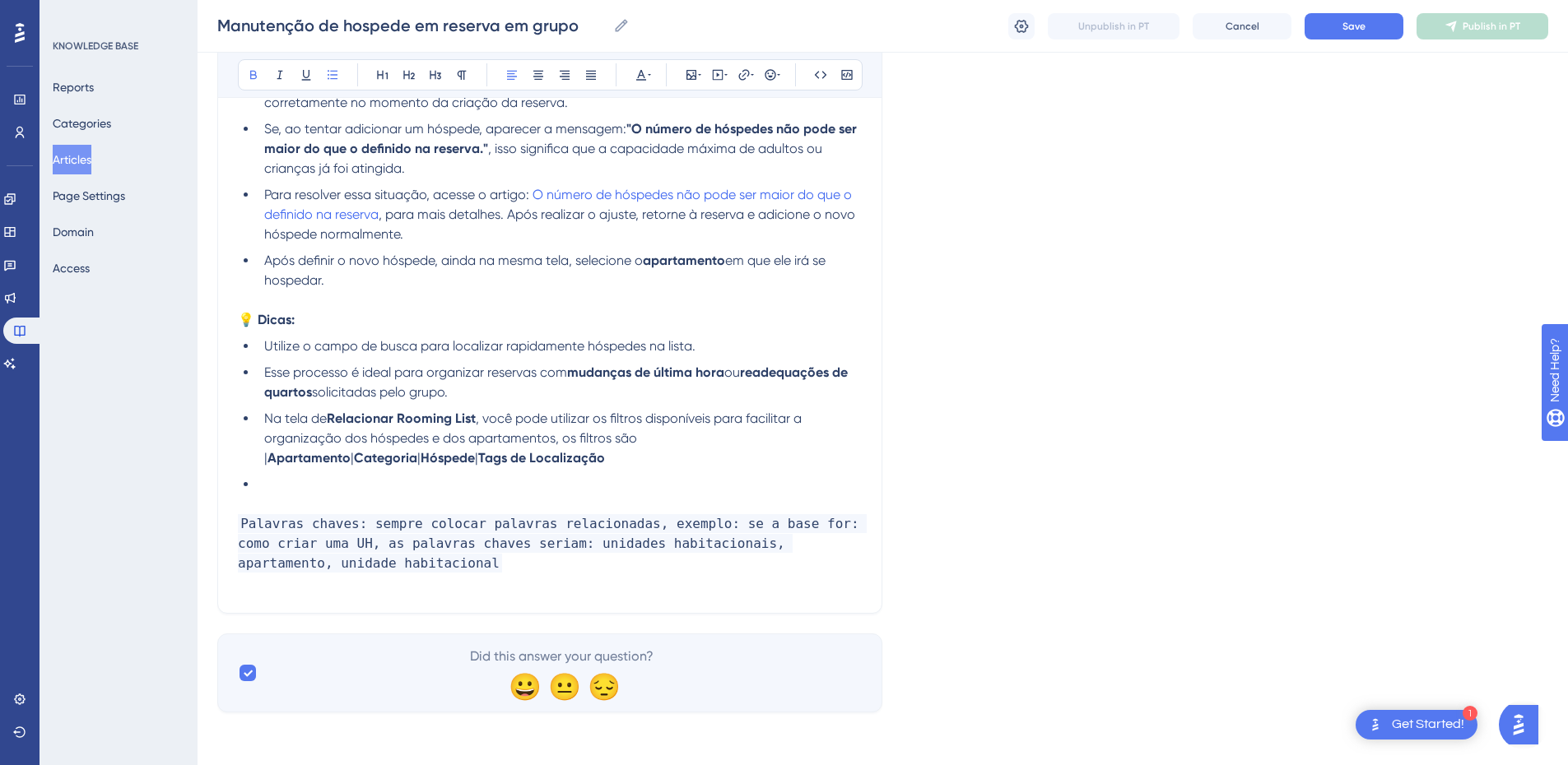
click at [597, 459] on li "Na tela de Relacionar Rooming List , você pode utilizar os filtros disponíveis …" at bounding box center [560, 439] width 604 height 59
click at [426, 341] on span "Utilize o campo de busca para localizar rapidamente hóspedes na lista." at bounding box center [480, 346] width 432 height 16
click at [531, 347] on span "Utilize o campo de busca para localizar rapidamente hóspedes na lista." at bounding box center [480, 346] width 432 height 16
click at [693, 343] on span "Utilize o campo de busca para localizar rapidamente hóspedes na lista." at bounding box center [480, 346] width 432 height 16
click at [710, 343] on li "Utilize o campo de busca para localizar rapidamente hóspedes na lista." at bounding box center [560, 346] width 604 height 19
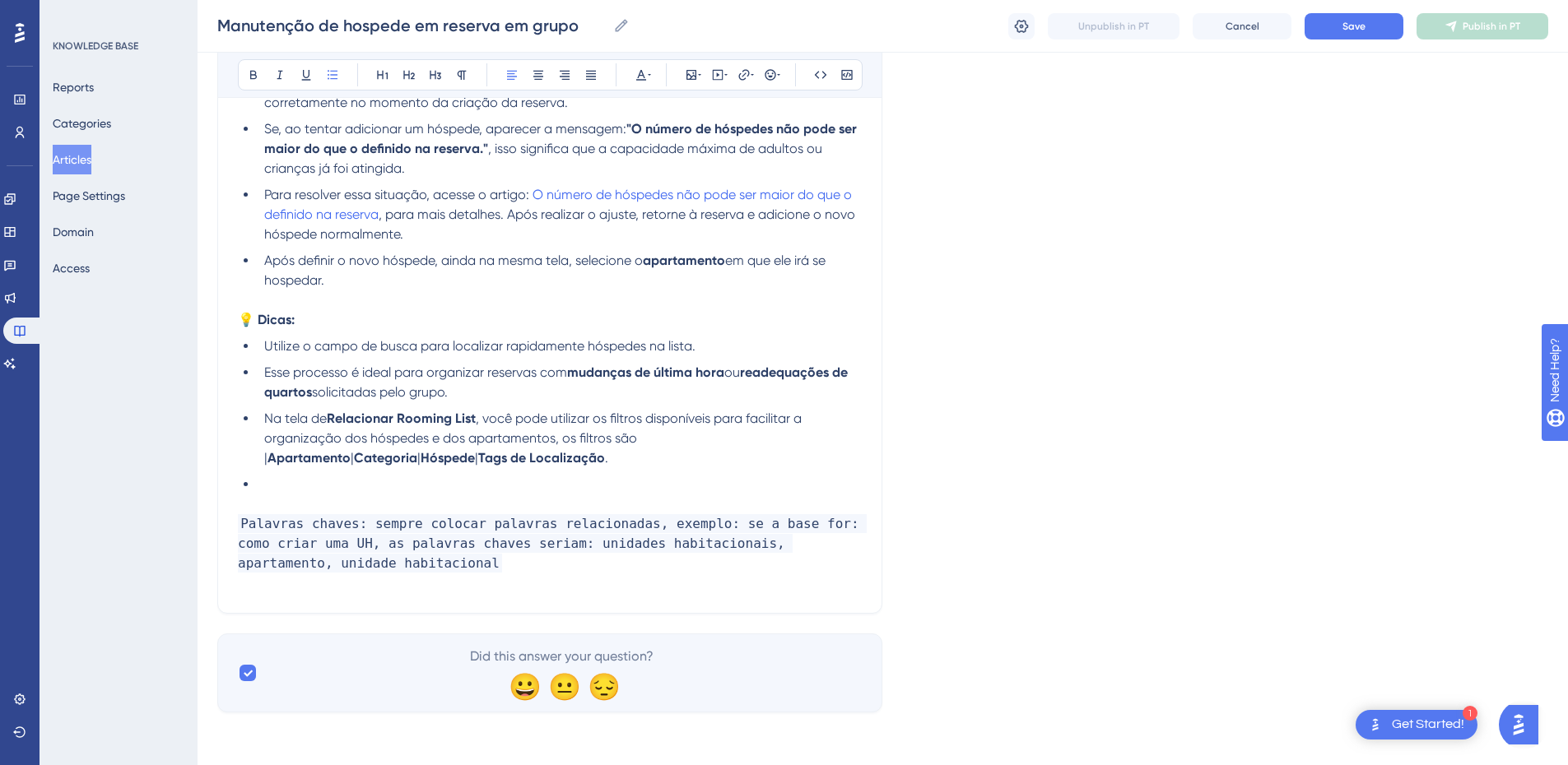
click at [290, 491] on li at bounding box center [560, 484] width 604 height 19
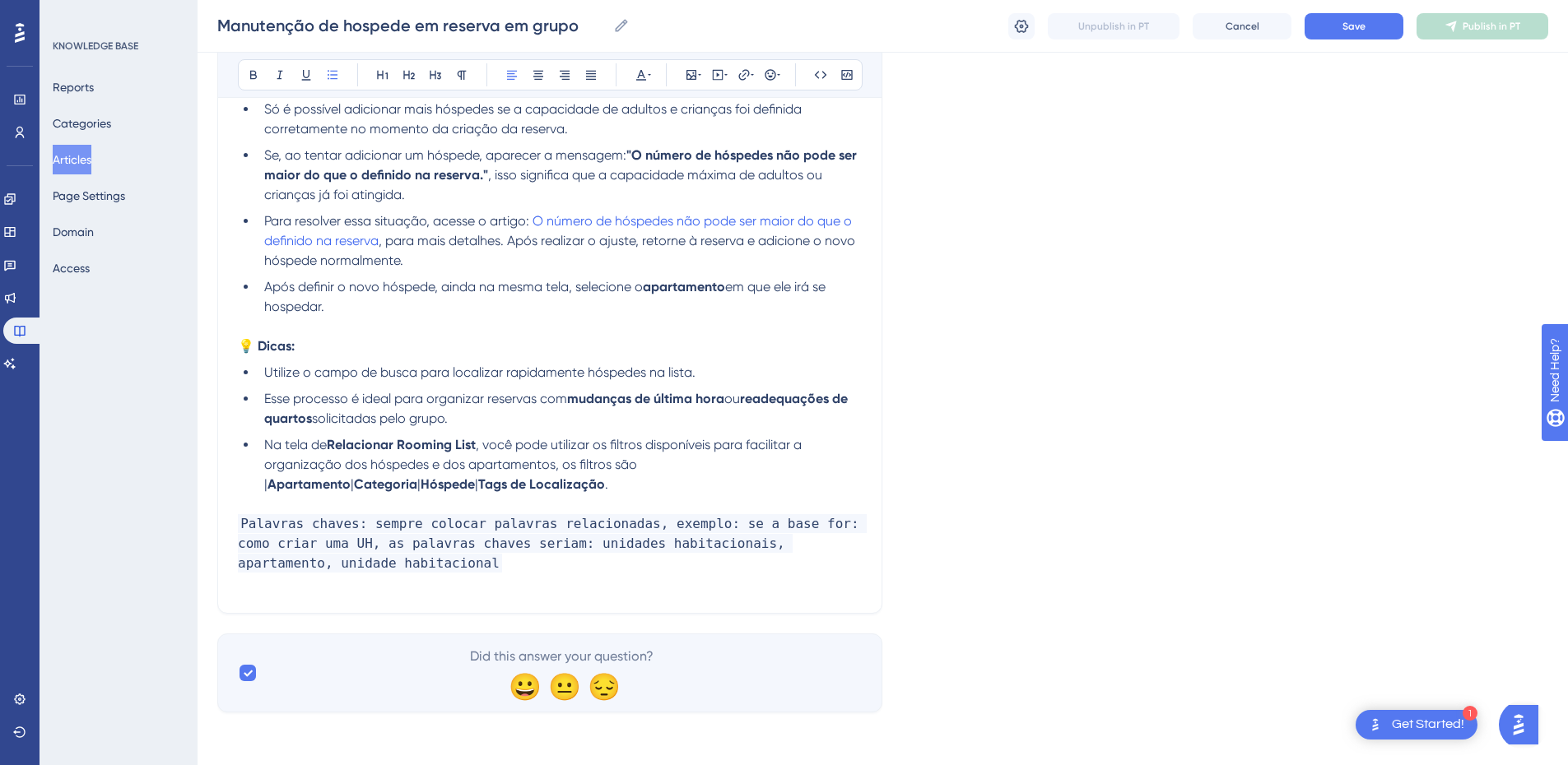
scroll to position [1864, 0]
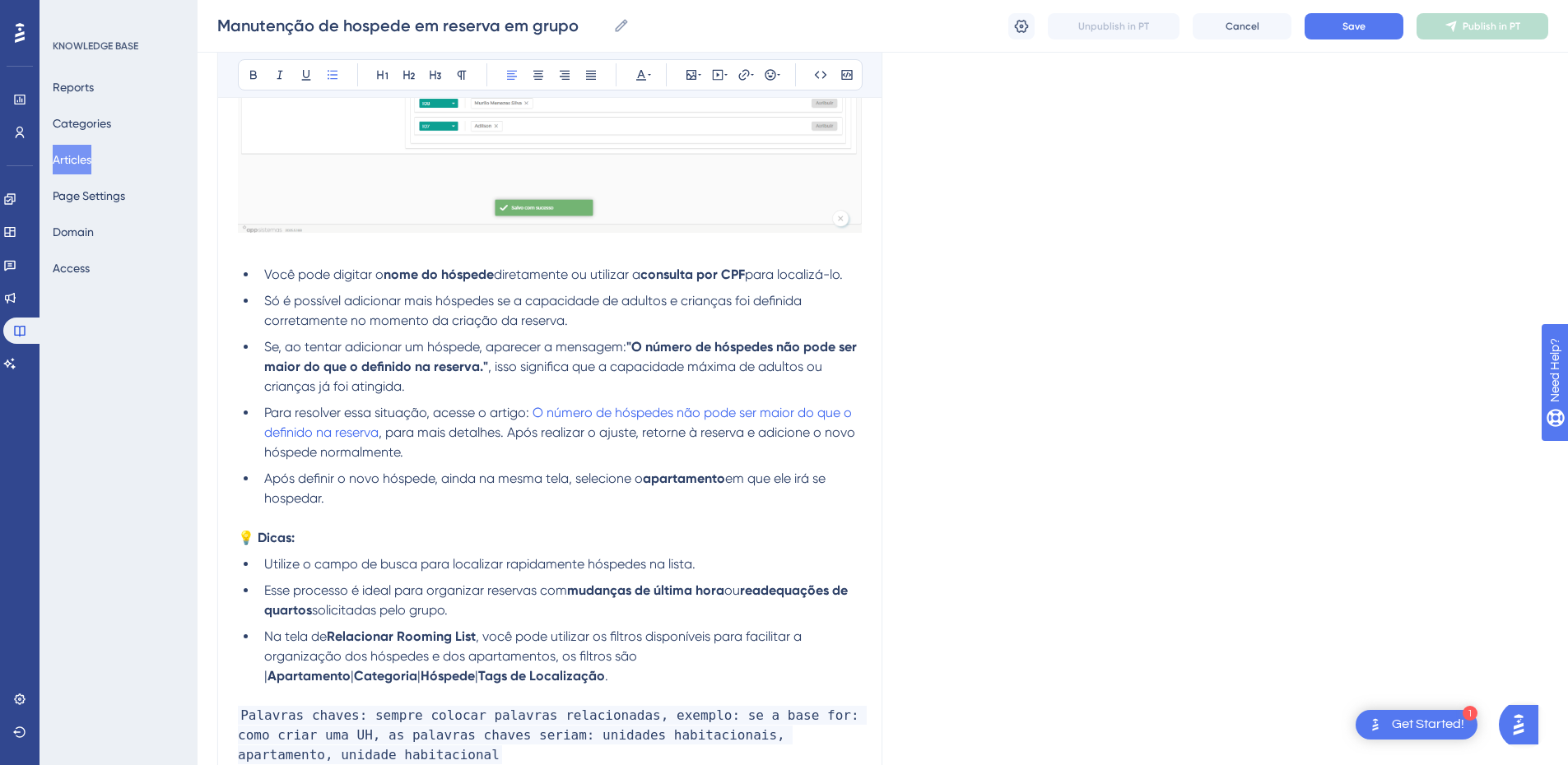
click at [697, 565] on li "Utilize o campo de busca para localizar rapidamente hóspedes na lista." at bounding box center [560, 564] width 604 height 19
click at [690, 563] on span "Utilize o campo de busca para localizar rapidamente hóspedes na lista." at bounding box center [480, 564] width 432 height 16
click at [261, 563] on li "Utilize o campo de busca para localizar rapidamente hóspedes na lista, digitand…" at bounding box center [560, 564] width 604 height 19
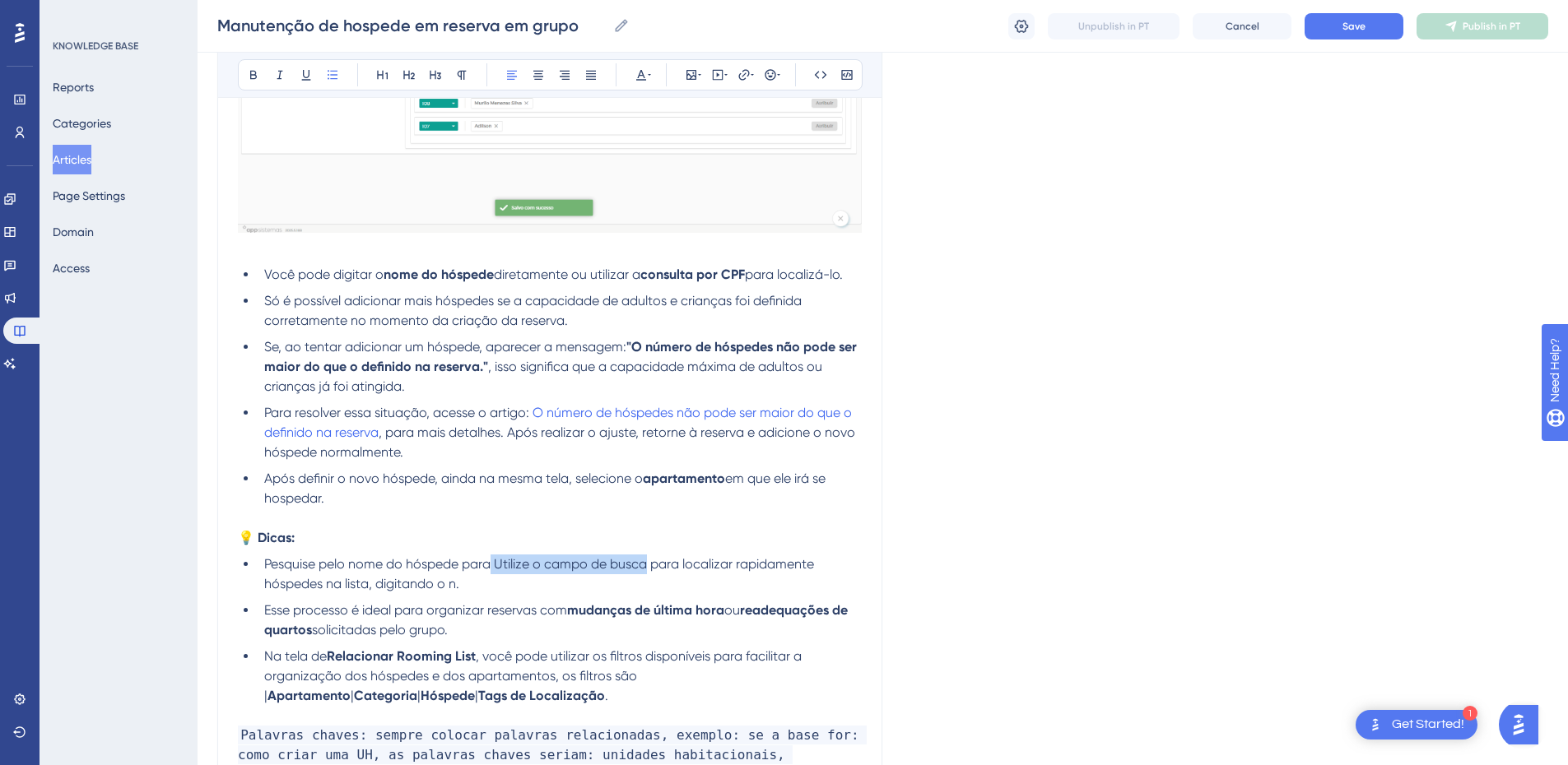
drag, startPoint x: 645, startPoint y: 563, endPoint x: 493, endPoint y: 566, distance: 152.0
click at [493, 566] on span "Pesquise pelo nome do hóspede para Utilize o campo de busca para localizar rapi…" at bounding box center [541, 574] width 553 height 35
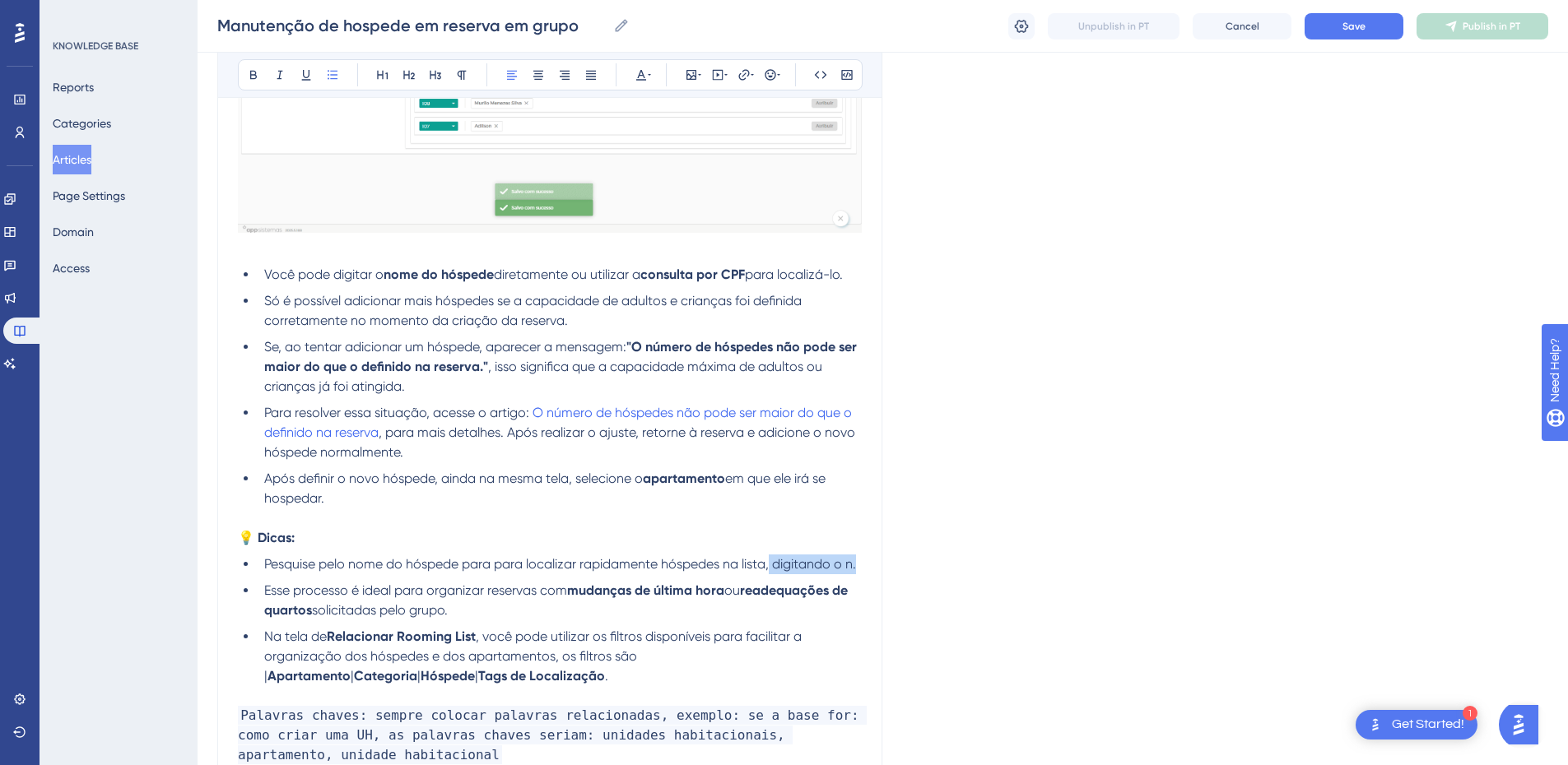
drag, startPoint x: 794, startPoint y: 565, endPoint x: 870, endPoint y: 562, distance: 76.1
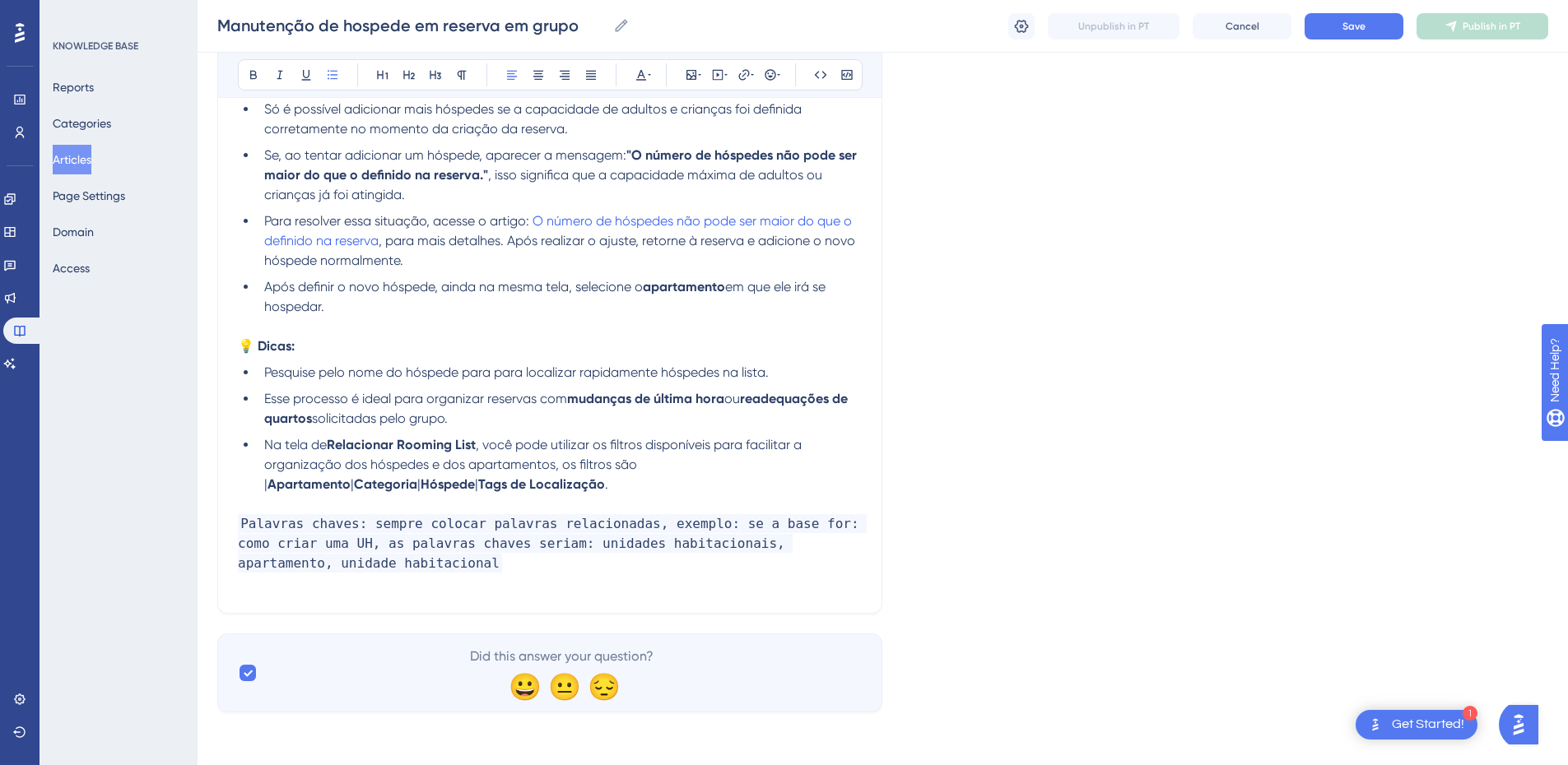
click at [465, 419] on li "Esse processo é ideal para organizar reservas com mudanças de última hora ou re…" at bounding box center [560, 408] width 604 height 40
drag, startPoint x: 779, startPoint y: 374, endPoint x: 308, endPoint y: 373, distance: 471.0
click at [265, 370] on li "Pesquise pelo nome do hóspede para para localizar rapidamente hóspedes na lista." at bounding box center [560, 372] width 604 height 19
drag, startPoint x: 295, startPoint y: 401, endPoint x: 267, endPoint y: 395, distance: 28.6
click at [267, 395] on span "Esse processo é ideal para organizar reservas com" at bounding box center [416, 398] width 303 height 16
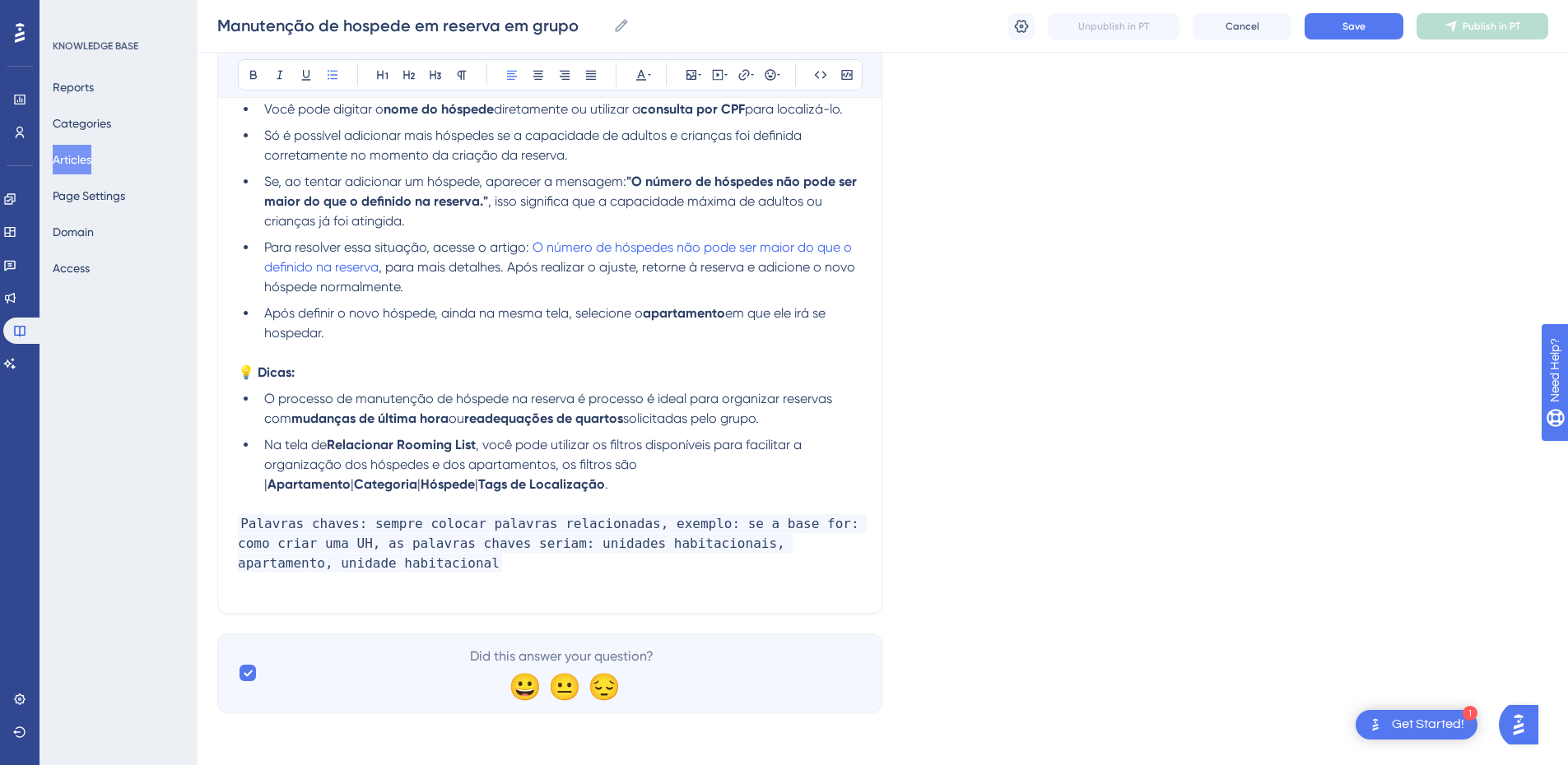
scroll to position [2029, 0]
drag, startPoint x: 720, startPoint y: 397, endPoint x: 577, endPoint y: 398, distance: 143.0
click at [577, 398] on span "O processo de manutenção de hóspede na reserva é processo é ideal para organiza…" at bounding box center [550, 408] width 571 height 35
click at [803, 419] on li "O processo de manutenção de hóspede na reserva pode ser ser utilizado para orga…" at bounding box center [560, 408] width 604 height 40
click at [496, 482] on li "Na tela de Relacionar Rooming List , você pode utilizar os filtros disponíveis …" at bounding box center [560, 465] width 604 height 59
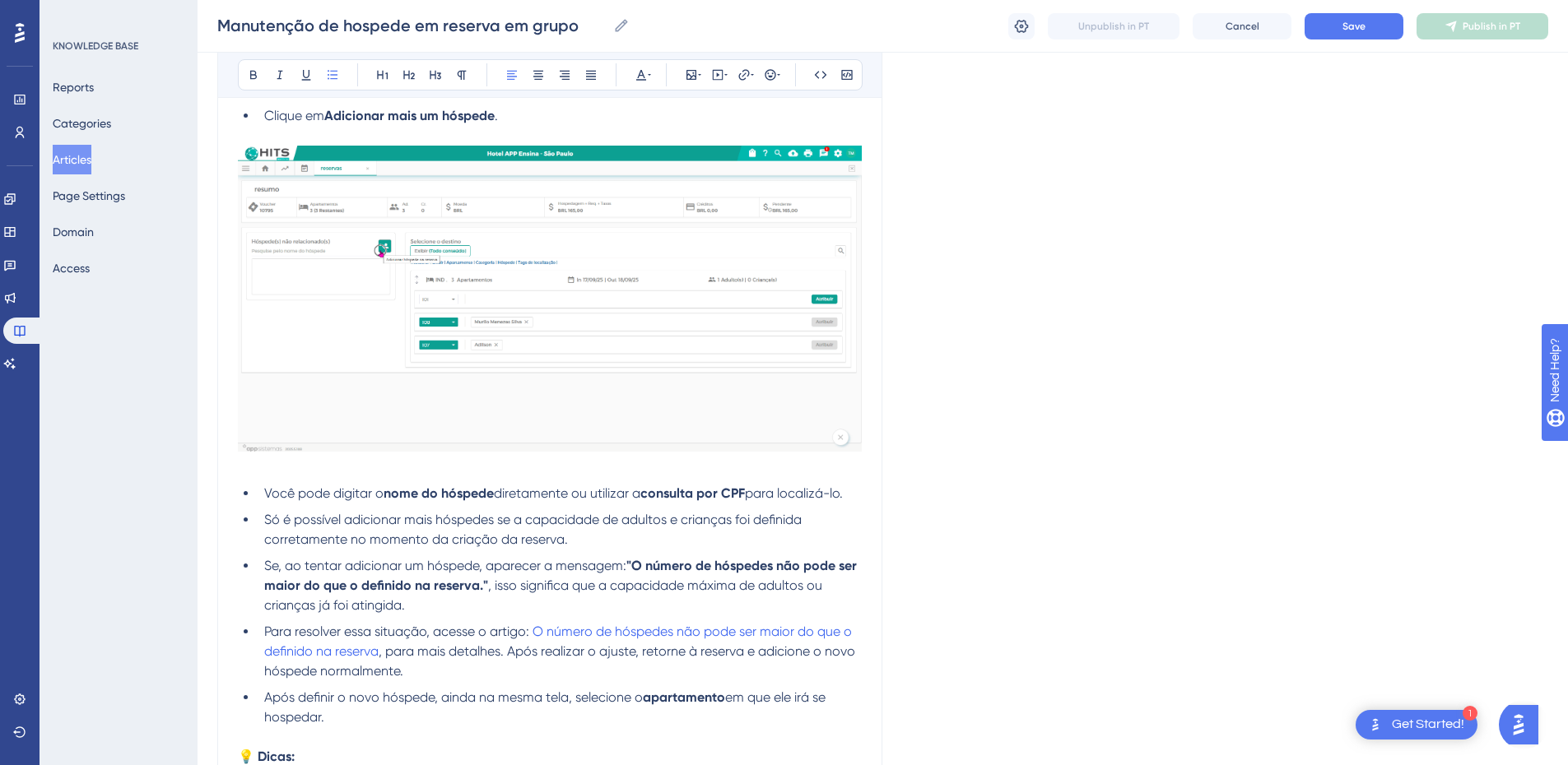
scroll to position [1452, 0]
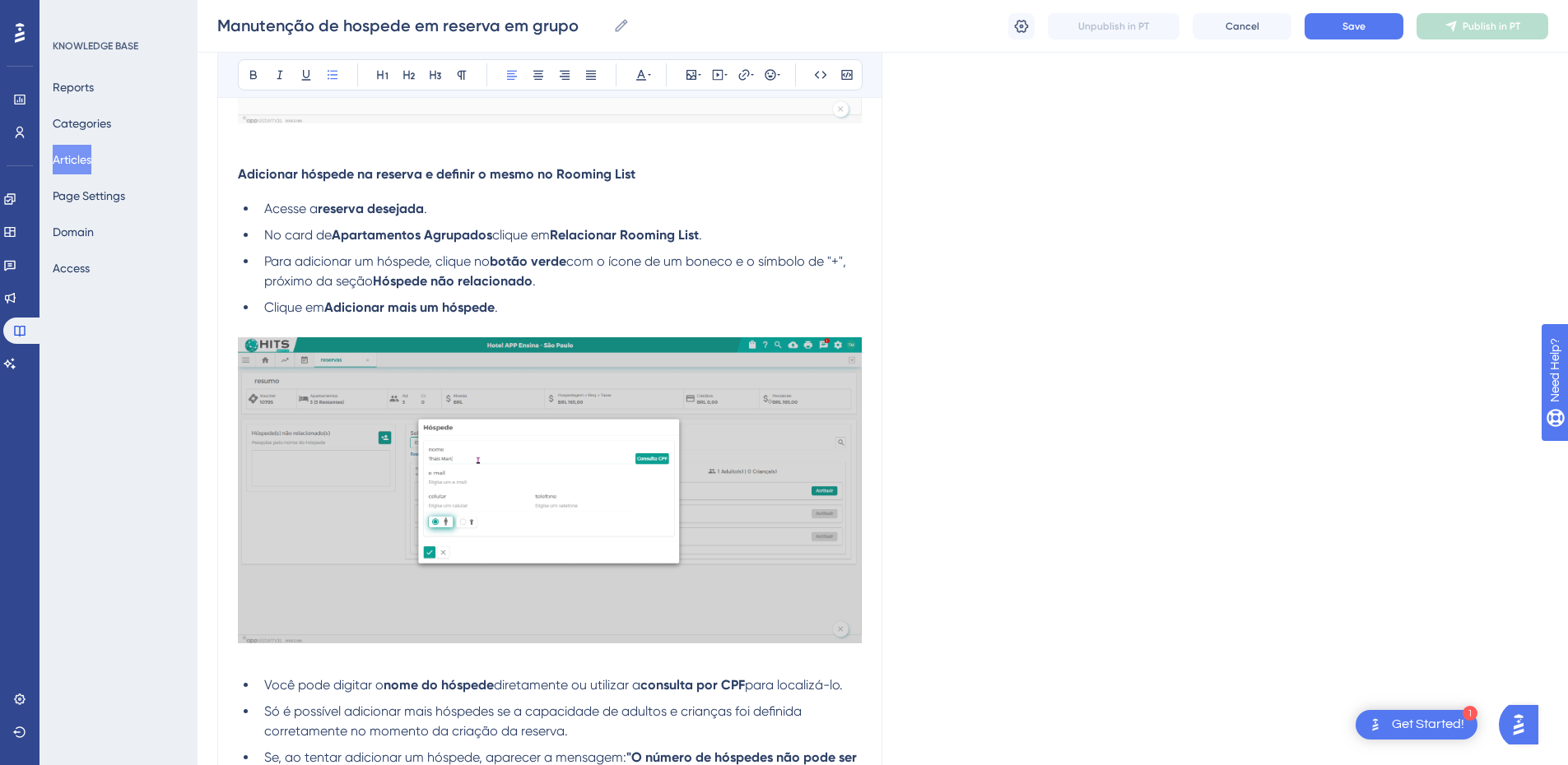
click at [548, 313] on li "Clique em Adicionar mais um hóspede ." at bounding box center [560, 307] width 604 height 19
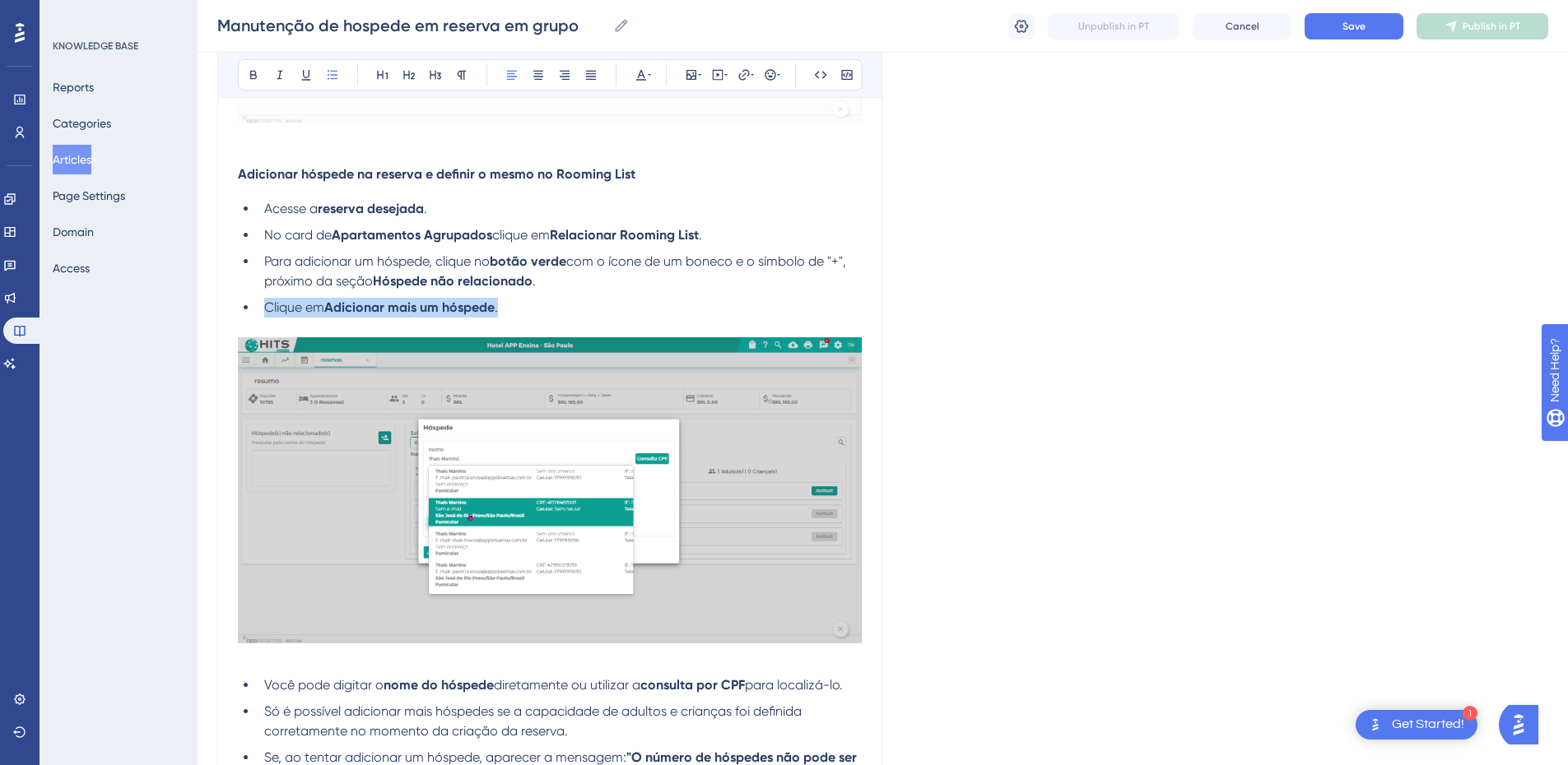
drag, startPoint x: 536, startPoint y: 311, endPoint x: 249, endPoint y: 305, distance: 287.1
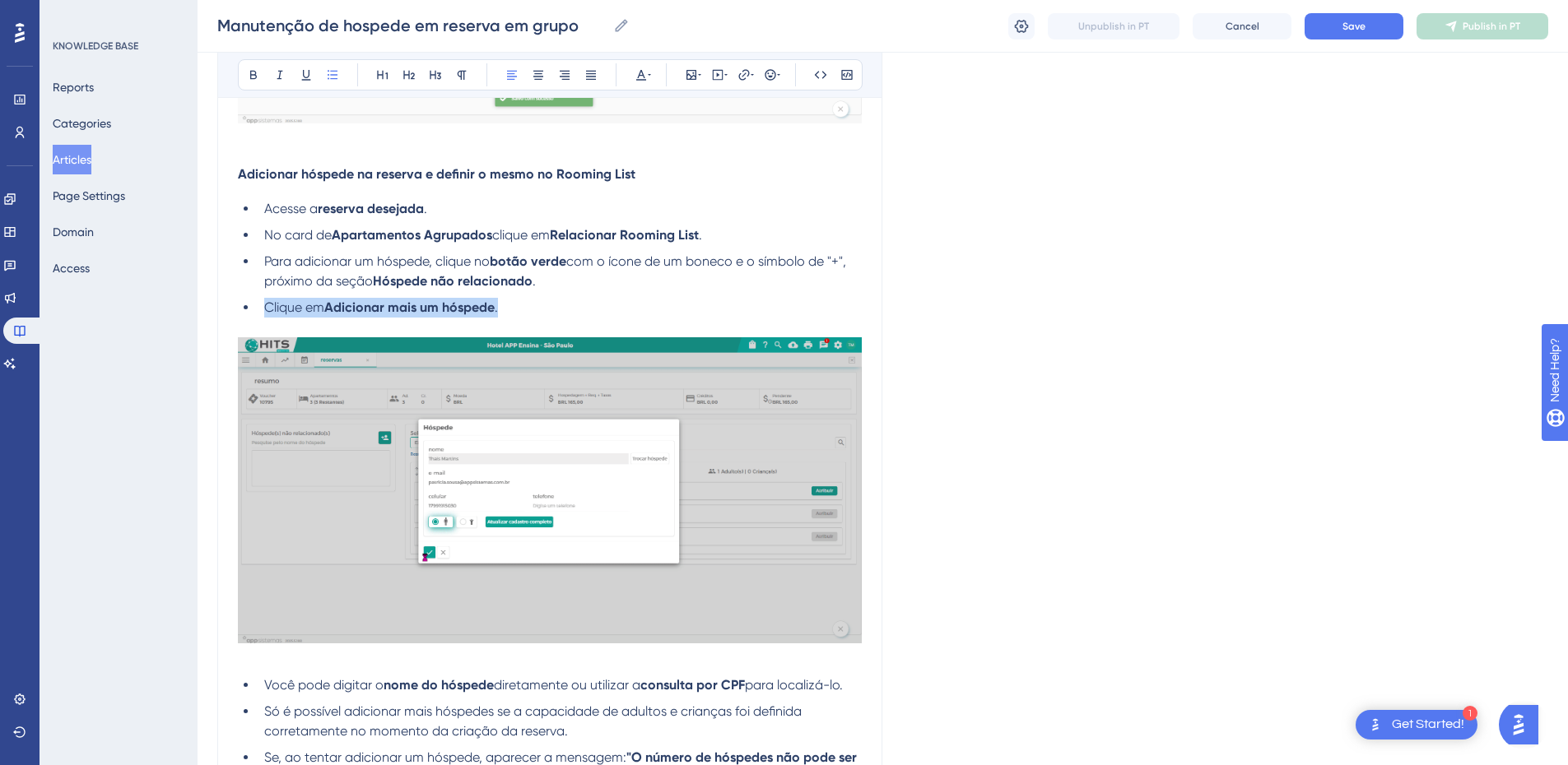
click at [249, 305] on ul "Acesse a reserva desejada . No card de Apartamentos Agrupados clique em Relacio…" at bounding box center [549, 259] width 624 height 118
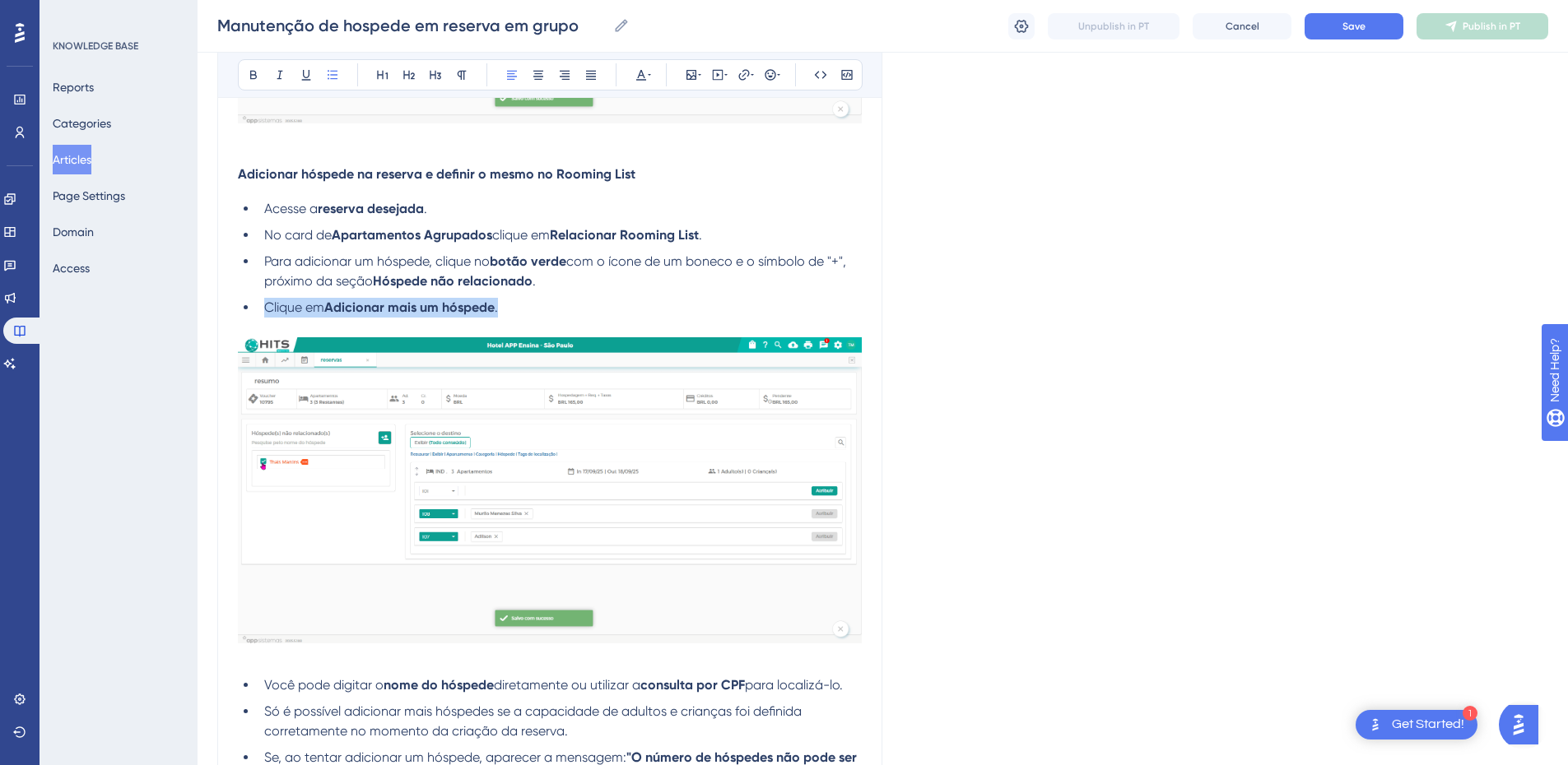
drag, startPoint x: 344, startPoint y: 303, endPoint x: 291, endPoint y: 298, distance: 53.2
click at [291, 298] on ul "Acesse a reserva desejada . No card de Apartamentos Agrupados clique em Relacio…" at bounding box center [549, 259] width 624 height 118
click at [539, 307] on li "Clique em Adicionar mais um hóspede ." at bounding box center [560, 307] width 604 height 19
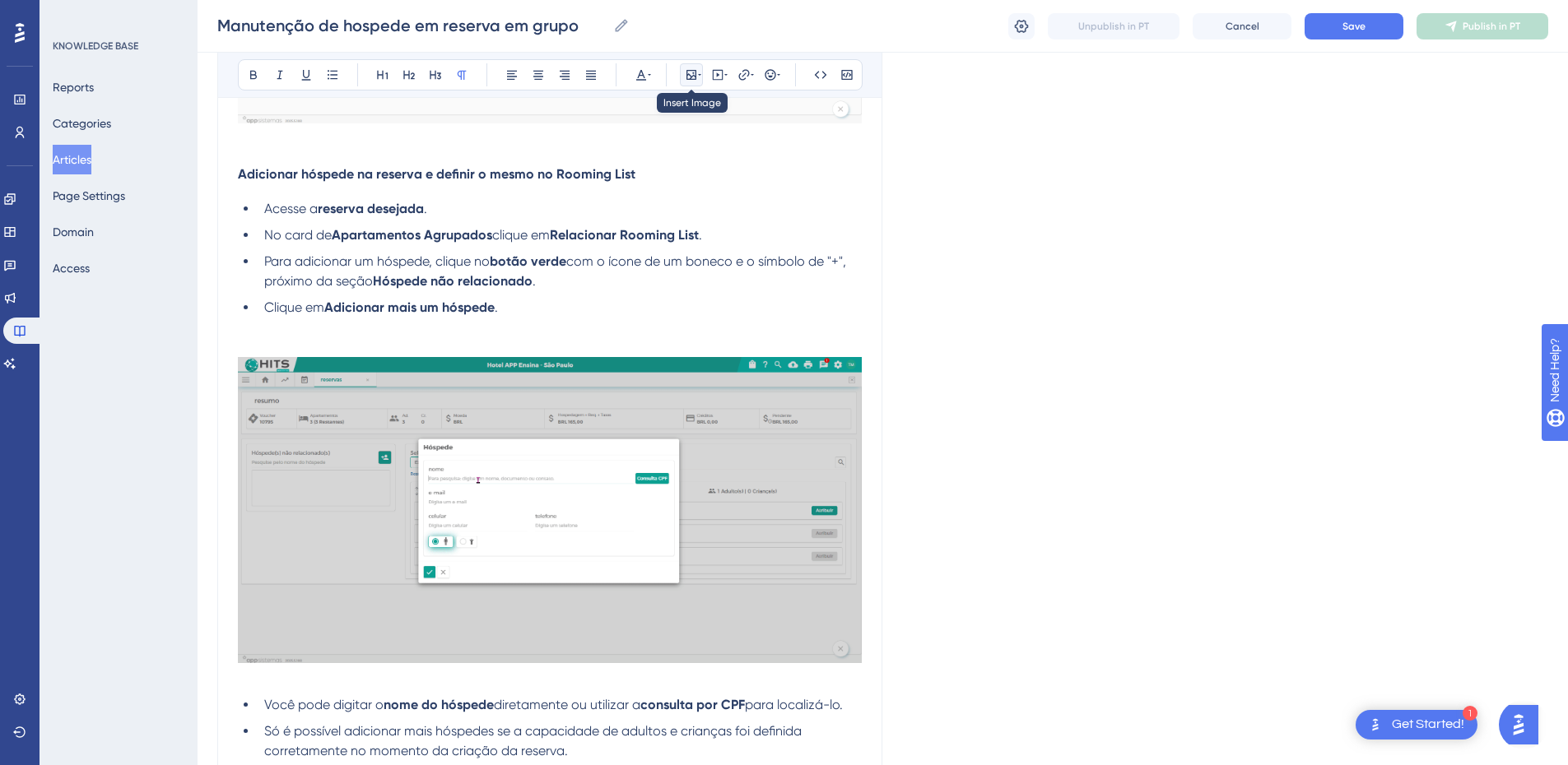
click at [700, 67] on button at bounding box center [691, 75] width 23 height 23
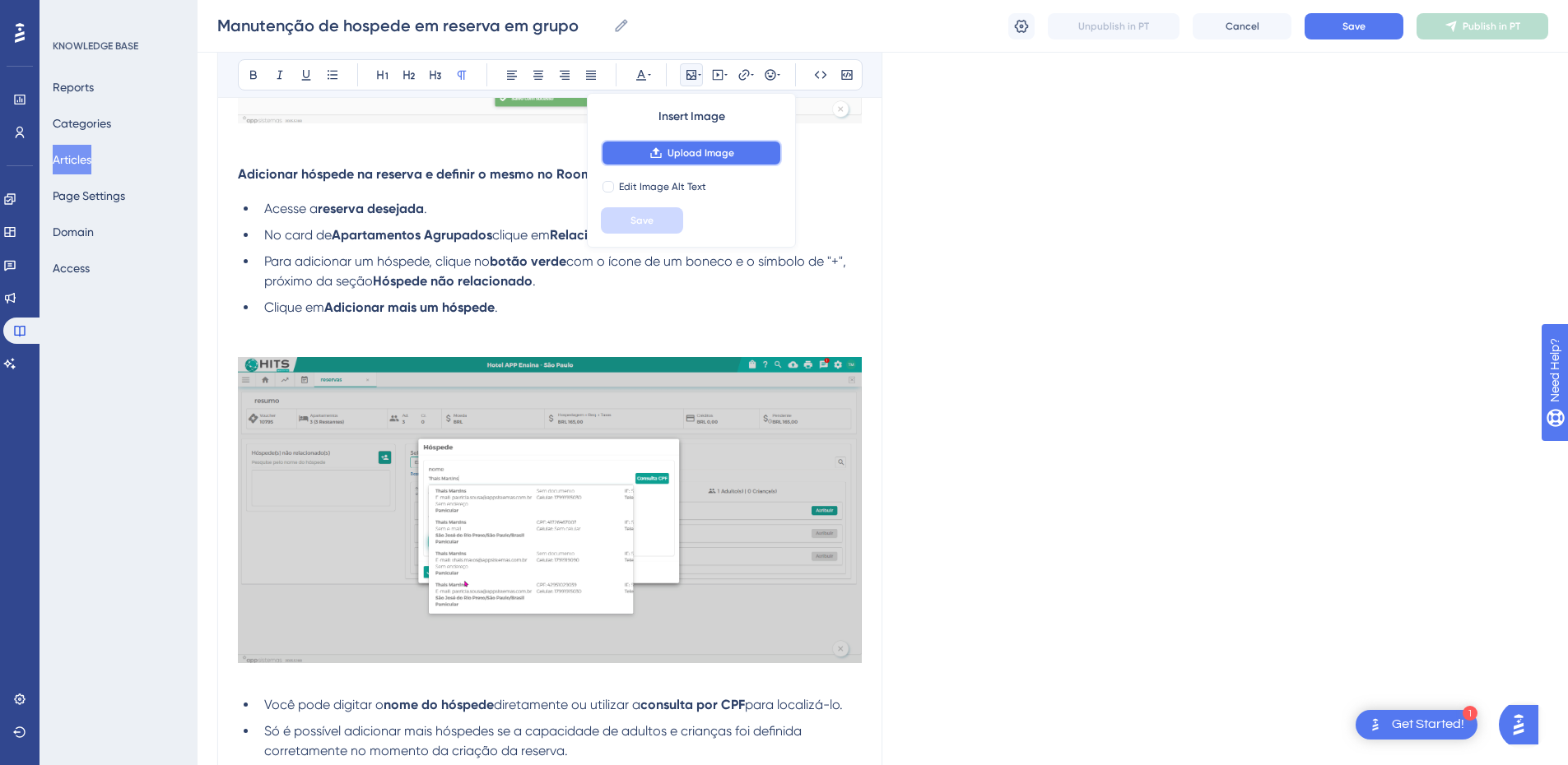
click at [672, 160] on button "Upload Image" at bounding box center [691, 152] width 181 height 27
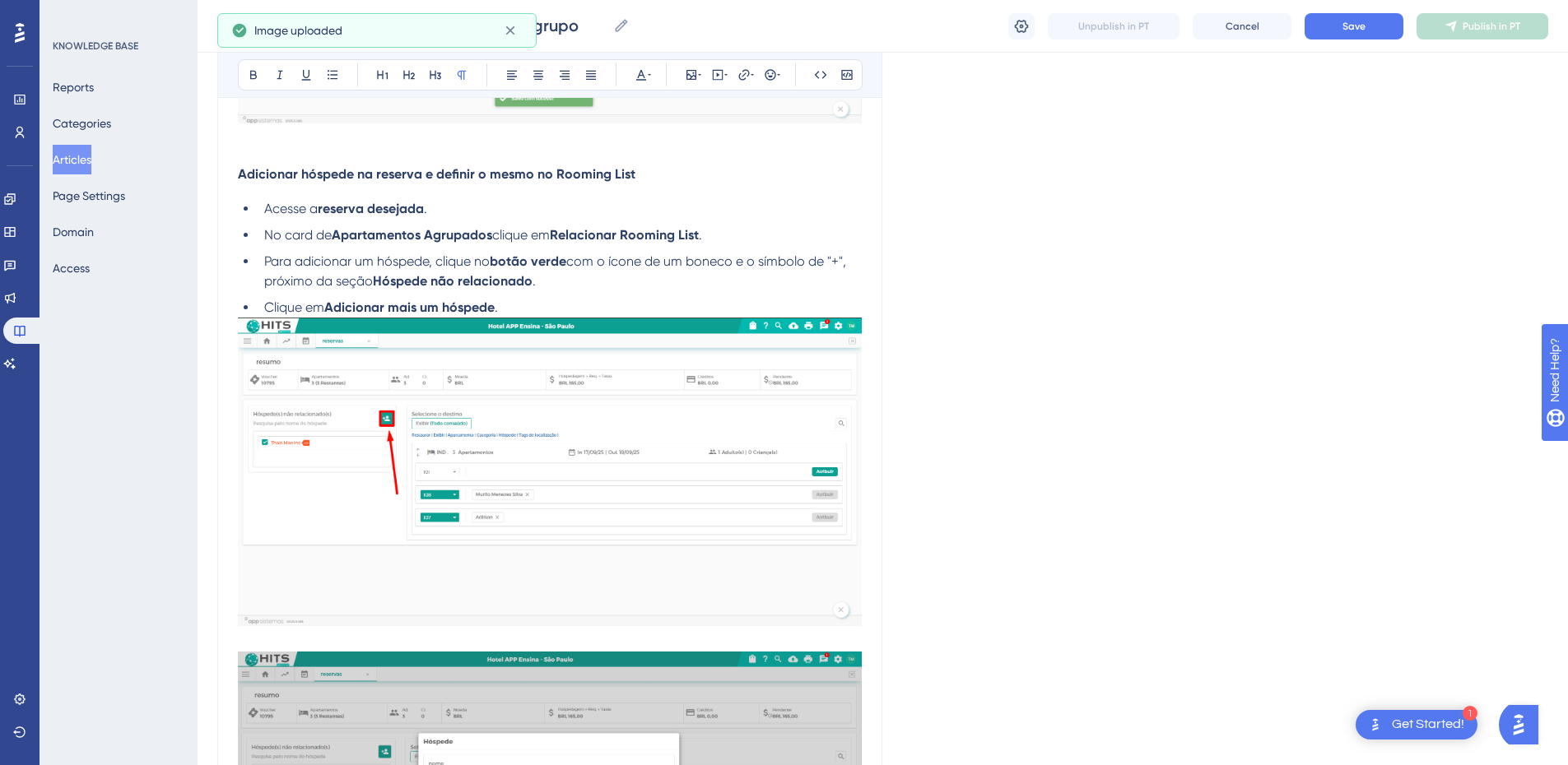
scroll to position [1645, 0]
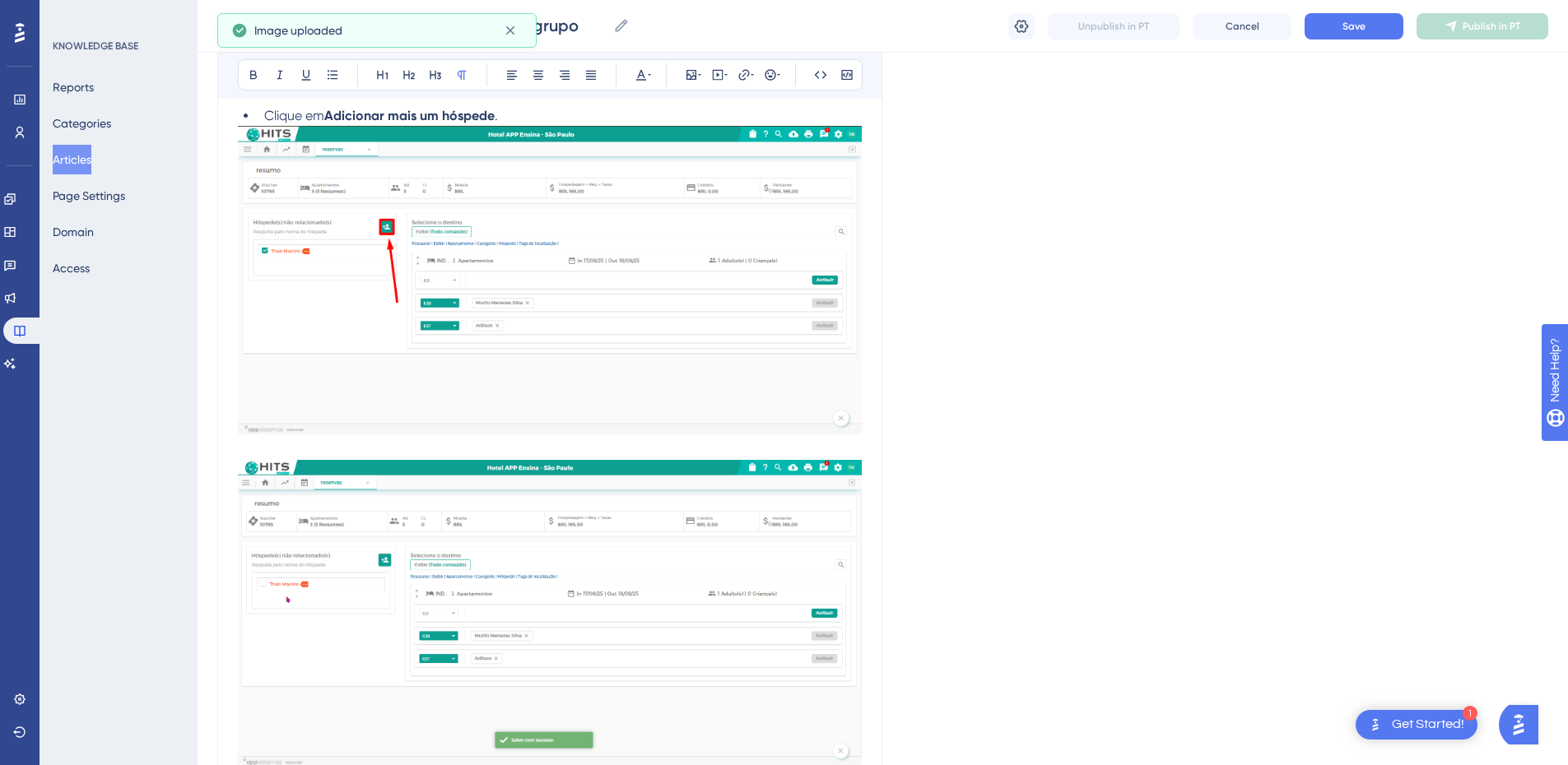
click at [298, 448] on p at bounding box center [549, 450] width 624 height 19
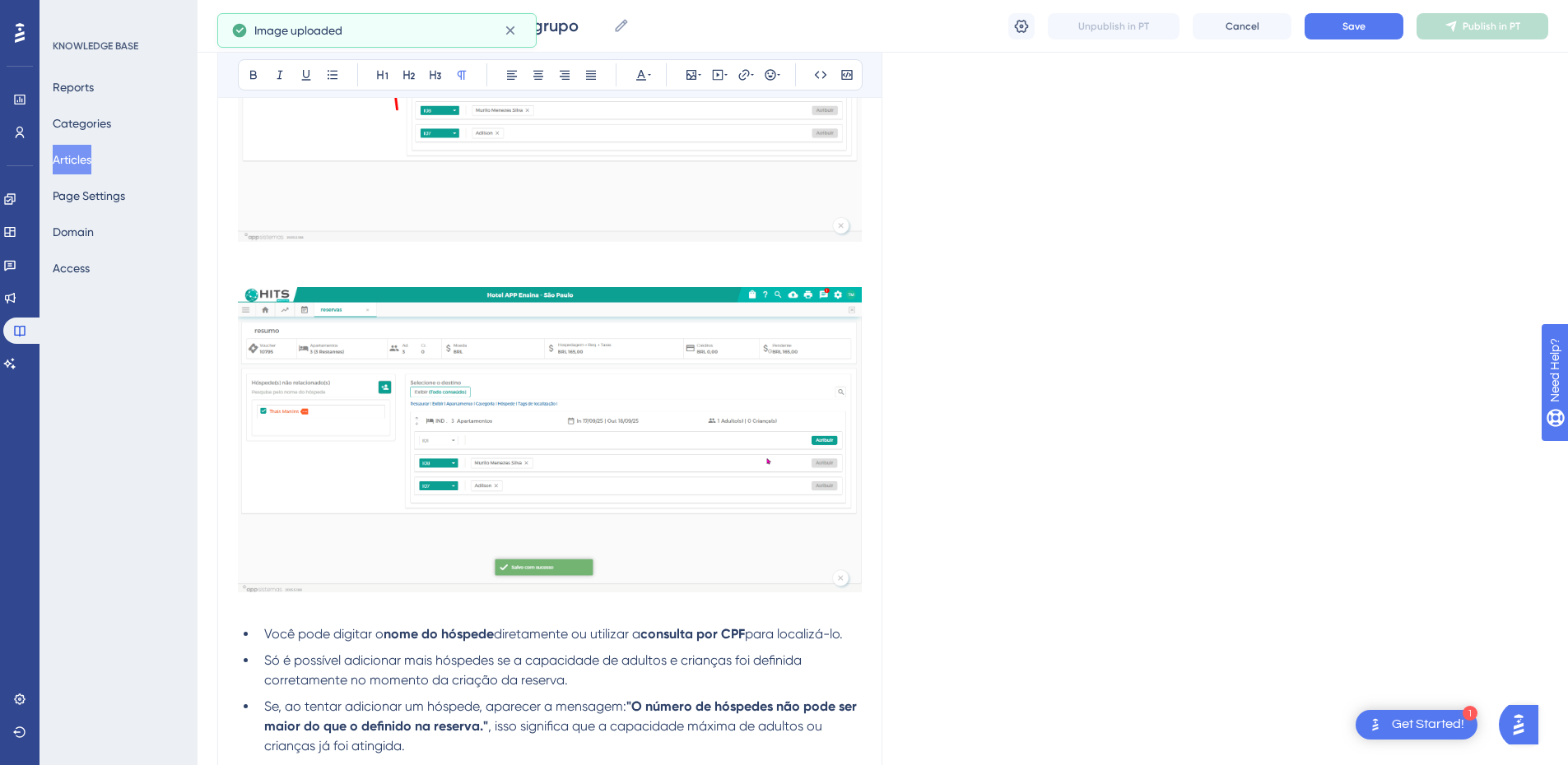
scroll to position [2220, 0]
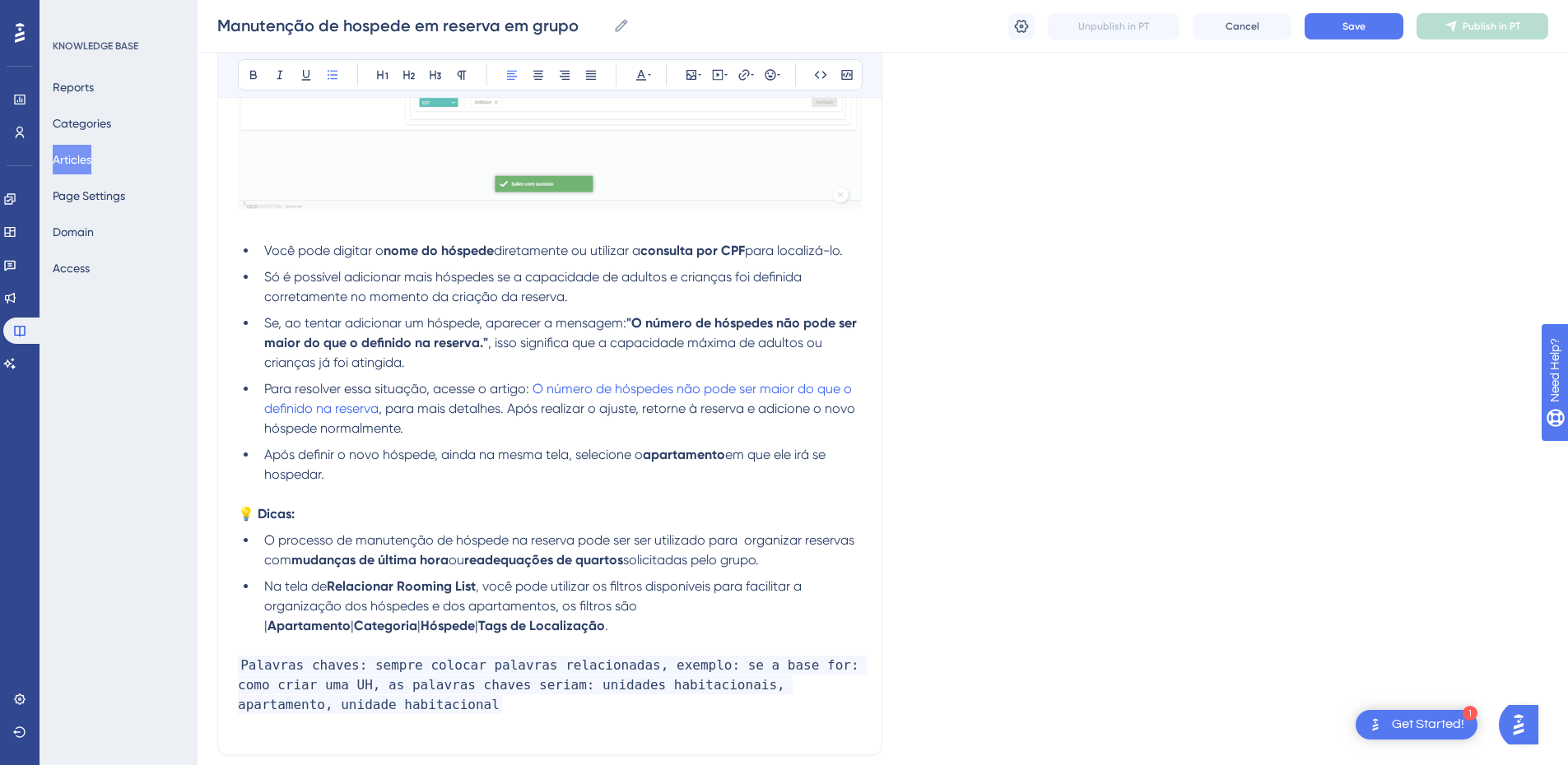
drag, startPoint x: 860, startPoint y: 252, endPoint x: 245, endPoint y: 252, distance: 615.0
click at [258, 252] on li "Você pode digitar o nome do hóspede diretamente ou utilizar a consulta por CPF …" at bounding box center [560, 250] width 604 height 19
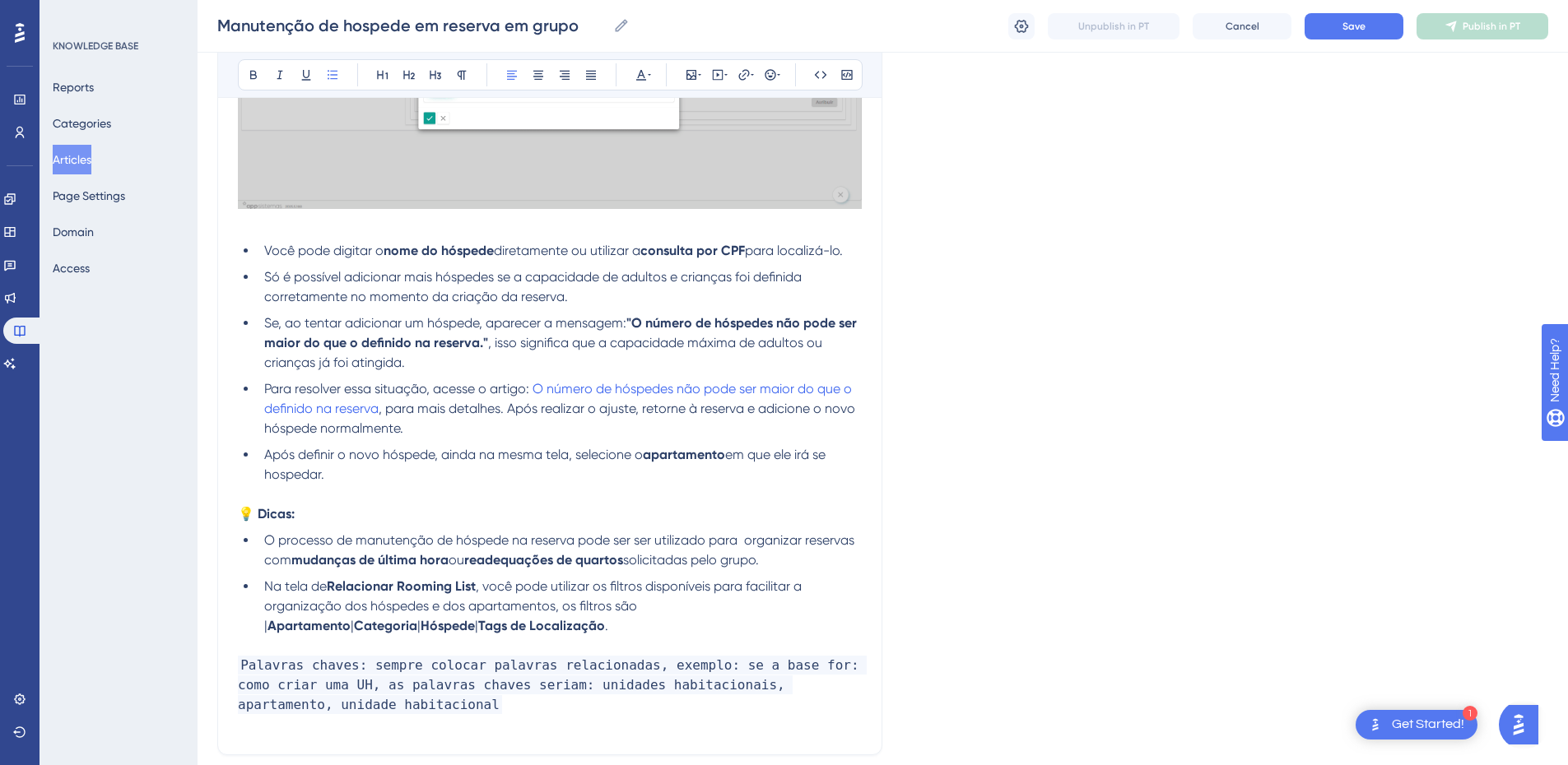
scroll to position [1837, 0]
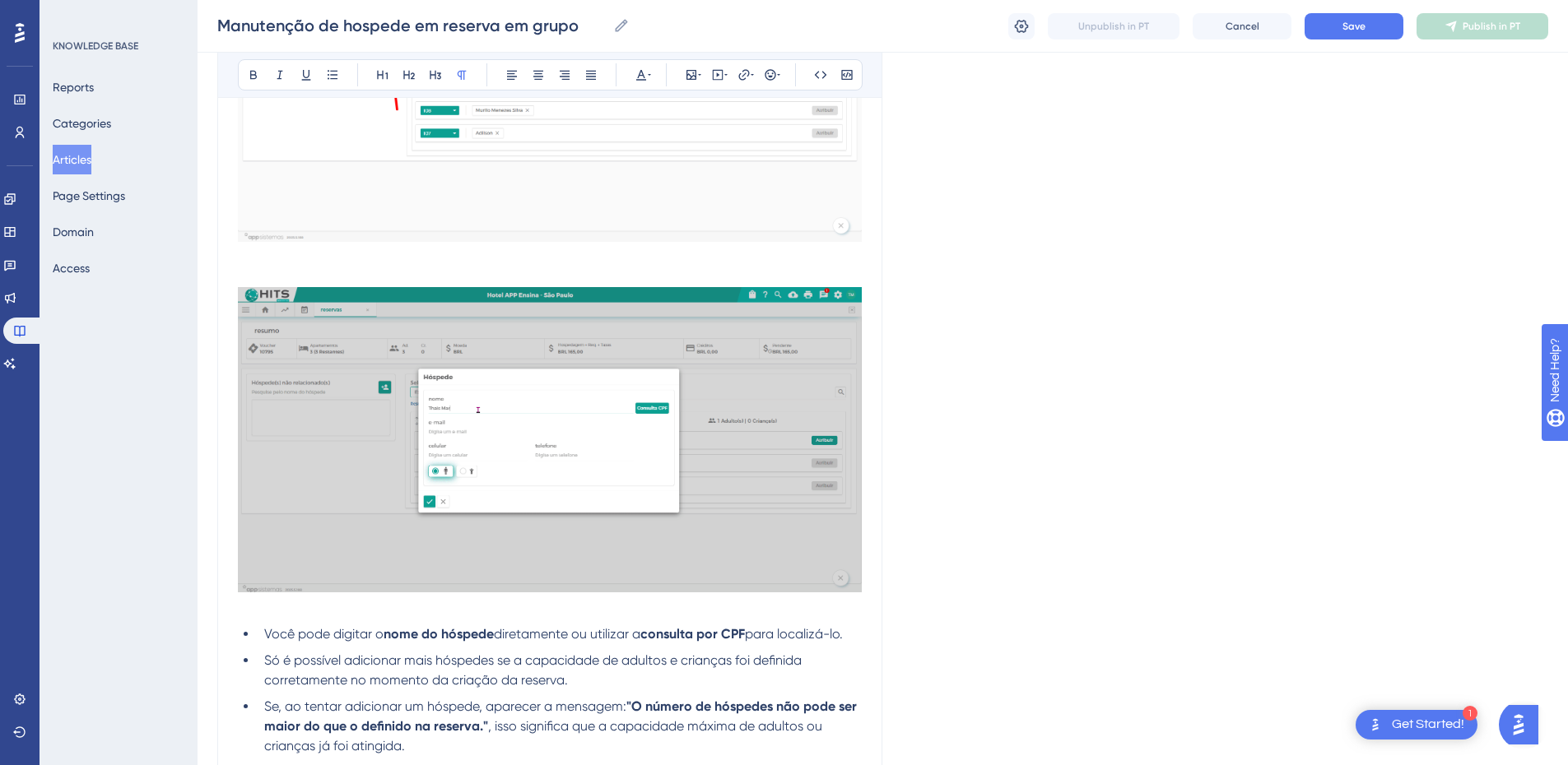
click at [301, 259] on p at bounding box center [549, 257] width 624 height 19
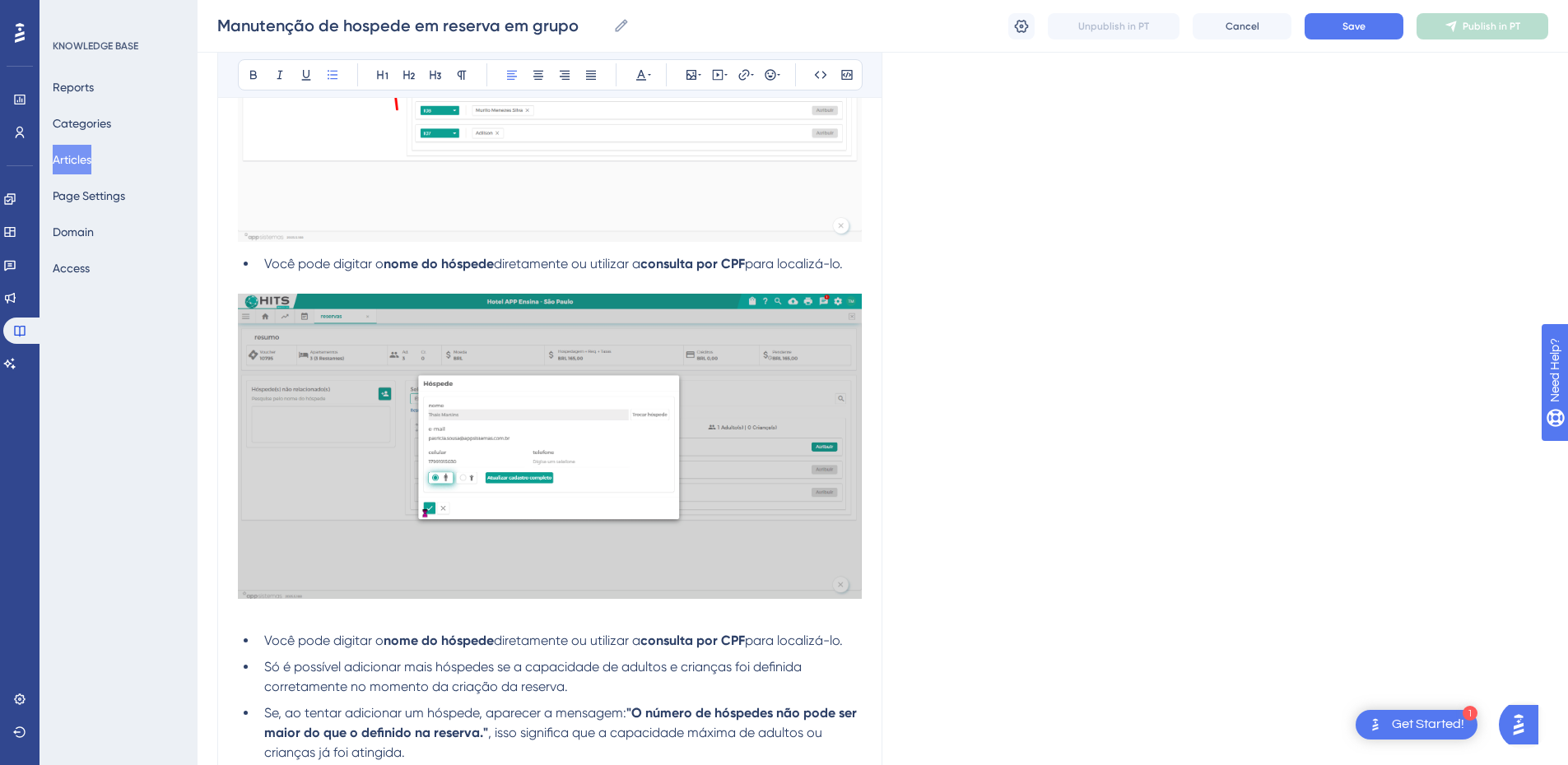
click at [255, 260] on ul "Você pode digitar o nome do hóspede diretamente ou utilizar a consulta por CPF …" at bounding box center [549, 263] width 624 height 19
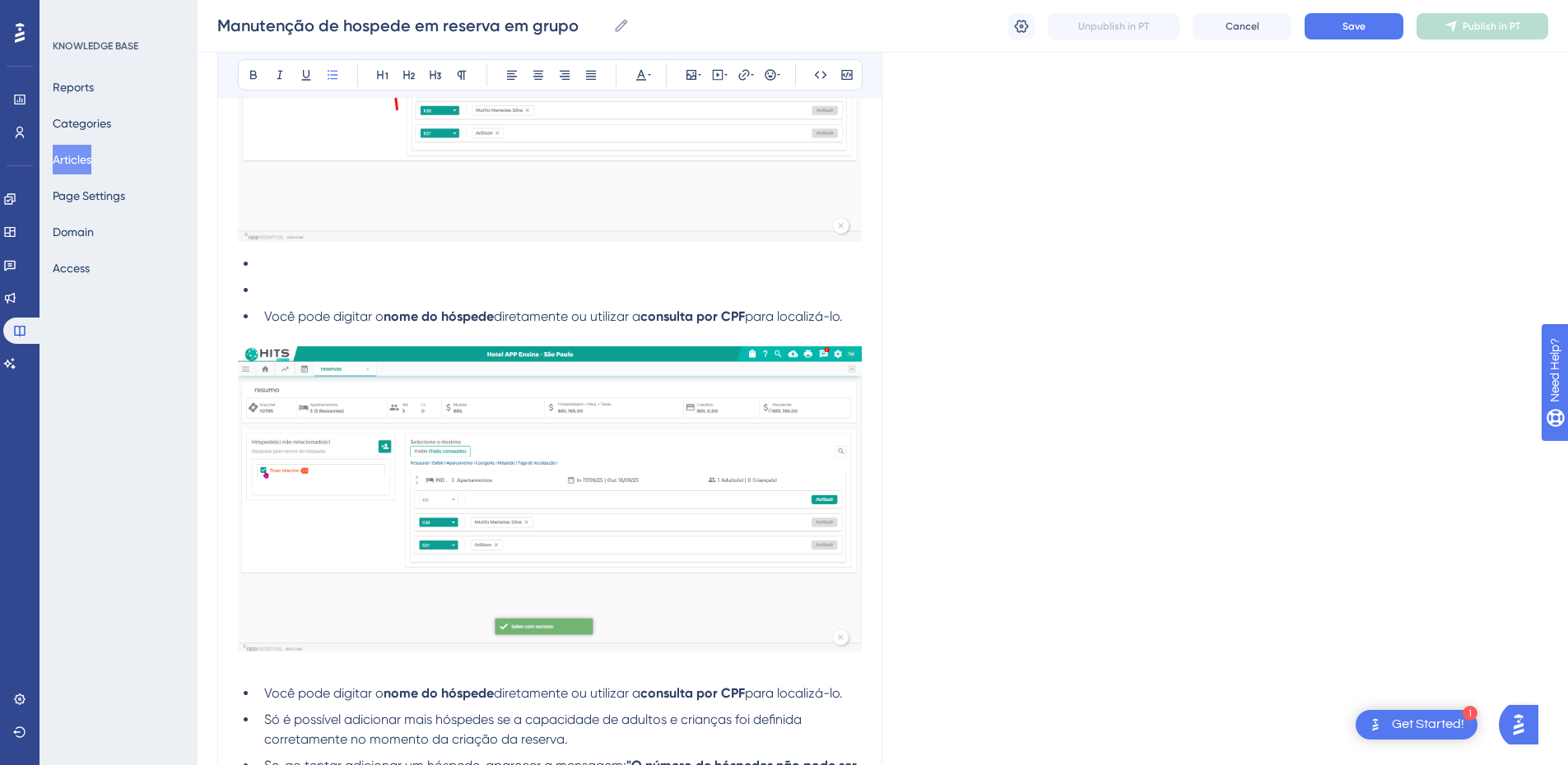
click at [261, 265] on li at bounding box center [560, 263] width 604 height 19
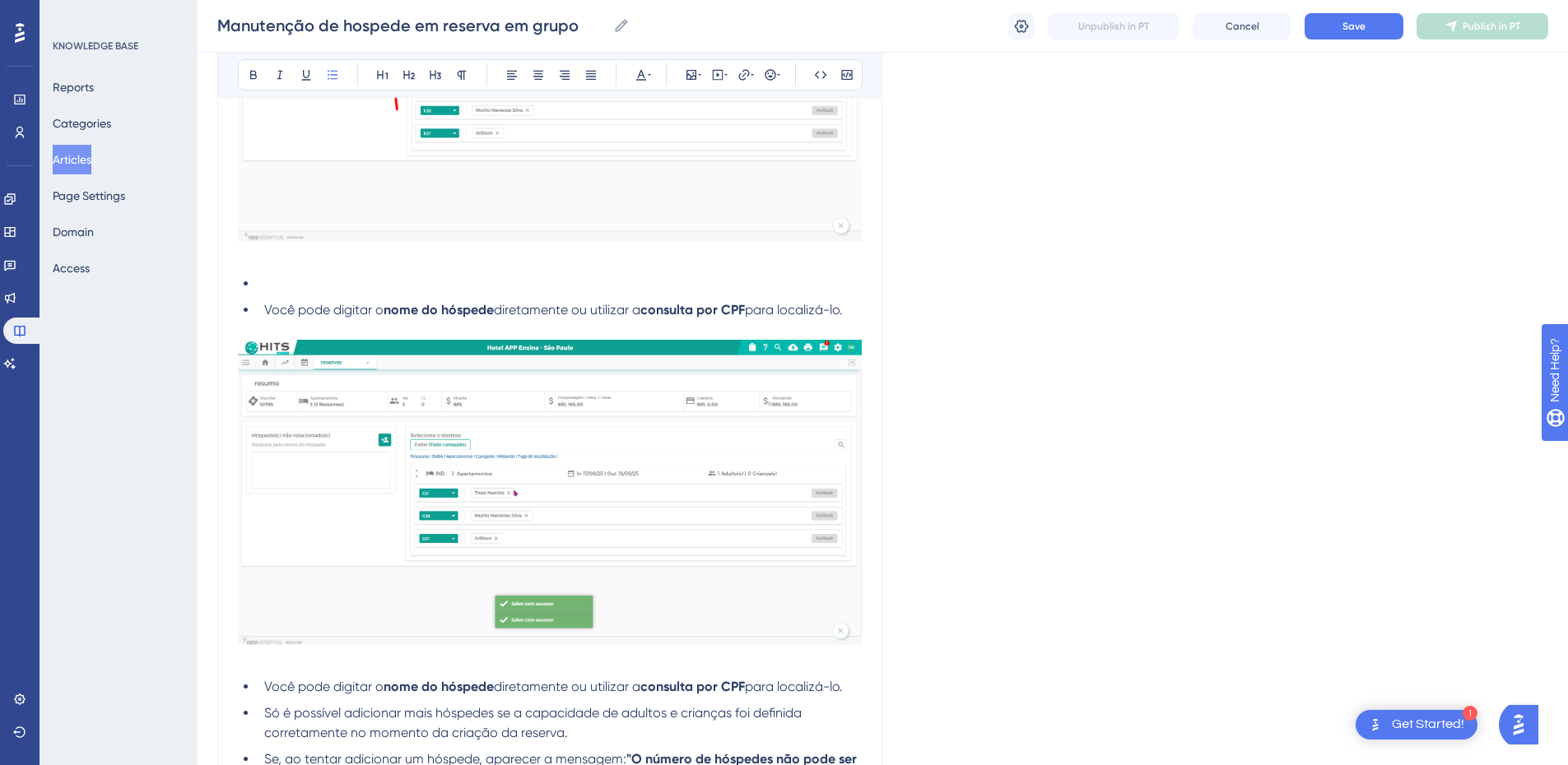
click at [264, 280] on li at bounding box center [560, 284] width 604 height 19
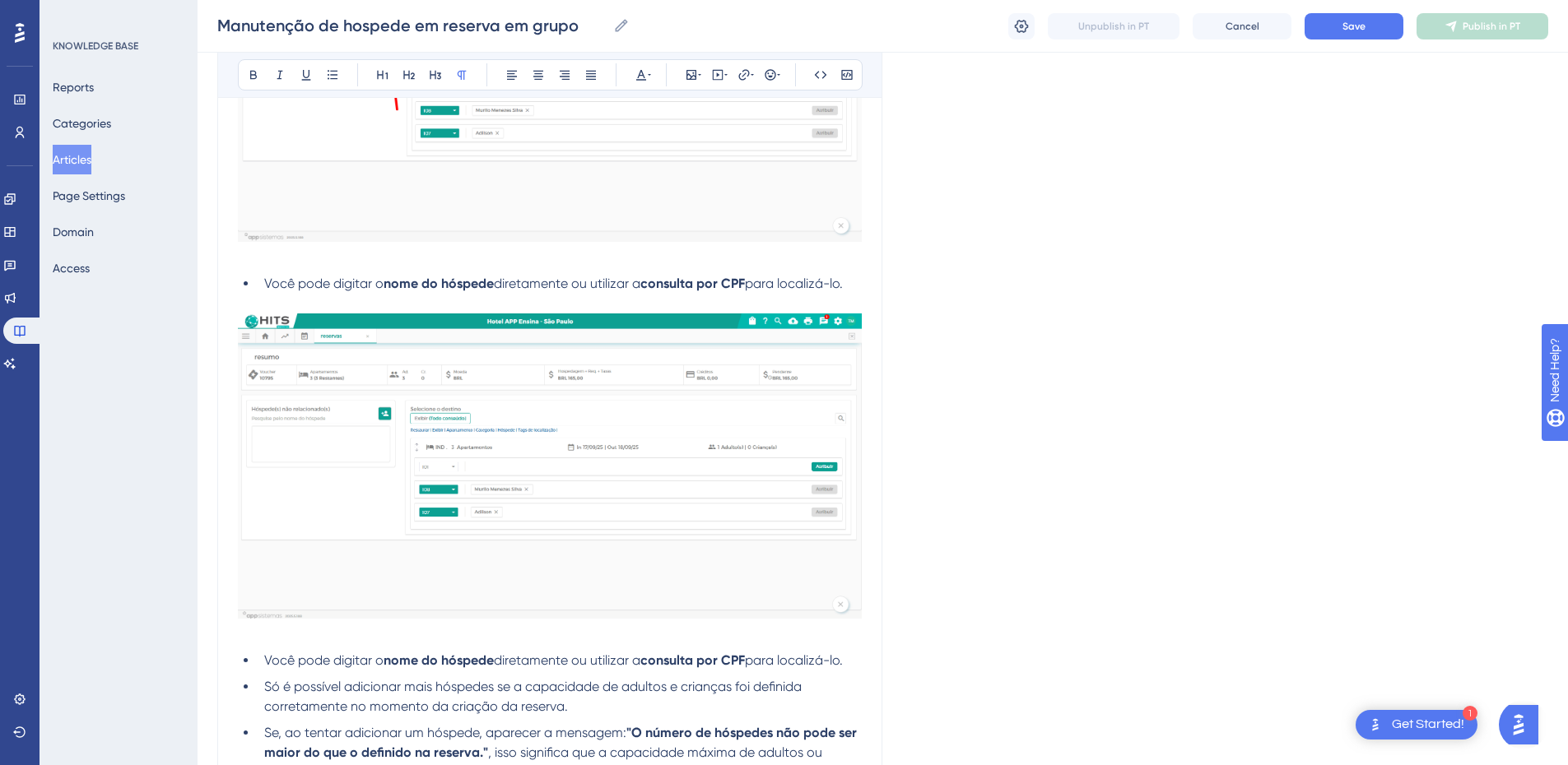
scroll to position [2220, 0]
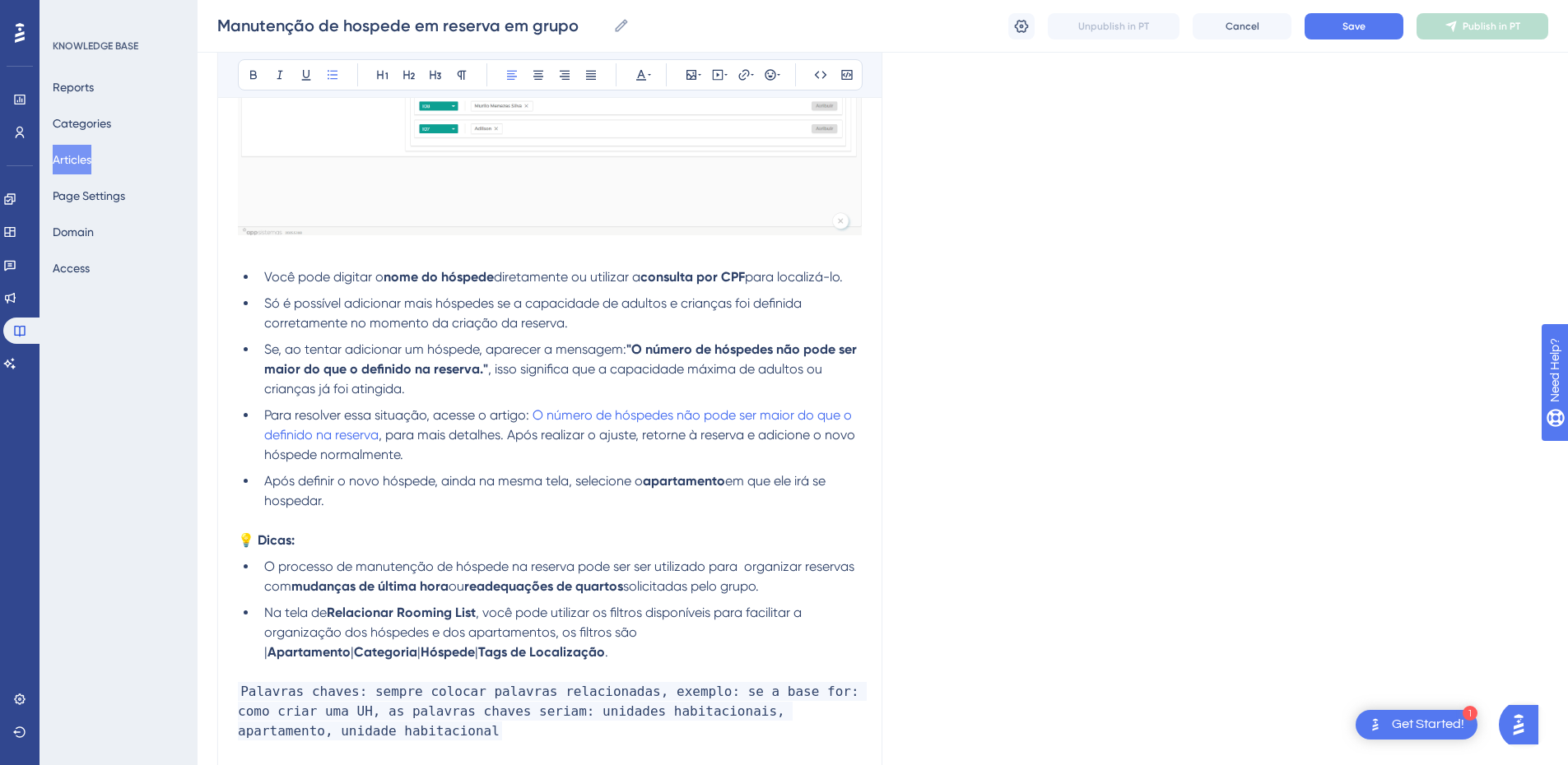
drag, startPoint x: 858, startPoint y: 280, endPoint x: 243, endPoint y: 280, distance: 615.0
click at [242, 280] on ul "Você pode digitar o nome do hóspede diretamente ou utilizar a consulta por CPF …" at bounding box center [549, 390] width 624 height 244
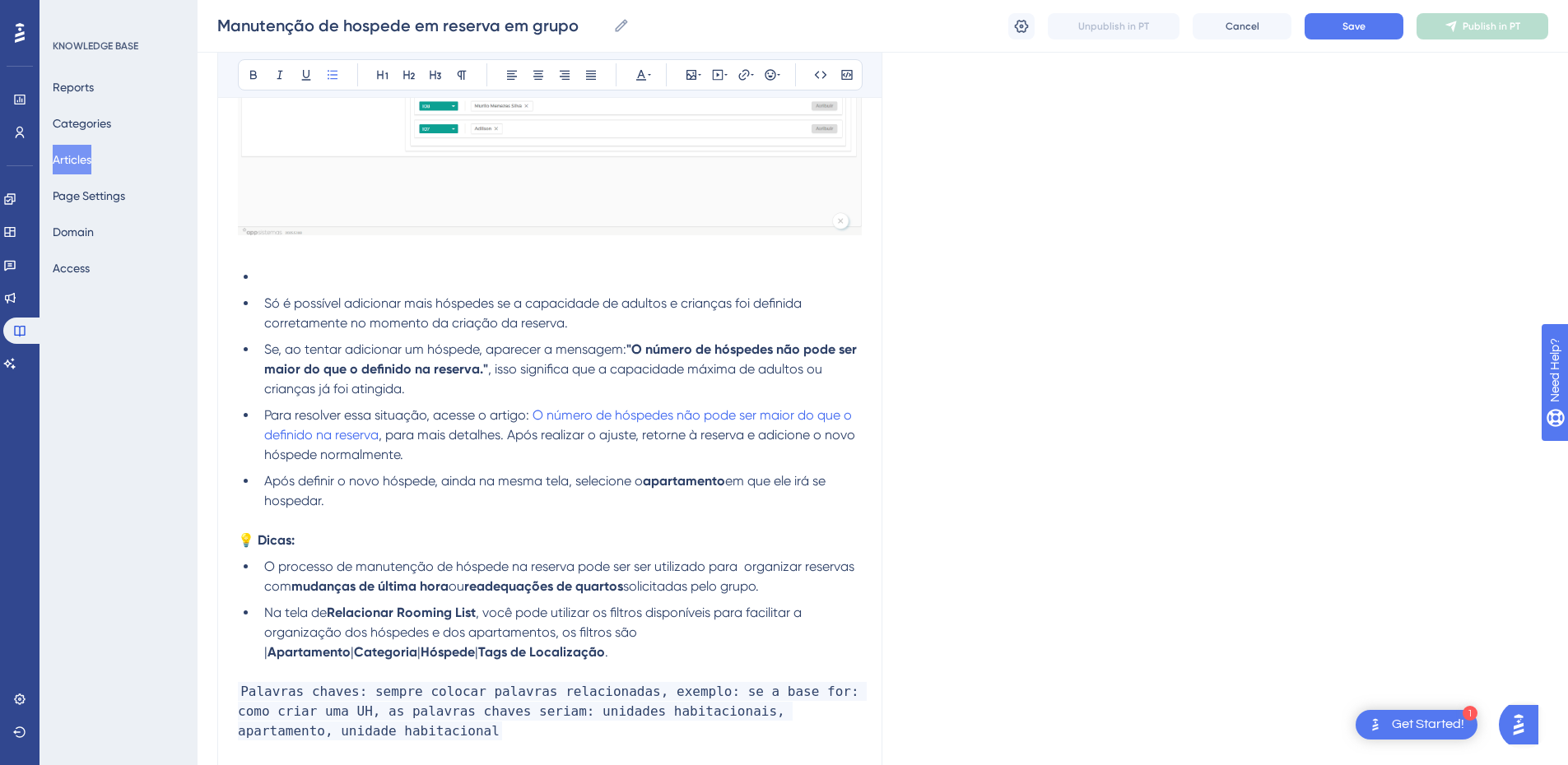
click at [267, 302] on span "Só é possível adicionar mais hóspedes se a capacidade de adultos e crianças foi…" at bounding box center [534, 313] width 541 height 35
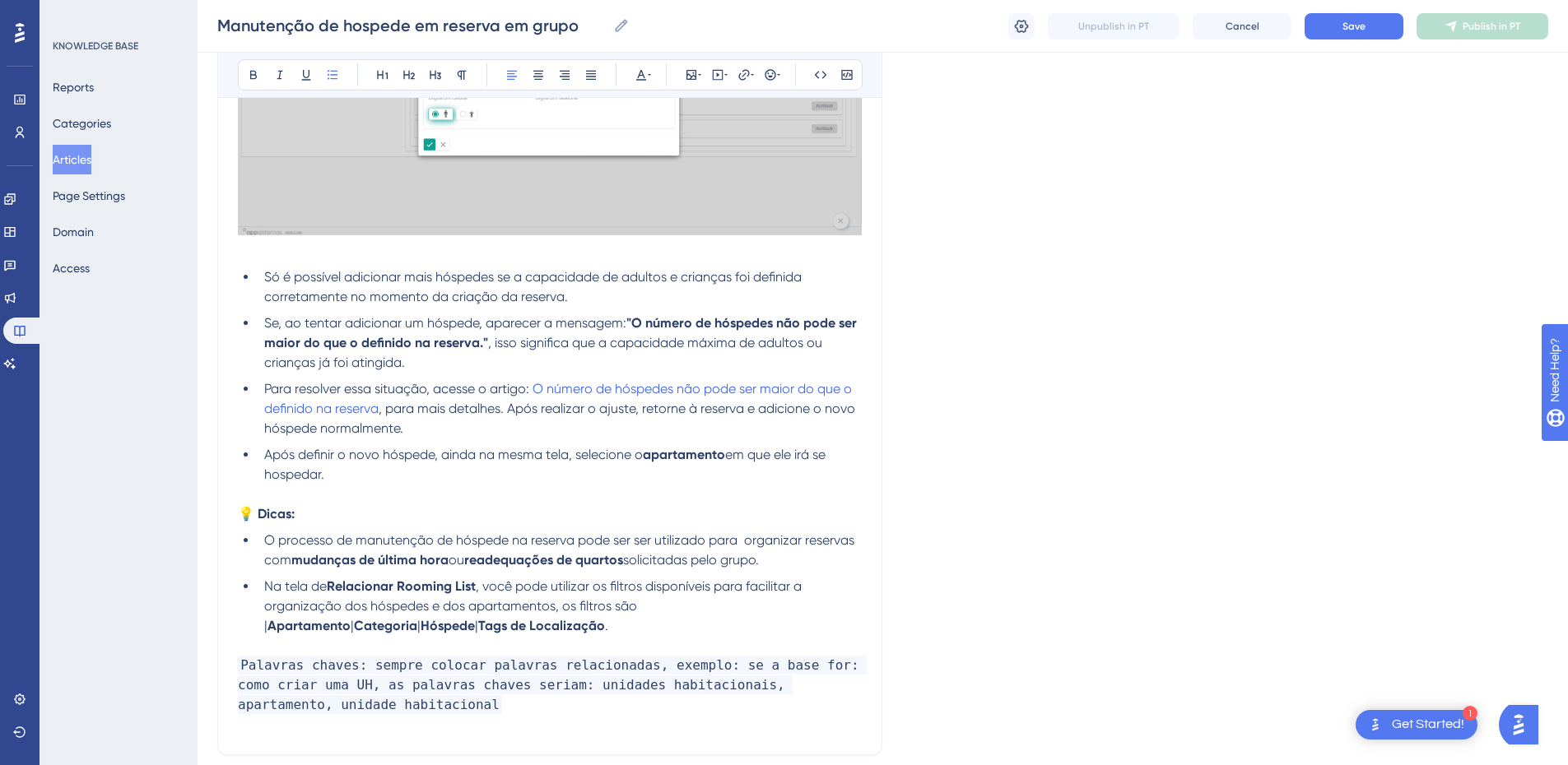
scroll to position [2362, 0]
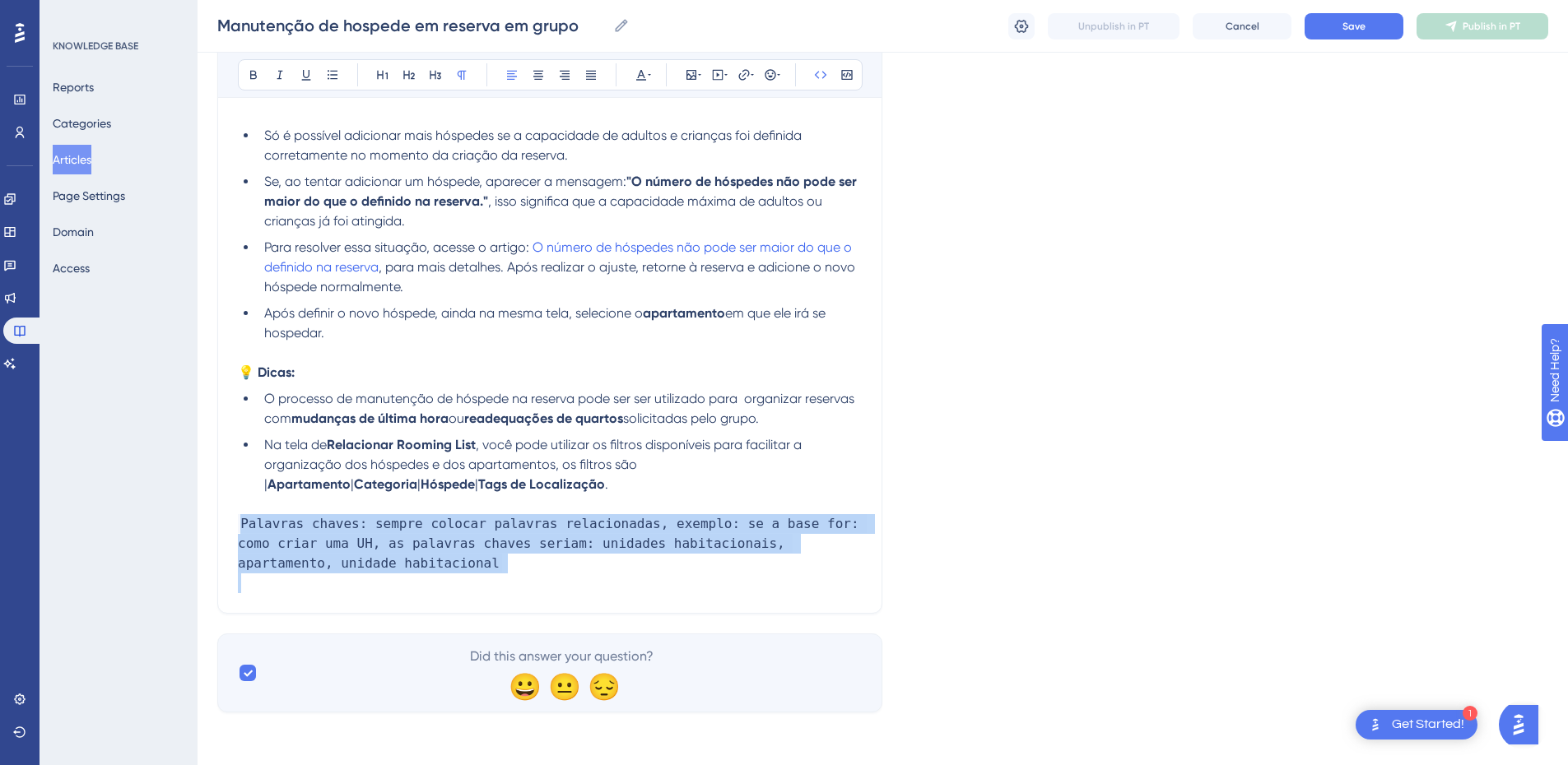
drag, startPoint x: 340, startPoint y: 563, endPoint x: 230, endPoint y: 527, distance: 115.7
click at [328, 526] on span "Palavras chaves: sempre colocar palavras relacionadas, exemplo: se a base for: …" at bounding box center [552, 543] width 629 height 58
drag, startPoint x: 367, startPoint y: 527, endPoint x: 374, endPoint y: 569, distance: 42.6
click at [374, 569] on p "Palavras chaves: sempre colocar palavras relacionadas, exemplo: se a base for: …" at bounding box center [549, 544] width 624 height 59
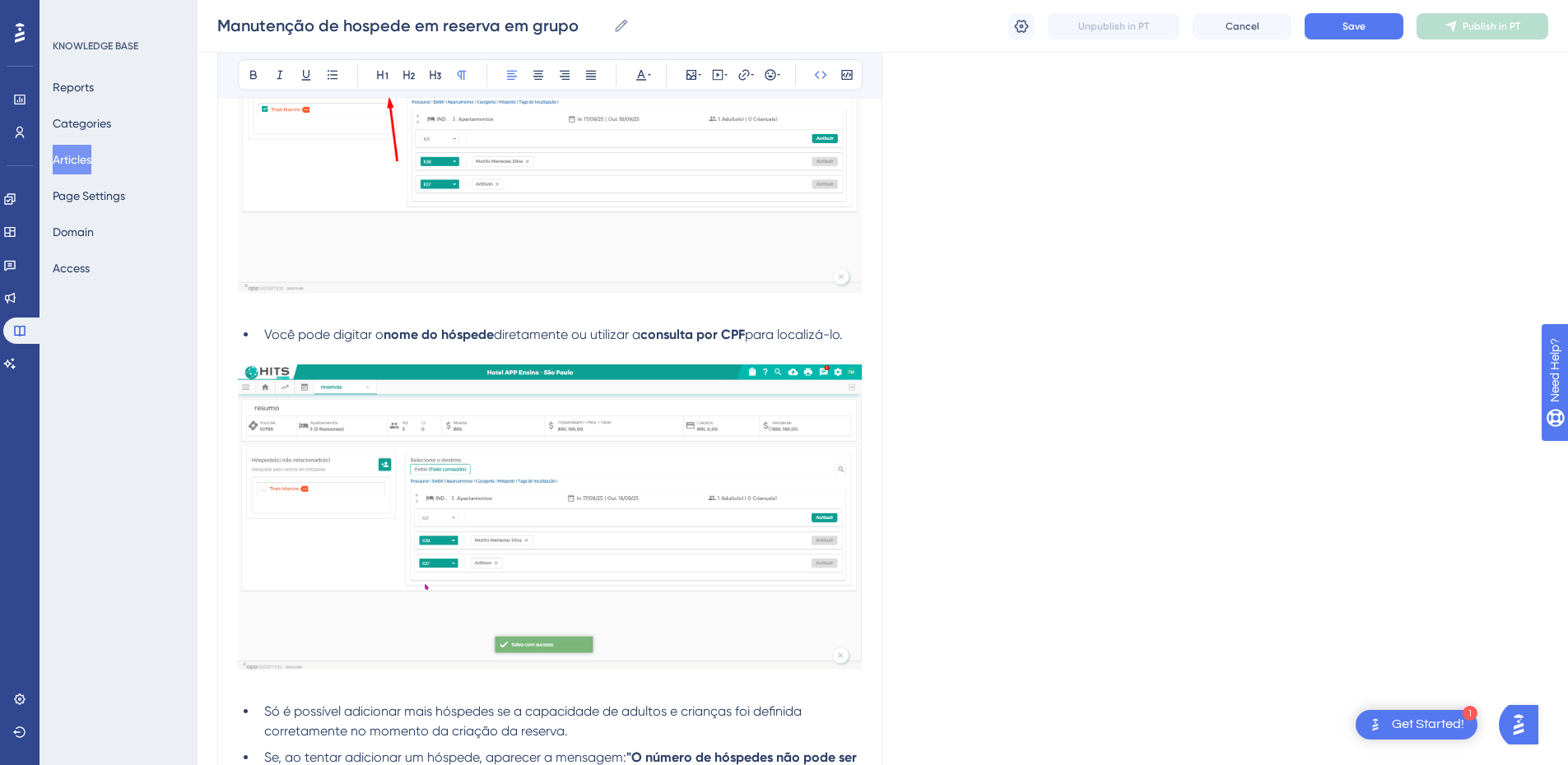
scroll to position [1402, 0]
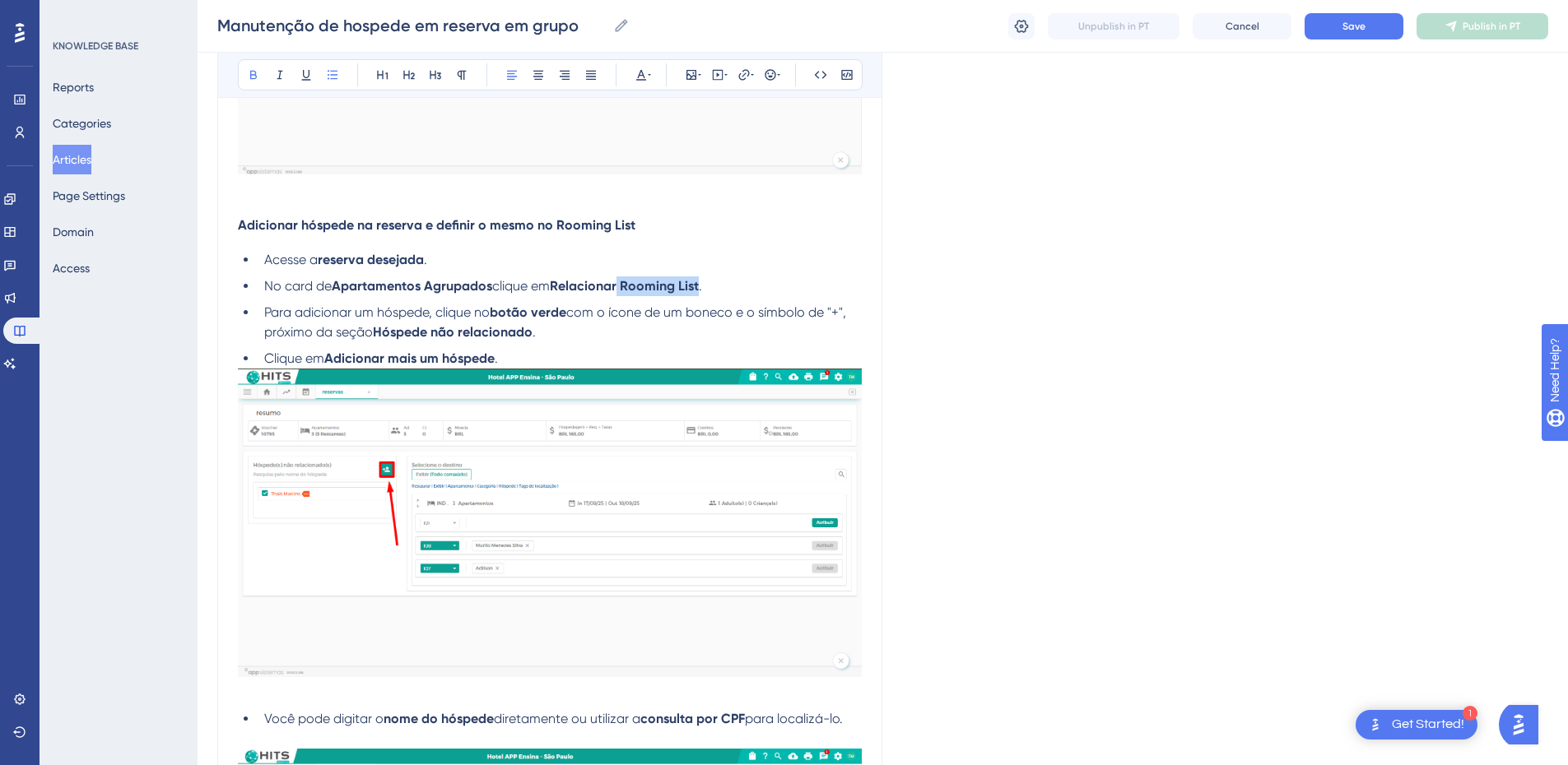
drag, startPoint x: 706, startPoint y: 288, endPoint x: 633, endPoint y: 287, distance: 73.0
click at [627, 287] on li "No card de Apartamentos Agrupados clique em Relacionar Rooming List ." at bounding box center [560, 285] width 604 height 19
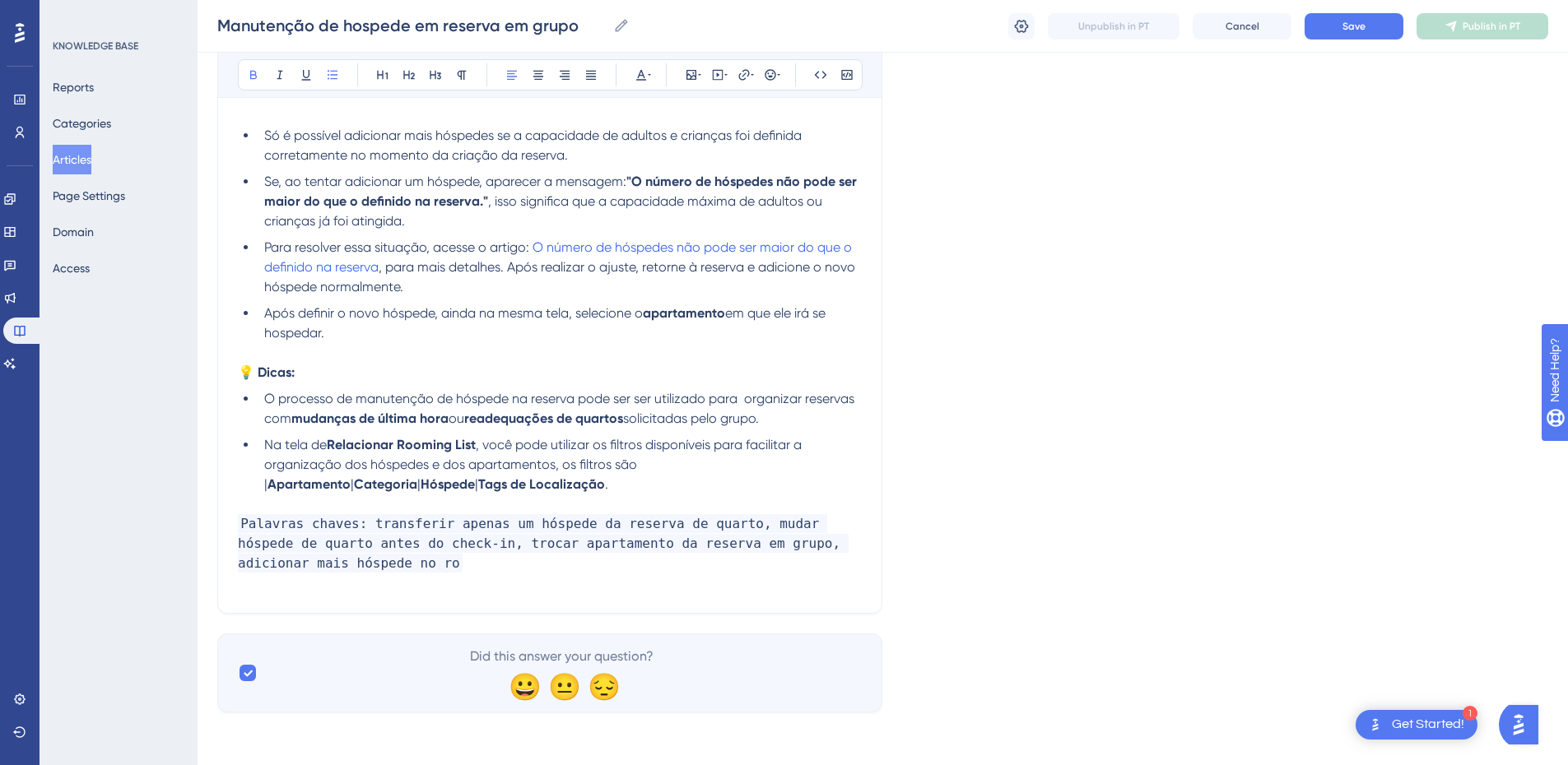
click at [388, 566] on p "Palavras chaves: transferir apenas um hóspede da reserva de quarto, mudar hóspe…" at bounding box center [549, 544] width 624 height 59
click at [327, 568] on span "Palavras chaves: transferir apenas um hóspede da reserva de quarto, mudar hóspe…" at bounding box center [542, 543] width 611 height 58
click at [448, 561] on p "Palavras chaves: transferir apenas um hóspede da reserva de quarto, mudar hóspe…" at bounding box center [549, 544] width 624 height 59
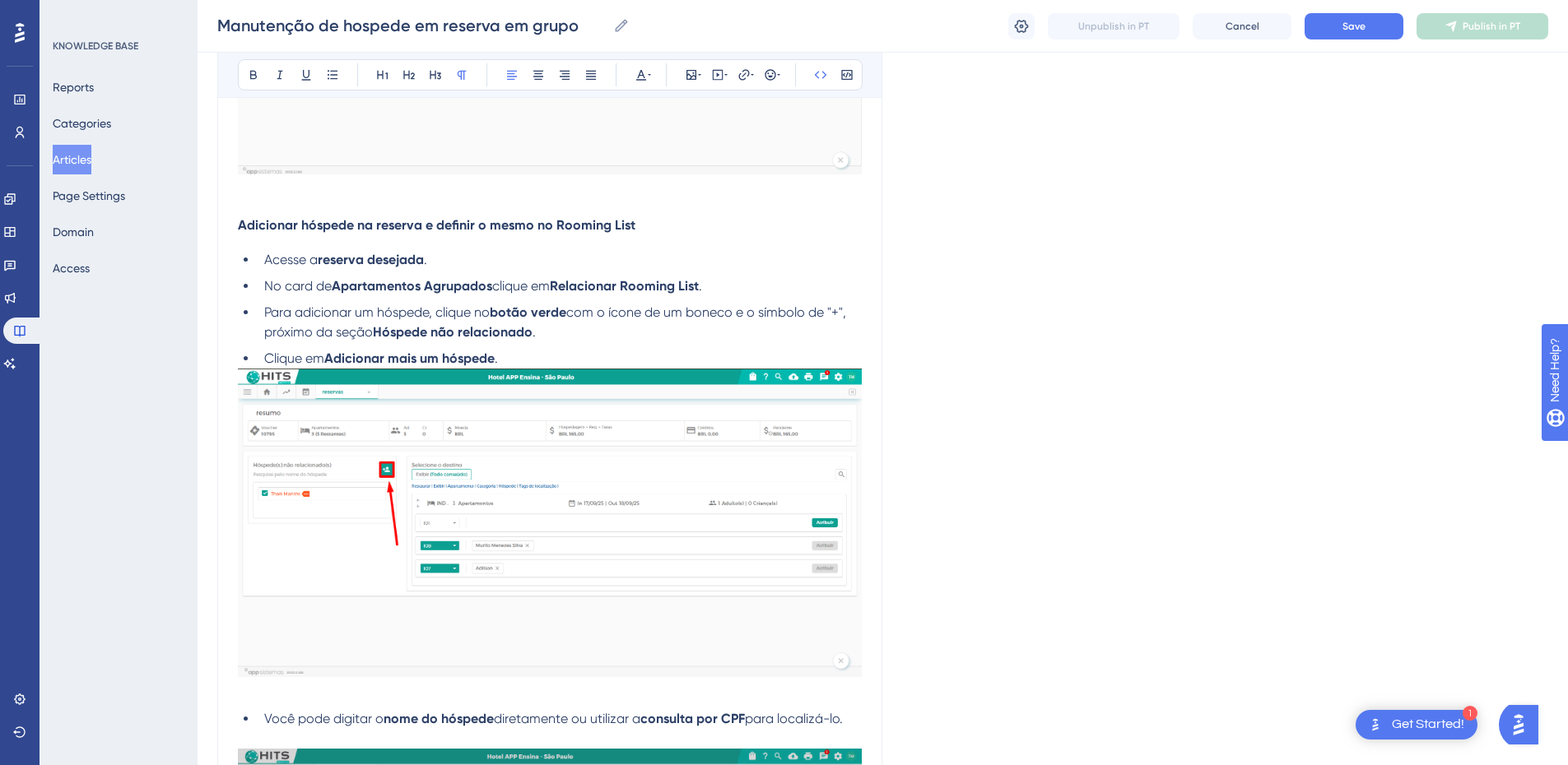
scroll to position [825, 0]
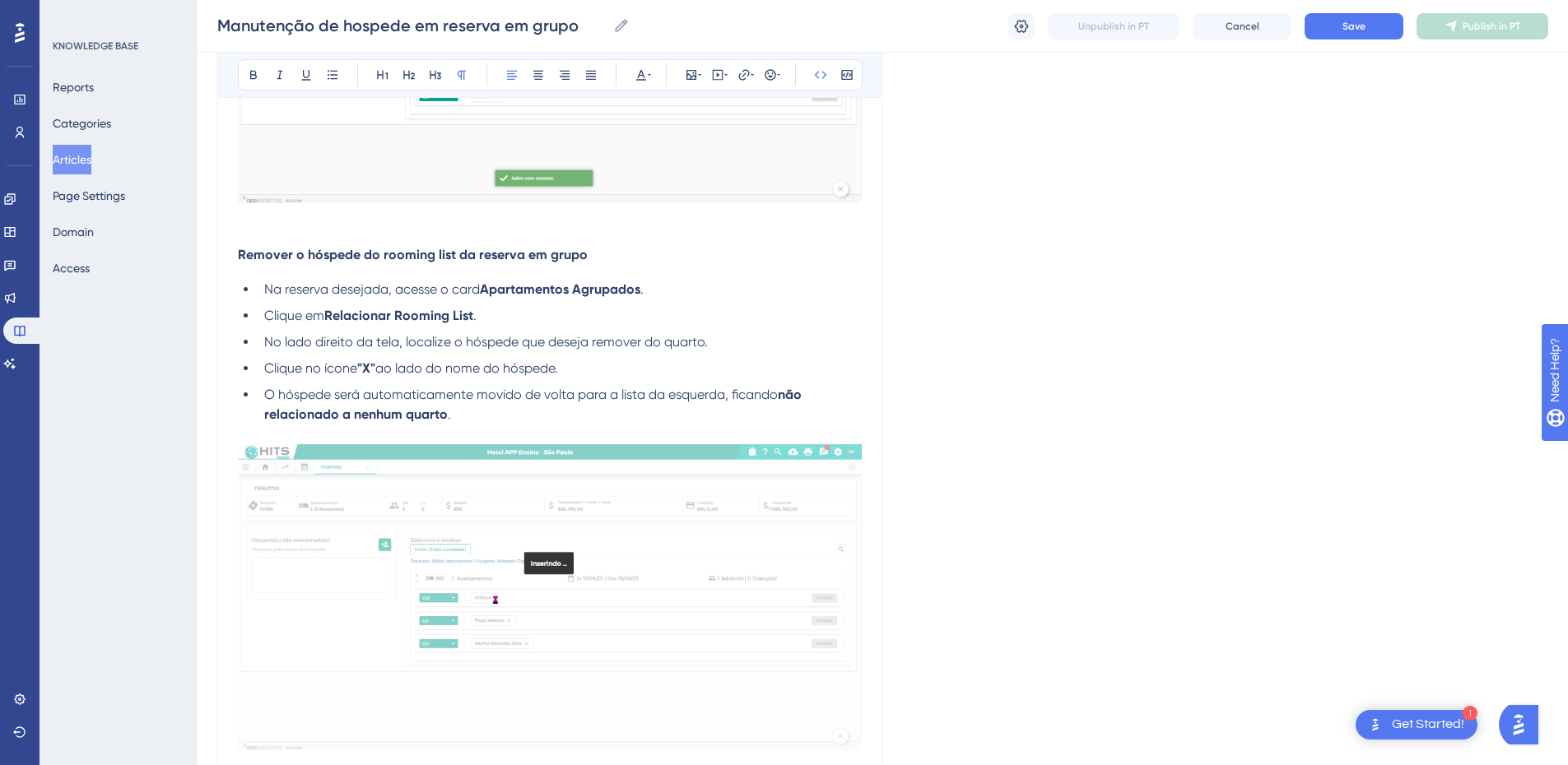
click at [1361, 44] on div "Manutenção de hospede em reserva em grupo Manutenção de hospede em reserva em g…" at bounding box center [882, 26] width 1370 height 53
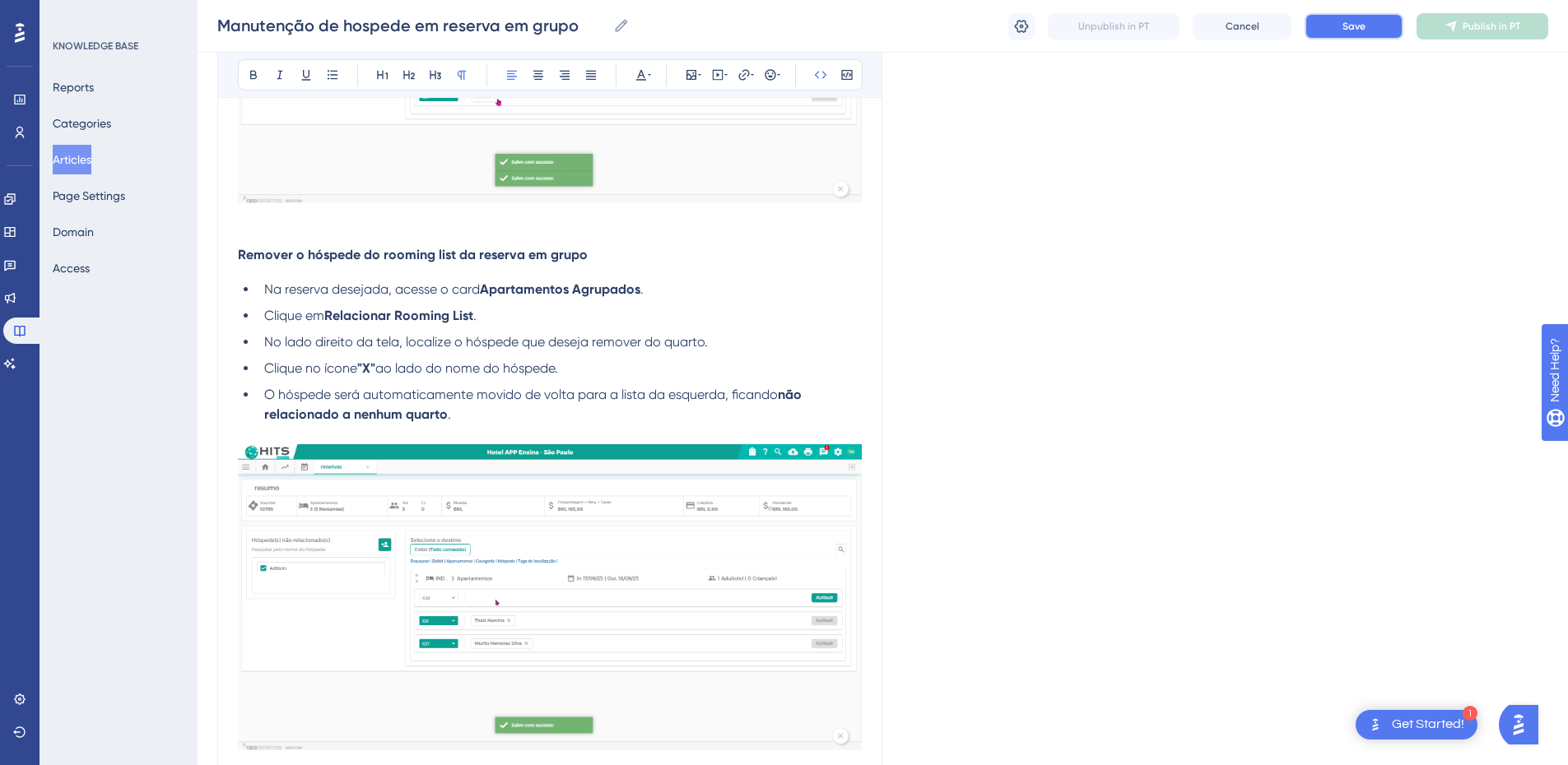
click at [1361, 26] on span "Save" at bounding box center [1354, 26] width 23 height 13
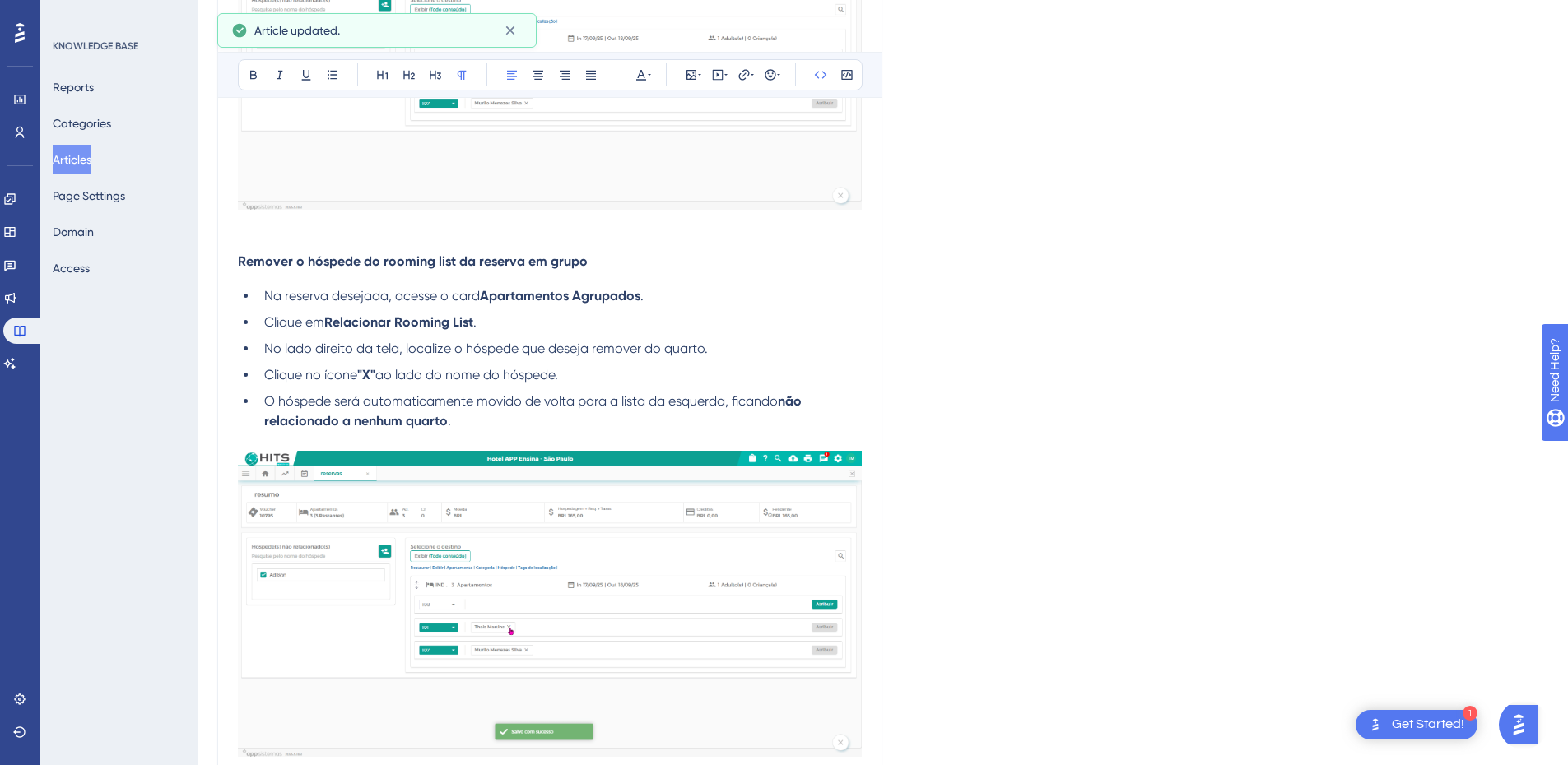
scroll to position [0, 0]
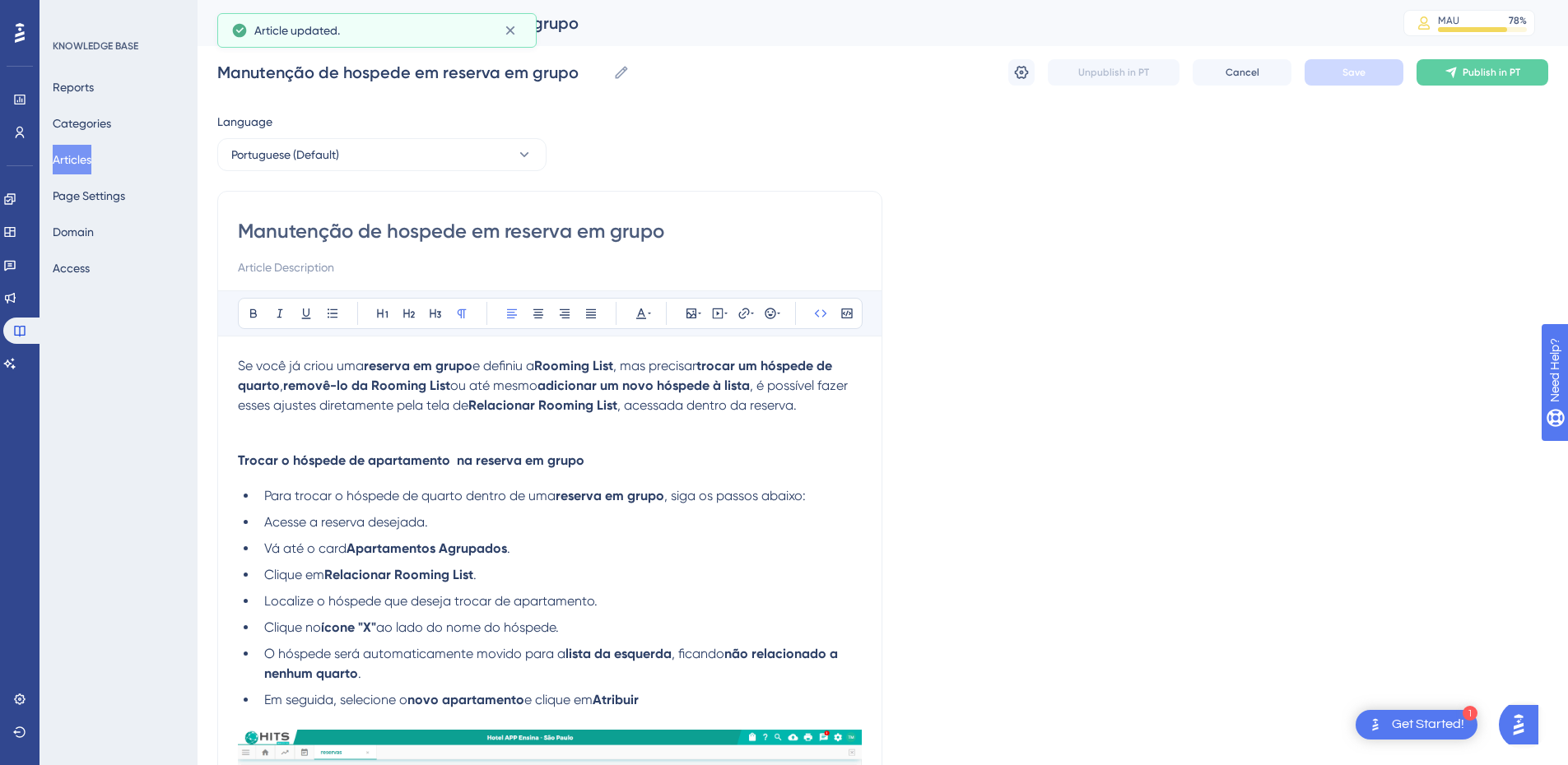
click at [249, 433] on p at bounding box center [549, 425] width 624 height 19
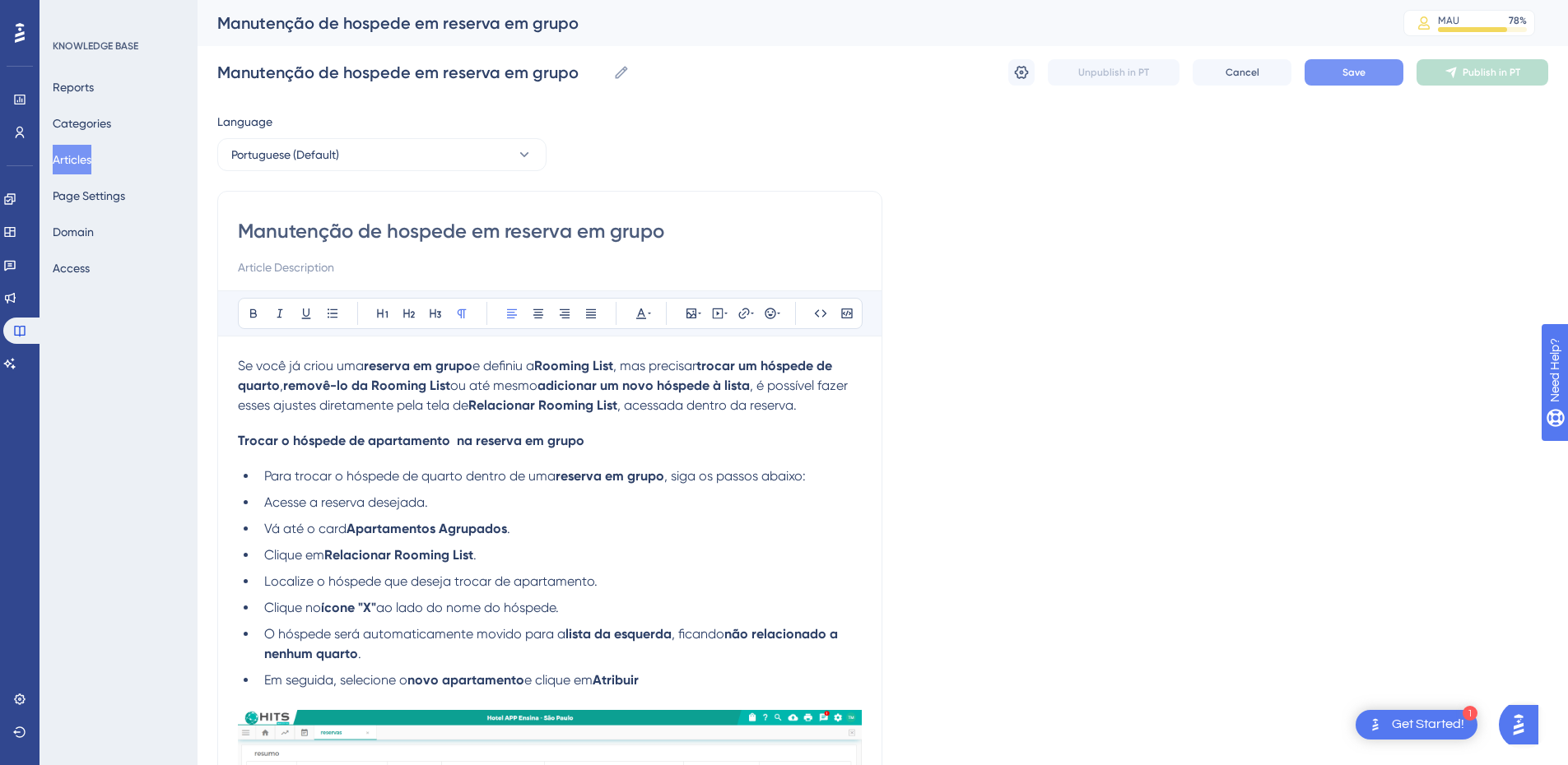
click at [279, 442] on span "Trocar o hóspede de apartamento na reserva em grupo" at bounding box center [410, 441] width 346 height 16
click at [633, 441] on h4 "Transferir o hóspede de apartamento na reserva em grupo" at bounding box center [549, 441] width 624 height 16
click at [266, 441] on span "Transferir o hóspede de apartamento na reserva em grupo" at bounding box center [419, 441] width 364 height 16
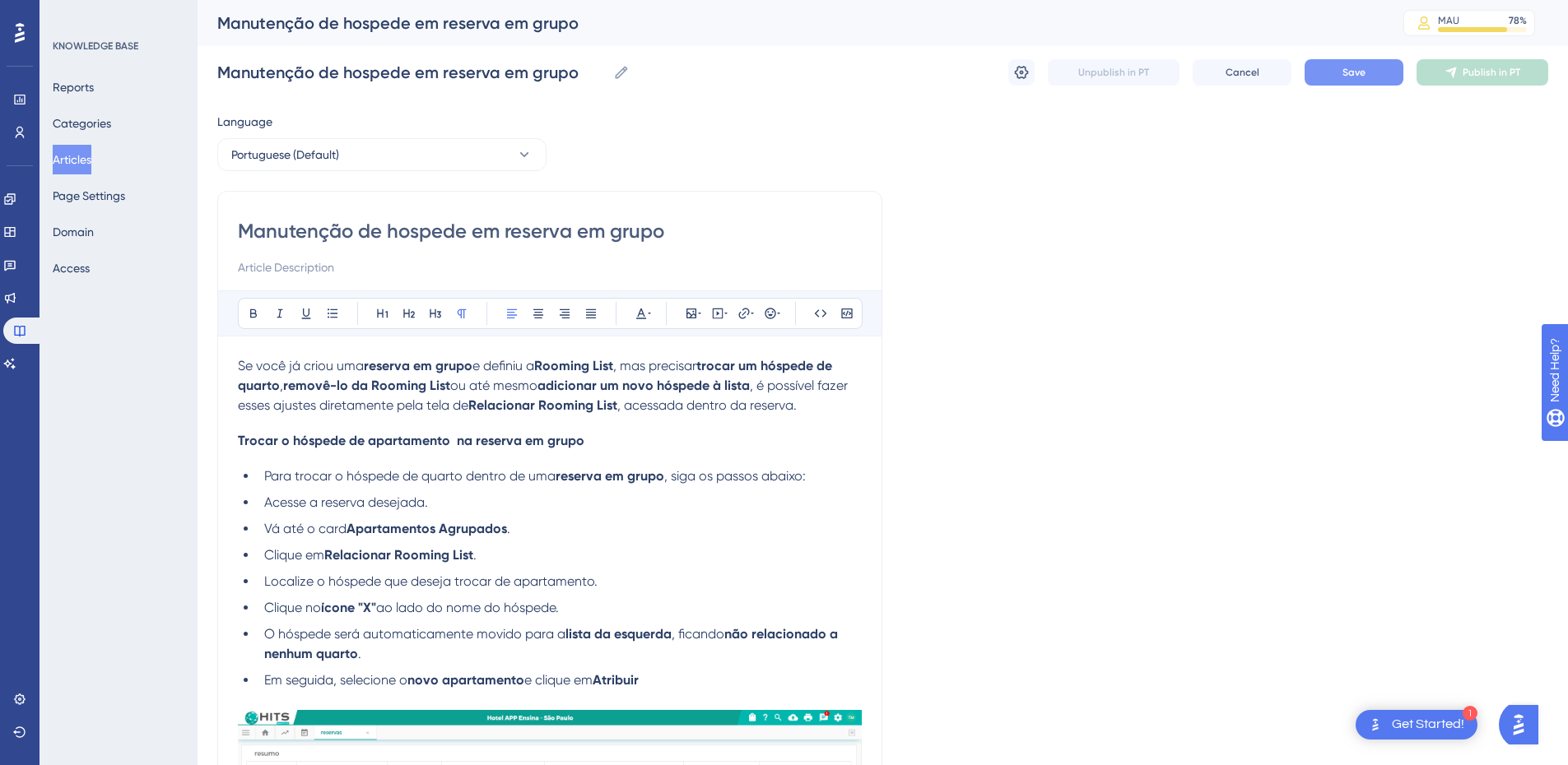
drag, startPoint x: 617, startPoint y: 442, endPoint x: 609, endPoint y: 444, distance: 8.2
click at [616, 443] on h4 "Trocar o hóspede de apartamento na reserva em grupo" at bounding box center [549, 441] width 624 height 16
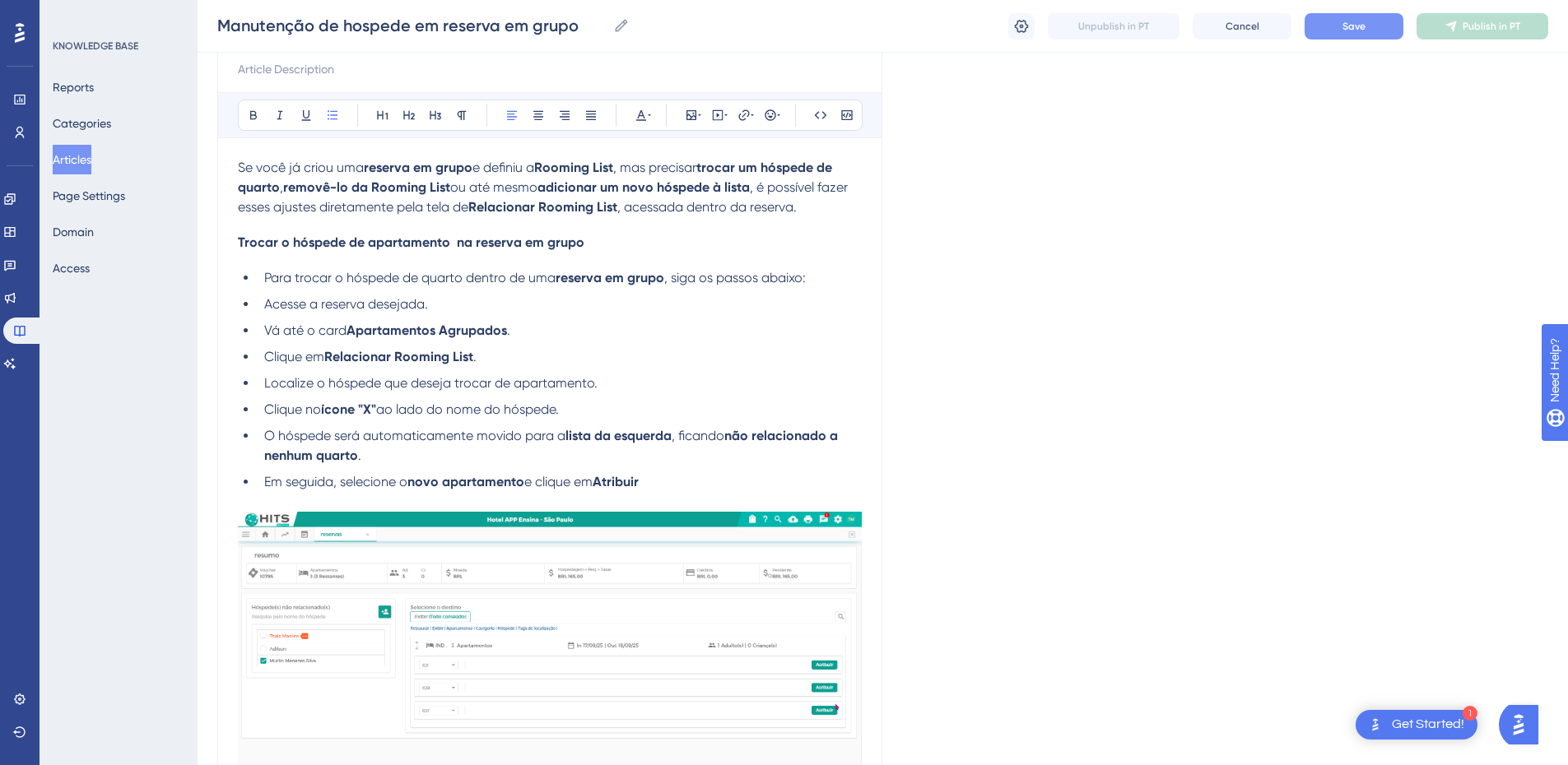
click at [328, 279] on span "Para trocar o hóspede de quarto dentro de uma" at bounding box center [409, 277] width 291 height 16
click at [334, 276] on span "Para trocar o hóspede de quarto dentro de uma" at bounding box center [409, 277] width 291 height 16
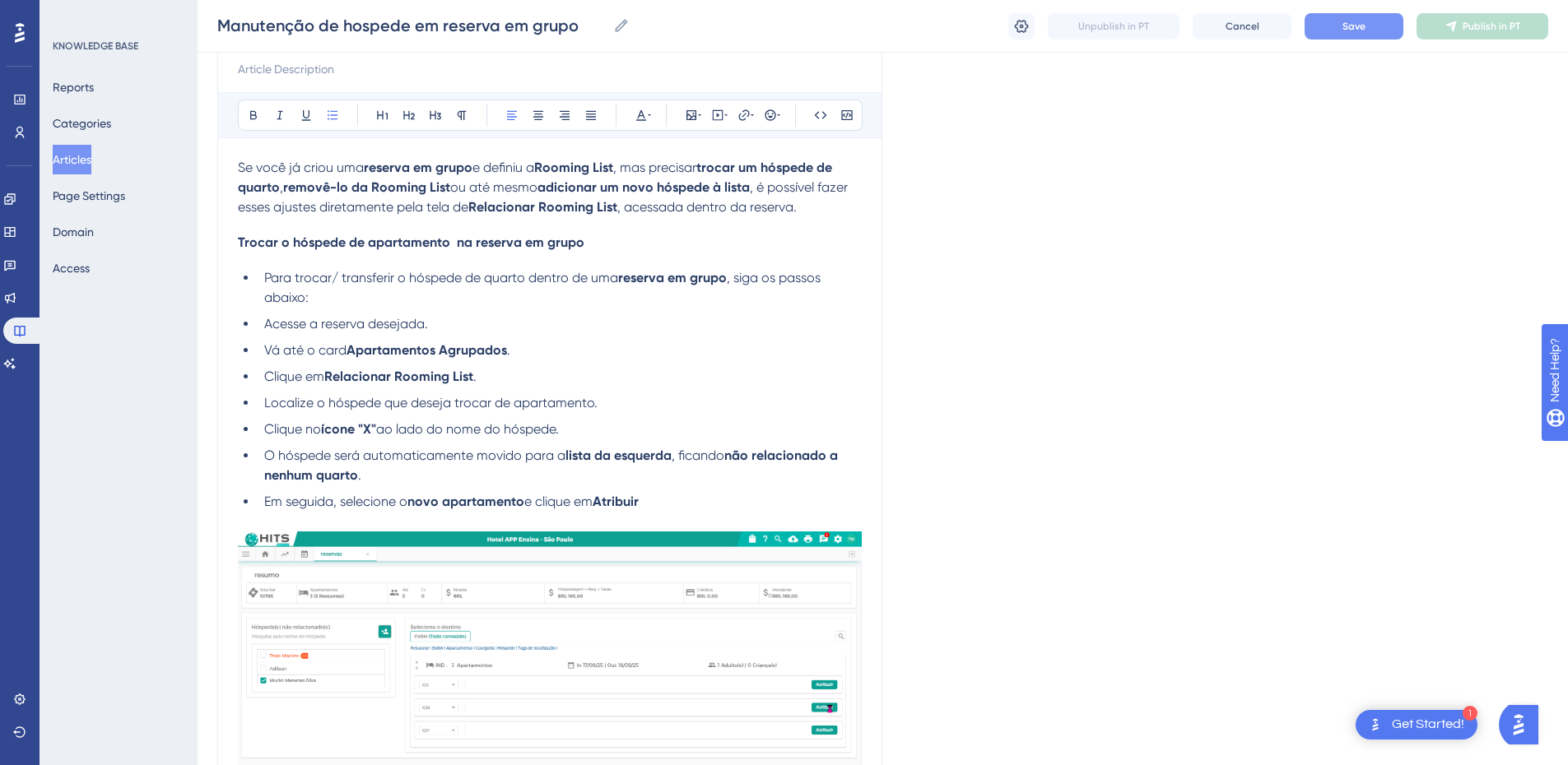
click at [531, 307] on li "Para trocar/ transferir o hóspede de quarto dentro de uma reserva em grupo , si…" at bounding box center [560, 287] width 604 height 40
click at [457, 295] on li "Para trocar/ transferir o hóspede de quarto dentro de uma reserva em grupo , si…" at bounding box center [560, 287] width 604 height 40
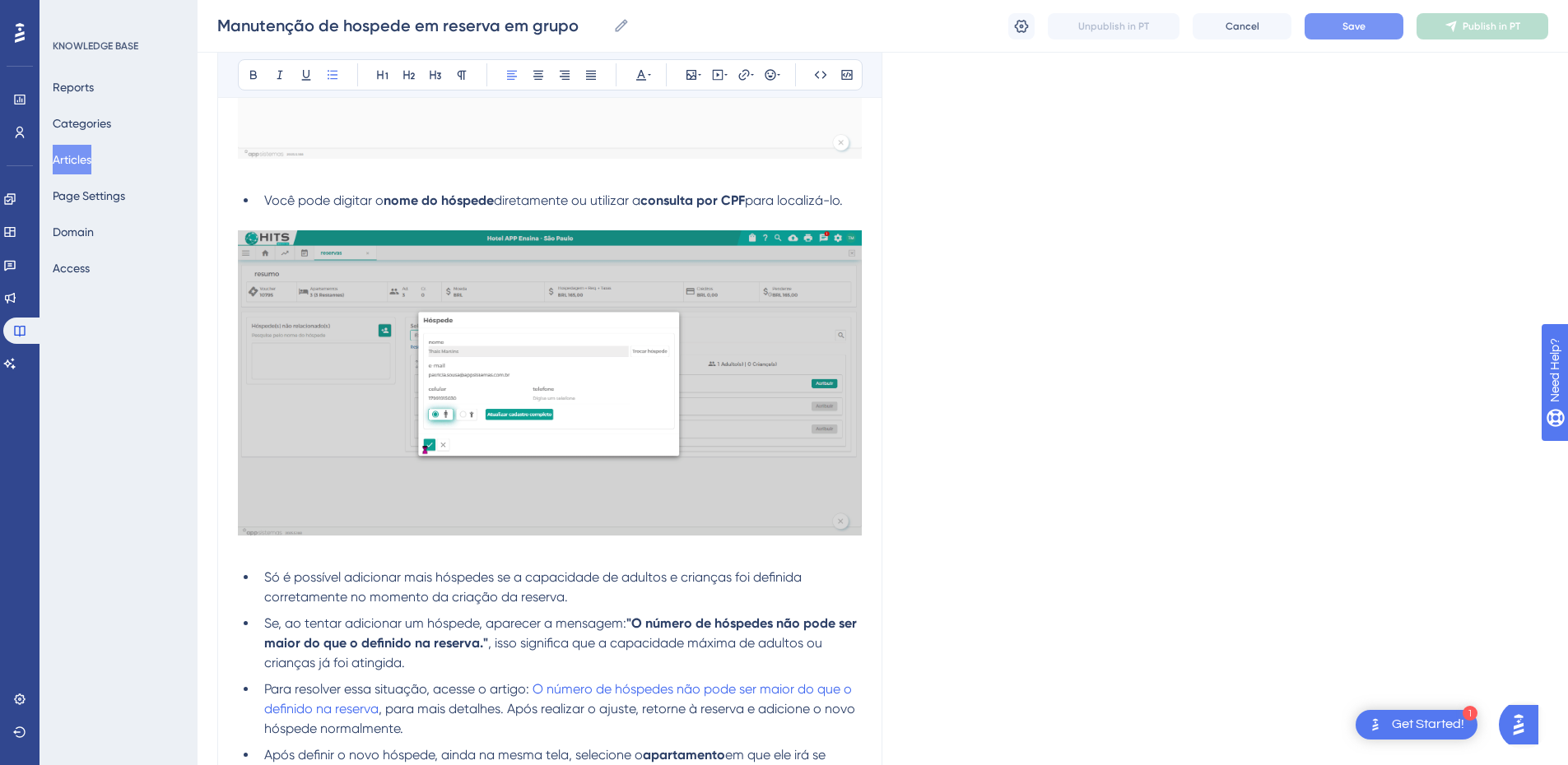
scroll to position [2362, 0]
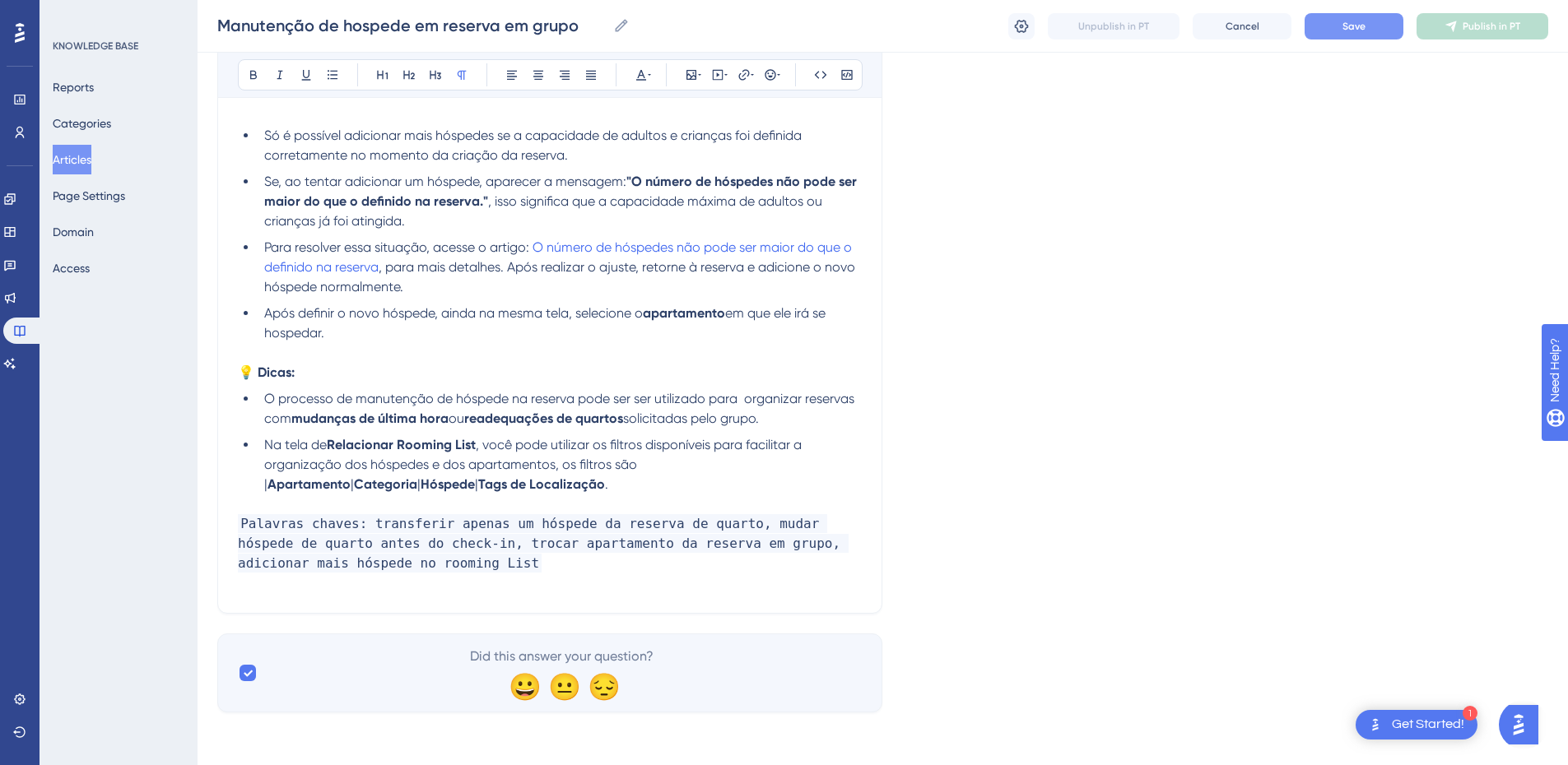
click at [342, 357] on p at bounding box center [549, 352] width 624 height 19
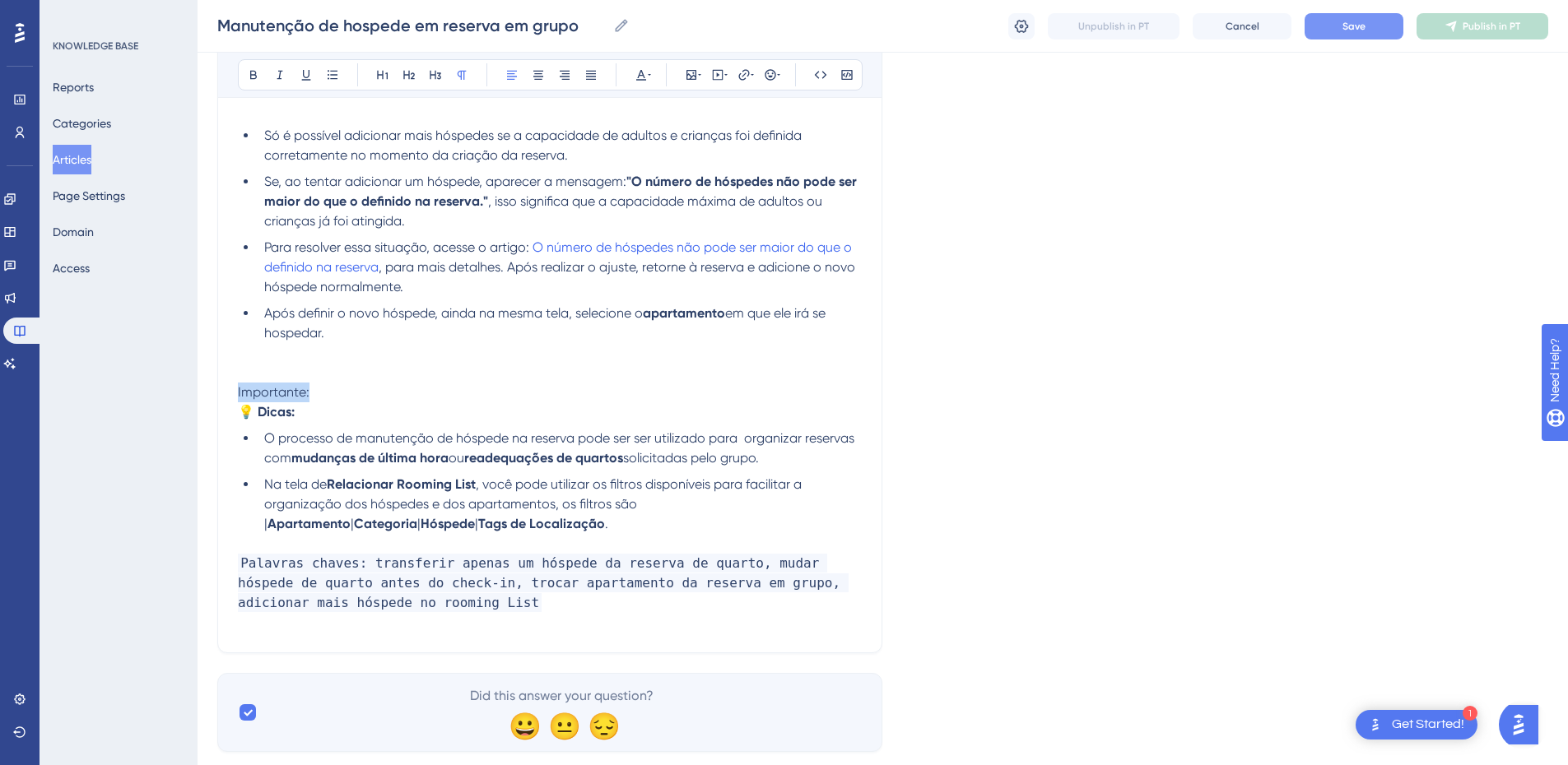
drag, startPoint x: 268, startPoint y: 395, endPoint x: 215, endPoint y: 399, distance: 53.2
click at [240, 73] on div "Bold Italic Underline Bullet Point Heading 1 Heading 2 Heading 3 Normal Align L…" at bounding box center [550, 75] width 625 height 31
click at [271, 76] on button at bounding box center [279, 75] width 23 height 23
click at [273, 76] on icon at bounding box center [280, 75] width 13 height 13
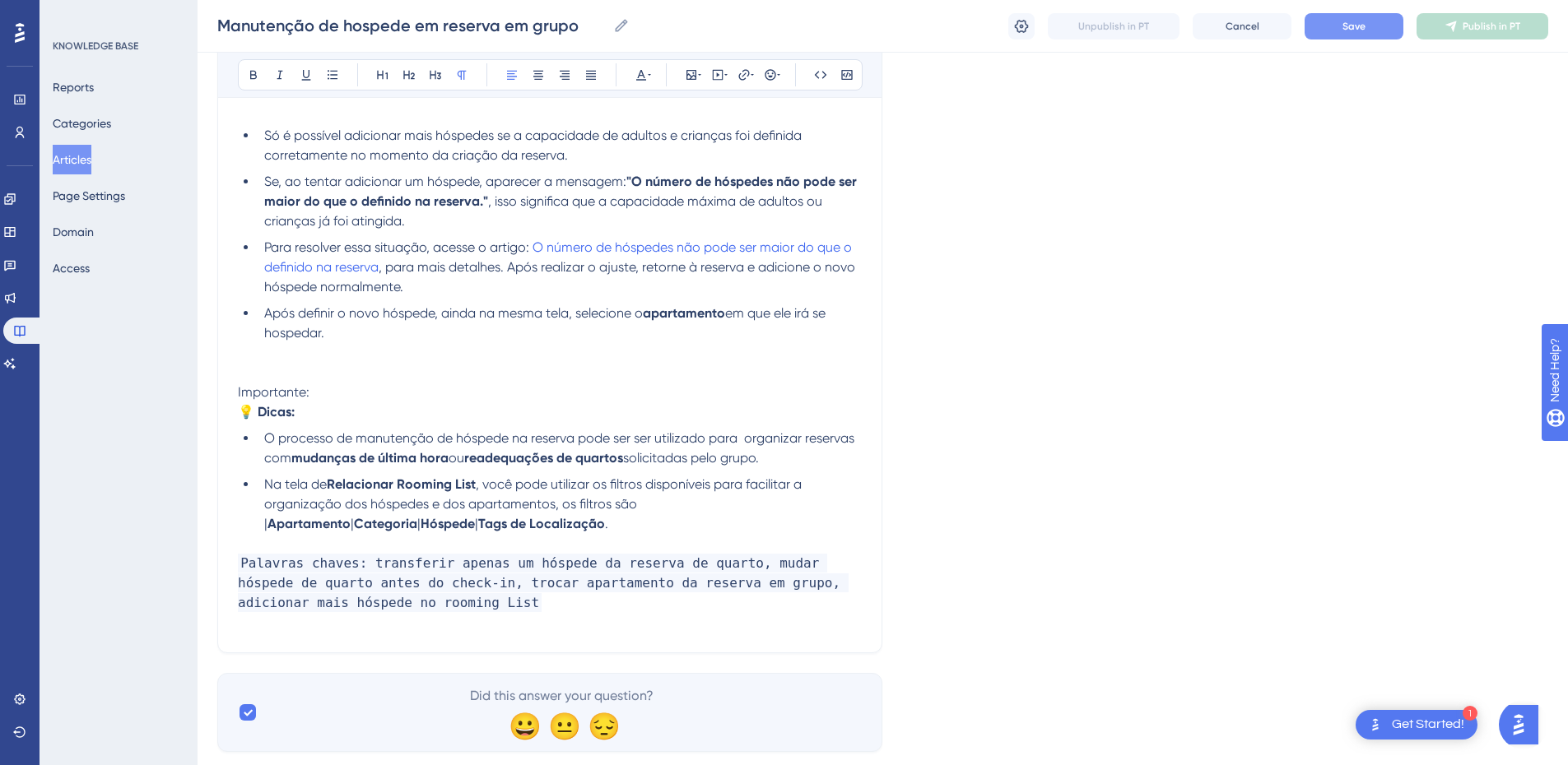
click at [335, 395] on p "Importante:" at bounding box center [549, 392] width 624 height 19
drag, startPoint x: 335, startPoint y: 394, endPoint x: 230, endPoint y: 385, distance: 105.4
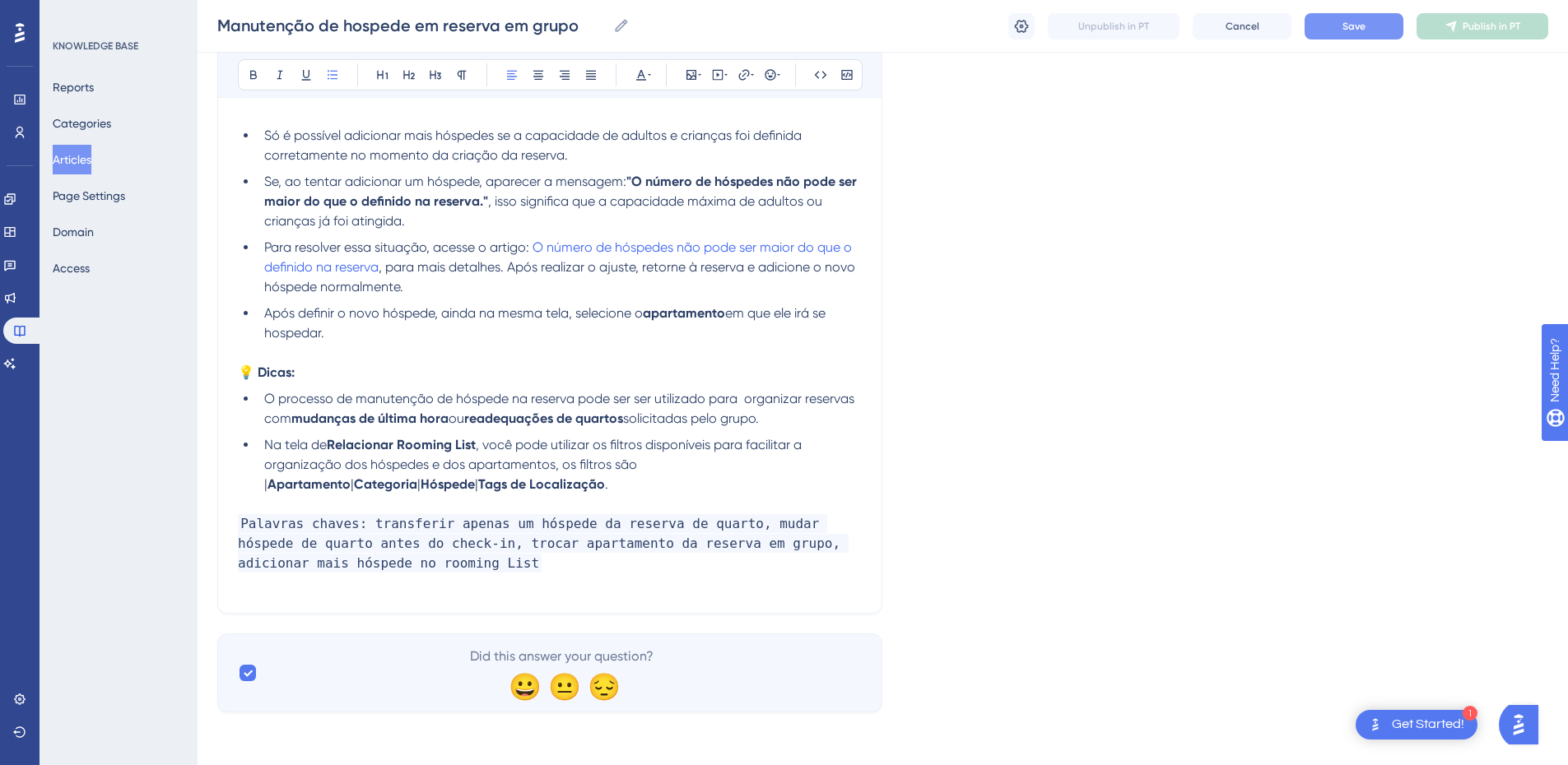
click at [512, 486] on li "Na tela de Relacionar Rooming List , você pode utilizar os filtros disponíveis …" at bounding box center [560, 465] width 604 height 59
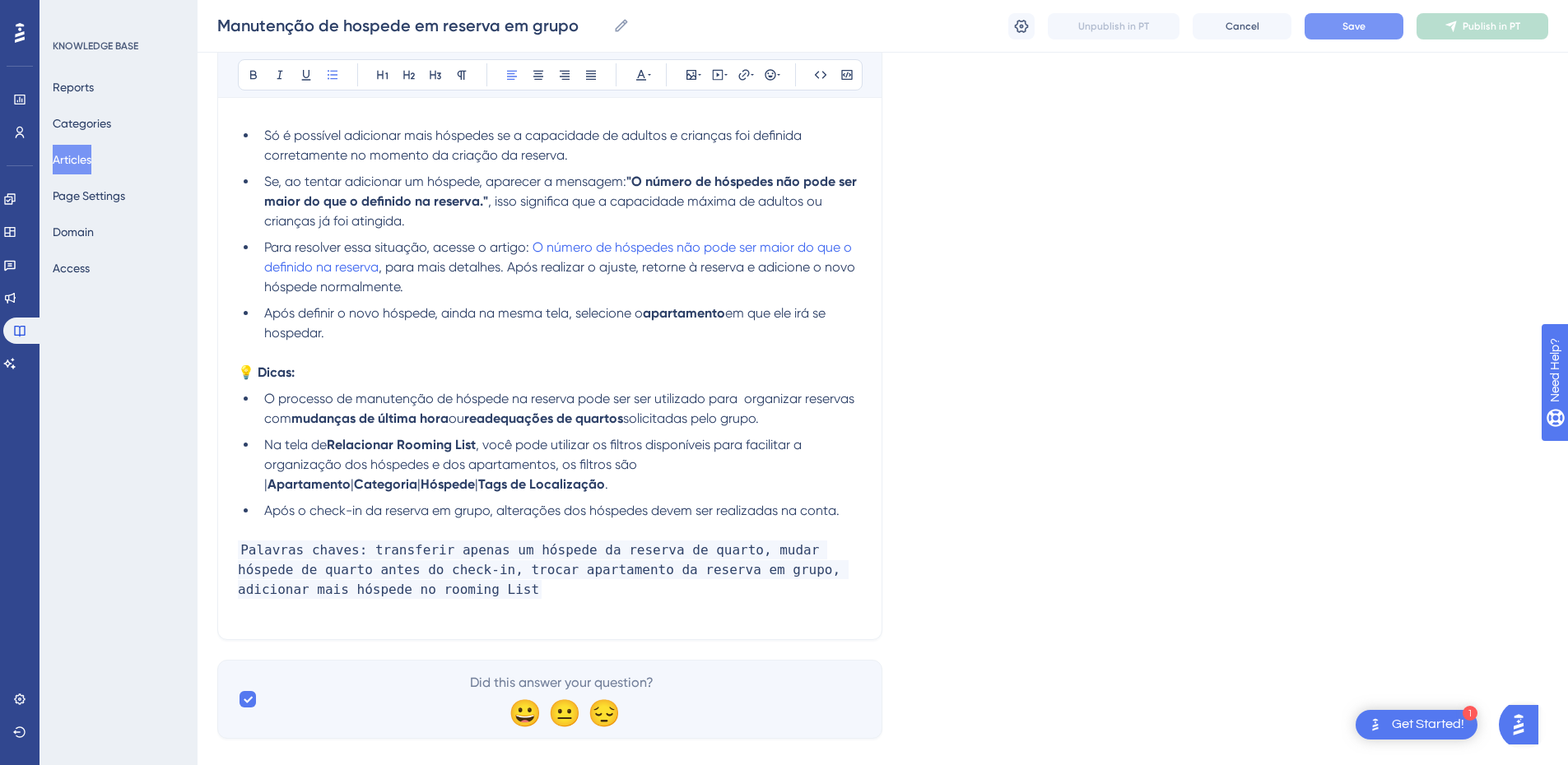
click at [511, 513] on span "Após o check-in da reserva em grupo, alterações dos hóspedes devem ser realizad…" at bounding box center [552, 510] width 576 height 16
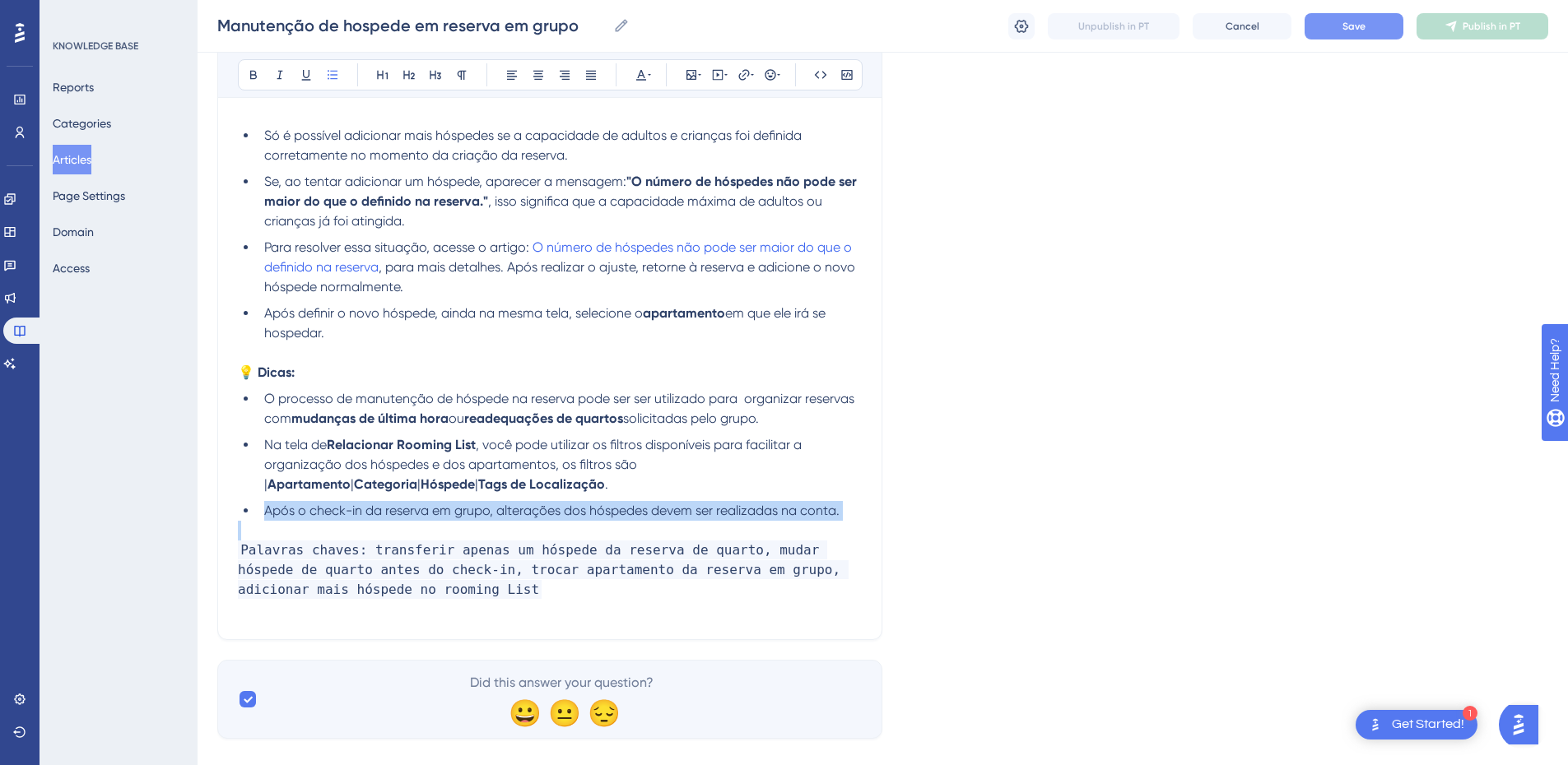
click at [511, 513] on span "Após o check-in da reserva em grupo, alterações dos hóspedes devem ser realizad…" at bounding box center [552, 510] width 576 height 16
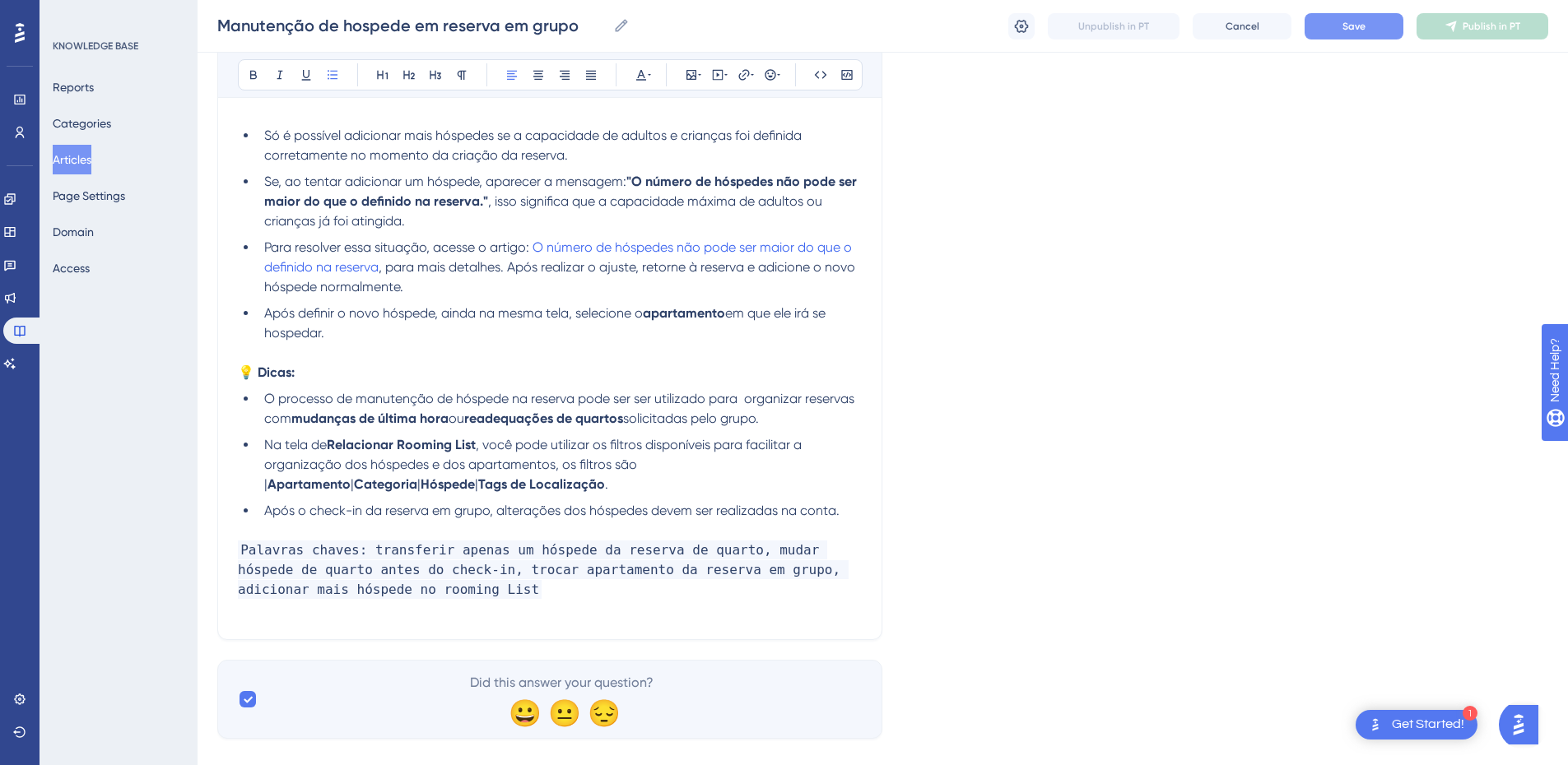
click at [434, 511] on span "Após o check-in da reserva em grupo, alterações dos hóspedes devem ser realizad…" at bounding box center [552, 510] width 576 height 16
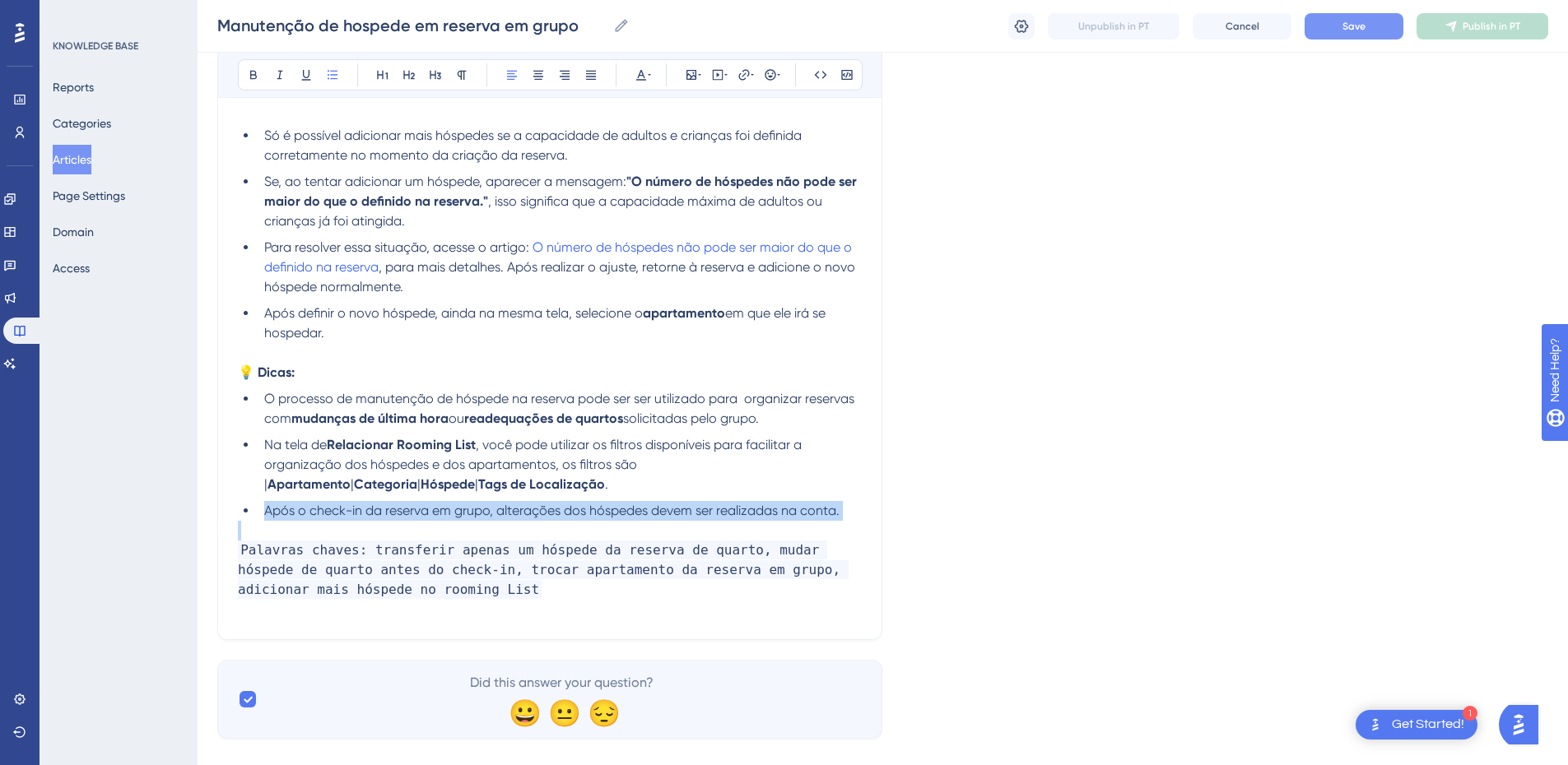
click at [434, 511] on span "Após o check-in da reserva em grupo, alterações dos hóspedes devem ser realizad…" at bounding box center [552, 510] width 576 height 16
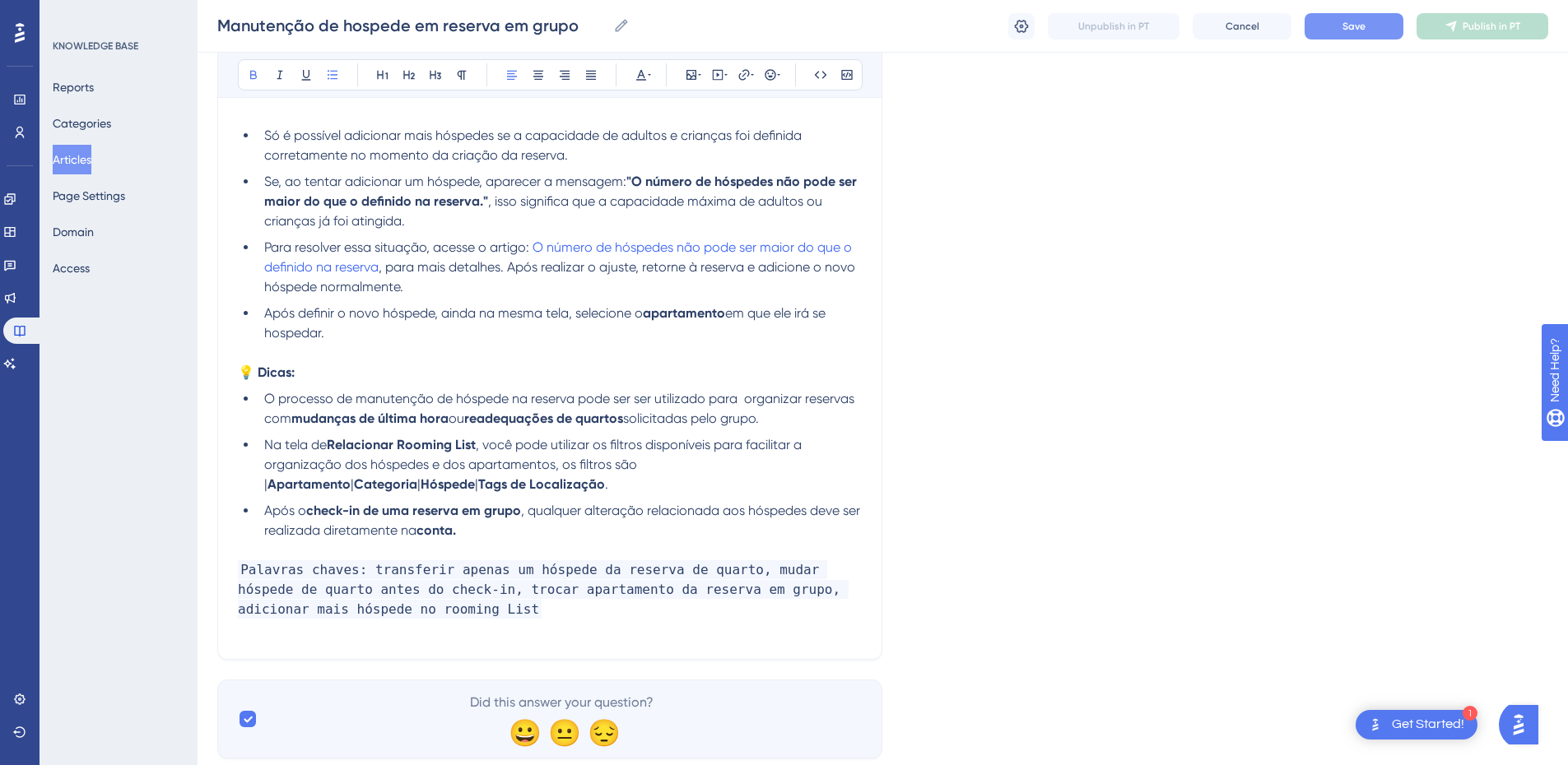
click at [529, 535] on li "Após o check-in de uma reserva em grupo , qualquer alteração relacionada aos hó…" at bounding box center [560, 521] width 604 height 40
click at [468, 509] on strong "check-in de uma reserva em grupo" at bounding box center [413, 510] width 215 height 16
click at [513, 533] on li "Após o check-in de uma reserva em grupo , qualquer alteração relacionada aos hó…" at bounding box center [560, 521] width 604 height 40
click at [656, 524] on li "Após o check-in de uma reserva em grupo , qualquer alteração relacionada aos hó…" at bounding box center [560, 521] width 604 height 40
click at [687, 523] on strong "conta. Acesse o artigo de Manutenção de hóspede em conta aberta" at bounding box center [628, 530] width 423 height 16
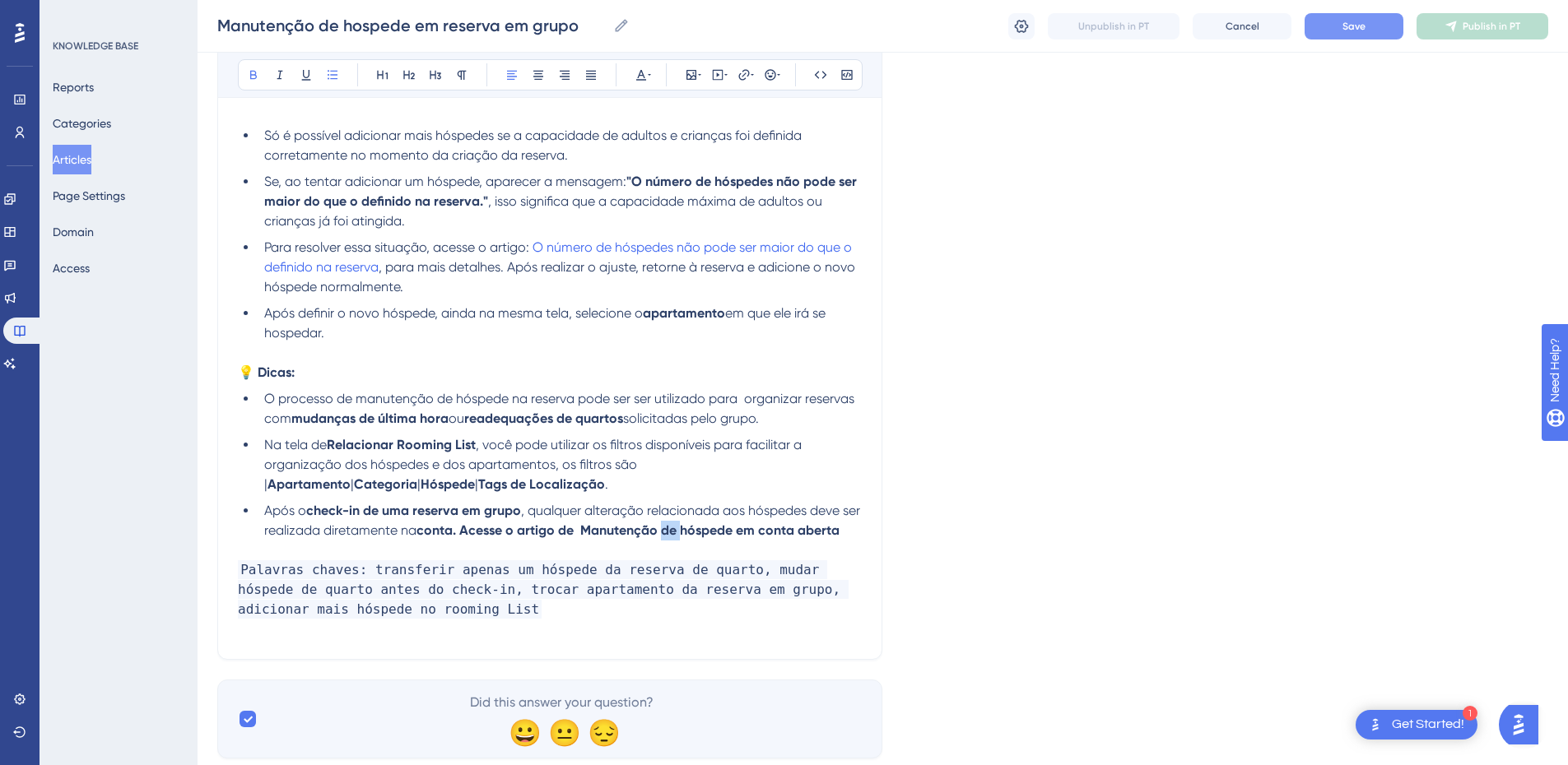
click at [687, 523] on strong "conta. Acesse o artigo de Manutenção de hóspede em conta aberta" at bounding box center [628, 530] width 423 height 16
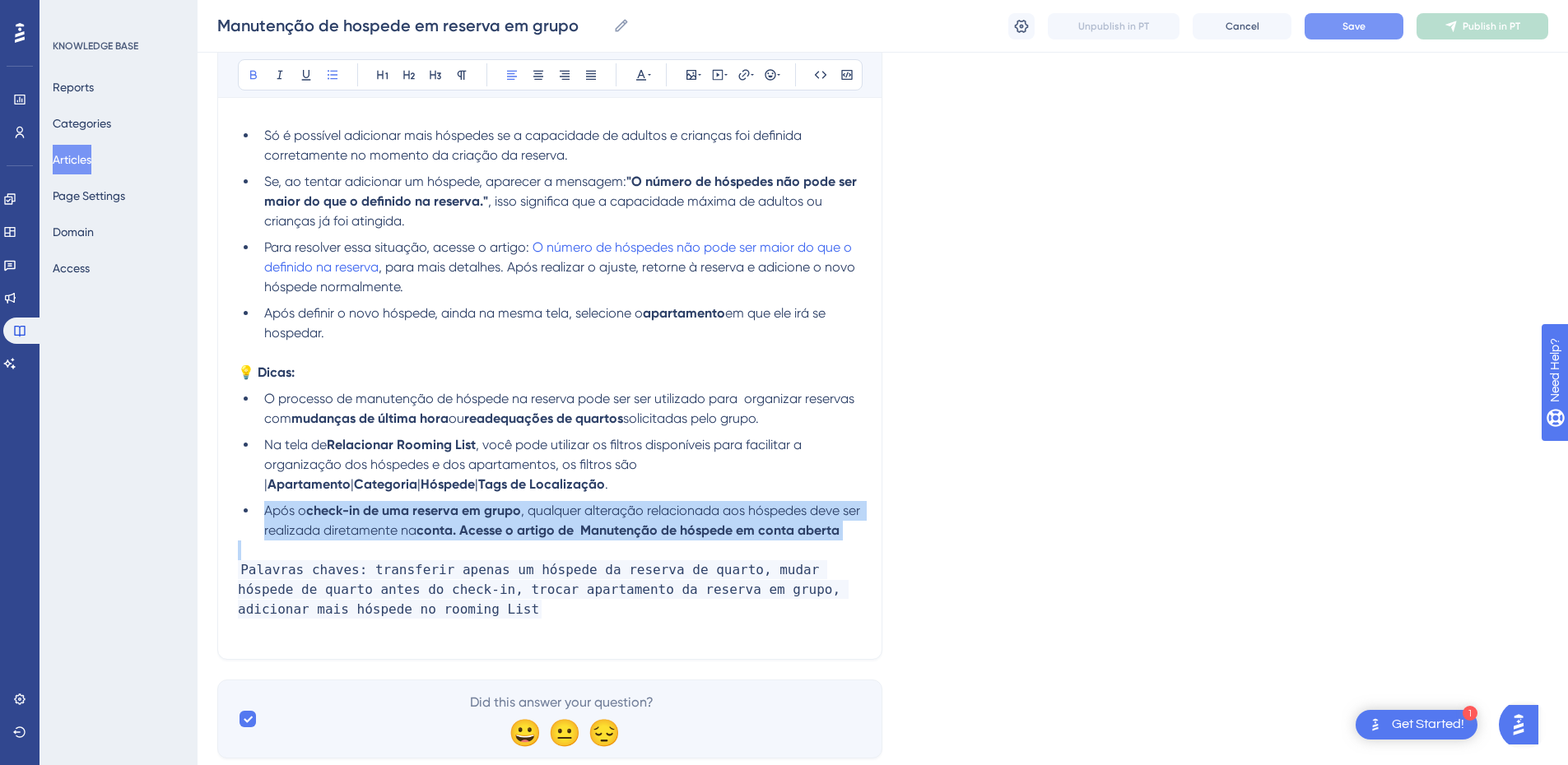
click at [687, 523] on strong "conta. Acesse o artigo de Manutenção de hóspede em conta aberta" at bounding box center [628, 530] width 423 height 16
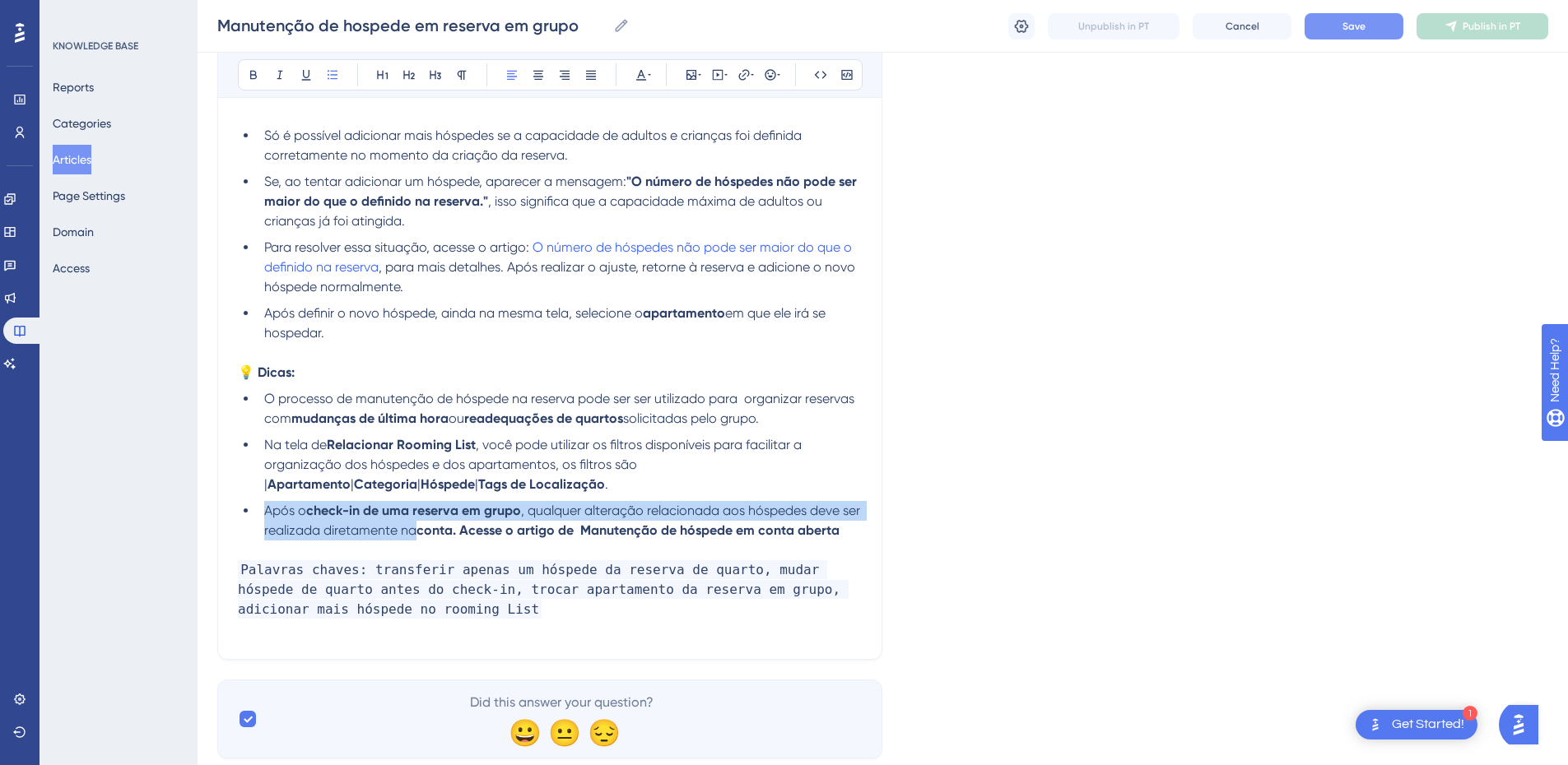
click at [457, 526] on strong "conta. Acesse o artigo de Manutenção de hóspede em conta aberta" at bounding box center [628, 530] width 423 height 16
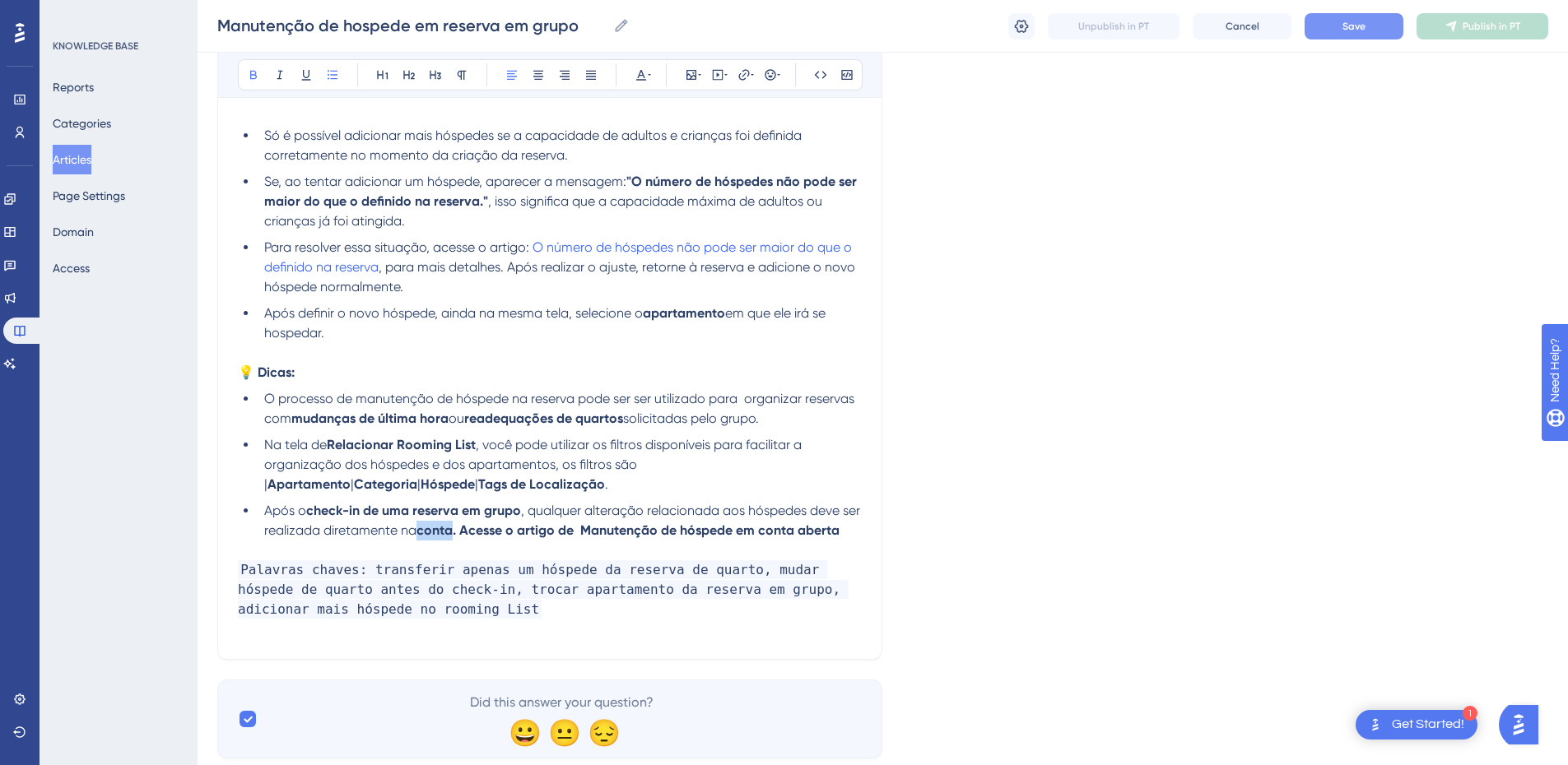
click at [457, 526] on strong "conta. Acesse o artigo de Manutenção de hóspede em conta aberta" at bounding box center [628, 530] width 423 height 16
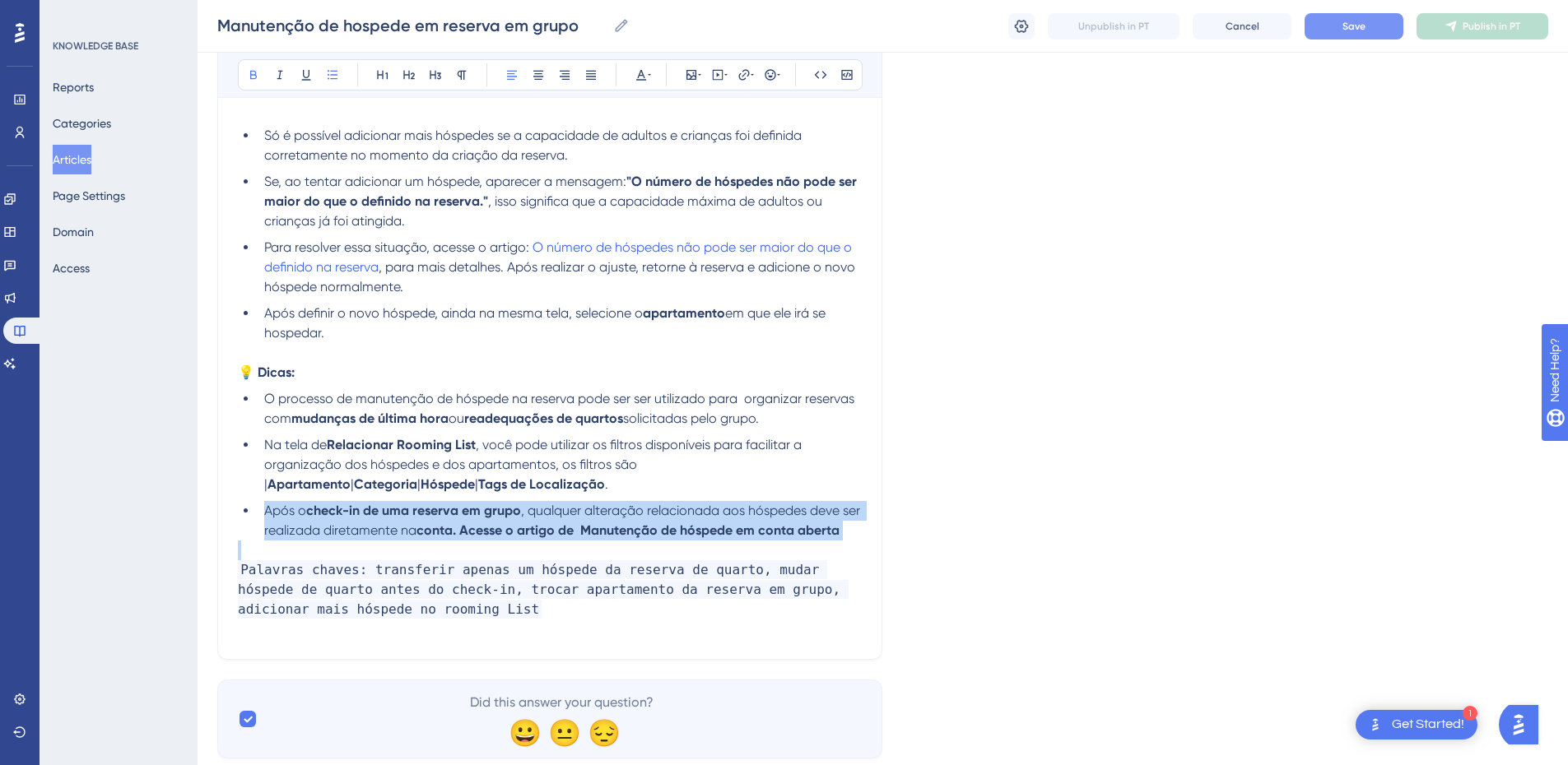
click at [457, 526] on strong "conta. Acesse o artigo de Manutenção de hóspede em conta aberta" at bounding box center [628, 530] width 423 height 16
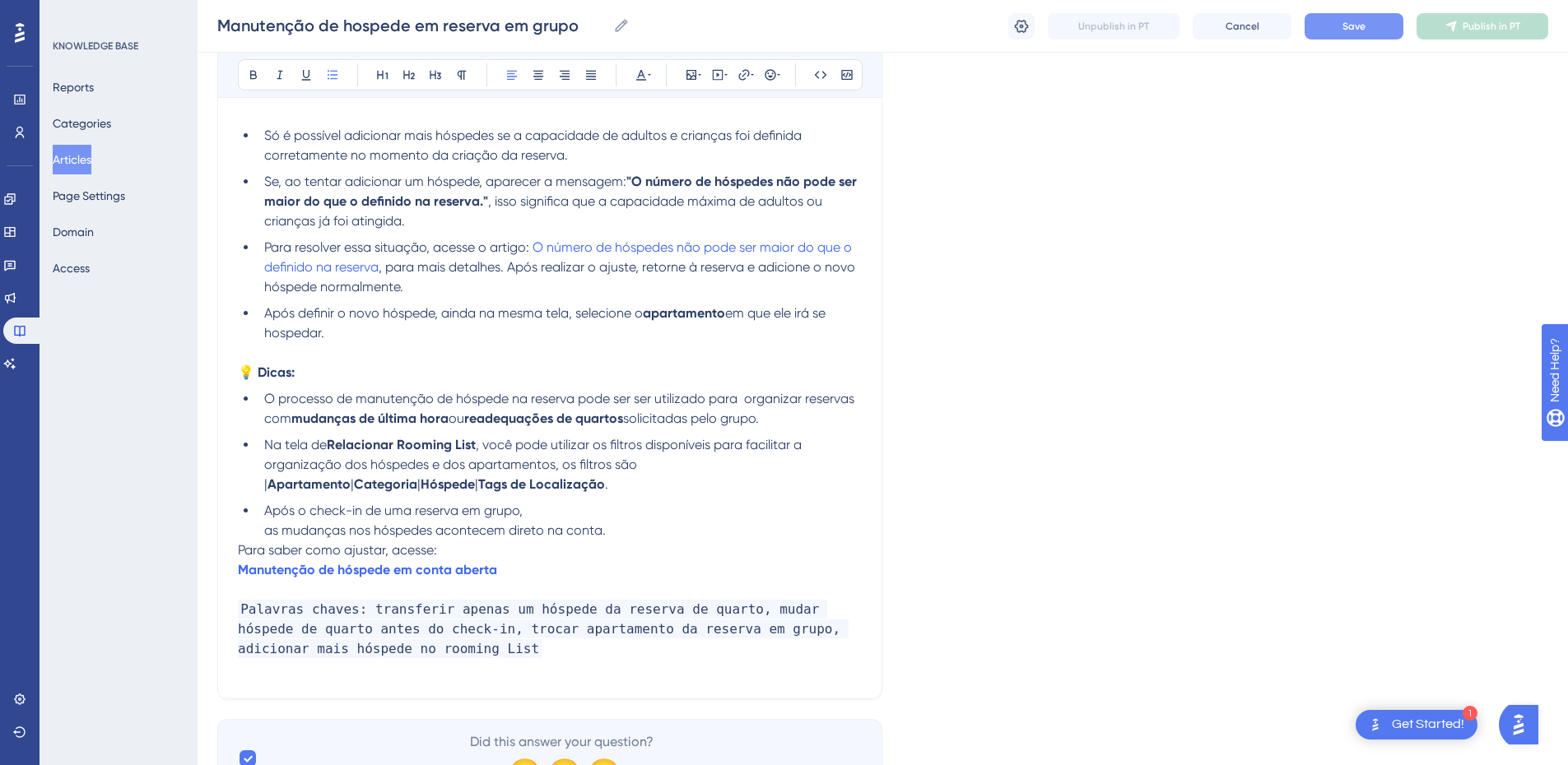
click at [264, 533] on li "Após o check-in de uma reserva em grupo, as mudanças nos hóspedes acontecem dir…" at bounding box center [560, 521] width 604 height 40
click at [569, 516] on span "Após o check-in de uma reserva em grupo, as mudanças nos hóspedes acontecem dir…" at bounding box center [546, 520] width 564 height 35
click at [633, 507] on span "Após o check-in de uma reserva em grupo, a manunteção nos hóspedes acontecem di…" at bounding box center [550, 520] width 572 height 35
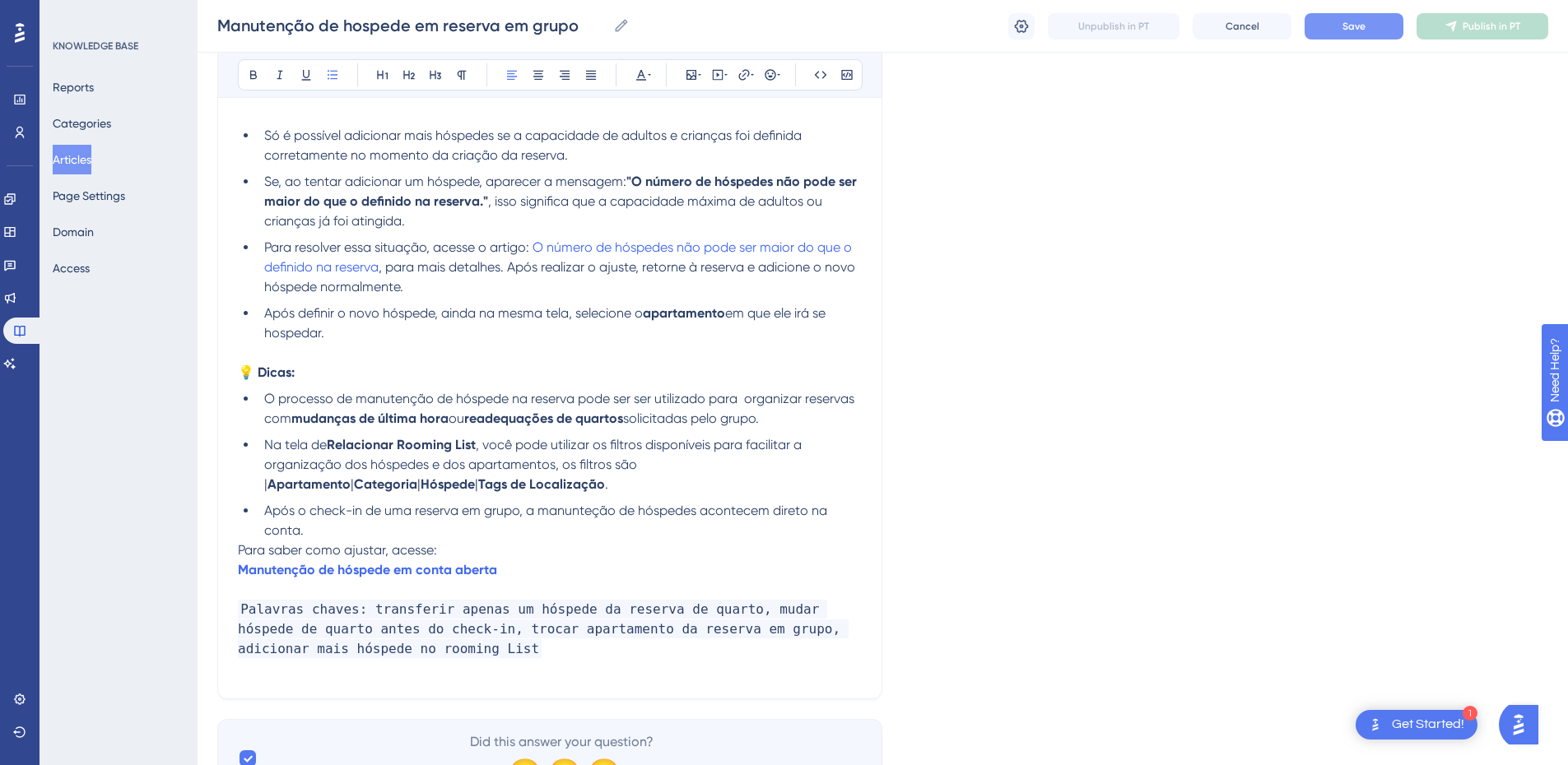
click at [237, 551] on span "Para saber como ajustar, acesse:" at bounding box center [337, 550] width 200 height 16
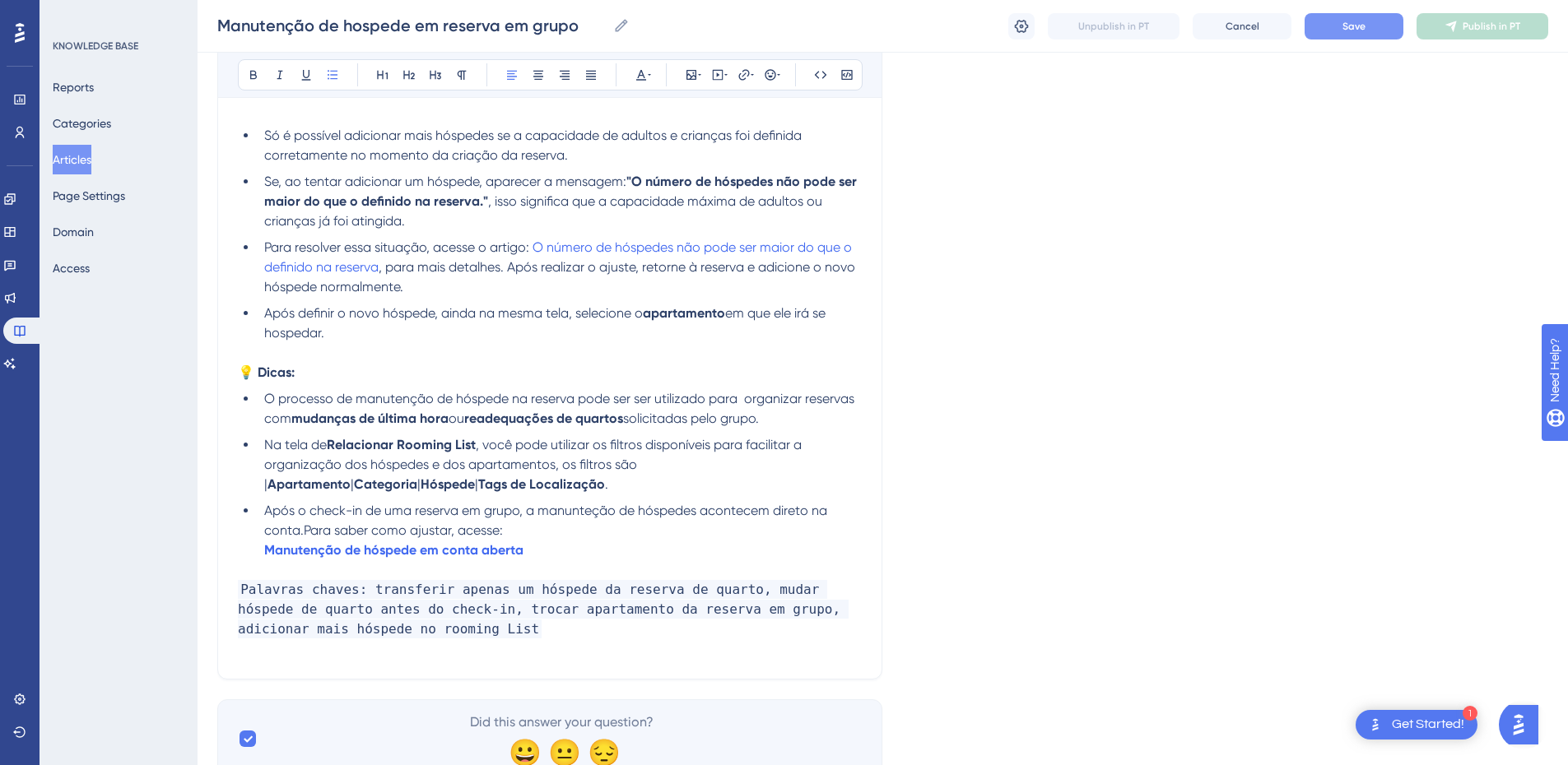
click at [263, 553] on li "Após o check-in de uma reserva em grupo, a manunteção de hóspedes acontecem dir…" at bounding box center [560, 531] width 604 height 59
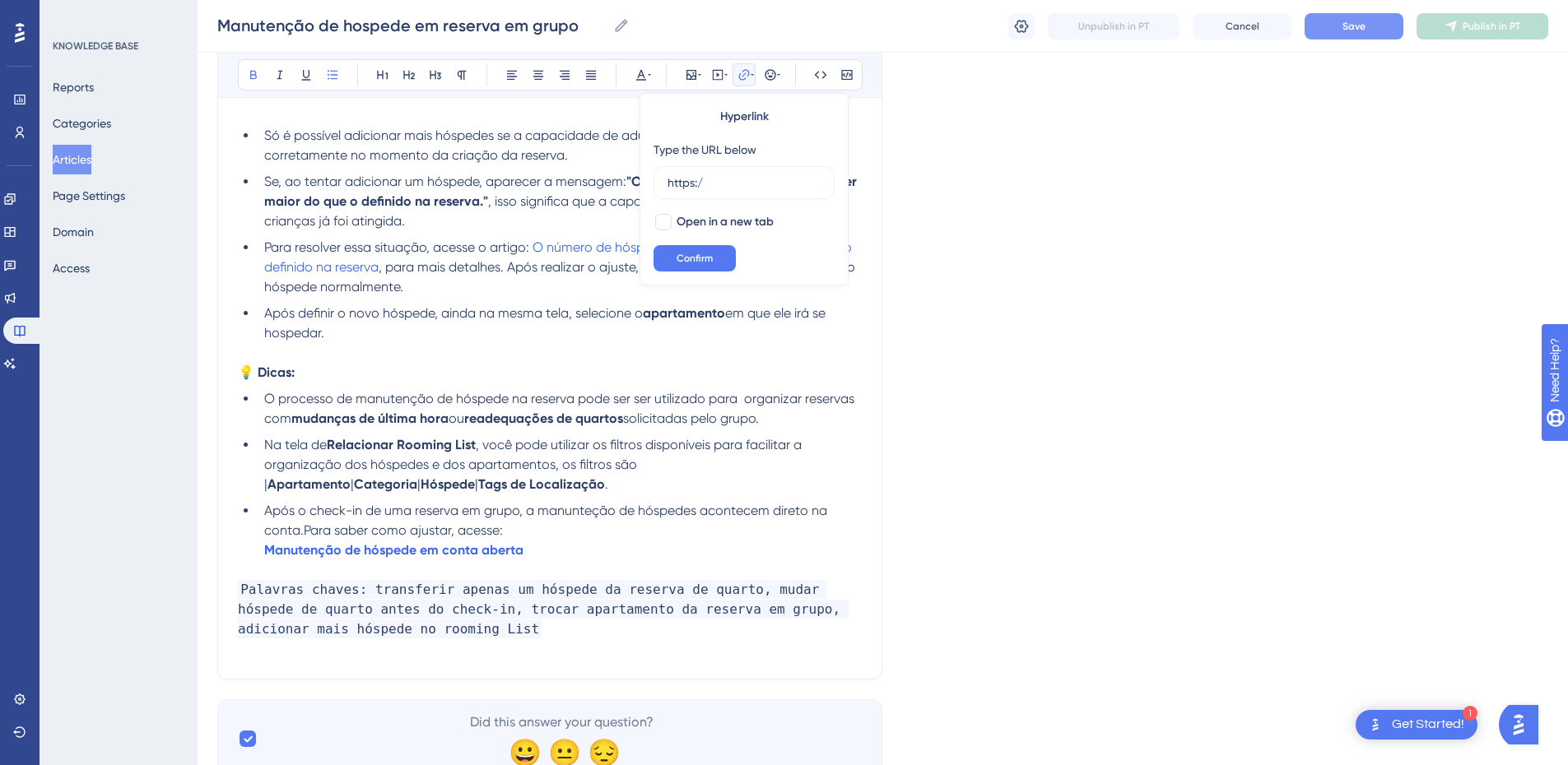
type input "https:/"
click at [263, 556] on li "Após o check-in de uma reserva em grupo, a manunteção de hóspedes acontecem dir…" at bounding box center [560, 531] width 604 height 59
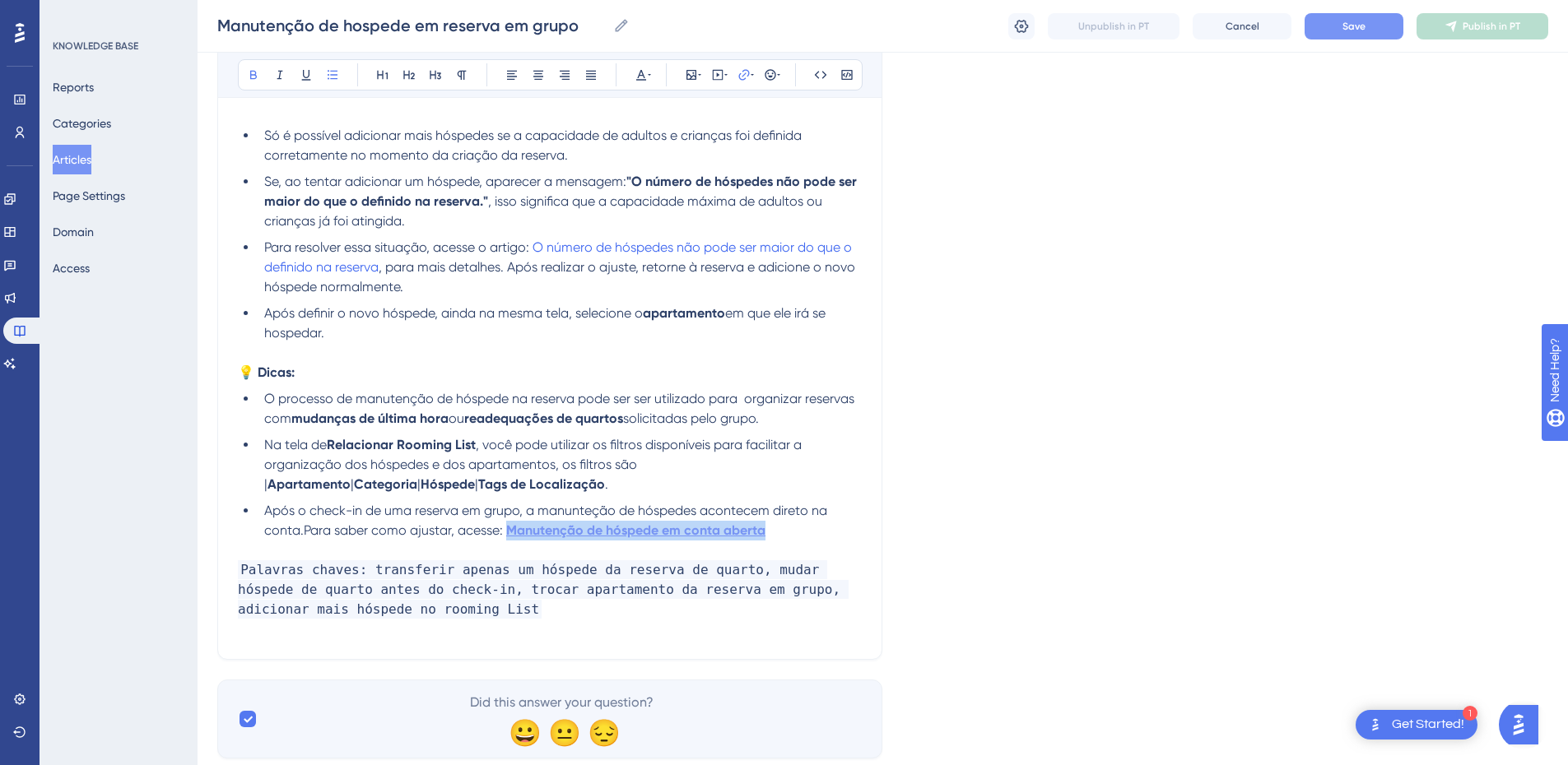
drag, startPoint x: 705, startPoint y: 541, endPoint x: 504, endPoint y: 531, distance: 201.2
click at [504, 531] on li "Após o check-in de uma reserva em grupo, a manunteção de hóspedes acontecem dir…" at bounding box center [560, 521] width 604 height 40
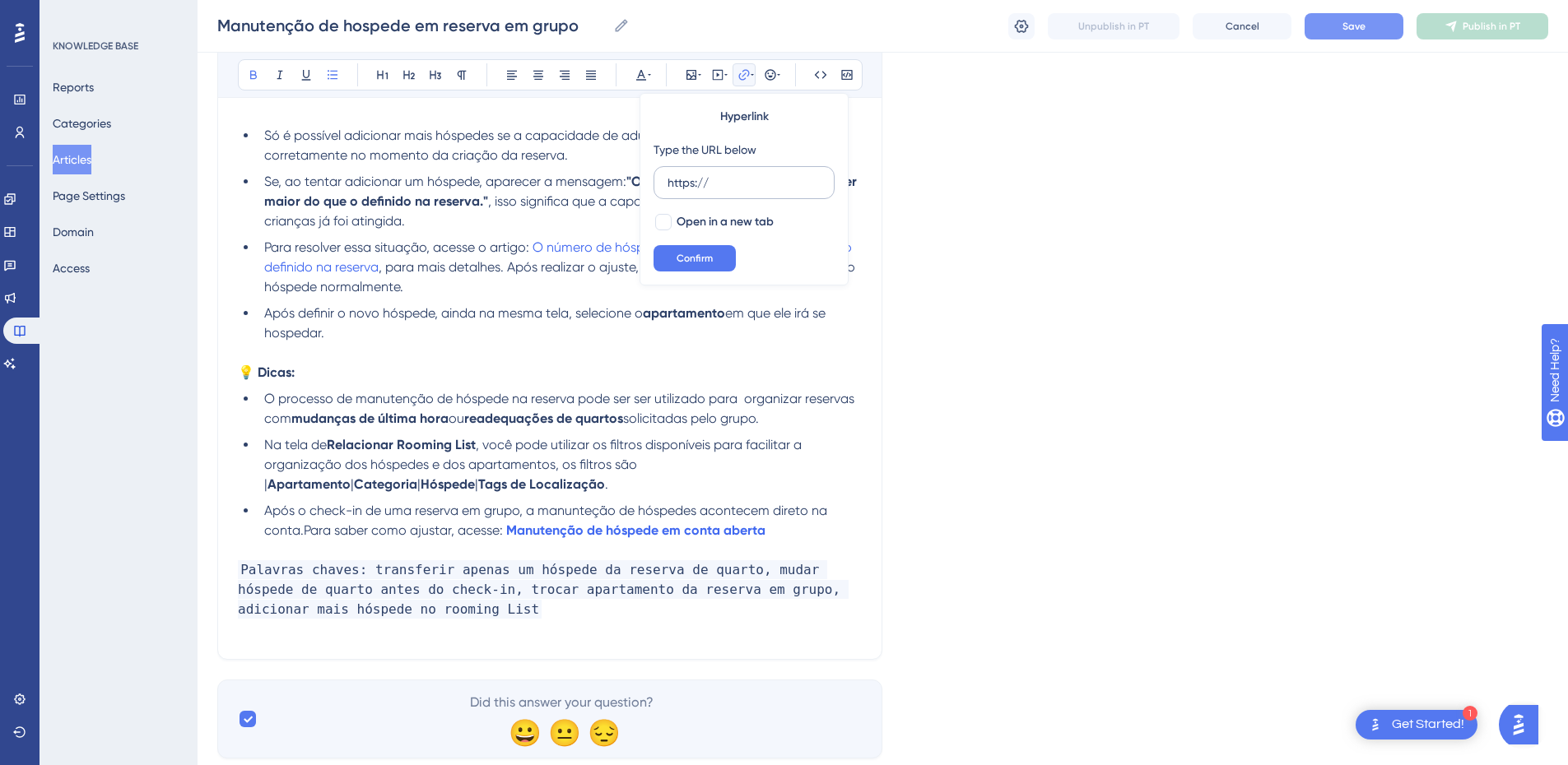
drag, startPoint x: 676, startPoint y: 183, endPoint x: 662, endPoint y: 183, distance: 14.0
click at [662, 183] on label "https://" at bounding box center [744, 183] width 181 height 33
click at [667, 183] on input "https://" at bounding box center [744, 183] width 153 height 18
click at [687, 262] on span "Confirm" at bounding box center [694, 259] width 36 height 13
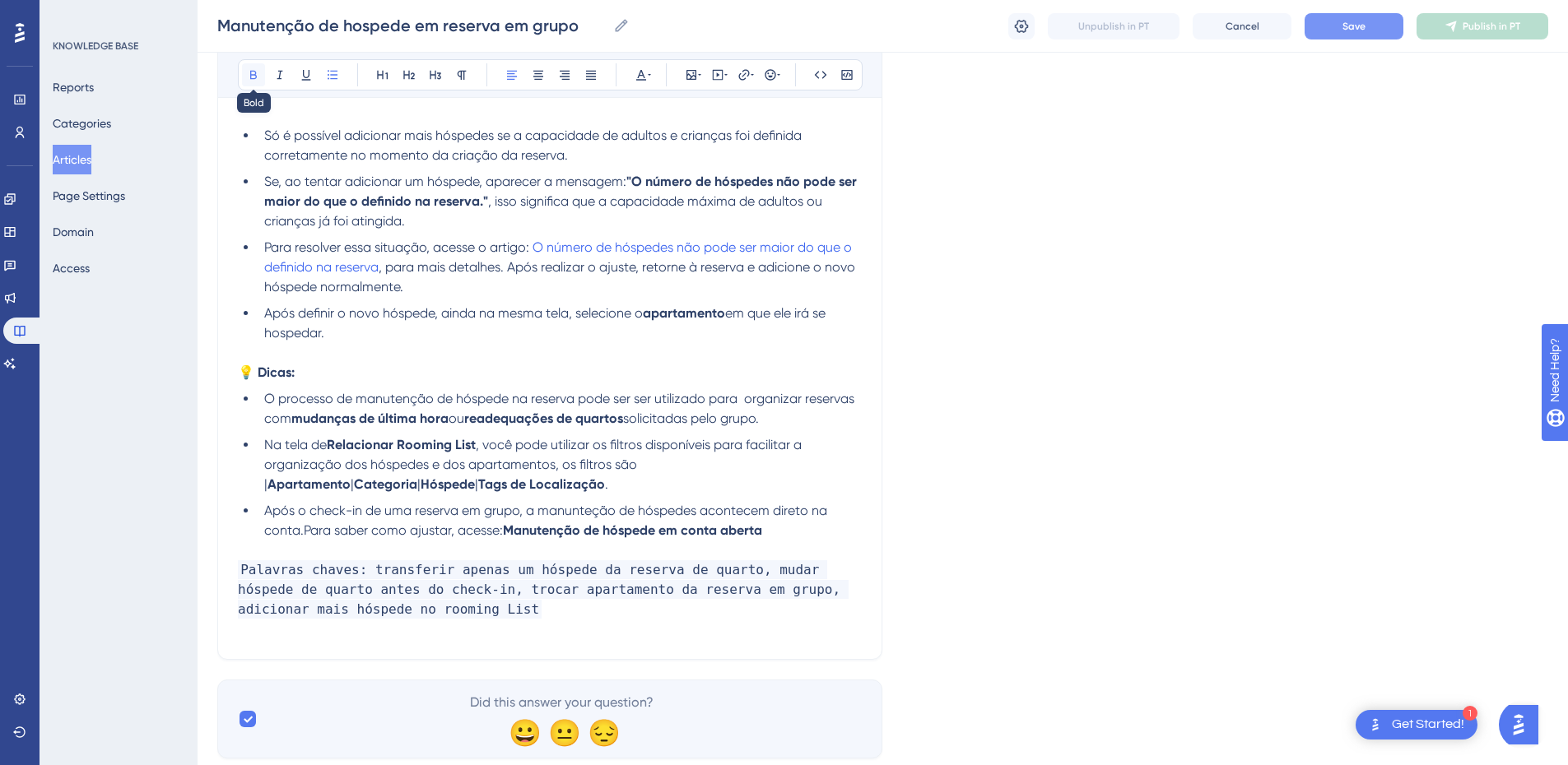
click at [250, 74] on icon at bounding box center [253, 76] width 6 height 9
click at [810, 520] on li "Após o check-in de uma reserva em grupo, a manunteção de hóspedes acontecem dir…" at bounding box center [560, 521] width 604 height 40
drag, startPoint x: 805, startPoint y: 527, endPoint x: 506, endPoint y: 533, distance: 299.1
click at [506, 533] on li "Após o check-in de uma reserva em grupo, a manunteção de hóspedes acontecem dir…" at bounding box center [560, 521] width 604 height 40
click at [749, 72] on icon at bounding box center [744, 75] width 11 height 11
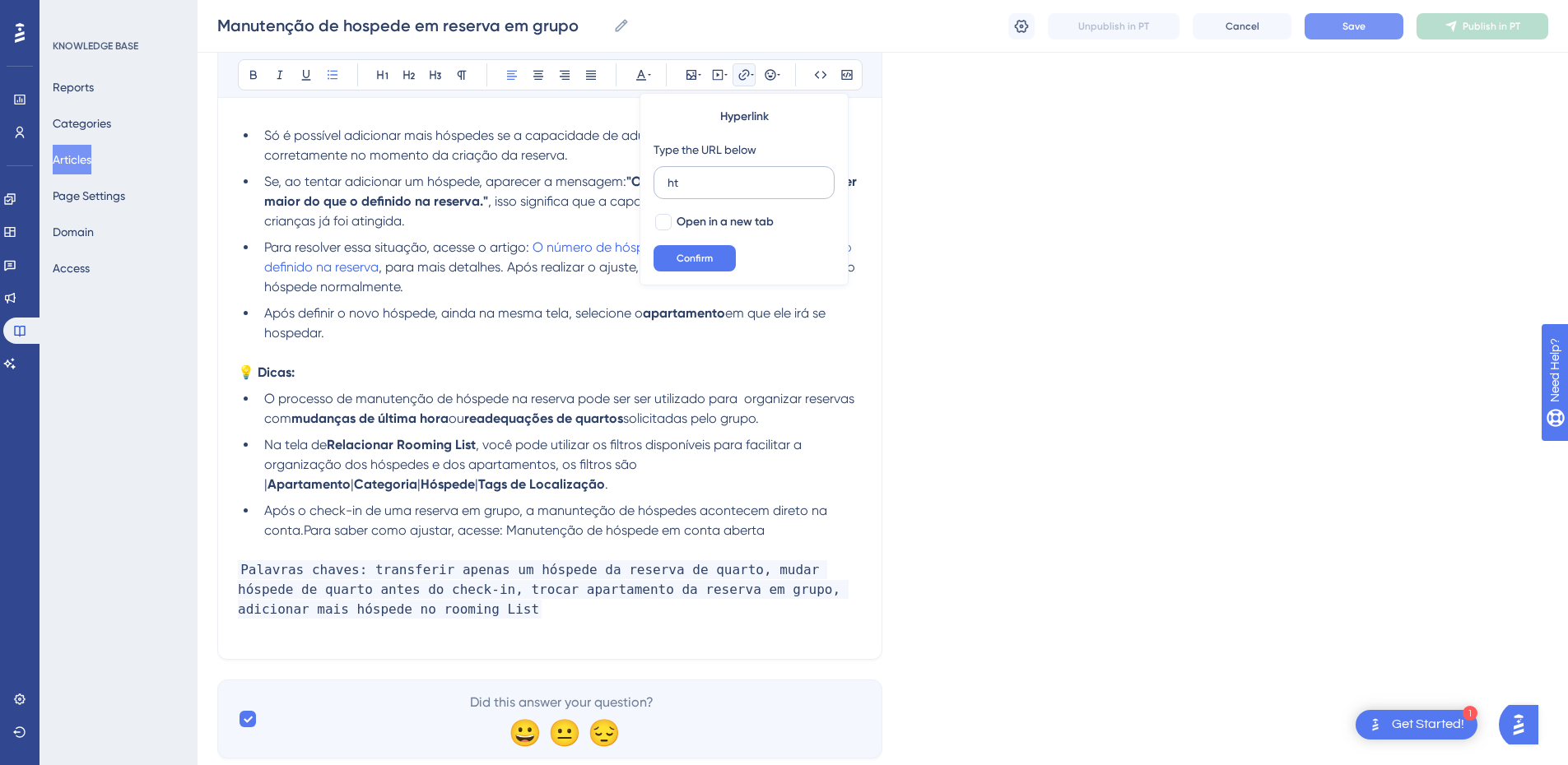
type input "h"
type input "https://appsistemas.help.userguiding.com/pt/articles/9461-melhoria-na-manutenca…"
click at [687, 212] on span "Open in a new tab" at bounding box center [724, 222] width 97 height 19
checkbox input "true"
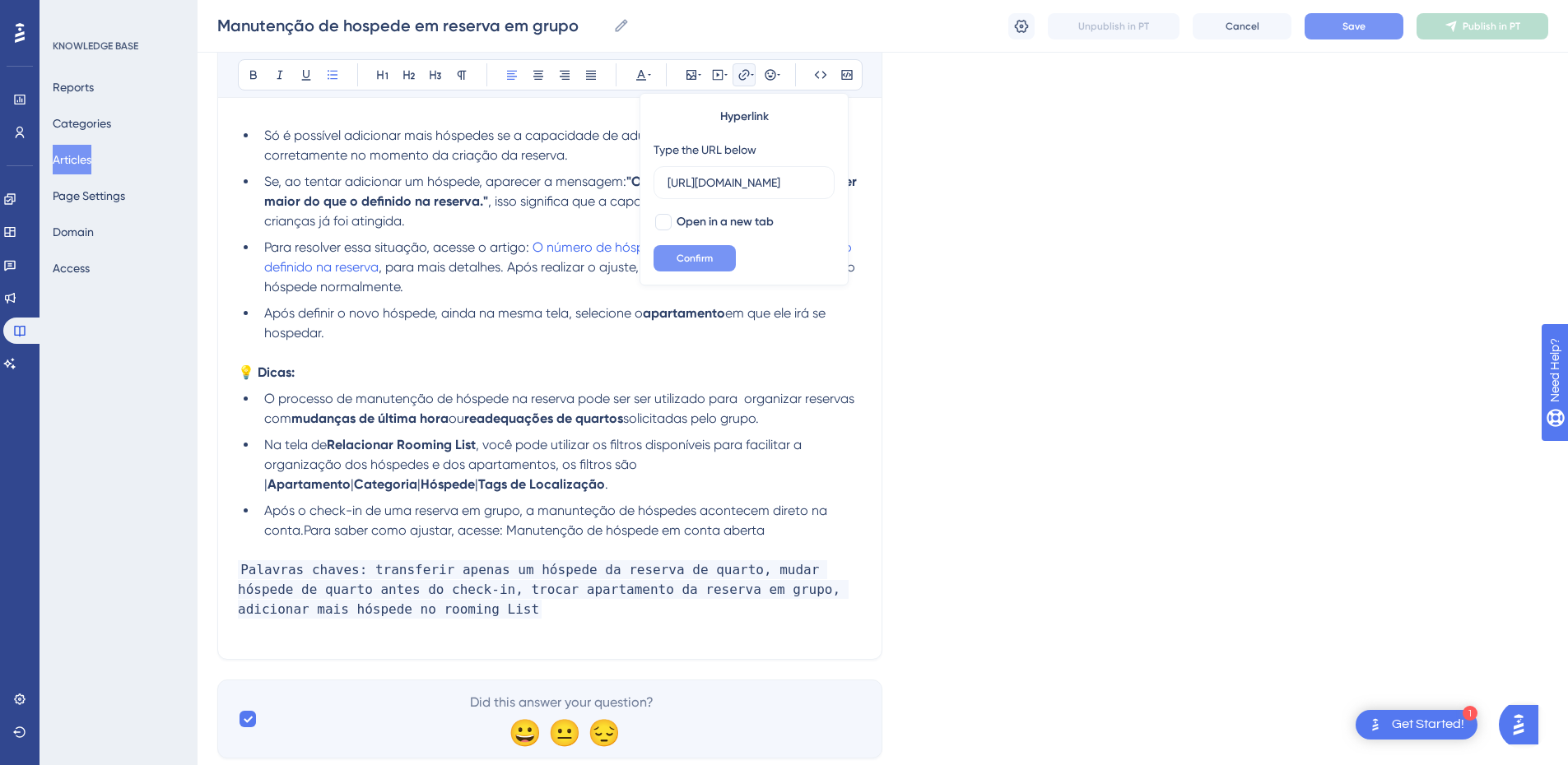
scroll to position [0, 0]
click at [677, 258] on span "Confirm" at bounding box center [694, 259] width 36 height 13
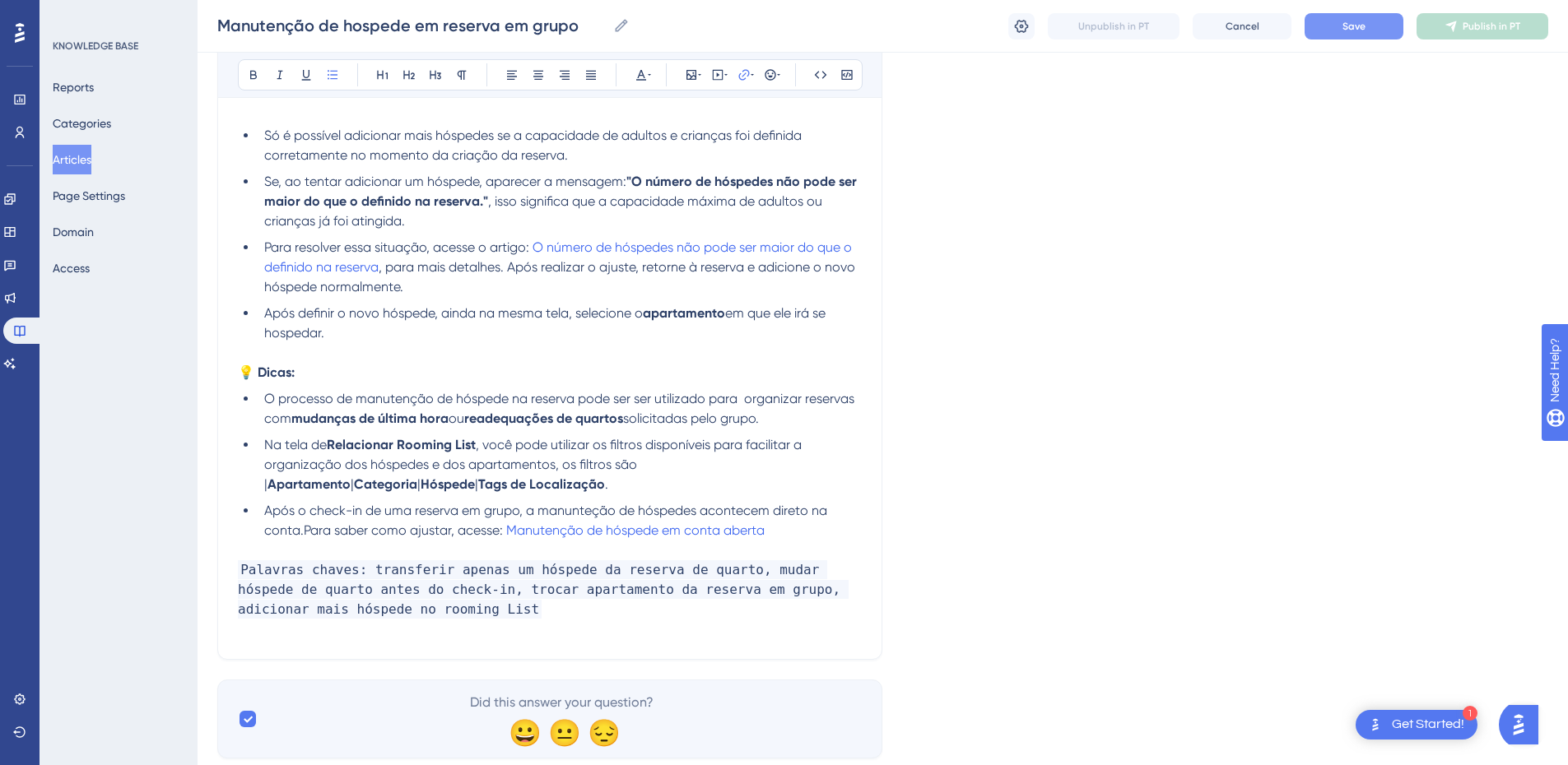
click at [336, 552] on p at bounding box center [549, 550] width 624 height 19
click at [1356, 39] on button "Save" at bounding box center [1354, 26] width 99 height 27
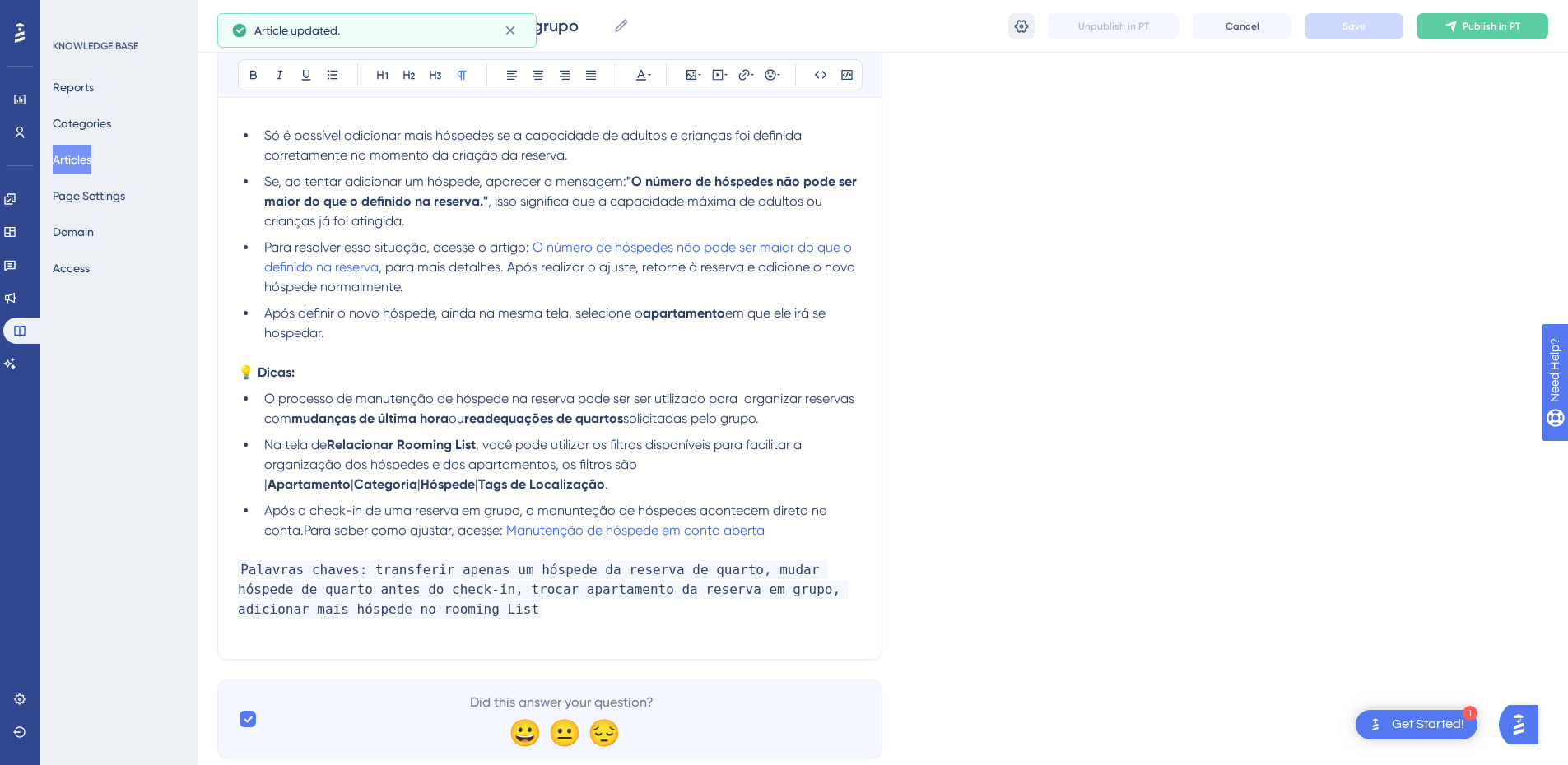
click at [1023, 27] on icon at bounding box center [1021, 25] width 14 height 13
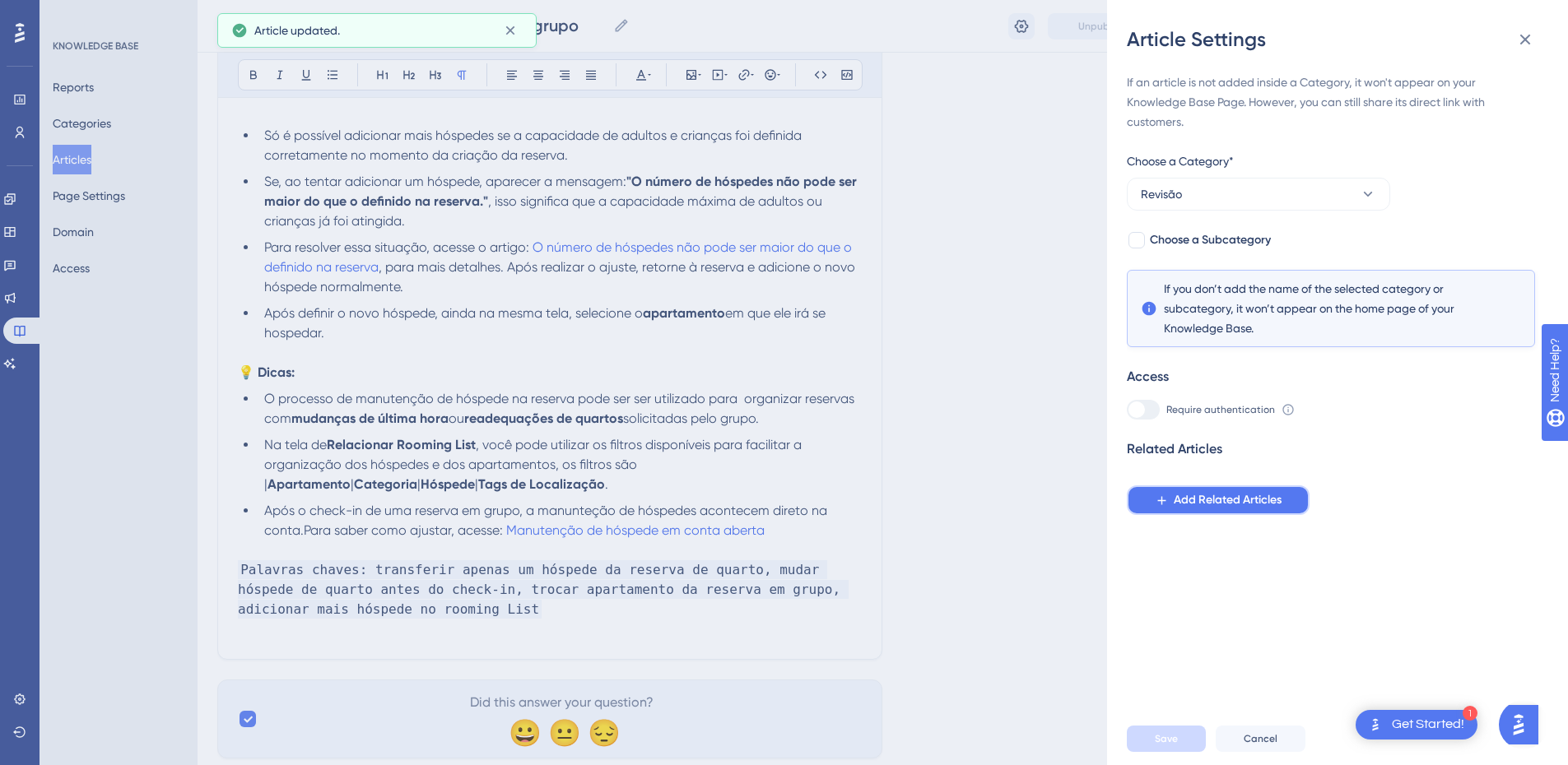
click at [1307, 498] on button "Add Related Articles" at bounding box center [1219, 501] width 183 height 30
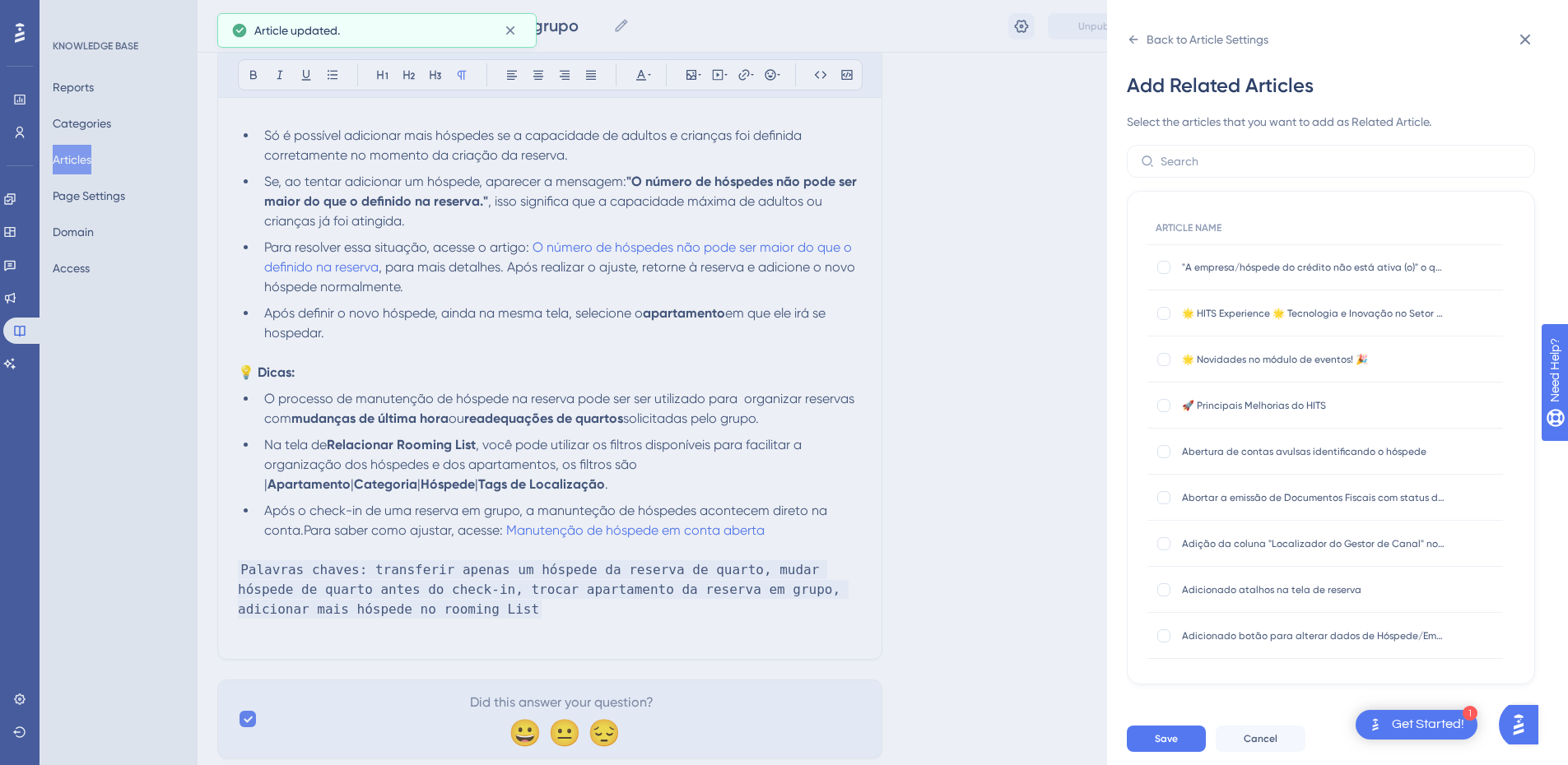
click at [1202, 158] on input "text" at bounding box center [1341, 162] width 360 height 18
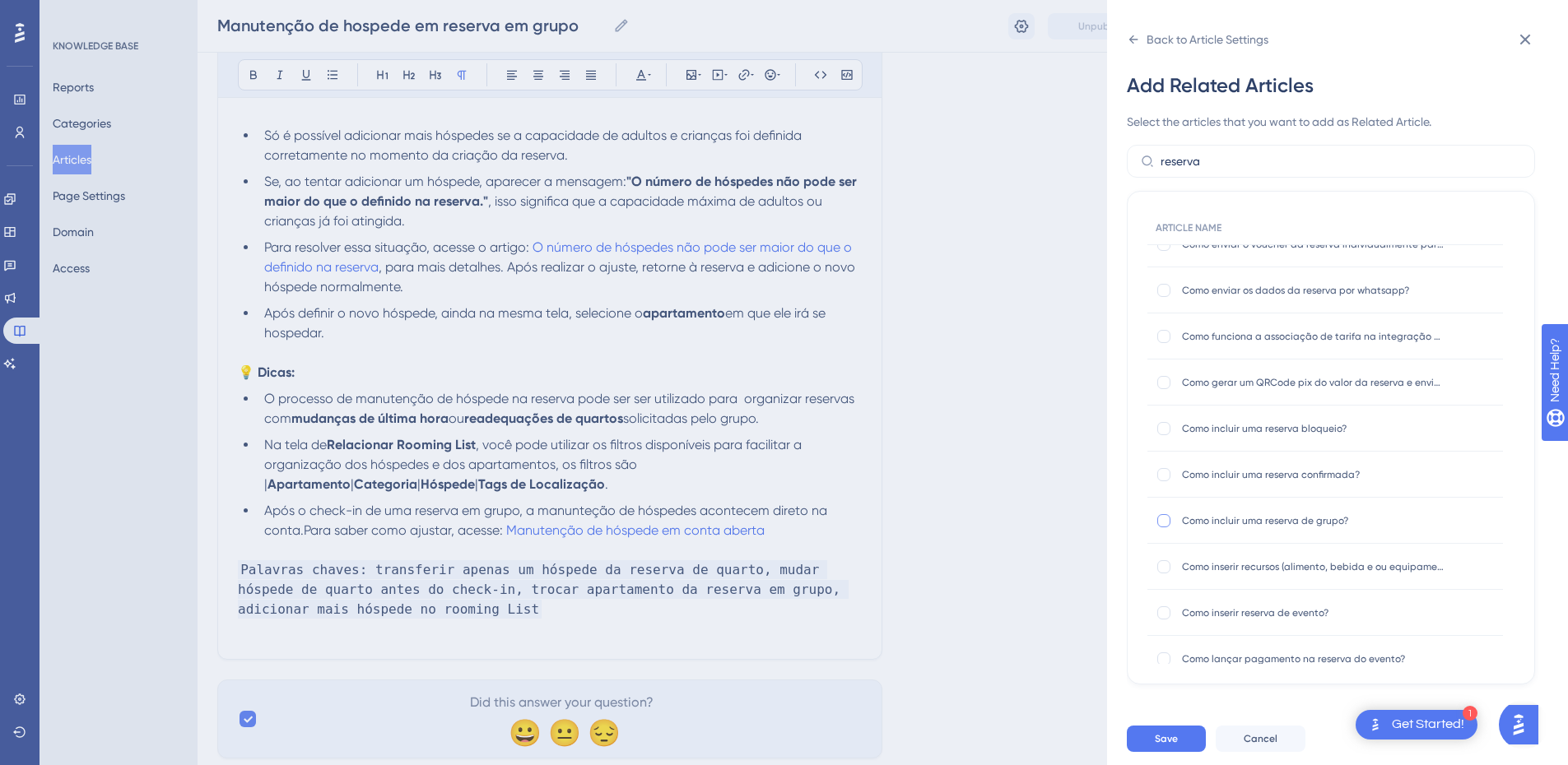
type input "reserva"
click at [1165, 516] on div at bounding box center [1163, 521] width 13 height 13
checkbox input "true"
click at [1195, 162] on input "reserva" at bounding box center [1341, 162] width 360 height 18
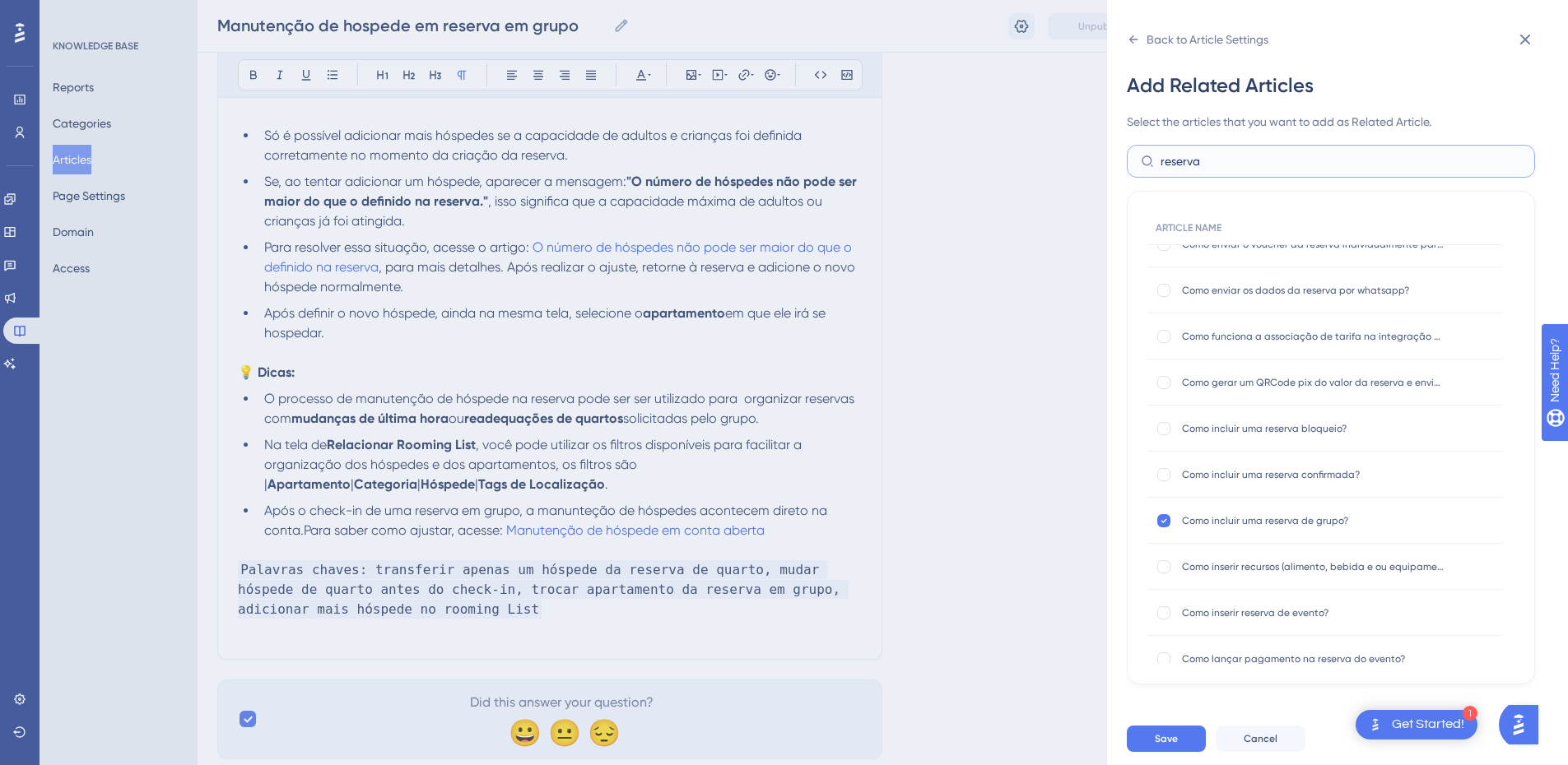
click at [1195, 162] on input "reserva" at bounding box center [1341, 162] width 360 height 18
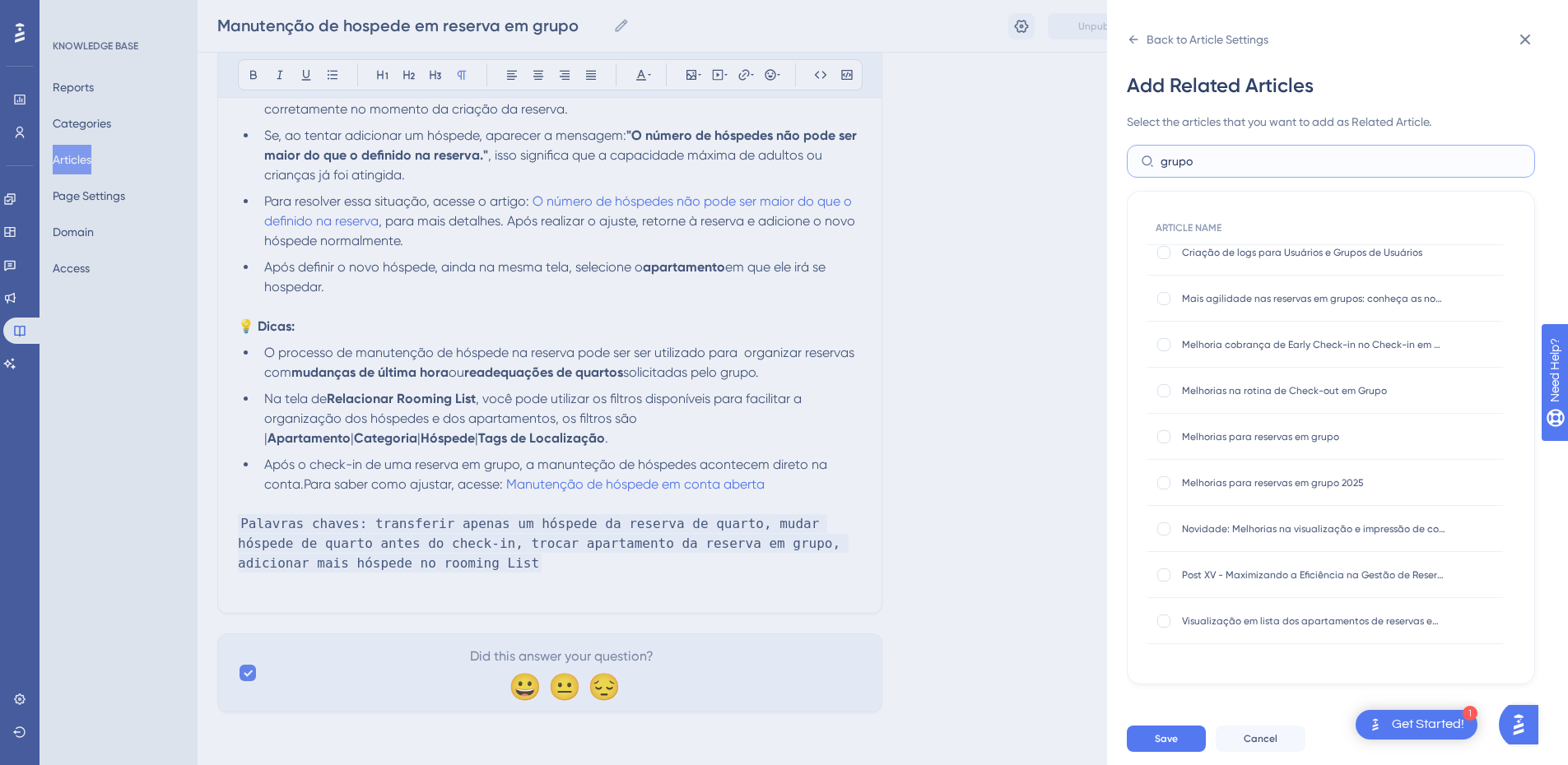
scroll to position [0, 0]
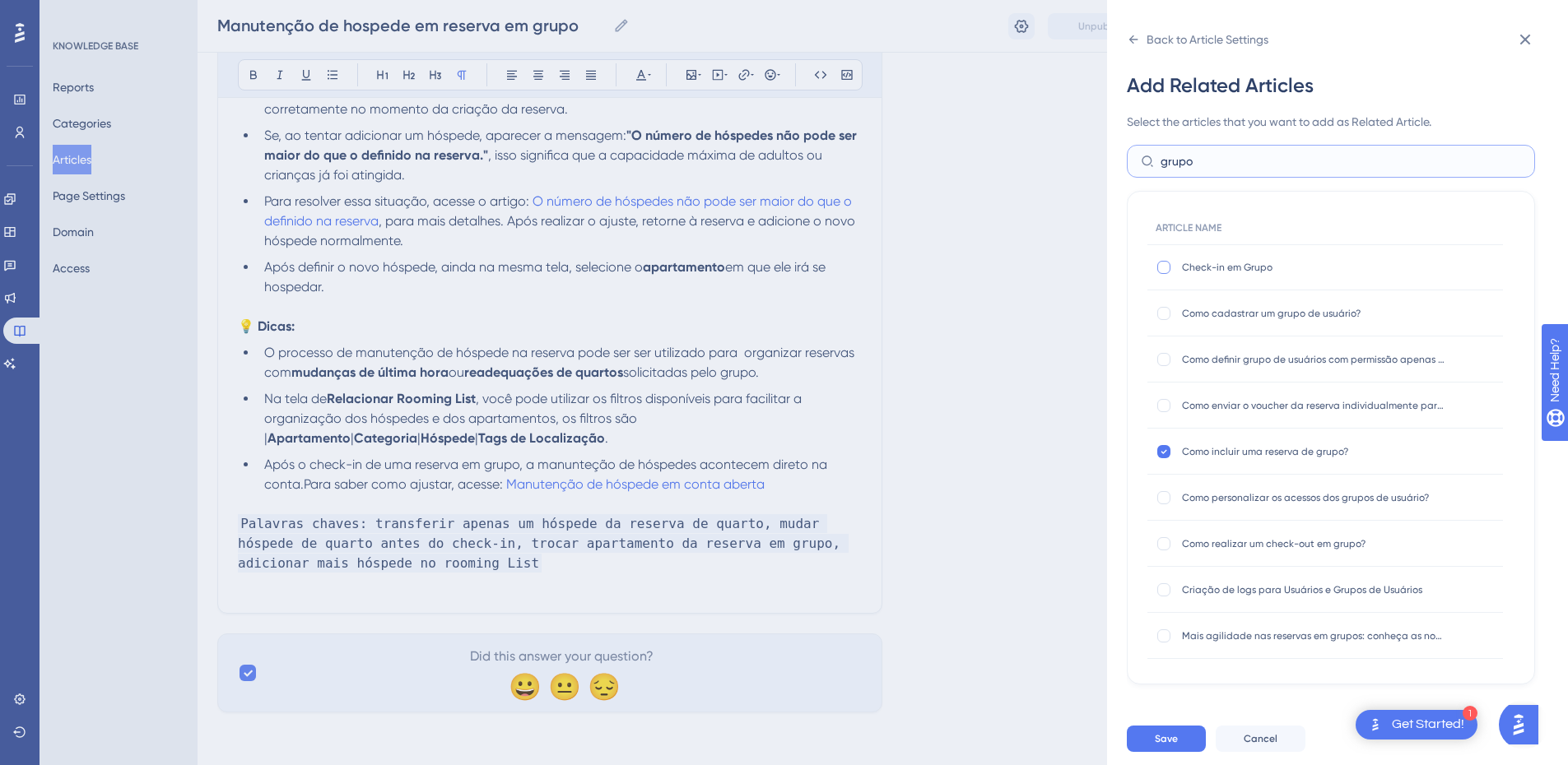
type input "grupo"
click at [1164, 268] on div at bounding box center [1163, 267] width 13 height 13
checkbox input "true"
click at [1163, 404] on div at bounding box center [1163, 406] width 13 height 13
checkbox input "true"
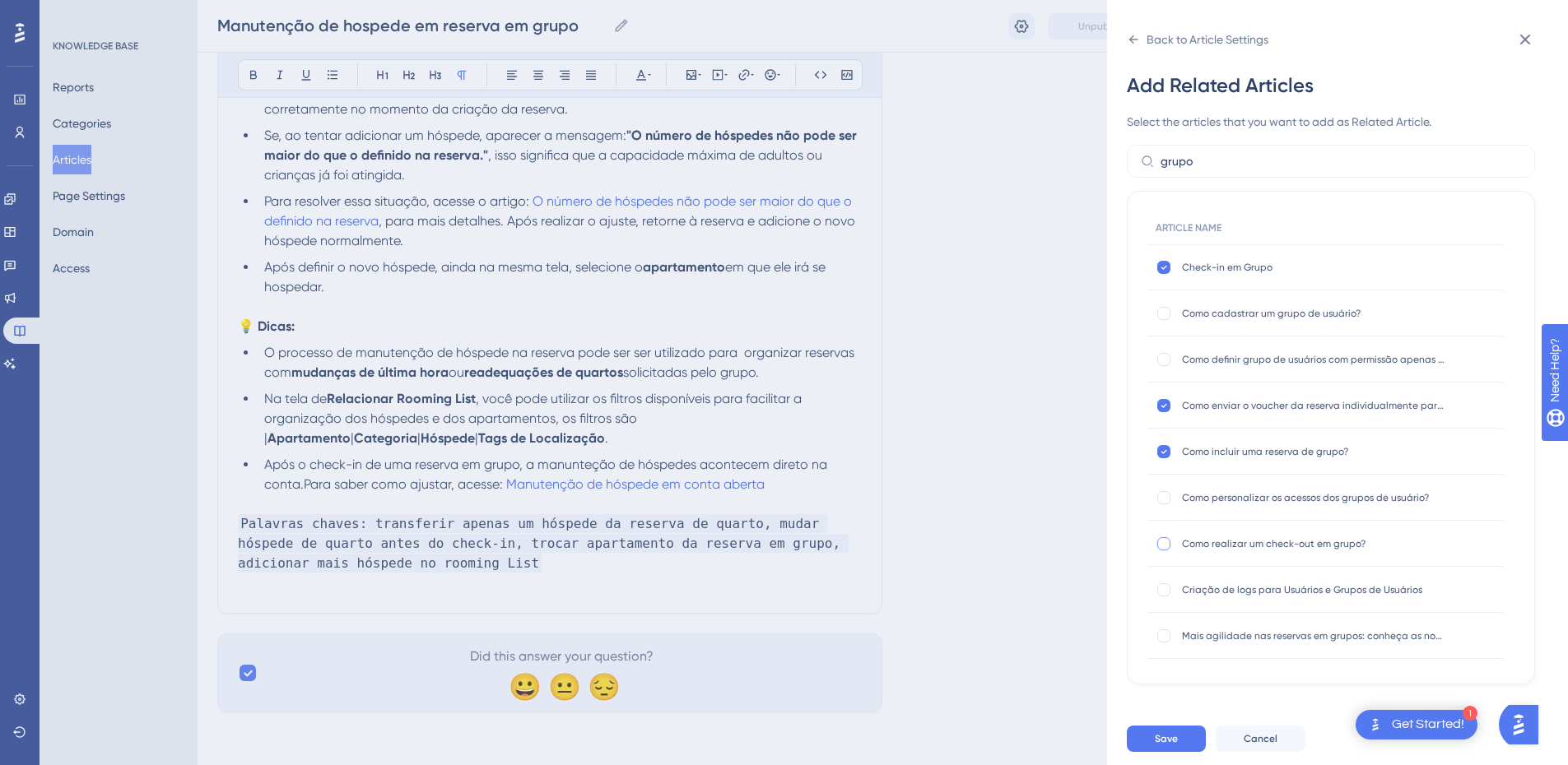
click at [1157, 542] on div at bounding box center [1164, 544] width 17 height 17
checkbox input "true"
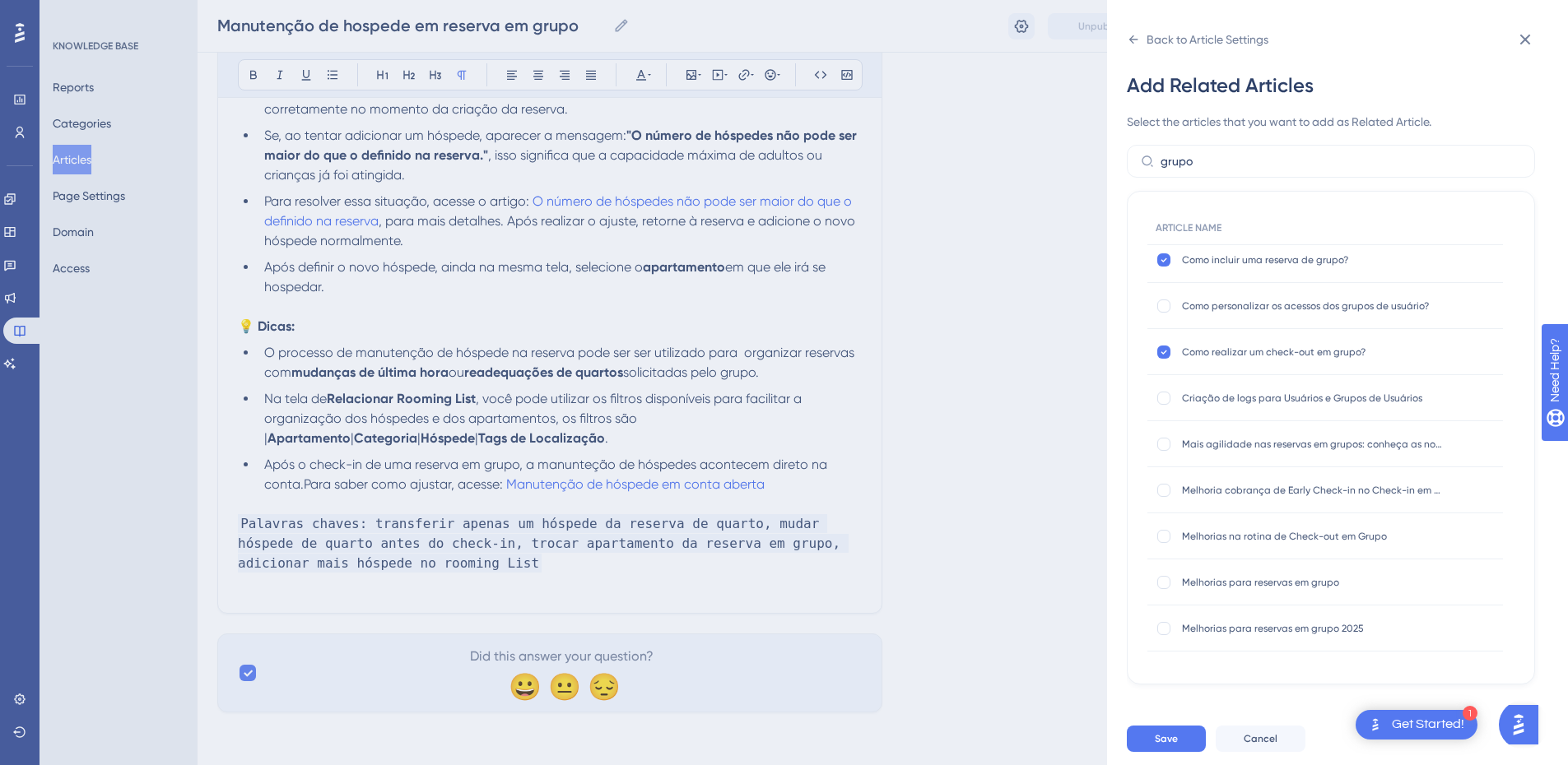
click at [1180, 735] on div "Save Cancel" at bounding box center [1357, 738] width 461 height 53
click at [1180, 747] on button "Save" at bounding box center [1167, 739] width 79 height 27
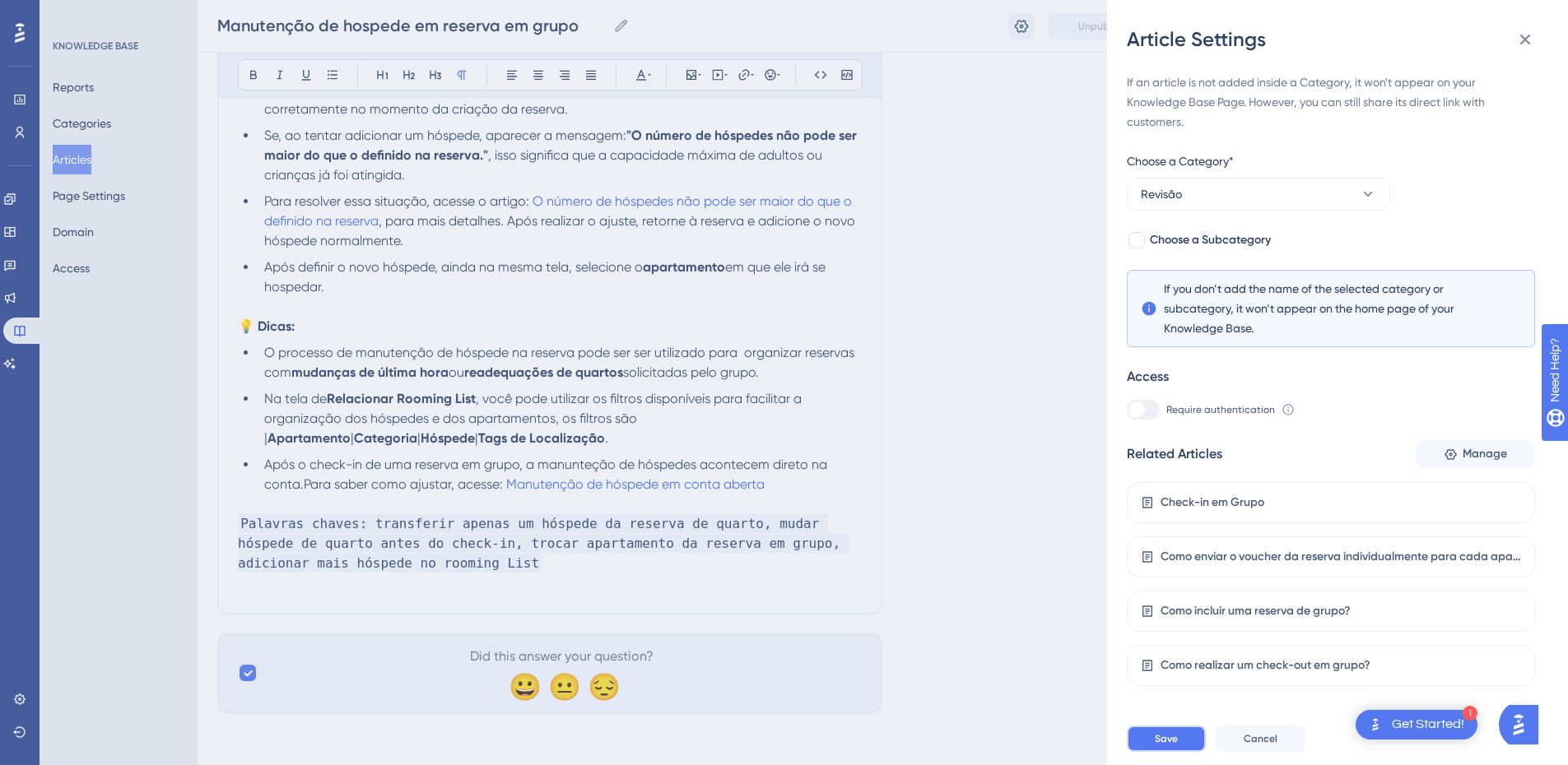
click at [1164, 746] on span "Save" at bounding box center [1166, 739] width 23 height 13
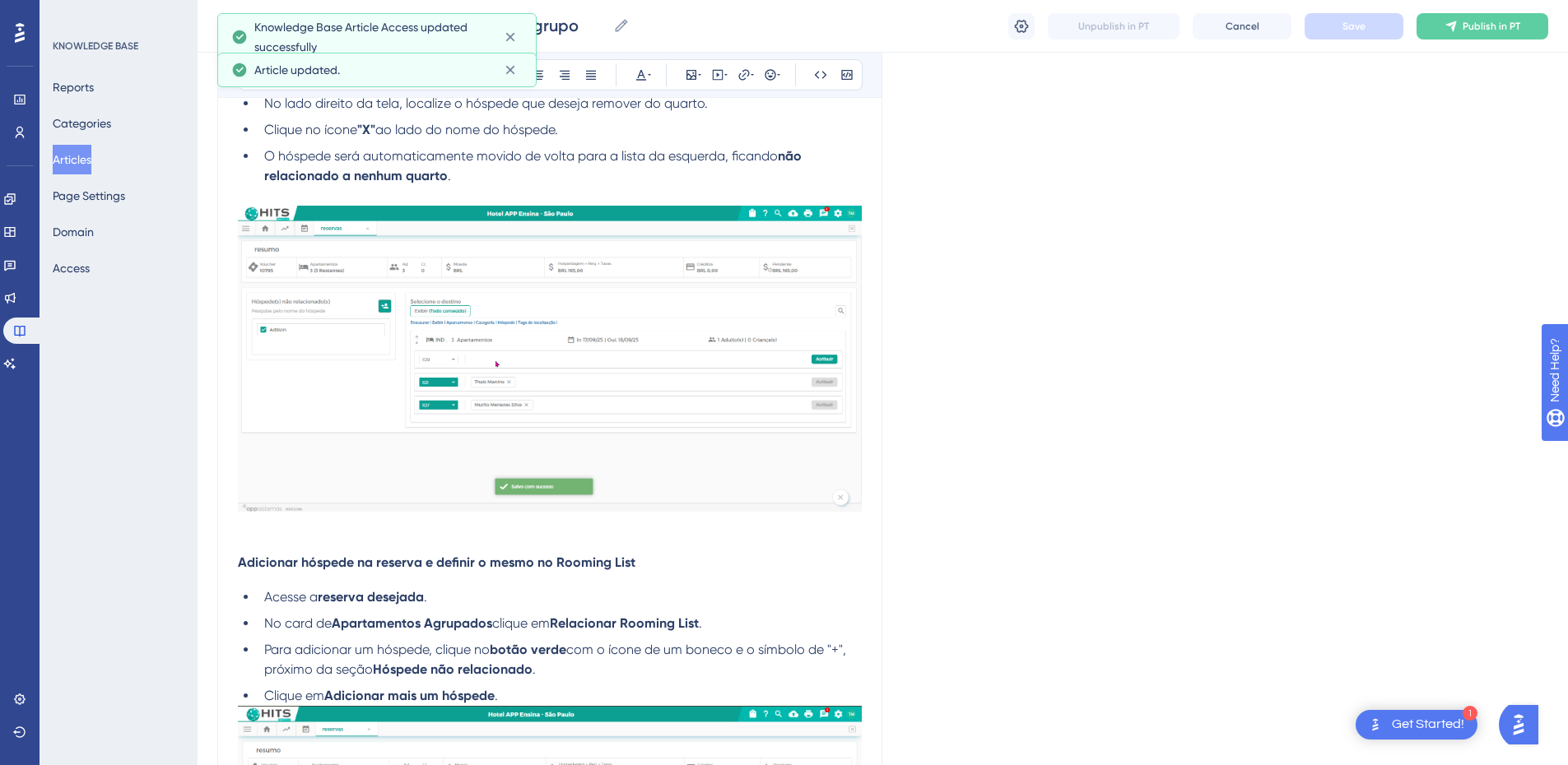
scroll to position [1256, 0]
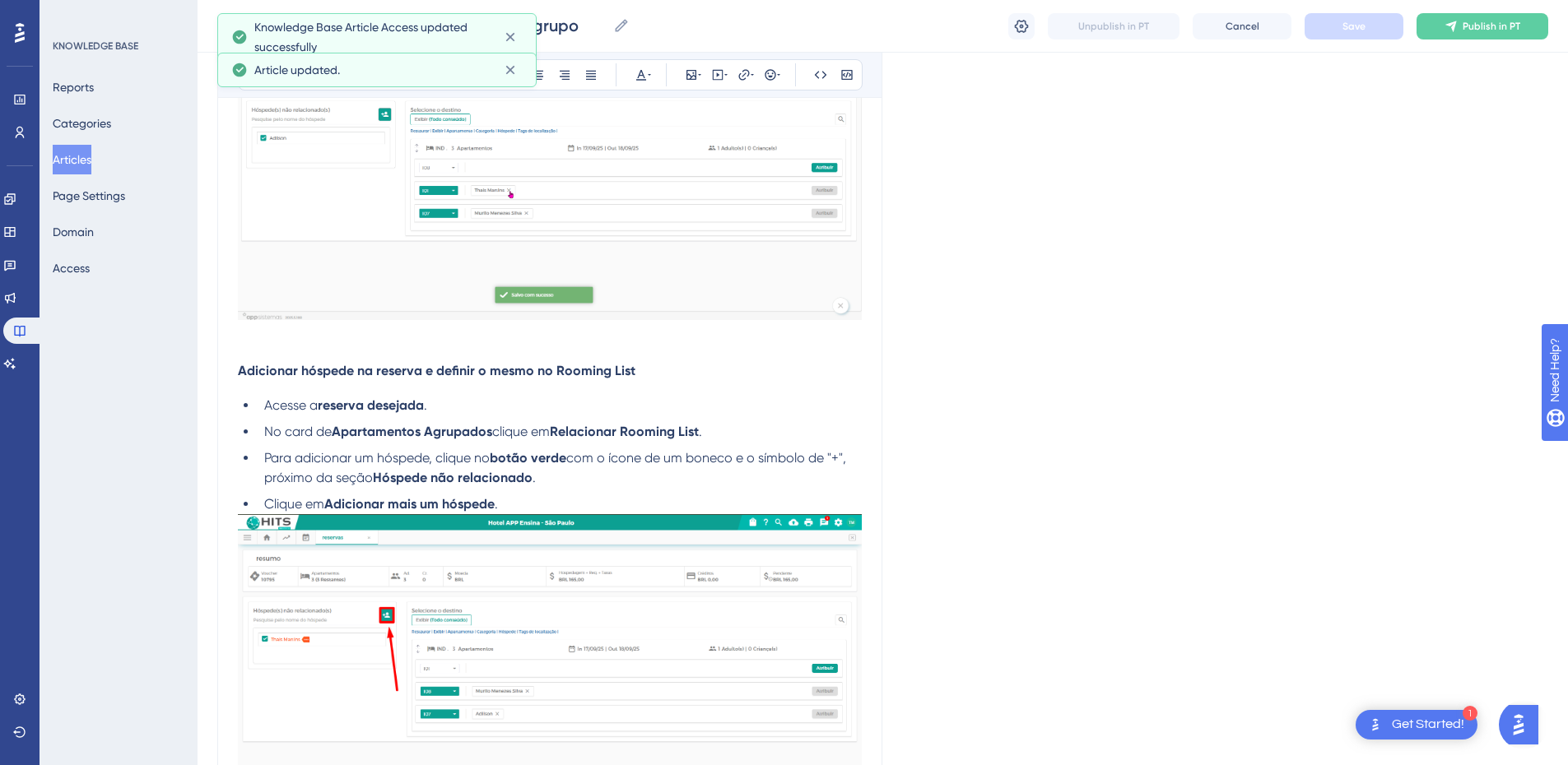
click at [547, 502] on li "Clique em Adicionar mais um hóspede ." at bounding box center [560, 504] width 604 height 19
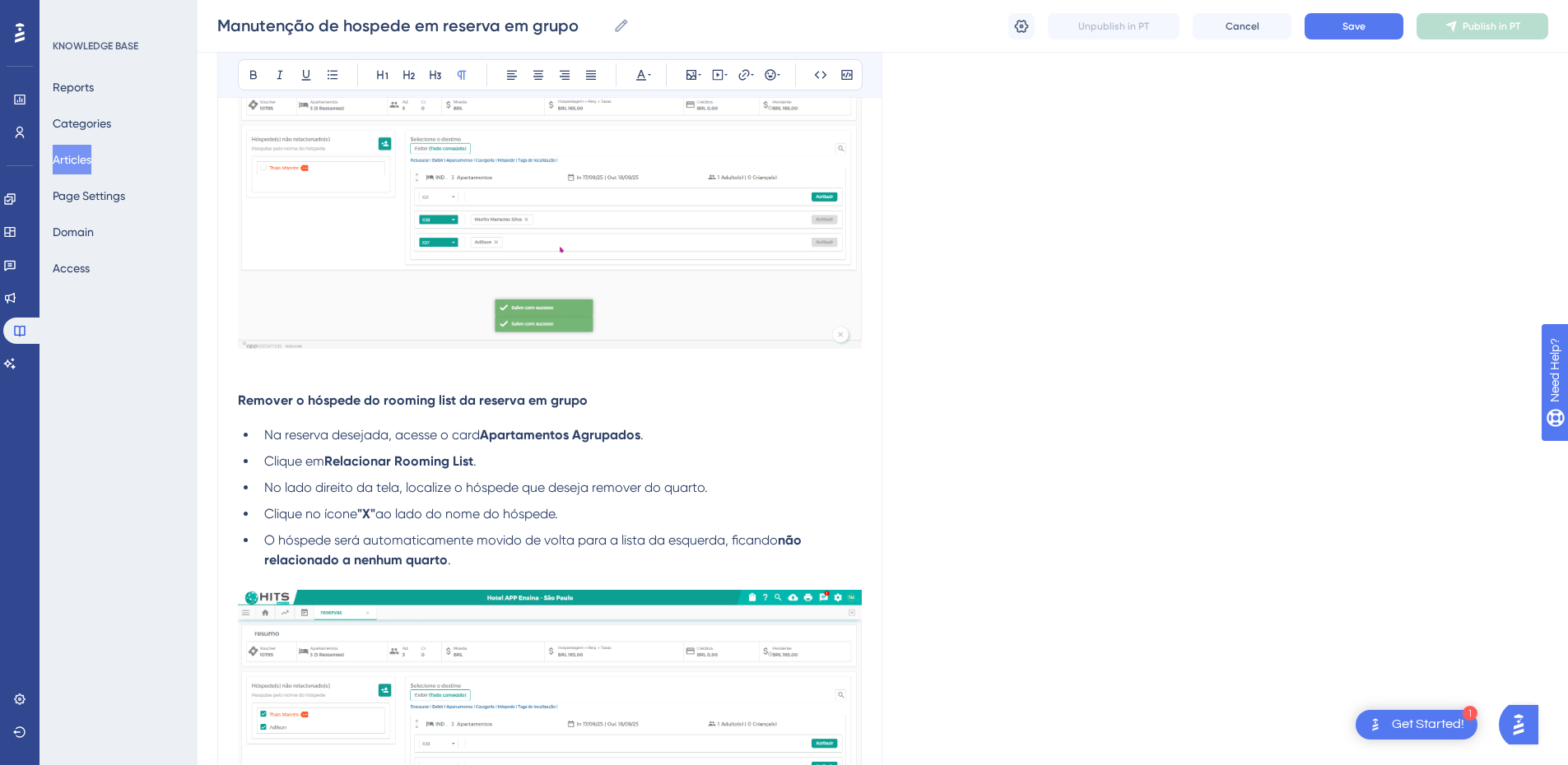
scroll to position [0, 0]
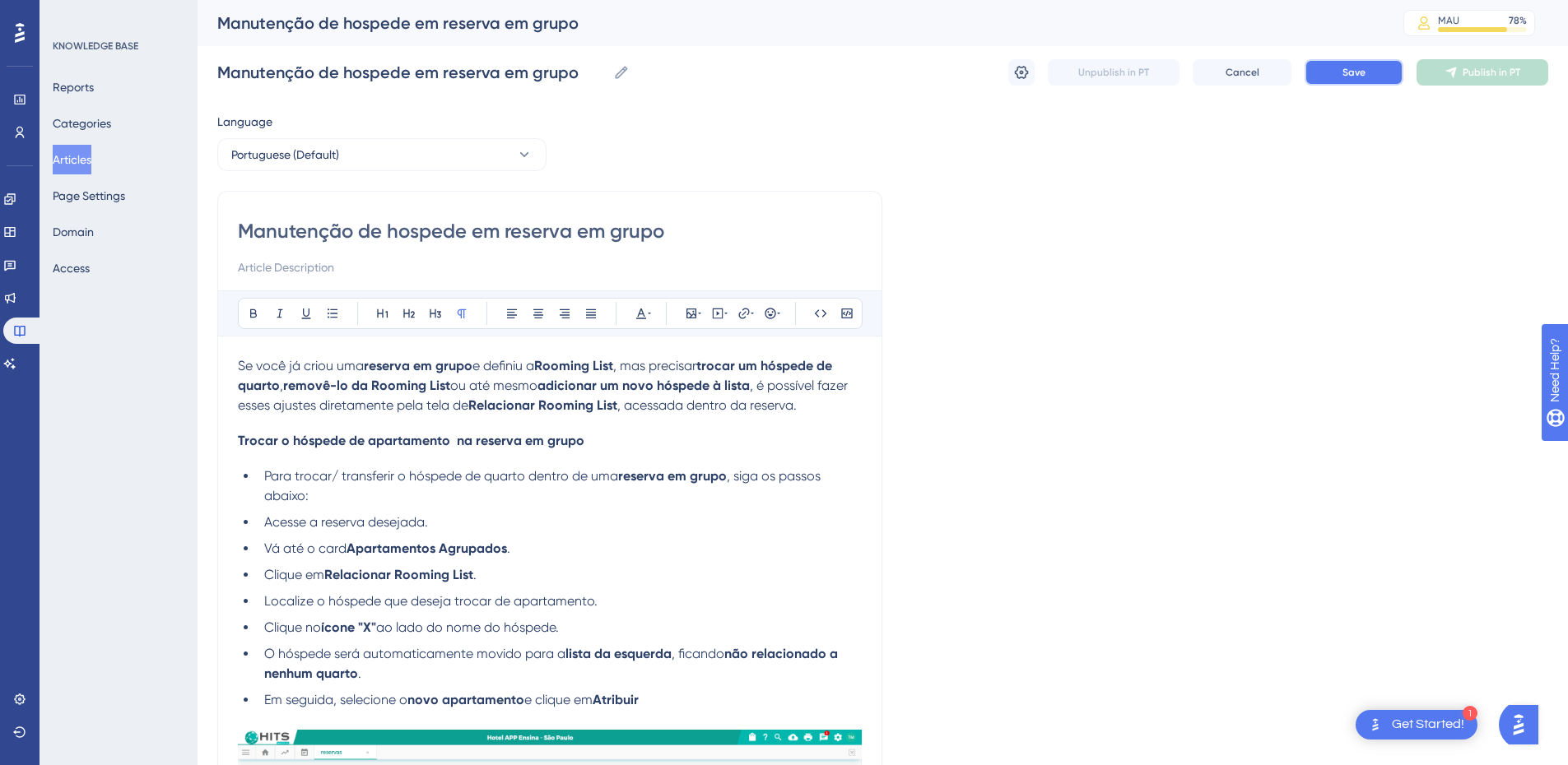
click at [1369, 74] on button "Save" at bounding box center [1354, 72] width 99 height 27
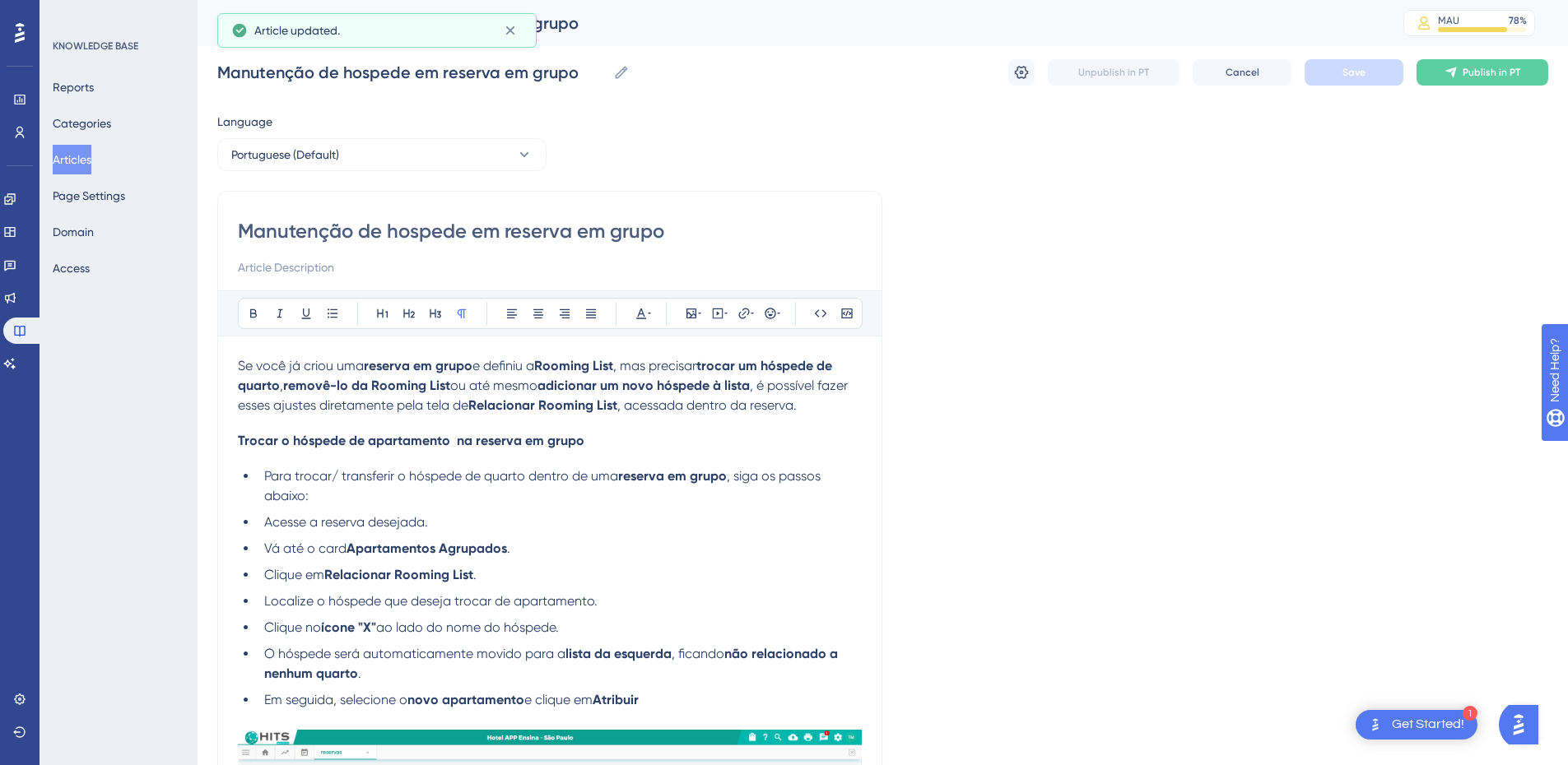
click at [91, 163] on button "Articles" at bounding box center [72, 160] width 39 height 30
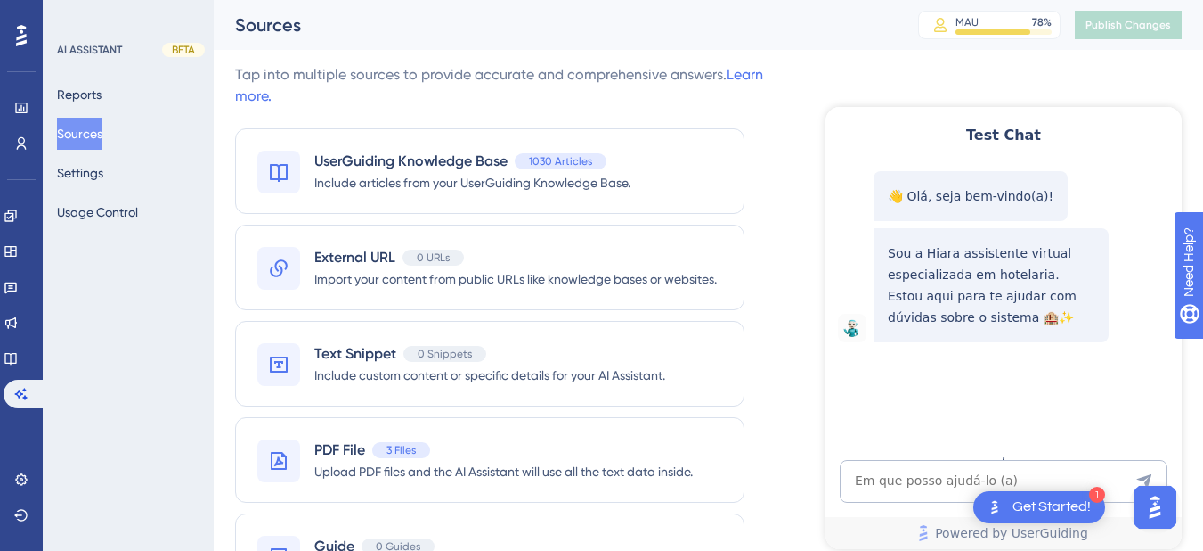
click at [1094, 79] on div at bounding box center [980, 331] width 403 height 534
click at [1083, 82] on div at bounding box center [980, 331] width 403 height 534
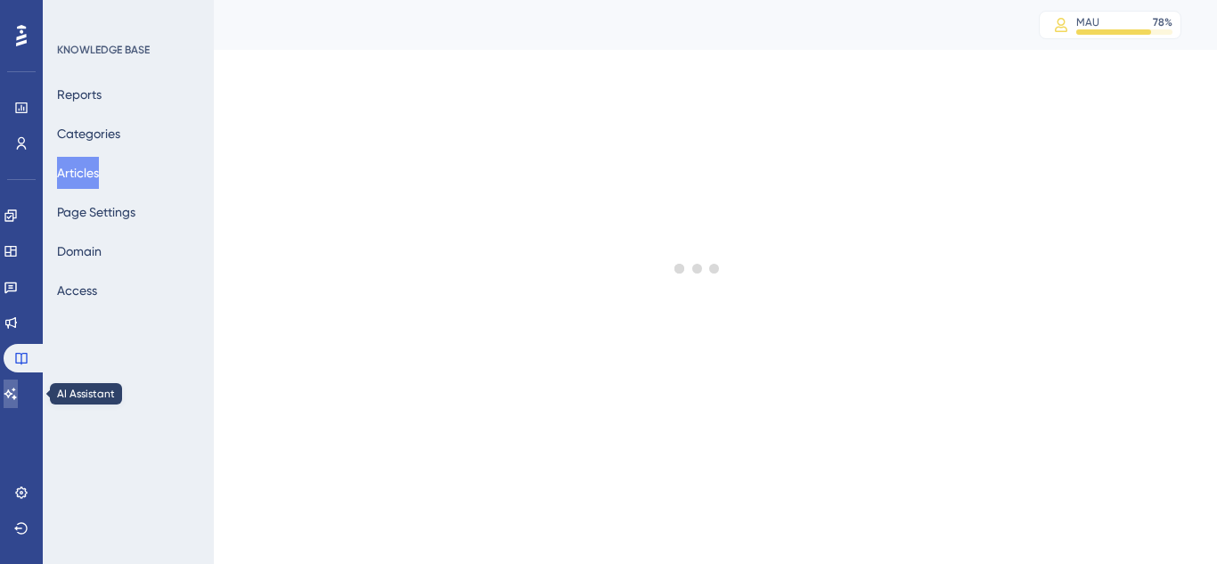
click at [18, 392] on link at bounding box center [11, 393] width 14 height 29
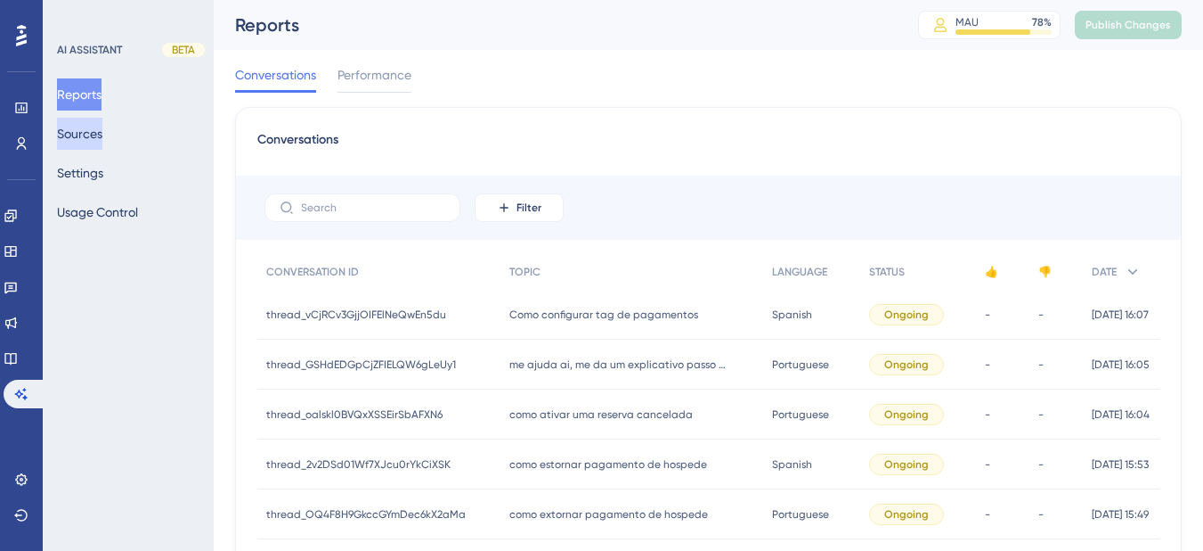
click at [88, 134] on button "Sources" at bounding box center [79, 134] width 45 height 32
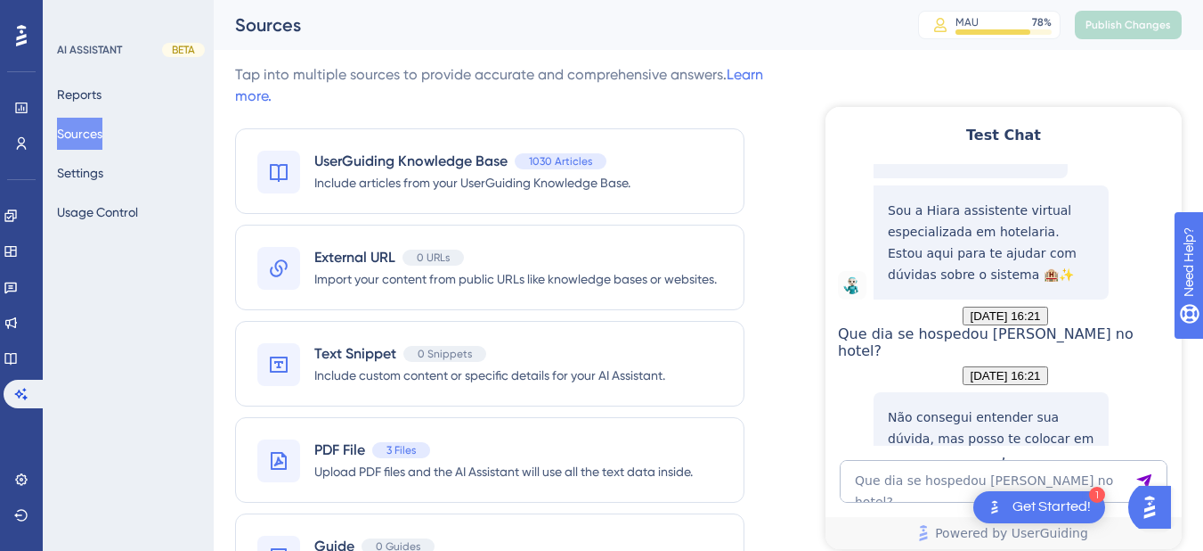
scroll to position [233, 0]
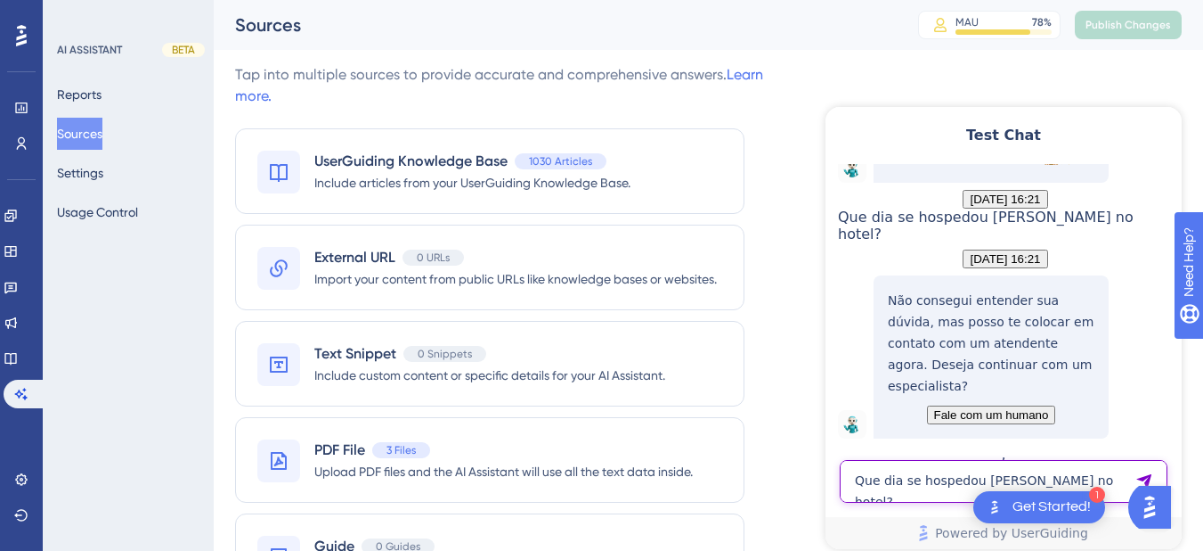
click at [902, 477] on textarea "Que dia se hospedou Eric Kikuchi no hotel?" at bounding box center [1004, 481] width 328 height 43
paste textarea "Como eu posso enviar a reserva para um celular internacional?"
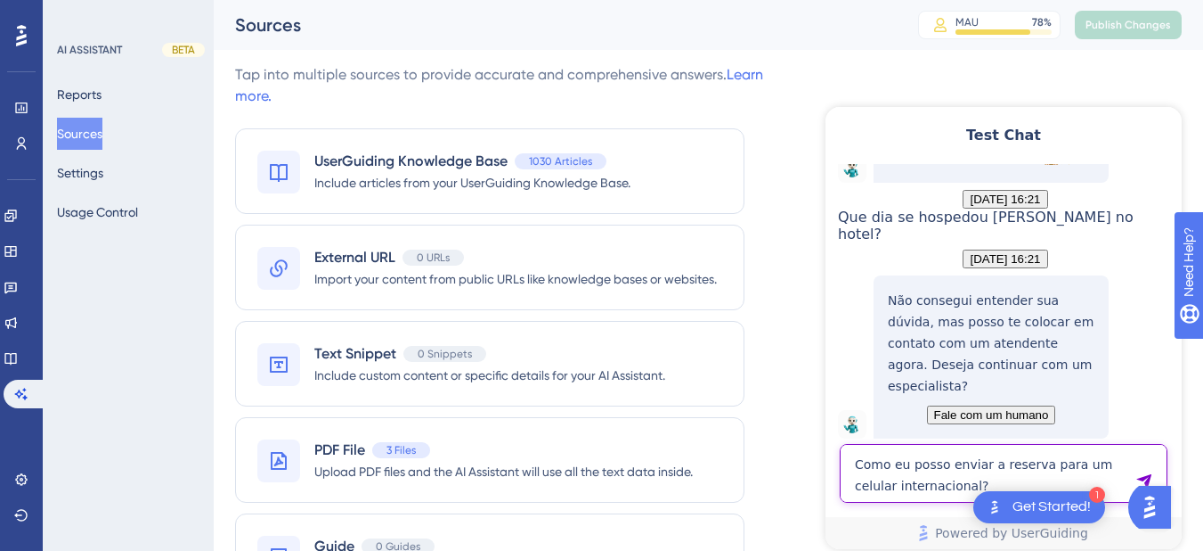
type textarea "Como eu posso enviar a reserva para um celular internacional?"
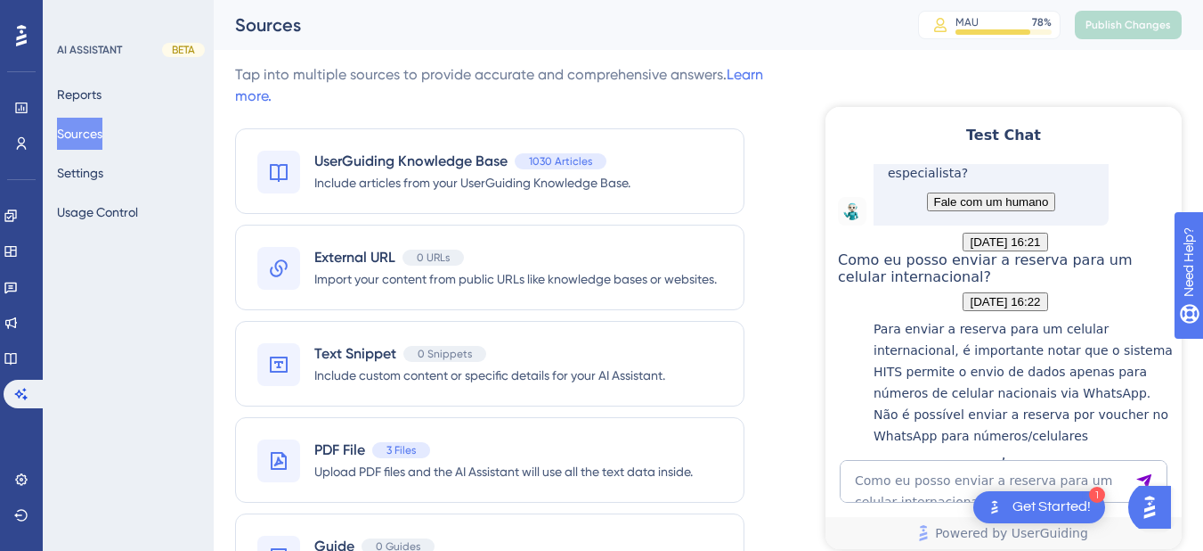
scroll to position [663, 0]
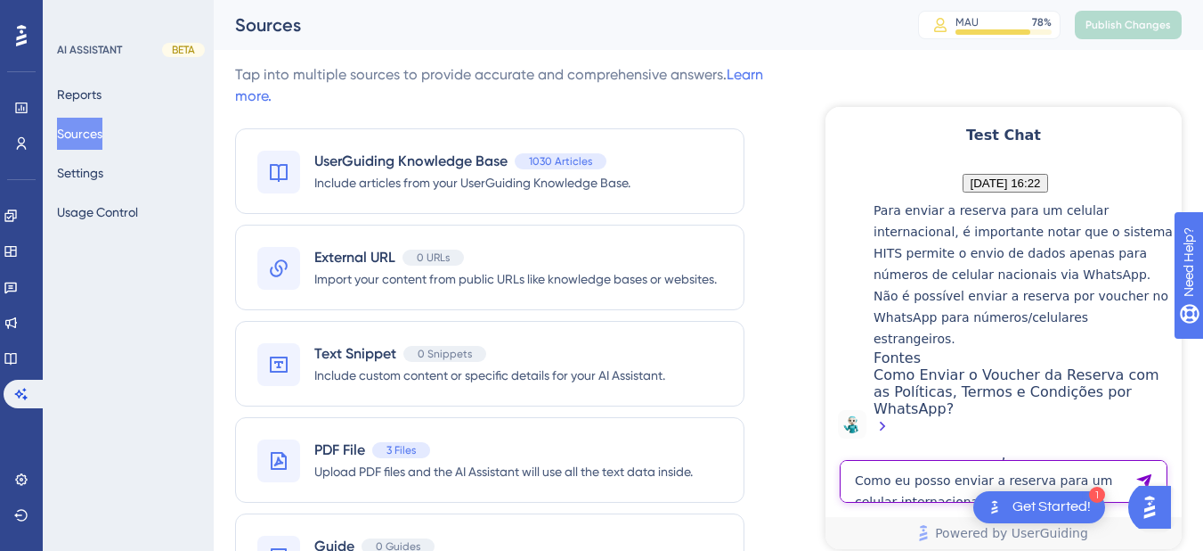
click at [895, 484] on textarea "Como eu posso enviar a reserva para um celular internacional?" at bounding box center [1004, 481] width 328 height 43
paste textarea "Sempre que eu faço isso aparece o erro 402"
click at [988, 481] on textarea "Sempre que eu faço isso aparece o erro 402" at bounding box center [1004, 481] width 328 height 43
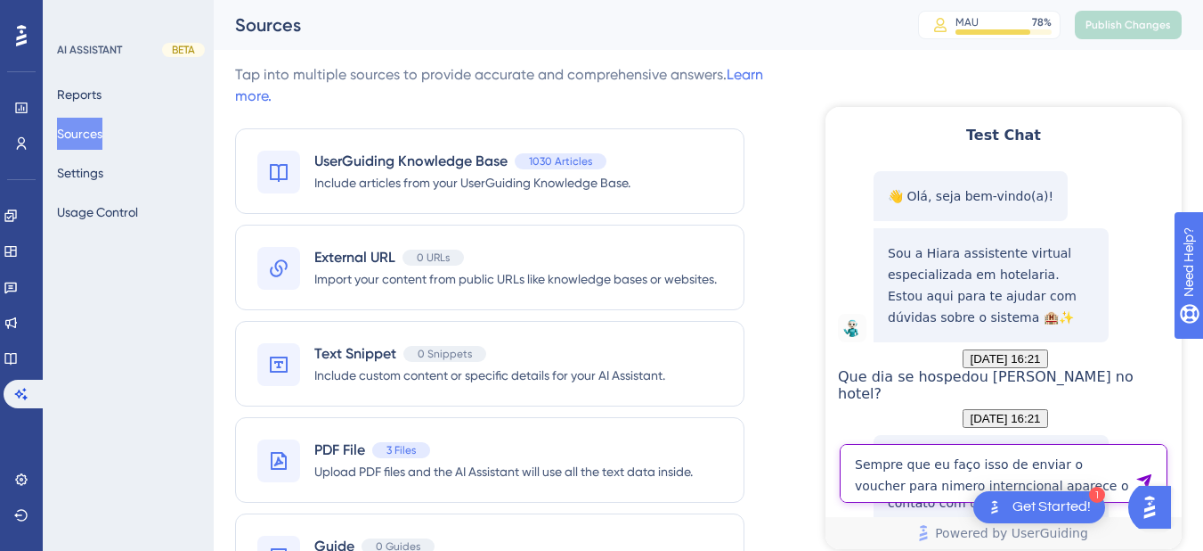
type textarea "Sempre que eu faço isso de enviar o voucher para nimero interncional aparece o …"
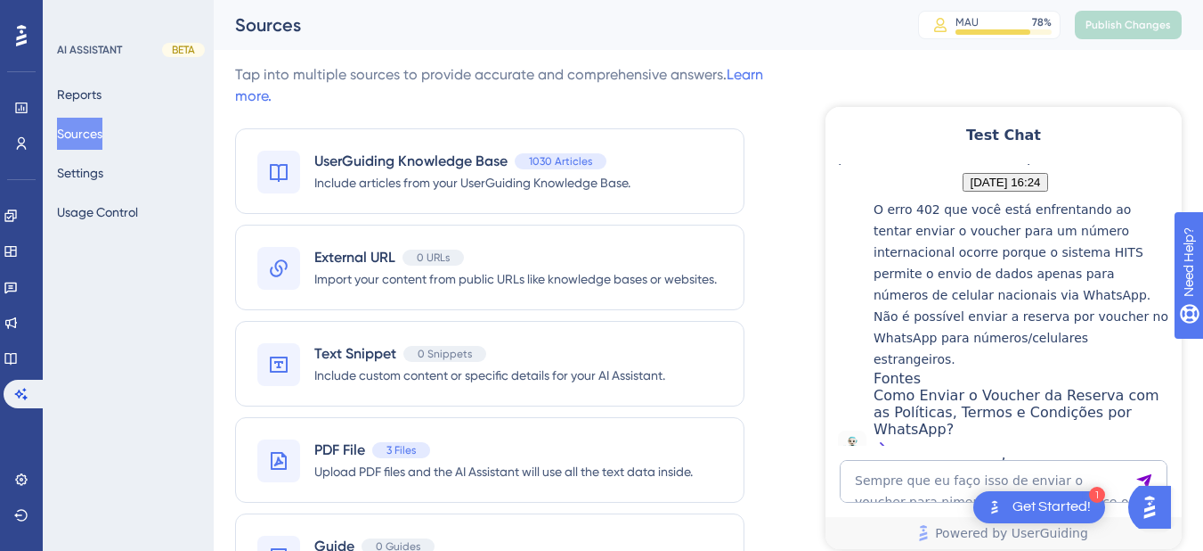
scroll to position [1135, 0]
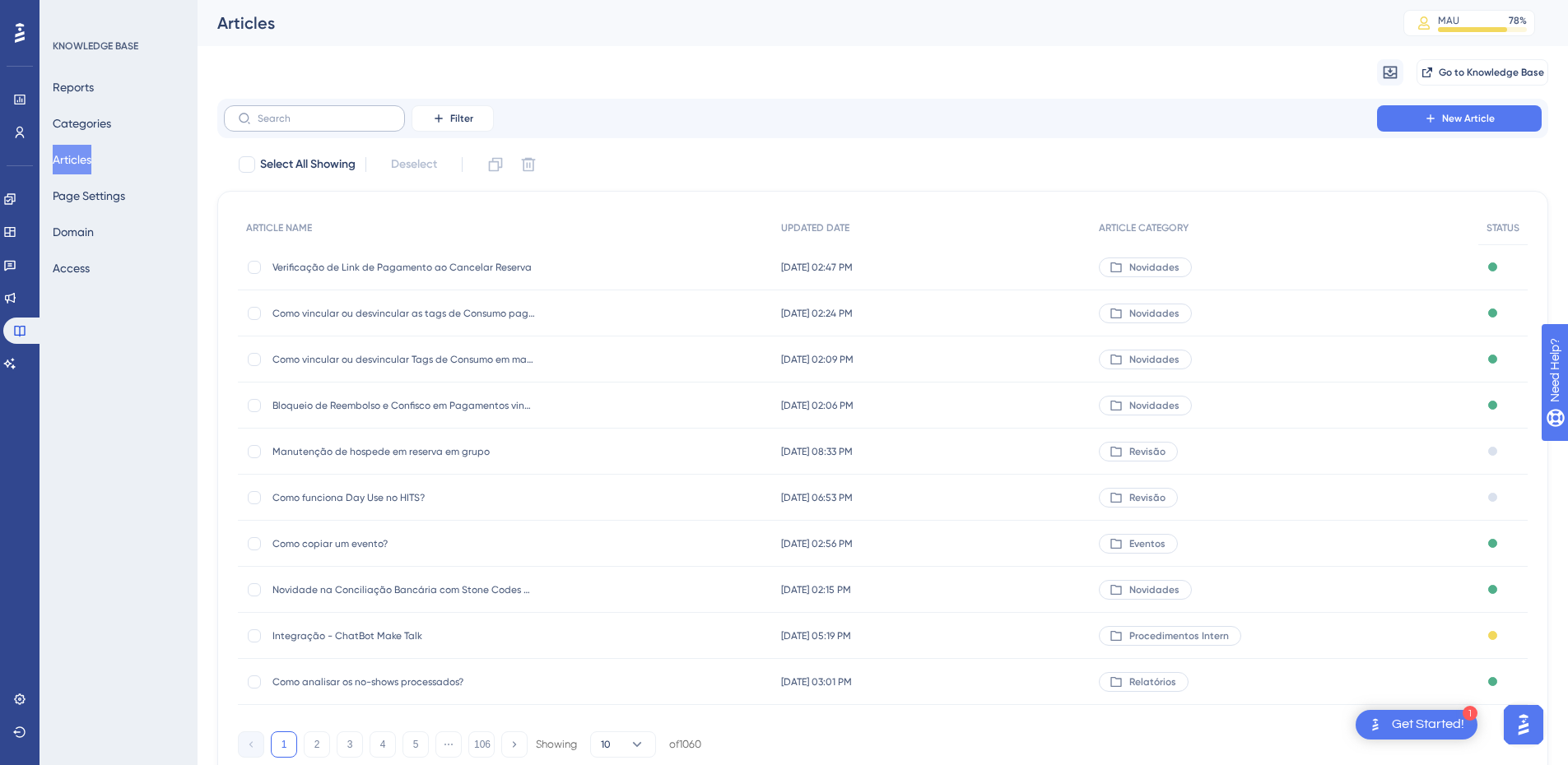
click at [322, 109] on label at bounding box center [314, 118] width 181 height 27
click at [322, 113] on input "text" at bounding box center [324, 118] width 133 height 11
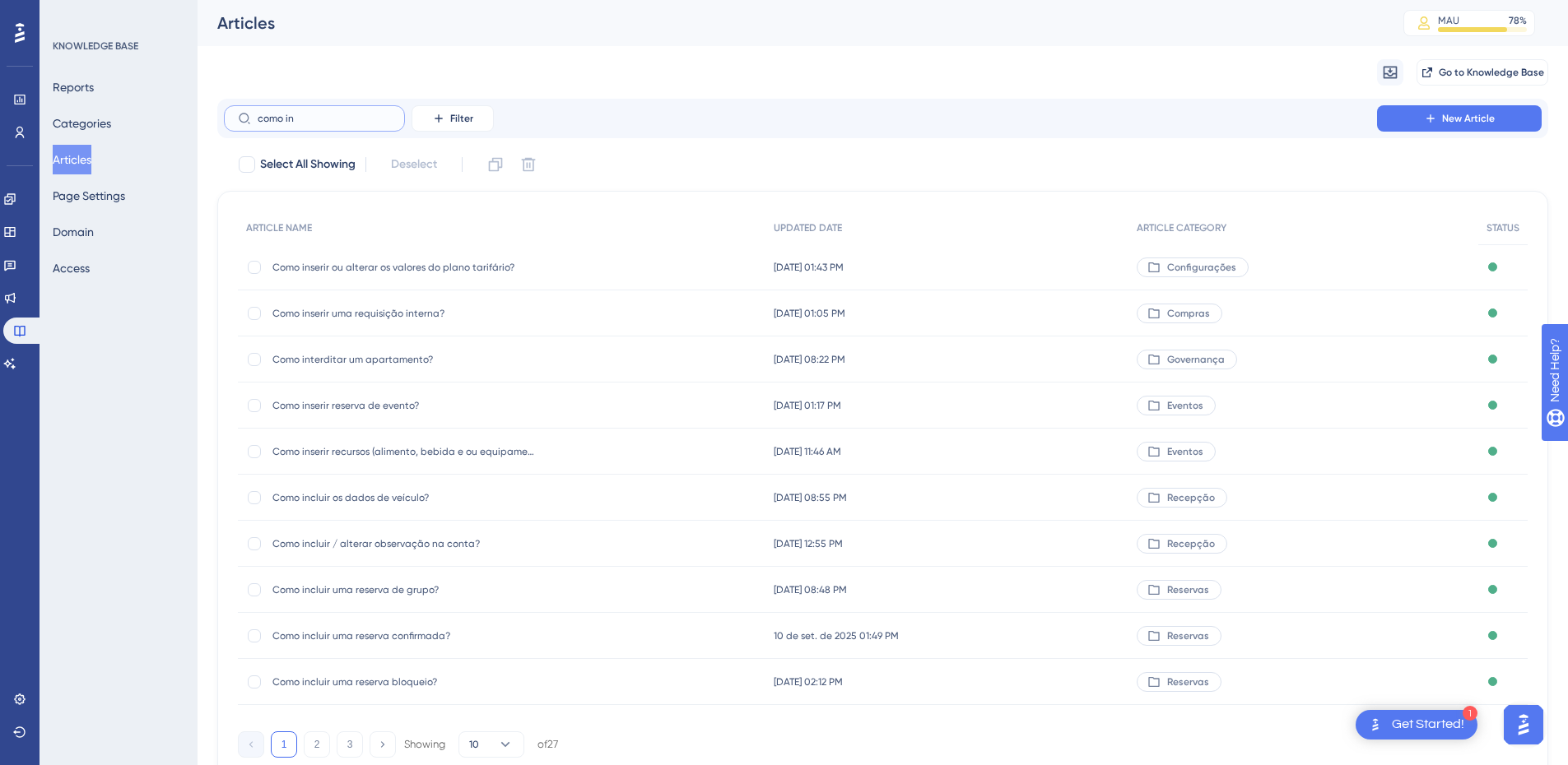
type input "como in"
click at [388, 410] on span "Como inserir reserva de evento?" at bounding box center [404, 406] width 263 height 13
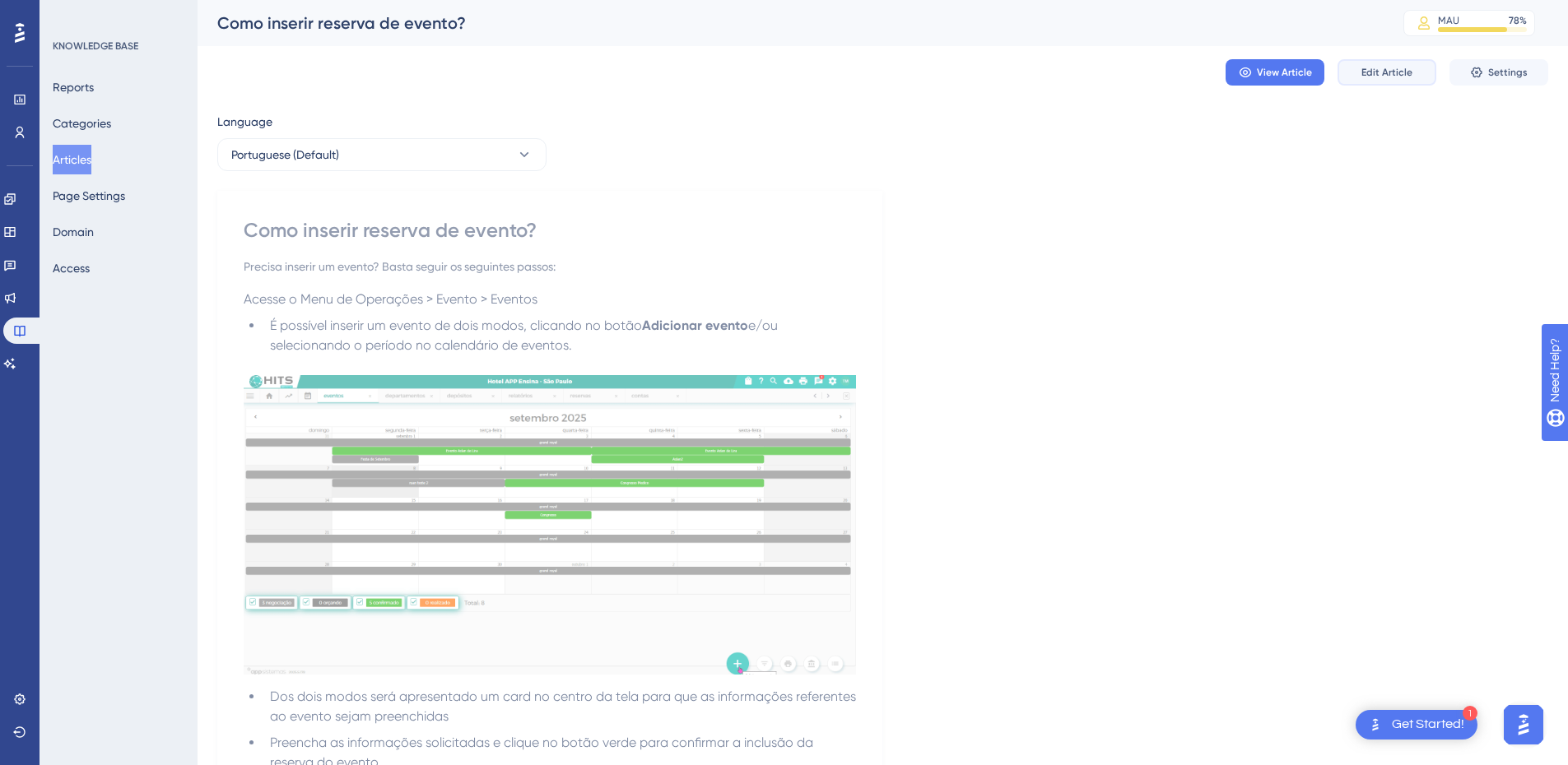
click at [1391, 64] on button "Edit Article" at bounding box center [1387, 72] width 99 height 27
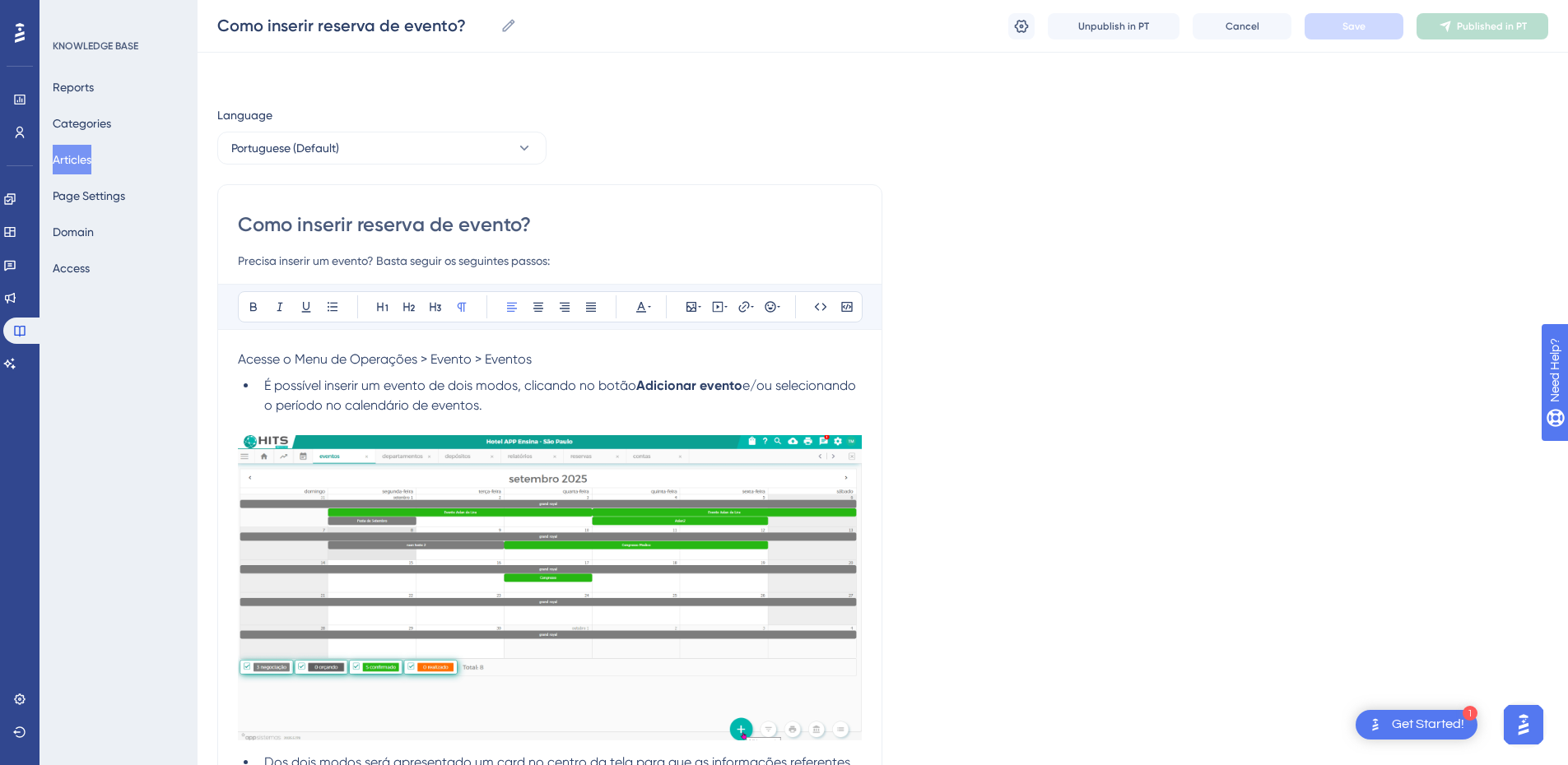
scroll to position [970, 0]
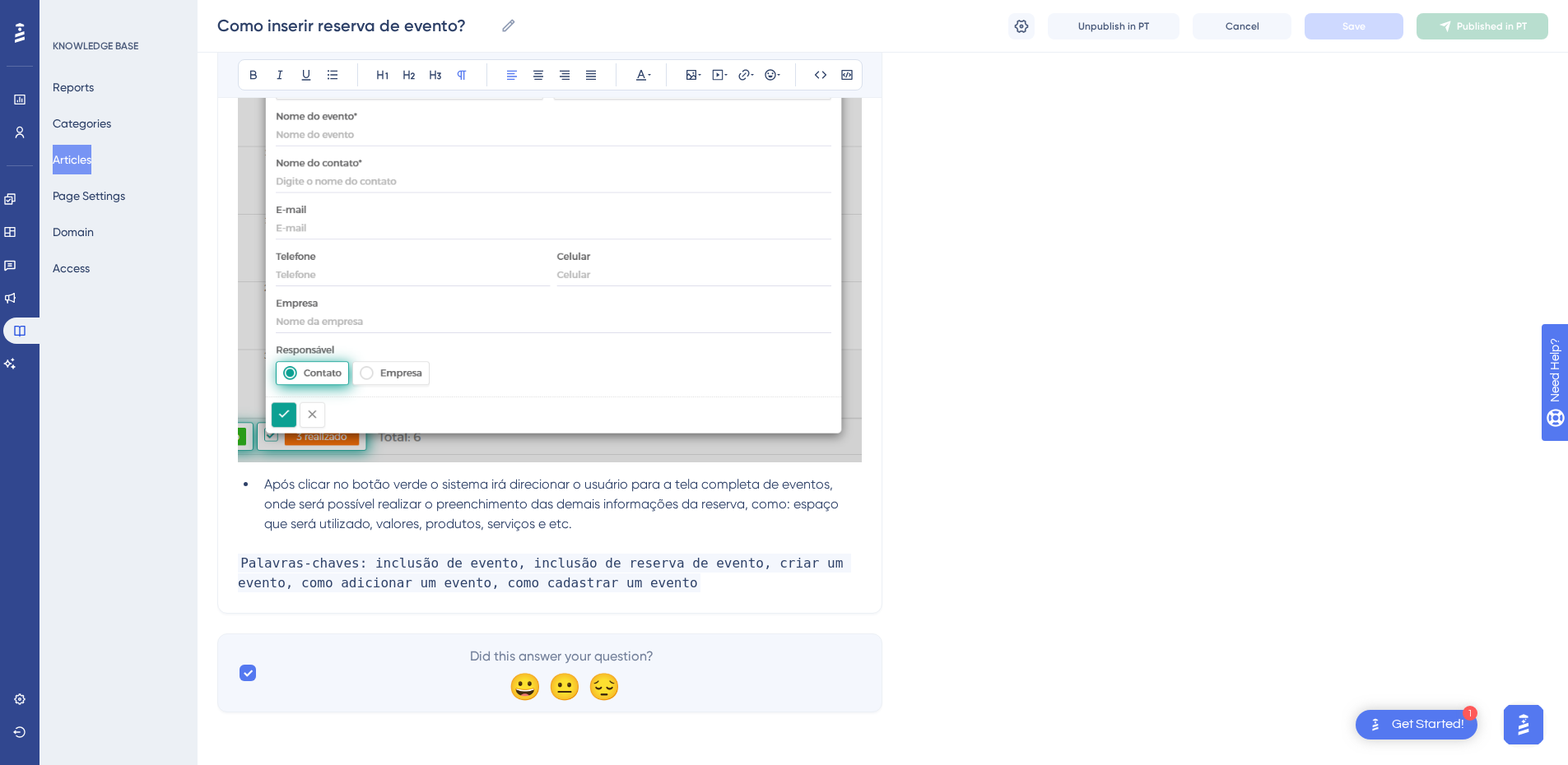
click at [626, 516] on li "Após clicar no botão verde o sistema irá direcionar o usuário para a tela compl…" at bounding box center [560, 504] width 604 height 59
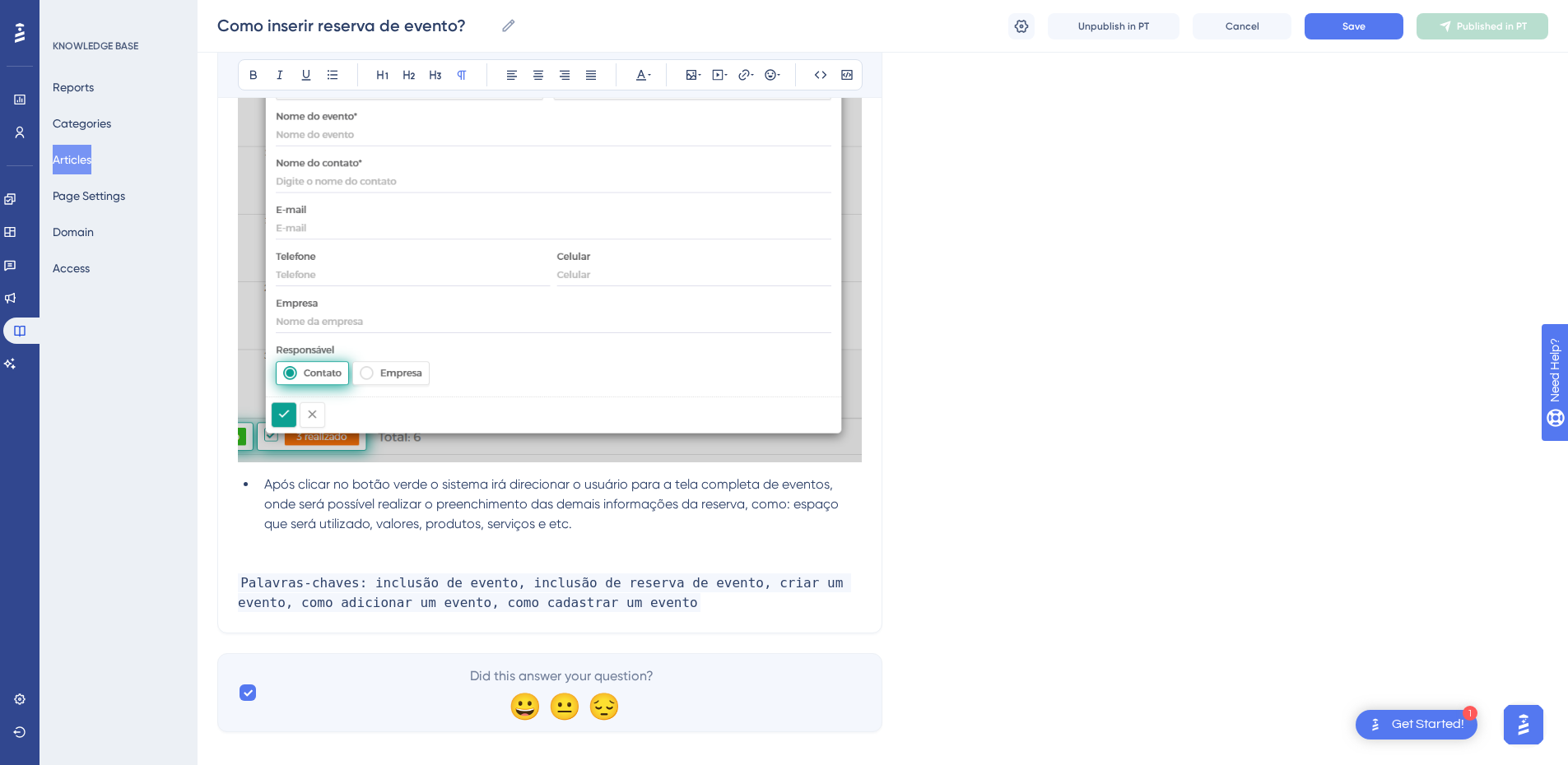
click at [614, 516] on li "Após clicar no botão verde o sistema irá direcionar o usuário para a tela compl…" at bounding box center [560, 504] width 604 height 59
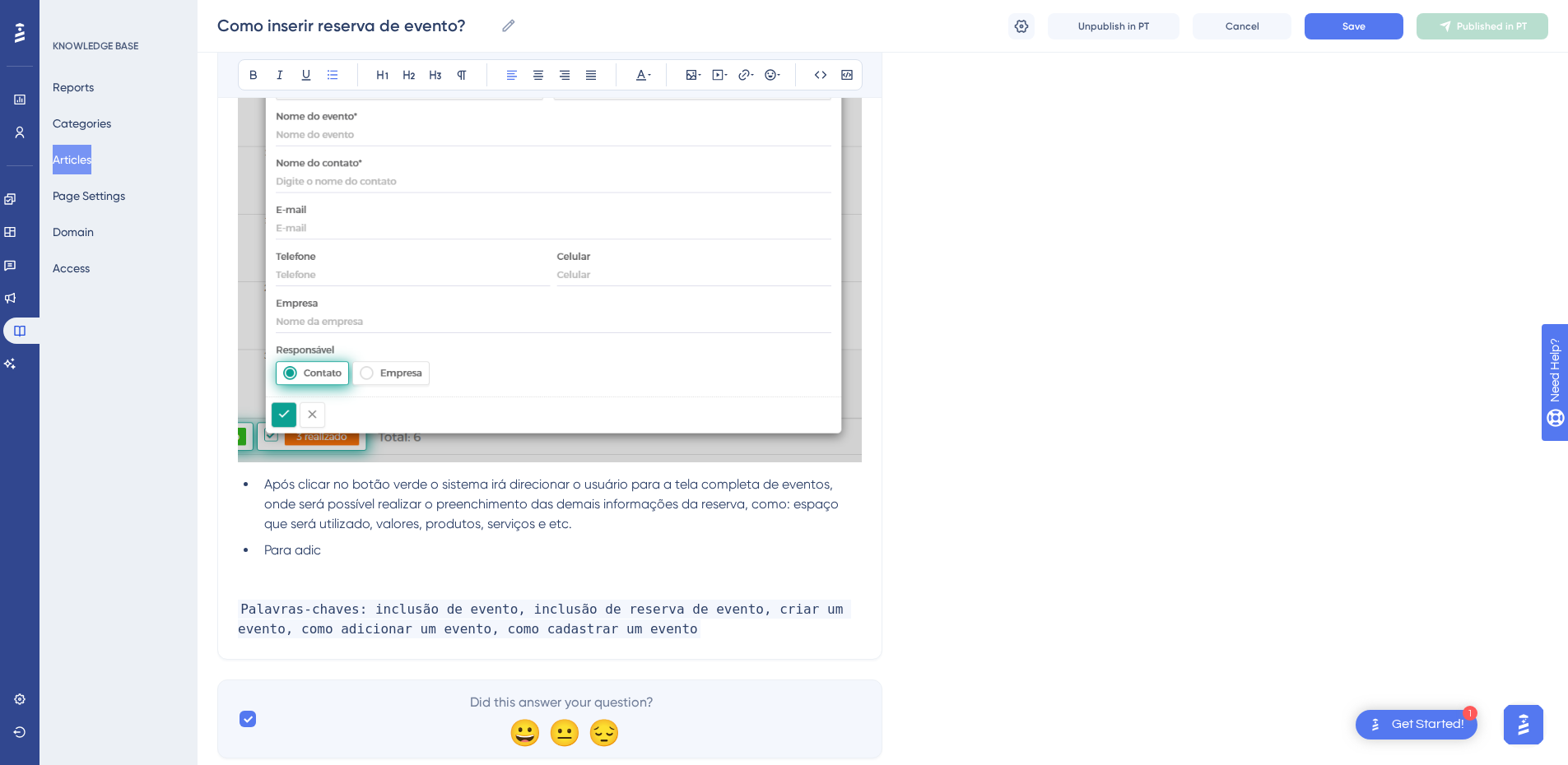
click at [339, 544] on li "Para adic" at bounding box center [560, 550] width 604 height 19
drag, startPoint x: 343, startPoint y: 547, endPoint x: 261, endPoint y: 554, distance: 82.3
click at [261, 554] on li "Para adic" at bounding box center [560, 550] width 604 height 19
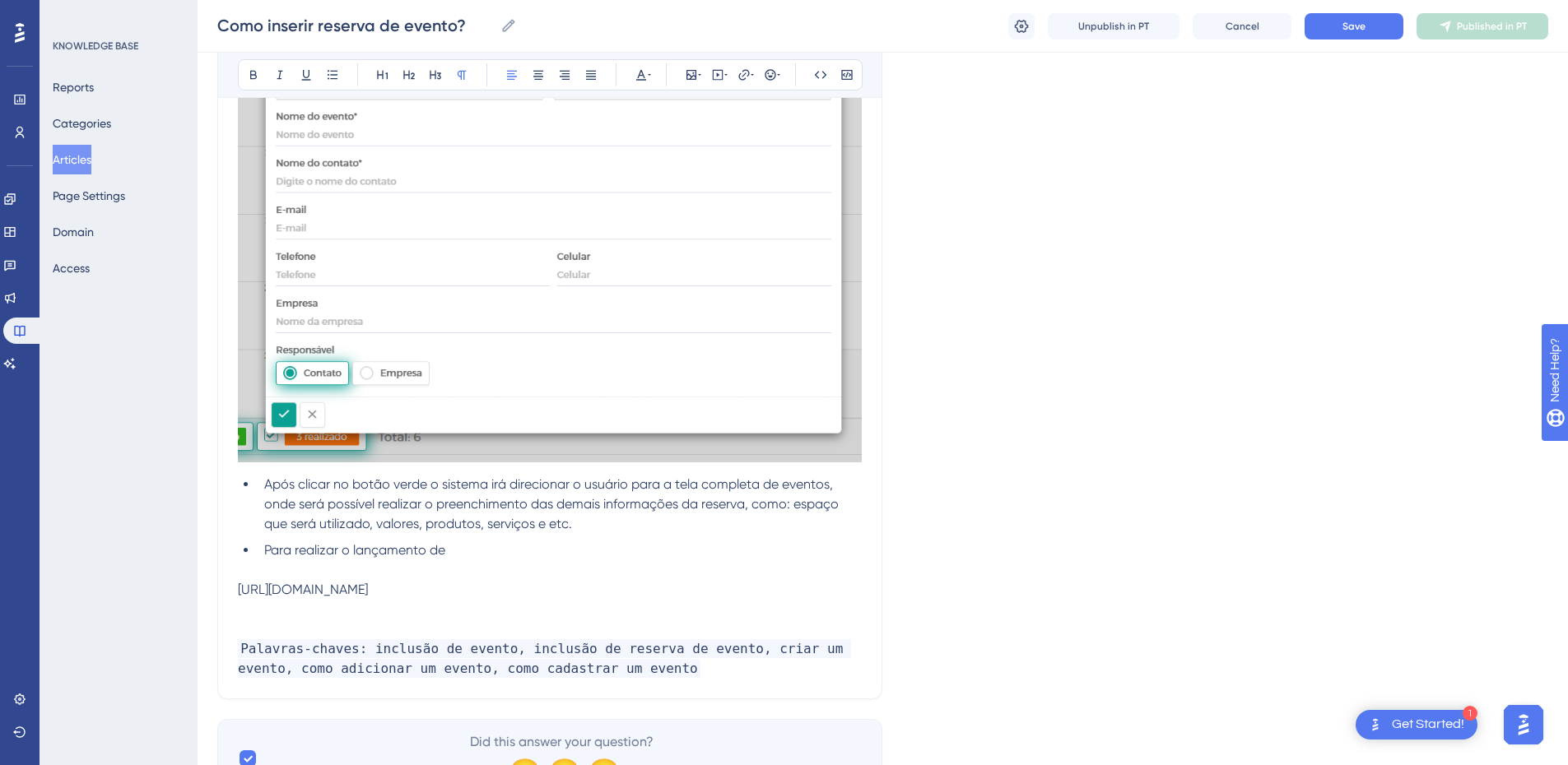
click at [368, 592] on span "[URL][DOMAIN_NAME]" at bounding box center [302, 589] width 130 height 16
click at [470, 552] on li "Para realizar o lançamento de" at bounding box center [560, 550] width 604 height 19
drag, startPoint x: 485, startPoint y: 552, endPoint x: 297, endPoint y: 549, distance: 188.0
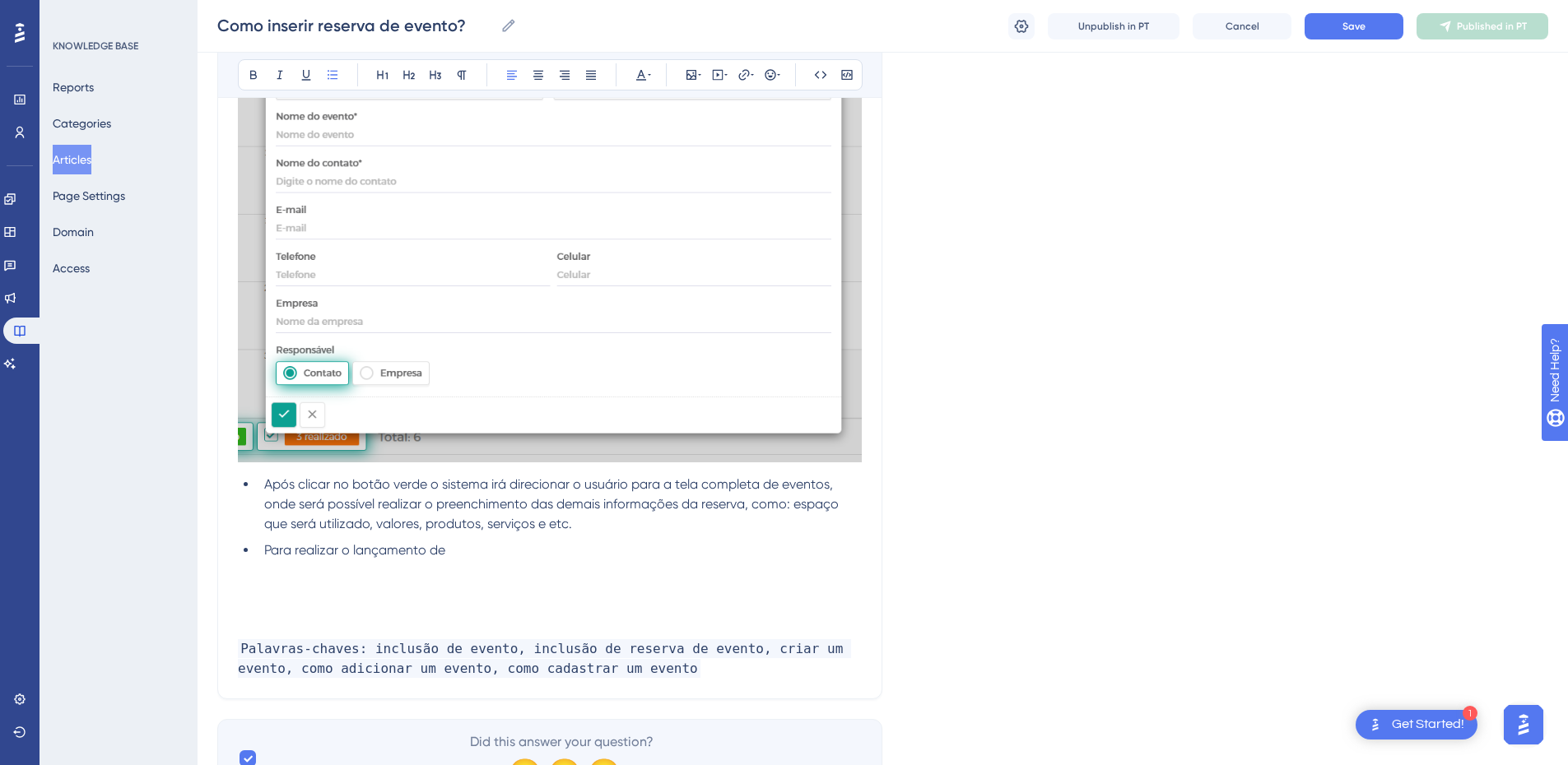
click at [297, 549] on li "Para realizar o lançamento de" at bounding box center [560, 550] width 604 height 19
click at [638, 552] on li "Para definor o espaço do evento, utilizando o artigo" at bounding box center [560, 550] width 604 height 19
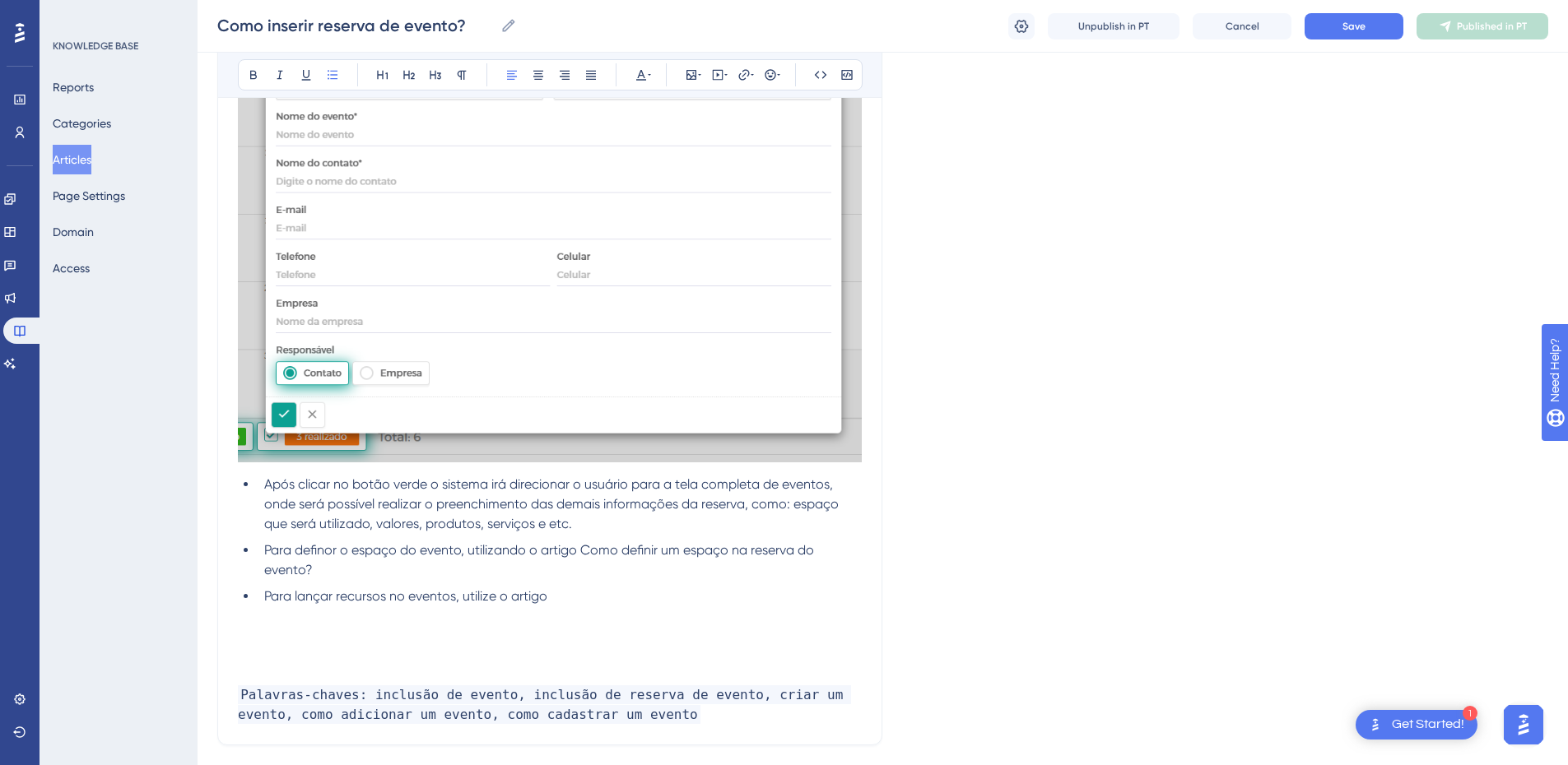
click at [602, 584] on ul "Após clicar no botão verde o sistema irá direcionar o usuário para a tela compl…" at bounding box center [549, 540] width 624 height 132
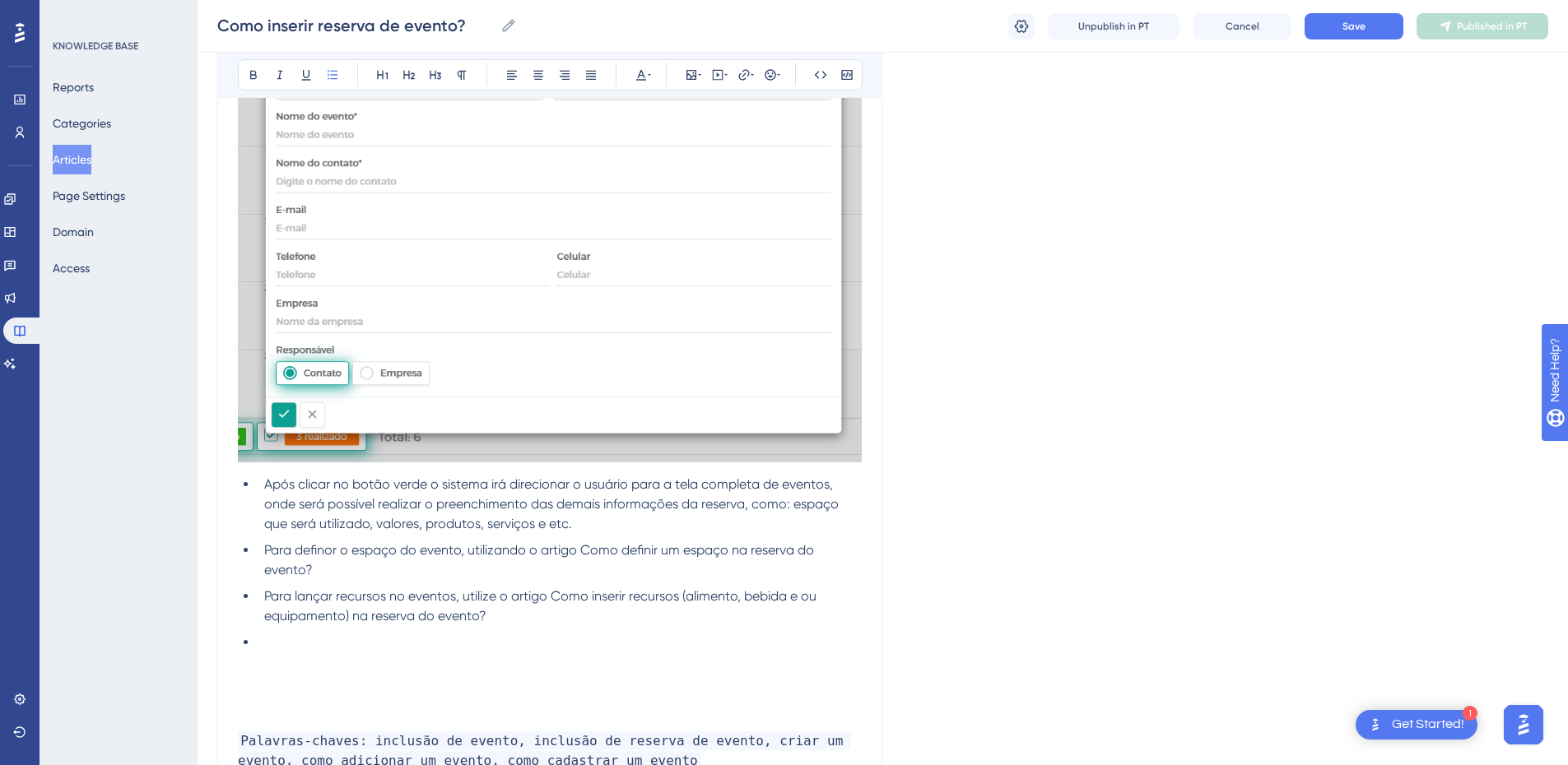
click at [553, 613] on li "Para lançar recursos no eventos, utilize o artigo Como inserir recursos (alimen…" at bounding box center [560, 606] width 604 height 40
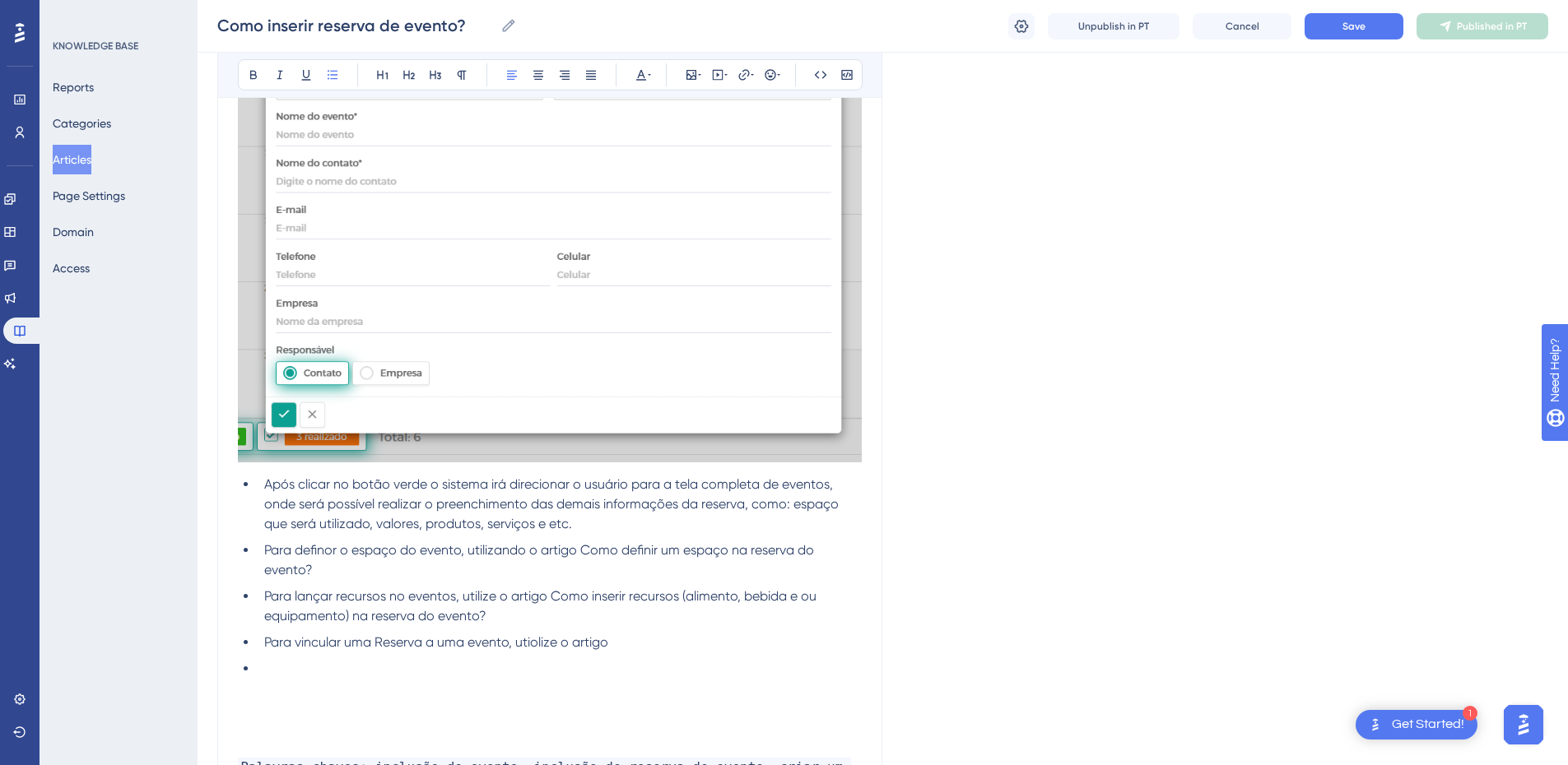
click at [665, 643] on li "Para vincular uma Reserva a uma evento, utiolize o artigo" at bounding box center [560, 642] width 604 height 19
click at [237, 691] on div "Como inserir reserva de evento? Precisa inserir um evento? Basta seguir os segu…" at bounding box center [550, 26] width 665 height 1624
click at [340, 659] on li "Para vincular uma Reserva a uma evento, utiolize o artigo Como vincular um even…" at bounding box center [560, 652] width 604 height 40
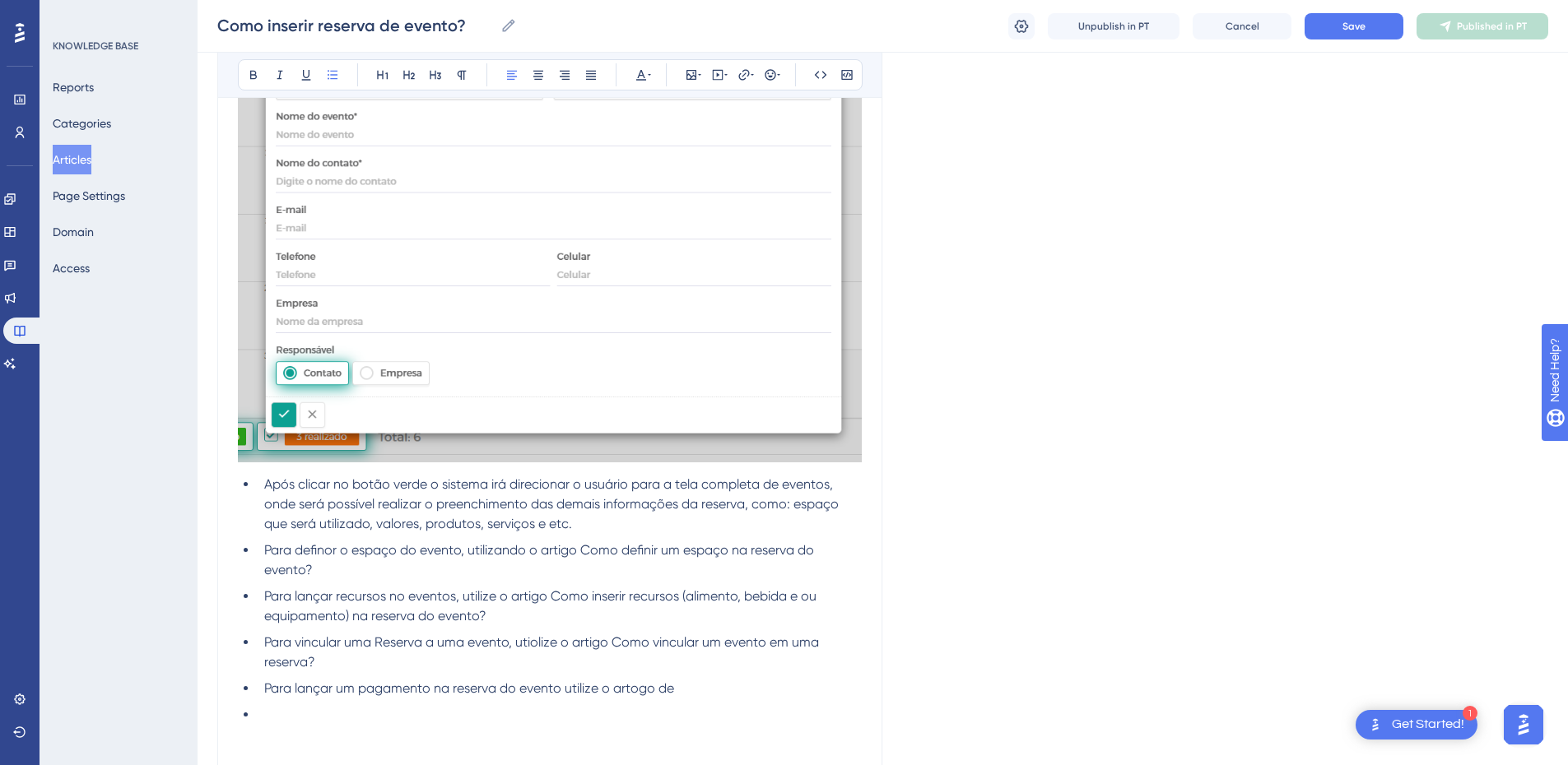
click at [714, 694] on li "Para lançar um pagamento na reserva do evento utilize o artogo de" at bounding box center [560, 688] width 604 height 19
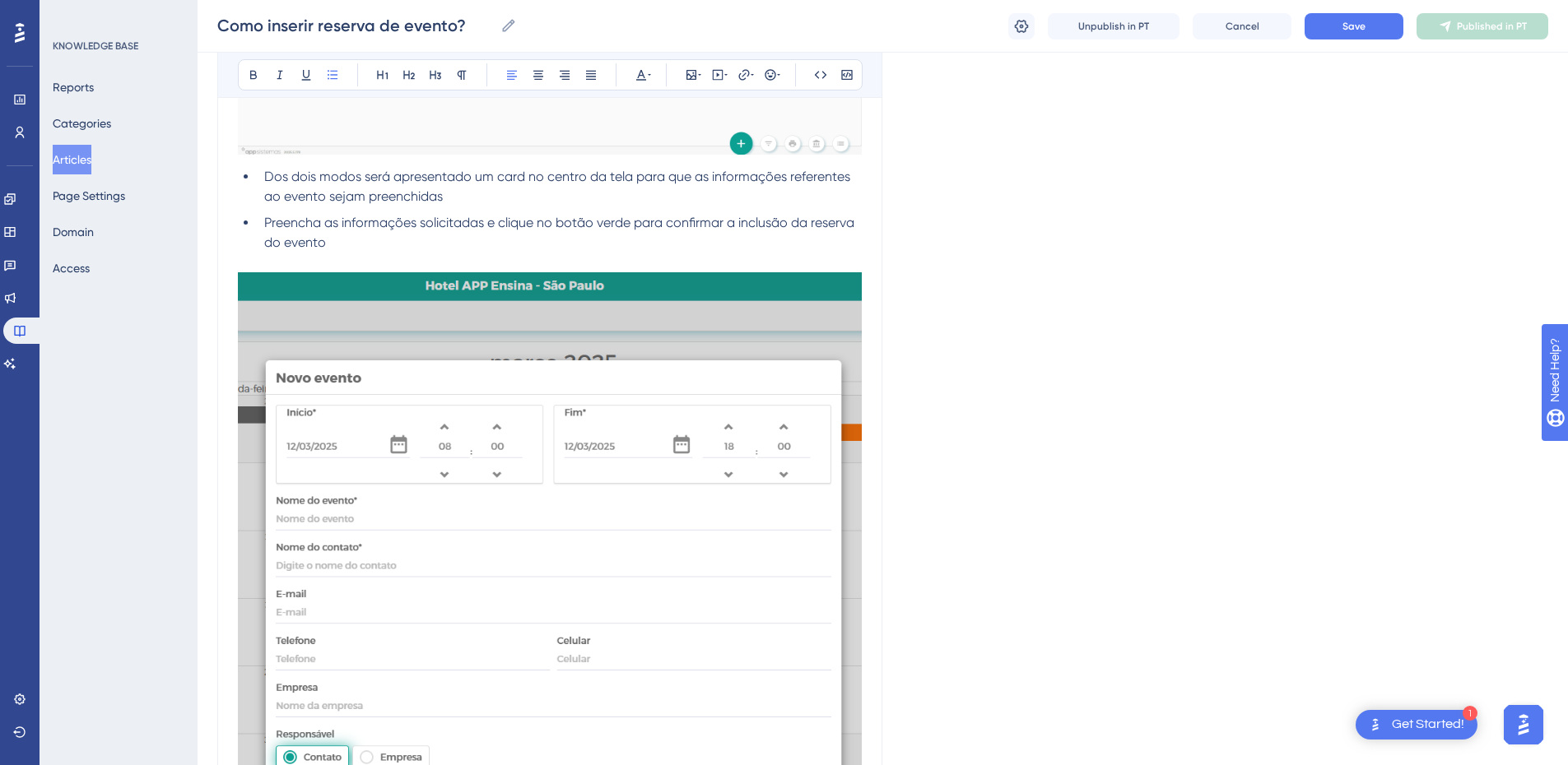
scroll to position [395, 0]
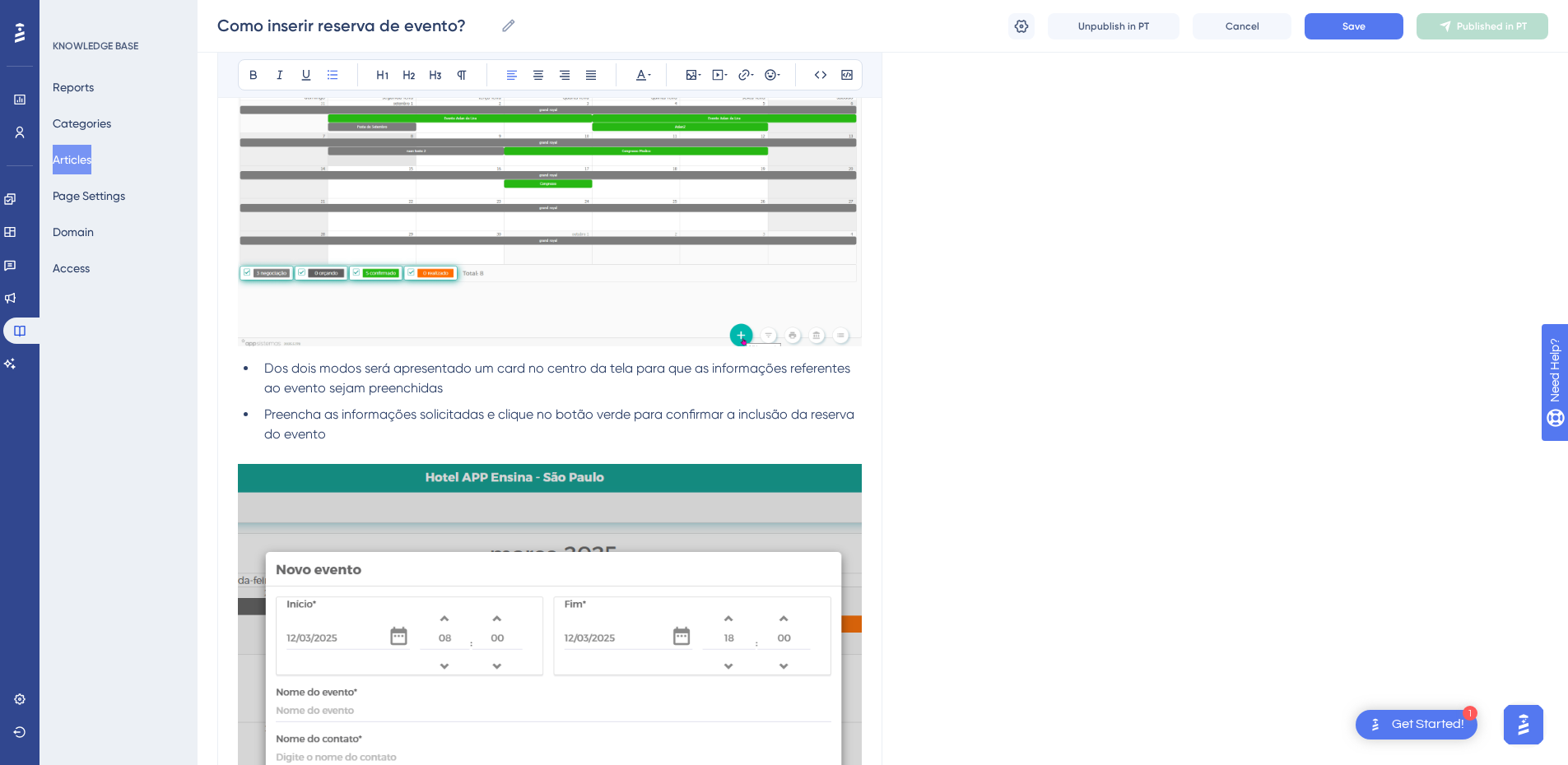
click at [383, 436] on li "Preencha as informações solicitadas e clique no botão verde para confirmar a in…" at bounding box center [560, 424] width 604 height 40
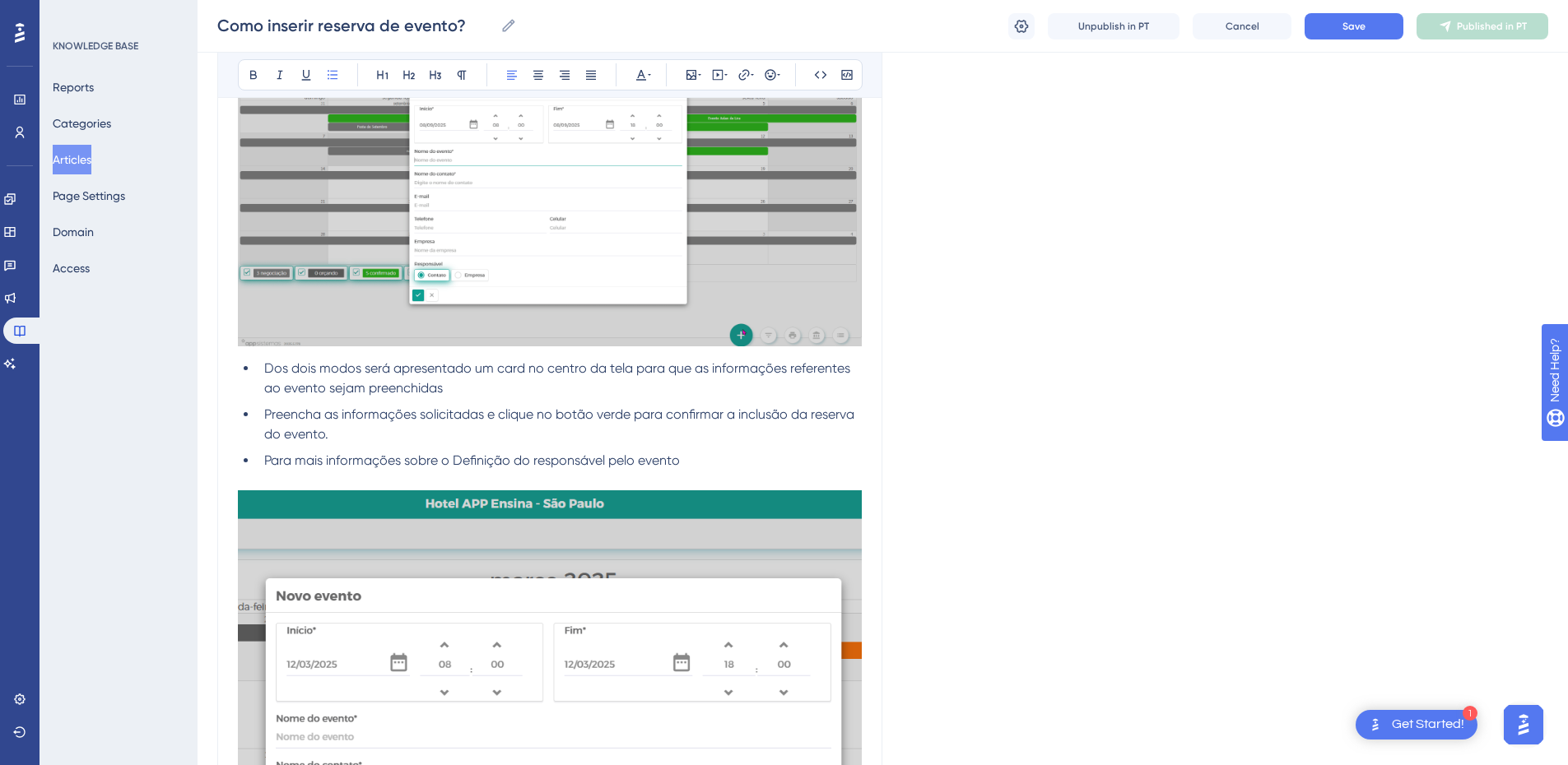
click at [448, 455] on span "Para mais informações sobre o Definição do responsável pelo evento" at bounding box center [472, 460] width 416 height 16
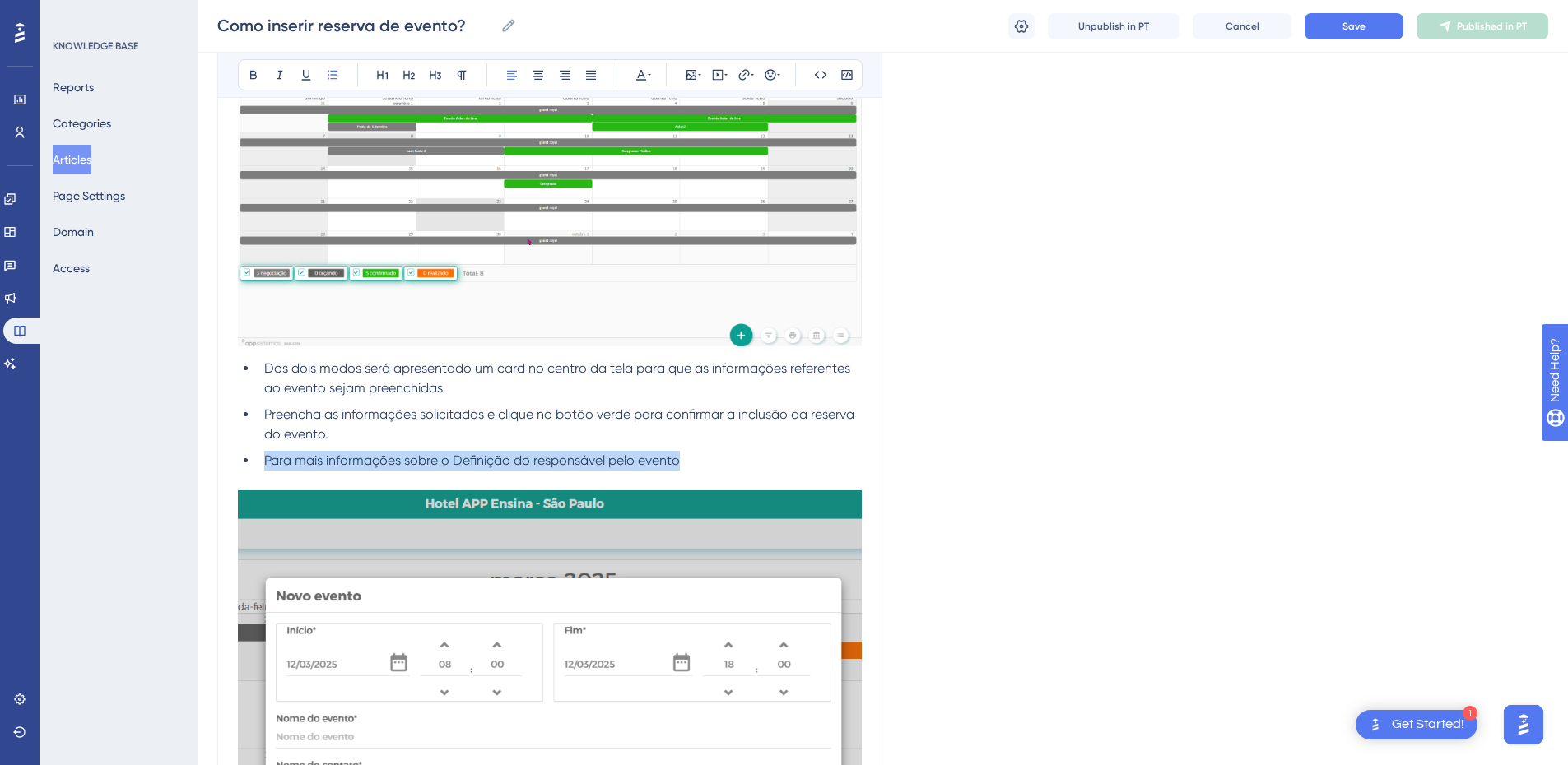
drag, startPoint x: 719, startPoint y: 464, endPoint x: 261, endPoint y: 462, distance: 458.0
click at [261, 462] on li "Para mais informações sobre o Definição do responsável pelo evento" at bounding box center [560, 460] width 604 height 19
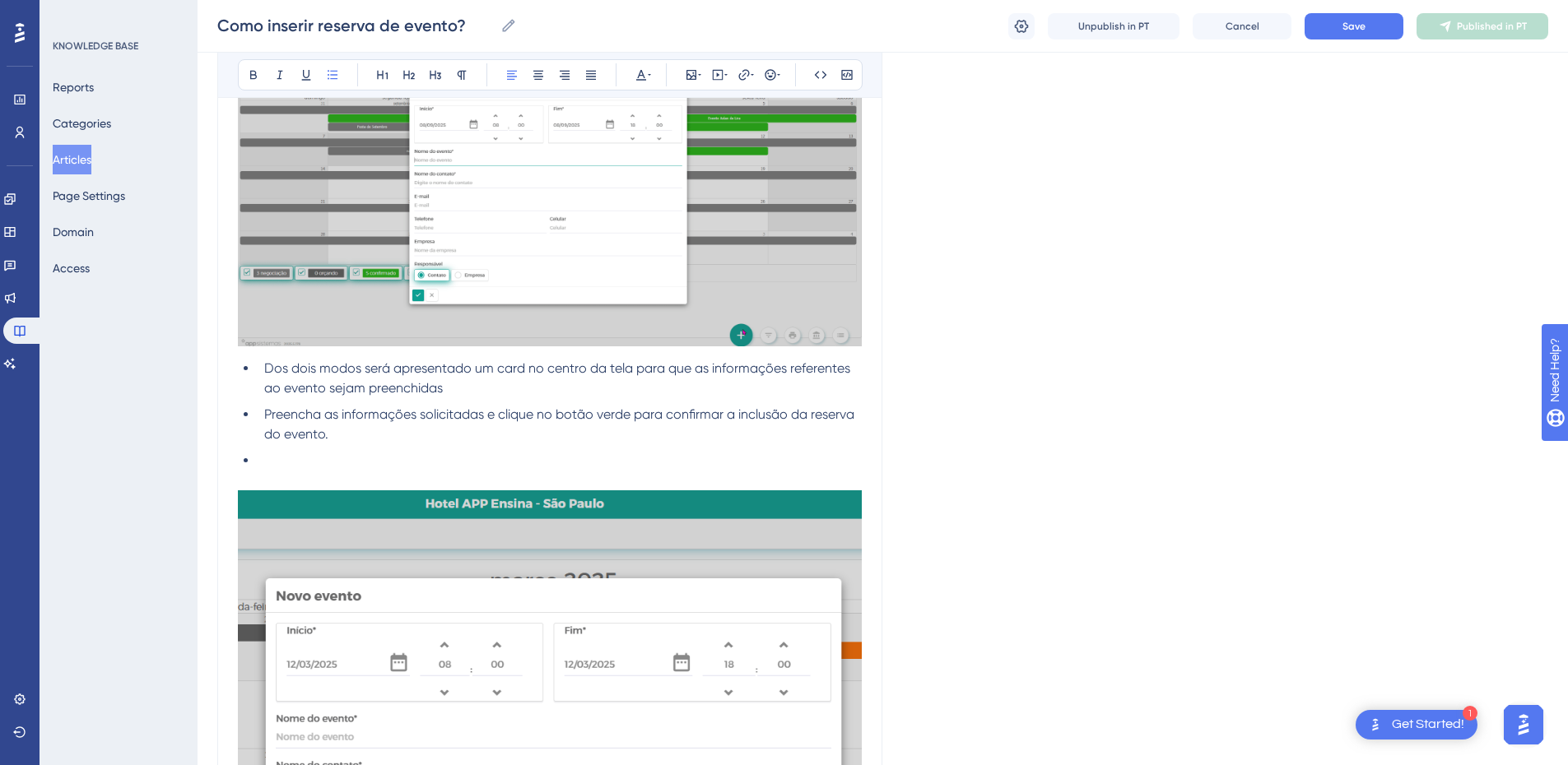
click at [411, 436] on li "Preencha as informações solicitadas e clique no botão verde para confirmar a in…" at bounding box center [560, 424] width 604 height 40
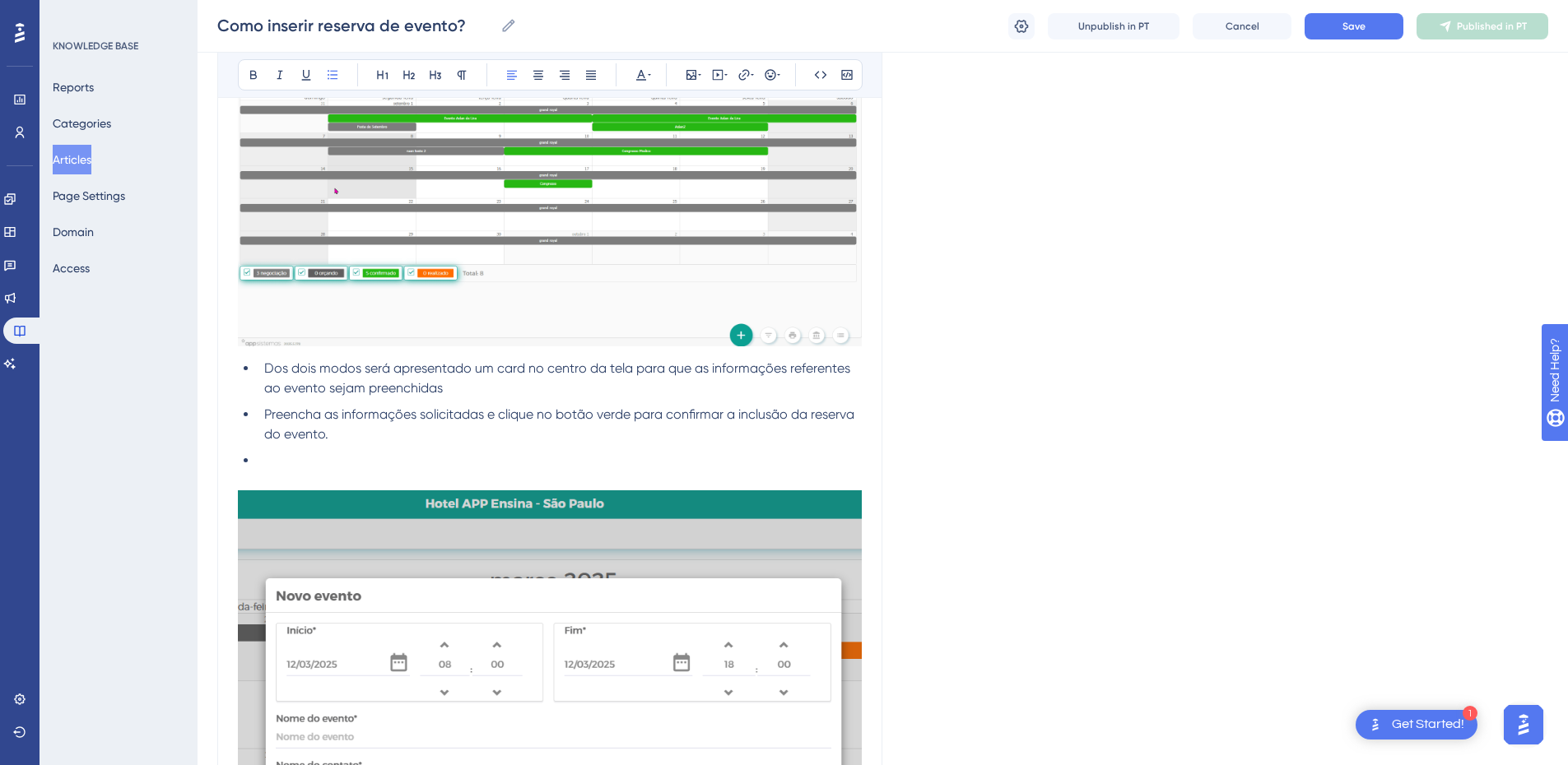
click at [335, 465] on li at bounding box center [560, 460] width 604 height 19
drag, startPoint x: 860, startPoint y: 461, endPoint x: 261, endPoint y: 375, distance: 605.1
click at [261, 375] on ul "Dos dois modos será apresentado um card no centro da tela para que as informaçõ…" at bounding box center [549, 414] width 624 height 112
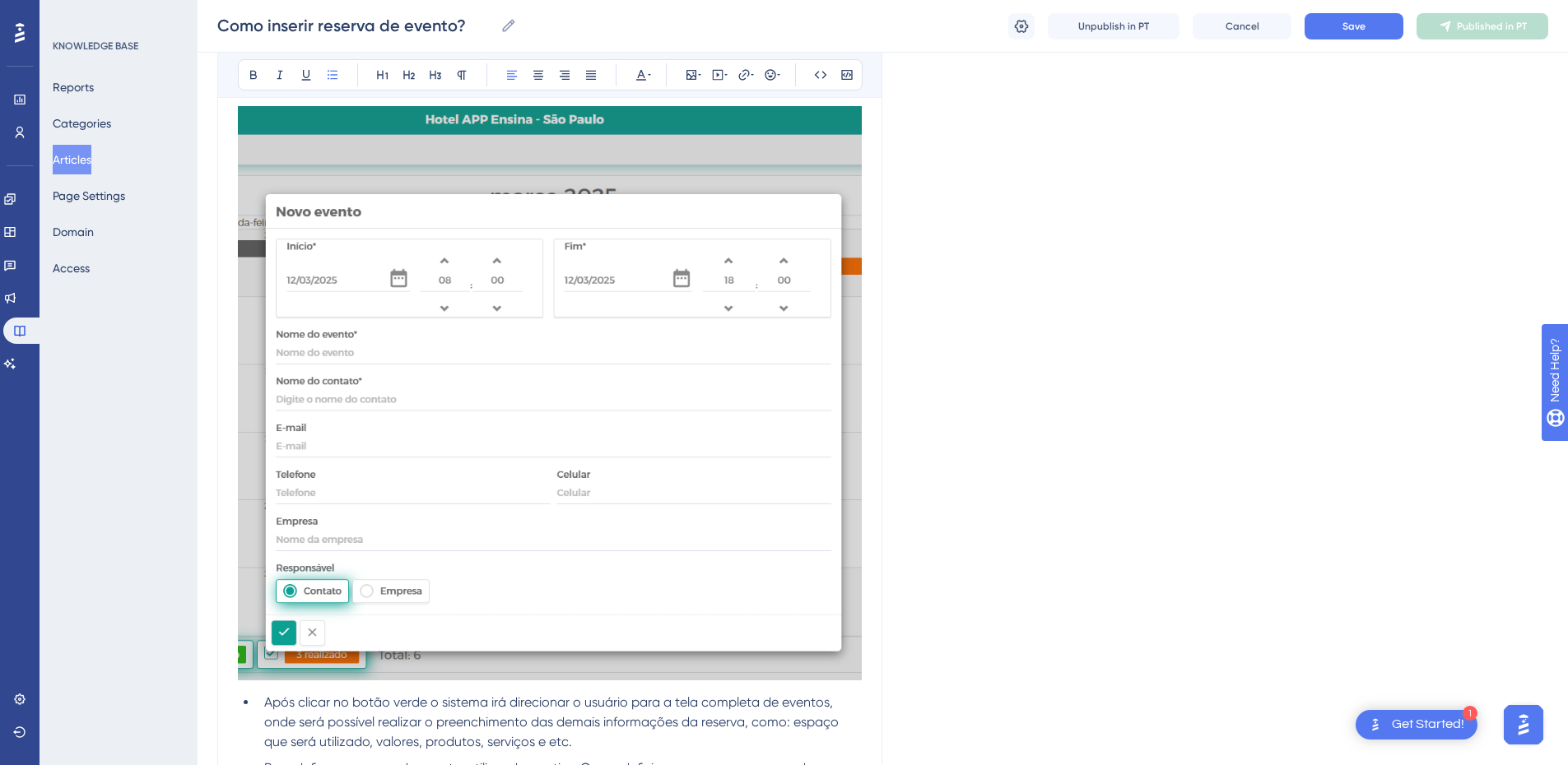
scroll to position [586, 0]
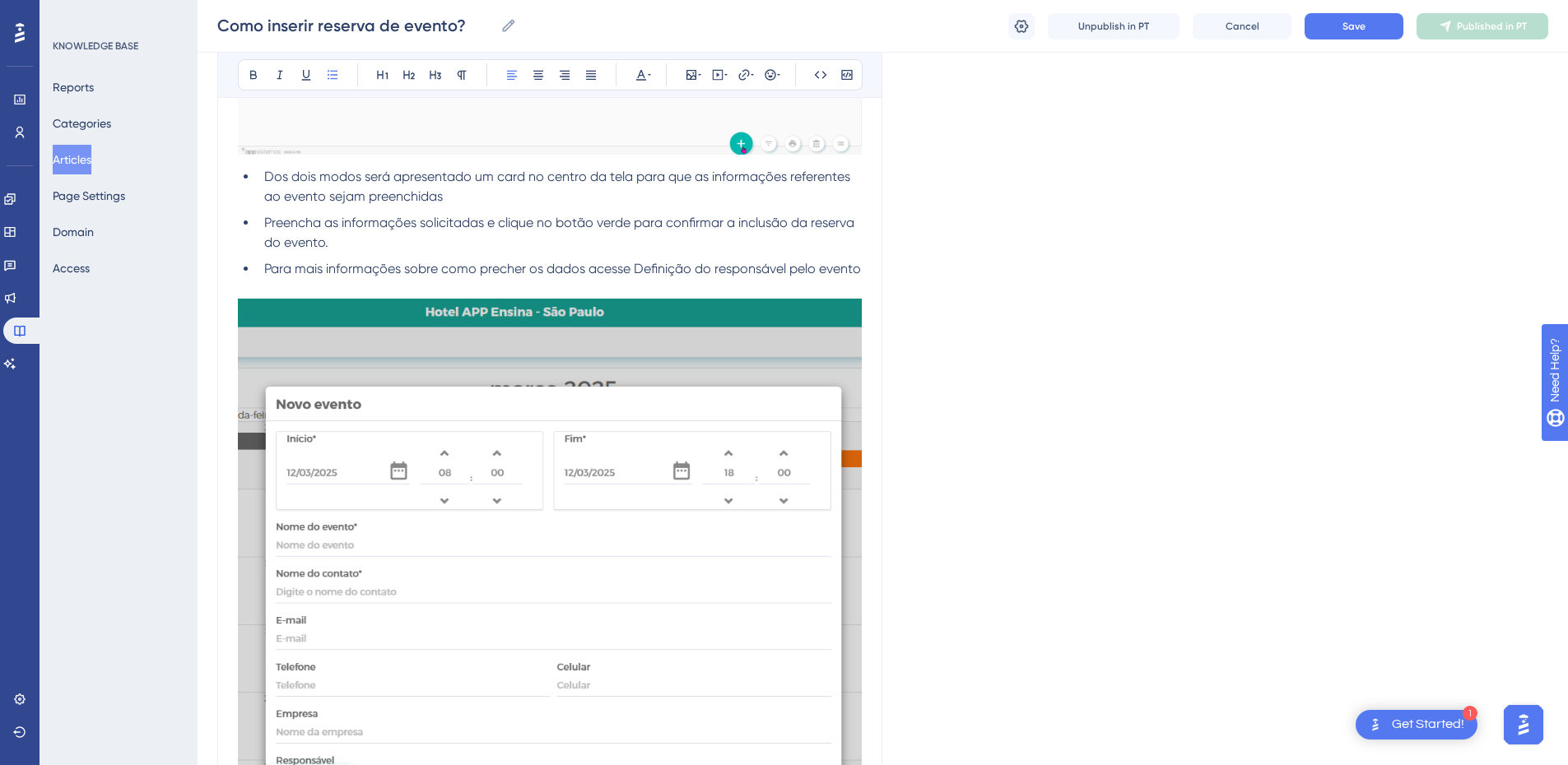
click at [283, 188] on span "Dos dois modos será apresentado um card no centro da tela para que as informaçõ…" at bounding box center [559, 187] width 590 height 35
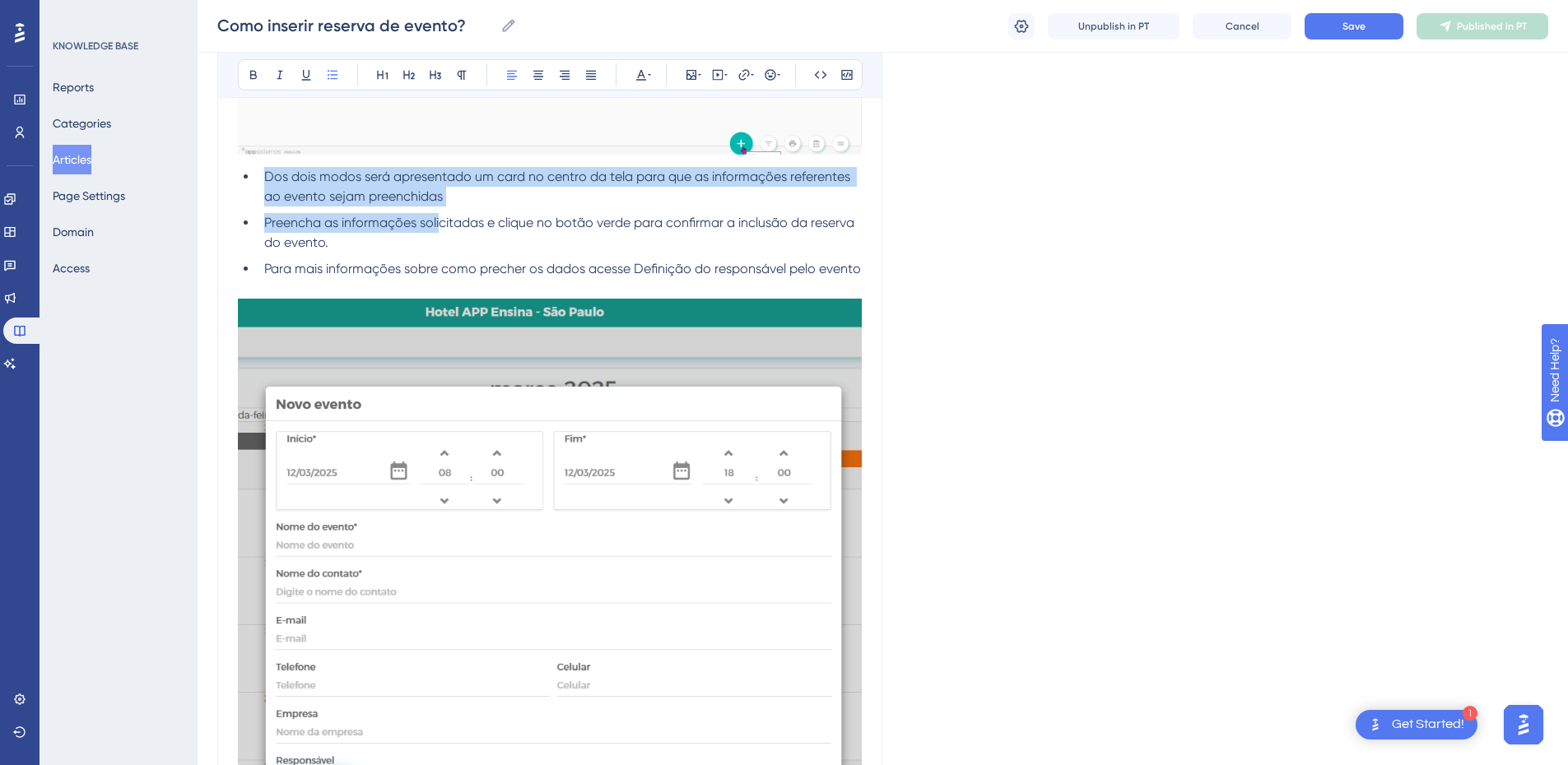
scroll to position [1162, 0]
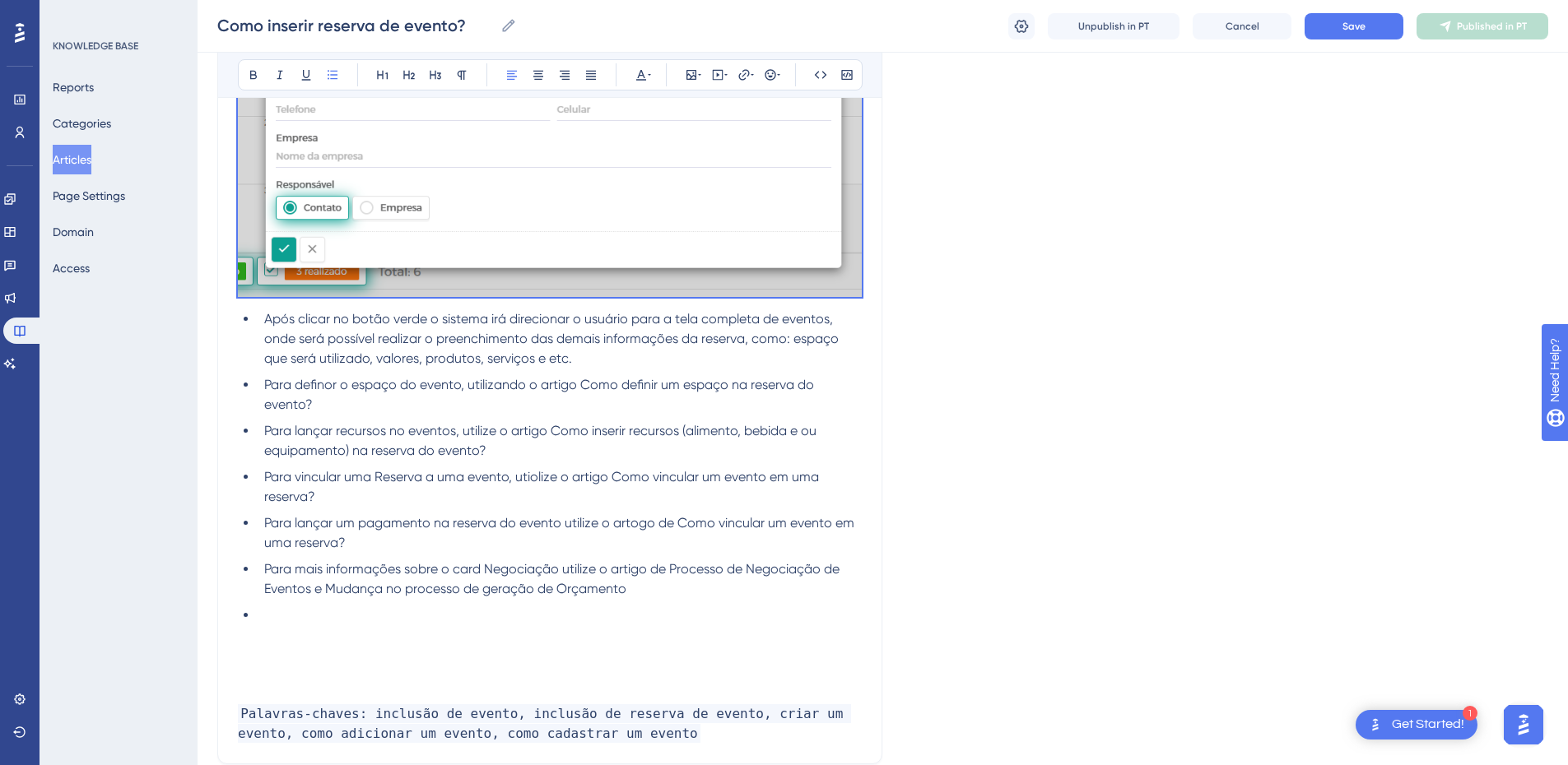
drag, startPoint x: 260, startPoint y: 170, endPoint x: 574, endPoint y: 471, distance: 435.0
copy div "Lor ipsu dolor sita consectetur ad elit se doeius te inci utla etd ma aliquaeni…"
click at [687, 600] on li "Para mais informações sobre o card Negociação utilize o artigo de Processo de N…" at bounding box center [560, 579] width 604 height 40
drag, startPoint x: 652, startPoint y: 626, endPoint x: 228, endPoint y: 347, distance: 507.6
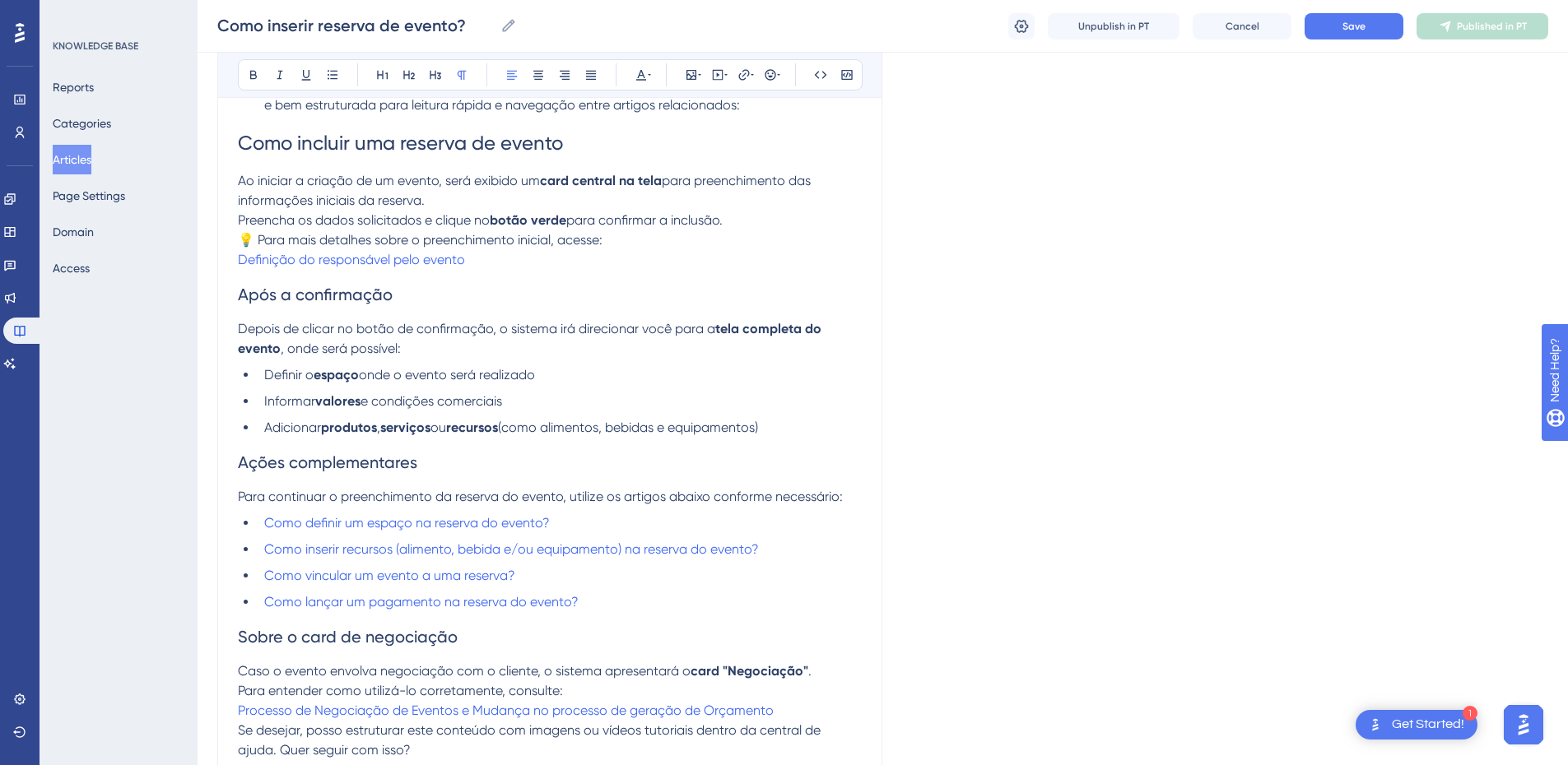
scroll to position [1204, 0]
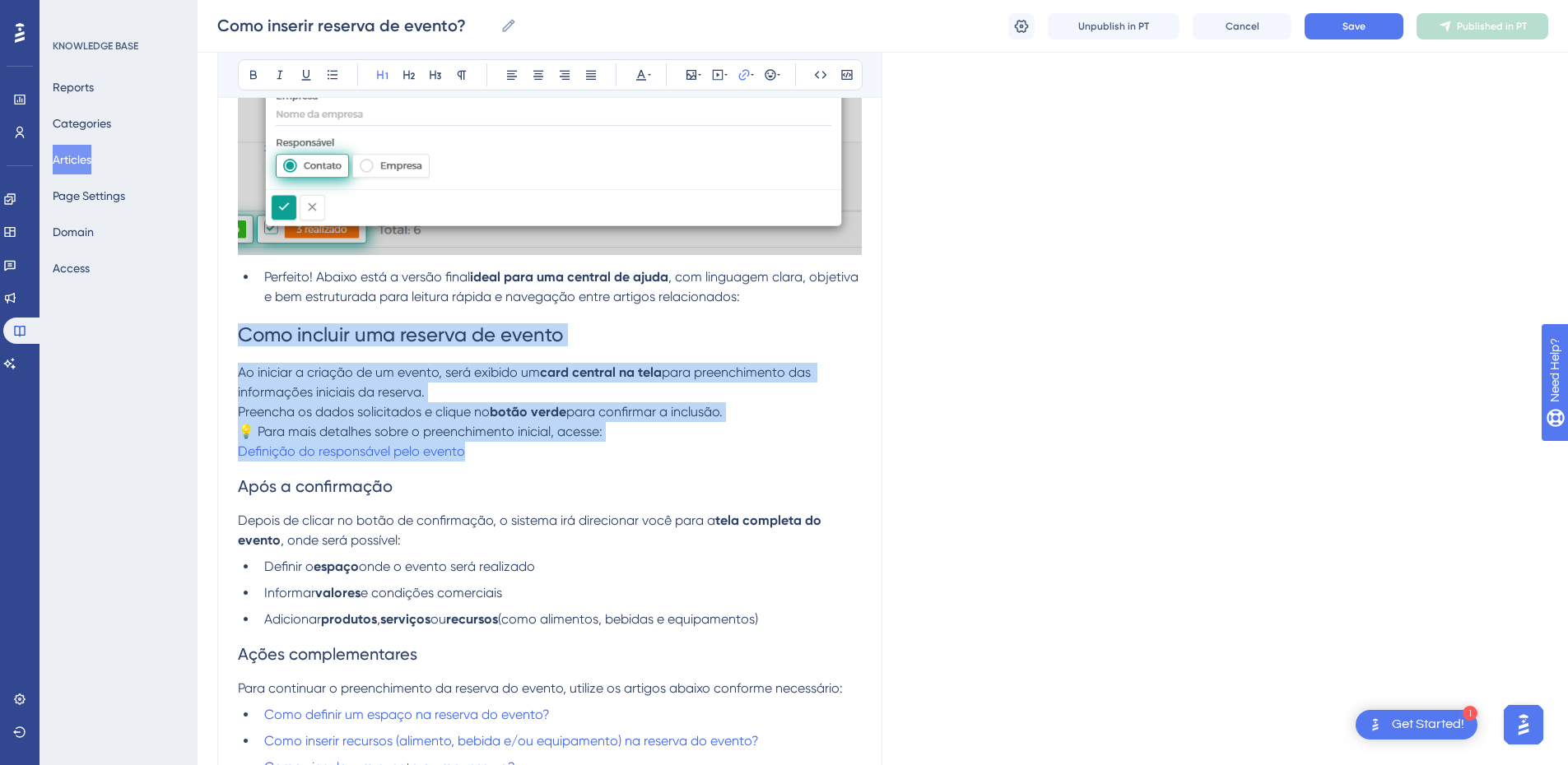
drag, startPoint x: 242, startPoint y: 353, endPoint x: 495, endPoint y: 477, distance: 281.8
click at [495, 477] on div "Acesse o Menu de Operações > Evento > Eventos É possível inserir um evento de d…" at bounding box center [549, 121] width 624 height 1951
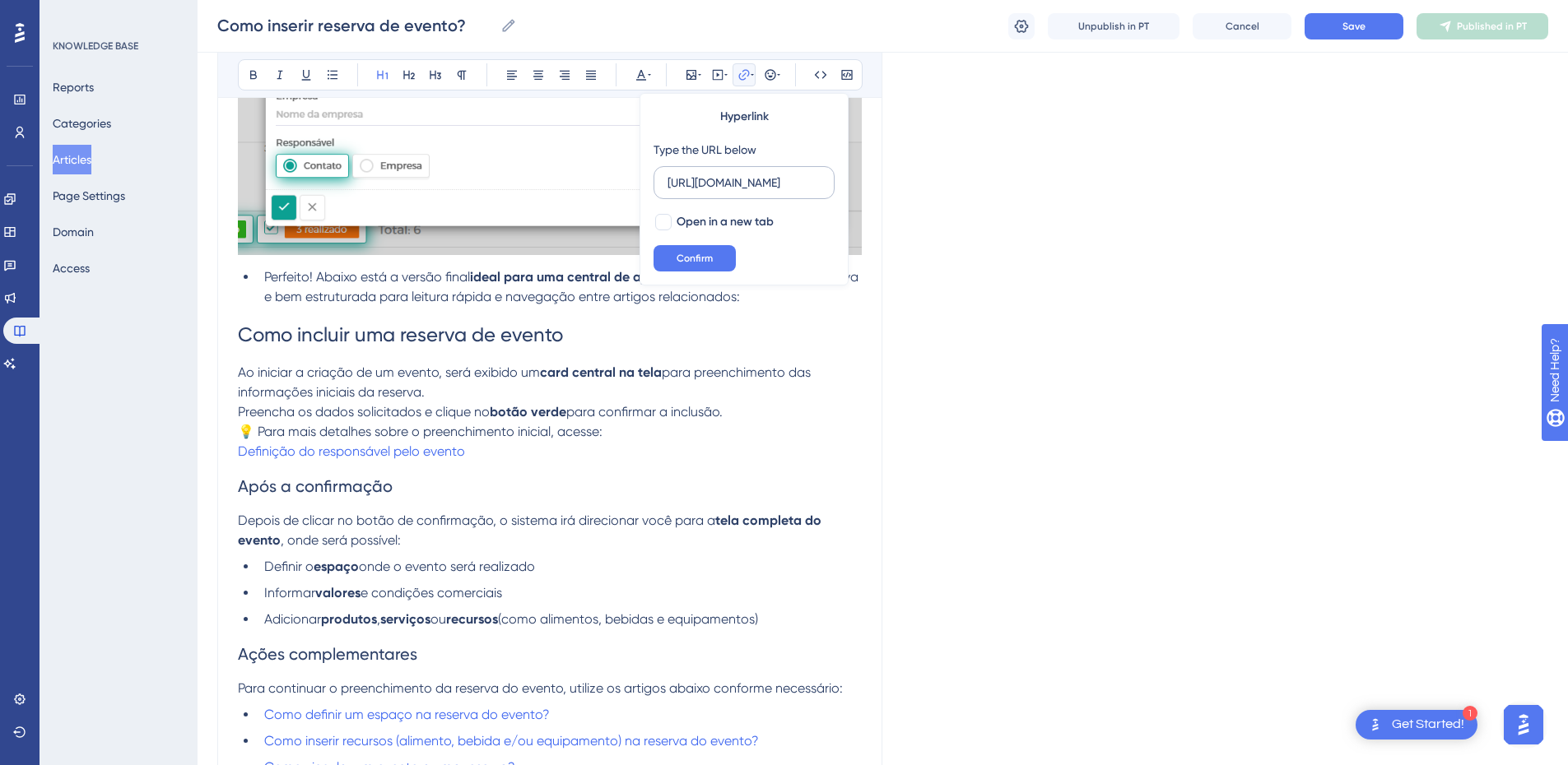
type input "[URL][DOMAIN_NAME]"
drag, startPoint x: 804, startPoint y: 171, endPoint x: 660, endPoint y: 179, distance: 144.2
click at [660, 179] on label "[URL][DOMAIN_NAME]" at bounding box center [744, 183] width 181 height 33
click at [667, 179] on input "[URL][DOMAIN_NAME]" at bounding box center [744, 183] width 153 height 18
click at [721, 188] on input "[URL][DOMAIN_NAME]" at bounding box center [744, 183] width 153 height 18
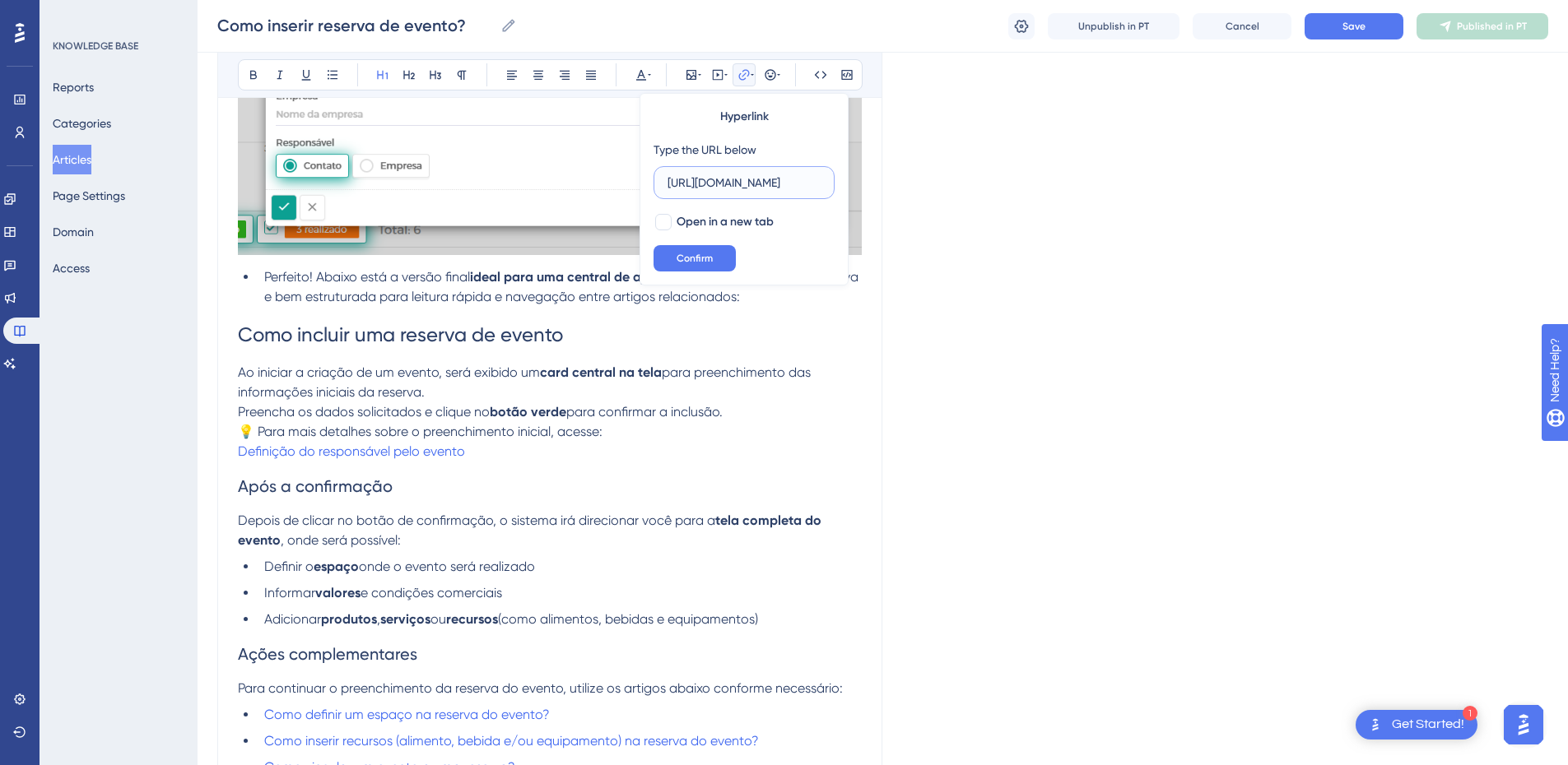
click at [721, 188] on input "[URL][DOMAIN_NAME]" at bounding box center [744, 183] width 153 height 18
click at [686, 260] on span "Confirm" at bounding box center [694, 259] width 36 height 13
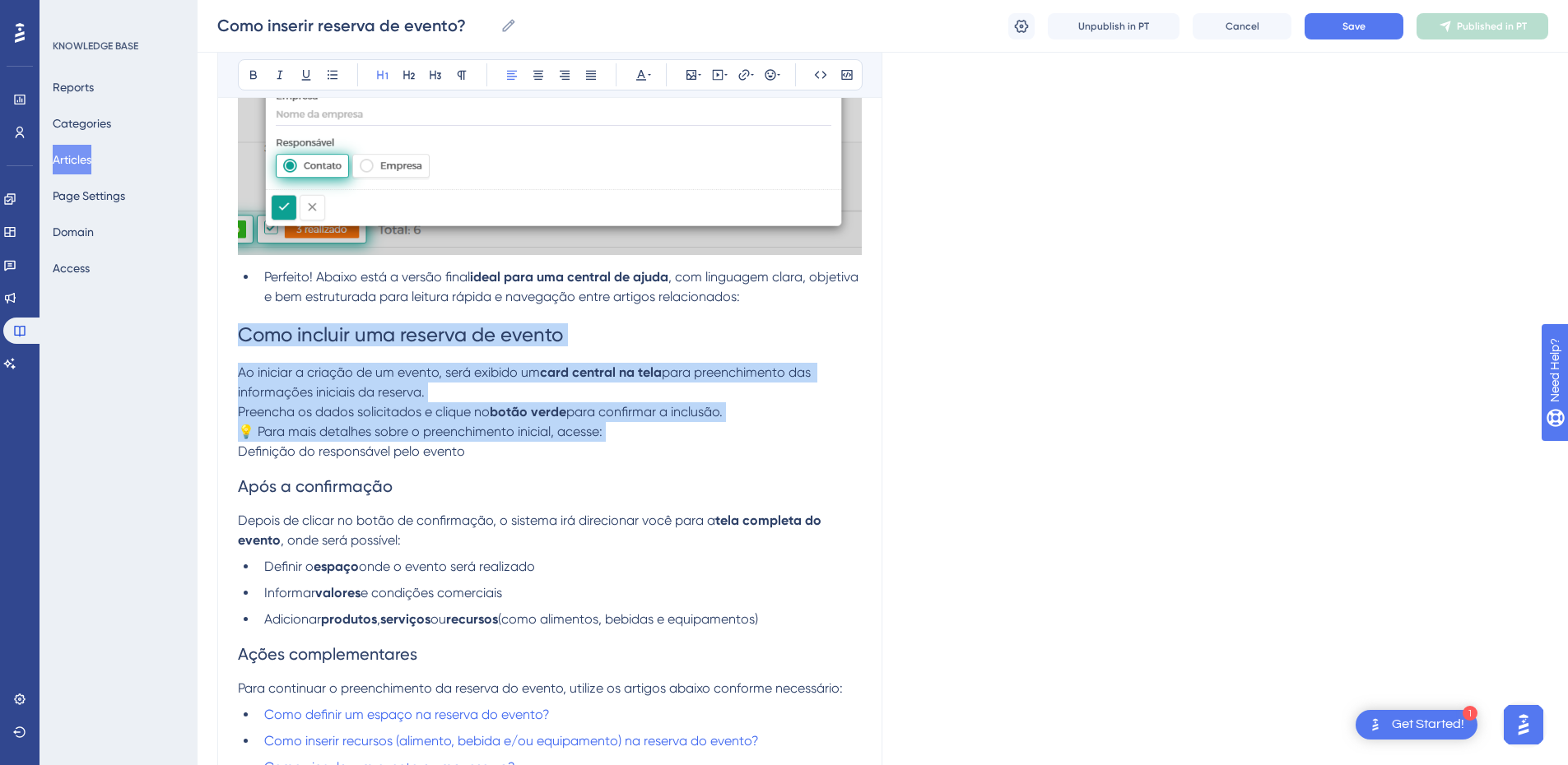
click at [527, 462] on p "💡 Para mais detalhes sobre o preenchimento inicial, acesse: Definição do respon…" at bounding box center [549, 442] width 624 height 40
drag, startPoint x: 553, startPoint y: 474, endPoint x: 233, endPoint y: 355, distance: 341.4
click at [233, 355] on div "Como inserir reserva de evento? Precisa inserir um evento? Basta seguir os segu…" at bounding box center [550, 48] width 665 height 2137
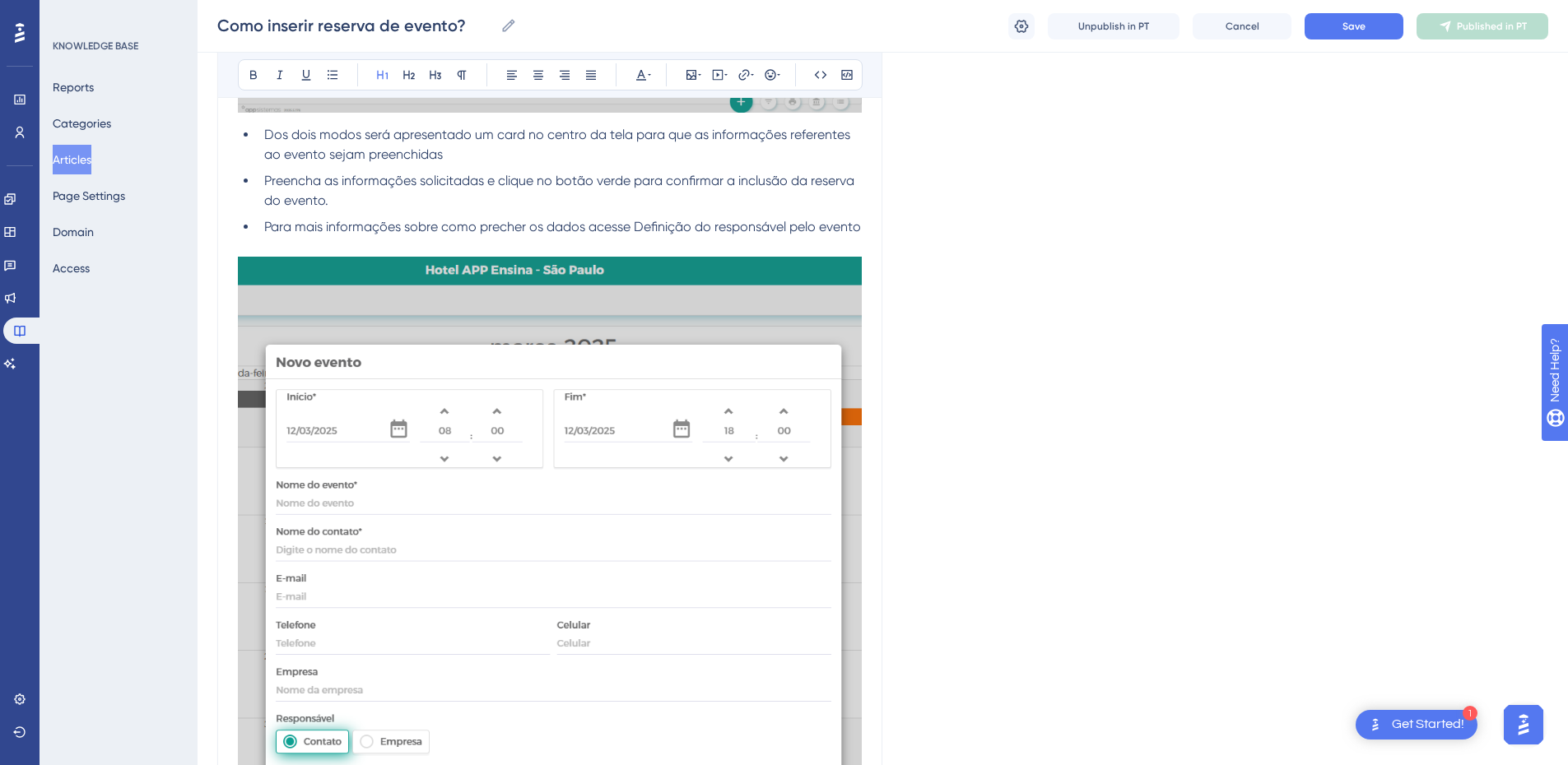
scroll to position [1013, 0]
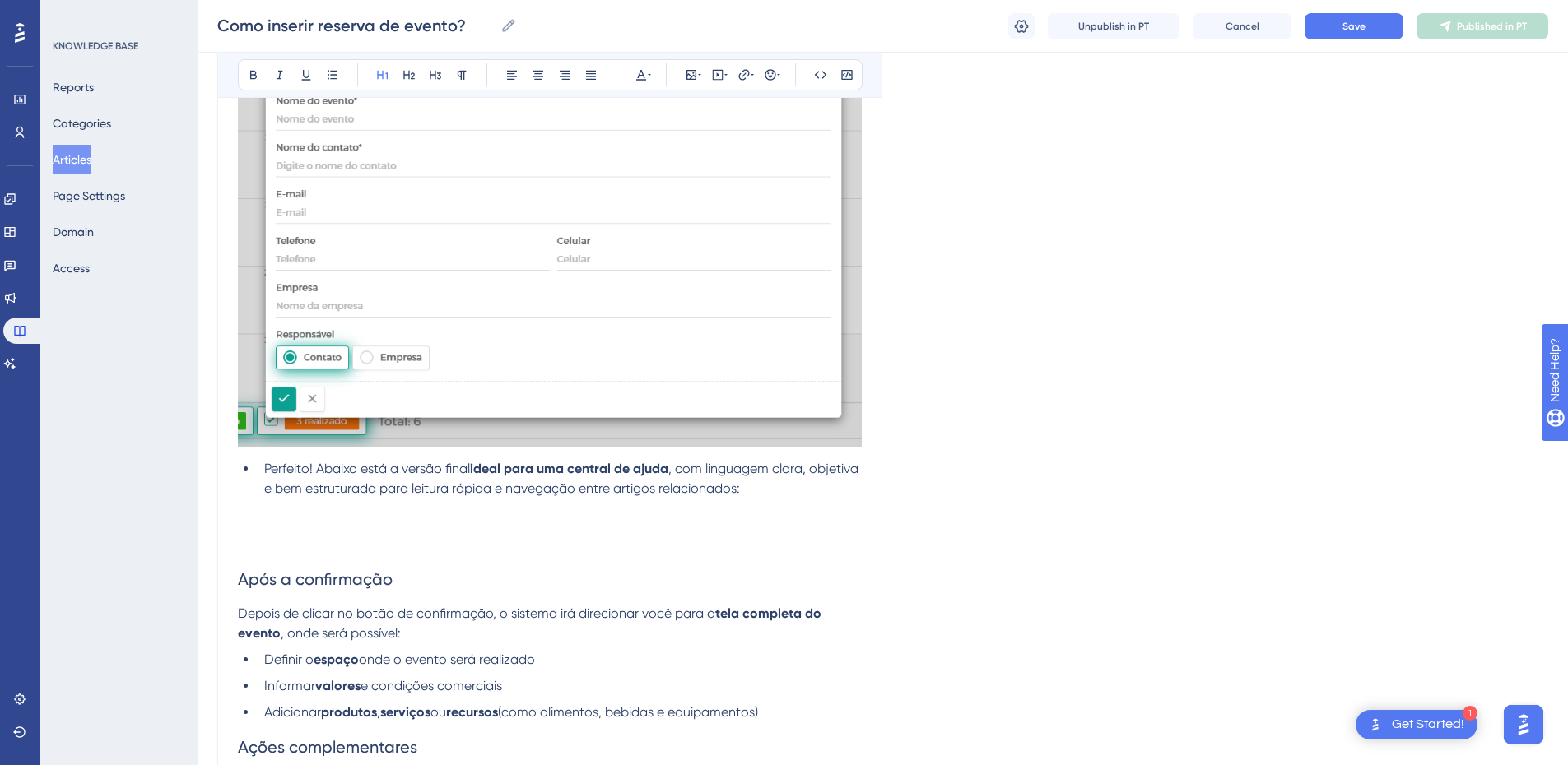
click at [327, 496] on span ", com linguagem clara, objetiva e bem estruturada para leitura rápida e navegaç…" at bounding box center [563, 479] width 598 height 35
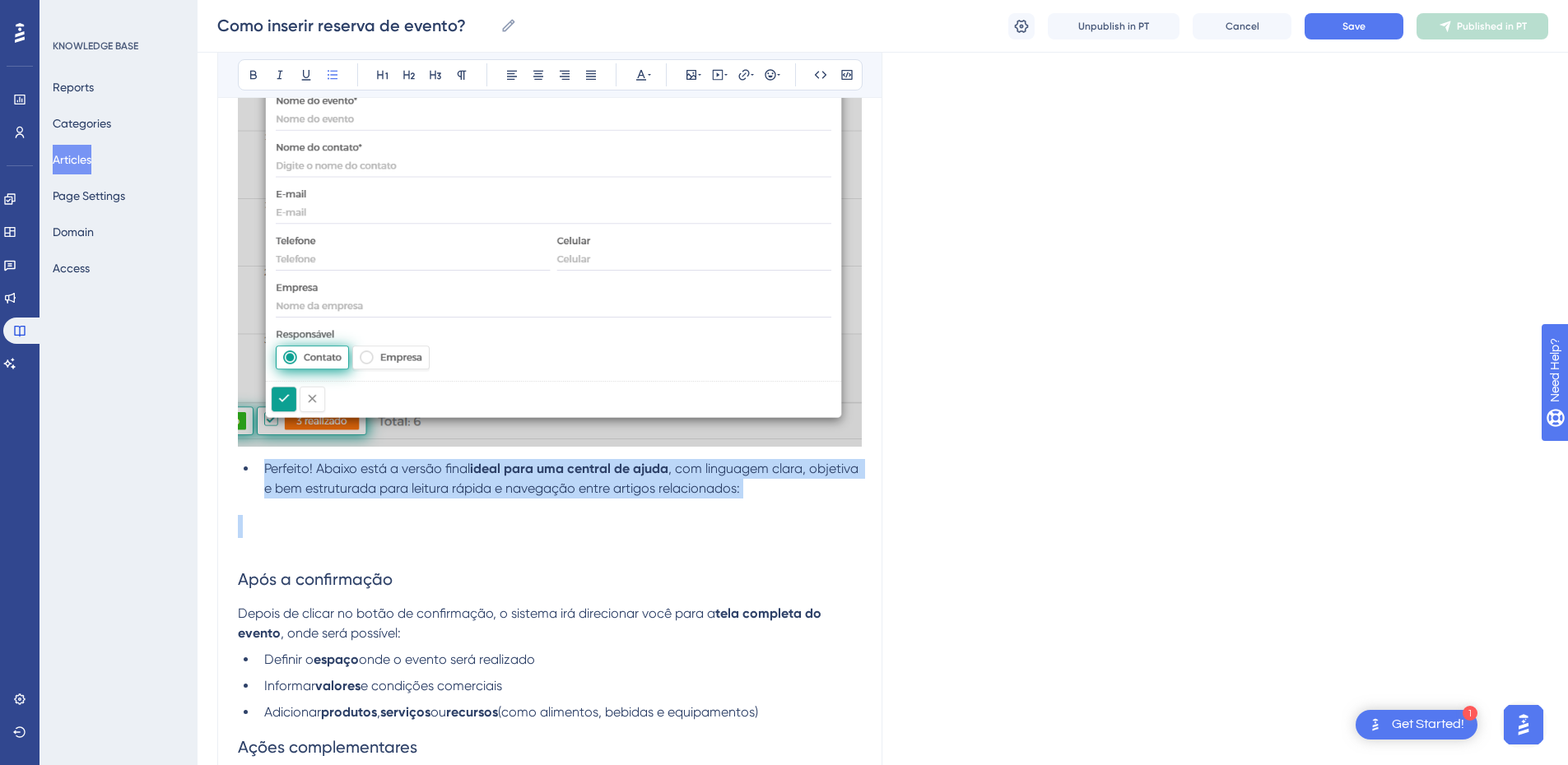
click at [327, 496] on span ", com linguagem clara, objetiva e bem estruturada para leitura rápida e navegaç…" at bounding box center [563, 479] width 598 height 35
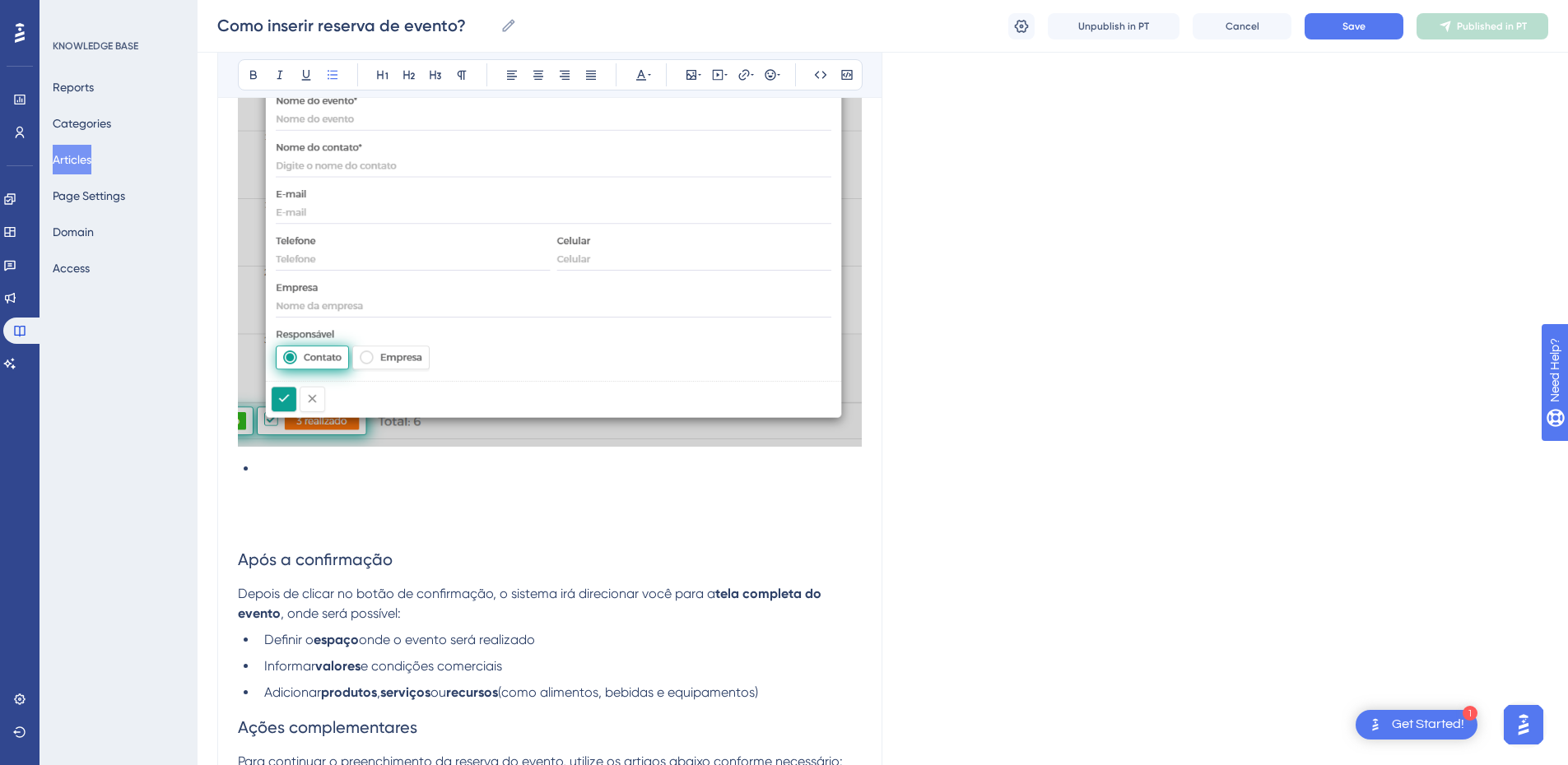
drag, startPoint x: 269, startPoint y: 495, endPoint x: 225, endPoint y: 495, distance: 44.0
click at [225, 495] on div "Como inserir reserva de evento? Precisa inserir um evento? Basta seguir os segu…" at bounding box center [550, 181] width 665 height 2019
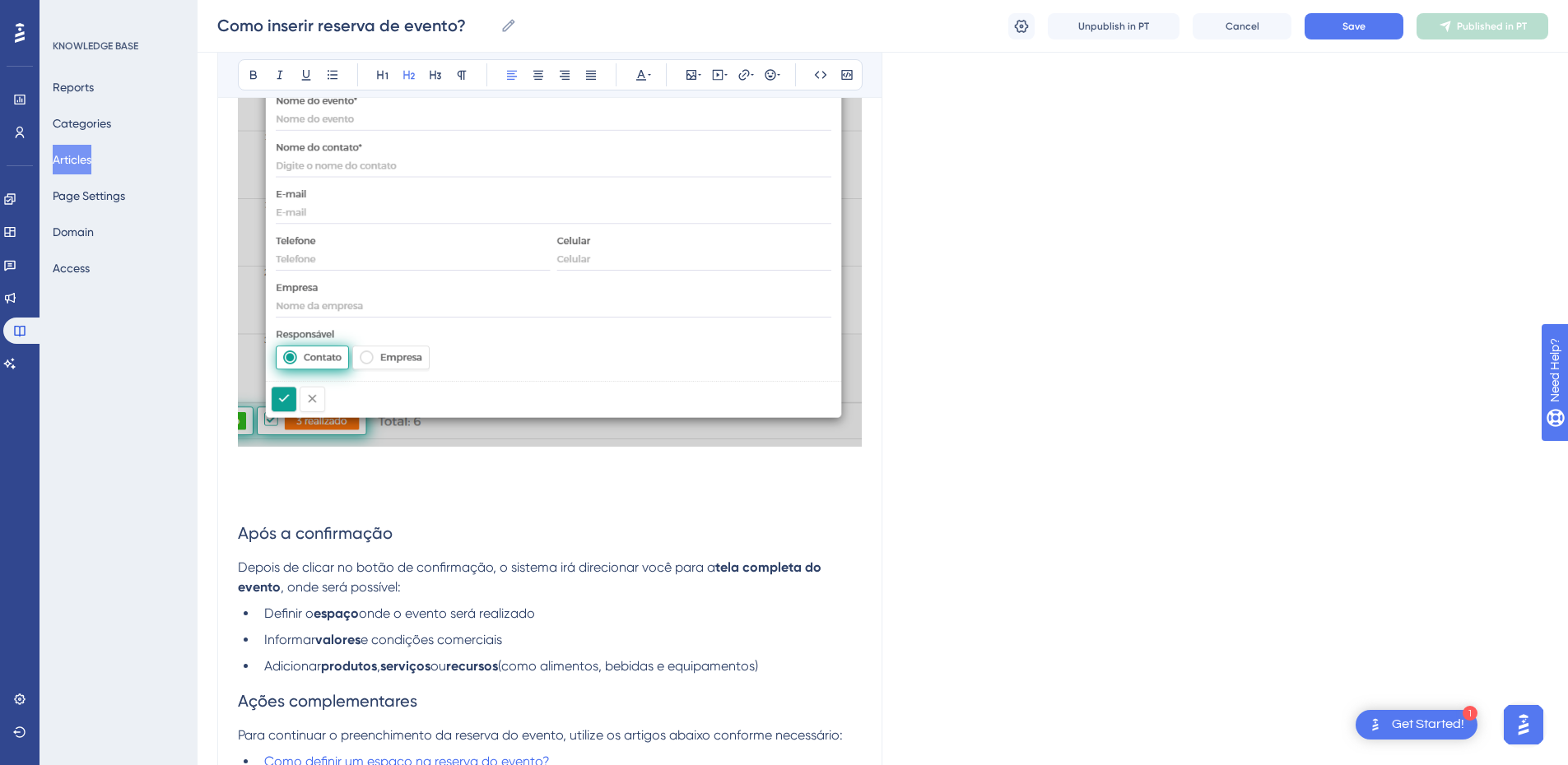
click at [242, 543] on span "Após a confirmação" at bounding box center [314, 533] width 154 height 19
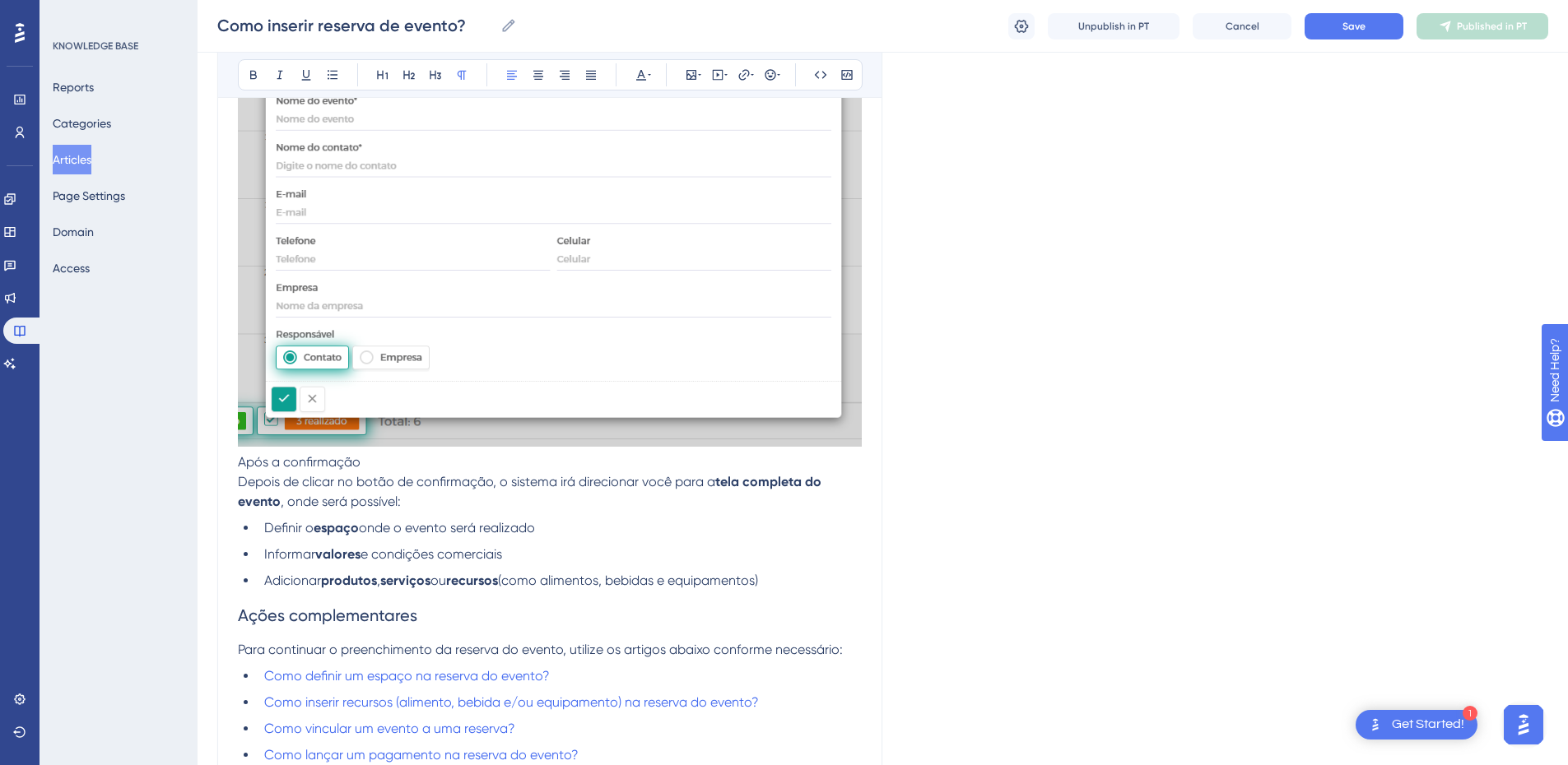
click at [310, 470] on span "Após a confirmação" at bounding box center [298, 462] width 123 height 16
click at [383, 472] on p "Após a confirmação" at bounding box center [549, 462] width 624 height 19
drag, startPoint x: 323, startPoint y: 485, endPoint x: 236, endPoint y: 486, distance: 87.0
click at [236, 486] on div "Como inserir reserva de evento? Precisa inserir um evento? Basta seguir os segu…" at bounding box center [550, 126] width 665 height 1907
click at [239, 490] on span "Depois de clicar no botão de confirmação, o sistema irá direcionar você para a" at bounding box center [476, 481] width 478 height 16
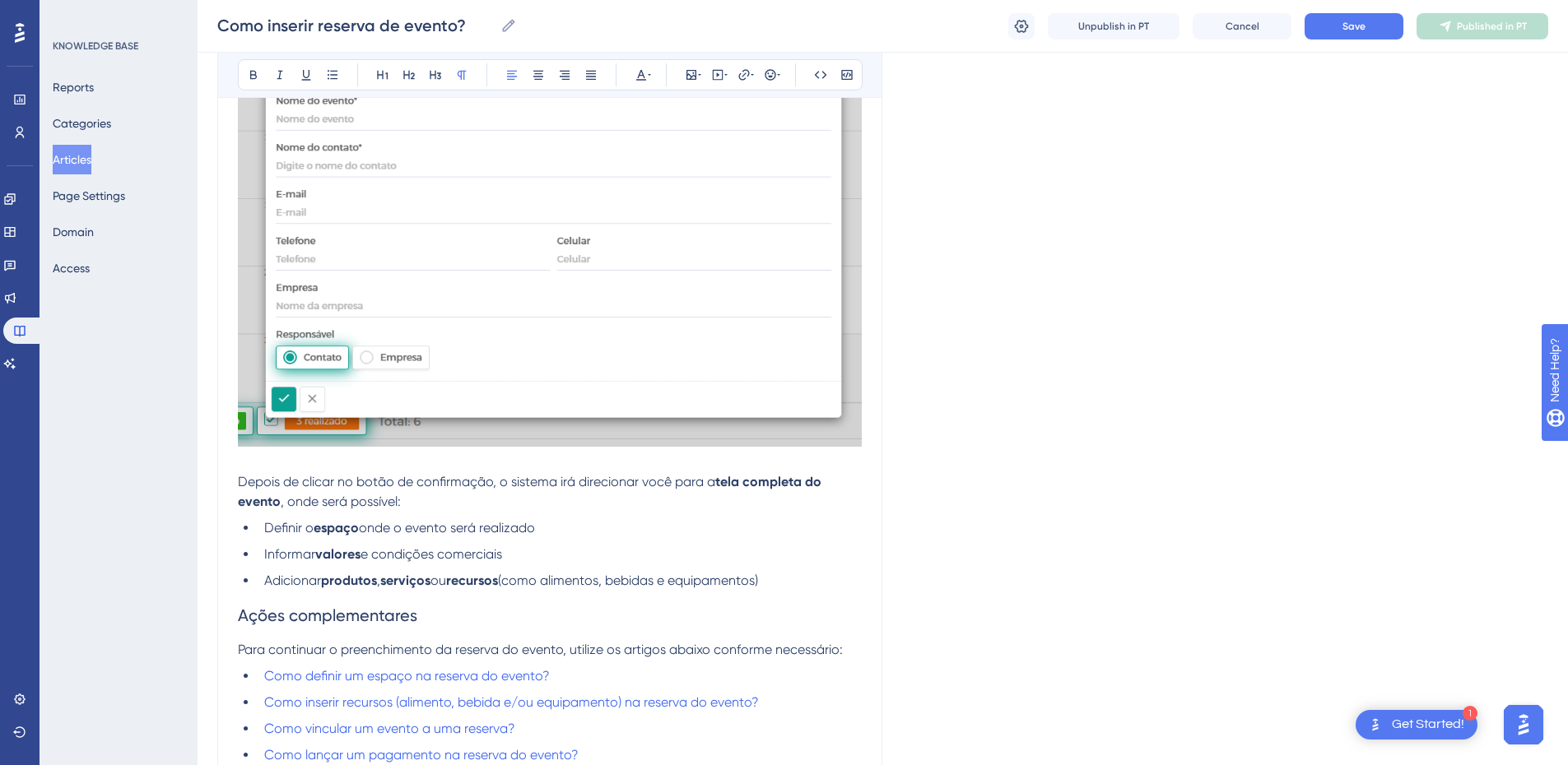
scroll to position [1204, 0]
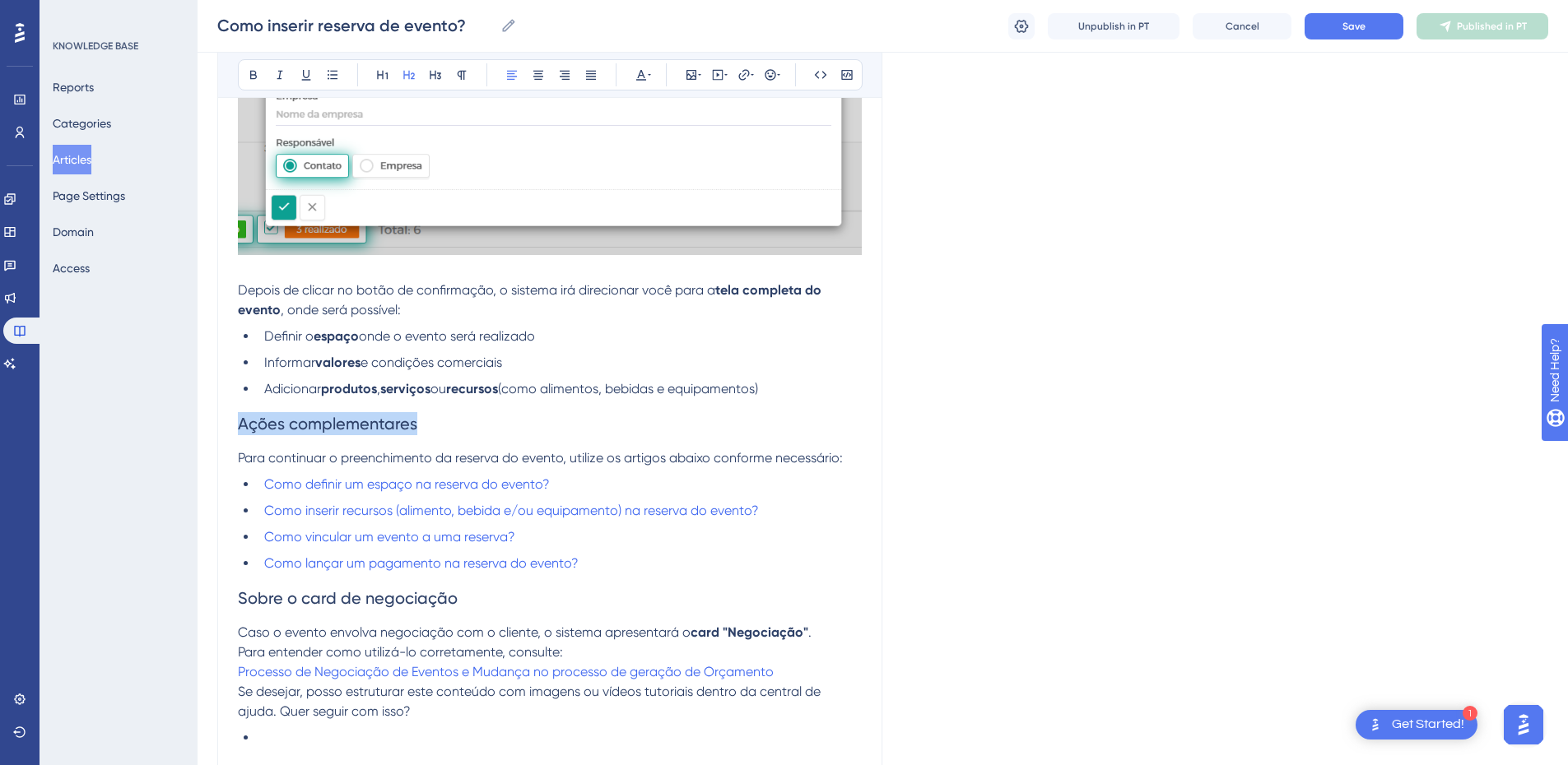
drag, startPoint x: 485, startPoint y: 448, endPoint x: 227, endPoint y: 448, distance: 258.0
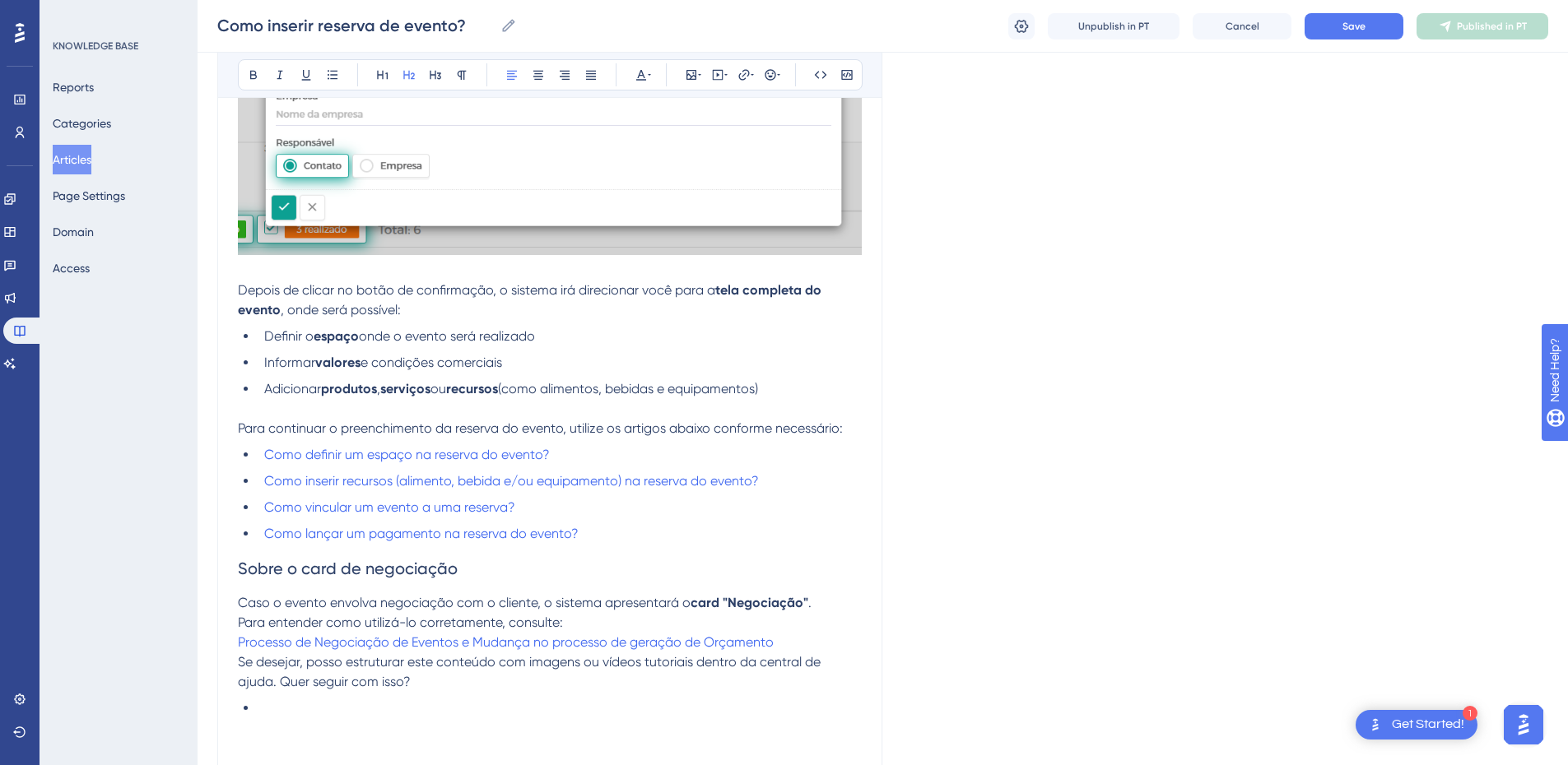
click at [254, 578] on span "Sobre o card de negociação" at bounding box center [347, 568] width 220 height 19
drag, startPoint x: 494, startPoint y: 593, endPoint x: 211, endPoint y: 591, distance: 283.0
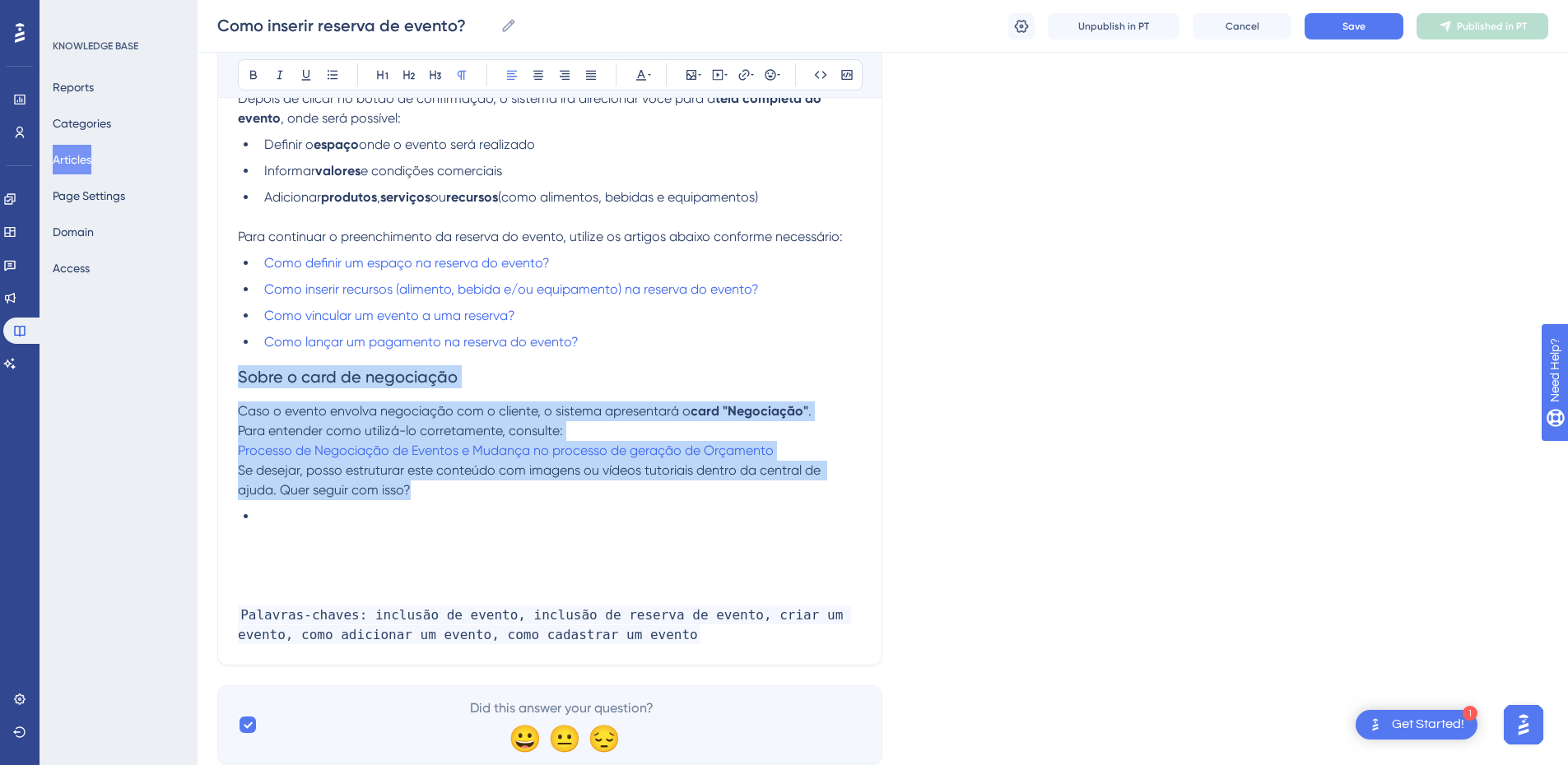
drag, startPoint x: 434, startPoint y: 510, endPoint x: 237, endPoint y: 401, distance: 225.1
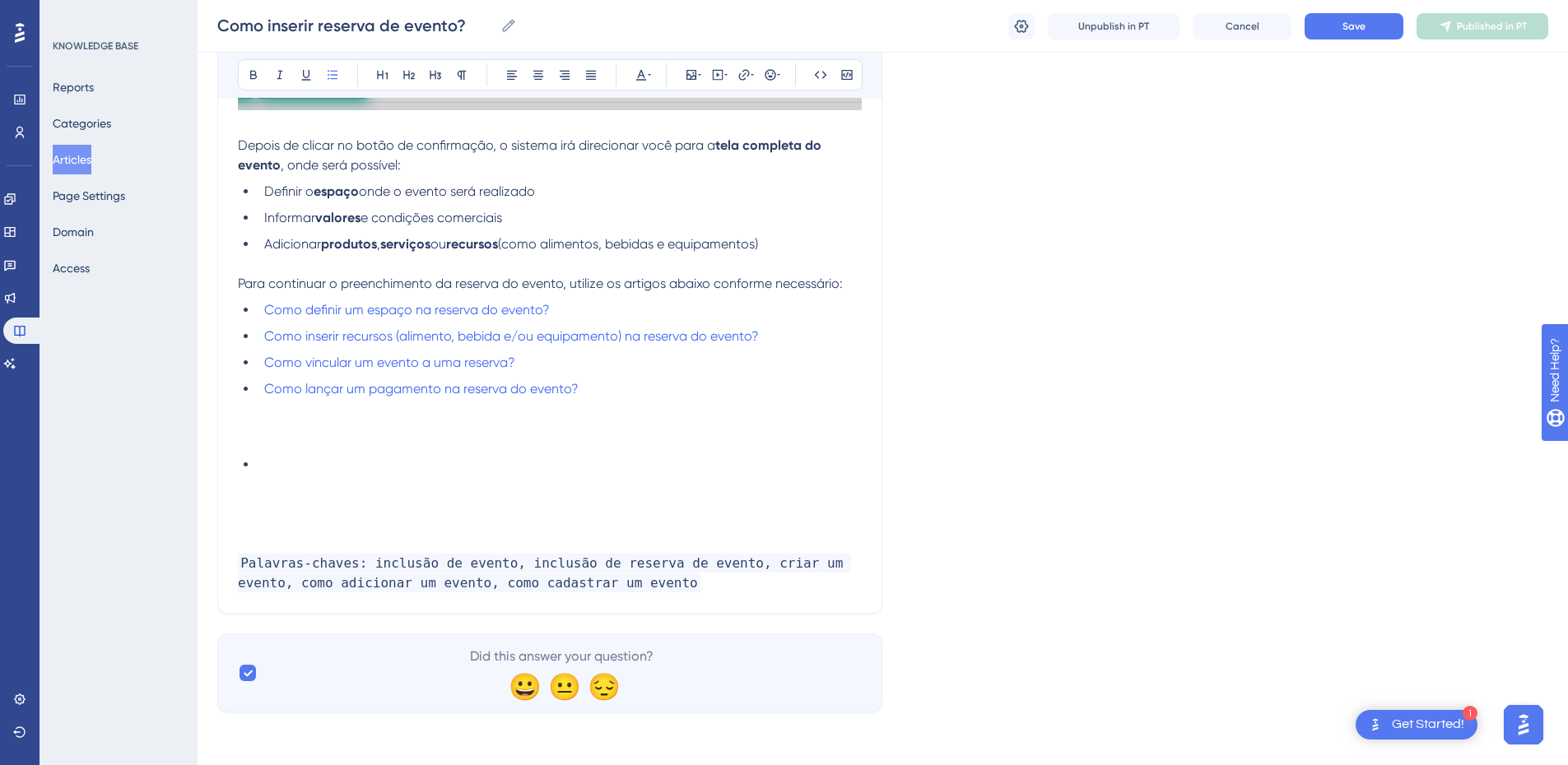
click at [279, 464] on li at bounding box center [560, 465] width 604 height 19
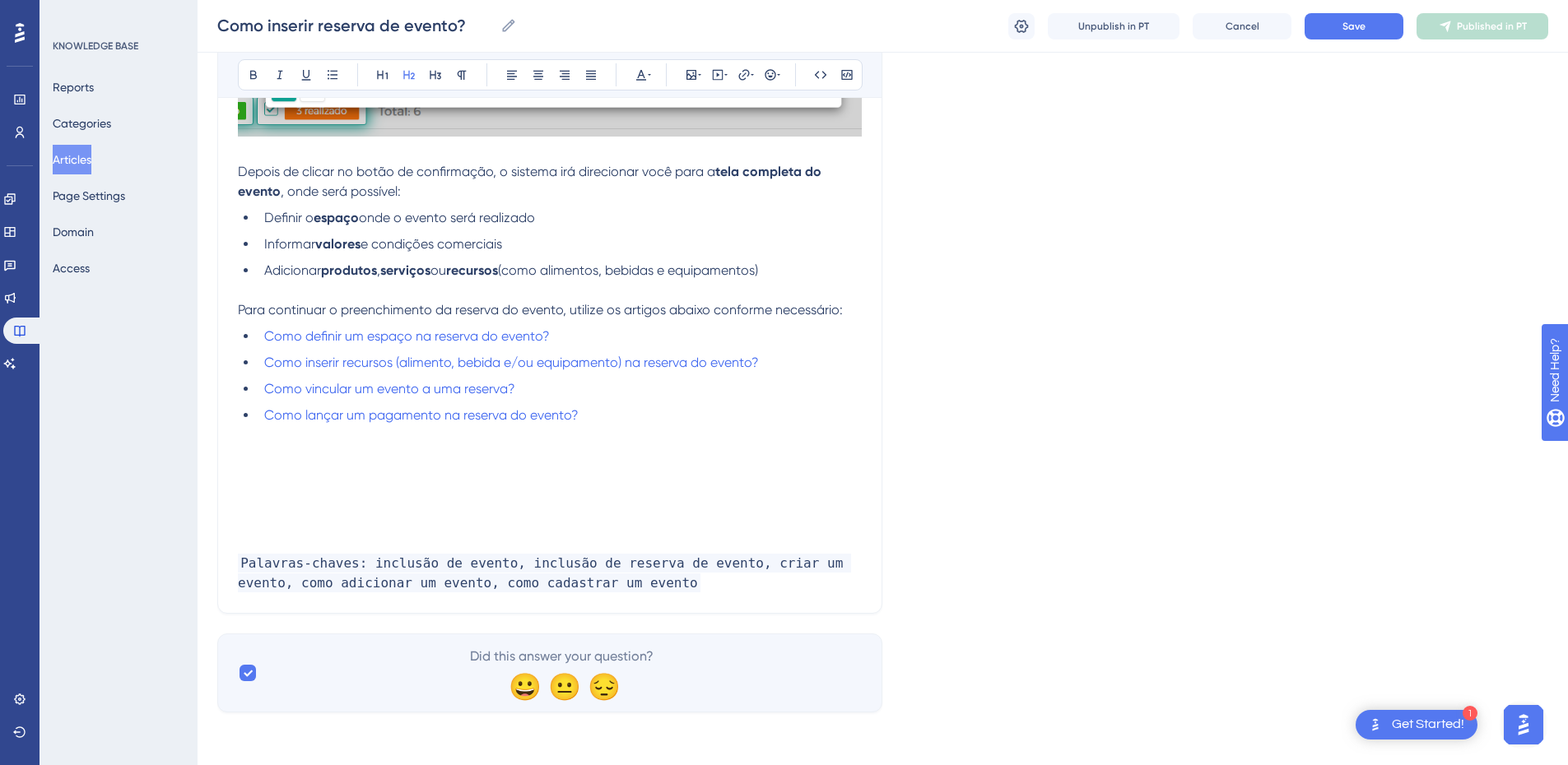
scroll to position [1150, 0]
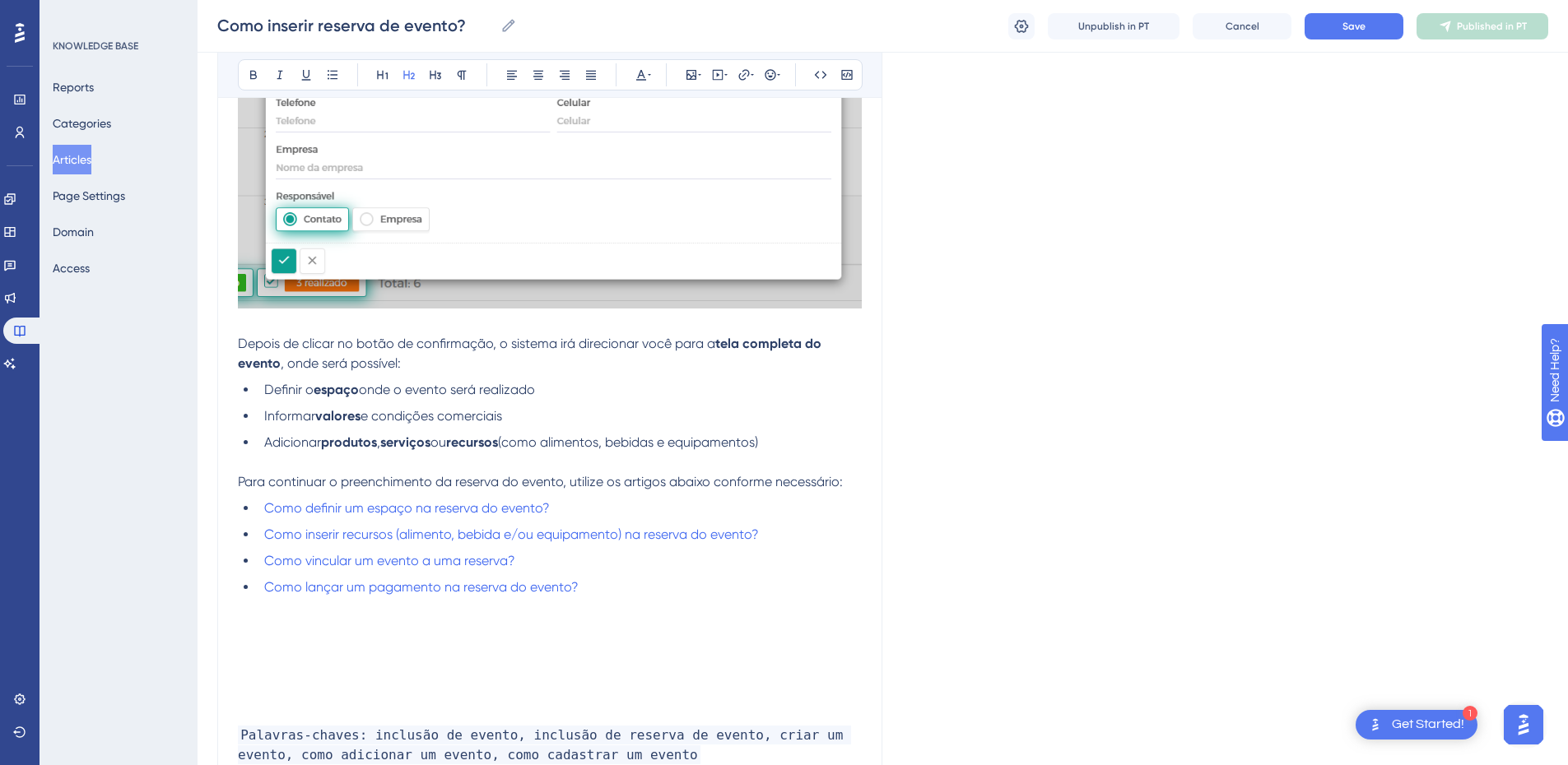
click at [260, 400] on li "Definir o espaço onde o evento será realizado" at bounding box center [560, 390] width 604 height 19
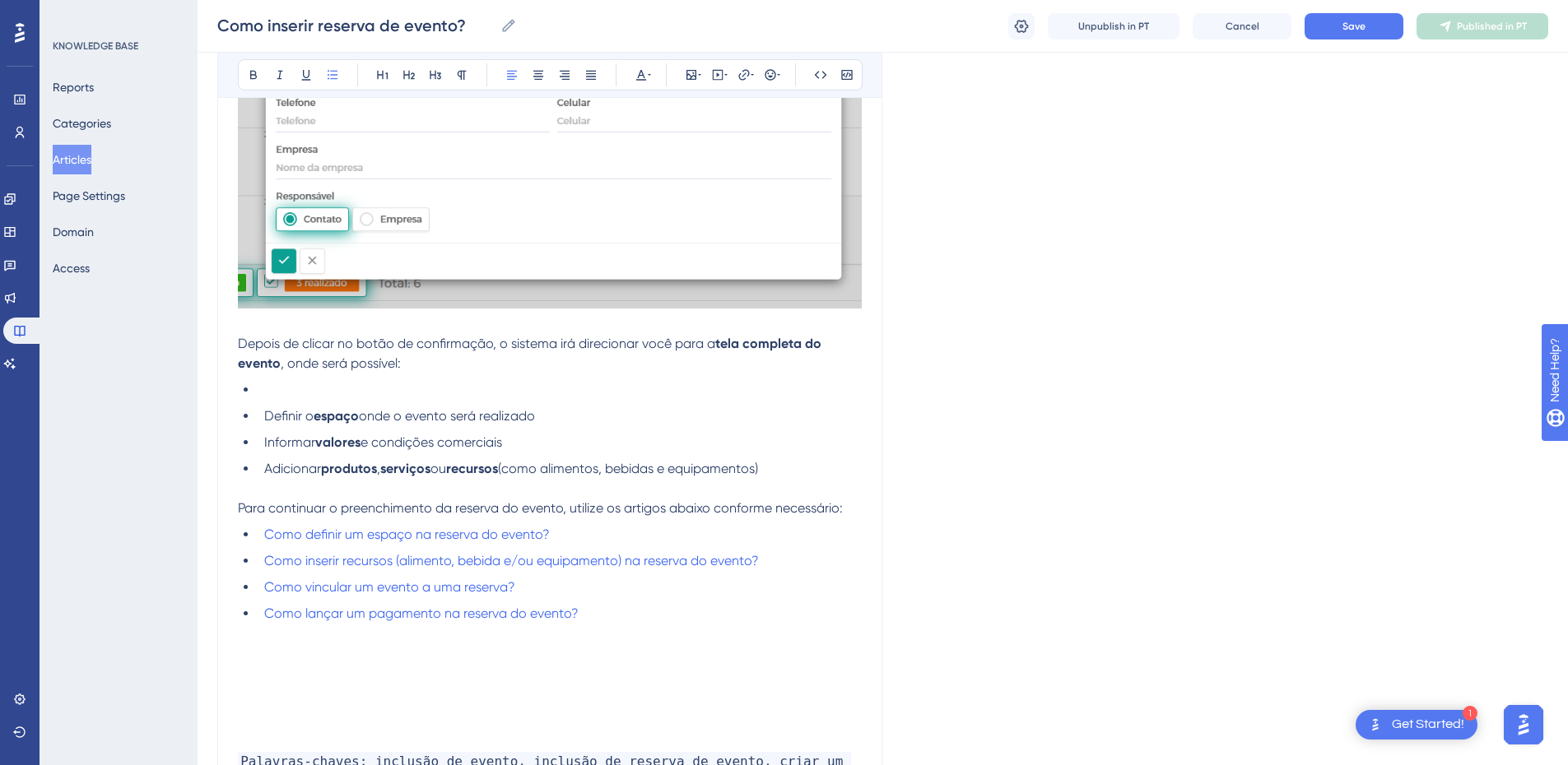
click at [289, 400] on li at bounding box center [560, 390] width 604 height 19
click at [589, 426] on li "Definir o espaço onde o evento será realizado" at bounding box center [560, 416] width 604 height 19
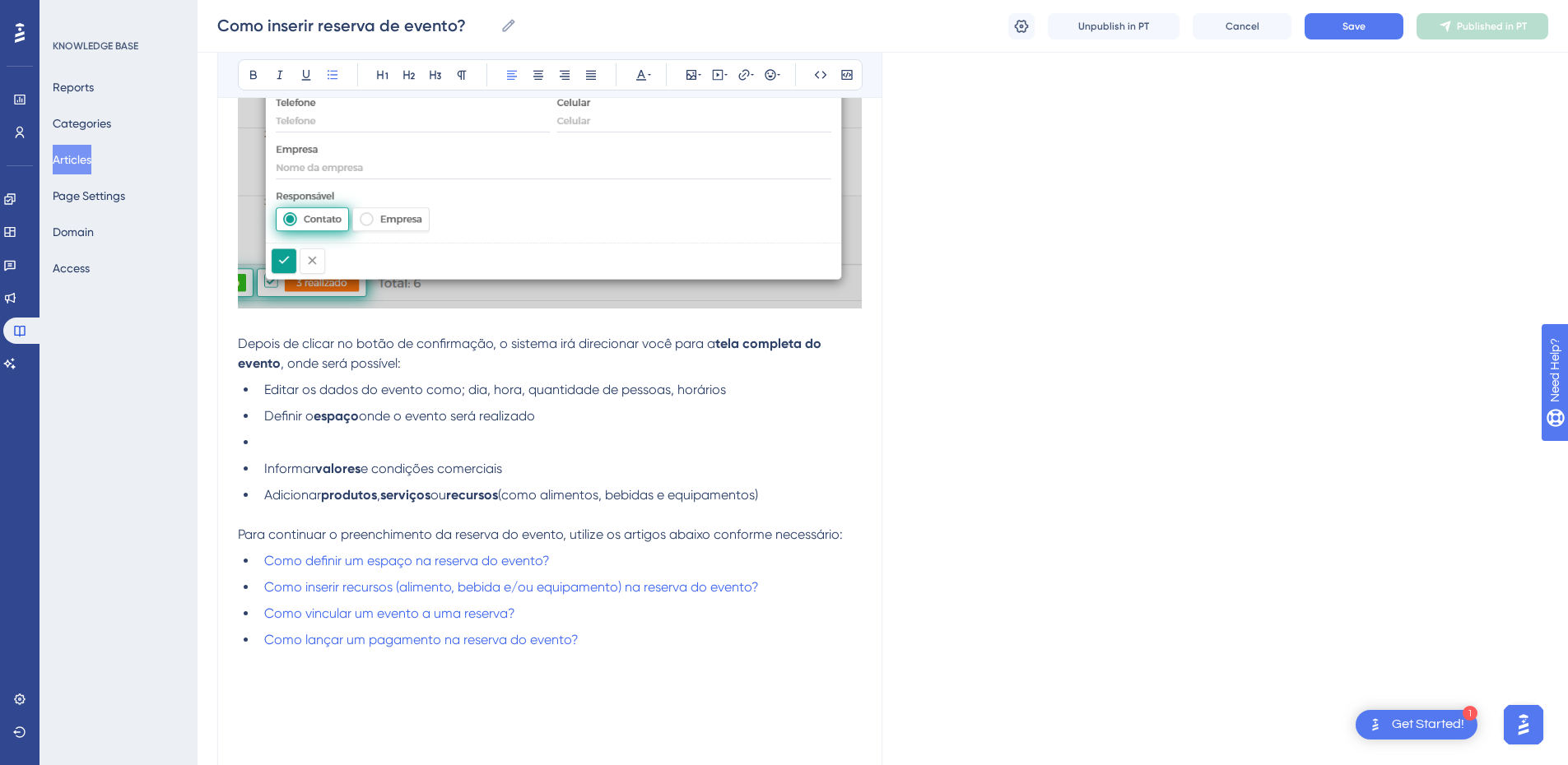
drag, startPoint x: 535, startPoint y: 489, endPoint x: 261, endPoint y: 491, distance: 274.0
click at [261, 479] on li "Informar valores e condições comerciais" at bounding box center [560, 468] width 604 height 19
copy li "Informar valores e condições comerciais"
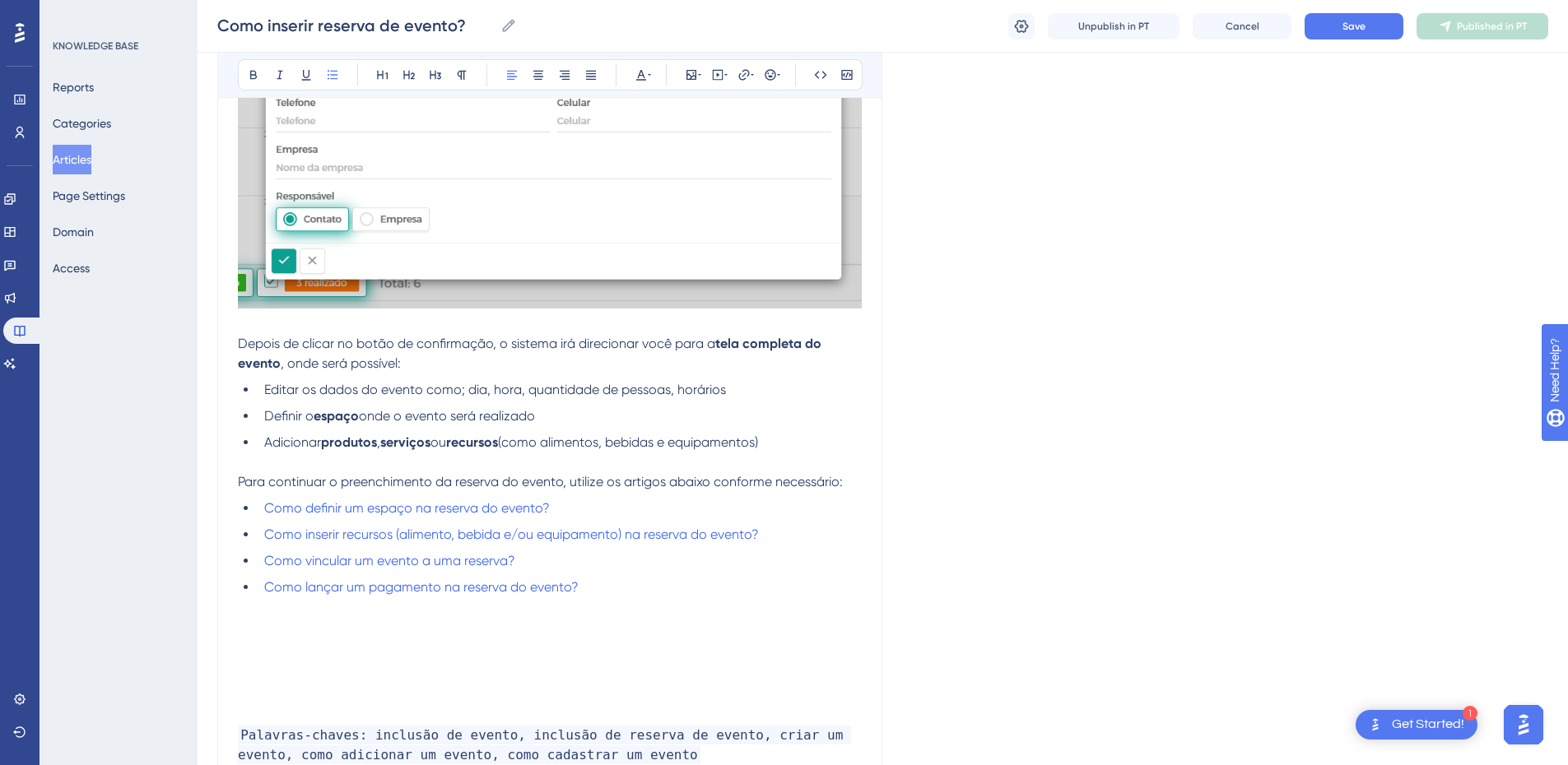
click at [320, 450] on span "Adicionar" at bounding box center [292, 442] width 56 height 16
click at [569, 450] on strong "recursos" at bounding box center [565, 442] width 52 height 16
drag, startPoint x: 719, startPoint y: 467, endPoint x: 547, endPoint y: 467, distance: 172.0
click at [547, 450] on span "ou (como alimentos, bebidas e equipamentos)" at bounding box center [662, 442] width 279 height 16
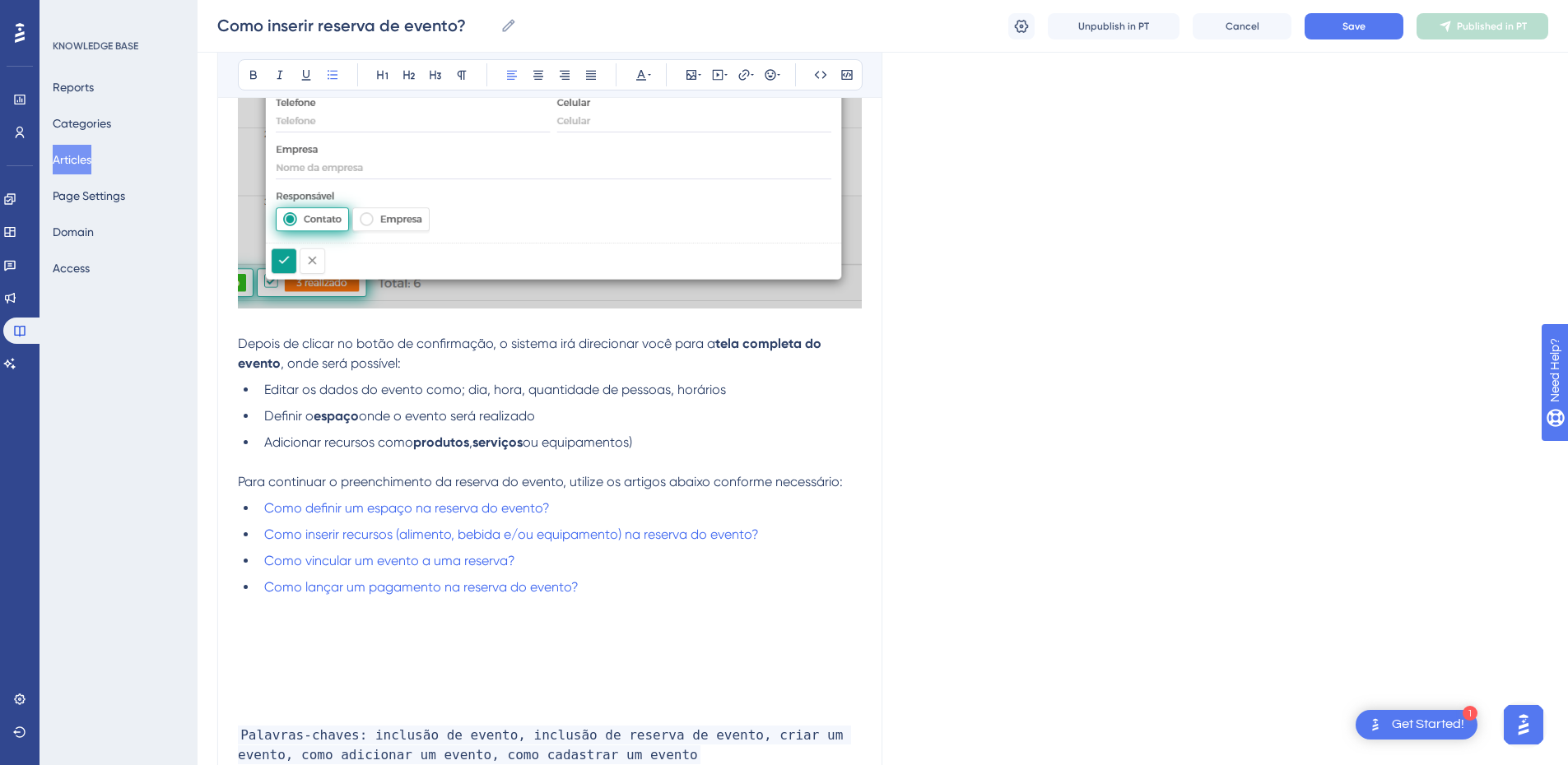
click at [650, 453] on li "Adicionar recursos como produtos , serviços ou equipamentos)" at bounding box center [560, 443] width 604 height 19
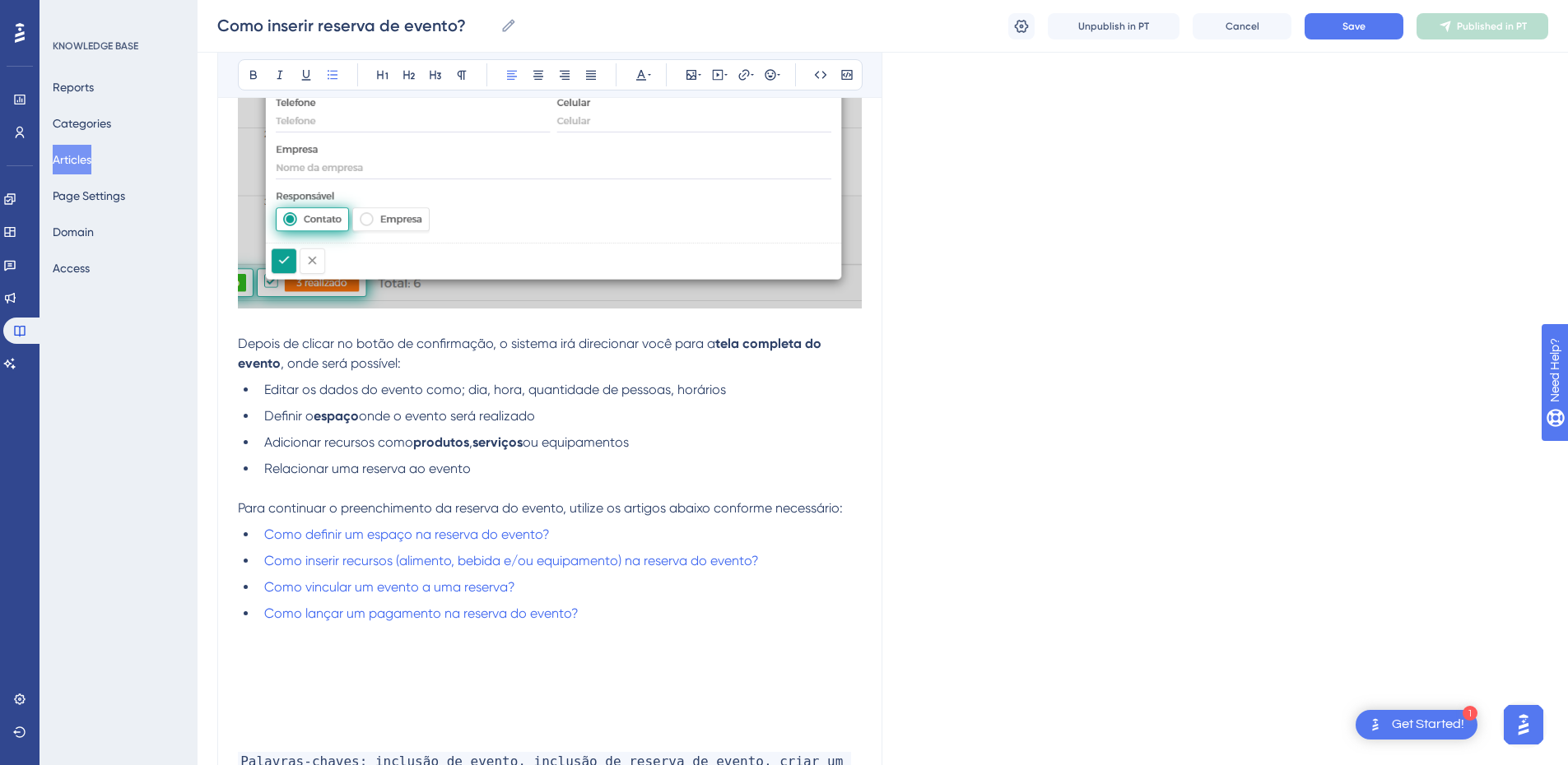
click at [506, 479] on li "Relacionar uma reserva ao evento" at bounding box center [560, 468] width 604 height 19
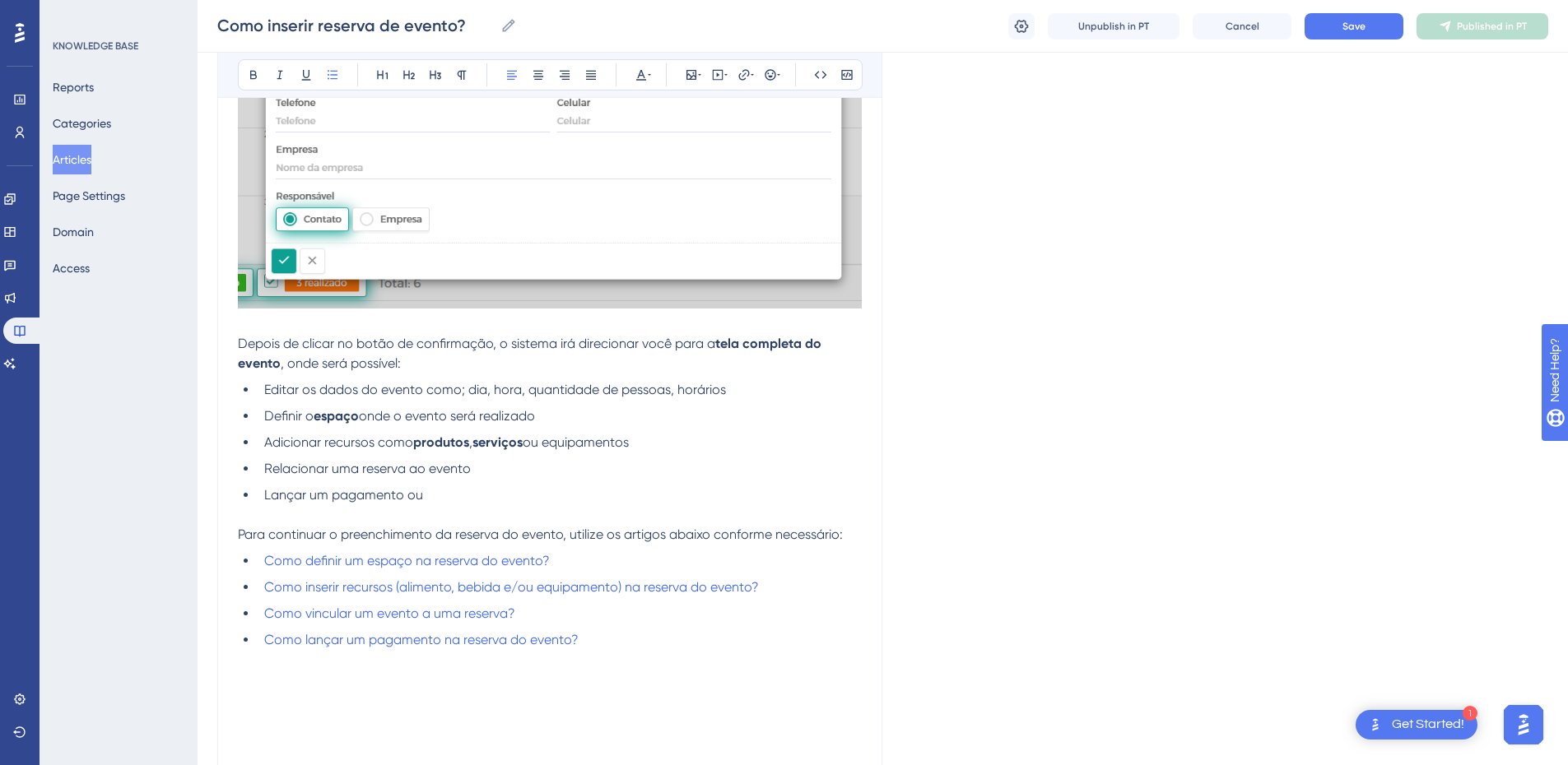
click at [456, 505] on li "Lançar um pagamento ou" at bounding box center [560, 495] width 604 height 19
click at [371, 503] on span "Lançar um pagamento ou criar um link de pagamento, ou" at bounding box center [439, 494] width 349 height 16
click at [670, 505] on li "Lançar um pagamento ou criar um link de pagamento, ou" at bounding box center [560, 495] width 604 height 19
click at [620, 505] on li "Lançar um pagamento ou criar um link de pagamento" at bounding box center [560, 495] width 604 height 19
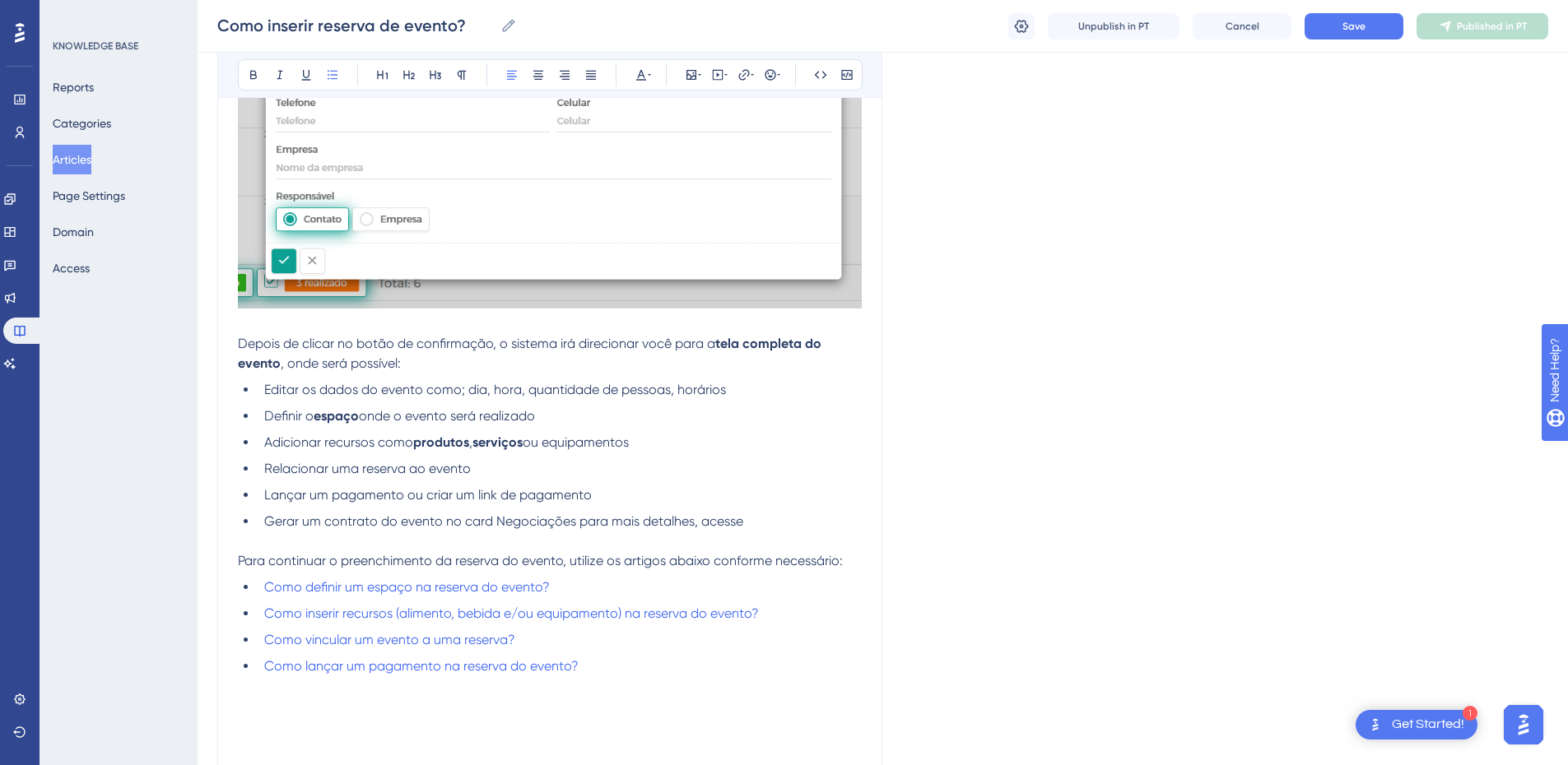
click at [788, 531] on li "Gerar um contrato do evento no card Negociações para mais detalhes, acesse" at bounding box center [560, 521] width 604 height 19
click at [774, 531] on li "Gerar um contrato do evento no card Negociações para mais detalhes, acesse" at bounding box center [560, 521] width 604 height 19
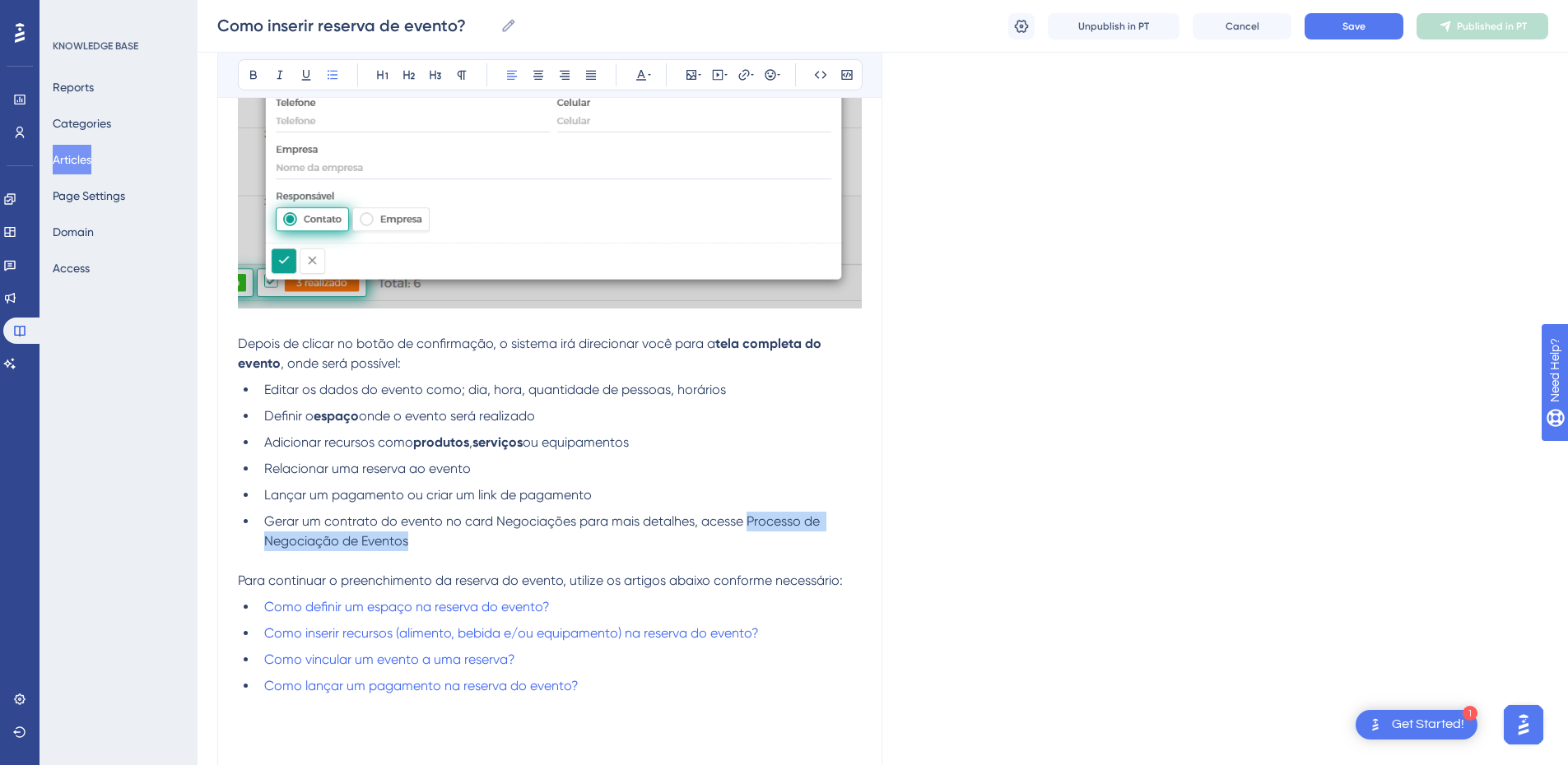
drag, startPoint x: 745, startPoint y: 541, endPoint x: 748, endPoint y: 555, distance: 14.3
click at [748, 552] on li "Gerar um contrato do evento no card Negociações para mais detalhes, acesse Proc…" at bounding box center [560, 531] width 604 height 40
click at [749, 77] on icon at bounding box center [744, 75] width 13 height 13
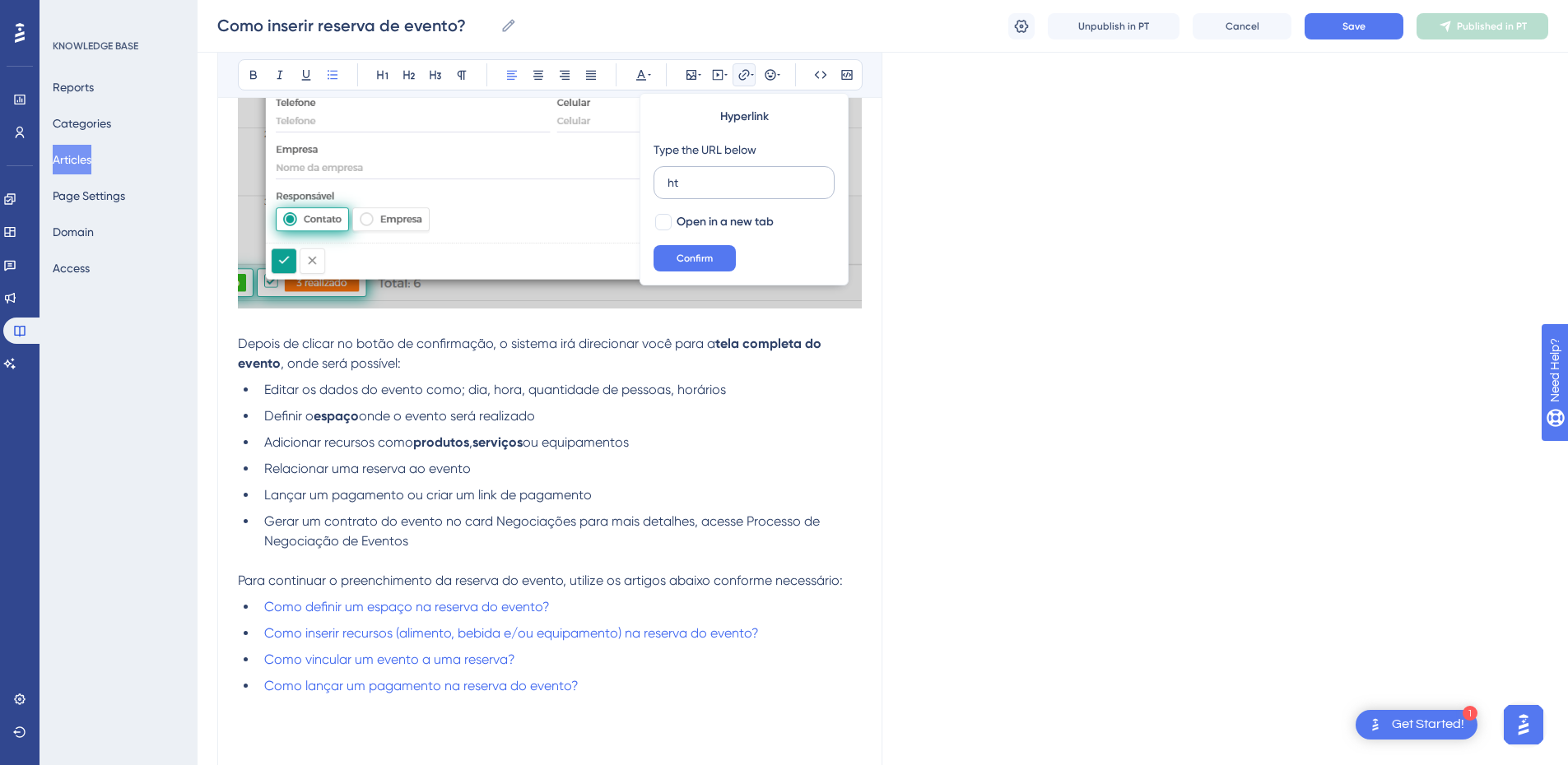
type input "h"
type input "[URL][DOMAIN_NAME]"
click at [704, 218] on span "Open in a new tab" at bounding box center [724, 222] width 97 height 19
checkbox input "true"
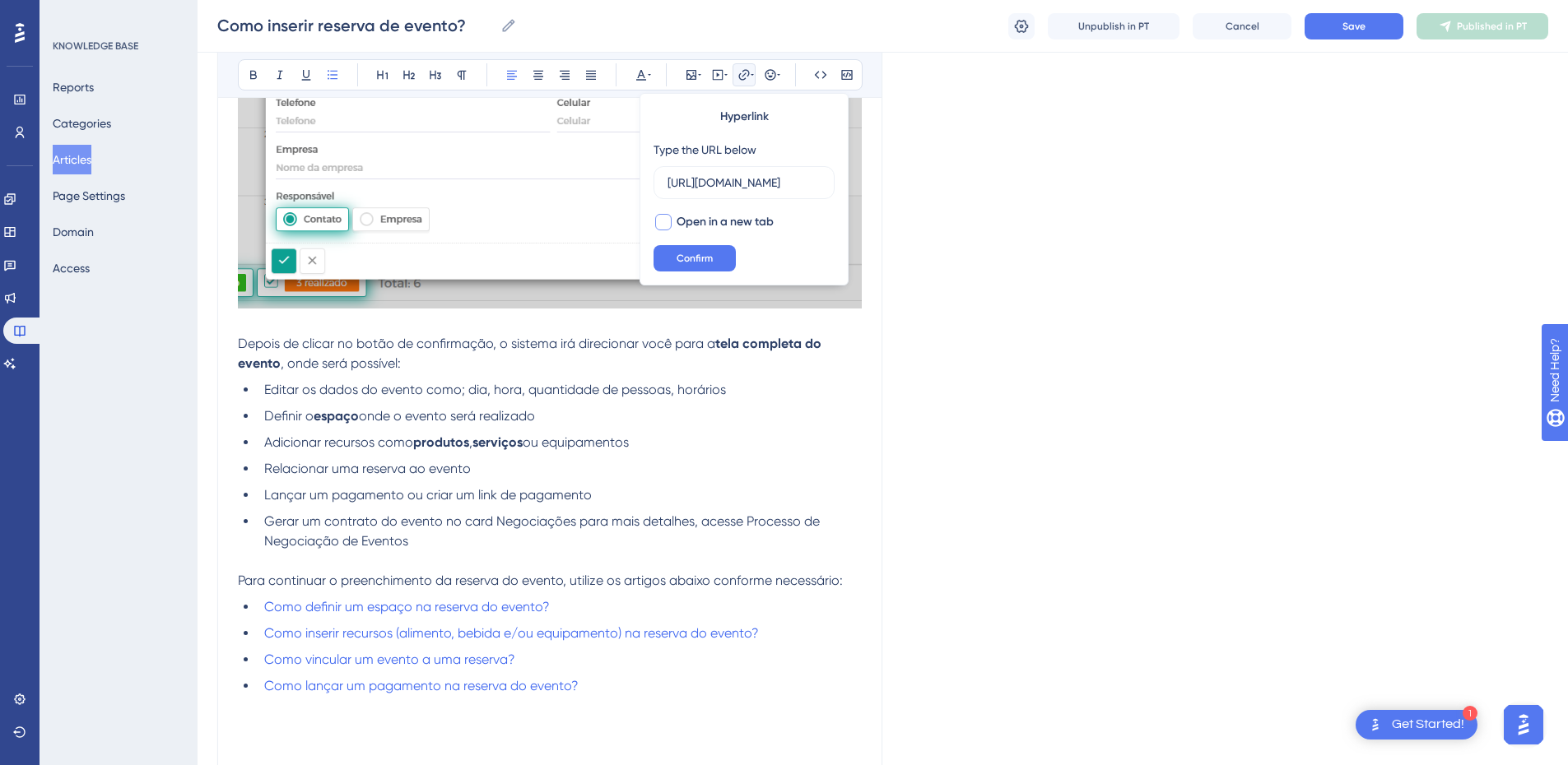
scroll to position [0, 0]
click at [689, 259] on span "Confirm" at bounding box center [694, 259] width 36 height 13
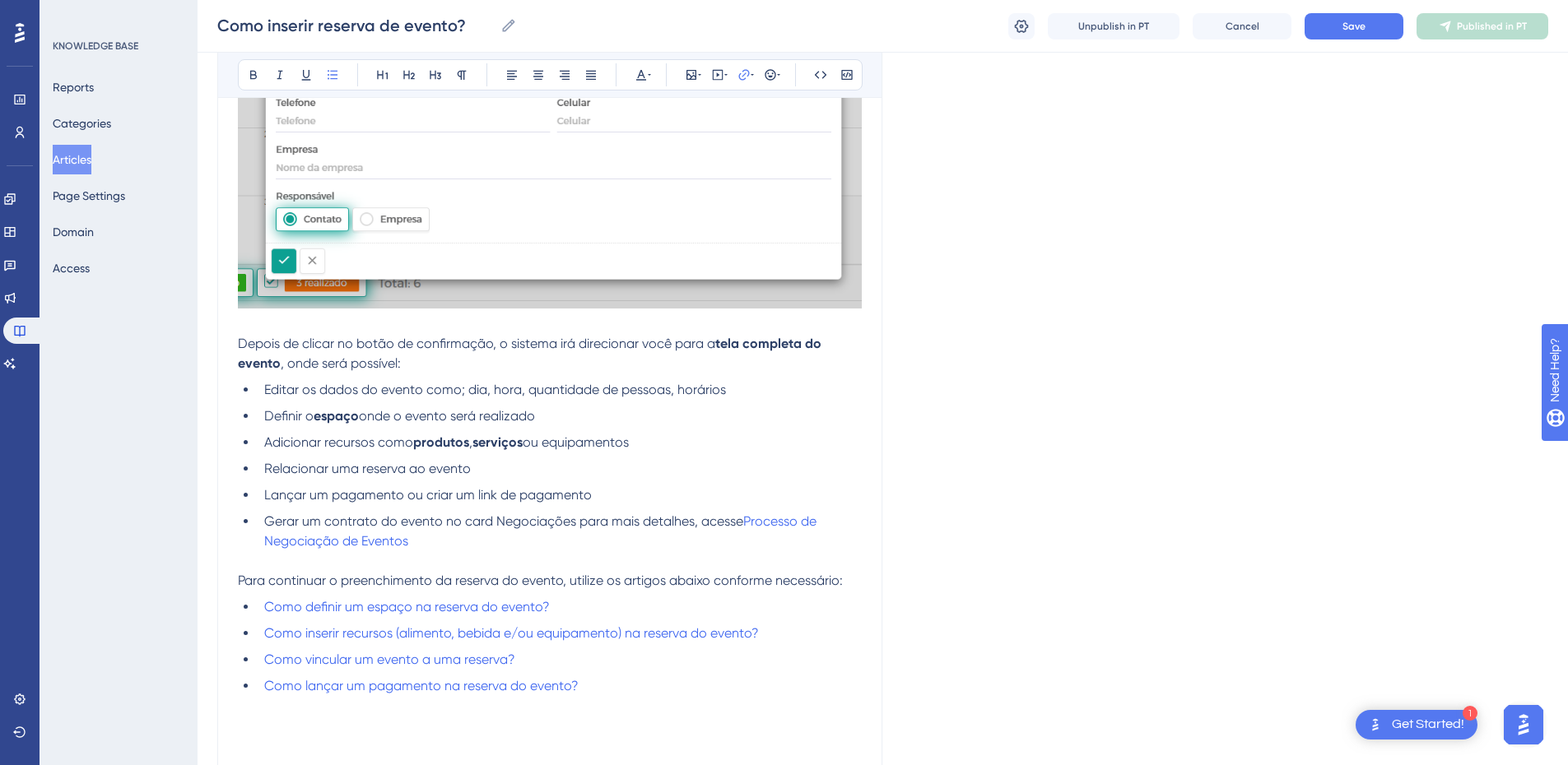
click at [493, 571] on p at bounding box center [549, 561] width 624 height 19
click at [474, 552] on li "Gerar um contrato do evento no card Negociações para mais detalhes, acesse Proc…" at bounding box center [560, 531] width 604 height 40
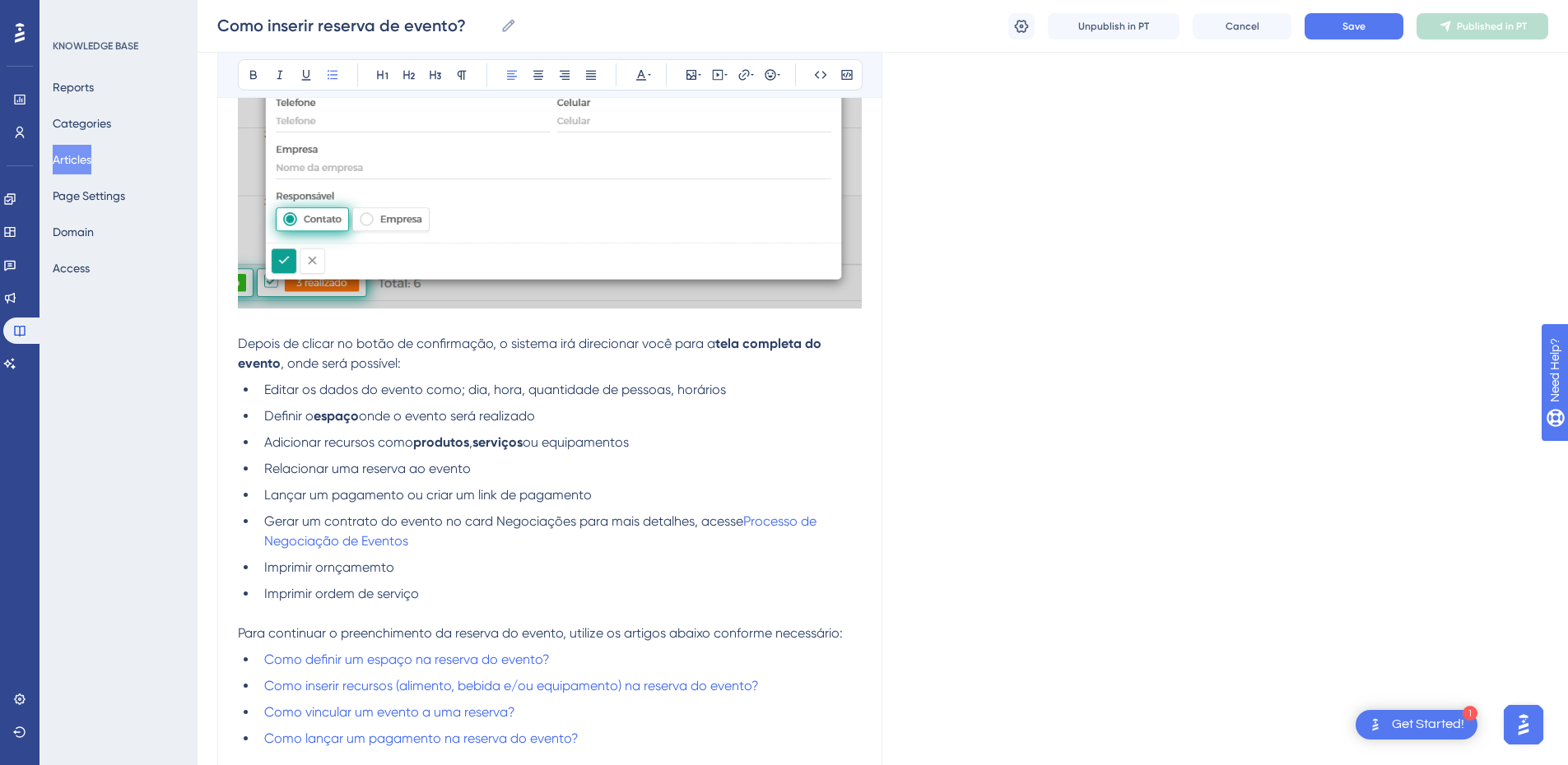
scroll to position [1342, 0]
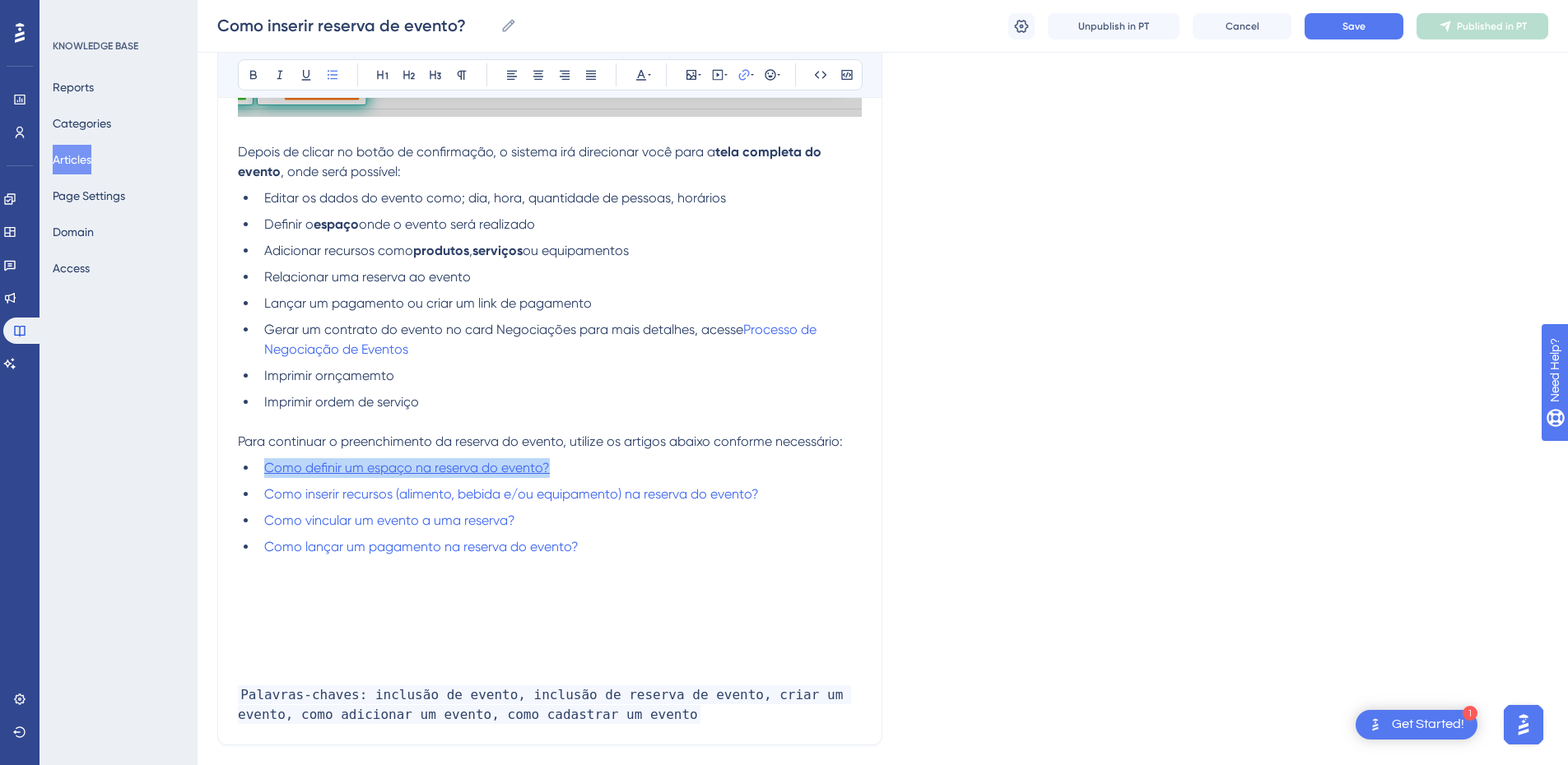
drag, startPoint x: 577, startPoint y: 486, endPoint x: 265, endPoint y: 486, distance: 312.0
click at [265, 479] on li "Como definir um espaço na reserva do evento?" at bounding box center [560, 468] width 604 height 19
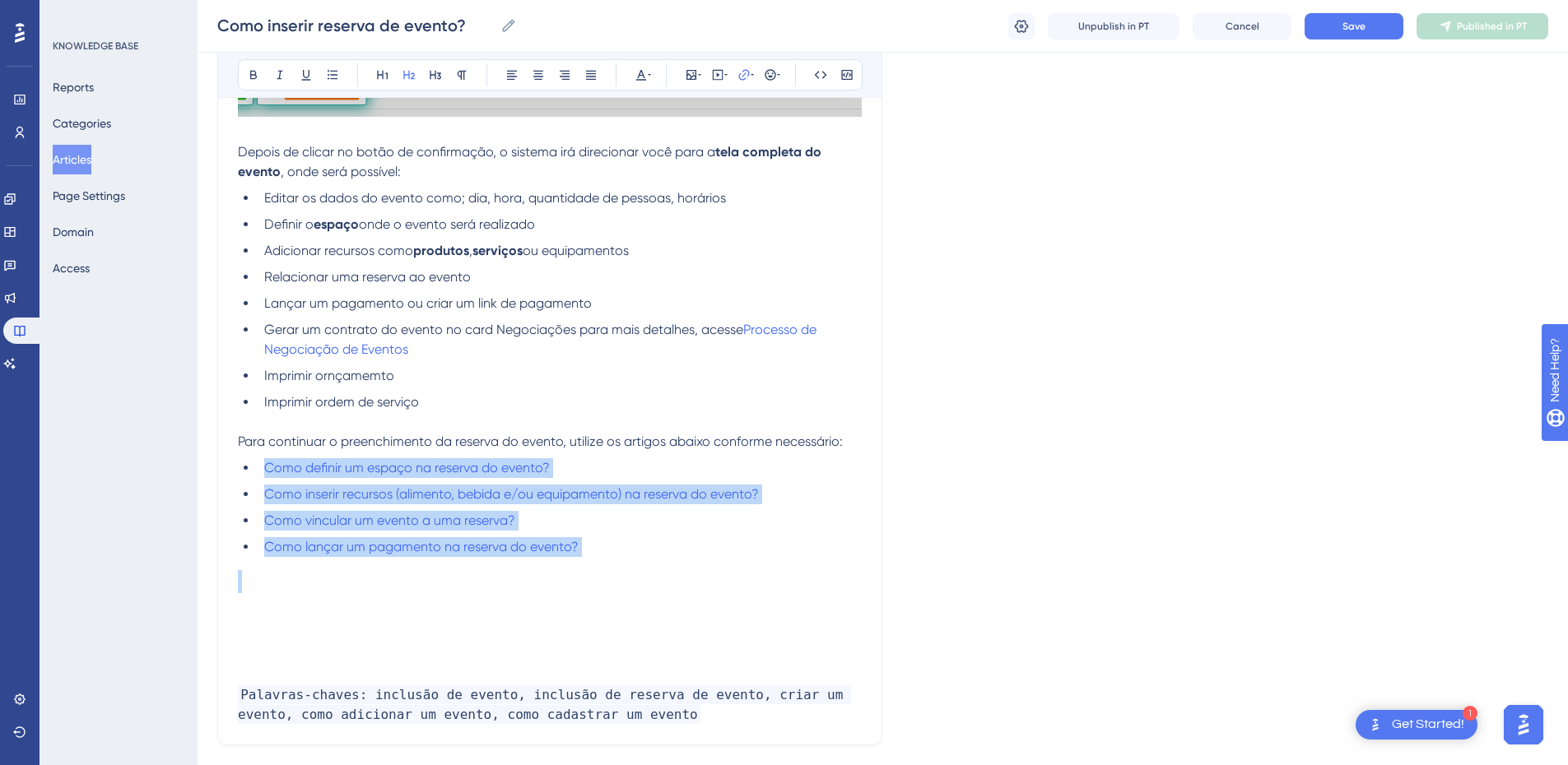
drag, startPoint x: 625, startPoint y: 581, endPoint x: 257, endPoint y: 479, distance: 381.9
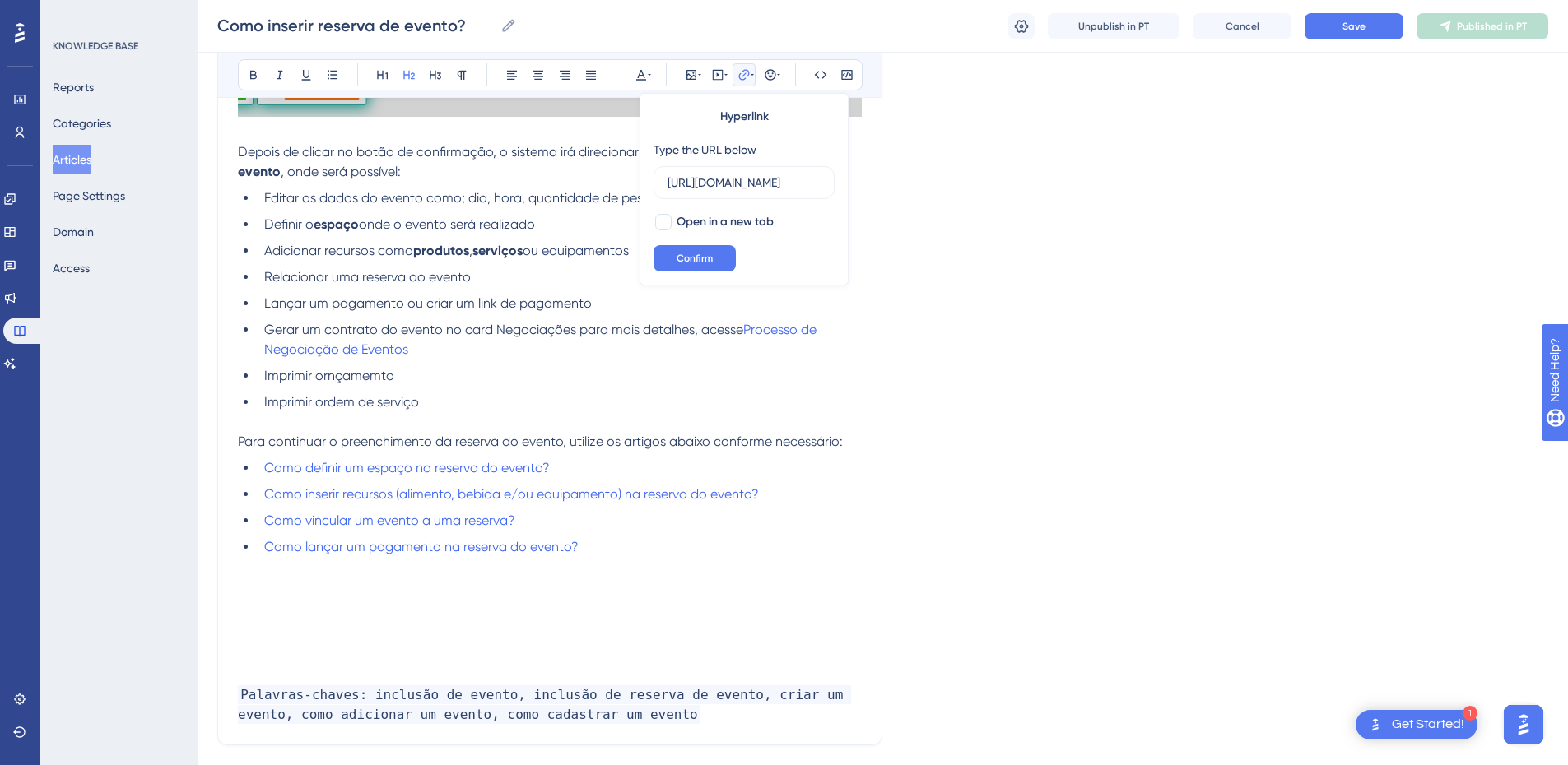
type input "[URL][DOMAIN_NAME]"
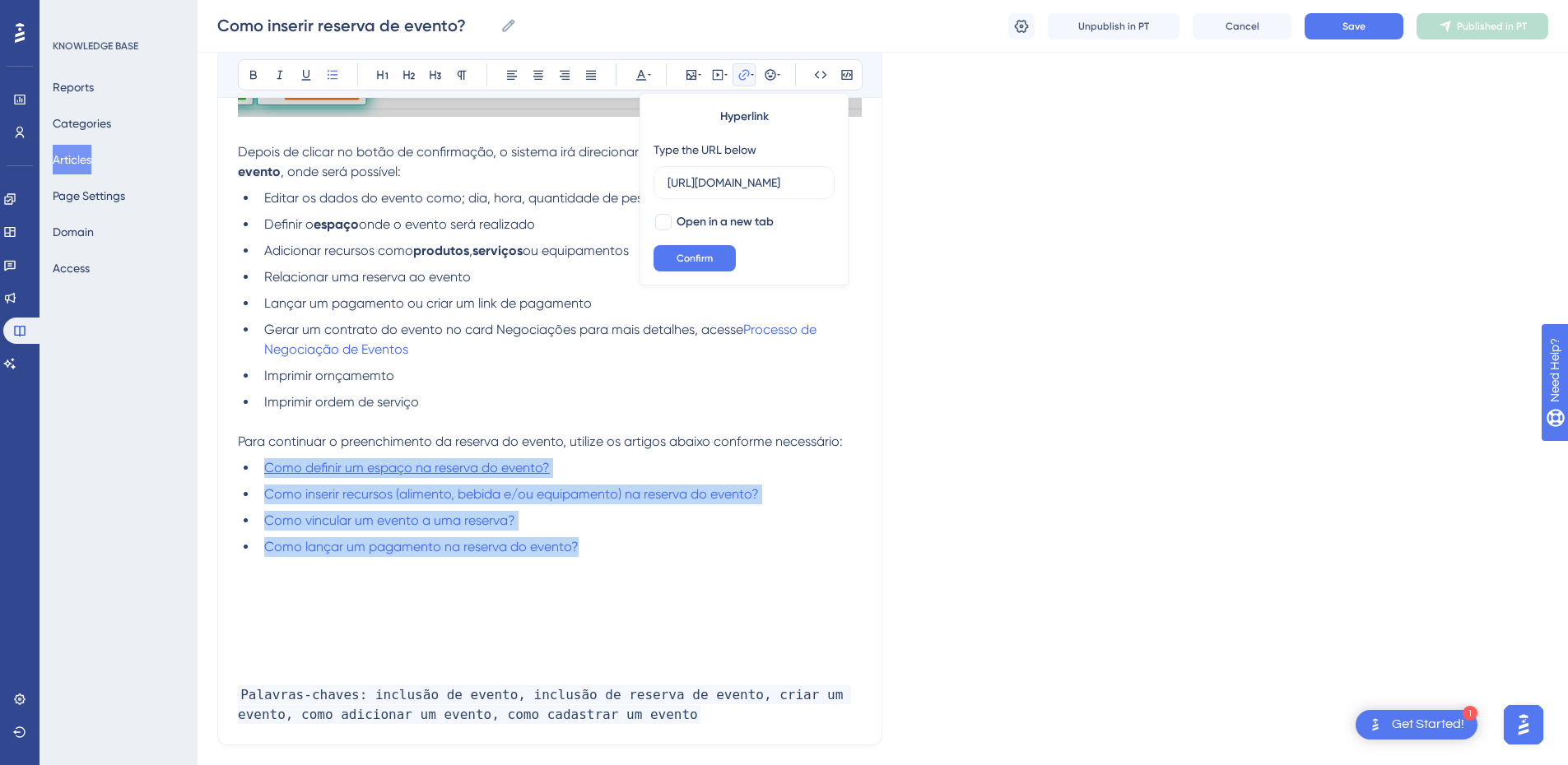
drag, startPoint x: 612, startPoint y: 573, endPoint x: 264, endPoint y: 484, distance: 359.2
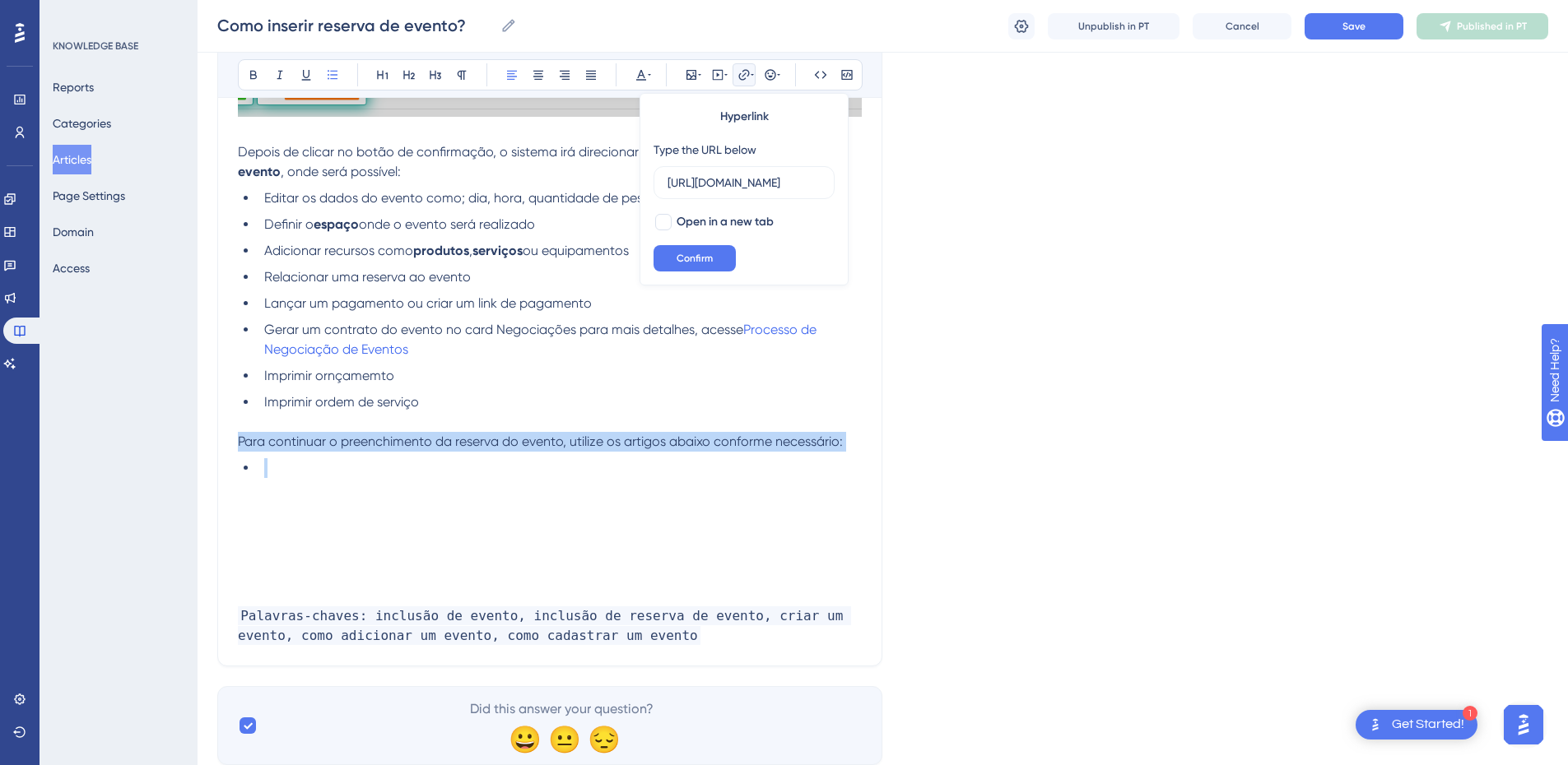
drag, startPoint x: 280, startPoint y: 486, endPoint x: 237, endPoint y: 468, distance: 46.6
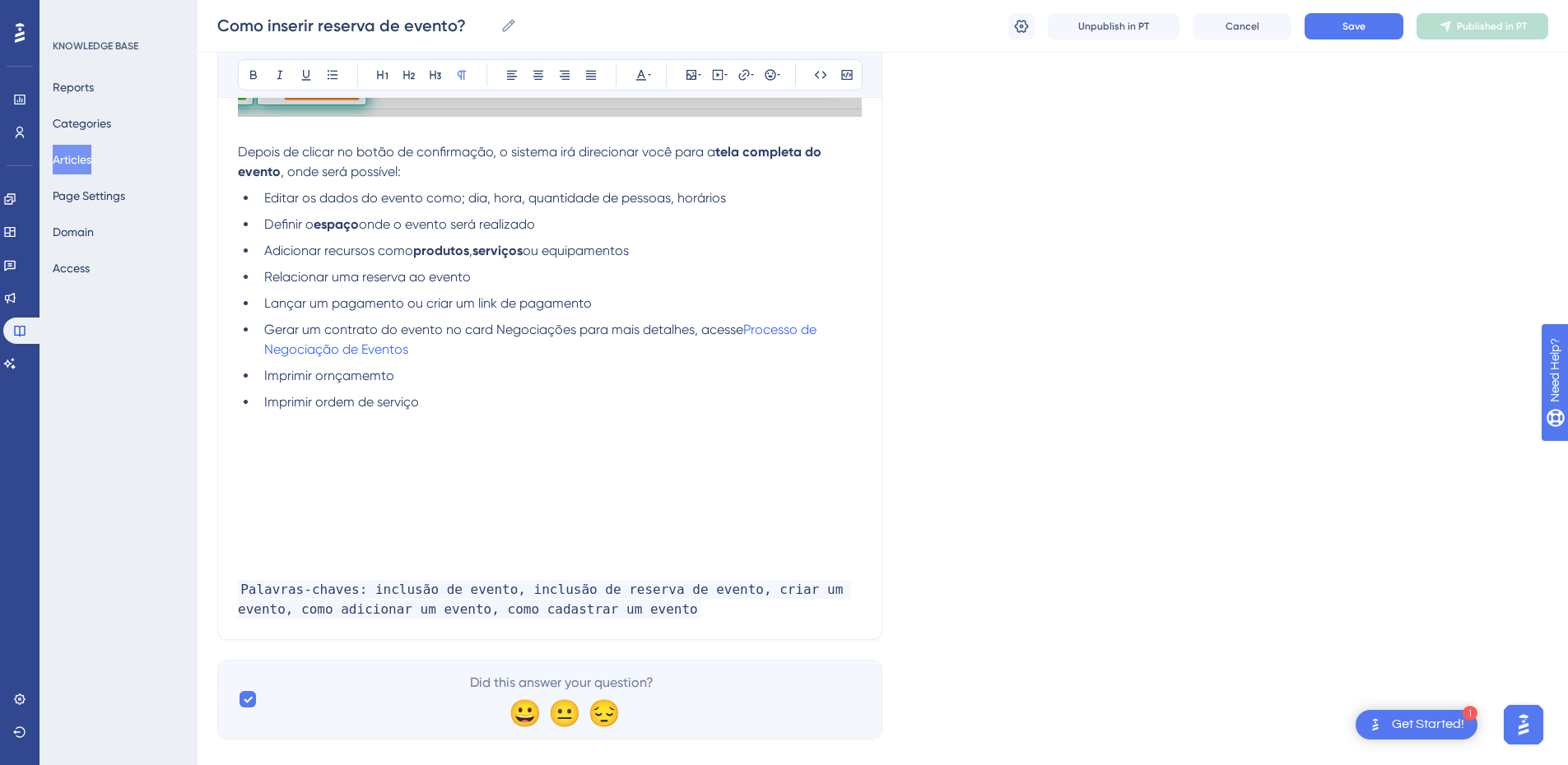
click at [616, 235] on li "Definir o espaço onde o evento será realizado" at bounding box center [560, 225] width 604 height 19
click at [745, 235] on li "Definir o espaço onde o evento será realizado para mais detalhes, acesse" at bounding box center [560, 225] width 604 height 19
click at [736, 235] on li "Definir o espaço onde o evento será realizado para mais detalhes, acesse" at bounding box center [560, 225] width 604 height 19
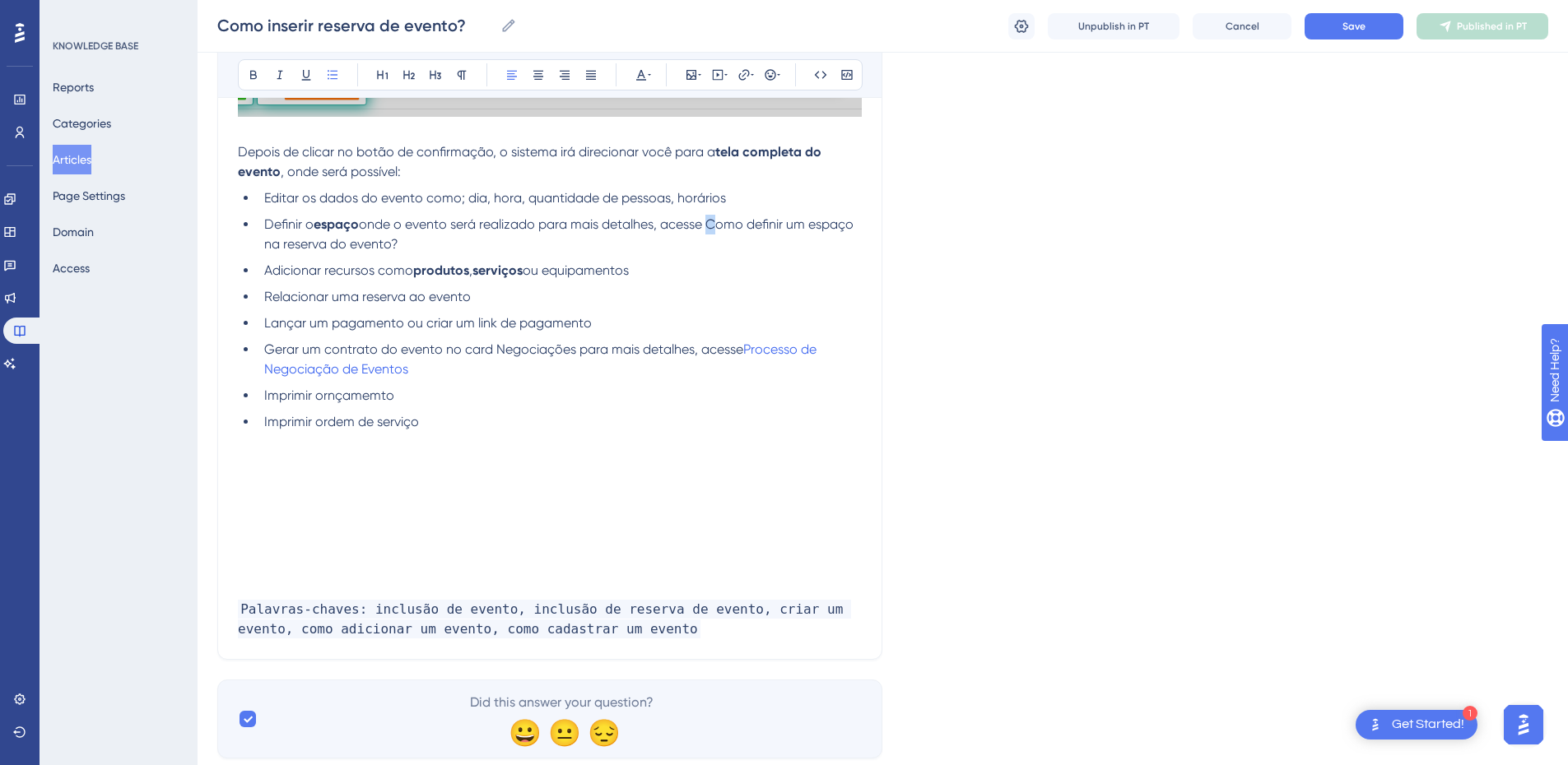
drag, startPoint x: 709, startPoint y: 246, endPoint x: 715, endPoint y: 252, distance: 8.5
click at [715, 252] on li "Definir o espaço onde o evento será realizado para mais detalhes, acesse Como d…" at bounding box center [560, 235] width 604 height 40
click at [712, 244] on span "onde o evento será realizado para mais detalhes, acesse Como definir um espaço …" at bounding box center [560, 234] width 592 height 35
drag, startPoint x: 714, startPoint y: 244, endPoint x: 721, endPoint y: 263, distance: 20.2
click at [721, 254] on li "Definir o espaço onde o evento será realizado para mais detalhes, acesse Como d…" at bounding box center [560, 235] width 604 height 40
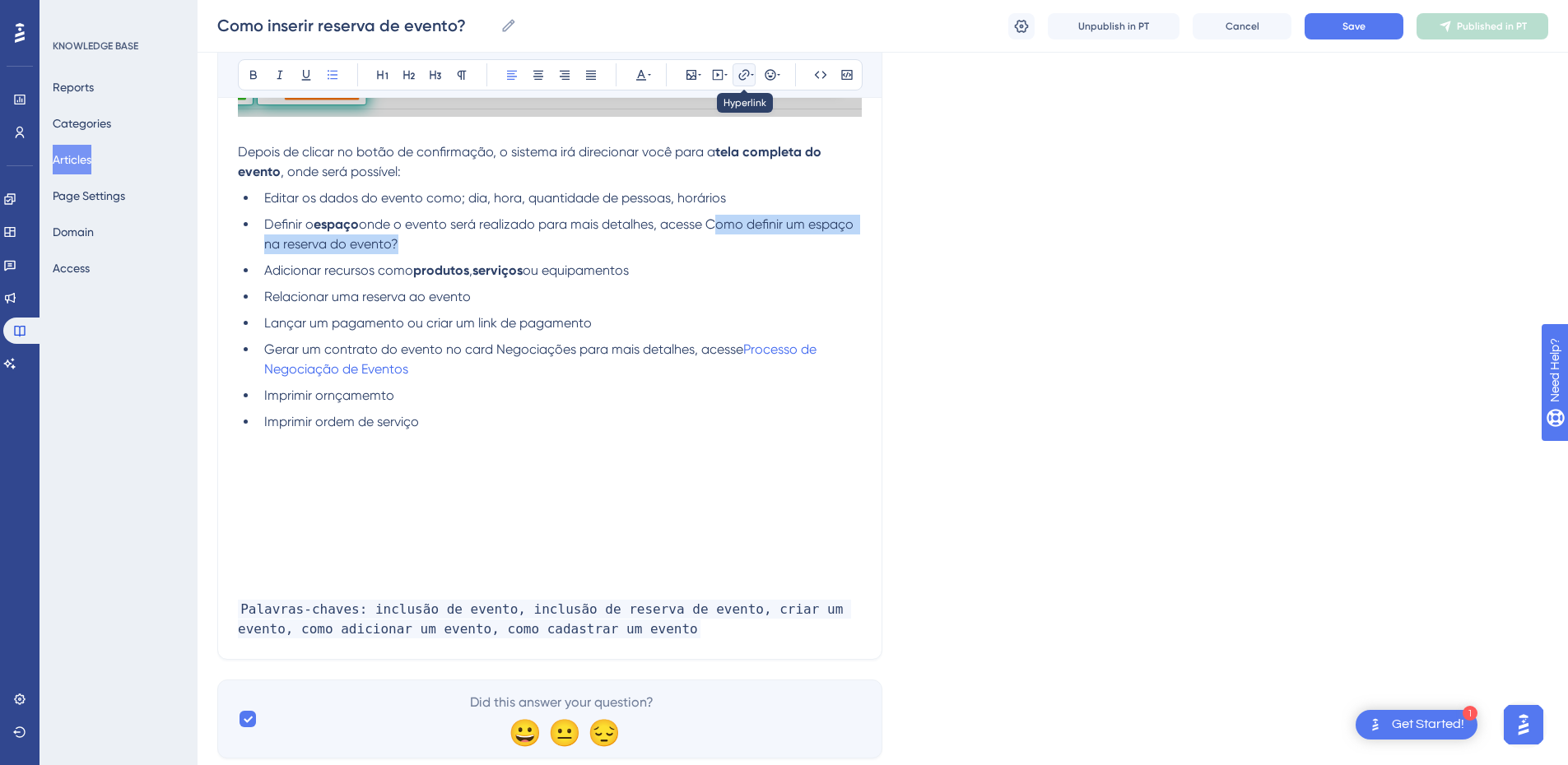
click at [735, 79] on button at bounding box center [744, 75] width 23 height 23
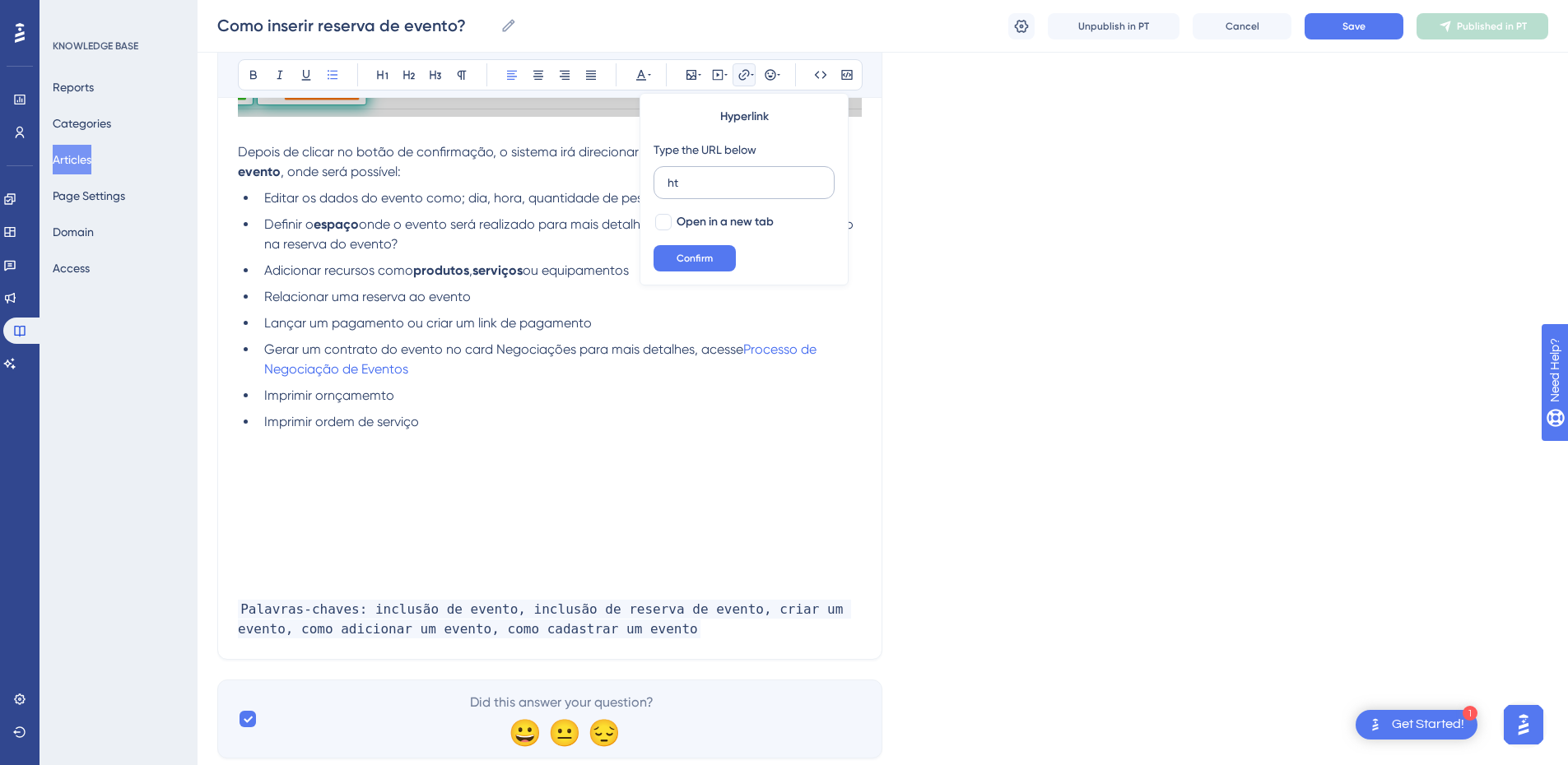
type input "h"
type input "[URL][DOMAIN_NAME]"
click at [682, 225] on span "Open in a new tab" at bounding box center [724, 222] width 97 height 19
checkbox input "true"
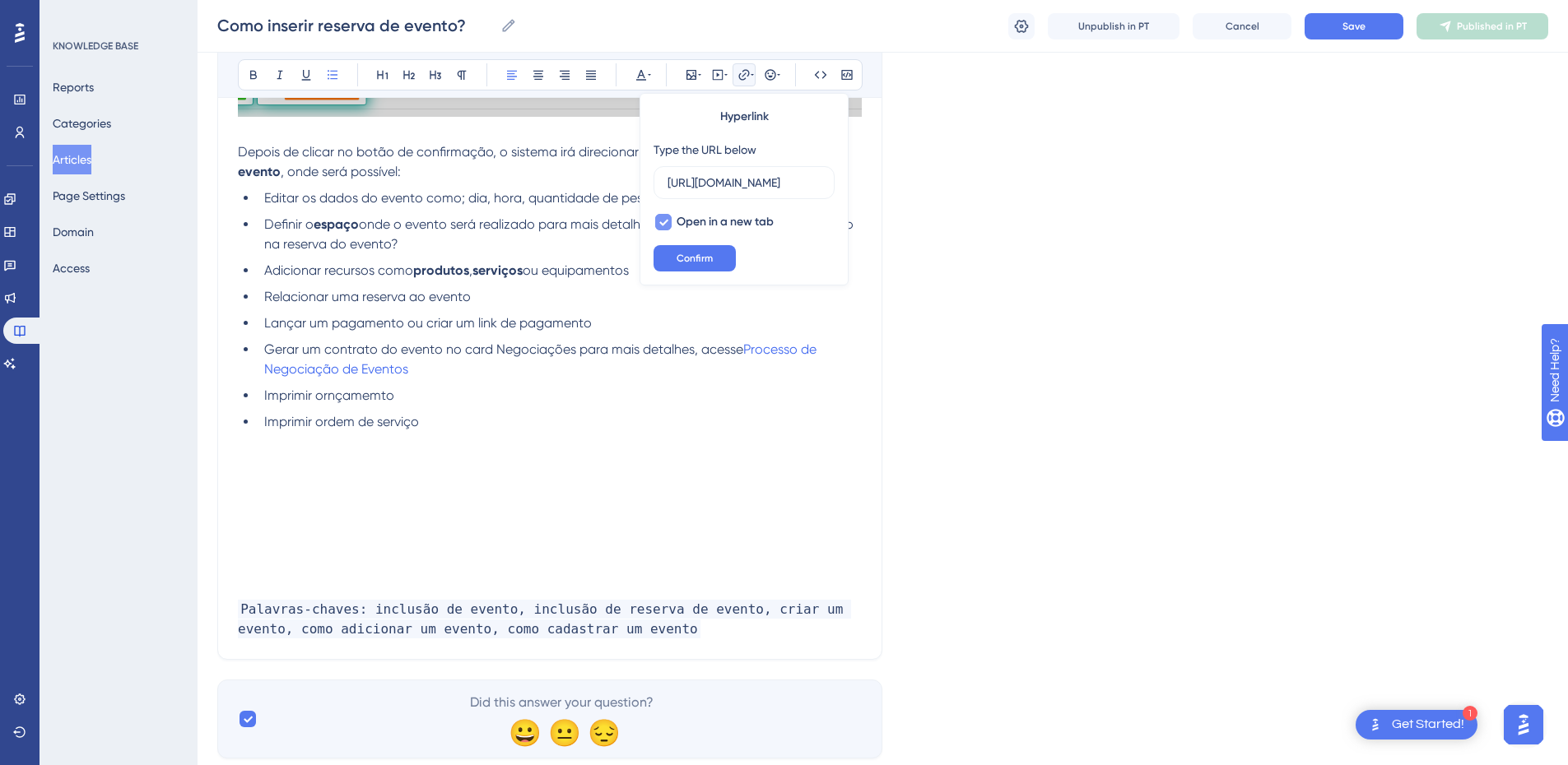
scroll to position [0, 0]
click at [671, 259] on button "Confirm" at bounding box center [694, 258] width 82 height 27
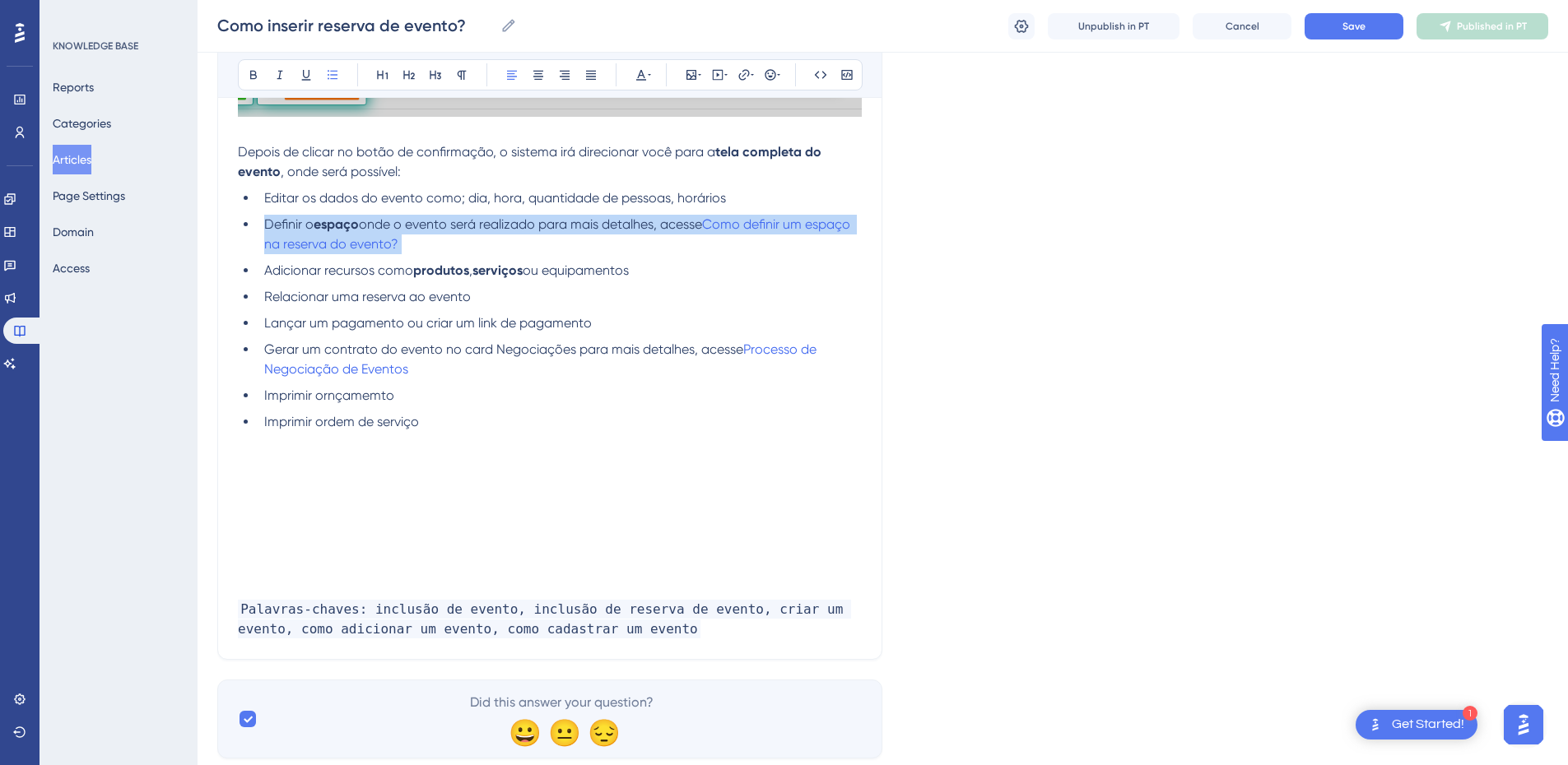
click at [447, 254] on li "Definir o espaço onde o evento será realizado para mais detalhes, acesse Como d…" at bounding box center [560, 235] width 604 height 40
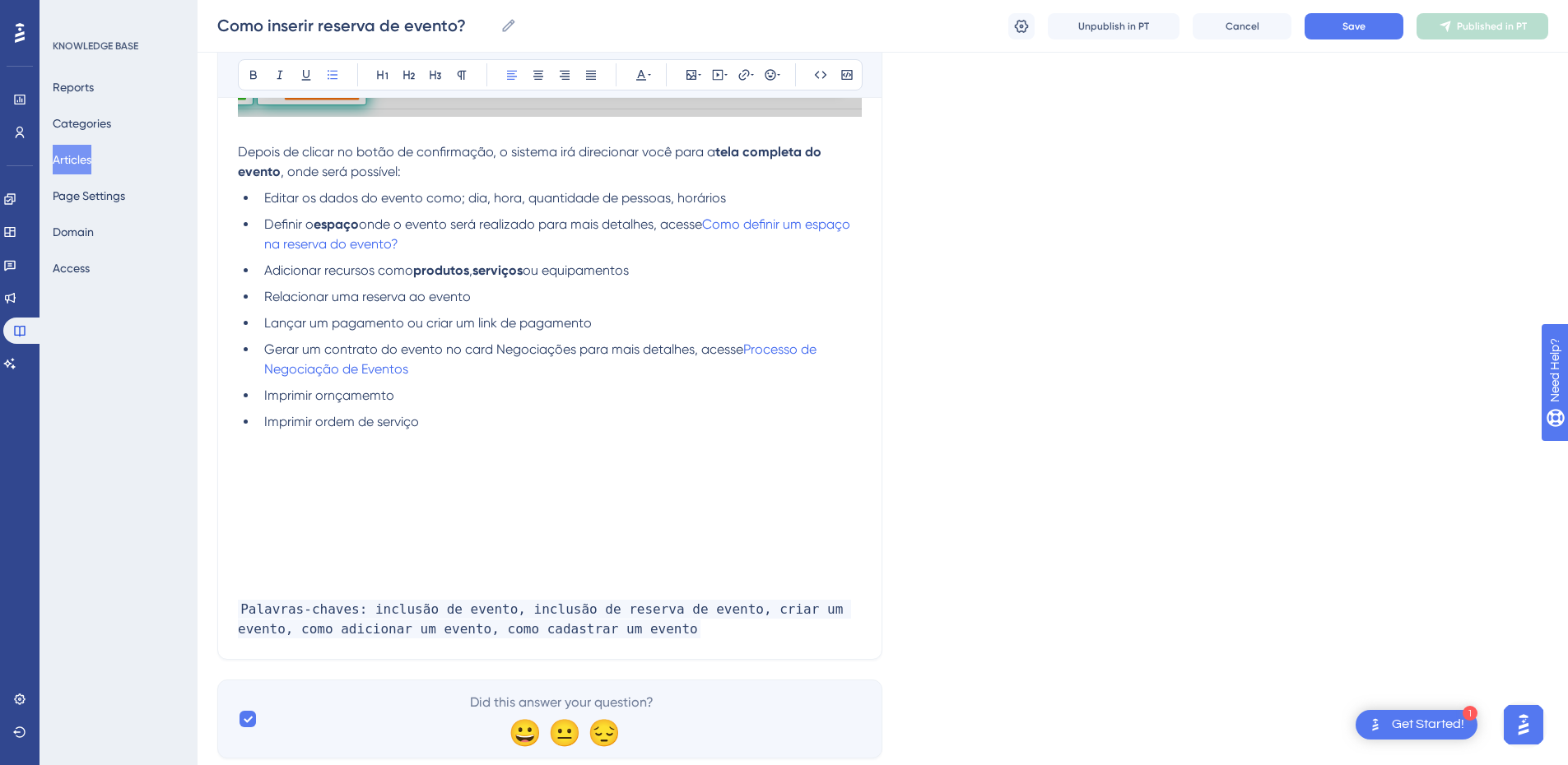
click at [657, 281] on li "Adicionar recursos como produtos , serviços ou equipamentos" at bounding box center [560, 270] width 604 height 19
drag, startPoint x: 540, startPoint y: 245, endPoint x: 587, endPoint y: 227, distance: 50.3
click at [539, 232] on span "onde o evento será realizado para mais detalhes, acesse" at bounding box center [529, 224] width 343 height 16
click at [759, 281] on li "Adicionar recursos como produtos , serviços ou equipamentos para mais" at bounding box center [560, 270] width 604 height 19
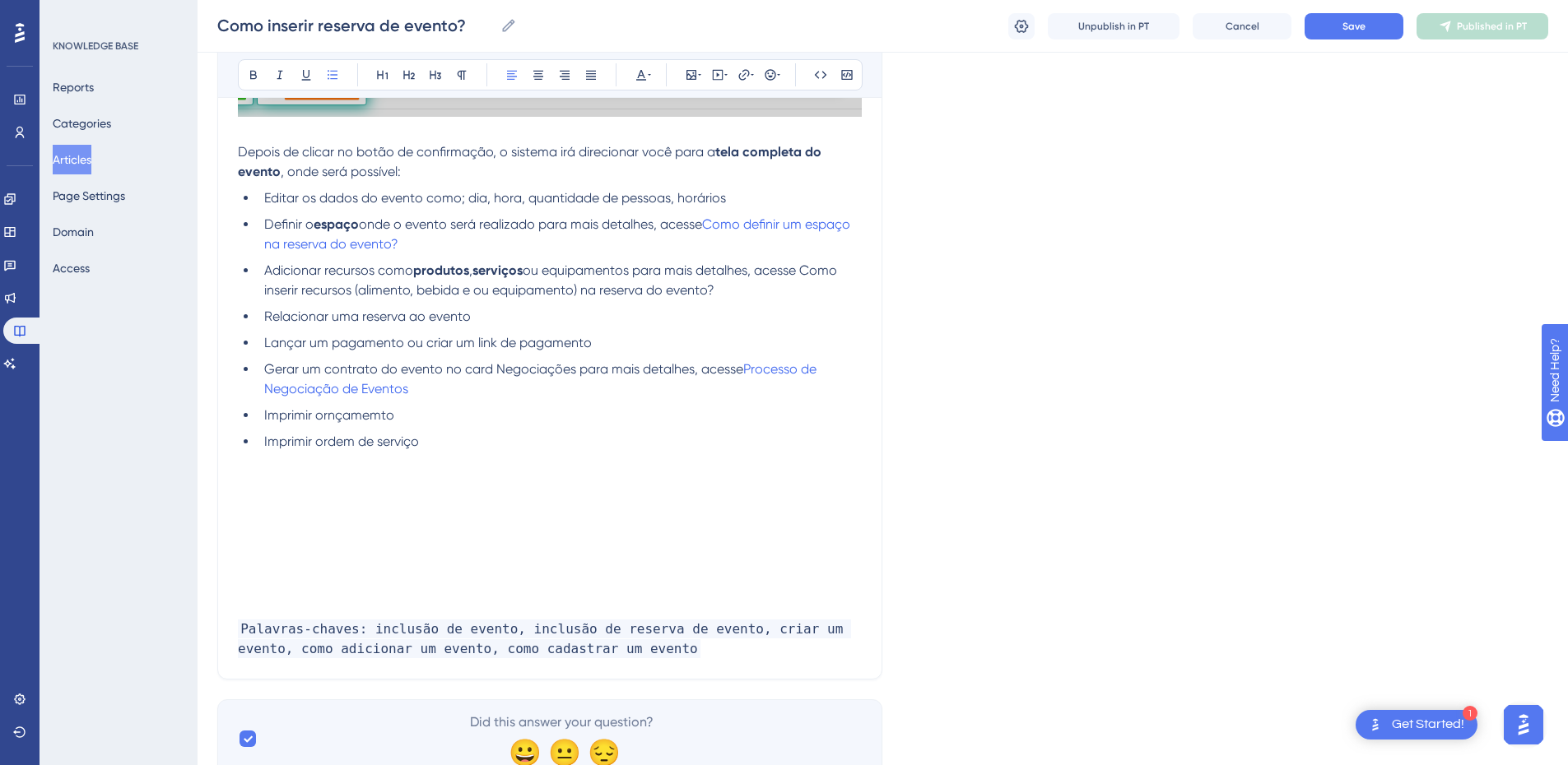
drag, startPoint x: 731, startPoint y: 312, endPoint x: 810, endPoint y: 290, distance: 82.0
click at [810, 290] on li "Adicionar recursos como produtos , serviços ou equipamentos para mais detalhes,…" at bounding box center [560, 280] width 604 height 40
click at [739, 77] on icon at bounding box center [744, 75] width 11 height 11
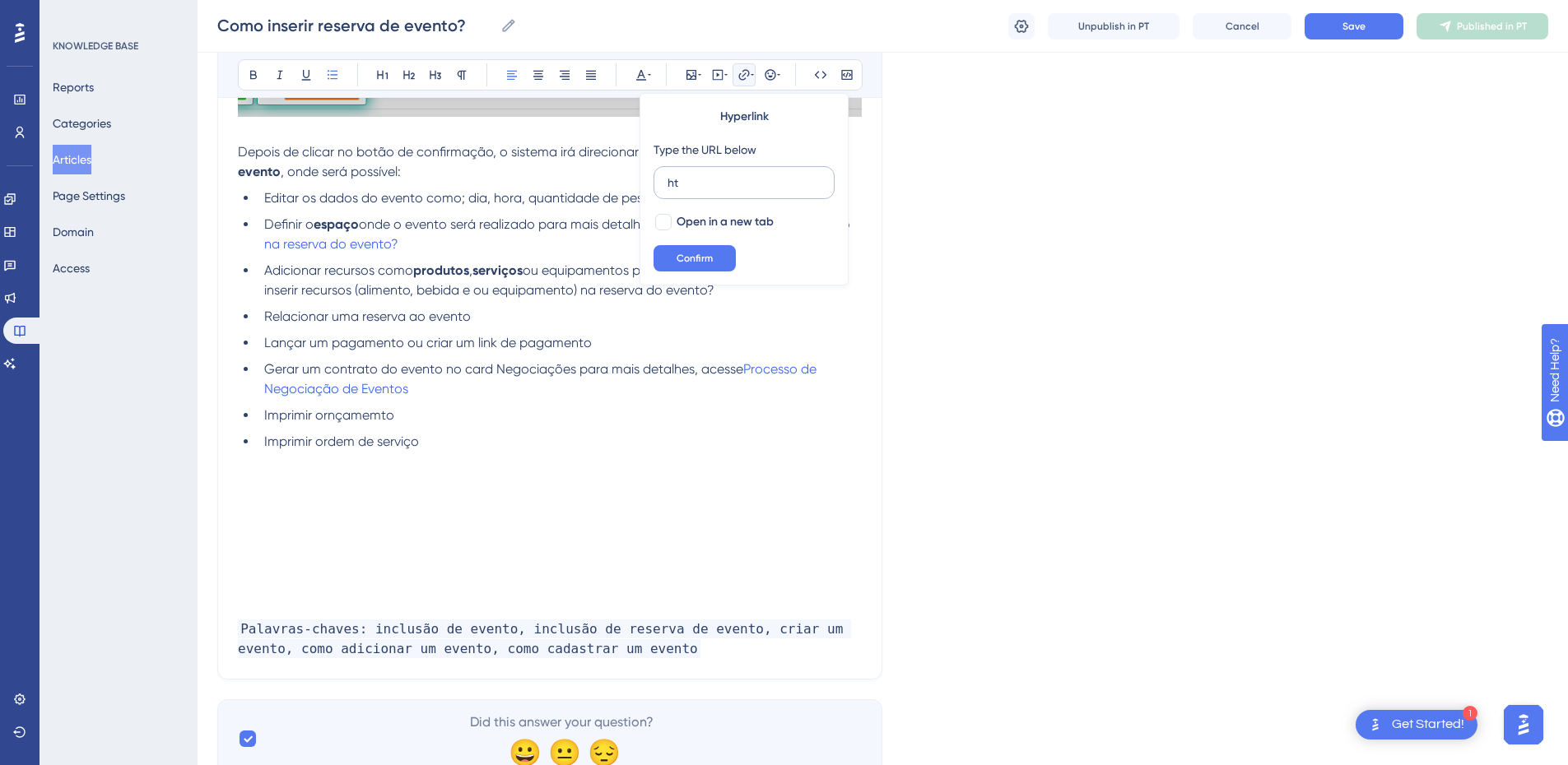
type input "h"
type input "[URL][DOMAIN_NAME]"
click at [694, 215] on span "Open in a new tab" at bounding box center [724, 222] width 97 height 19
checkbox input "true"
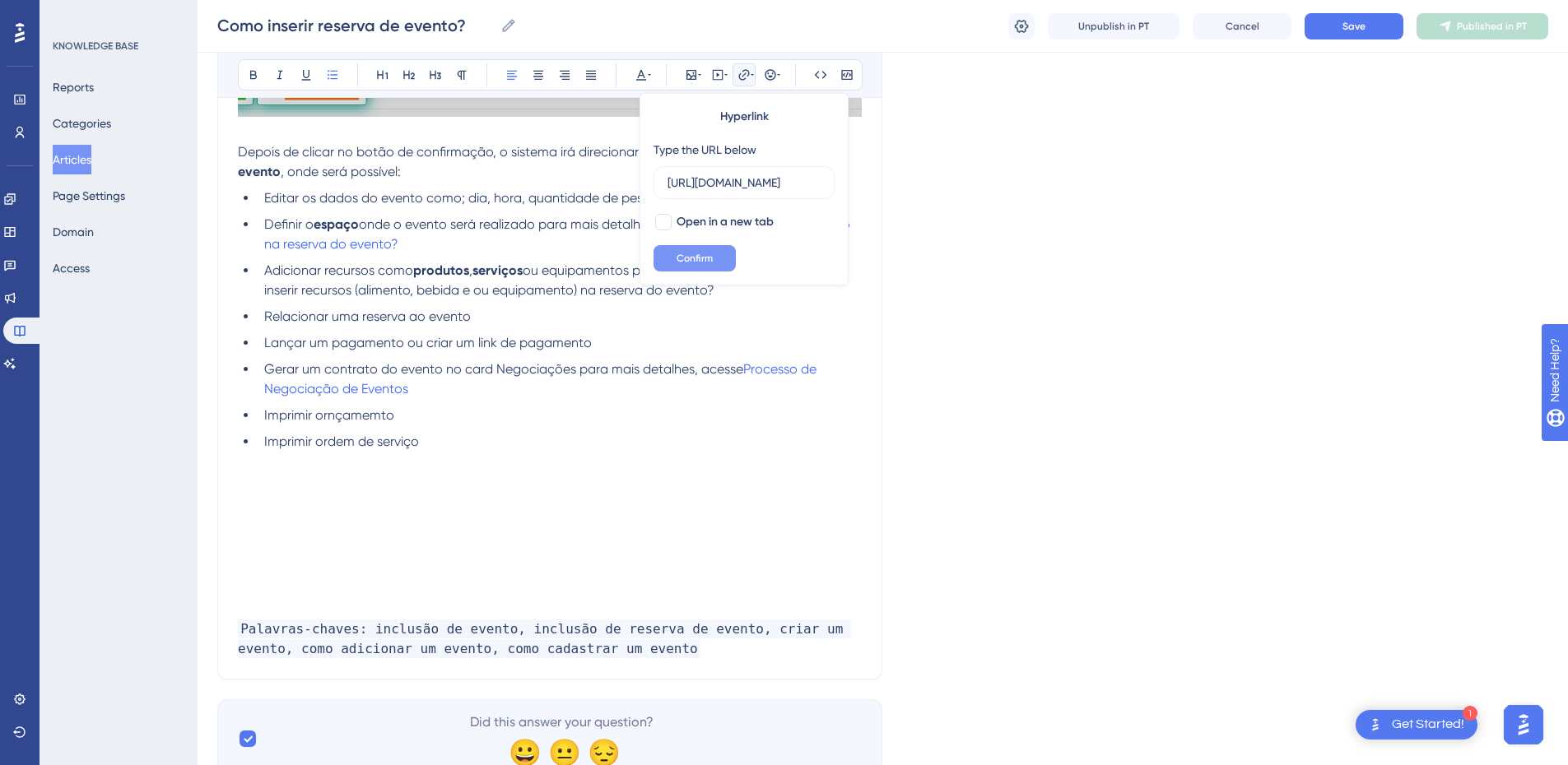
scroll to position [0, 0]
click at [675, 262] on button "Confirm" at bounding box center [694, 258] width 82 height 27
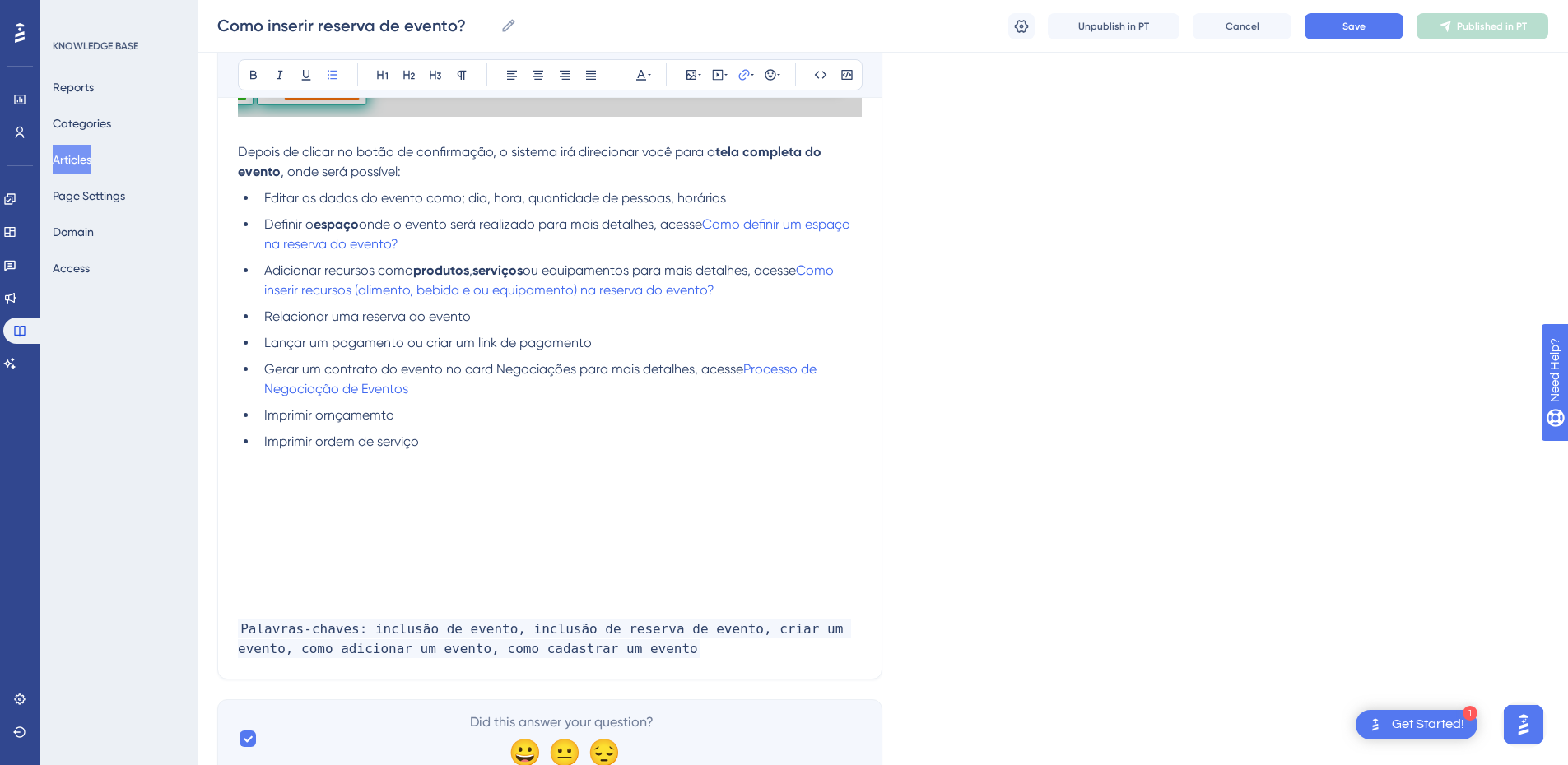
click at [637, 348] on ul "Editar os dados do evento como; dia, hora, quantidade de pessoas, horários Defi…" at bounding box center [549, 320] width 624 height 263
click at [490, 327] on li "Relacionar uma reserva ao evento" at bounding box center [560, 316] width 604 height 19
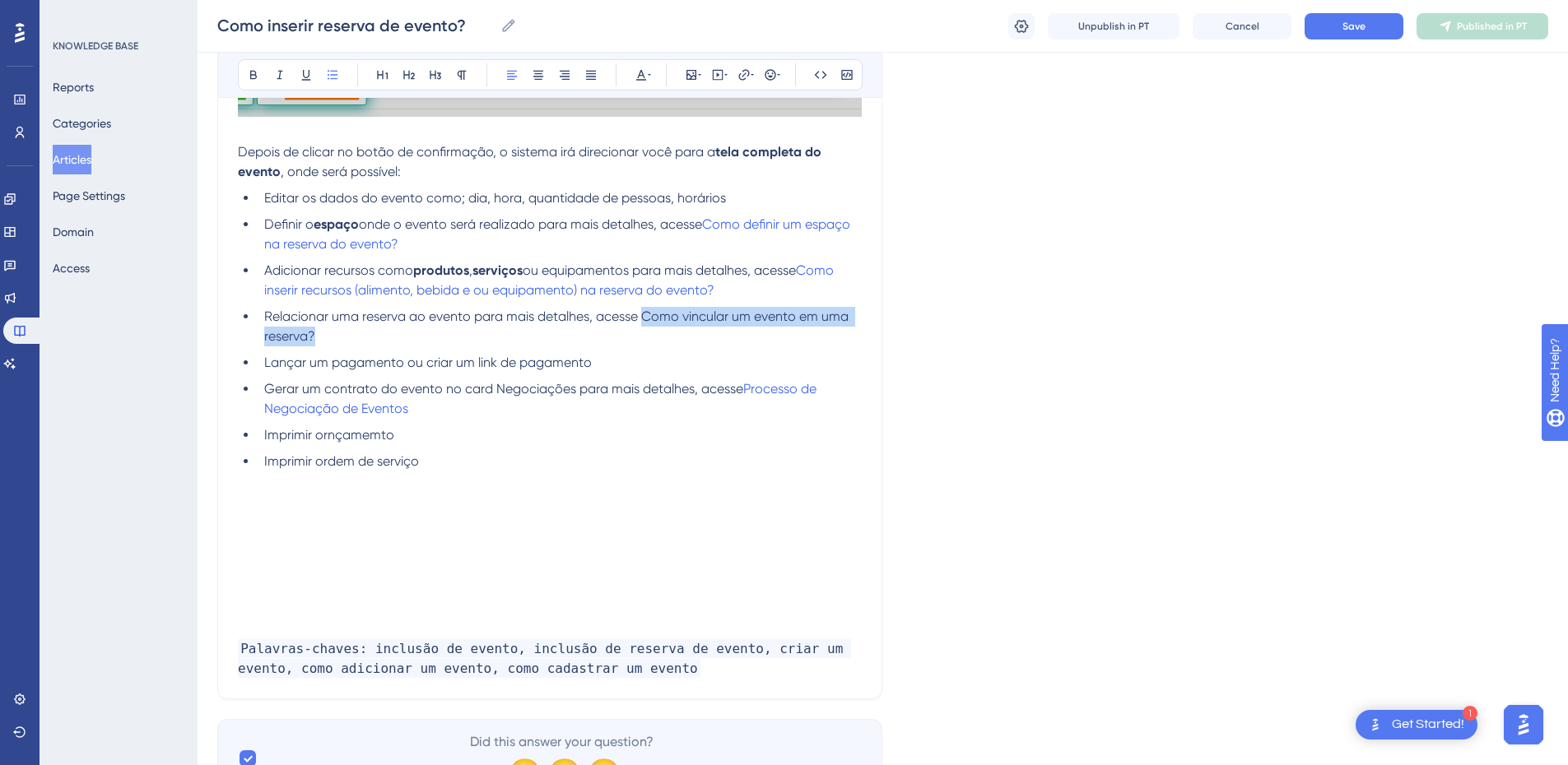
drag, startPoint x: 642, startPoint y: 340, endPoint x: 646, endPoint y: 351, distance: 11.7
click at [646, 346] on li "Relacionar uma reserva ao evento para mais detalhes, acesse Como vincular um ev…" at bounding box center [560, 326] width 604 height 40
click at [744, 79] on icon at bounding box center [744, 75] width 13 height 13
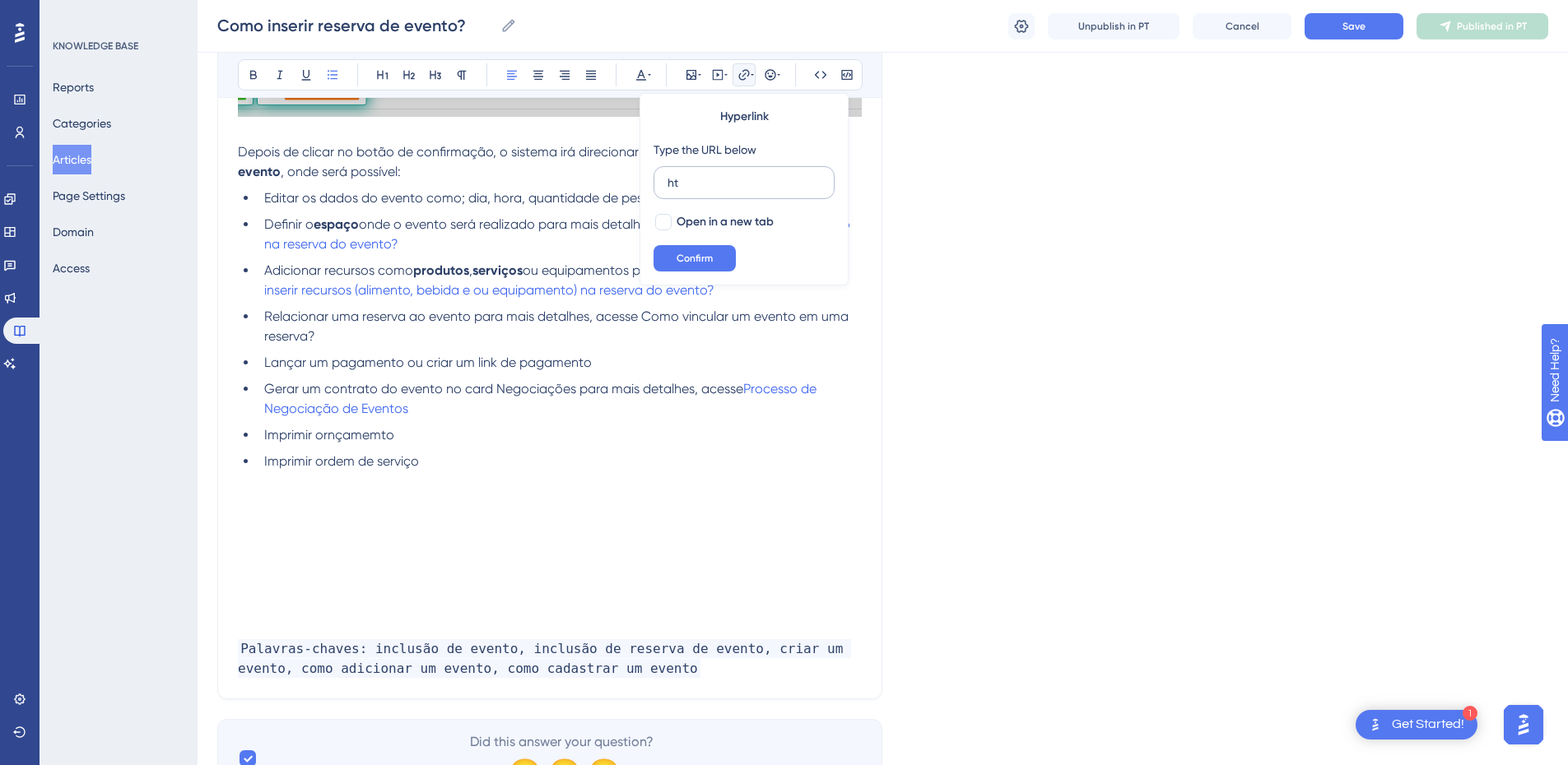
type input "h"
type input "[URL][DOMAIN_NAME]"
click at [714, 220] on span "Open in a new tab" at bounding box center [724, 222] width 97 height 19
checkbox input "true"
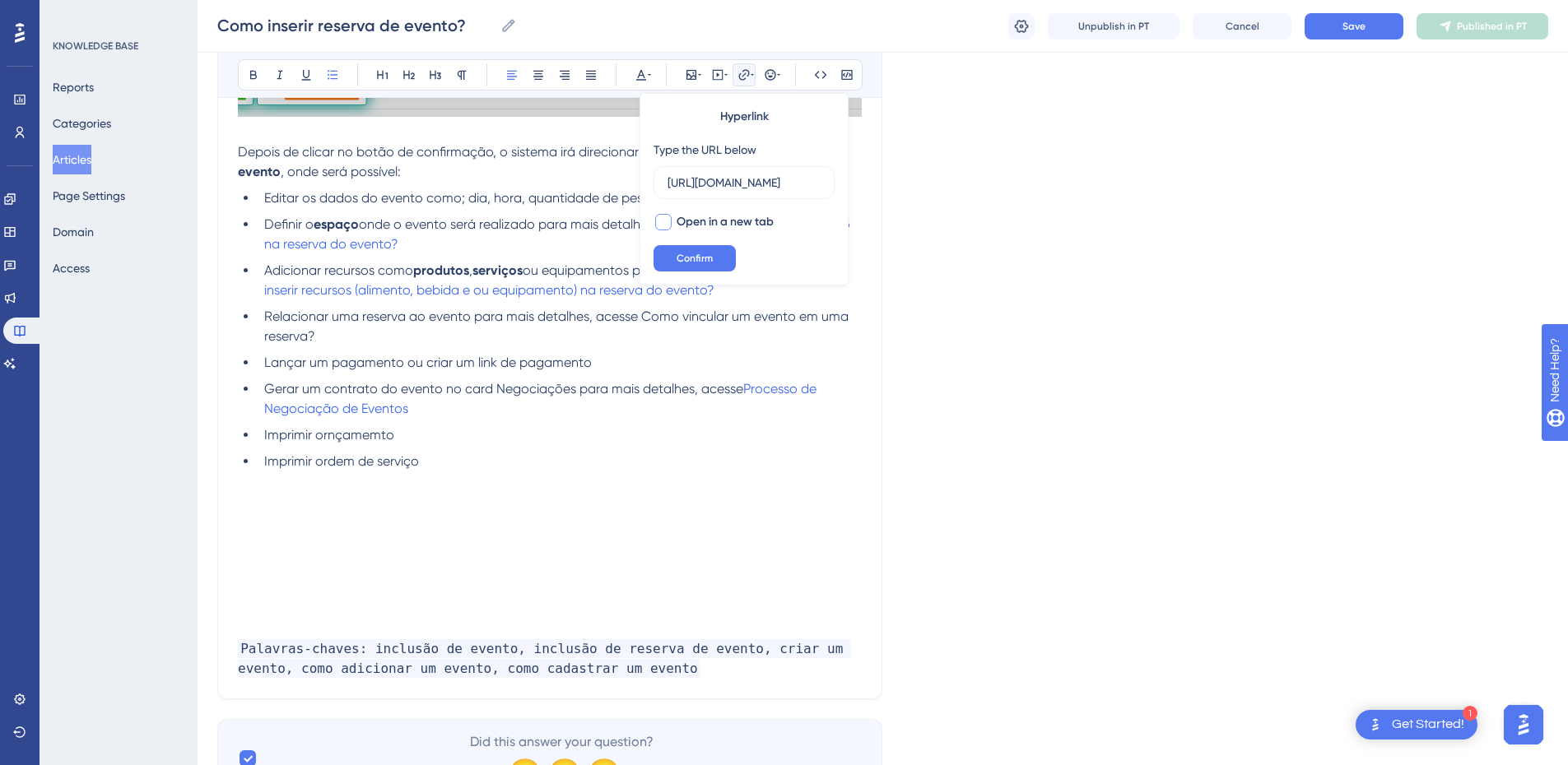
scroll to position [0, 0]
click at [698, 252] on span "Confirm" at bounding box center [694, 259] width 36 height 13
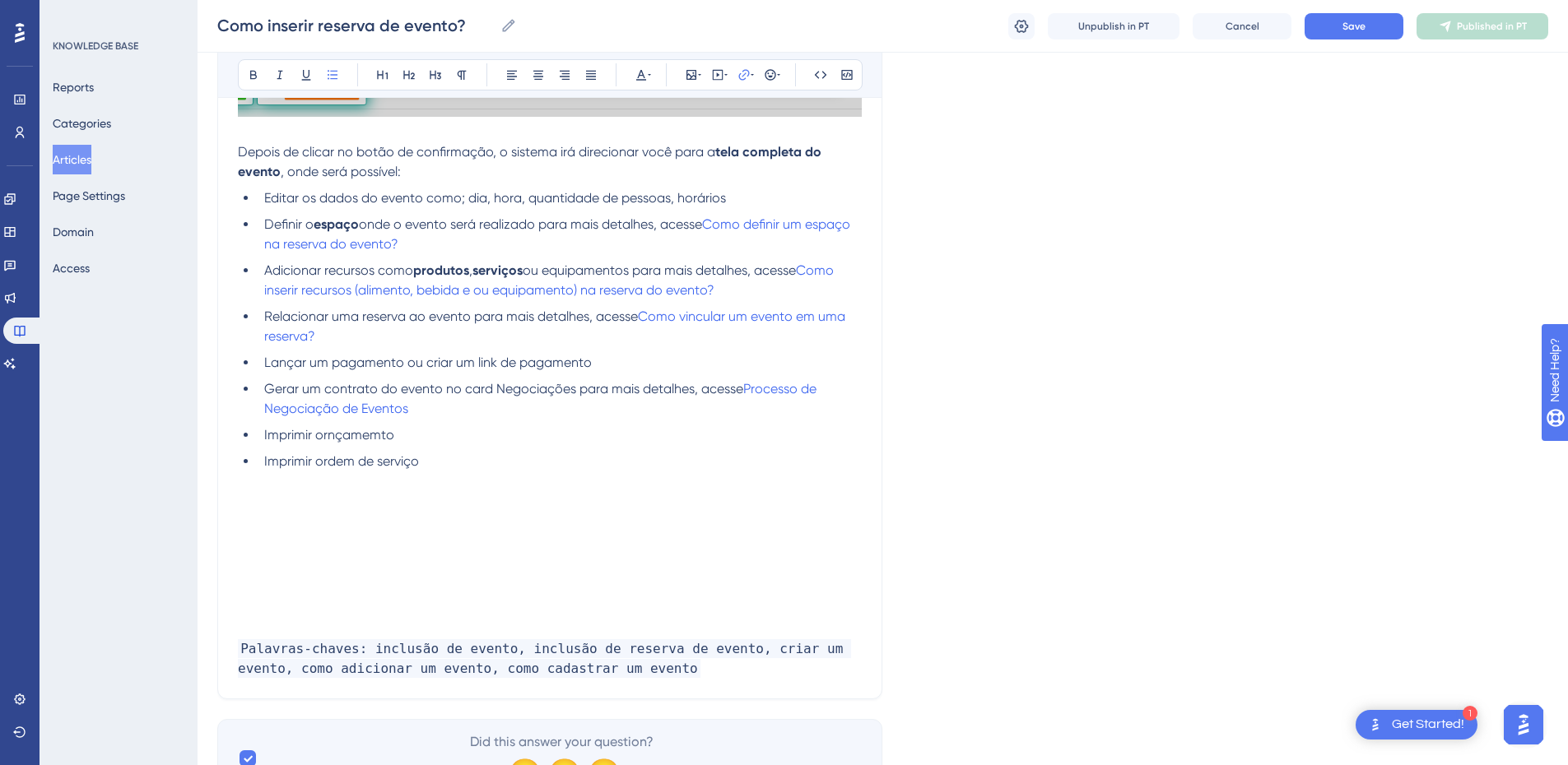
click at [411, 346] on li "Relacionar uma reserva ao evento para mais detalhes, acesse Como vincular um ev…" at bounding box center [560, 326] width 604 height 40
click at [652, 373] on li "Lançar um pagamento ou criar um link de pagamento" at bounding box center [560, 362] width 604 height 19
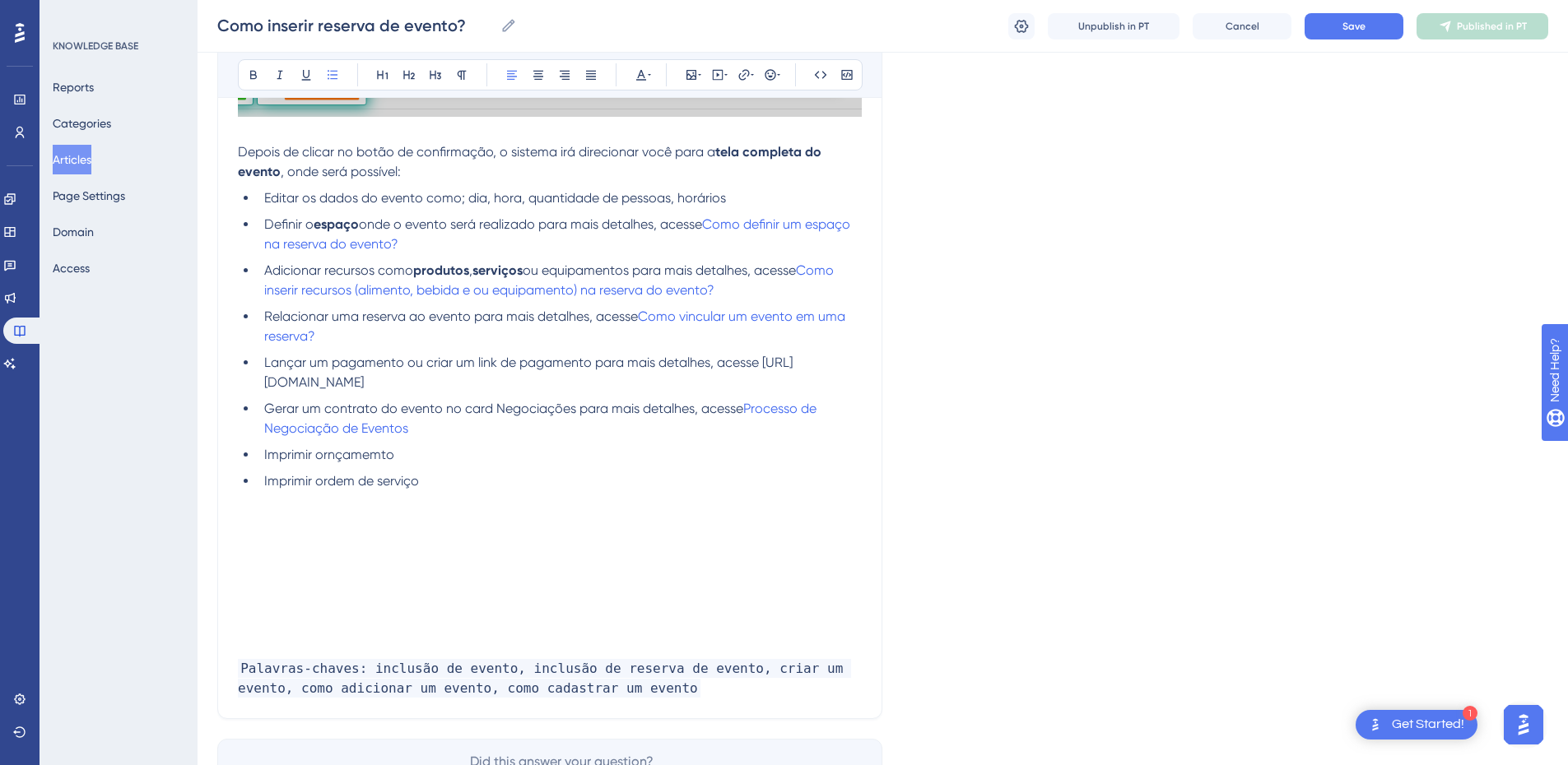
drag, startPoint x: 392, startPoint y: 430, endPoint x: 260, endPoint y: 407, distance: 134.0
click at [260, 393] on li "Lançar um pagamento ou criar um link de pagamento para mais detalhes, acesse [U…" at bounding box center [560, 372] width 604 height 40
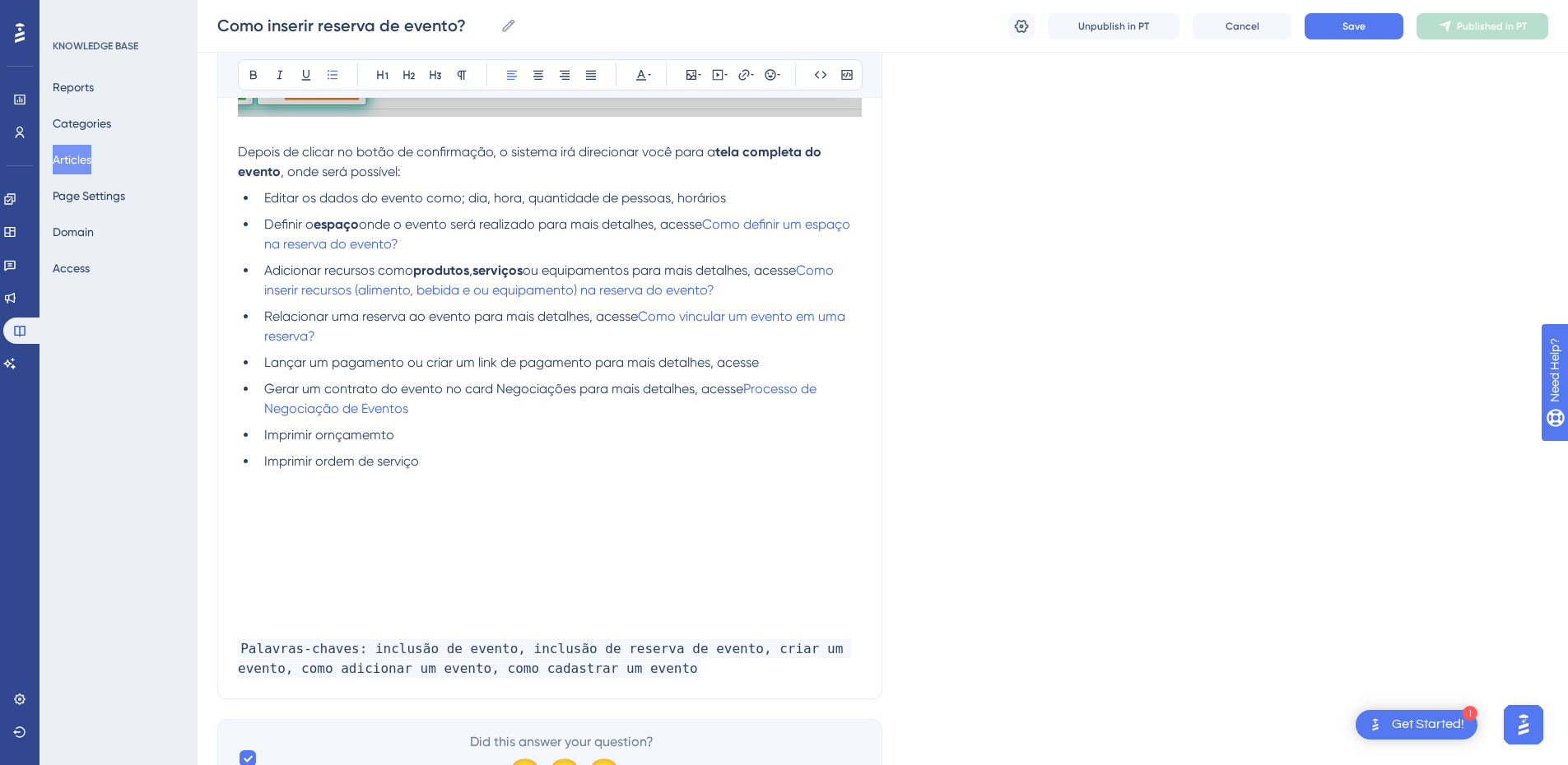
click at [800, 373] on li "Lançar um pagamento ou criar um link de pagamento para mais detalhes, acesse" at bounding box center [560, 362] width 604 height 19
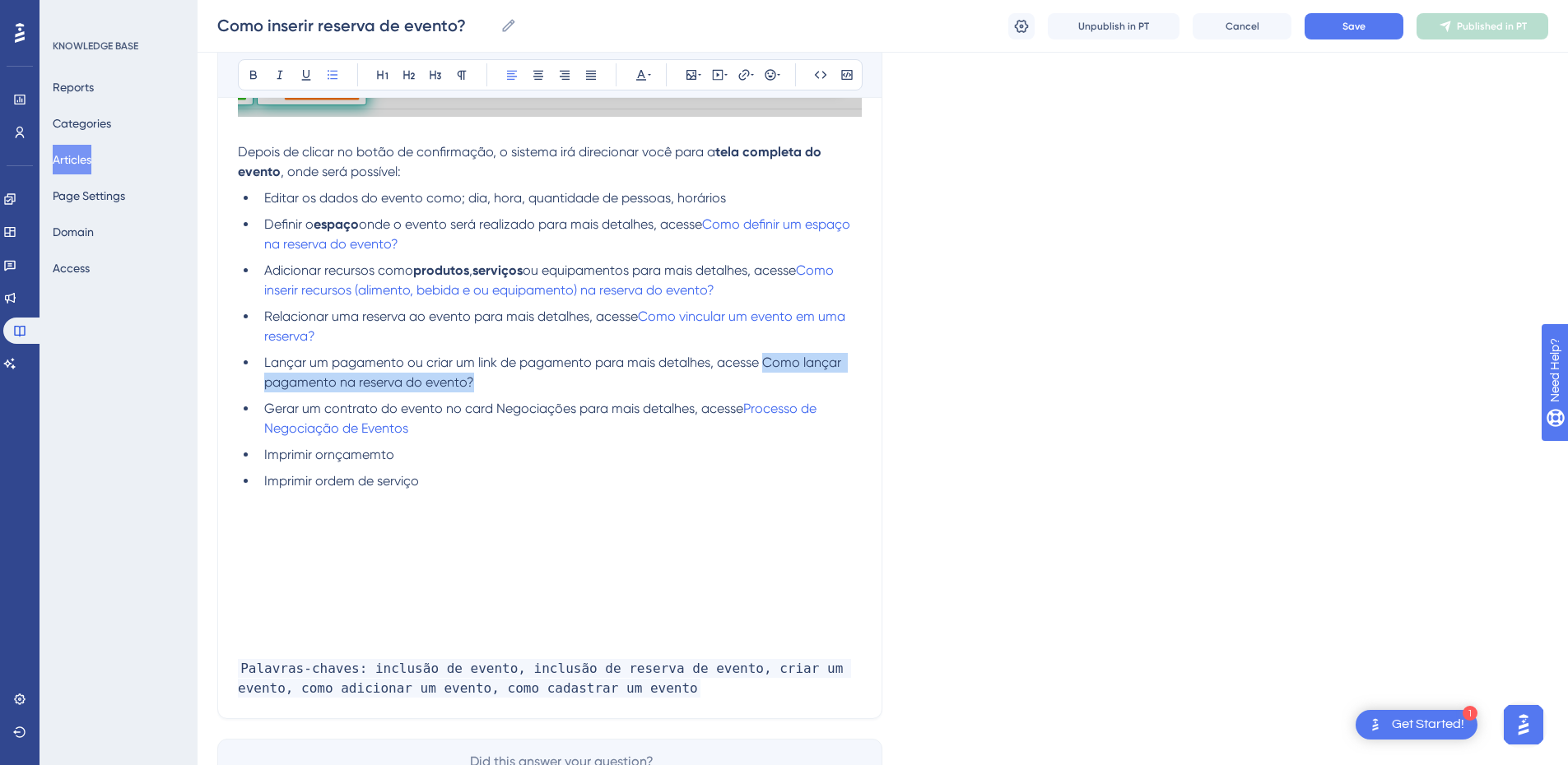
drag, startPoint x: 761, startPoint y: 383, endPoint x: 769, endPoint y: 394, distance: 13.6
click at [769, 393] on li "Lançar um pagamento ou criar um link de pagamento para mais detalhes, acesse Co…" at bounding box center [560, 372] width 604 height 40
click at [745, 79] on icon at bounding box center [744, 75] width 11 height 11
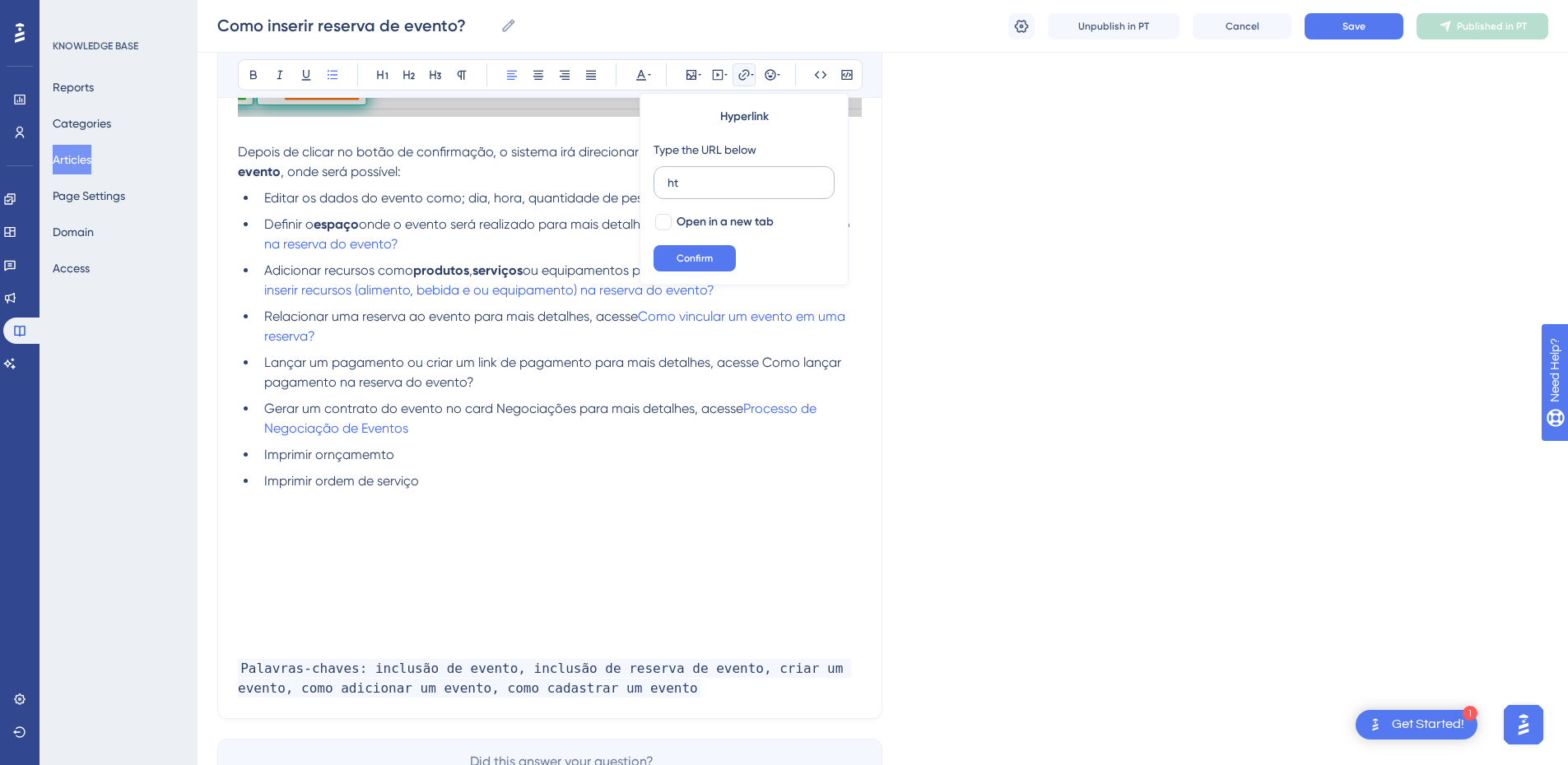
type input "h"
type input "[URL][DOMAIN_NAME]"
click at [674, 213] on label "Open in a new tab" at bounding box center [713, 222] width 120 height 19
checkbox input "true"
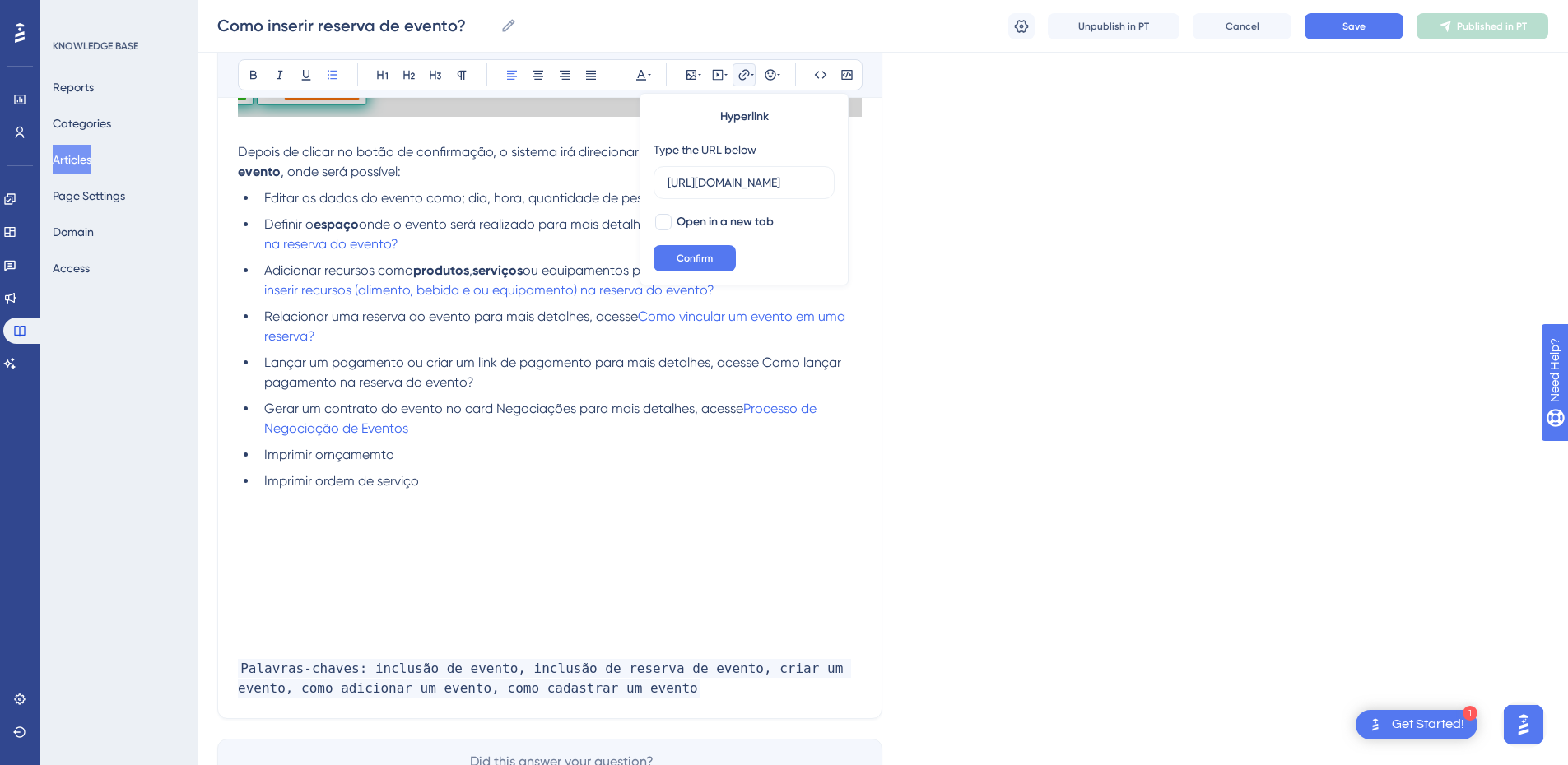
scroll to position [0, 0]
click at [674, 251] on button "Confirm" at bounding box center [694, 258] width 82 height 27
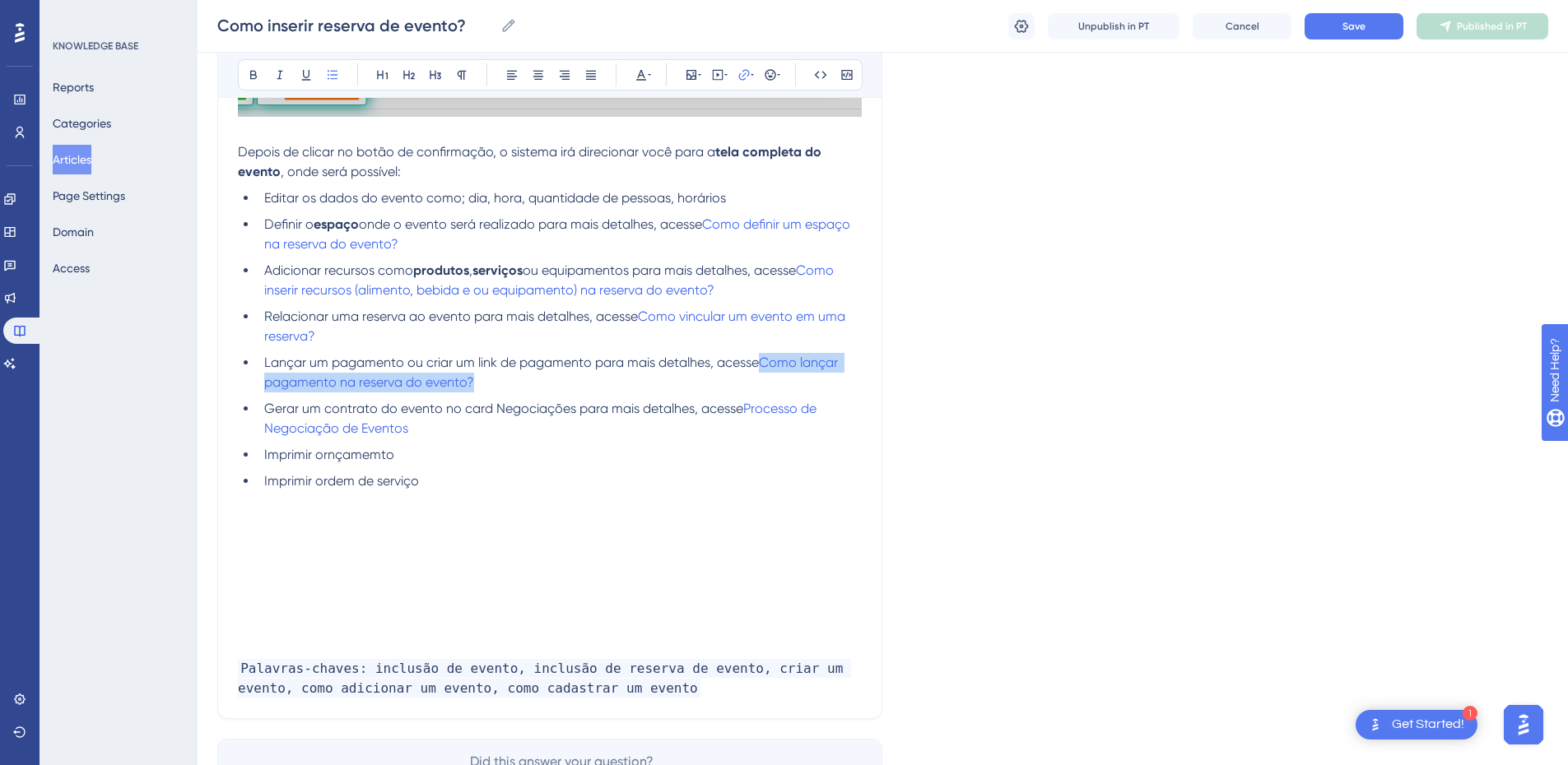
click at [554, 393] on li "Lançar um pagamento ou criar um link de pagamento para mais detalhes, acesse Co…" at bounding box center [560, 372] width 604 height 40
drag, startPoint x: 449, startPoint y: 505, endPoint x: 265, endPoint y: 472, distance: 186.9
click at [265, 472] on ul "Editar os dados do evento como; dia, hora, quantidade de pessoas, horários Defi…" at bounding box center [549, 340] width 624 height 303
copy ul "Imprimir ornçamemto Imprimir ordem de serviço"
click at [478, 511] on p at bounding box center [549, 501] width 624 height 19
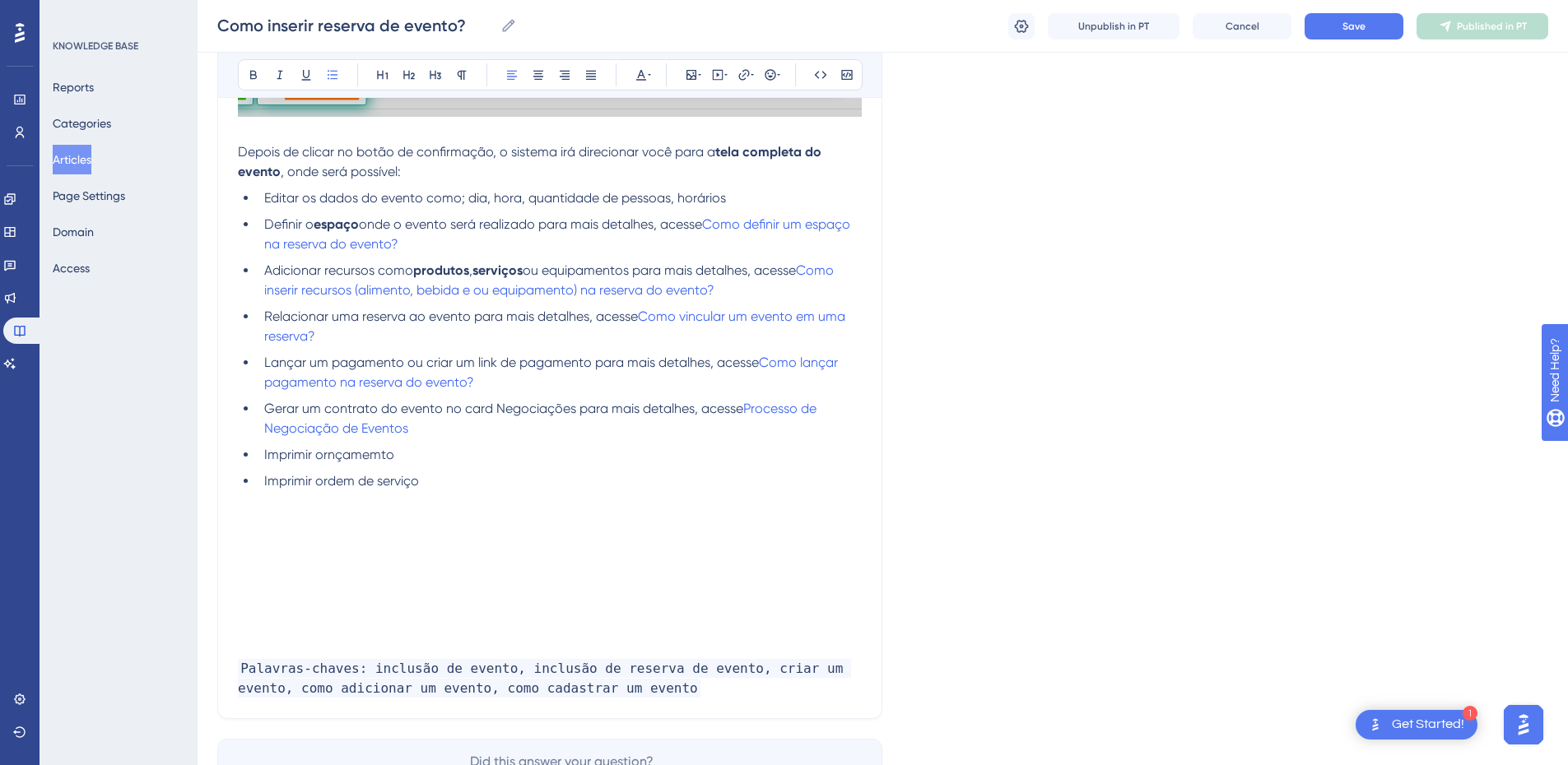
drag, startPoint x: 471, startPoint y: 509, endPoint x: 260, endPoint y: 472, distance: 214.2
click at [260, 472] on ul "Editar os dados do evento como; dia, hora, quantidade de pessoas, horários Defi…" at bounding box center [549, 340] width 624 height 303
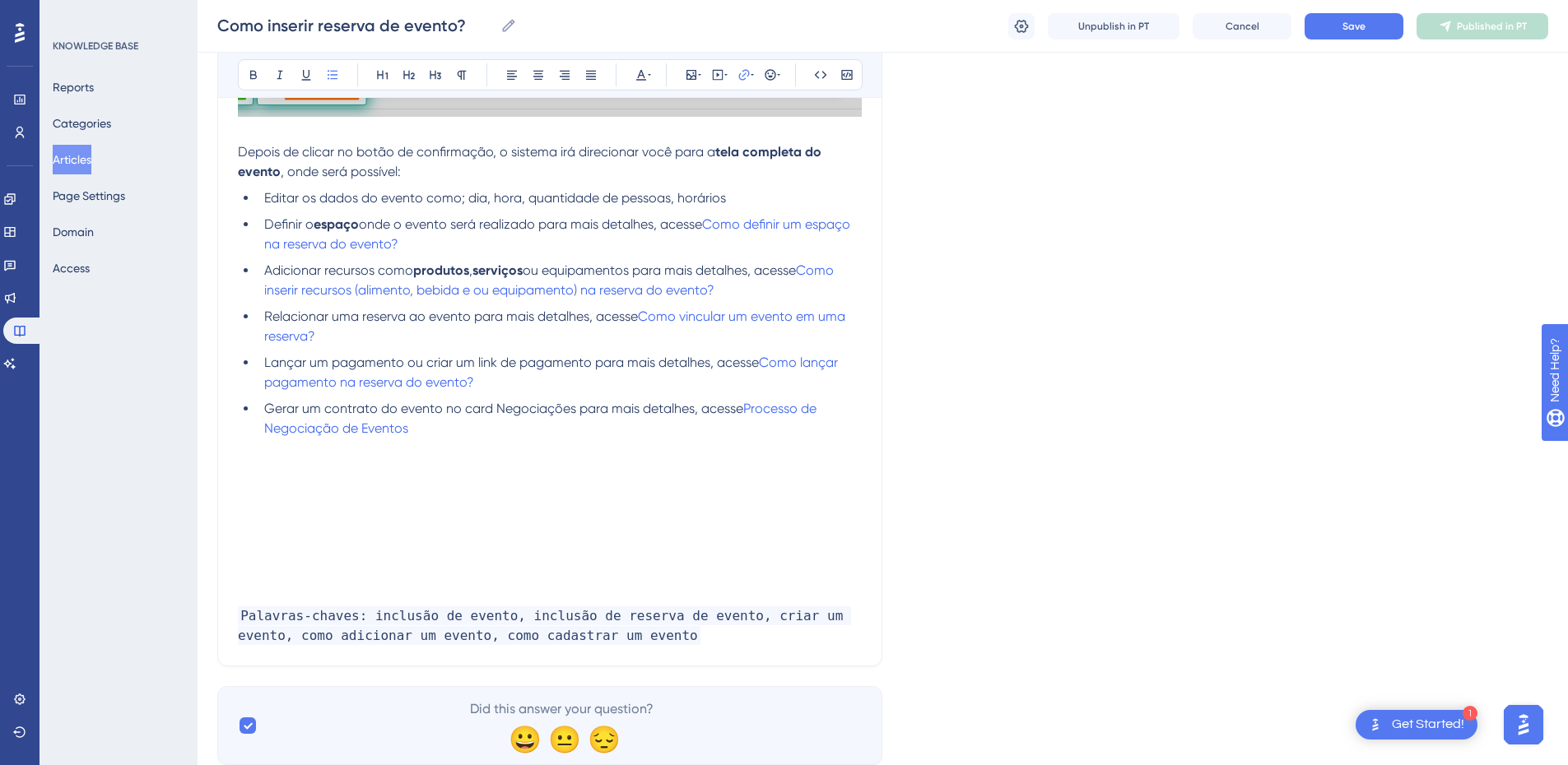
click at [264, 607] on p at bounding box center [549, 596] width 624 height 19
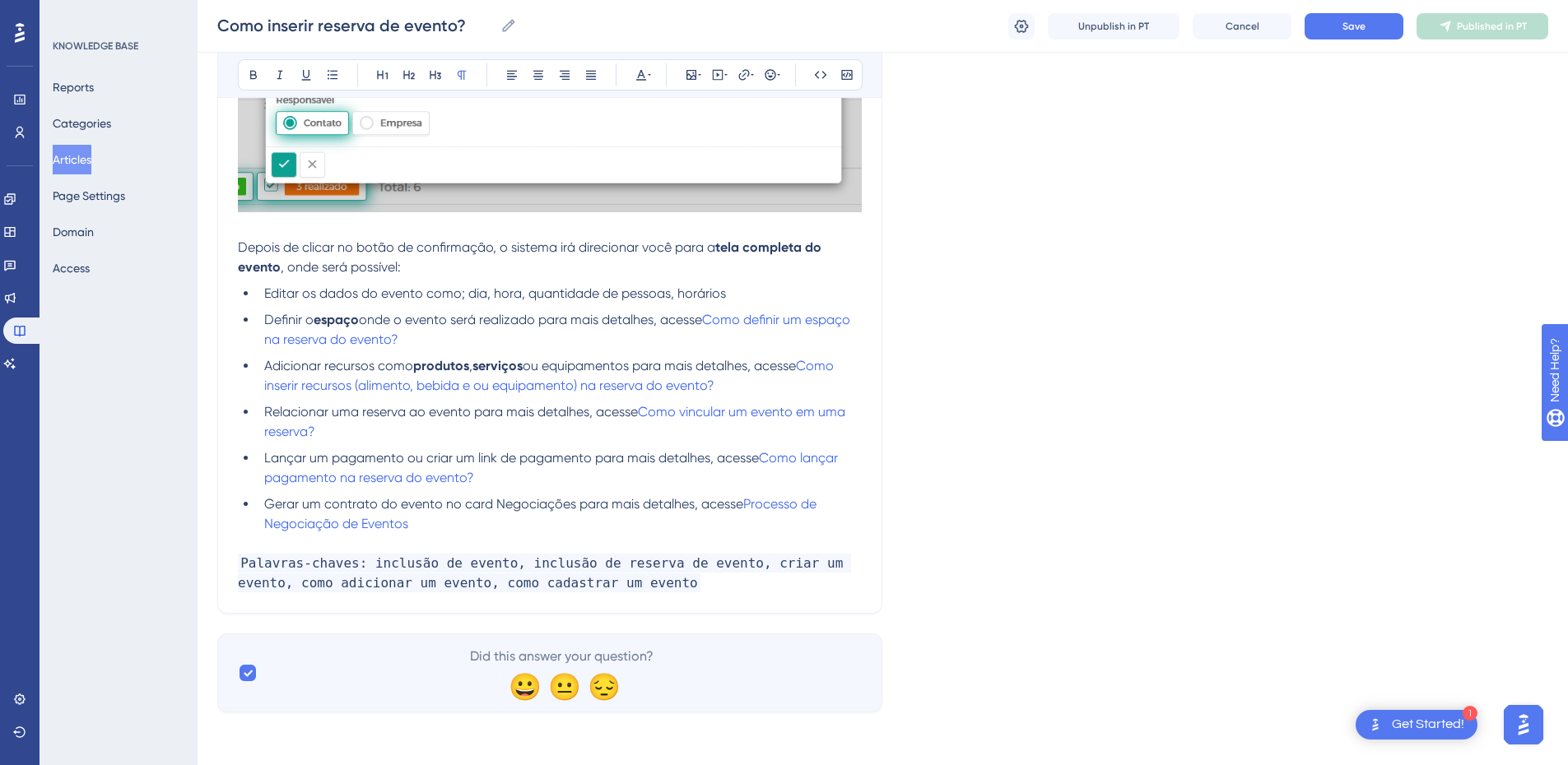
scroll to position [1267, 0]
drag, startPoint x: 364, startPoint y: 322, endPoint x: 318, endPoint y: 322, distance: 46.0
click at [318, 322] on li "Definir o espaço onde o evento será realizado para mais detalhes, acesse Como d…" at bounding box center [560, 330] width 604 height 40
click at [250, 78] on icon at bounding box center [253, 76] width 6 height 9
drag, startPoint x: 531, startPoint y: 366, endPoint x: 415, endPoint y: 368, distance: 116.0
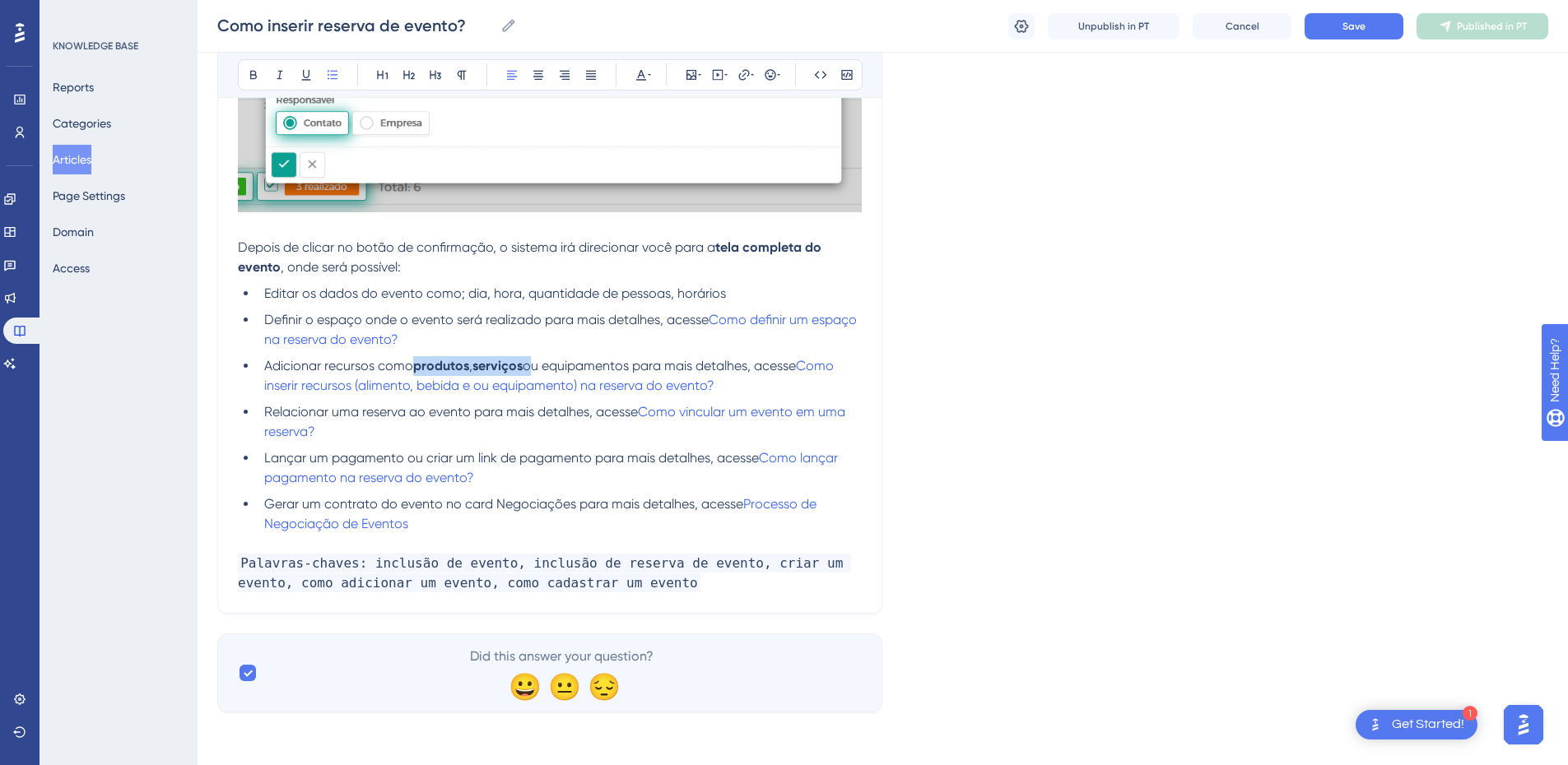
click at [415, 368] on li "Adicionar recursos como produtos , serviços ou equipamentos para mais detalhes,…" at bounding box center [560, 376] width 604 height 40
click at [251, 72] on icon at bounding box center [253, 76] width 6 height 9
click at [503, 350] on ul "Editar os dados do evento como; dia, hora, quantidade de pessoas, horários Defi…" at bounding box center [549, 408] width 624 height 250
click at [461, 524] on li "Gerar um contrato do evento no card Negociações para mais detalhes, acesse Proc…" at bounding box center [560, 514] width 604 height 40
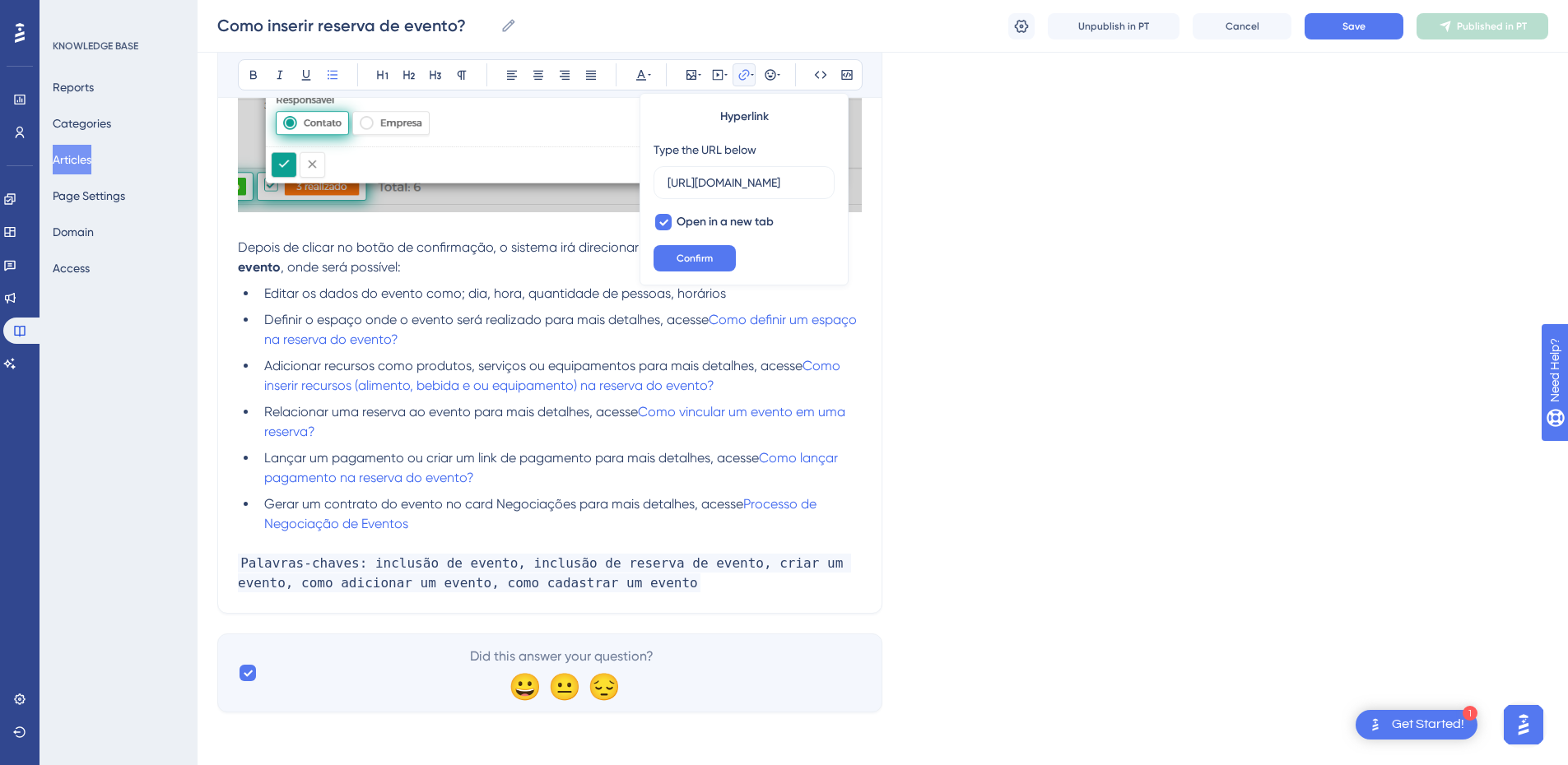
scroll to position [0, 0]
click at [462, 524] on li "Gerar um contrato do evento no card Negociações para mais detalhes, acesse Proc…" at bounding box center [560, 514] width 604 height 40
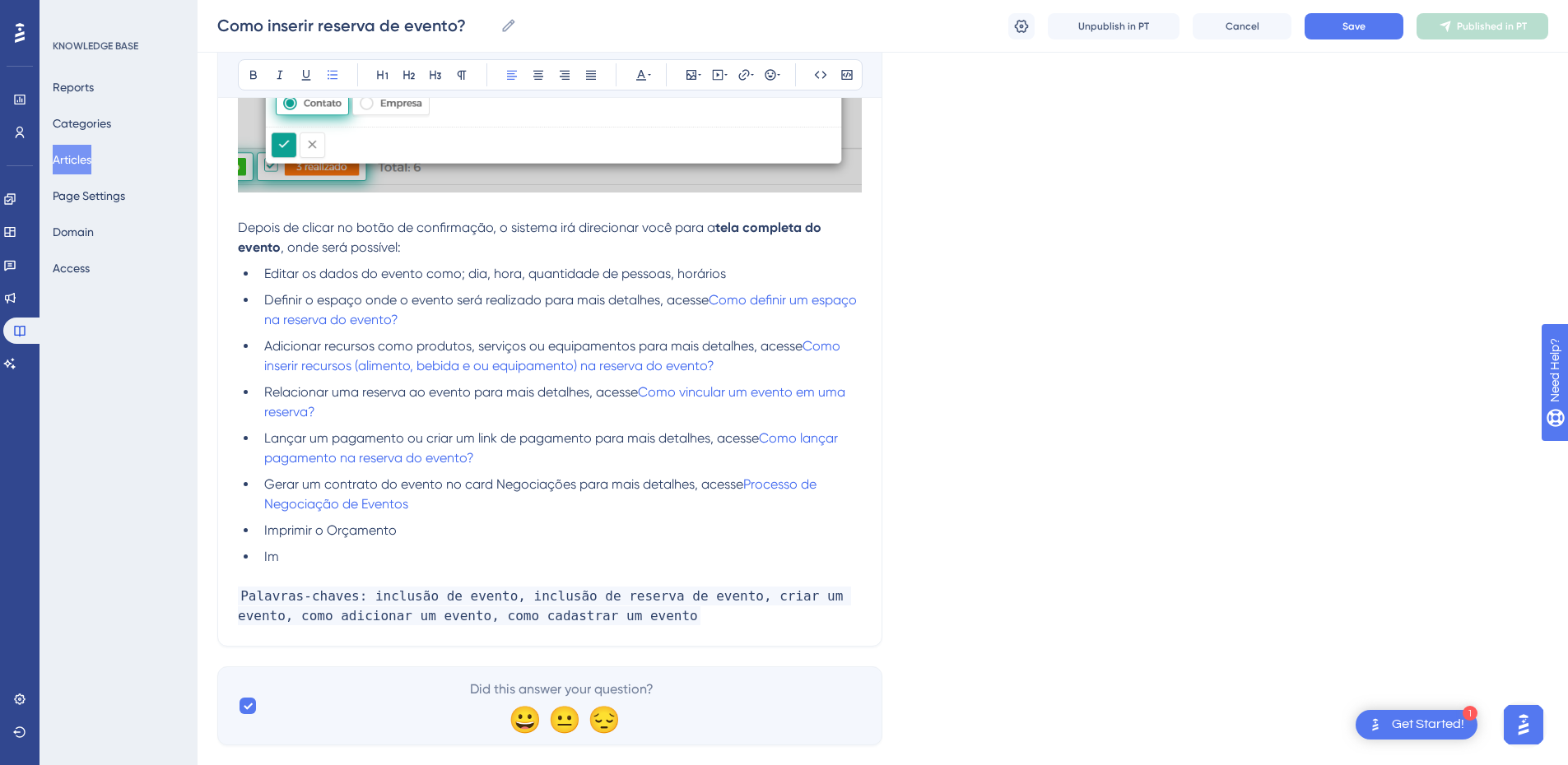
click at [433, 540] on li "Imprimir o Orçamento" at bounding box center [560, 530] width 604 height 19
click at [612, 540] on li "Imprimir o Orçamento para mais detalhes, acesse" at bounding box center [560, 530] width 604 height 19
drag, startPoint x: 825, startPoint y: 550, endPoint x: 568, endPoint y: 547, distance: 257.0
click at [568, 540] on li "Imprimir o Orçamento para mais detalhes, acesse Como imprimir o orçamento de ev…" at bounding box center [560, 530] width 604 height 19
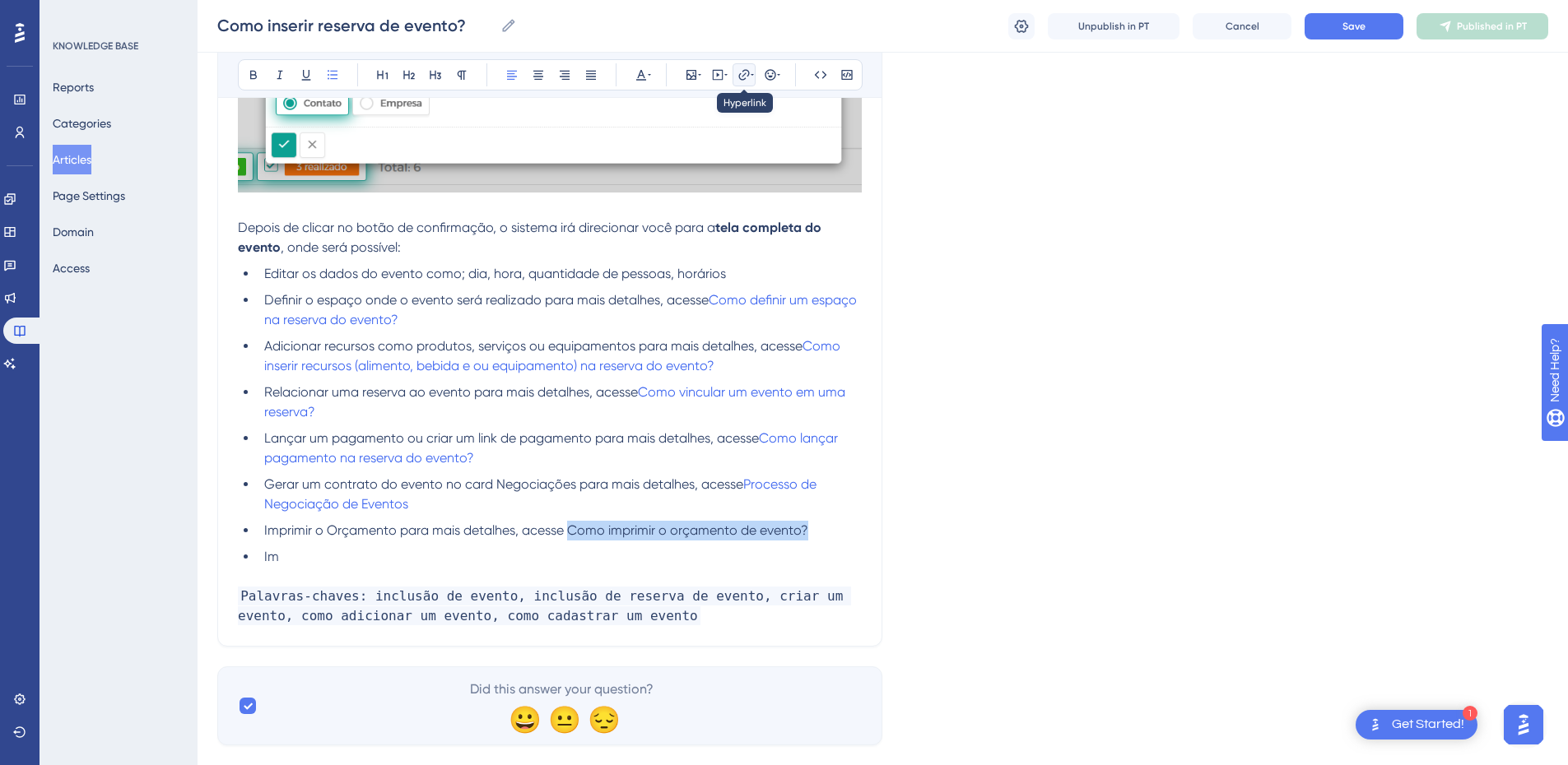
click at [741, 73] on icon at bounding box center [744, 75] width 11 height 11
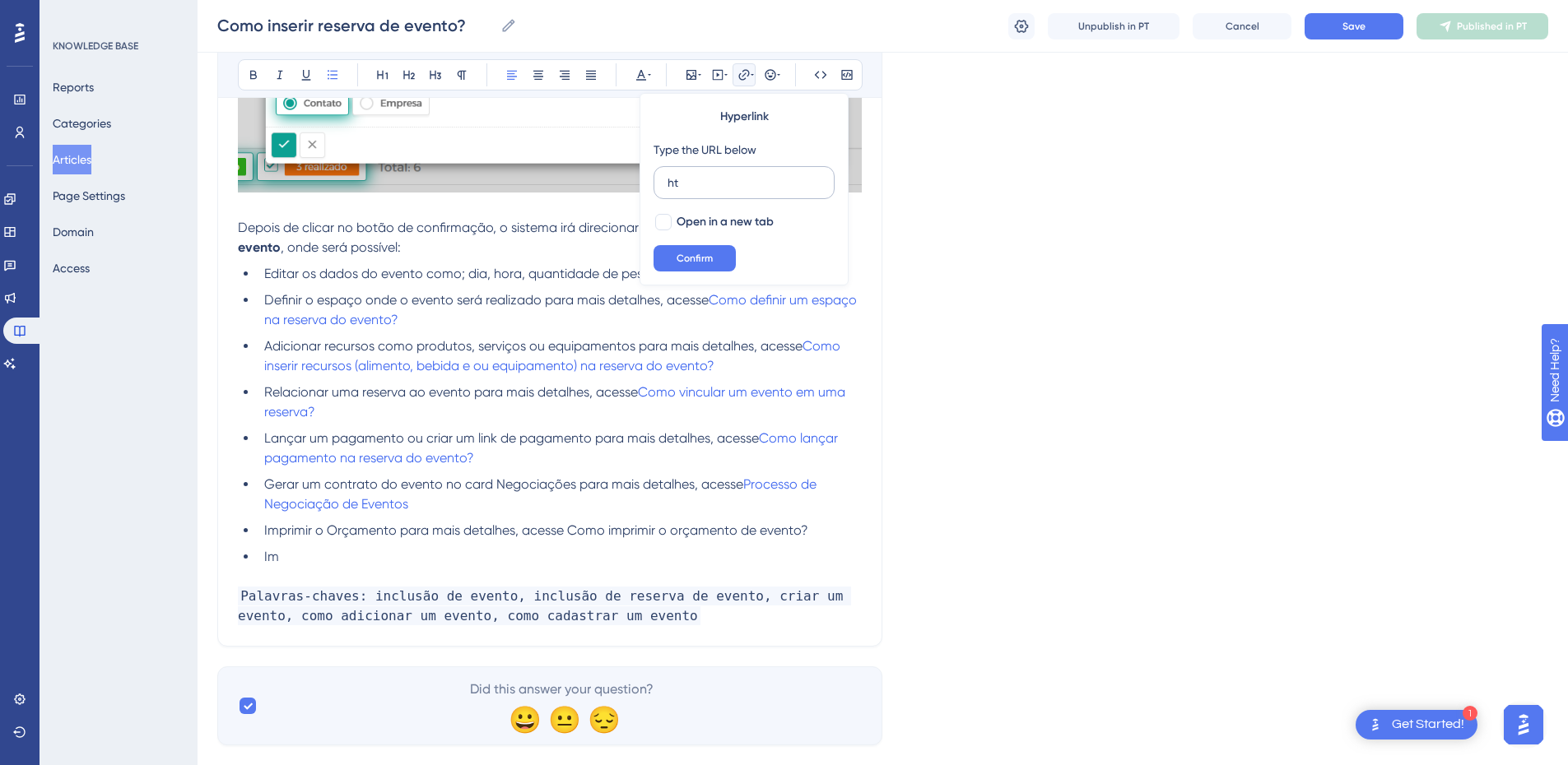
type input "h"
type input "[URL][DOMAIN_NAME]"
click at [676, 218] on span "Open in a new tab" at bounding box center [724, 222] width 97 height 19
checkbox input "true"
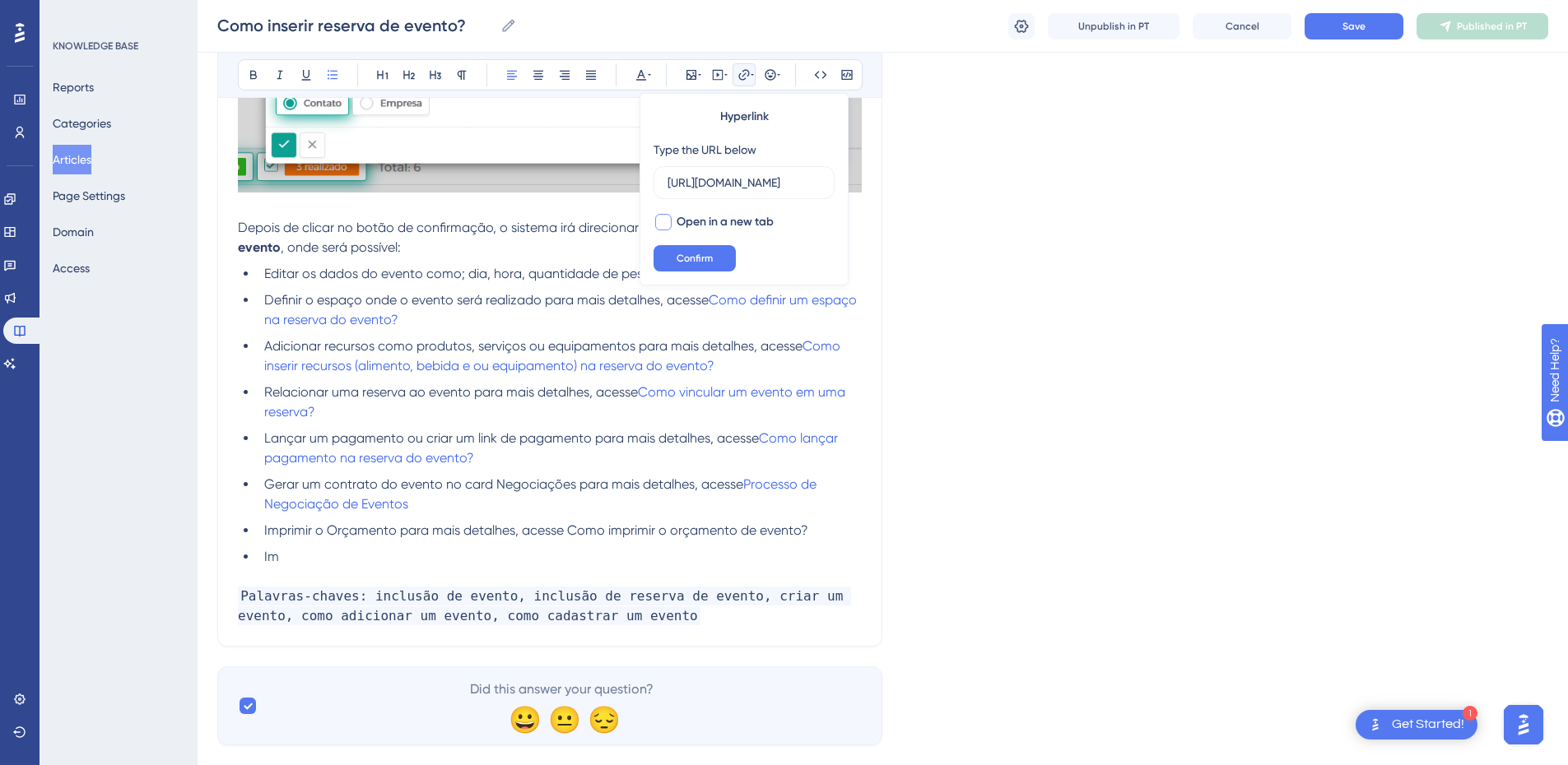
scroll to position [0, 0]
click at [675, 258] on button "Confirm" at bounding box center [694, 258] width 82 height 27
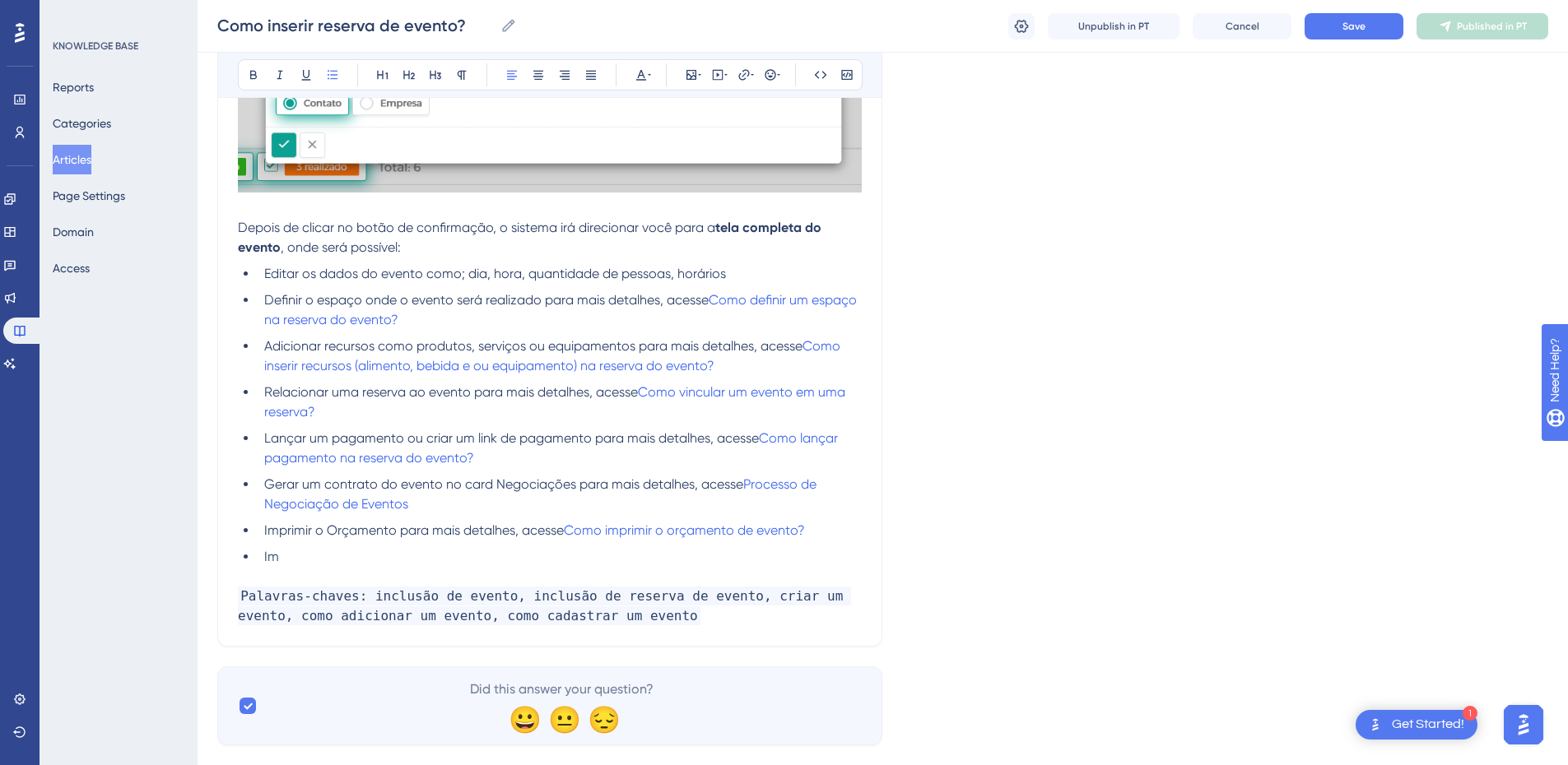
click at [383, 567] on li "Im" at bounding box center [560, 556] width 604 height 19
click at [382, 567] on li "Enviar anexo" at bounding box center [560, 556] width 604 height 19
drag, startPoint x: 345, startPoint y: 573, endPoint x: 302, endPoint y: 569, distance: 43.2
click at [302, 565] on span "Enviar anexoAnexos de Eventos por email" at bounding box center [387, 556] width 247 height 16
click at [525, 567] on li "Enviar Anexos de Eventos por email" at bounding box center [560, 556] width 604 height 19
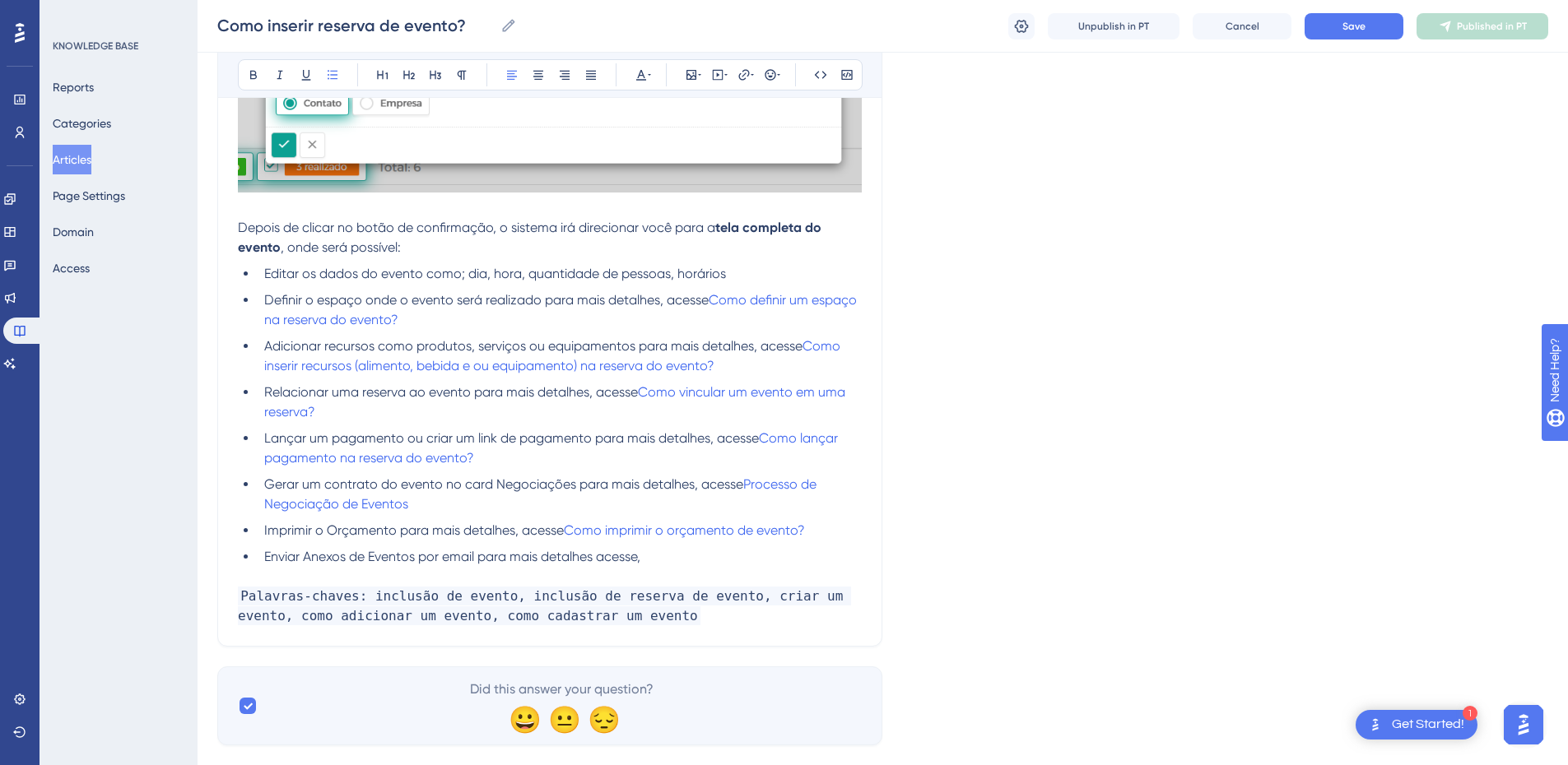
click at [663, 587] on p at bounding box center [549, 577] width 624 height 19
click at [679, 567] on li "Enviar Anexos de Eventos por email para mais detalhes acesse," at bounding box center [560, 556] width 604 height 19
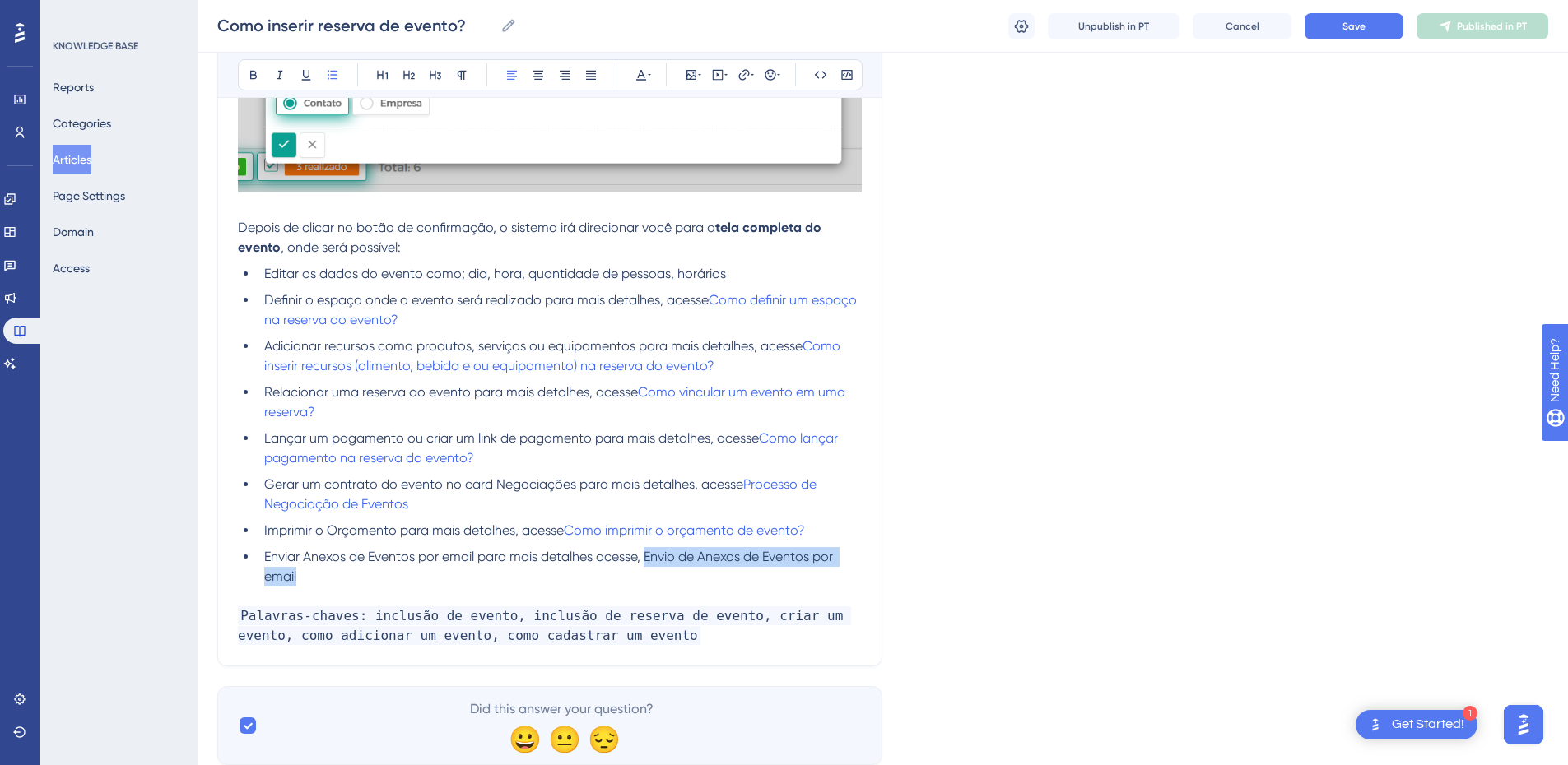
drag, startPoint x: 647, startPoint y: 584, endPoint x: 650, endPoint y: 597, distance: 13.3
click at [650, 587] on li "Enviar Anexos de Eventos por email para mais detalhes acesse, Envio de Anexos d…" at bounding box center [560, 566] width 604 height 40
click at [748, 79] on icon at bounding box center [744, 75] width 13 height 13
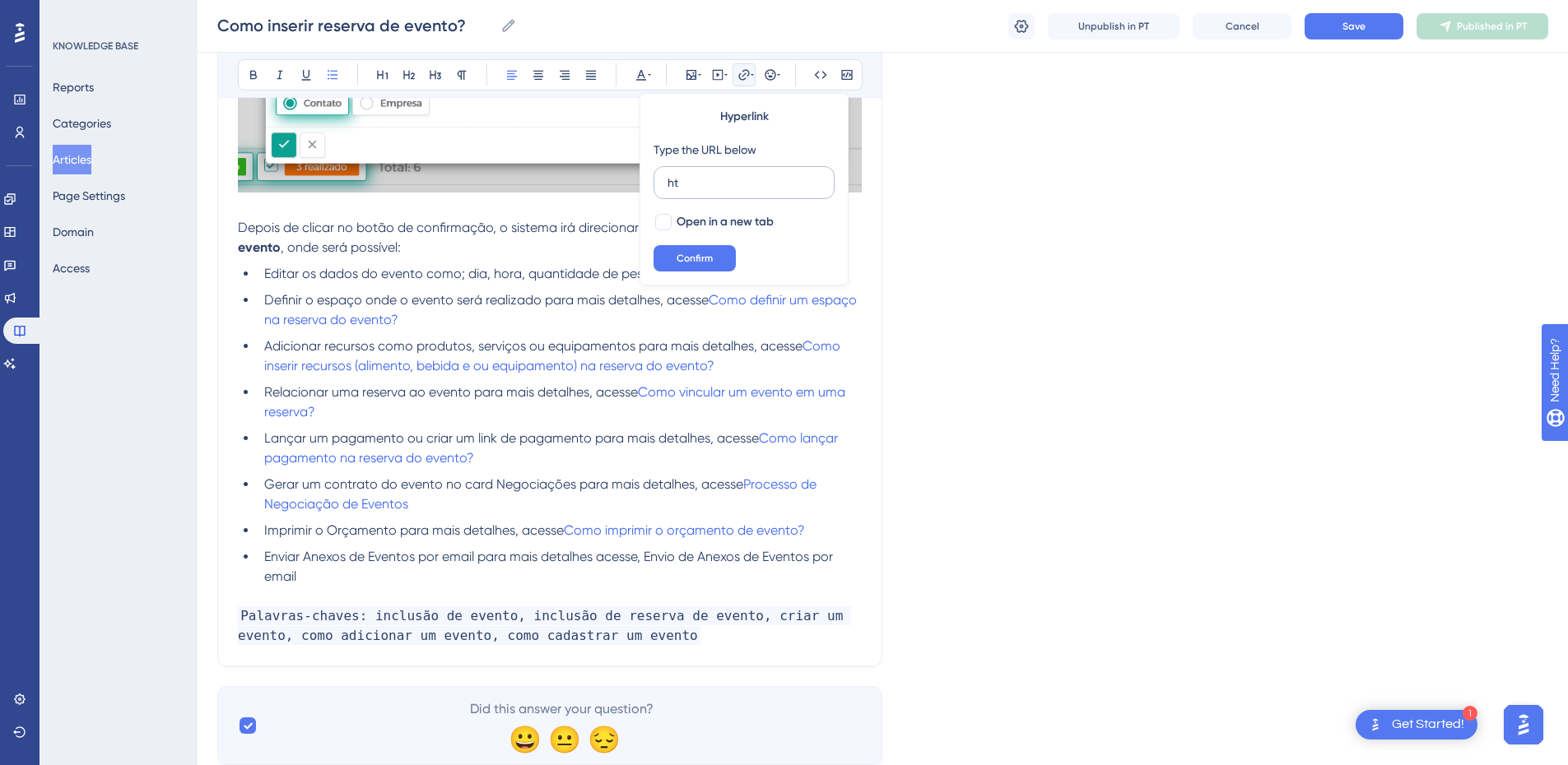
type input "h"
type input "[URL][DOMAIN_NAME]"
click at [698, 220] on span "Open in a new tab" at bounding box center [724, 222] width 97 height 19
checkbox input "true"
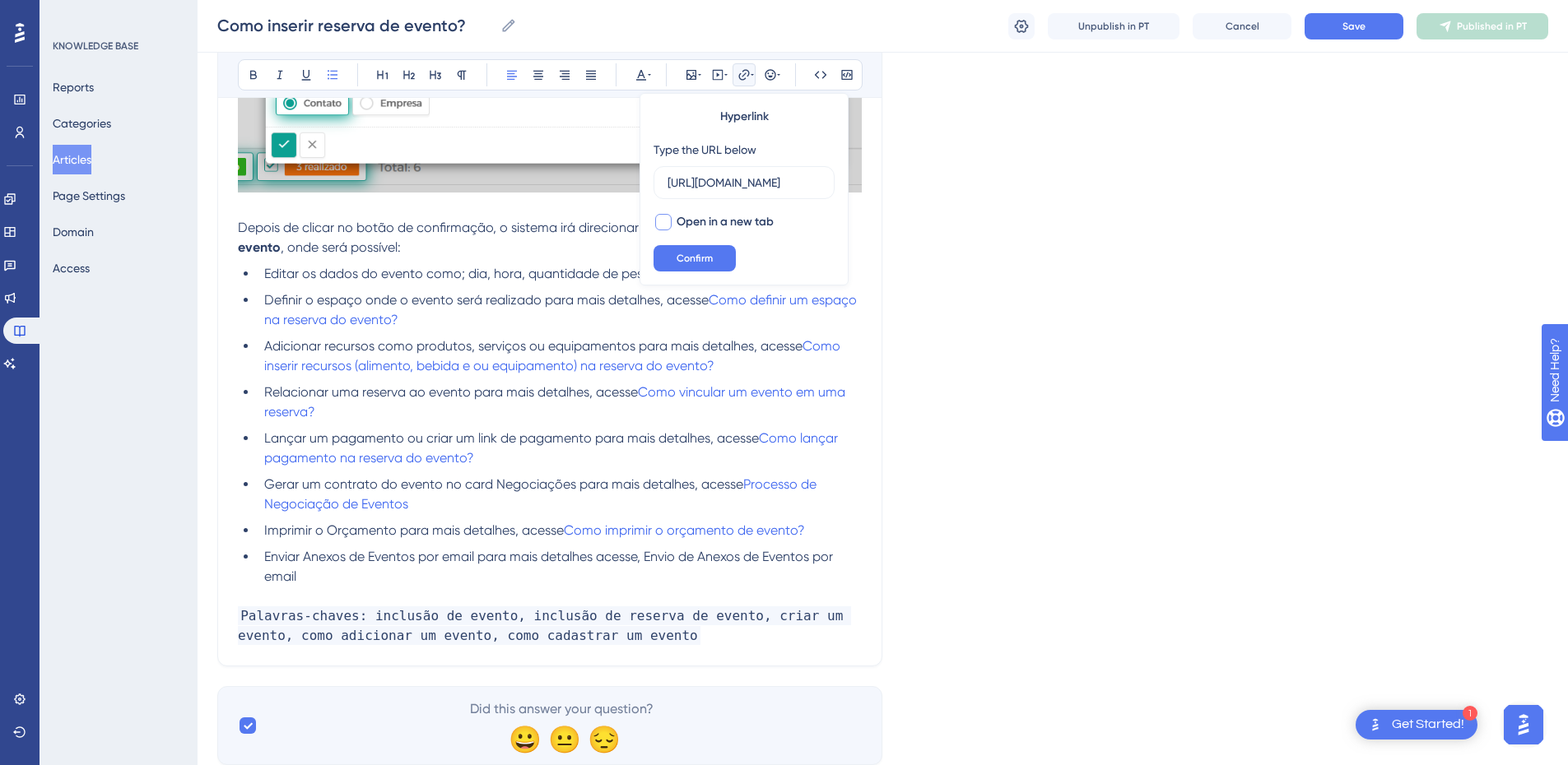
scroll to position [0, 0]
click at [676, 254] on span "Confirm" at bounding box center [694, 259] width 36 height 13
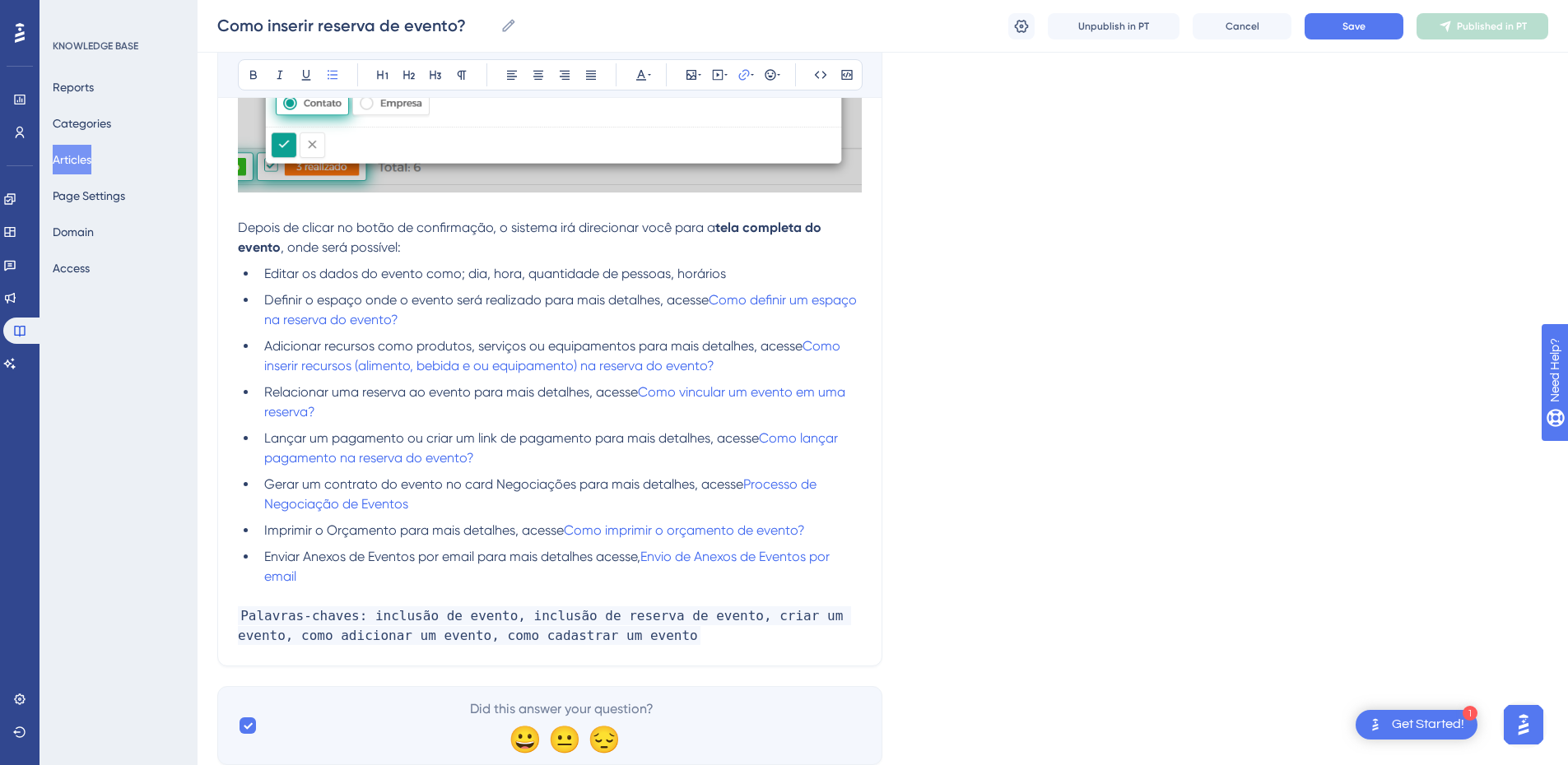
click at [359, 607] on p at bounding box center [549, 596] width 624 height 19
click at [1318, 29] on button "Save" at bounding box center [1354, 26] width 99 height 27
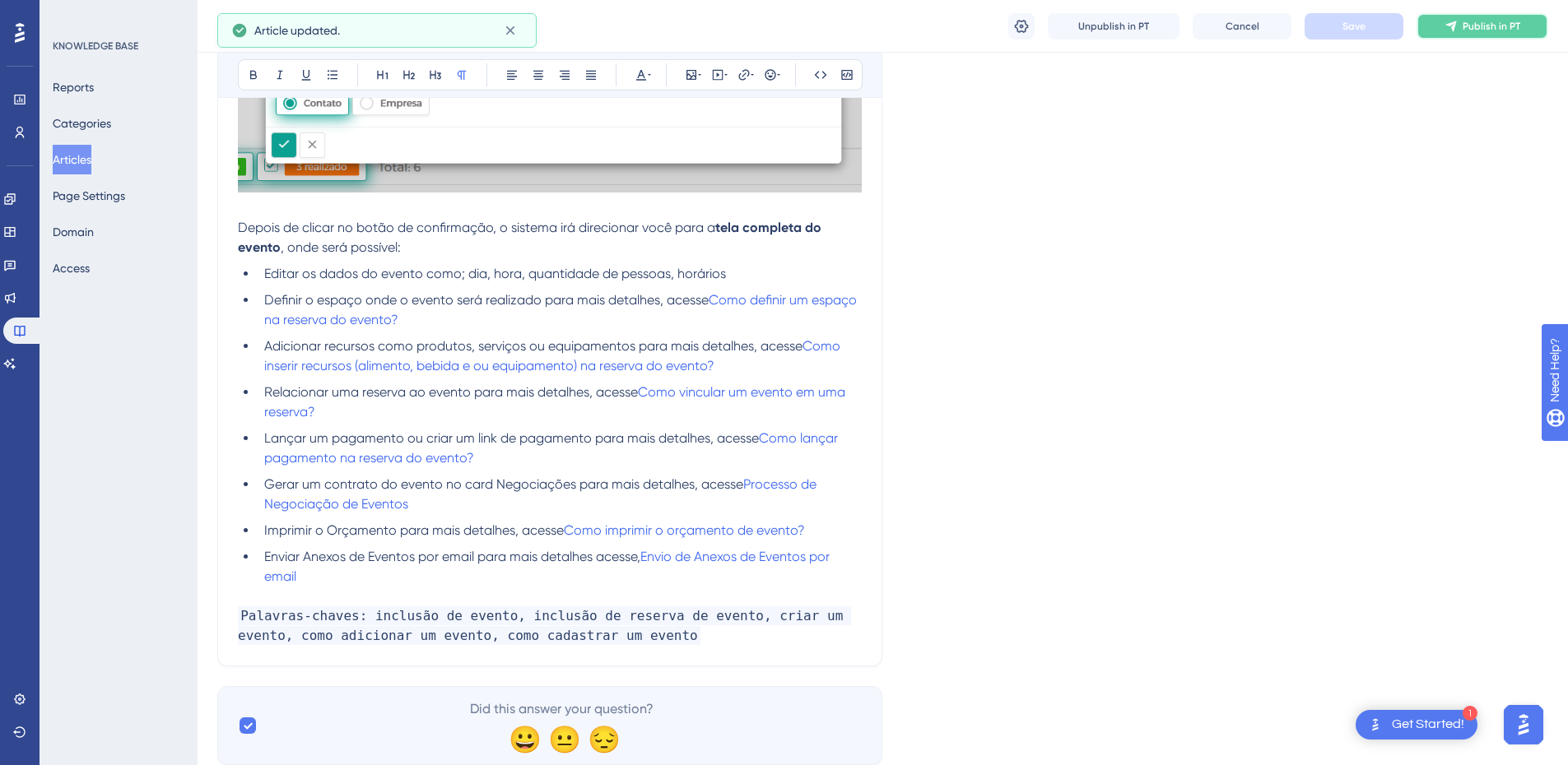
click at [1464, 28] on span "Publish in PT" at bounding box center [1491, 26] width 57 height 13
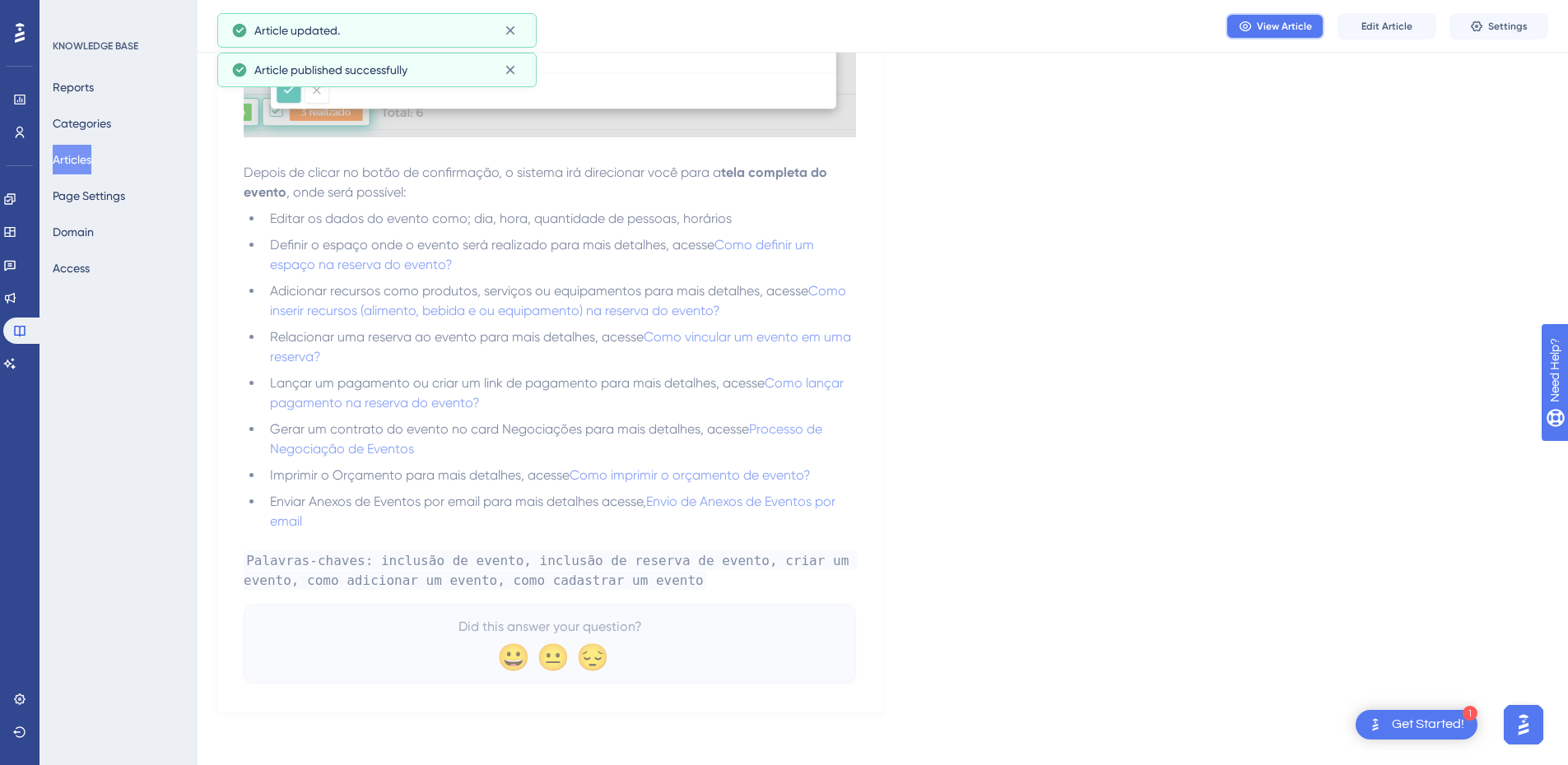
click at [1275, 34] on button "View Article" at bounding box center [1274, 26] width 99 height 27
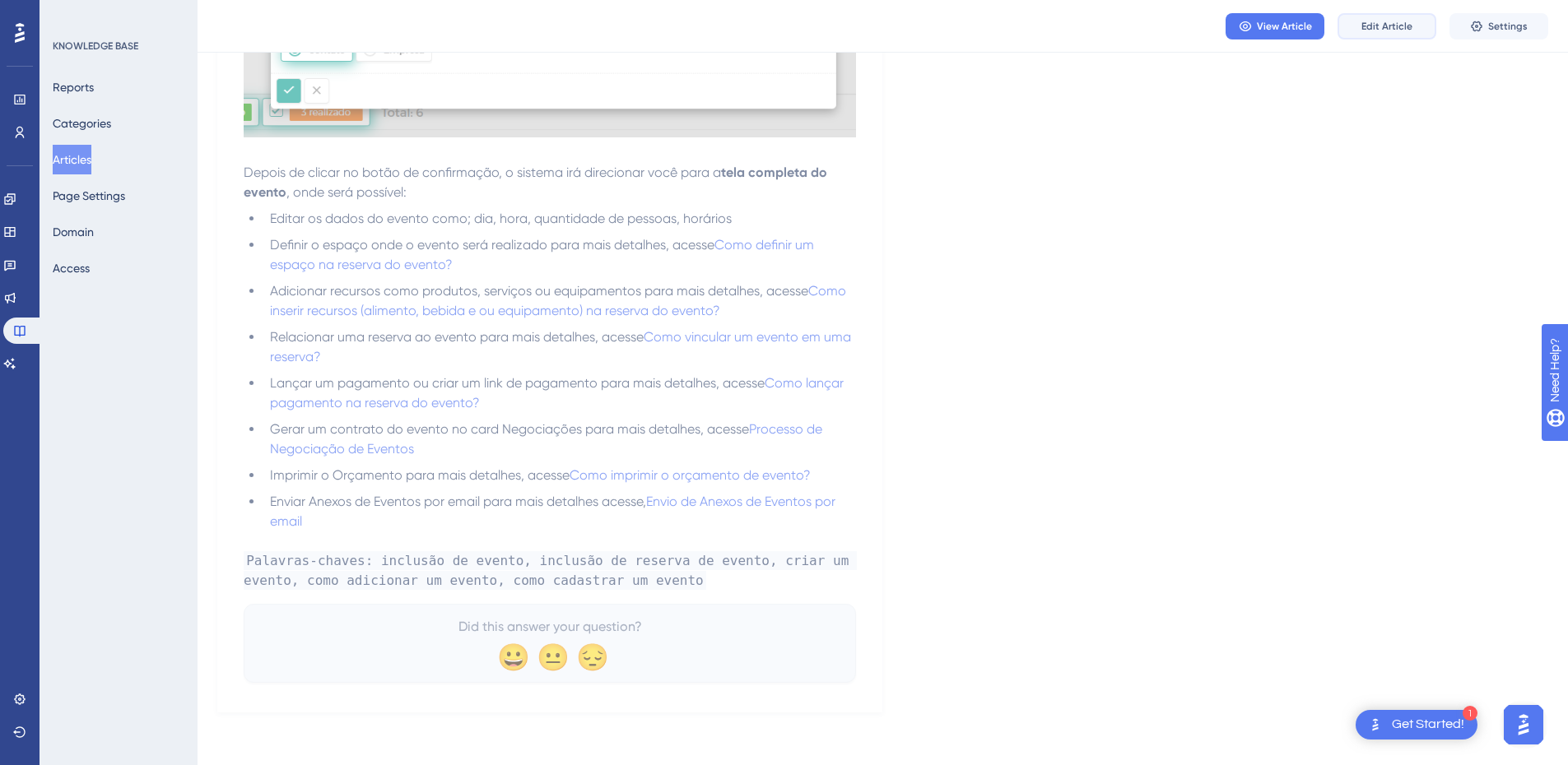
click at [1344, 21] on button "Edit Article" at bounding box center [1387, 26] width 99 height 27
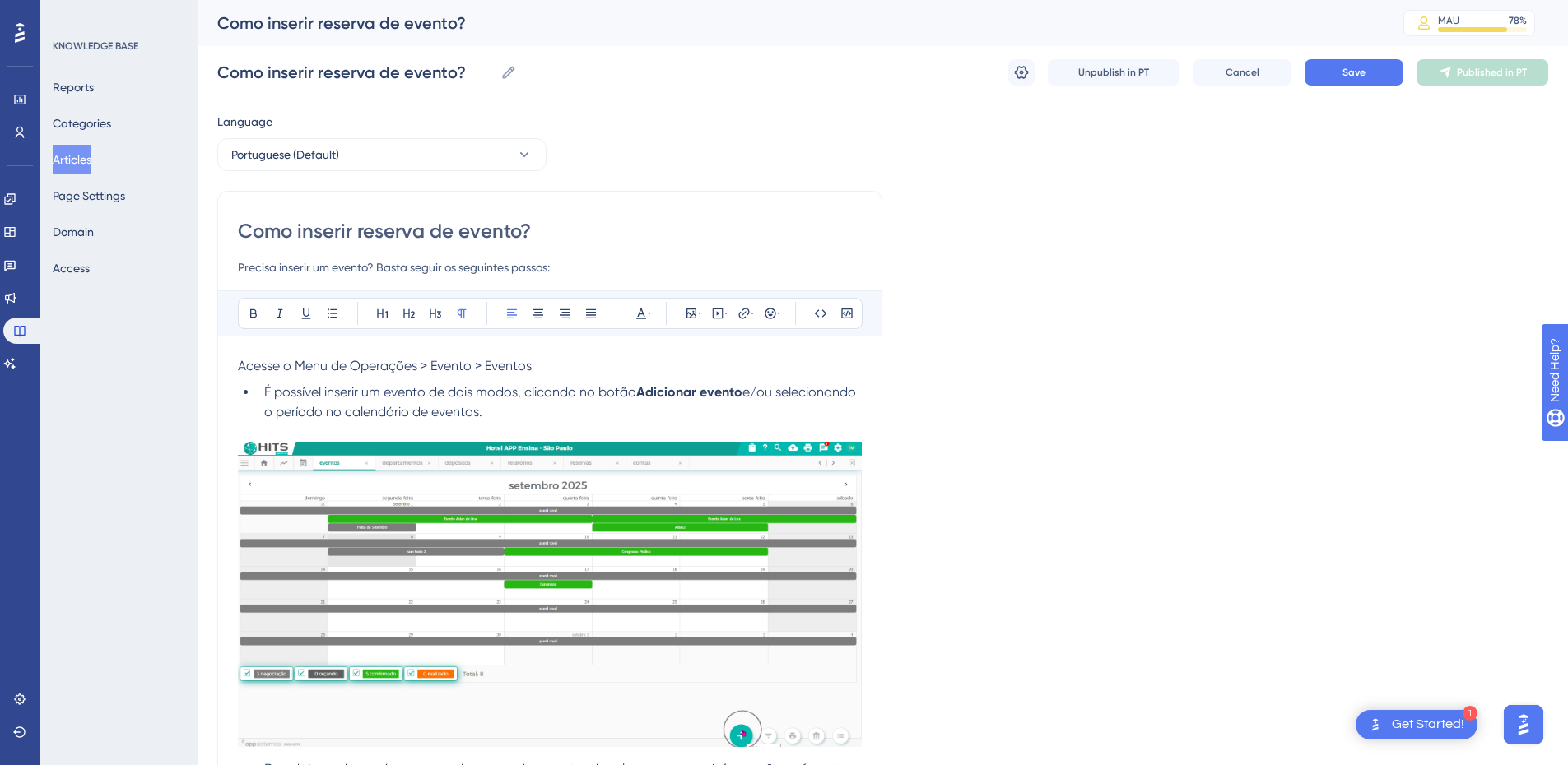
scroll to position [384, 0]
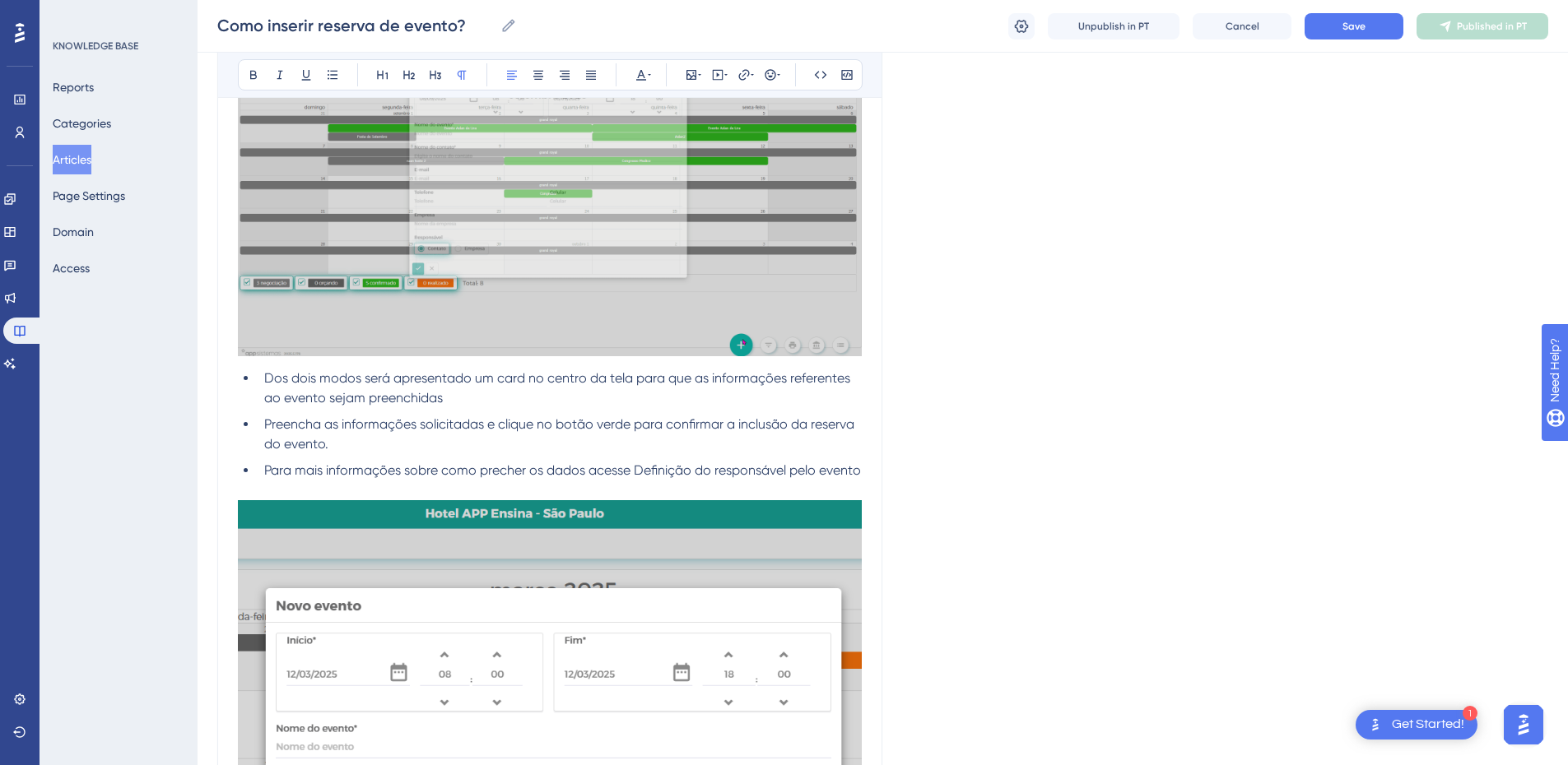
click at [324, 471] on span "Para mais informações sobre como precher os dados acesse Definição do responsáv…" at bounding box center [563, 470] width 597 height 16
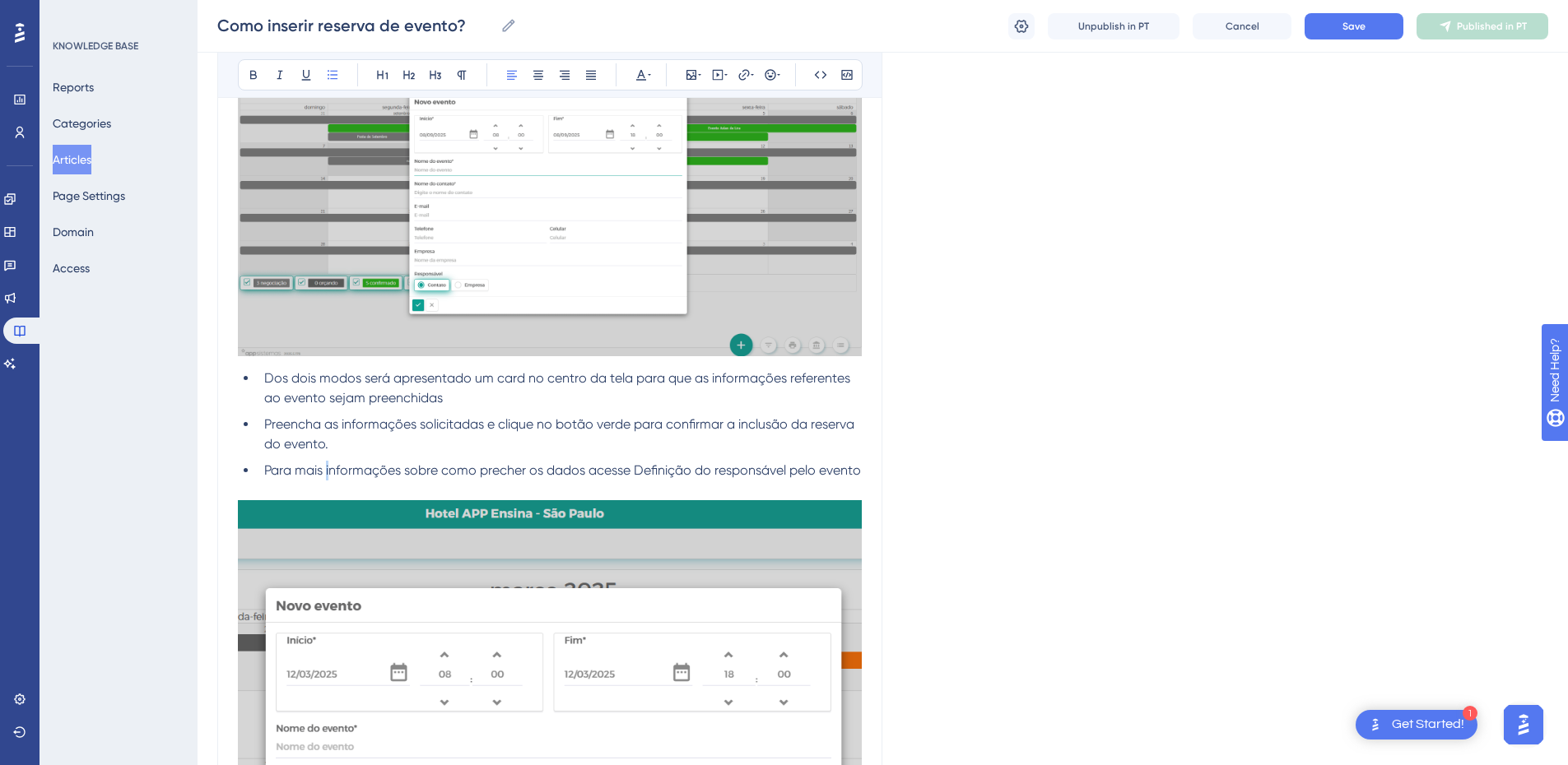
click at [324, 471] on span "Para mais informações sobre como precher os dados acesse Definição do responsáv…" at bounding box center [563, 470] width 597 height 16
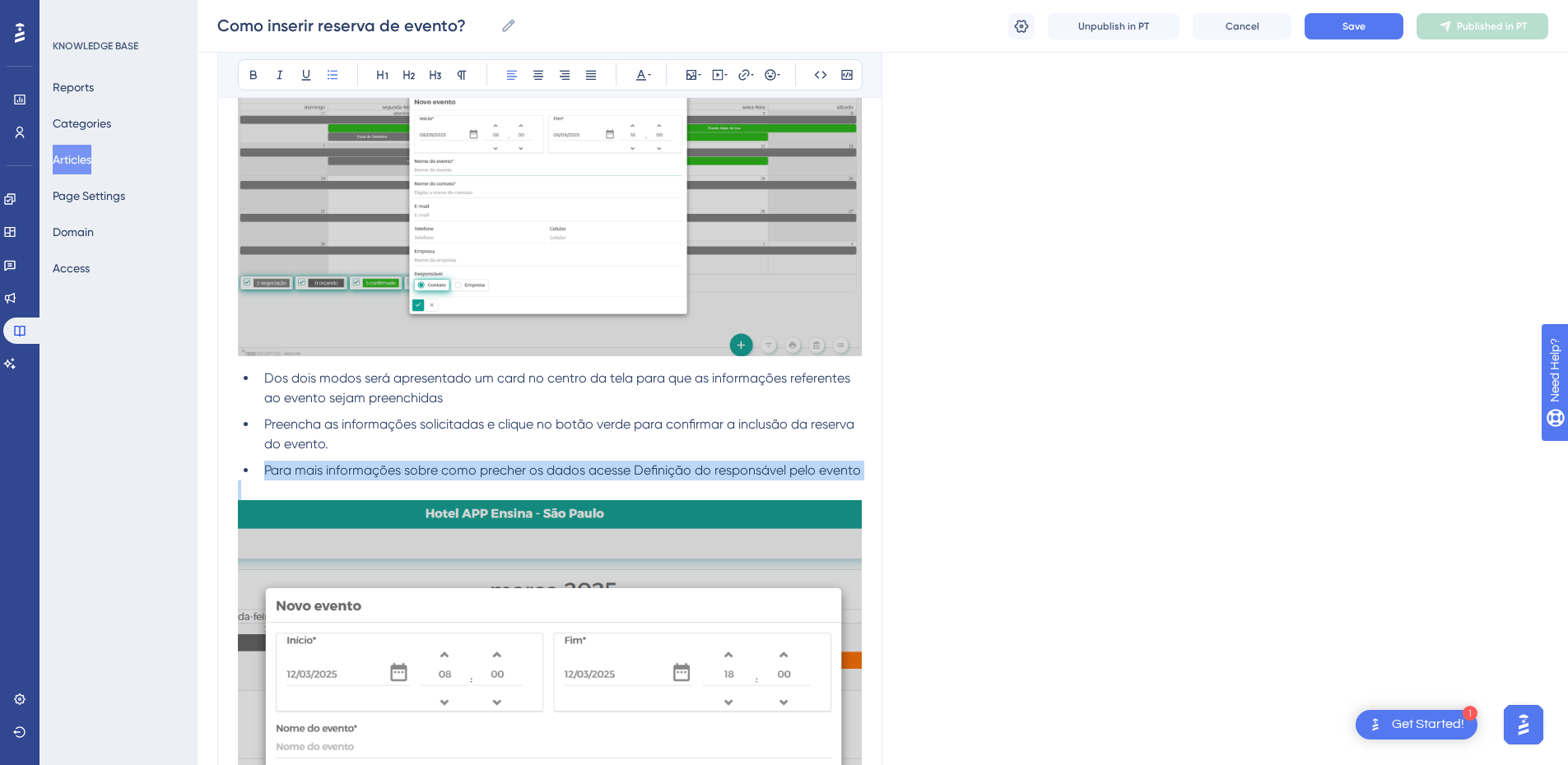
click at [324, 471] on span "Para mais informações sobre como precher os dados acesse Definição do responsáv…" at bounding box center [563, 470] width 597 height 16
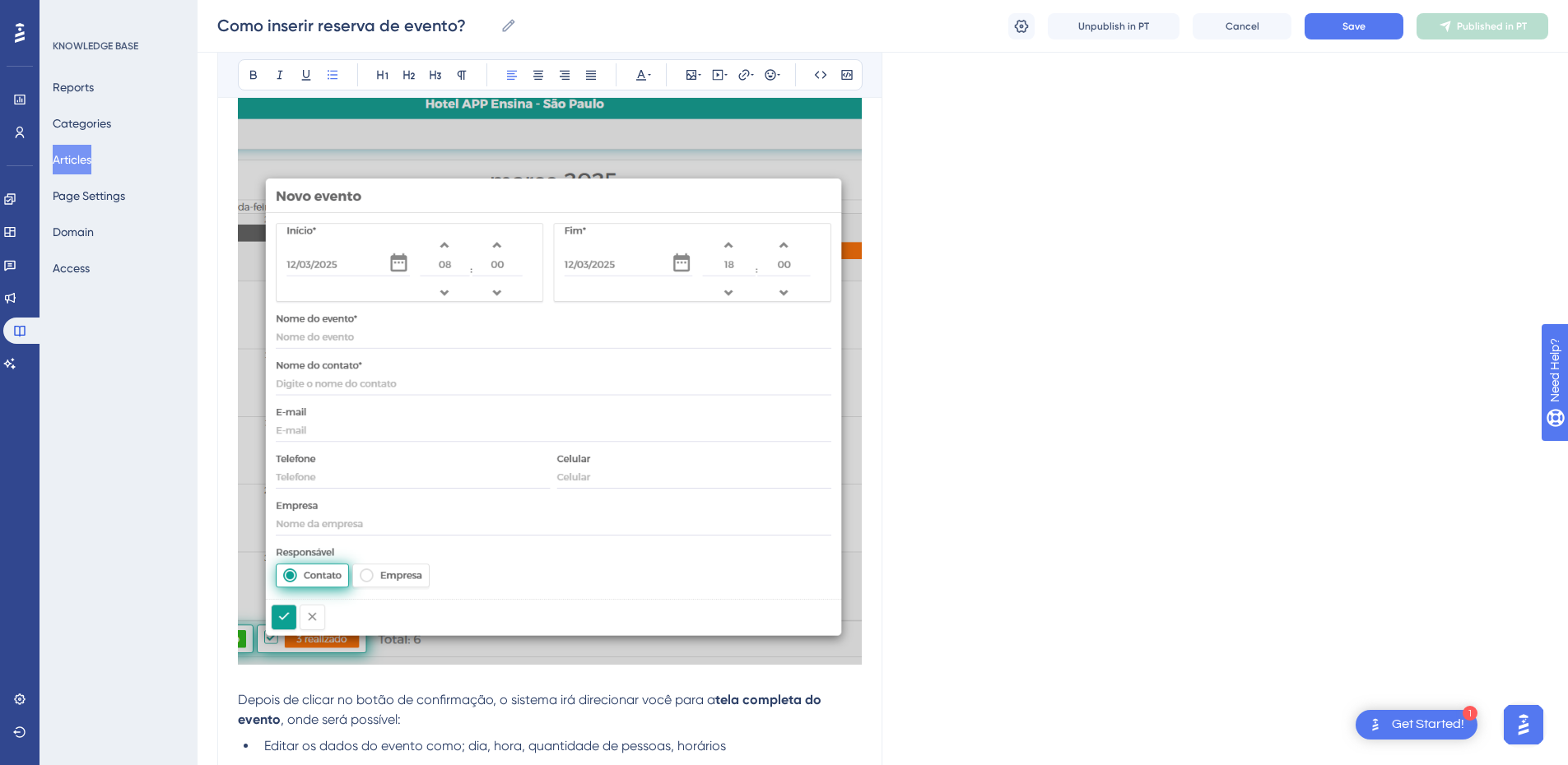
scroll to position [961, 0]
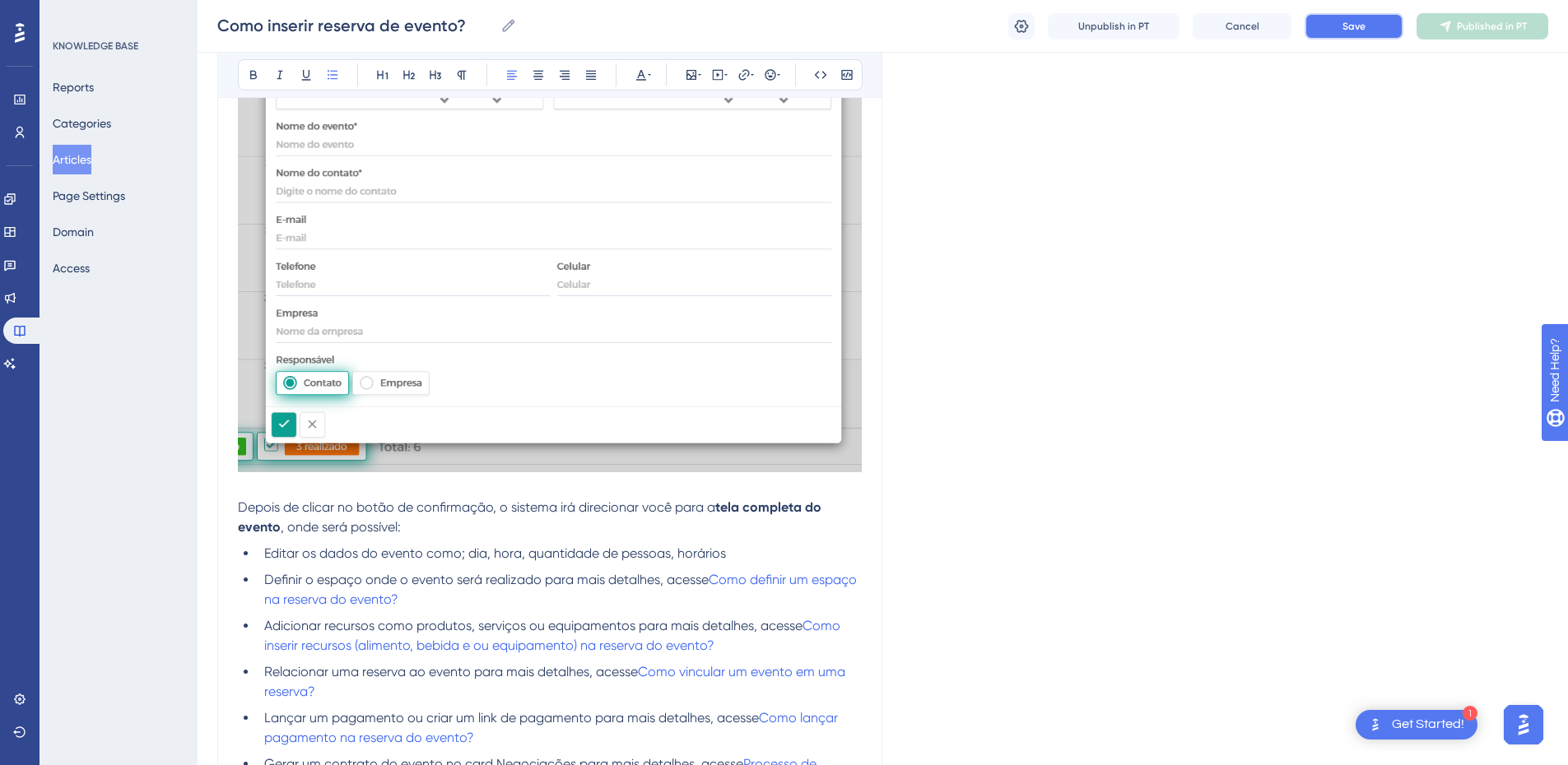
click at [1365, 25] on span "Save" at bounding box center [1354, 26] width 23 height 13
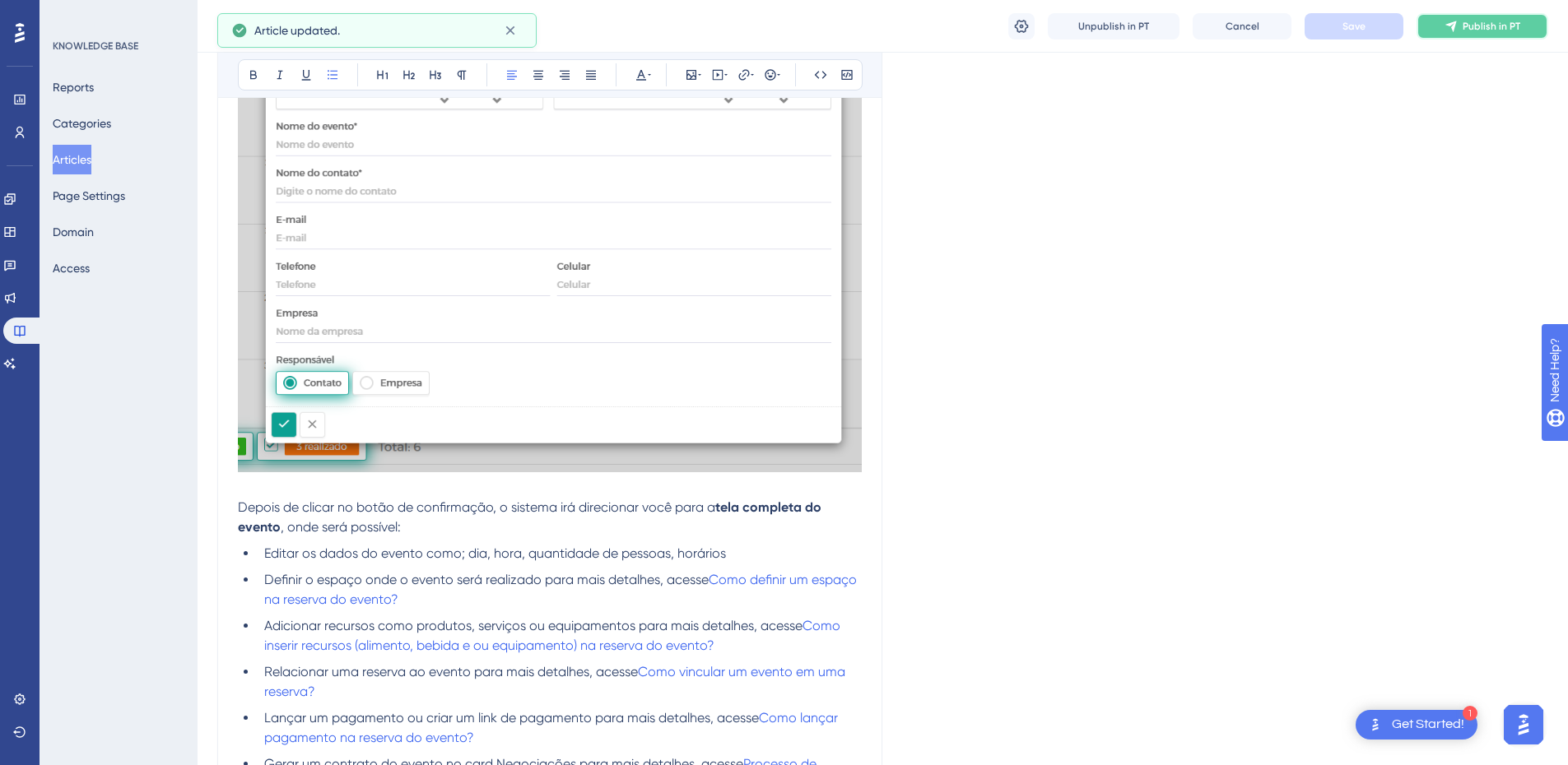
click at [1453, 22] on icon at bounding box center [1451, 26] width 11 height 11
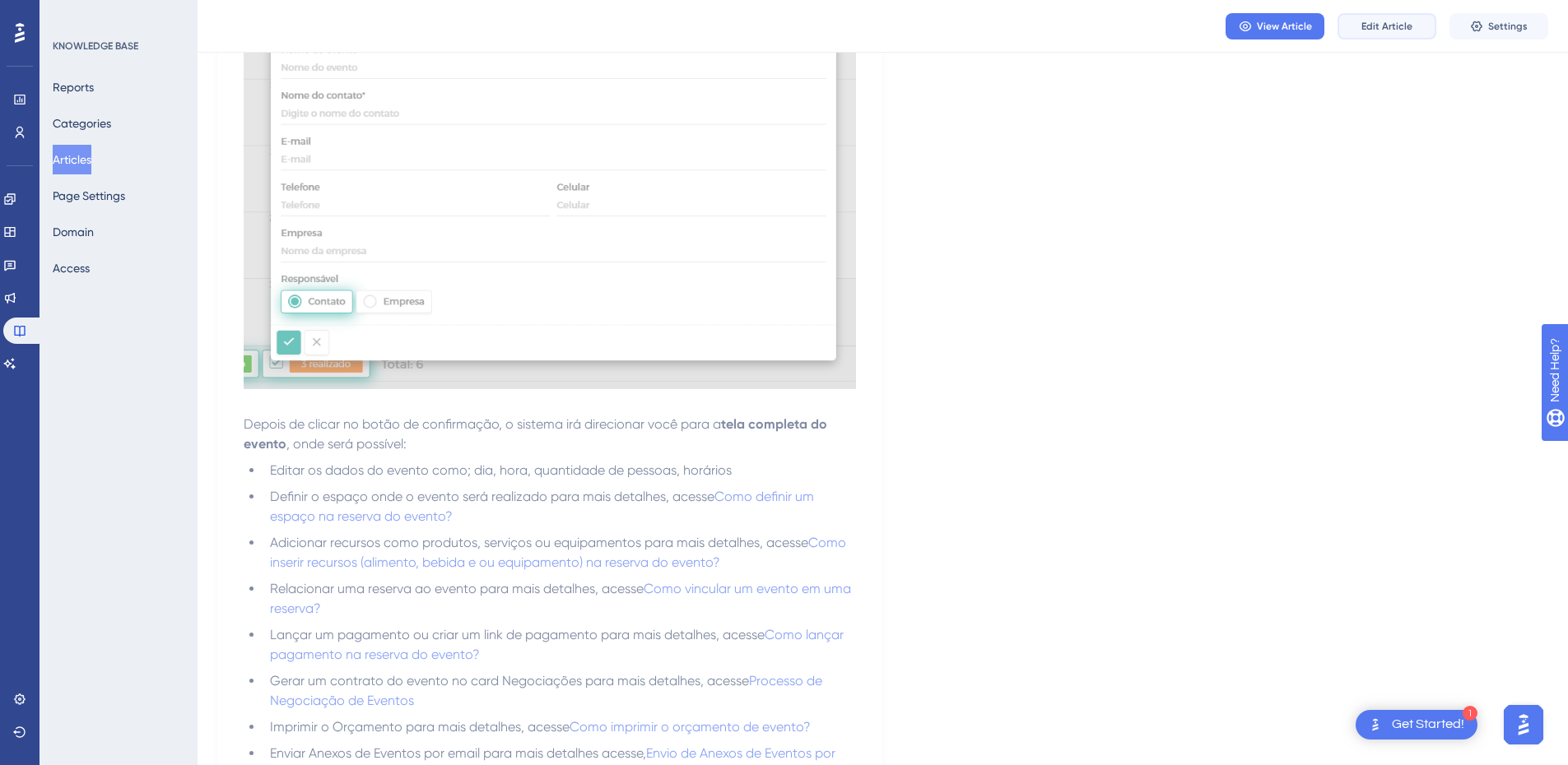
click at [1359, 21] on button "Edit Article" at bounding box center [1387, 26] width 99 height 27
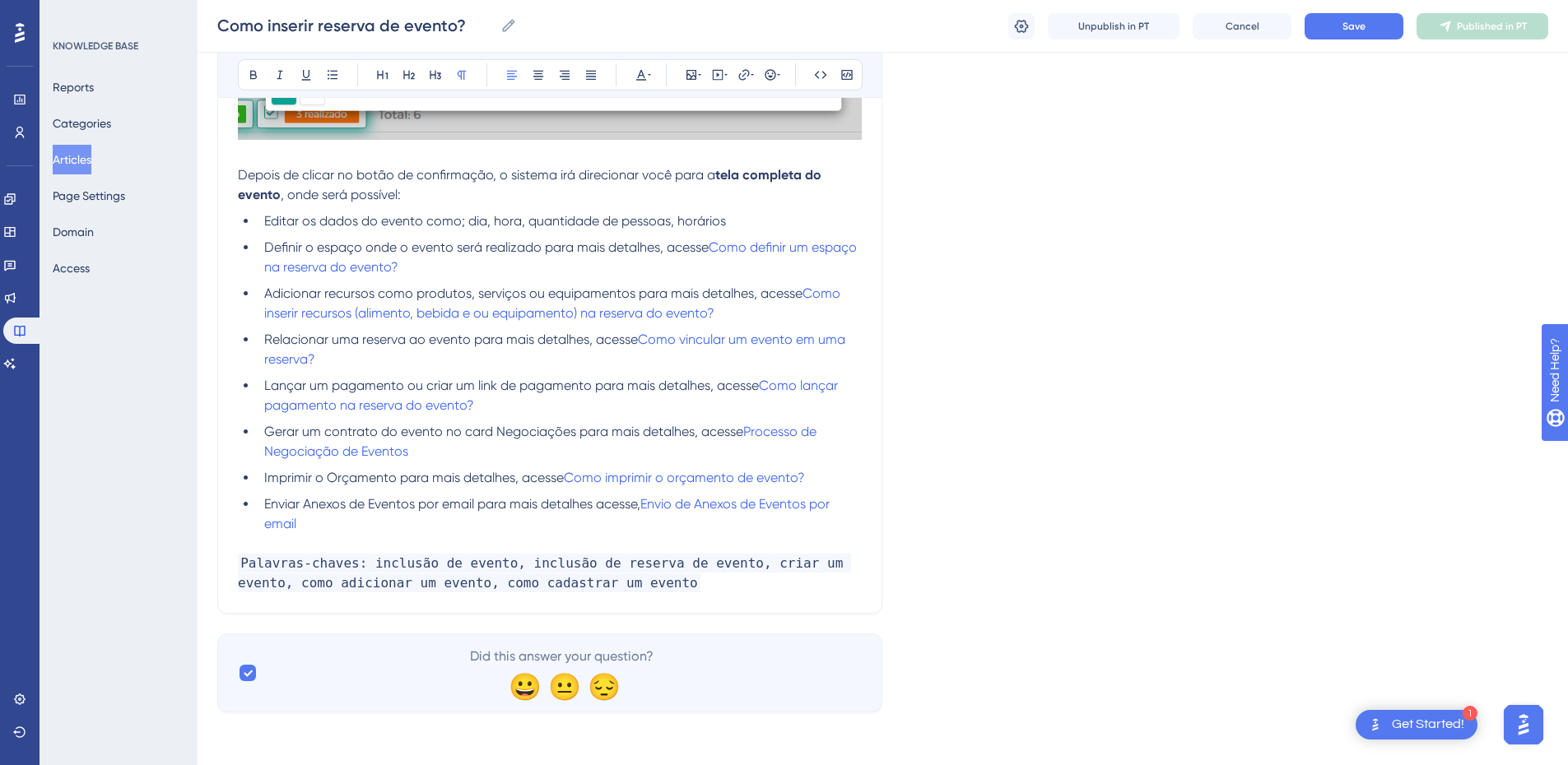
scroll to position [1101, 0]
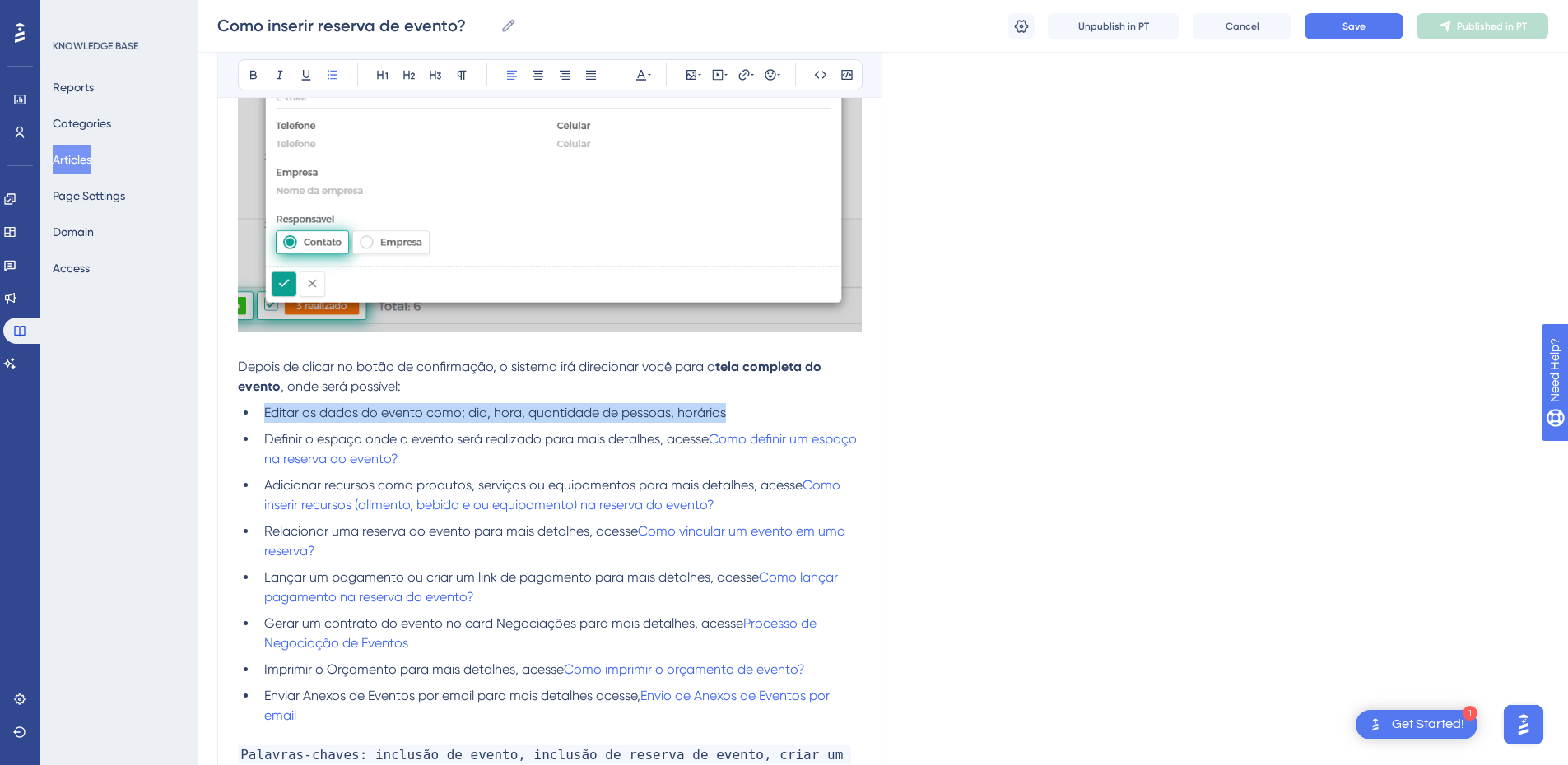
drag, startPoint x: 772, startPoint y: 417, endPoint x: 263, endPoint y: 411, distance: 509.0
click at [263, 411] on li "Editar os dados do evento como; dia, hora, quantidade de pessoas, horários" at bounding box center [560, 413] width 604 height 19
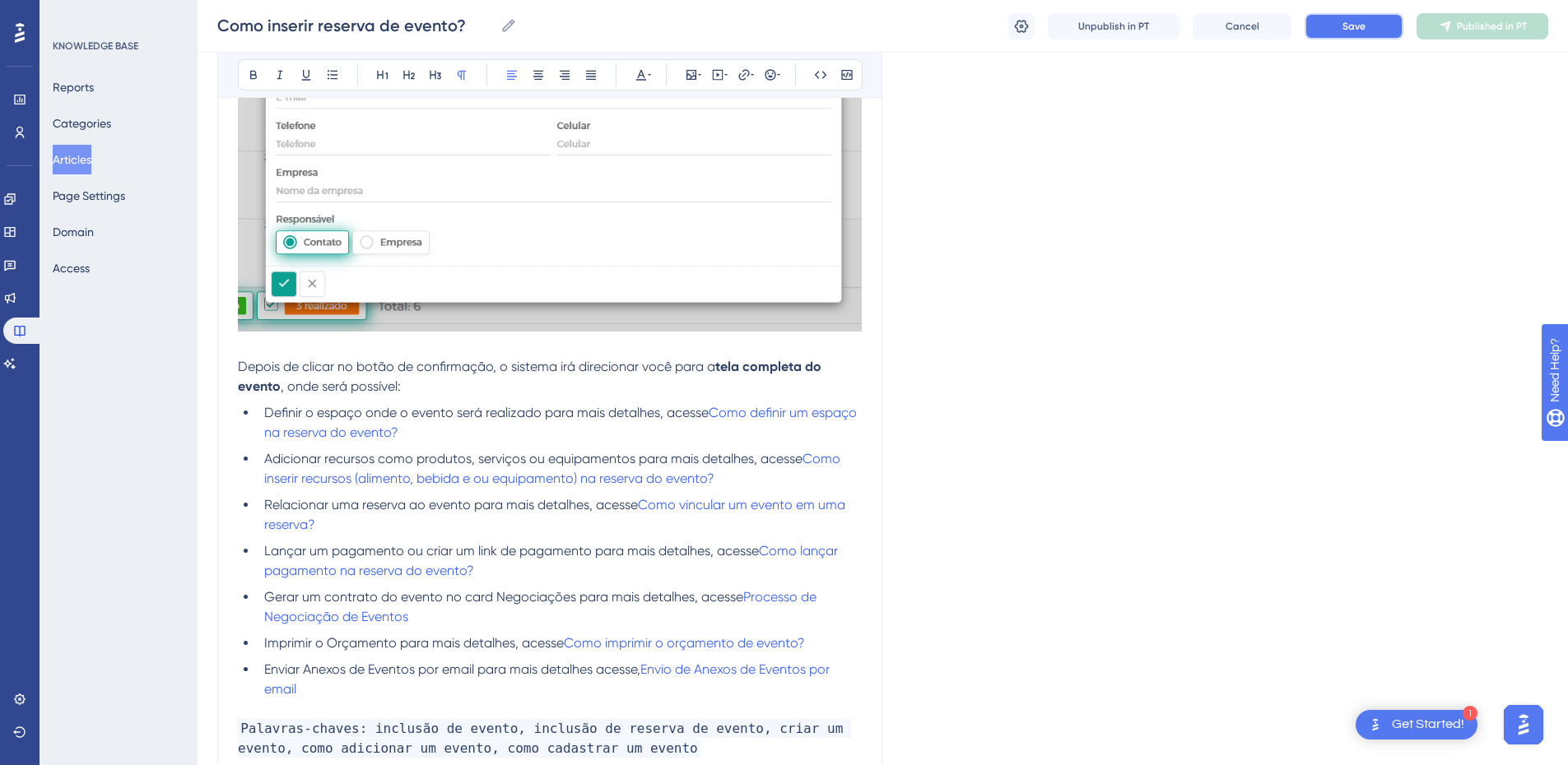
click at [1377, 29] on button "Save" at bounding box center [1354, 26] width 99 height 27
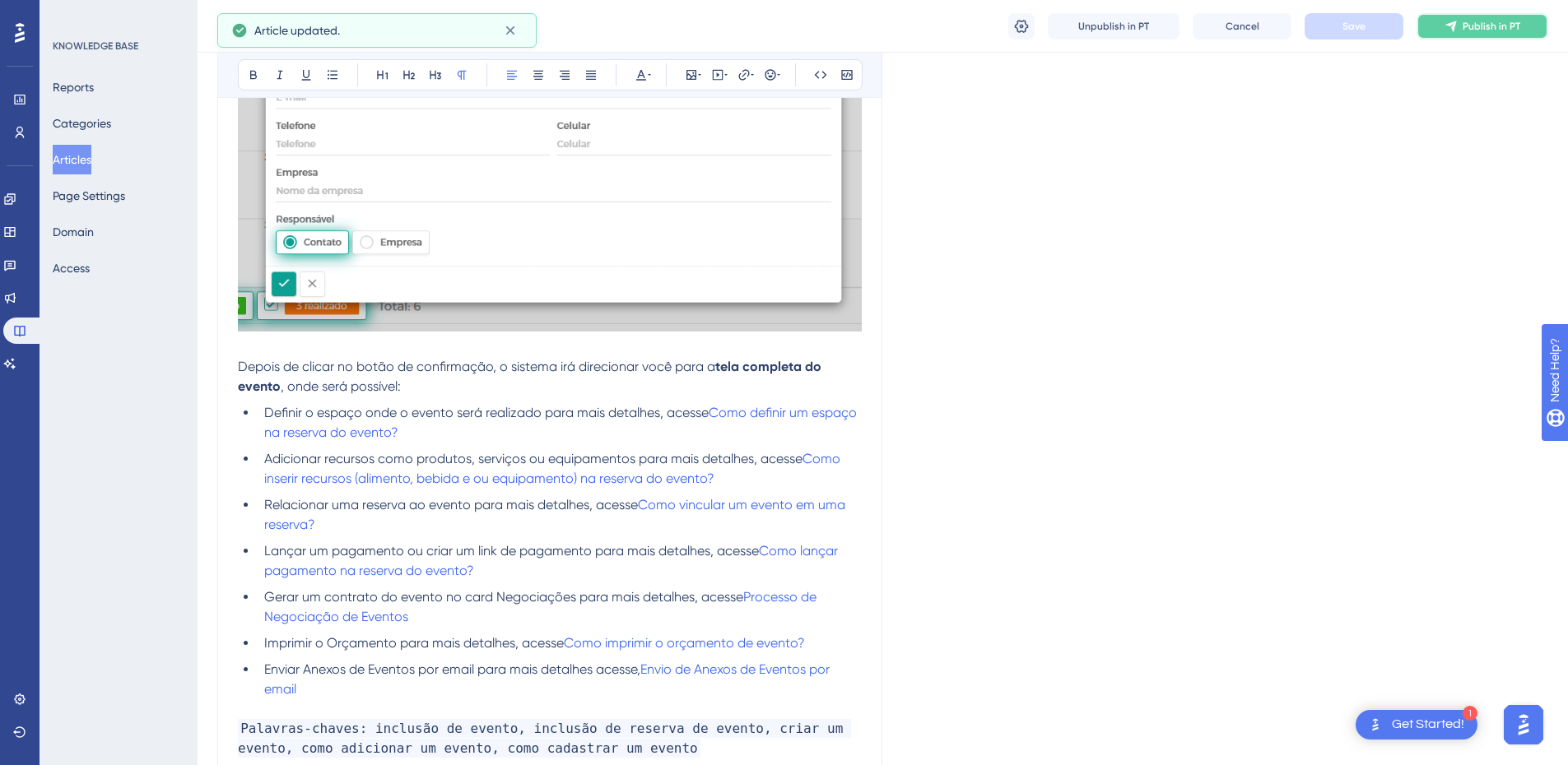
click at [1475, 27] on span "Publish in PT" at bounding box center [1491, 26] width 57 height 13
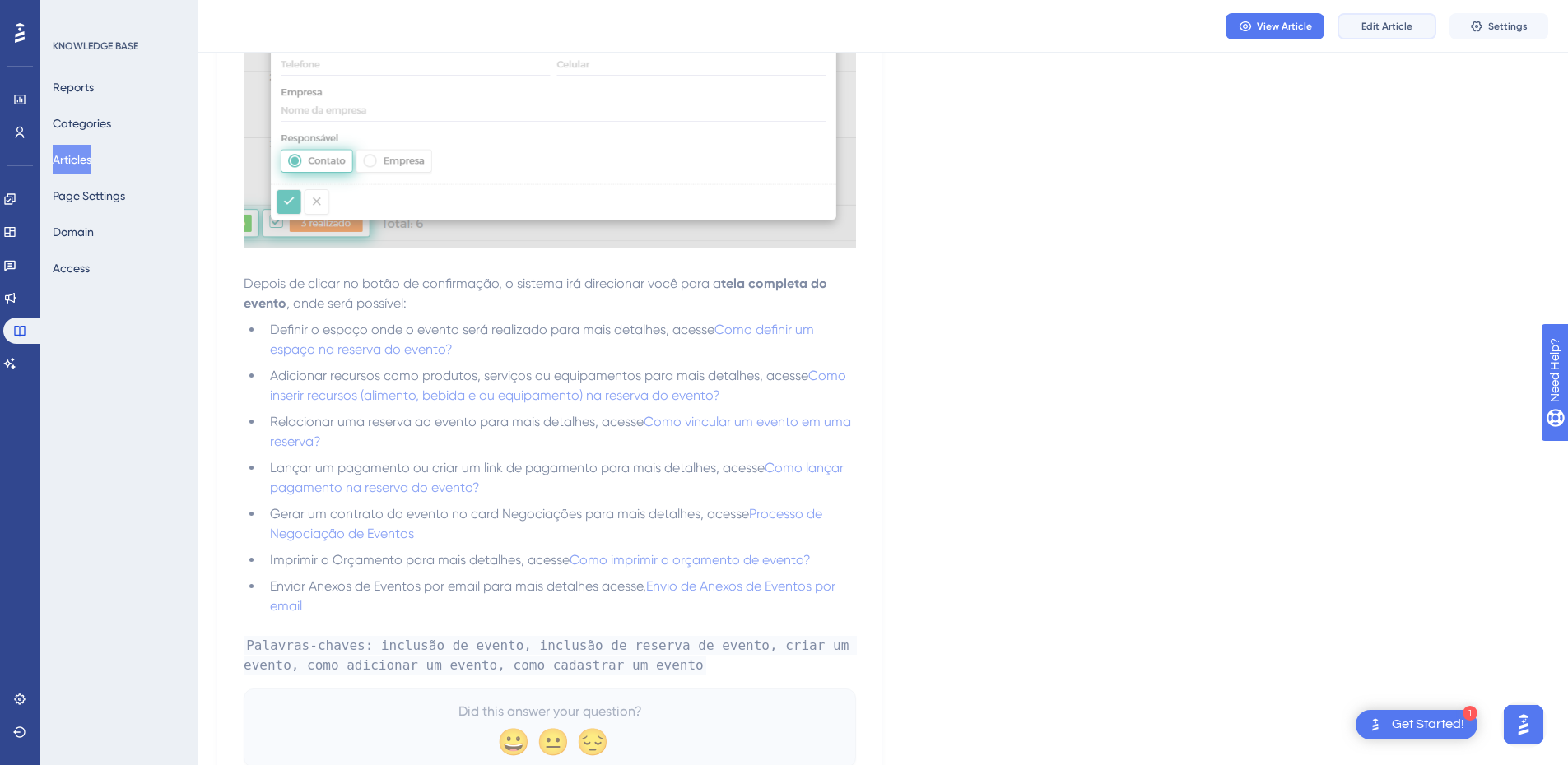
click at [1385, 22] on span "Edit Article" at bounding box center [1386, 26] width 51 height 13
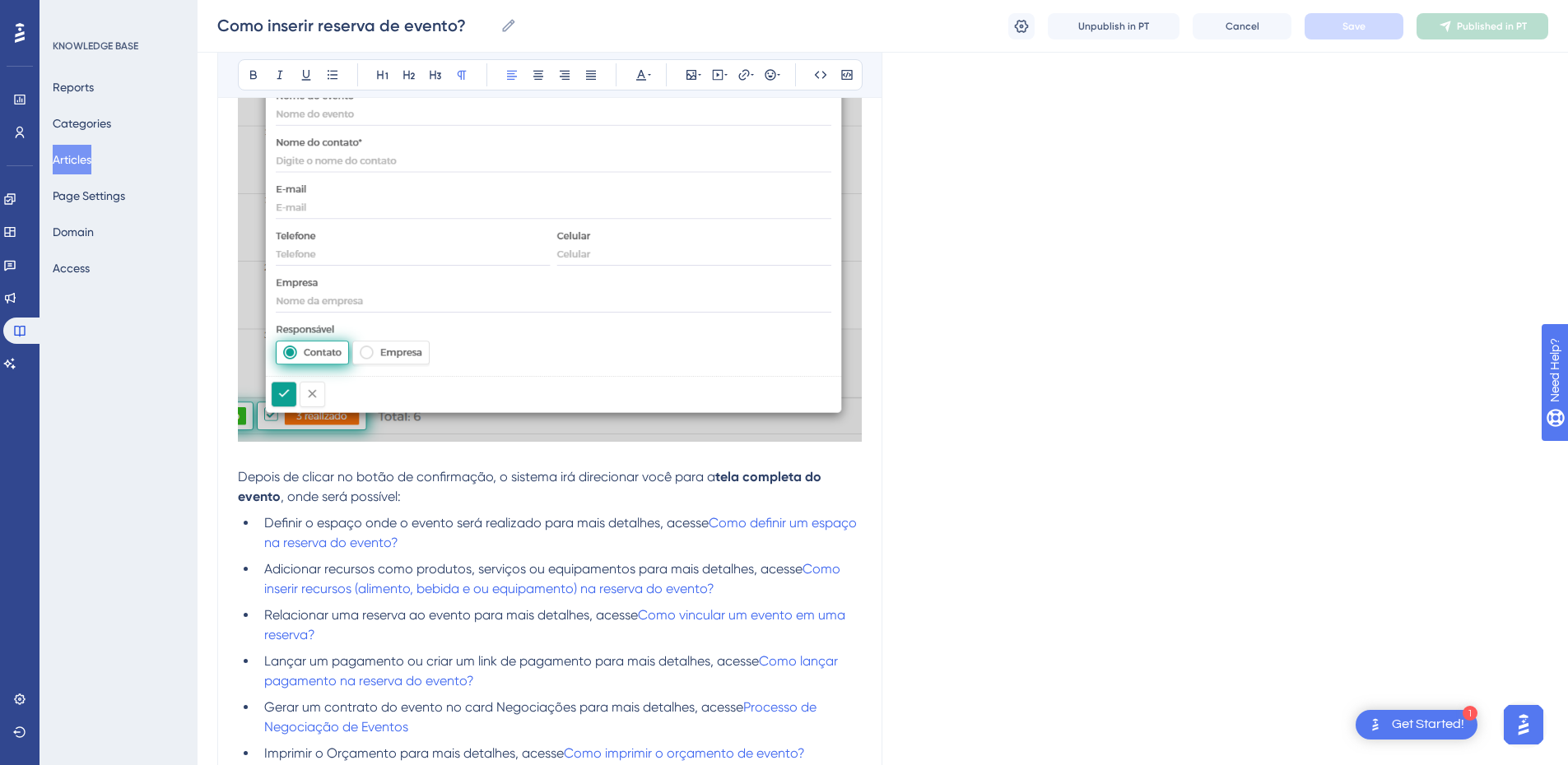
scroll to position [1267, 0]
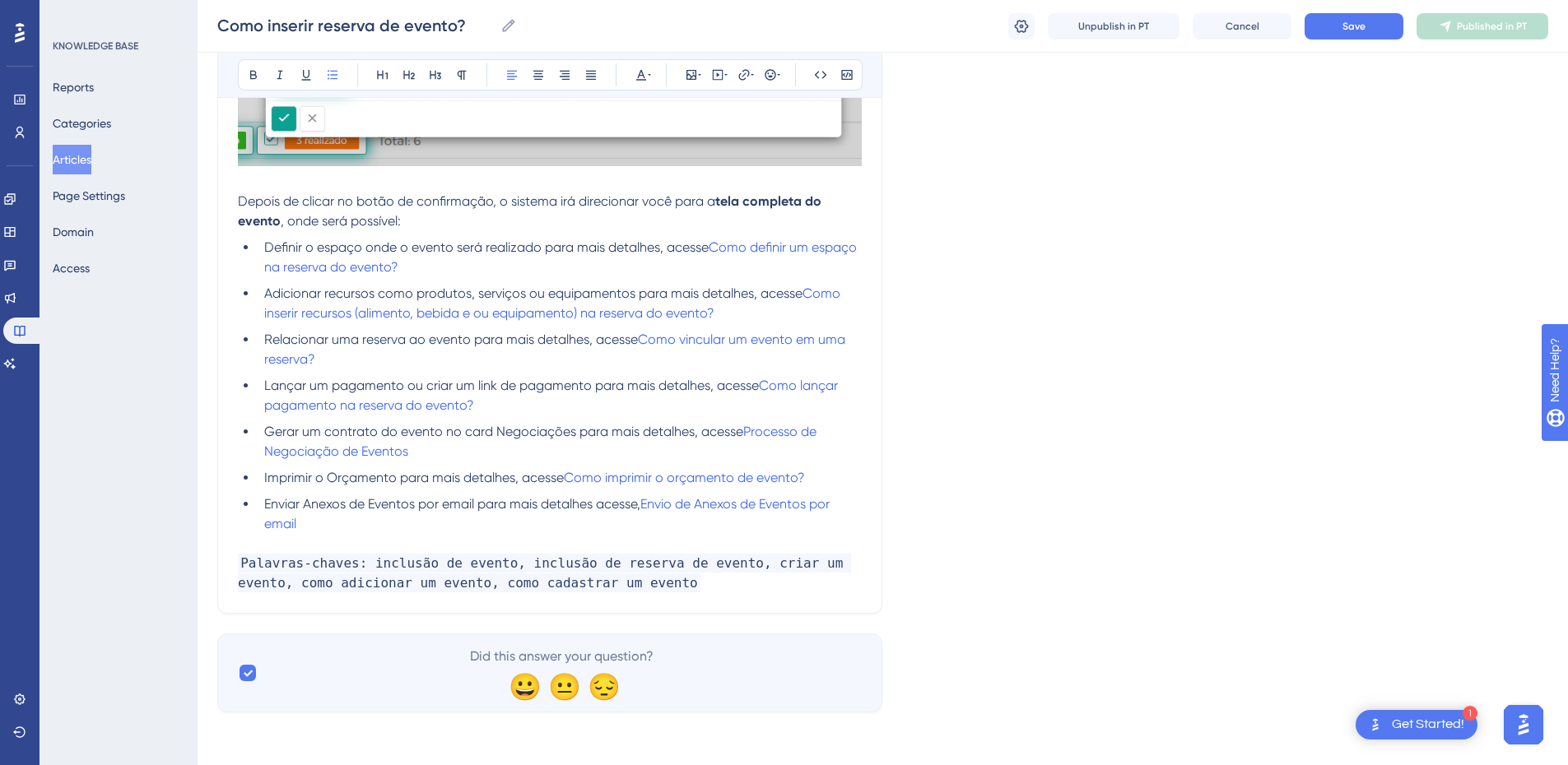
click at [359, 526] on li "Enviar Anexos de Eventos por email para mais detalhes acesse, Envio de Anexos d…" at bounding box center [560, 514] width 604 height 40
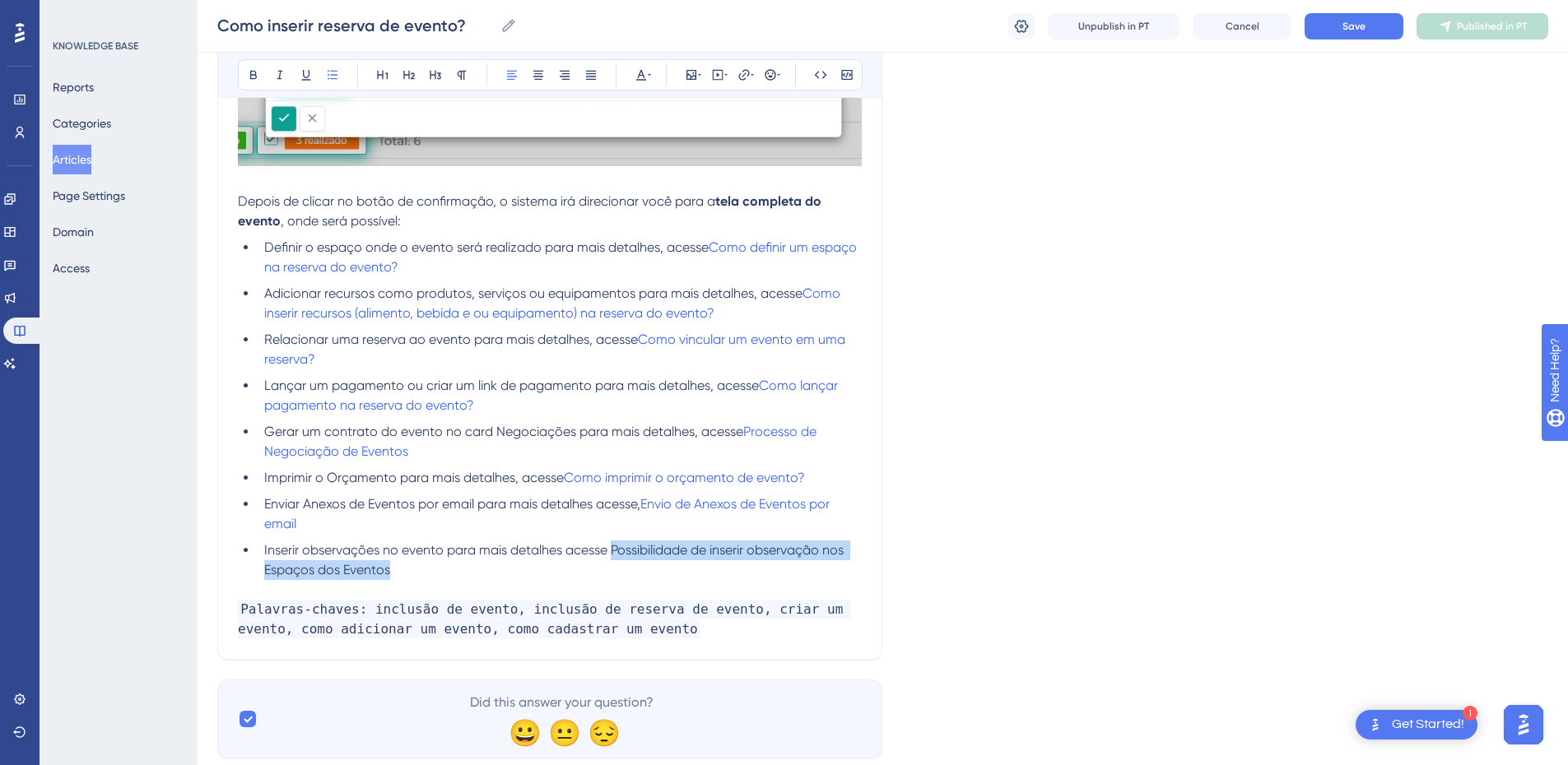
drag, startPoint x: 614, startPoint y: 552, endPoint x: 622, endPoint y: 572, distance: 21.5
click at [622, 572] on li "Inserir observações no evento para mais detalhes acesse Possibilidade de inseri…" at bounding box center [560, 560] width 604 height 40
click at [741, 73] on icon at bounding box center [744, 75] width 11 height 11
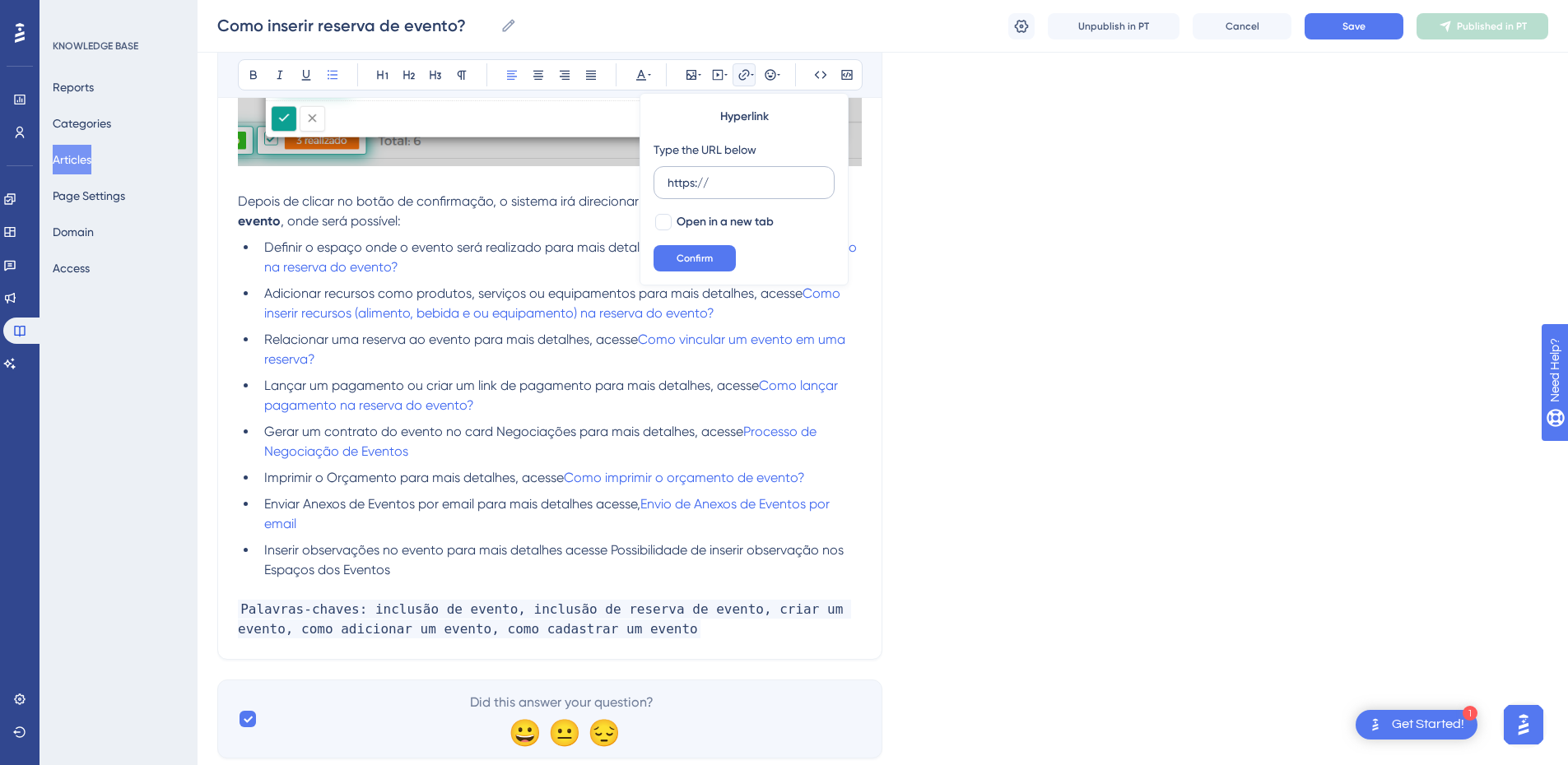
click at [685, 184] on input "https://" at bounding box center [744, 183] width 153 height 18
type input "[URL][DOMAIN_NAME]"
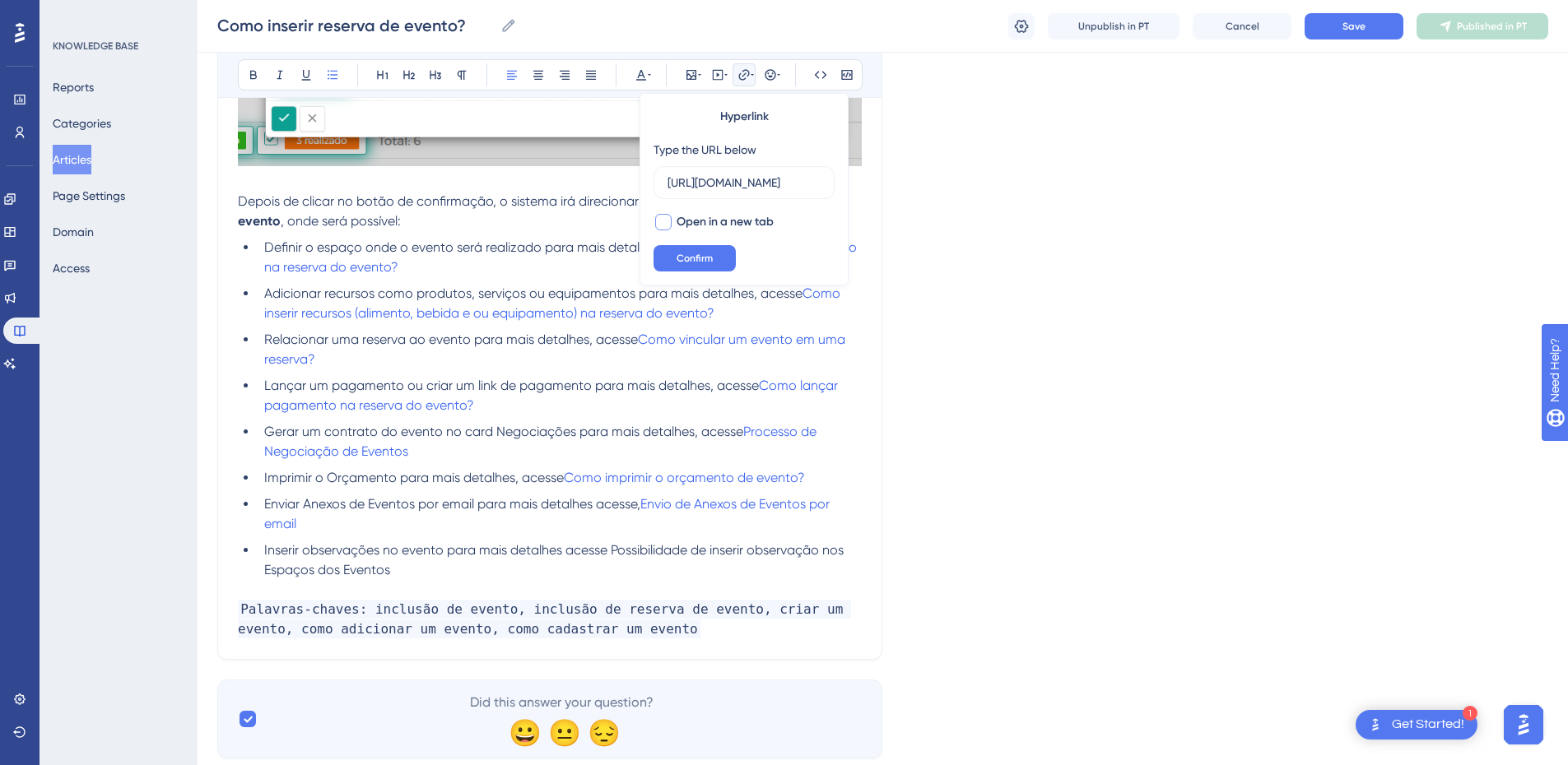
click at [735, 221] on span "Open in a new tab" at bounding box center [724, 222] width 97 height 19
checkbox input "true"
click at [691, 261] on span "Confirm" at bounding box center [694, 259] width 36 height 13
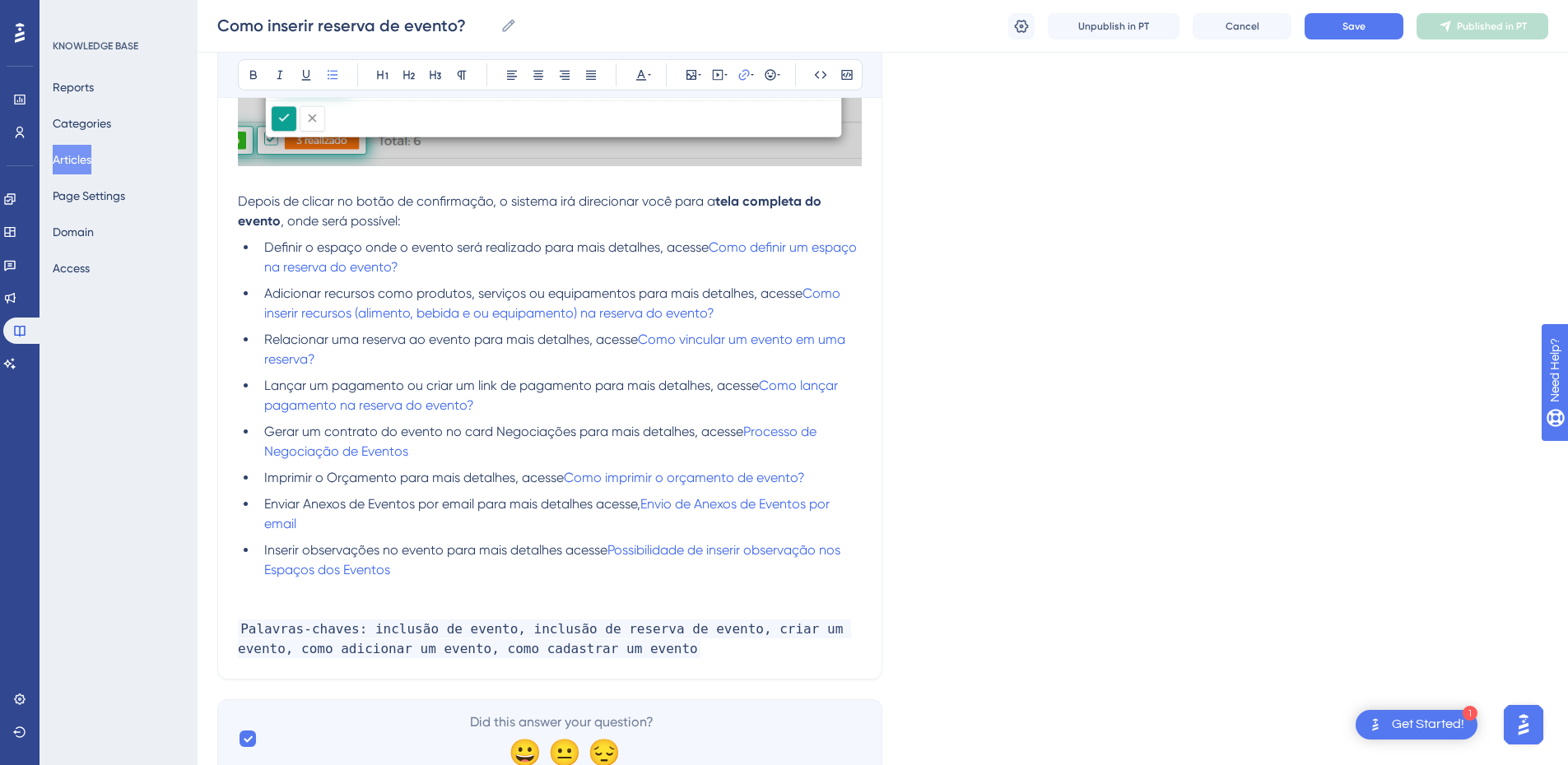
click at [418, 600] on p at bounding box center [549, 609] width 624 height 19
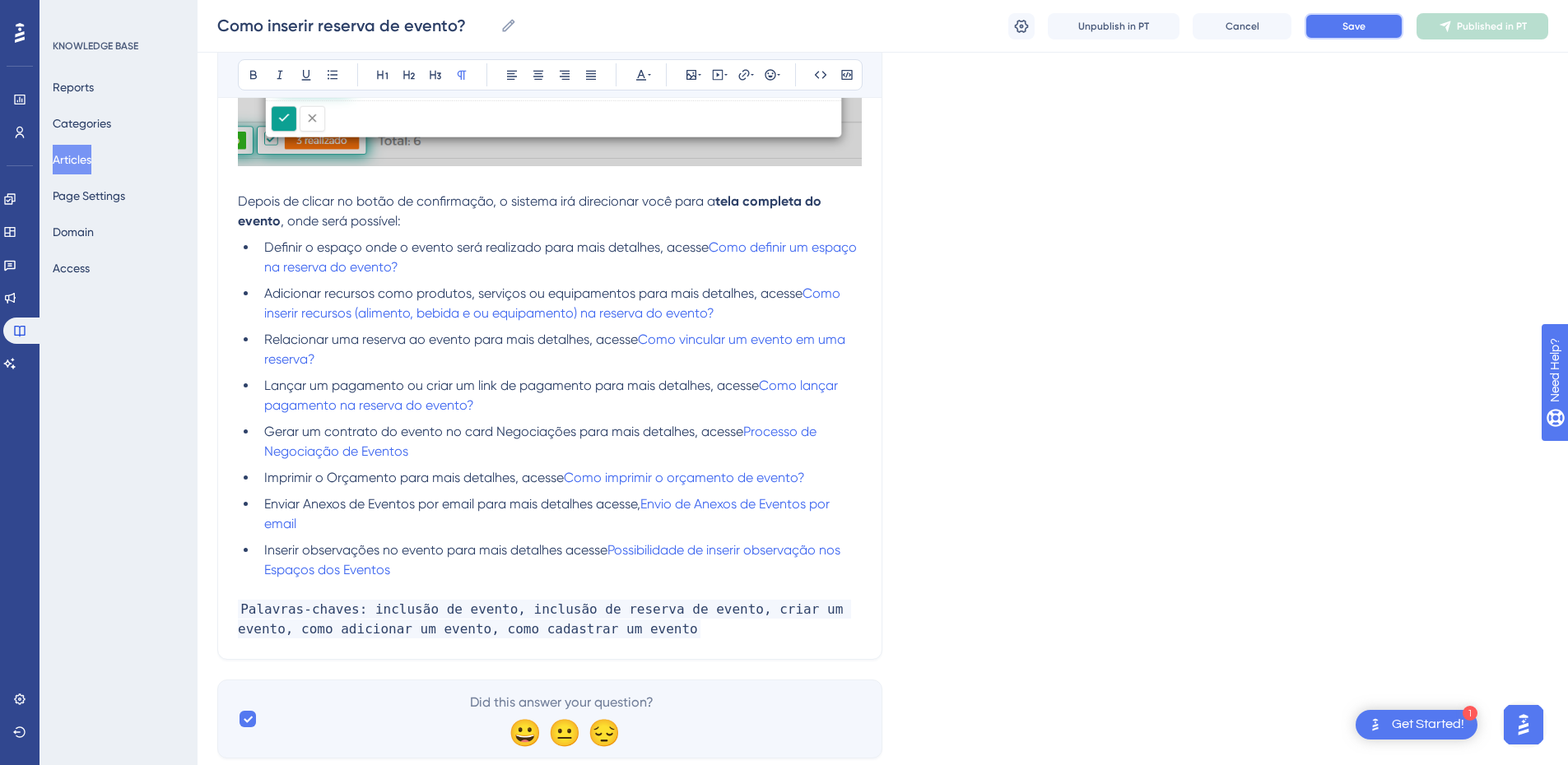
click at [1331, 28] on button "Save" at bounding box center [1354, 26] width 99 height 27
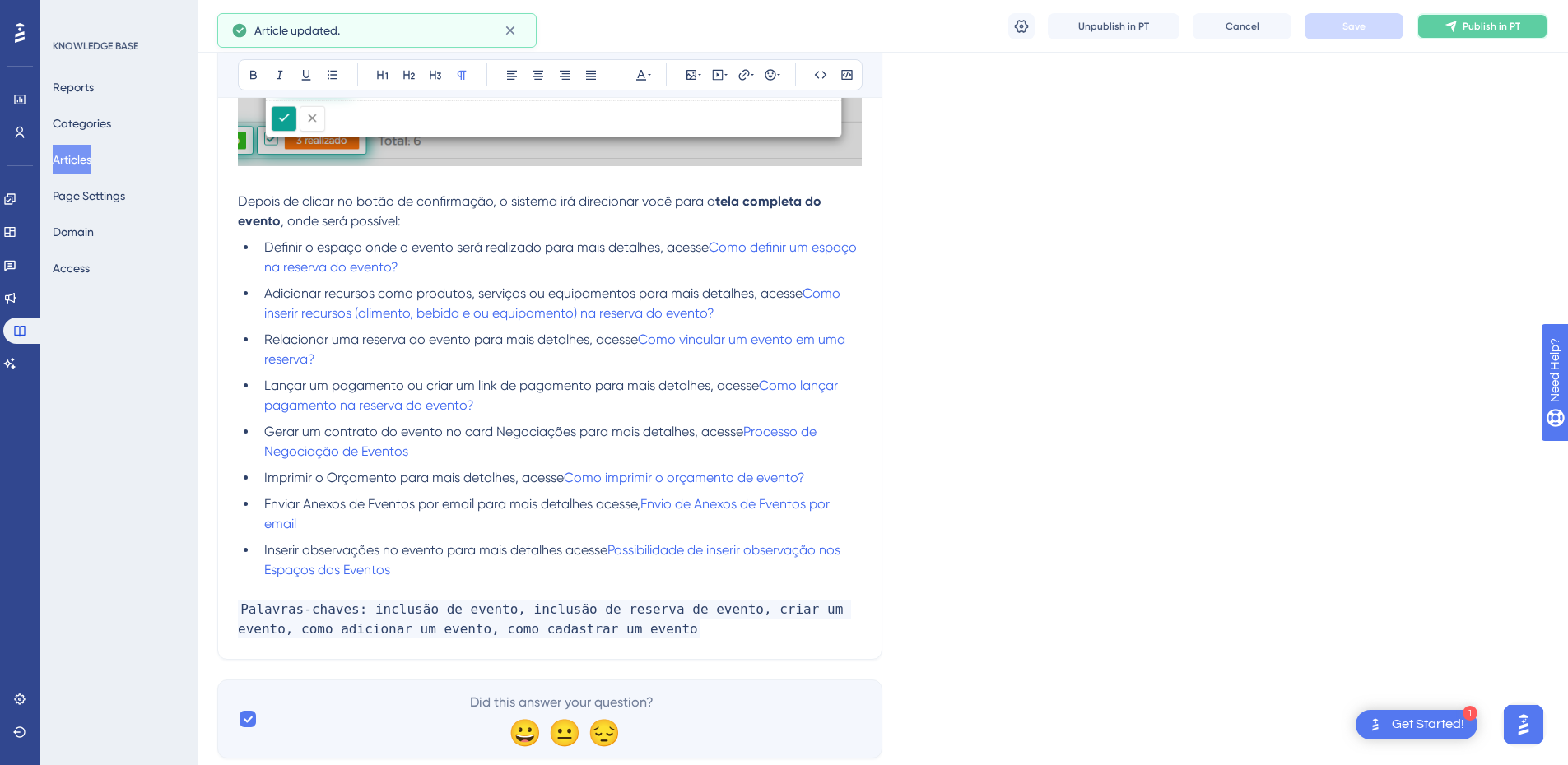
click at [1452, 27] on icon at bounding box center [1451, 26] width 13 height 13
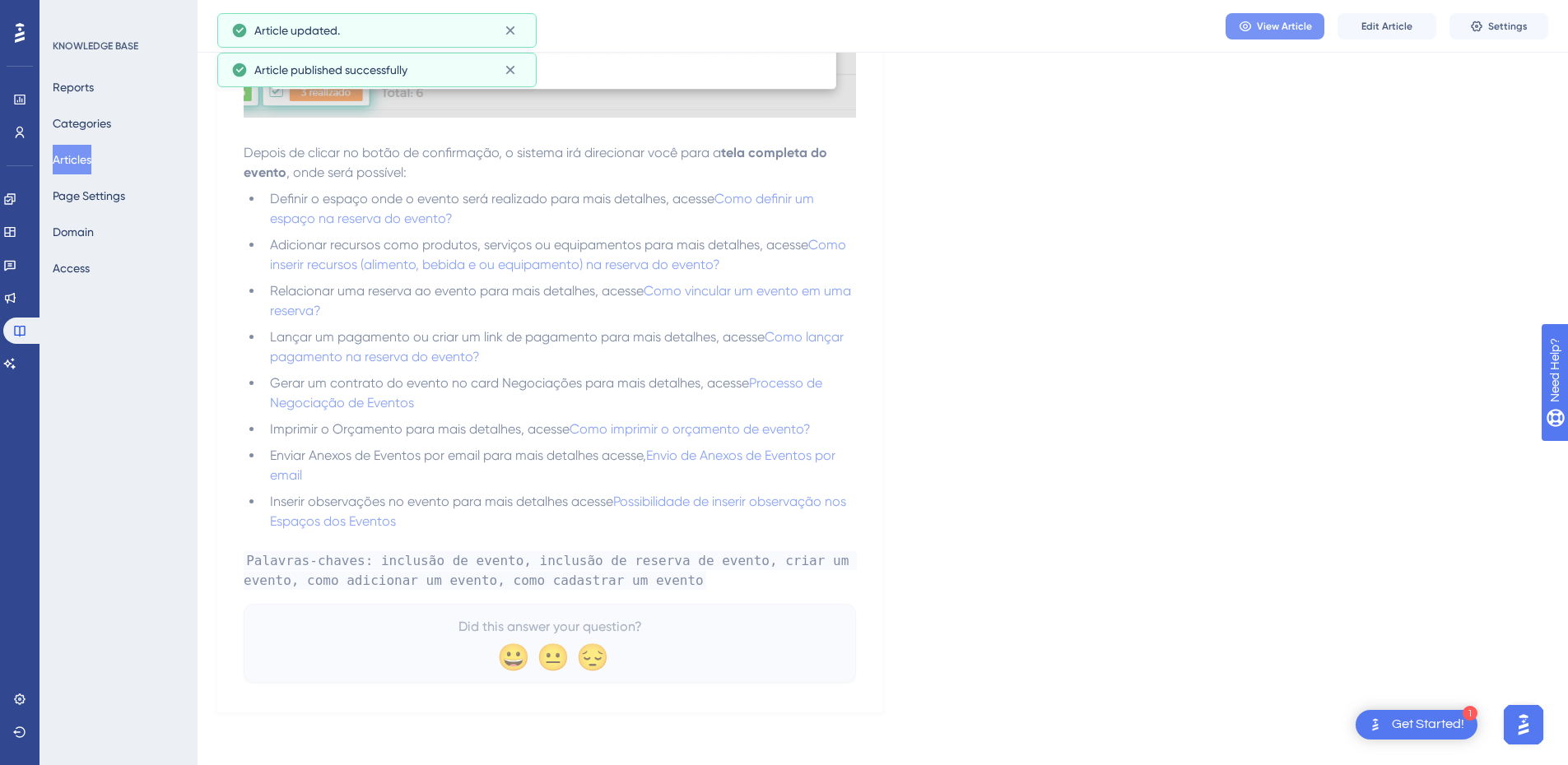
click at [1284, 33] on button "View Article" at bounding box center [1274, 26] width 99 height 27
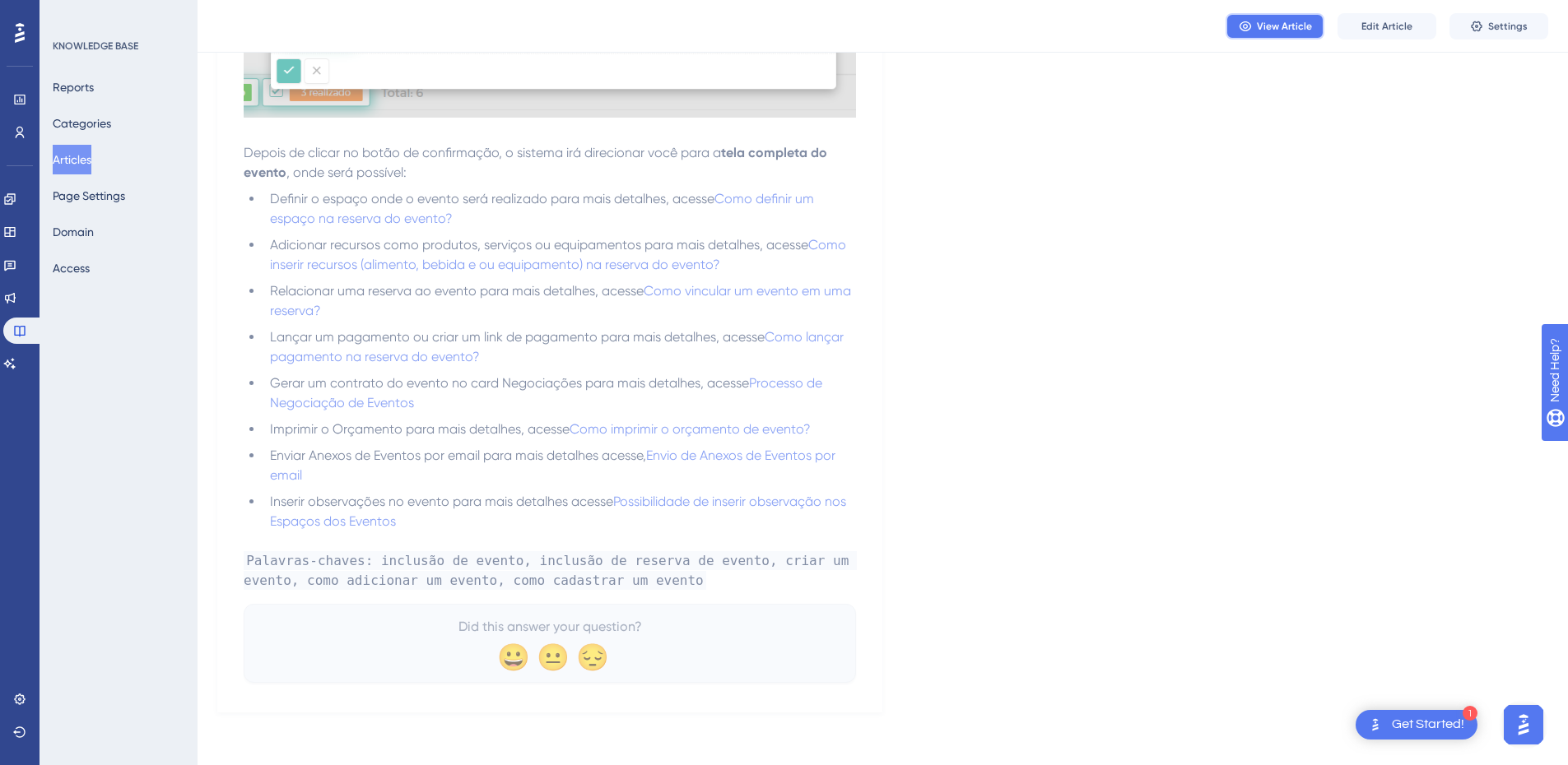
click at [1274, 28] on span "View Article" at bounding box center [1284, 26] width 55 height 13
click at [81, 156] on button "Articles" at bounding box center [72, 160] width 39 height 30
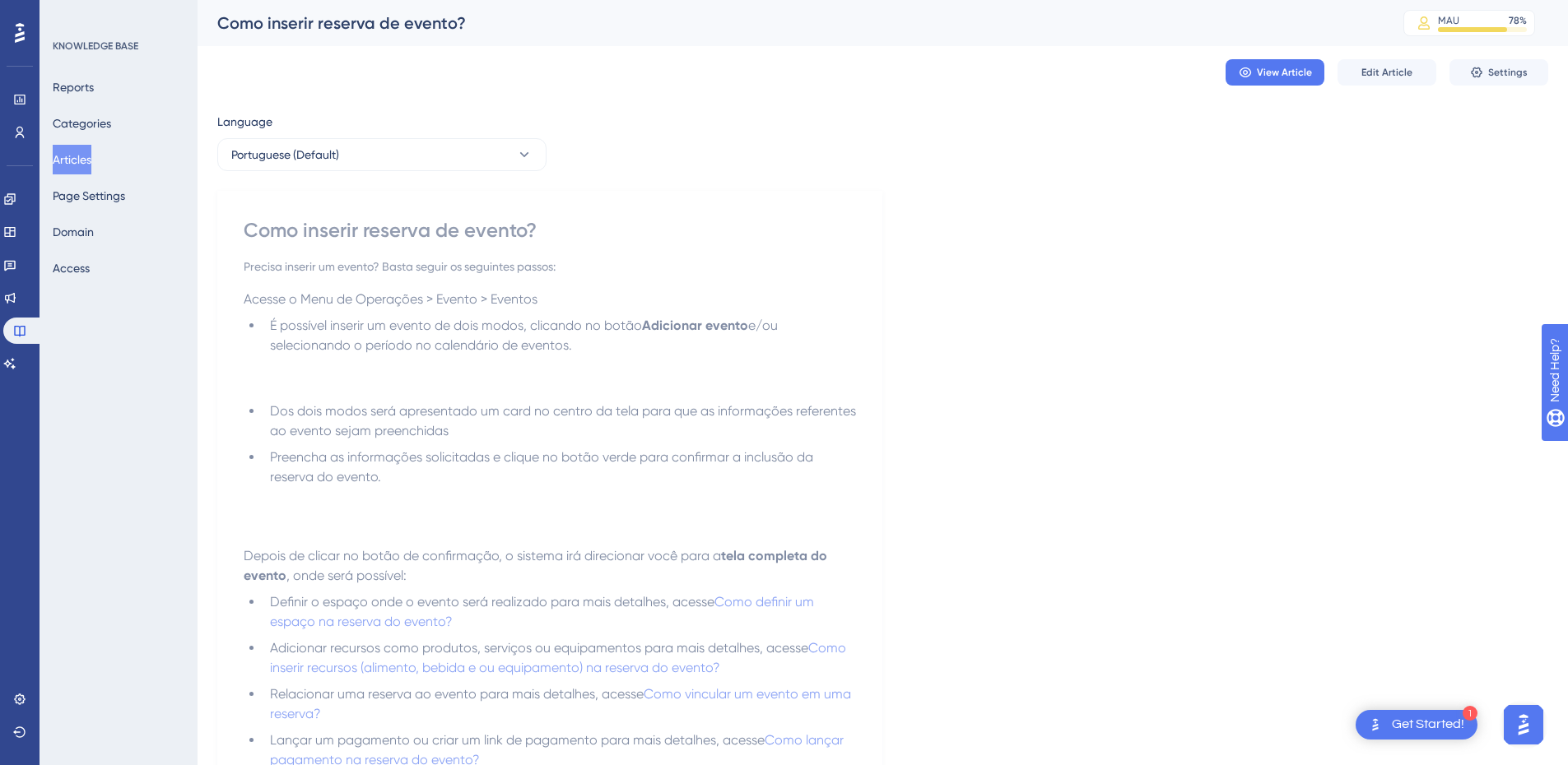
scroll to position [689, 0]
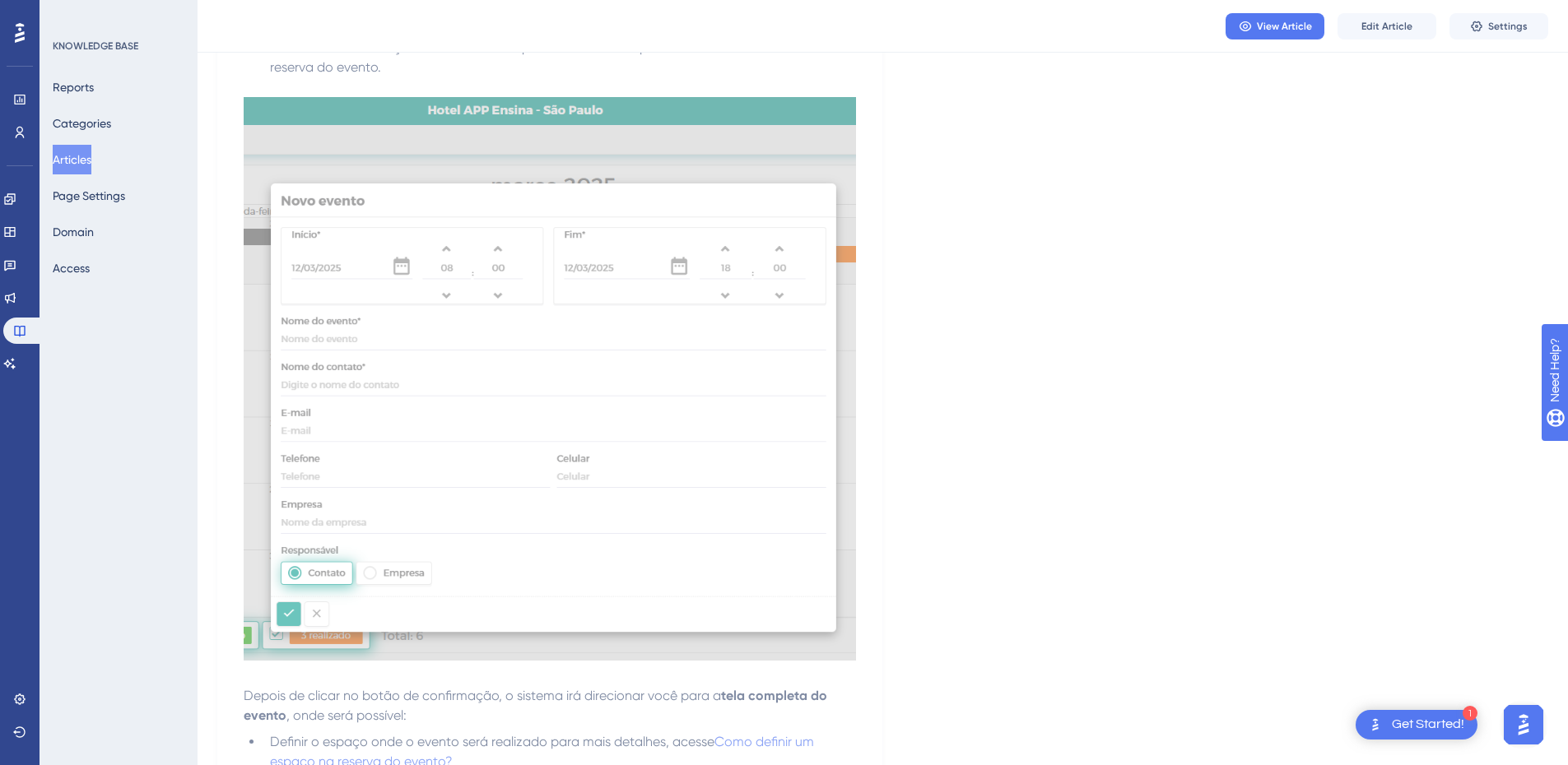
drag, startPoint x: 405, startPoint y: 265, endPoint x: 57, endPoint y: 159, distance: 363.8
click at [57, 159] on button "Articles" at bounding box center [72, 160] width 39 height 30
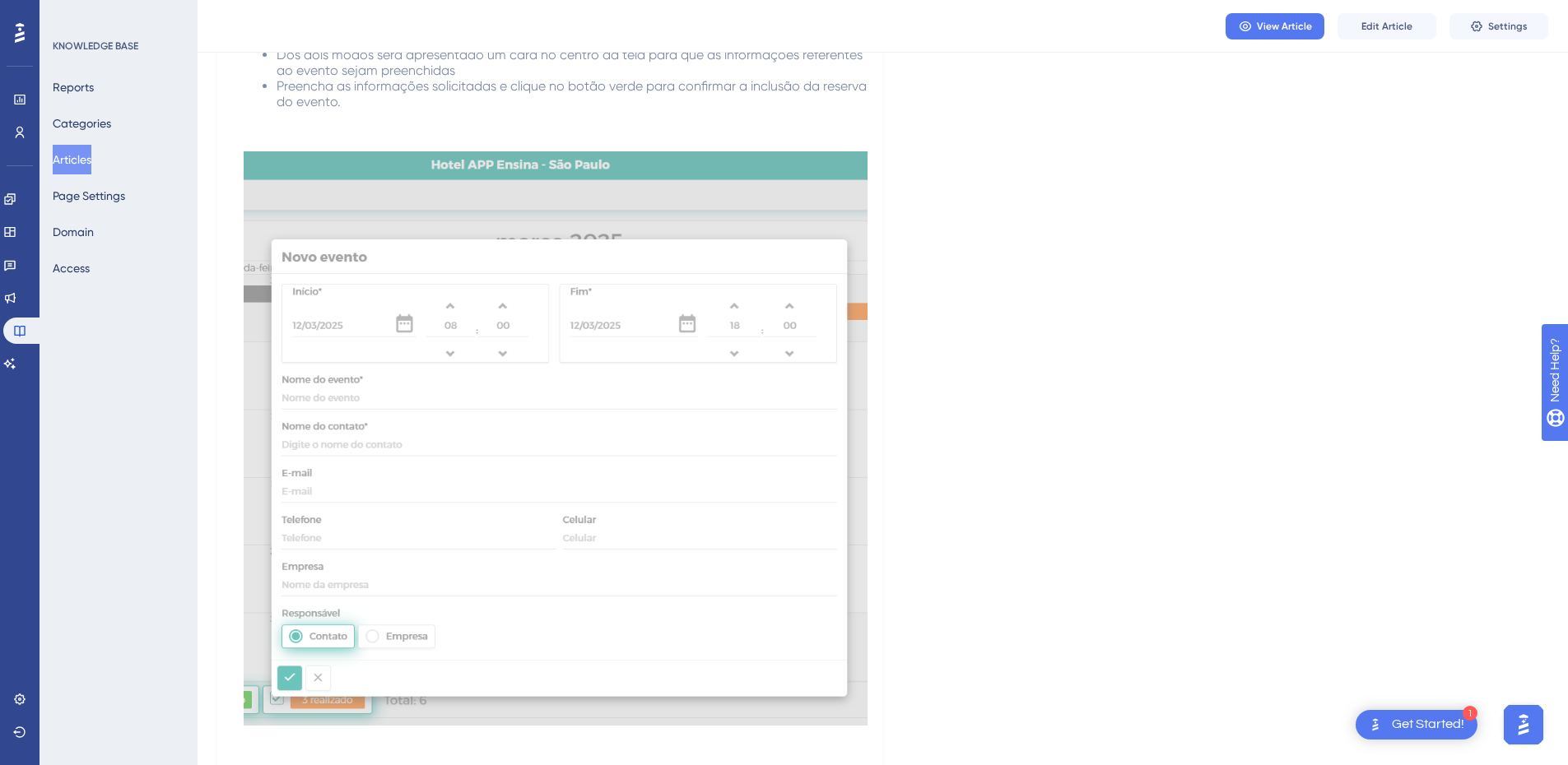
click at [81, 157] on button "Articles" at bounding box center [72, 160] width 39 height 30
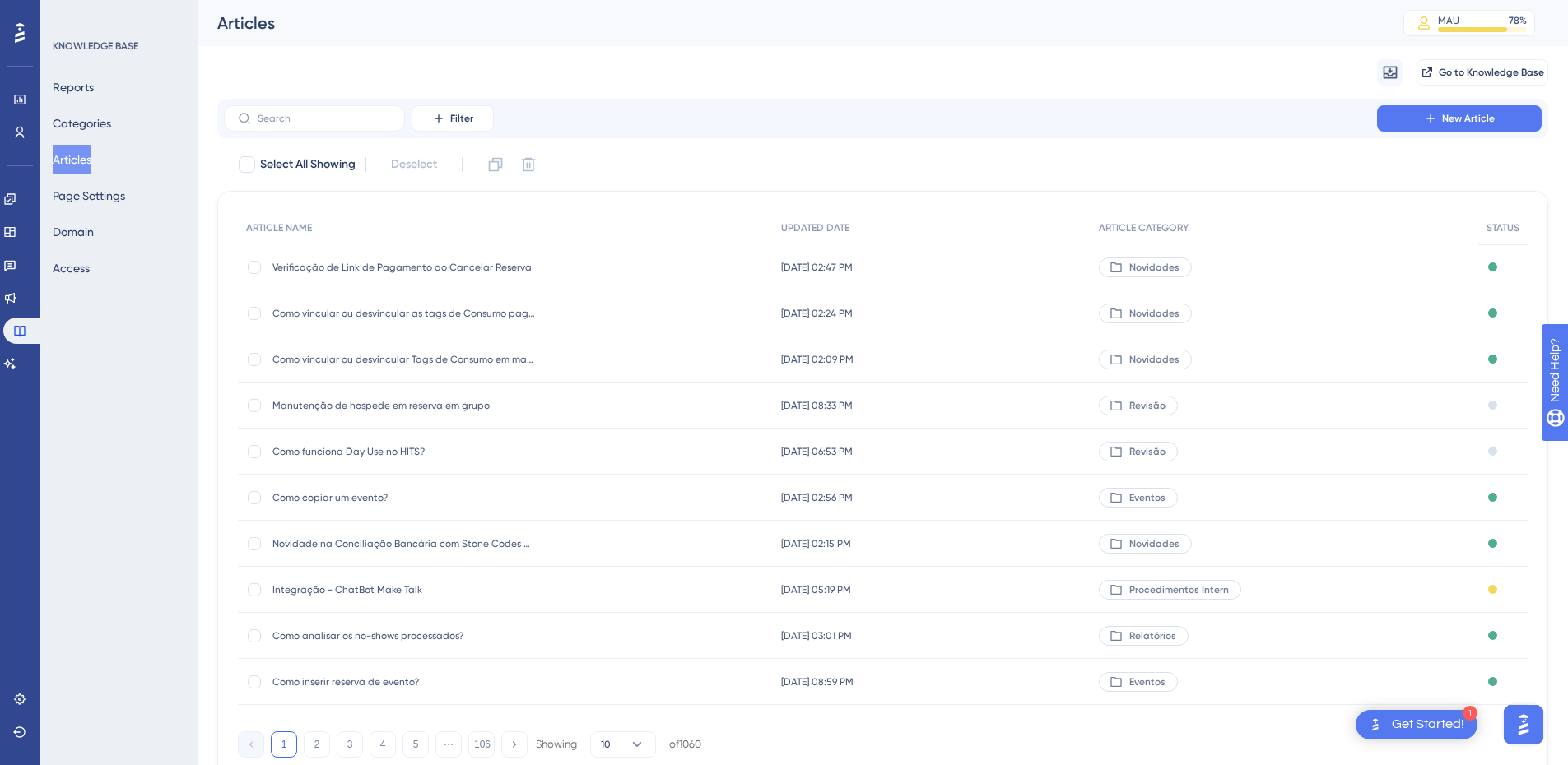
drag, startPoint x: 359, startPoint y: 265, endPoint x: 872, endPoint y: 273, distance: 513.1
click at [853, 273] on span "[DATE] 02:47 PM" at bounding box center [817, 267] width 72 height 13
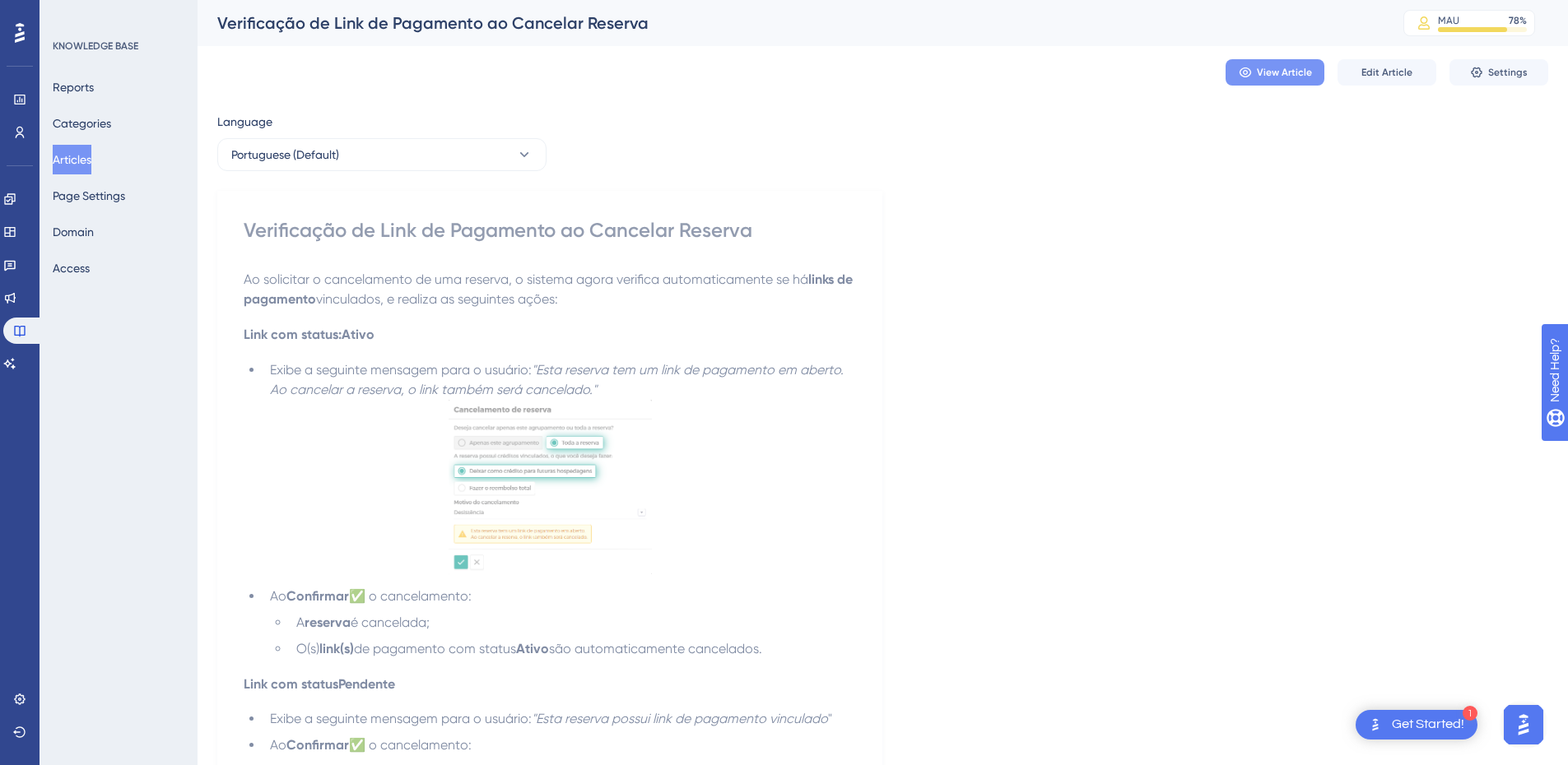
click at [1270, 67] on span "View Article" at bounding box center [1284, 72] width 55 height 13
click at [72, 157] on button "Articles" at bounding box center [72, 160] width 39 height 30
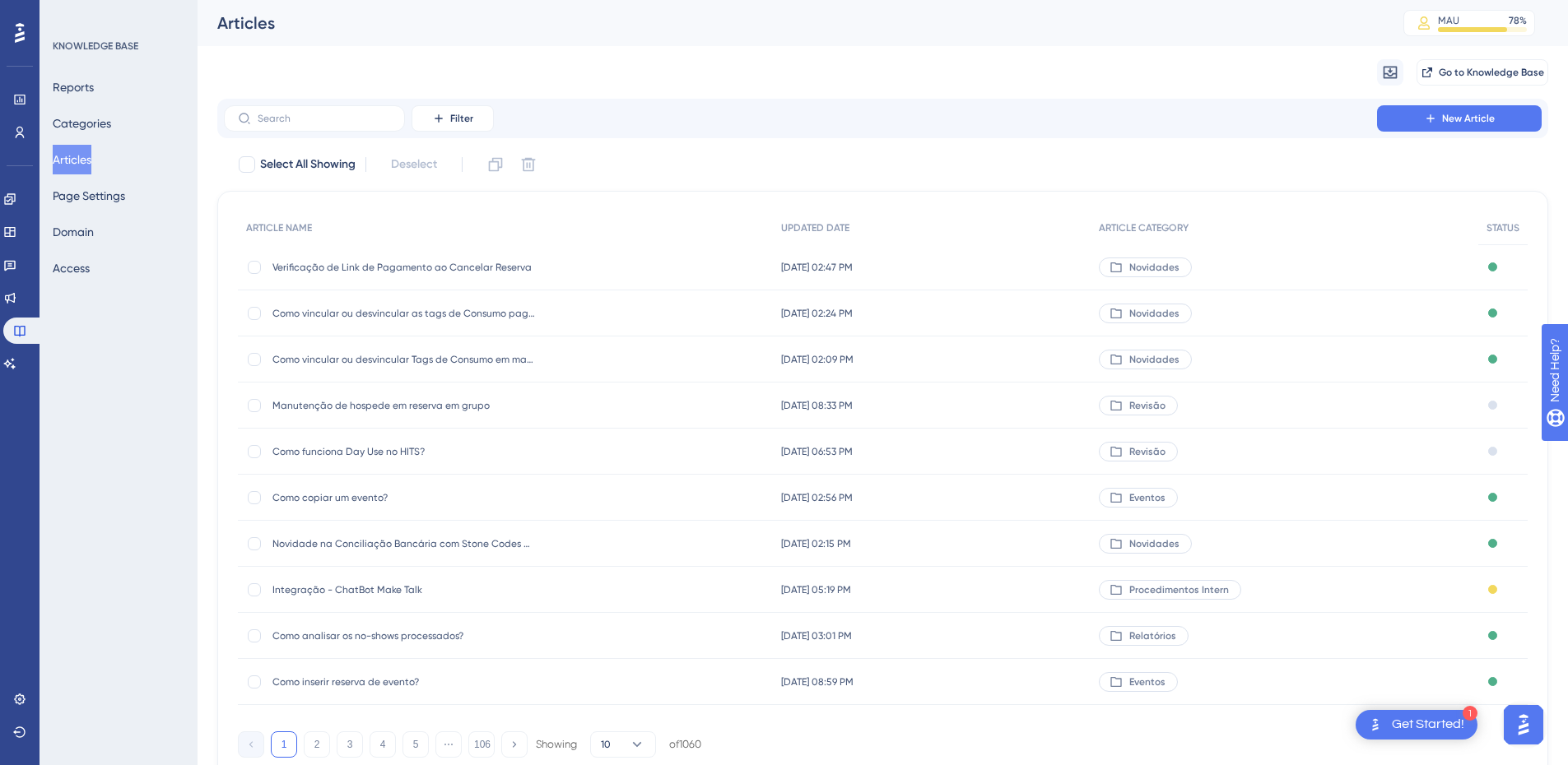
click at [388, 489] on div "Como copiar um evento? Como copiar um evento?" at bounding box center [404, 498] width 263 height 46
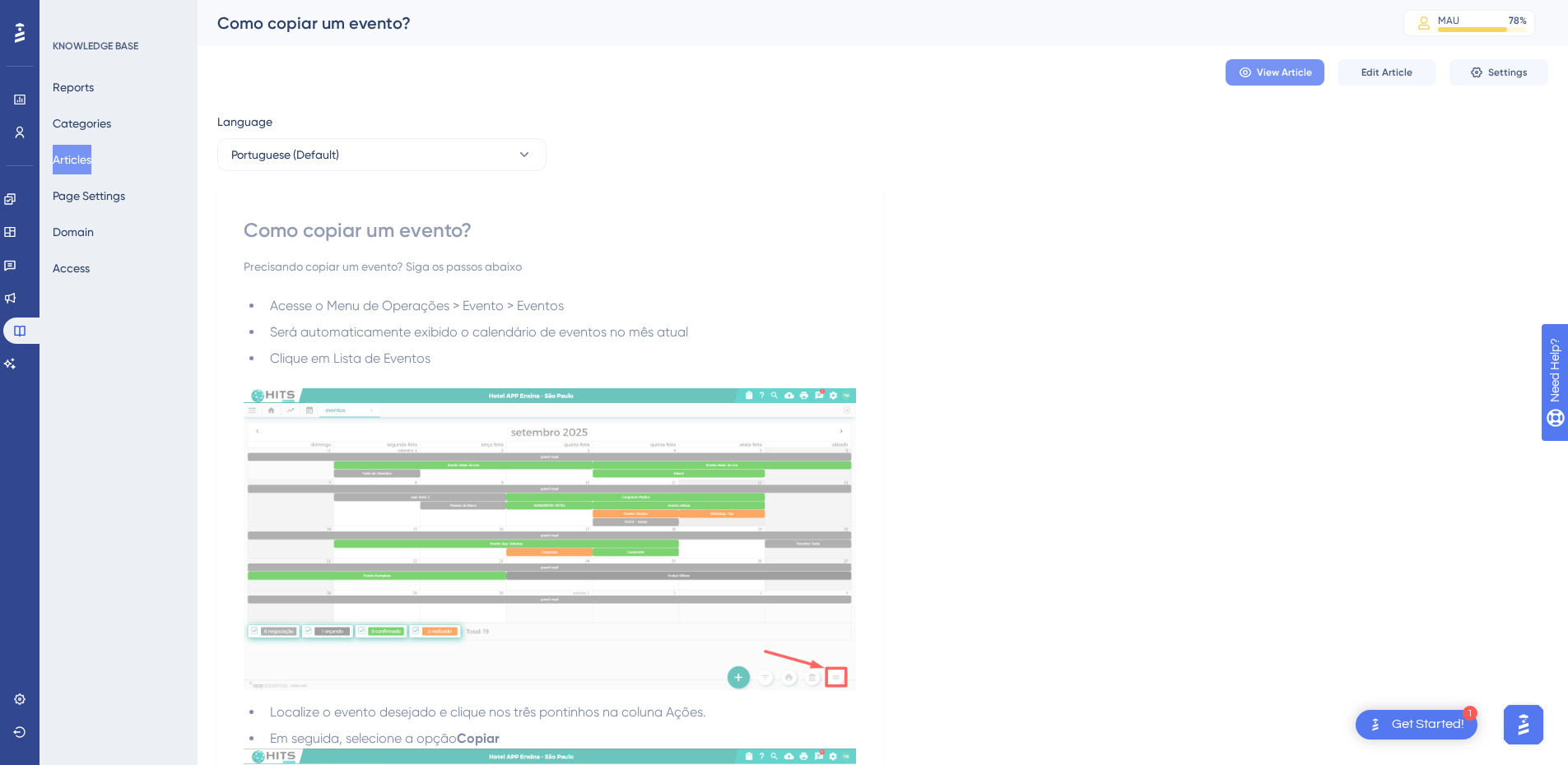
click at [1285, 85] on button "View Article" at bounding box center [1274, 72] width 99 height 27
click at [1359, 73] on button "Edit Article" at bounding box center [1387, 72] width 99 height 27
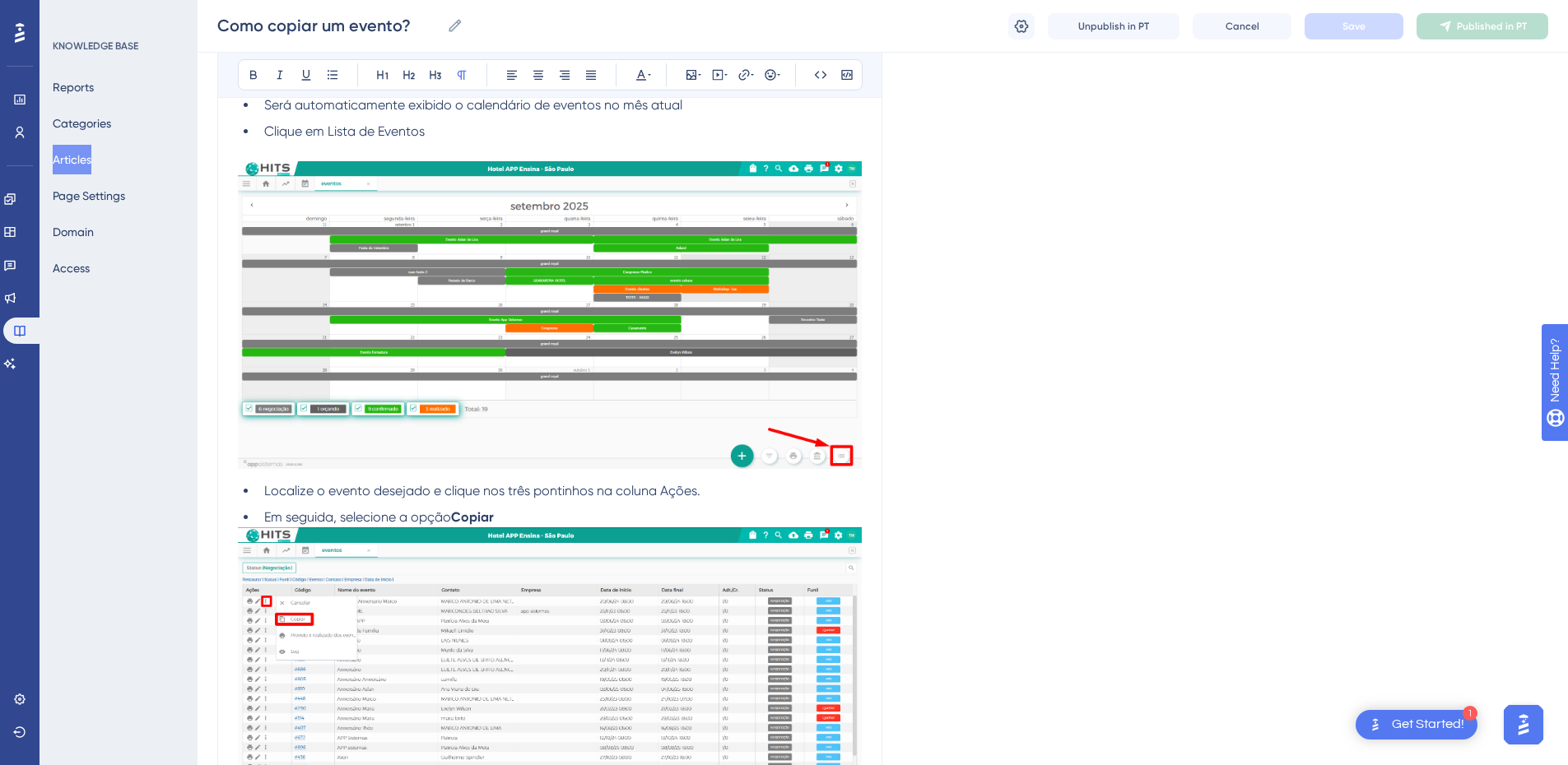
click at [548, 524] on li "Em seguida, selecione a opção Copiar" at bounding box center [560, 517] width 604 height 19
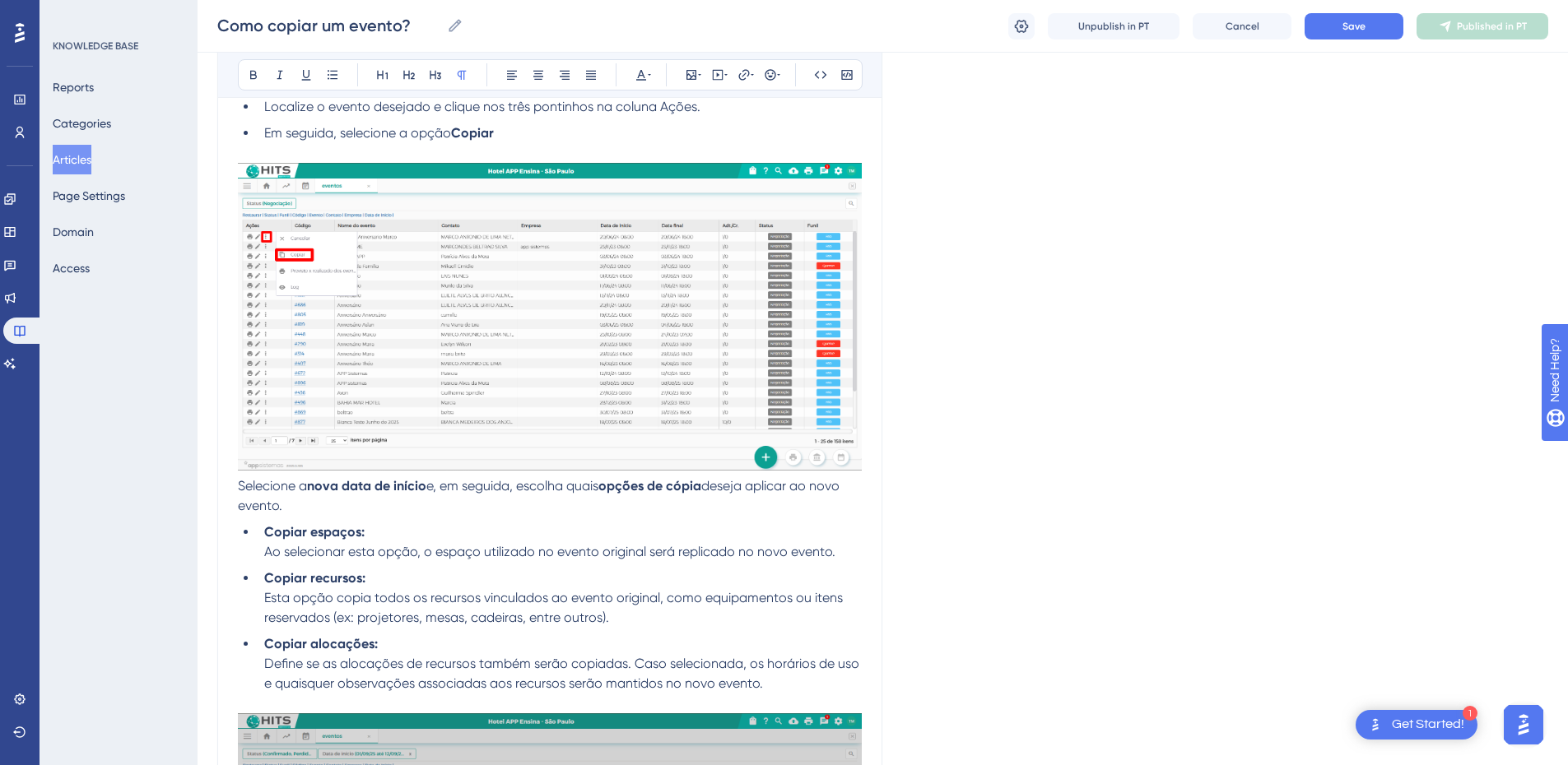
scroll to position [863, 0]
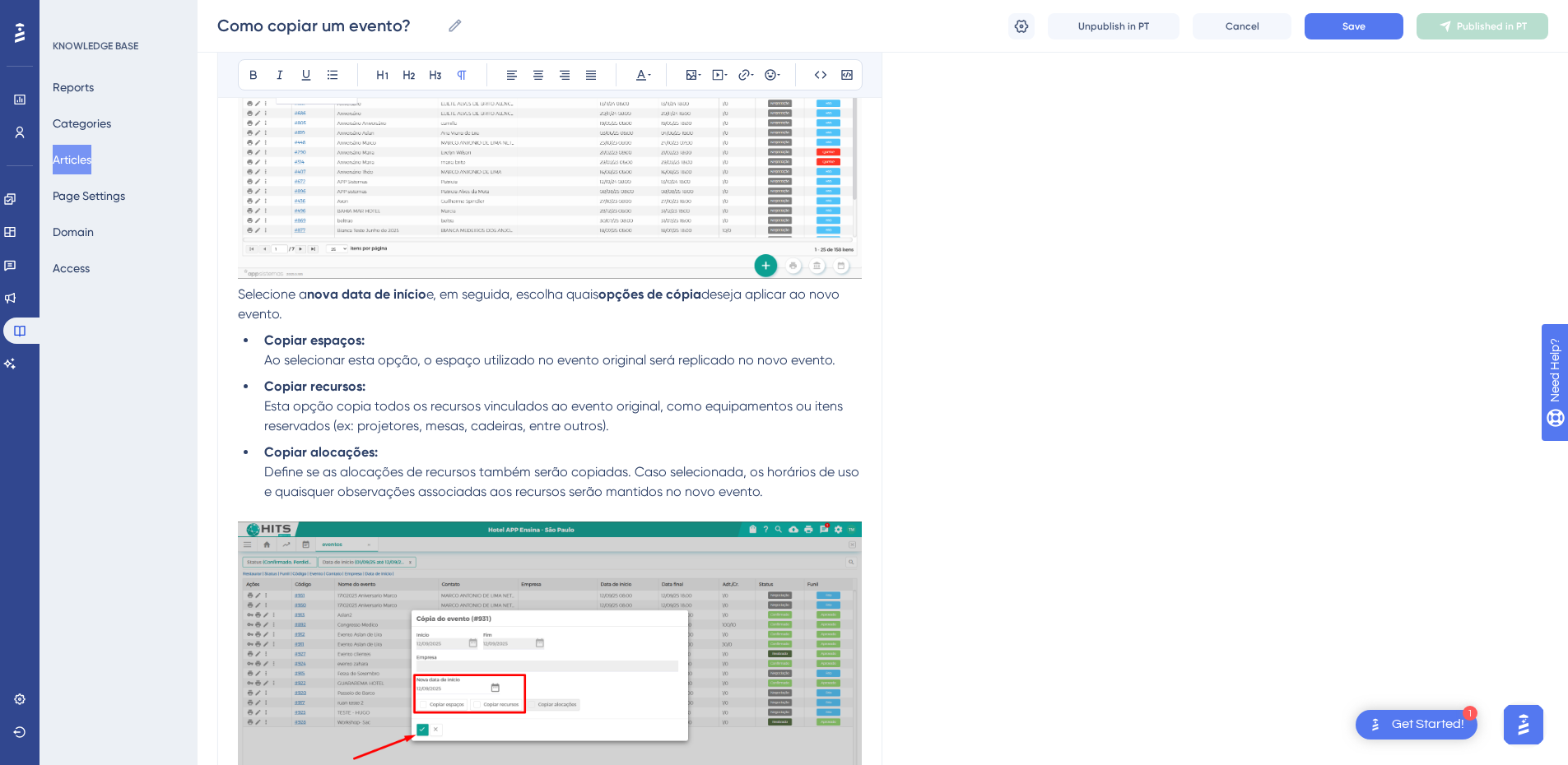
click at [237, 295] on div "Como copiar um evento? Precisando copiar um evento? Siga os passos abaixo Bold …" at bounding box center [550, 335] width 665 height 2029
click at [243, 297] on span "Selecione a" at bounding box center [272, 294] width 69 height 16
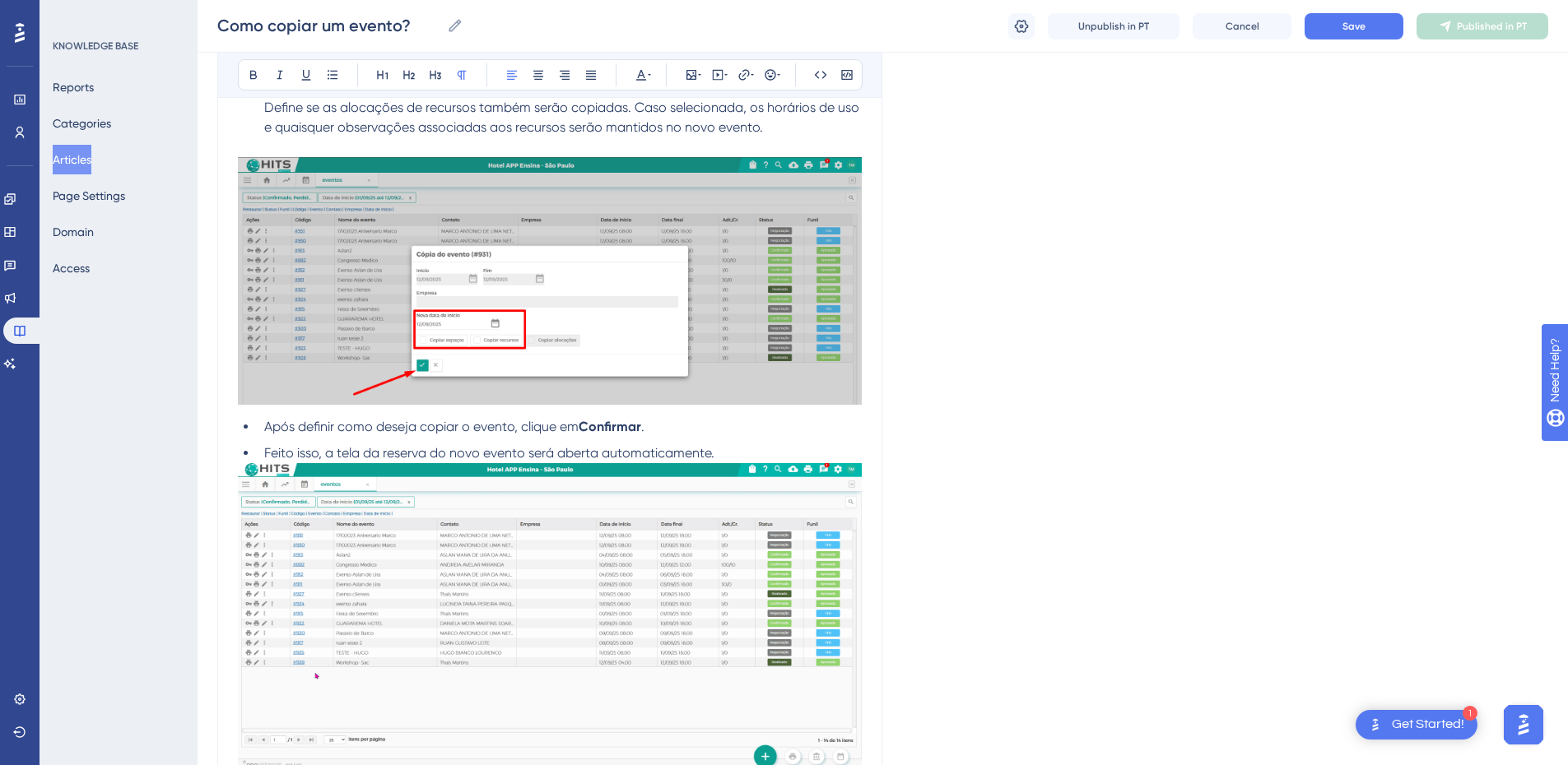
scroll to position [1439, 0]
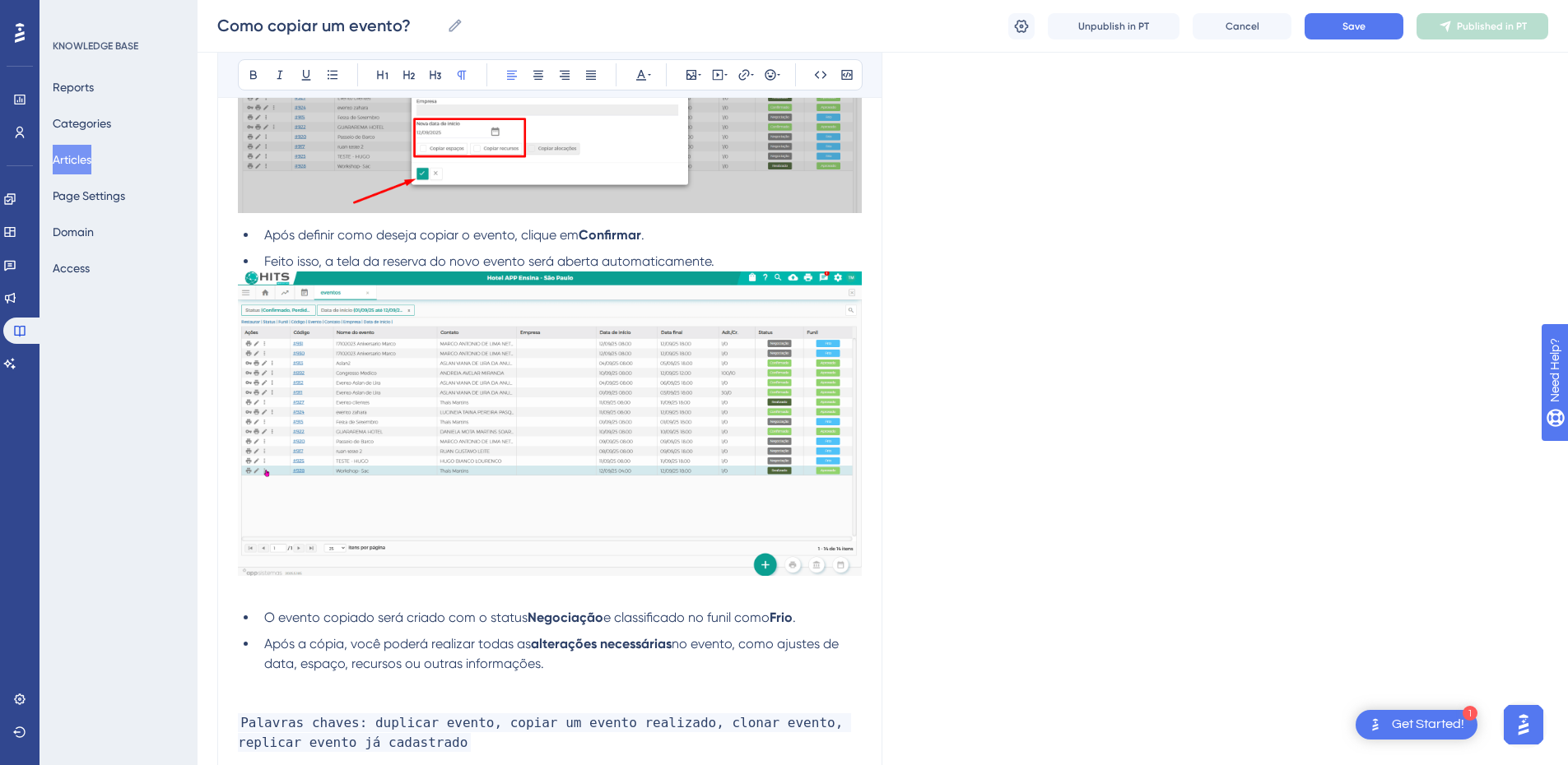
click at [750, 260] on li "Feito isso, a tela da reserva do novo evento será aberta automaticamente." at bounding box center [560, 261] width 604 height 19
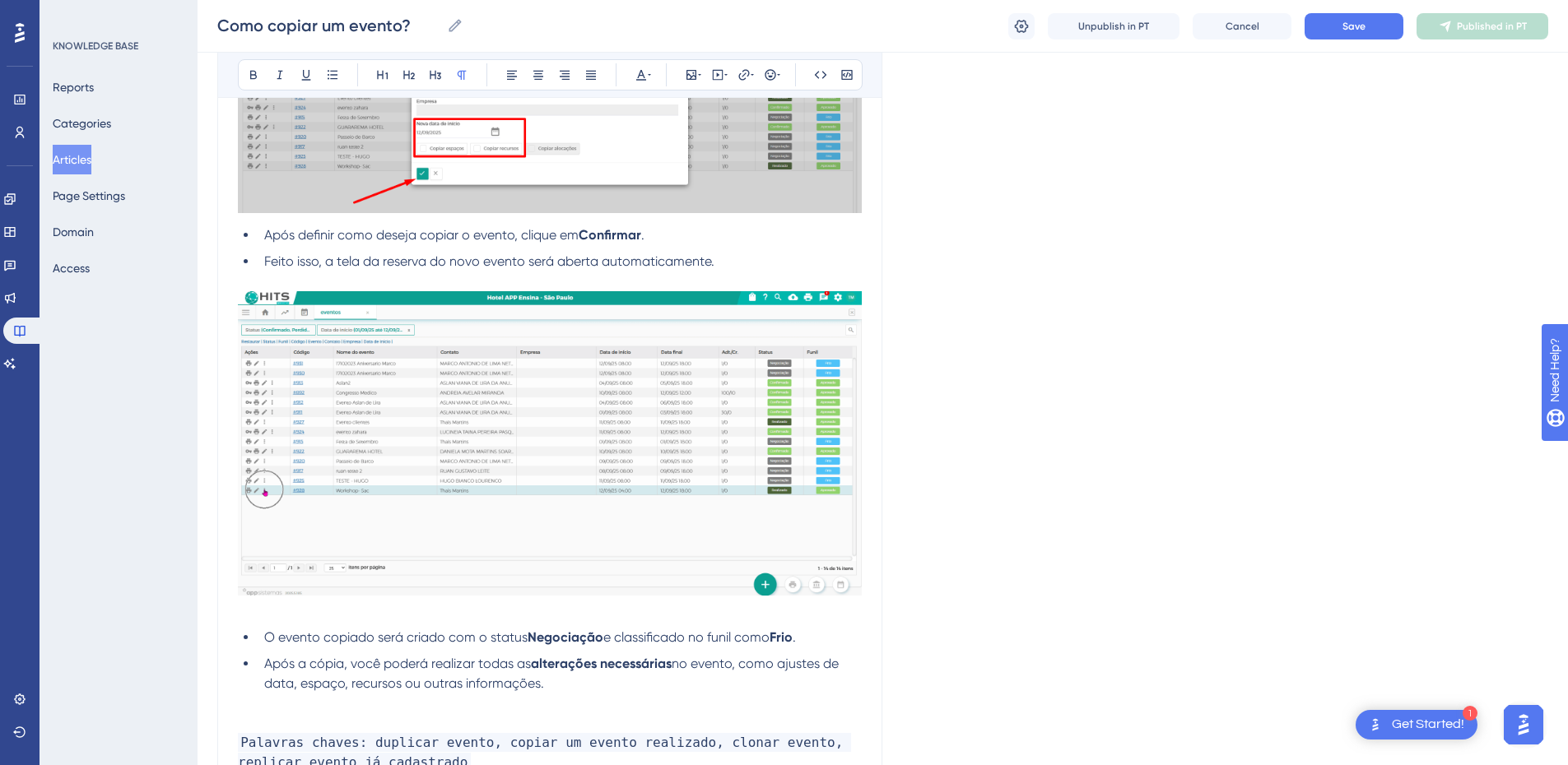
scroll to position [1632, 0]
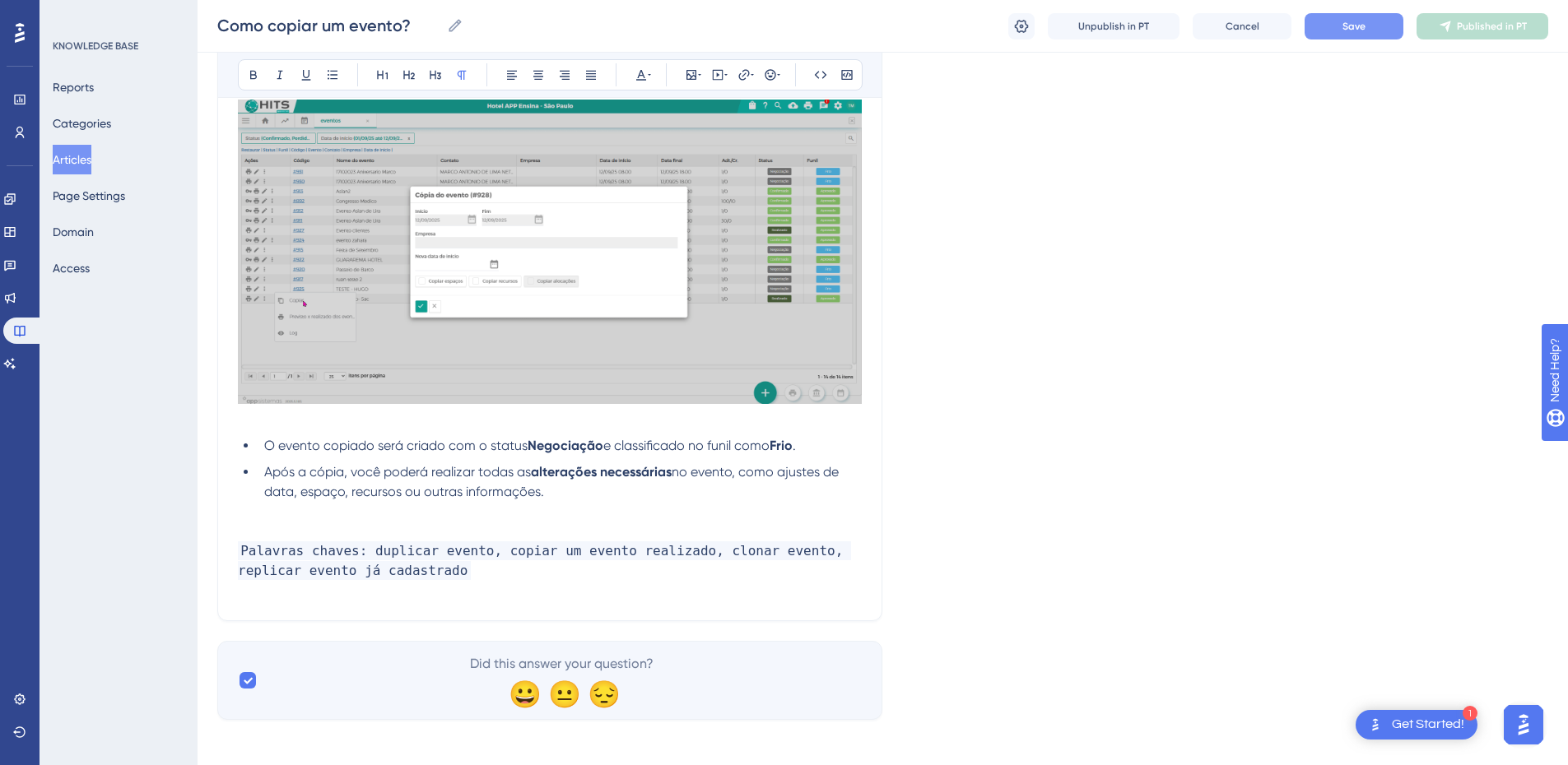
click at [1341, 25] on button "Save" at bounding box center [1354, 26] width 99 height 27
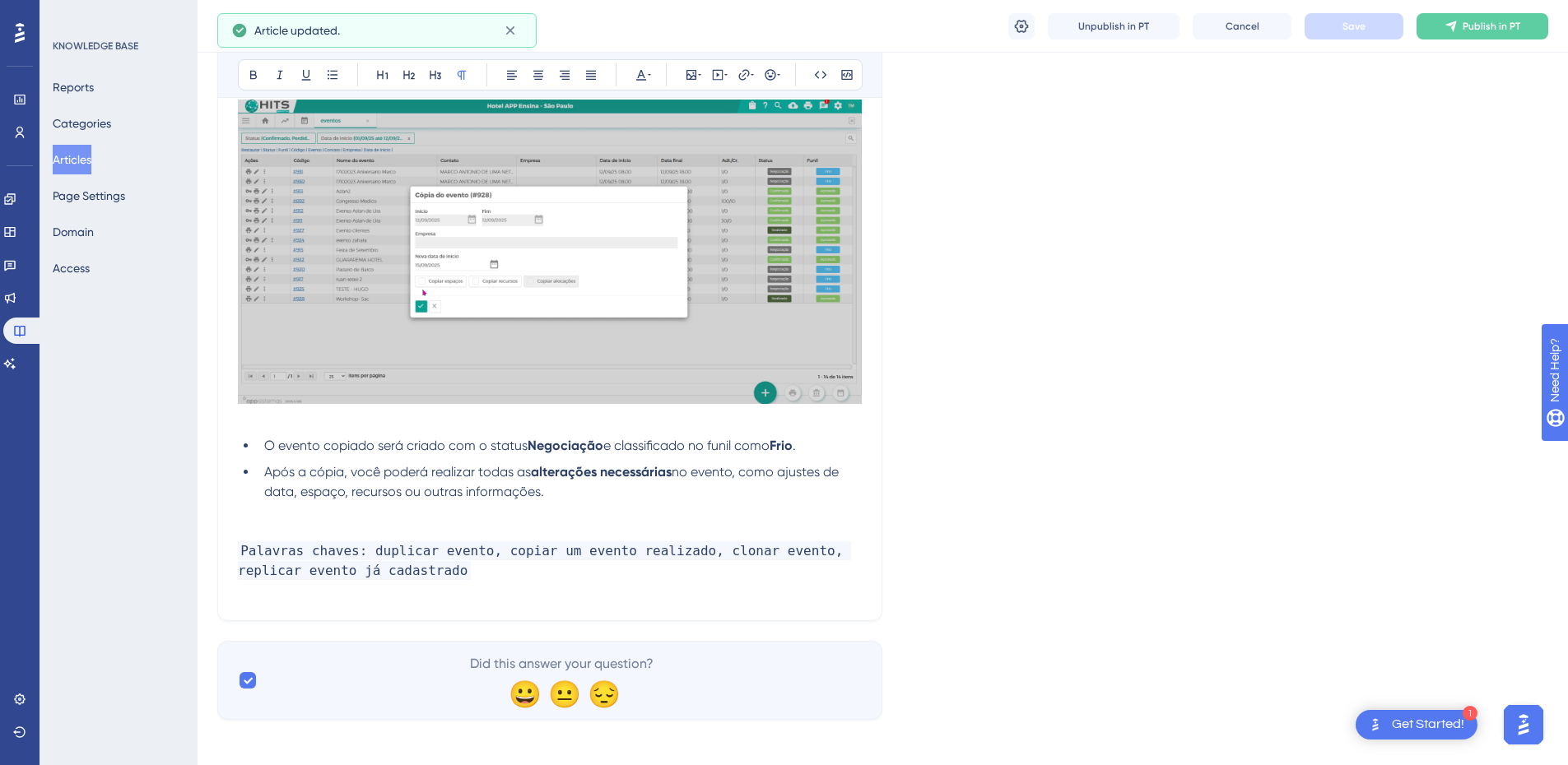
click at [313, 523] on p at bounding box center [549, 531] width 624 height 19
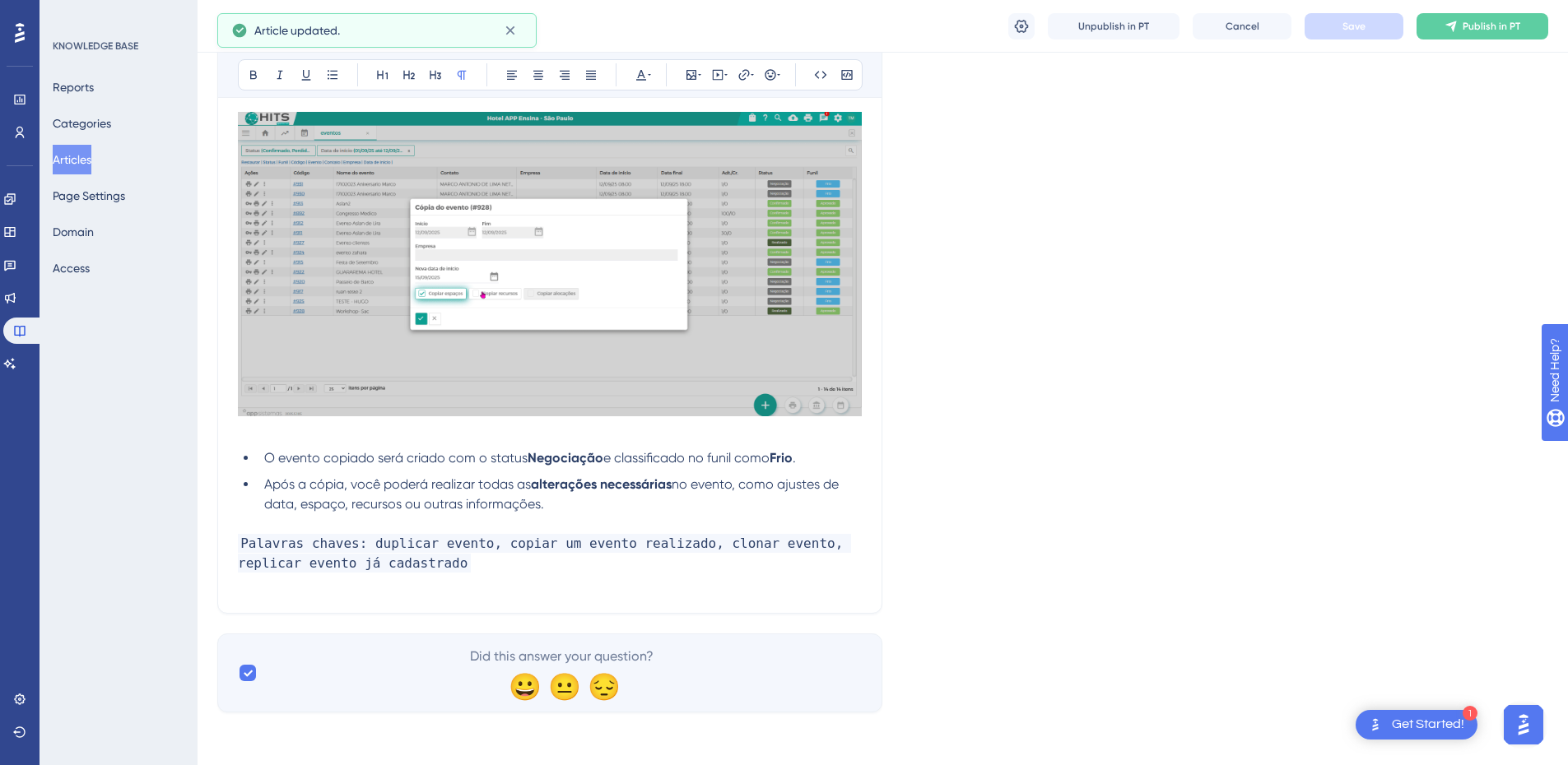
scroll to position [1619, 0]
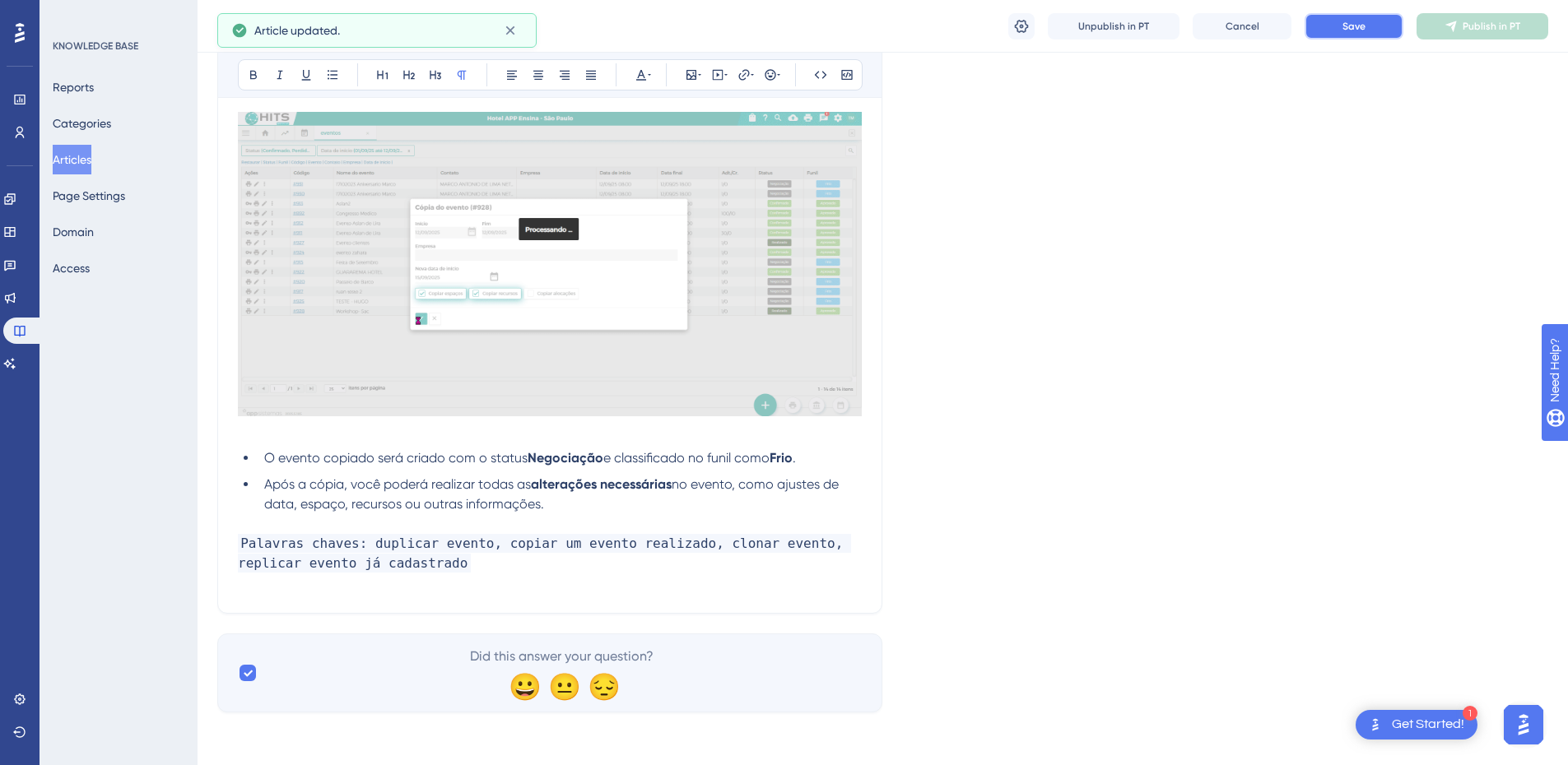
click at [1361, 27] on span "Save" at bounding box center [1354, 26] width 23 height 13
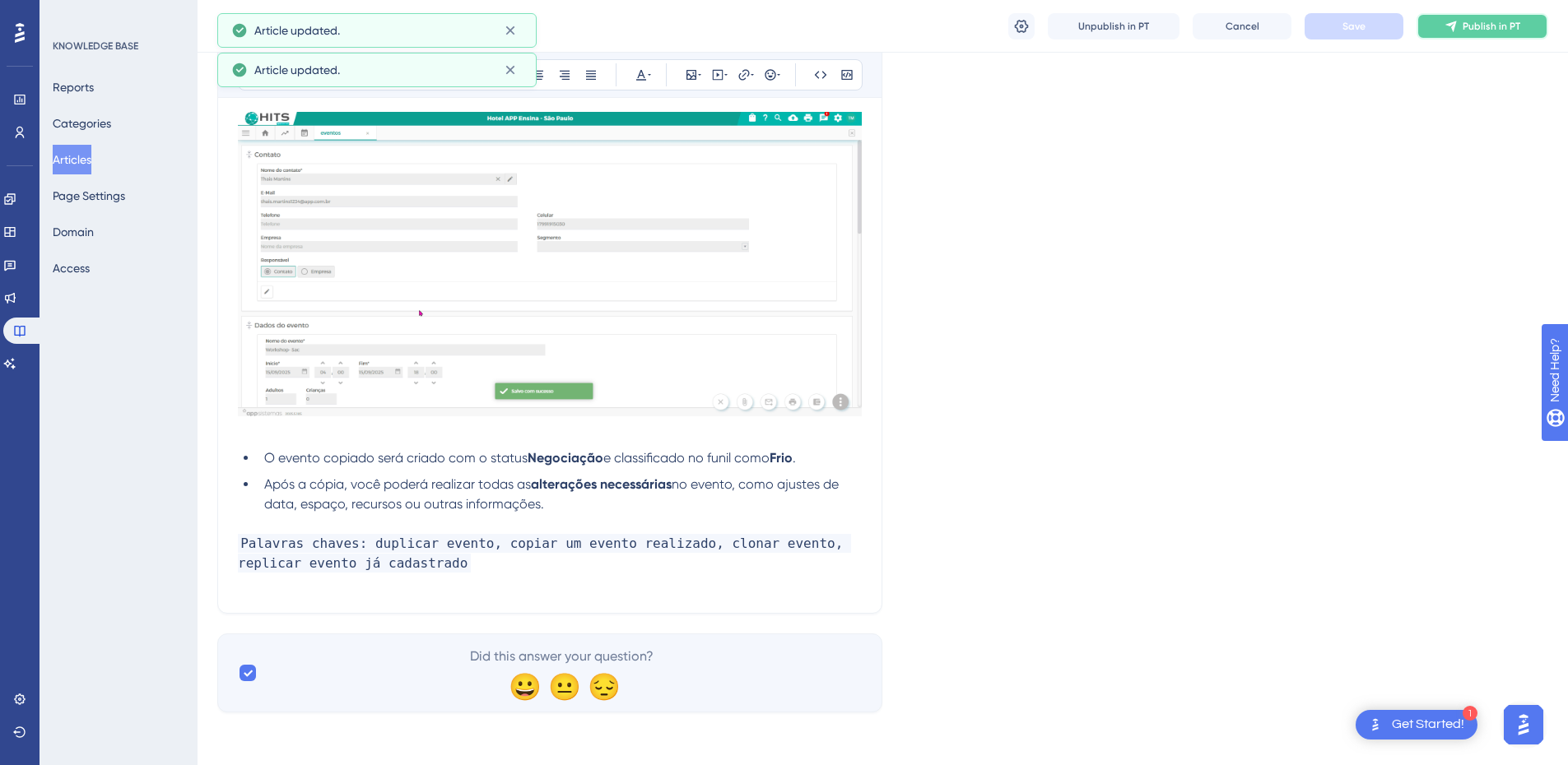
click at [1474, 32] on span "Publish in PT" at bounding box center [1491, 26] width 57 height 13
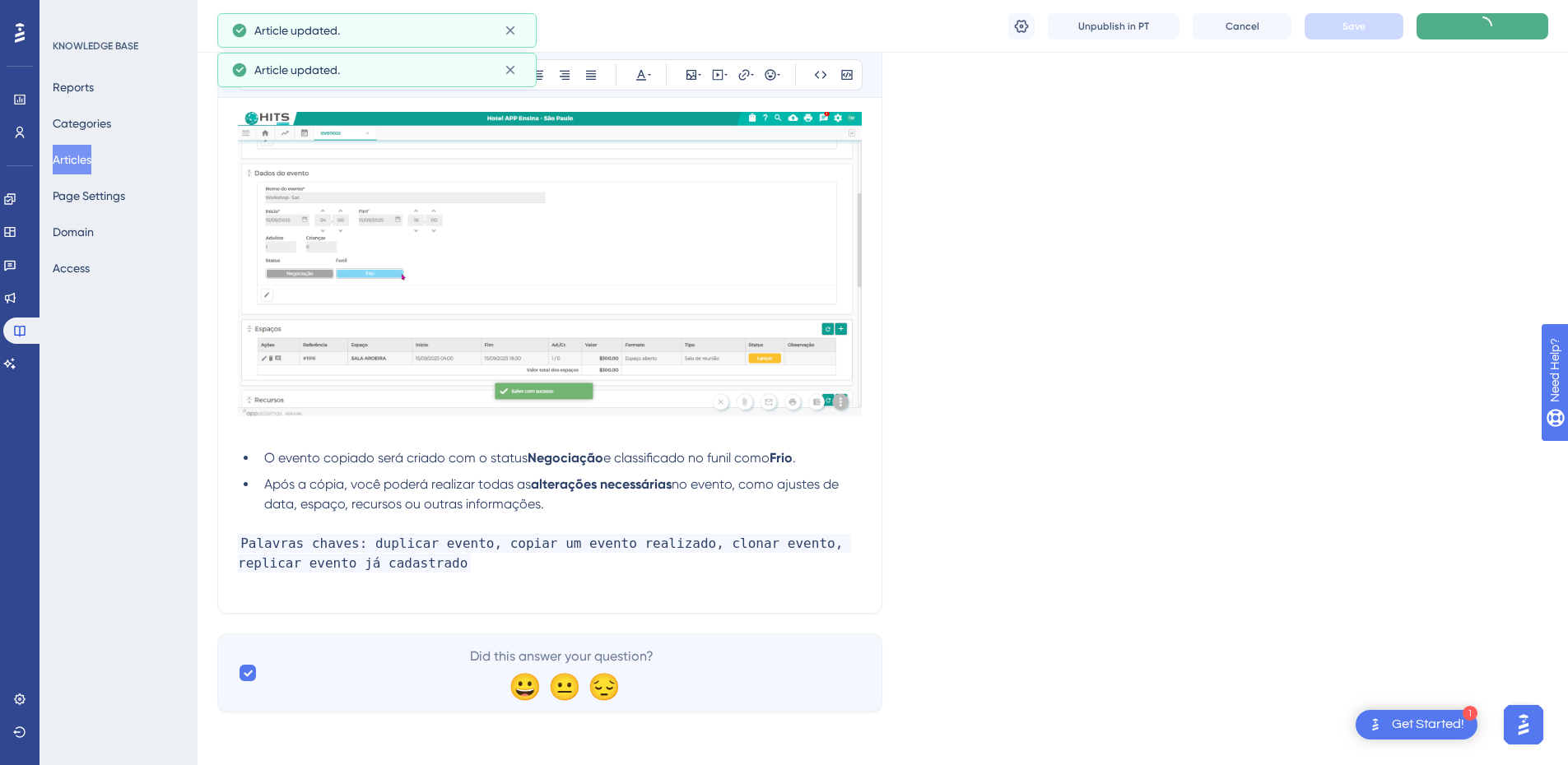
scroll to position [1534, 0]
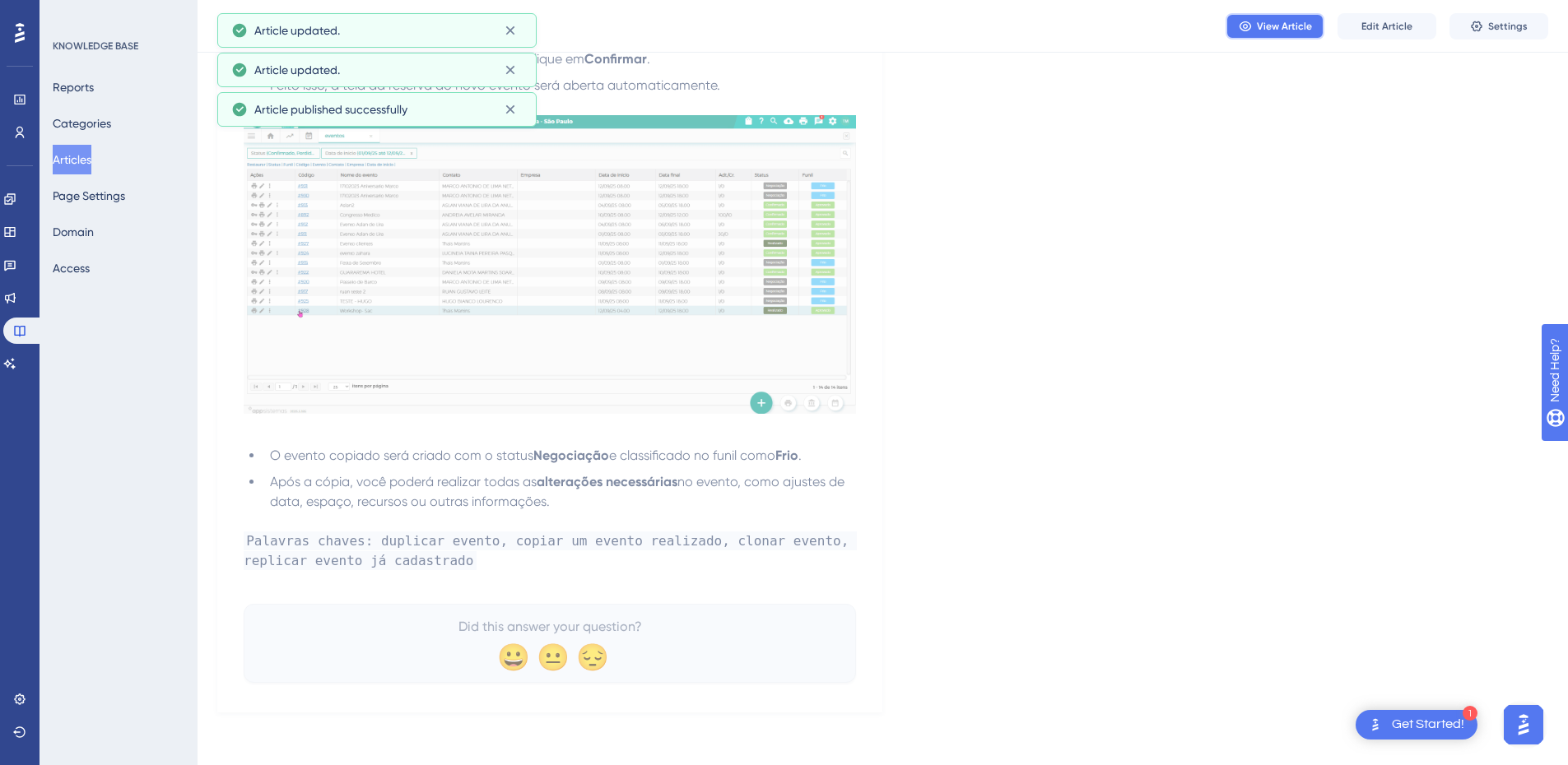
click at [1235, 25] on button "View Article" at bounding box center [1274, 26] width 99 height 27
